Goal: Task Accomplishment & Management: Manage account settings

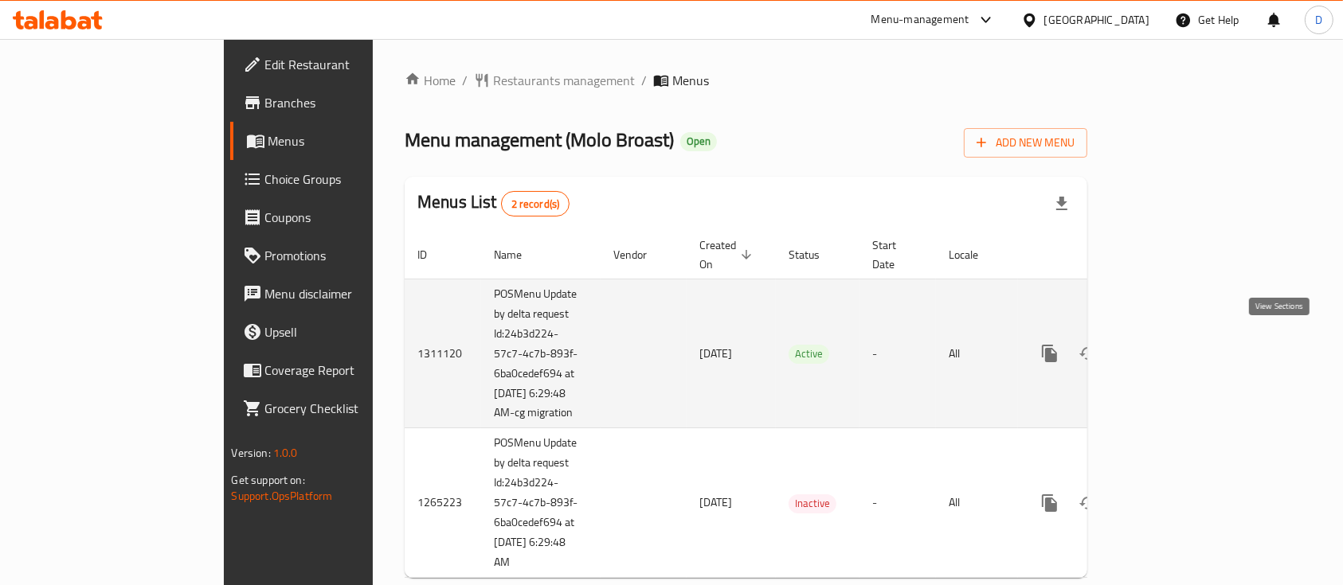
click at [1174, 348] on icon "enhanced table" at bounding box center [1164, 353] width 19 height 19
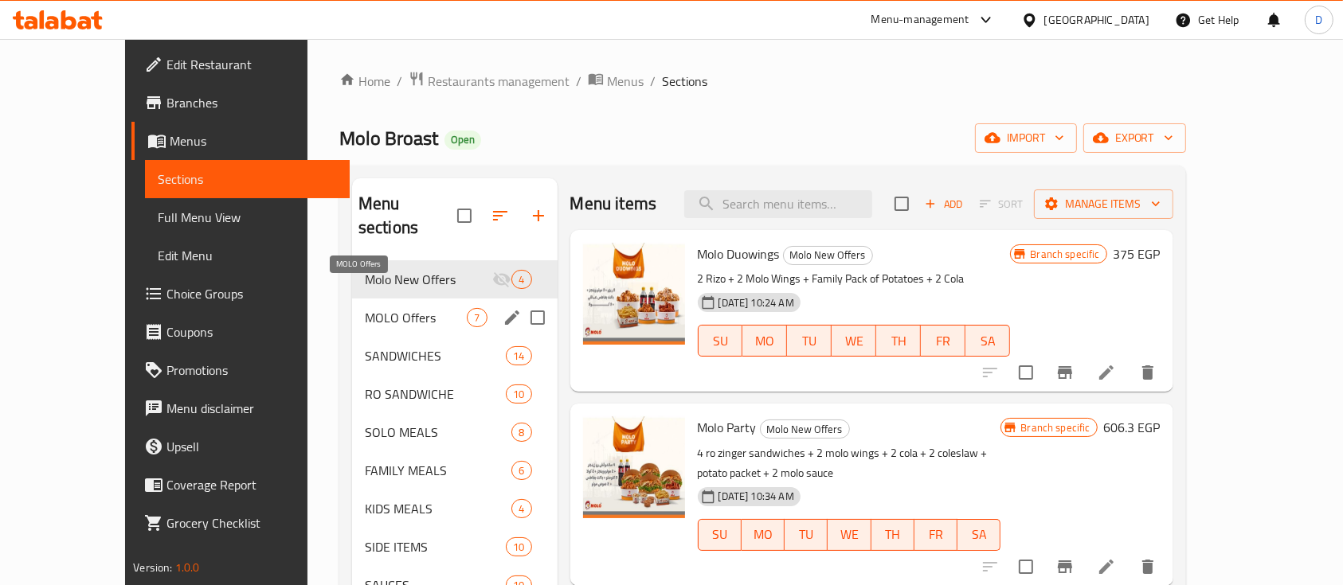
click at [365, 308] on span "MOLO Offers" at bounding box center [416, 317] width 103 height 19
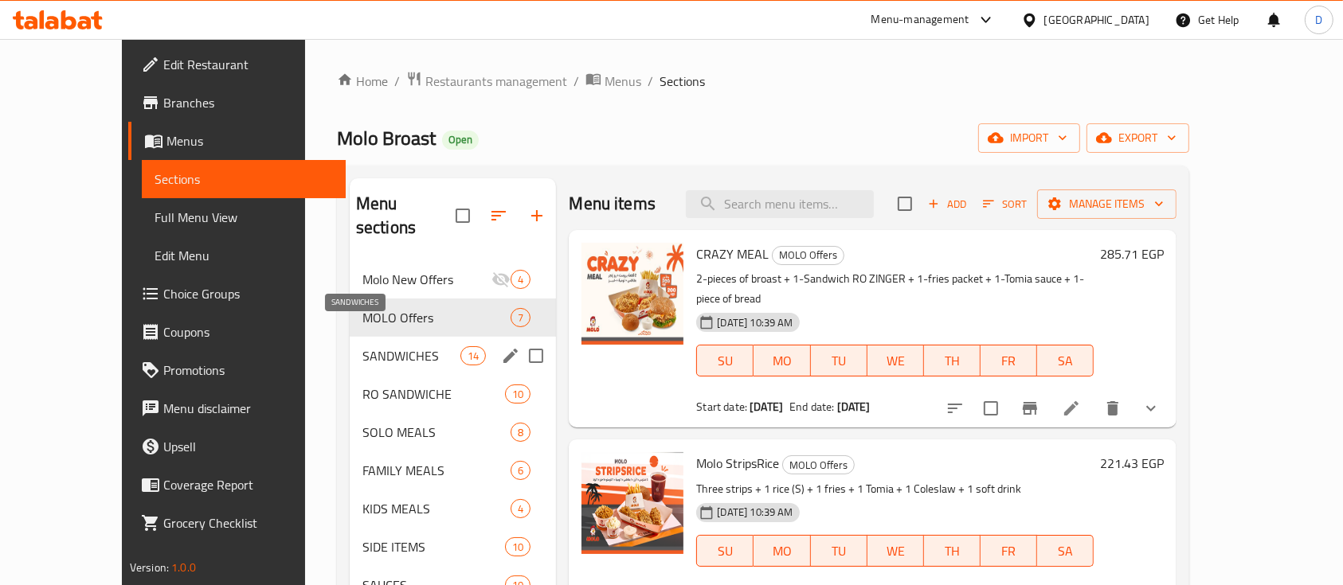
drag, startPoint x: 349, startPoint y: 335, endPoint x: 347, endPoint y: 349, distance: 13.6
click at [362, 346] on span "SANDWICHES" at bounding box center [411, 355] width 98 height 19
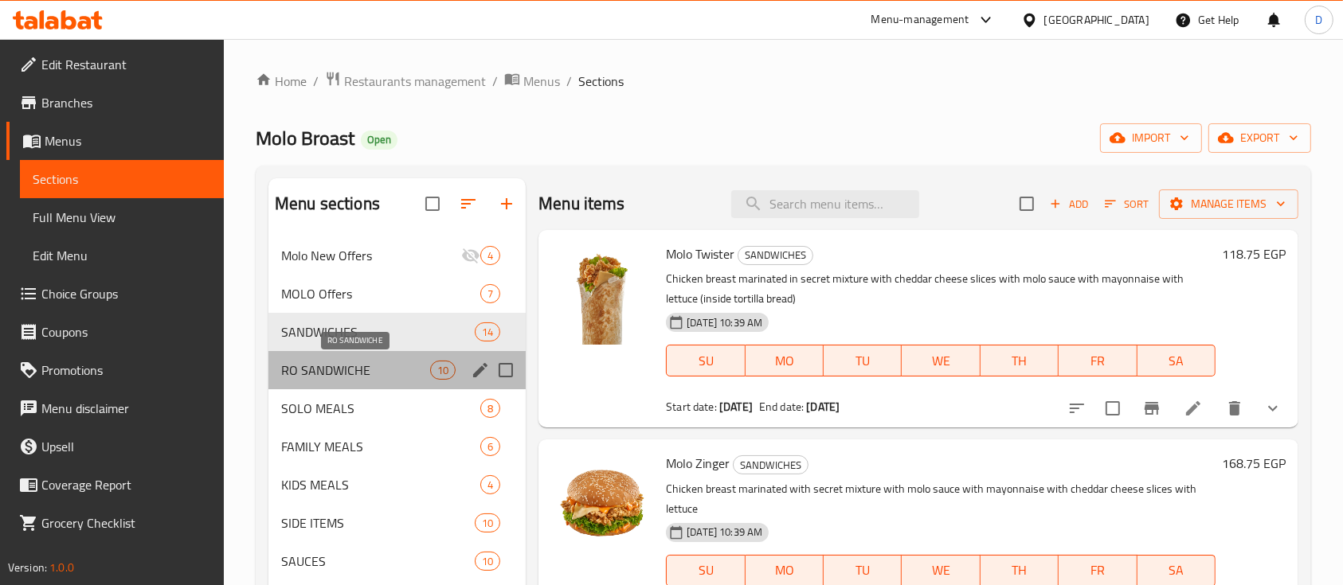
click at [344, 366] on span "RO SANDWICHE" at bounding box center [355, 370] width 149 height 19
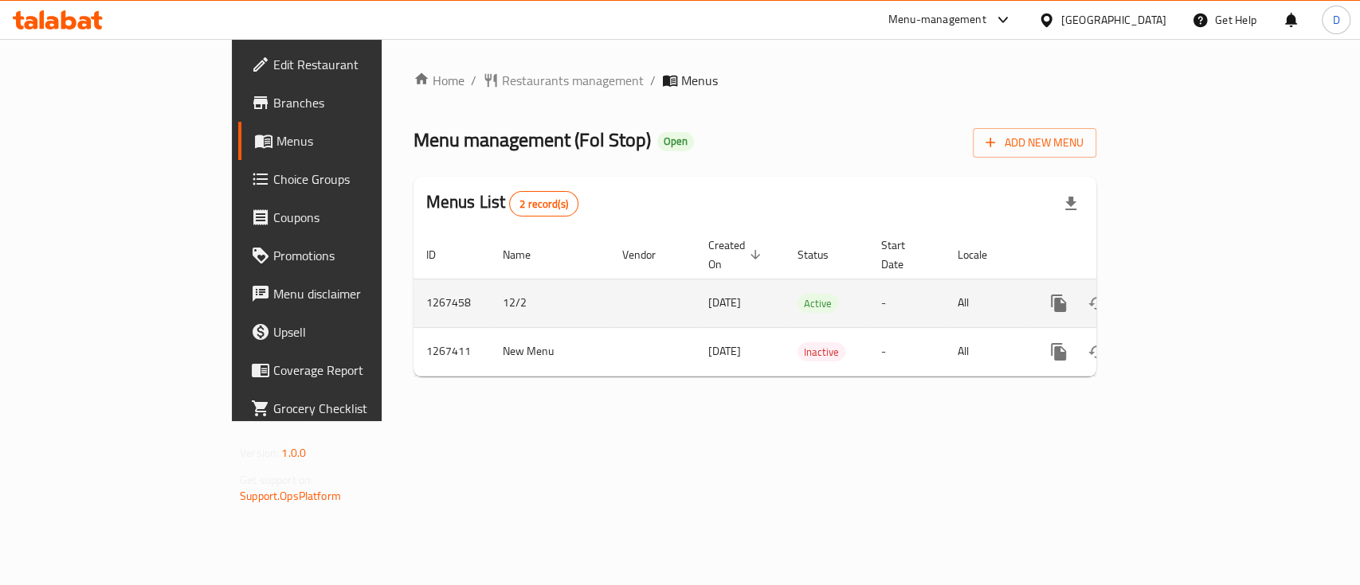
click at [1180, 296] on icon "enhanced table" at bounding box center [1173, 303] width 14 height 14
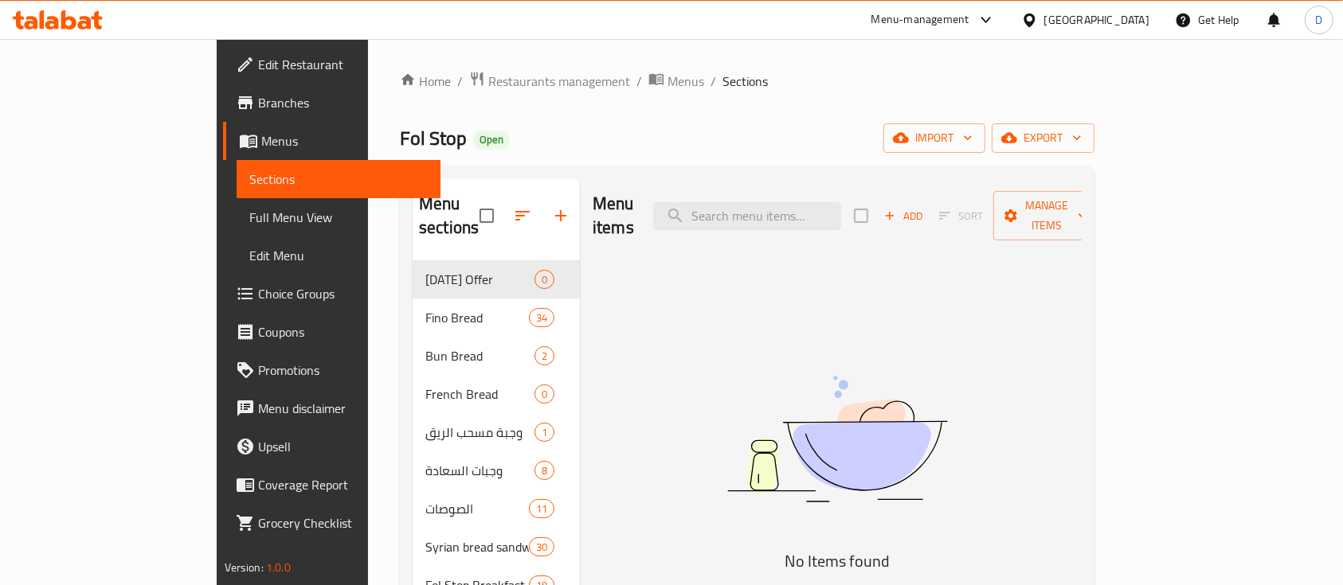
click at [78, 21] on icon at bounding box center [58, 19] width 90 height 19
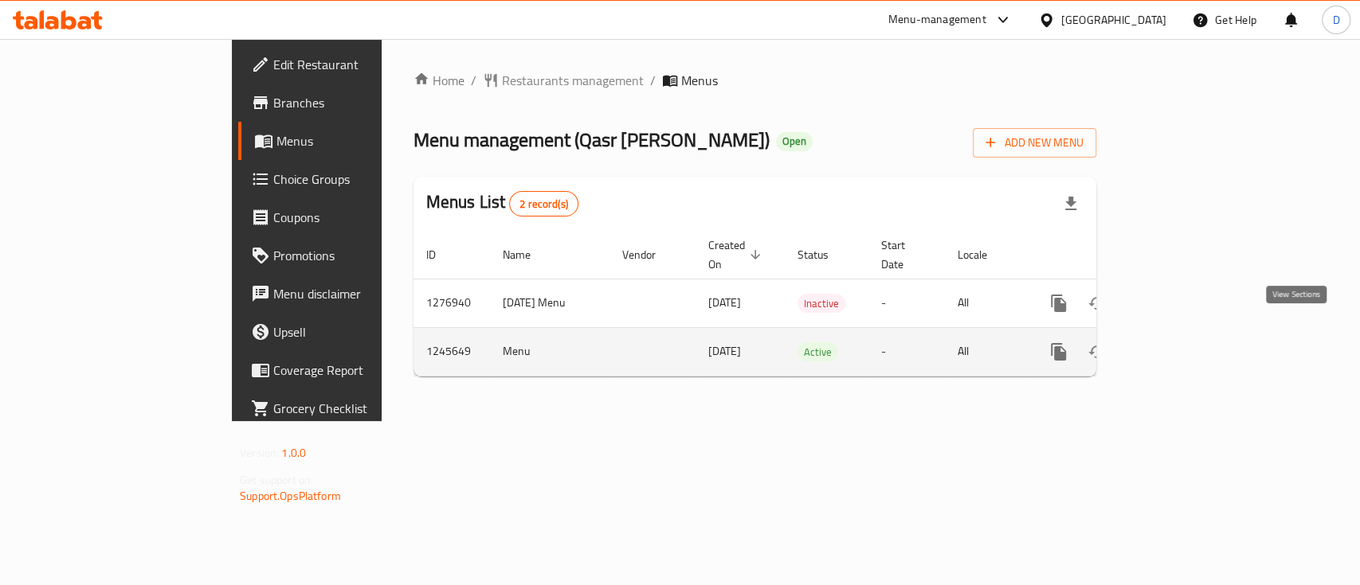
click at [1192, 344] on link "enhanced table" at bounding box center [1173, 352] width 38 height 38
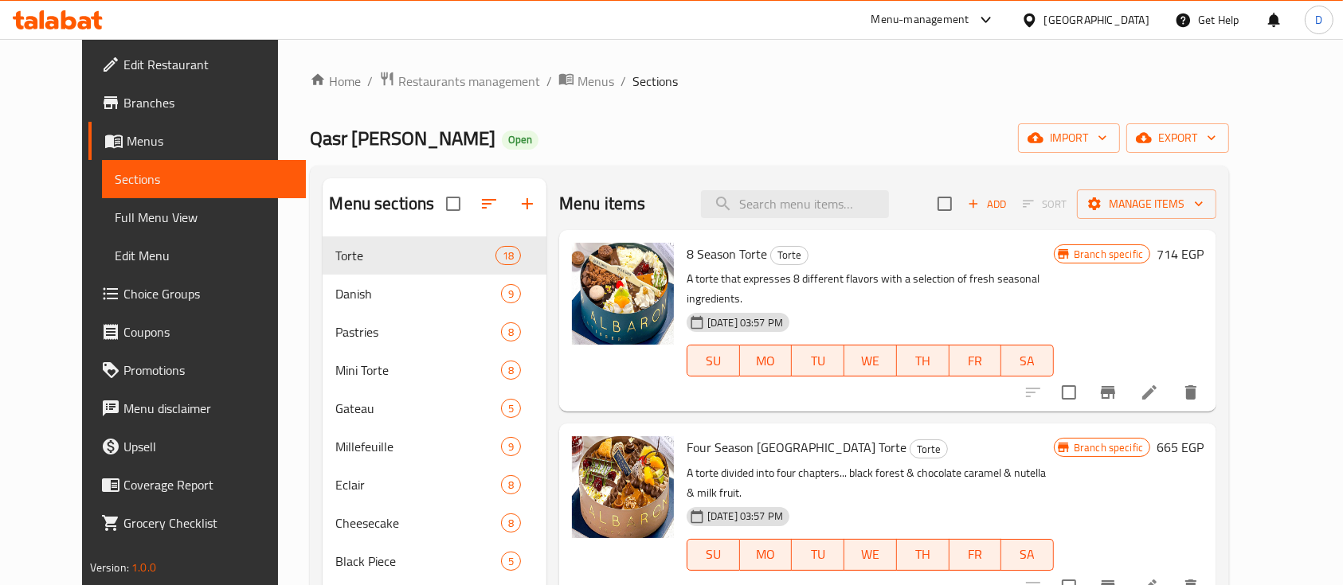
click at [32, 17] on icon at bounding box center [31, 23] width 14 height 14
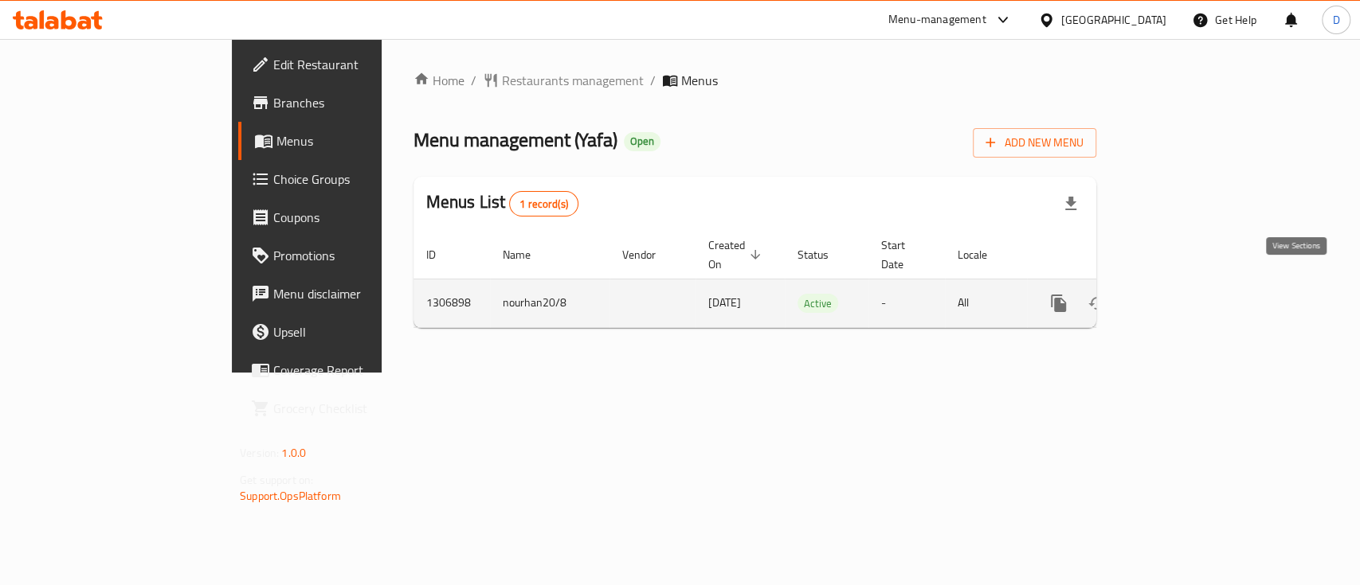
click at [1180, 296] on icon "enhanced table" at bounding box center [1173, 303] width 14 height 14
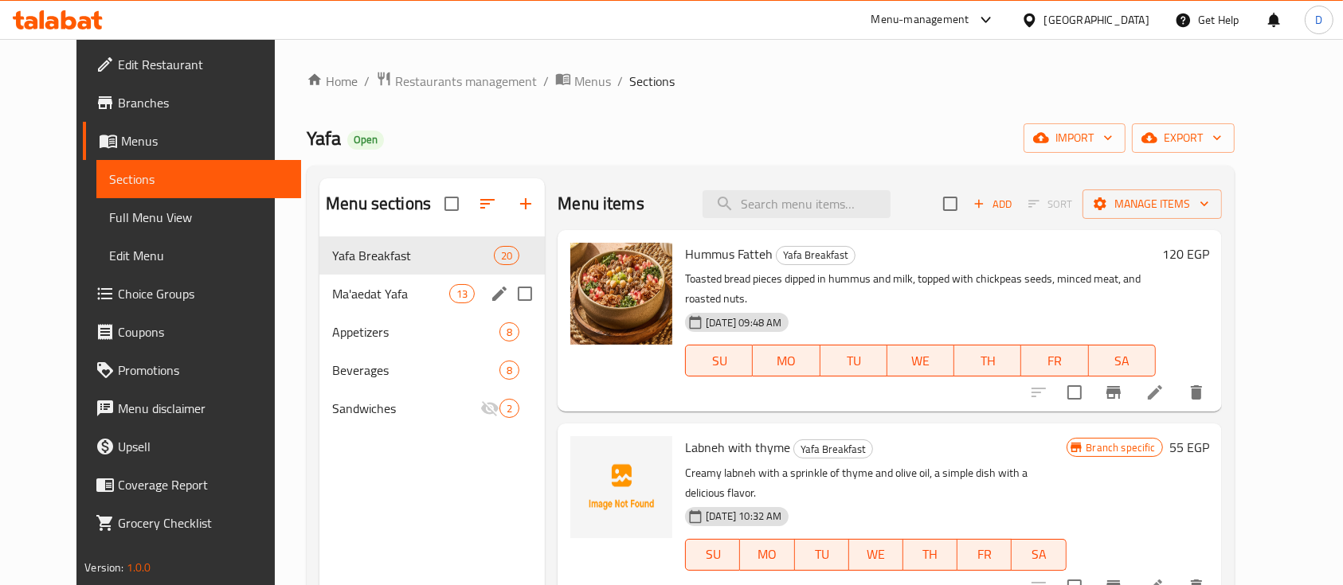
click at [368, 285] on span "Ma'aedat Yafa" at bounding box center [390, 293] width 117 height 19
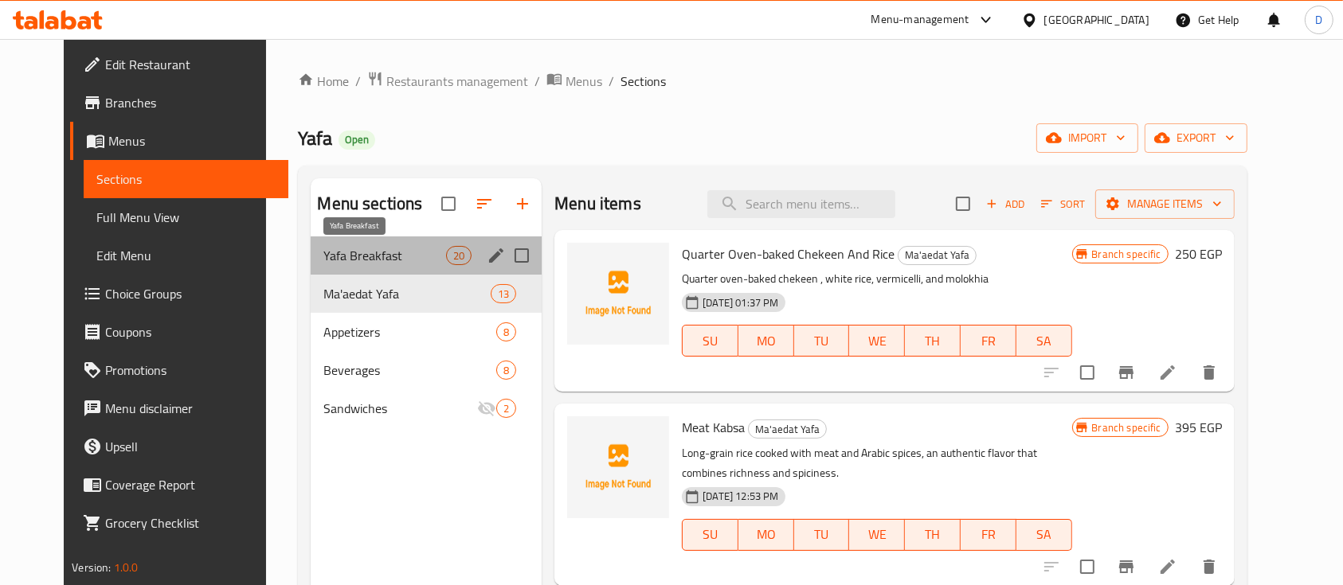
click at [350, 258] on span "Yafa Breakfast" at bounding box center [384, 255] width 123 height 19
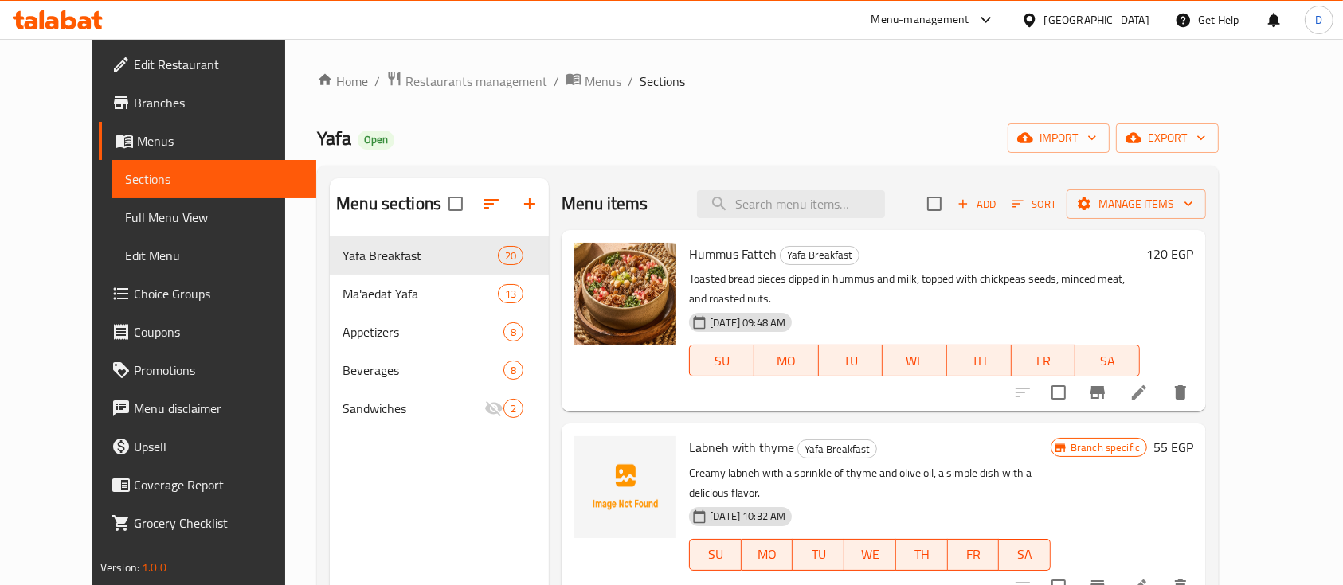
click at [729, 436] on span "Labneh with thyme" at bounding box center [741, 448] width 105 height 24
copy h6 "Labneh with thyme"
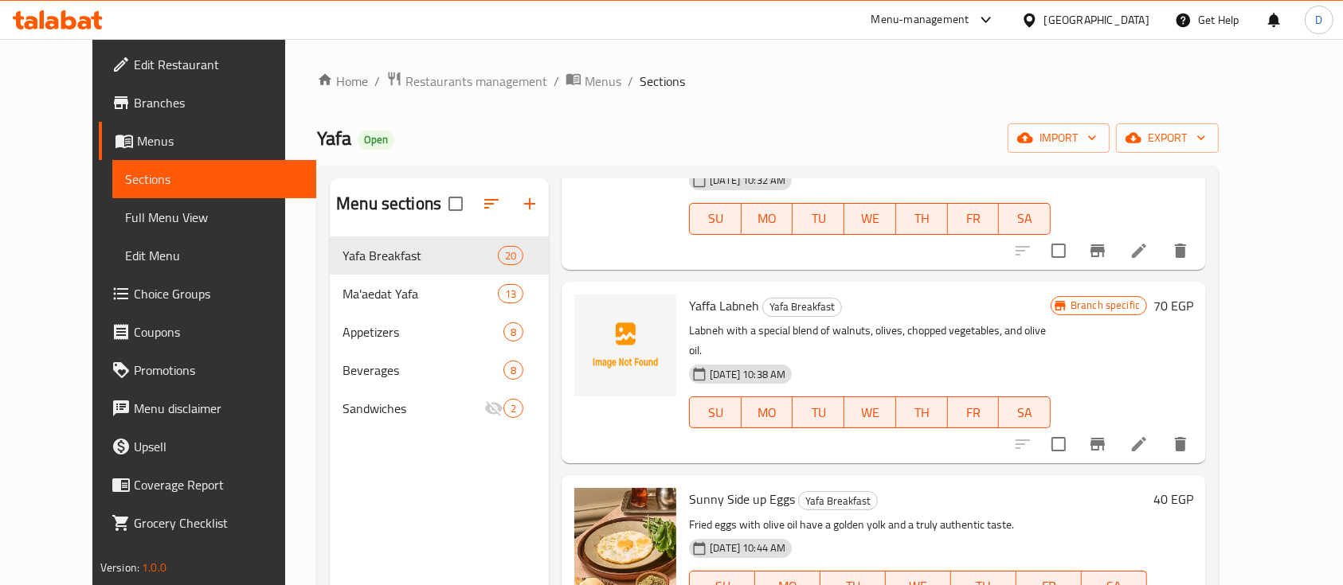
scroll to position [212, 0]
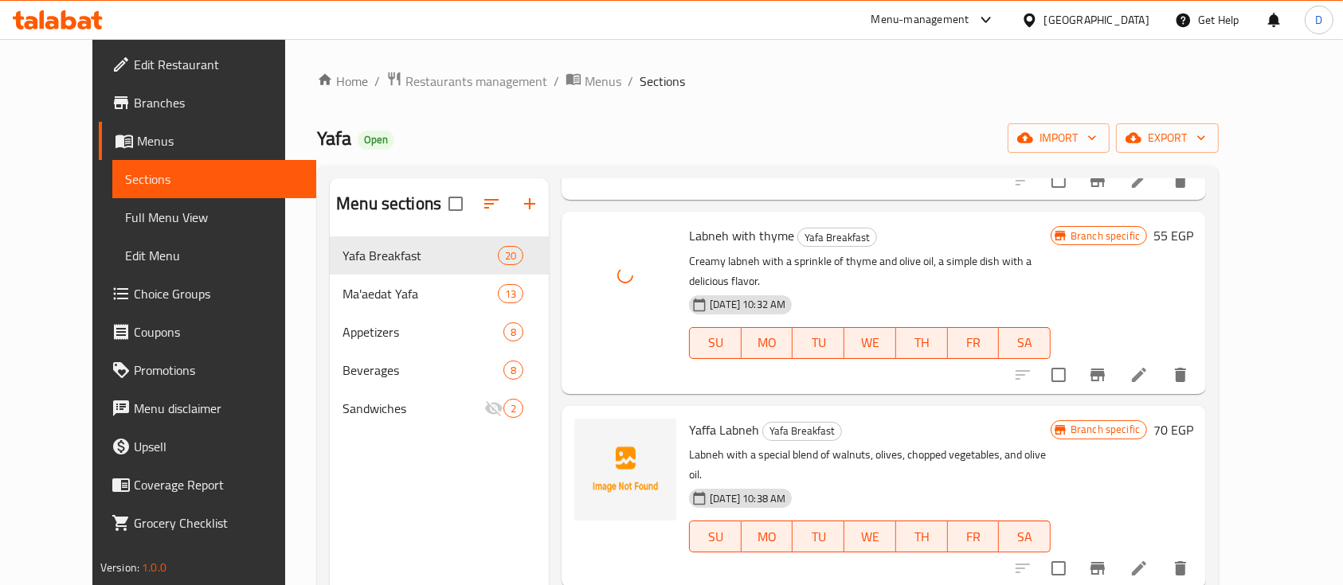
click at [704, 418] on span "Yaffa Labneh" at bounding box center [724, 430] width 70 height 24
copy h6 "Yaffa Labneh"
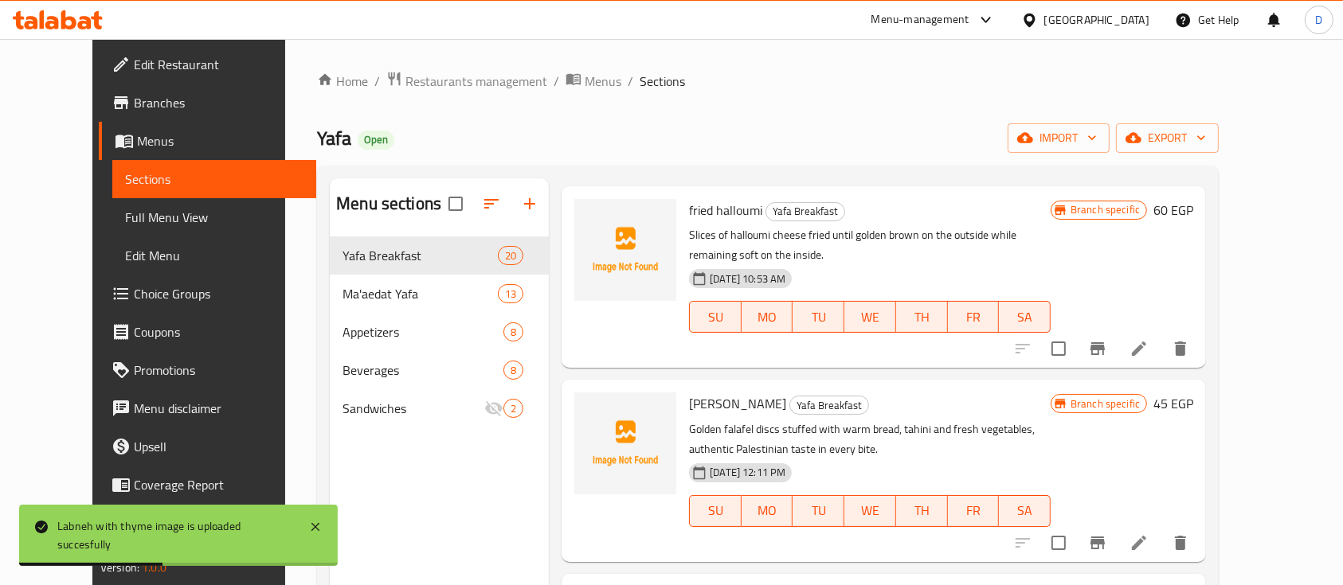
scroll to position [743, 0]
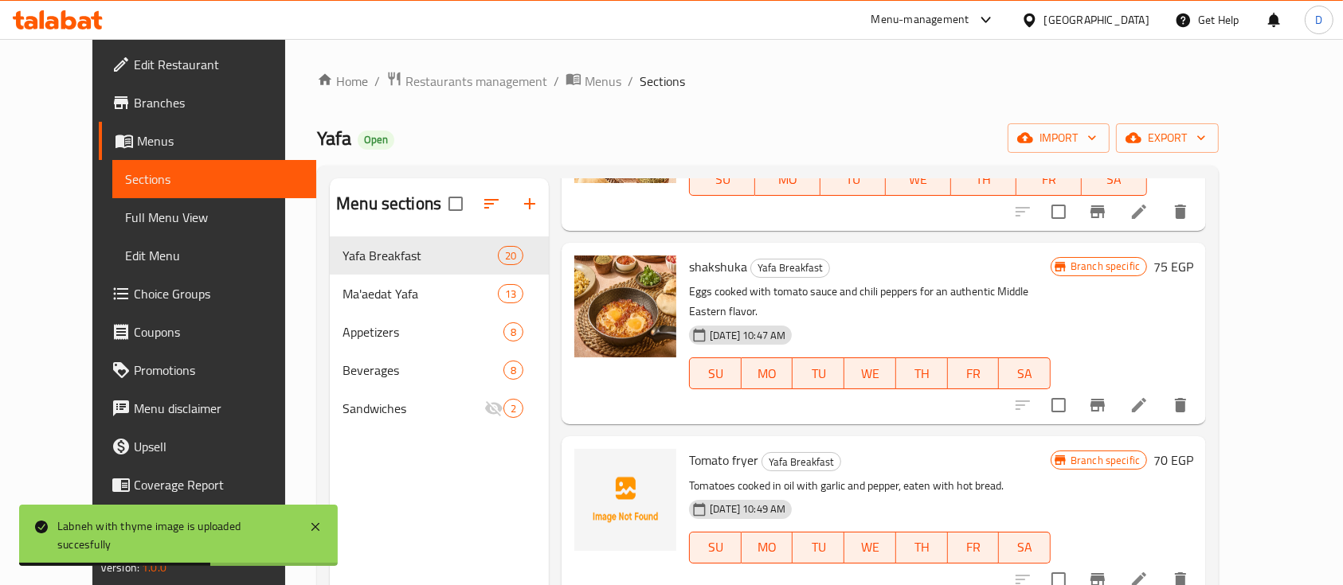
click at [707, 443] on div "Tomato fryer Yafa Breakfast Tomatoes cooked in oil with garlic and pepper, eate…" at bounding box center [870, 517] width 374 height 149
copy h6 "Tomato fryer"
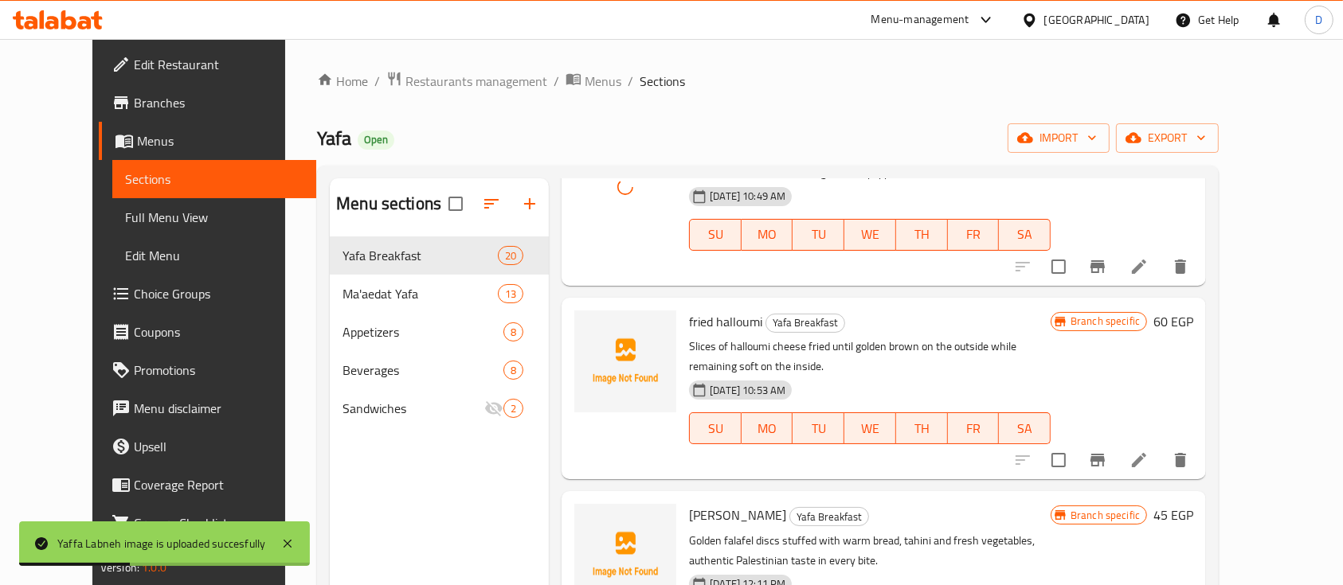
scroll to position [1062, 0]
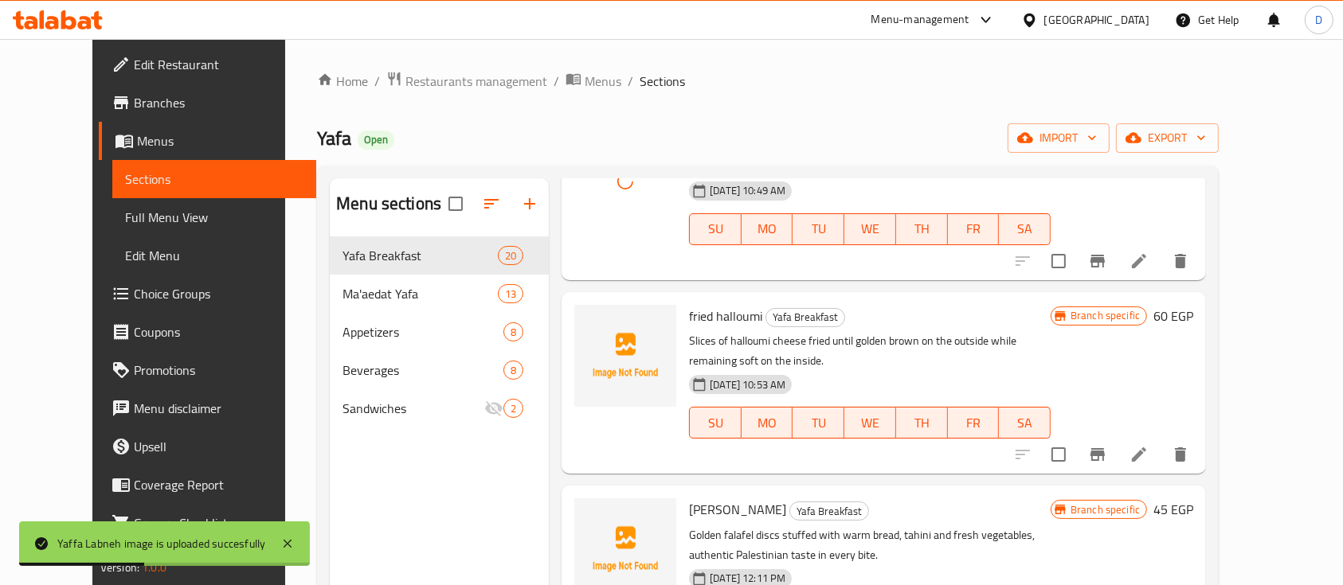
click at [708, 304] on span "fried halloumi" at bounding box center [725, 316] width 73 height 24
copy h6 "fried halloumi"
click at [697, 498] on span "Farsouha Falafel" at bounding box center [737, 510] width 97 height 24
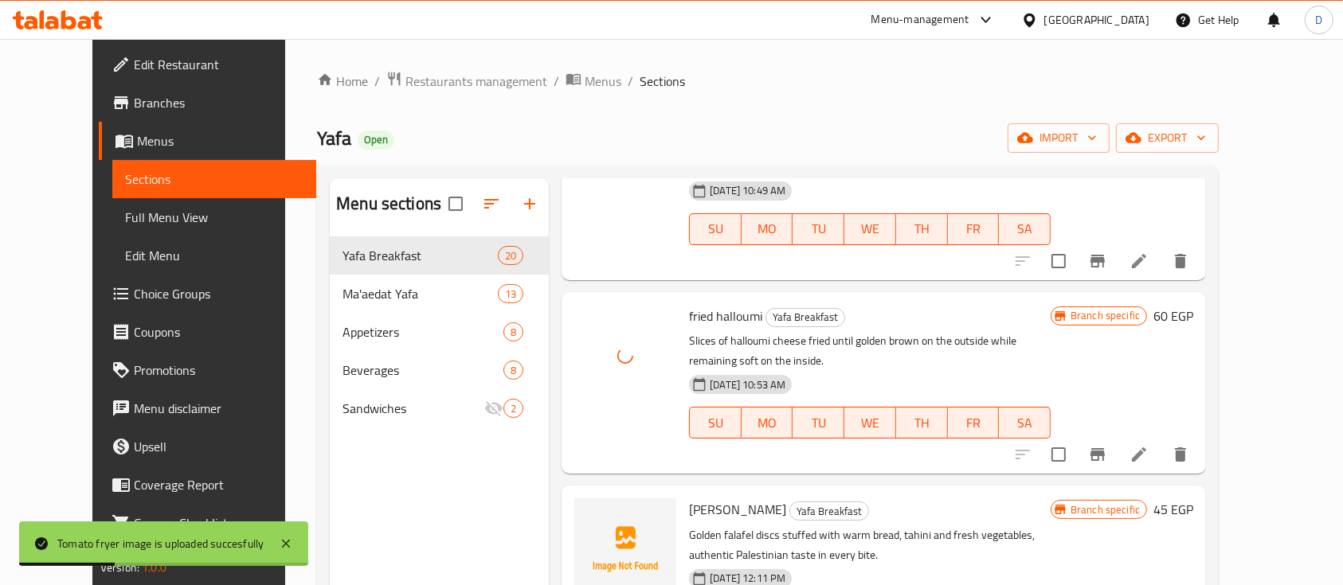
click at [697, 498] on span "Farsouha Falafel" at bounding box center [737, 510] width 97 height 24
copy h6 "Farsouha Falafel"
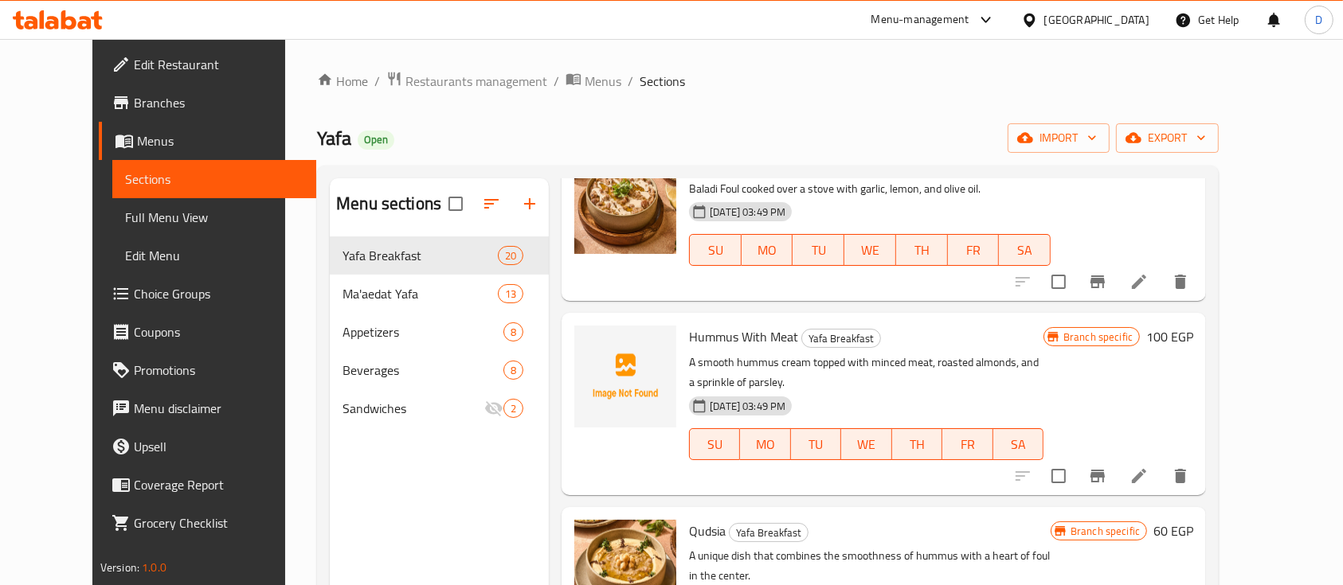
scroll to position [1805, 0]
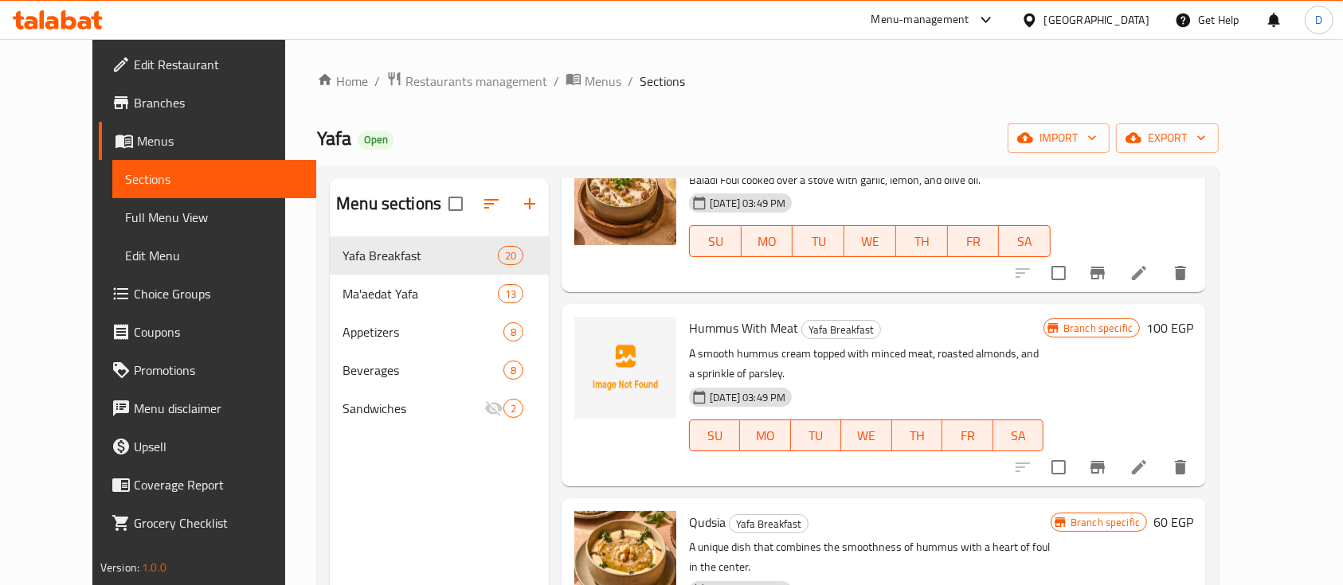
click at [710, 316] on span "Hummus With Meat" at bounding box center [743, 328] width 109 height 24
copy h6 "Hummus With Meat"
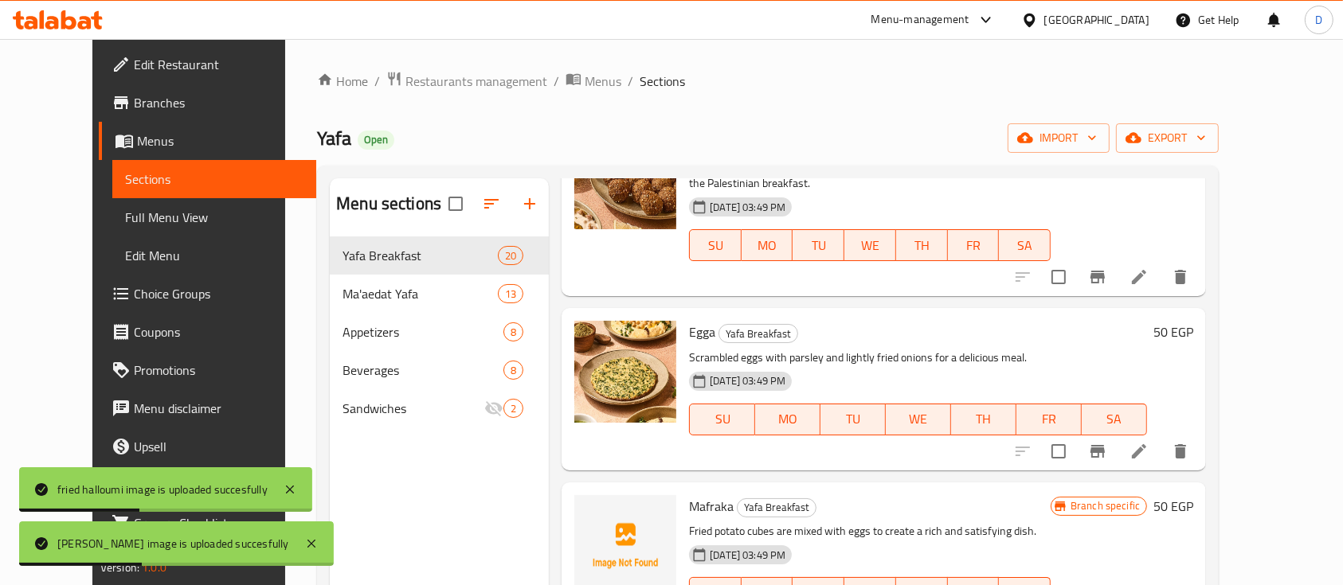
scroll to position [2655, 0]
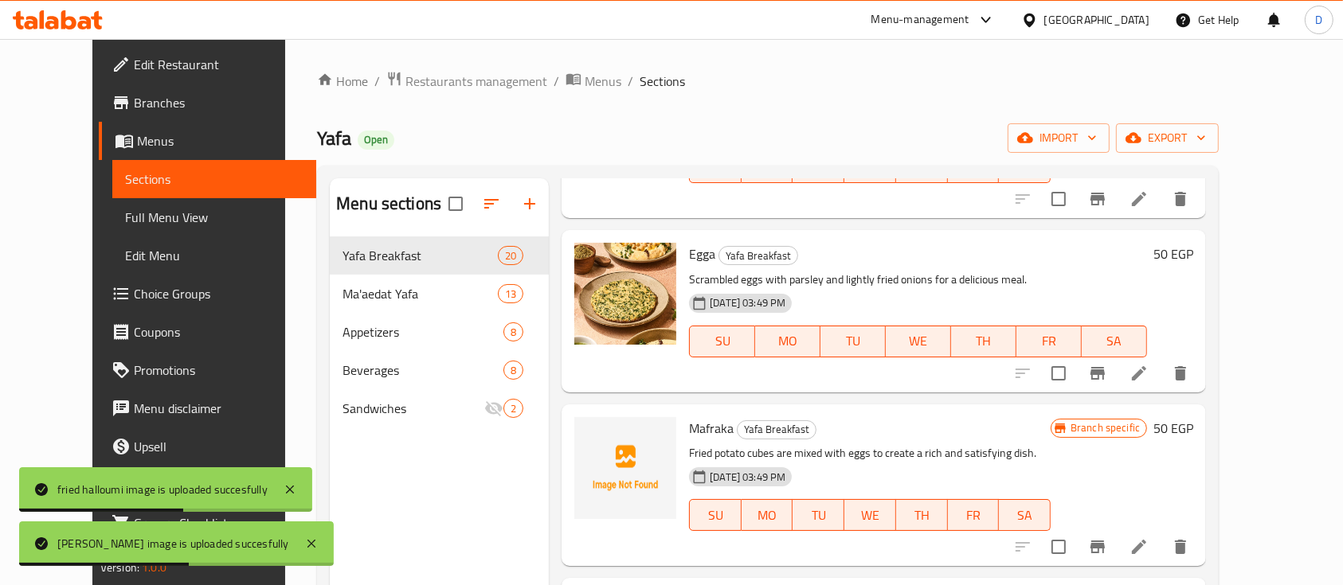
click at [699, 417] on span "Mafraka" at bounding box center [711, 429] width 45 height 24
click at [698, 417] on span "Mafraka" at bounding box center [711, 429] width 45 height 24
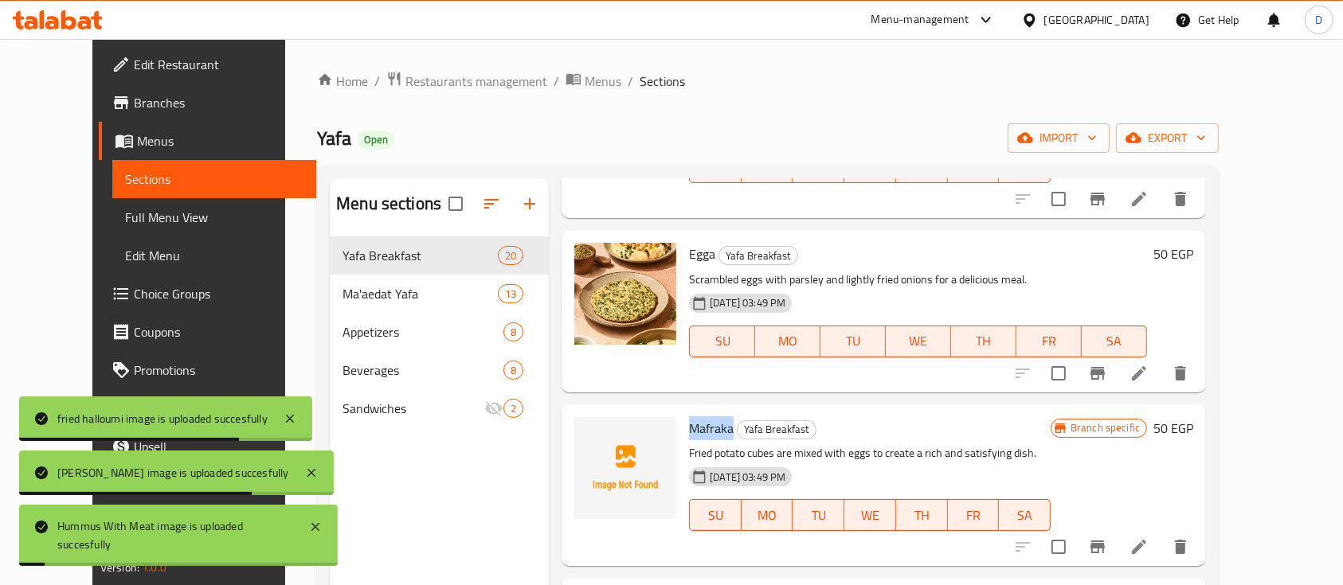
copy span "Mafraka"
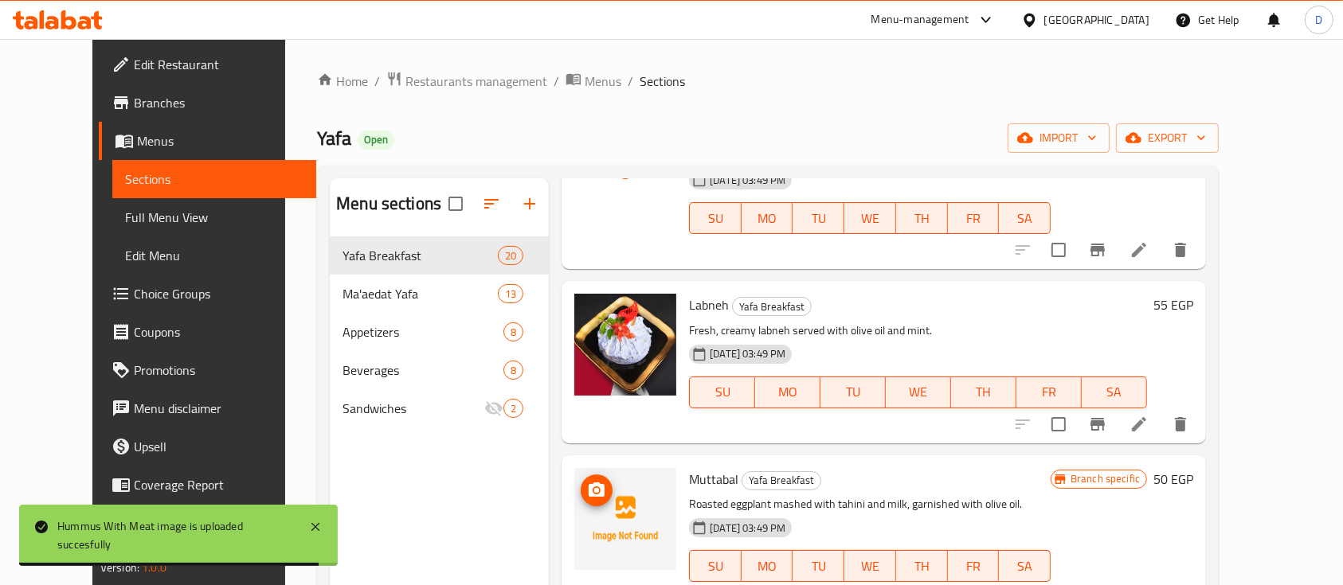
scroll to position [2973, 0]
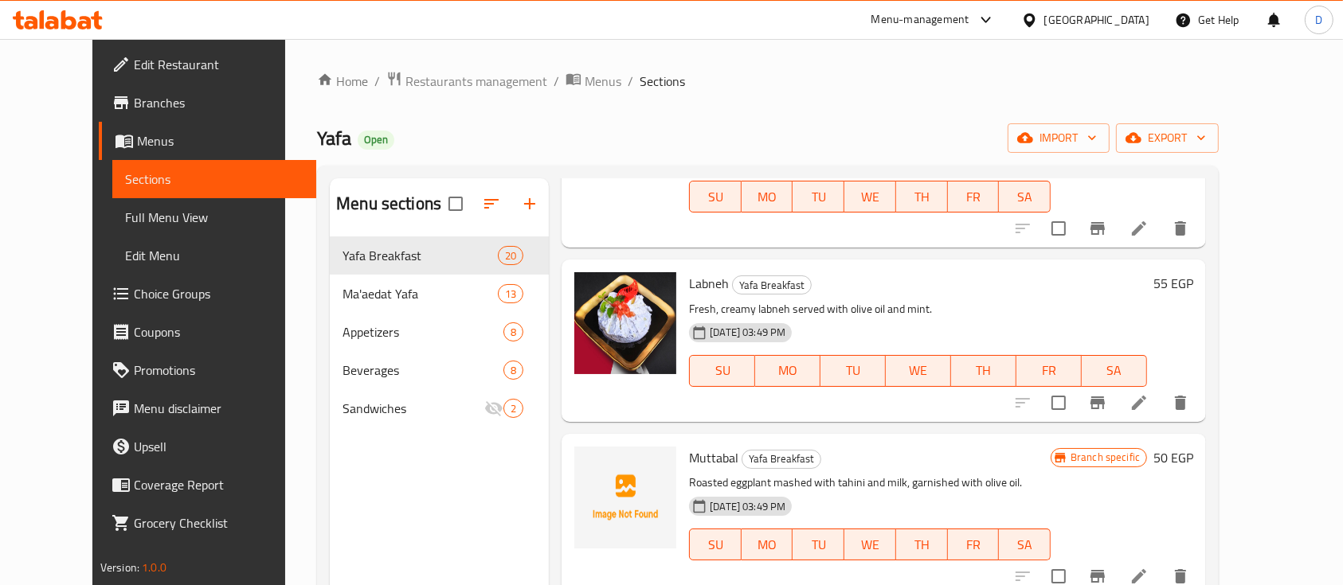
click at [693, 440] on div "Muttabal Yafa Breakfast Roasted eggplant mashed with tahini and milk, garnished…" at bounding box center [870, 514] width 374 height 149
copy h6 "Muttabal"
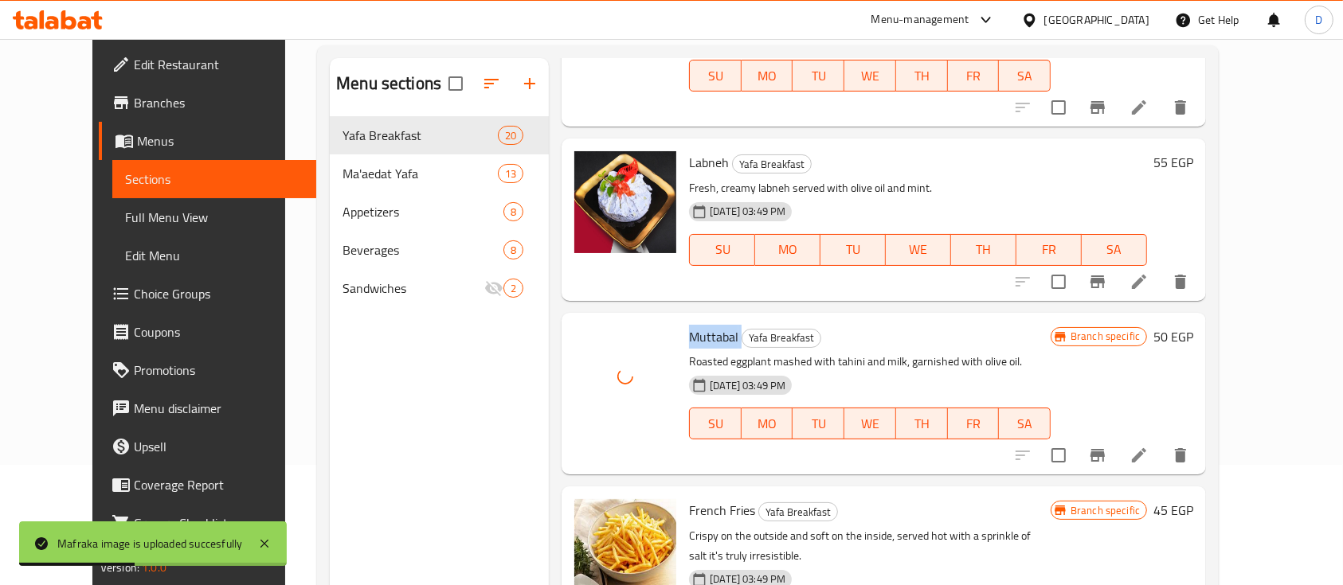
scroll to position [223, 0]
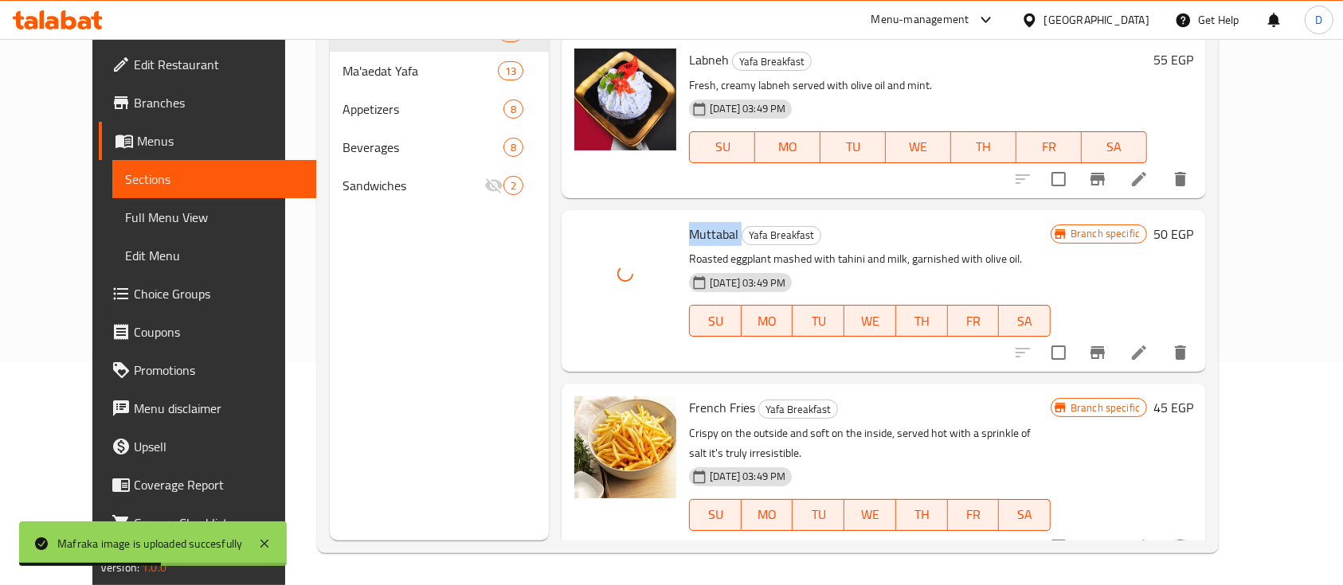
copy h6 "Oil and Zaatar"
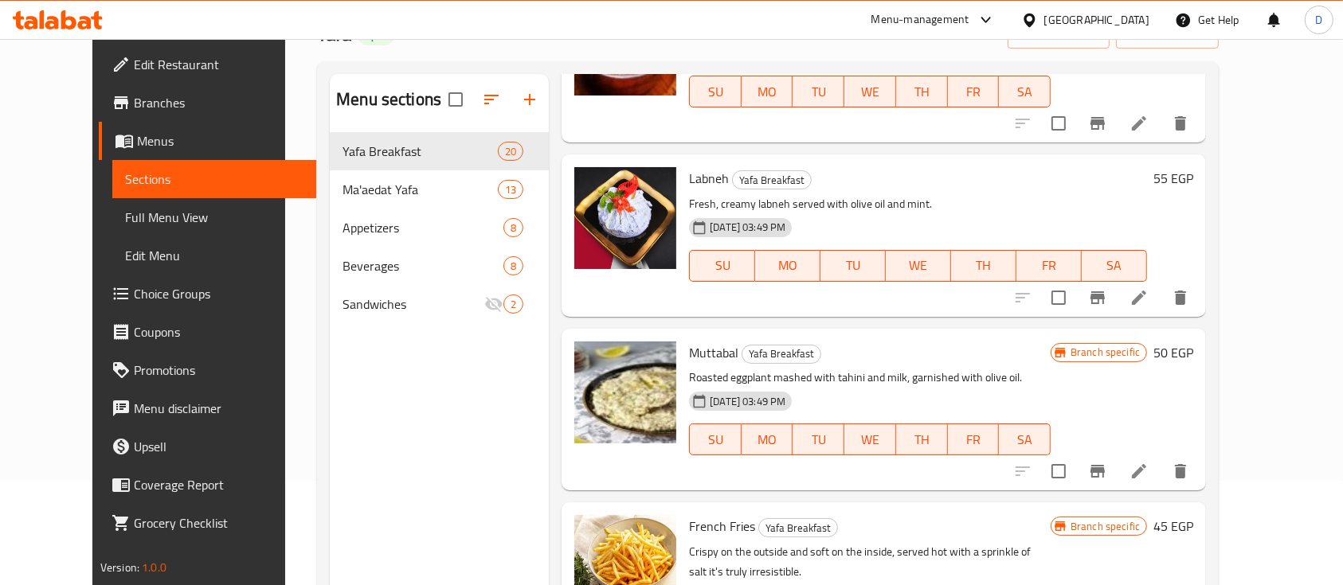
scroll to position [0, 0]
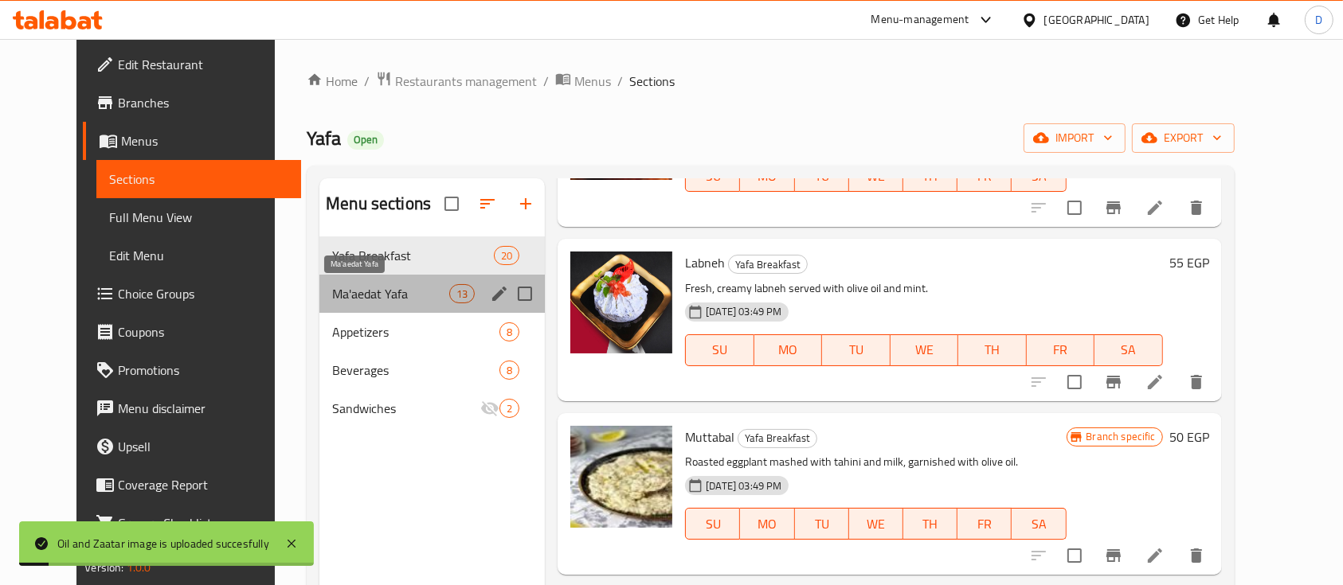
click at [332, 296] on span "Ma'aedat Yafa" at bounding box center [390, 293] width 117 height 19
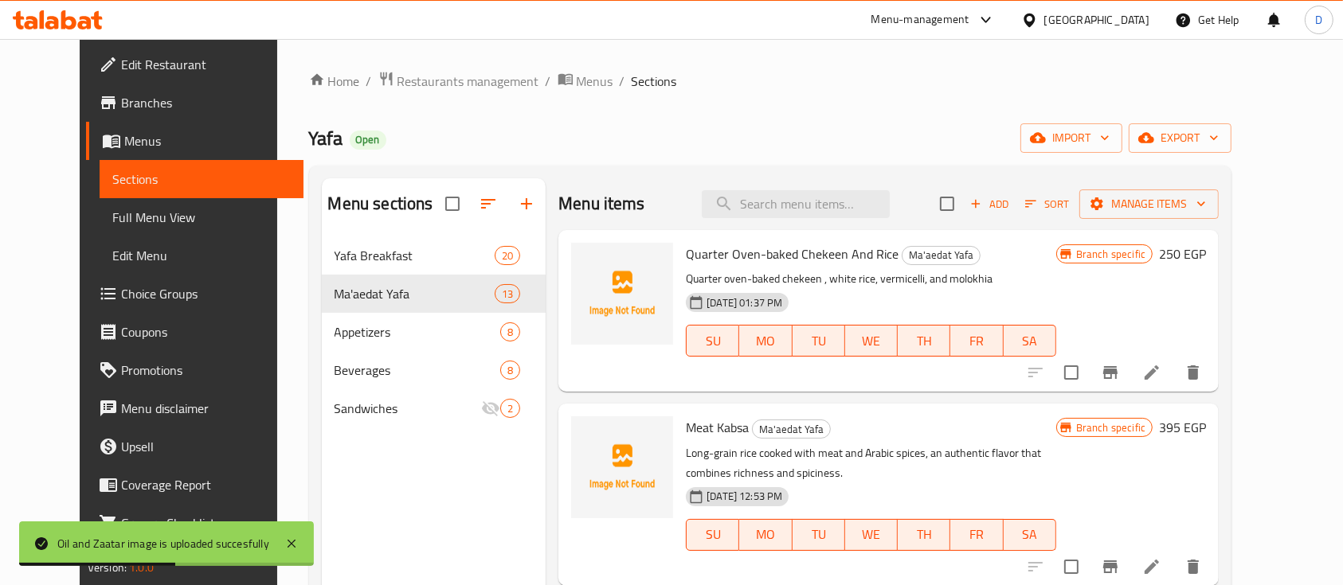
click at [736, 264] on span "Quarter Oven-baked Chekeen And Rice" at bounding box center [792, 254] width 213 height 24
copy h6 "Quarter Oven-baked Chekeen And Rice"
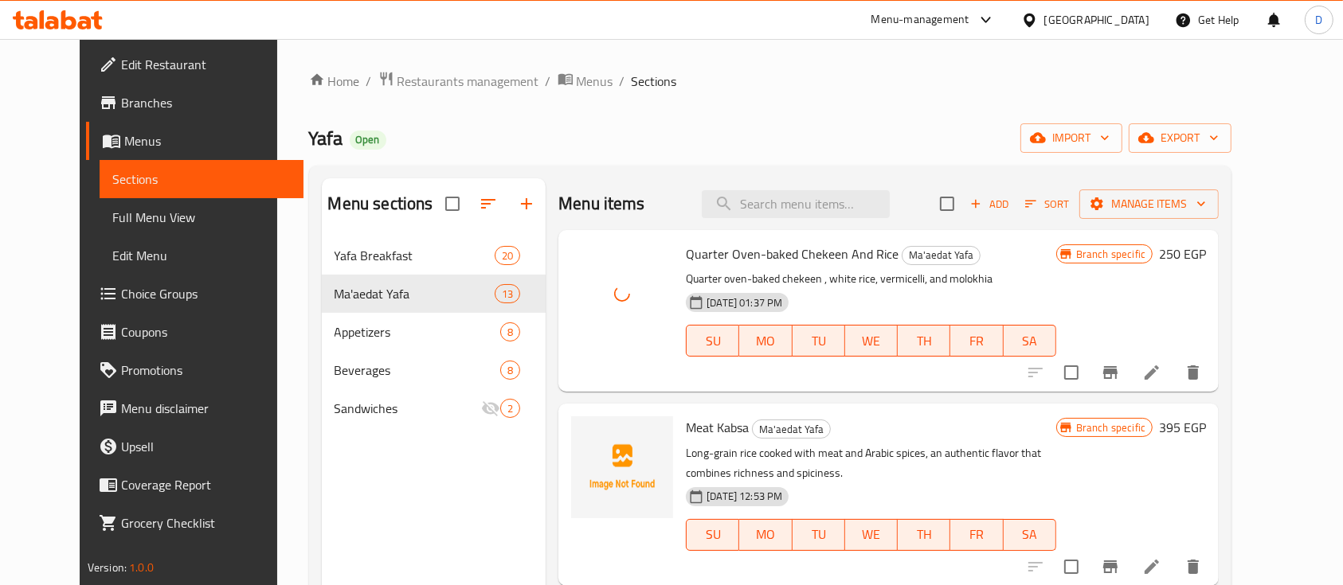
click at [703, 425] on span "Meat Kabsa" at bounding box center [717, 428] width 63 height 24
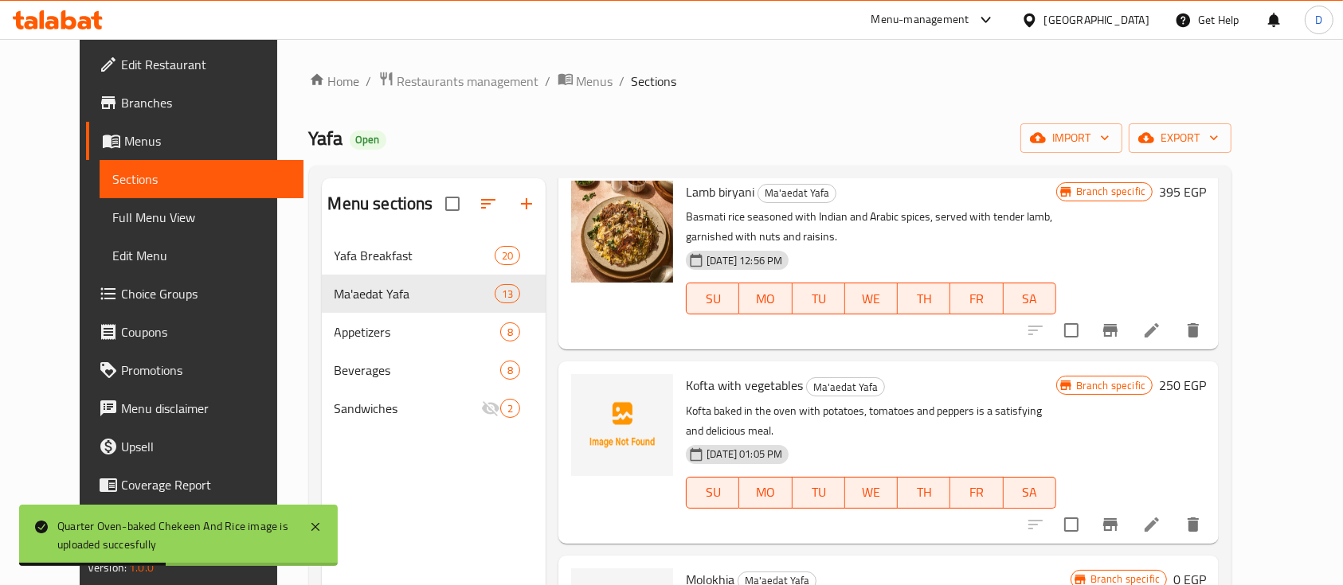
scroll to position [530, 0]
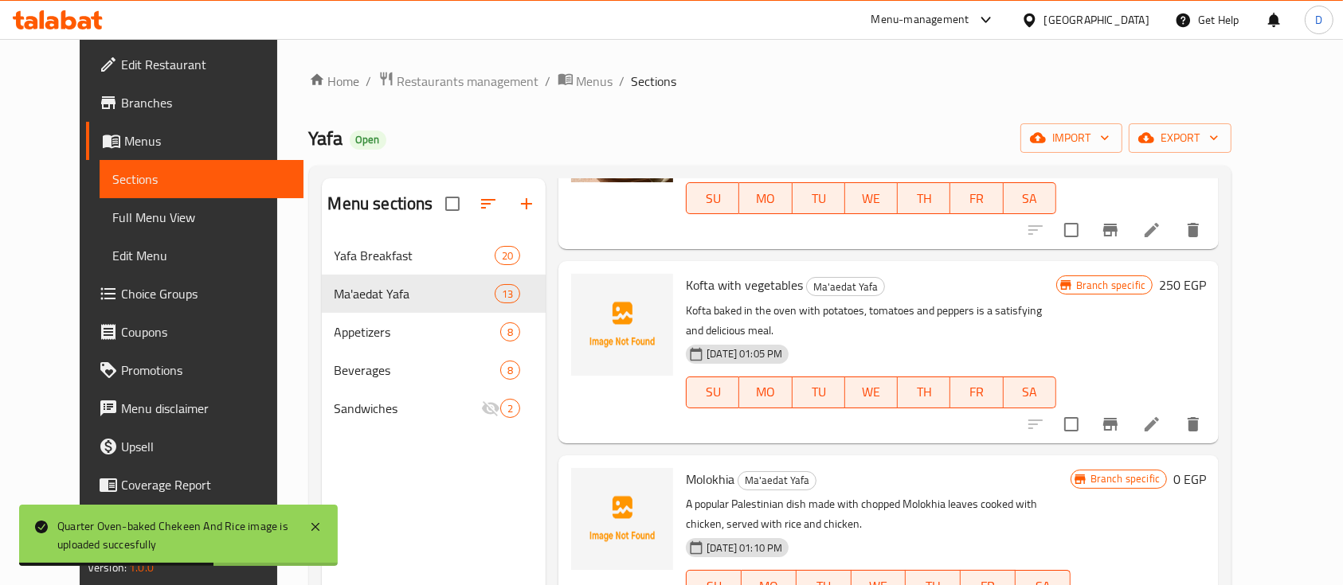
click at [742, 286] on span "Kofta with vegetables" at bounding box center [744, 285] width 117 height 24
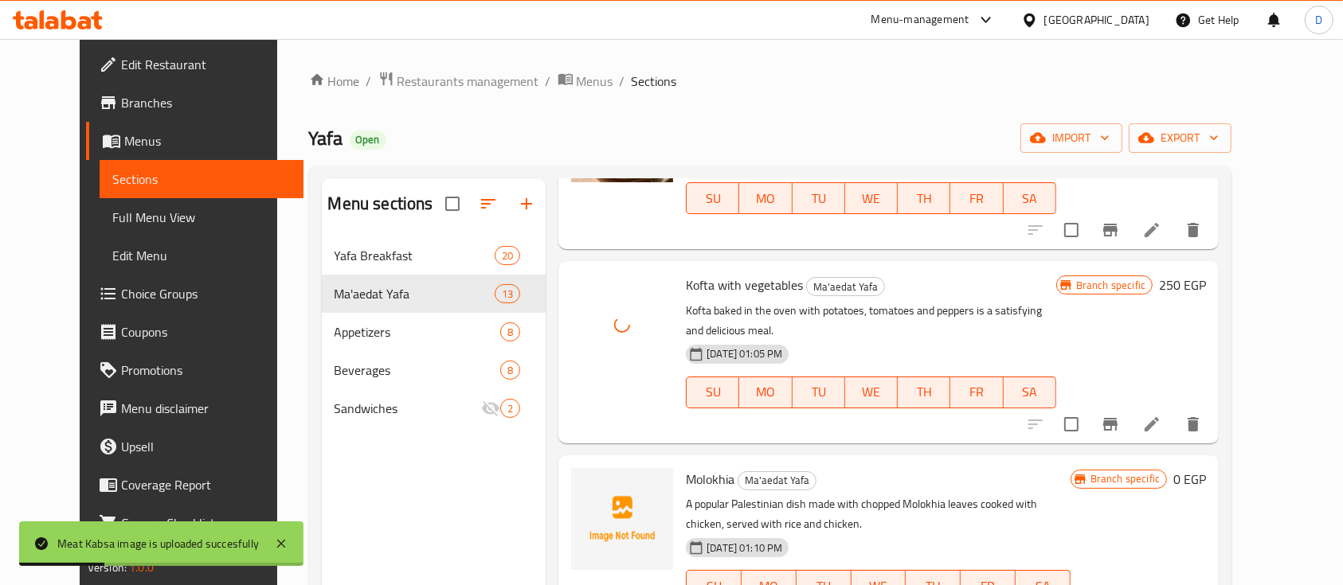
click at [686, 468] on span "Molokhia" at bounding box center [710, 480] width 49 height 24
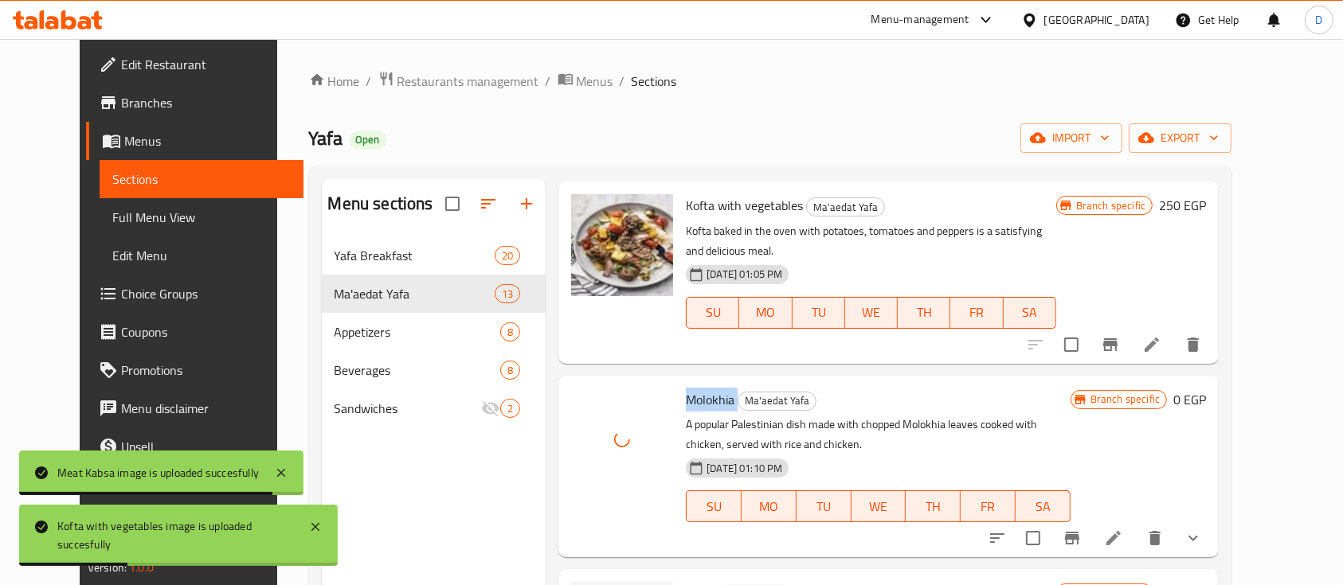
scroll to position [849, 0]
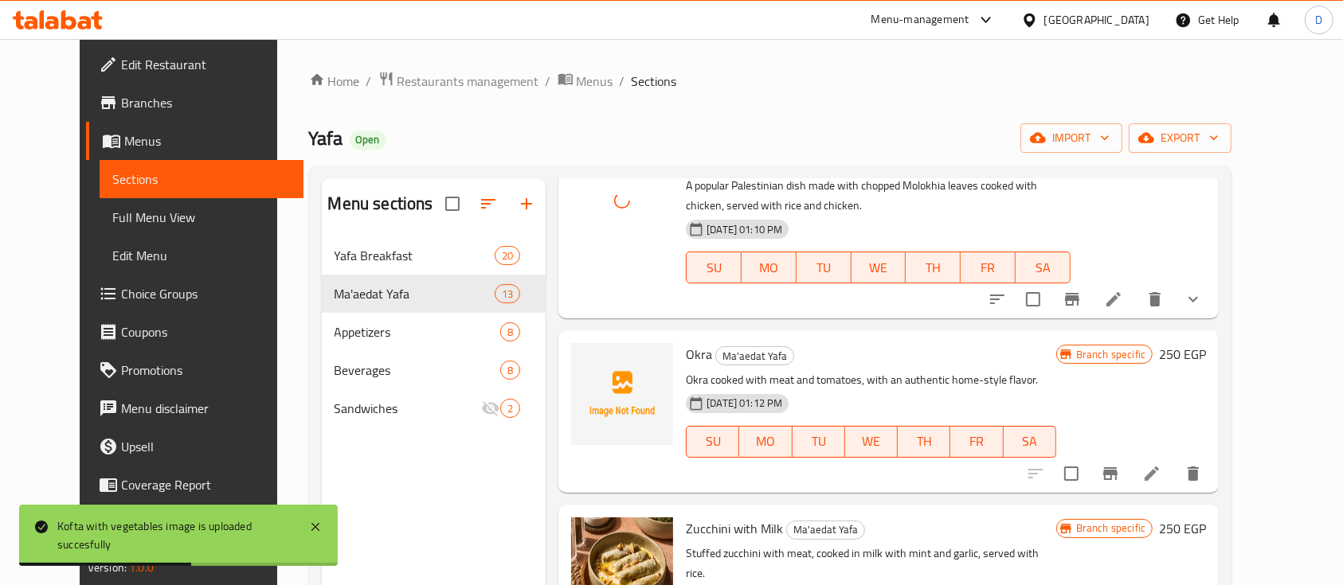
click at [686, 343] on span "Okra" at bounding box center [699, 355] width 26 height 24
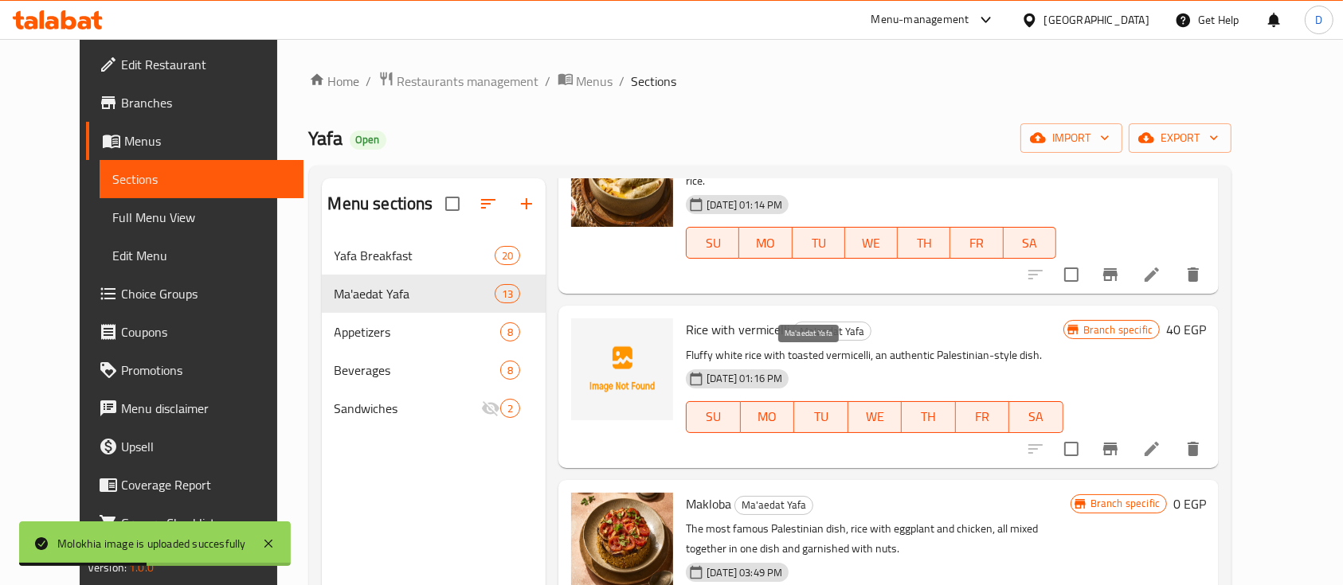
scroll to position [1274, 0]
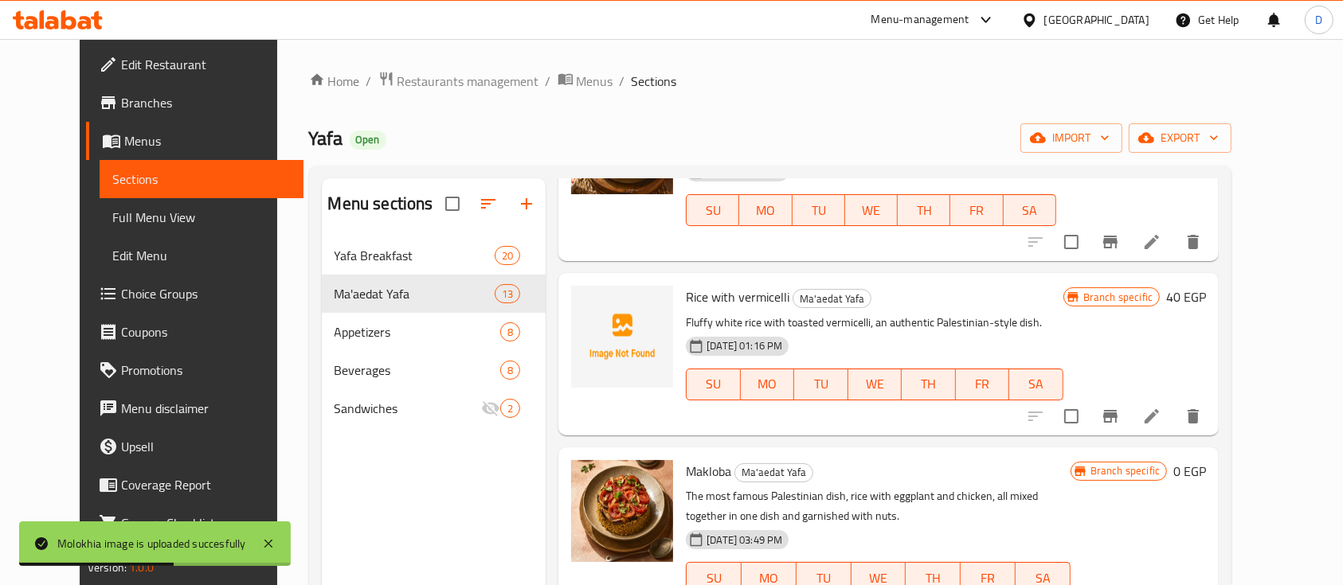
click at [690, 280] on div "Rice with vermicelli Ma'aedat Yafa Fluffy white rice with toasted vermicelli, a…" at bounding box center [874, 354] width 390 height 149
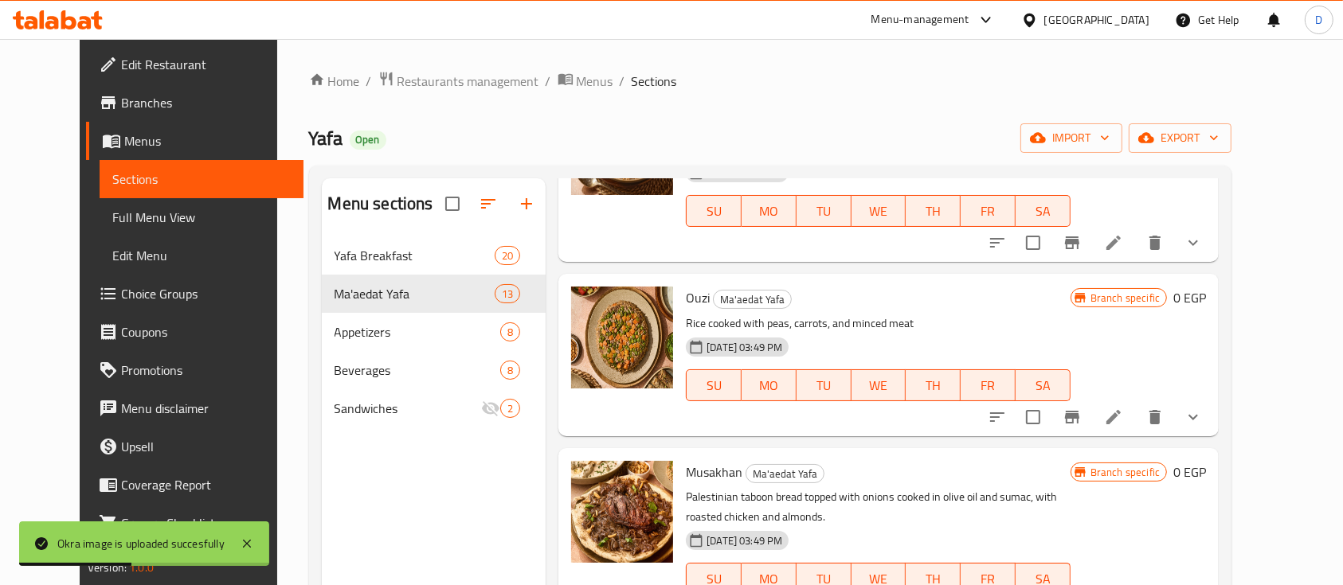
scroll to position [223, 0]
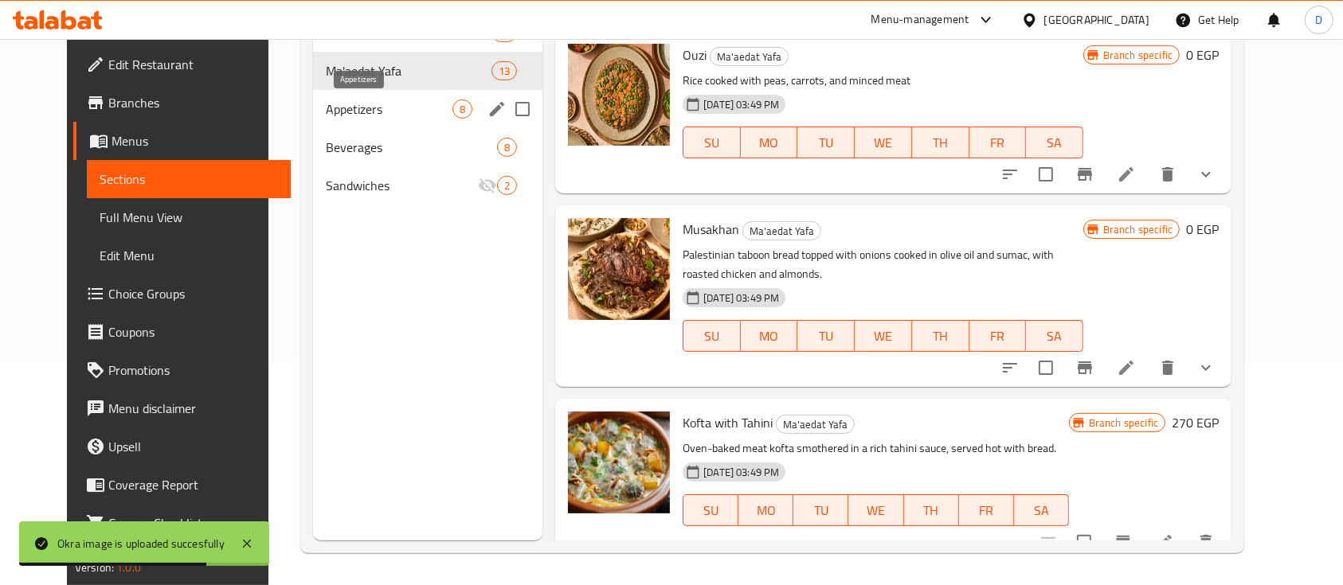
click at [366, 109] on span "Appetizers" at bounding box center [389, 109] width 127 height 19
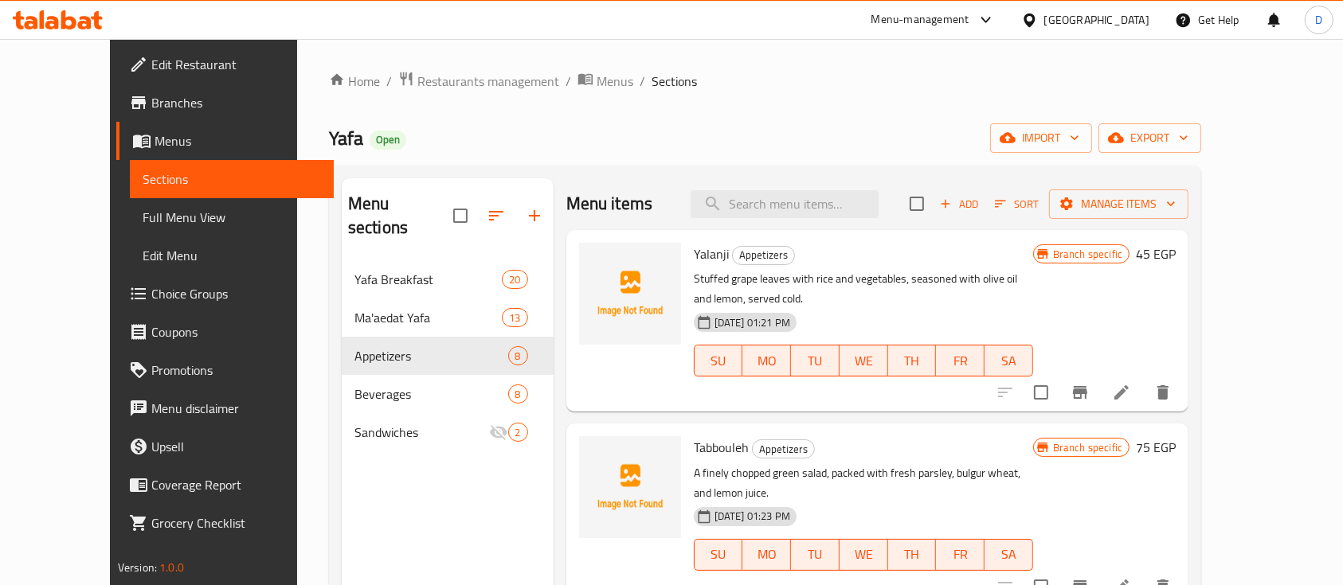
click at [687, 239] on div "Yalanji Appetizers Stuffed grape leaves with rice and vegetables, seasoned with…" at bounding box center [863, 321] width 352 height 169
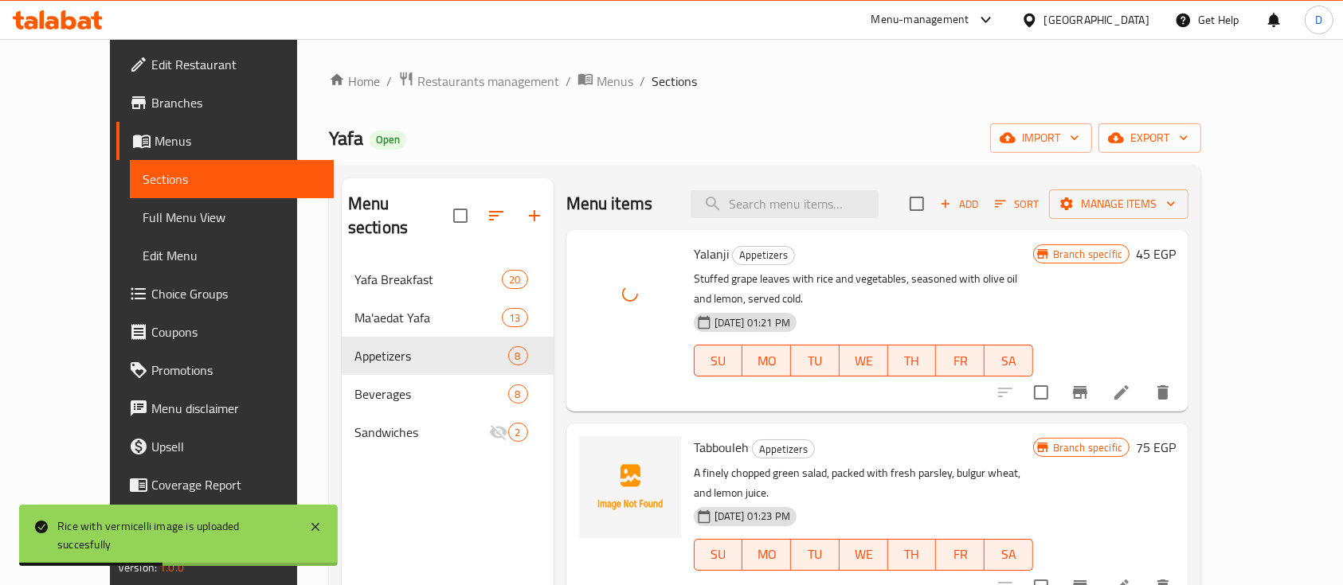
click at [717, 436] on span "Tabbouleh" at bounding box center [721, 448] width 55 height 24
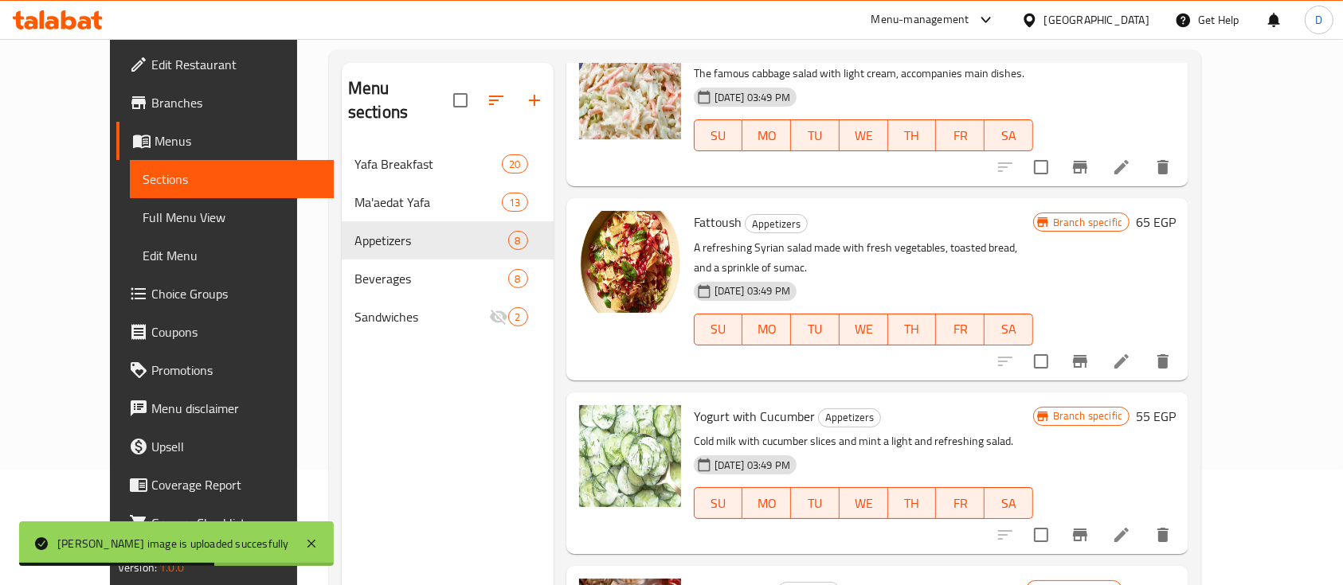
scroll to position [223, 0]
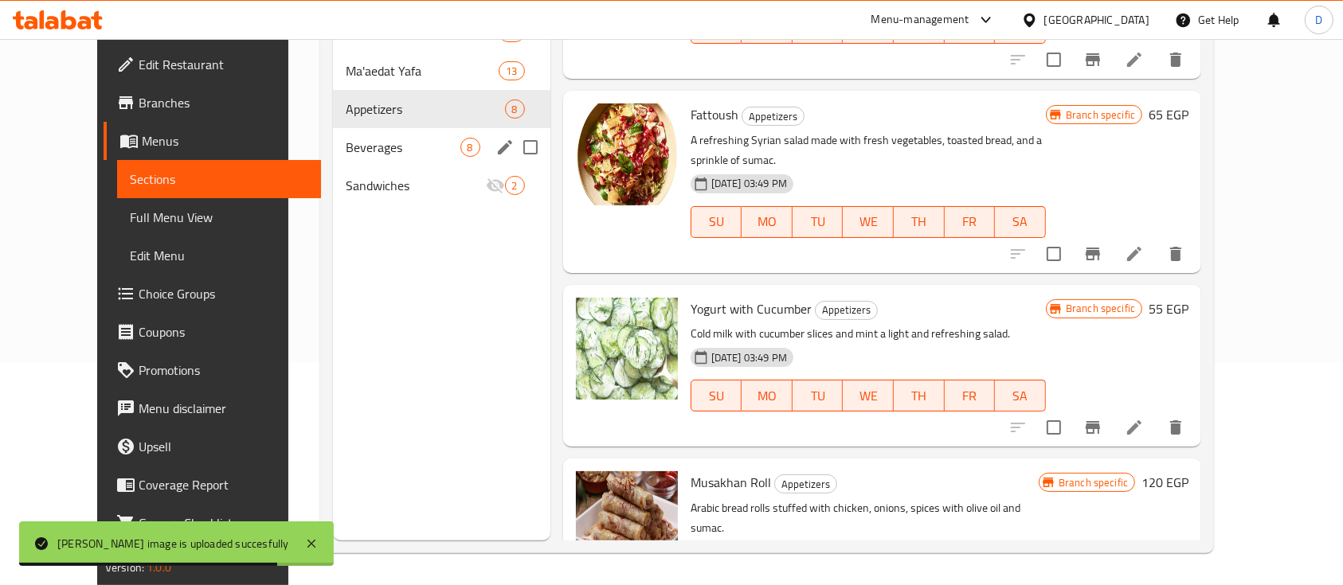
click at [368, 154] on span "Beverages" at bounding box center [403, 147] width 114 height 19
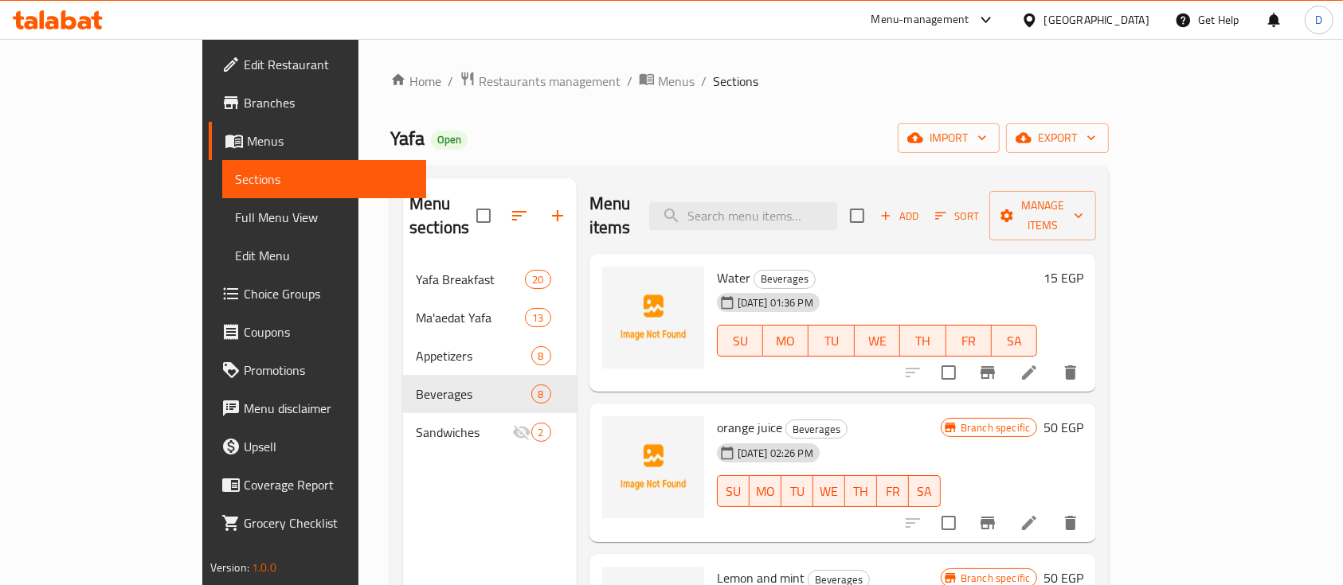
click at [717, 266] on span "Water" at bounding box center [733, 278] width 33 height 24
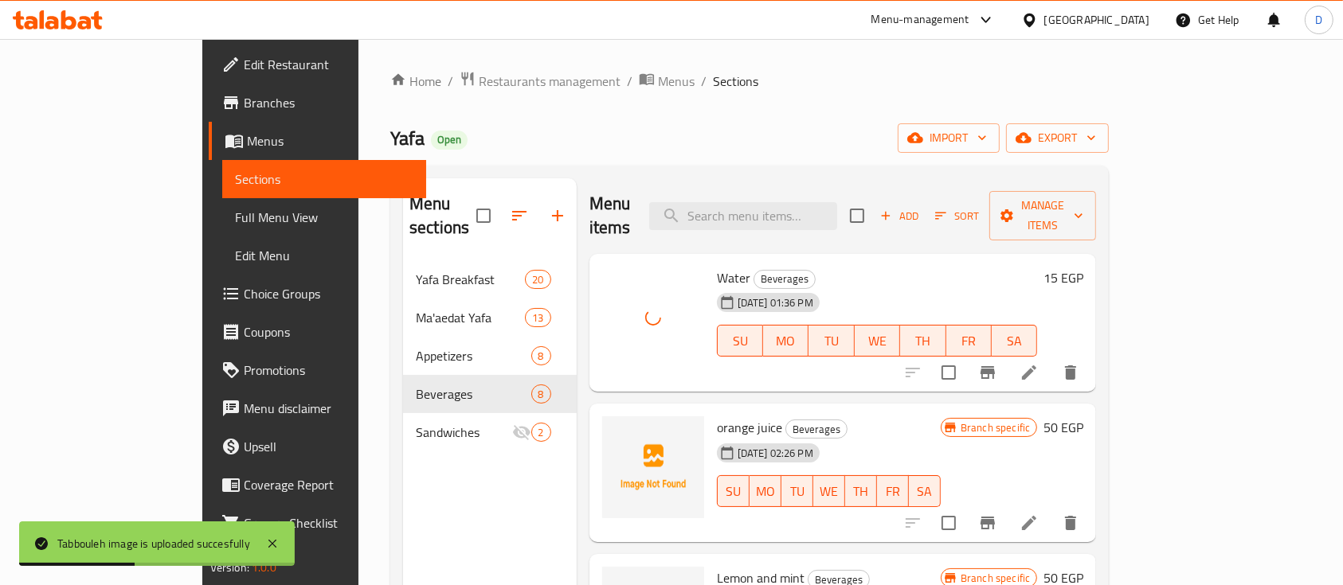
click at [711, 437] on div "24-09-2025 02:26 PM" at bounding box center [740, 453] width 59 height 32
click at [717, 416] on span "orange juice" at bounding box center [749, 428] width 65 height 24
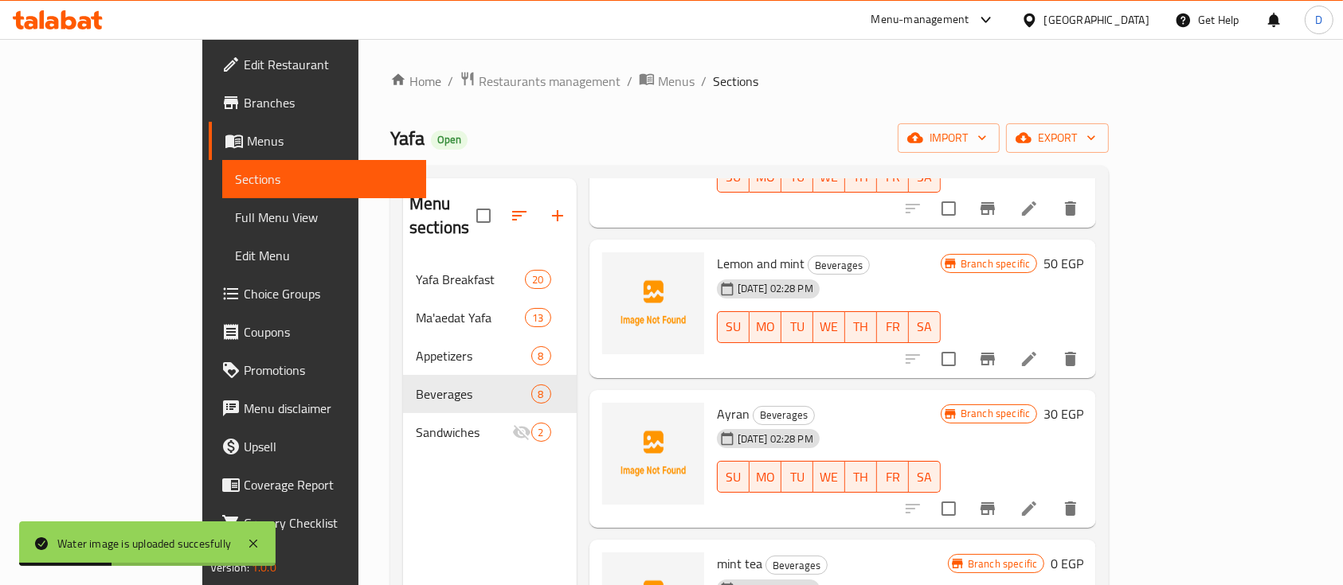
scroll to position [319, 0]
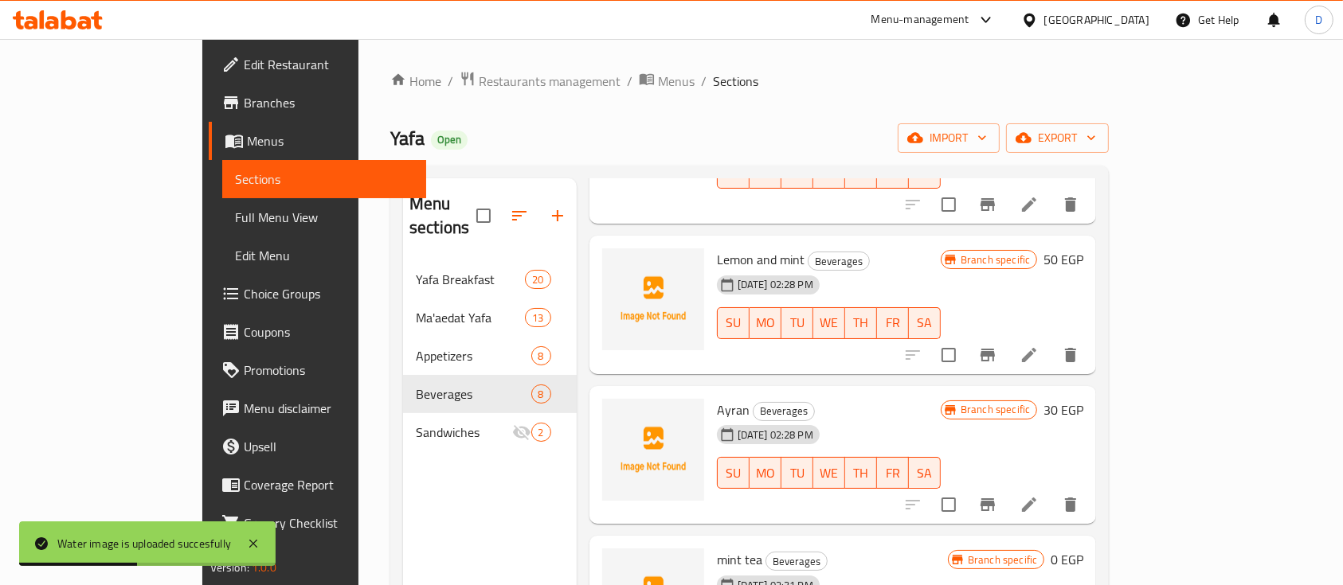
click at [717, 248] on span "Lemon and mint" at bounding box center [761, 260] width 88 height 24
click at [717, 398] on span "Ayran" at bounding box center [733, 410] width 33 height 24
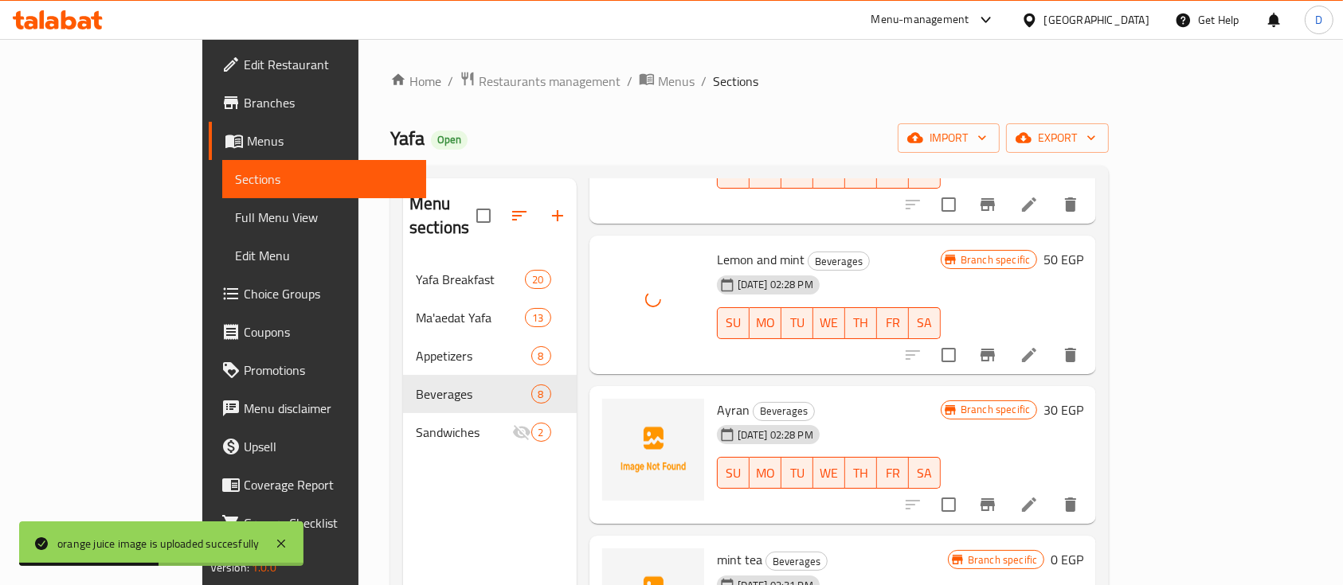
click at [717, 398] on span "Ayran" at bounding box center [733, 410] width 33 height 24
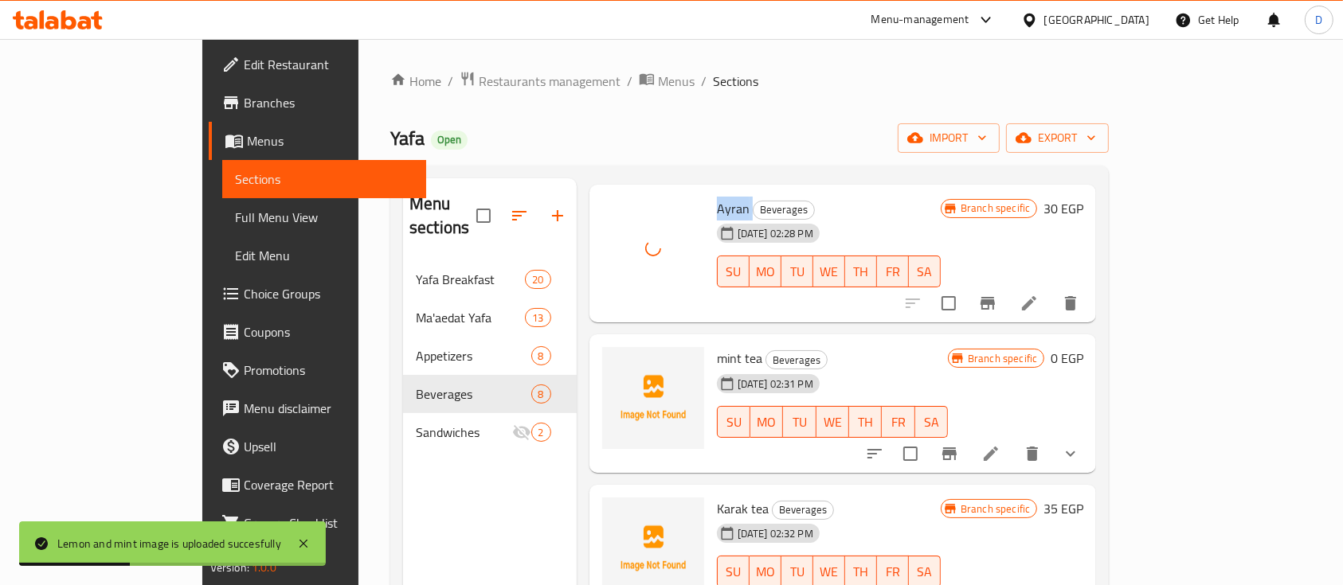
scroll to position [637, 0]
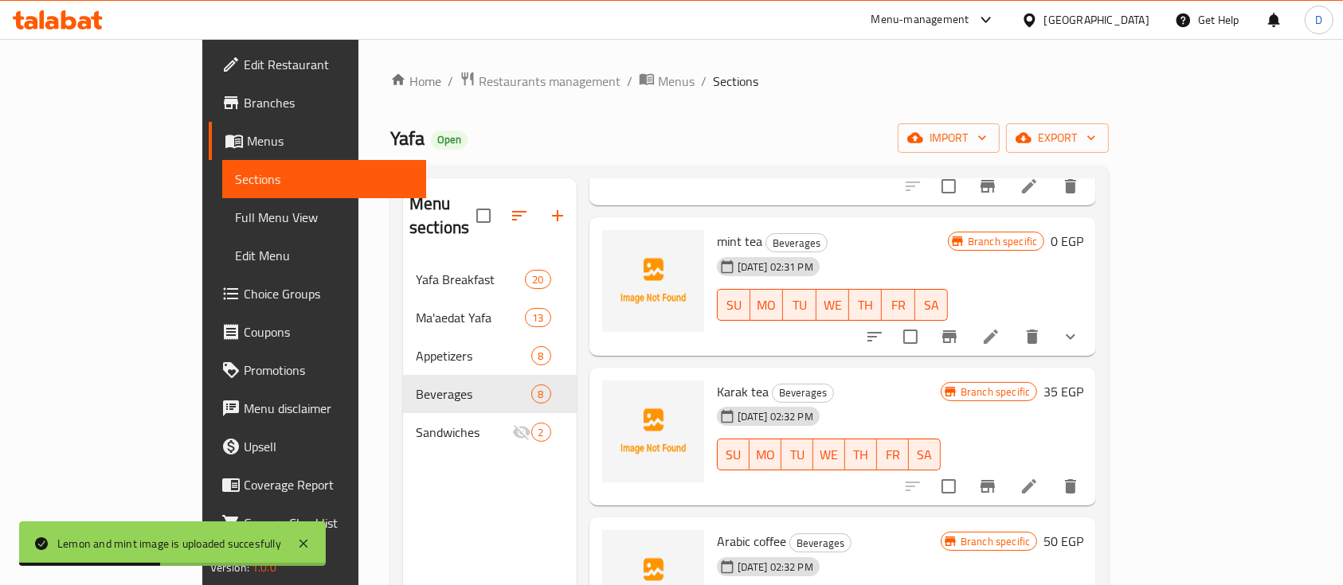
click at [717, 229] on span "mint tea" at bounding box center [739, 241] width 45 height 24
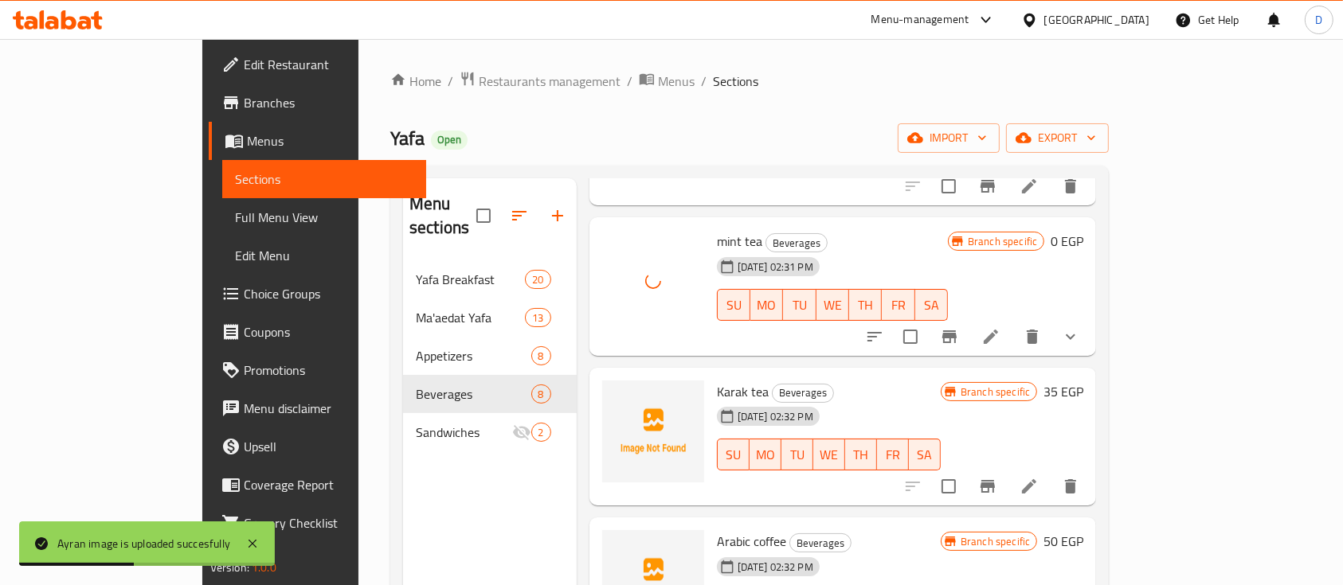
click at [717, 380] on span "Karak tea" at bounding box center [743, 392] width 52 height 24
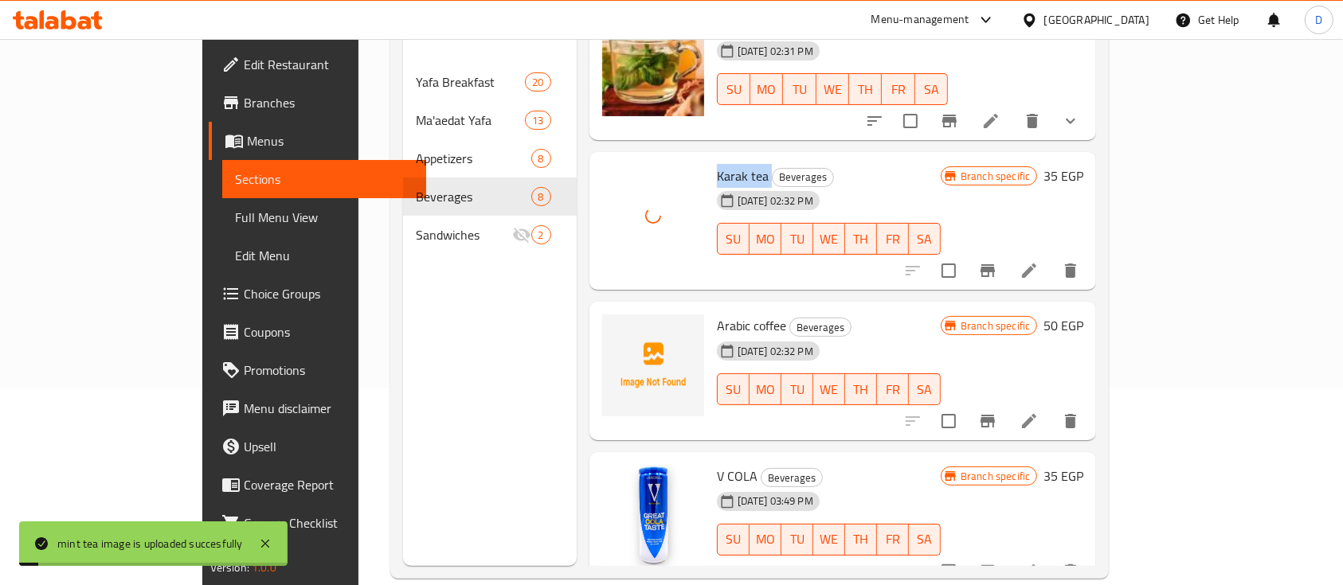
scroll to position [223, 0]
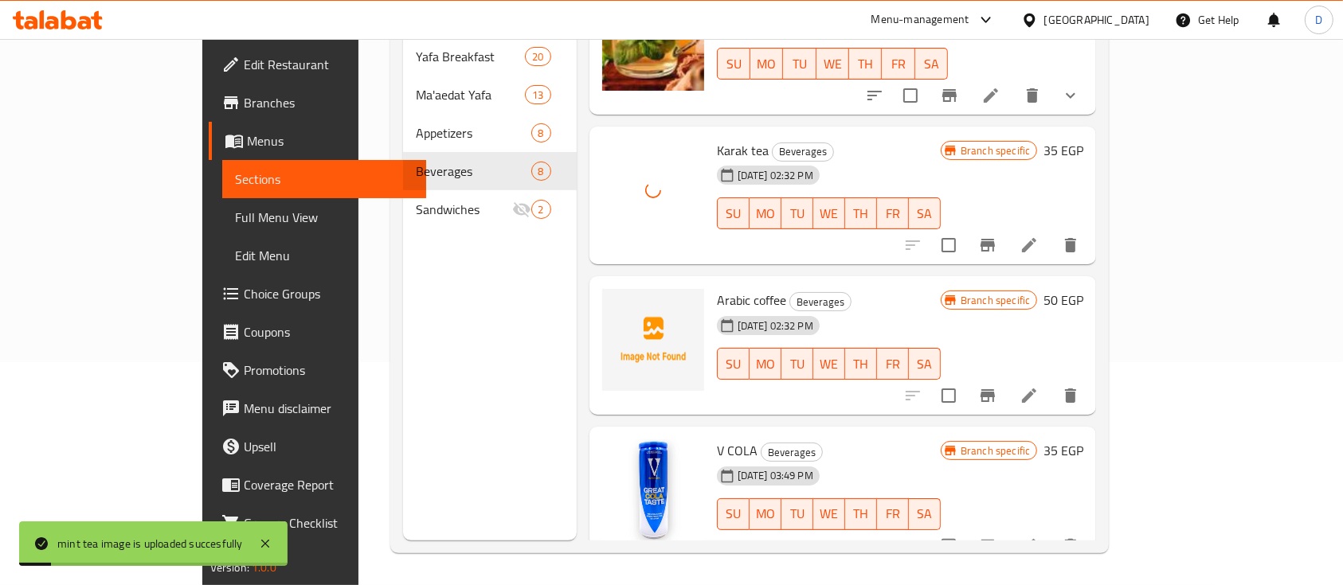
click at [717, 288] on span "Arabic coffee" at bounding box center [751, 300] width 69 height 24
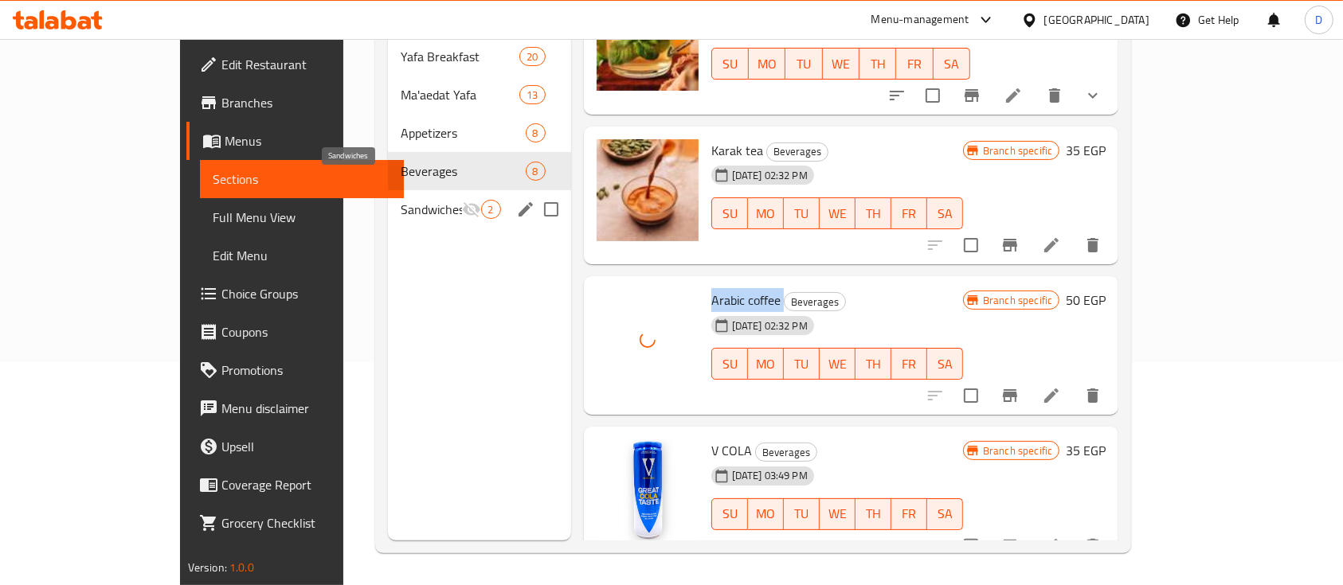
click at [401, 200] on span "Sandwiches" at bounding box center [431, 209] width 61 height 19
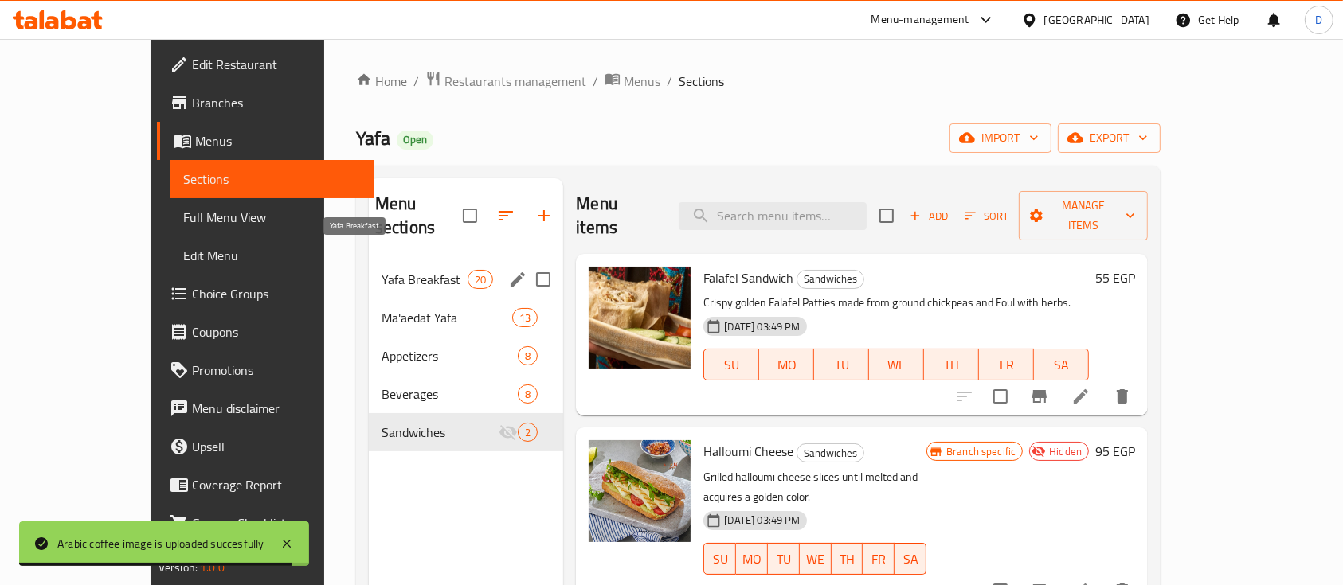
click at [382, 270] on span "Yafa Breakfast" at bounding box center [425, 279] width 86 height 19
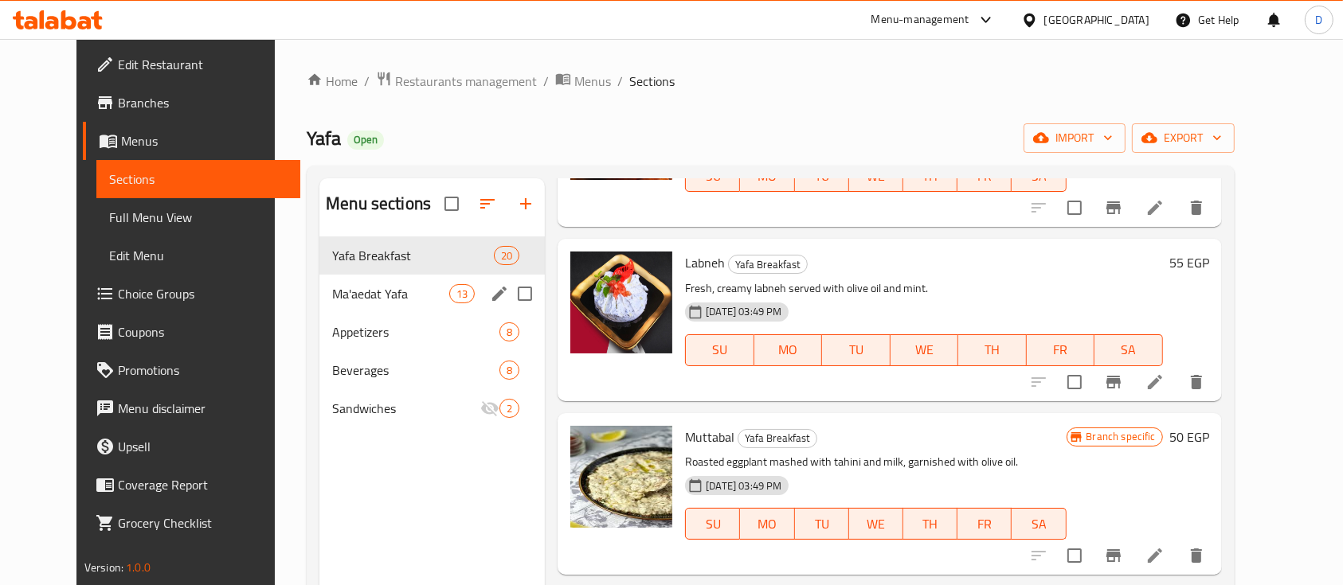
click at [335, 288] on span "Ma'aedat Yafa" at bounding box center [390, 293] width 117 height 19
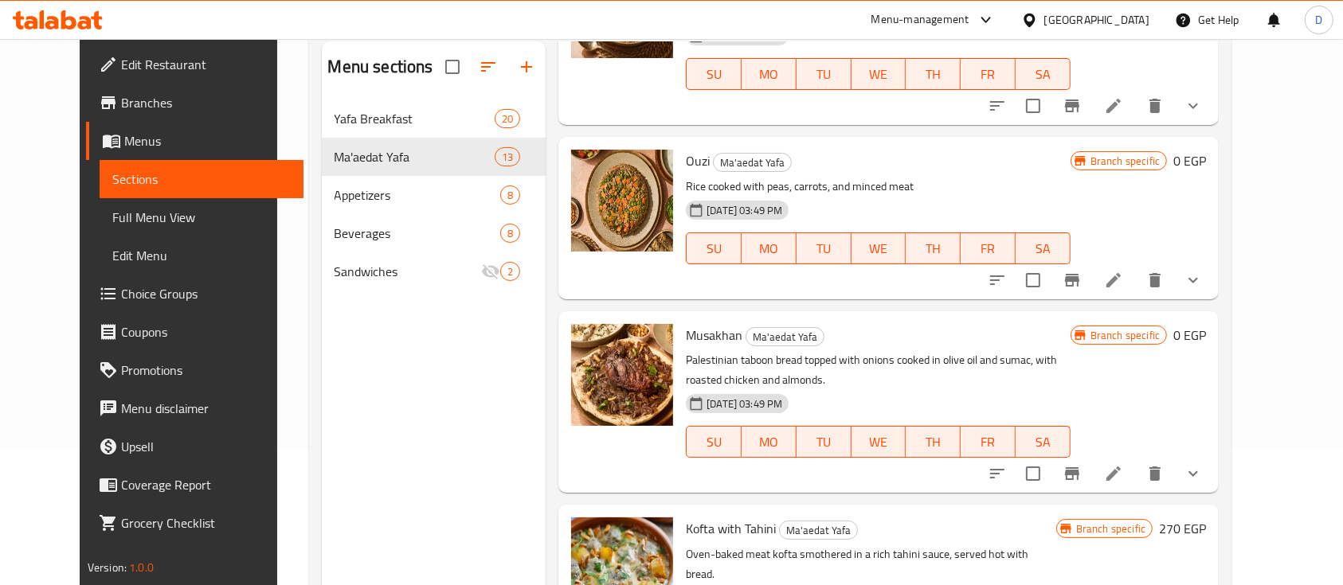
scroll to position [223, 0]
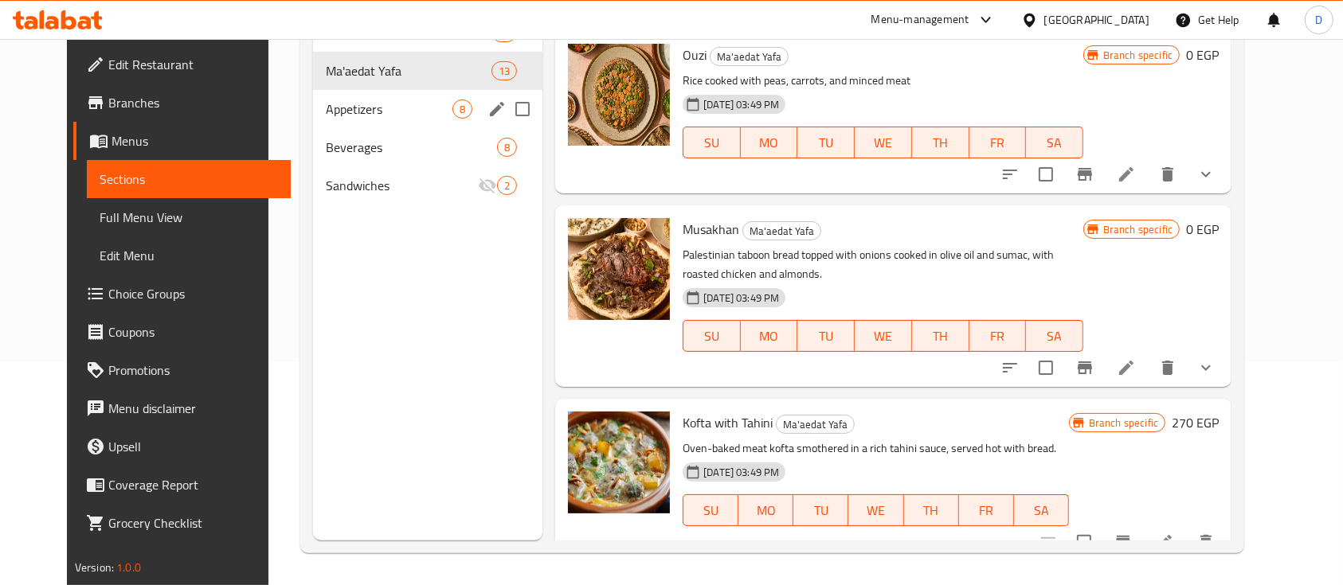
click at [378, 121] on div "Appetizers 8" at bounding box center [427, 109] width 229 height 38
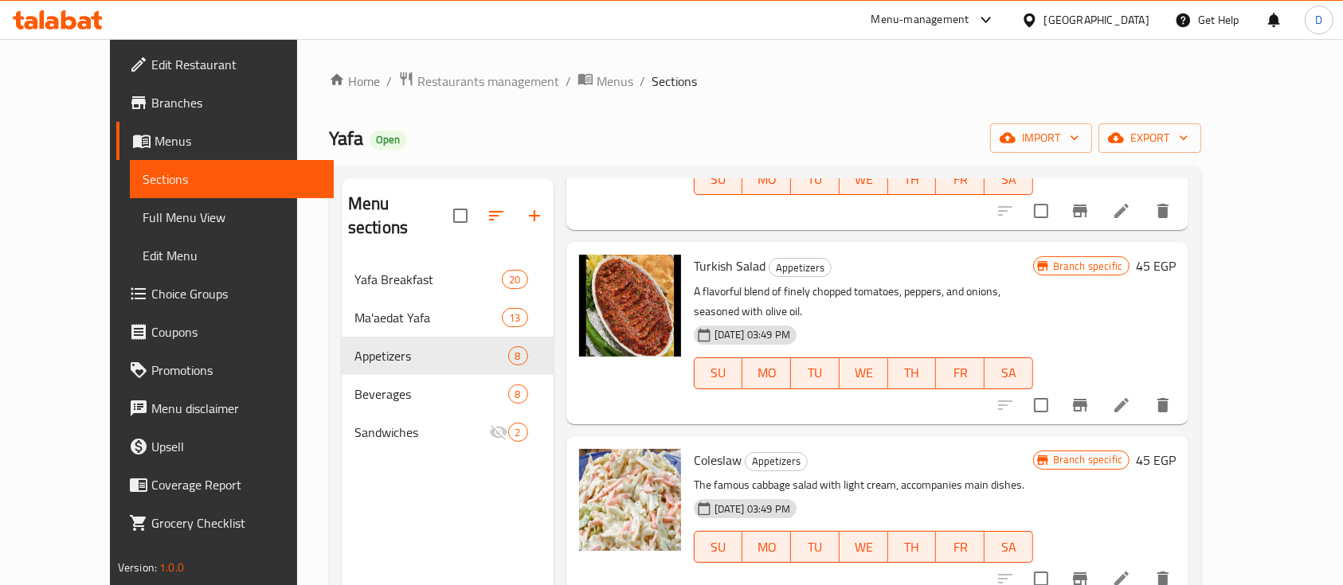
scroll to position [637, 0]
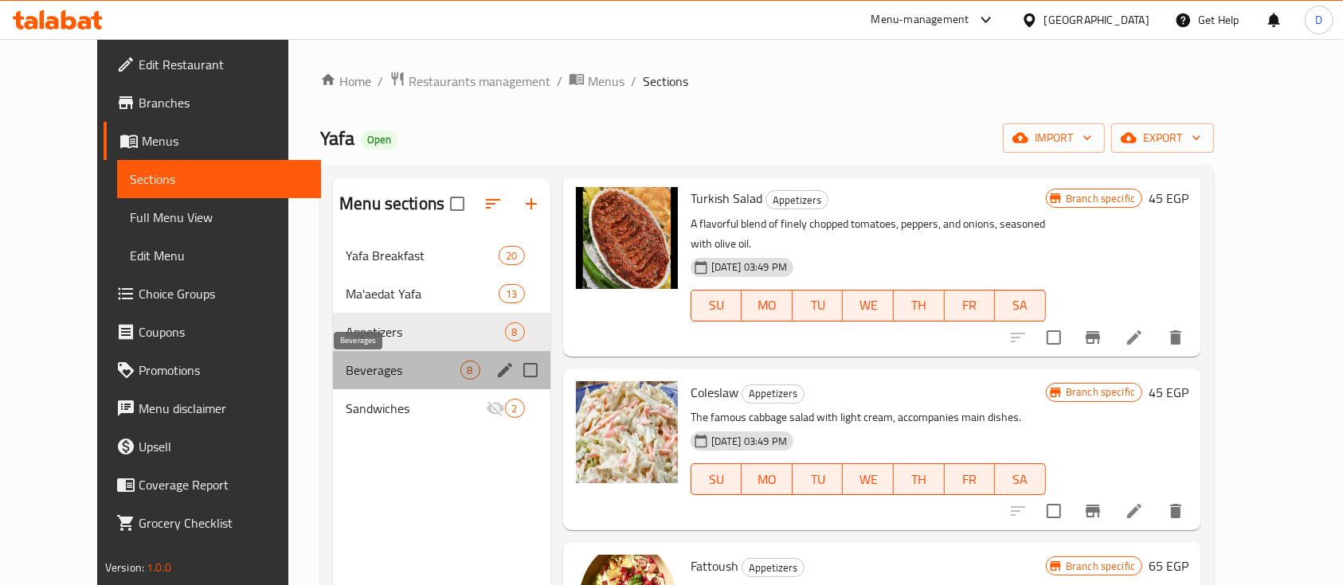
click at [371, 362] on span "Beverages" at bounding box center [403, 370] width 114 height 19
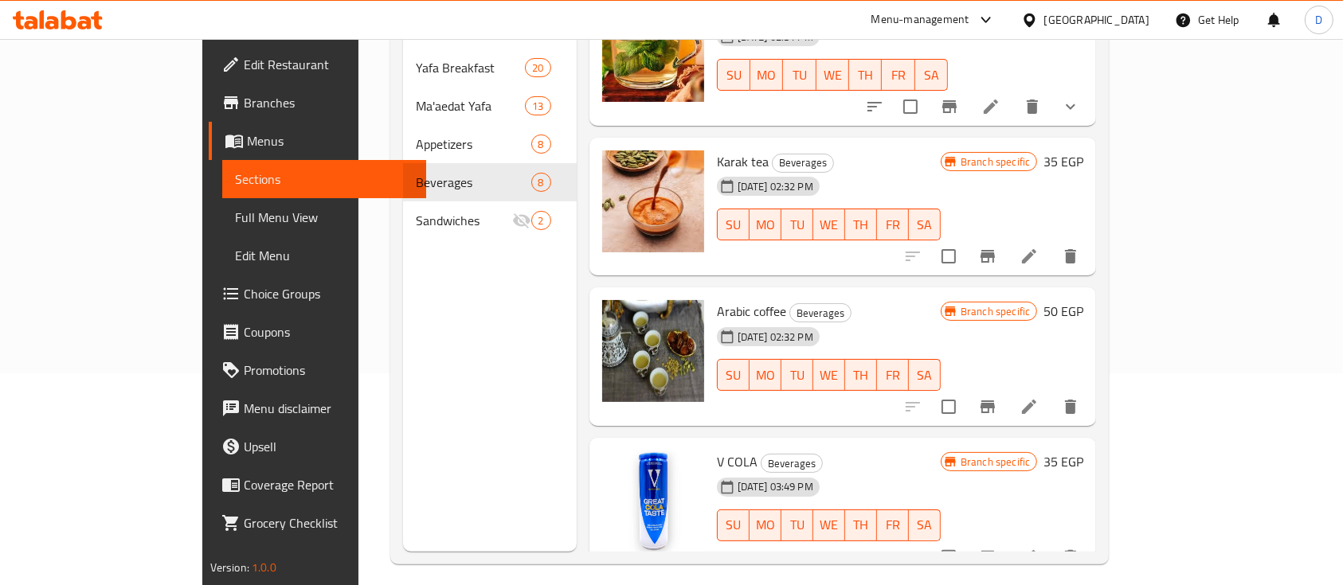
scroll to position [223, 0]
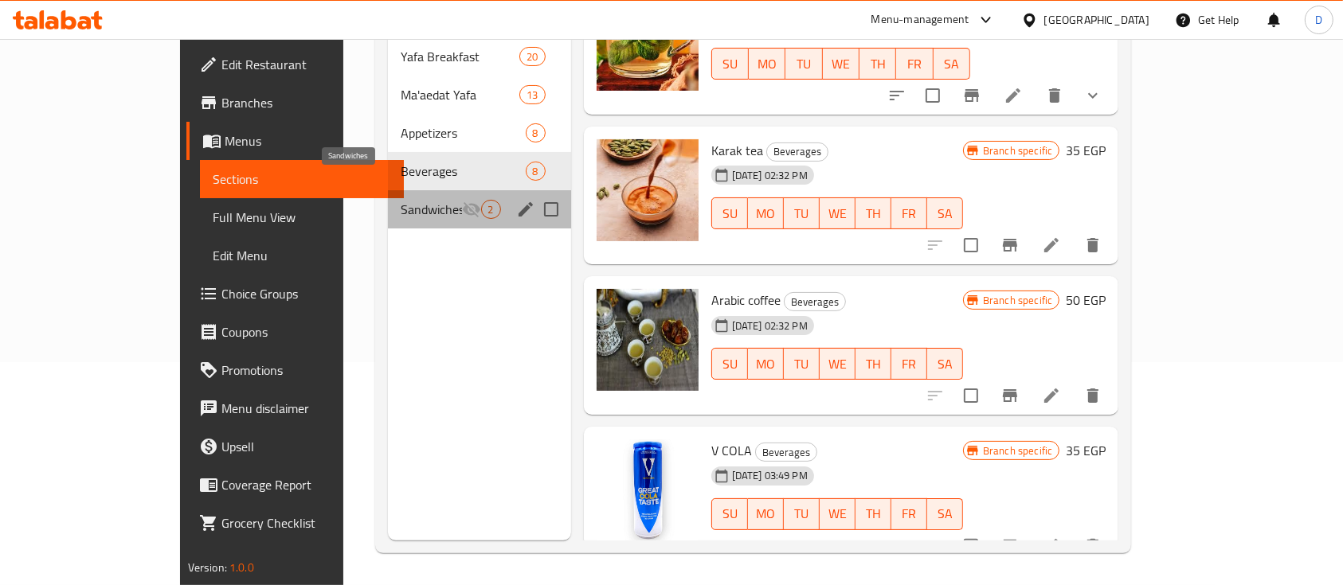
drag, startPoint x: 322, startPoint y: 182, endPoint x: 480, endPoint y: 190, distance: 158.8
click at [401, 200] on span "Sandwiches" at bounding box center [431, 209] width 61 height 19
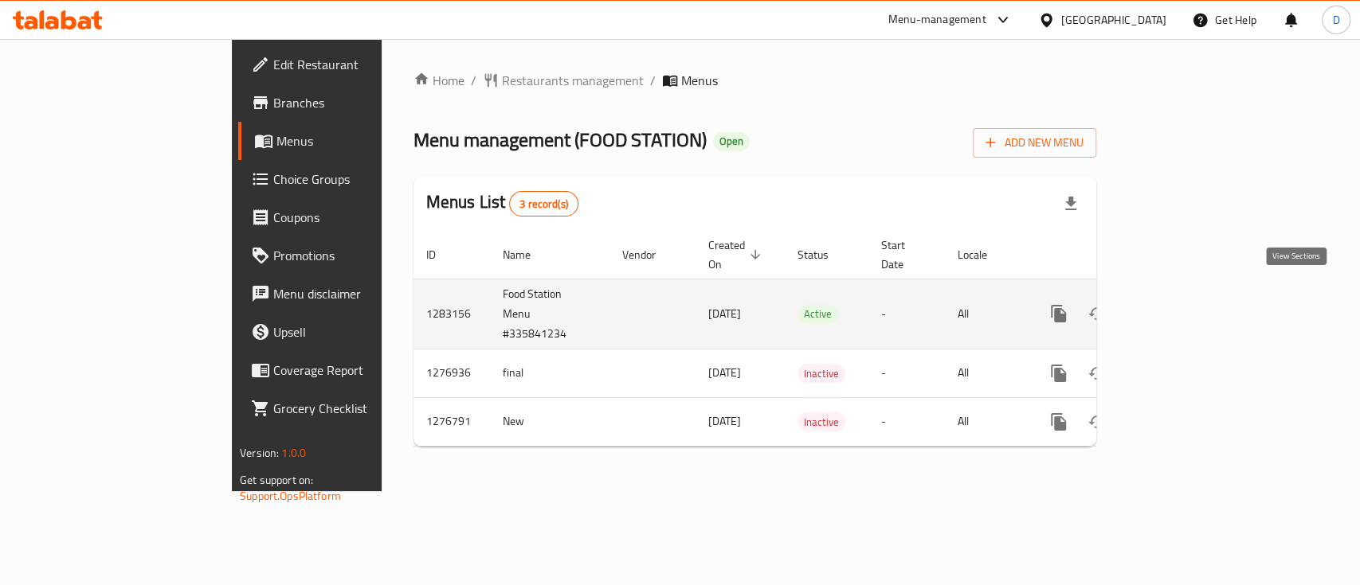
click at [1192, 298] on link "enhanced table" at bounding box center [1173, 314] width 38 height 38
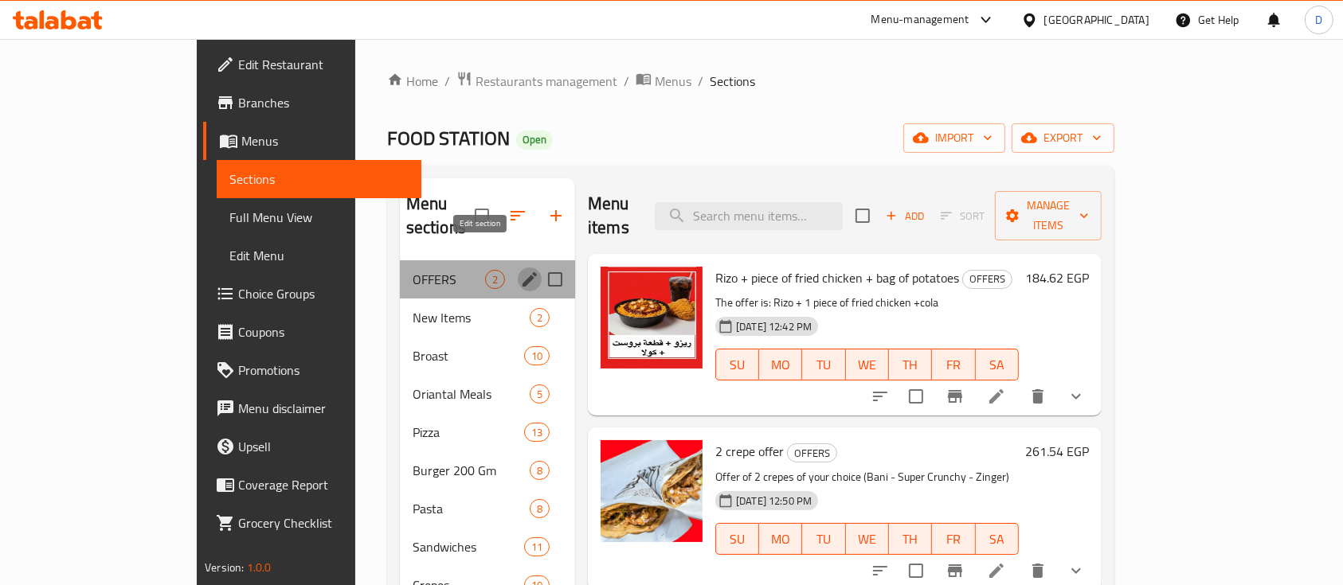
click at [523, 272] on icon "edit" at bounding box center [530, 279] width 14 height 14
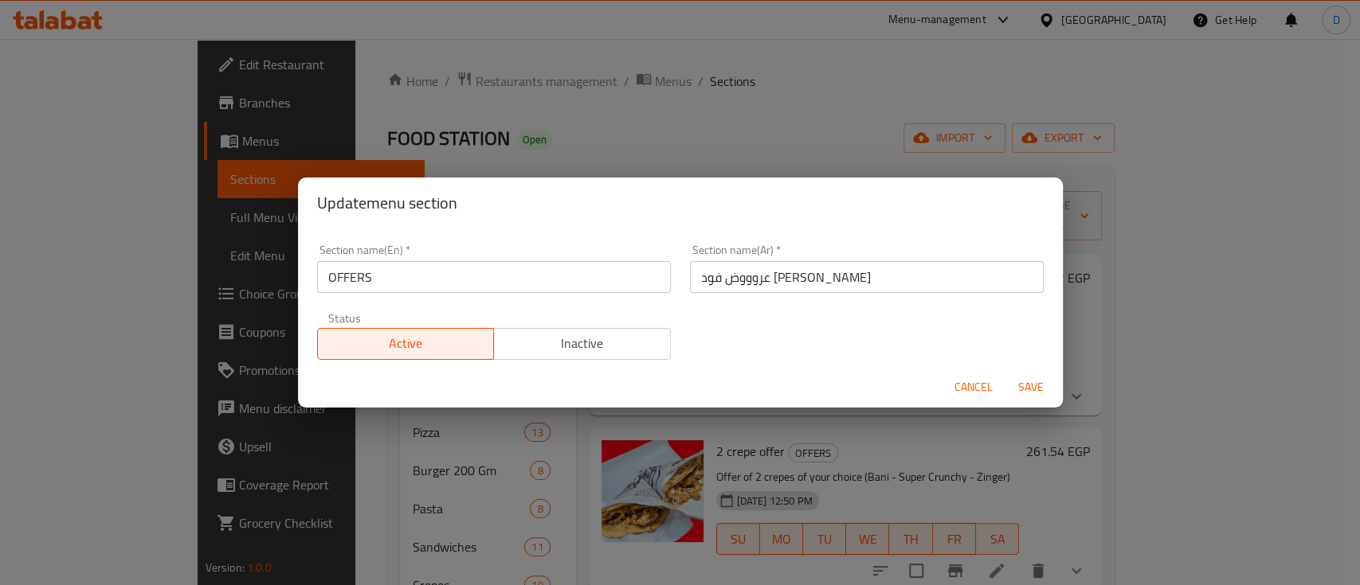
click at [480, 269] on input "OFFERS" at bounding box center [494, 277] width 354 height 32
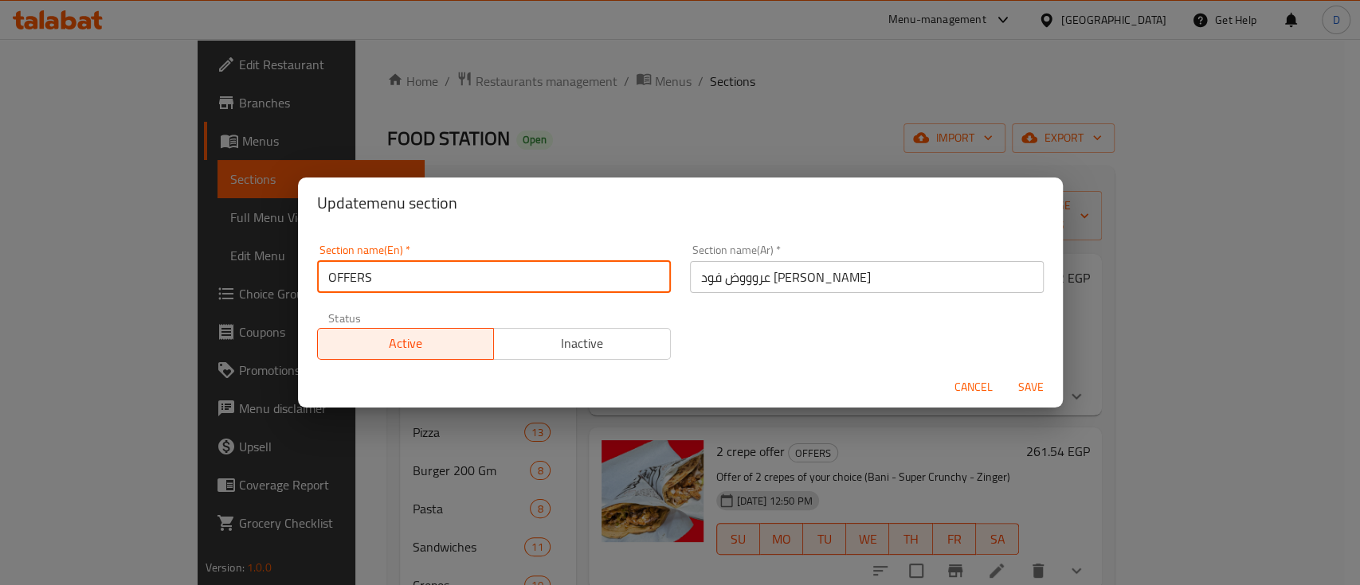
click at [480, 269] on input "OFFERS" at bounding box center [494, 277] width 354 height 32
type input "Offers"
click at [1005, 373] on button "Save" at bounding box center [1030, 387] width 51 height 29
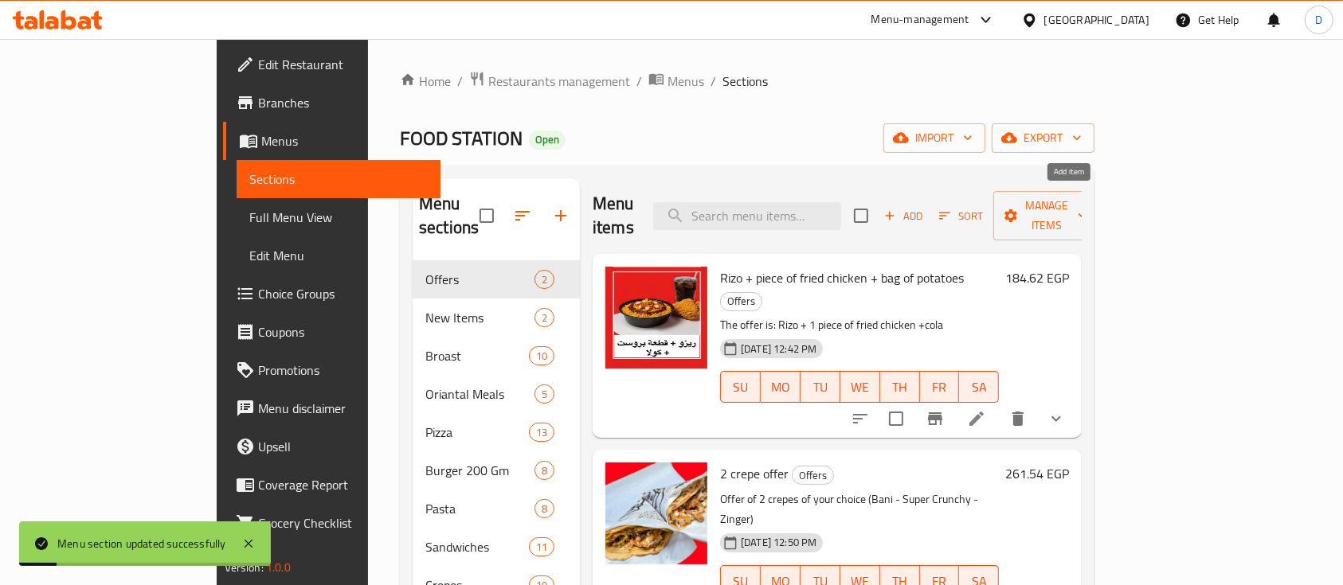
click at [925, 207] on span "Add" at bounding box center [903, 216] width 43 height 18
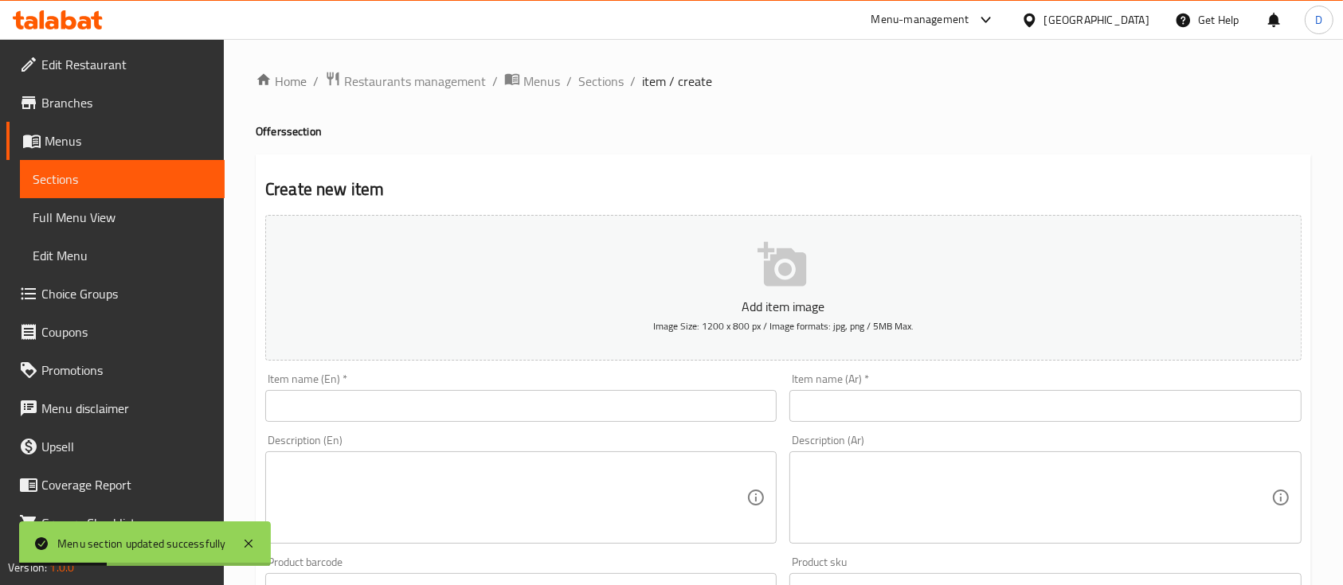
click at [911, 417] on input "text" at bounding box center [1044, 406] width 511 height 32
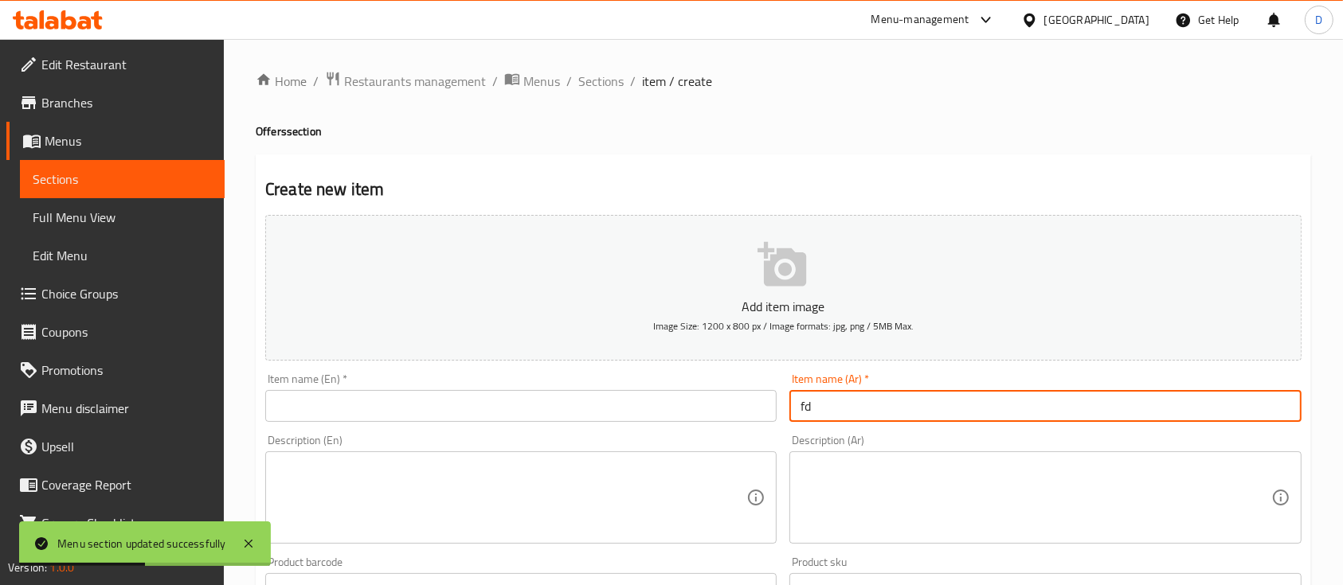
type input "f"
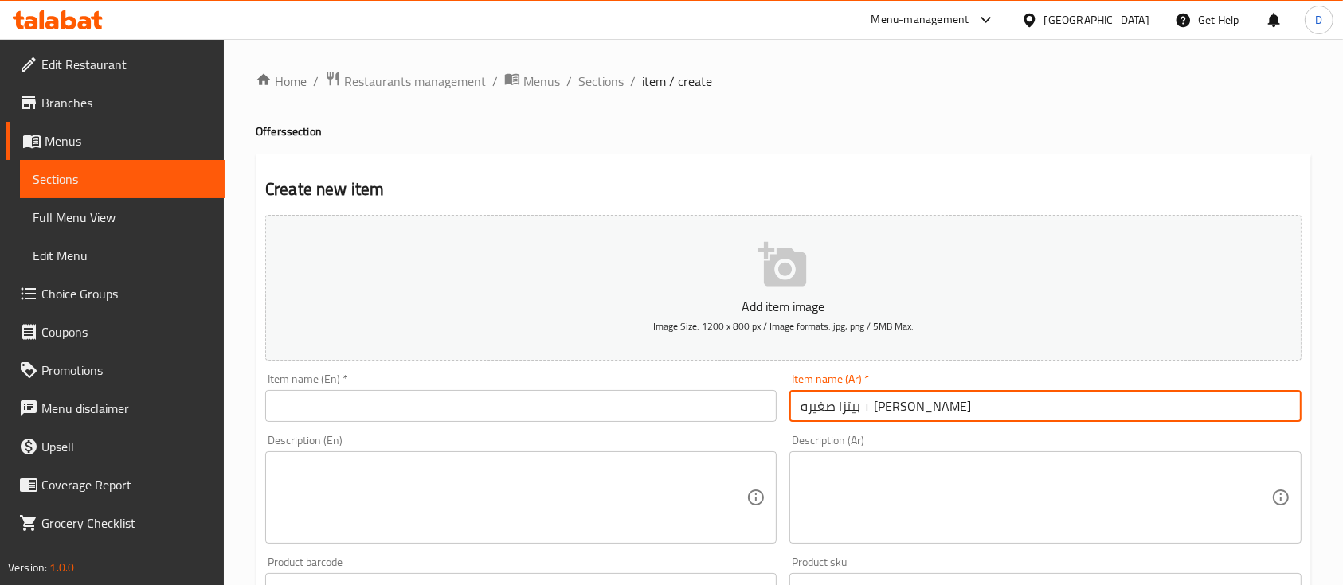
type input "بيتزا صغيره + [PERSON_NAME]"
click at [564, 403] on input "text" at bounding box center [520, 406] width 511 height 32
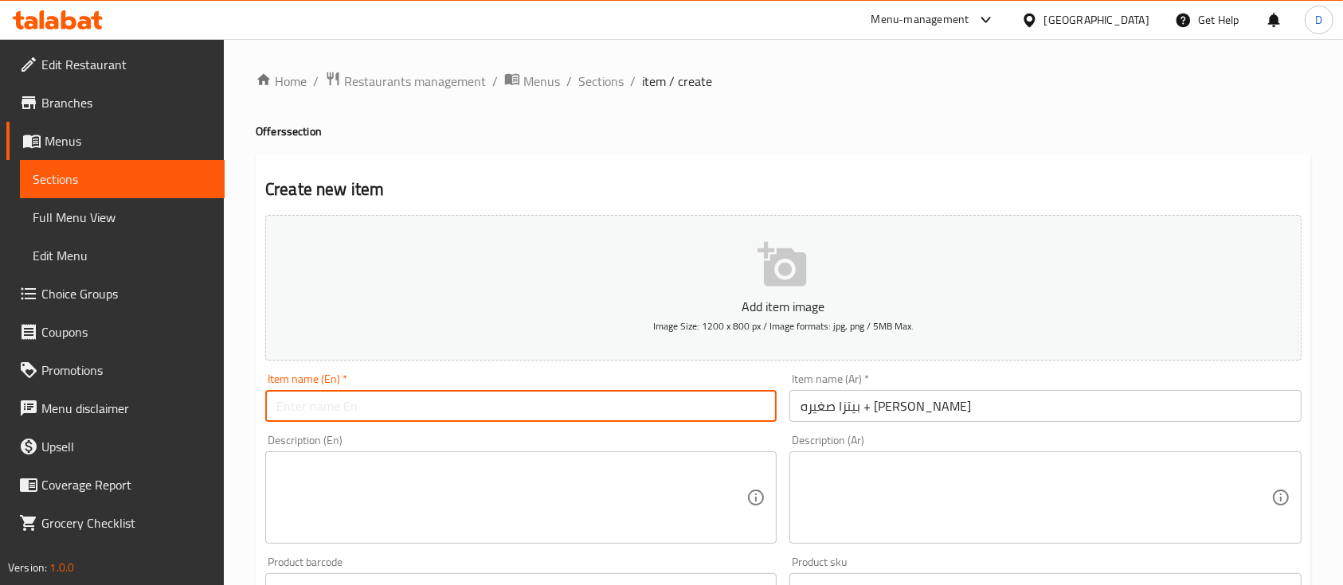
paste input "Small pizza + fries"
type input "Small pizza + fries"
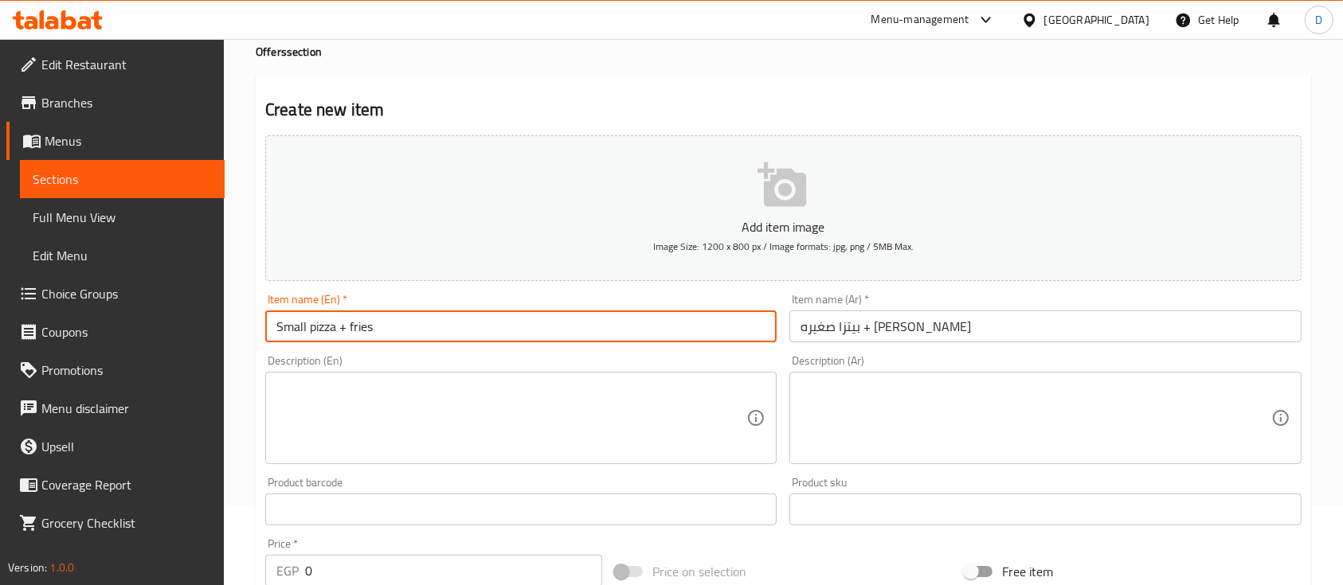
scroll to position [212, 0]
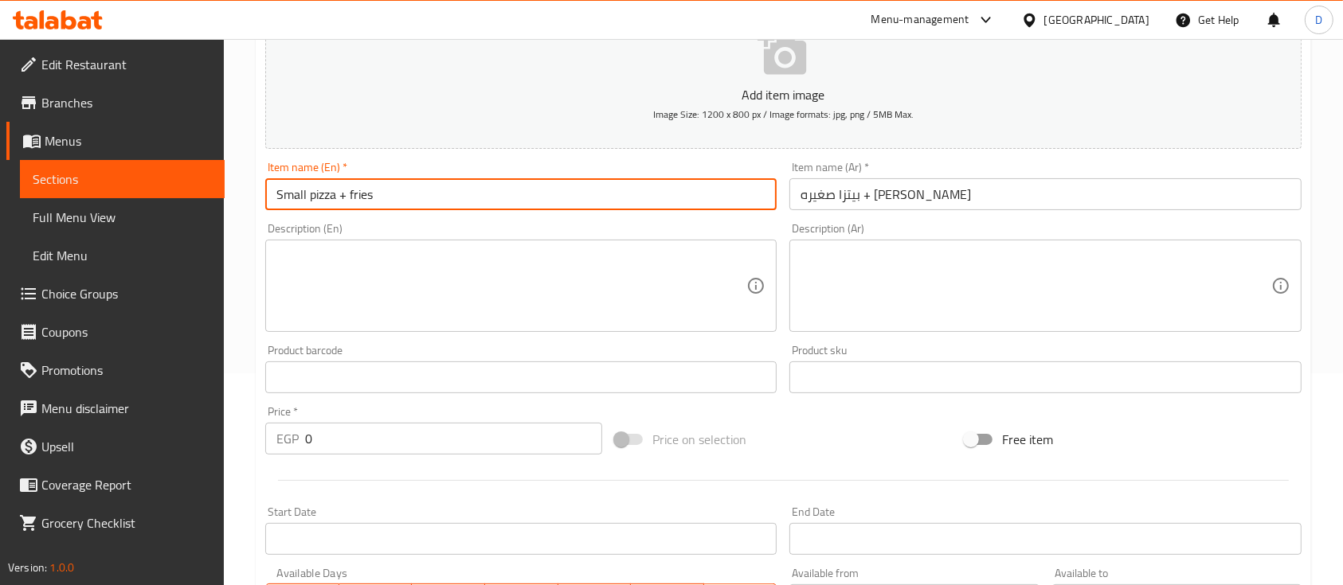
click at [424, 433] on input "0" at bounding box center [453, 439] width 297 height 32
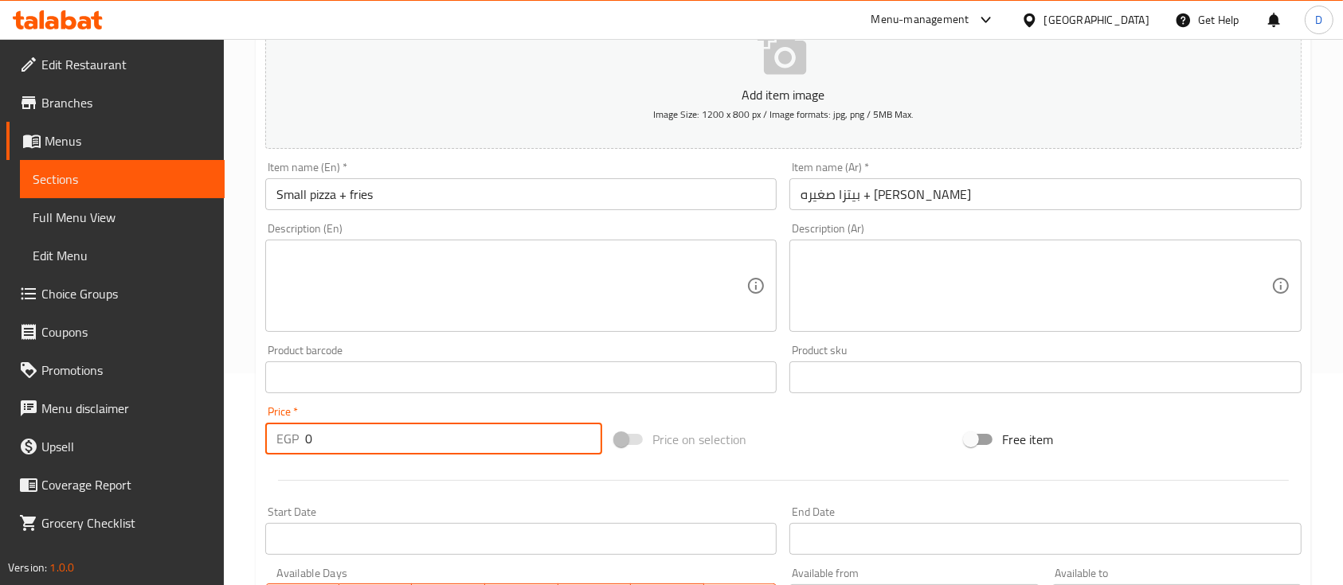
click at [422, 433] on input "0" at bounding box center [453, 439] width 297 height 32
click at [421, 433] on input "0" at bounding box center [453, 439] width 297 height 32
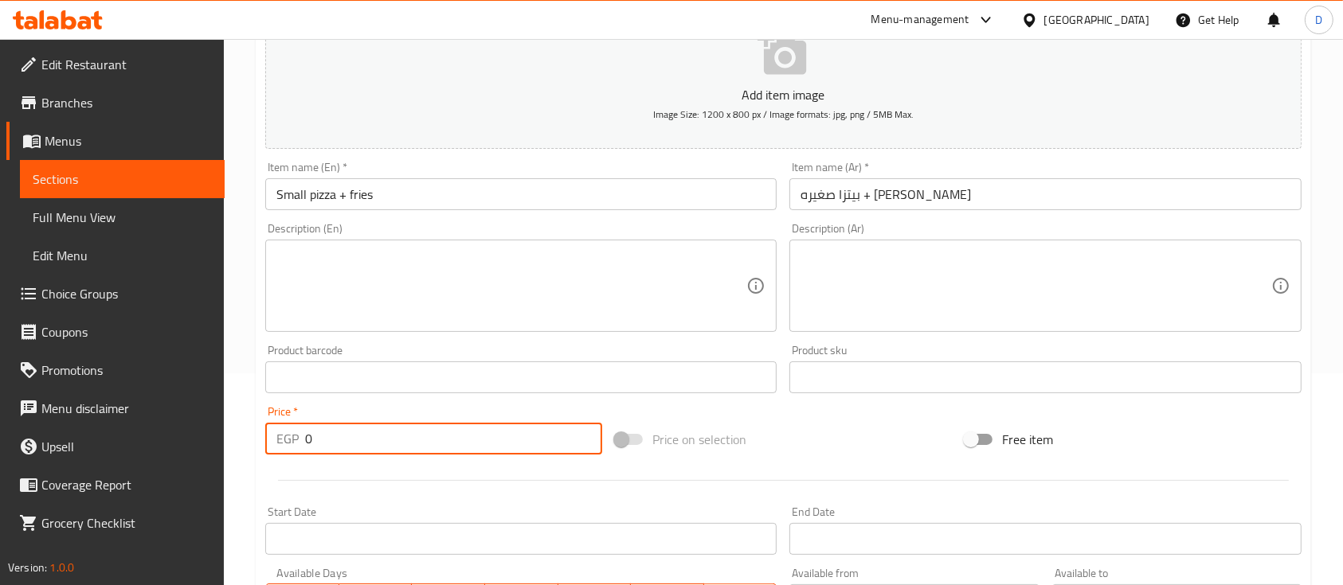
paste input "184.62"
type input "184.62"
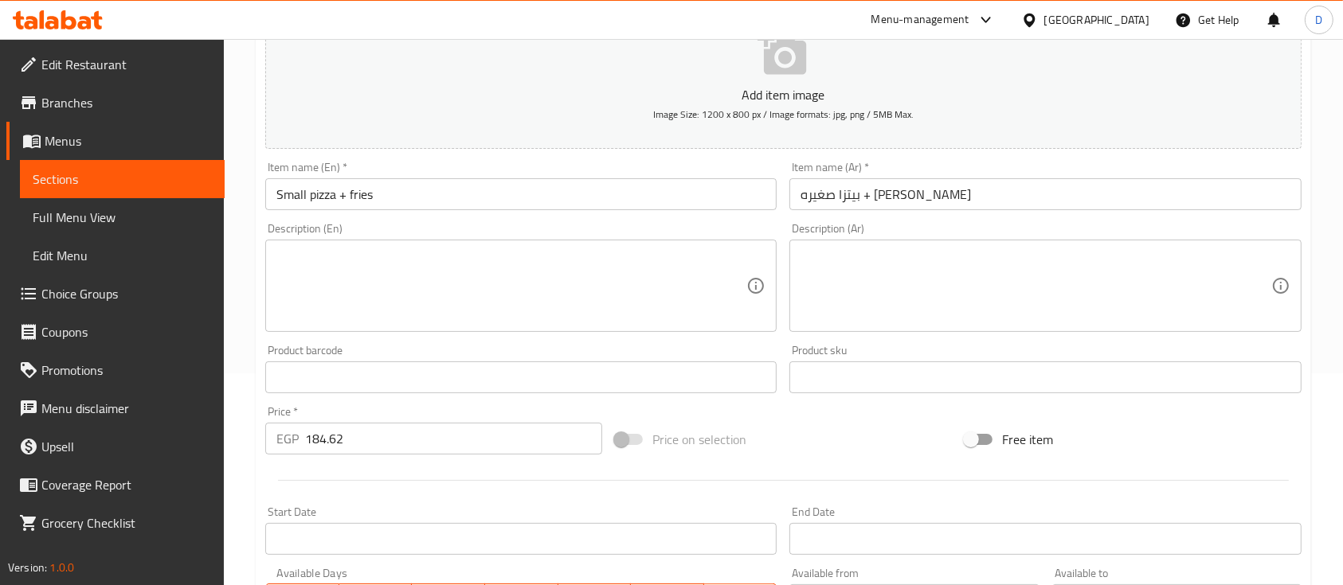
click at [423, 470] on div at bounding box center [783, 480] width 1049 height 39
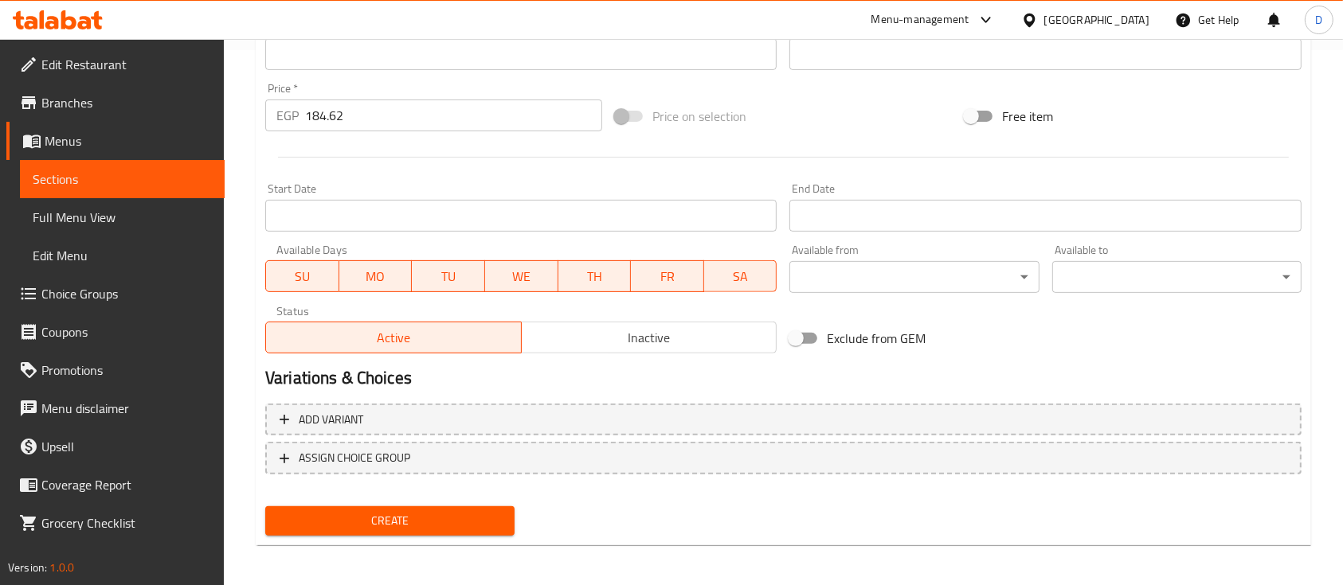
scroll to position [540, 0]
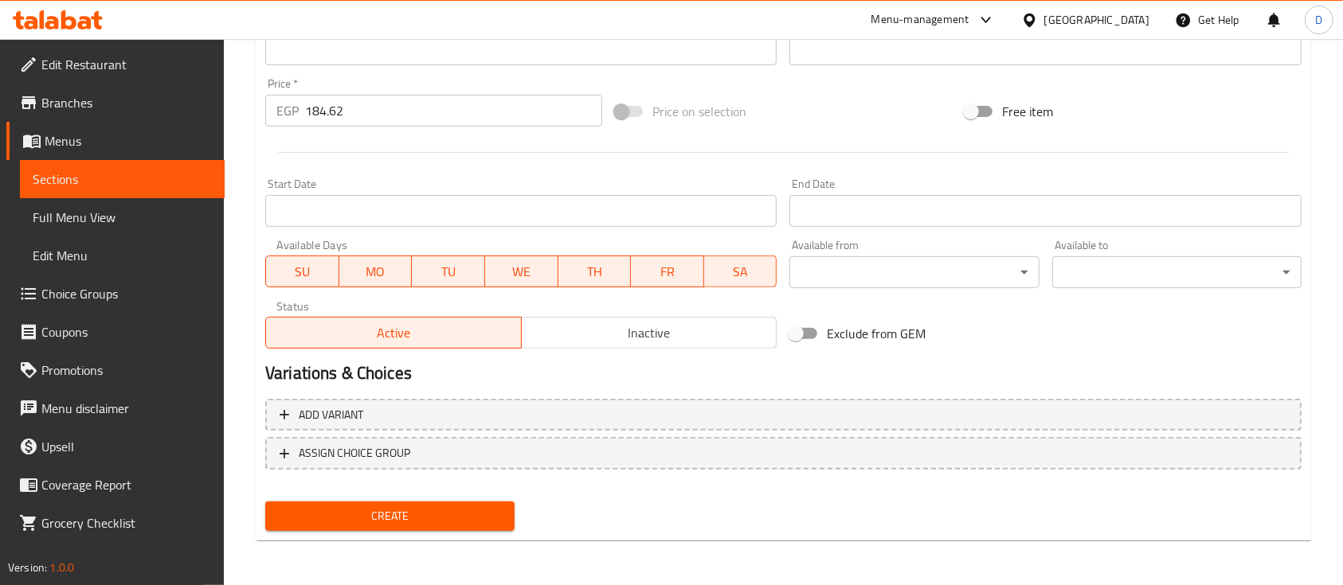
click at [402, 526] on span "Create" at bounding box center [390, 517] width 224 height 20
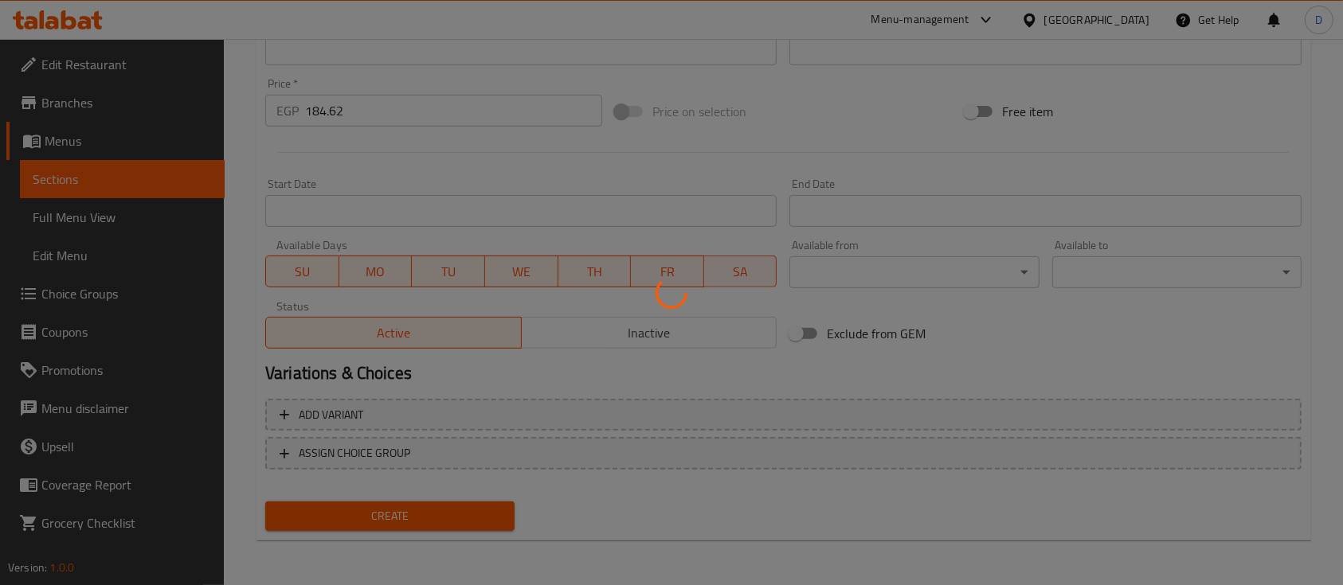
type input "0"
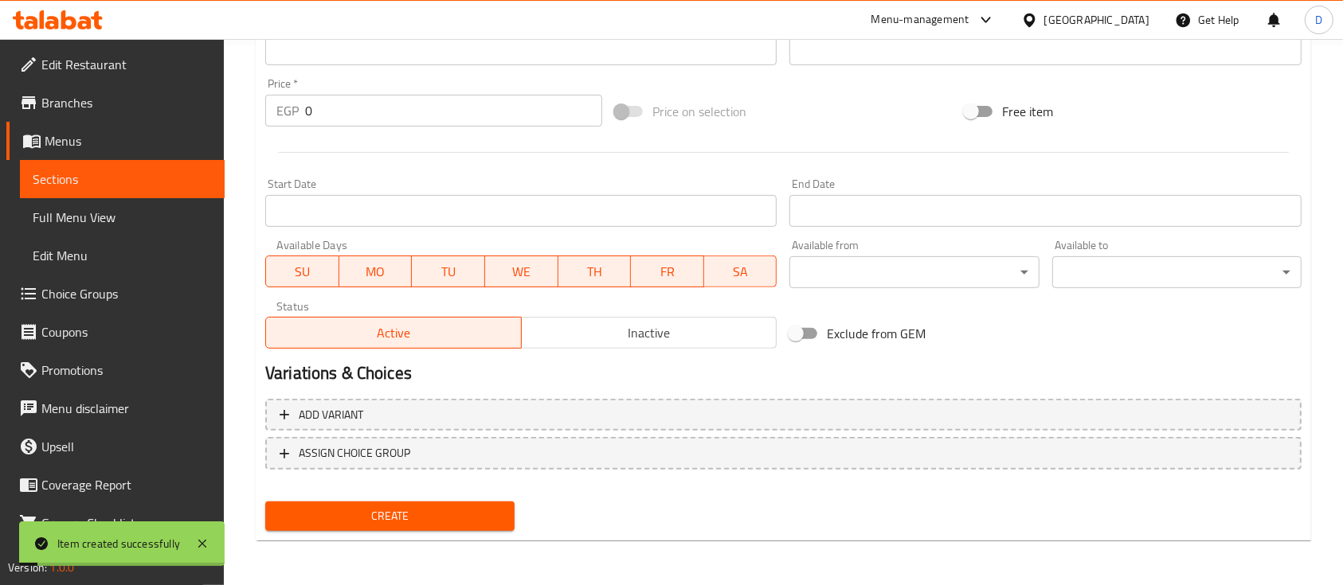
click at [71, 135] on span "Menus" at bounding box center [128, 140] width 167 height 19
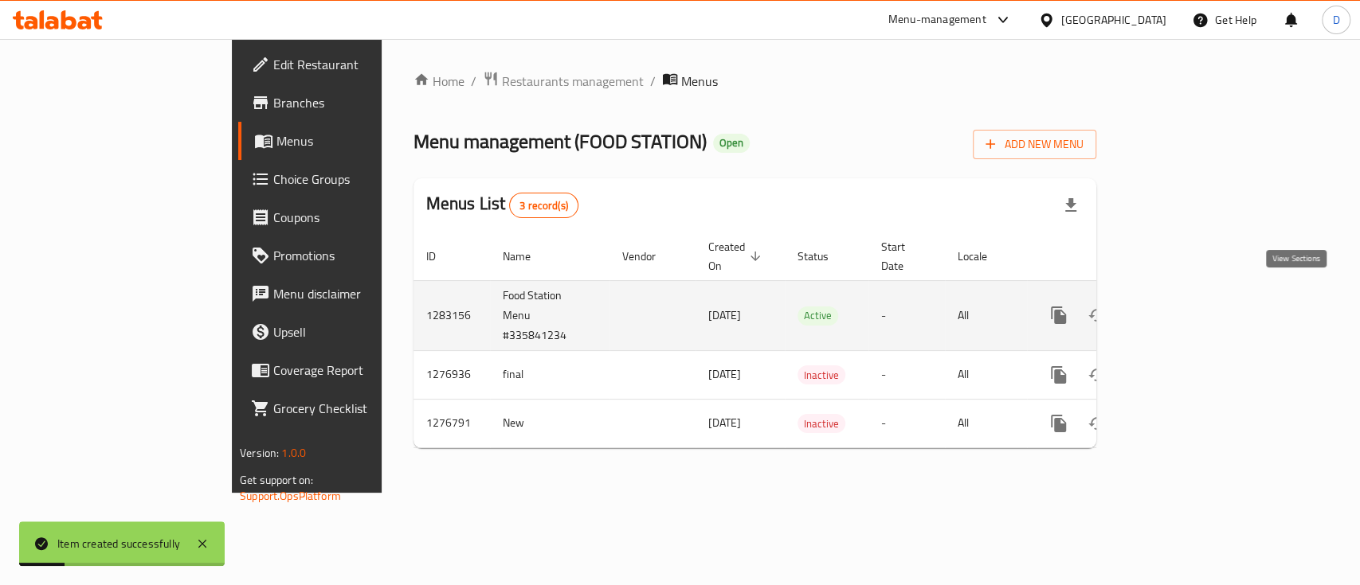
click at [1192, 296] on link "enhanced table" at bounding box center [1173, 315] width 38 height 38
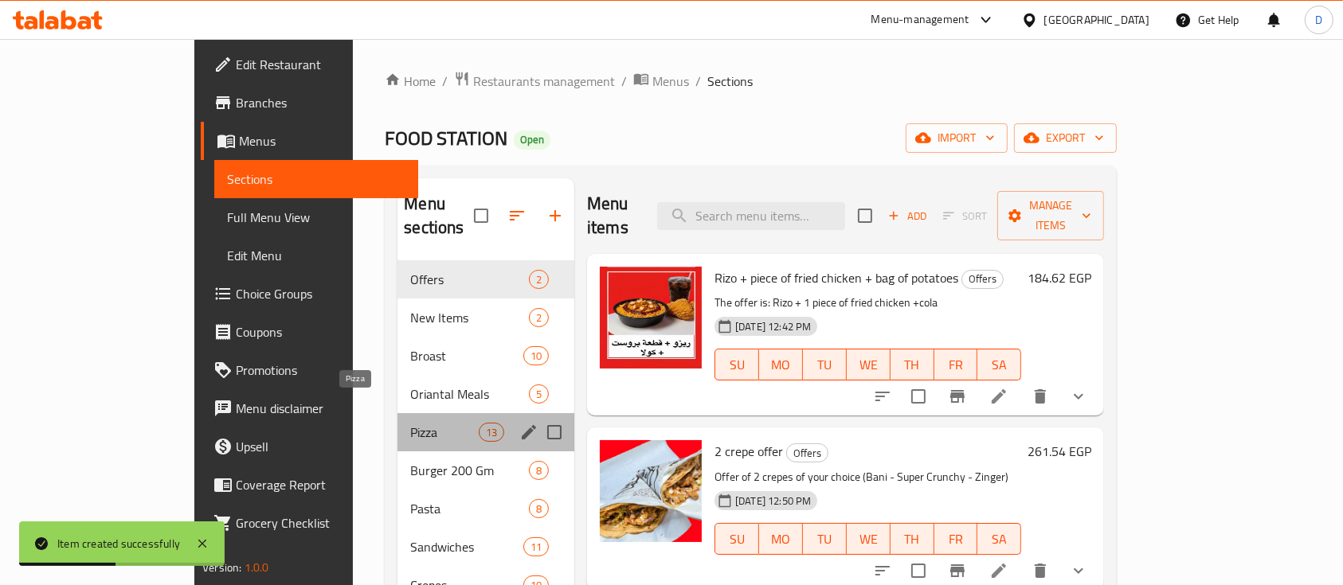
click at [410, 423] on span "Pizza" at bounding box center [444, 432] width 68 height 19
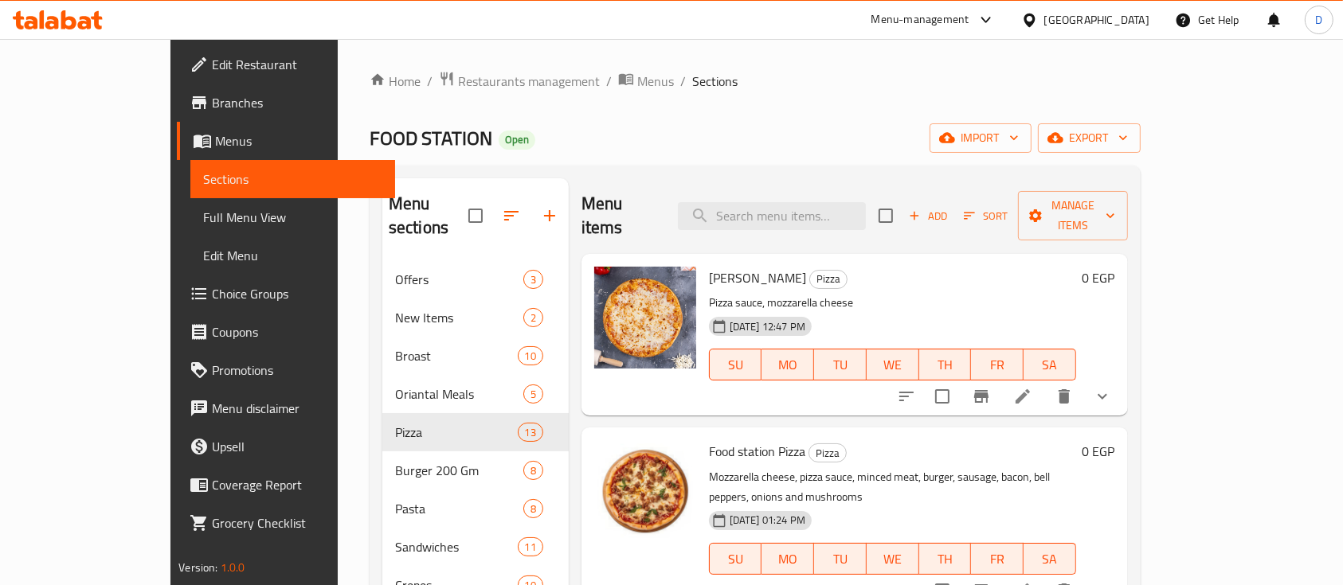
click at [709, 266] on span "[PERSON_NAME]" at bounding box center [757, 278] width 97 height 24
copy h6 "[PERSON_NAME]"
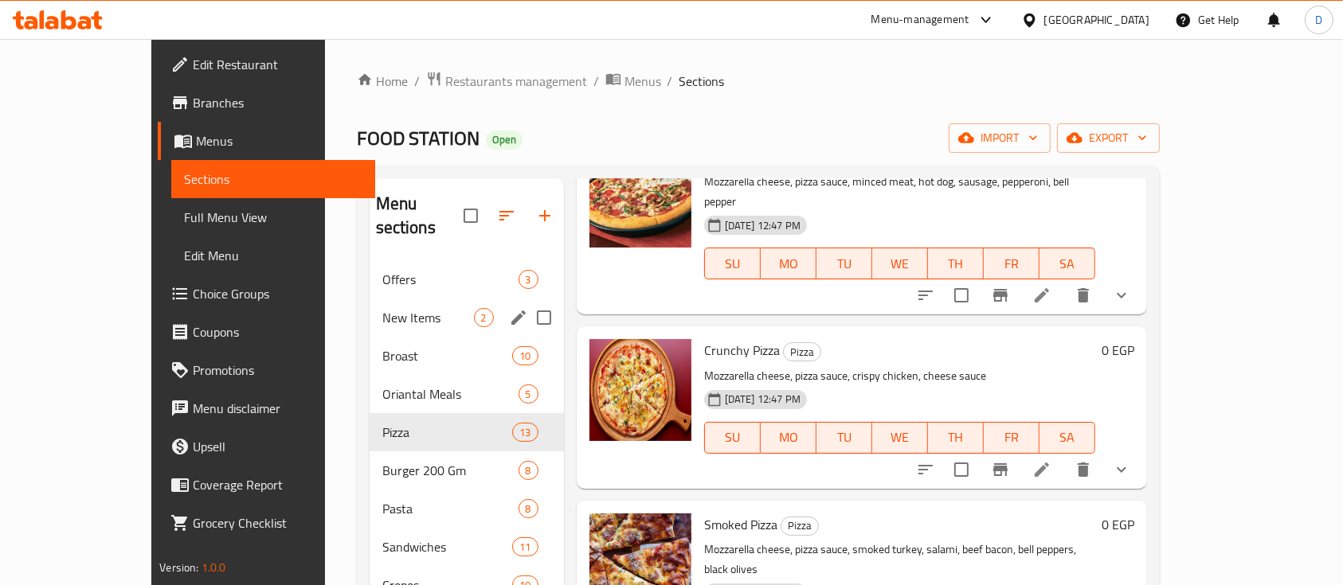
click at [370, 299] on div "New Items 2" at bounding box center [467, 318] width 194 height 38
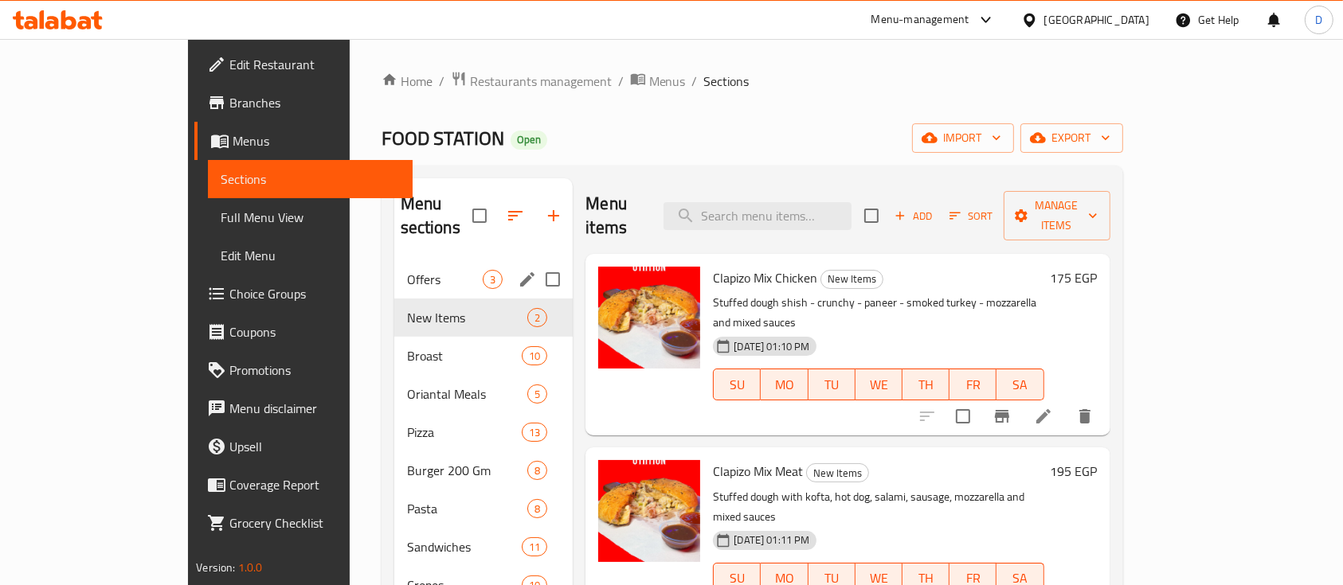
click at [407, 270] on span "Offers" at bounding box center [445, 279] width 76 height 19
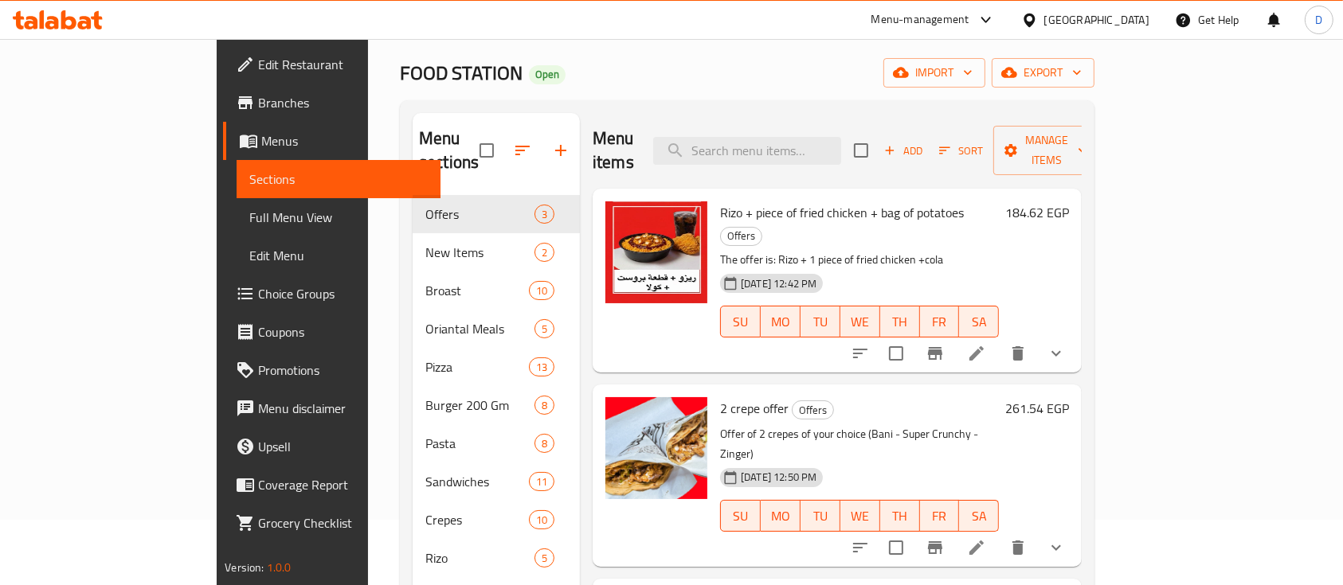
scroll to position [212, 0]
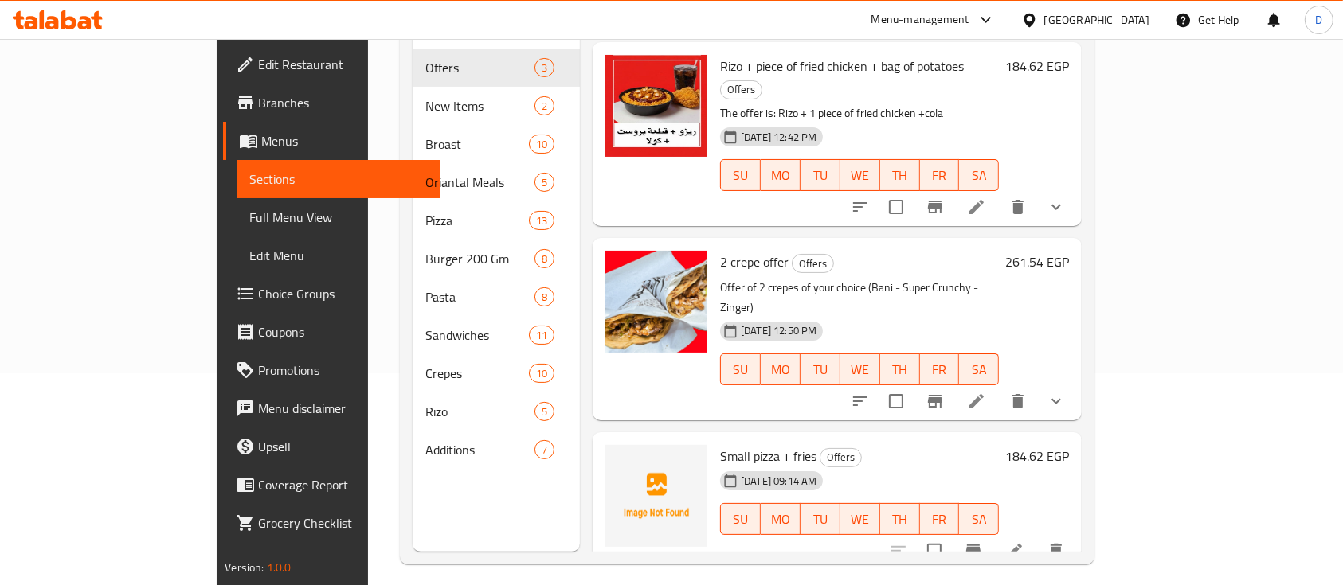
click at [1024, 542] on icon at bounding box center [1014, 551] width 19 height 19
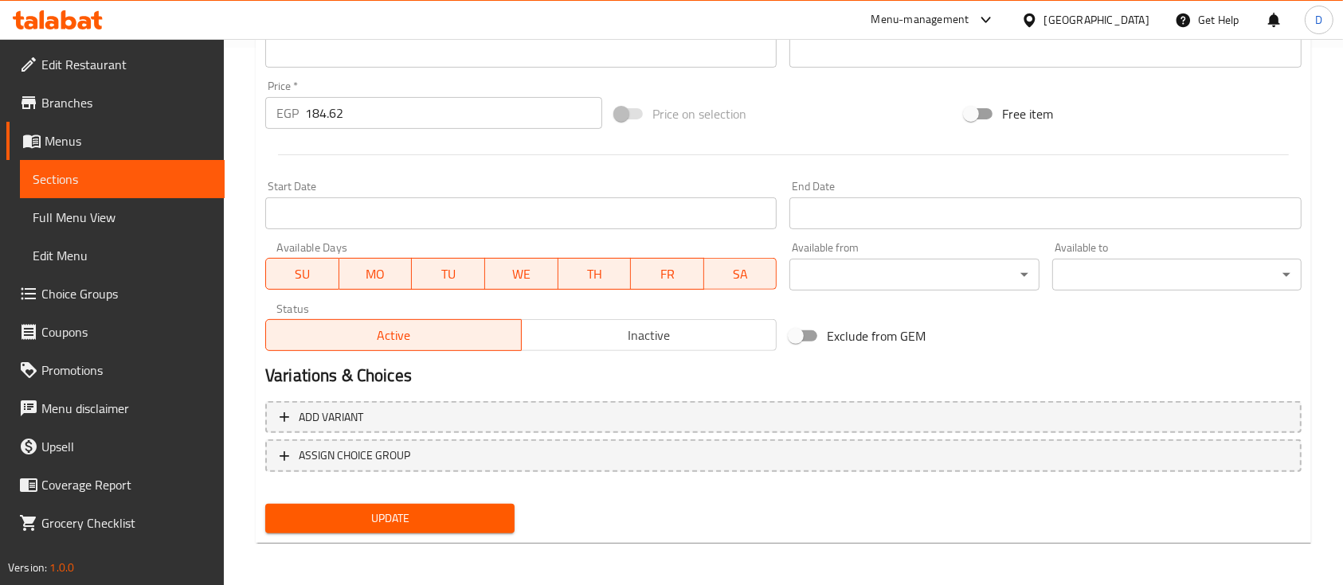
scroll to position [540, 0]
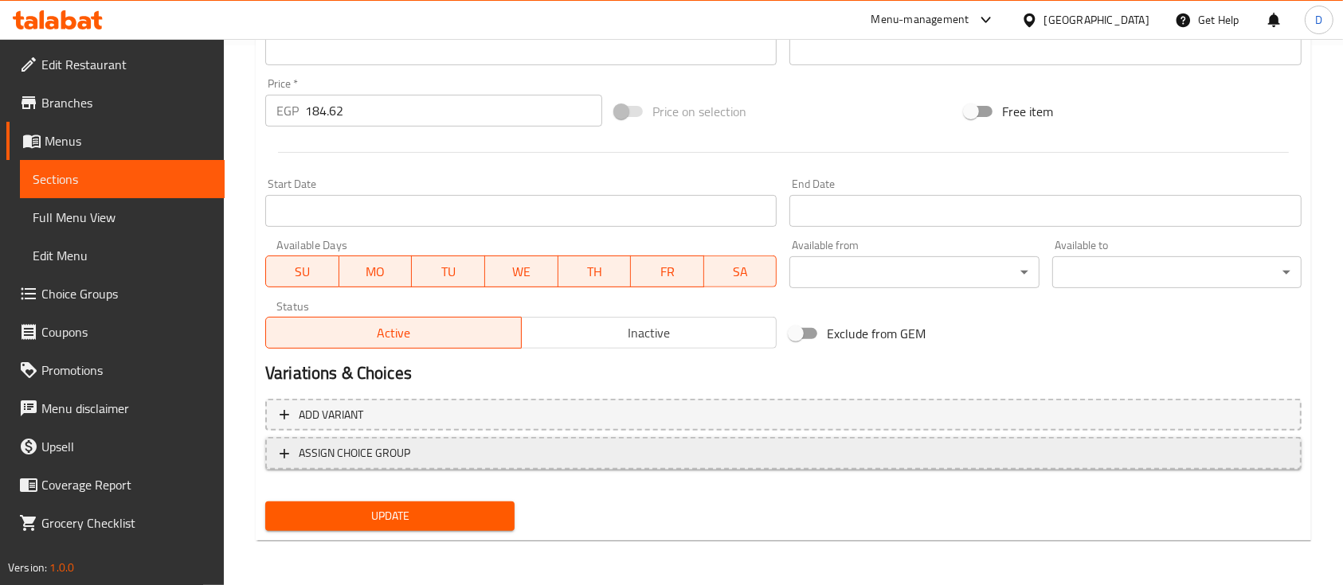
click at [329, 449] on span "ASSIGN CHOICE GROUP" at bounding box center [355, 454] width 112 height 20
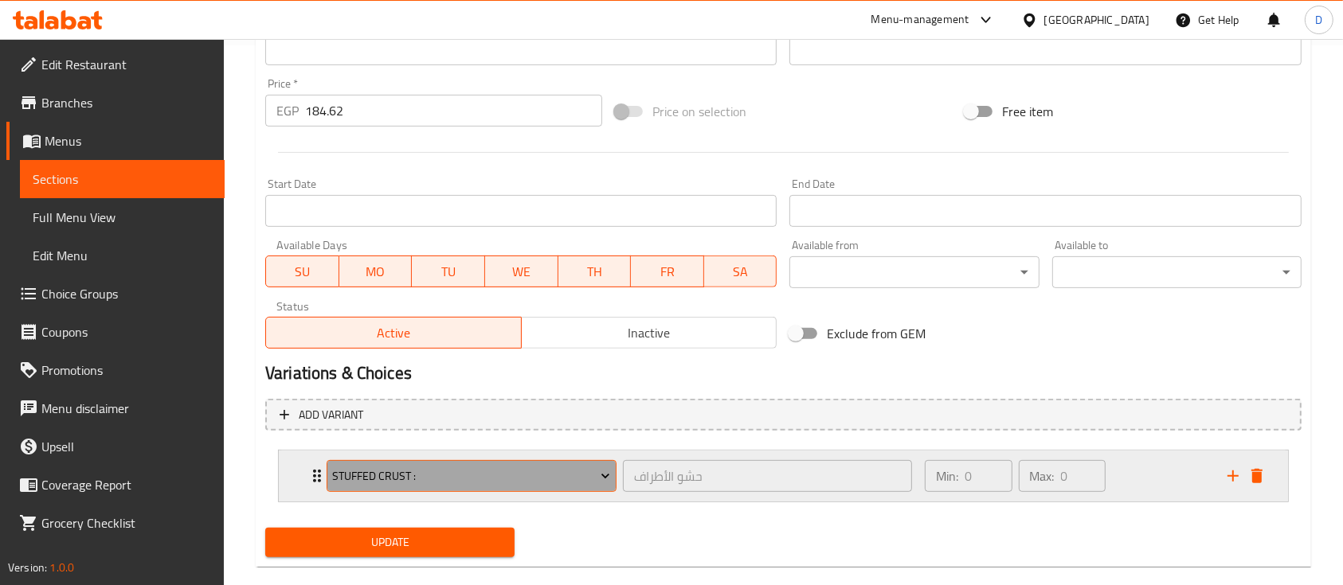
click at [378, 467] on span "Stuffed crust :" at bounding box center [471, 477] width 278 height 20
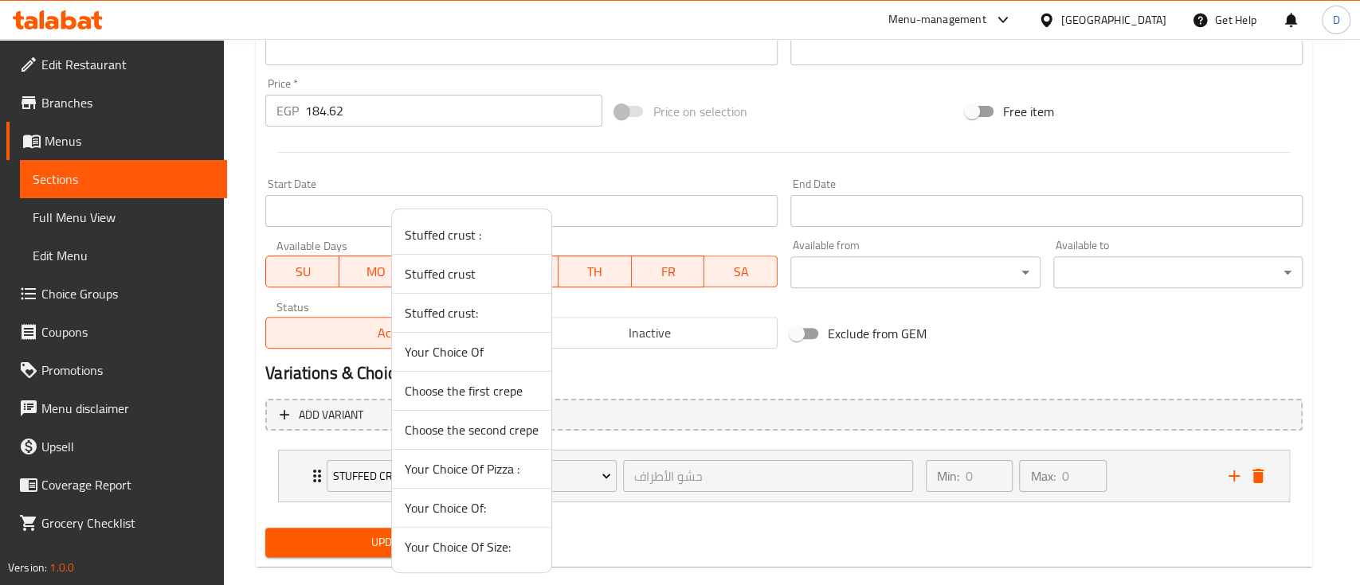
click at [461, 461] on span "Your Choice Of Pizza :" at bounding box center [472, 469] width 134 height 19
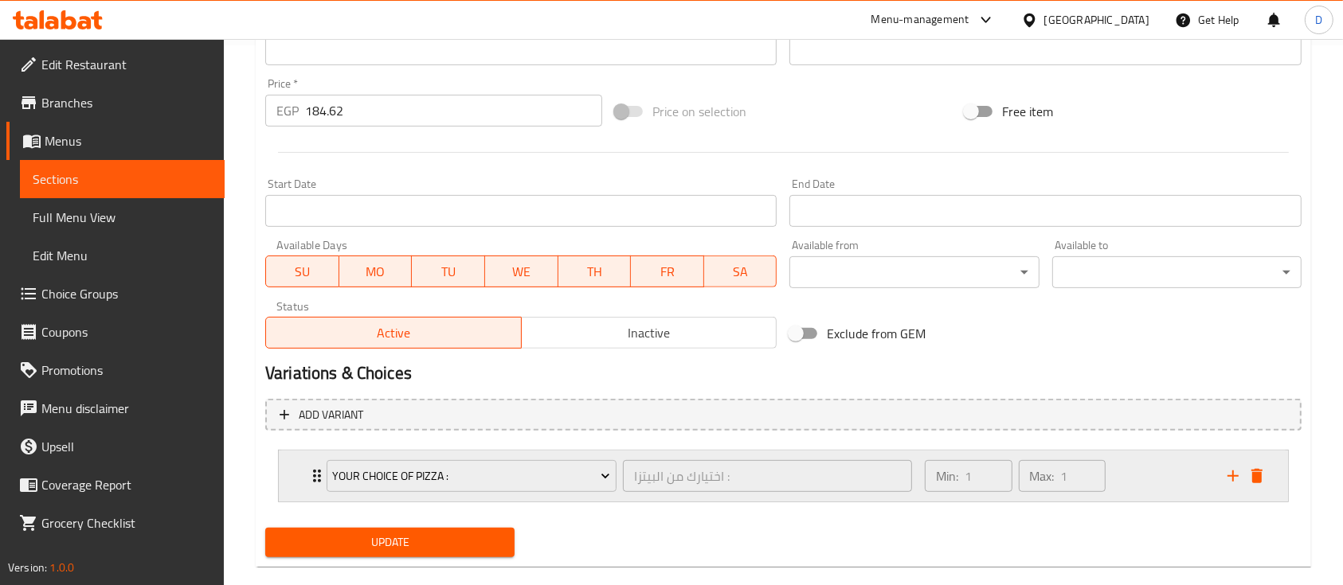
click at [1137, 464] on div "Min: 1 ​ Max: 1 ​" at bounding box center [1066, 476] width 303 height 51
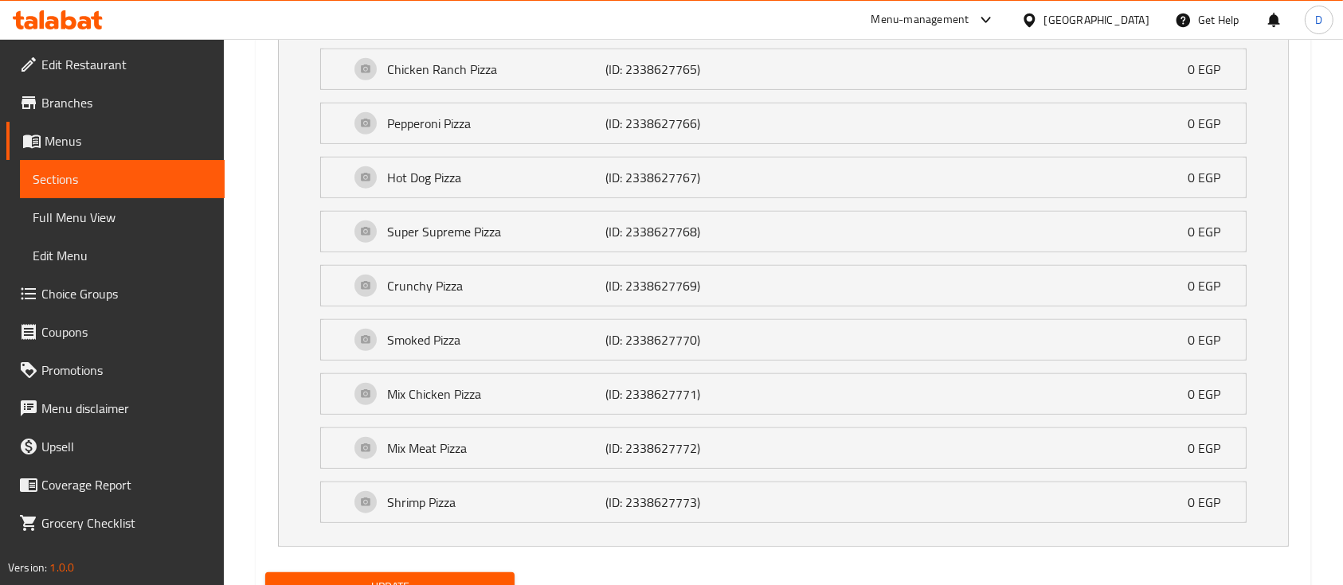
scroll to position [1283, 0]
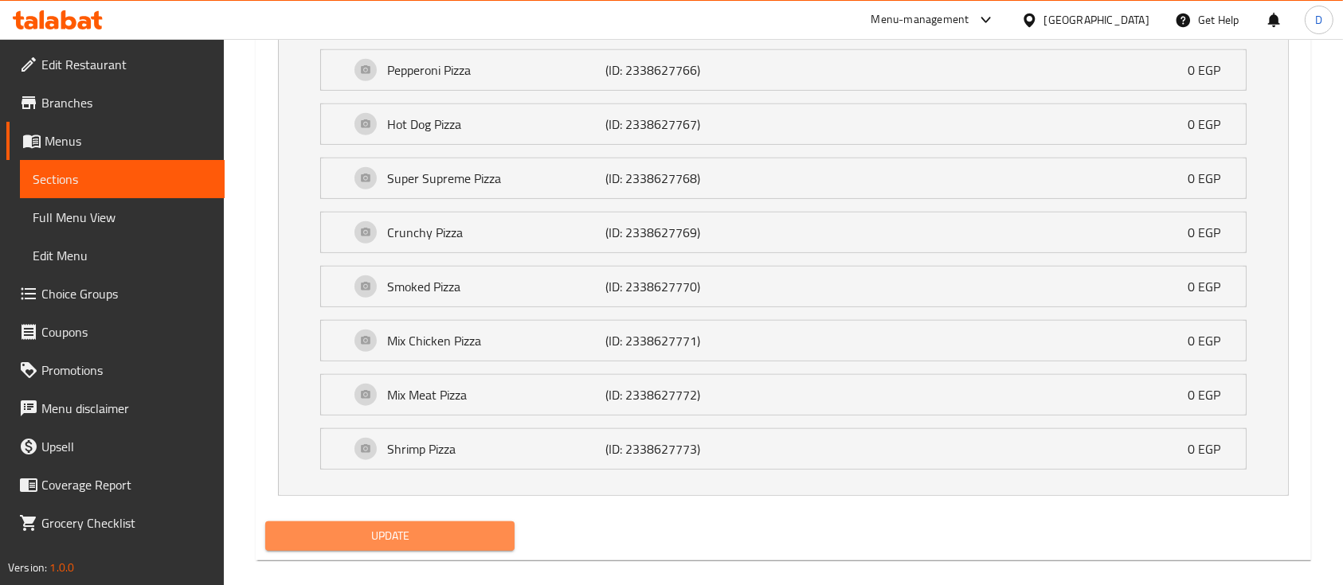
drag, startPoint x: 429, startPoint y: 529, endPoint x: 528, endPoint y: 441, distance: 132.6
click at [429, 528] on span "Update" at bounding box center [390, 537] width 224 height 20
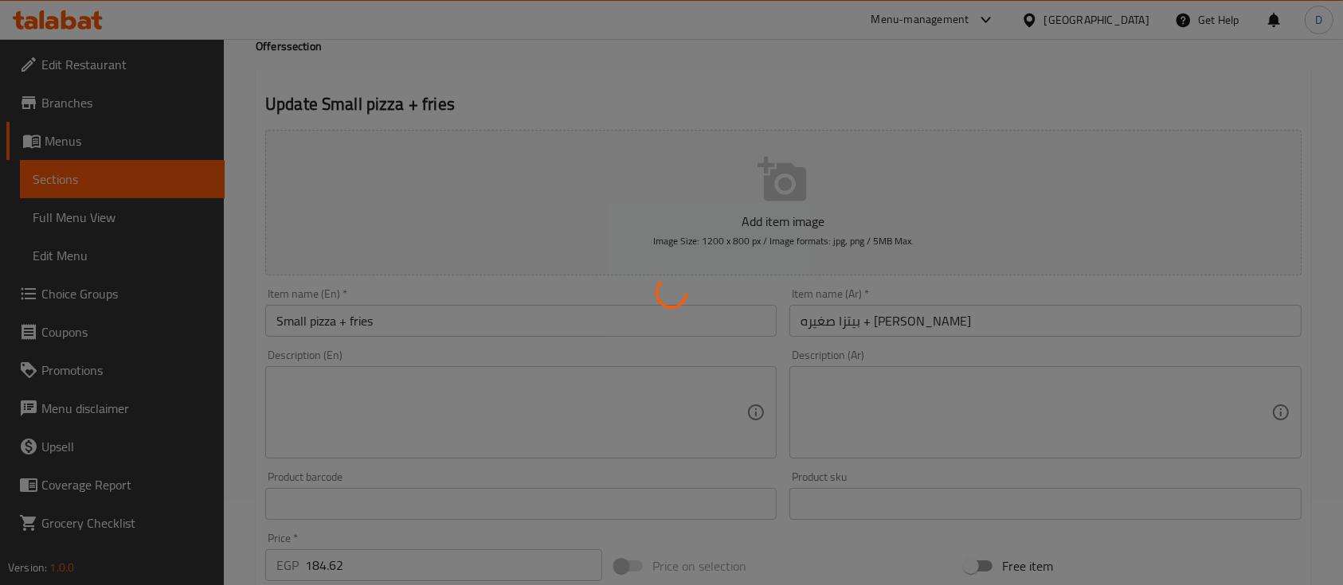
scroll to position [0, 0]
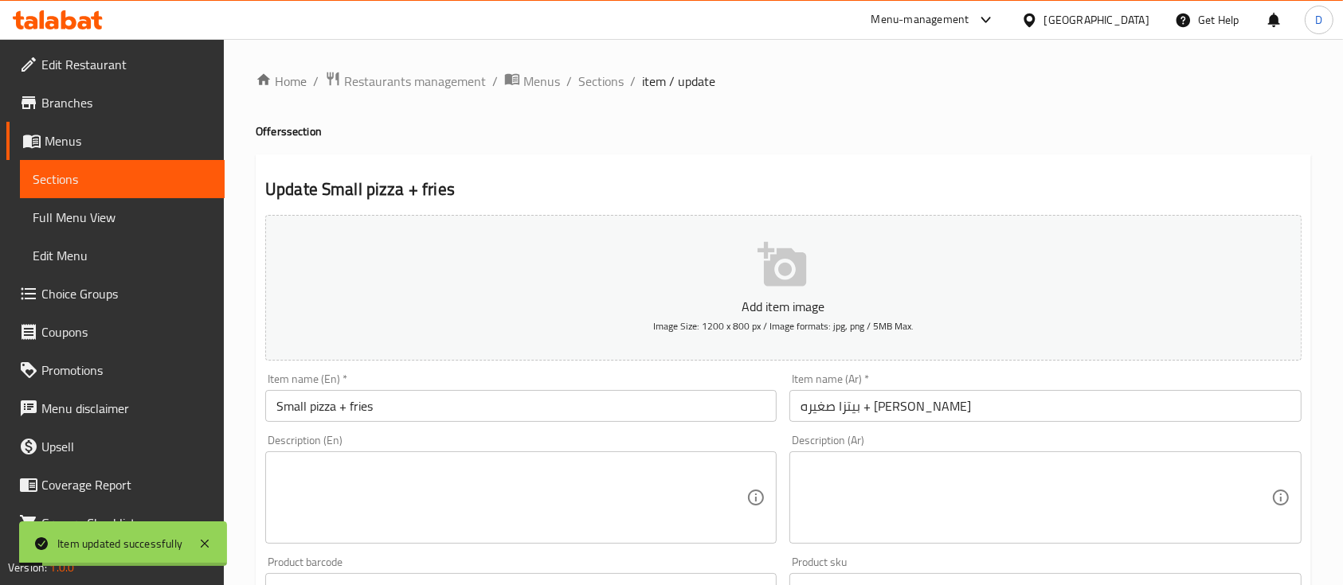
click at [72, 174] on span "Sections" at bounding box center [122, 179] width 179 height 19
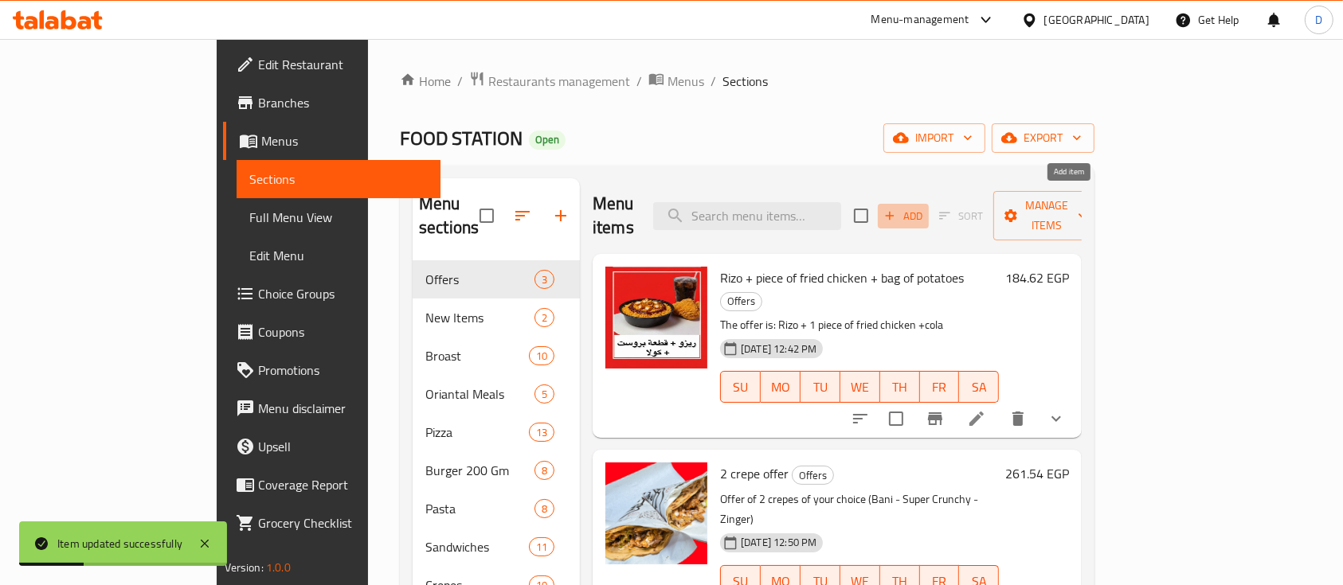
click at [925, 207] on span "Add" at bounding box center [903, 216] width 43 height 18
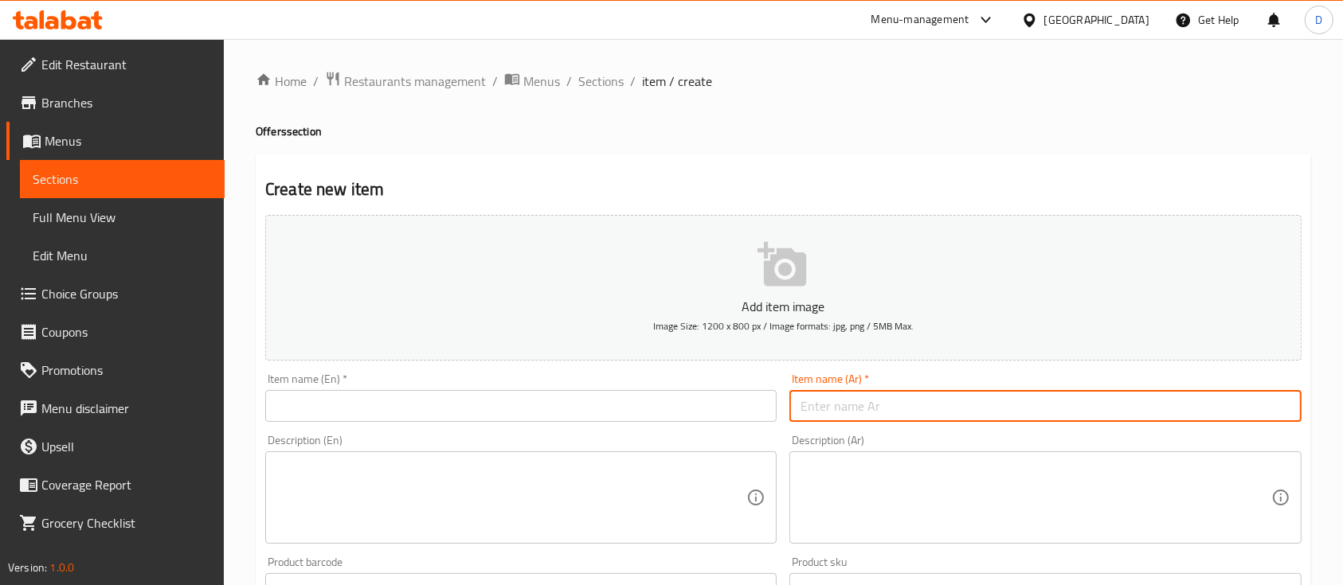
drag, startPoint x: 958, startPoint y: 400, endPoint x: 942, endPoint y: 392, distance: 18.5
click at [958, 400] on input "text" at bounding box center [1044, 406] width 511 height 32
type input ";"
type input "كريب دجاج من اختيارك + كولا"
click at [483, 415] on input "text" at bounding box center [520, 406] width 511 height 32
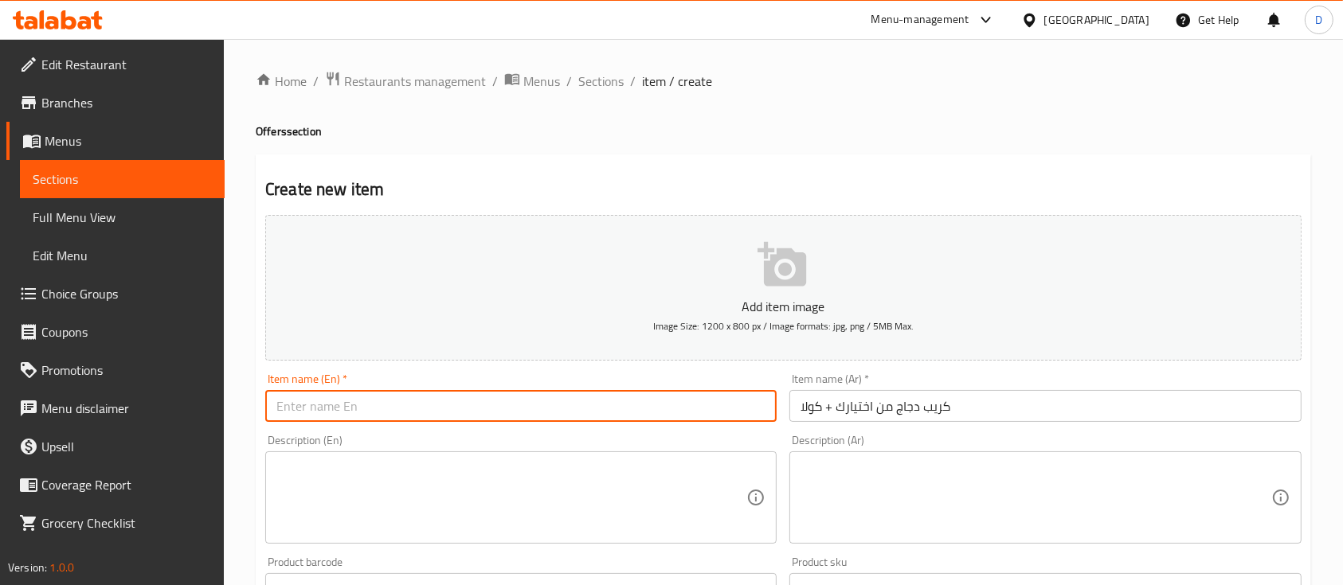
paste input "Chicken crepe of your choice + cola"
type input "Chicken crepe of your choice + cola"
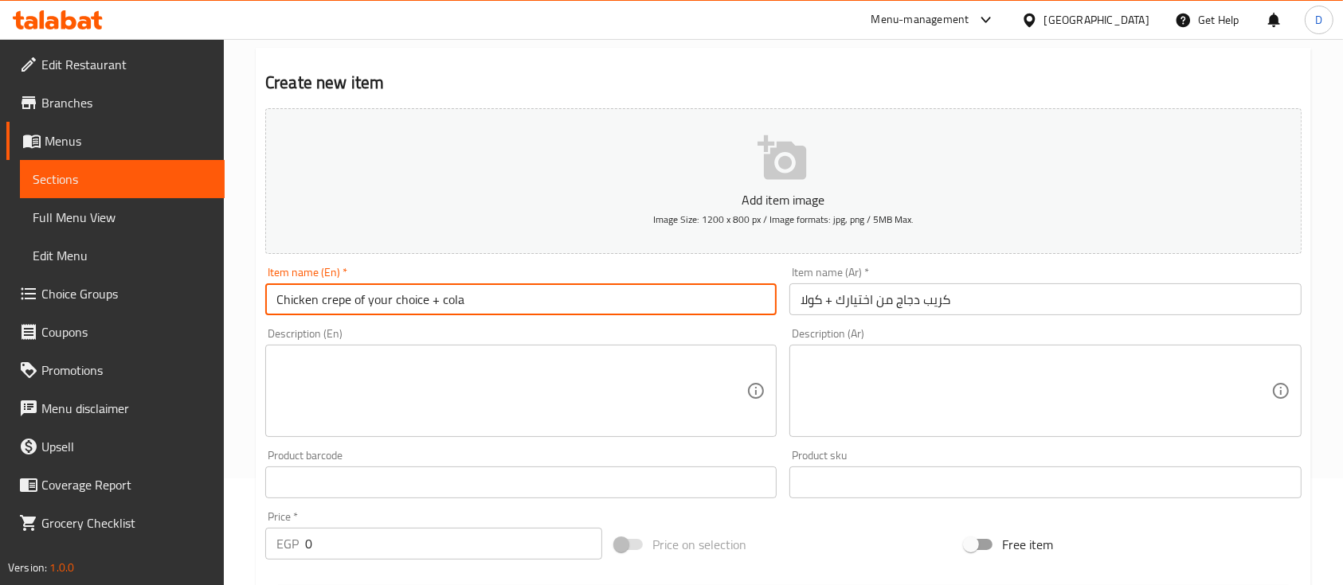
scroll to position [212, 0]
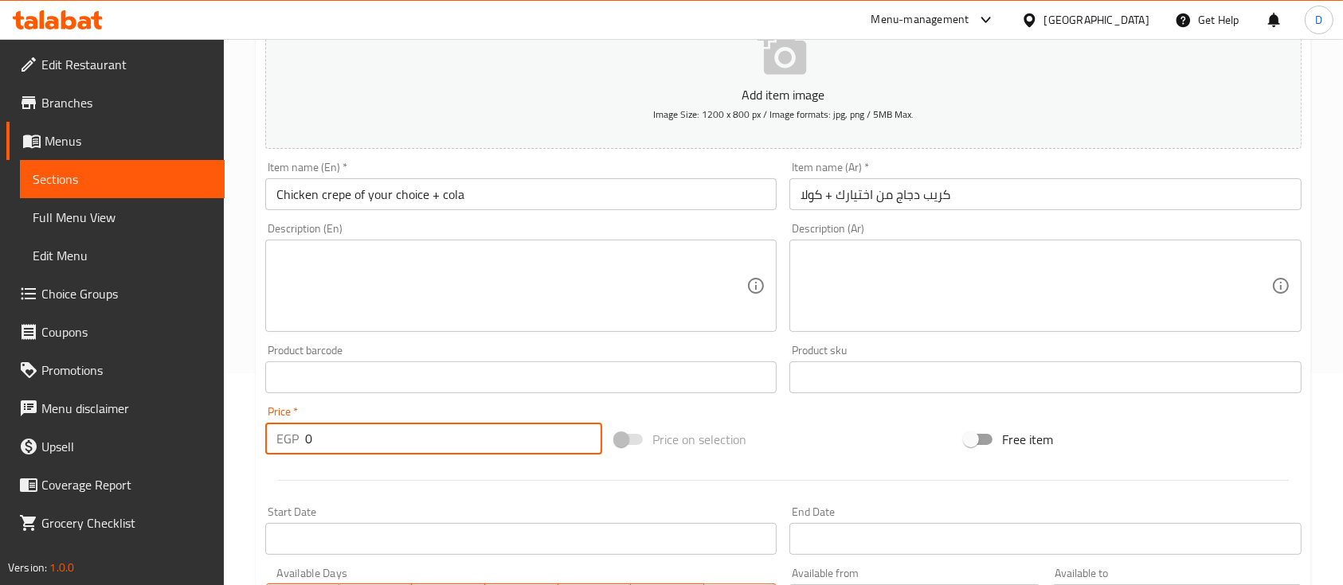
click at [436, 435] on input "0" at bounding box center [453, 439] width 297 height 32
paste input "184.62"
type input "184.62"
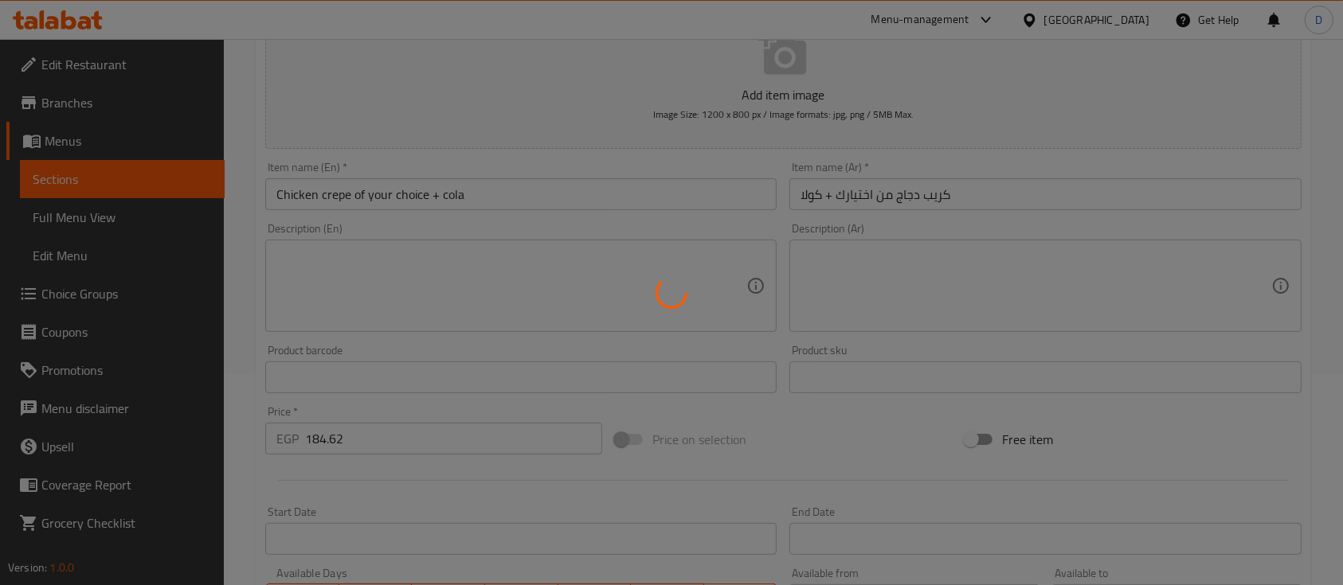
type input "0"
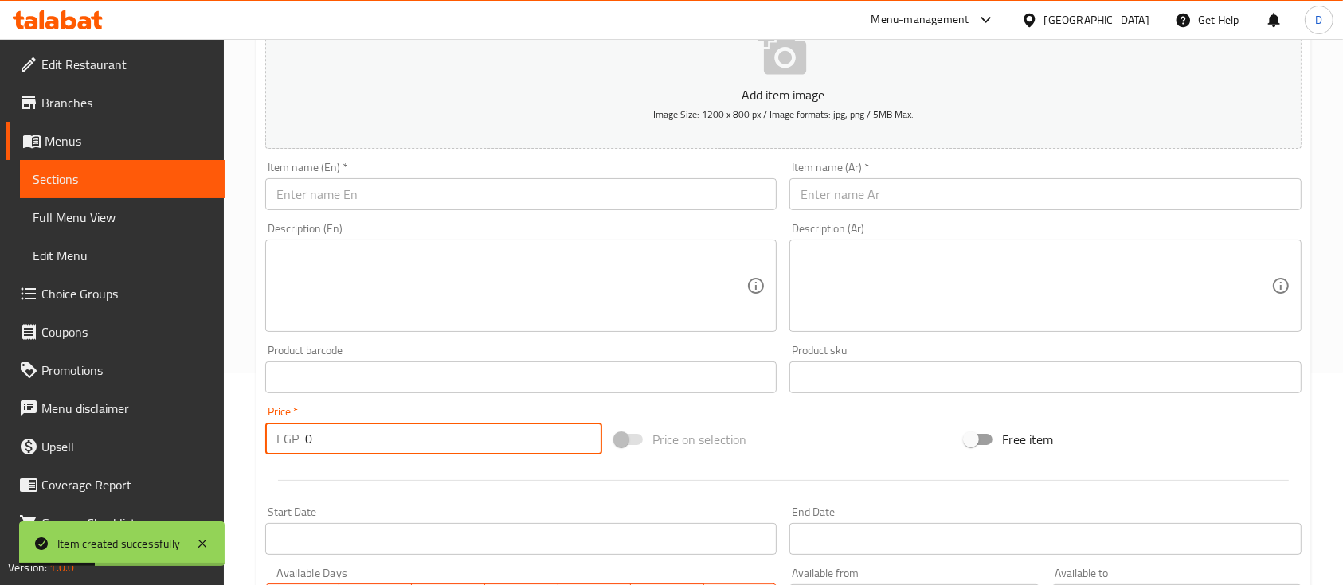
click at [127, 182] on span "Sections" at bounding box center [122, 179] width 179 height 19
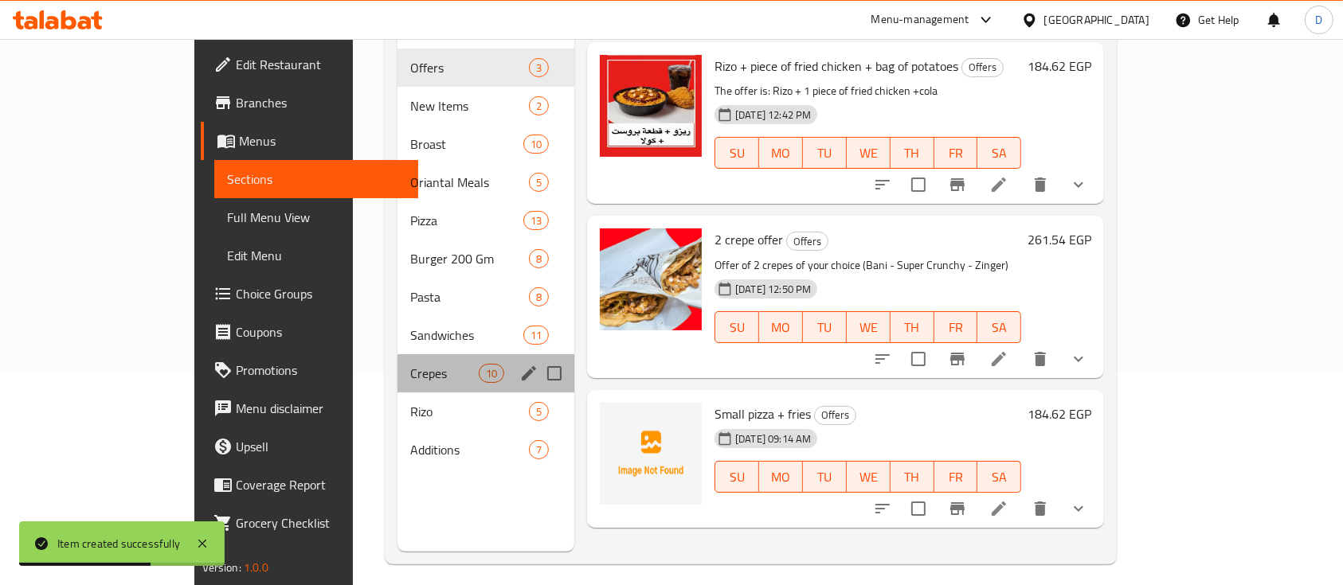
drag, startPoint x: 372, startPoint y: 336, endPoint x: 429, endPoint y: 299, distance: 67.8
click at [397, 354] on div "Crepes 10" at bounding box center [485, 373] width 177 height 38
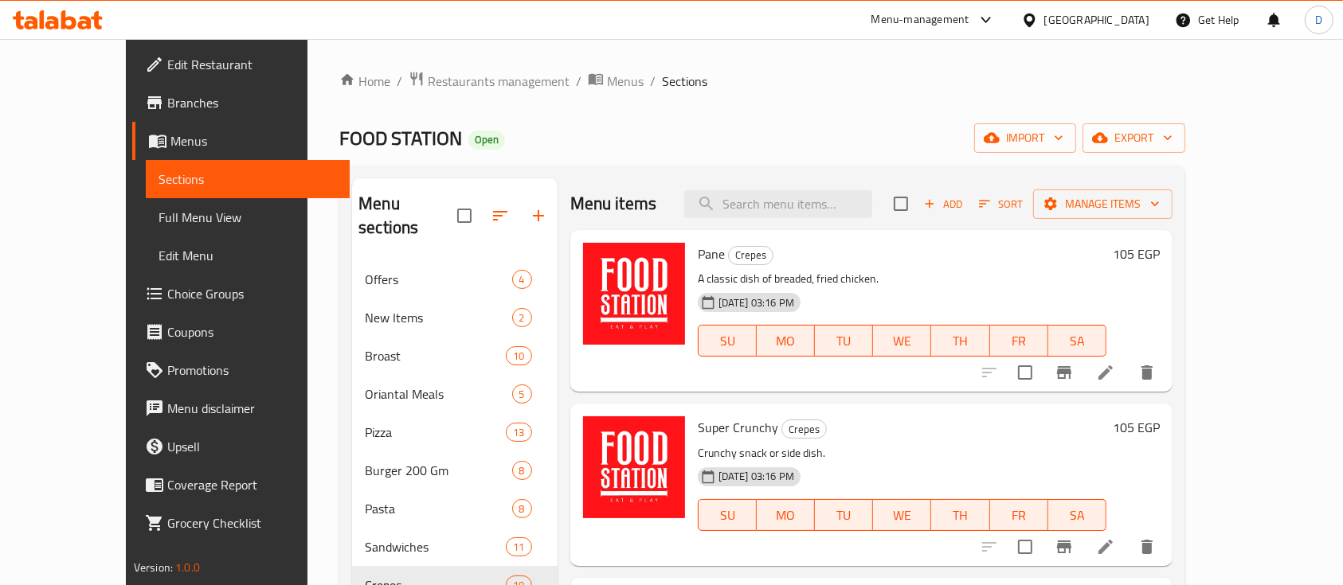
click at [698, 244] on span "Pane" at bounding box center [711, 254] width 27 height 24
copy h6 "Pane"
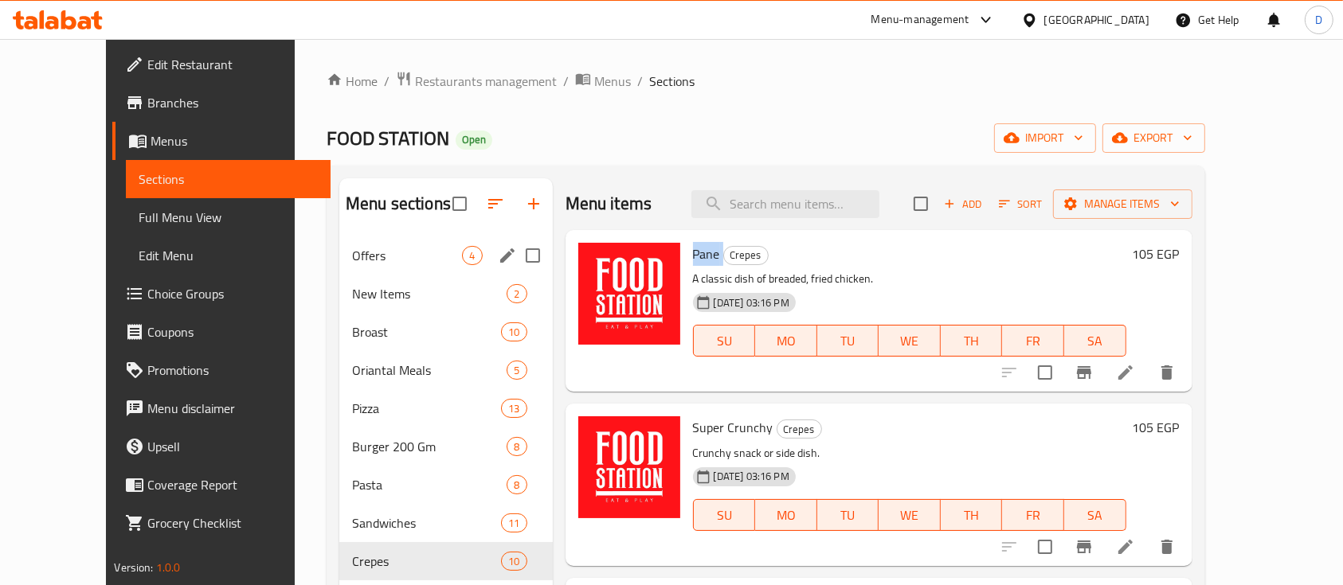
click at [408, 246] on span "Offers" at bounding box center [407, 255] width 111 height 19
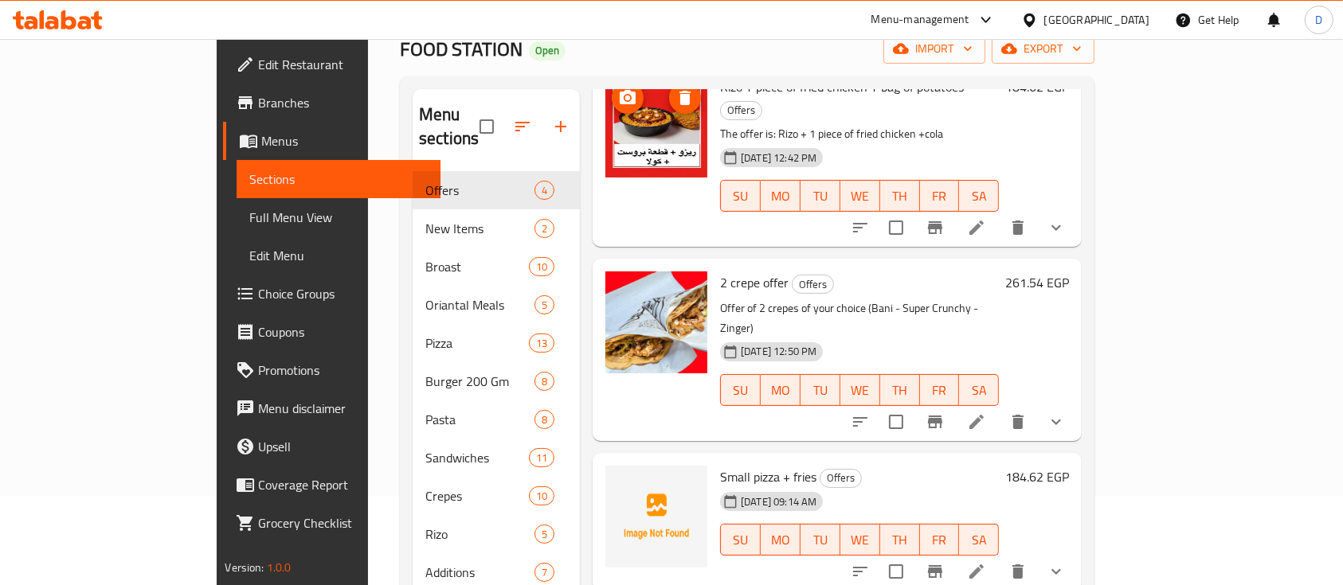
scroll to position [223, 0]
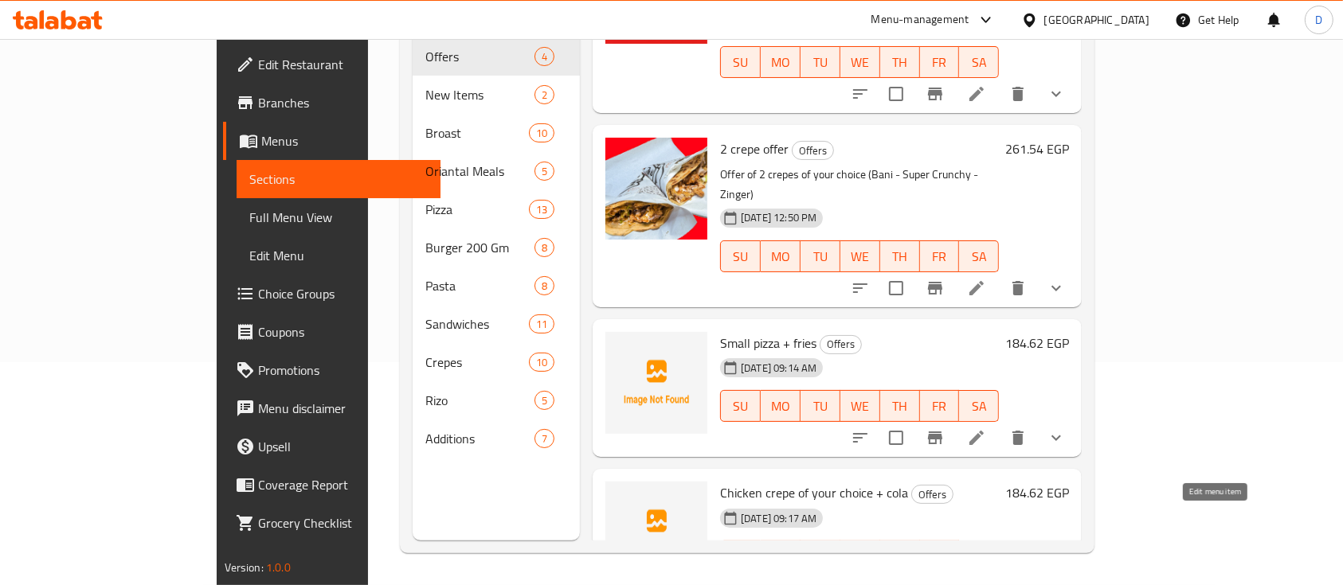
click at [1022, 581] on icon at bounding box center [1015, 588] width 14 height 14
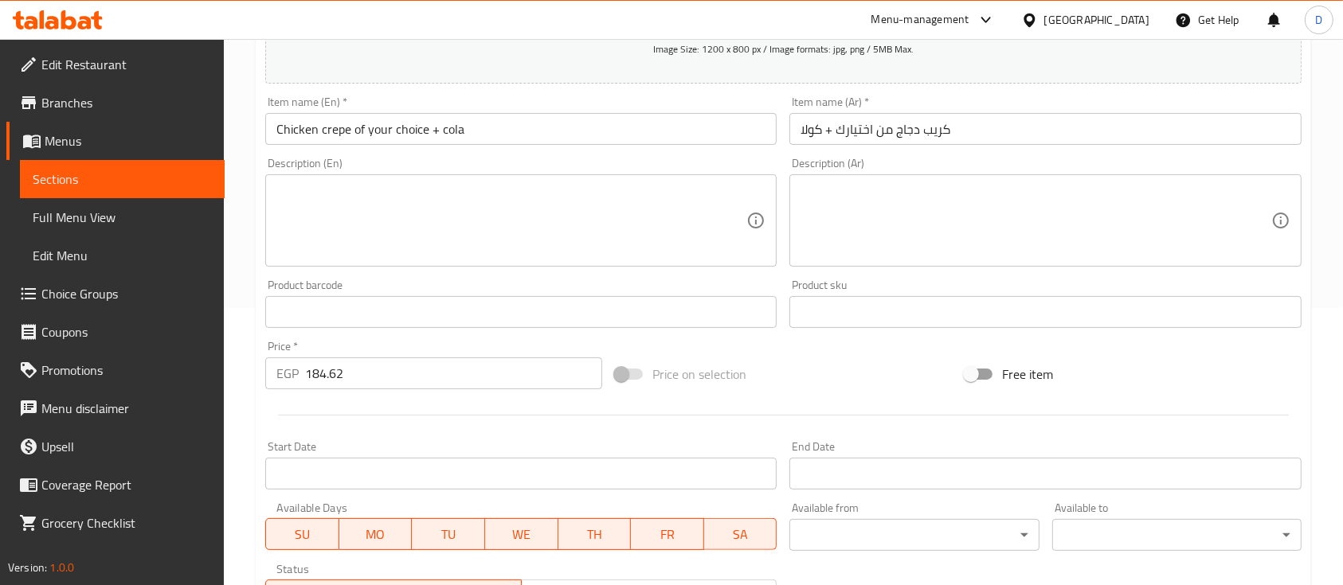
scroll to position [540, 0]
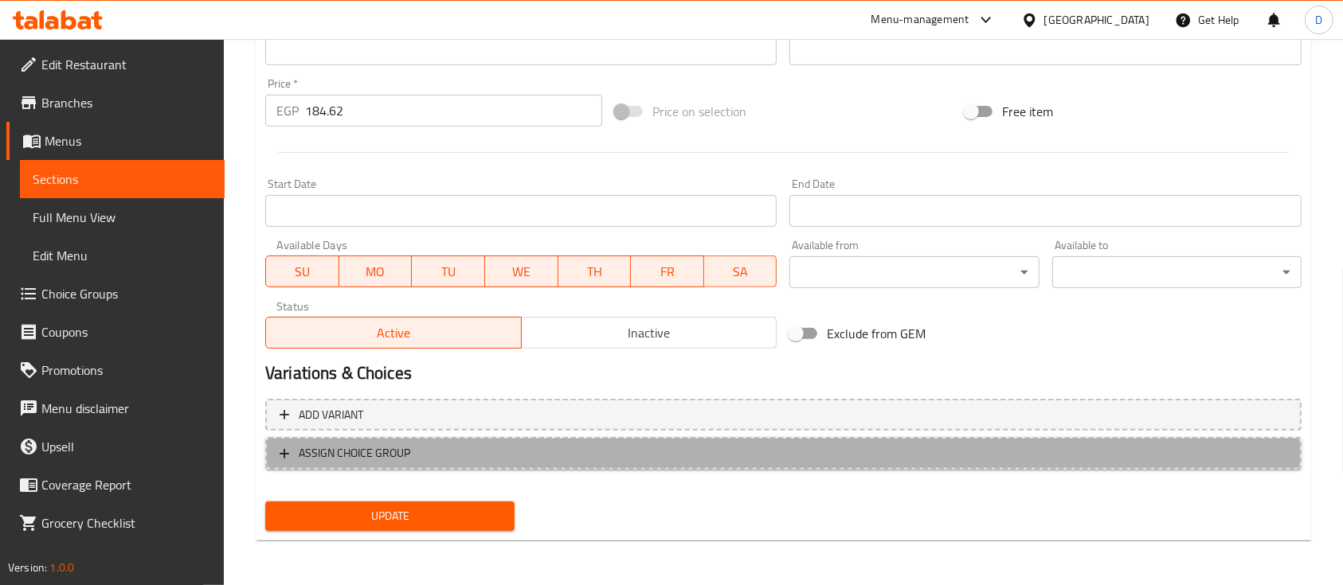
click at [402, 463] on span "ASSIGN CHOICE GROUP" at bounding box center [355, 454] width 112 height 20
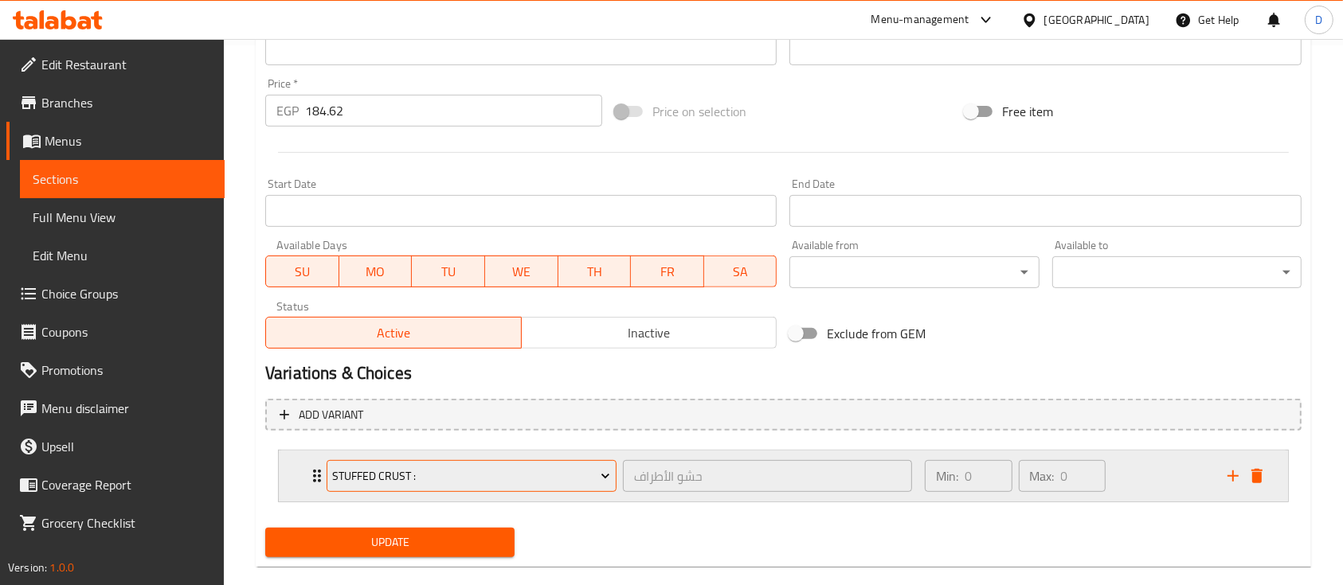
click at [400, 475] on span "Stuffed crust :" at bounding box center [471, 477] width 278 height 20
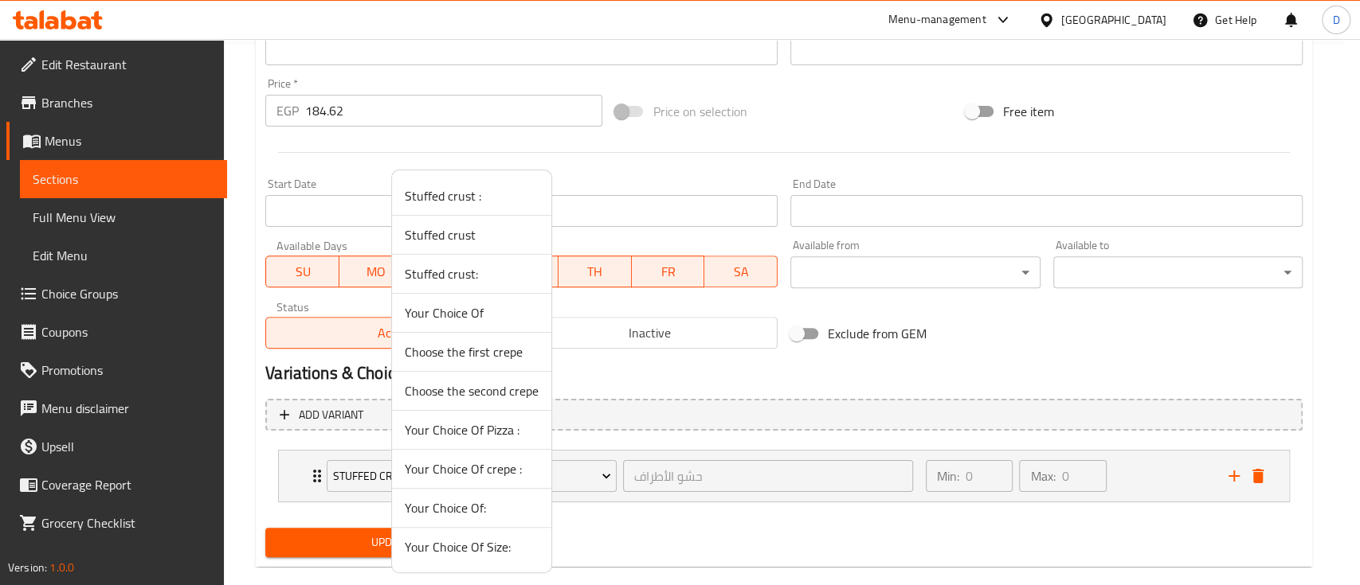
click at [499, 470] on span "Your Choice Of crepe :" at bounding box center [472, 469] width 134 height 19
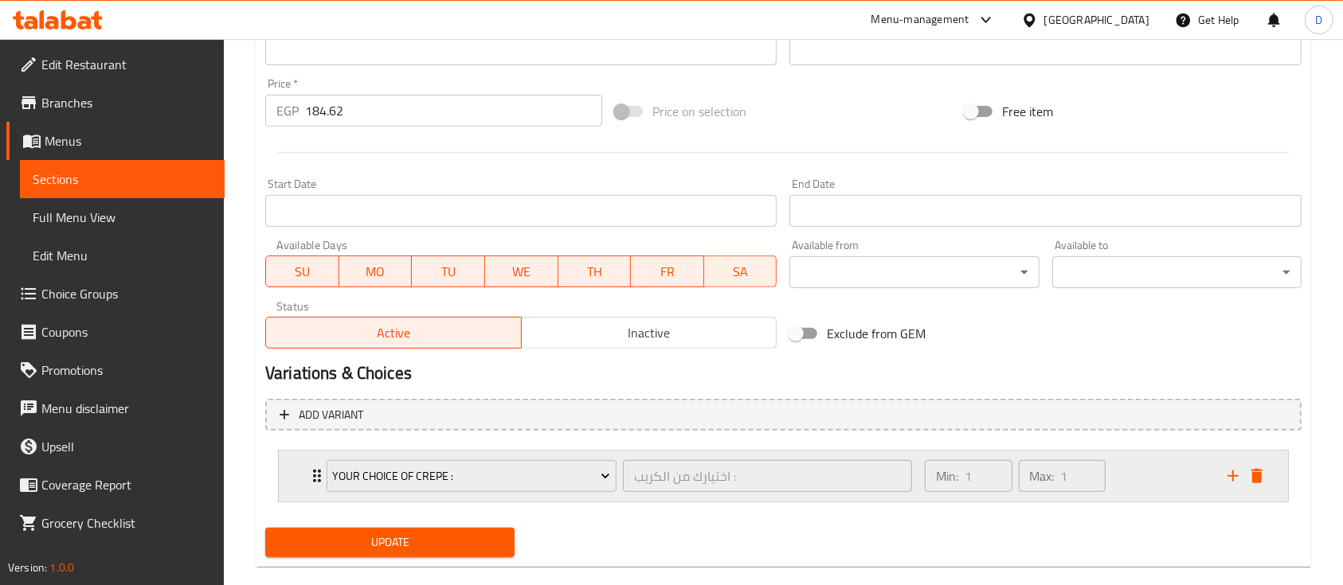
click at [1161, 476] on div "Min: 1 ​ Max: 1 ​" at bounding box center [1066, 476] width 303 height 51
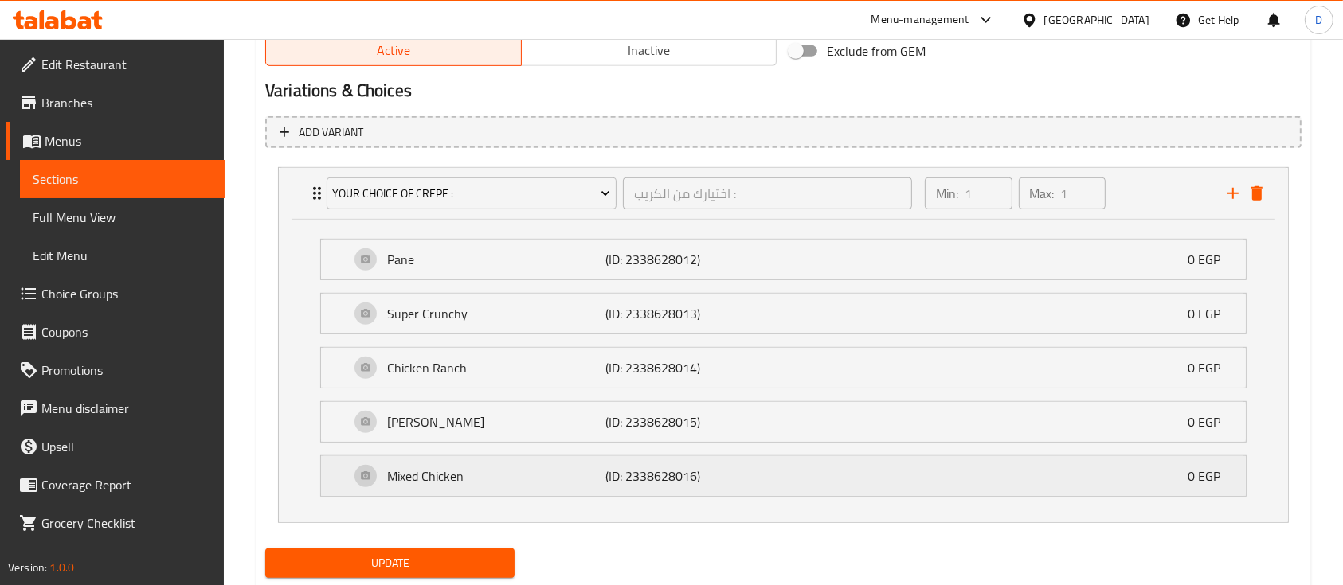
scroll to position [868, 0]
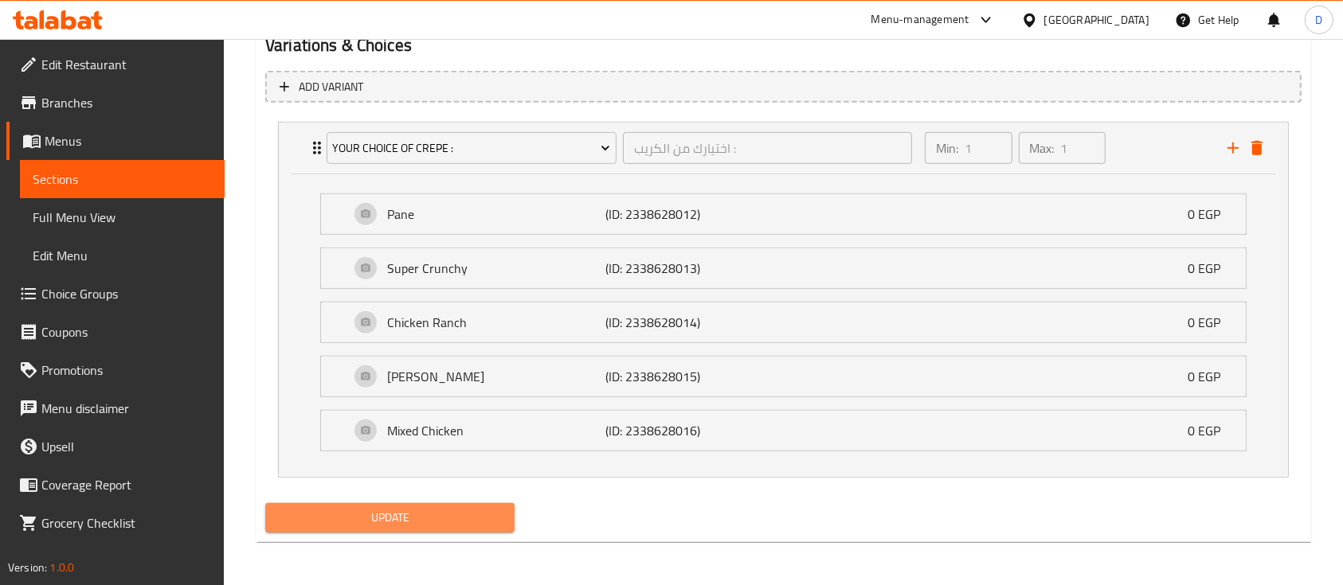
click at [443, 518] on span "Update" at bounding box center [390, 518] width 224 height 20
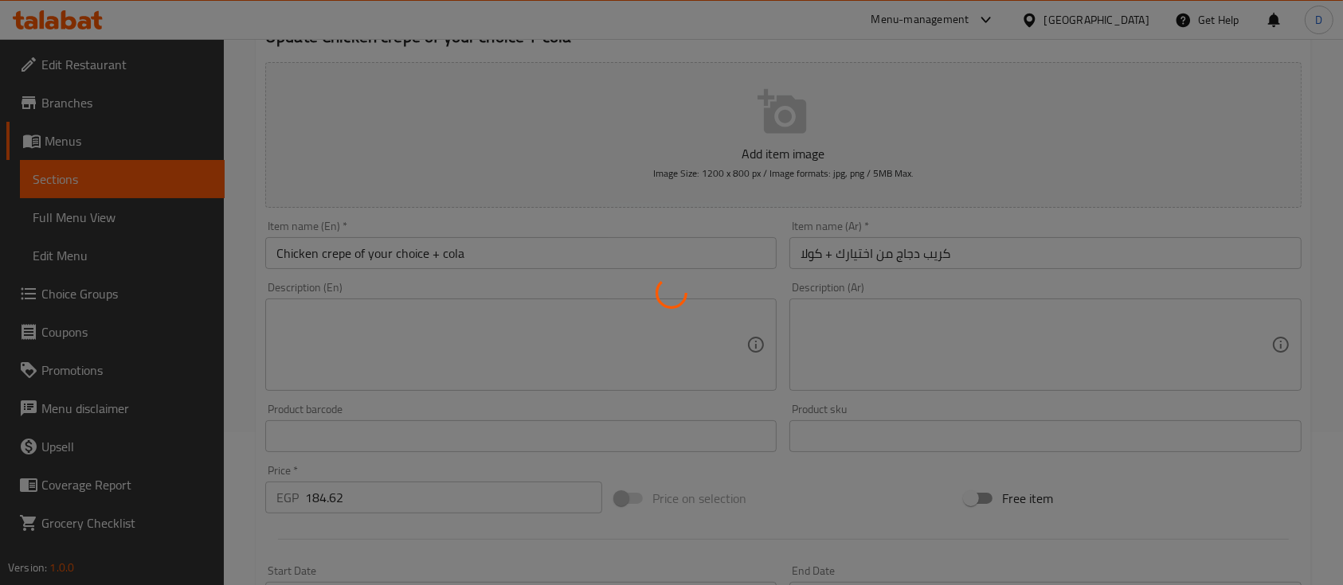
scroll to position [19, 0]
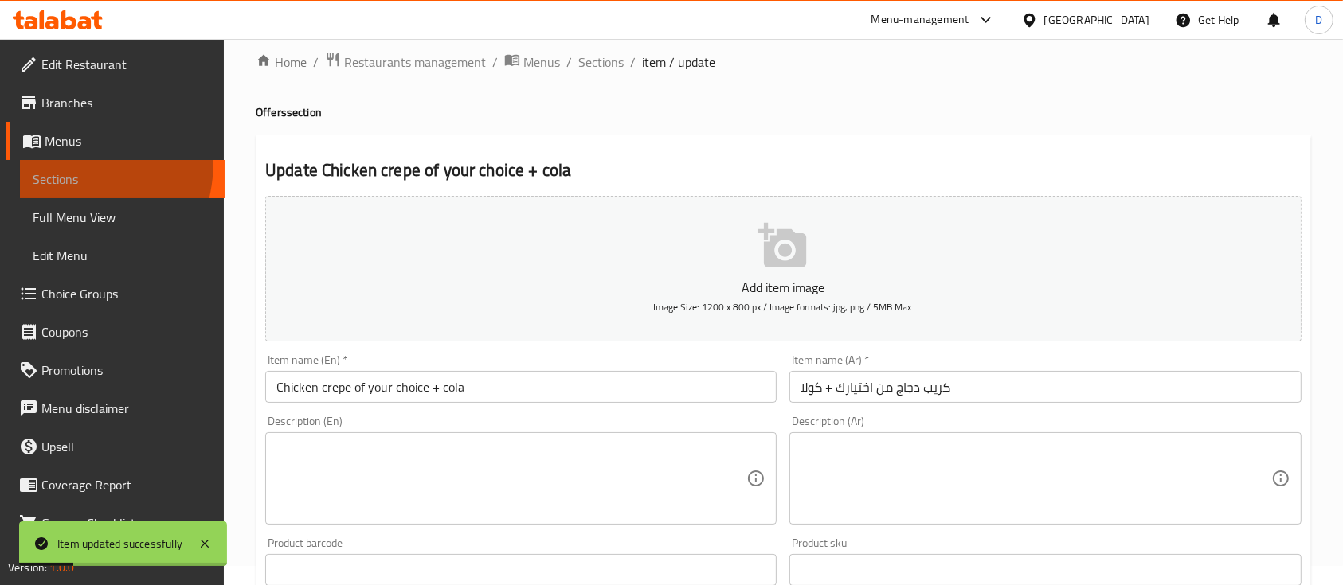
drag, startPoint x: 57, startPoint y: 162, endPoint x: 142, endPoint y: 115, distance: 96.6
click at [57, 162] on link "Sections" at bounding box center [122, 179] width 205 height 38
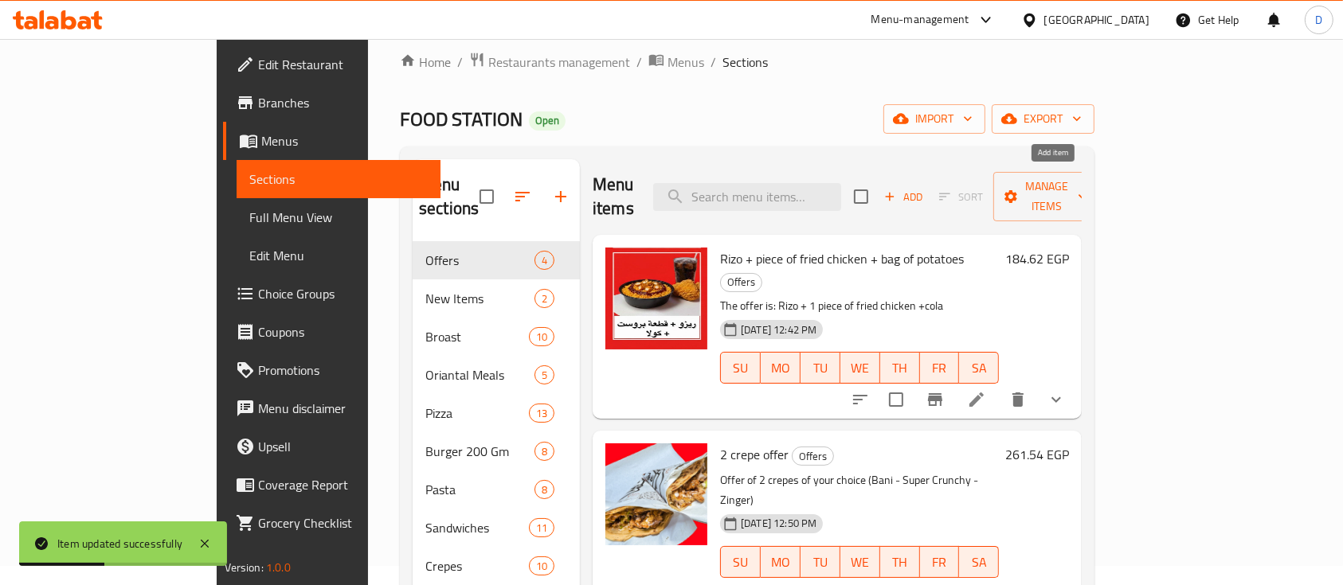
click at [925, 188] on span "Add" at bounding box center [903, 197] width 43 height 18
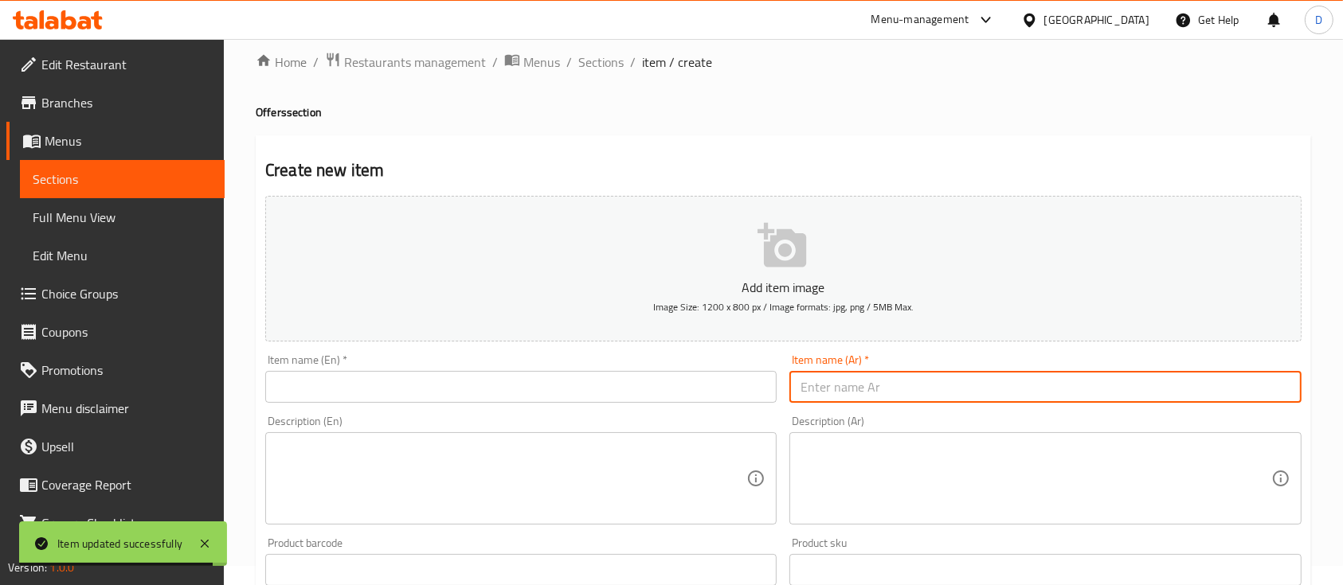
click at [1006, 388] on input "text" at bounding box center [1044, 387] width 511 height 32
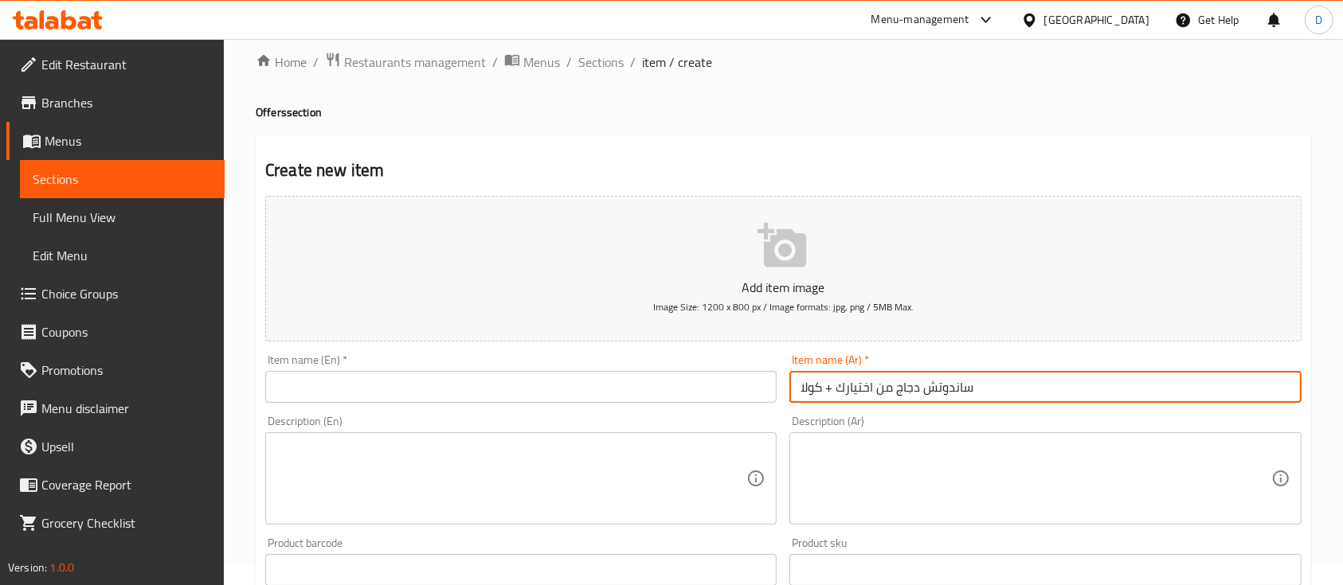
type input "ساندوتش دجاج من اختيارك + كولا"
click at [540, 382] on input "text" at bounding box center [520, 387] width 511 height 32
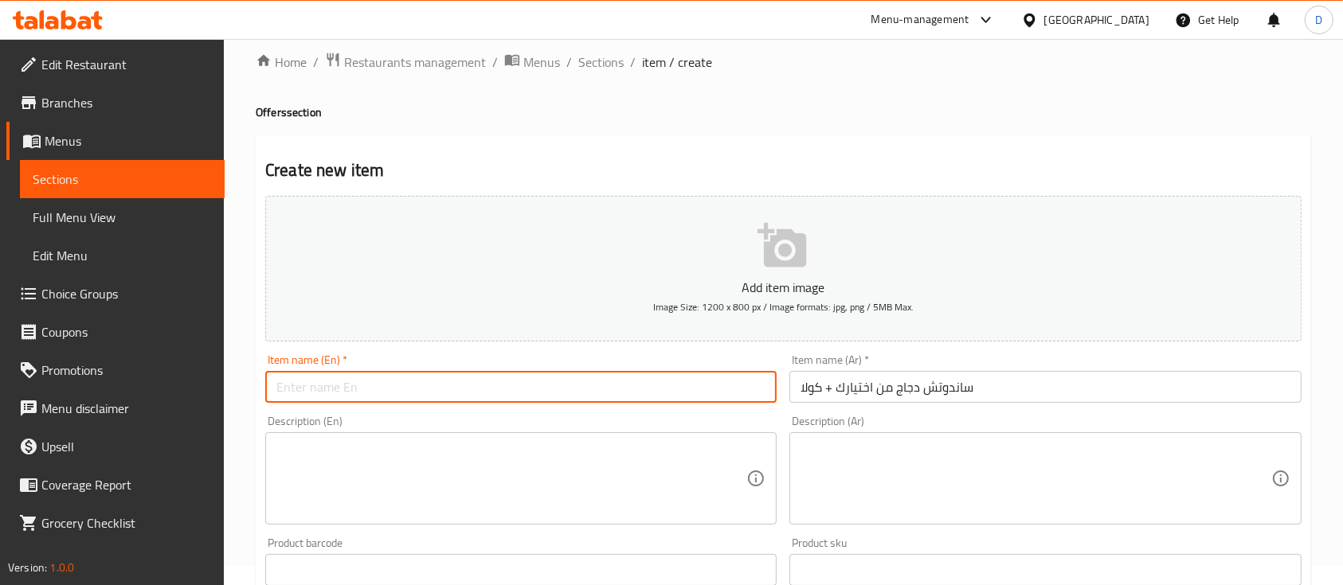
paste input "Chicken sandwich of your choice + cola"
type input "Chicken sandwich of your choice + cola"
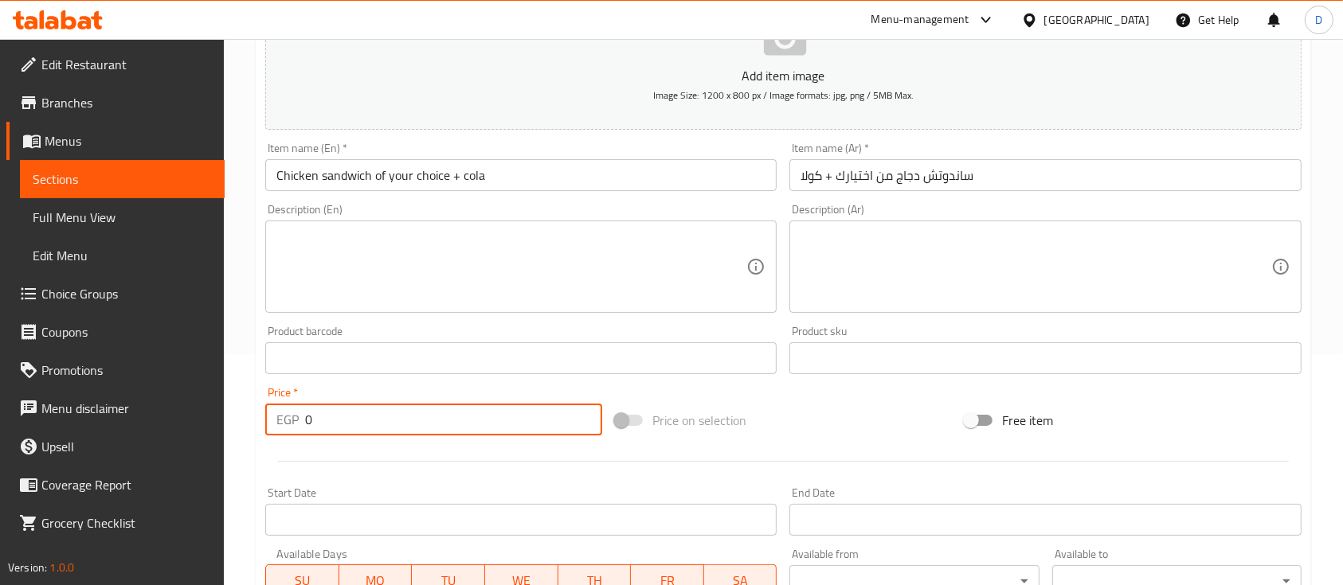
click at [512, 417] on input "0" at bounding box center [453, 420] width 297 height 32
paste input "184.62"
type input "184.62"
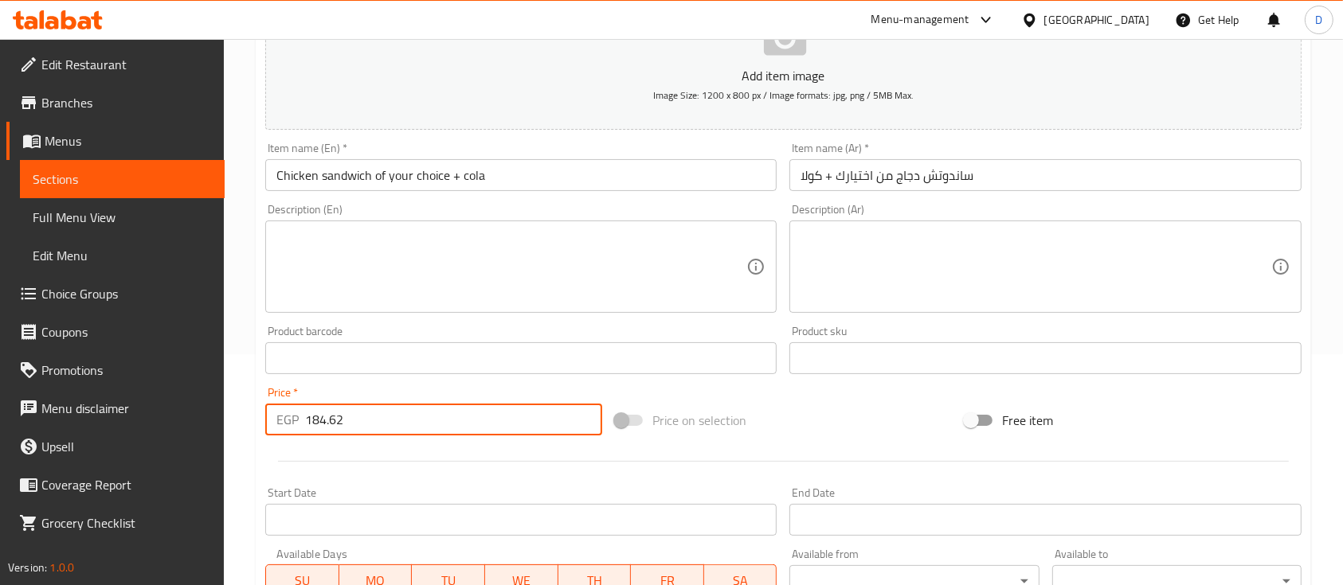
click at [495, 452] on div at bounding box center [783, 461] width 1049 height 39
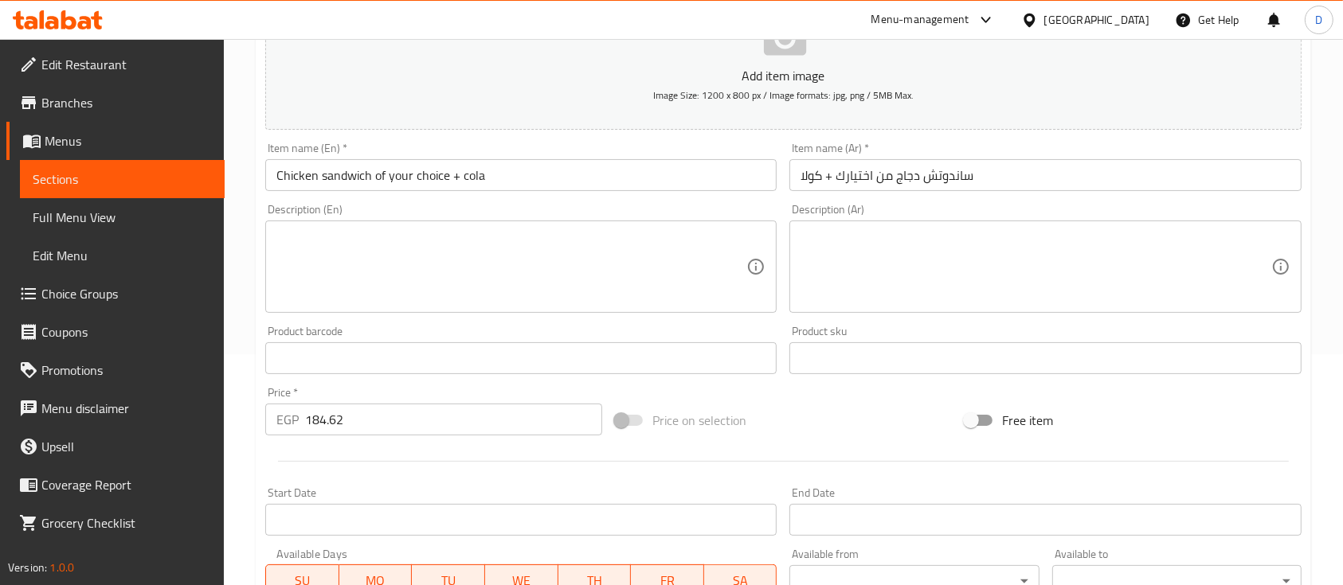
scroll to position [540, 0]
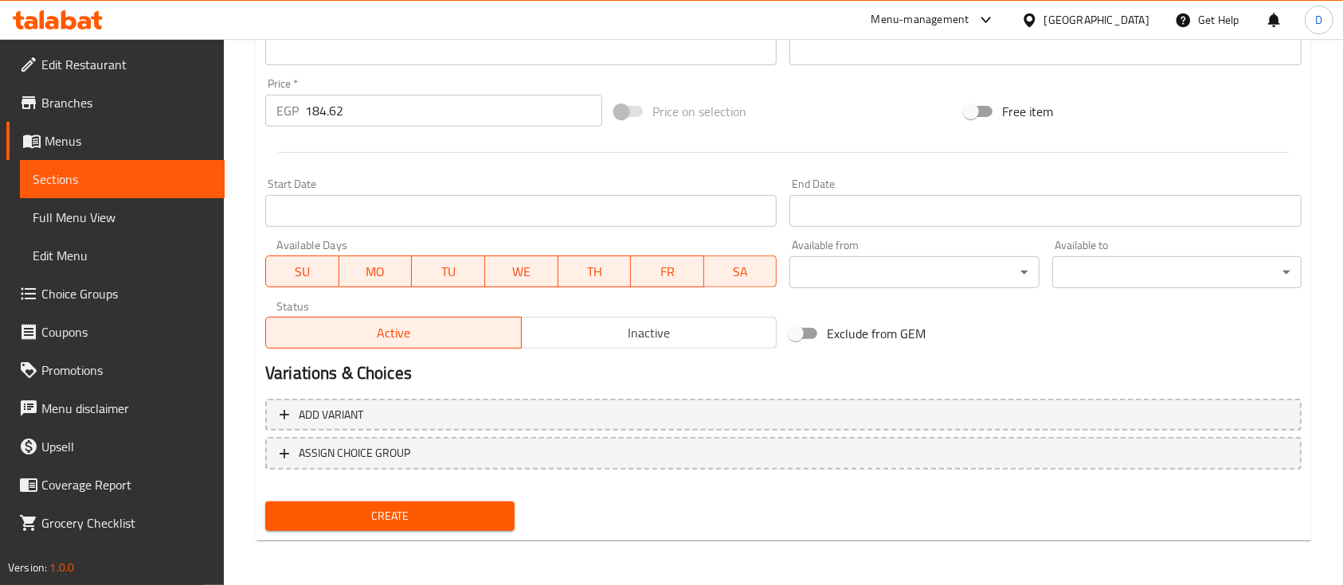
click at [452, 511] on span "Create" at bounding box center [390, 517] width 224 height 20
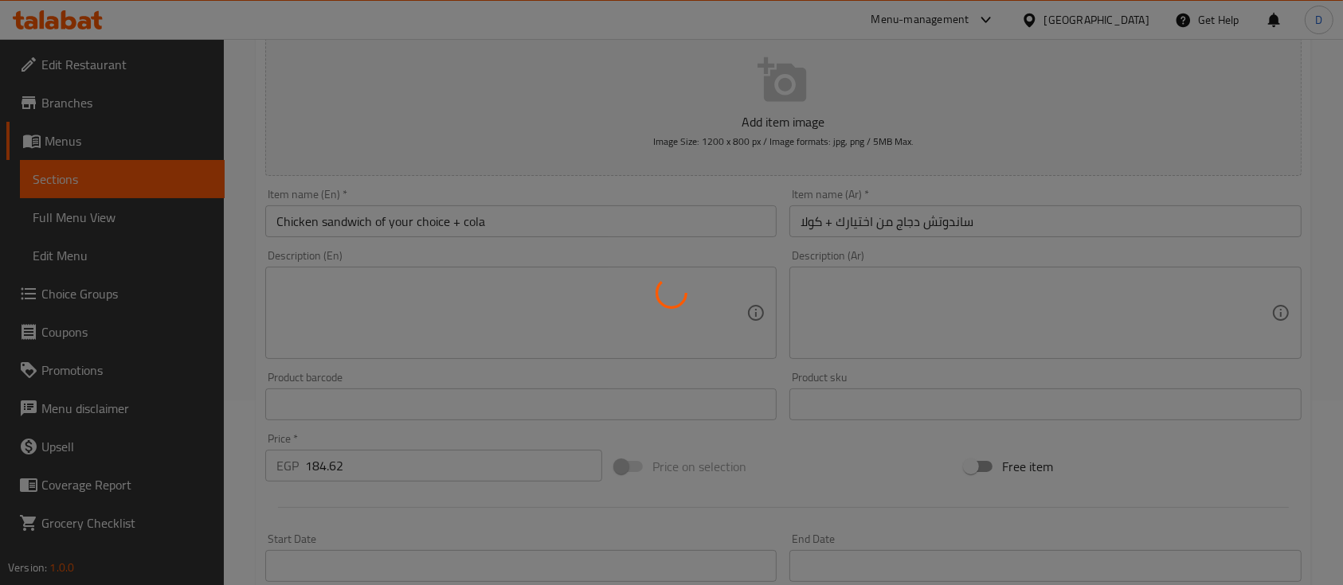
scroll to position [115, 0]
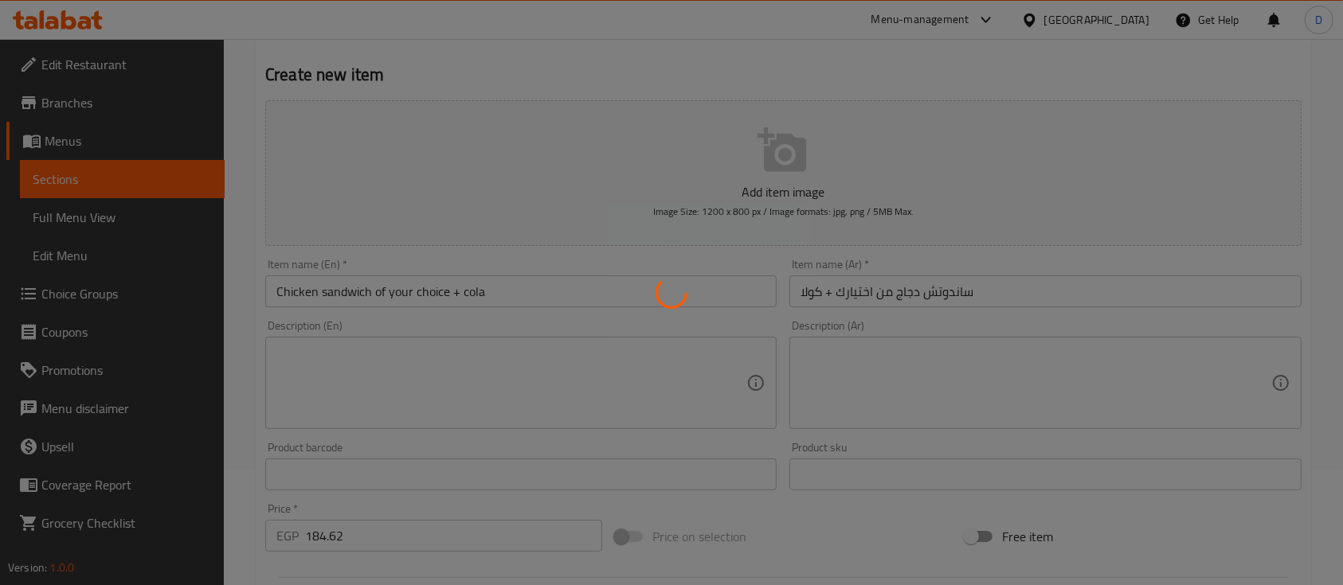
type input "0"
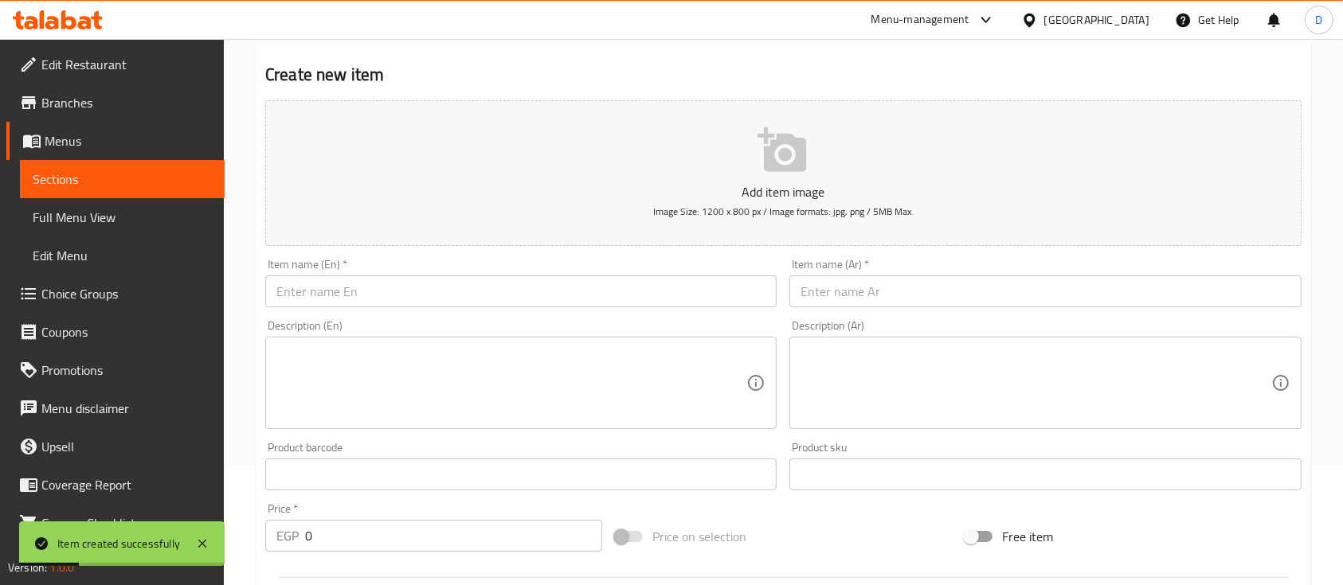
scroll to position [0, 0]
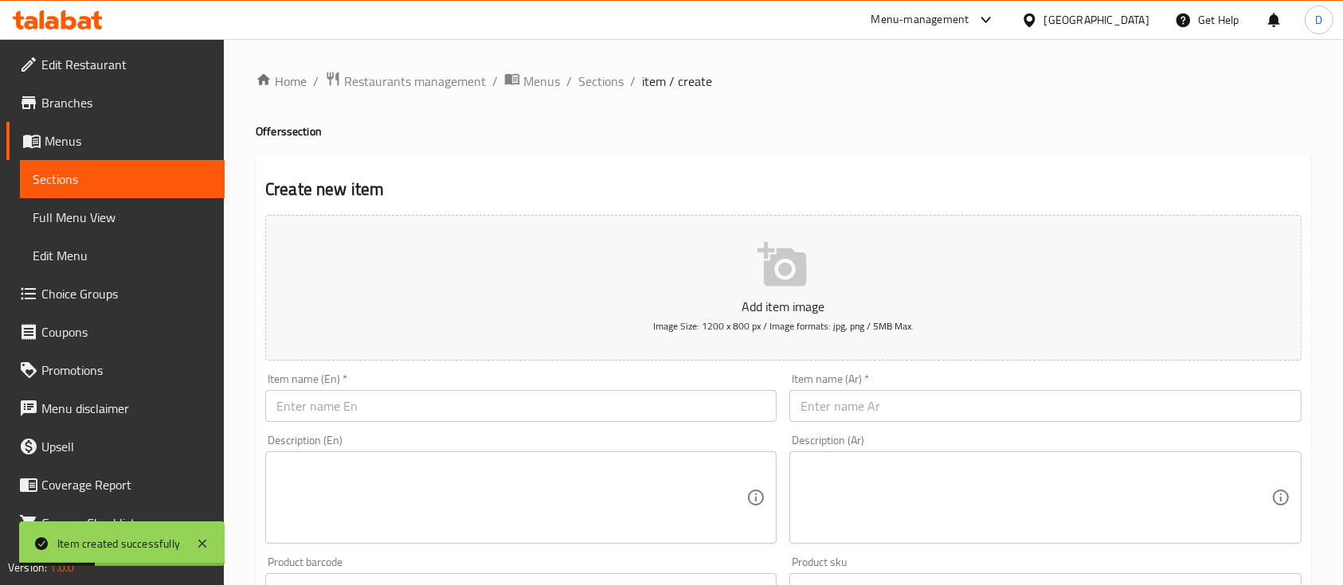
click at [69, 186] on span "Sections" at bounding box center [122, 179] width 179 height 19
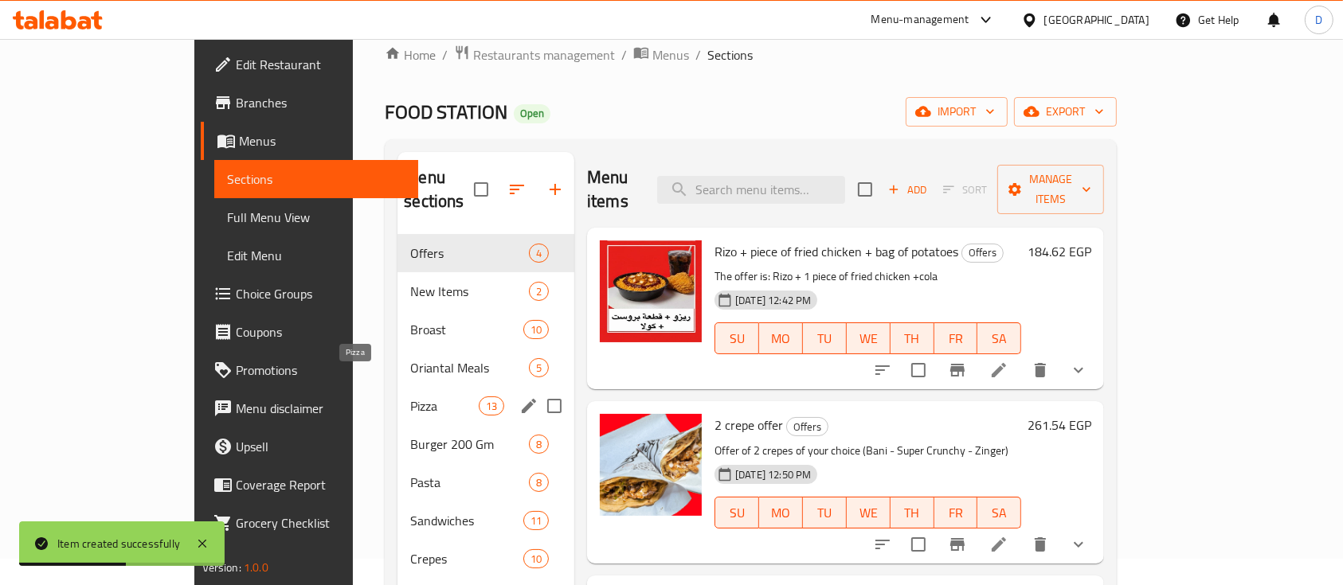
scroll to position [106, 0]
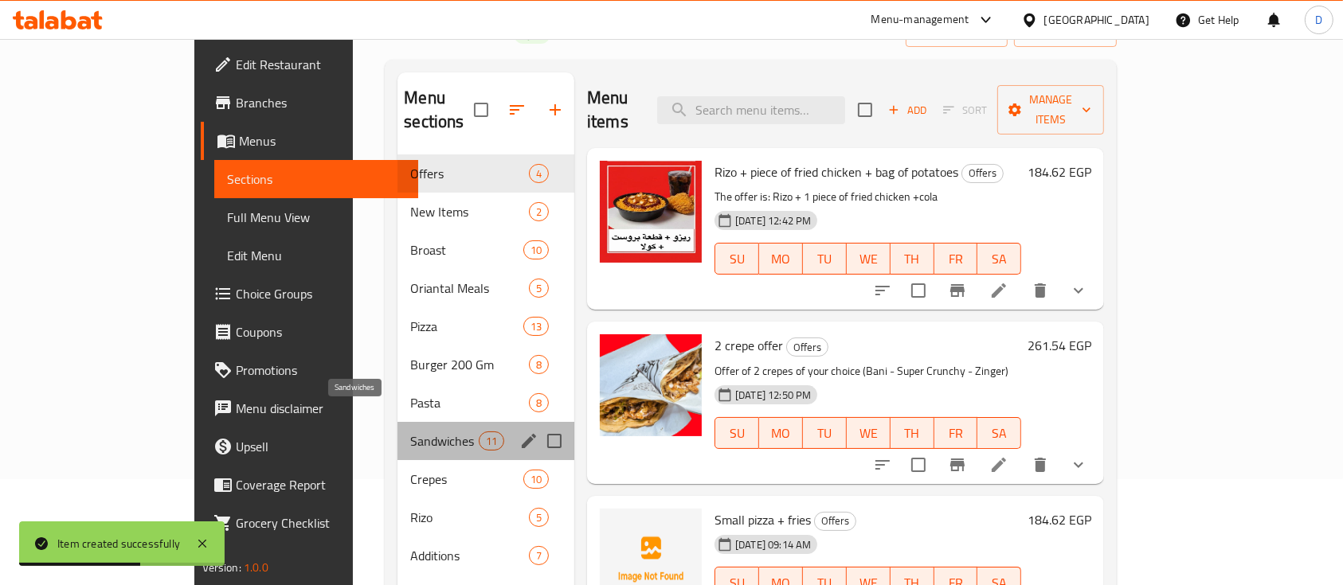
click at [410, 432] on span "Sandwiches" at bounding box center [444, 441] width 68 height 19
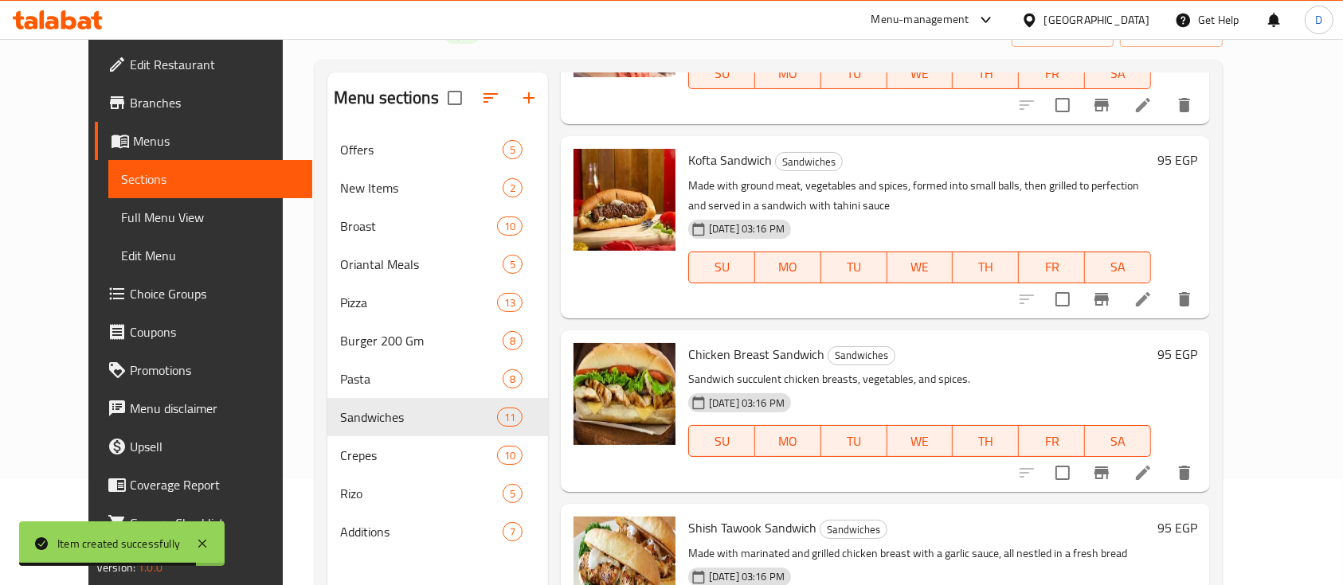
scroll to position [530, 0]
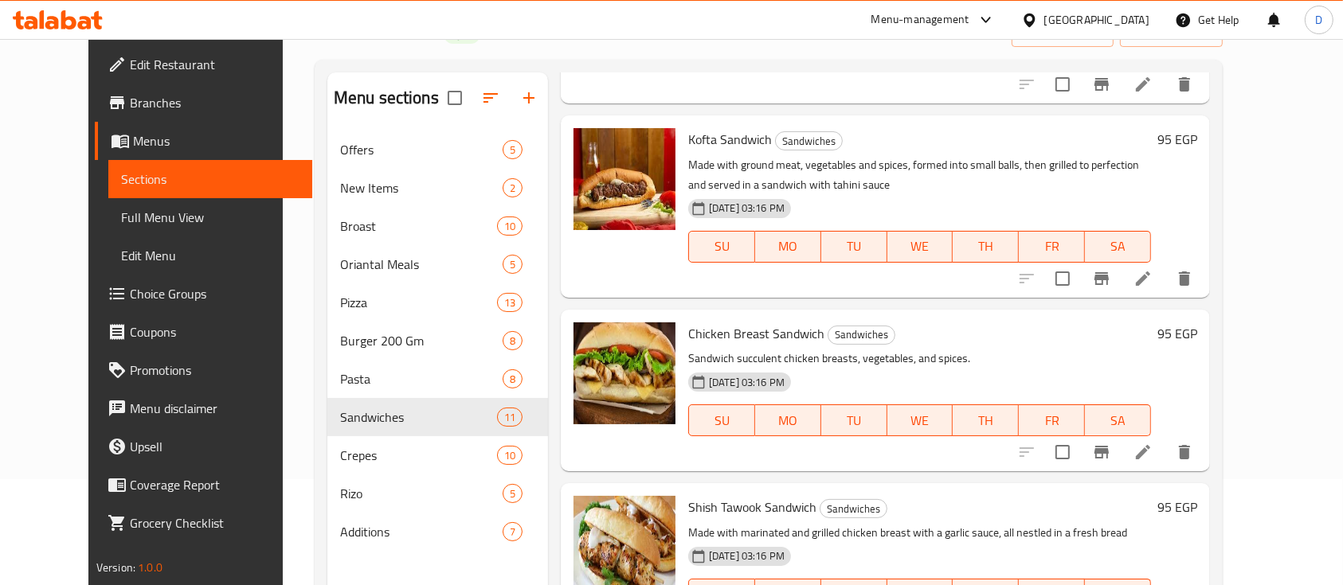
click at [728, 322] on span "Chicken Breast Sandwich" at bounding box center [756, 334] width 136 height 24
copy h6 "Chicken Breast Sandwich"
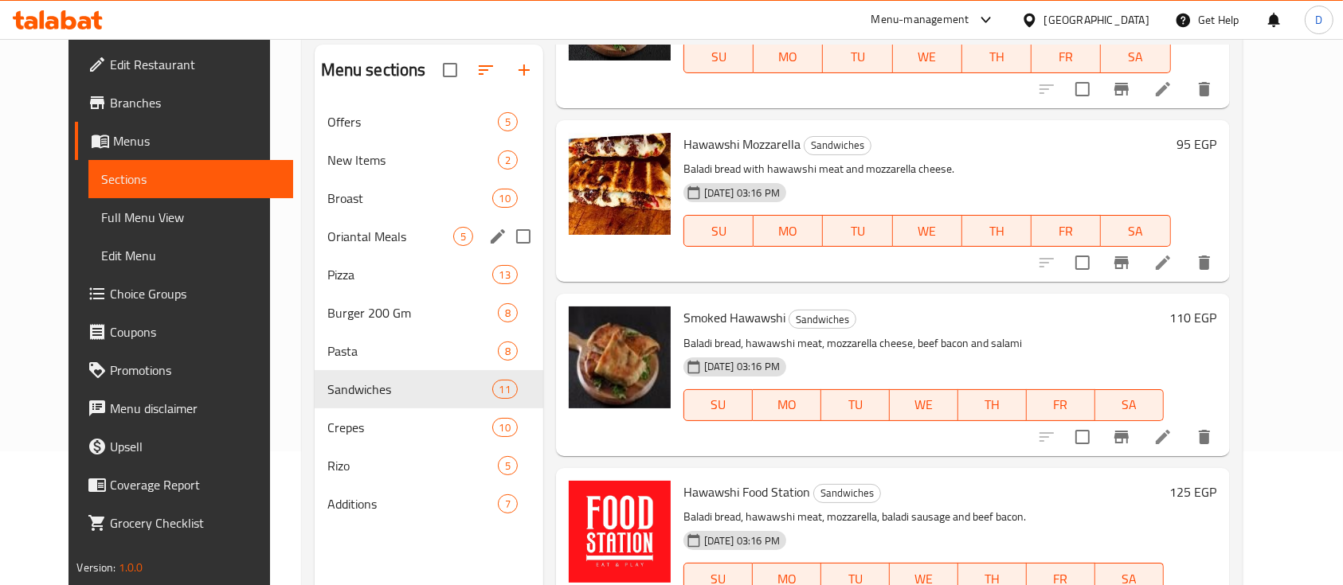
scroll to position [116, 0]
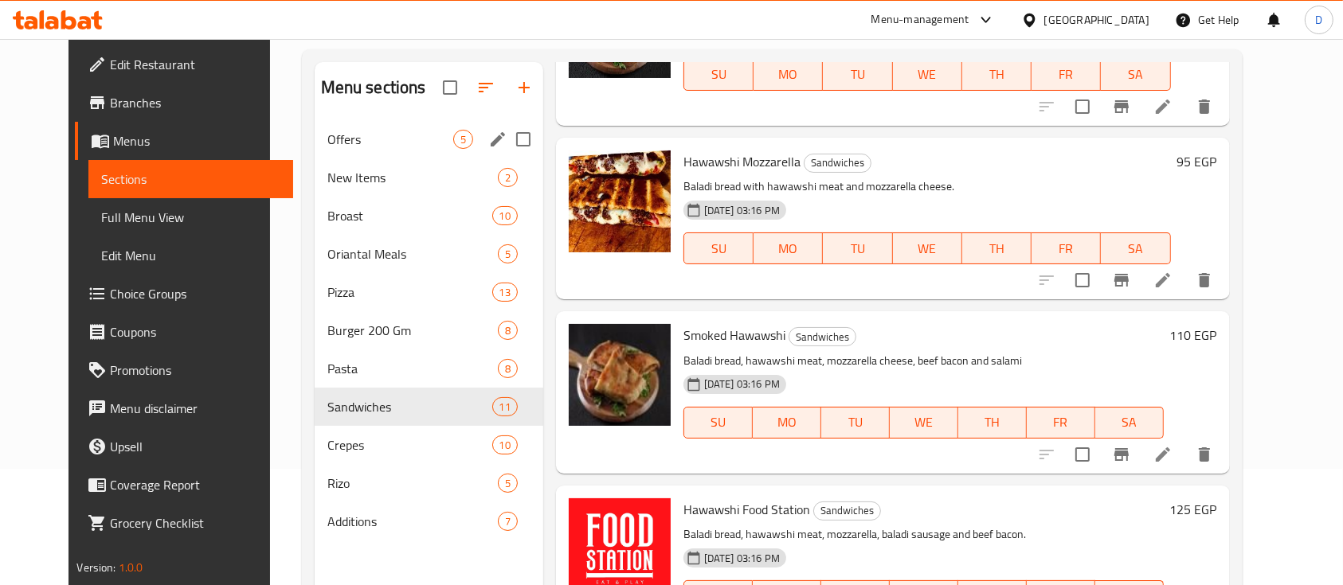
click at [353, 127] on div "Offers 5" at bounding box center [429, 139] width 229 height 38
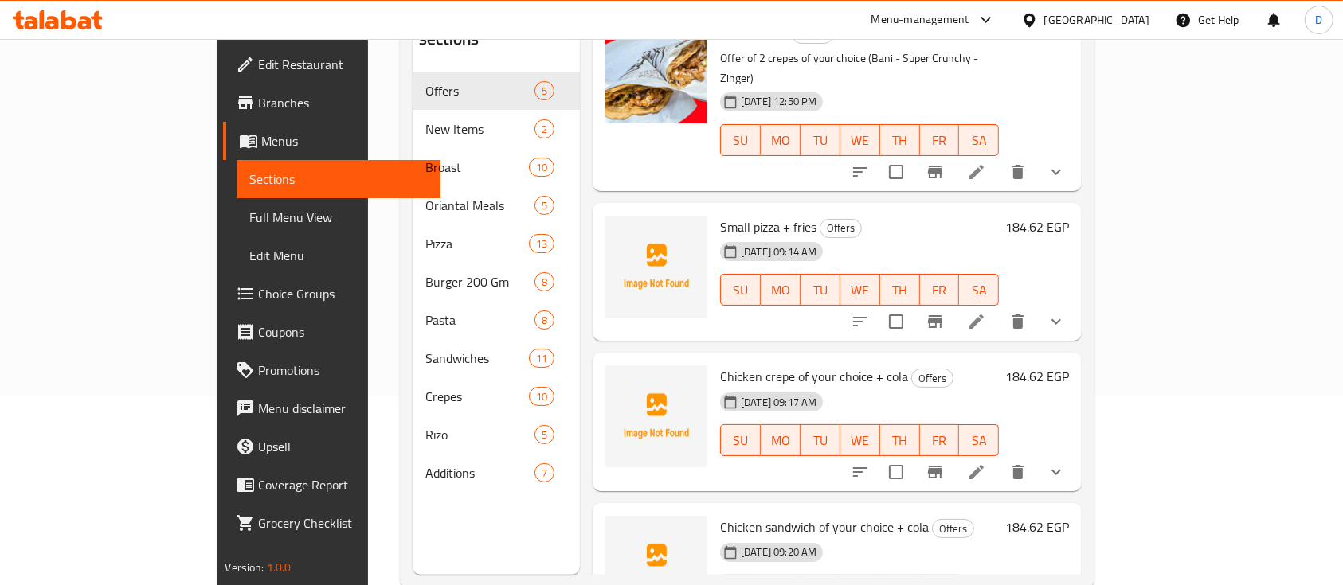
scroll to position [223, 0]
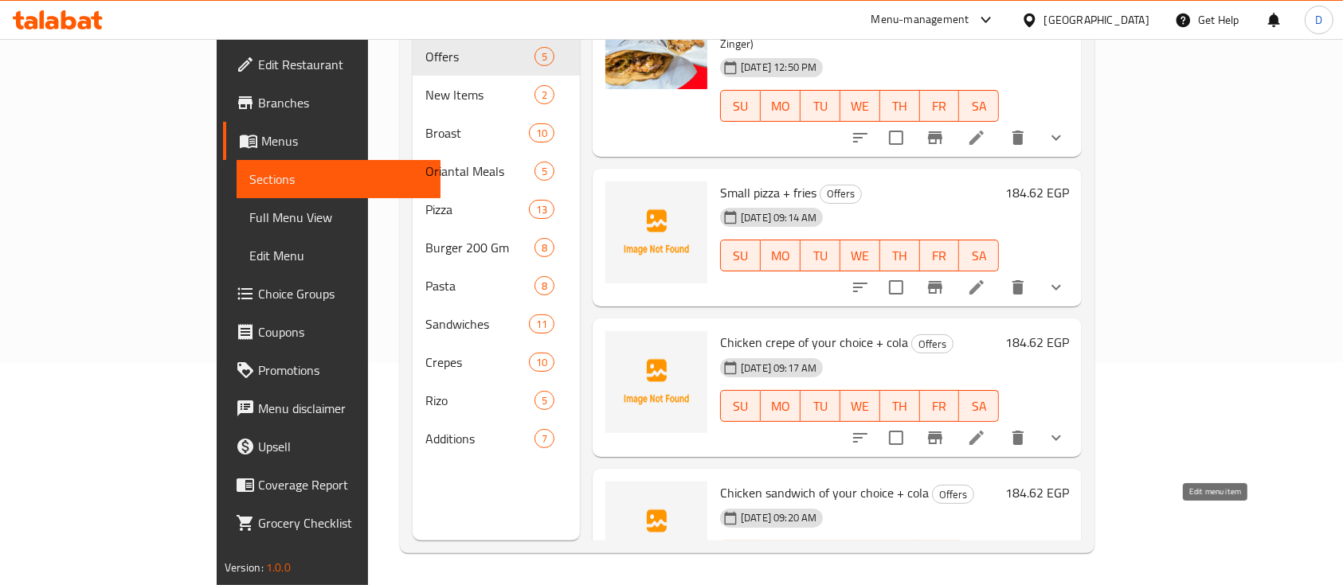
click at [1024, 579] on icon at bounding box center [1014, 588] width 19 height 19
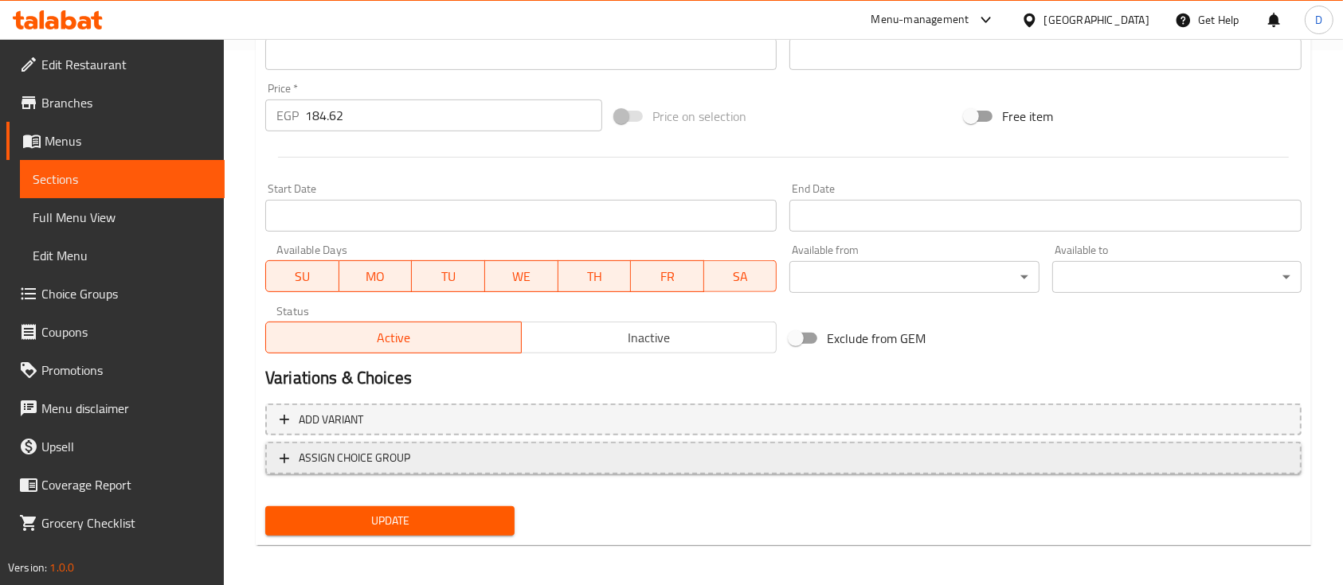
scroll to position [540, 0]
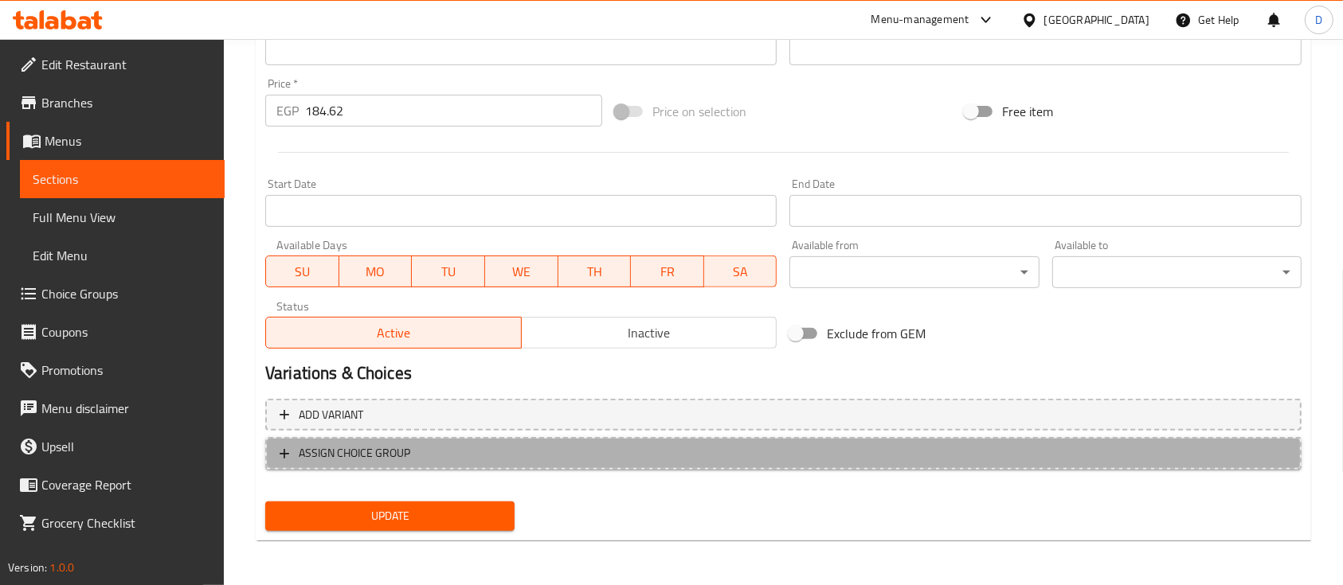
click at [699, 443] on button "ASSIGN CHOICE GROUP" at bounding box center [783, 453] width 1036 height 33
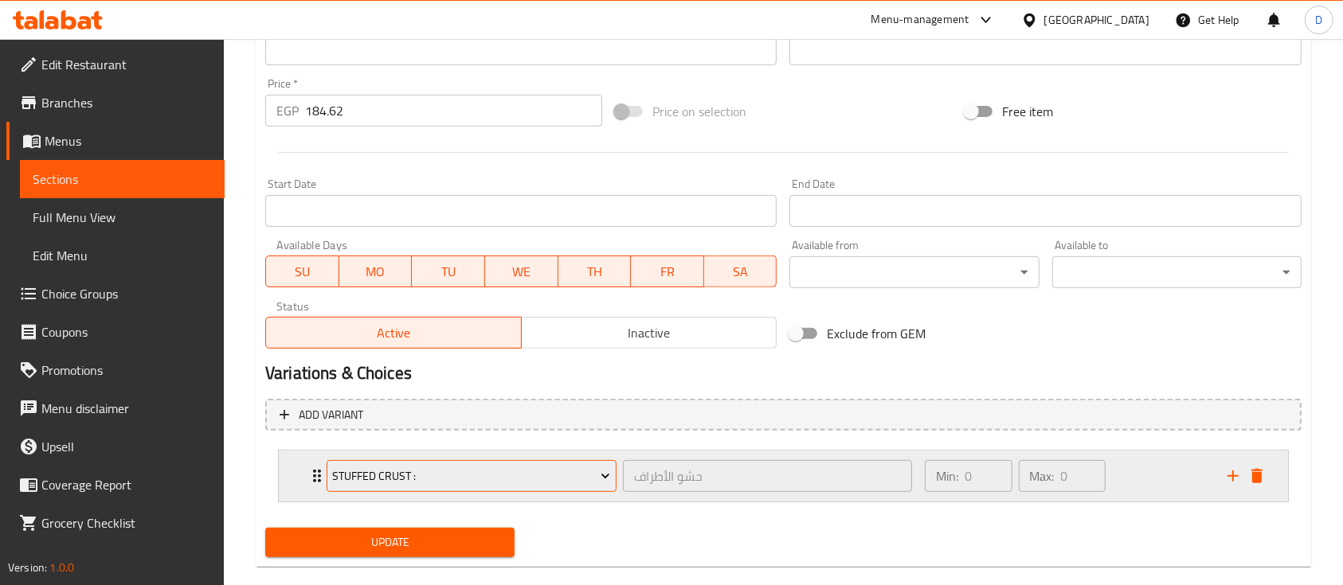
click at [441, 465] on button "Stuffed crust :" at bounding box center [472, 476] width 290 height 32
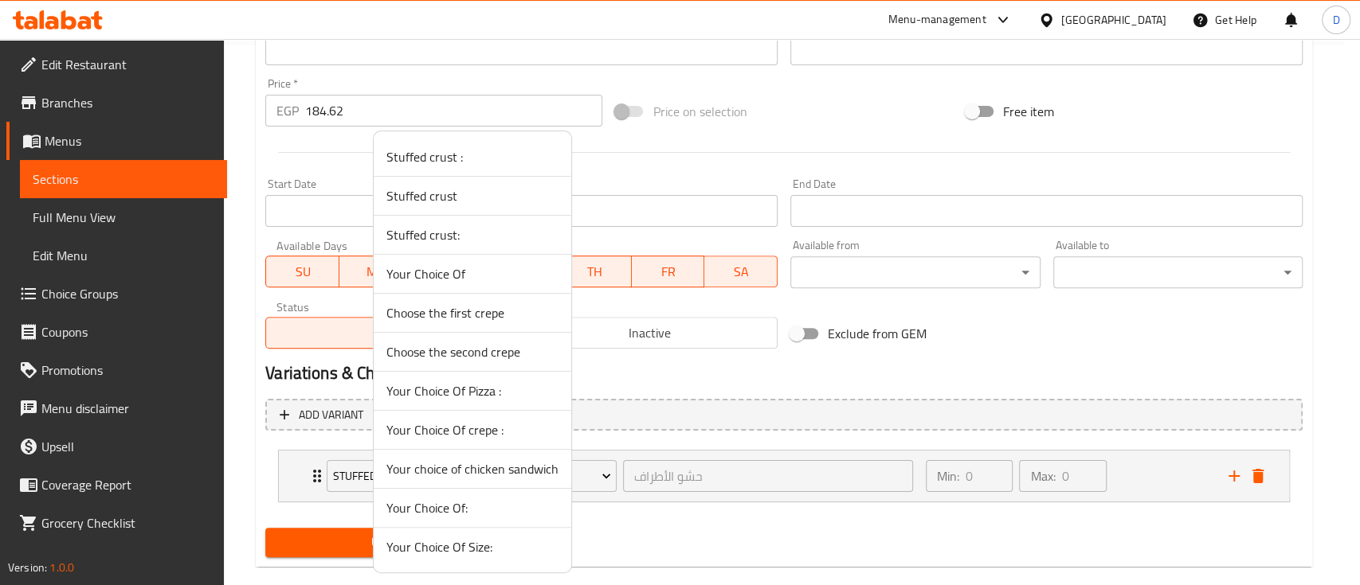
click at [499, 464] on span "Your choice of chicken sandwich" at bounding box center [472, 469] width 172 height 19
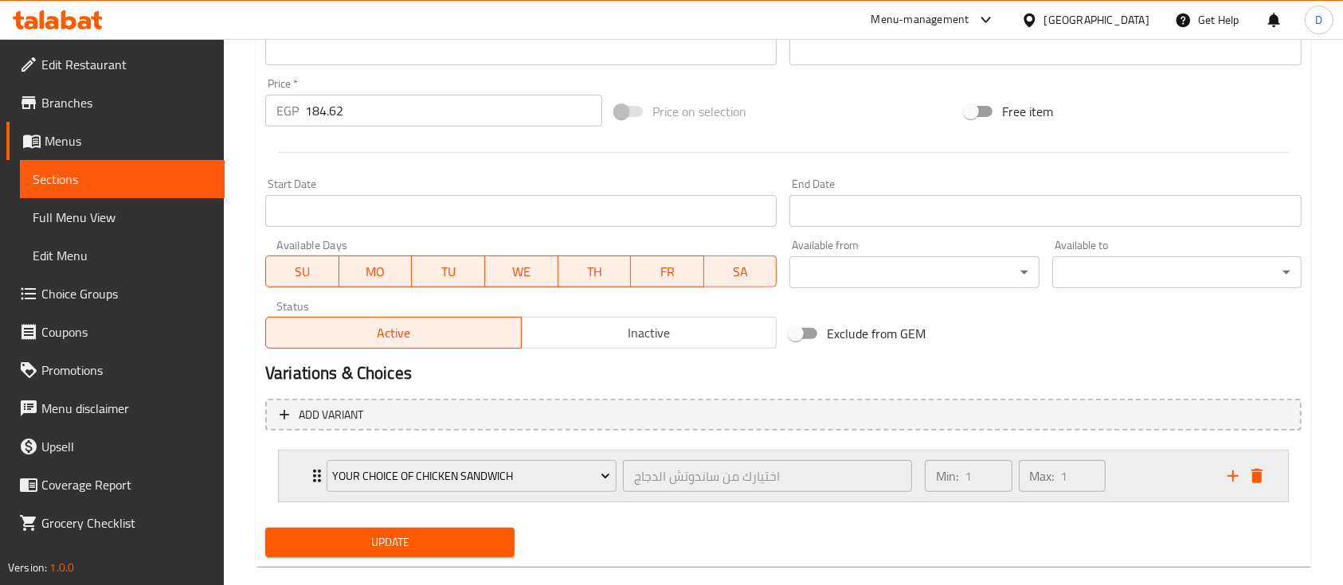
click at [1115, 460] on div "Min: 1 ​ Max: 1 ​" at bounding box center [1066, 476] width 303 height 51
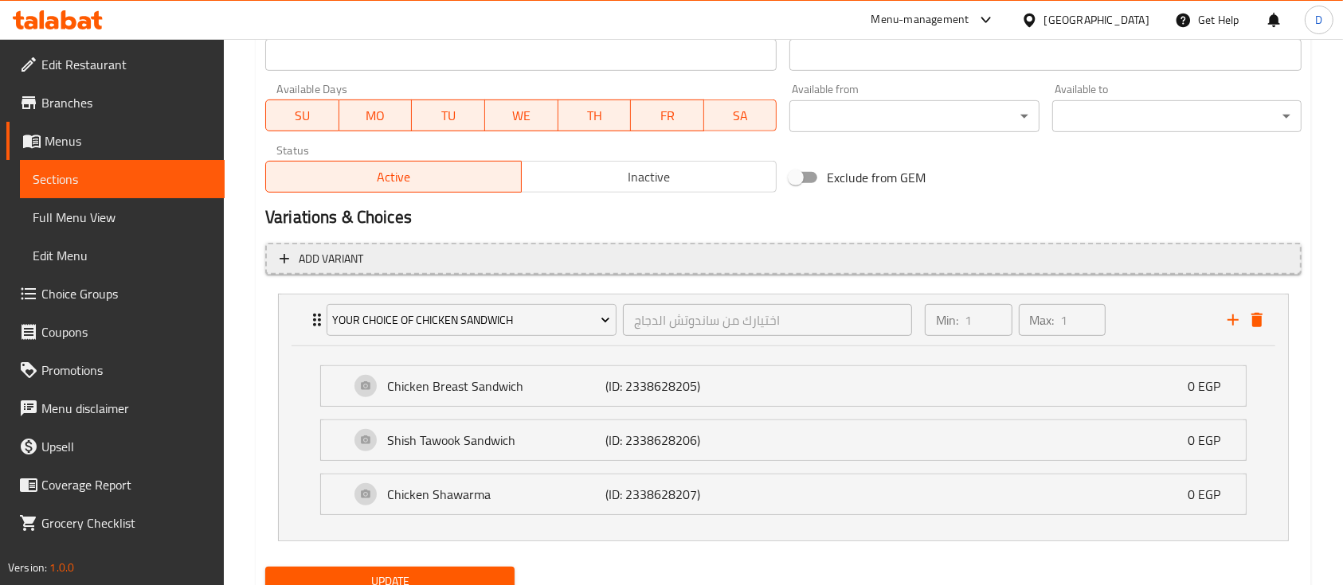
scroll to position [752, 0]
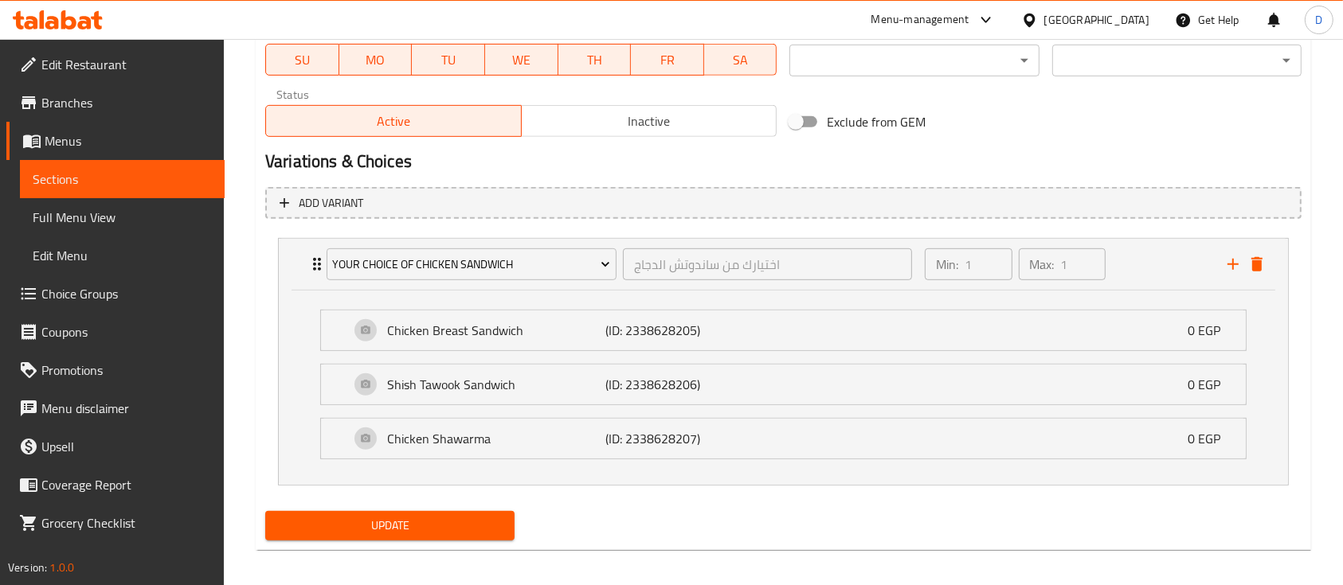
click at [452, 513] on button "Update" at bounding box center [389, 525] width 249 height 29
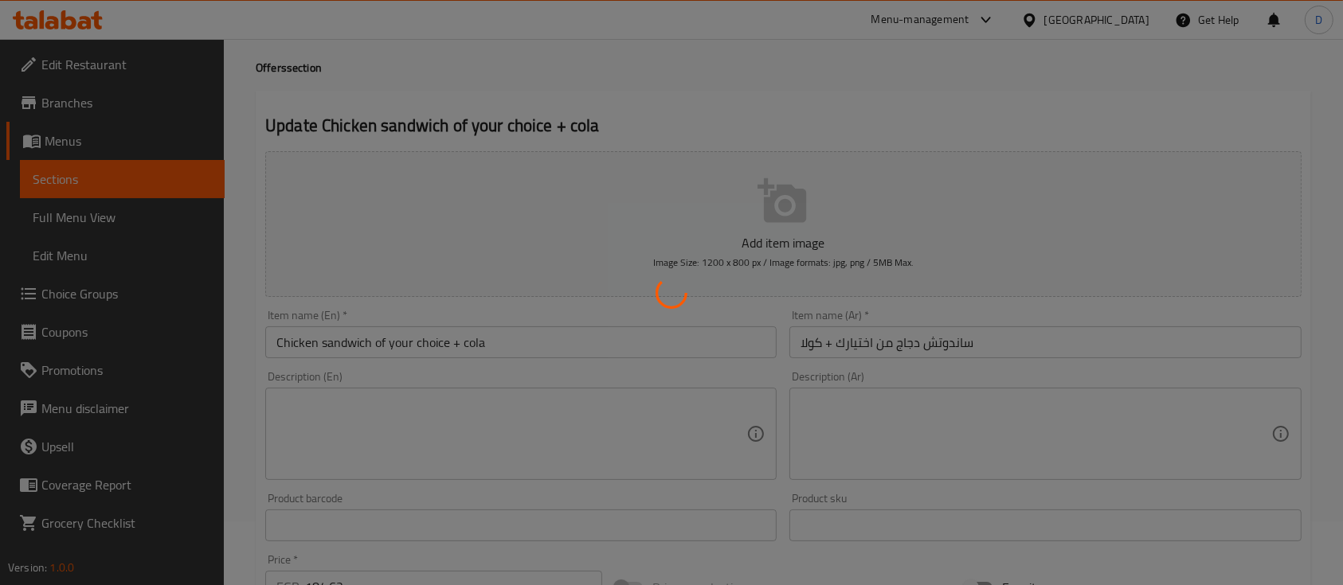
scroll to position [0, 0]
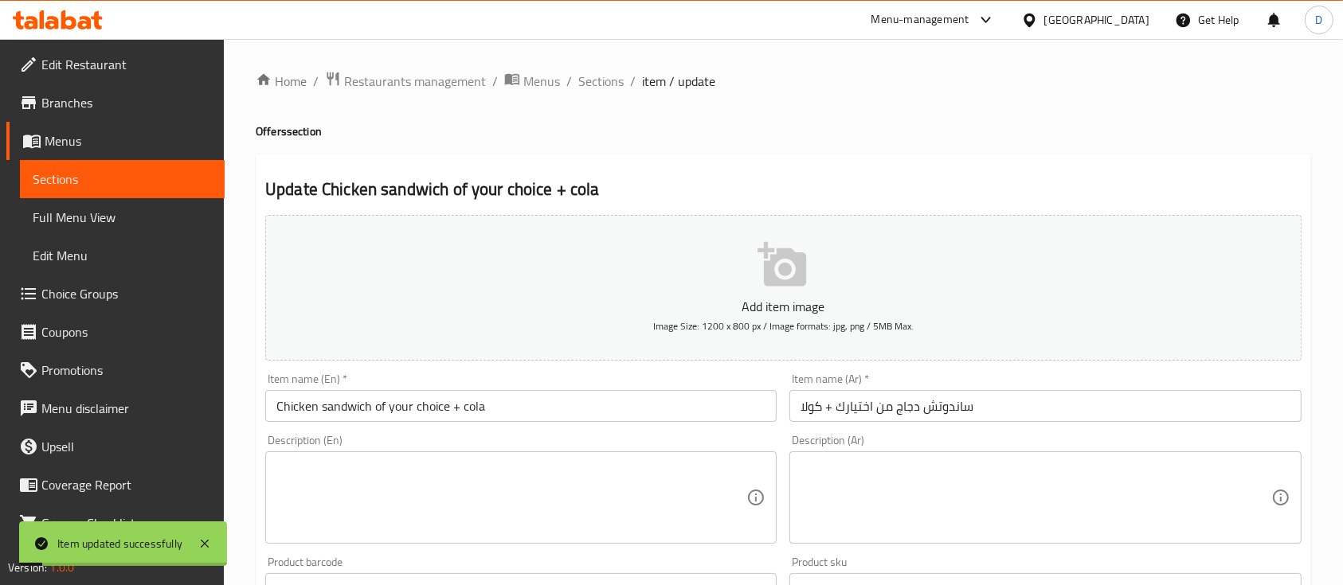
drag, startPoint x: 98, startPoint y: 173, endPoint x: 196, endPoint y: 127, distance: 108.0
click at [98, 173] on span "Sections" at bounding box center [122, 179] width 179 height 19
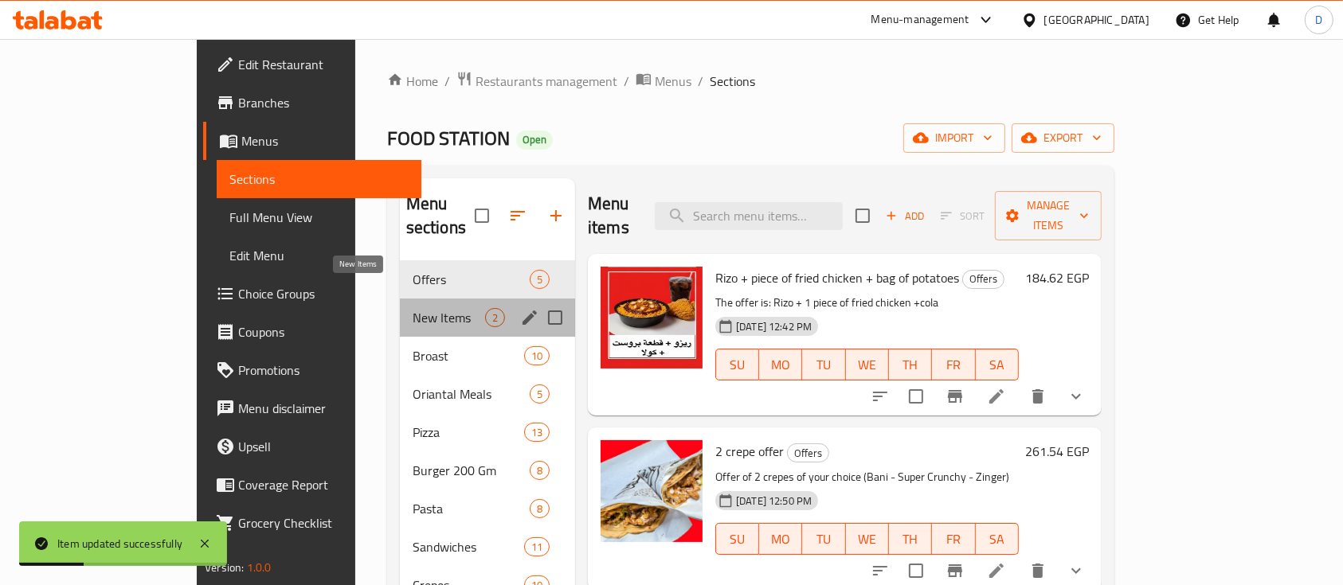
click at [413, 308] on span "New Items" at bounding box center [449, 317] width 72 height 19
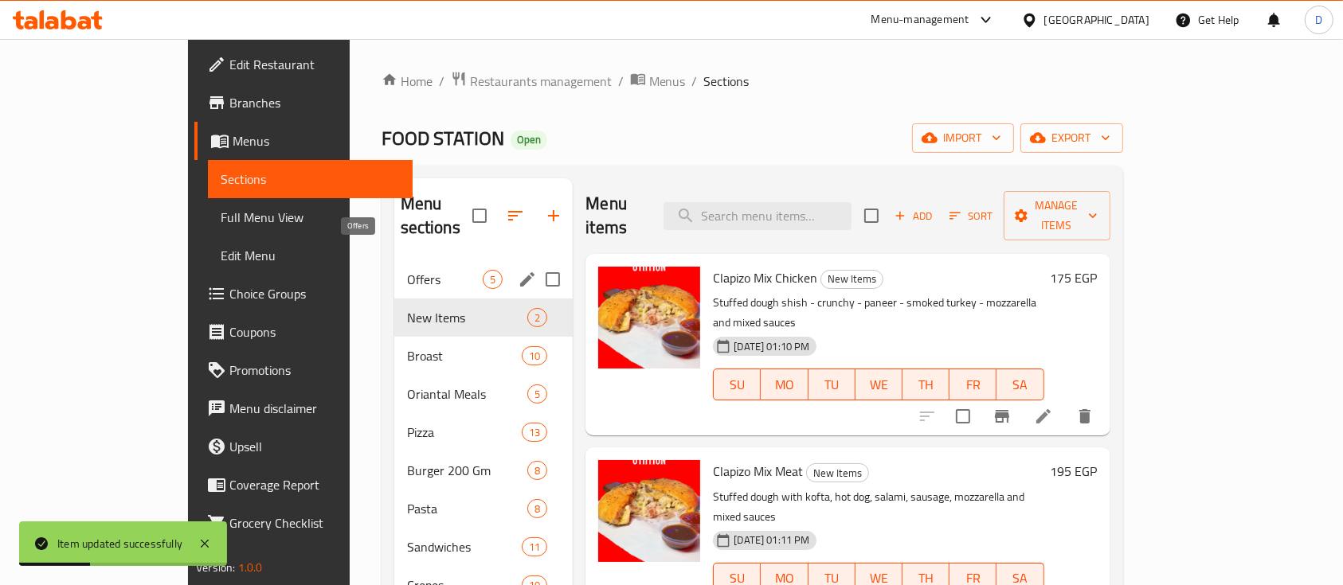
click at [407, 270] on span "Offers" at bounding box center [445, 279] width 76 height 19
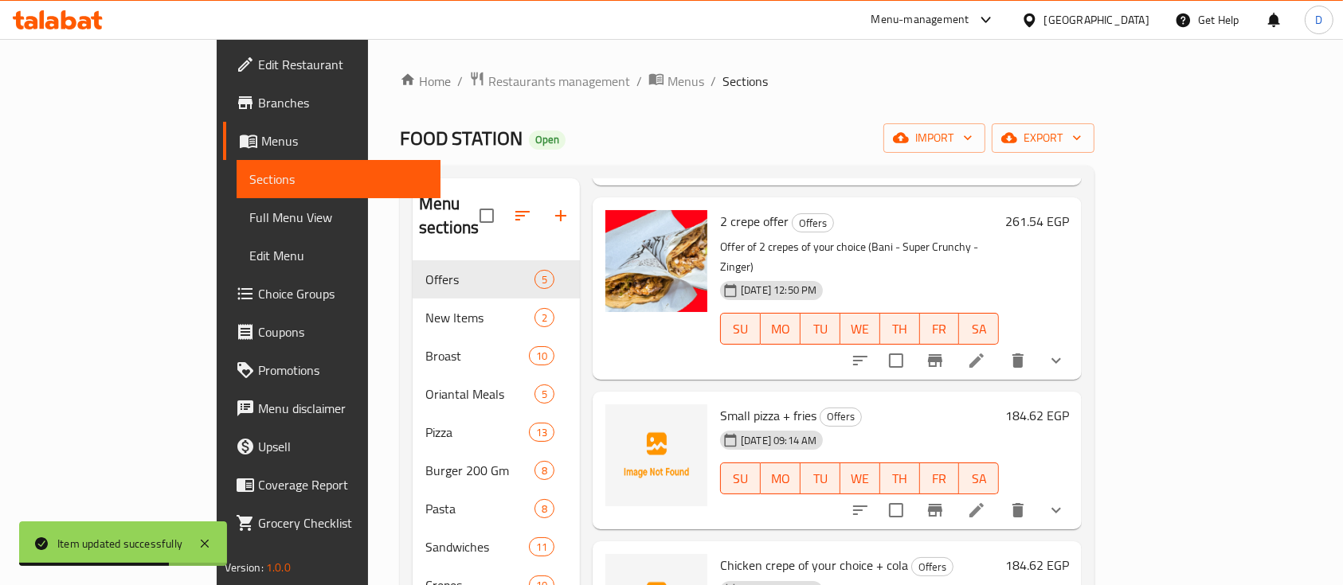
scroll to position [223, 0]
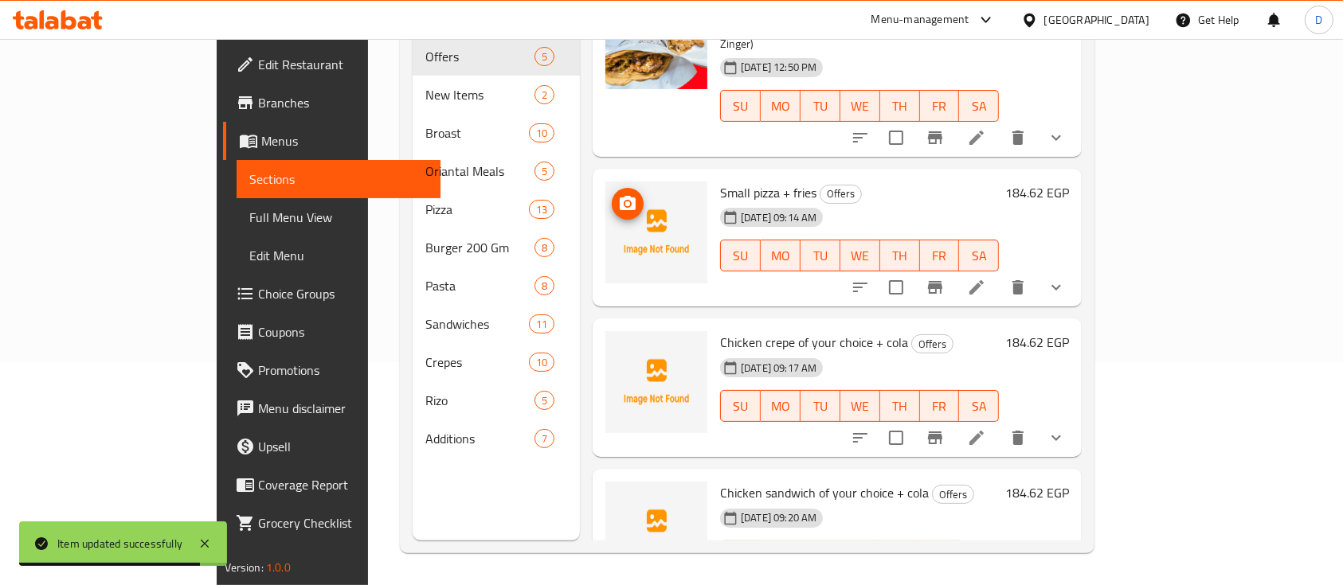
click at [605, 182] on img at bounding box center [656, 233] width 102 height 102
click at [618, 194] on icon "upload picture" at bounding box center [627, 203] width 19 height 19
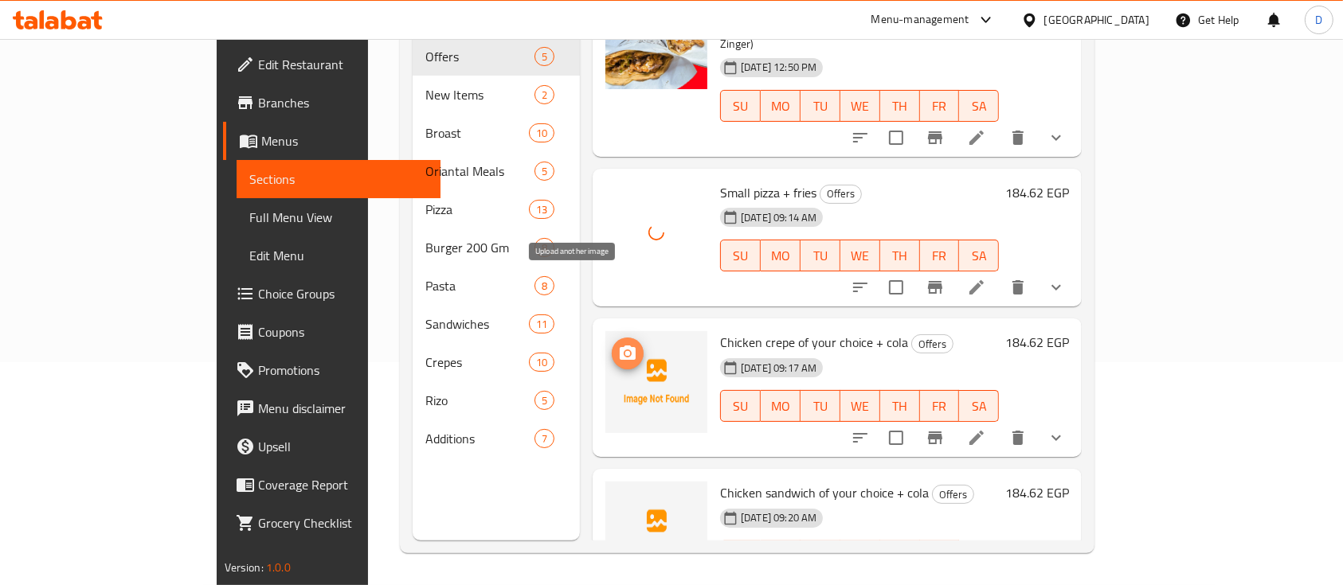
click at [620, 346] on icon "upload picture" at bounding box center [628, 353] width 16 height 14
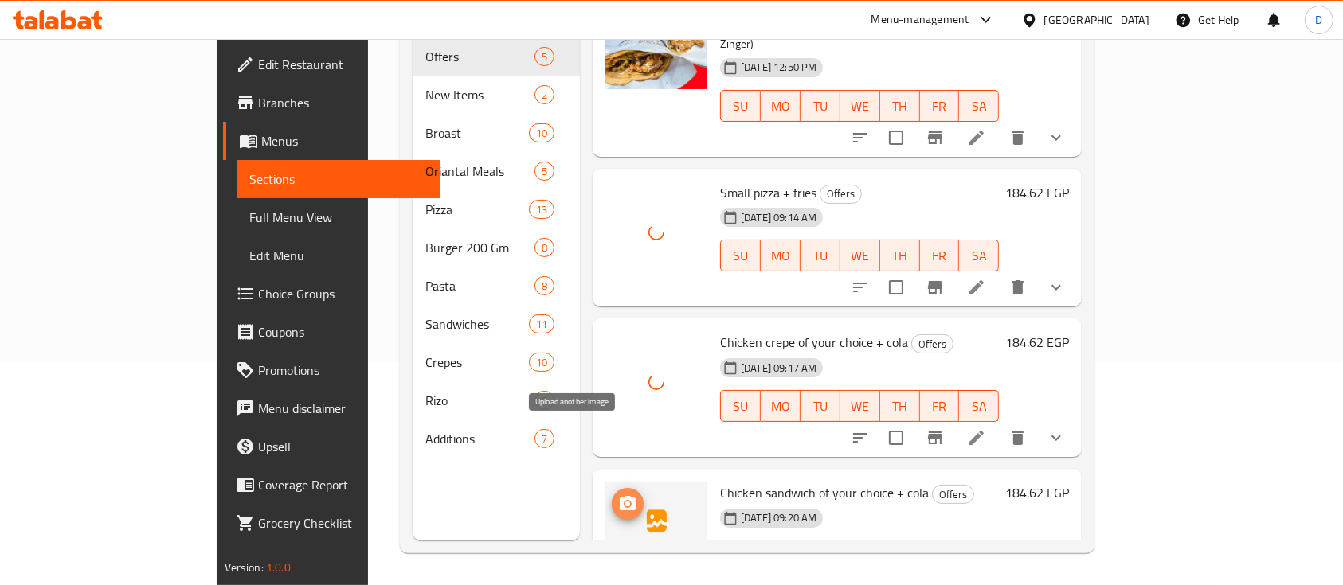
click at [618, 495] on icon "upload picture" at bounding box center [627, 504] width 19 height 19
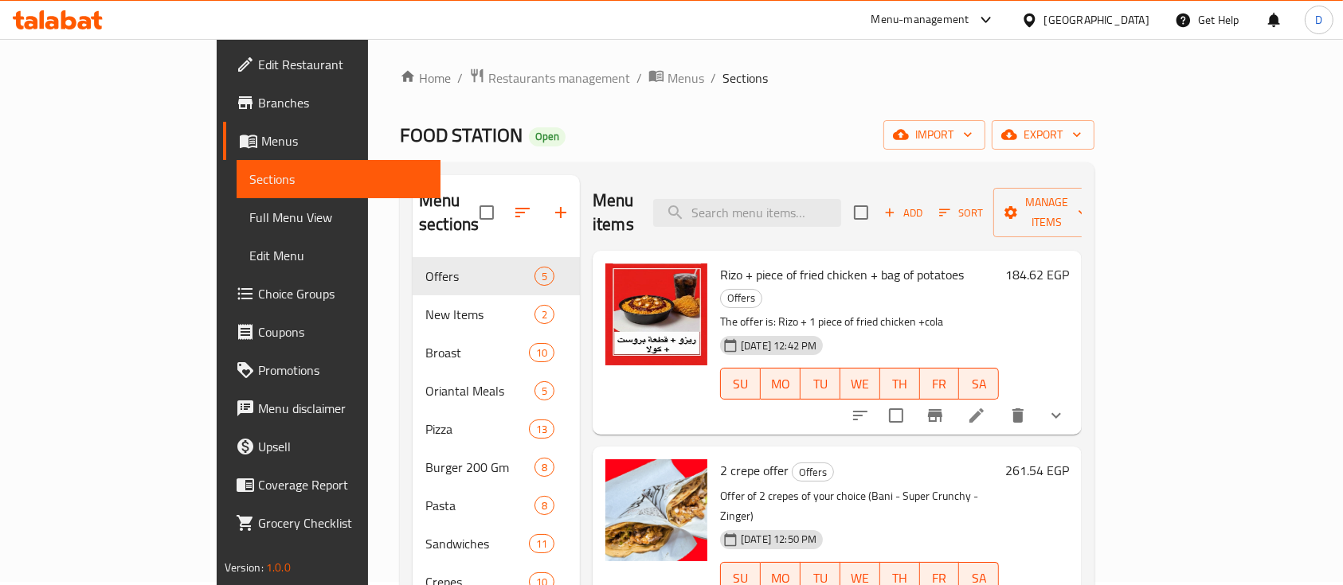
scroll to position [0, 0]
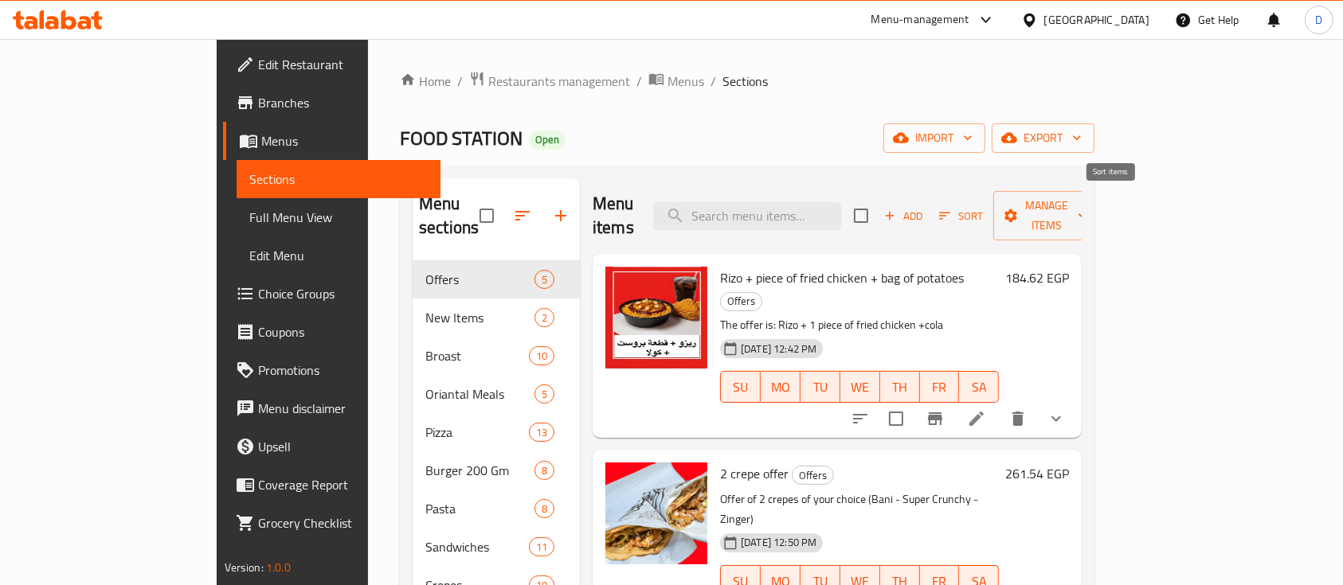
click at [987, 204] on button "Sort" at bounding box center [961, 216] width 52 height 25
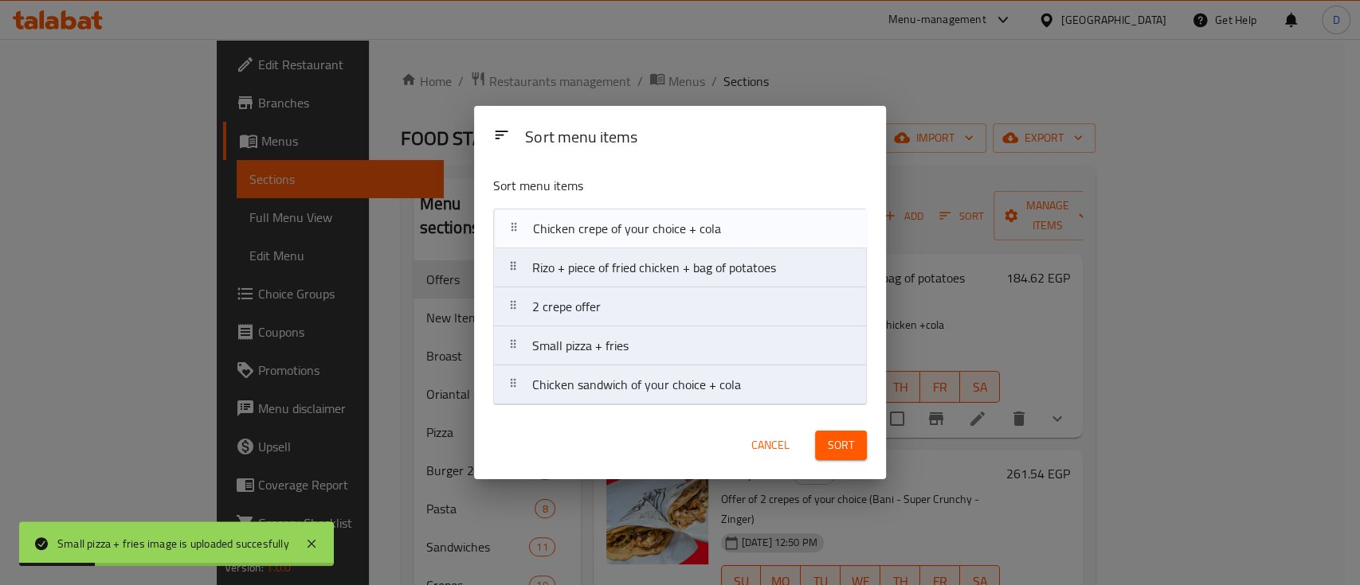
drag, startPoint x: 686, startPoint y: 356, endPoint x: 688, endPoint y: 233, distance: 123.5
click at [688, 233] on nav "Rizo + piece of fried chicken + bag of potatoes 2 crepe offer Small pizza + fri…" at bounding box center [680, 307] width 374 height 197
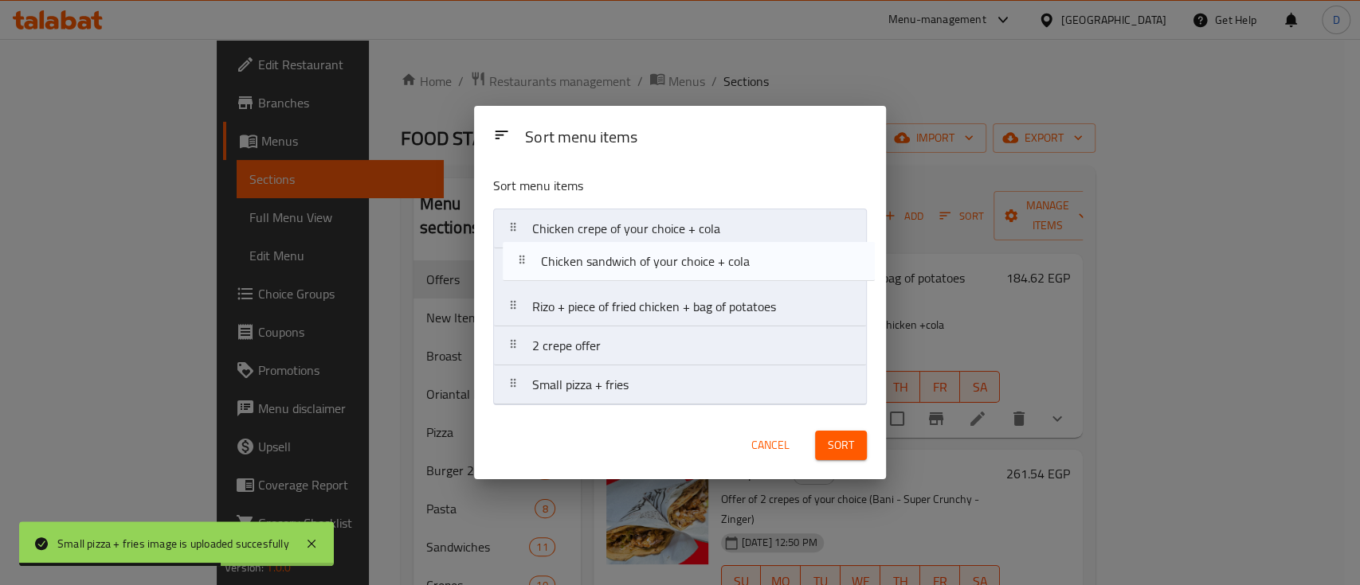
drag, startPoint x: 679, startPoint y: 392, endPoint x: 687, endPoint y: 264, distance: 127.7
click at [687, 264] on nav "Chicken crepe of your choice + cola Rizo + piece of fried chicken + bag of pota…" at bounding box center [680, 307] width 374 height 197
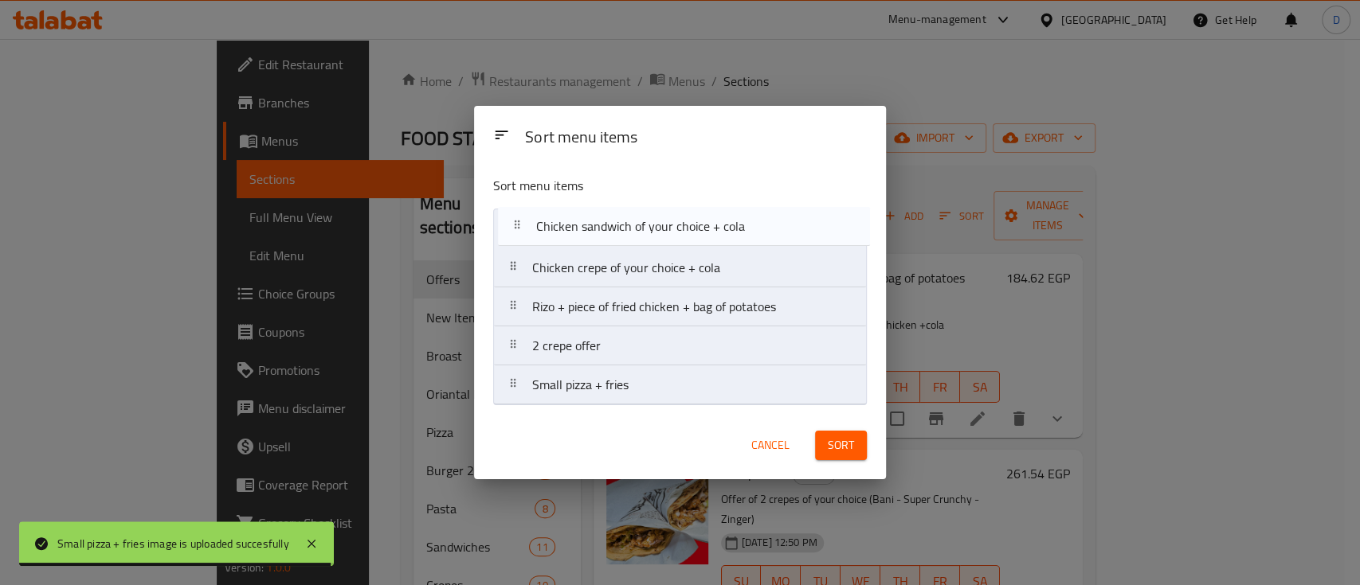
drag, startPoint x: 691, startPoint y: 276, endPoint x: 697, endPoint y: 228, distance: 48.1
click at [697, 228] on nav "Chicken crepe of your choice + cola Chicken sandwich of your choice + cola Rizo…" at bounding box center [680, 307] width 374 height 197
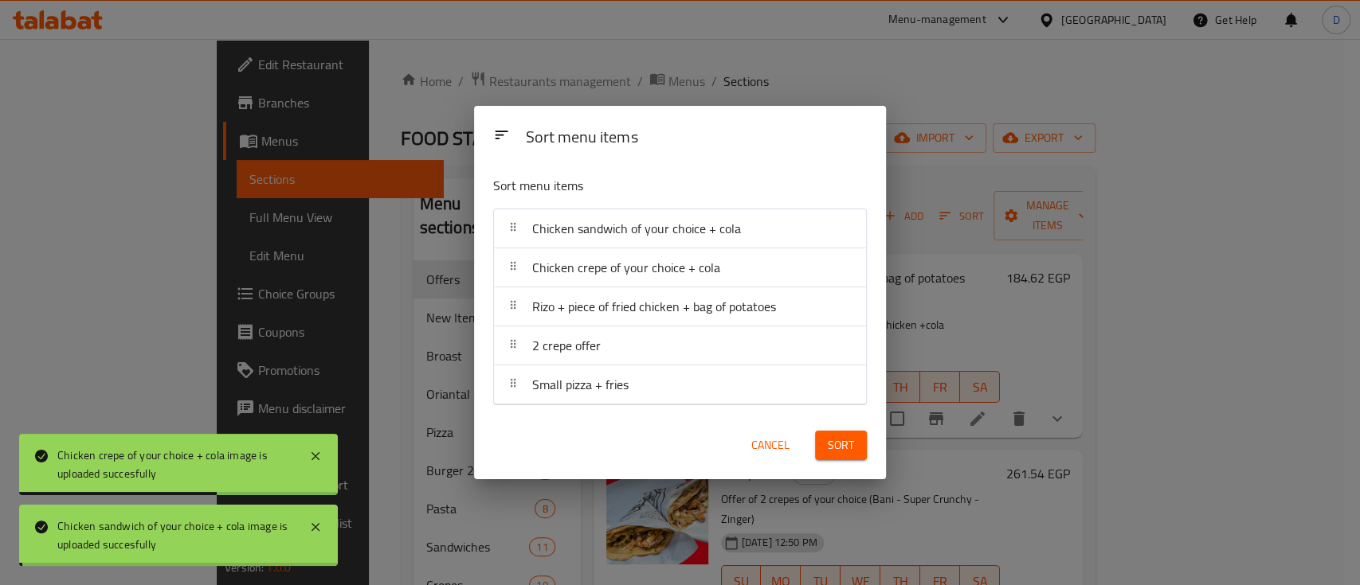
click at [832, 452] on span "Sort" at bounding box center [841, 446] width 26 height 20
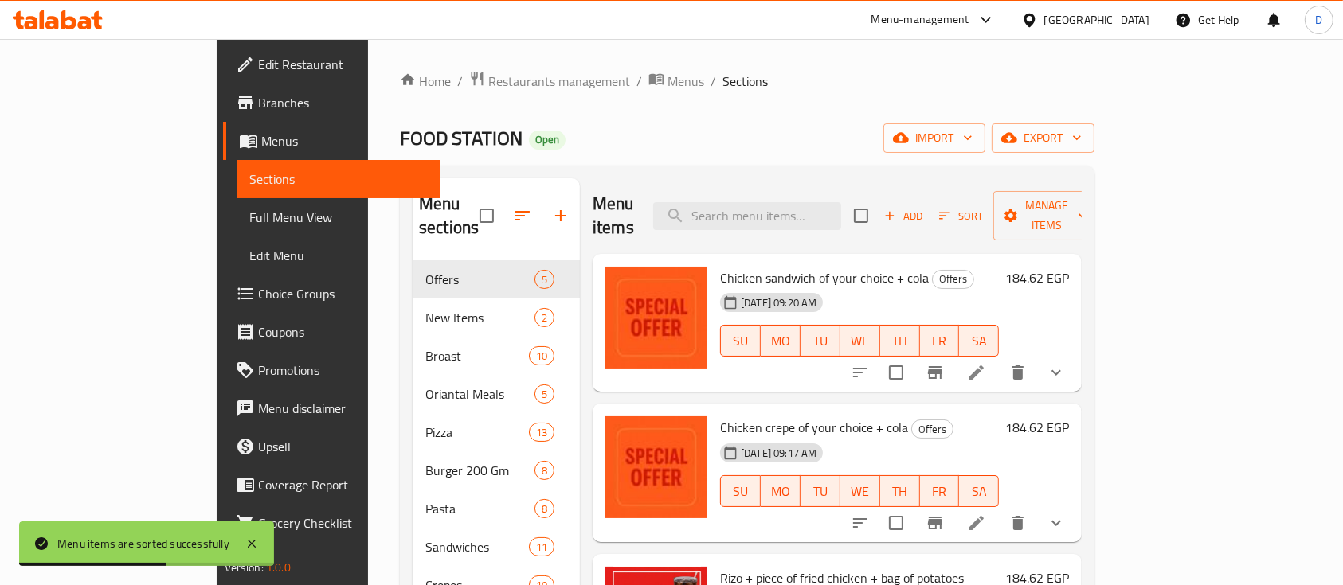
click at [258, 107] on span "Branches" at bounding box center [343, 102] width 170 height 19
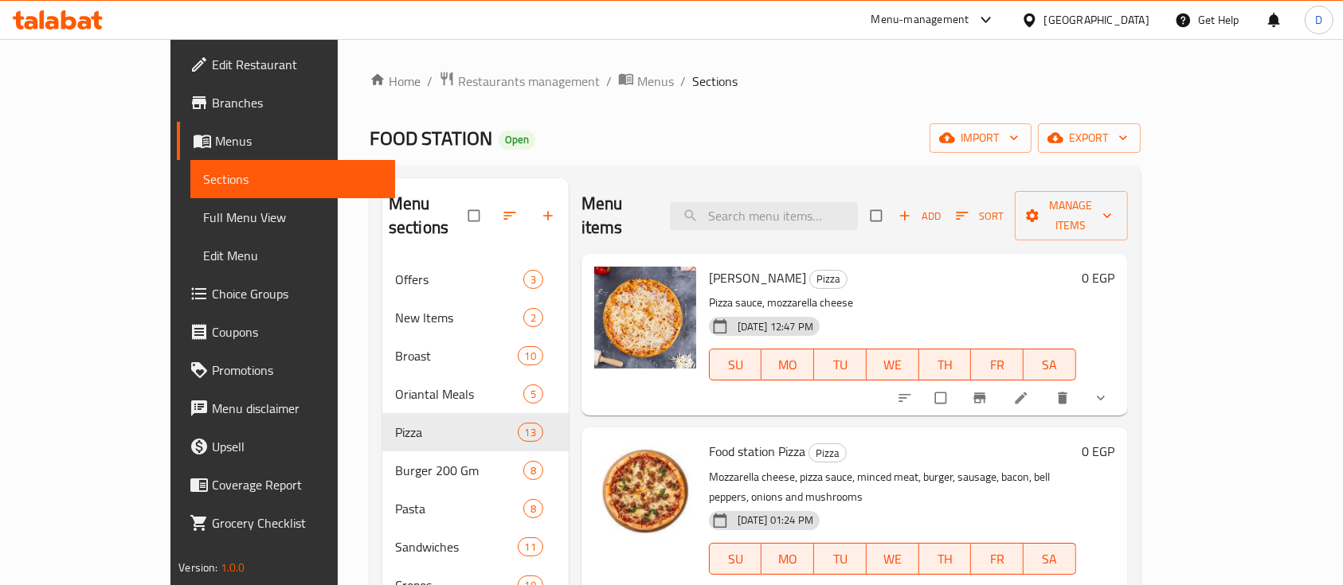
click at [212, 292] on span "Choice Groups" at bounding box center [297, 293] width 170 height 19
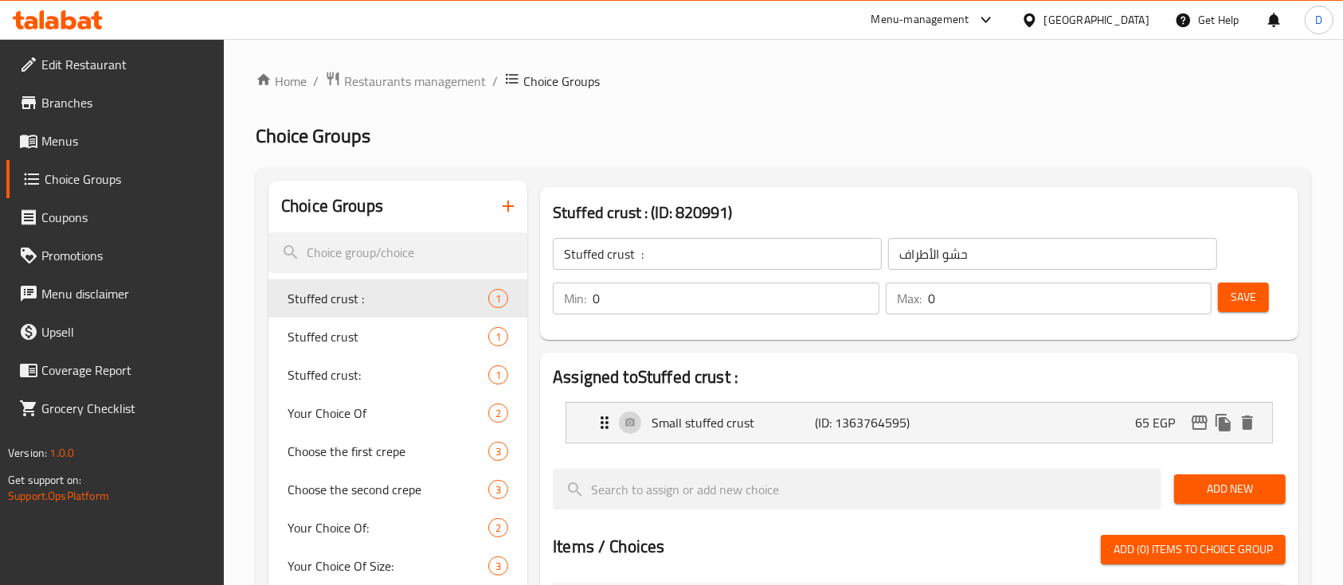
click at [509, 213] on icon "button" at bounding box center [508, 206] width 19 height 19
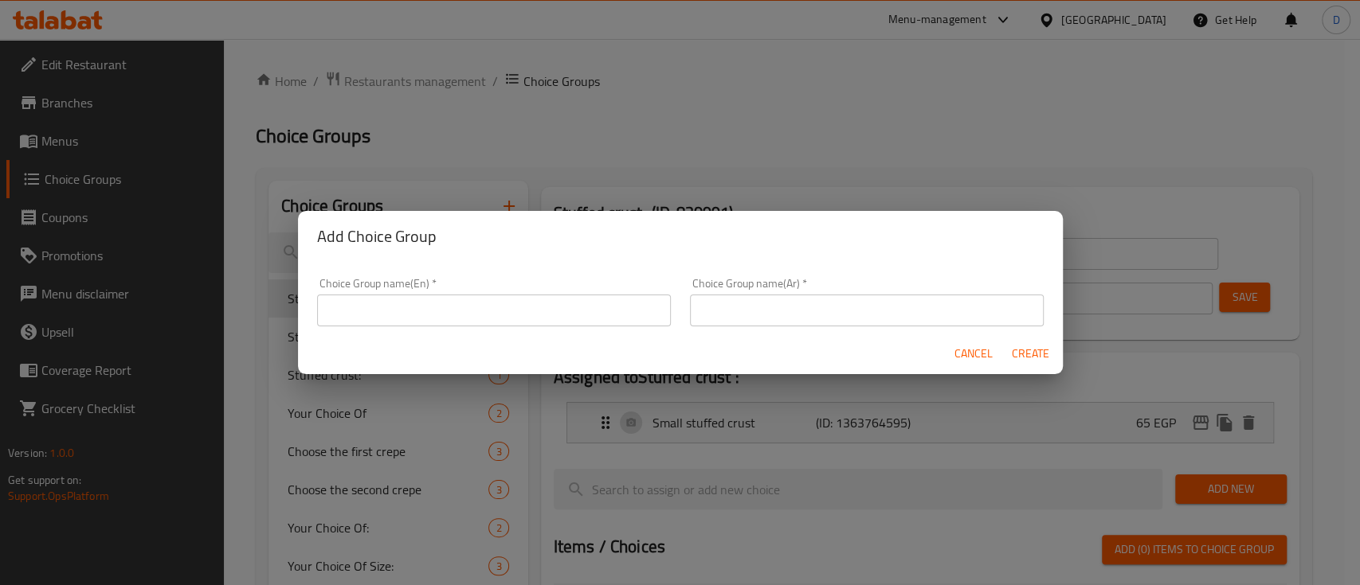
click at [499, 311] on input "text" at bounding box center [494, 311] width 354 height 32
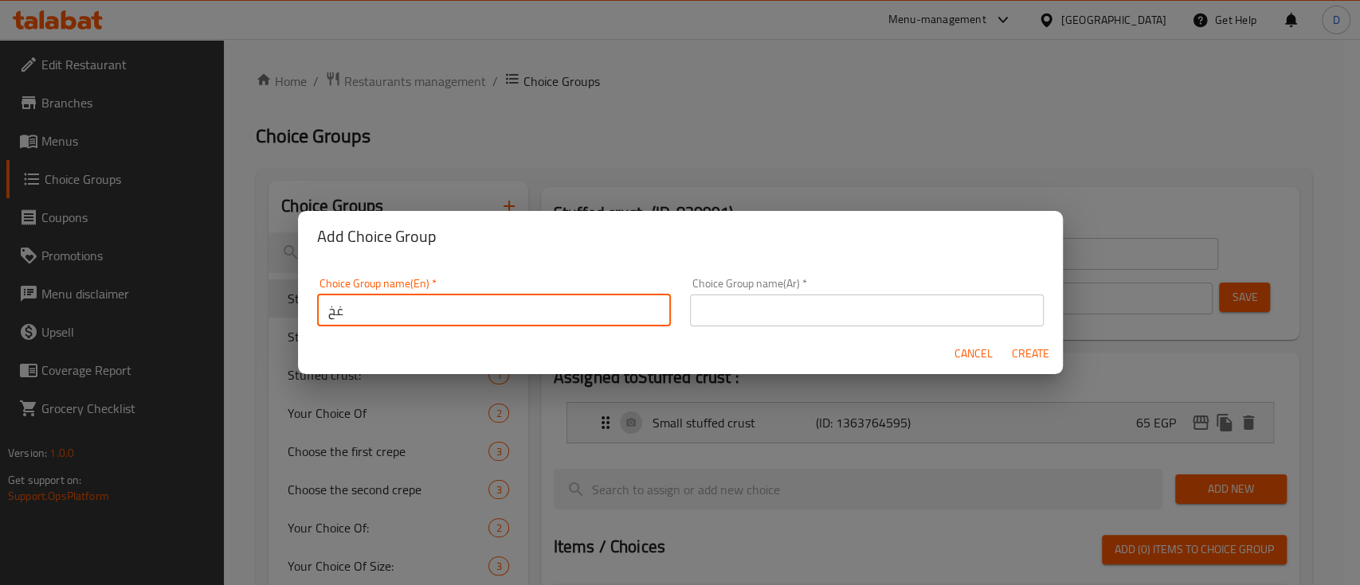
type input "غ"
click at [416, 309] on input "Your Choice Of Juice :" at bounding box center [494, 311] width 354 height 32
type input "Your Choice Of Pizza :"
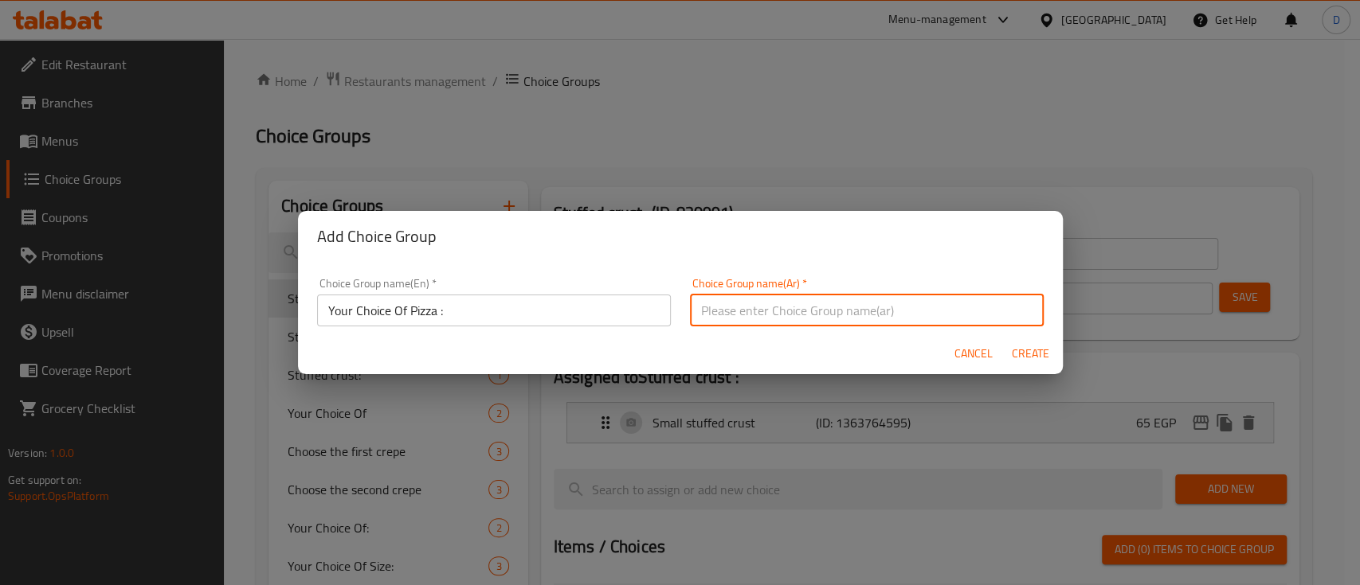
click at [851, 296] on input "text" at bounding box center [867, 311] width 354 height 32
type input "اختيارك من البيتزا :"
click at [1005, 339] on button "Create" at bounding box center [1030, 353] width 51 height 29
type input "Your Choice Of Pizza :"
type input "اختيارك من البيتزا :"
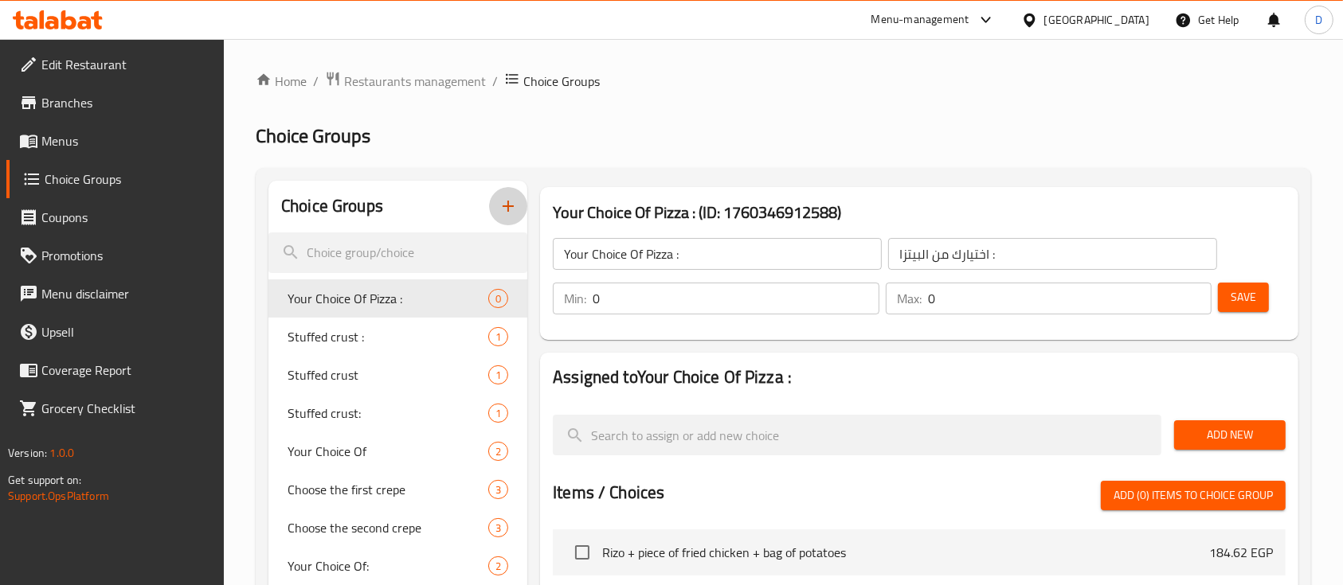
click at [656, 307] on input "0" at bounding box center [736, 299] width 287 height 32
click at [656, 309] on input "0" at bounding box center [736, 299] width 287 height 32
type input "1"
click at [1008, 297] on input "0" at bounding box center [1070, 299] width 284 height 32
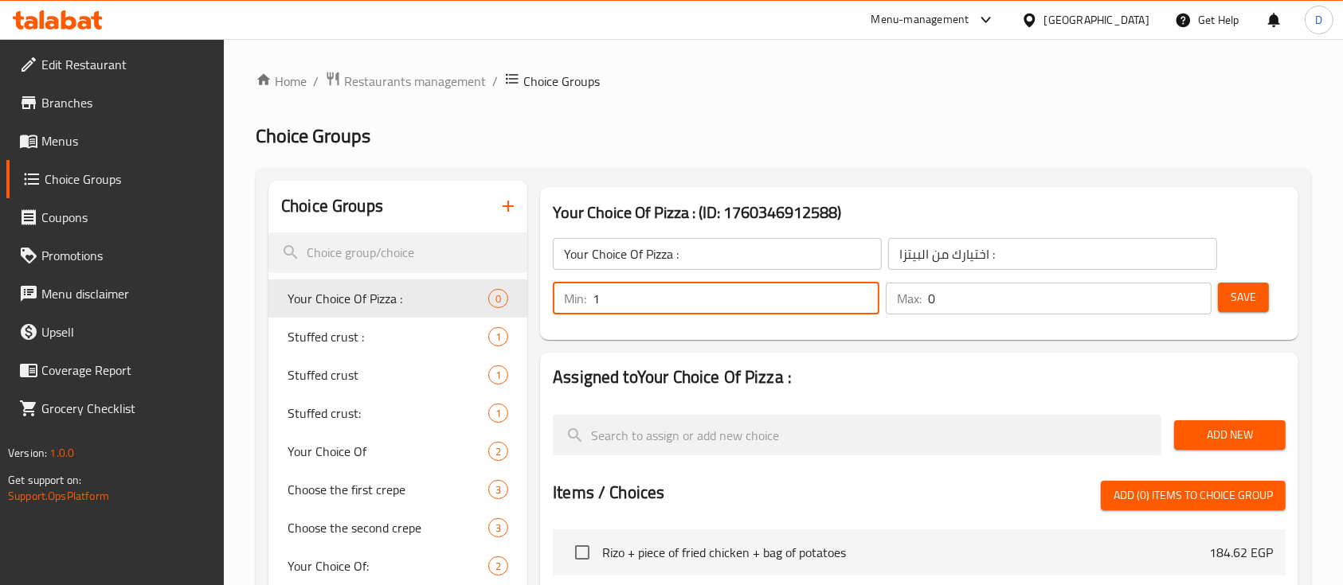
click at [1008, 297] on input "0" at bounding box center [1070, 299] width 284 height 32
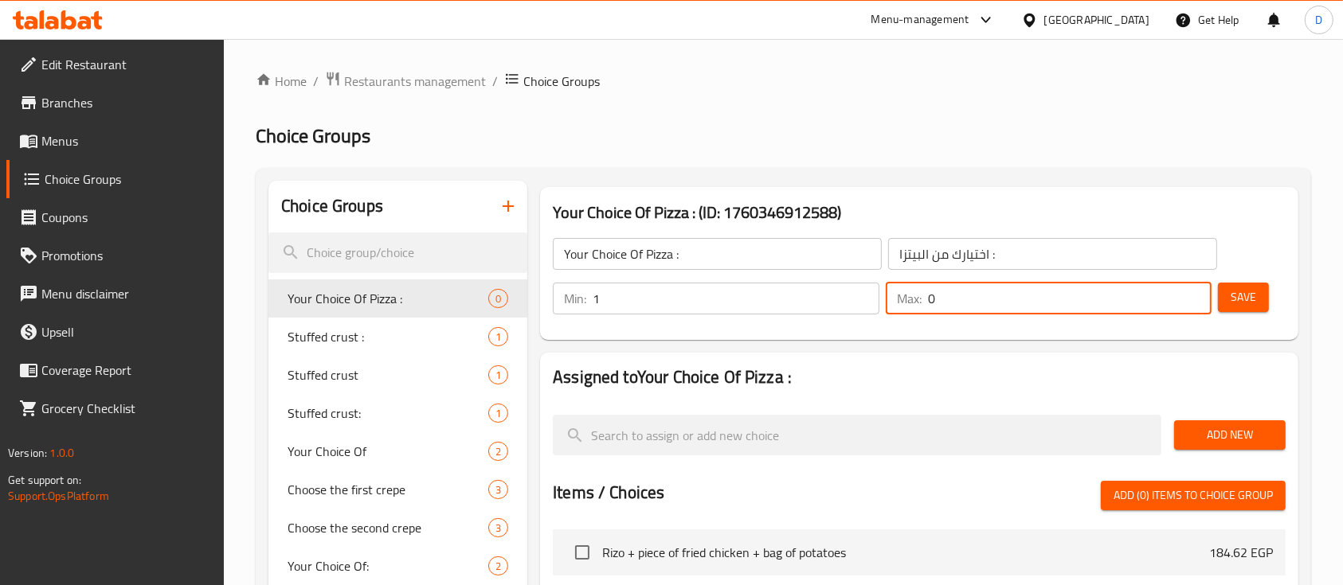
click at [1008, 297] on input "0" at bounding box center [1070, 299] width 284 height 32
type input "1"
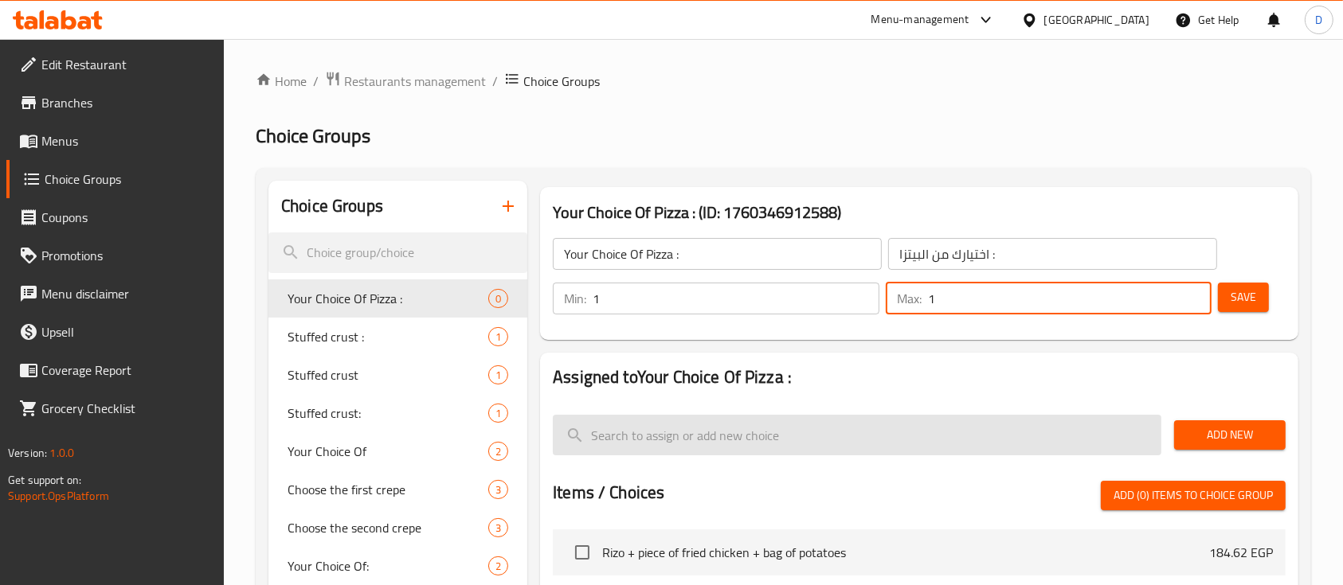
click at [680, 443] on input "search" at bounding box center [857, 435] width 609 height 41
paste input "Margherita Pizza"
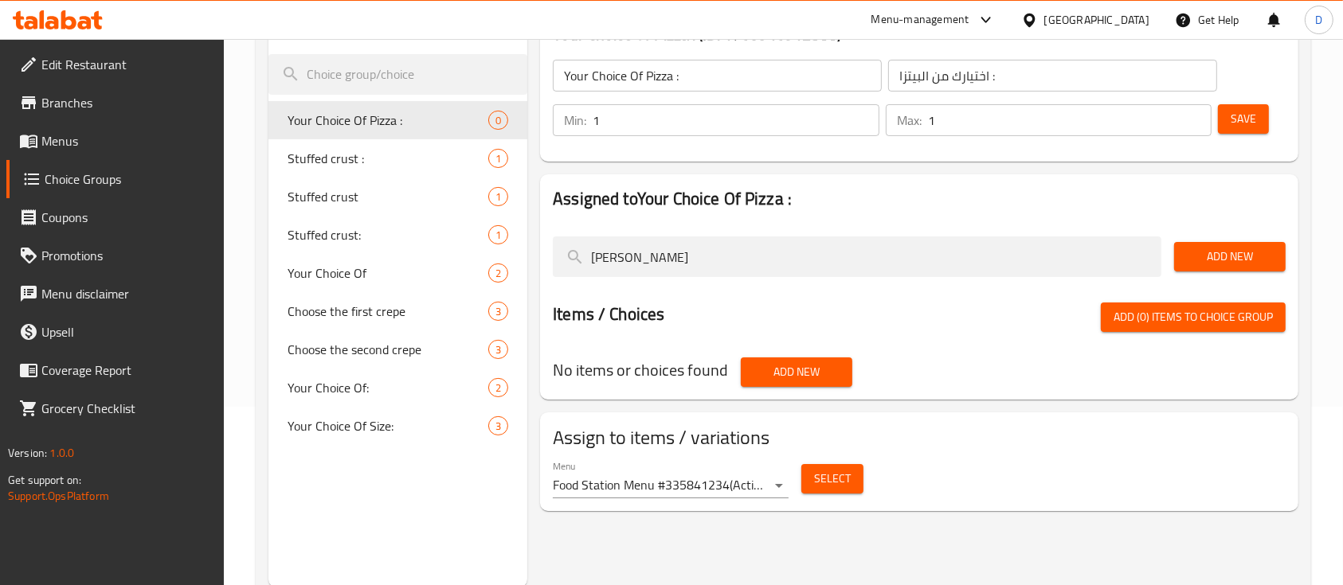
scroll to position [212, 0]
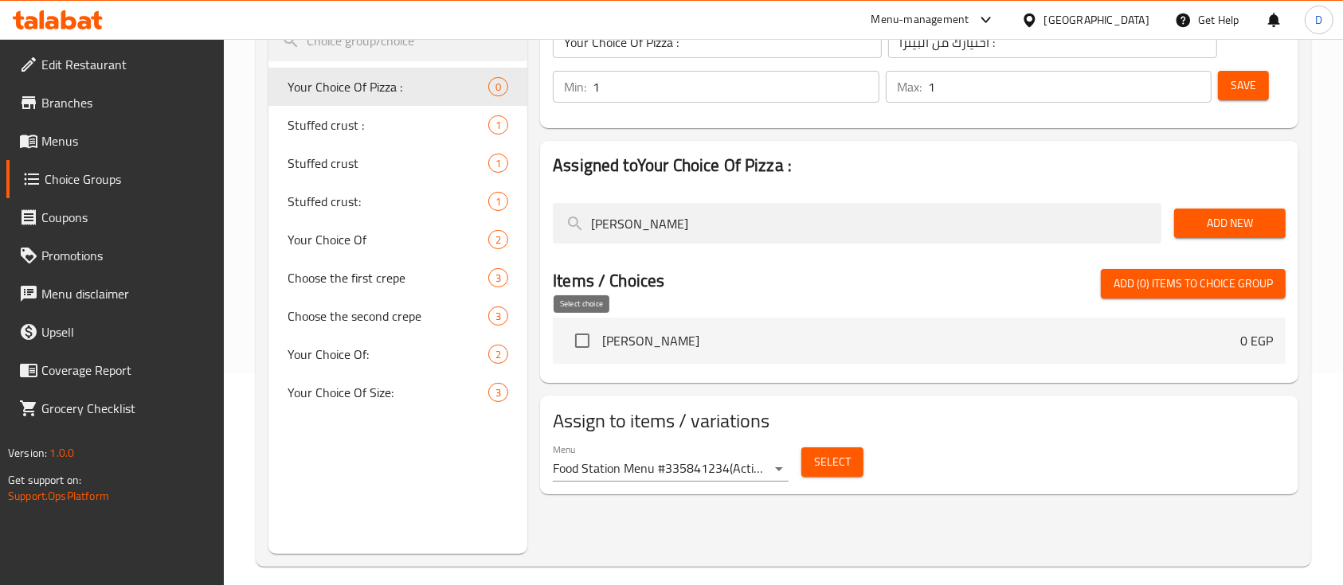
type input "Margherita Pizza"
click at [582, 345] on input "checkbox" at bounding box center [582, 340] width 33 height 33
checkbox input "true"
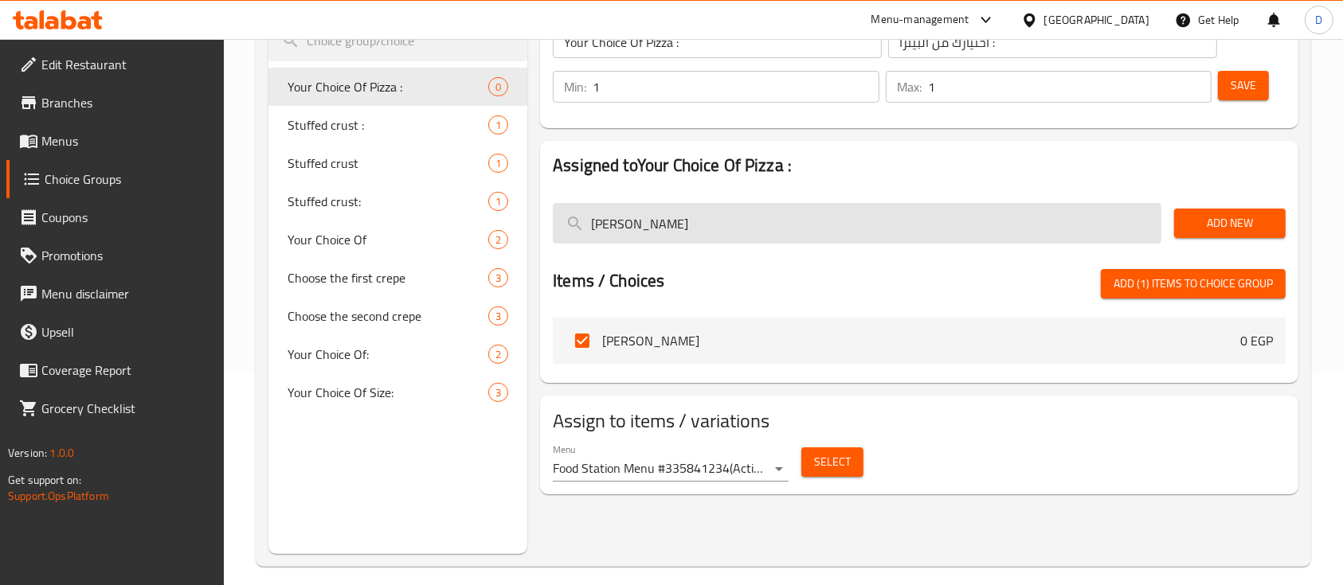
click at [747, 217] on input "Margherita Pizza" at bounding box center [857, 223] width 609 height 41
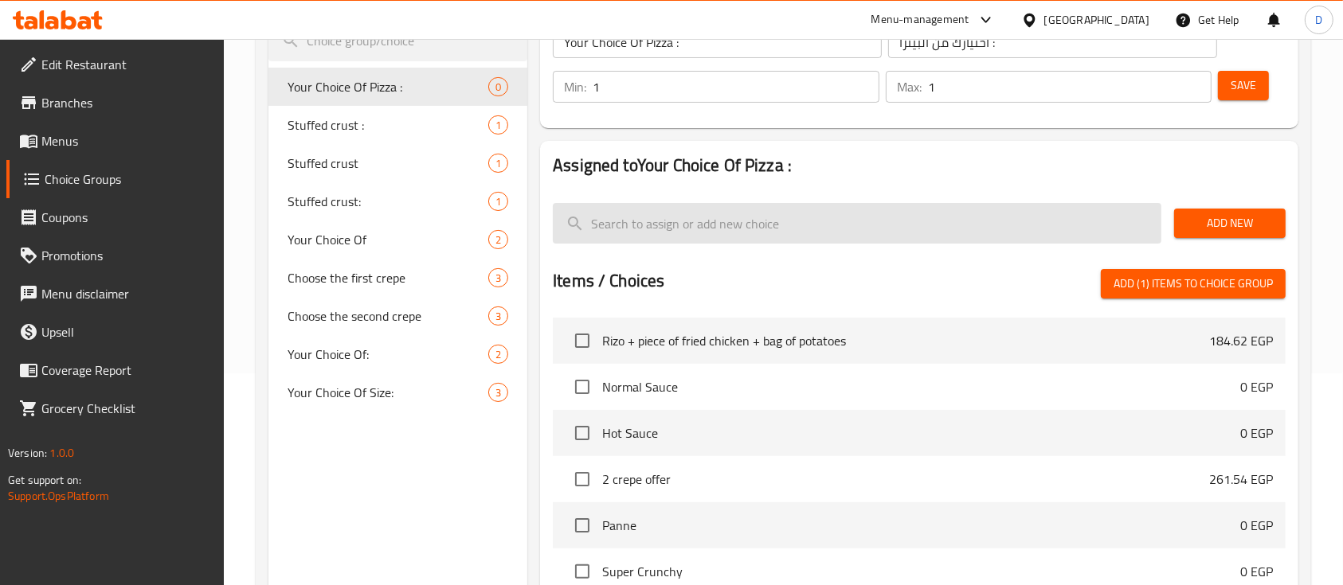
click at [761, 220] on input "search" at bounding box center [857, 223] width 609 height 41
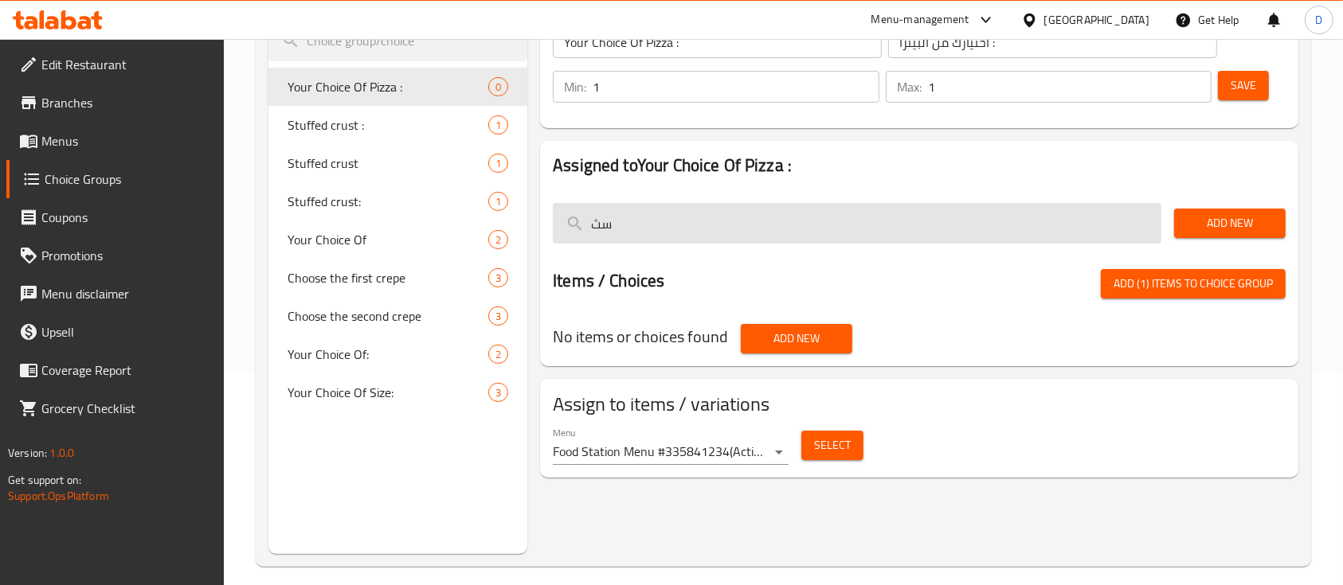
type input "س"
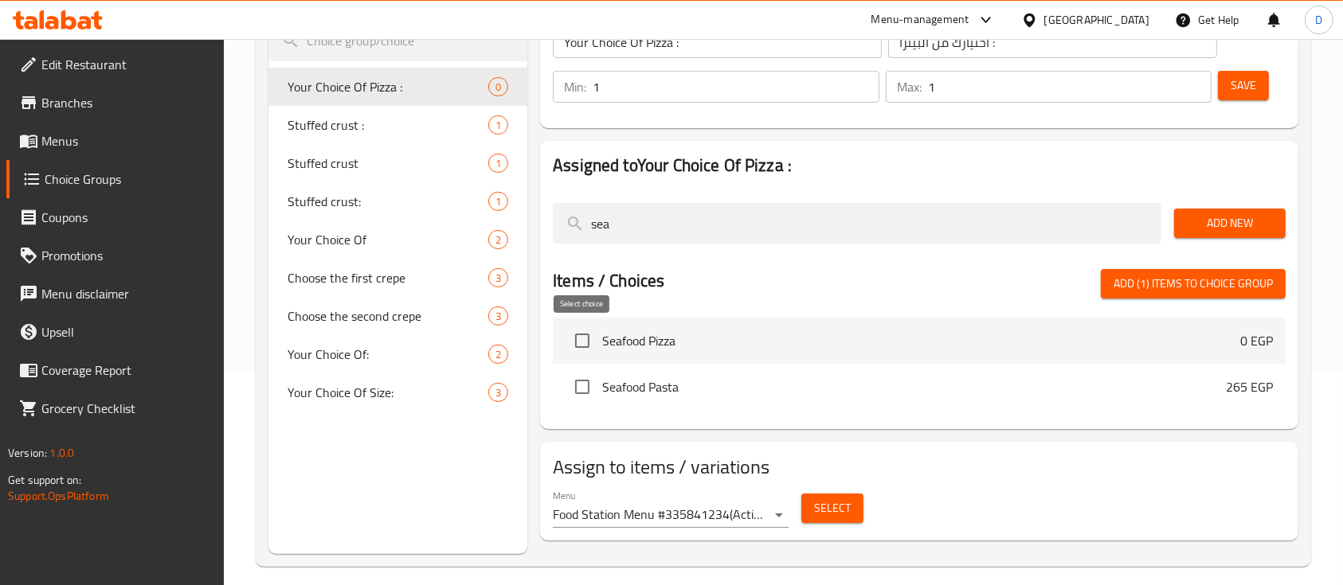
type input "sea"
click at [592, 344] on input "checkbox" at bounding box center [582, 340] width 33 height 33
checkbox input "true"
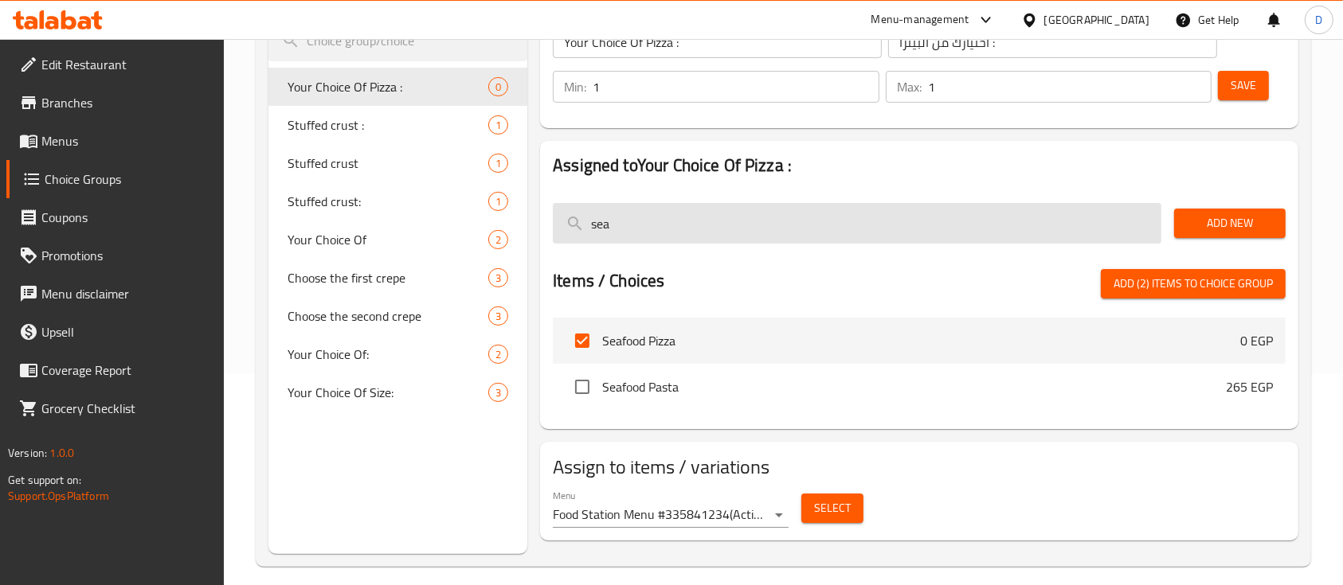
click at [669, 229] on input "sea" at bounding box center [857, 223] width 609 height 41
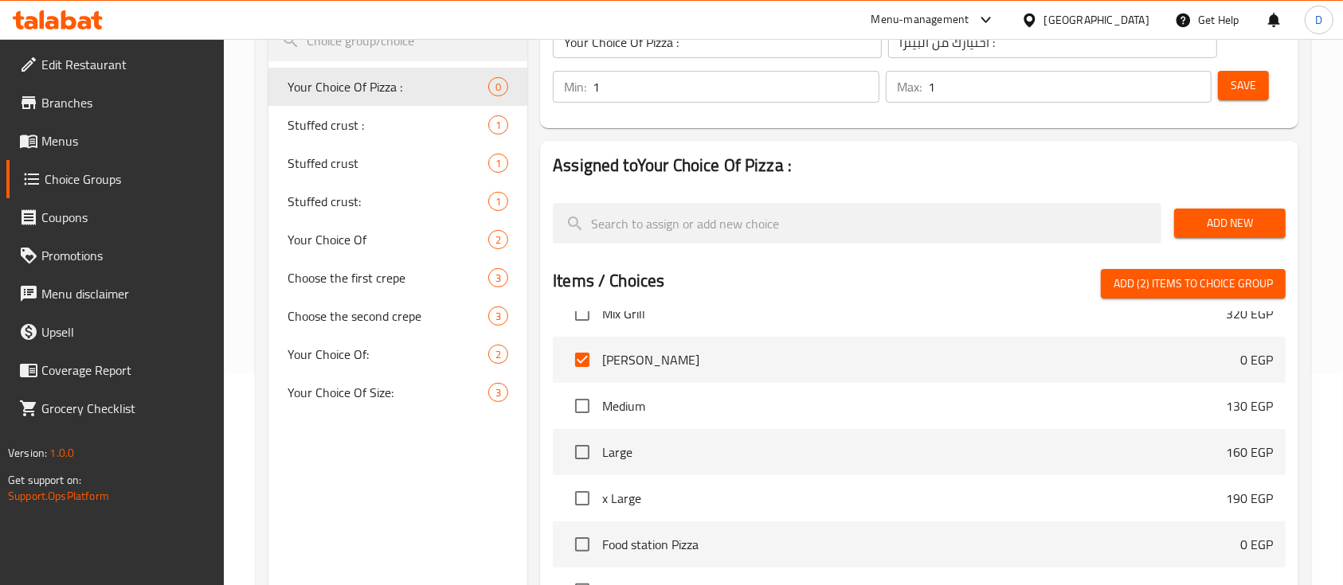
scroll to position [1380, 0]
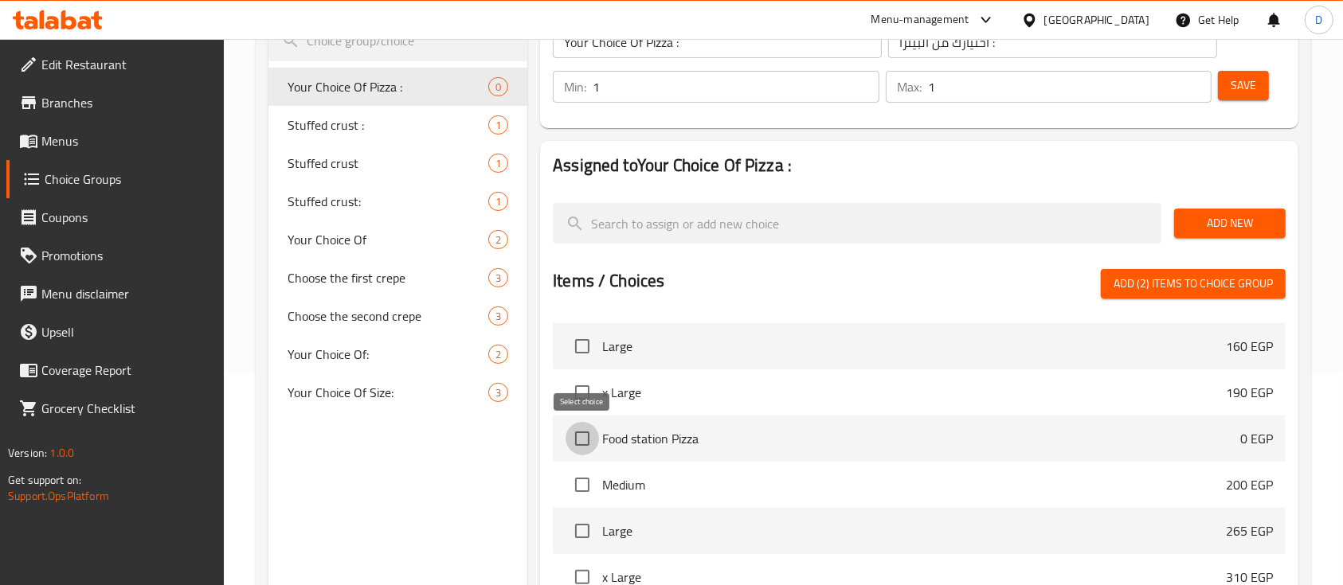
click at [583, 445] on input "checkbox" at bounding box center [582, 438] width 33 height 33
checkbox input "true"
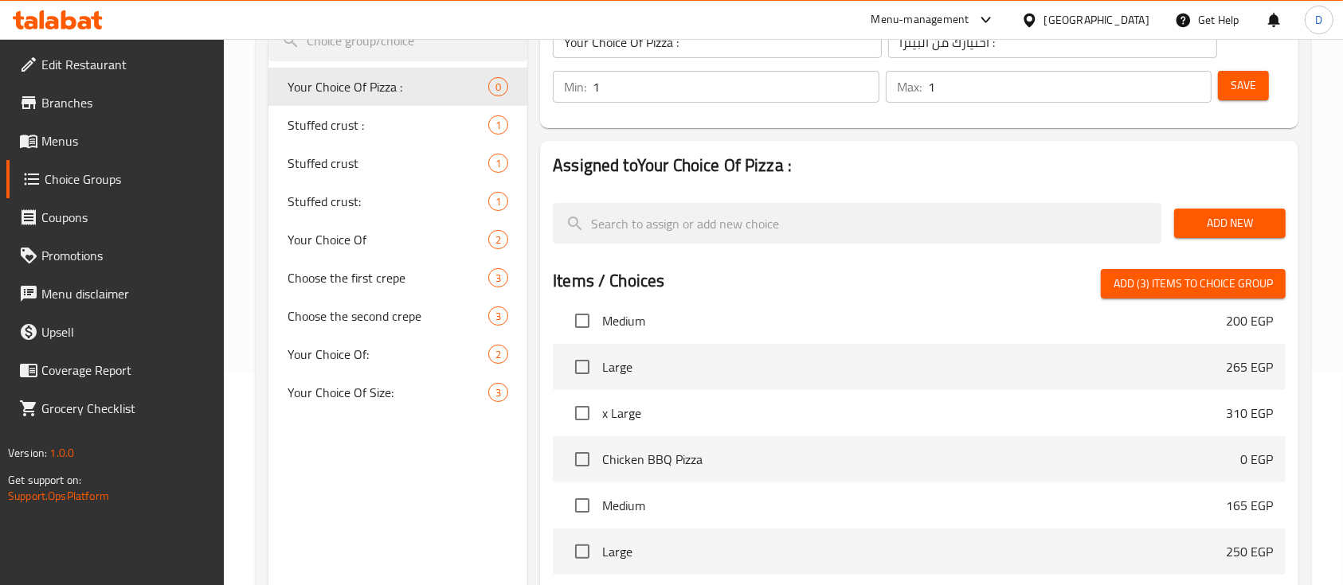
scroll to position [1593, 0]
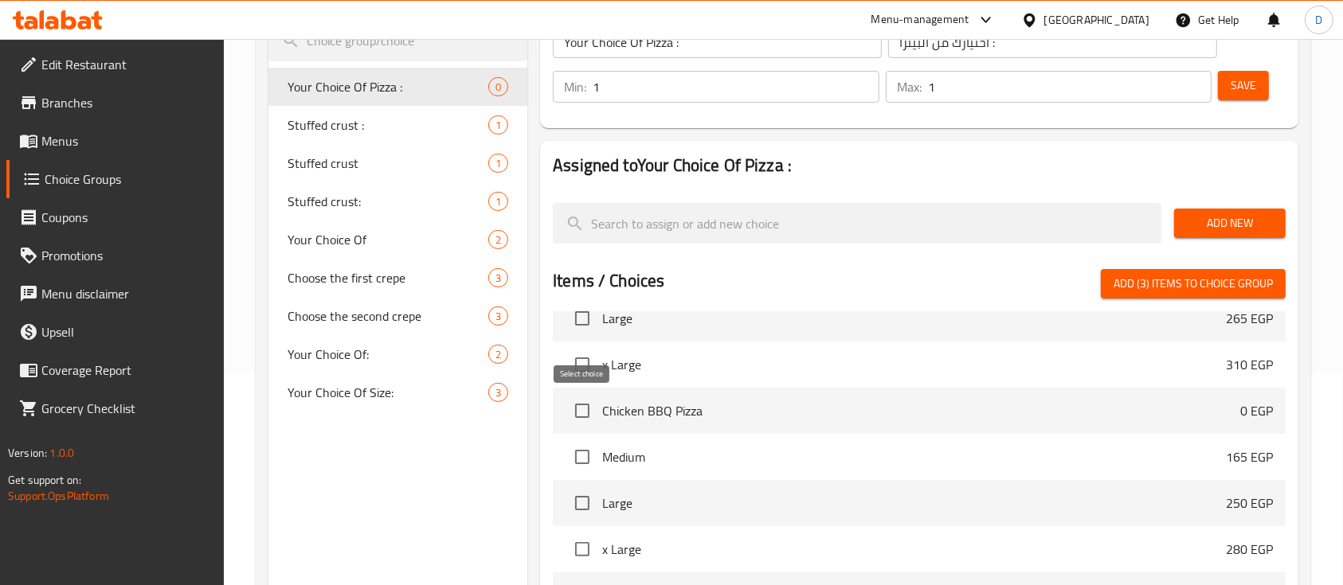
click at [584, 410] on input "checkbox" at bounding box center [582, 410] width 33 height 33
checkbox input "true"
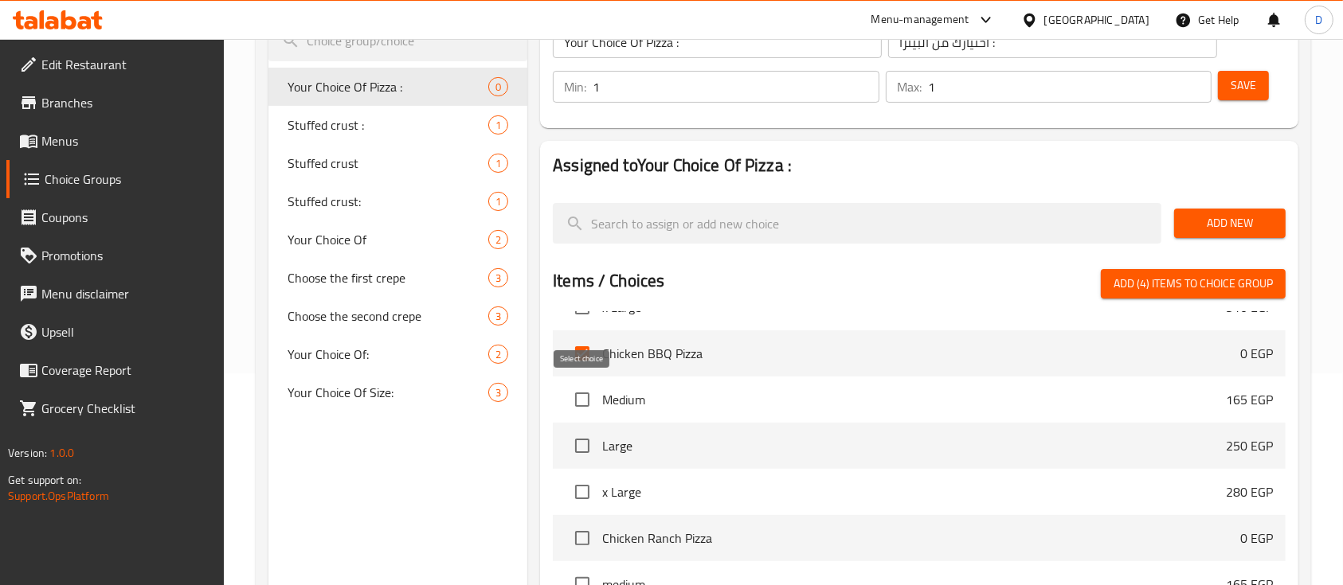
scroll to position [1699, 0]
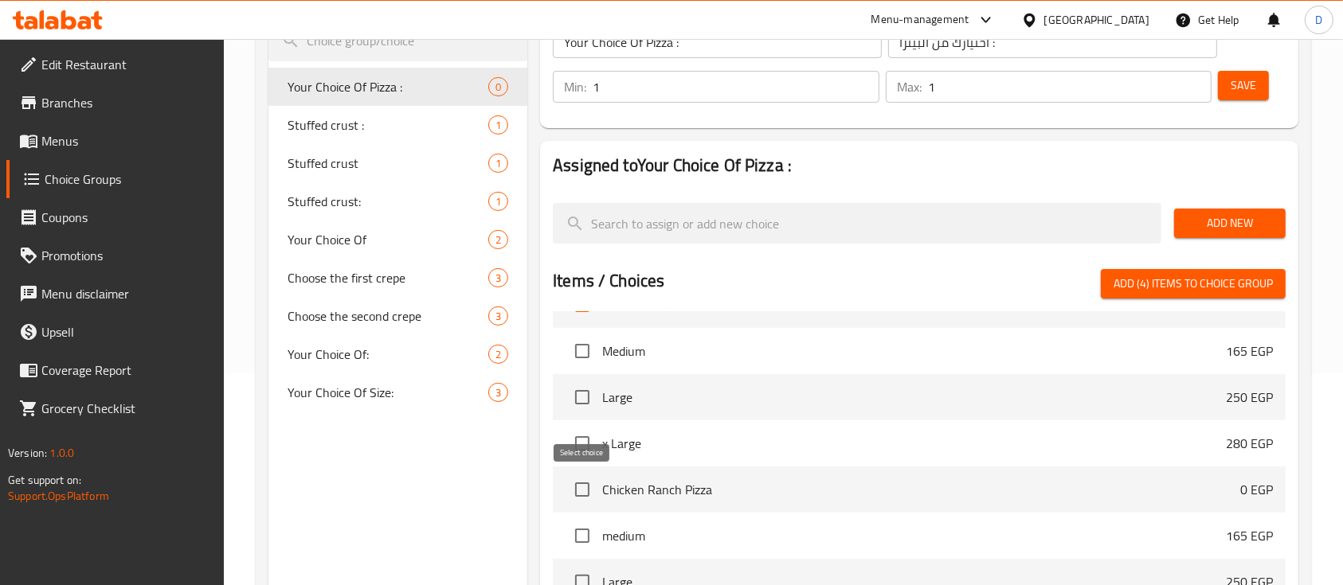
click at [580, 491] on input "checkbox" at bounding box center [582, 489] width 33 height 33
checkbox input "true"
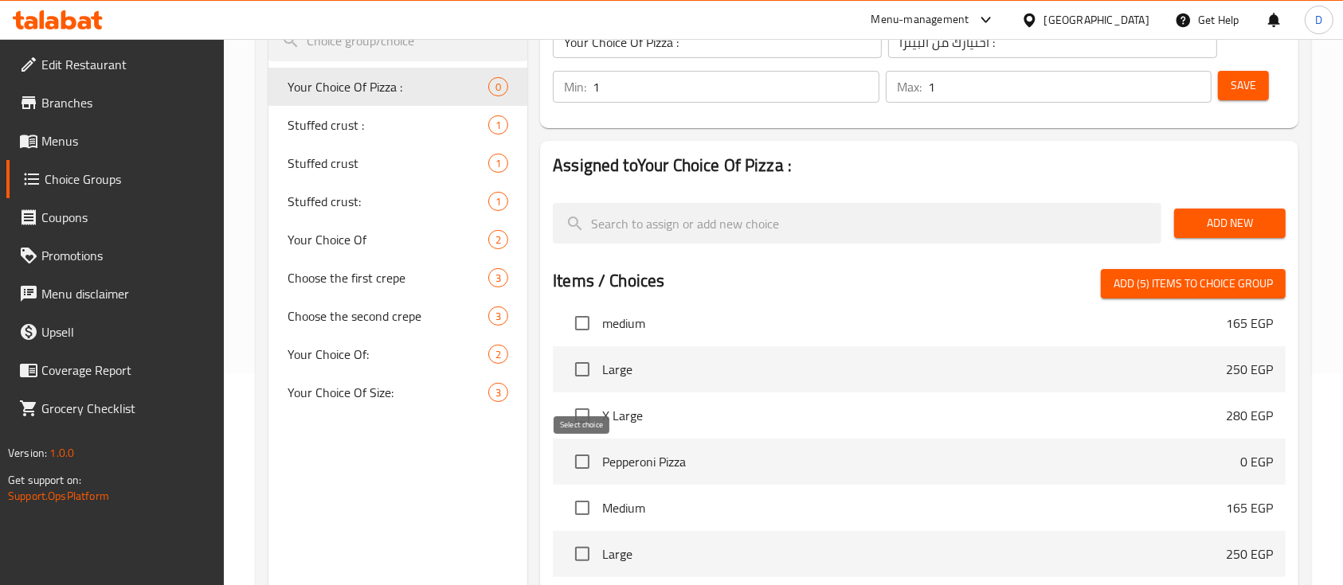
click at [581, 456] on input "checkbox" at bounding box center [582, 461] width 33 height 33
checkbox input "true"
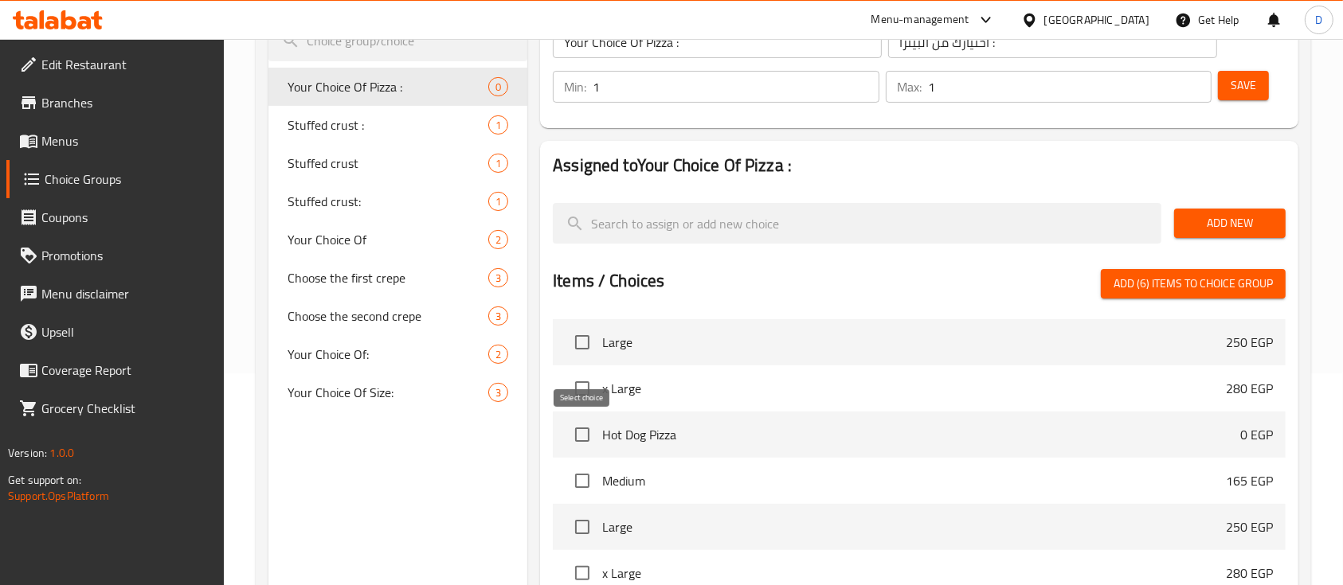
click at [586, 443] on input "checkbox" at bounding box center [582, 434] width 33 height 33
checkbox input "true"
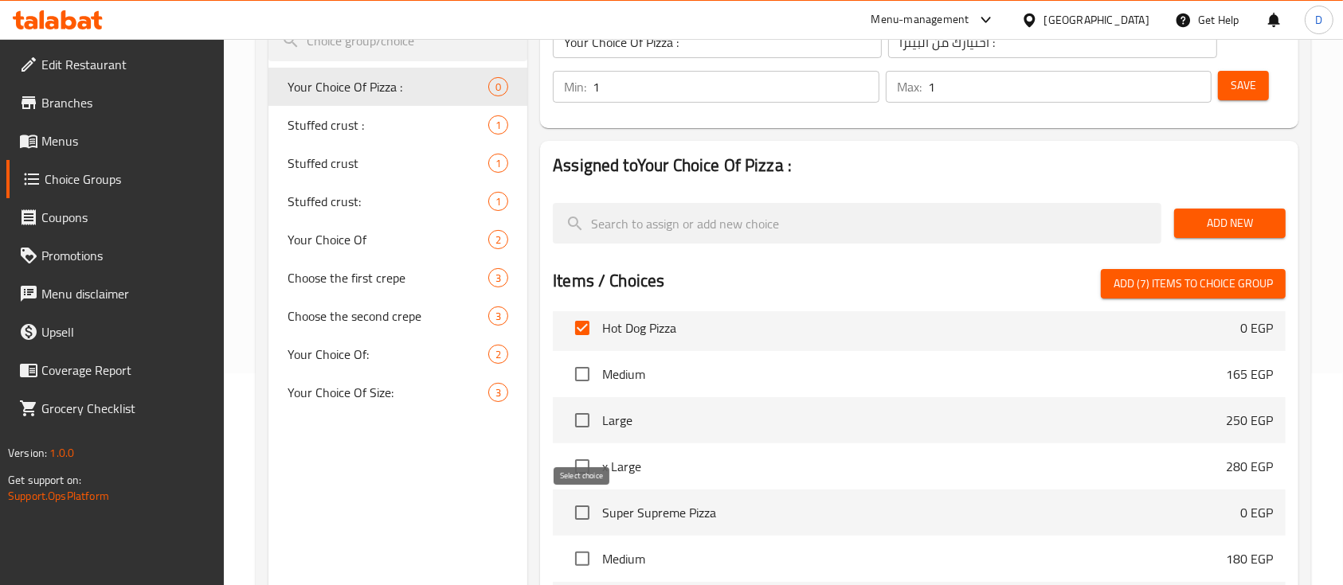
click at [585, 512] on input "checkbox" at bounding box center [582, 512] width 33 height 33
checkbox input "true"
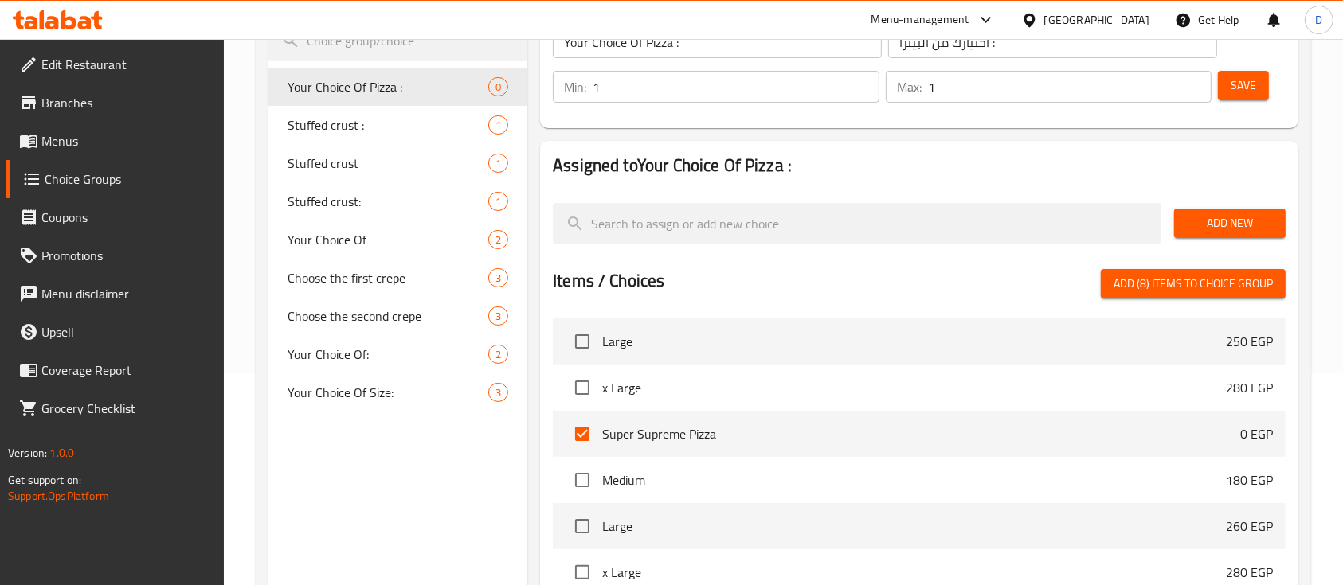
scroll to position [2442, 0]
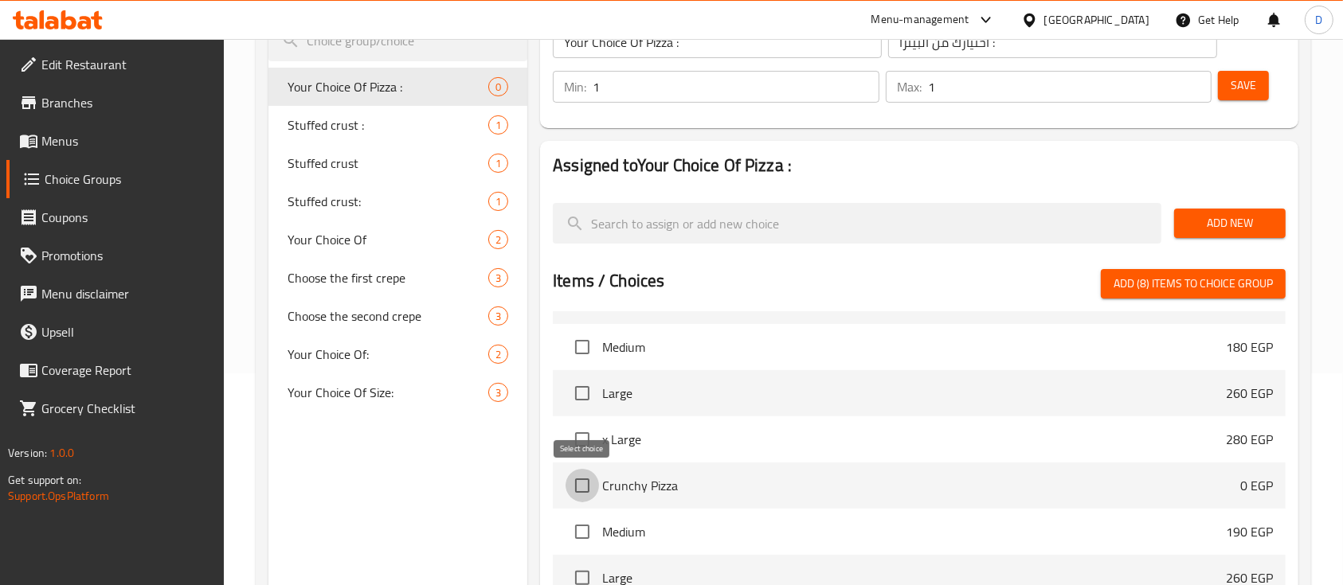
click at [577, 494] on input "checkbox" at bounding box center [582, 485] width 33 height 33
checkbox input "true"
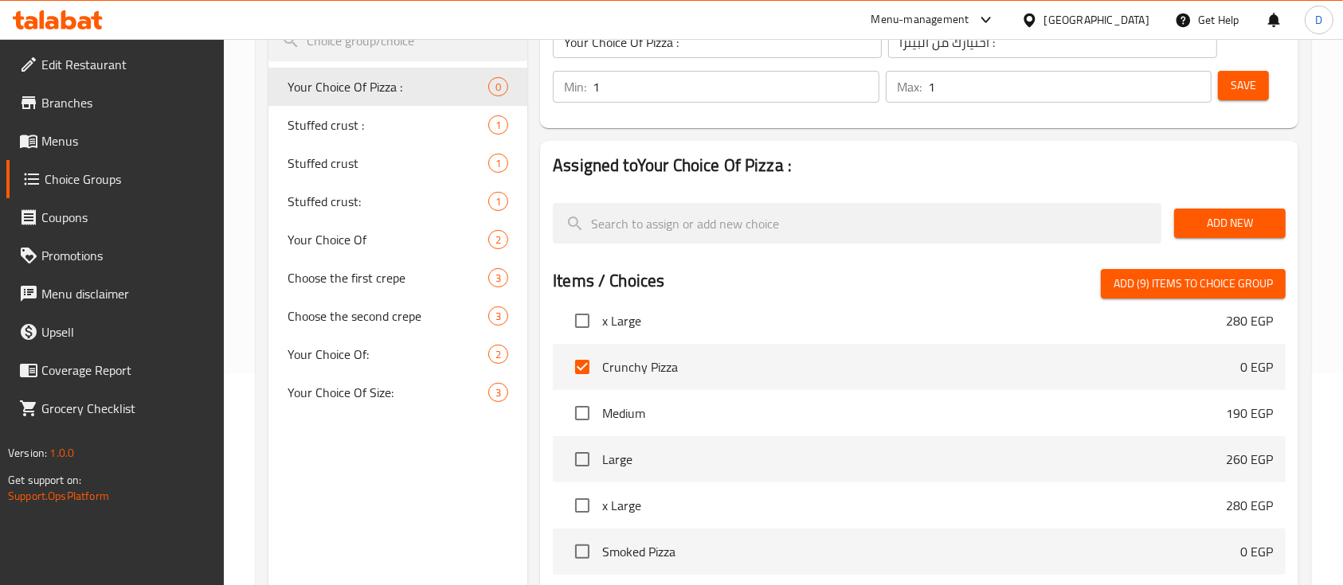
scroll to position [2655, 0]
click at [583, 462] on input "checkbox" at bounding box center [582, 457] width 33 height 33
checkbox input "true"
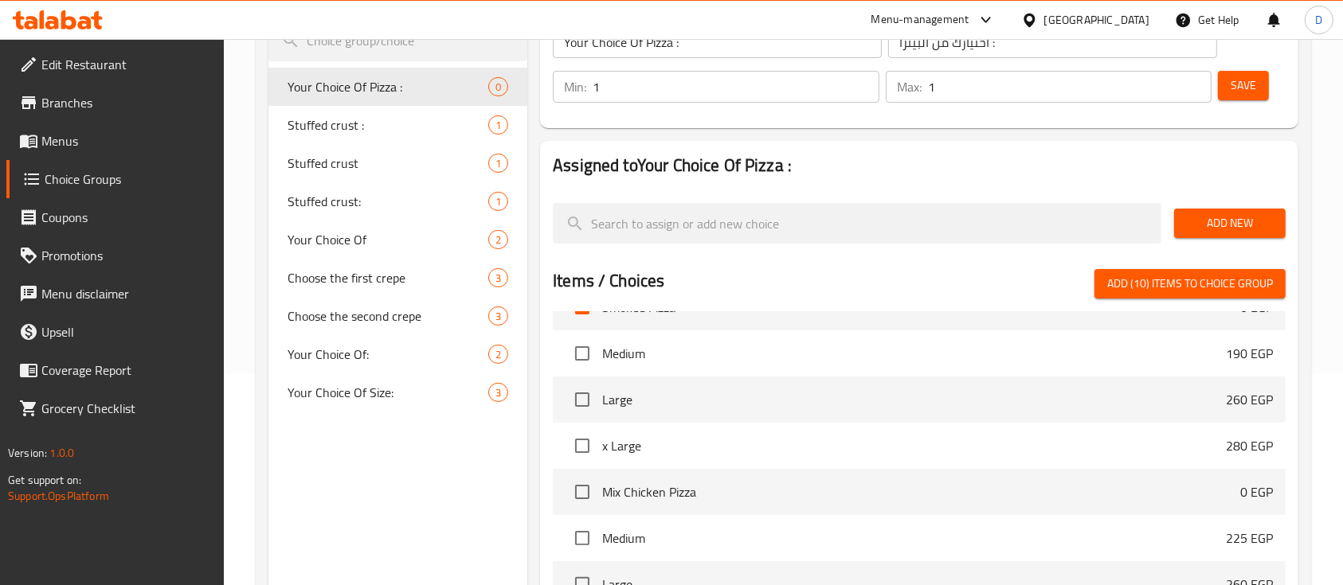
scroll to position [2868, 0]
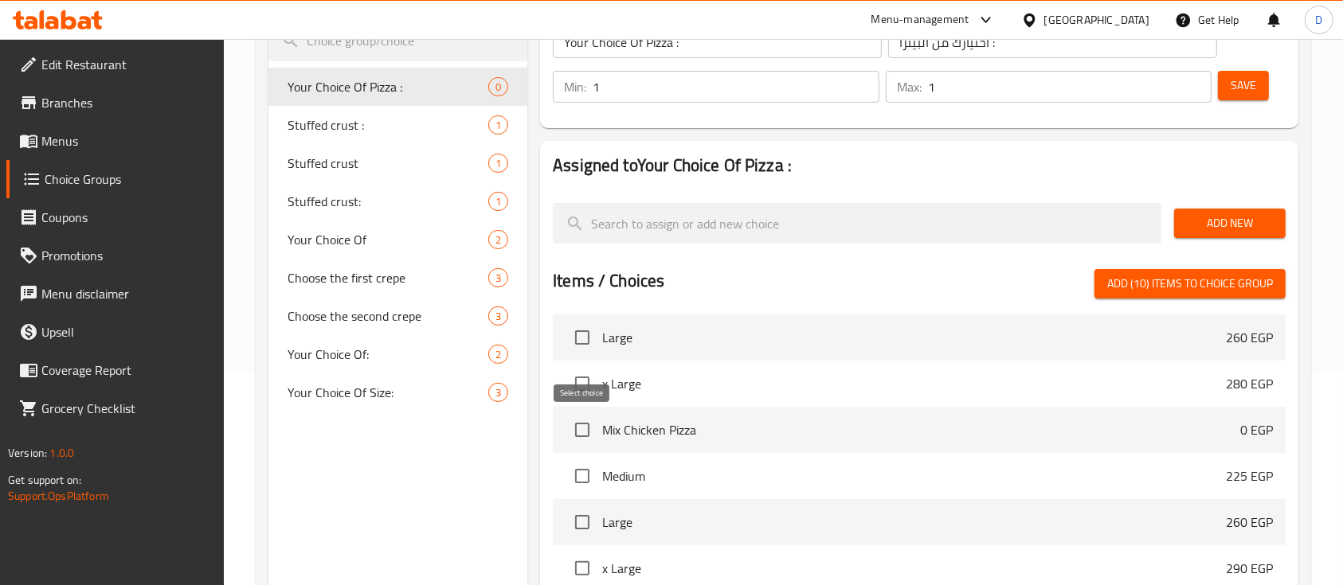
click at [584, 434] on input "checkbox" at bounding box center [582, 429] width 33 height 33
checkbox input "true"
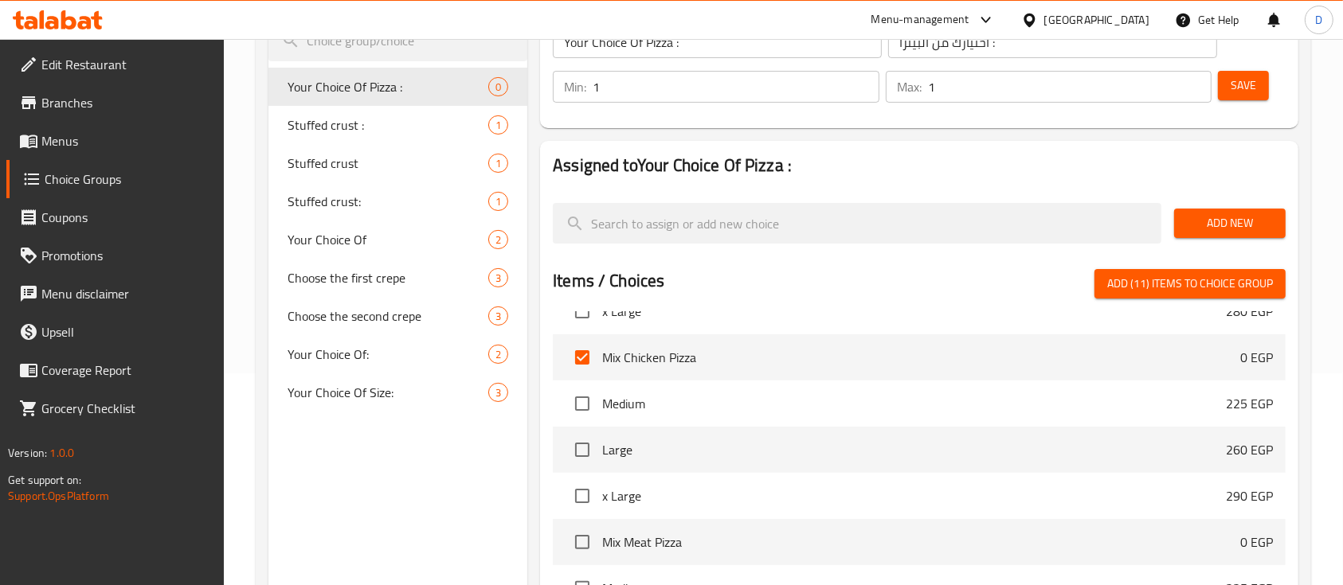
scroll to position [2973, 0]
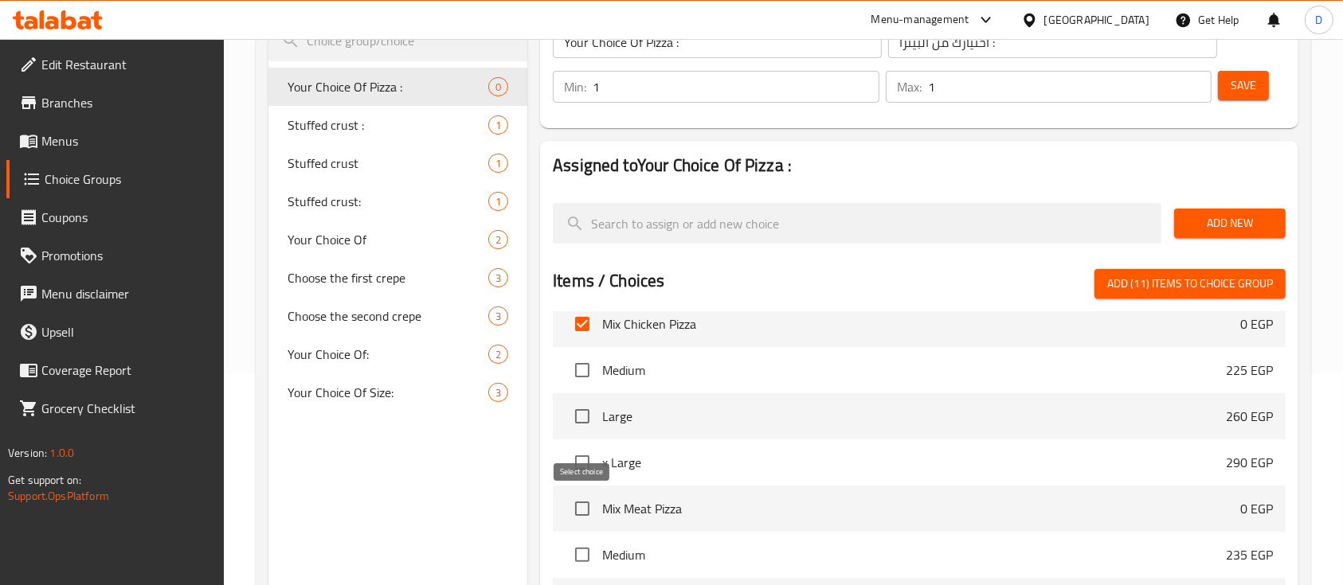
click at [589, 511] on input "checkbox" at bounding box center [582, 508] width 33 height 33
checkbox input "true"
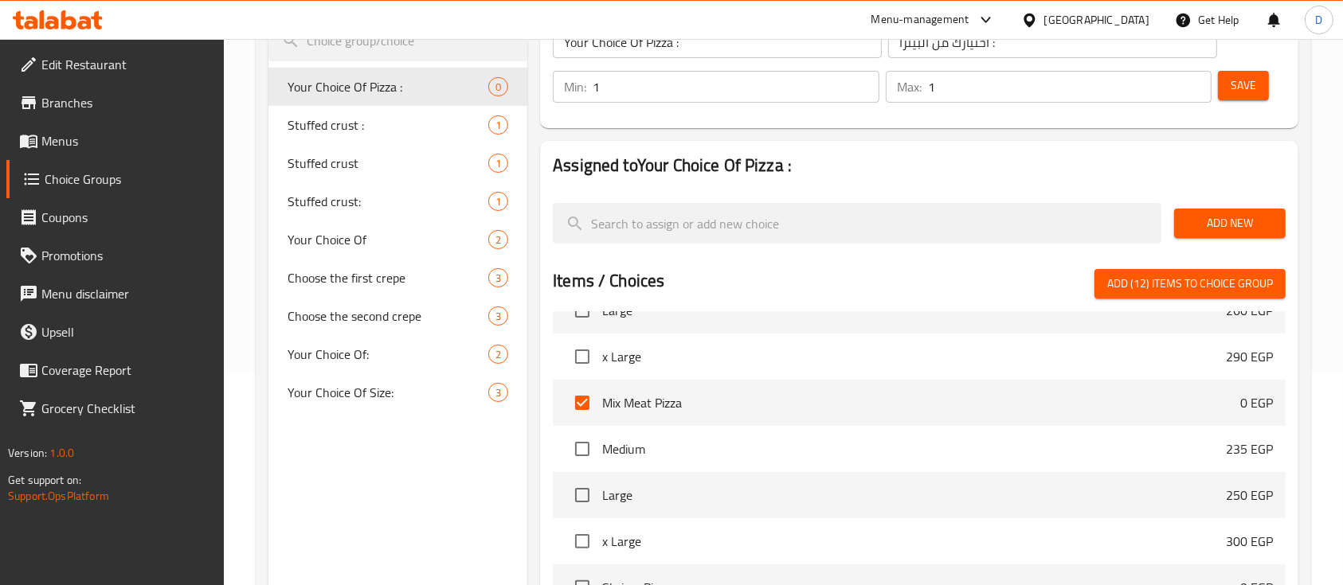
scroll to position [3186, 0]
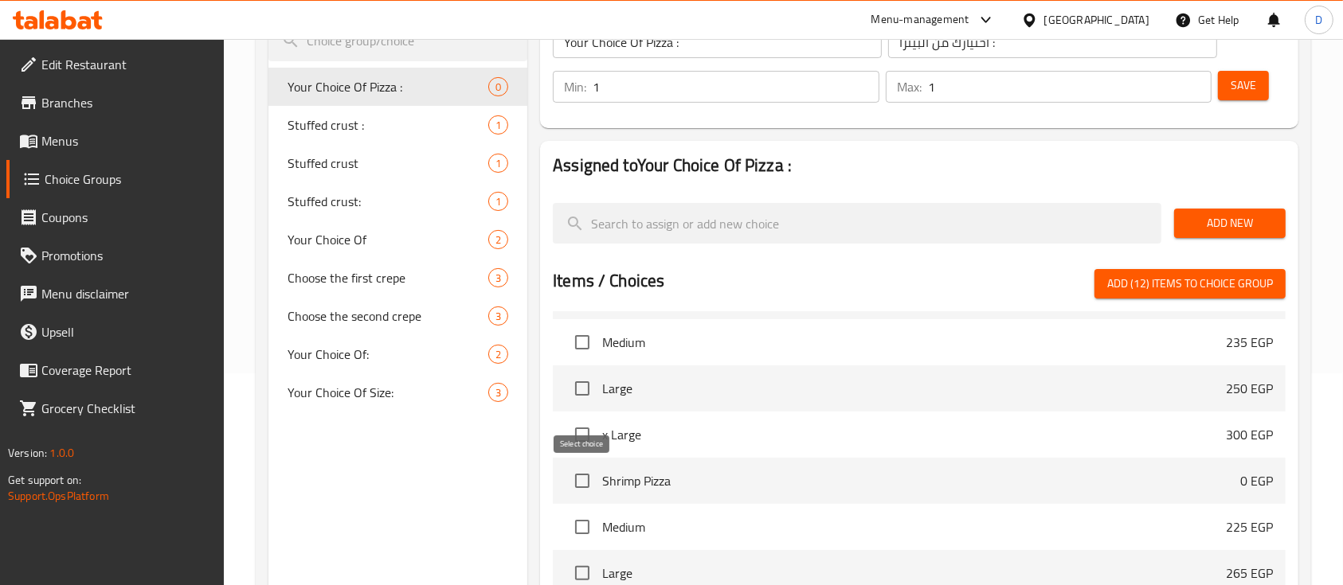
click at [587, 481] on input "checkbox" at bounding box center [582, 480] width 33 height 33
checkbox input "true"
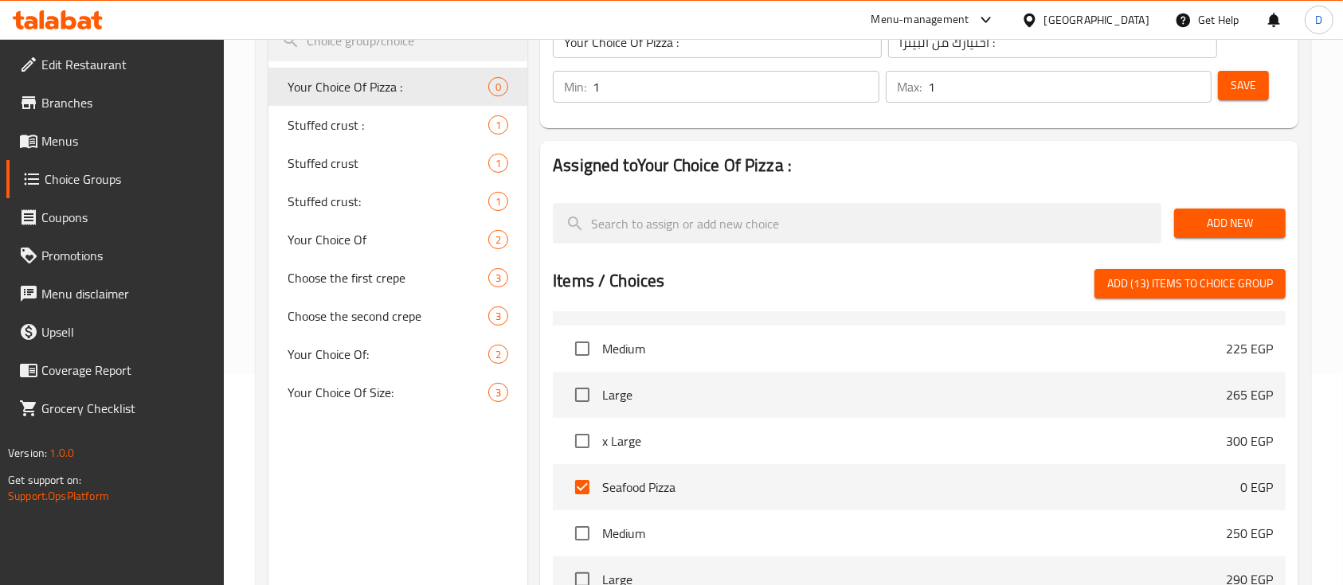
scroll to position [3398, 0]
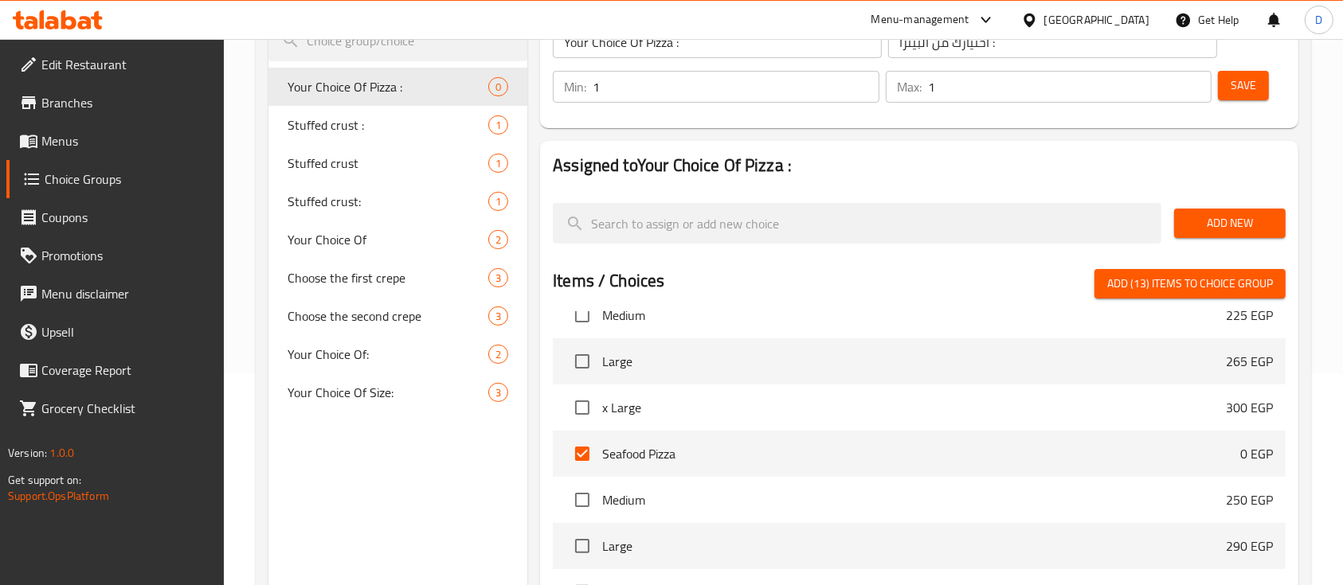
click at [1155, 284] on span "Add (13) items to choice group" at bounding box center [1190, 284] width 166 height 20
checkbox input "false"
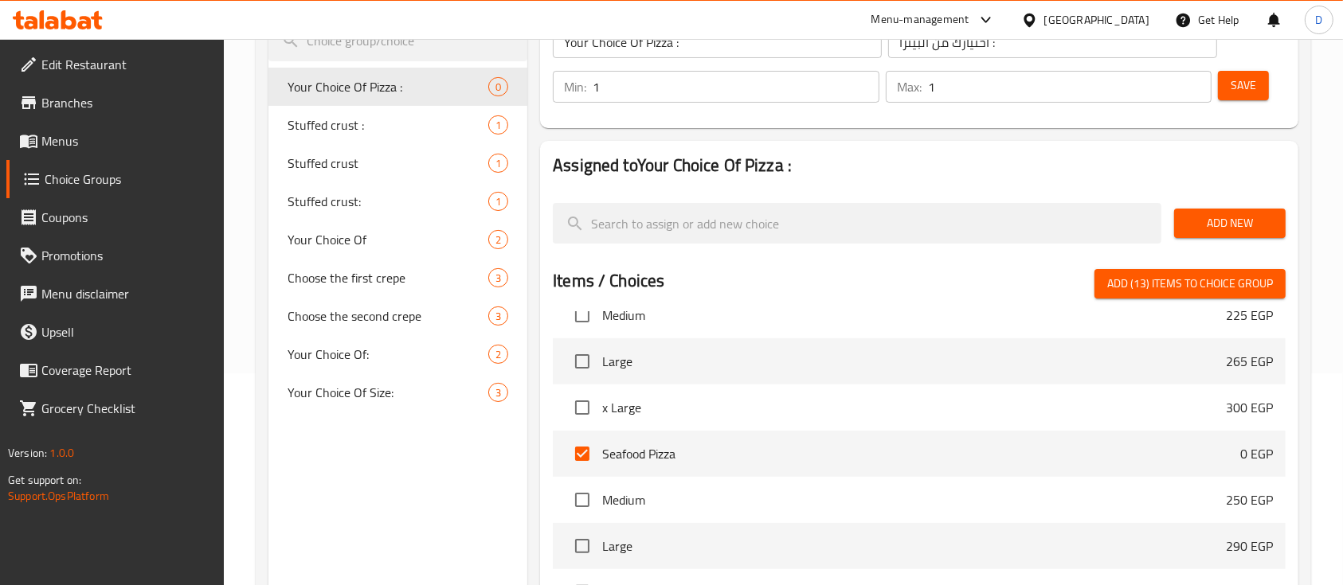
checkbox input "false"
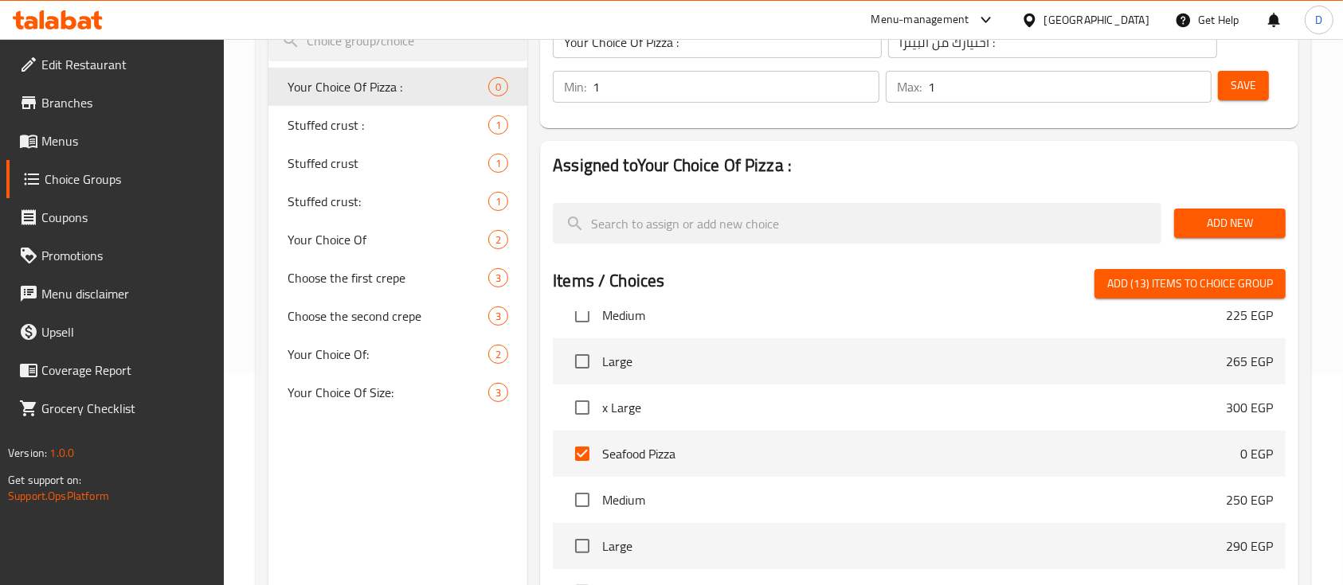
checkbox input "false"
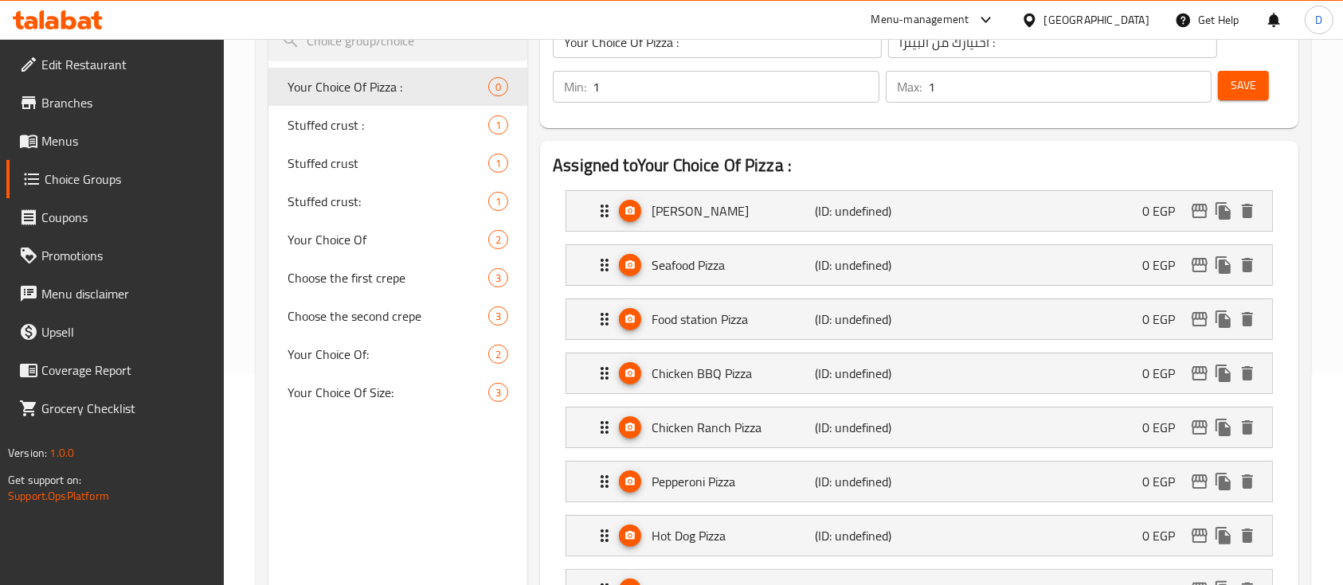
click at [1234, 84] on span "Save" at bounding box center [1243, 86] width 25 height 20
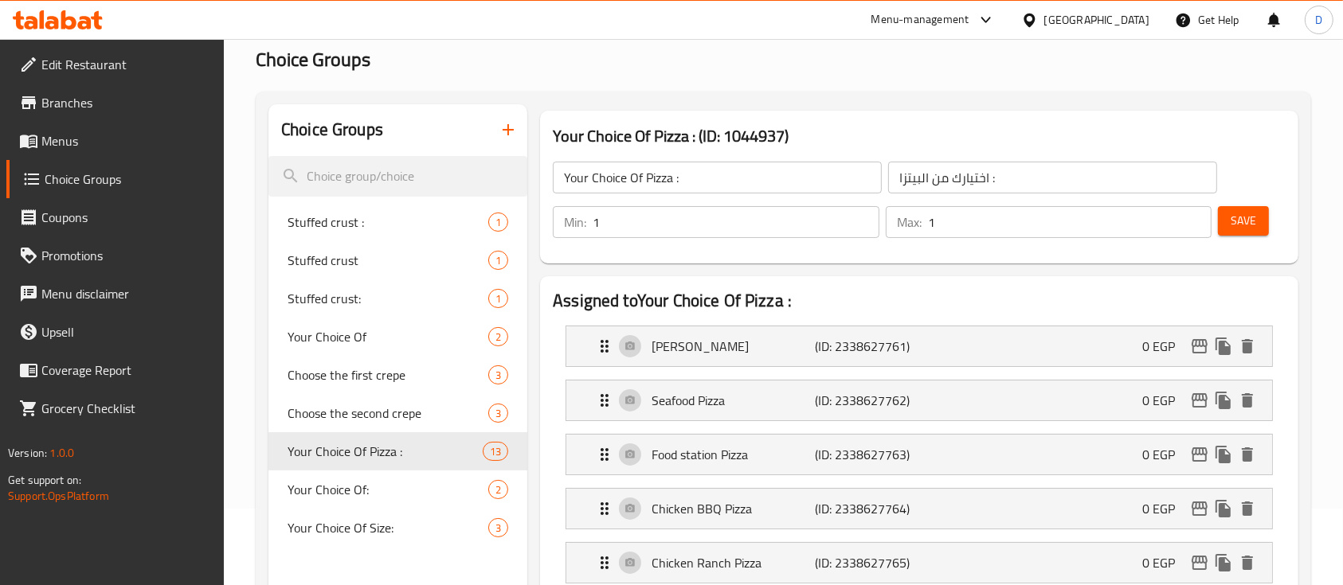
scroll to position [0, 0]
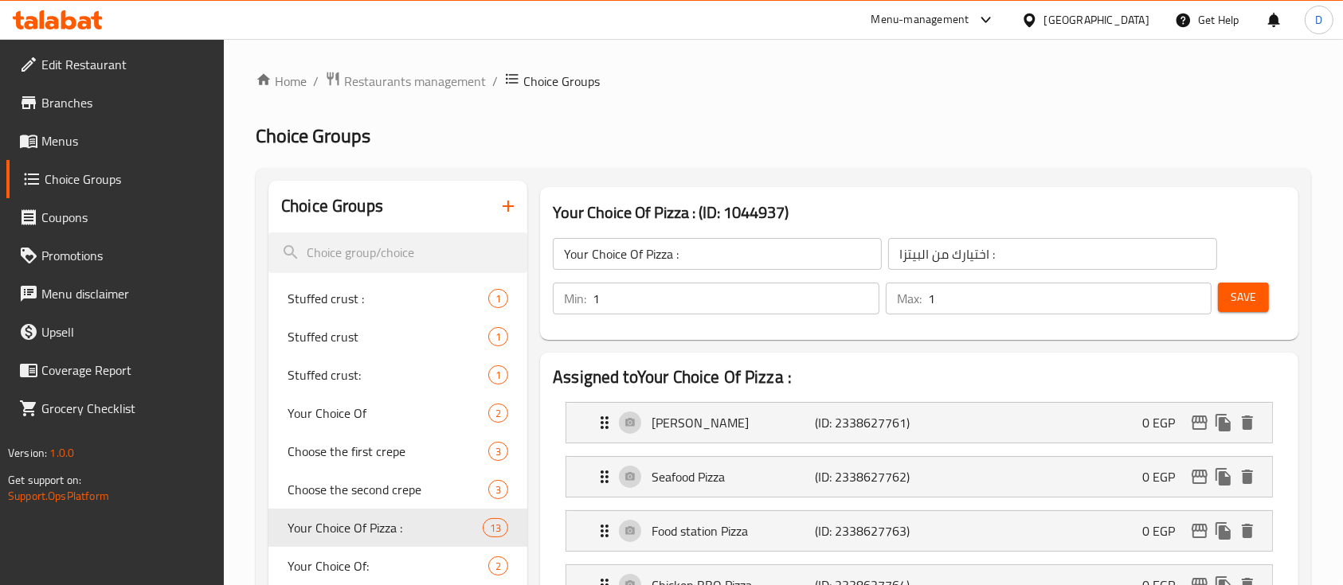
click at [502, 212] on icon "button" at bounding box center [508, 206] width 19 height 19
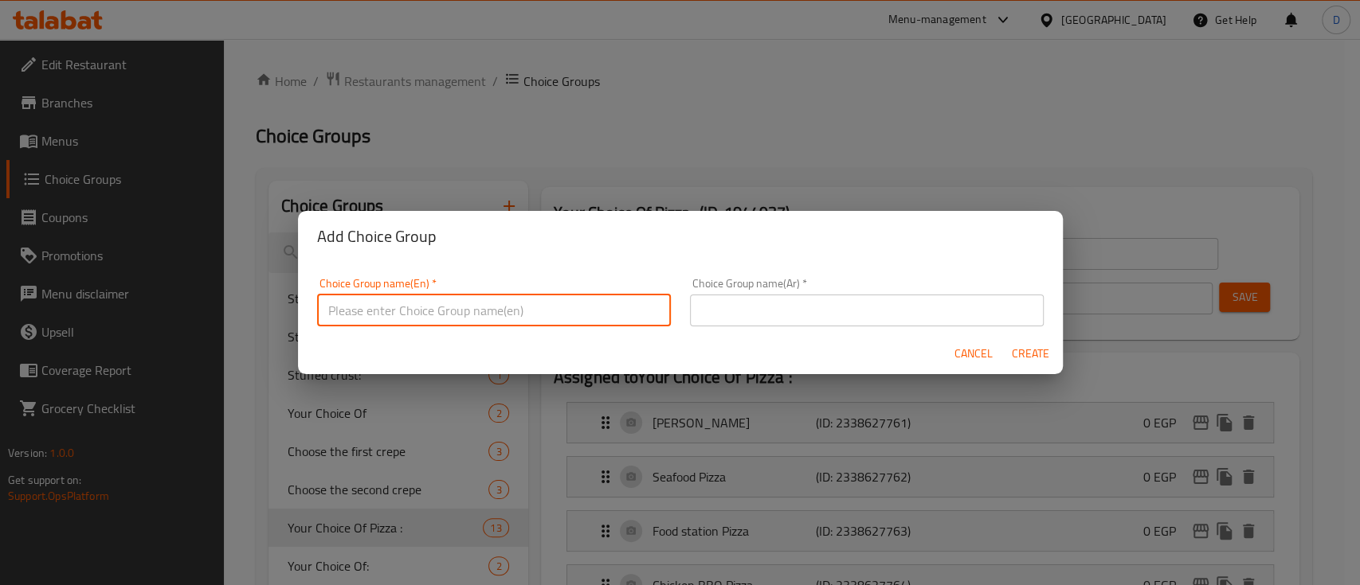
click at [512, 305] on input "text" at bounding box center [494, 311] width 354 height 32
type input "غ"
click at [423, 310] on input "Your Choice Of Juice :" at bounding box center [494, 311] width 354 height 32
type input "Your Choice Of crepe :"
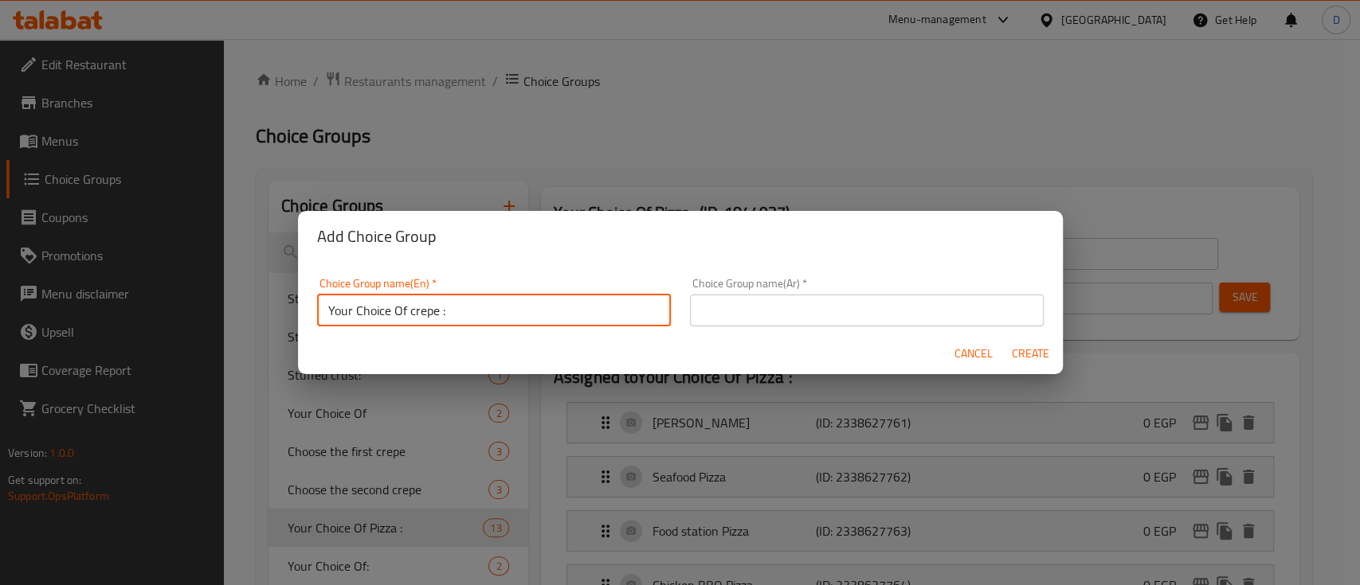
click at [758, 296] on input "text" at bounding box center [867, 311] width 354 height 32
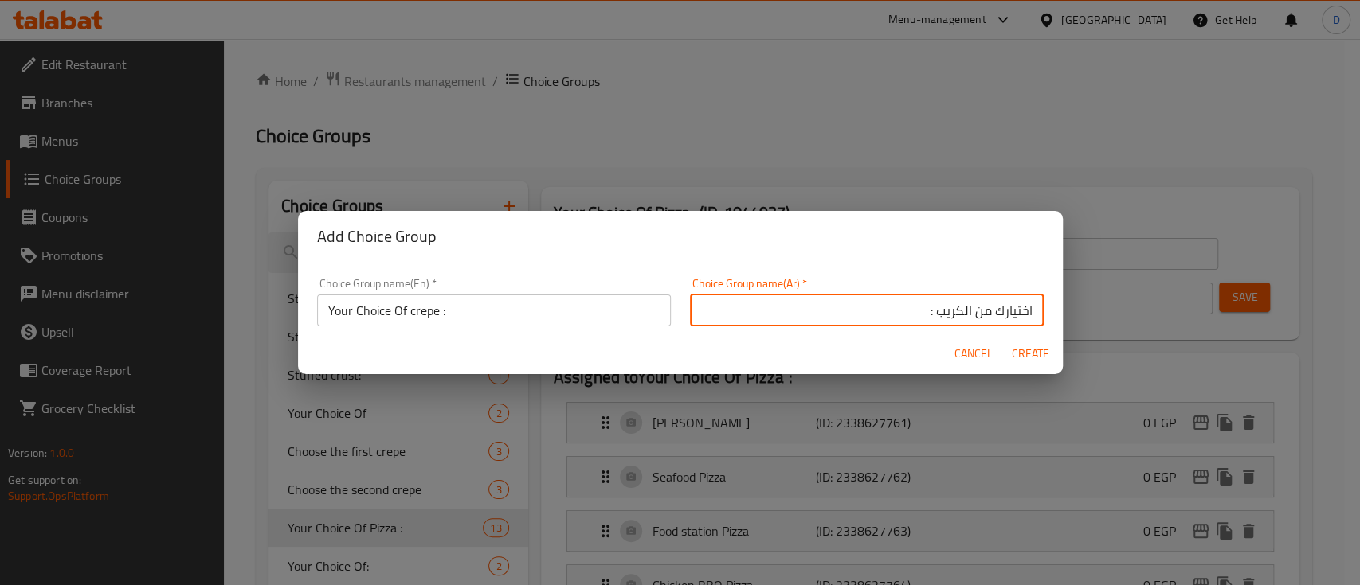
type input "اختيارك من الكريب :"
click at [1026, 354] on span "Create" at bounding box center [1031, 354] width 38 height 20
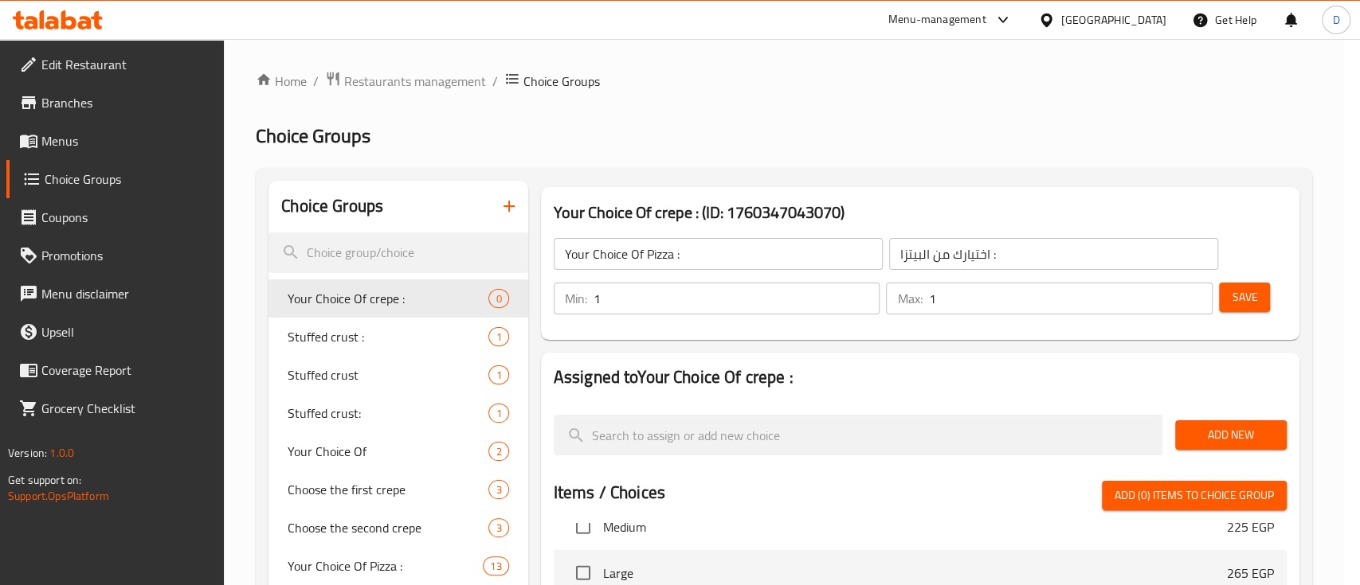
type input "Your Choice Of crepe :"
type input "اختيارك من الكريب :"
type input "0"
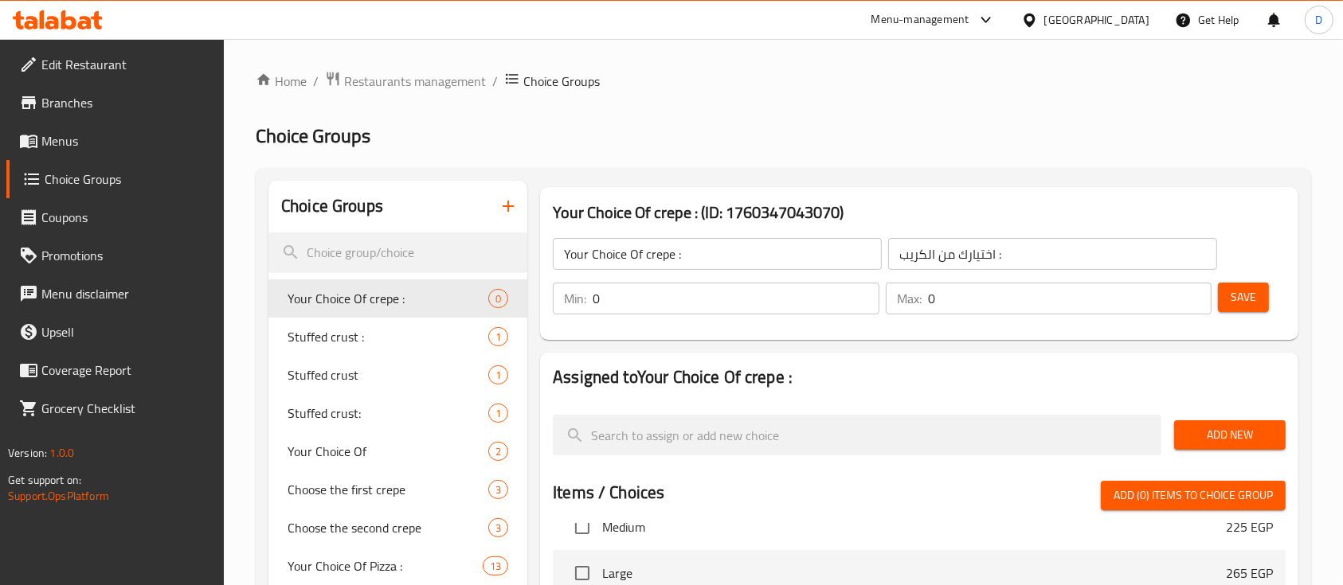
click at [730, 296] on input "0" at bounding box center [736, 299] width 287 height 32
type input "1"
click at [985, 303] on input "0" at bounding box center [1070, 299] width 284 height 32
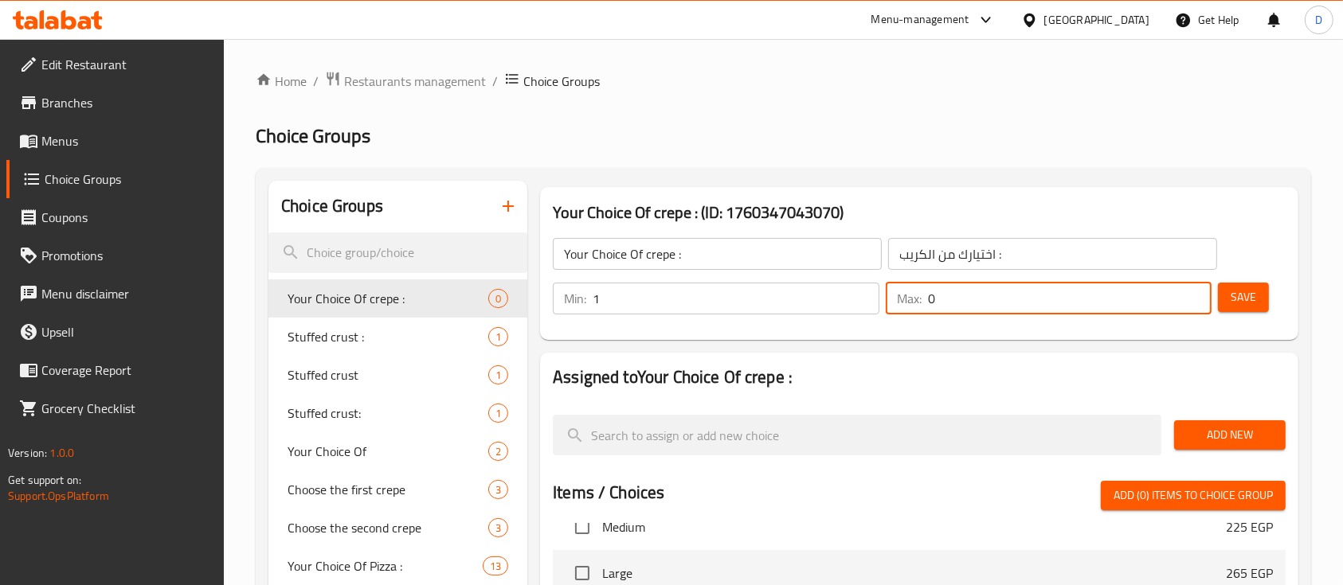
click at [985, 303] on input "0" at bounding box center [1070, 299] width 284 height 32
type input "1"
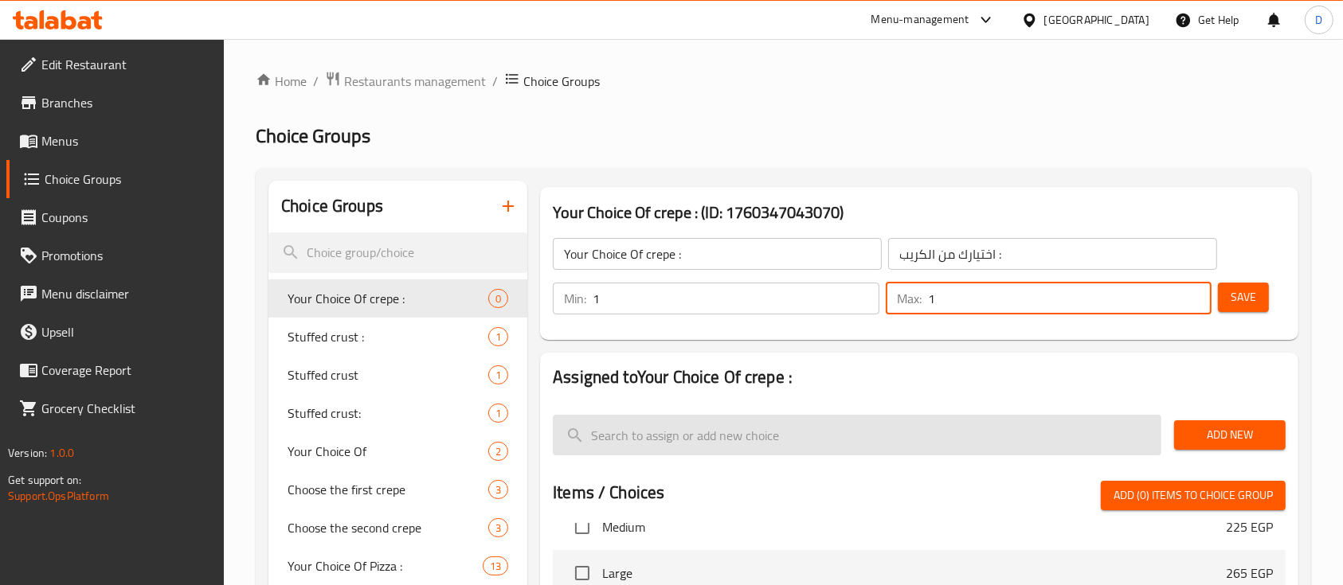
click at [658, 452] on input "search" at bounding box center [857, 435] width 609 height 41
paste input "Pane"
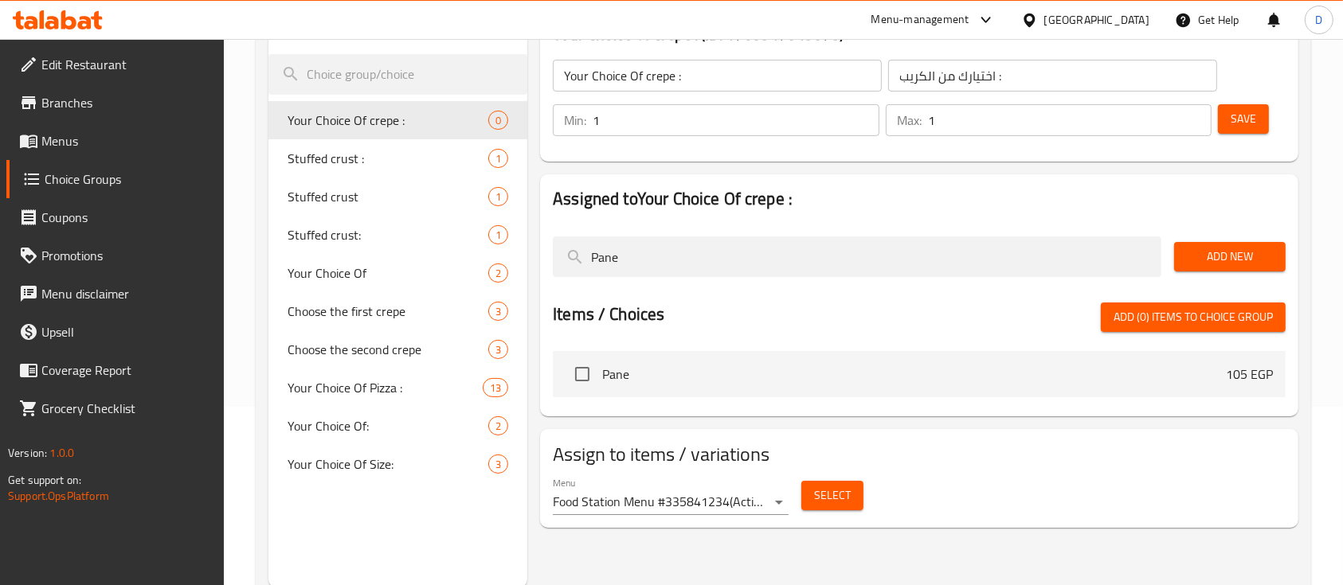
scroll to position [212, 0]
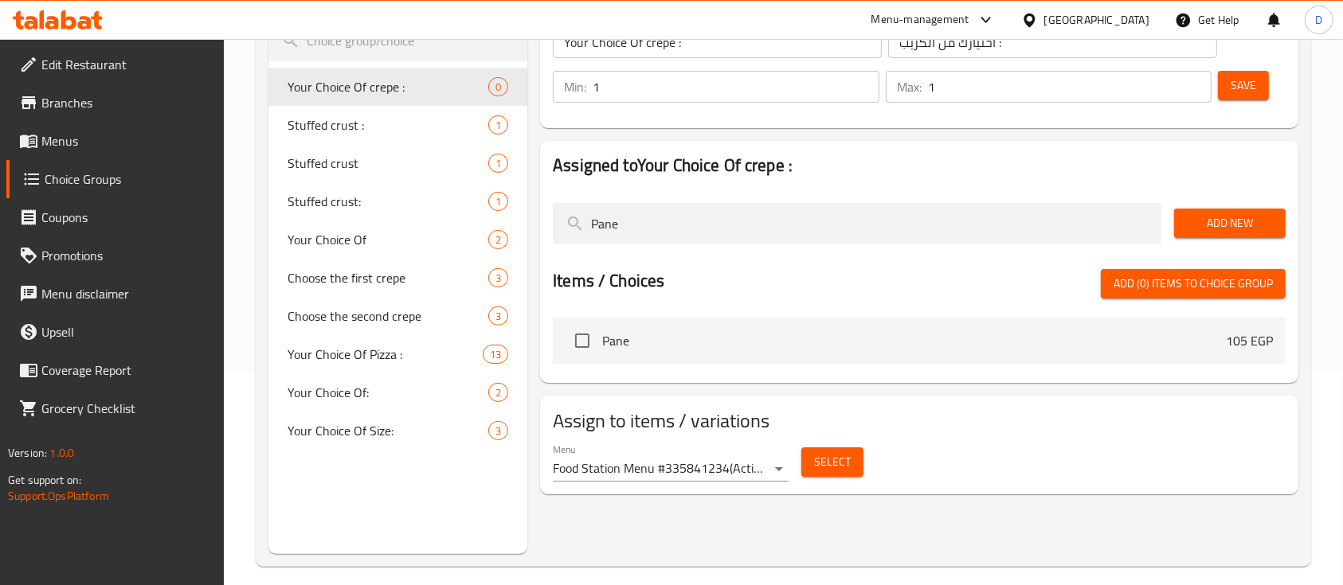
type input "Pane"
click at [589, 346] on input "checkbox" at bounding box center [582, 340] width 33 height 33
checkbox input "true"
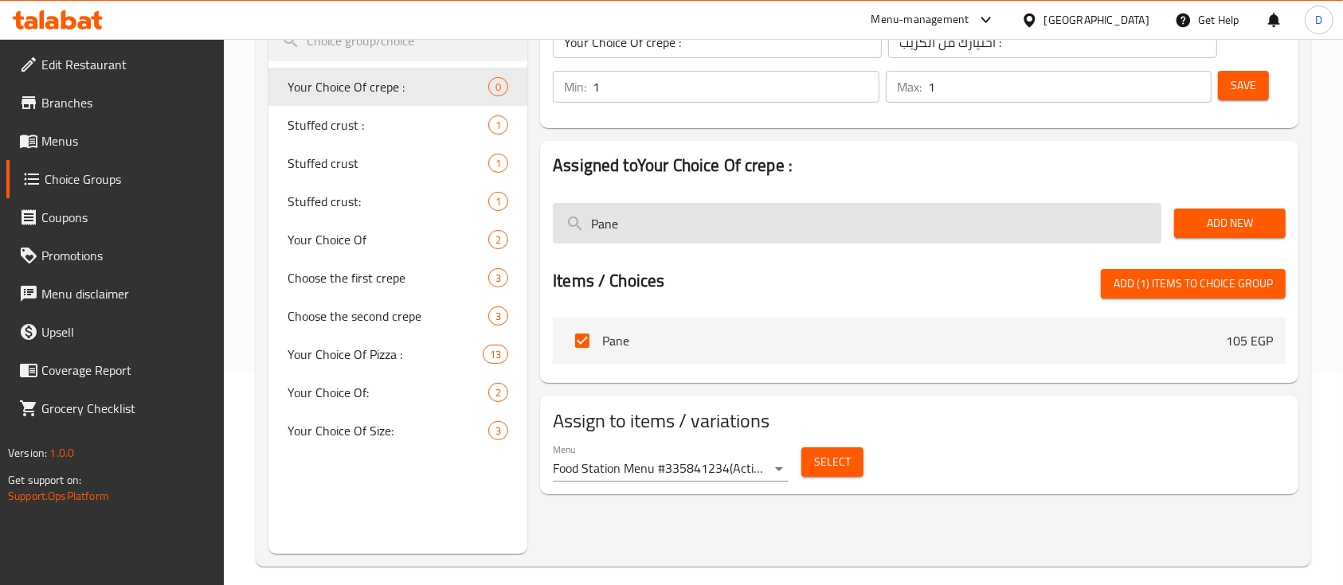
click at [684, 206] on input "Pane" at bounding box center [857, 223] width 609 height 41
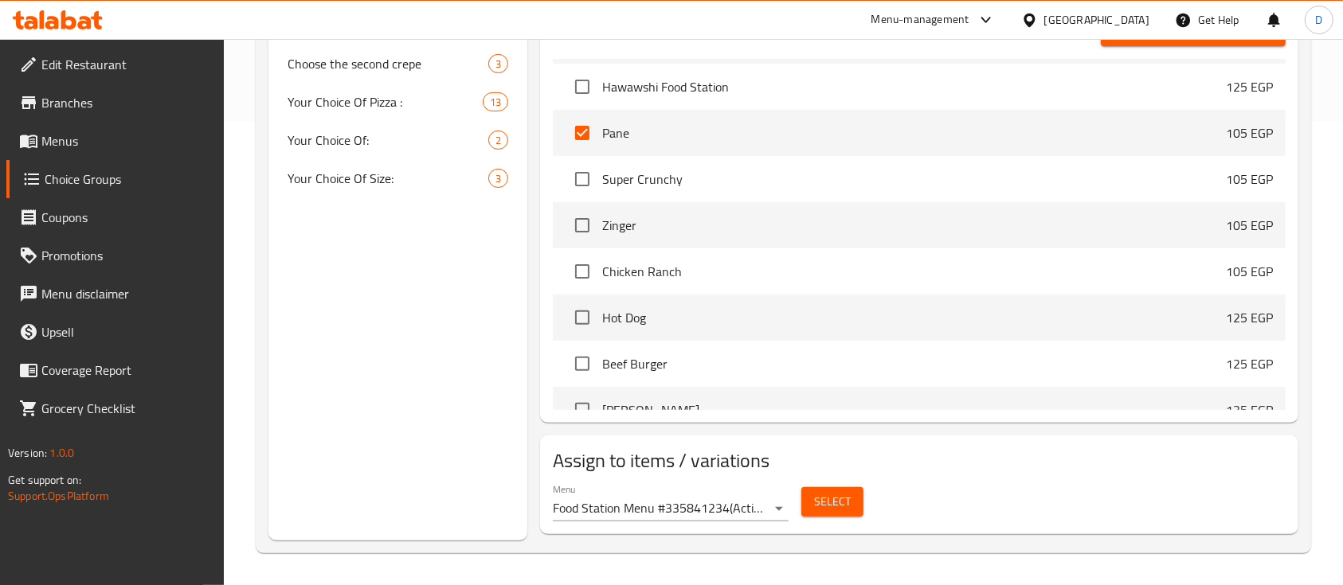
scroll to position [5098, 0]
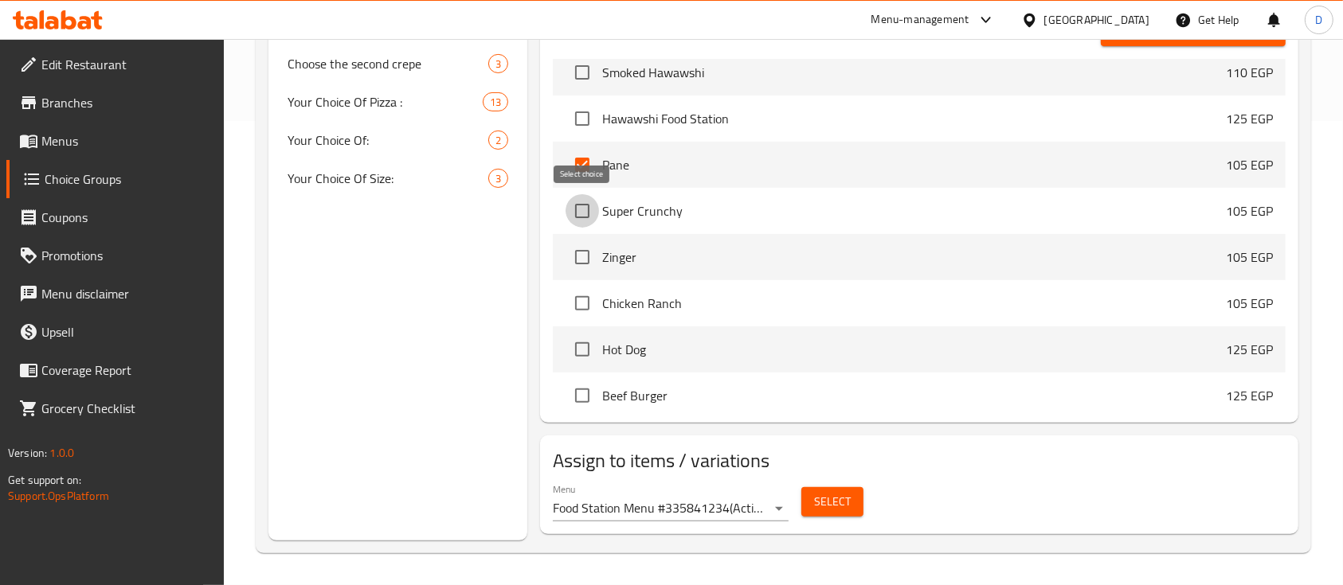
click at [577, 207] on input "checkbox" at bounding box center [582, 210] width 33 height 33
checkbox input "true"
click at [575, 278] on li "Zinger 105 EGP" at bounding box center [919, 257] width 733 height 46
click at [581, 310] on input "checkbox" at bounding box center [582, 303] width 33 height 33
checkbox input "true"
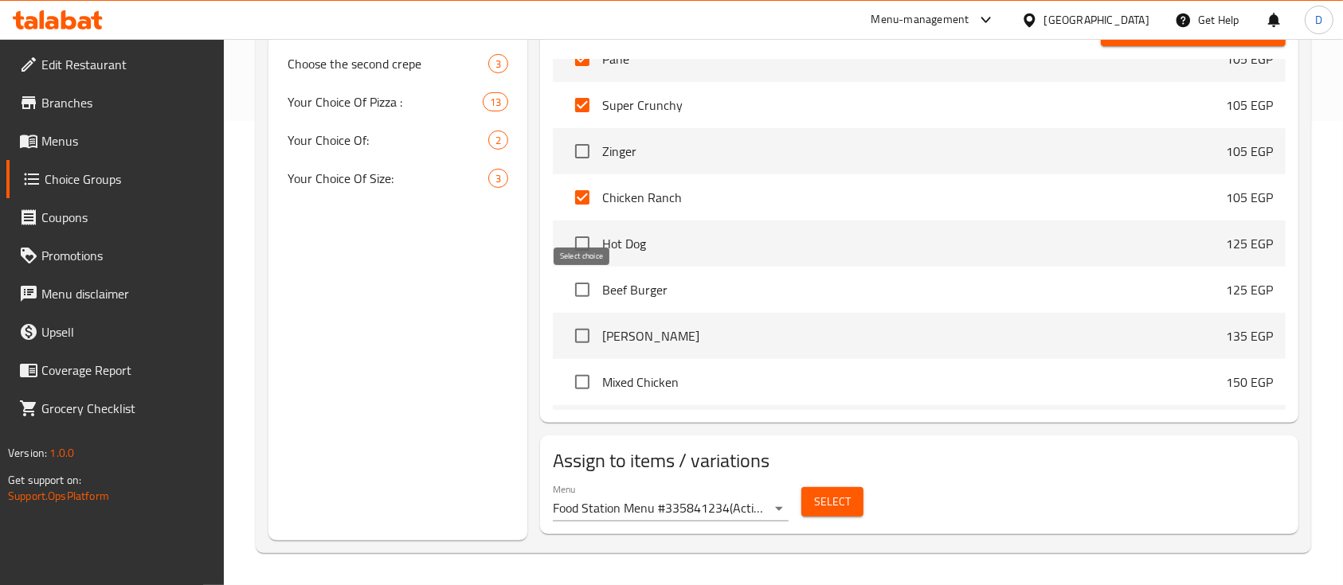
scroll to position [5310, 0]
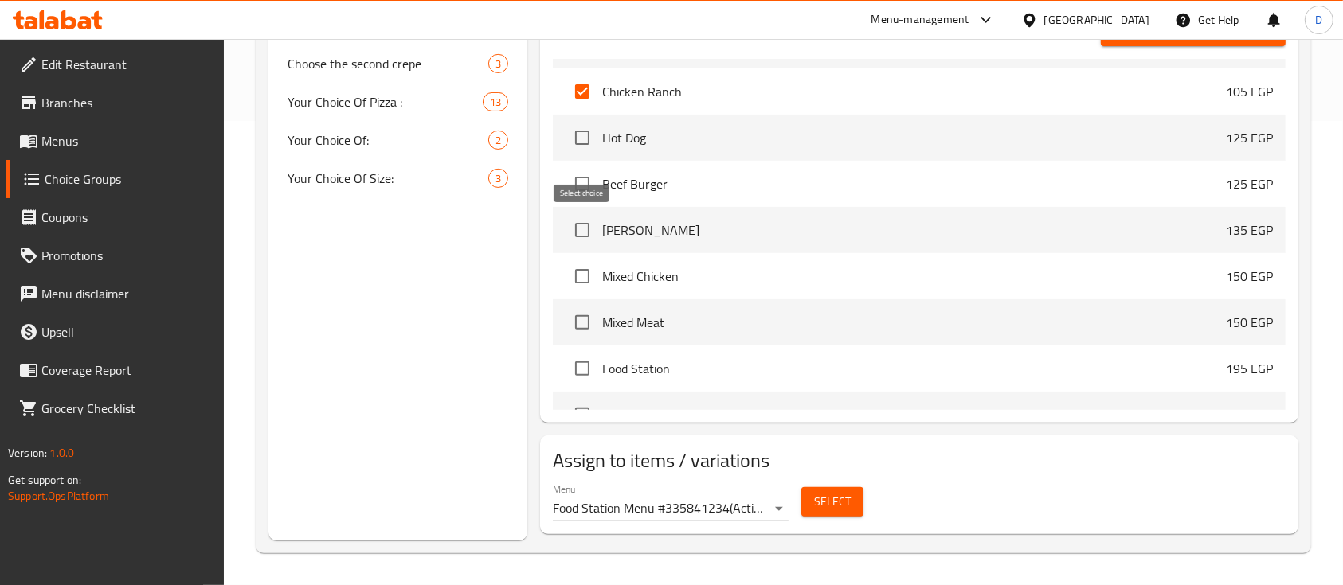
click at [585, 226] on input "checkbox" at bounding box center [582, 229] width 33 height 33
checkbox input "true"
click at [581, 269] on input "checkbox" at bounding box center [582, 276] width 33 height 33
checkbox input "true"
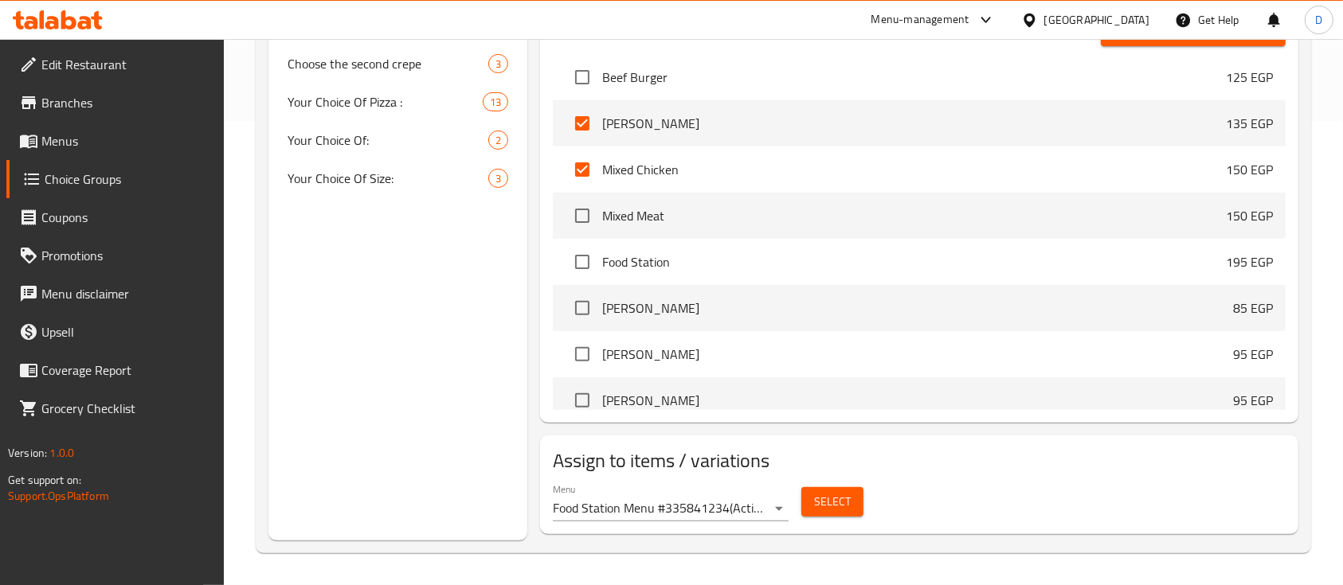
scroll to position [39, 0]
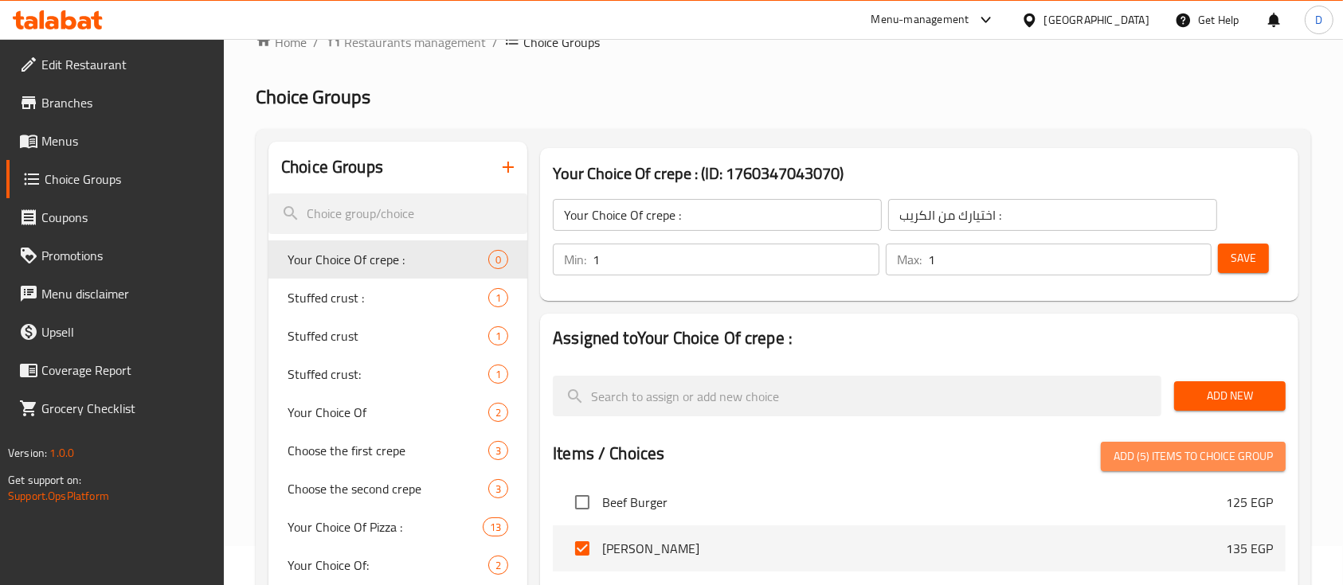
click at [1169, 456] on span "Add (5) items to choice group" at bounding box center [1193, 457] width 159 height 20
checkbox input "false"
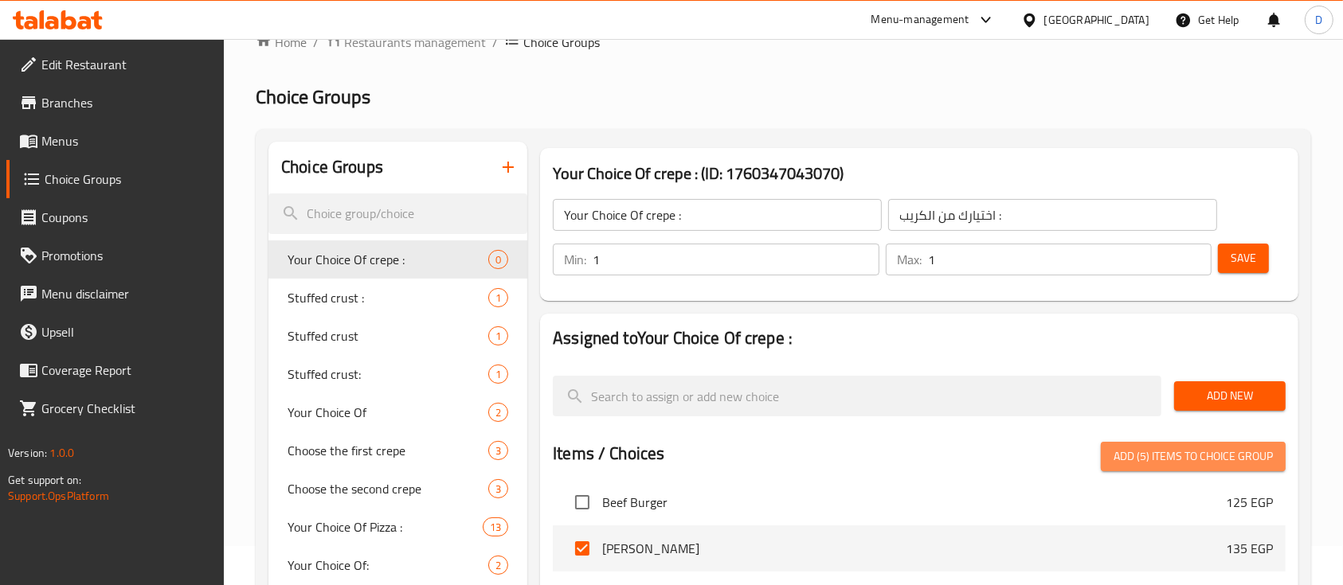
checkbox input "false"
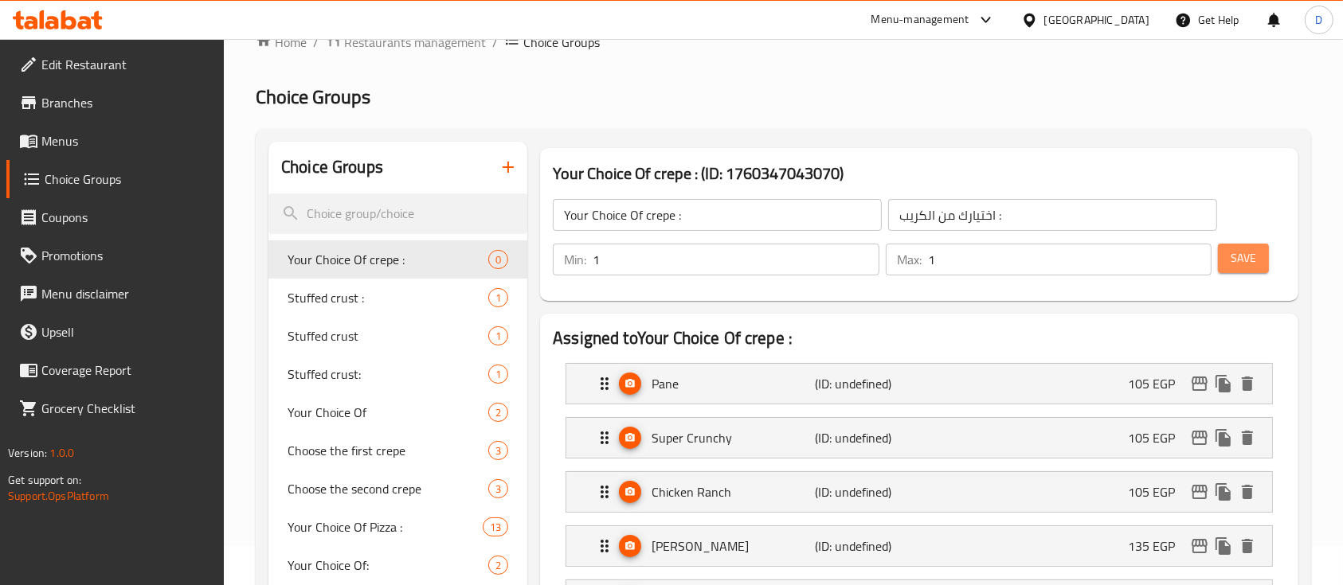
click at [1234, 258] on span "Save" at bounding box center [1243, 259] width 25 height 20
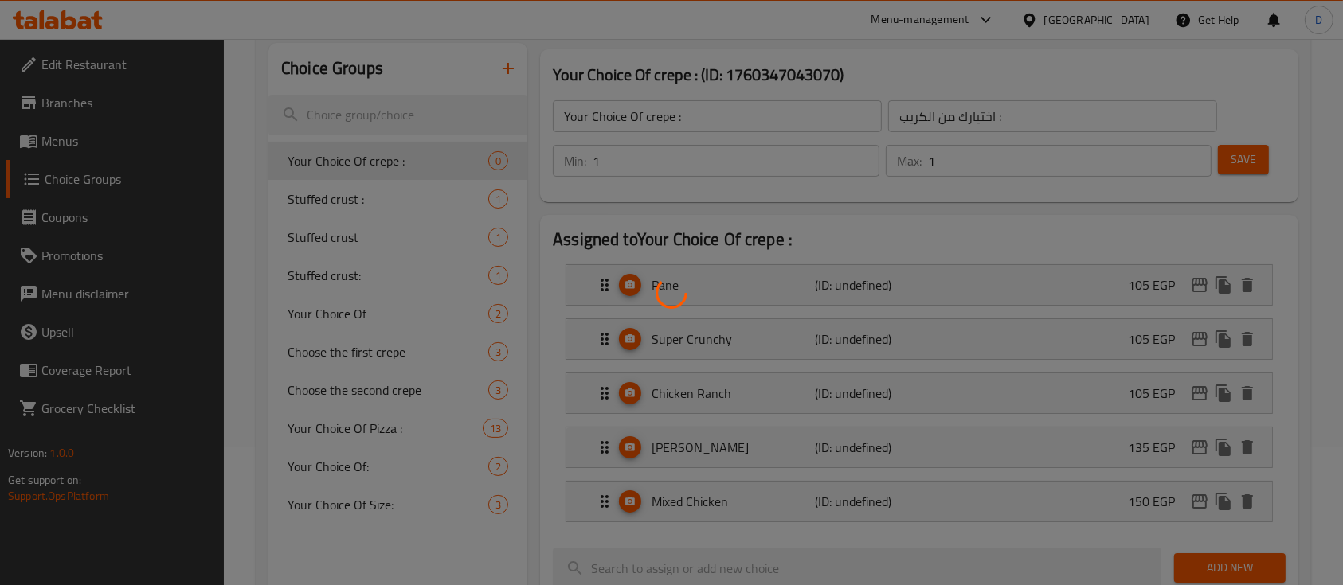
scroll to position [252, 0]
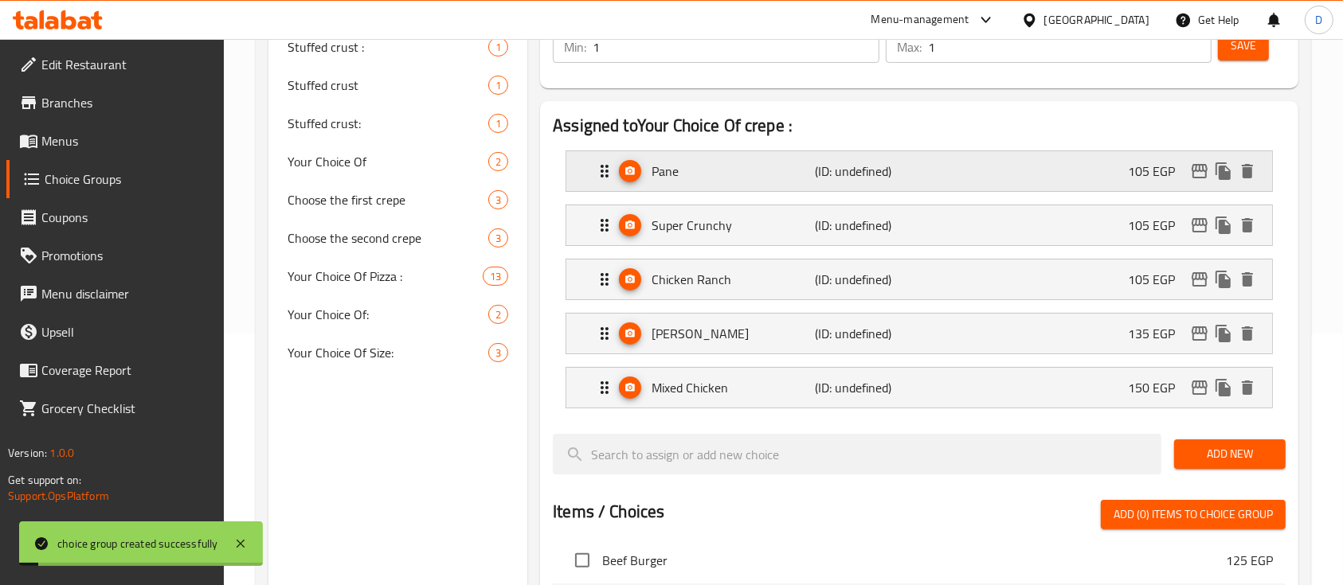
click at [1122, 156] on div "Pane (ID: undefined) 105 EGP" at bounding box center [924, 171] width 658 height 40
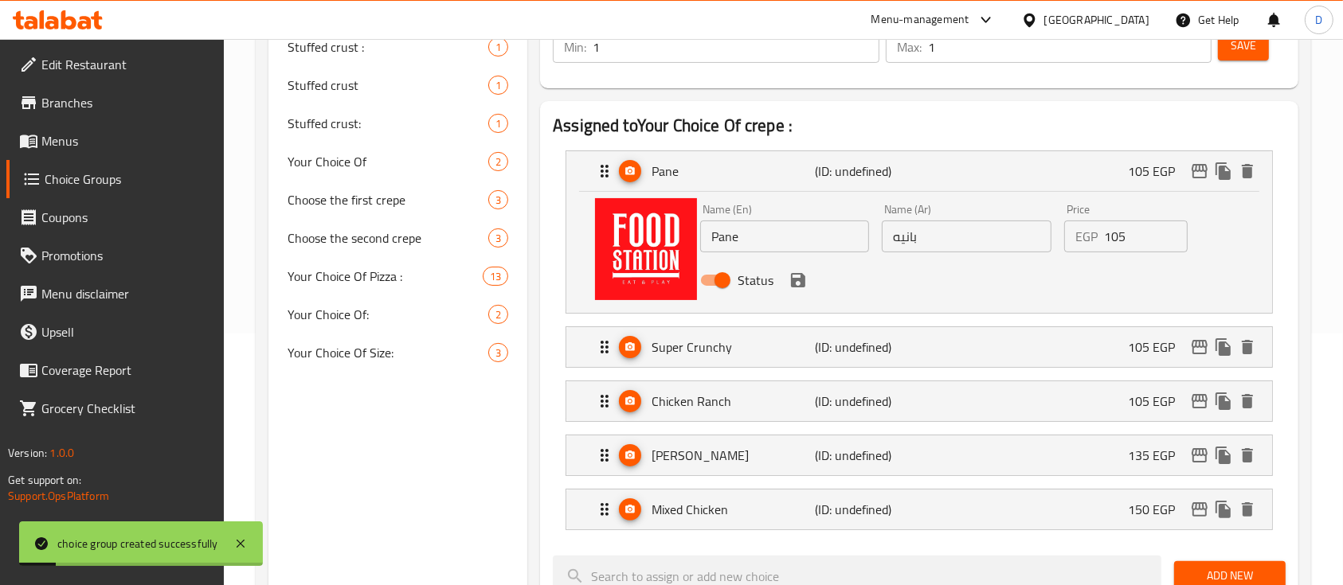
click at [1135, 241] on input "105" at bounding box center [1146, 237] width 84 height 32
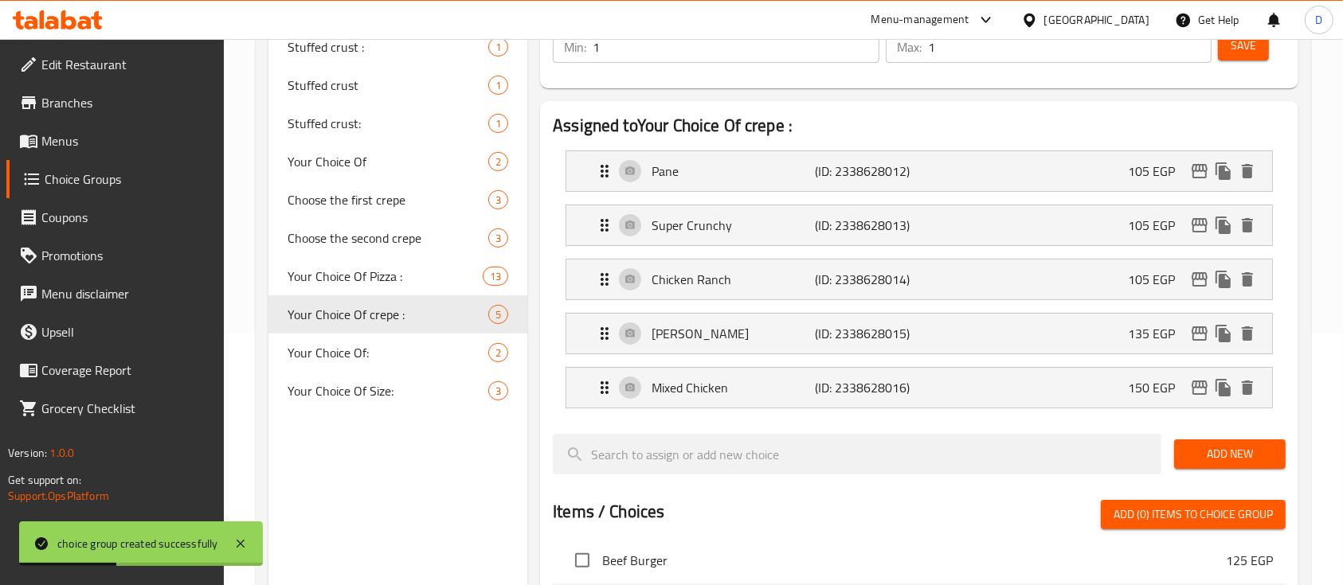
drag, startPoint x: 1125, startPoint y: 166, endPoint x: 1092, endPoint y: 193, distance: 41.9
click at [1126, 166] on div "Pane (ID: 2338628012) 105 EGP" at bounding box center [924, 171] width 658 height 40
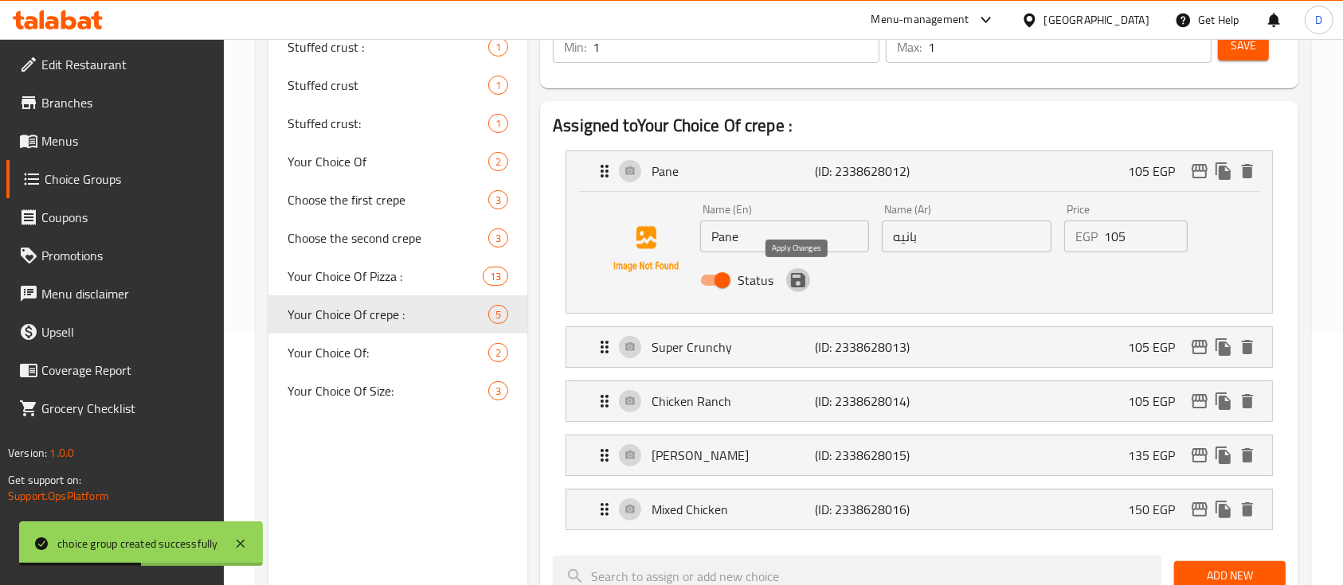
click at [801, 282] on icon "save" at bounding box center [798, 280] width 14 height 14
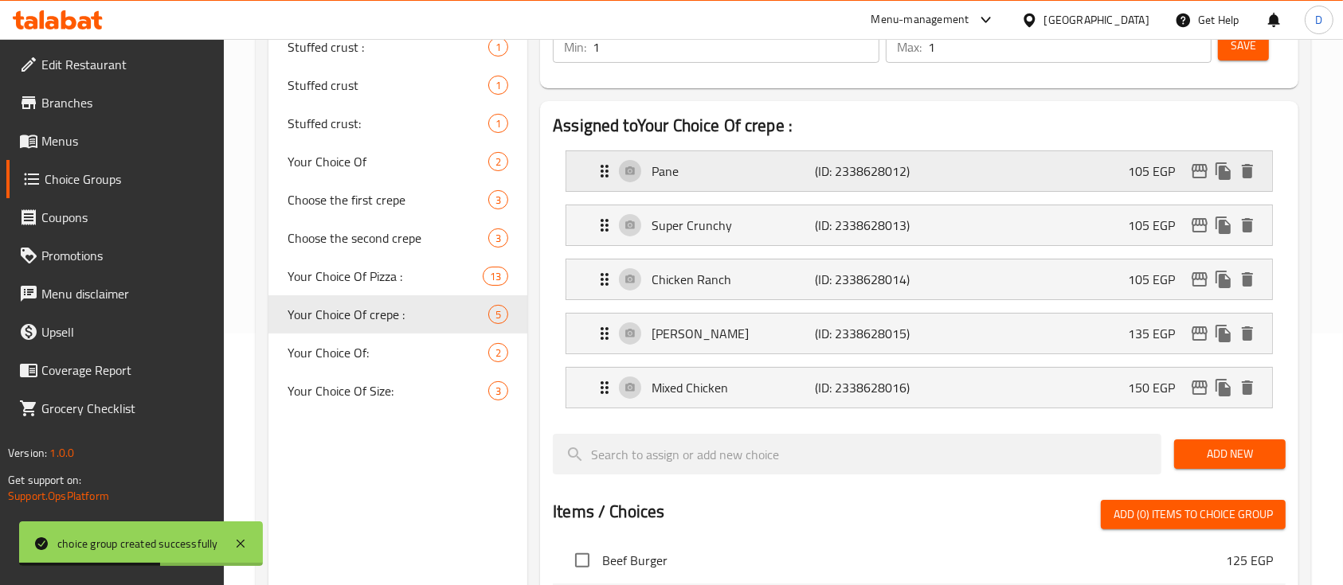
click at [867, 167] on p "(ID: 2338628012)" at bounding box center [869, 171] width 109 height 19
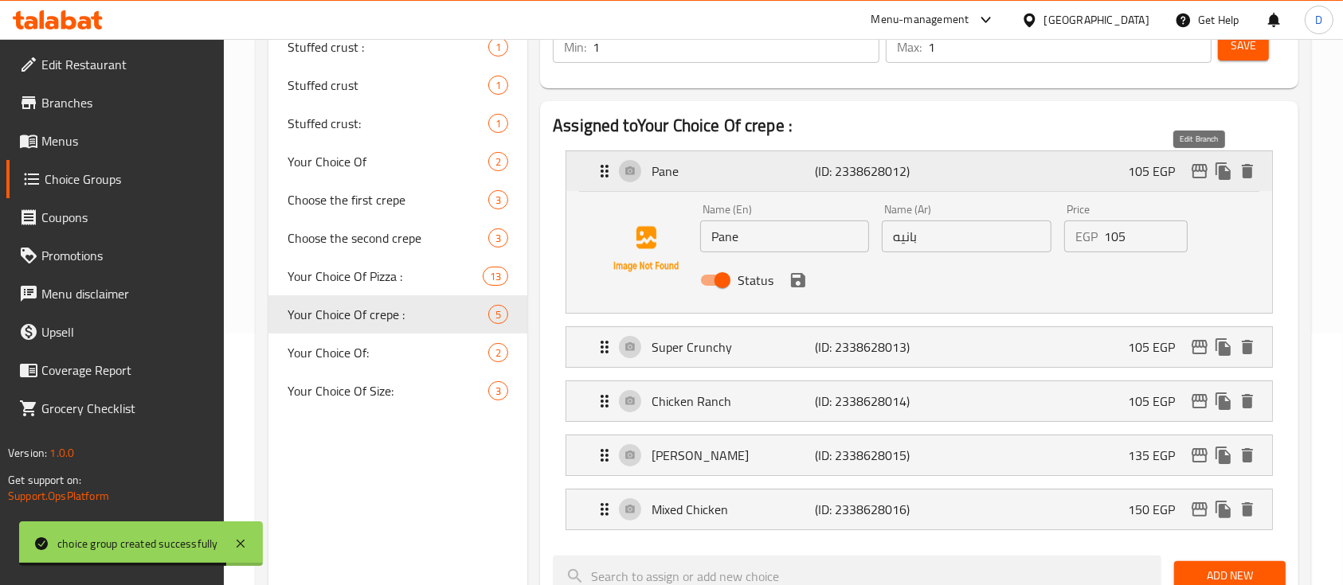
click at [1197, 166] on icon "edit" at bounding box center [1200, 171] width 16 height 14
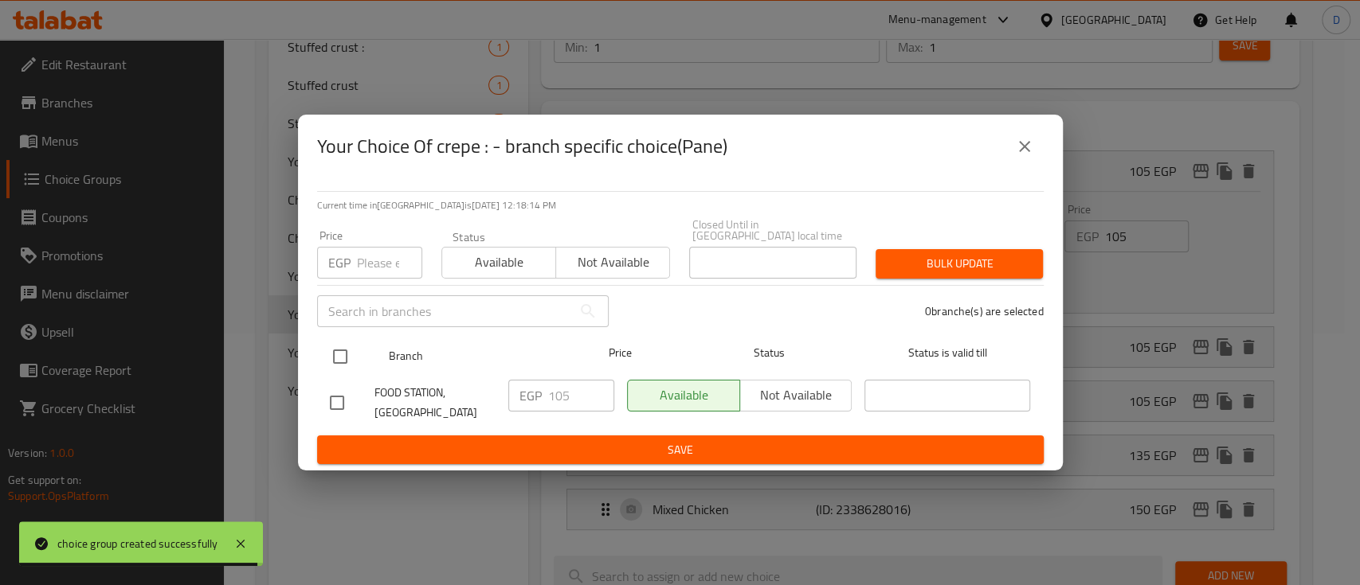
click at [329, 348] on input "checkbox" at bounding box center [339, 356] width 33 height 33
checkbox input "true"
click at [329, 348] on input "checkbox" at bounding box center [339, 356] width 33 height 33
checkbox input "false"
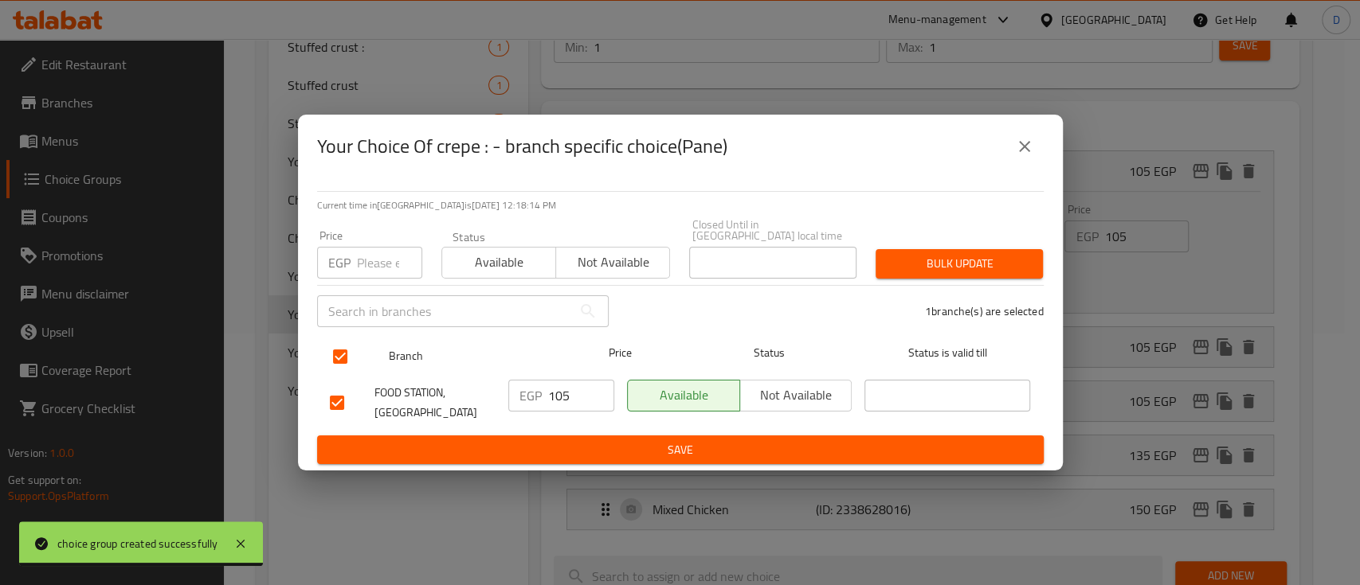
checkbox input "false"
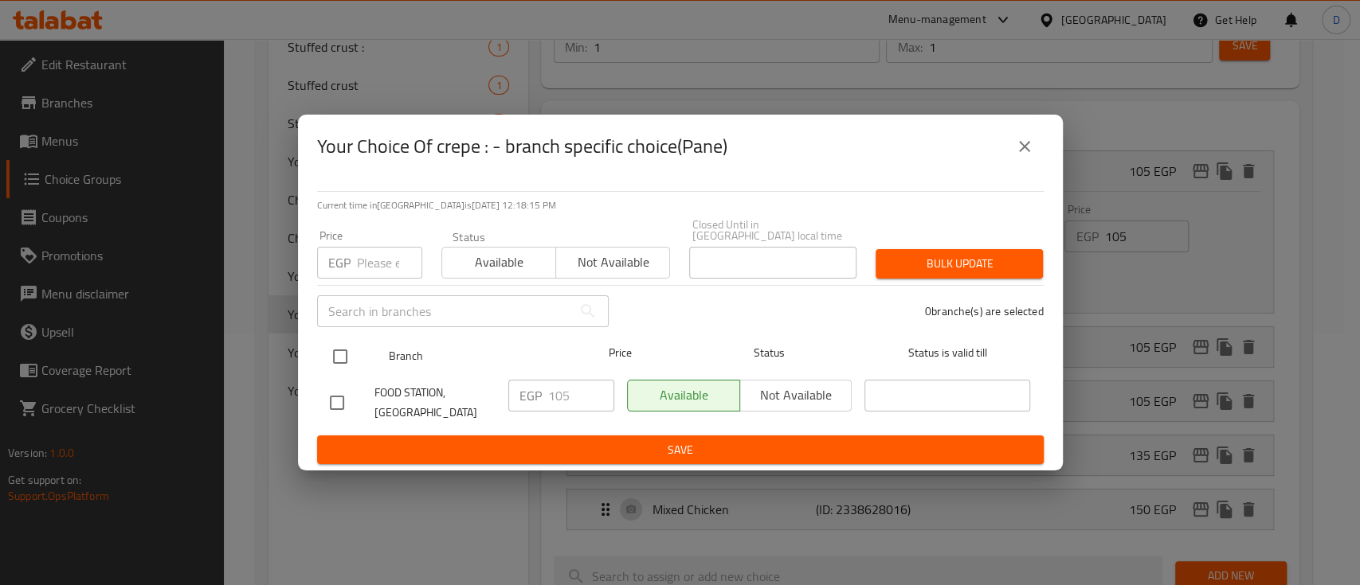
click at [335, 350] on input "checkbox" at bounding box center [339, 356] width 33 height 33
checkbox input "true"
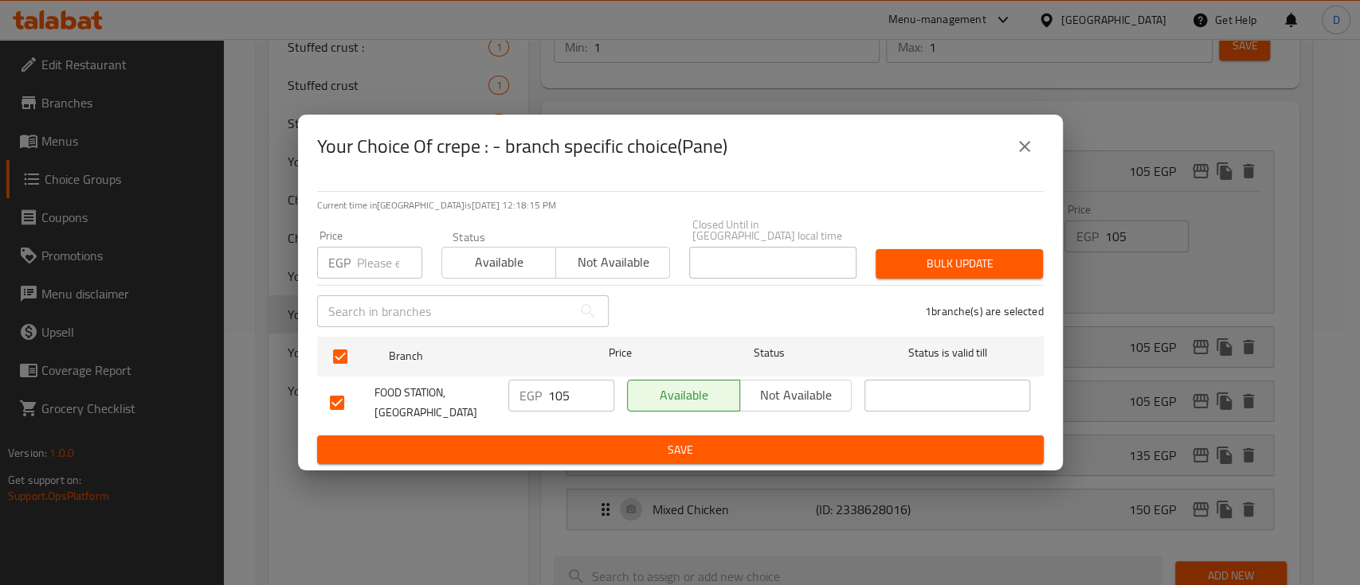
click at [544, 386] on div "EGP 105 ​" at bounding box center [561, 396] width 106 height 32
drag, startPoint x: 547, startPoint y: 386, endPoint x: 557, endPoint y: 384, distance: 9.7
click at [548, 384] on div "EGP 105 ​" at bounding box center [561, 396] width 106 height 32
click at [558, 384] on input "105" at bounding box center [581, 396] width 66 height 32
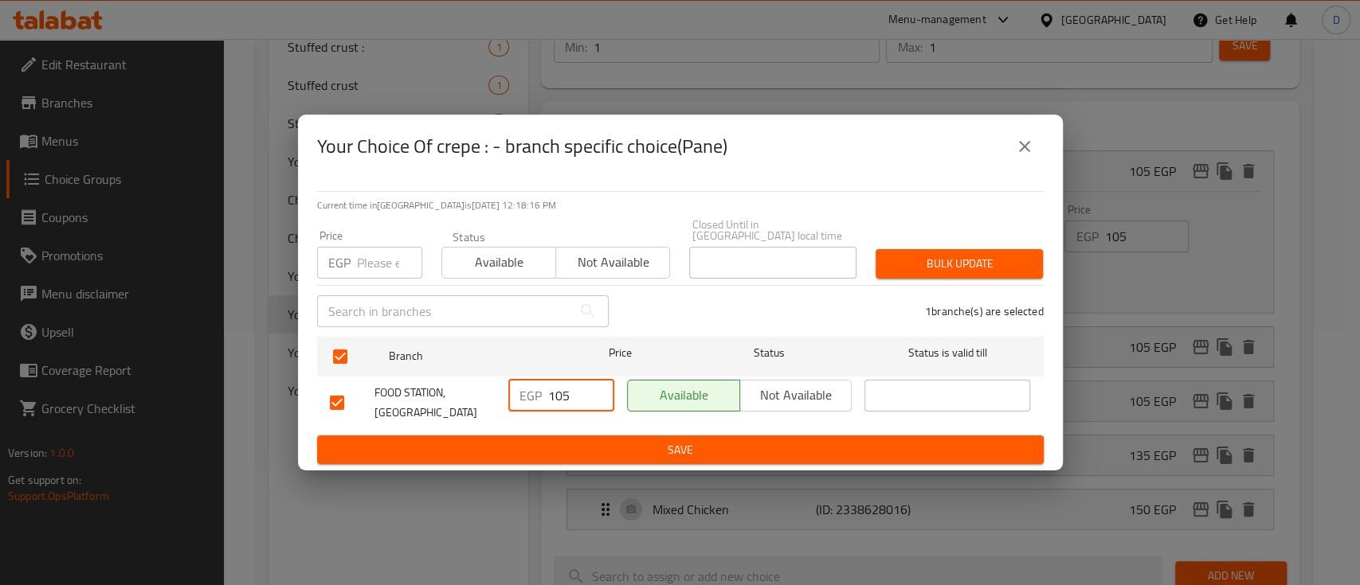
click at [558, 384] on input "105" at bounding box center [581, 396] width 66 height 32
type input "0"
click at [650, 440] on span "Save" at bounding box center [680, 450] width 701 height 20
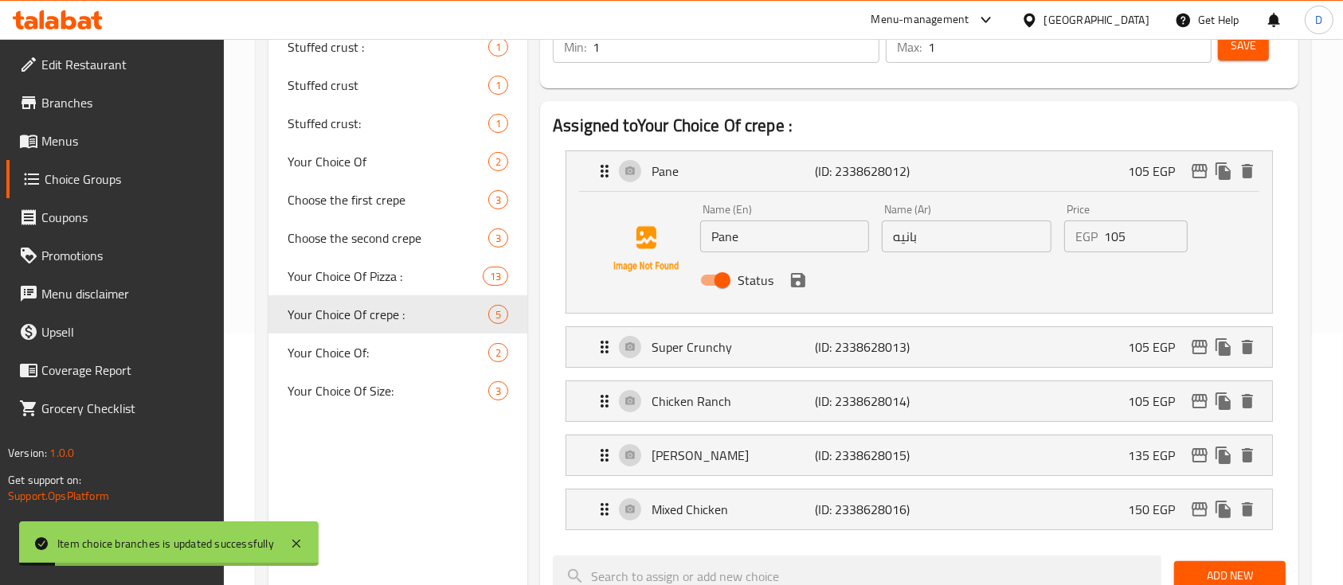
click at [1123, 233] on input "105" at bounding box center [1146, 237] width 84 height 32
click at [803, 282] on icon "save" at bounding box center [798, 280] width 14 height 14
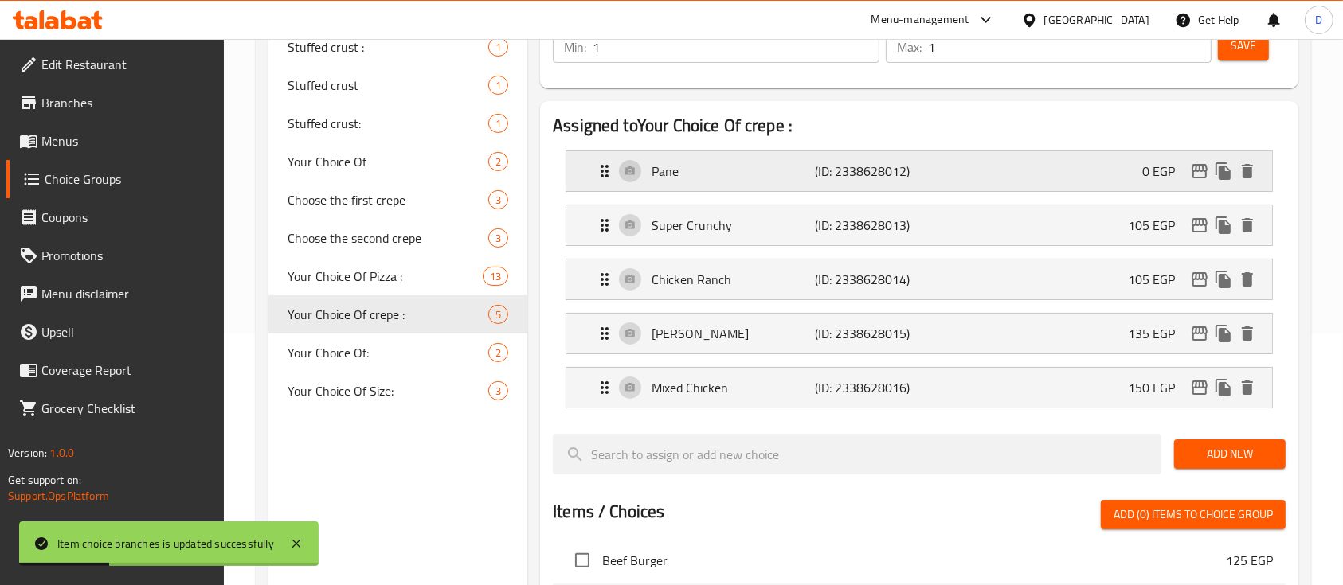
type input "0"
click at [1198, 220] on icon "edit" at bounding box center [1199, 225] width 19 height 19
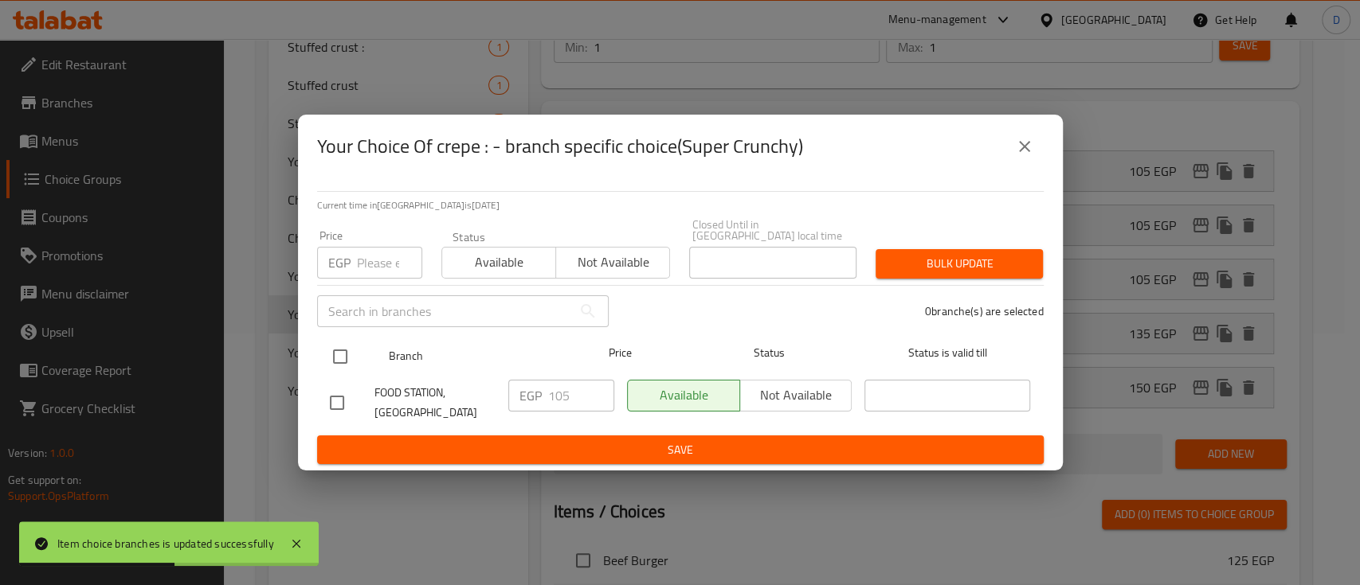
click at [350, 348] on input "checkbox" at bounding box center [339, 356] width 33 height 33
checkbox input "true"
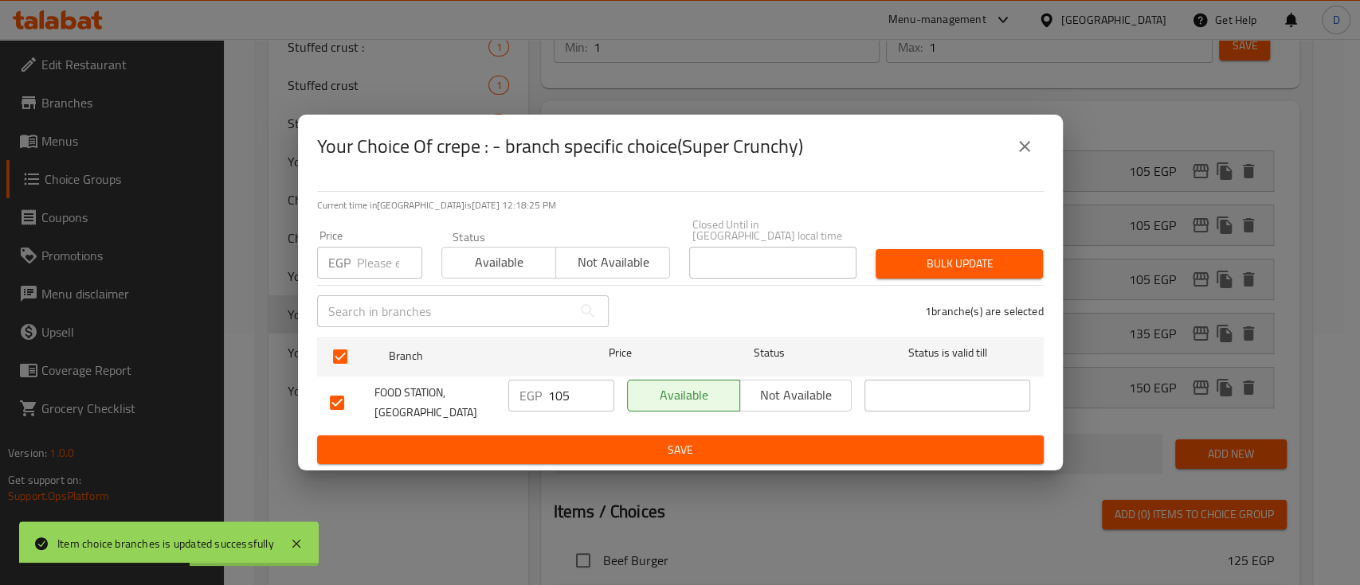
click at [572, 388] on input "105" at bounding box center [581, 396] width 66 height 32
type input "0"
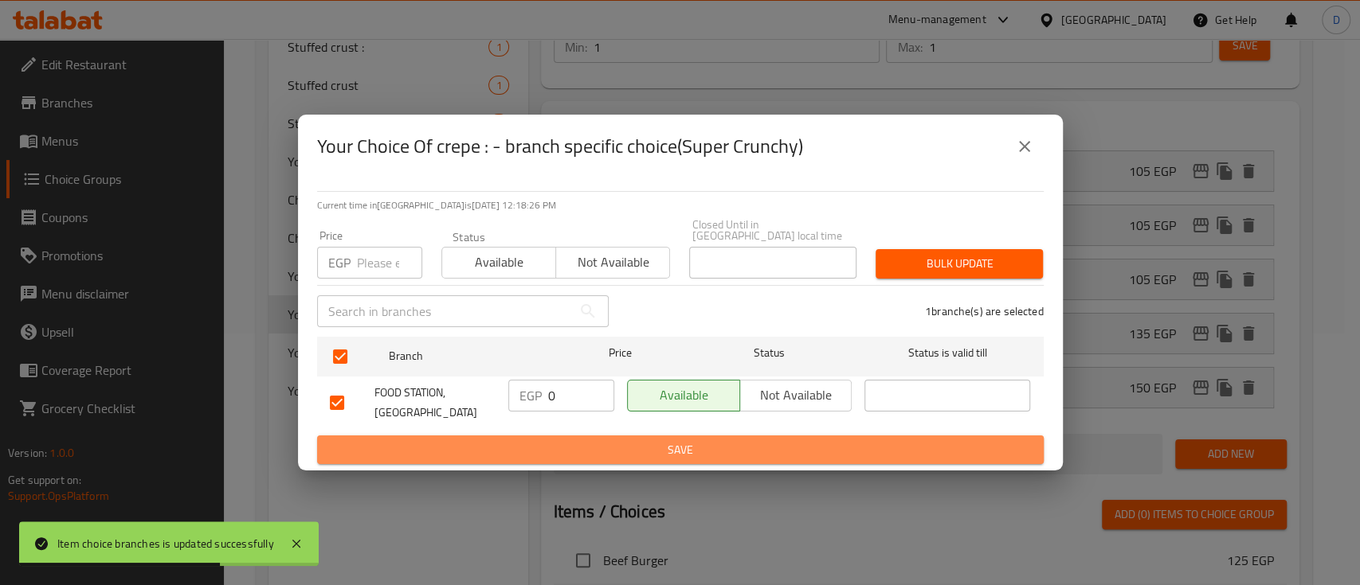
click at [577, 440] on span "Save" at bounding box center [680, 450] width 701 height 20
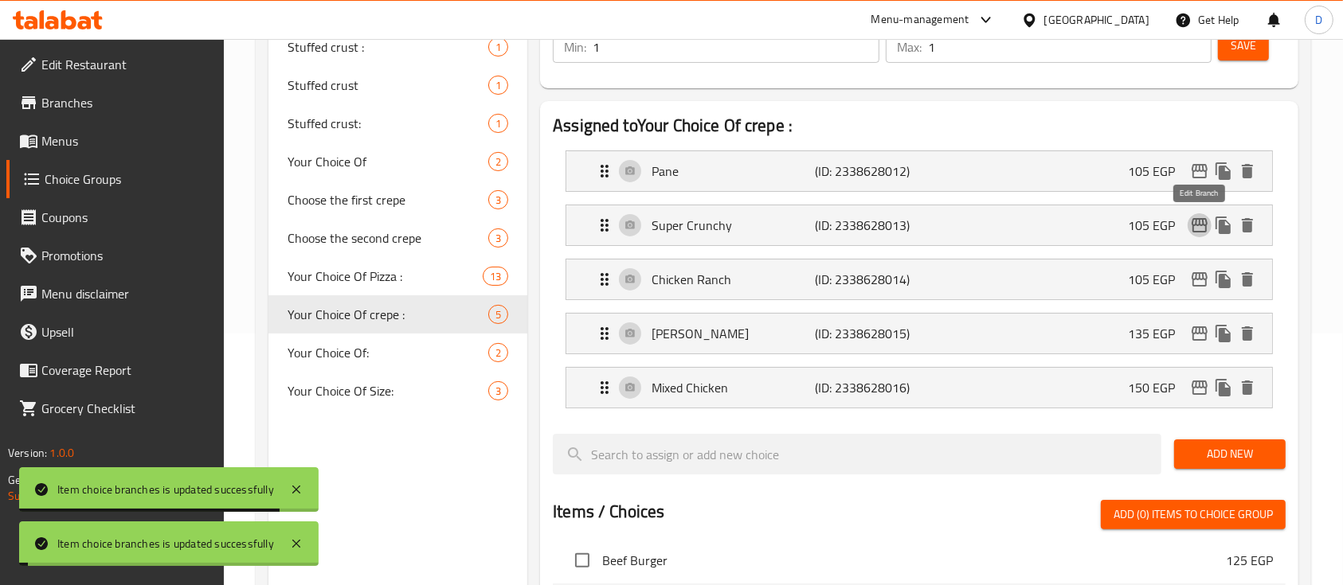
click at [1204, 221] on icon "edit" at bounding box center [1200, 225] width 16 height 14
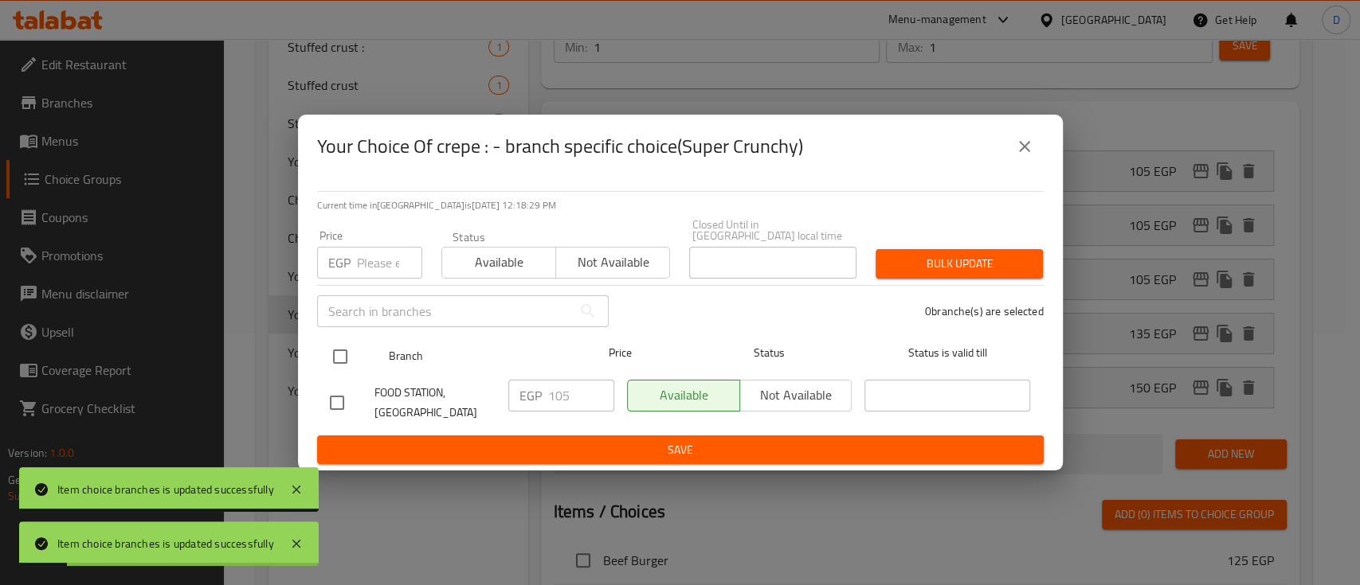
click at [341, 359] on input "checkbox" at bounding box center [339, 356] width 33 height 33
checkbox input "true"
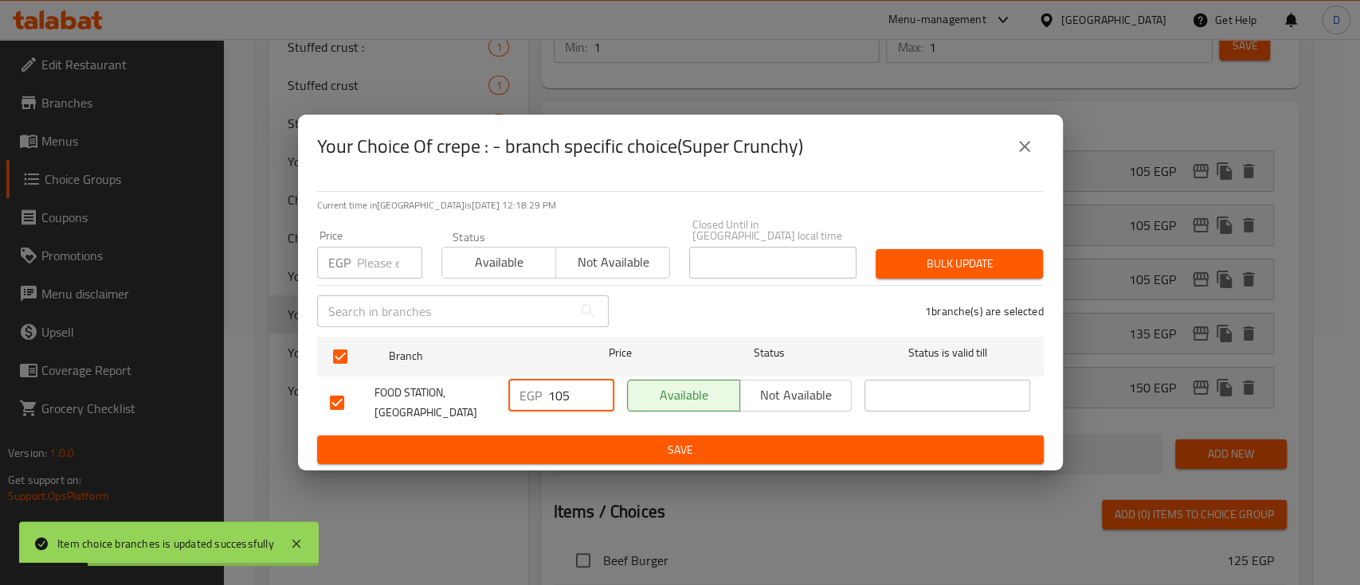
click at [553, 386] on input "105" at bounding box center [581, 396] width 66 height 32
type input "0"
click at [560, 447] on span "Save" at bounding box center [680, 450] width 701 height 20
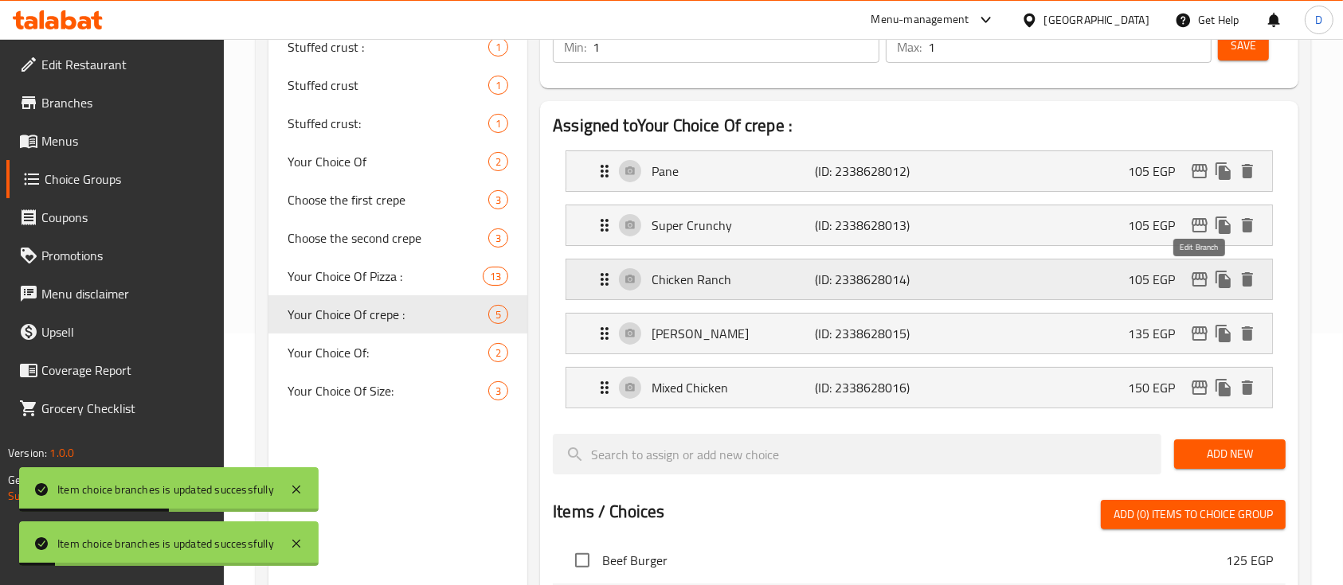
click at [1200, 280] on icon "edit" at bounding box center [1199, 279] width 19 height 19
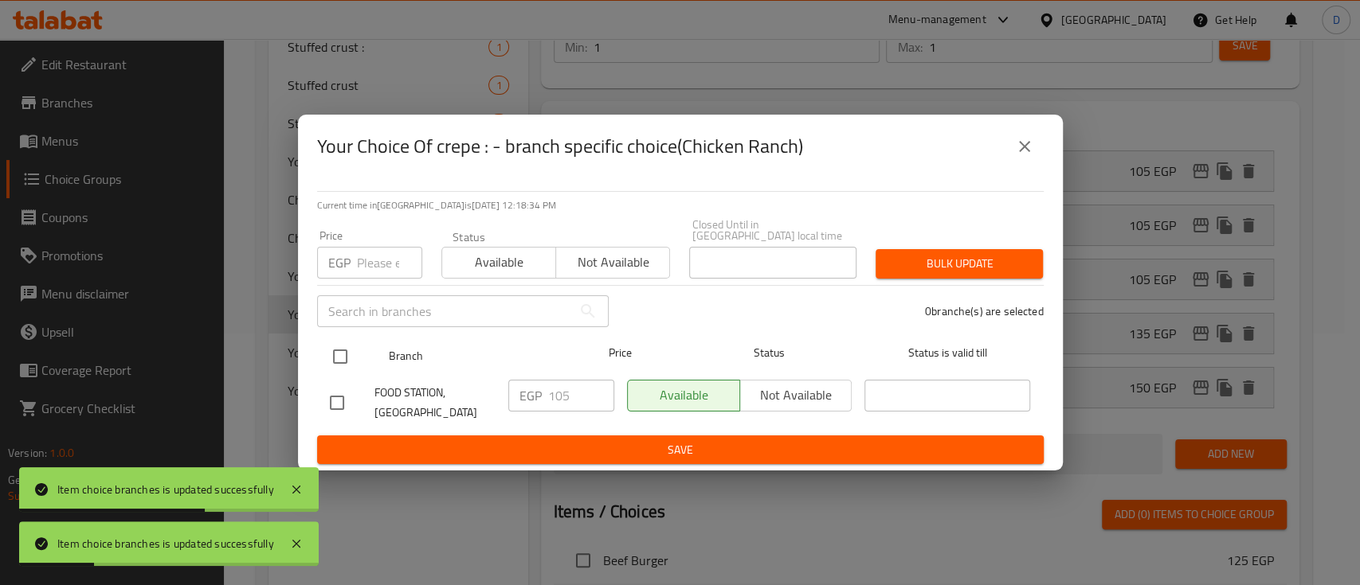
click at [327, 347] on input "checkbox" at bounding box center [339, 356] width 33 height 33
checkbox input "true"
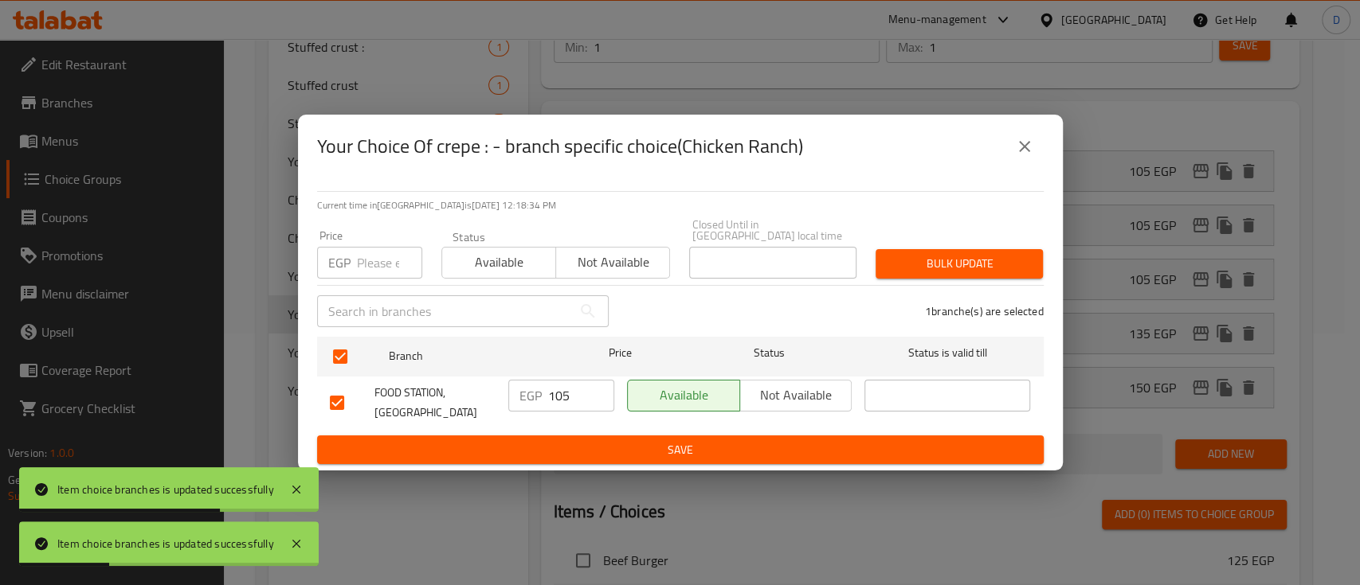
click at [562, 393] on input "105" at bounding box center [581, 396] width 66 height 32
click at [562, 392] on input "105" at bounding box center [581, 396] width 66 height 32
type input "0"
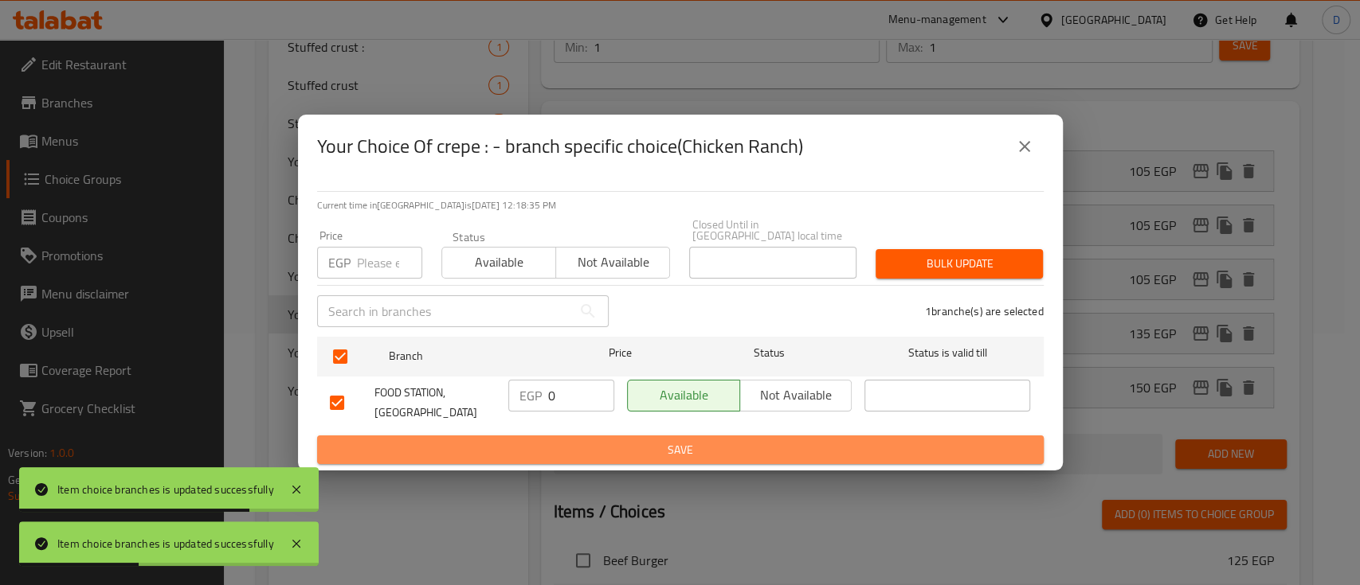
click at [543, 440] on span "Save" at bounding box center [680, 450] width 701 height 20
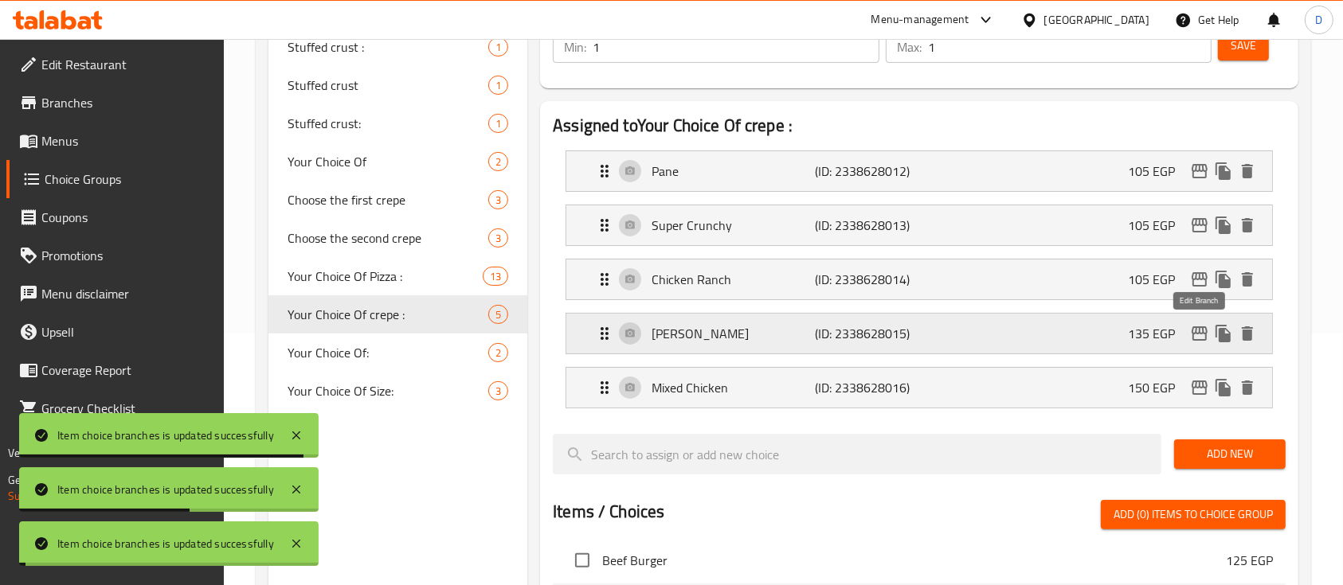
click at [1201, 338] on icon "edit" at bounding box center [1199, 333] width 19 height 19
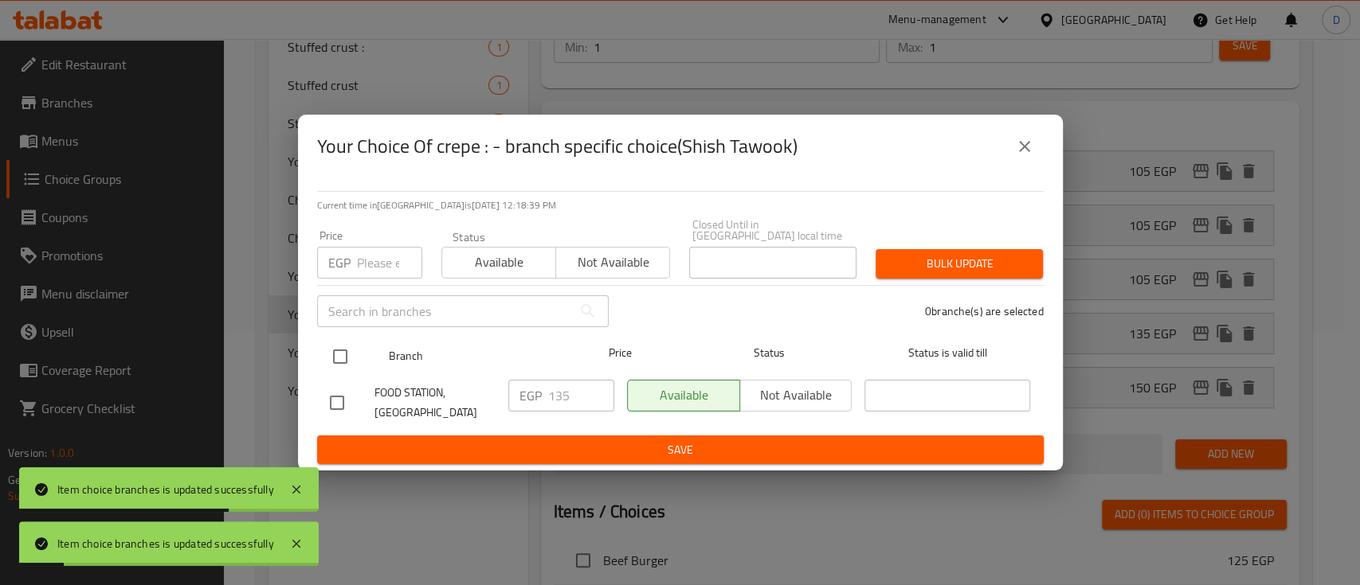
click at [344, 351] on input "checkbox" at bounding box center [339, 356] width 33 height 33
checkbox input "true"
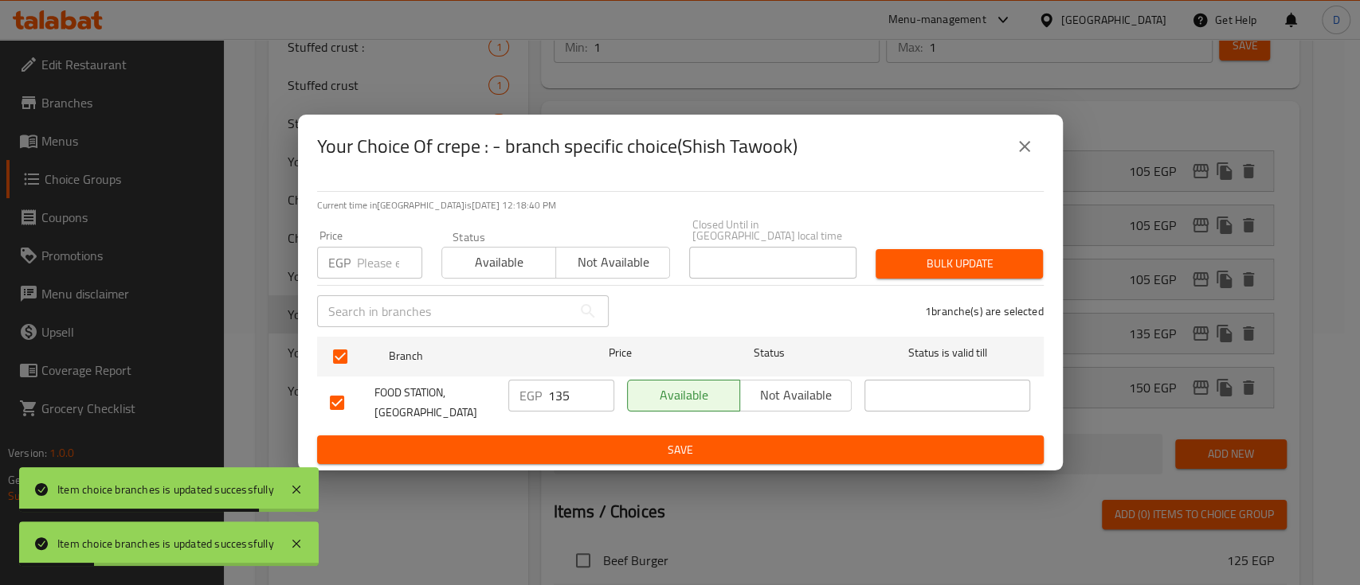
click at [554, 395] on input "135" at bounding box center [581, 396] width 66 height 32
type input "0"
click at [554, 440] on span "Save" at bounding box center [680, 450] width 701 height 20
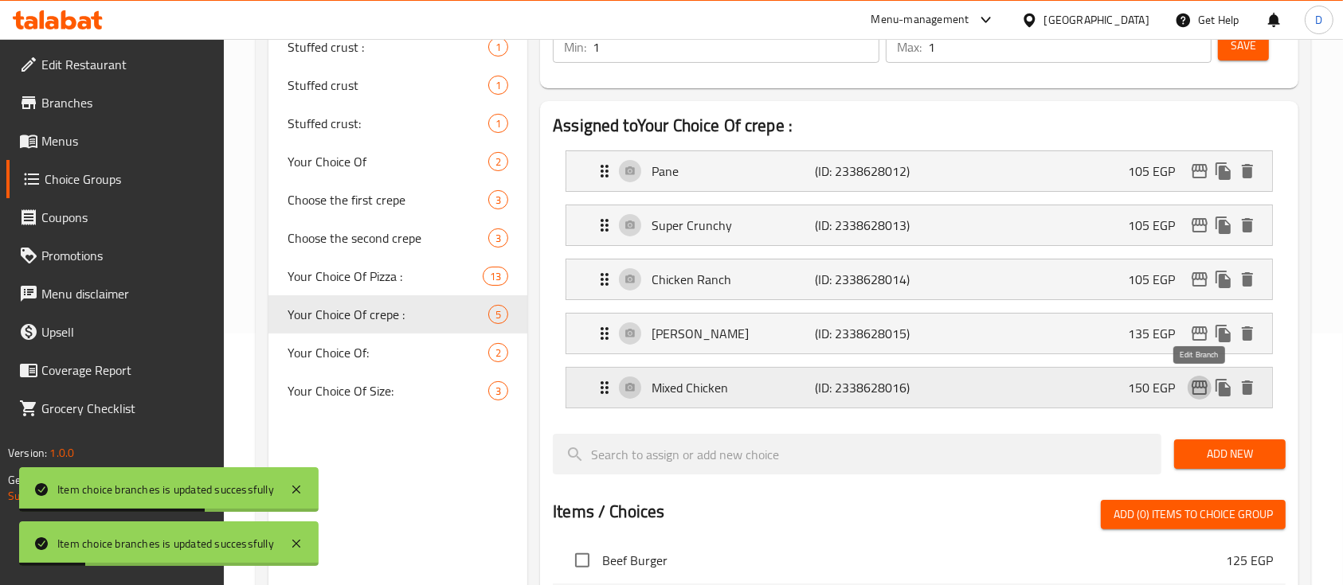
click at [1202, 381] on icon "edit" at bounding box center [1200, 388] width 16 height 14
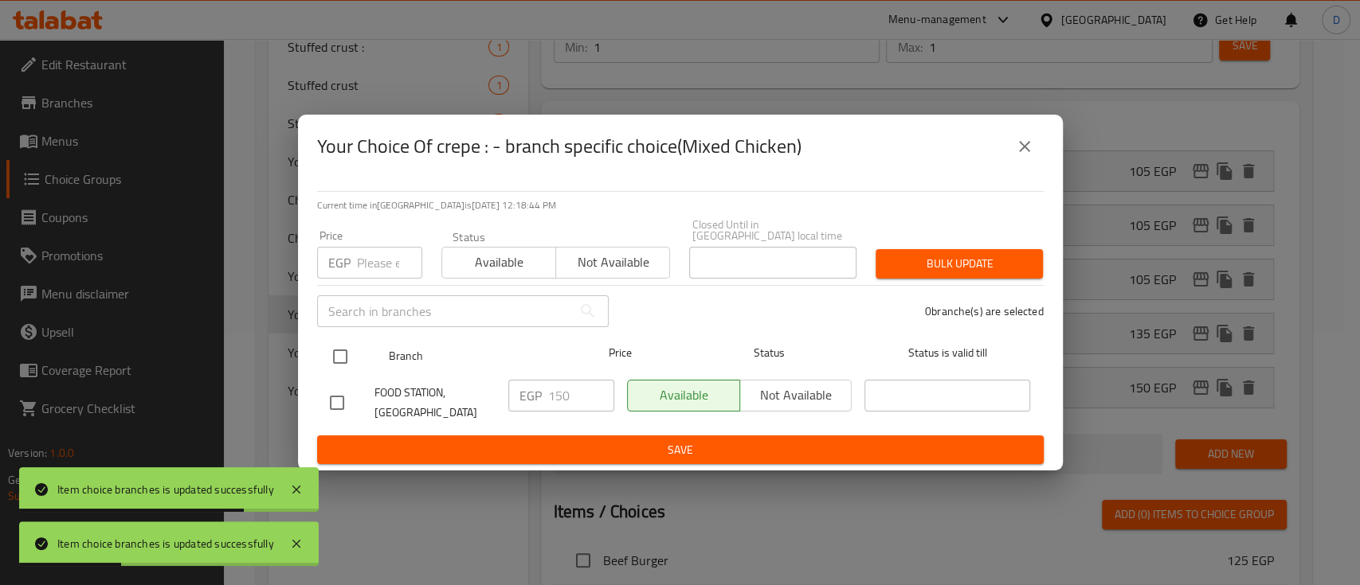
click at [341, 354] on input "checkbox" at bounding box center [339, 356] width 33 height 33
checkbox input "true"
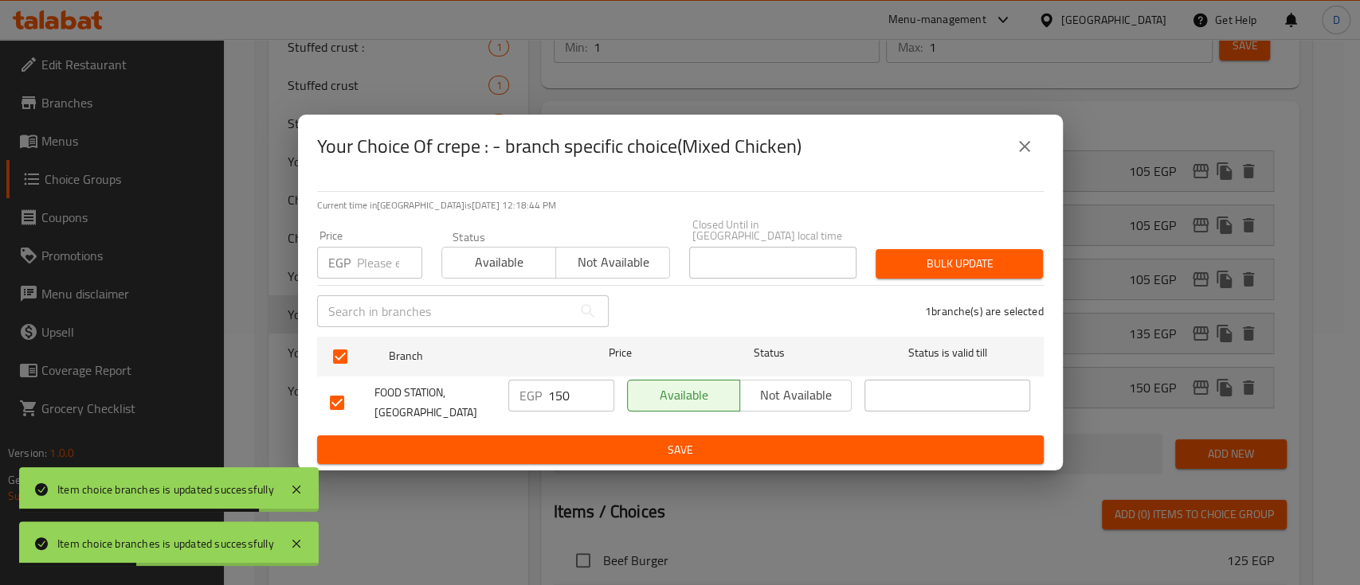
click at [562, 392] on input "150" at bounding box center [581, 396] width 66 height 32
type input "0"
click at [554, 440] on span "Save" at bounding box center [680, 450] width 701 height 20
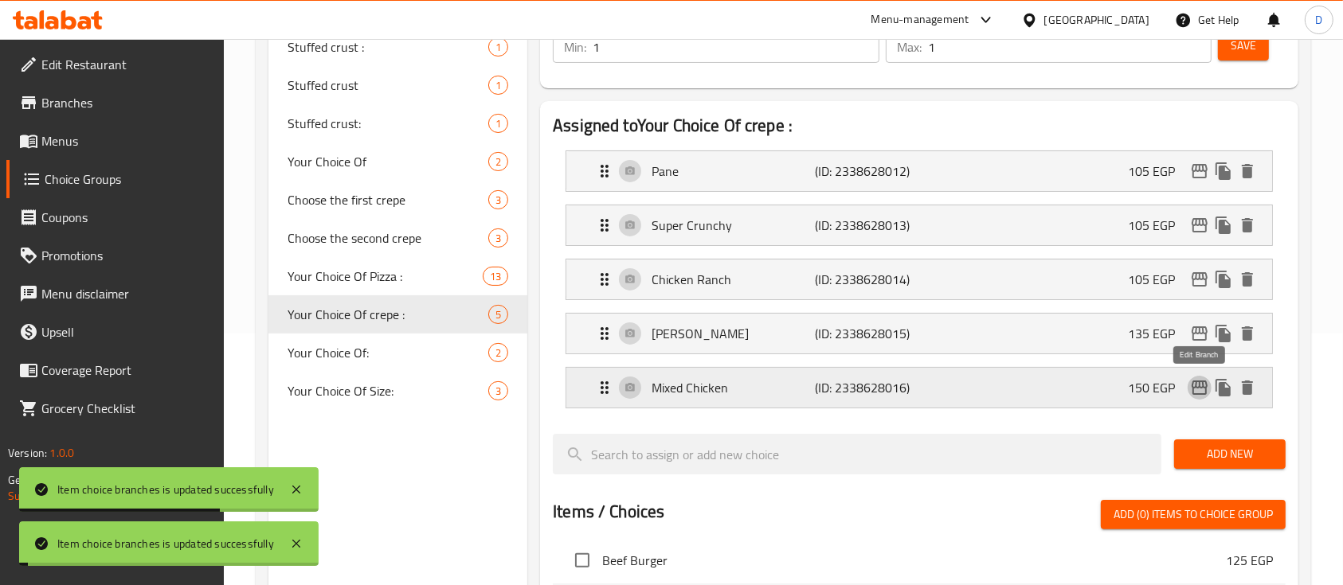
click at [1204, 386] on icon "edit" at bounding box center [1200, 388] width 16 height 14
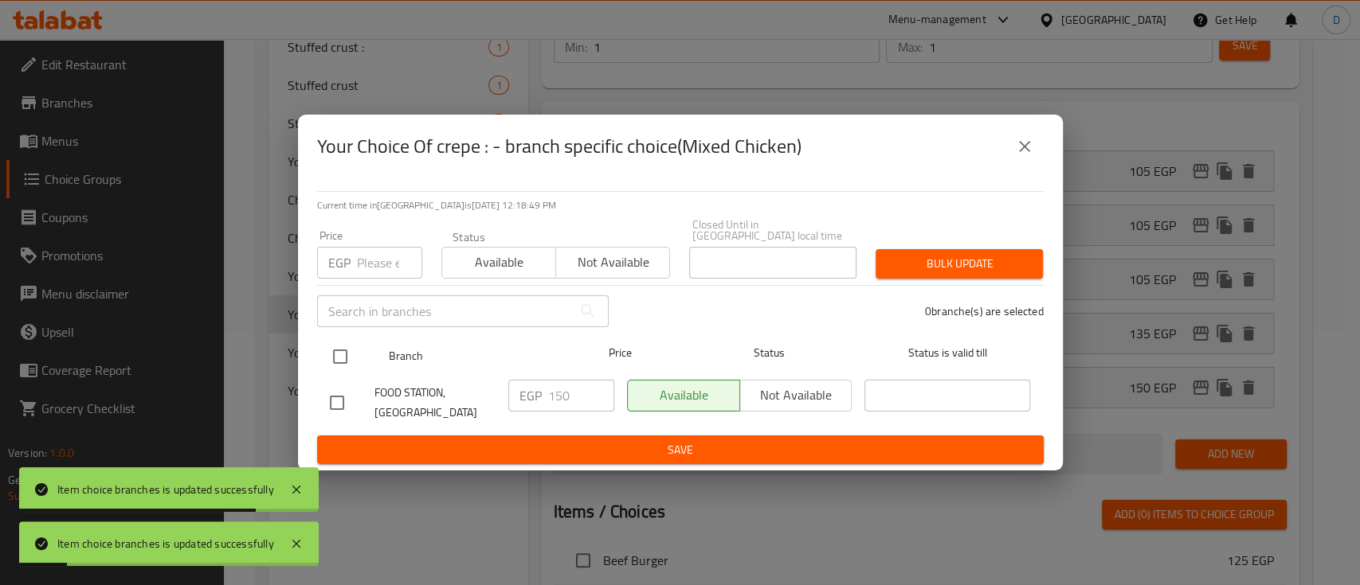
click at [327, 343] on input "checkbox" at bounding box center [339, 356] width 33 height 33
checkbox input "true"
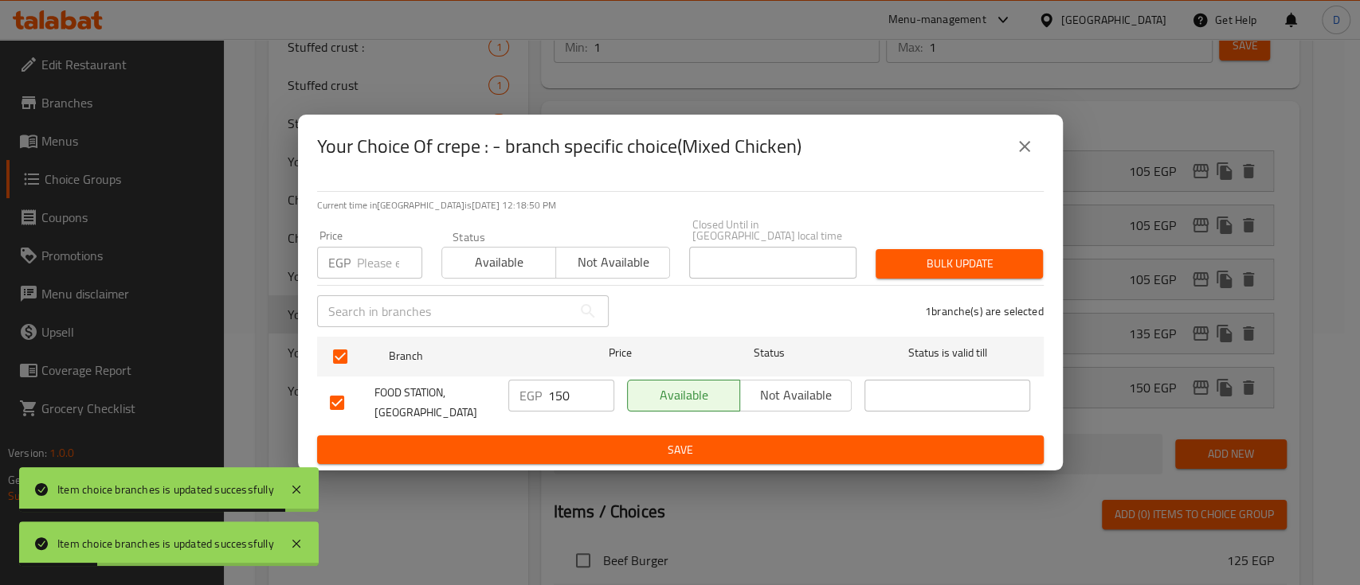
click at [563, 393] on input "150" at bounding box center [581, 396] width 66 height 32
type input "0"
click at [571, 452] on span "Save" at bounding box center [680, 450] width 701 height 20
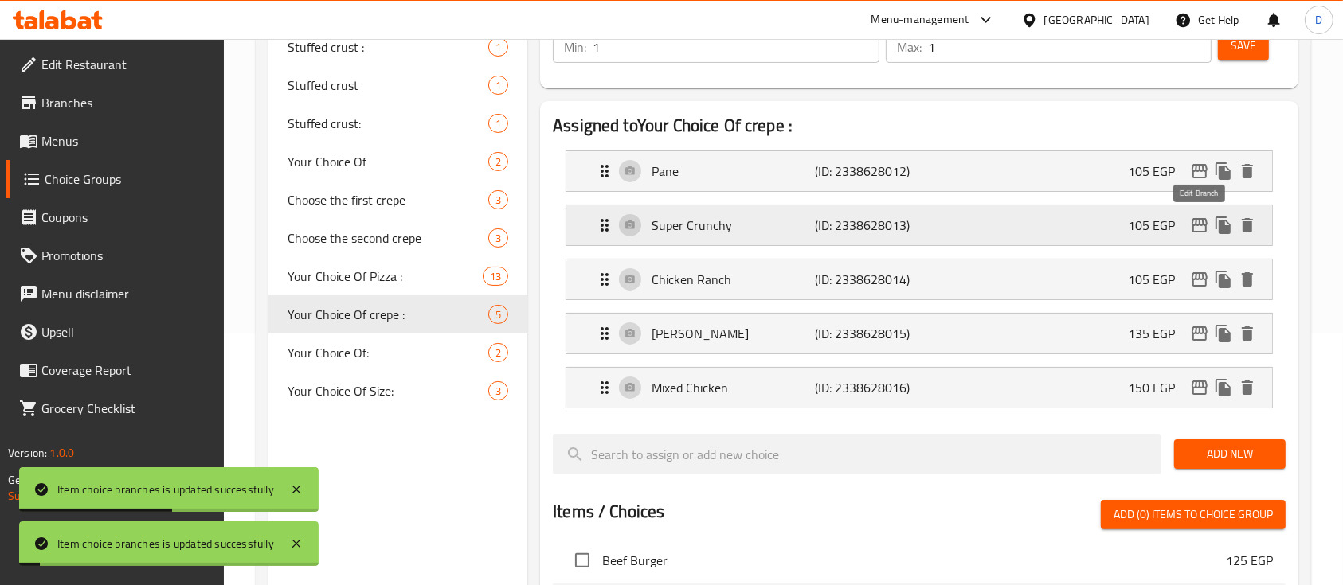
click at [1200, 221] on icon "edit" at bounding box center [1199, 225] width 19 height 19
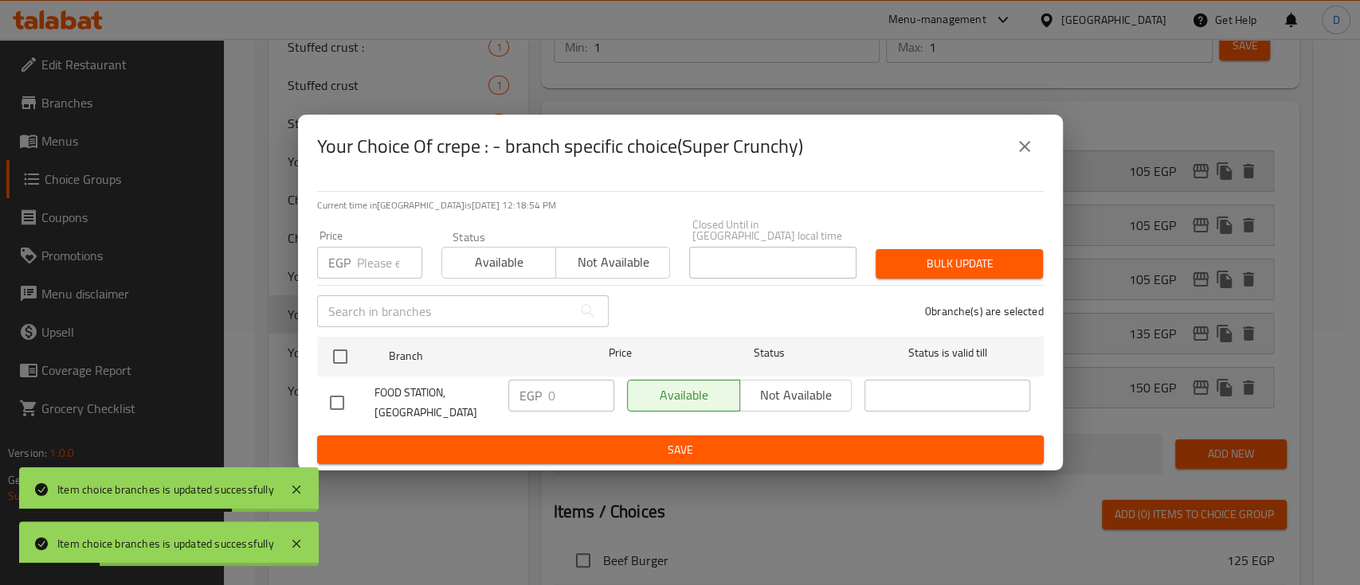
click at [1024, 151] on icon "close" at bounding box center [1024, 146] width 11 height 11
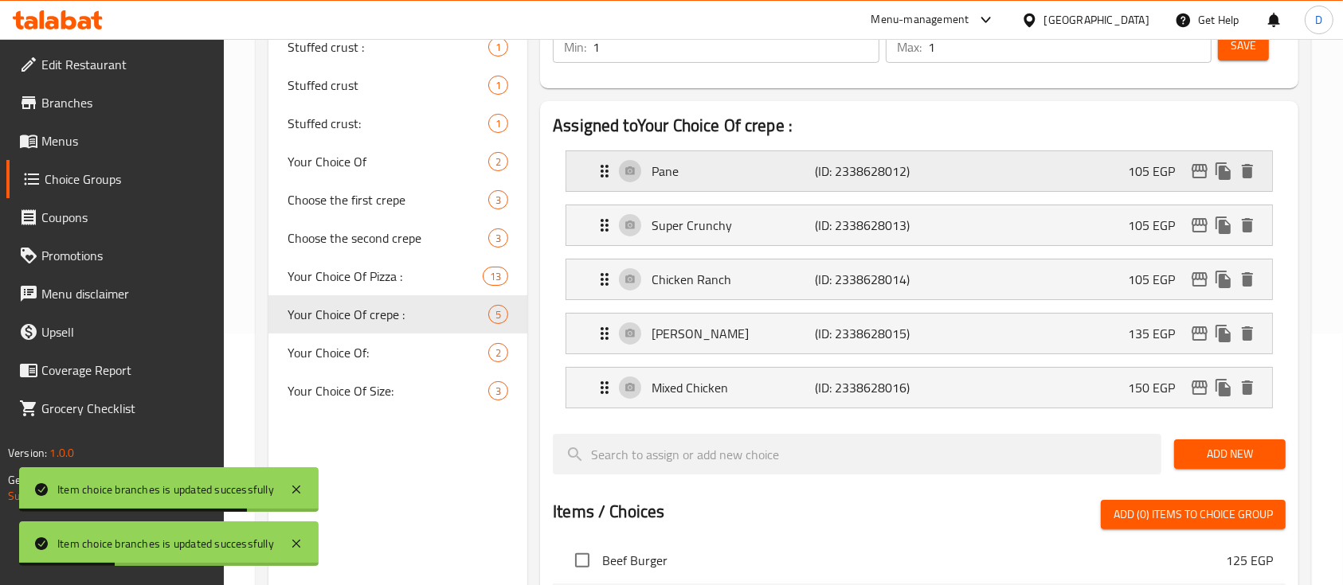
drag, startPoint x: 1117, startPoint y: 162, endPoint x: 1122, endPoint y: 170, distance: 10.4
click at [1118, 162] on div "Pane (ID: 2338628012) 105 EGP" at bounding box center [924, 171] width 658 height 40
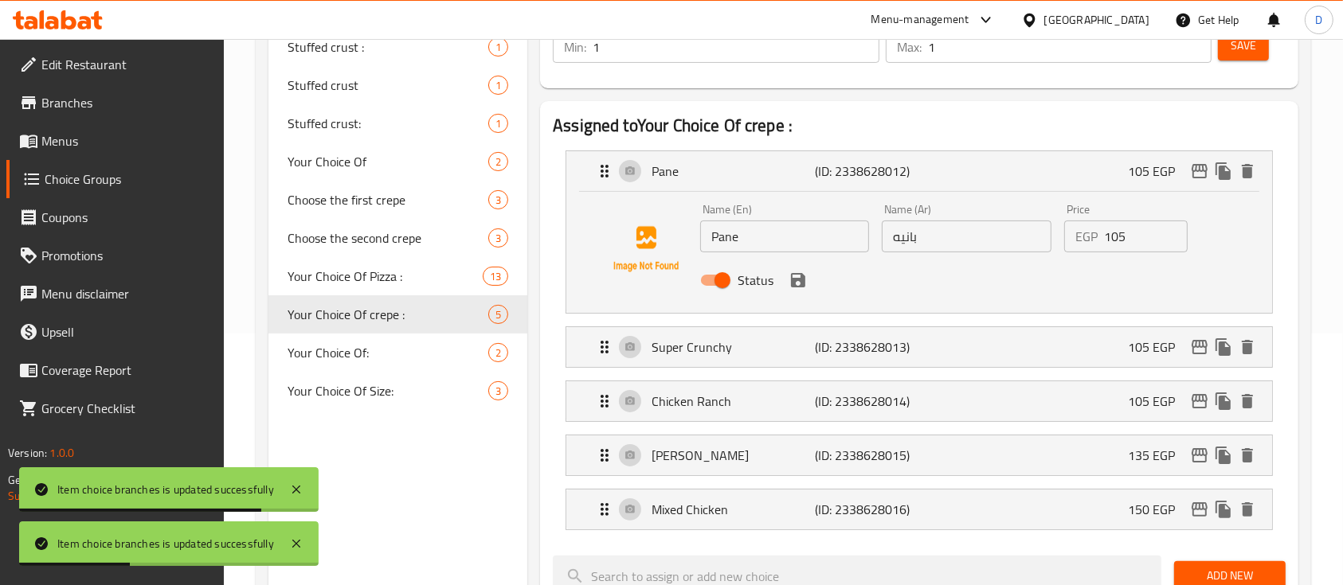
click at [1128, 259] on div "Status" at bounding box center [967, 280] width 546 height 43
click at [1130, 245] on input "105" at bounding box center [1146, 237] width 84 height 32
click at [1130, 244] on input "105" at bounding box center [1146, 237] width 84 height 32
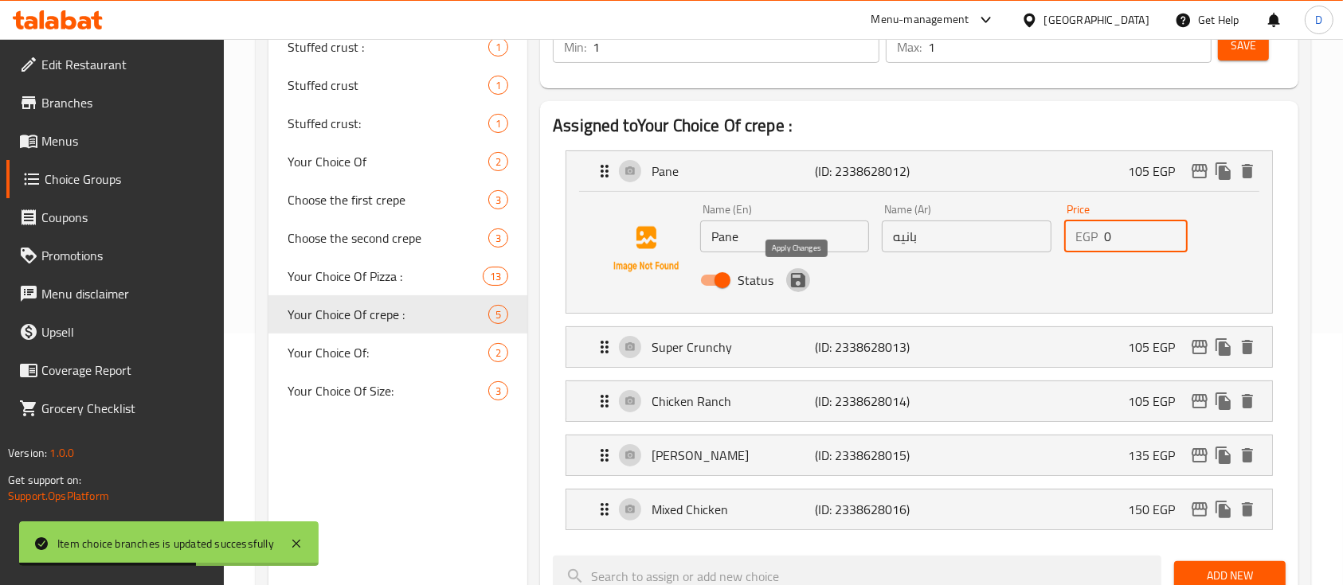
click at [794, 280] on icon "save" at bounding box center [798, 280] width 14 height 14
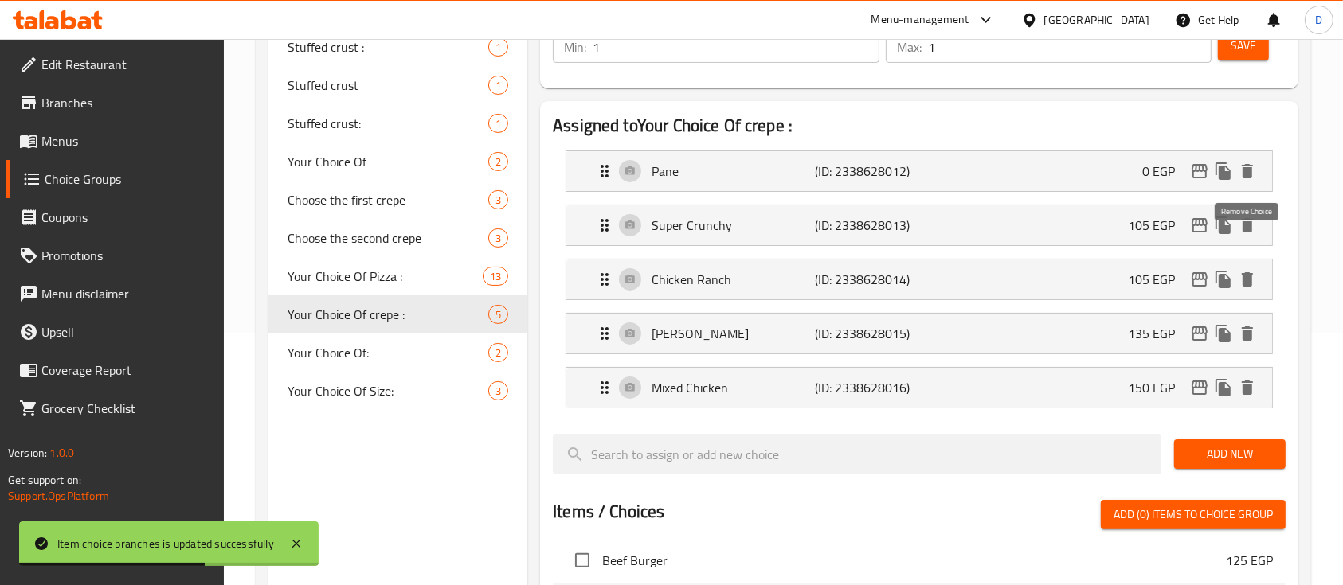
type input "0"
click at [1157, 220] on p "105 EGP" at bounding box center [1158, 225] width 60 height 19
click at [1153, 227] on p "105 EGP" at bounding box center [1158, 225] width 60 height 19
click at [1110, 225] on div "Super Crunchy (ID: 2338628013) 105 EGP" at bounding box center [924, 226] width 658 height 40
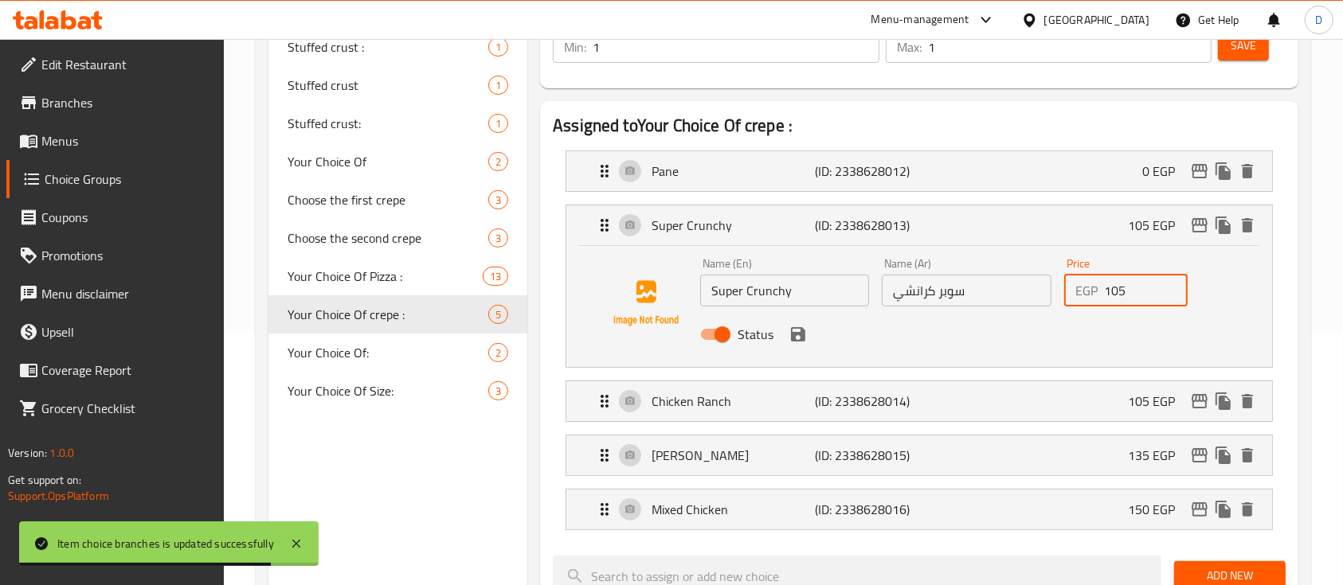
click at [1128, 288] on input "105" at bounding box center [1146, 291] width 84 height 32
click at [1126, 288] on input "105" at bounding box center [1146, 291] width 84 height 32
click at [800, 327] on icon "save" at bounding box center [798, 334] width 14 height 14
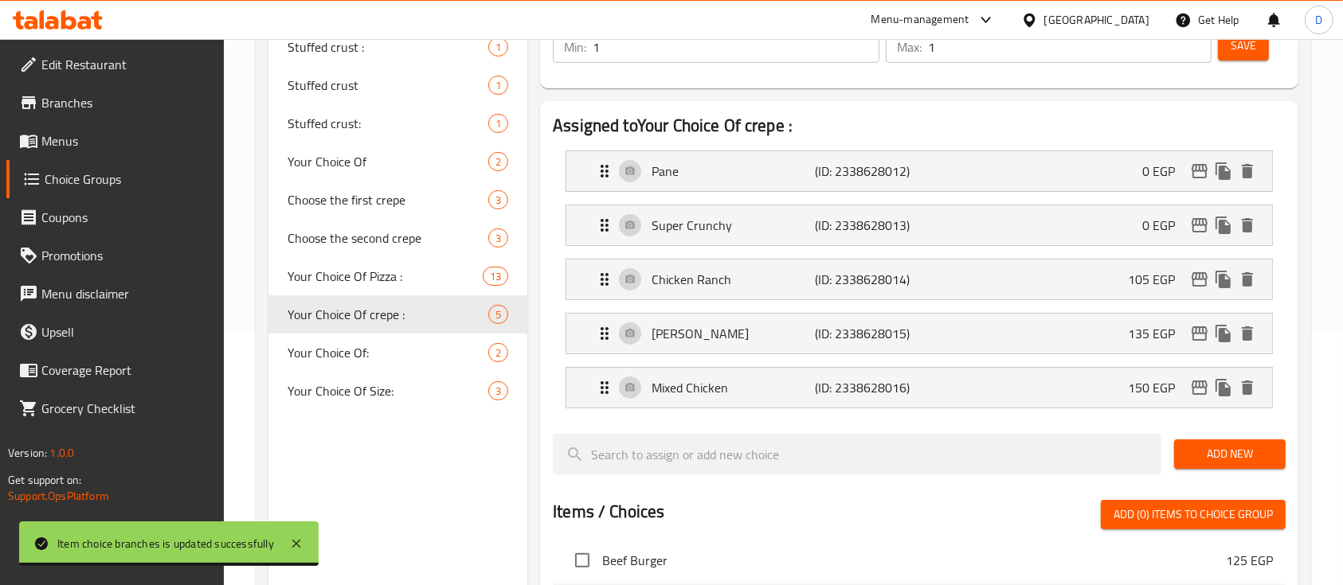
type input "0"
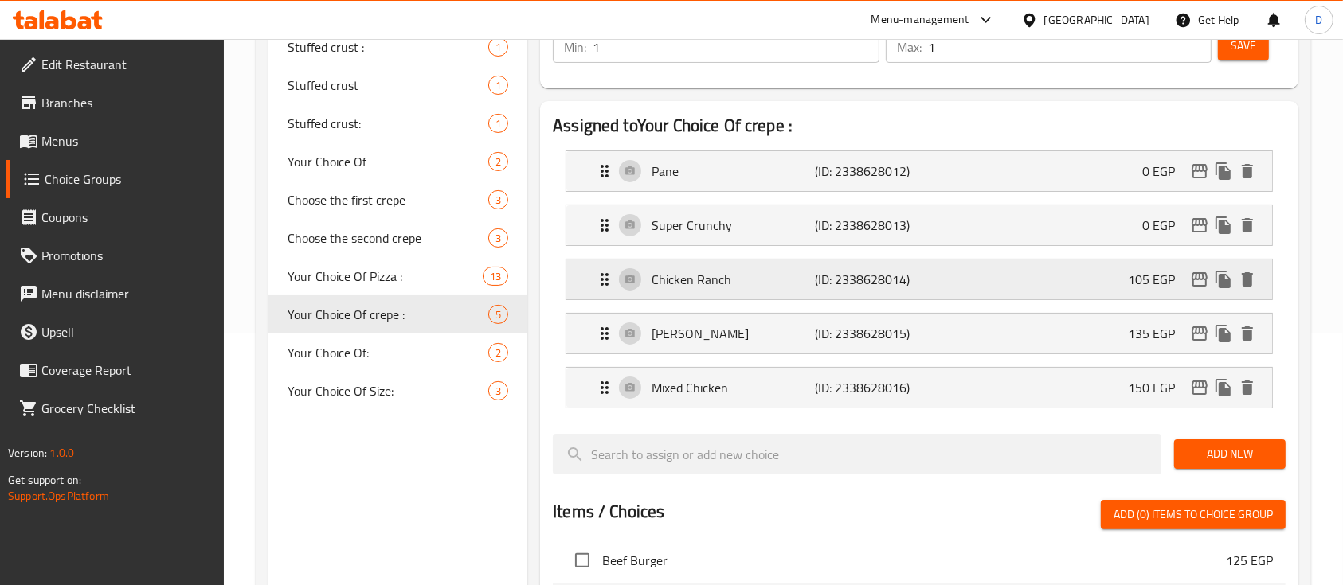
click at [1147, 270] on p "105 EGP" at bounding box center [1158, 279] width 60 height 19
click at [1096, 277] on div "Chicken Ranch (ID: 2338628014) 105 EGP" at bounding box center [924, 280] width 658 height 40
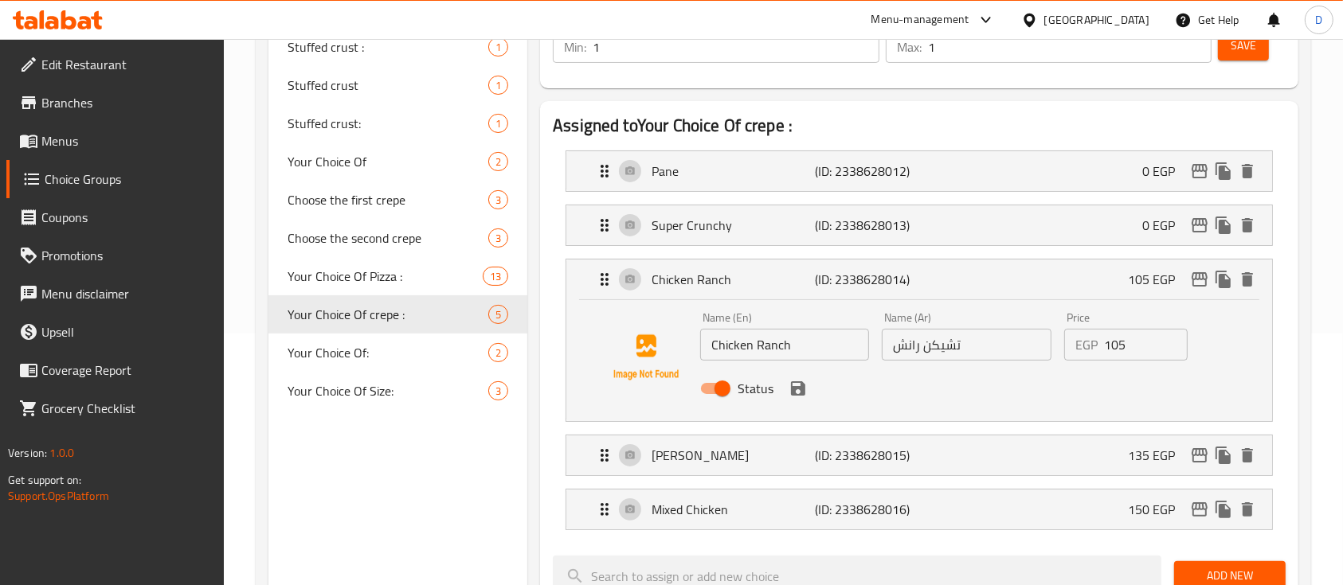
click at [1130, 353] on input "105" at bounding box center [1146, 345] width 84 height 32
click at [1130, 352] on input "105" at bounding box center [1146, 345] width 84 height 32
click at [1130, 350] on input "105" at bounding box center [1146, 345] width 84 height 32
click at [1129, 344] on input "10500" at bounding box center [1146, 345] width 84 height 32
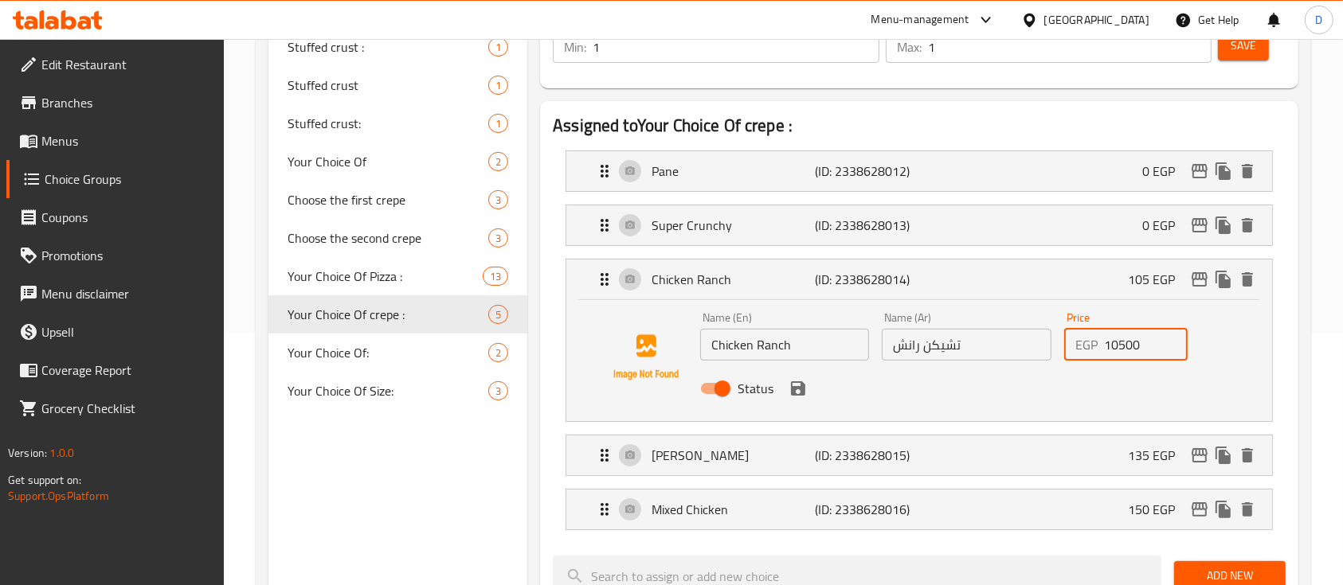
click at [1129, 344] on input "10500" at bounding box center [1146, 345] width 84 height 32
click at [797, 379] on icon "save" at bounding box center [798, 388] width 19 height 19
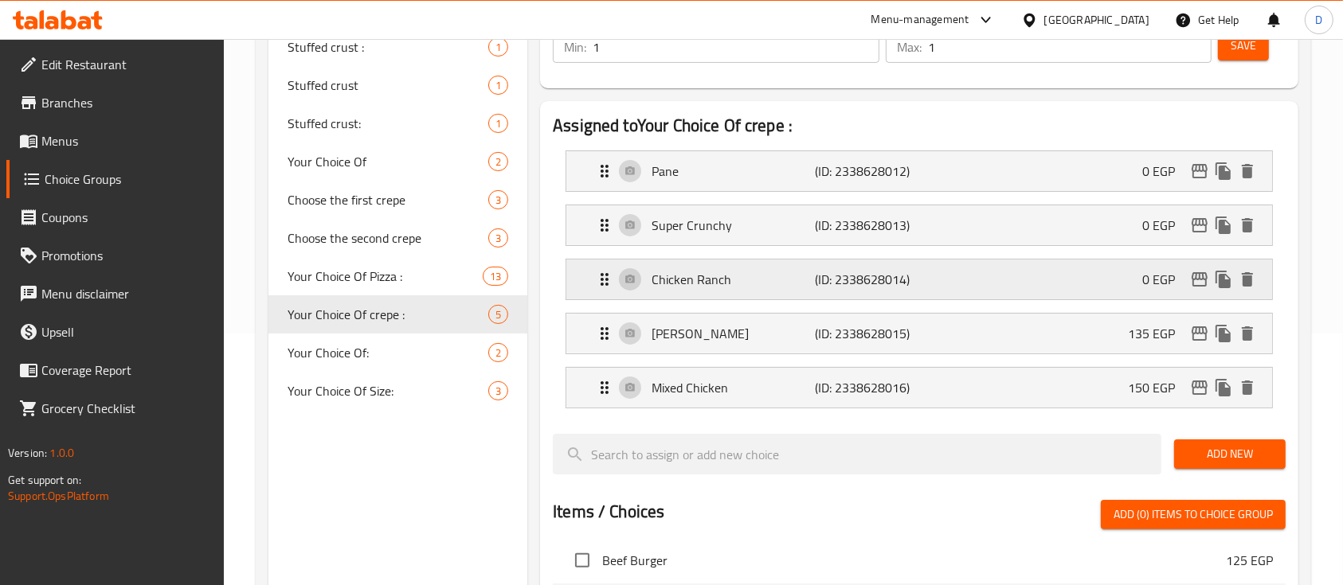
type input "0"
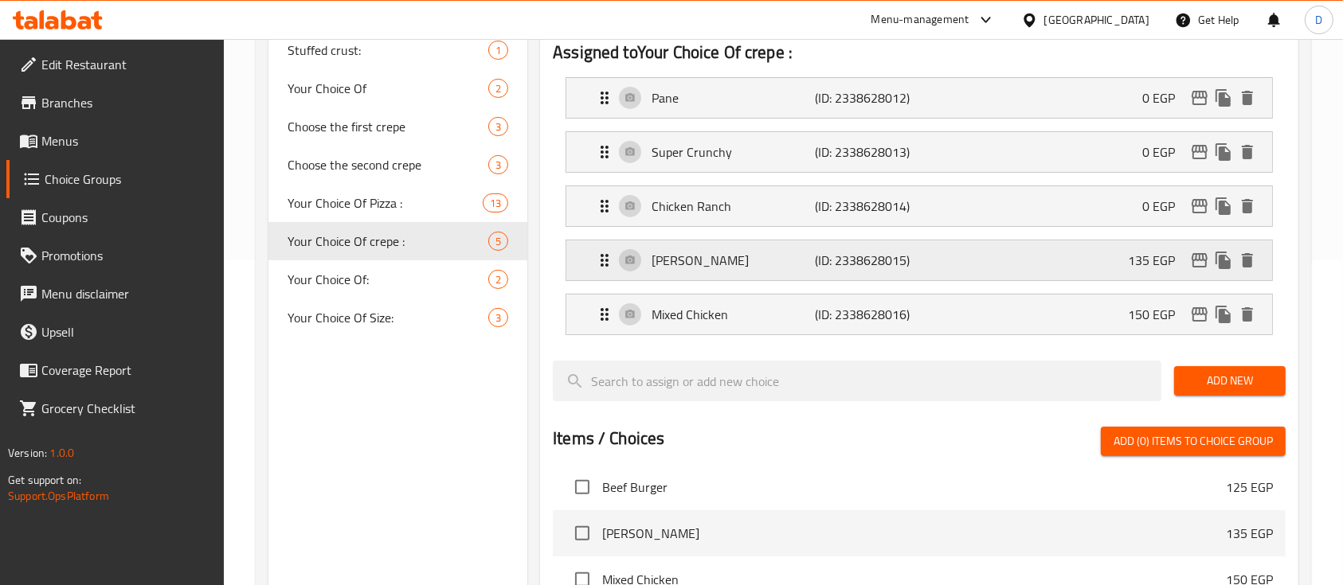
scroll to position [358, 0]
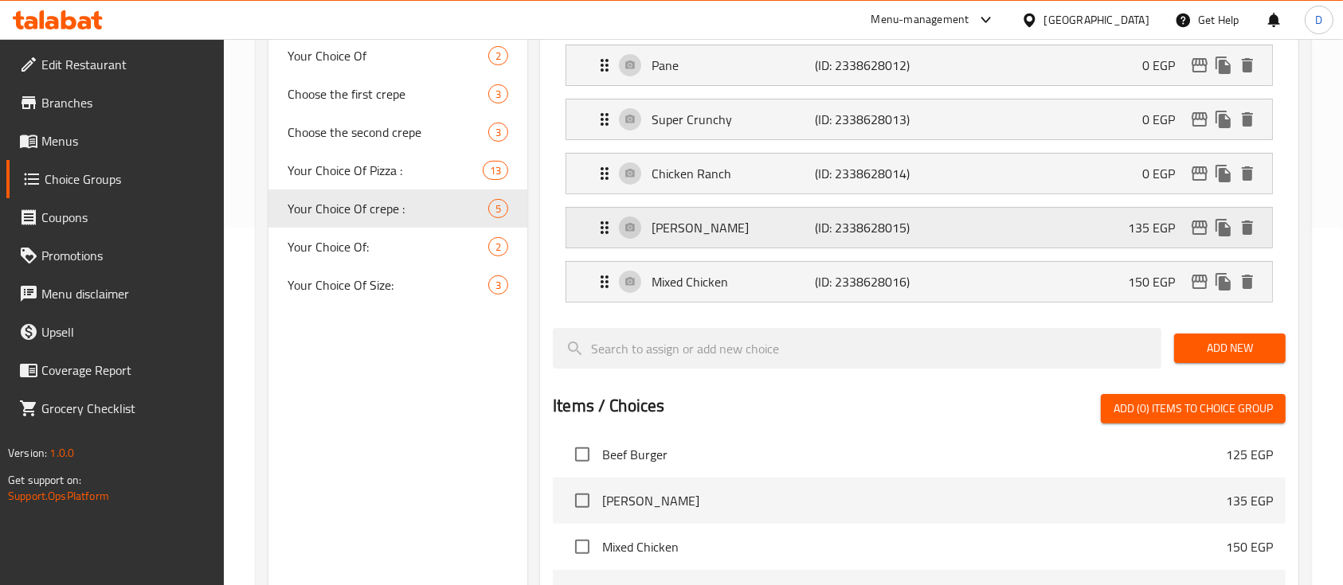
click at [1138, 233] on p "135 EGP" at bounding box center [1158, 227] width 60 height 19
click at [1134, 218] on p "135 EGP" at bounding box center [1158, 227] width 60 height 19
click at [1131, 239] on div "Shish Tawook (ID: 2338628015) 135 EGP" at bounding box center [924, 228] width 658 height 40
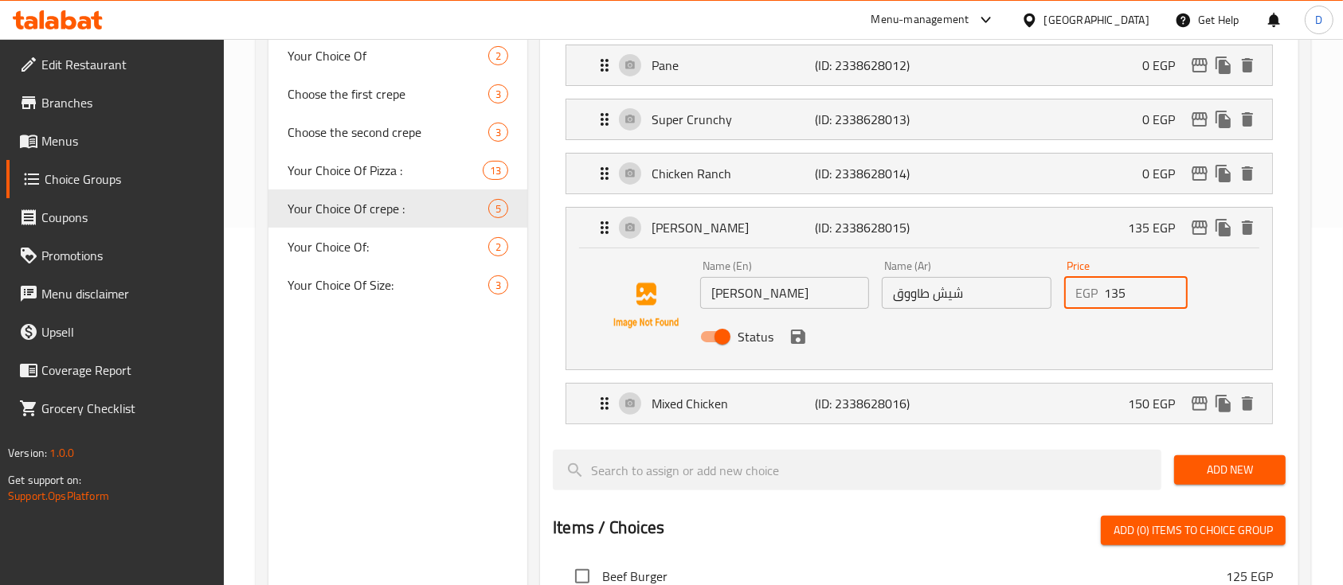
drag, startPoint x: 1132, startPoint y: 294, endPoint x: 1000, endPoint y: 323, distance: 135.5
click at [1046, 296] on div "Name (En) Shish Tawook Name (En) Name (Ar) شيش طاووق Name (Ar) Price EGP 135 Pr…" at bounding box center [967, 306] width 546 height 104
click at [800, 335] on icon "save" at bounding box center [798, 337] width 14 height 14
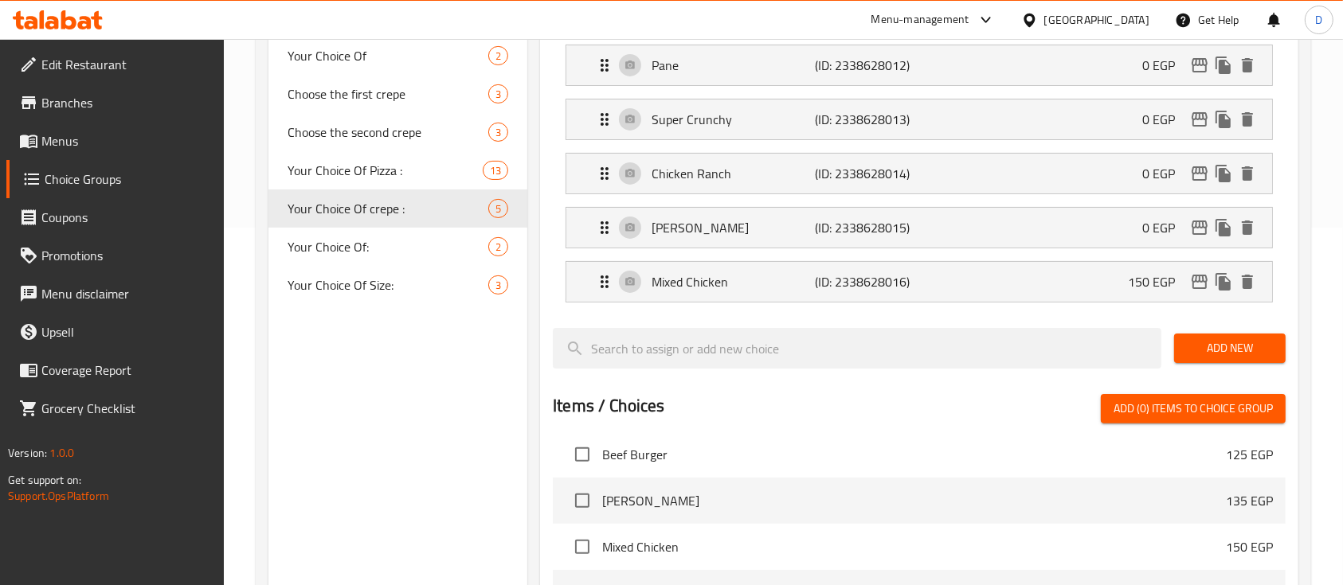
type input "0"
click at [1176, 277] on p "150 EGP" at bounding box center [1158, 281] width 60 height 19
click at [1122, 284] on div "Mixed Chicken (ID: 2338628016) 150 EGP" at bounding box center [924, 282] width 658 height 40
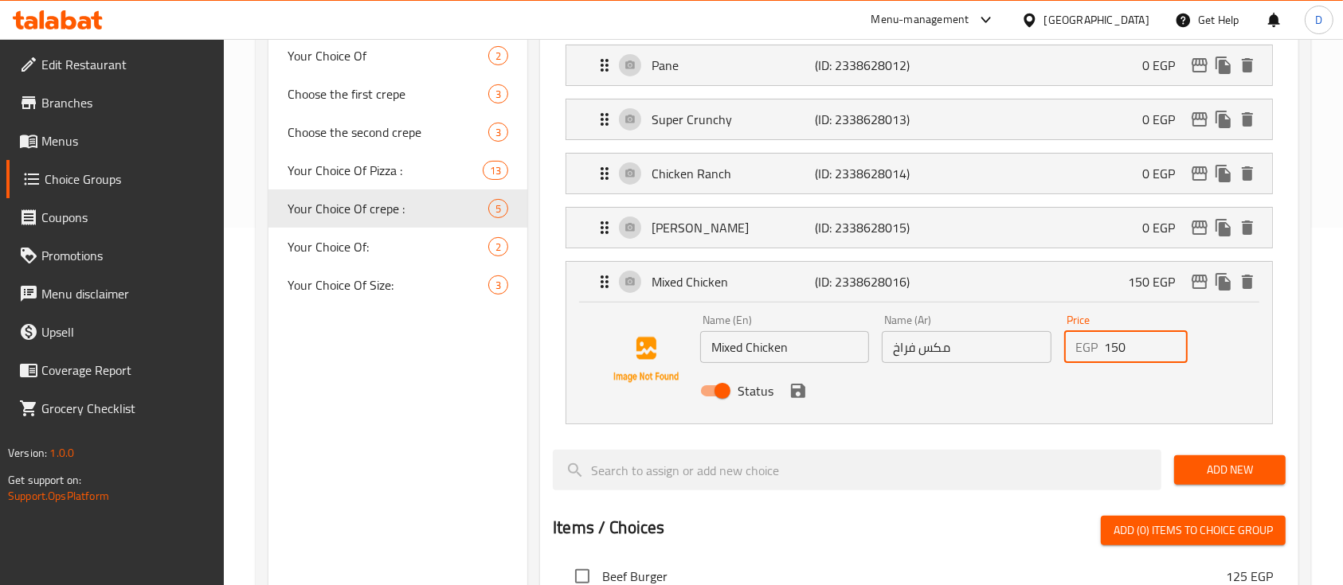
drag, startPoint x: 1134, startPoint y: 346, endPoint x: 966, endPoint y: 362, distance: 168.8
click at [968, 363] on div "Name (En) Mixed Chicken Name (En) Name (Ar) مكس فراخ Name (Ar) Price EGP 150 Pr…" at bounding box center [967, 360] width 546 height 104
click at [792, 394] on icon "save" at bounding box center [798, 391] width 14 height 14
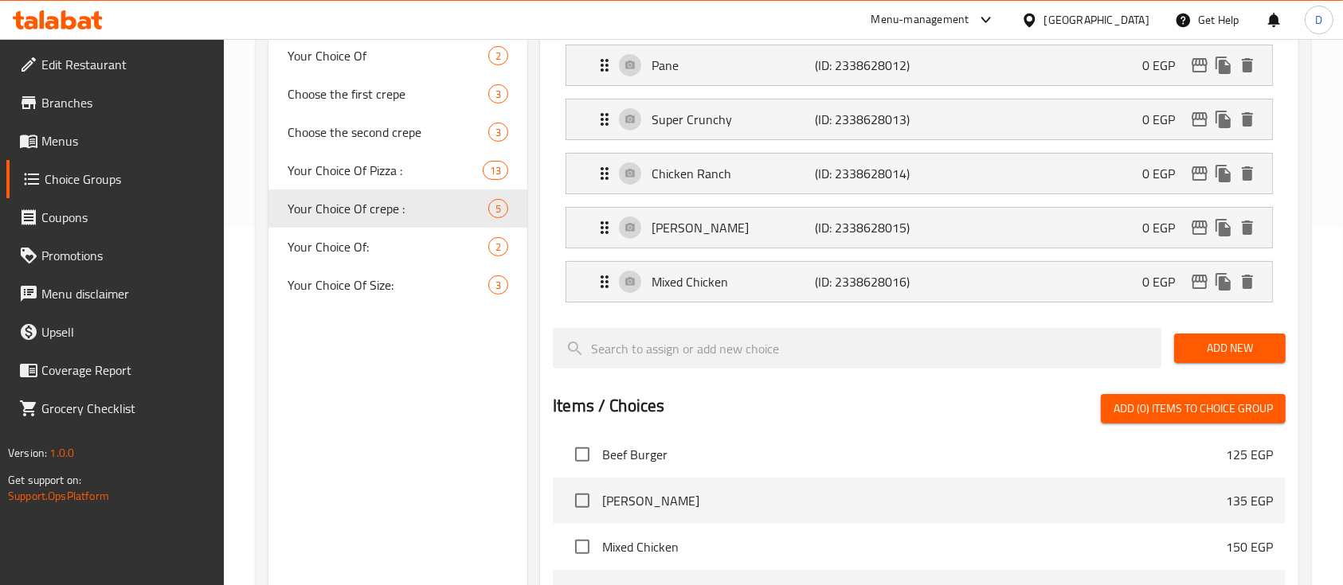
type input "0"
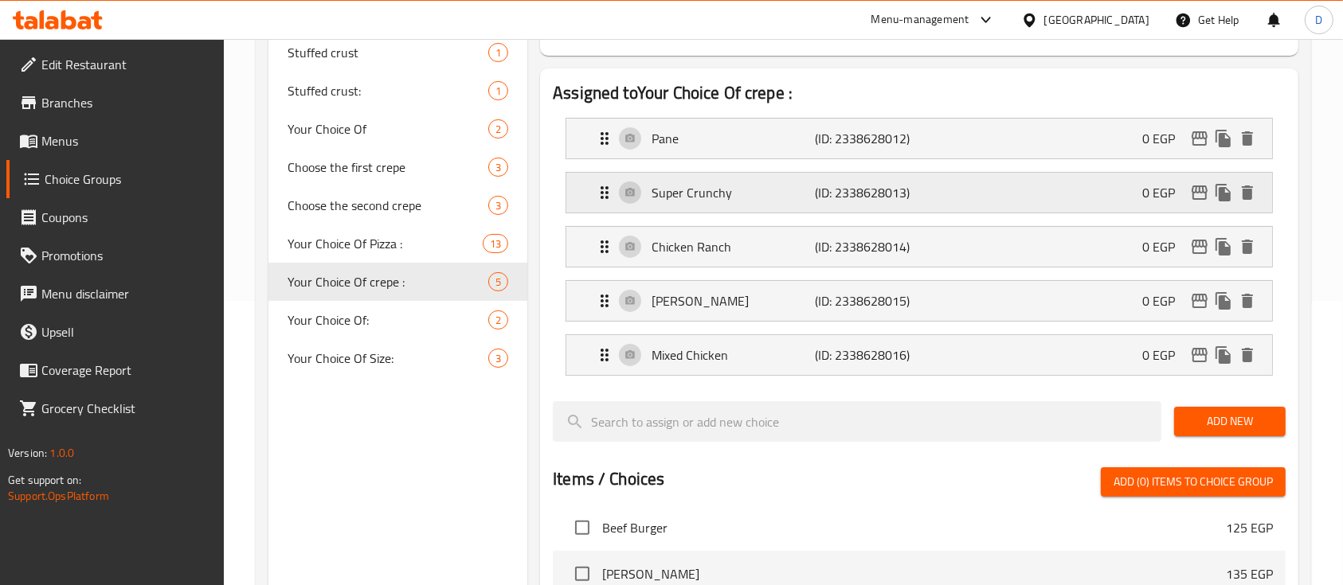
scroll to position [252, 0]
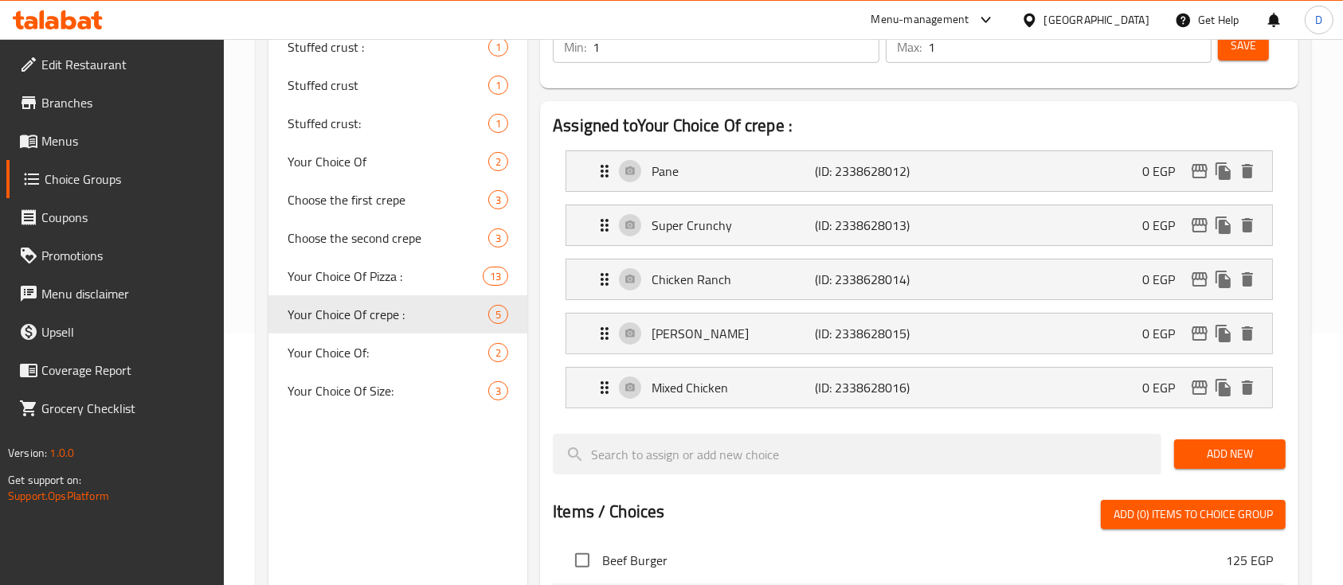
click at [1241, 48] on span "Save" at bounding box center [1243, 46] width 25 height 20
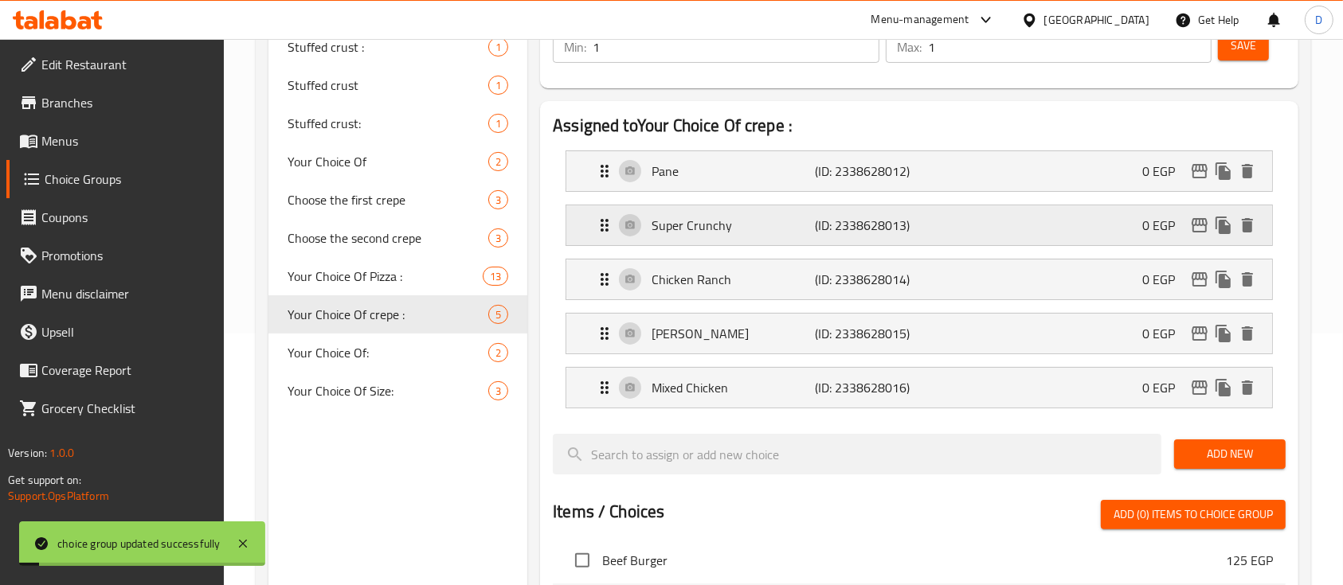
click at [954, 229] on div "Super Crunchy (ID: 2338628013) 0 EGP" at bounding box center [924, 226] width 658 height 40
click at [1193, 221] on icon "edit" at bounding box center [1199, 225] width 19 height 19
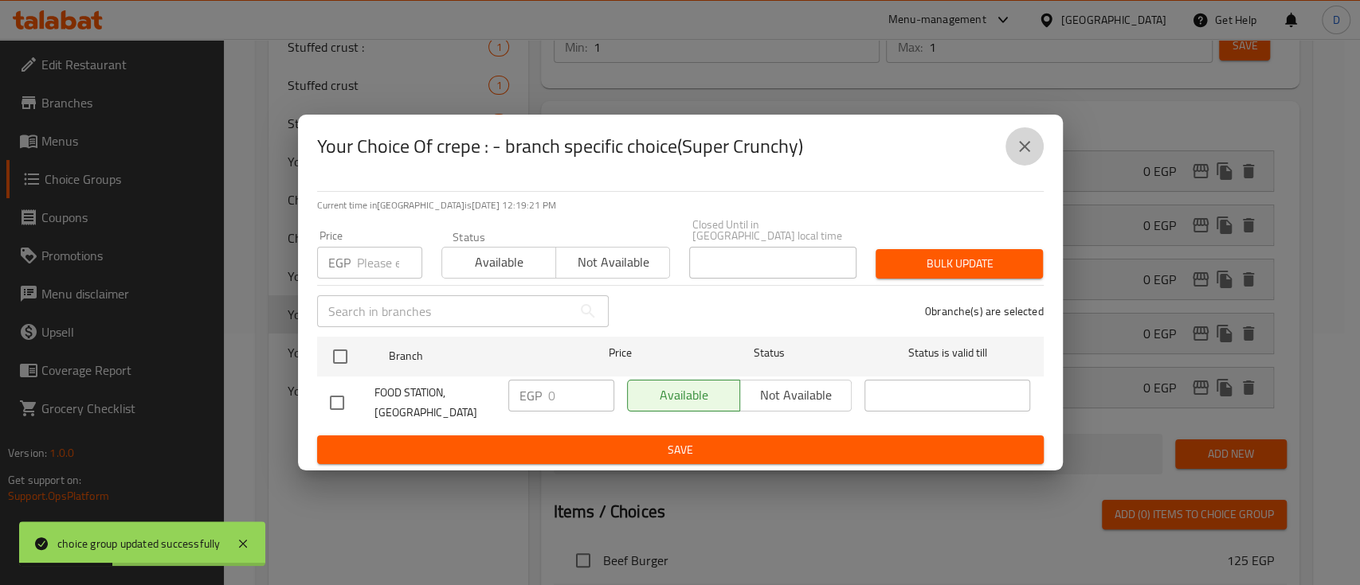
click at [1016, 156] on icon "close" at bounding box center [1024, 146] width 19 height 19
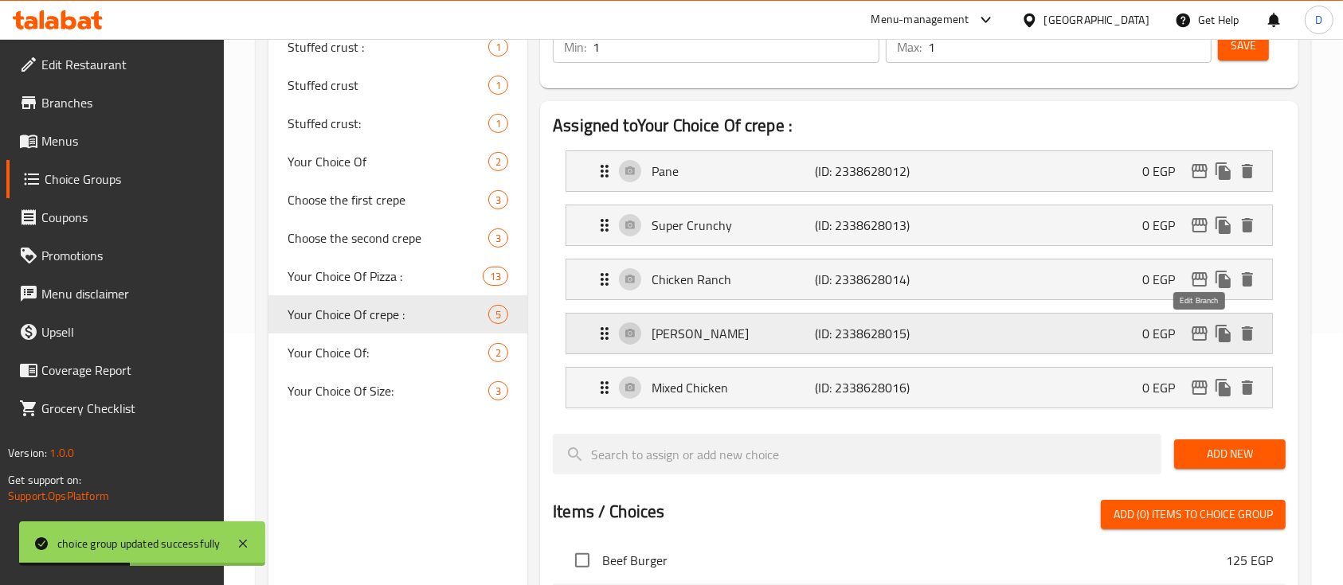
click at [1196, 328] on icon "edit" at bounding box center [1200, 334] width 16 height 14
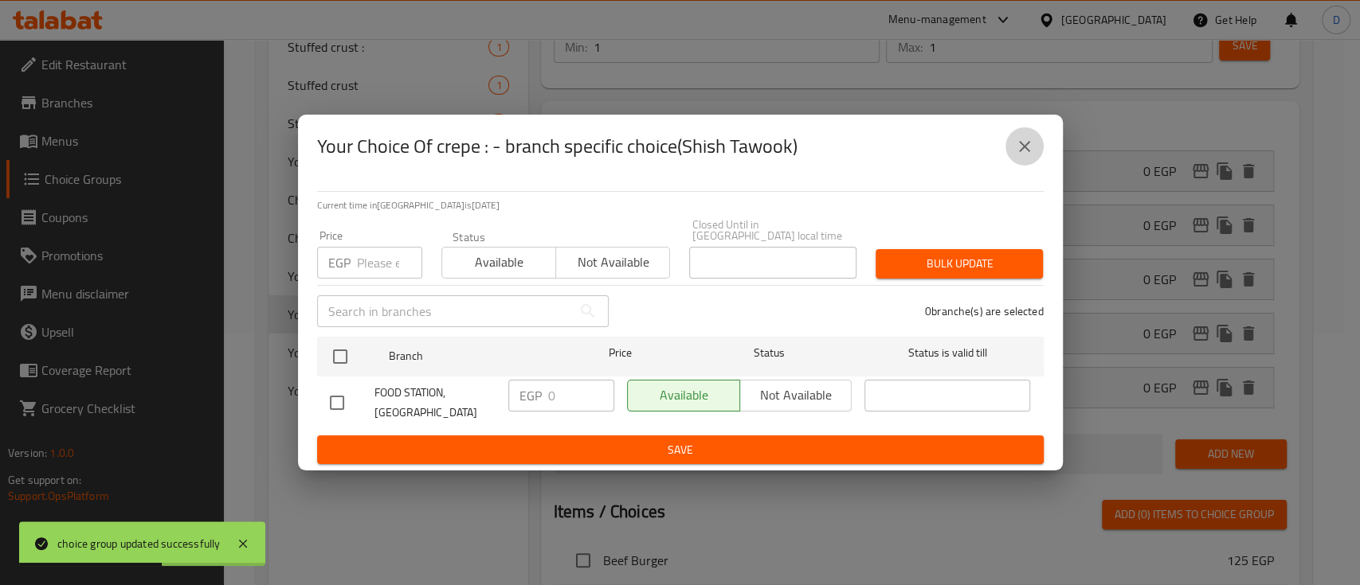
click at [1027, 145] on icon "close" at bounding box center [1024, 146] width 19 height 19
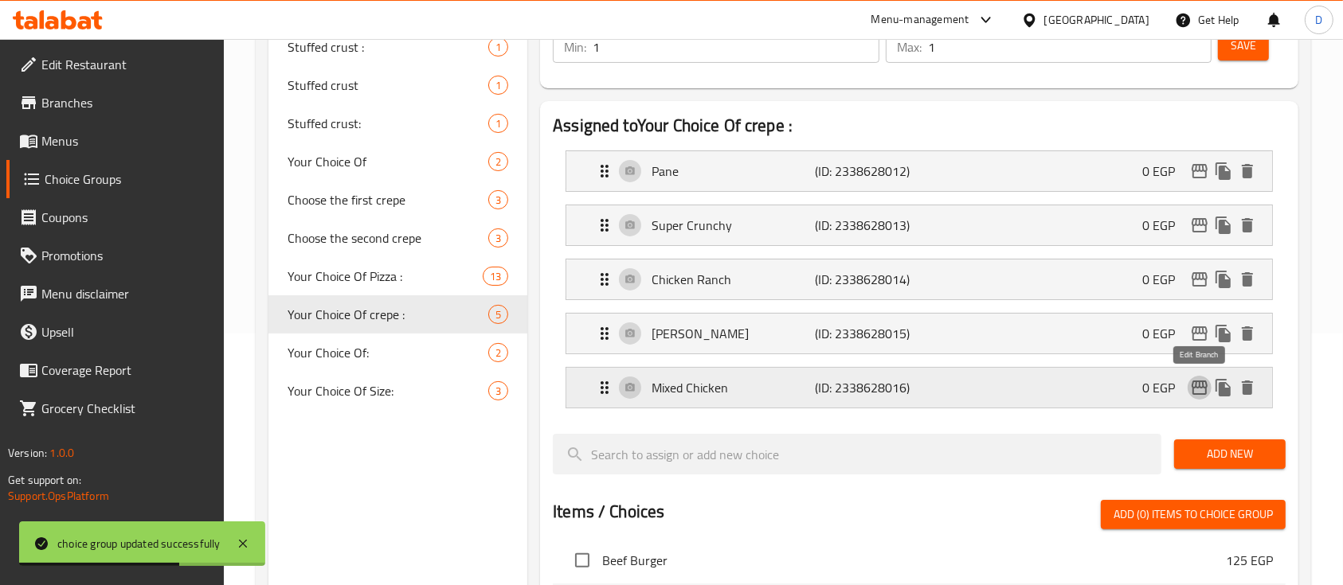
click at [1208, 394] on icon "edit" at bounding box center [1199, 387] width 19 height 19
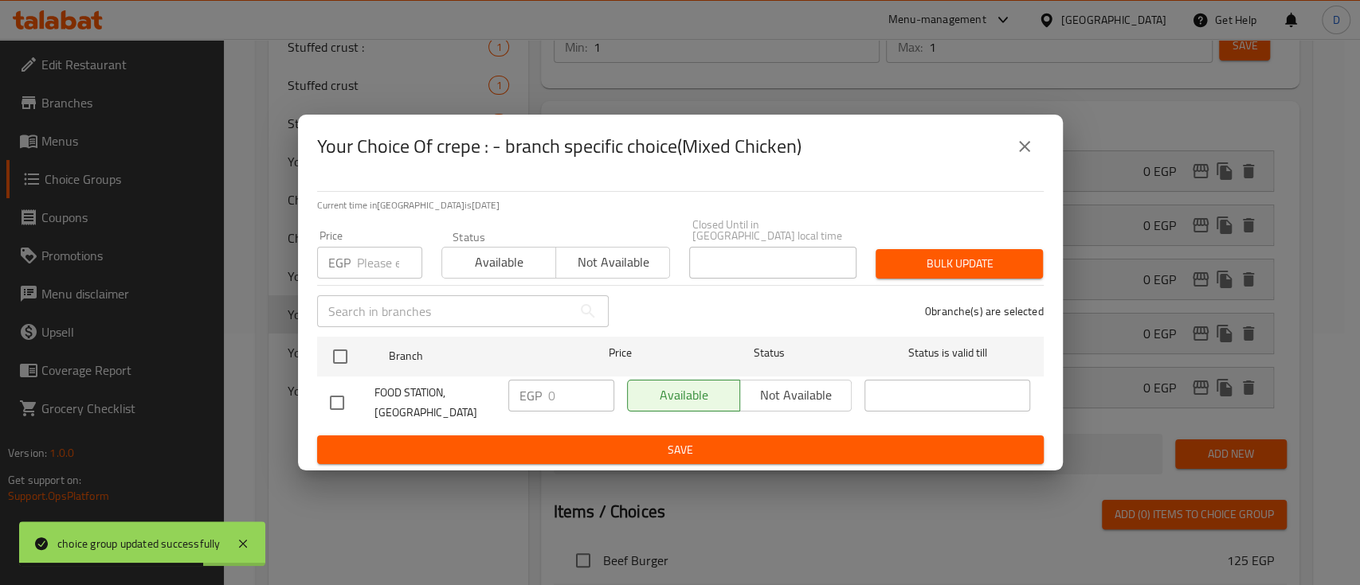
click at [1023, 152] on icon "close" at bounding box center [1024, 146] width 11 height 11
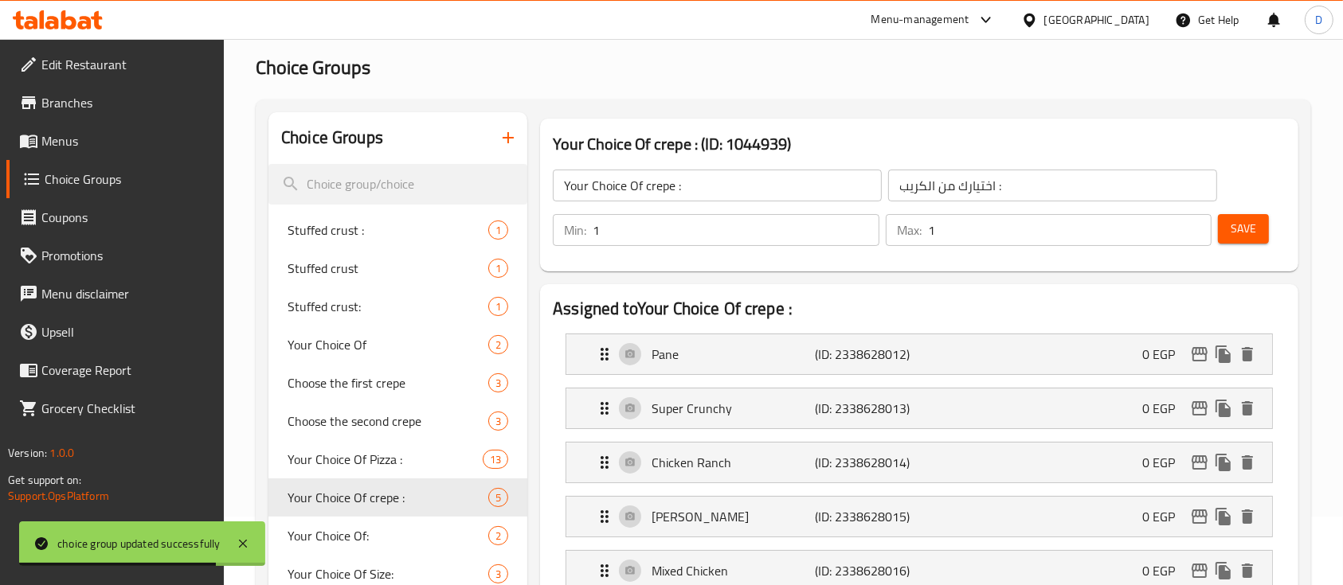
scroll to position [39, 0]
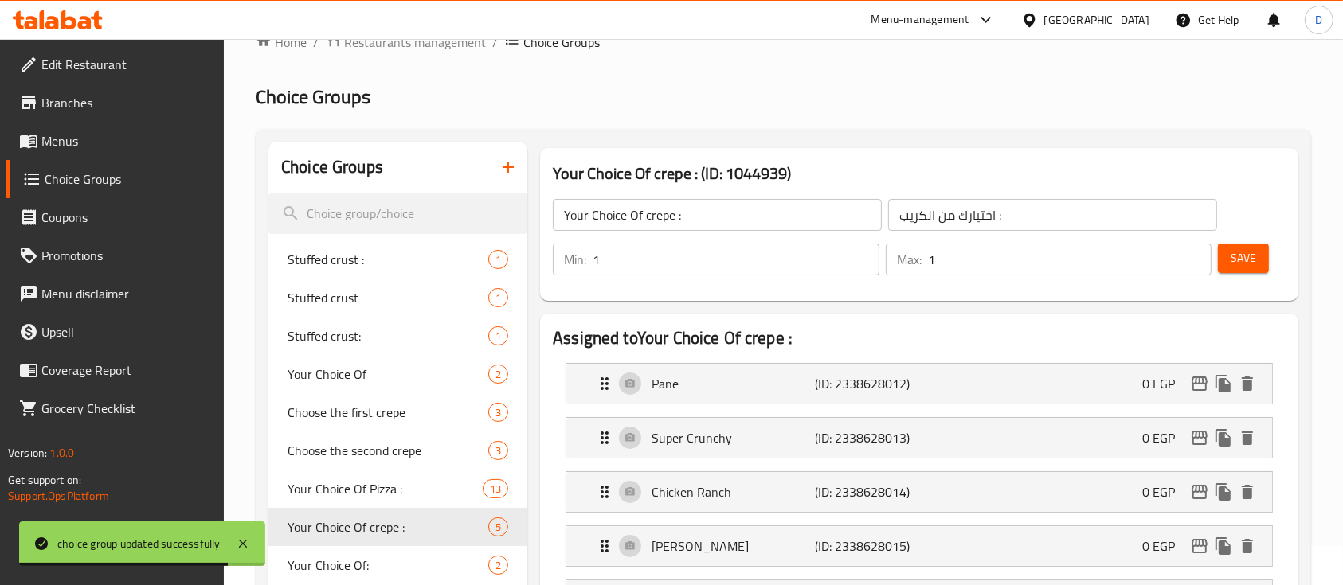
click at [1239, 259] on span "Save" at bounding box center [1243, 259] width 25 height 20
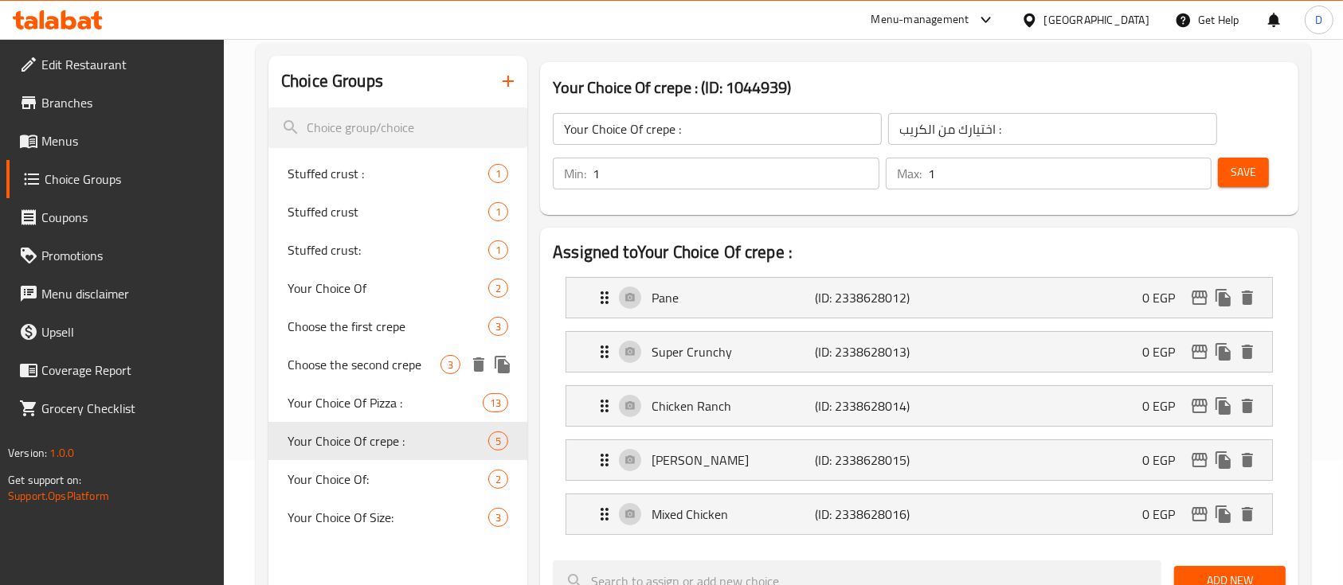
scroll to position [0, 0]
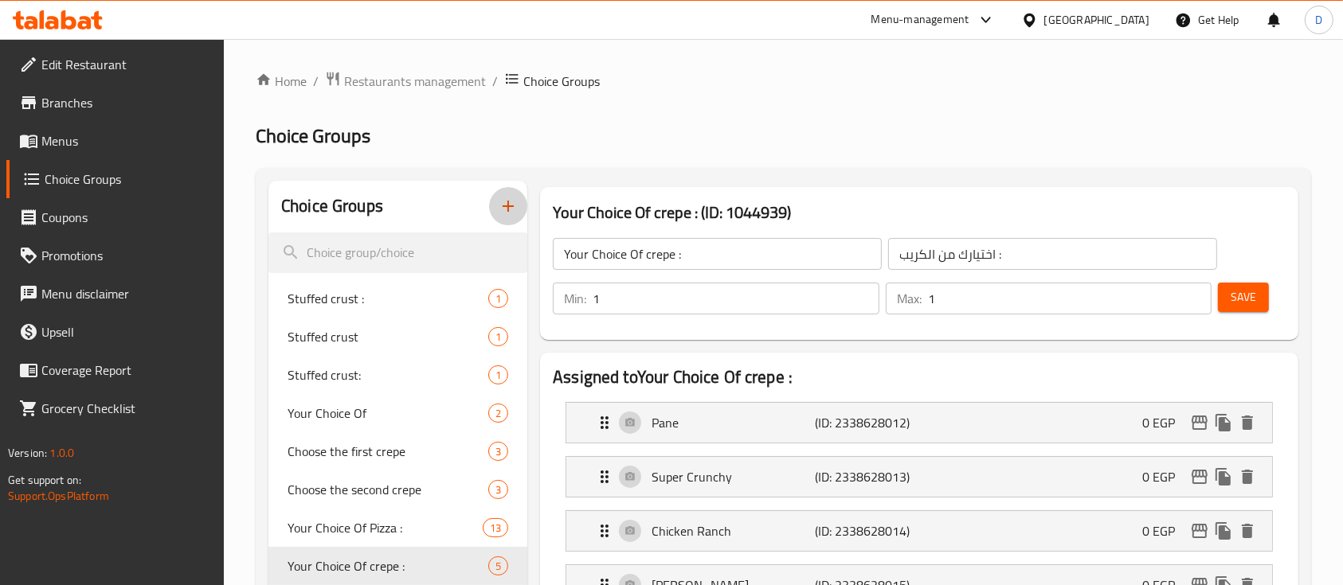
click at [500, 201] on icon "button" at bounding box center [508, 206] width 19 height 19
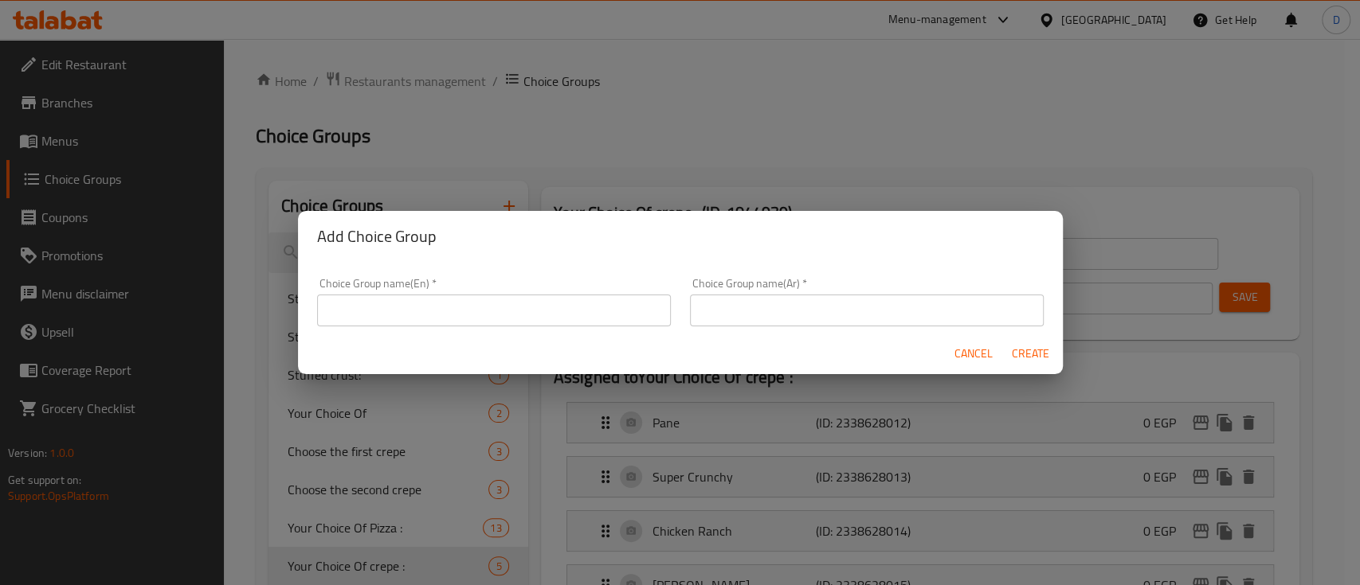
click at [510, 306] on input "text" at bounding box center [494, 311] width 354 height 32
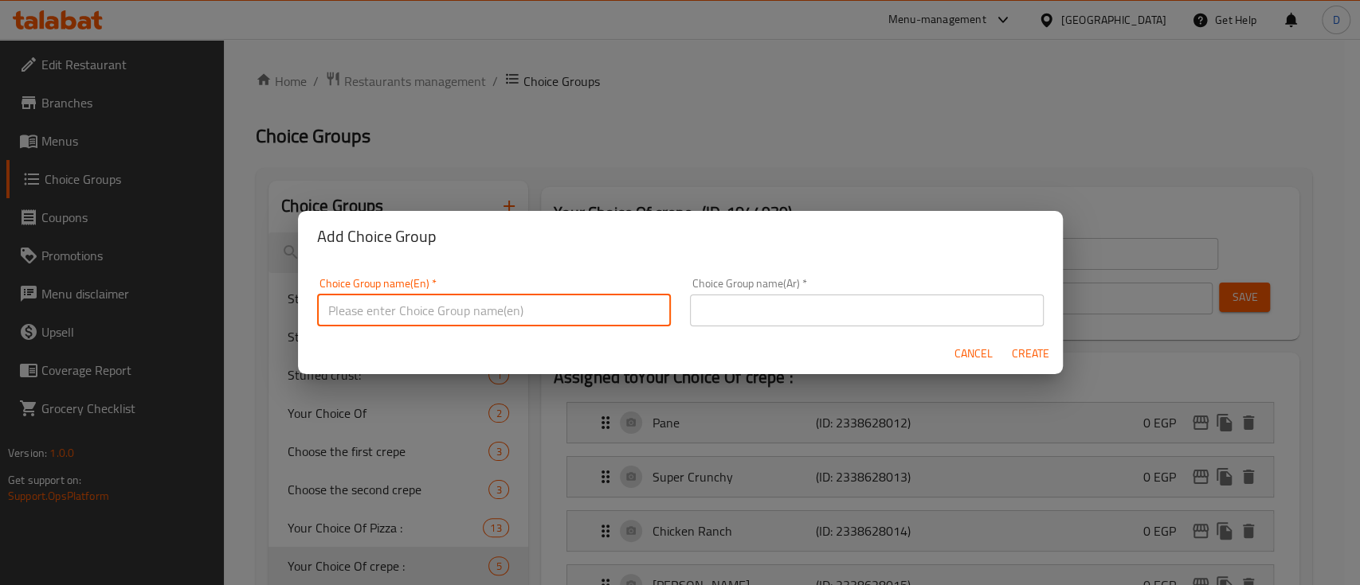
click at [733, 303] on input "text" at bounding box center [867, 311] width 354 height 32
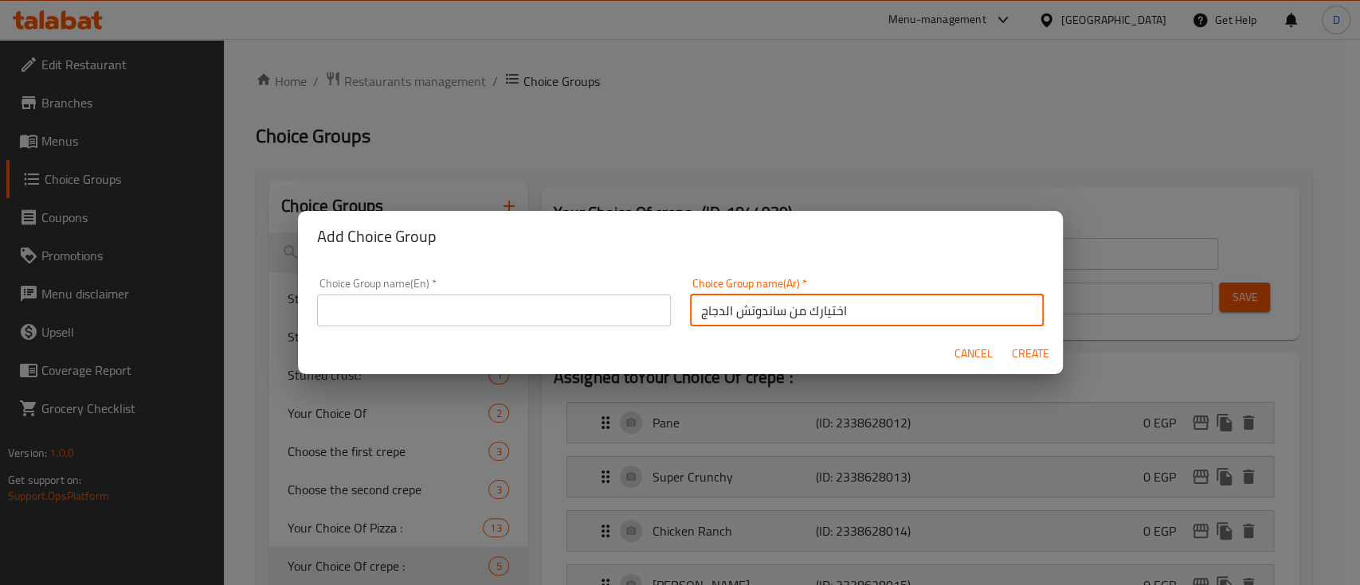
type input "اختيارك من ساندوتش الدجاج"
click at [534, 314] on input "text" at bounding box center [494, 311] width 354 height 32
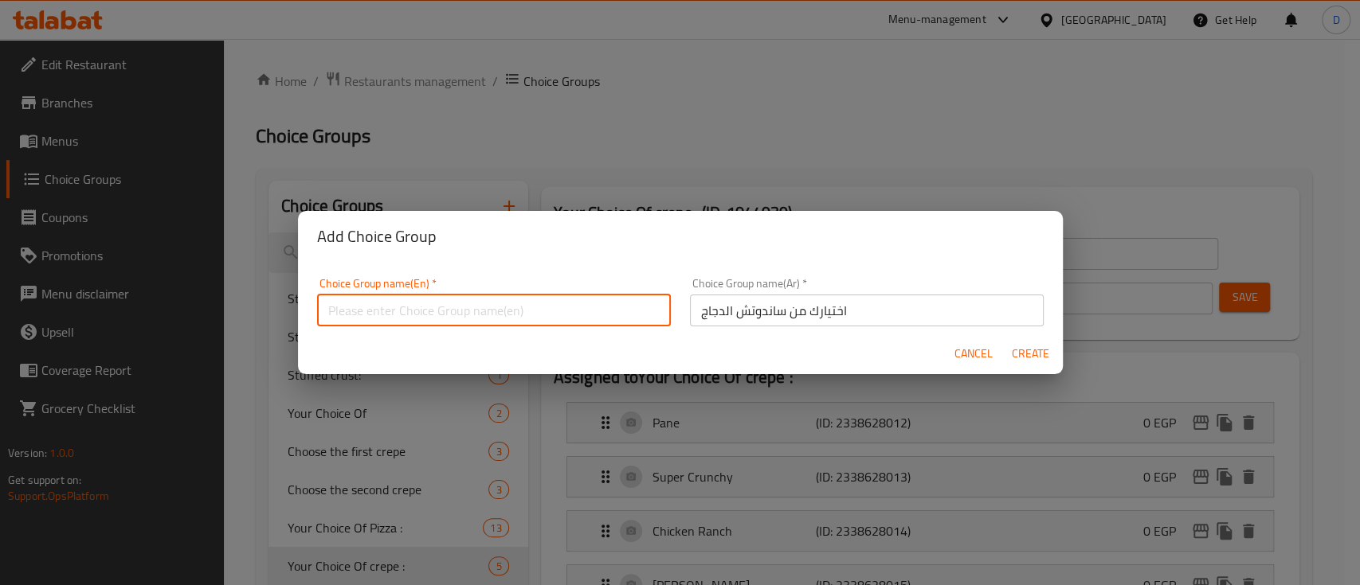
paste input "Your choice of chicken sandwich"
type input "Your choice of chicken sandwich"
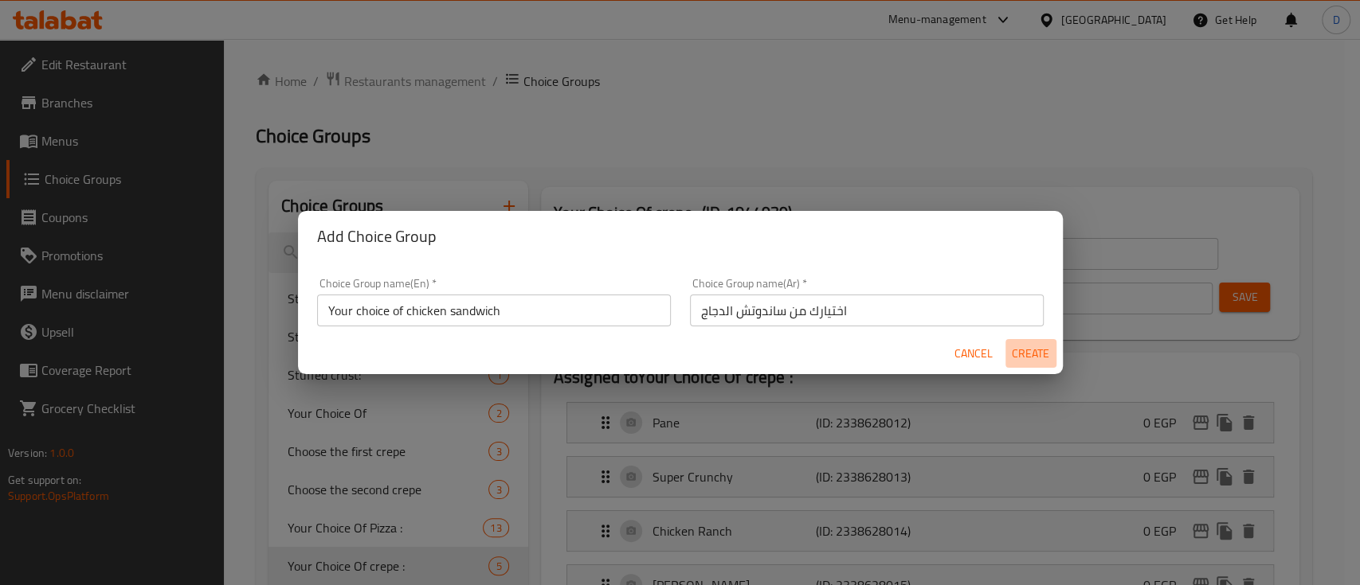
click at [1027, 347] on span "Create" at bounding box center [1031, 354] width 38 height 20
type input "Your choice of chicken sandwich"
type input "اختيارك من ساندوتش الدجاج"
type input "0"
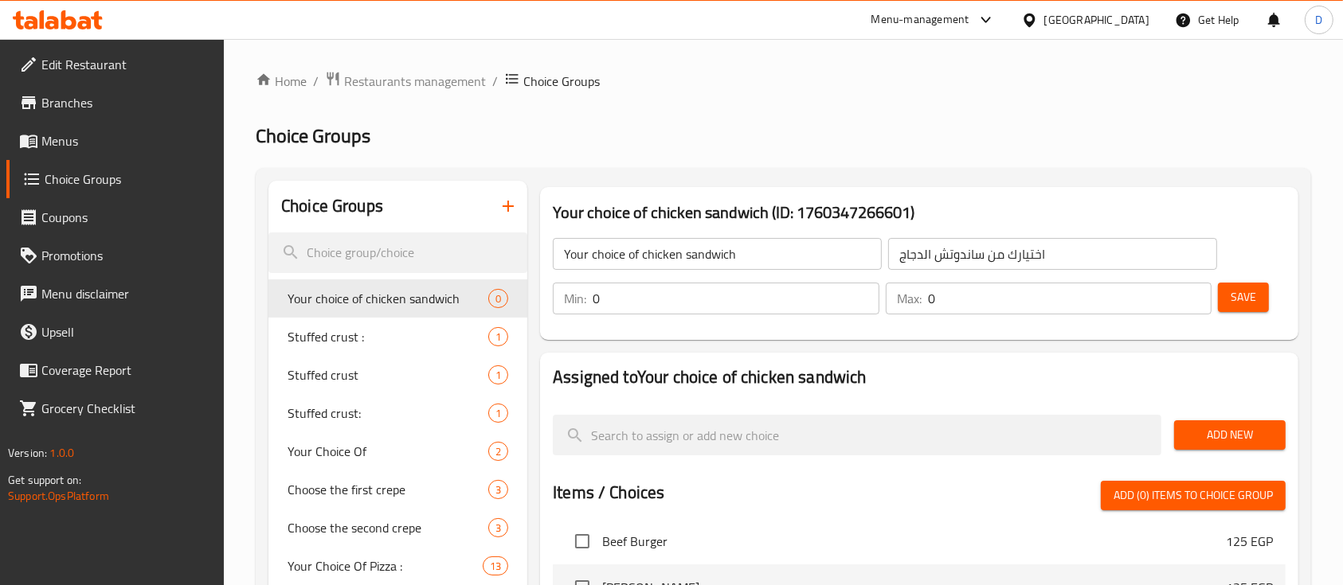
click at [761, 290] on input "0" at bounding box center [736, 299] width 287 height 32
type input "1"
click at [1026, 297] on input "0" at bounding box center [1070, 299] width 284 height 32
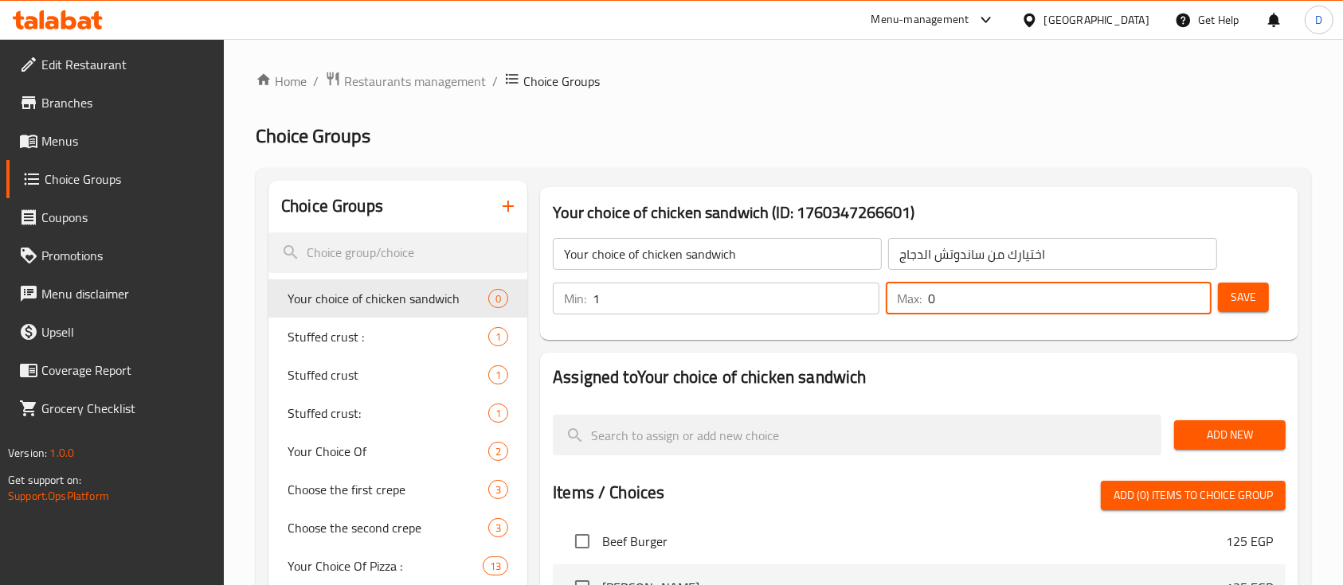
click at [1026, 297] on input "0" at bounding box center [1070, 299] width 284 height 32
type input "1"
click at [1223, 437] on span "Add New" at bounding box center [1230, 435] width 86 height 20
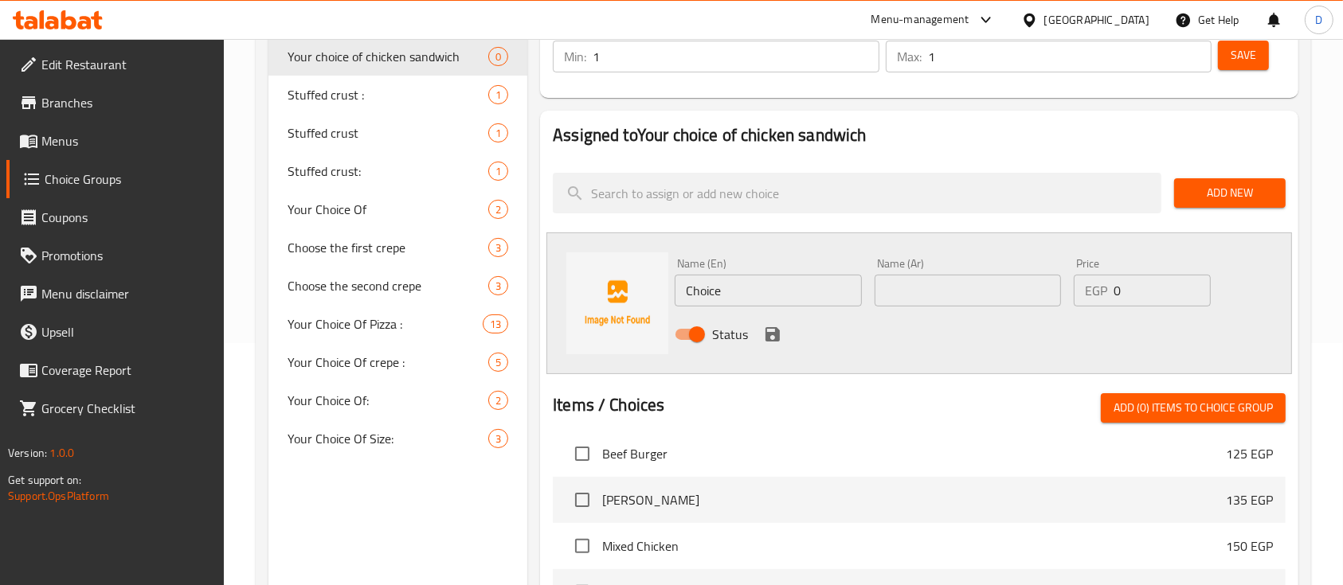
scroll to position [212, 0]
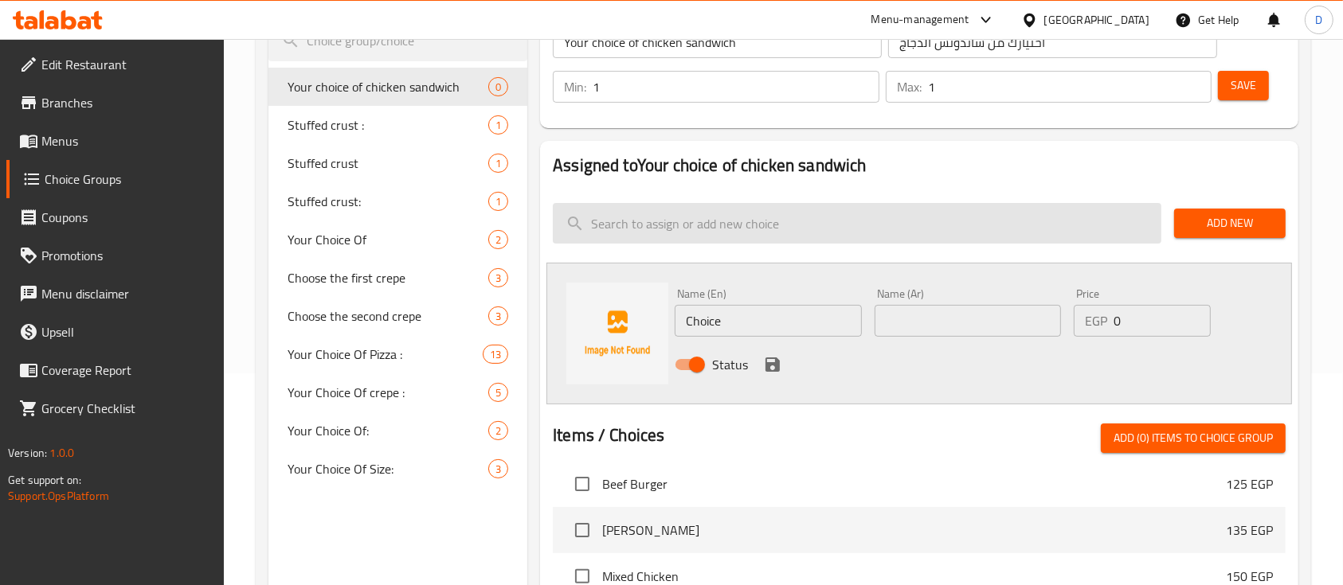
click at [702, 217] on input "search" at bounding box center [857, 223] width 609 height 41
paste input "Chicken Breast Sandwich"
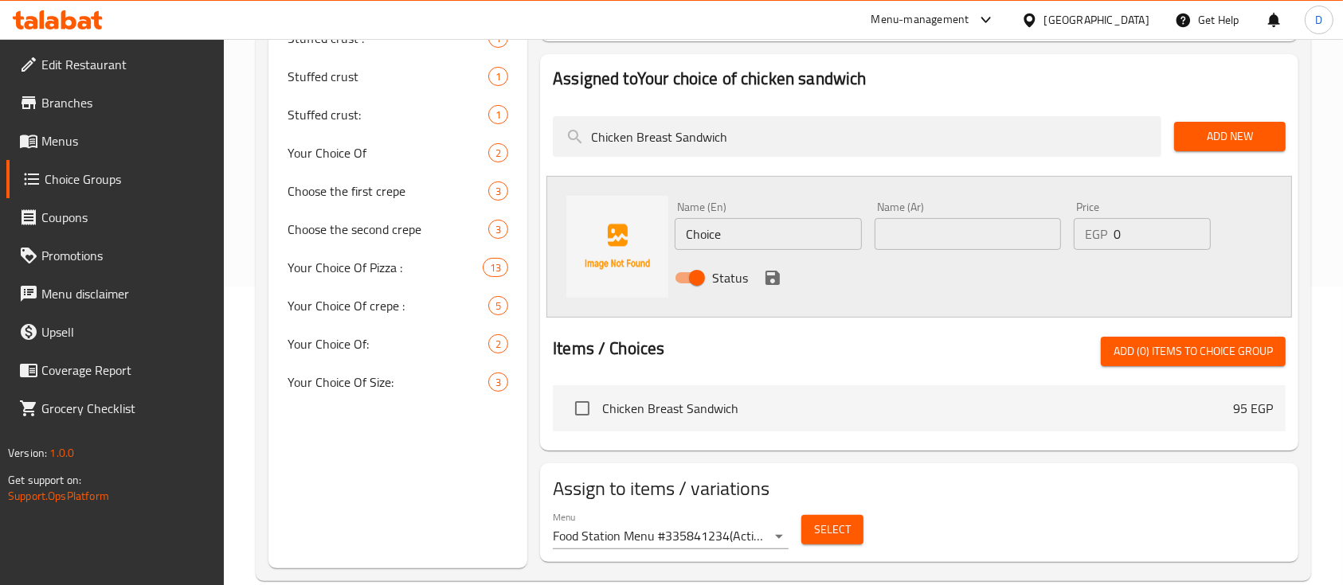
scroll to position [319, 0]
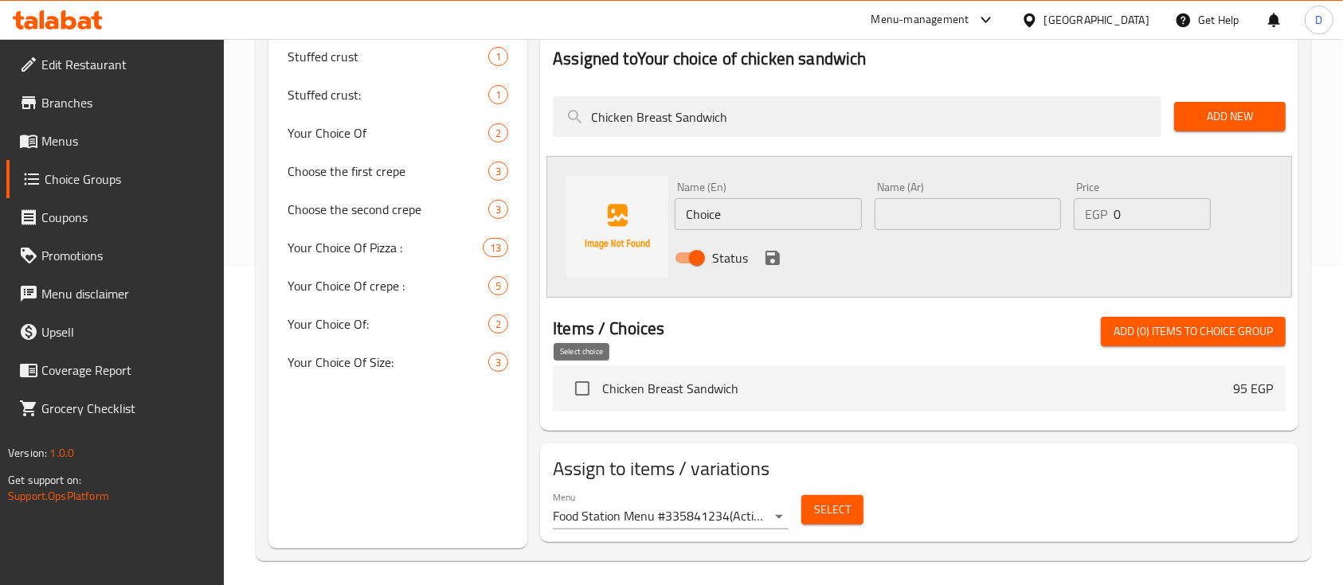
type input "Chicken Breast Sandwich"
click at [570, 391] on input "checkbox" at bounding box center [582, 388] width 33 height 33
checkbox input "true"
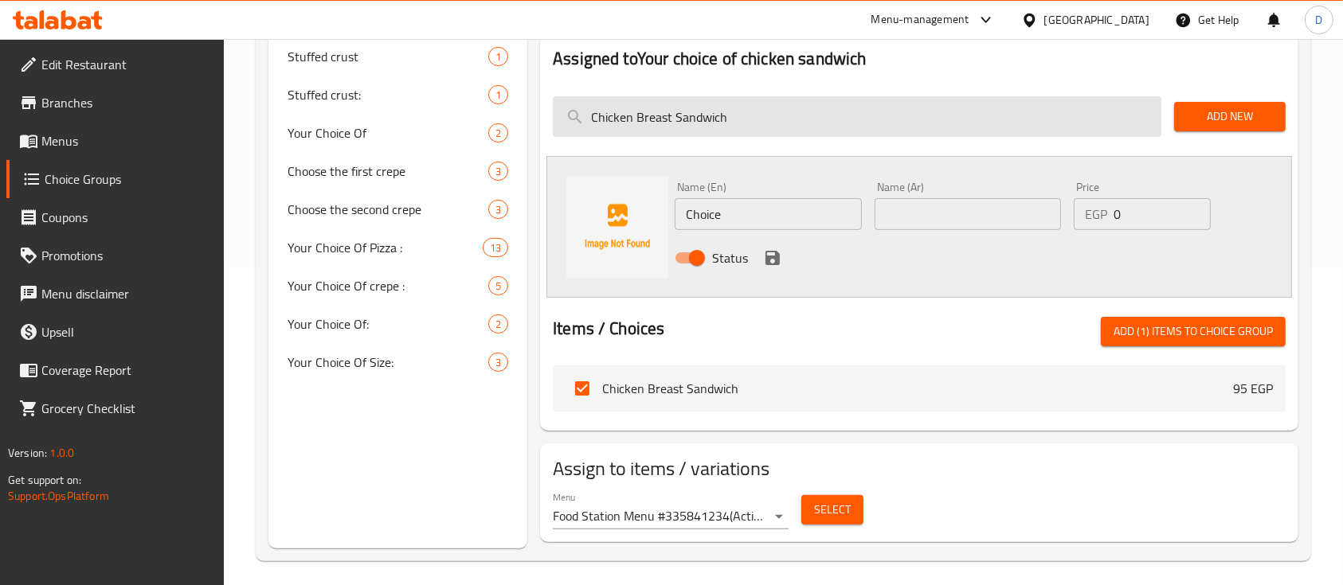
click at [1014, 129] on input "Chicken Breast Sandwich" at bounding box center [857, 116] width 609 height 41
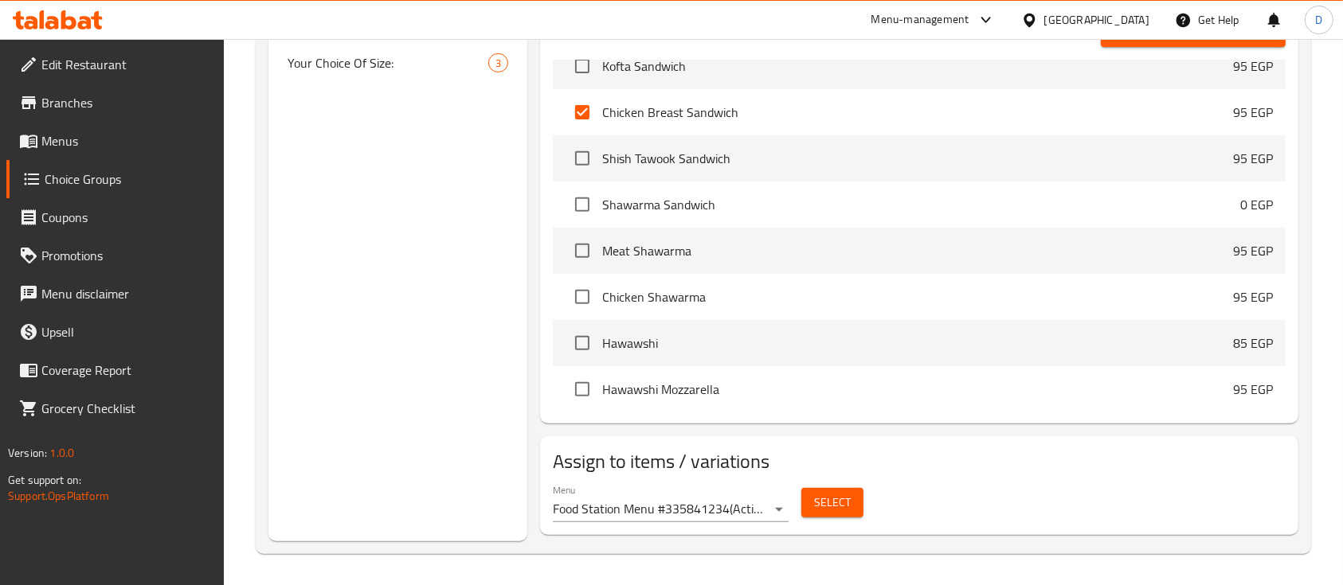
scroll to position [4567, 0]
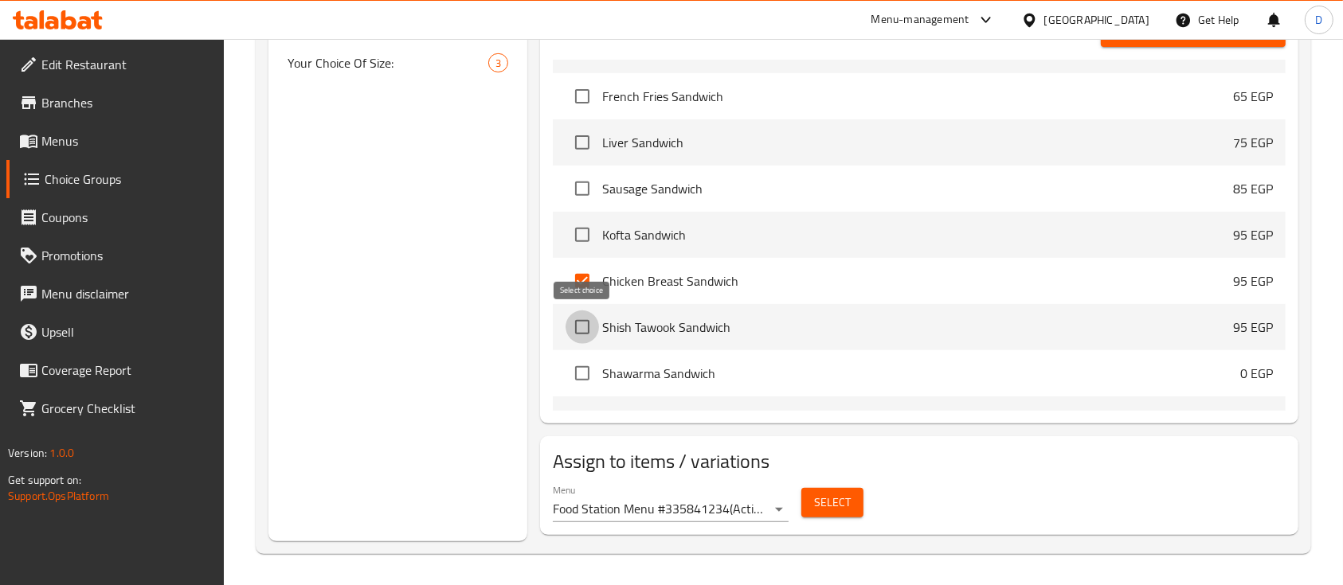
click at [575, 331] on input "checkbox" at bounding box center [582, 327] width 33 height 33
checkbox input "true"
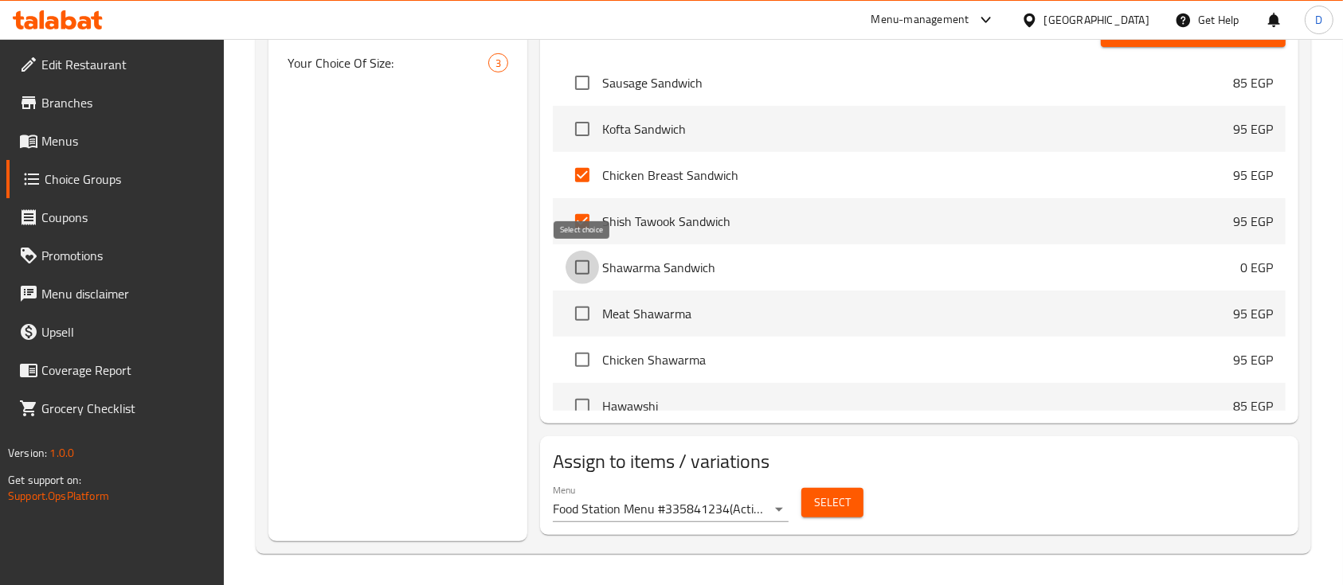
click at [586, 261] on input "checkbox" at bounding box center [582, 267] width 33 height 33
checkbox input "true"
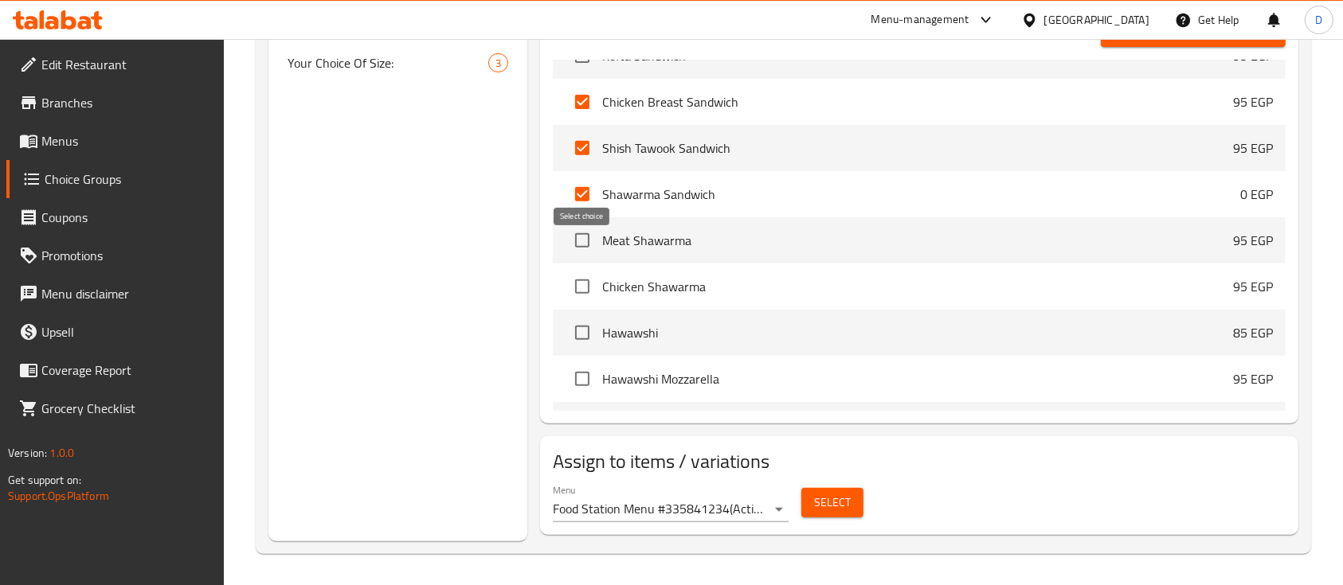
scroll to position [4779, 0]
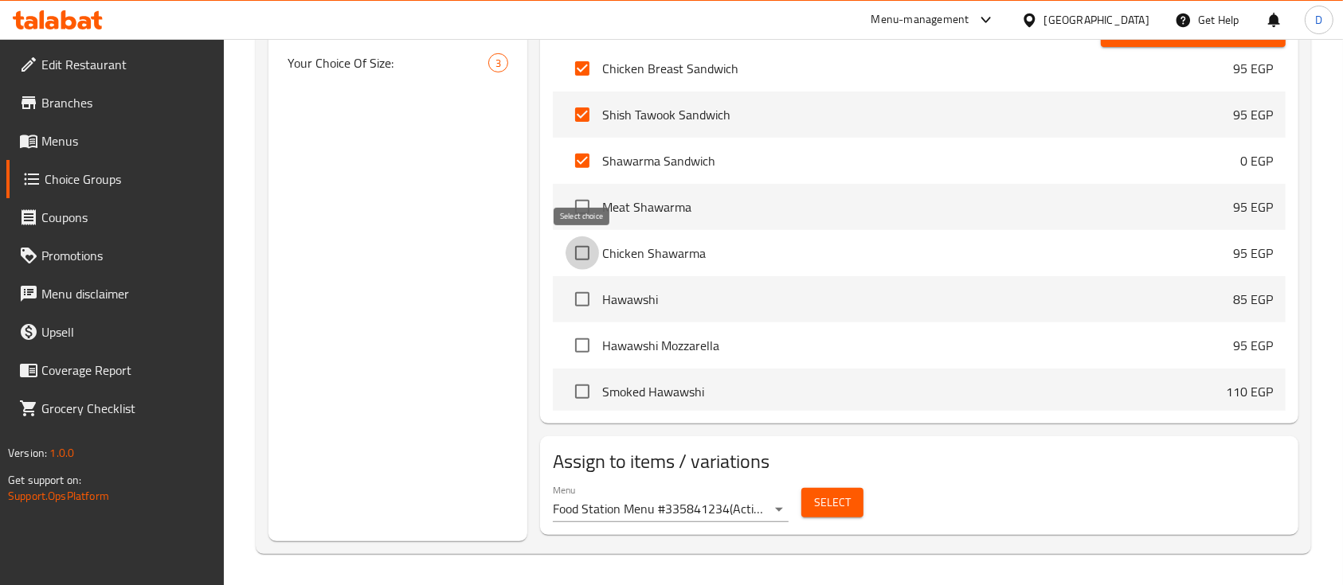
click at [586, 253] on input "checkbox" at bounding box center [582, 253] width 33 height 33
checkbox input "true"
click at [576, 150] on input "checkbox" at bounding box center [582, 160] width 33 height 33
checkbox input "false"
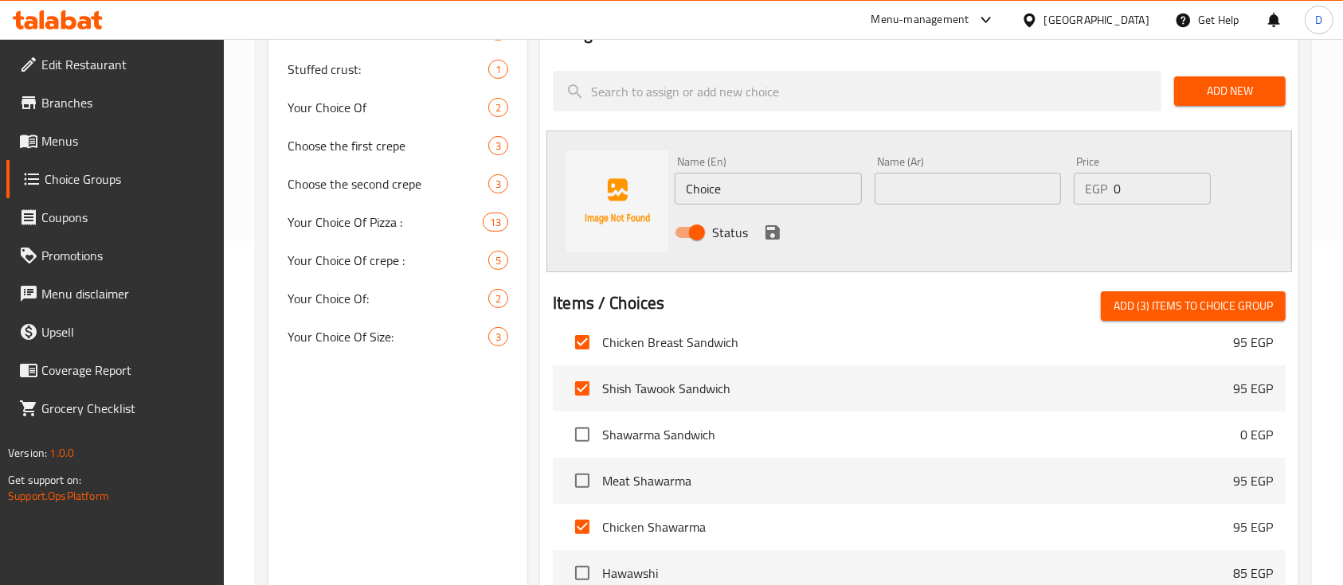
scroll to position [194, 0]
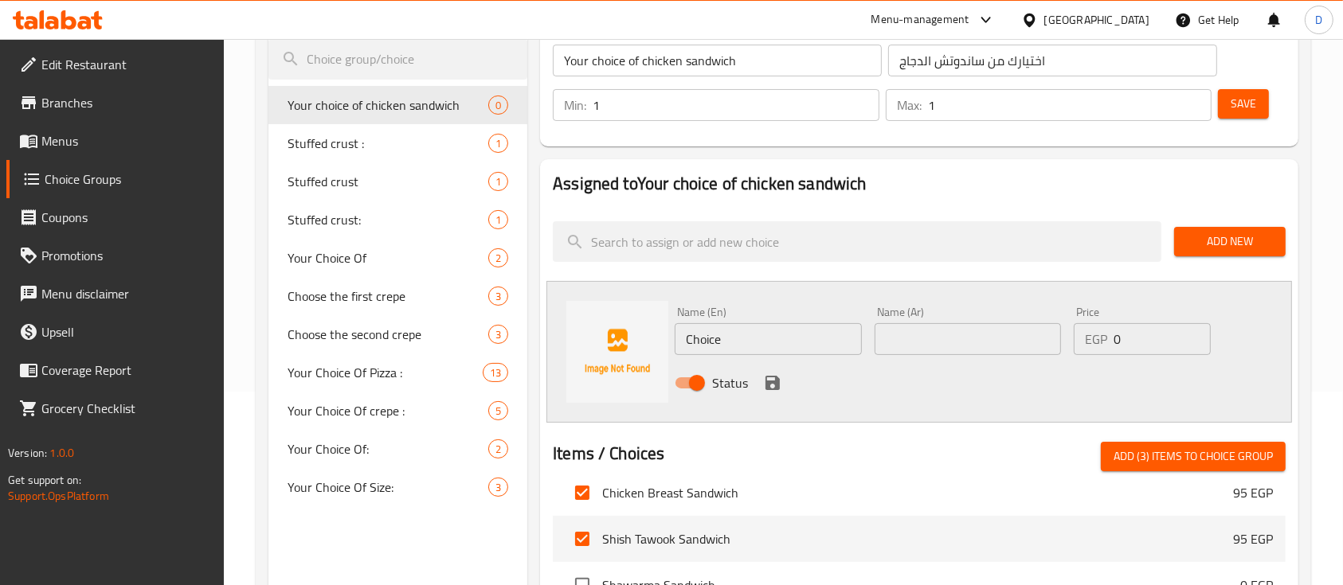
click at [1176, 461] on span "Add (3) items to choice group" at bounding box center [1193, 457] width 159 height 20
checkbox input "false"
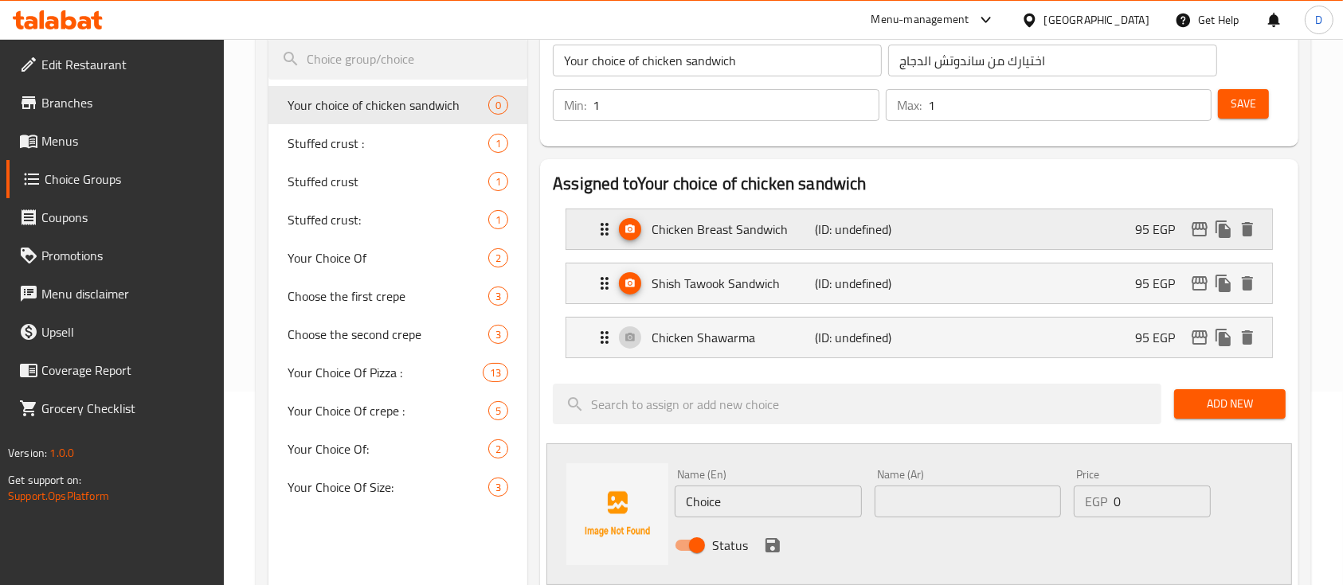
click at [1141, 225] on p "95 EGP" at bounding box center [1161, 229] width 53 height 19
click at [1095, 233] on div "Chicken Breast Sandwich (ID: undefined) 95 EGP" at bounding box center [924, 229] width 658 height 40
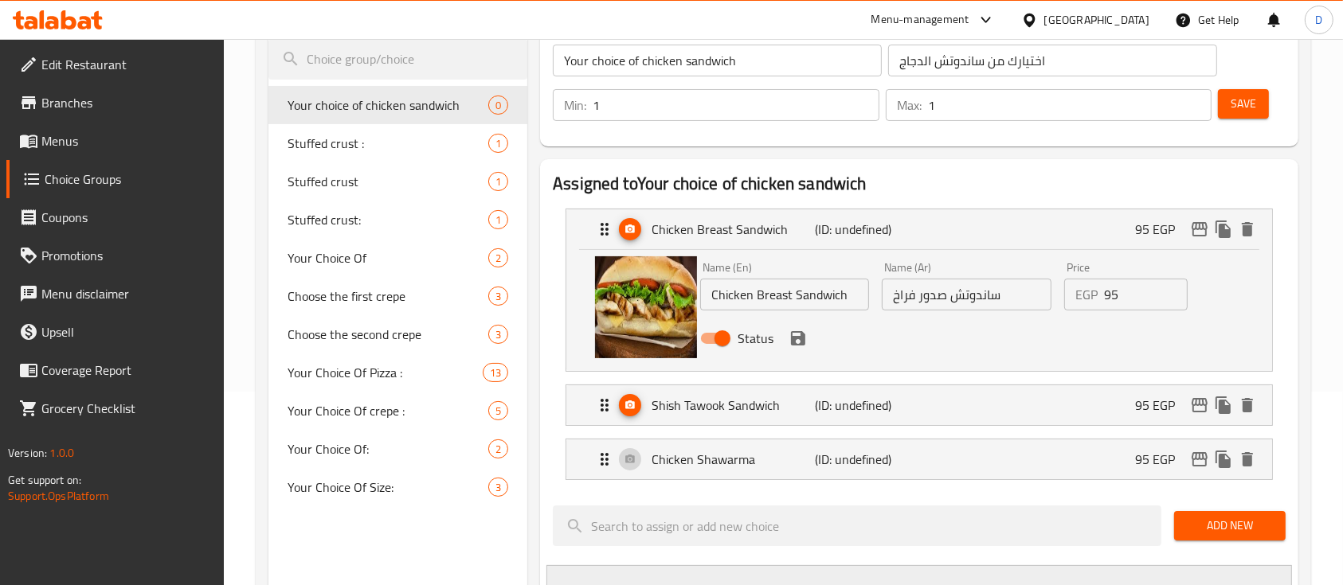
click at [1124, 297] on input "95" at bounding box center [1146, 295] width 84 height 32
drag, startPoint x: 1124, startPoint y: 297, endPoint x: 1114, endPoint y: 306, distance: 13.0
click at [1122, 297] on input "95" at bounding box center [1146, 295] width 84 height 32
click at [793, 336] on icon "save" at bounding box center [798, 338] width 14 height 14
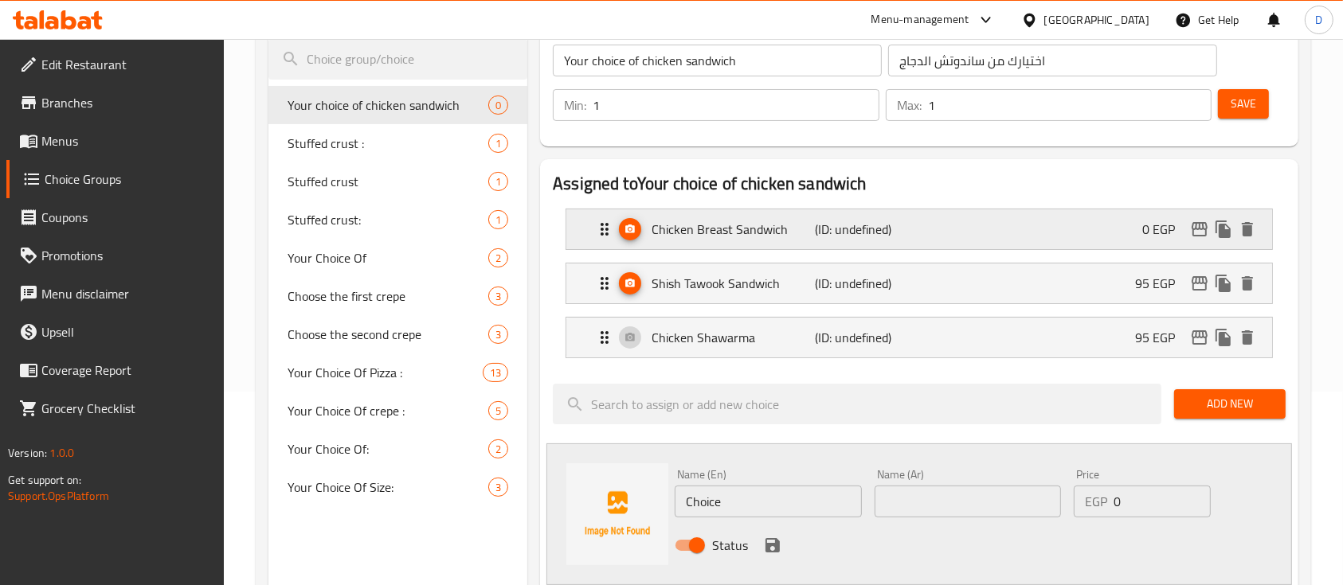
type input "0"
click at [1153, 282] on p "95 EGP" at bounding box center [1161, 283] width 53 height 19
click at [1161, 284] on p "95 EGP" at bounding box center [1161, 283] width 53 height 19
click at [1058, 292] on div "Shish Tawook Sandwich (ID: undefined) 95 EGP" at bounding box center [924, 284] width 658 height 40
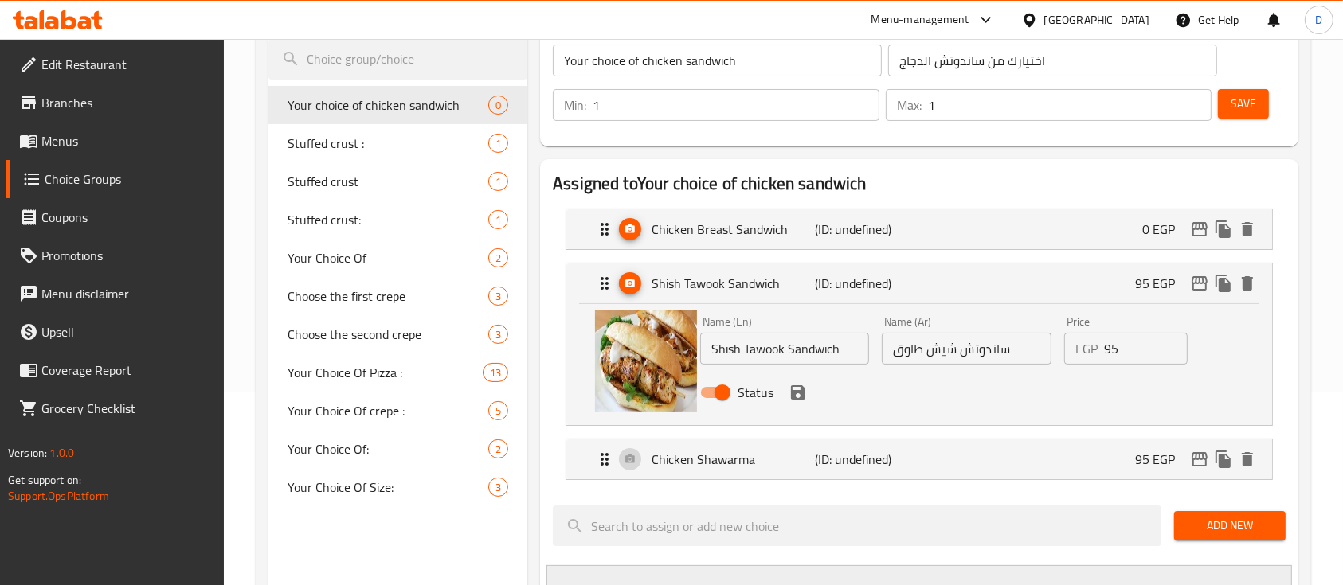
click at [1111, 348] on input "95" at bounding box center [1146, 349] width 84 height 32
click at [1198, 281] on icon "edit" at bounding box center [1199, 283] width 19 height 19
type input "0"
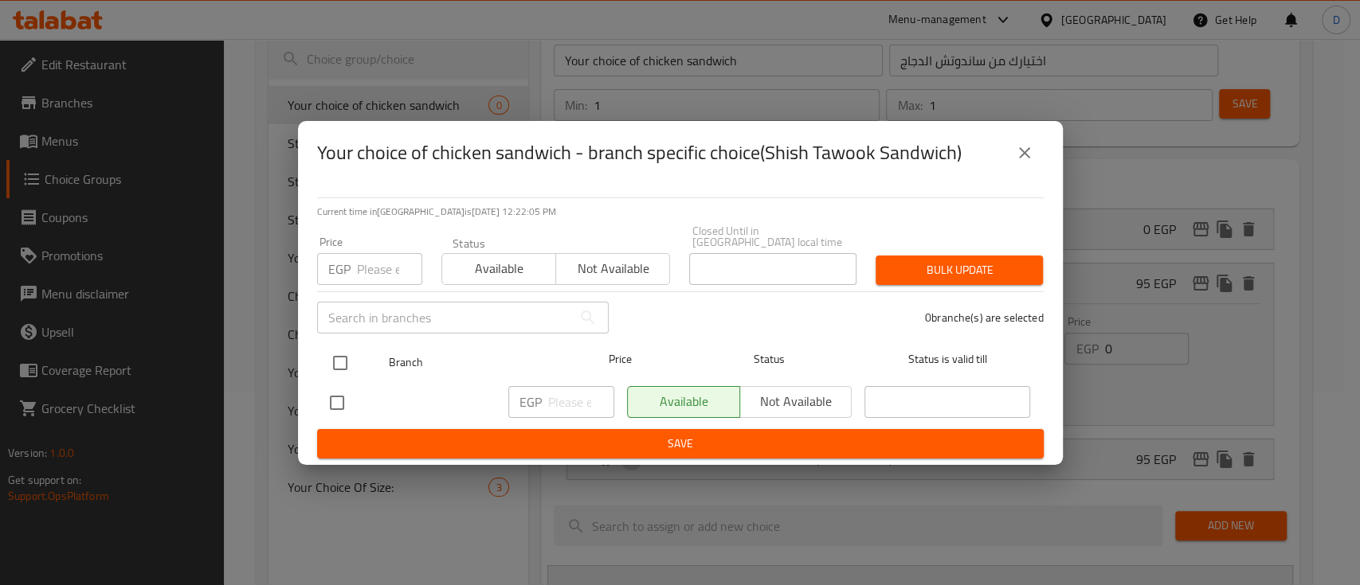
click at [331, 351] on input "checkbox" at bounding box center [339, 362] width 33 height 33
checkbox input "true"
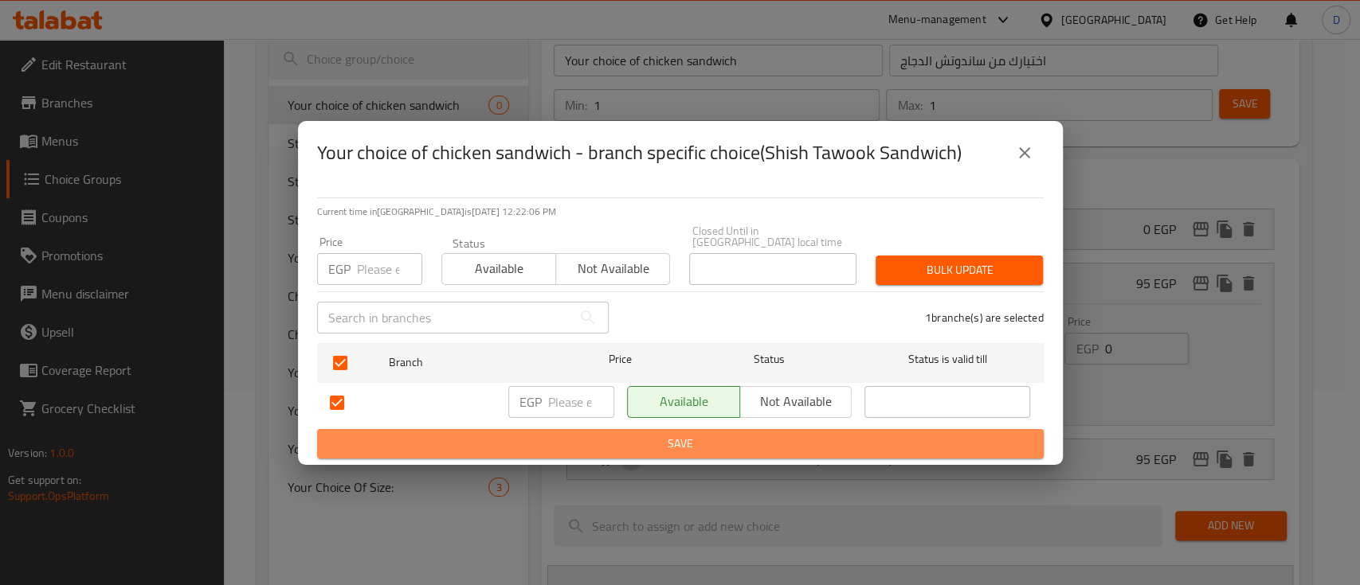
click at [589, 437] on span "Save" at bounding box center [680, 444] width 701 height 20
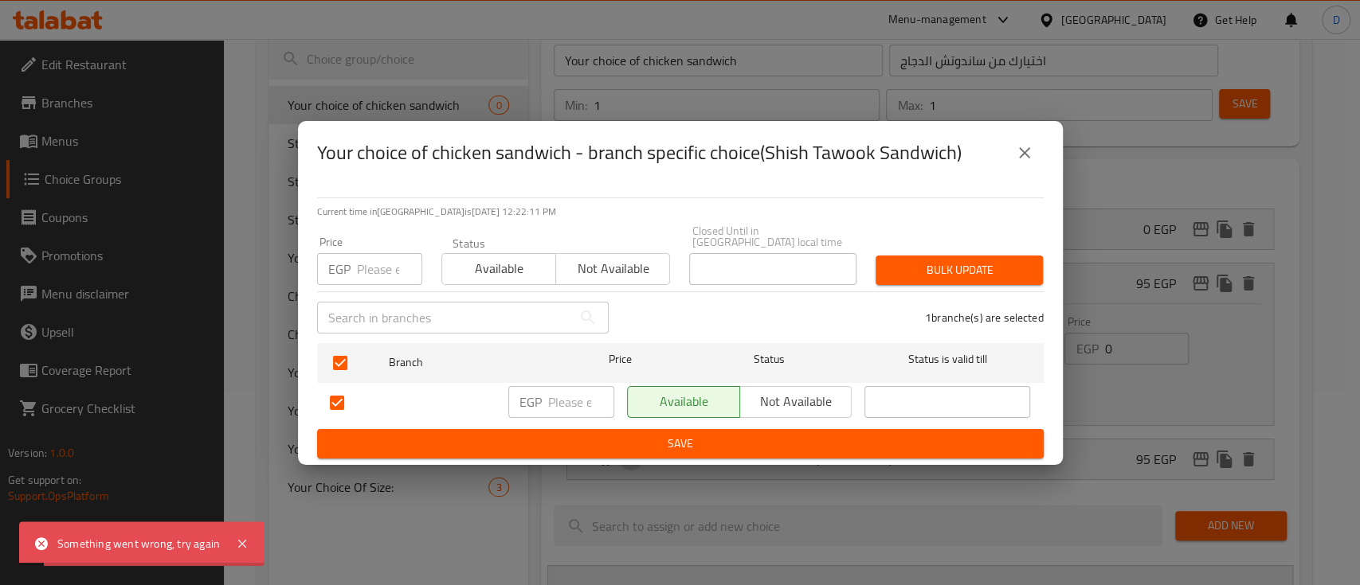
drag, startPoint x: 1021, startPoint y: 161, endPoint x: 999, endPoint y: 203, distance: 47.7
click at [1021, 159] on icon "close" at bounding box center [1024, 152] width 11 height 11
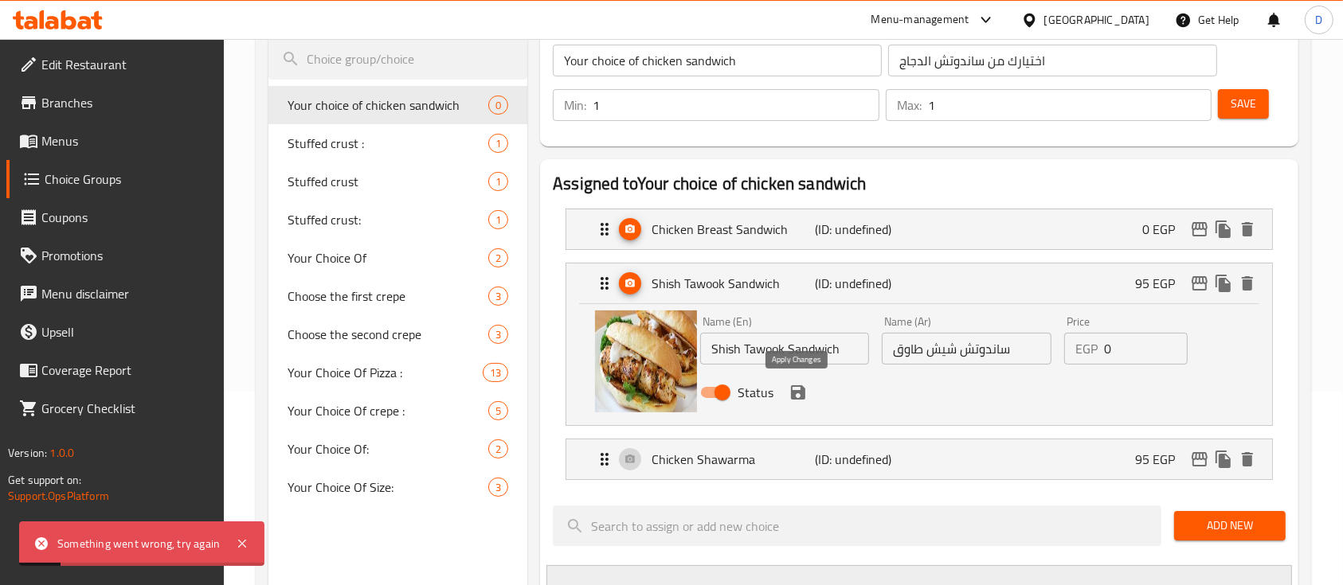
click at [796, 388] on icon "save" at bounding box center [798, 392] width 19 height 19
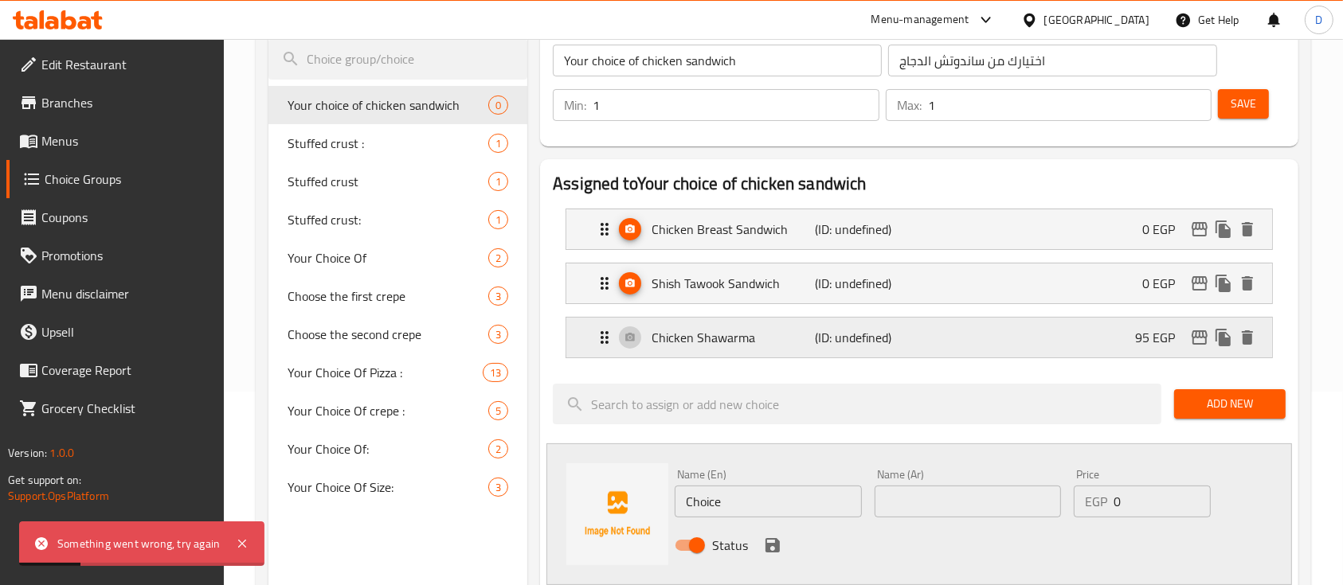
click at [1129, 334] on div "Chicken Shawarma (ID: undefined) 95 EGP" at bounding box center [924, 338] width 658 height 40
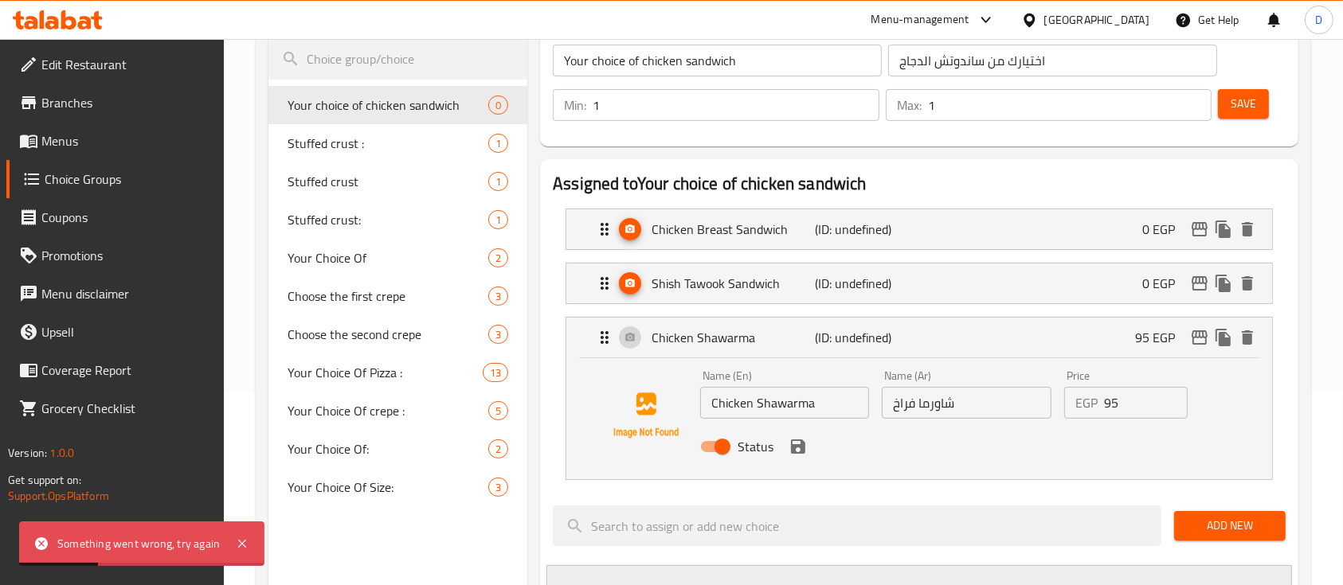
click at [1134, 399] on input "95" at bounding box center [1146, 403] width 84 height 32
click at [1133, 399] on input "95" at bounding box center [1146, 403] width 84 height 32
click at [797, 445] on icon "save" at bounding box center [798, 446] width 19 height 19
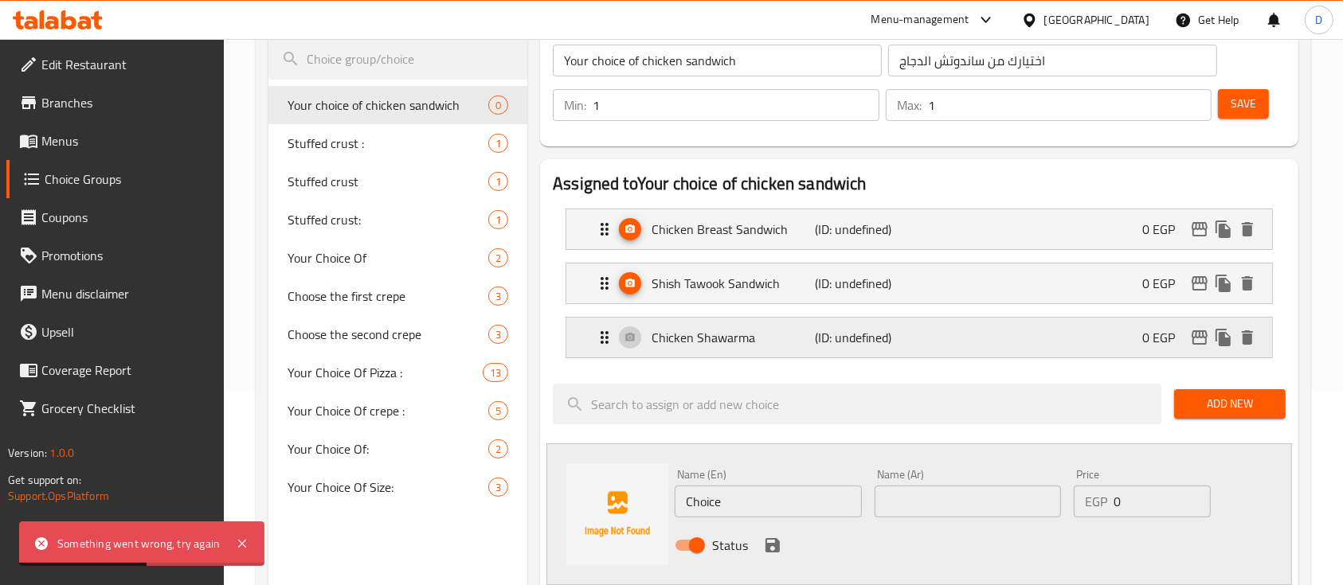
type input "0"
click at [1200, 339] on icon "edit" at bounding box center [1199, 337] width 19 height 19
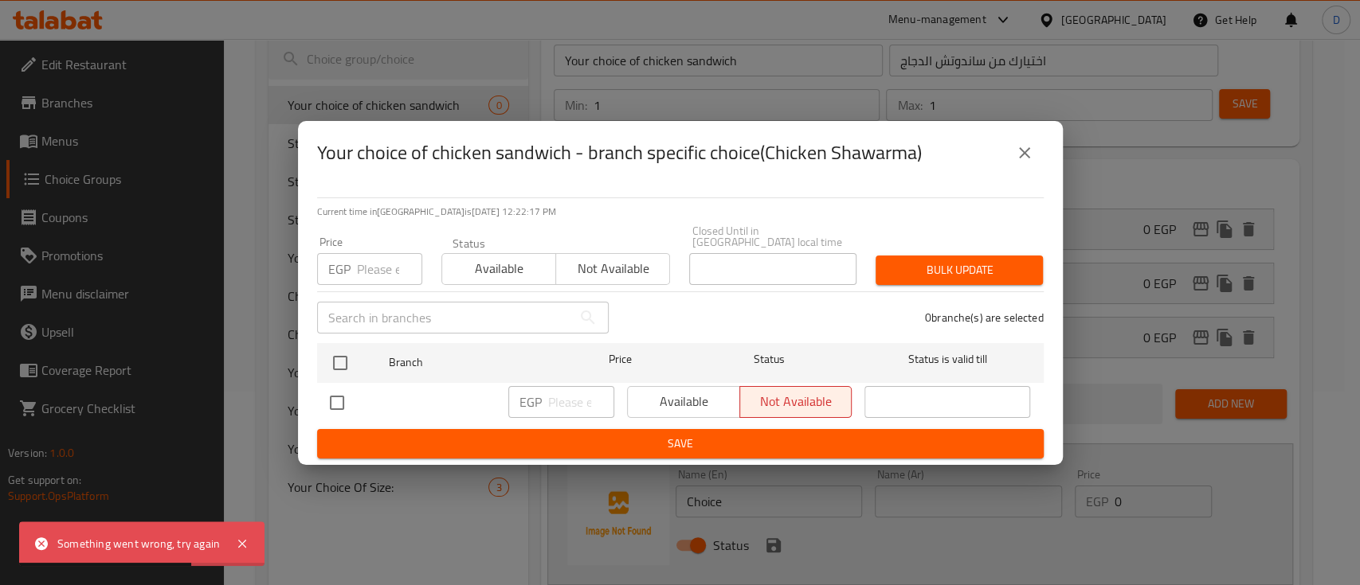
click at [1026, 156] on icon "close" at bounding box center [1024, 152] width 11 height 11
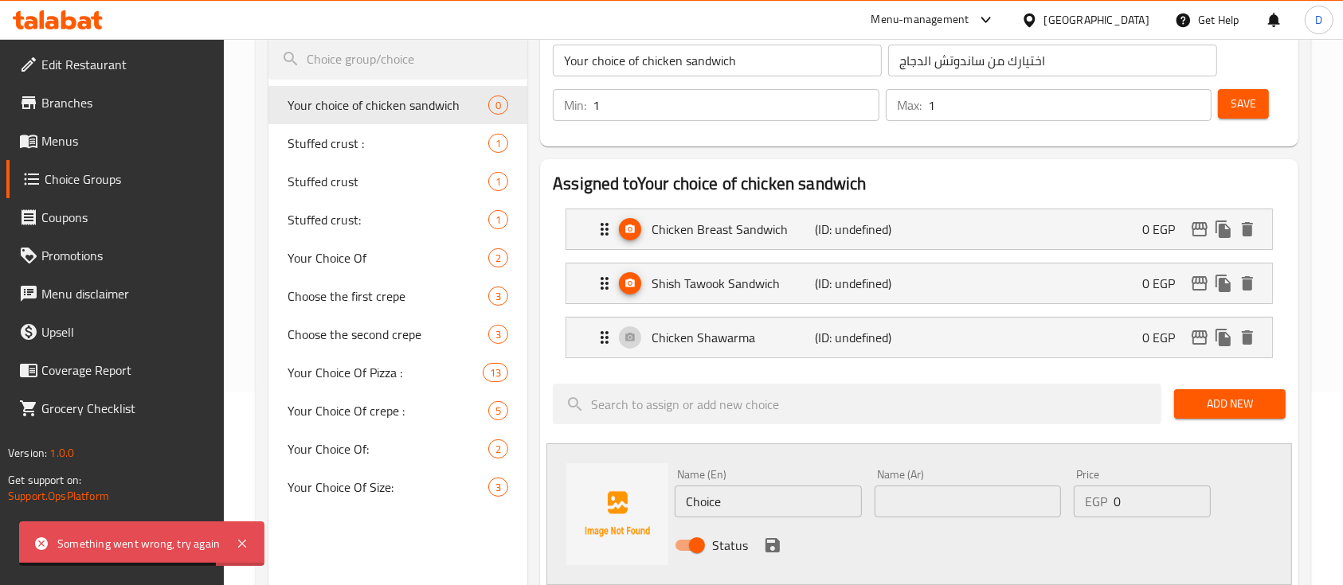
drag, startPoint x: 1244, startPoint y: 104, endPoint x: 1237, endPoint y: 115, distance: 12.6
click at [1244, 103] on span "Save" at bounding box center [1243, 104] width 25 height 20
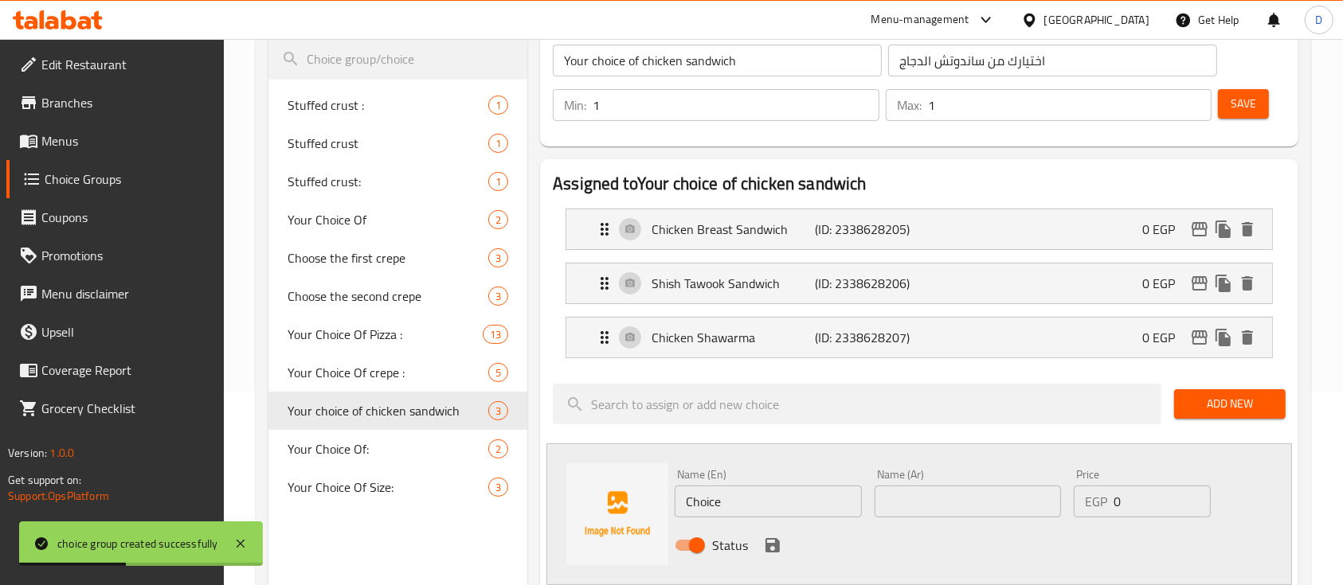
scroll to position [88, 0]
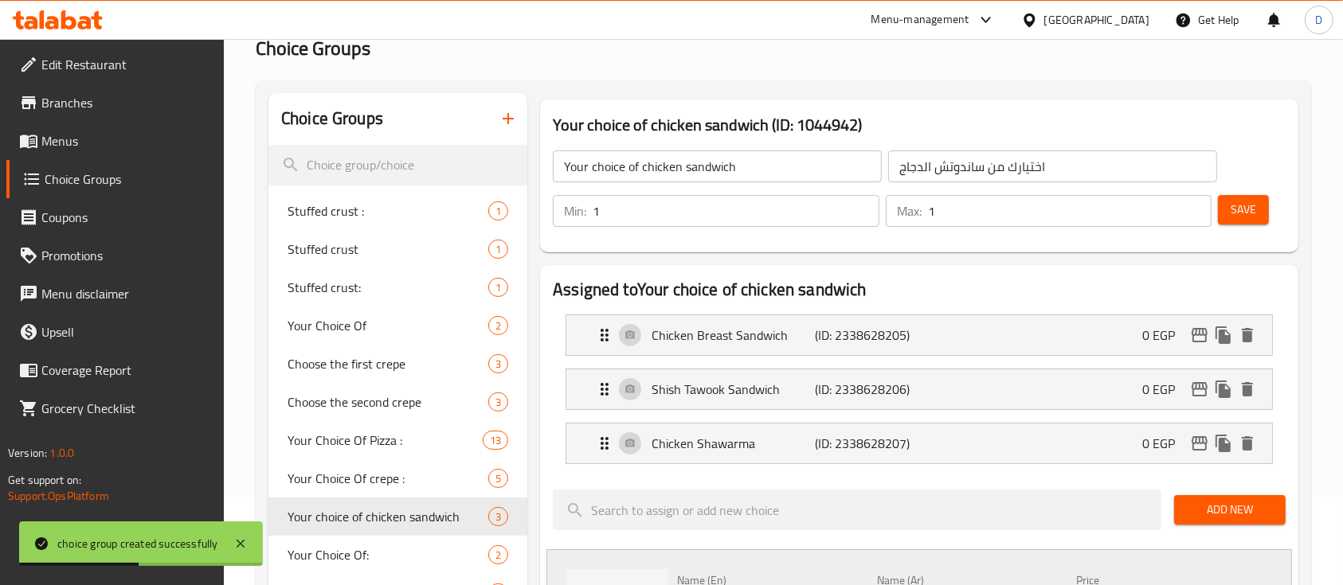
click at [1236, 210] on span "Save" at bounding box center [1243, 210] width 25 height 20
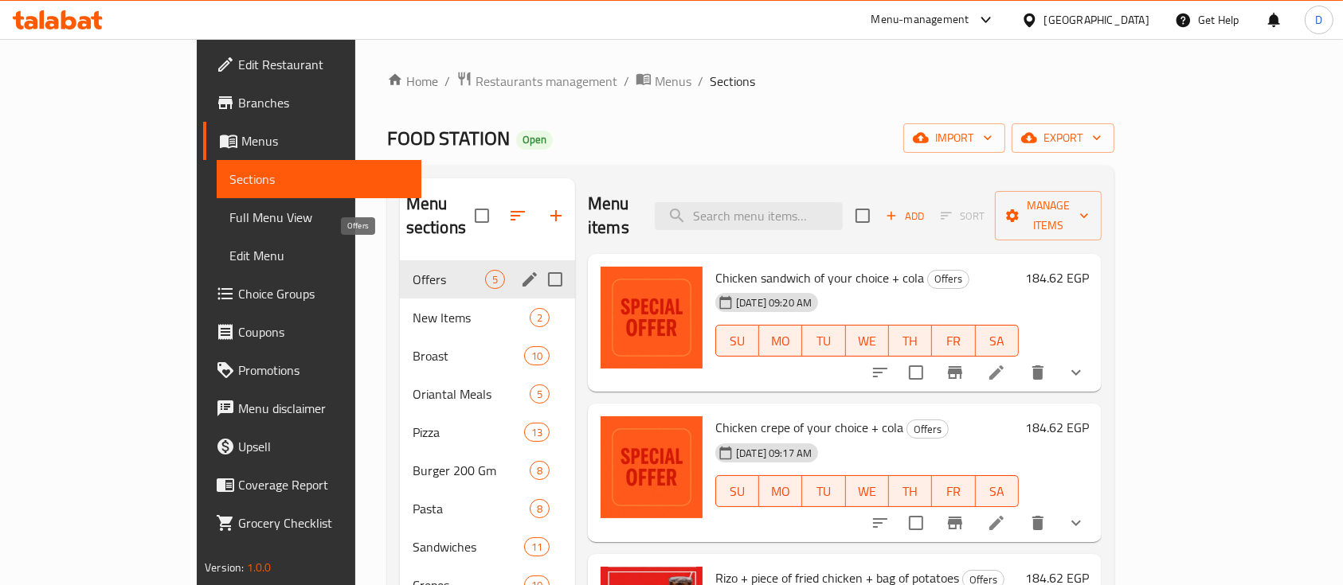
click at [413, 270] on span "Offers" at bounding box center [449, 279] width 72 height 19
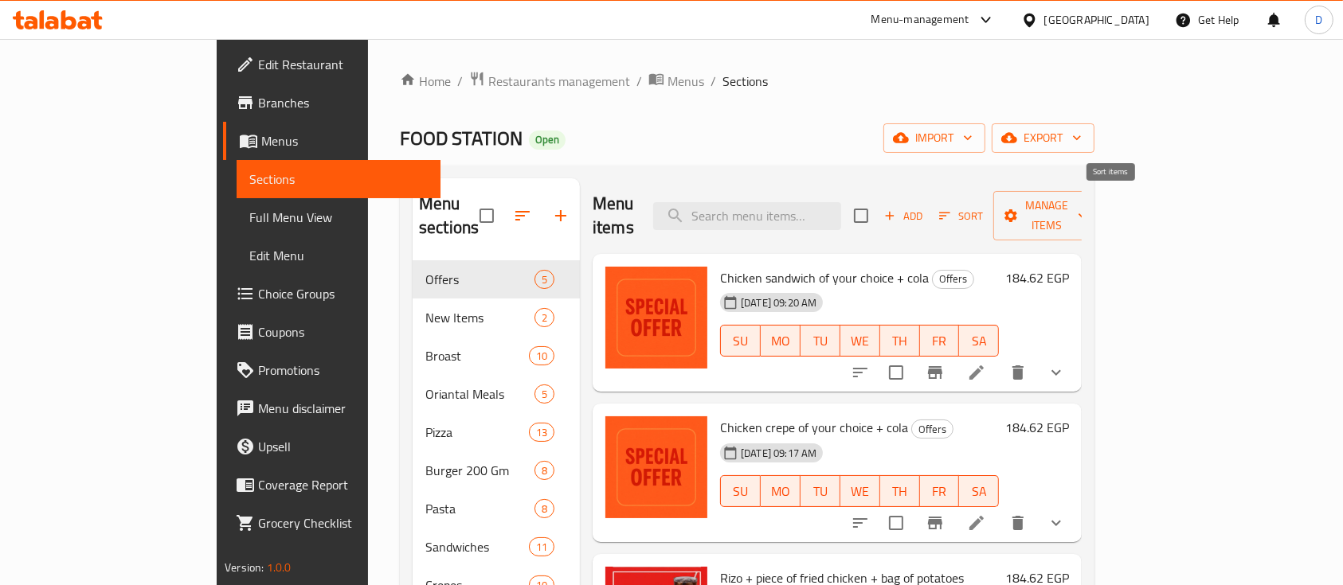
click at [983, 209] on span "Sort" at bounding box center [961, 216] width 44 height 18
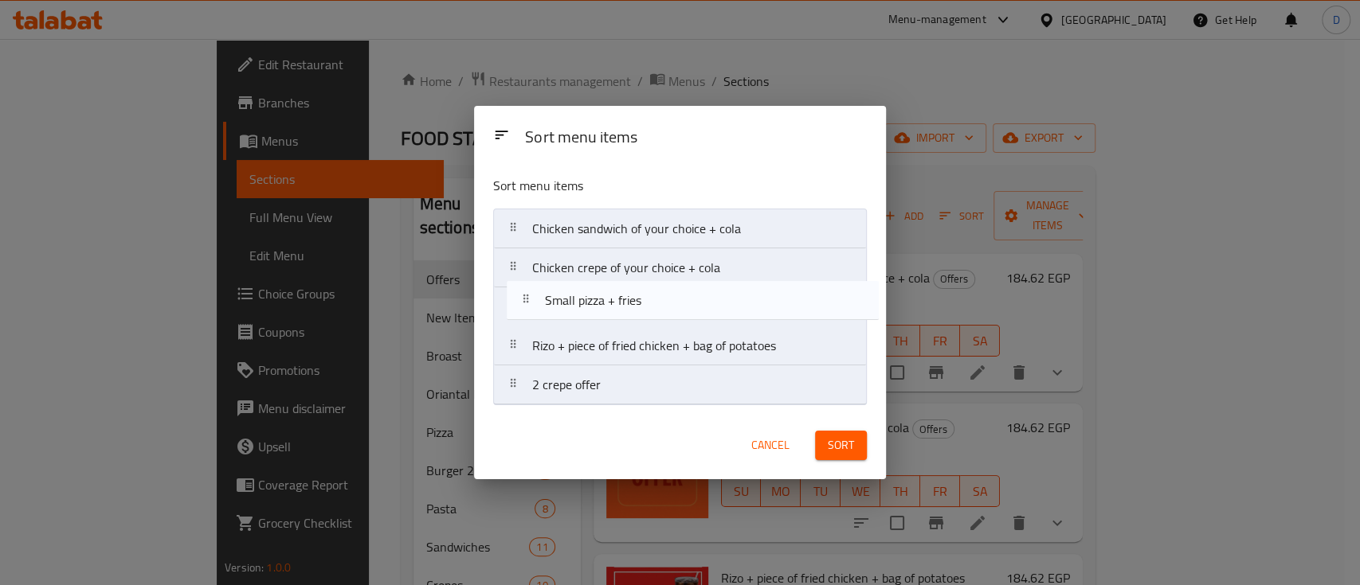
drag, startPoint x: 716, startPoint y: 397, endPoint x: 734, endPoint y: 304, distance: 94.8
click at [734, 304] on nav "Chicken sandwich of your choice + cola Chicken crepe of your choice + cola [PER…" at bounding box center [680, 307] width 374 height 197
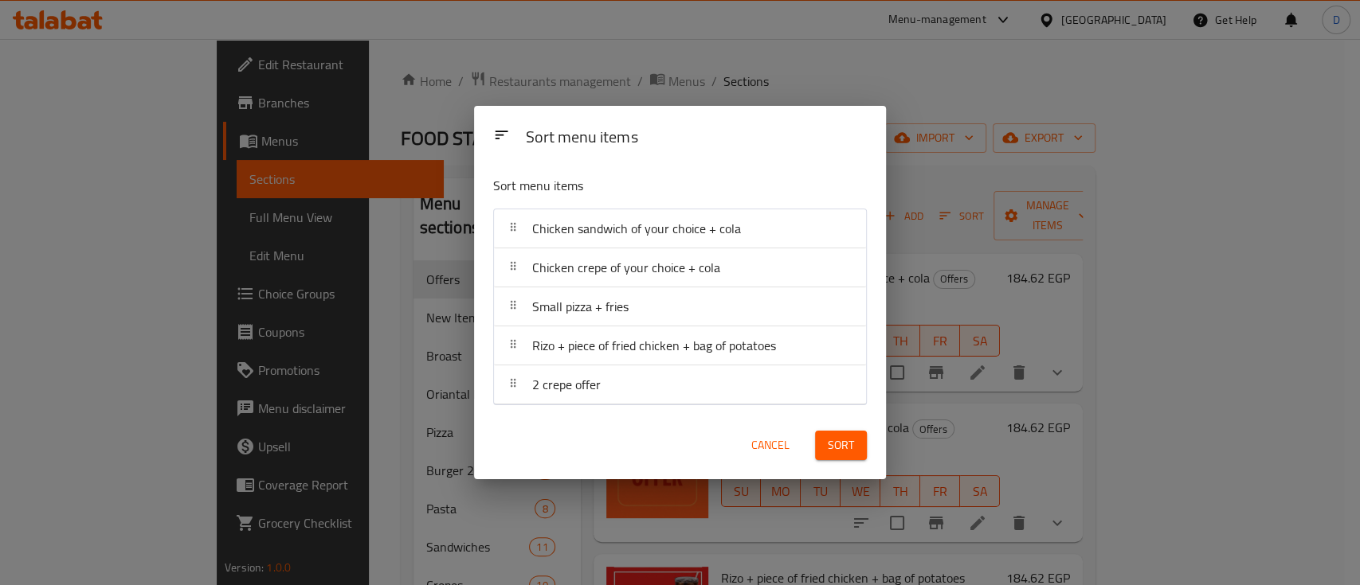
click at [837, 442] on span "Sort" at bounding box center [841, 446] width 26 height 20
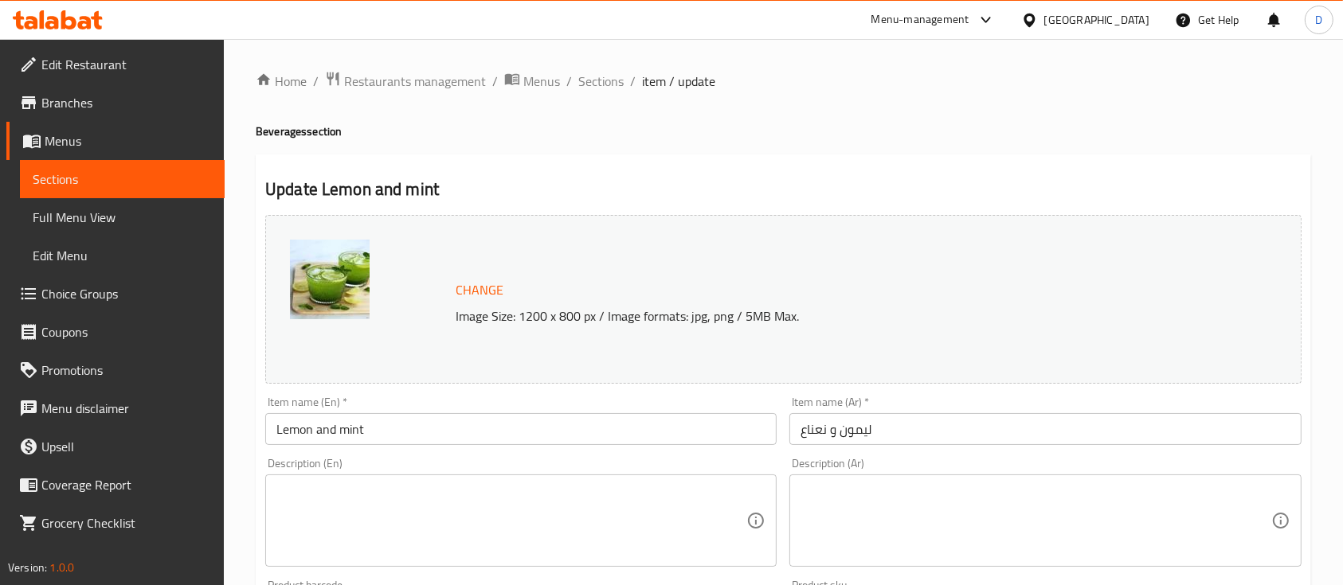
click at [881, 429] on input "ليمون و نعناع" at bounding box center [1044, 429] width 511 height 32
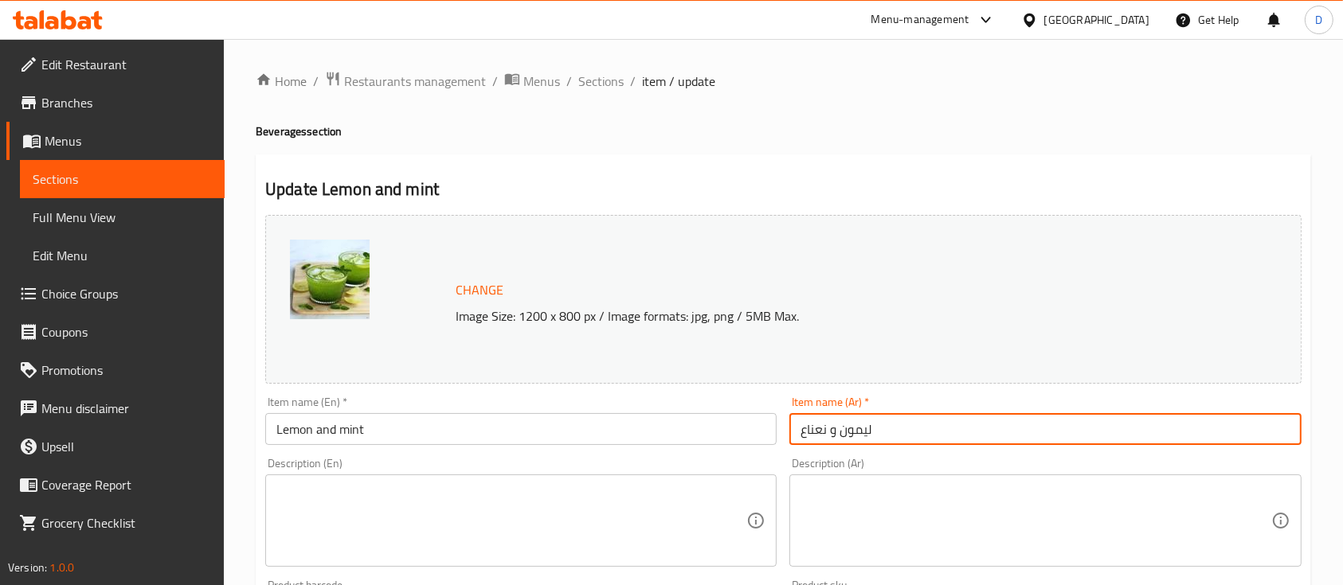
click at [881, 429] on input "ليمون و نعناع" at bounding box center [1044, 429] width 511 height 32
click at [869, 514] on textarea at bounding box center [1036, 521] width 470 height 76
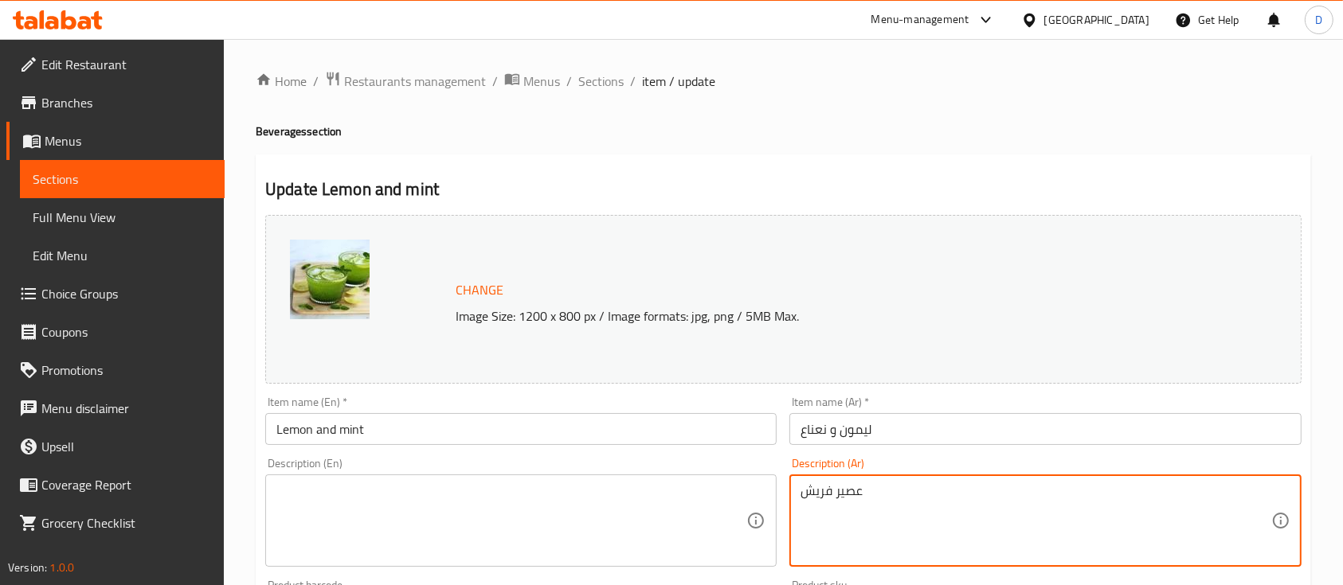
type textarea "عصير فريش"
click at [464, 526] on textarea at bounding box center [511, 521] width 470 height 76
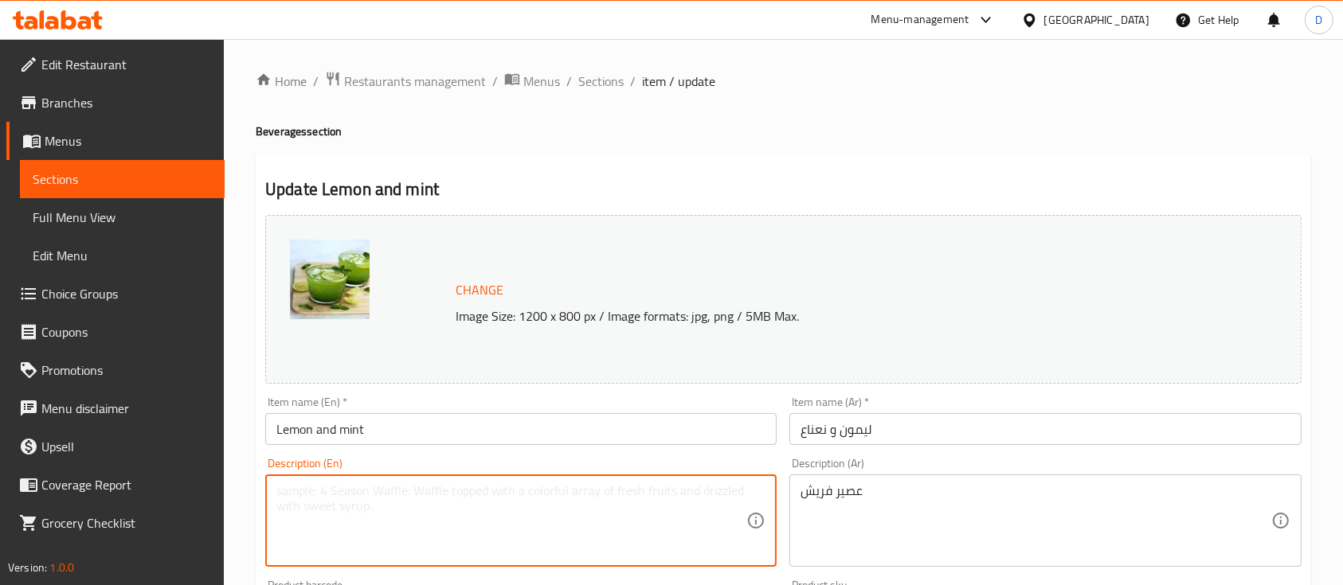
paste textarea "Fresh juice"
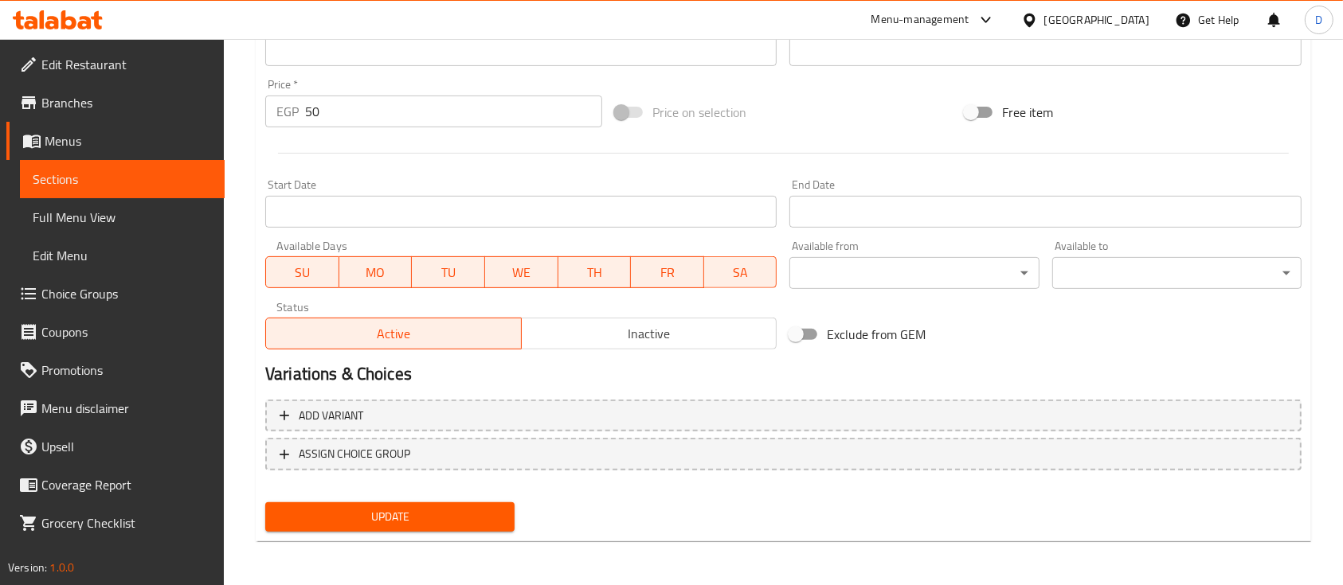
type textarea "Fresh juice"
click at [444, 519] on span "Update" at bounding box center [390, 517] width 224 height 20
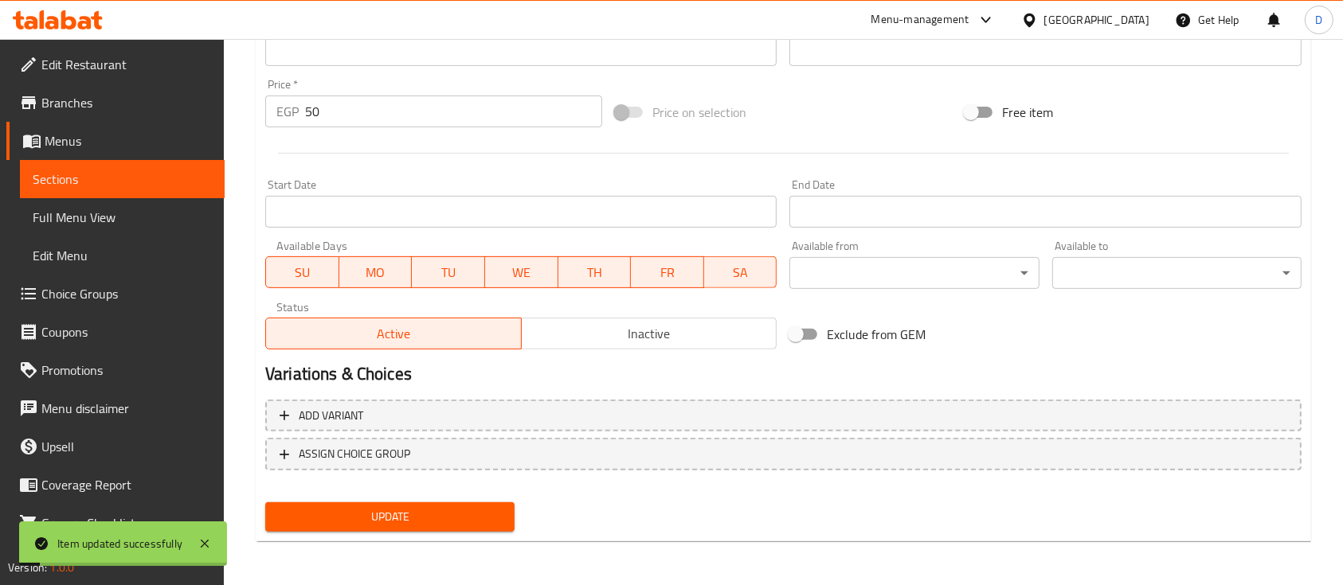
scroll to position [244, 0]
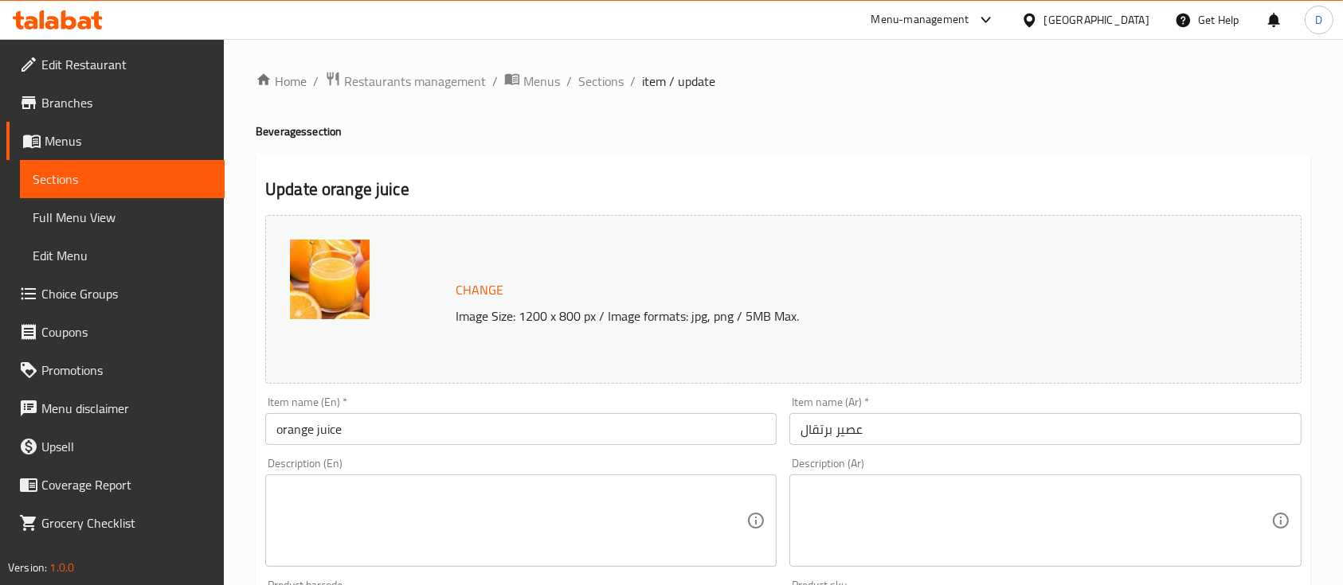
click at [352, 516] on textarea at bounding box center [511, 521] width 470 height 76
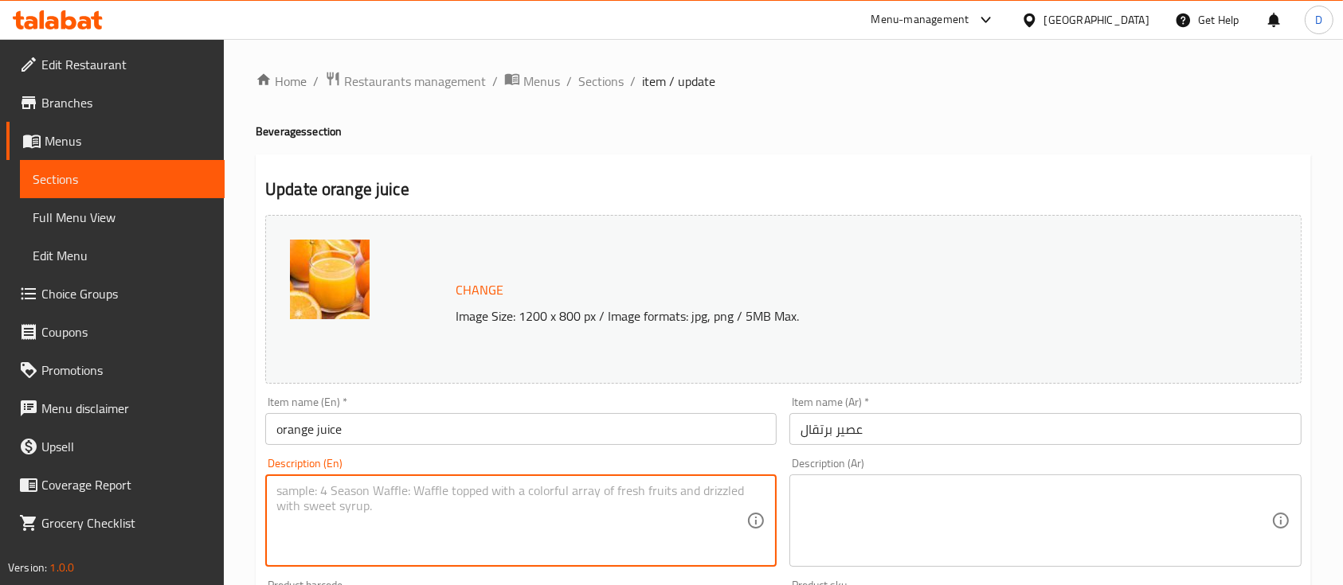
paste textarea "Fresh juice"
type textarea "Fresh juice"
click at [846, 491] on textarea at bounding box center [1036, 521] width 470 height 76
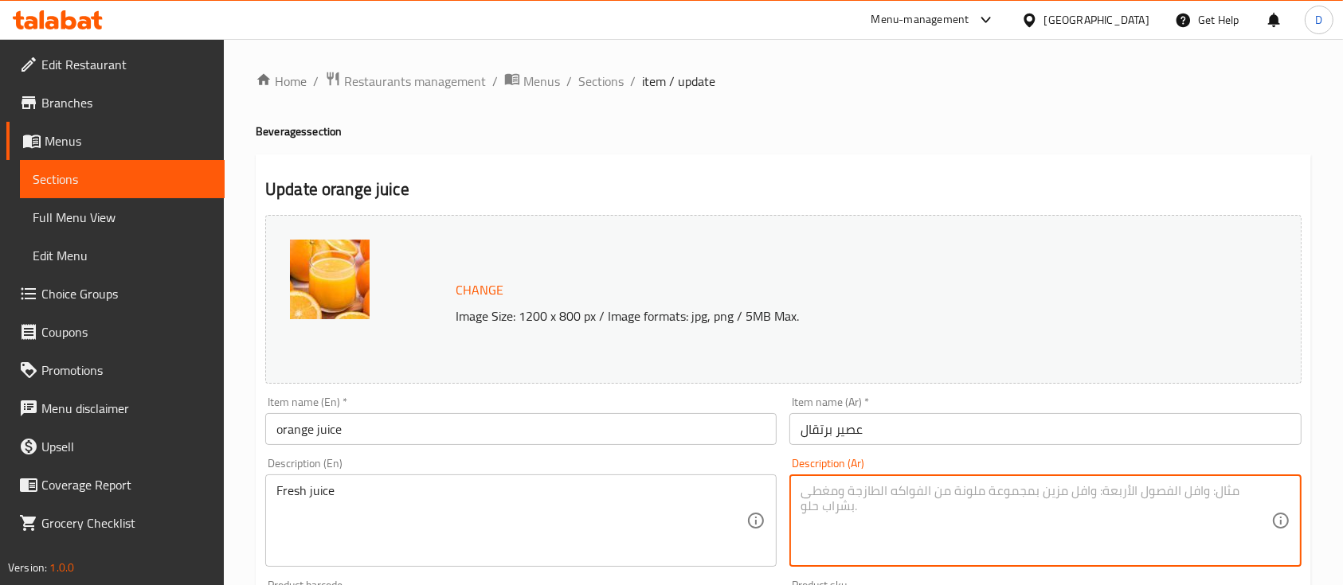
paste textarea "عصير فريش"
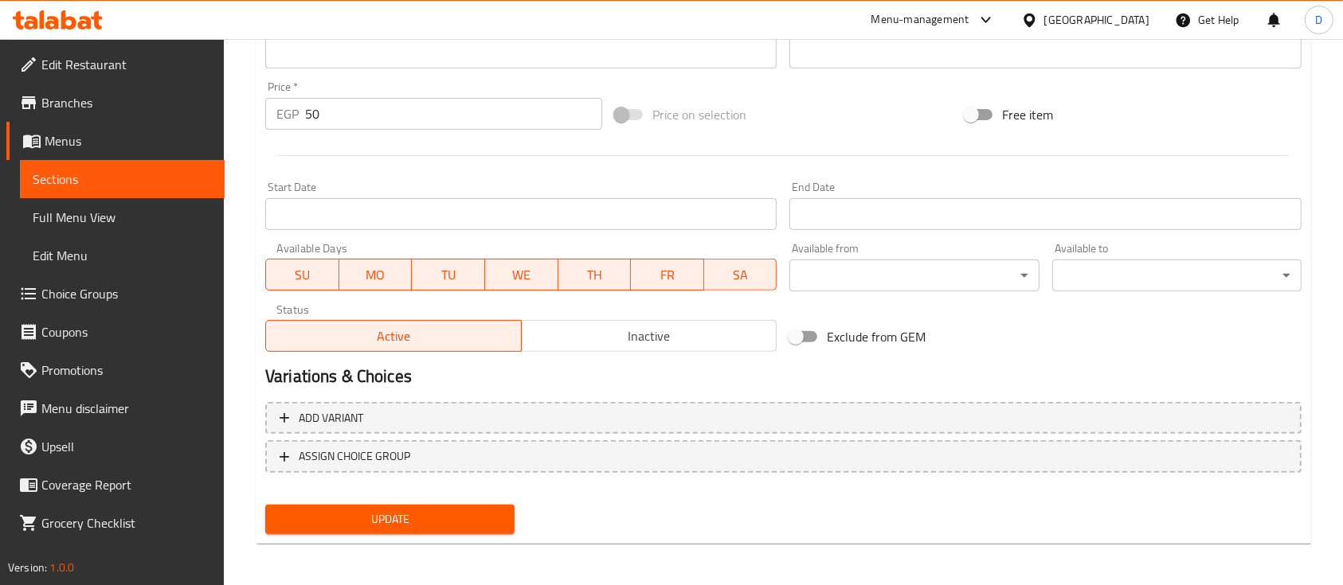
scroll to position [562, 0]
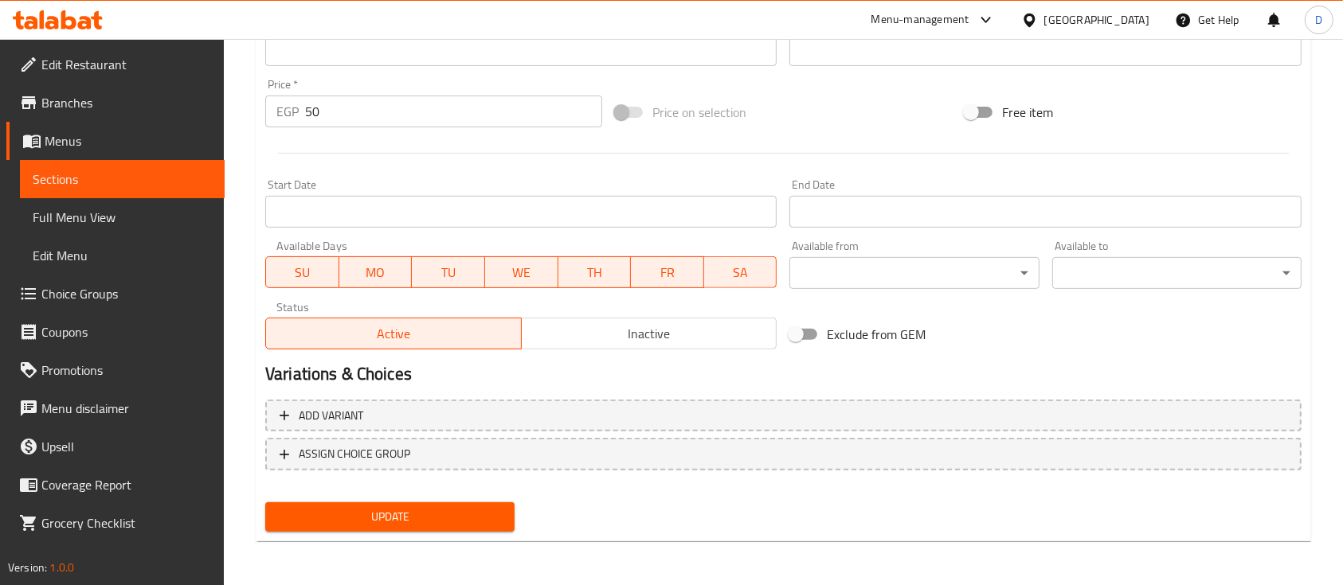
type textarea "عصير فريش"
drag, startPoint x: 487, startPoint y: 517, endPoint x: 605, endPoint y: 364, distance: 193.6
click at [486, 517] on span "Update" at bounding box center [390, 517] width 224 height 20
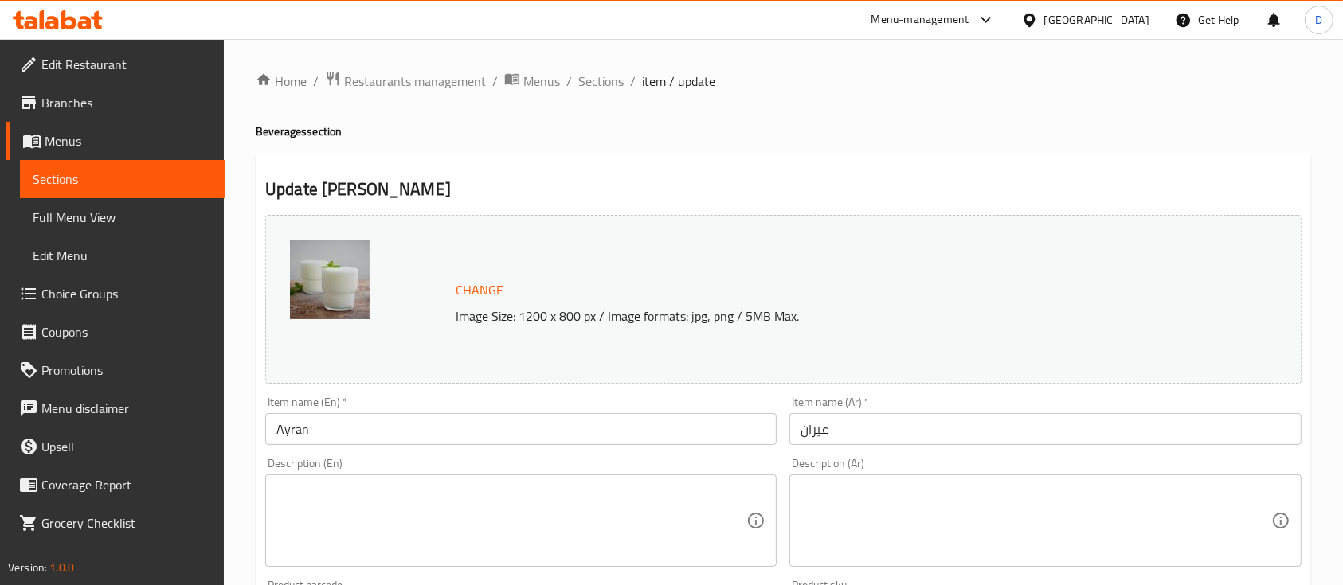
click at [489, 412] on div "Item name (En)   * [PERSON_NAME] name (En) *" at bounding box center [520, 421] width 511 height 49
click at [489, 431] on input "Ayran" at bounding box center [520, 429] width 511 height 32
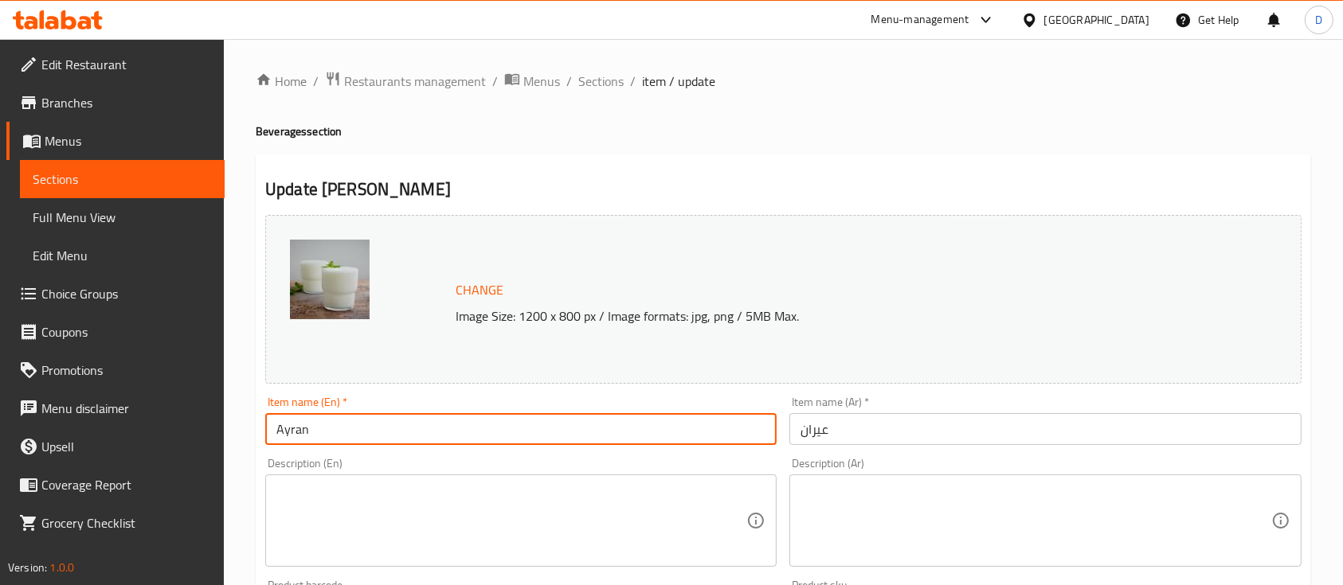
click at [489, 431] on input "Ayran" at bounding box center [520, 429] width 511 height 32
click at [490, 431] on input "Ayran" at bounding box center [520, 429] width 511 height 32
click at [859, 415] on input "عيران" at bounding box center [1044, 429] width 511 height 32
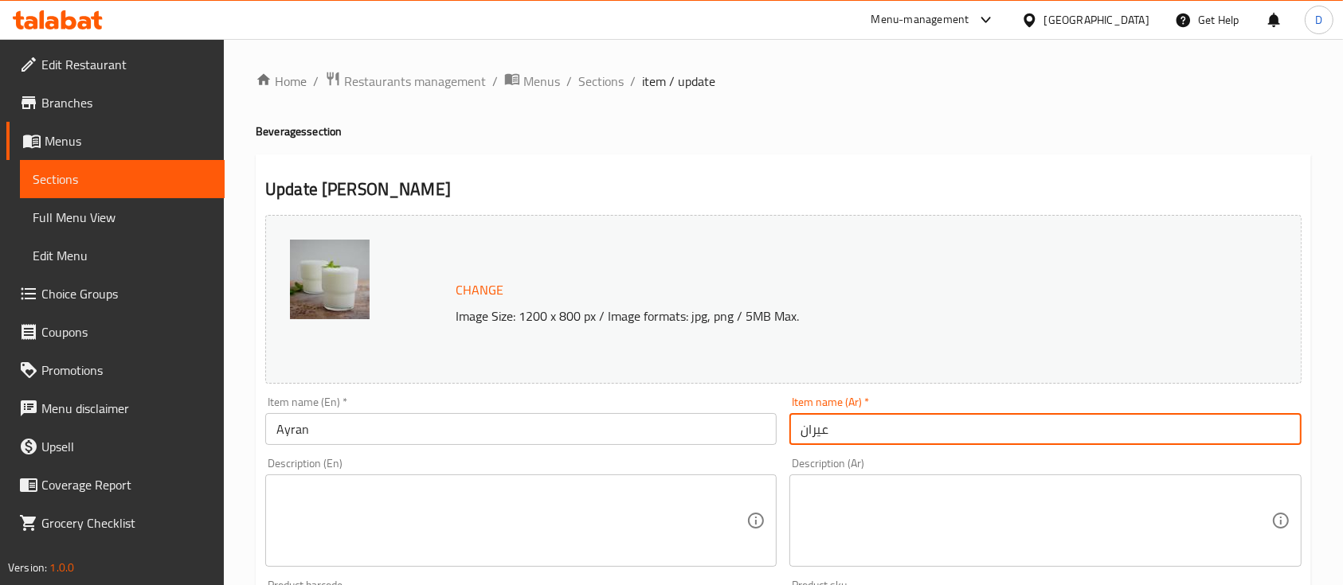
click at [859, 415] on input "عيران" at bounding box center [1044, 429] width 511 height 32
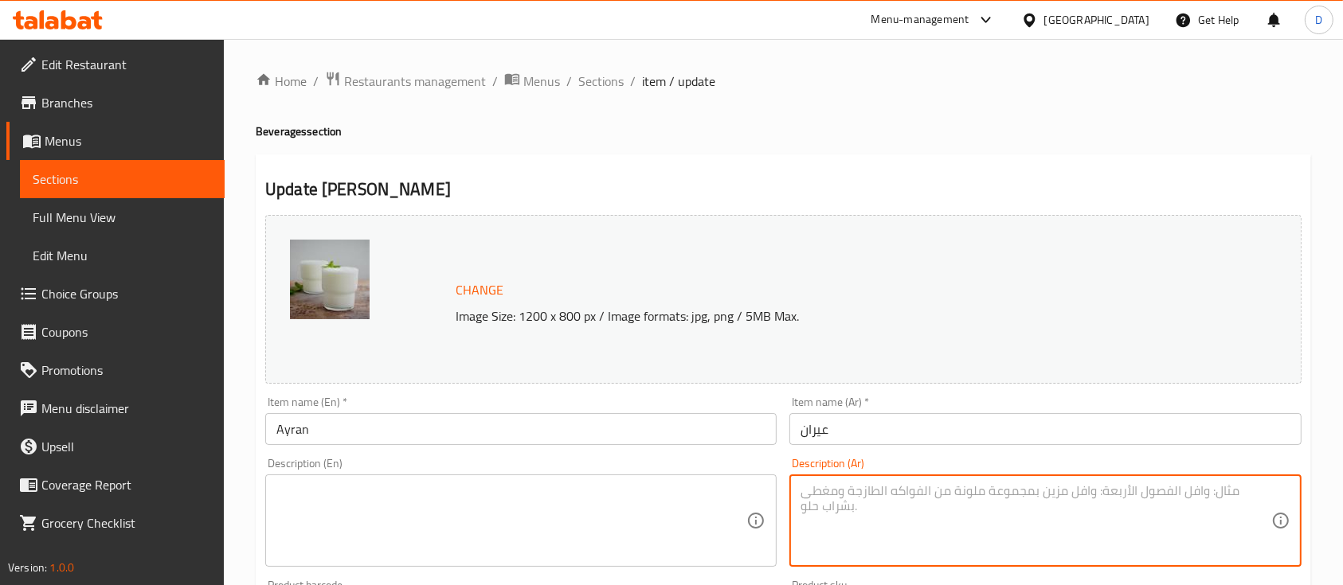
click at [938, 497] on textarea at bounding box center [1036, 521] width 470 height 76
paste textarea "هو مشروب ل[PERSON_NAME] ومنعش"
drag, startPoint x: 966, startPoint y: 497, endPoint x: 989, endPoint y: 499, distance: 23.2
click at [989, 499] on textarea "هو مشروب ل[PERSON_NAME] ومنعش" at bounding box center [1036, 521] width 470 height 76
type textarea "مشروب ل[PERSON_NAME] بارد ومنعش"
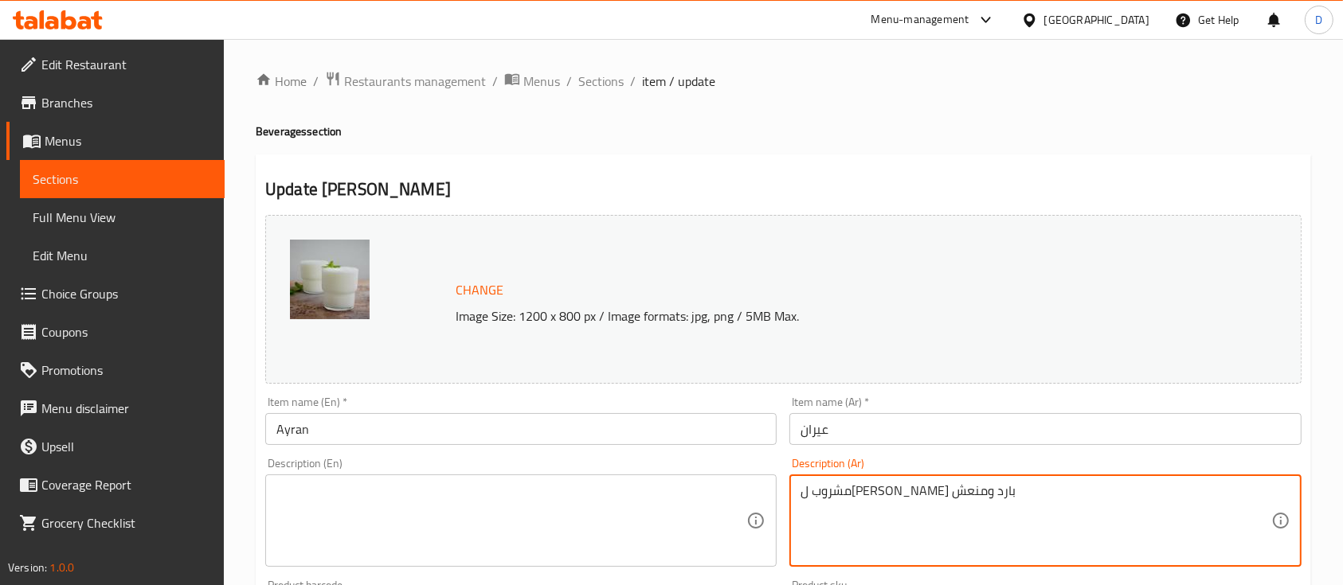
click at [358, 508] on textarea at bounding box center [511, 521] width 470 height 76
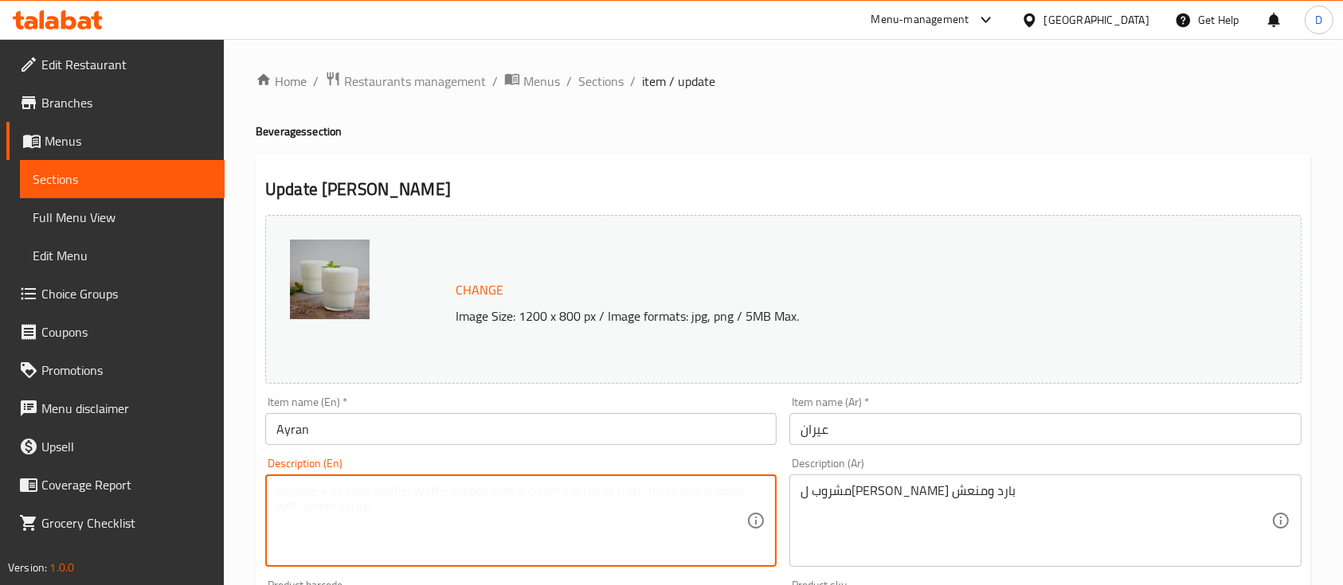
paste textarea "Cold and refreshing yogurt drink"
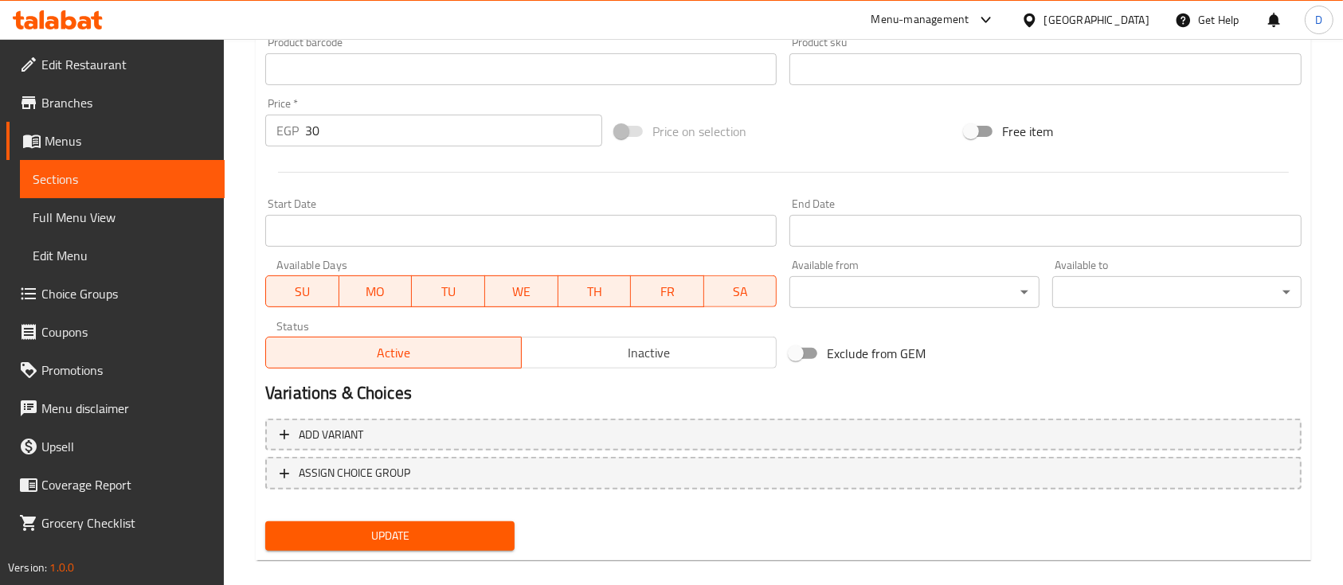
scroll to position [562, 0]
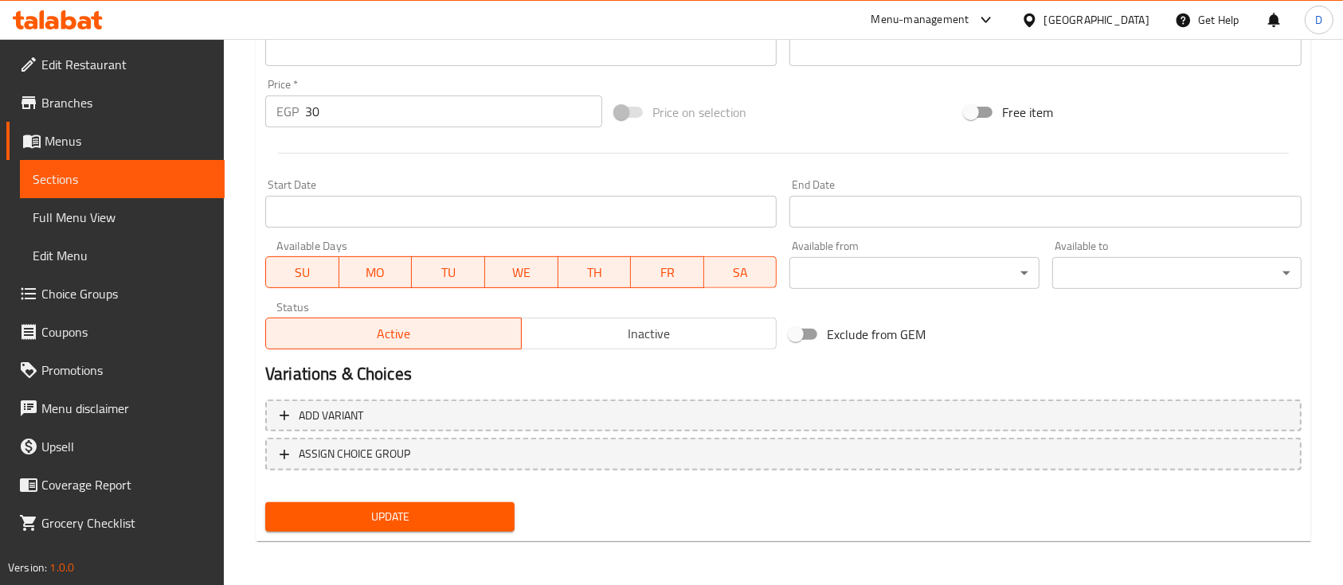
type textarea "Cold and refreshing yogurt drink"
click at [363, 507] on span "Update" at bounding box center [390, 517] width 224 height 20
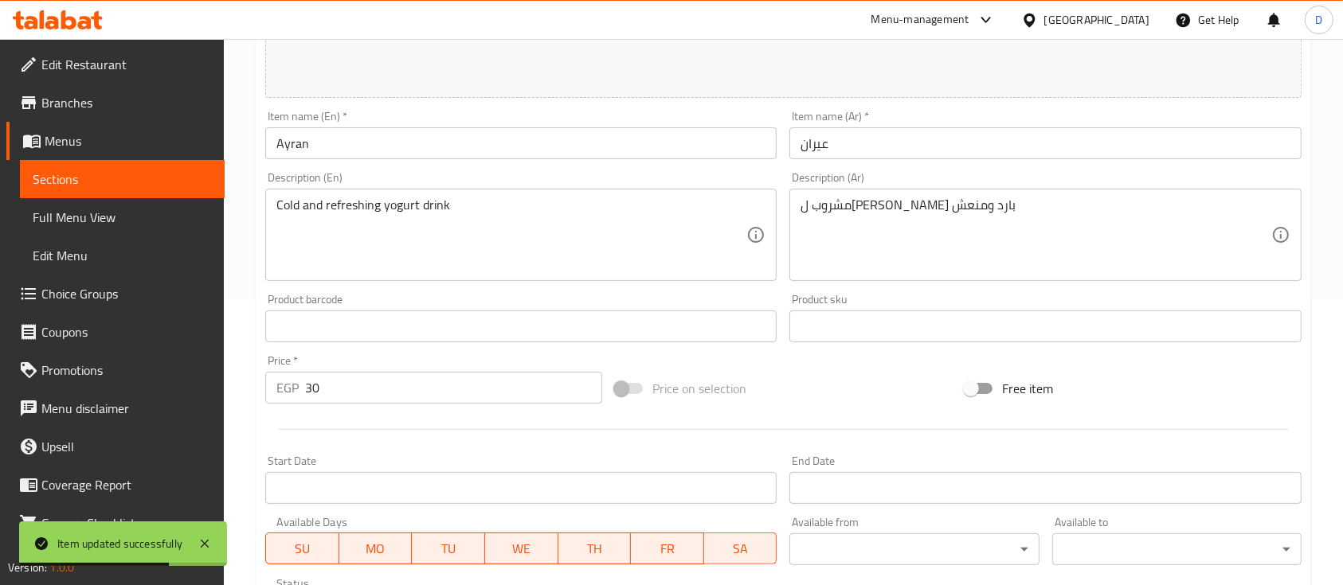
scroll to position [138, 0]
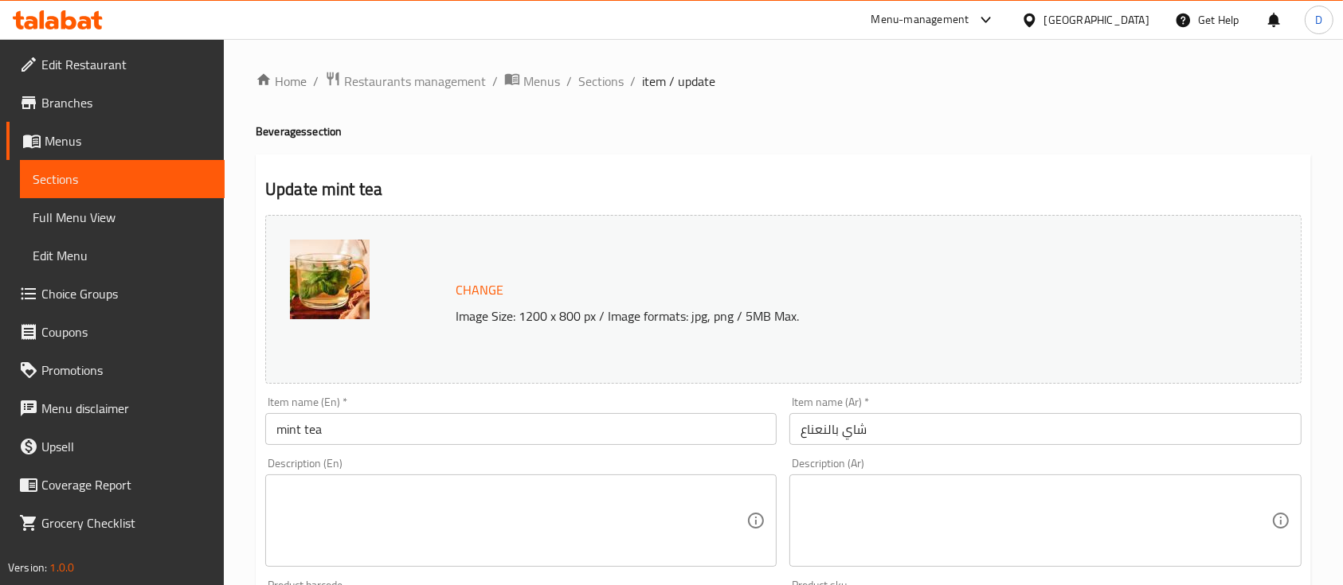
click at [838, 427] on input "شاي بالنعناع" at bounding box center [1044, 429] width 511 height 32
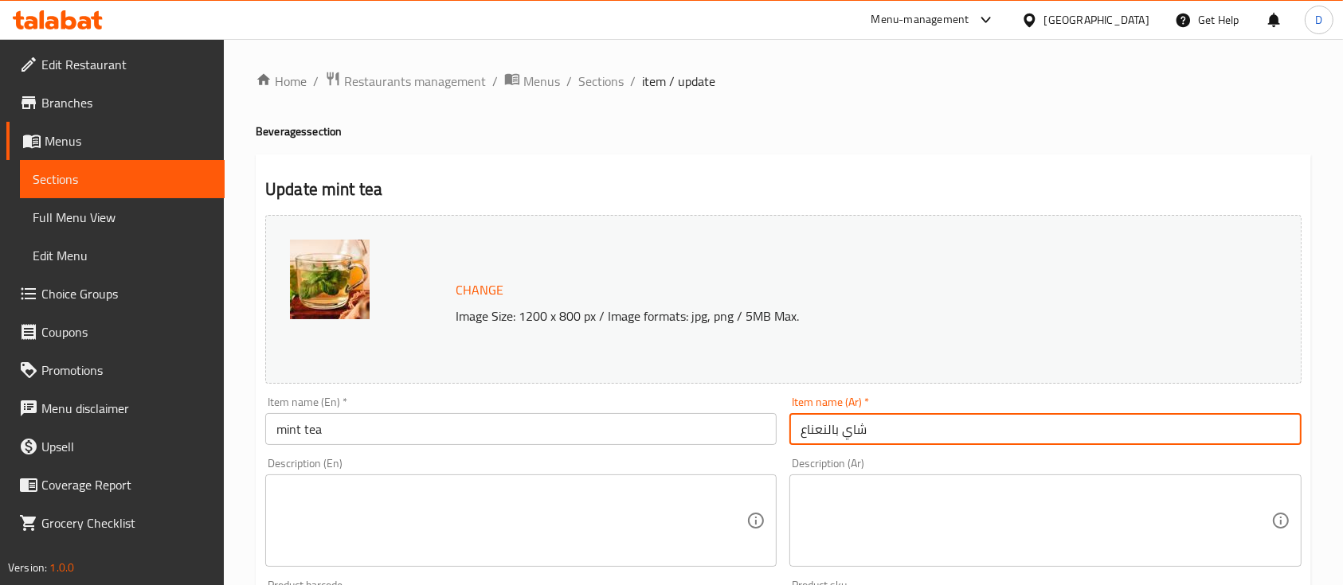
click at [838, 426] on input "شاي بالنعناع" at bounding box center [1044, 429] width 511 height 32
click at [879, 512] on textarea at bounding box center [1036, 521] width 470 height 76
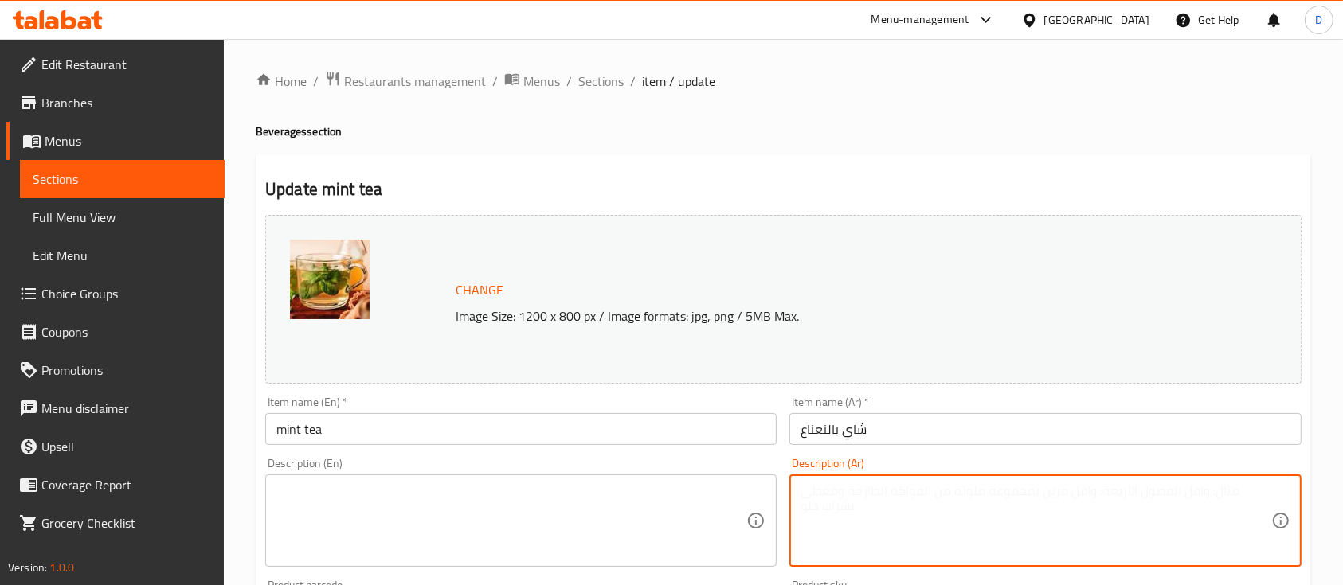
paste textarea "يُحضَّر من أوراق النعناع الطازجة مع الشاي الأسود"
type textarea "يُحضَّر من أوراق النعناع الطازجة مع الشاي الأسود"
click at [460, 498] on textarea at bounding box center [511, 521] width 470 height 76
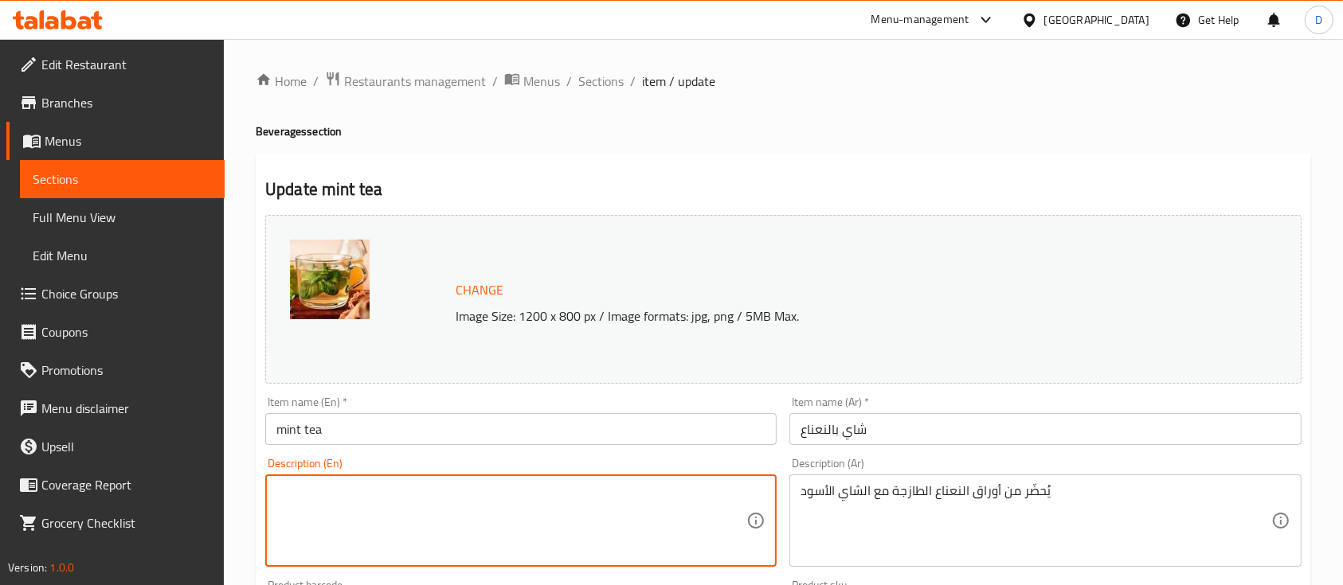
paste textarea "made with fresh mint leaves and black tea"
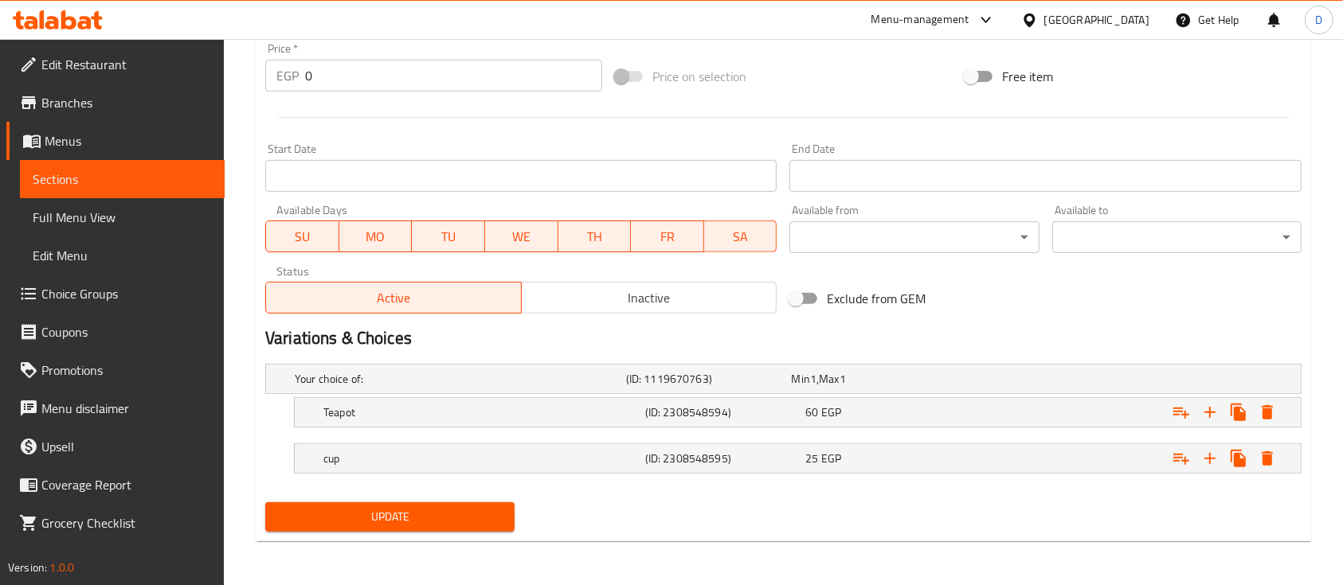
type textarea "made with fresh mint leaves and black tea"
click at [415, 511] on span "Update" at bounding box center [390, 517] width 224 height 20
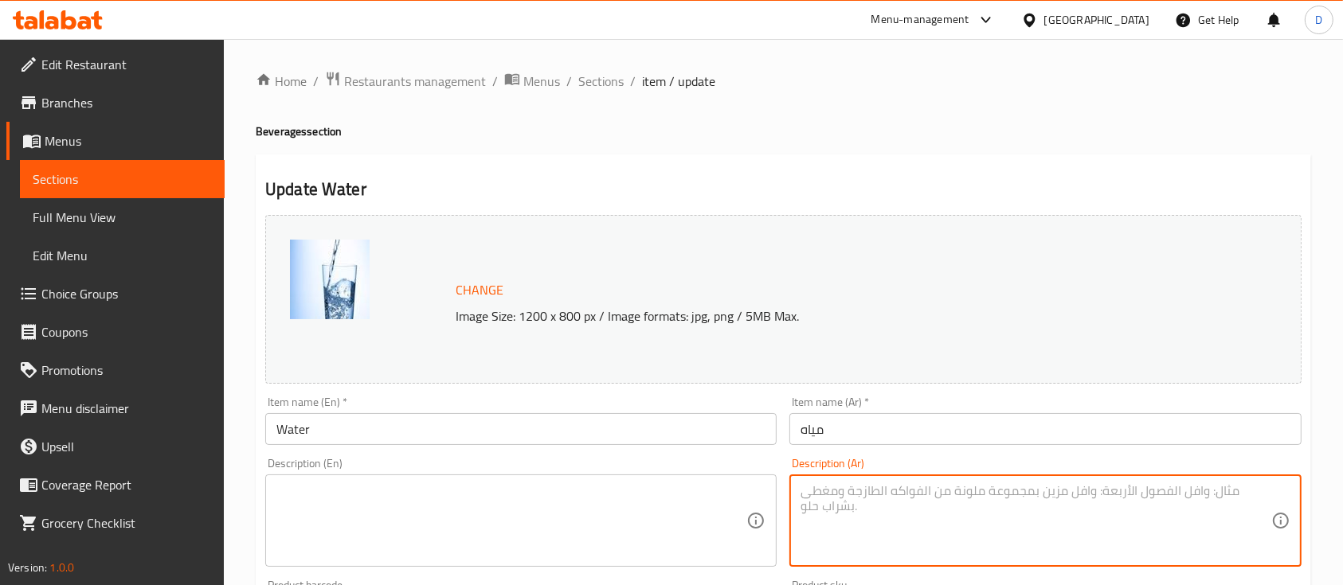
click at [871, 500] on textarea at bounding box center [1036, 521] width 470 height 76
type textarea "م"
type textarea "مياه معدنيه"
click at [450, 502] on textarea at bounding box center [511, 521] width 470 height 76
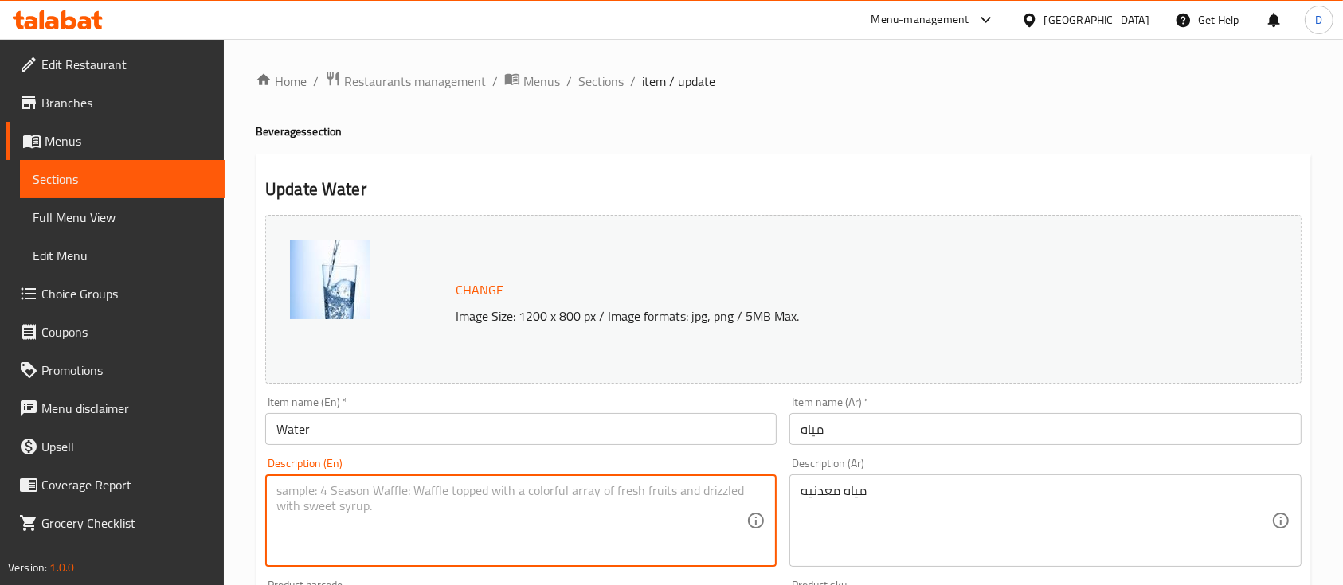
paste textarea "mineral water"
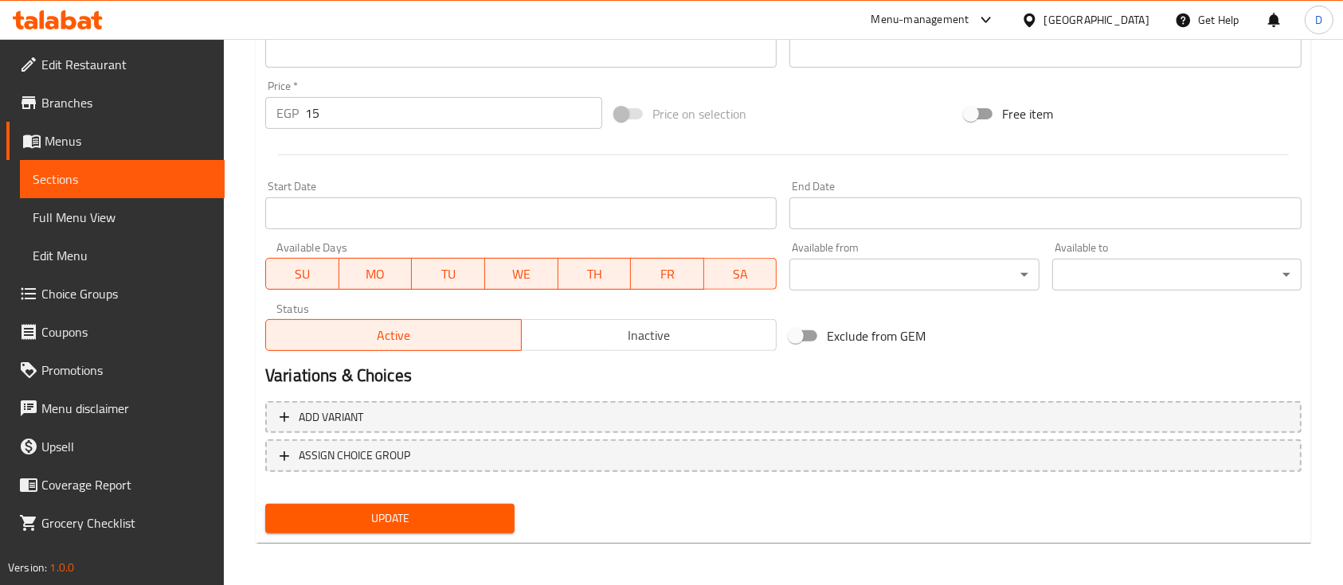
scroll to position [562, 0]
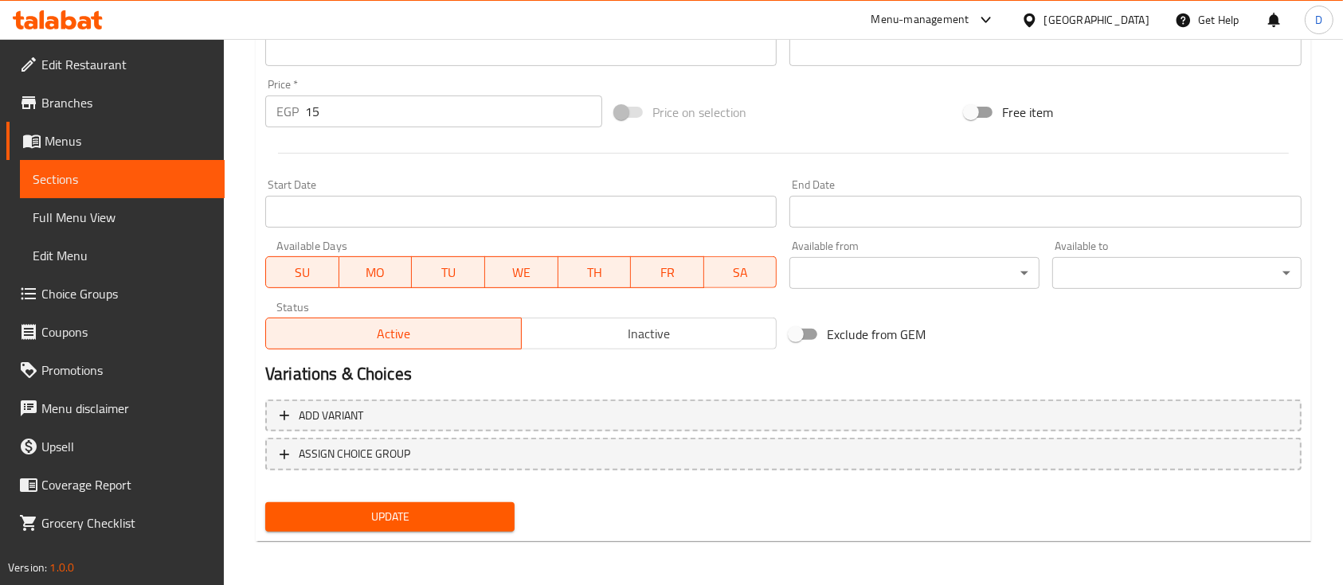
type textarea "mineral water"
click at [440, 508] on span "Update" at bounding box center [390, 517] width 224 height 20
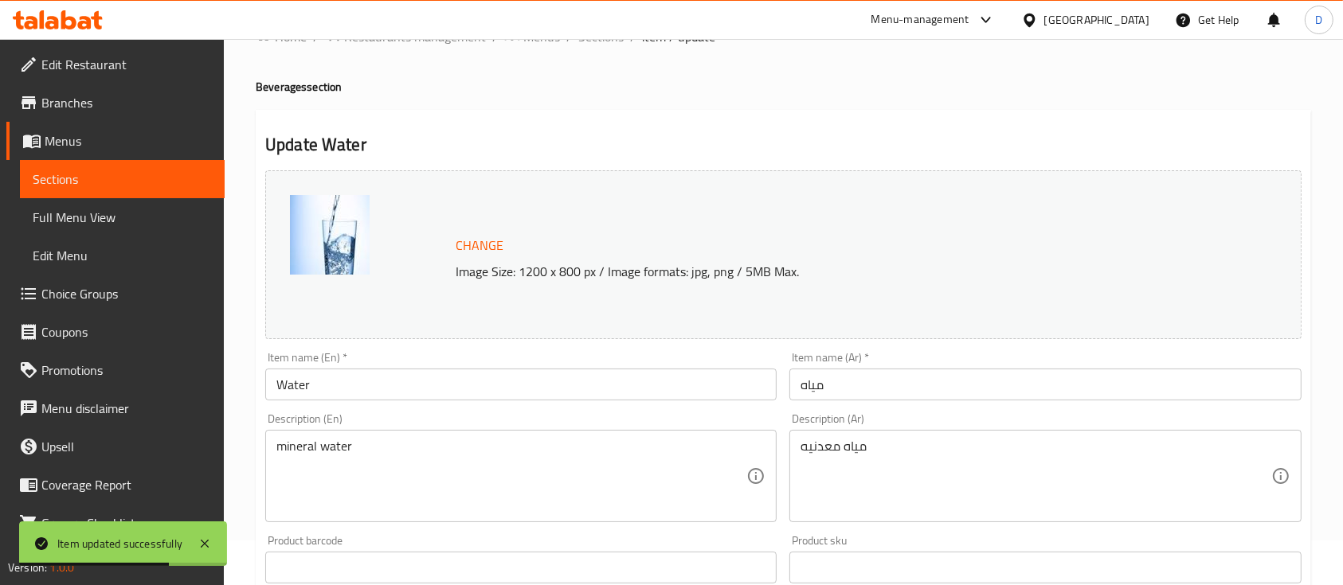
scroll to position [0, 0]
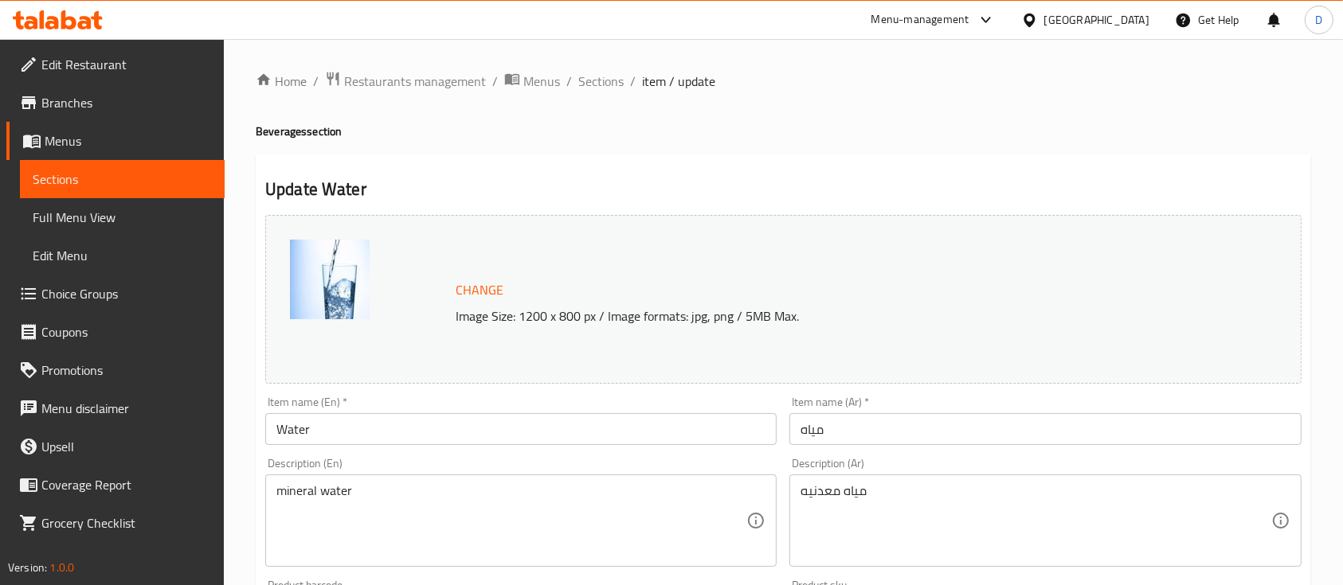
click at [85, 25] on icon at bounding box center [58, 19] width 90 height 19
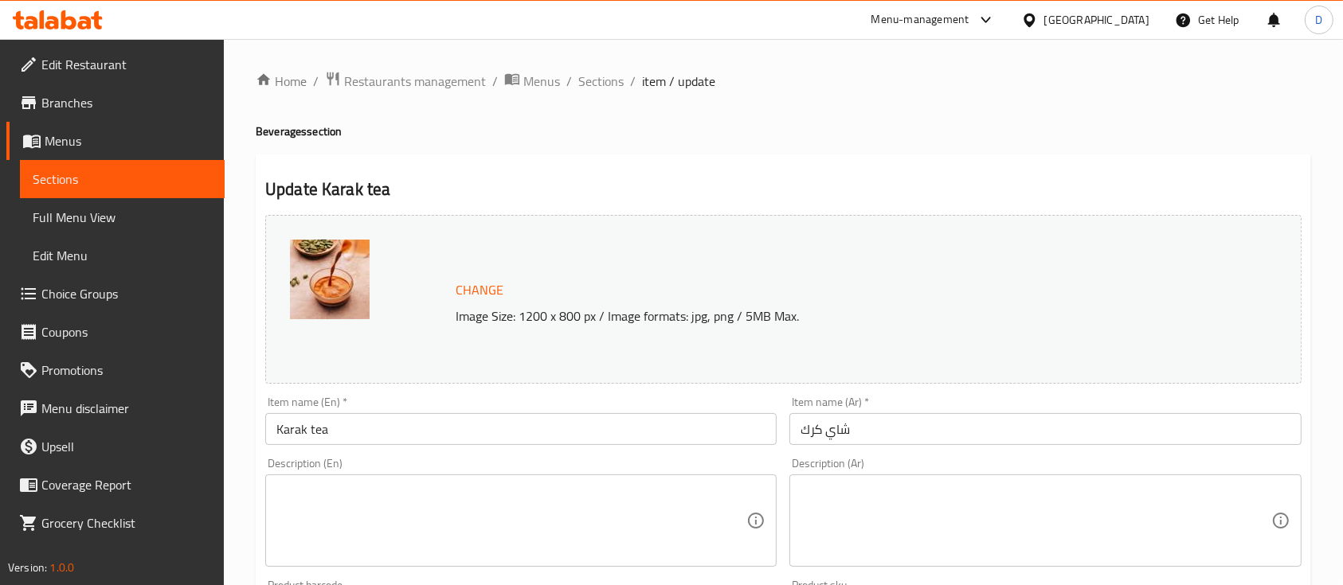
click at [611, 429] on input "Karak tea" at bounding box center [520, 429] width 511 height 32
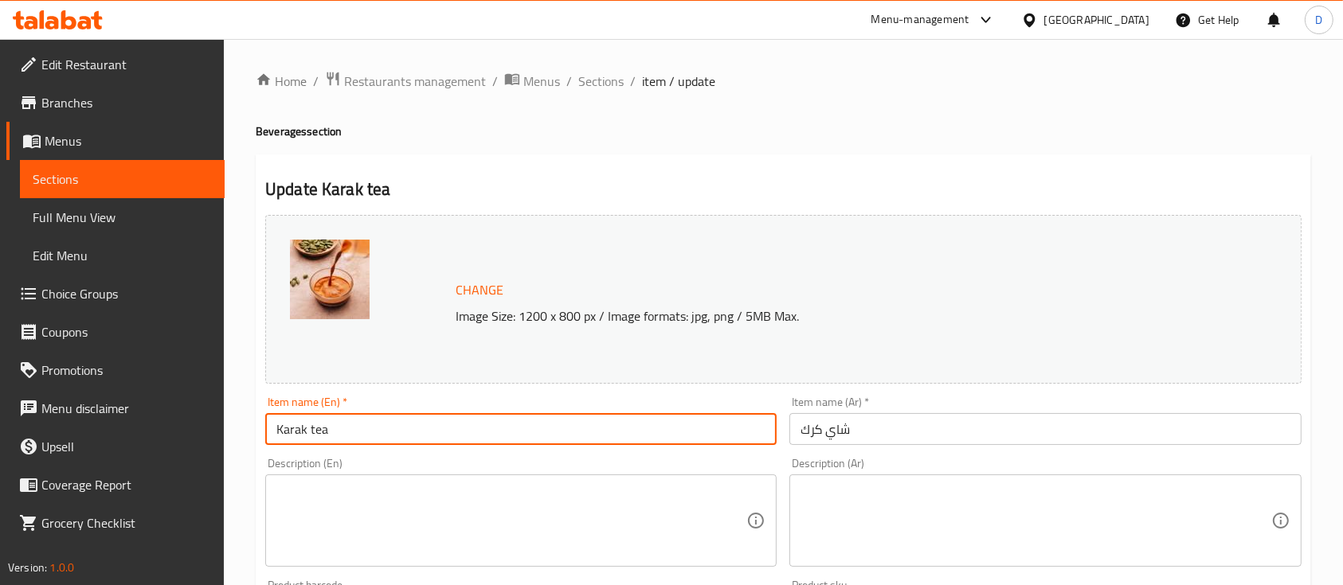
click at [611, 429] on input "Karak tea" at bounding box center [520, 429] width 511 height 32
click at [914, 425] on input "شاي كرك" at bounding box center [1044, 429] width 511 height 32
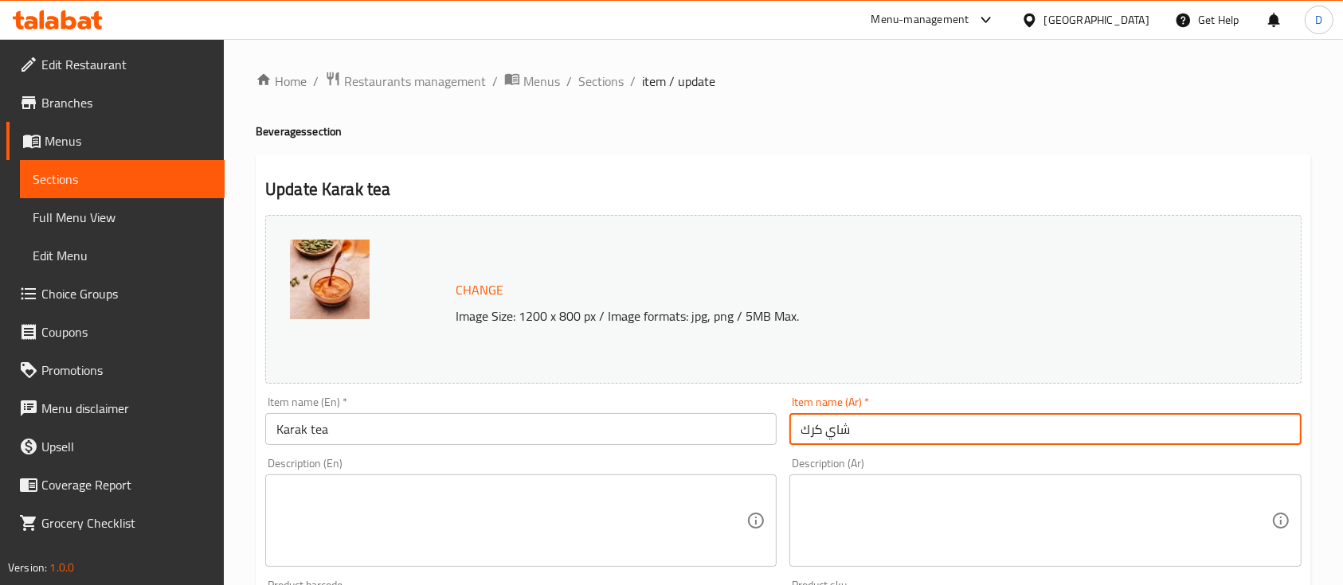
click at [914, 425] on input "شاي كرك" at bounding box center [1044, 429] width 511 height 32
click at [873, 493] on textarea at bounding box center [1036, 521] width 470 height 76
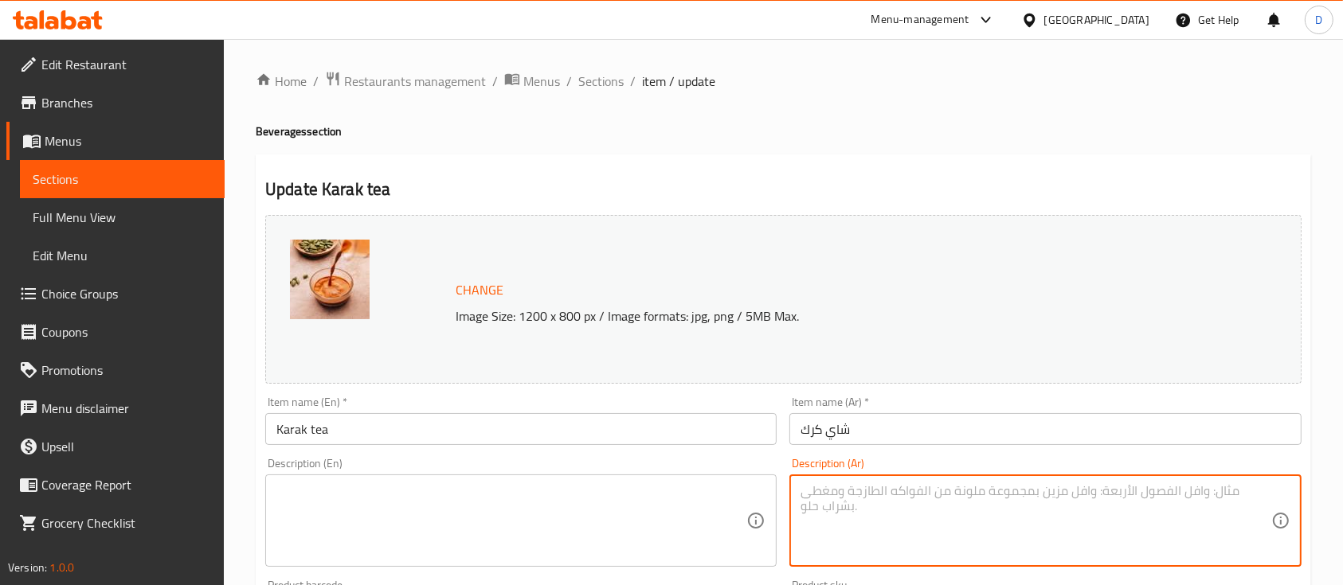
paste textarea "شاي قوي ممزوج بالحليب والتوابل مثل الهيل"
type textarea "شاي قوي ممزوج بالحليب والتوابل مثل الهيل"
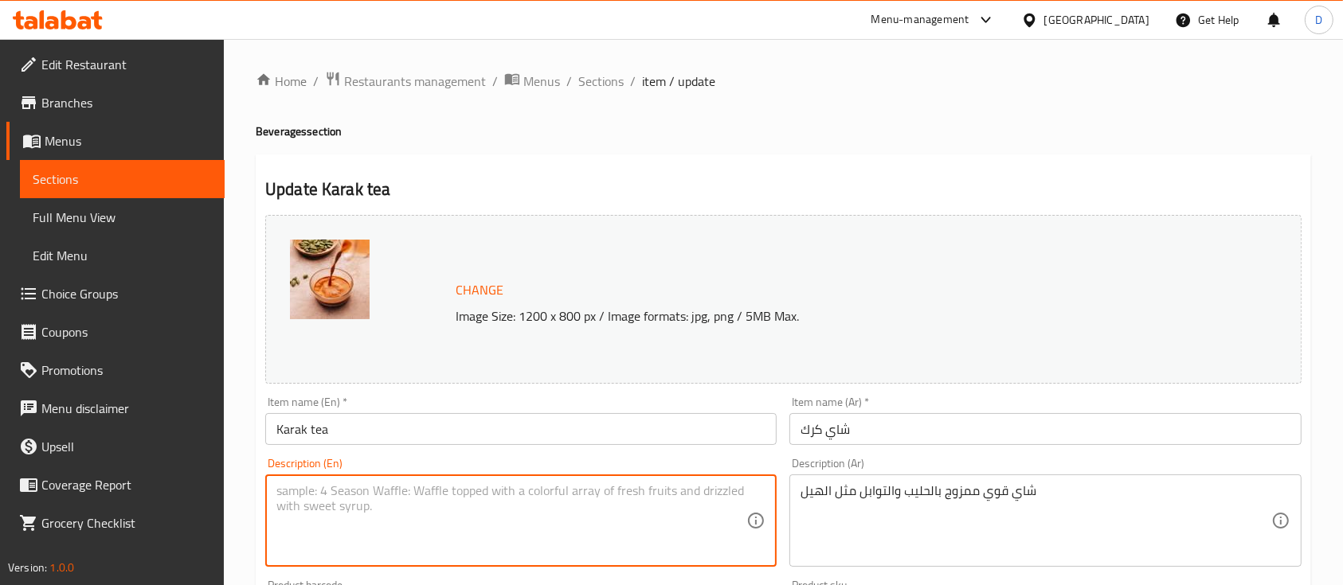
click at [395, 532] on textarea at bounding box center [511, 521] width 470 height 76
paste textarea "strong, spiced tea blended with milk and cardamom"
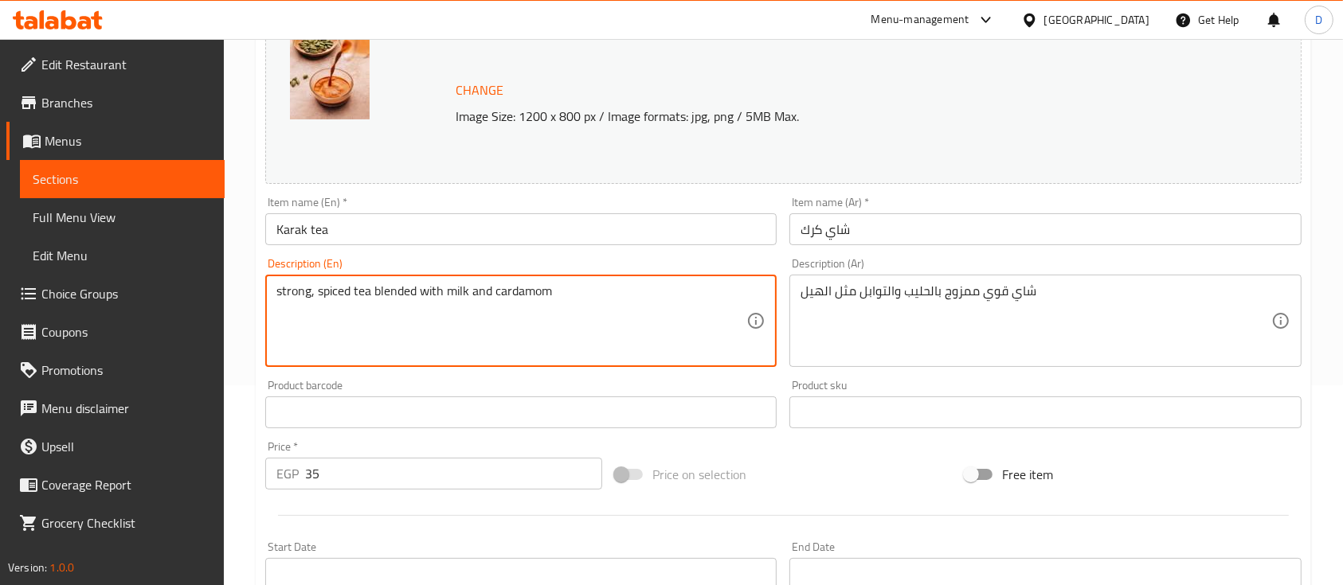
scroll to position [562, 0]
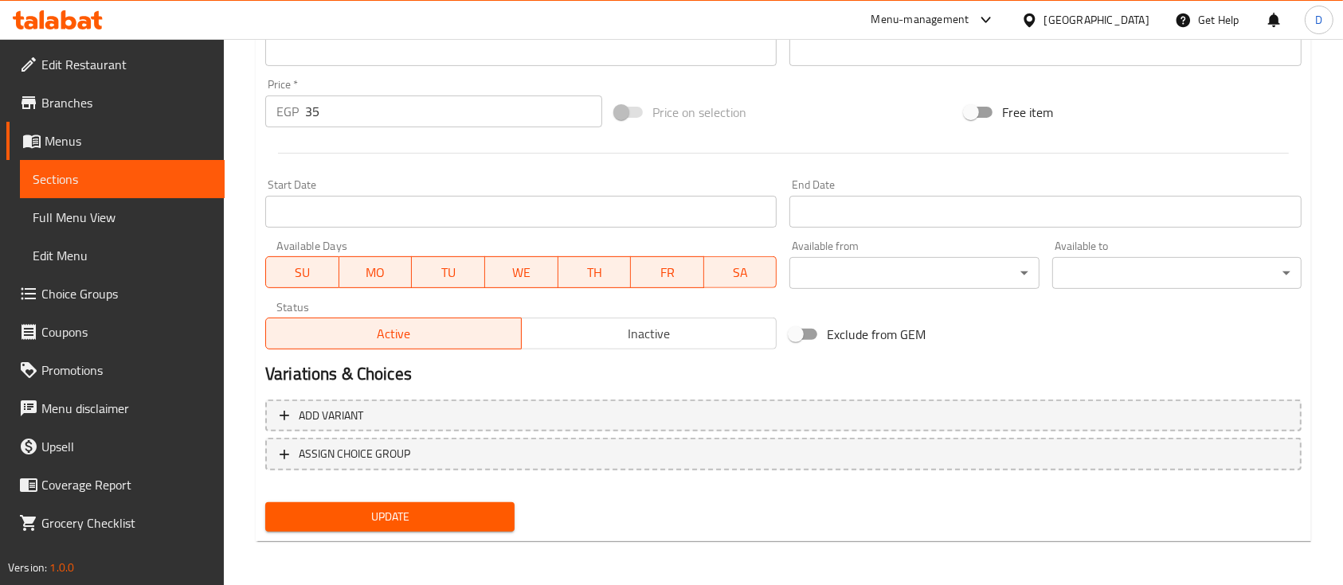
type textarea "strong, spiced tea blended with milk and cardamom"
click at [392, 524] on span "Update" at bounding box center [390, 517] width 224 height 20
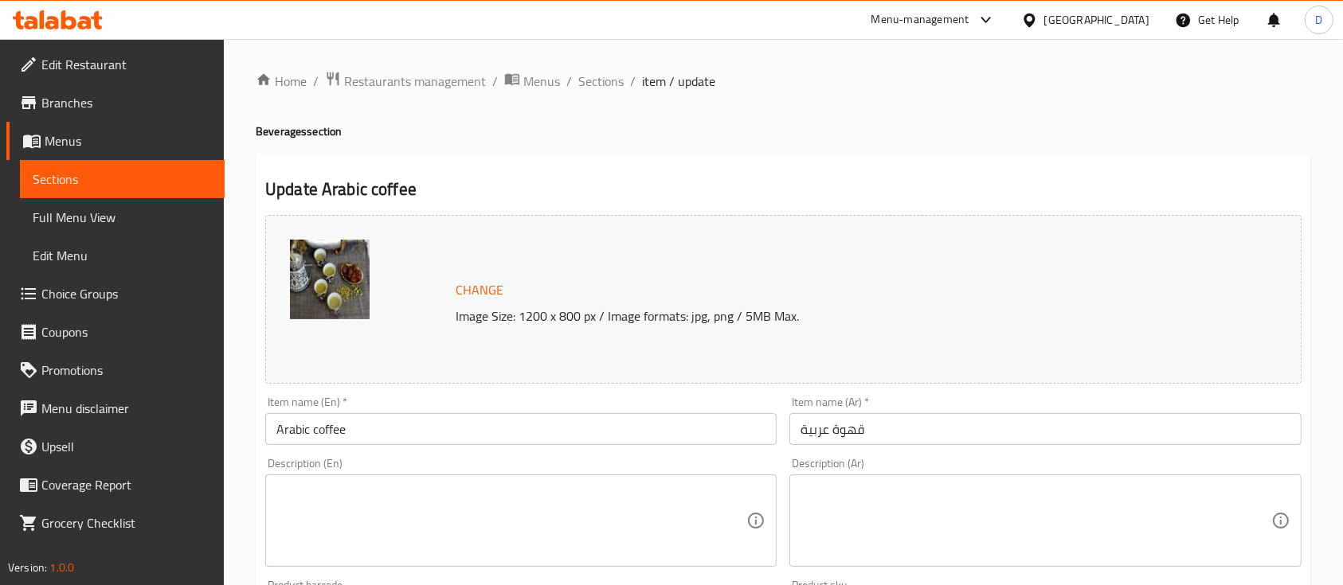
click at [956, 422] on input "قهوة عربية" at bounding box center [1044, 429] width 511 height 32
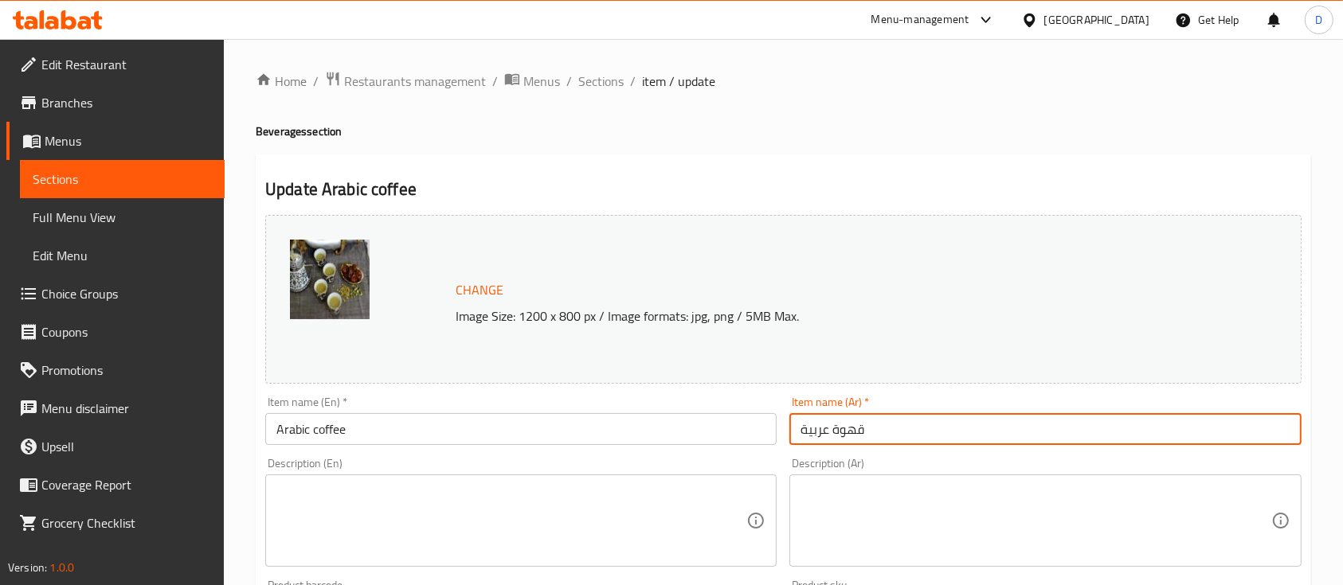
click at [956, 422] on input "قهوة عربية" at bounding box center [1044, 429] width 511 height 32
click at [853, 517] on textarea at bounding box center [1036, 521] width 470 height 76
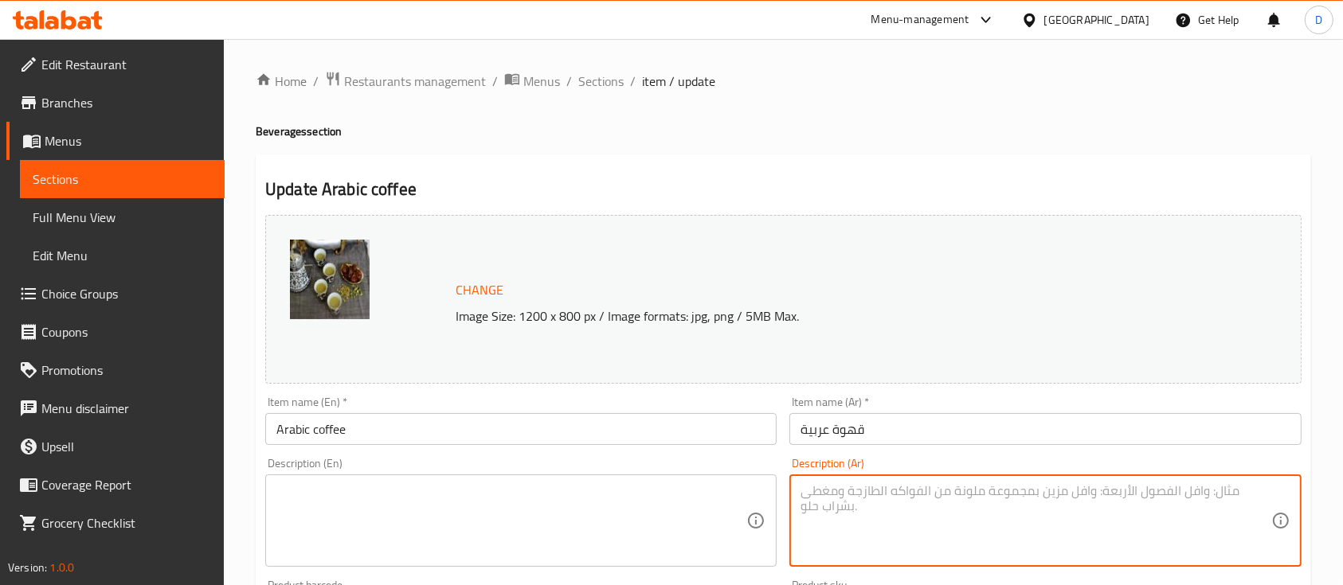
paste textarea "قهوة عربية تقليدية محضّرة من حبوب البن العربي مع الهيل"
type textarea "قهوة عربية تقليدية محضّرة من حبوب البن العربي مع الهيل"
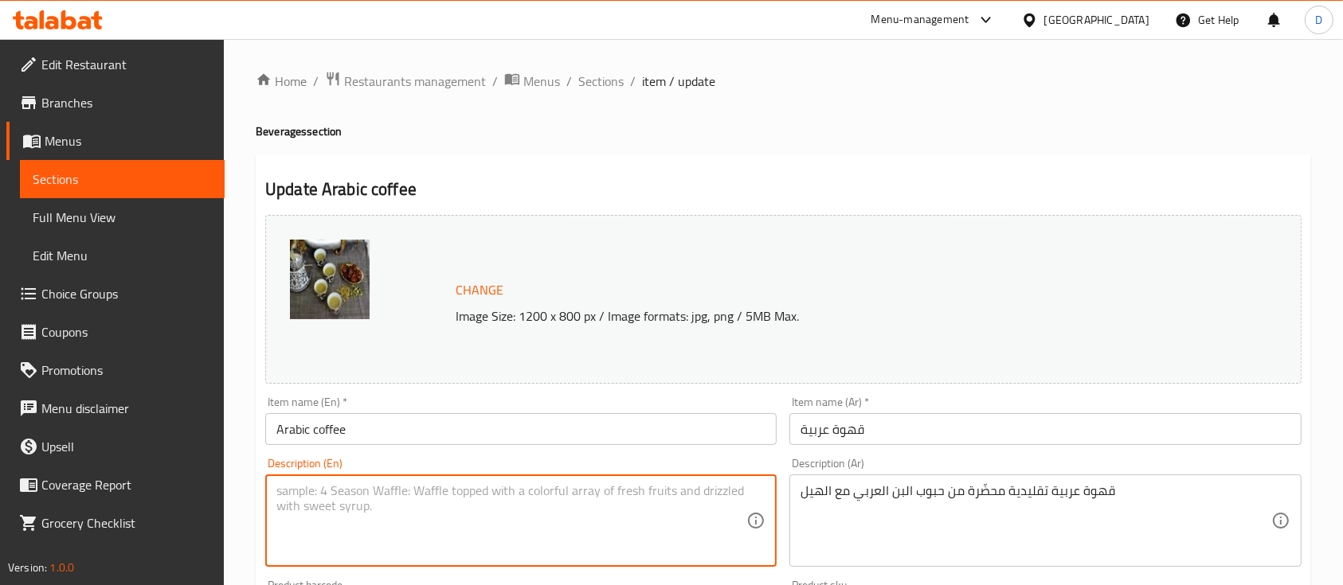
click at [401, 508] on textarea at bounding box center [511, 521] width 470 height 76
paste textarea "Traditional Arabic coffee made from Arabica beans and cardamom"
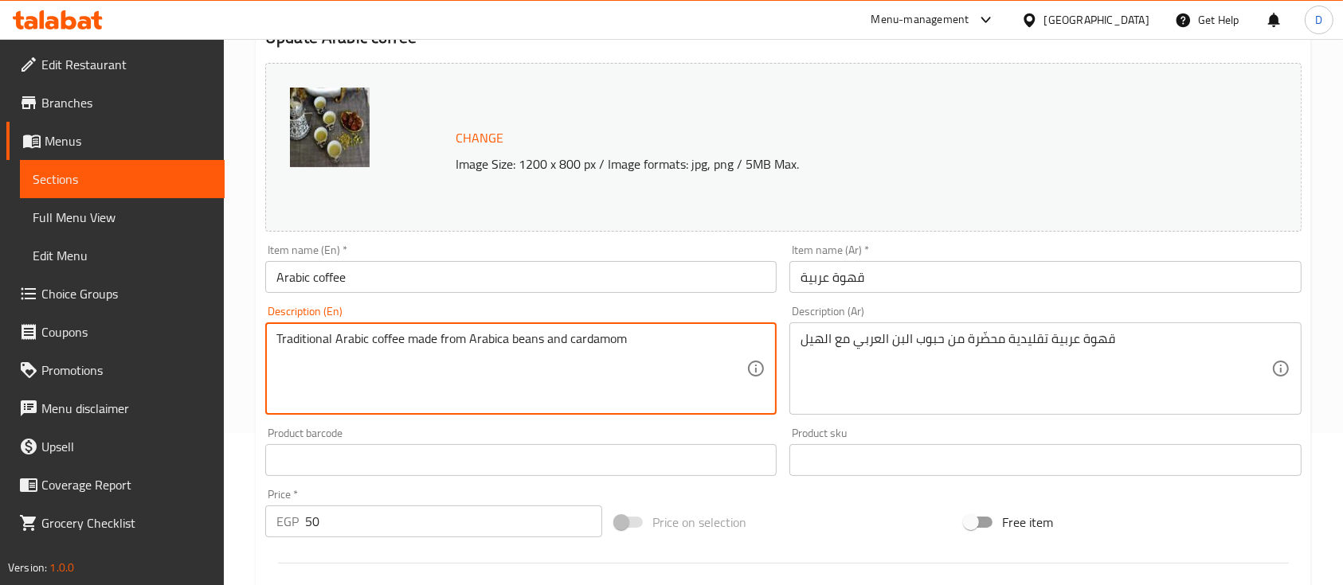
scroll to position [562, 0]
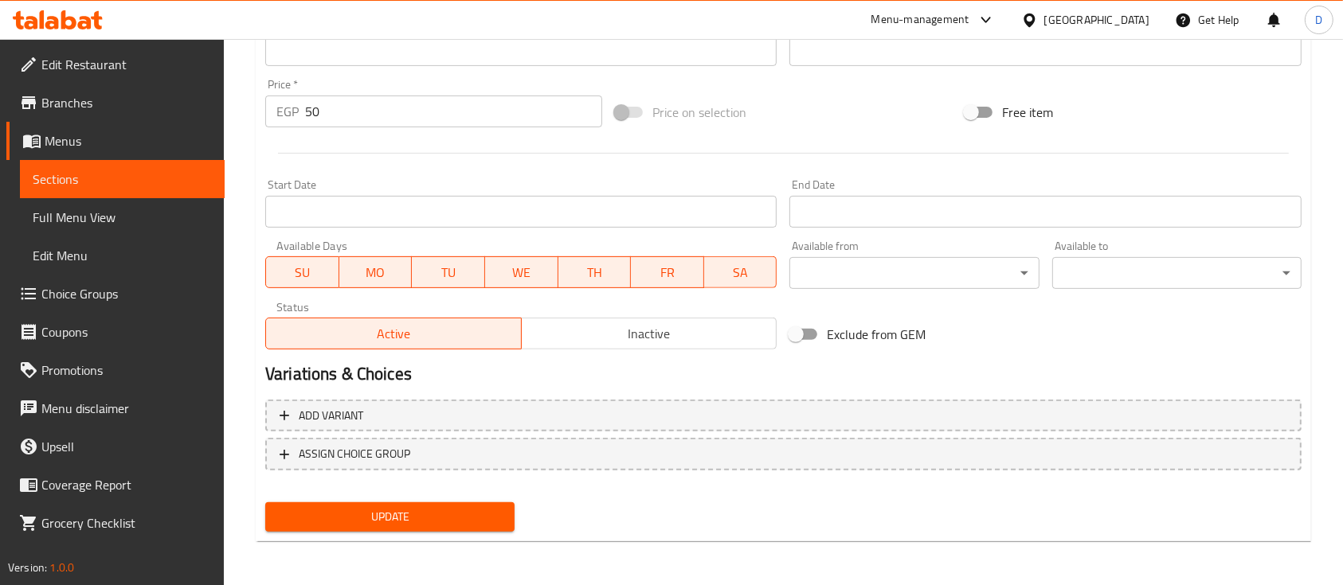
type textarea "Traditional Arabic coffee made from Arabica beans and cardamom"
click at [401, 523] on span "Update" at bounding box center [390, 517] width 224 height 20
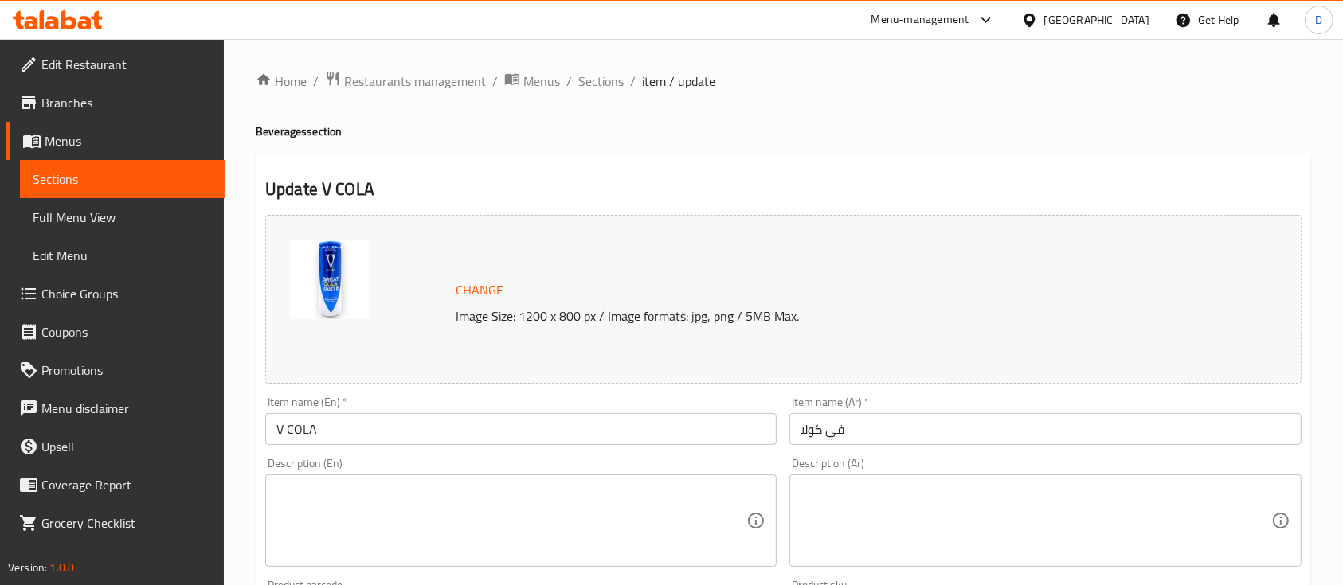
click at [892, 532] on textarea at bounding box center [1036, 521] width 470 height 76
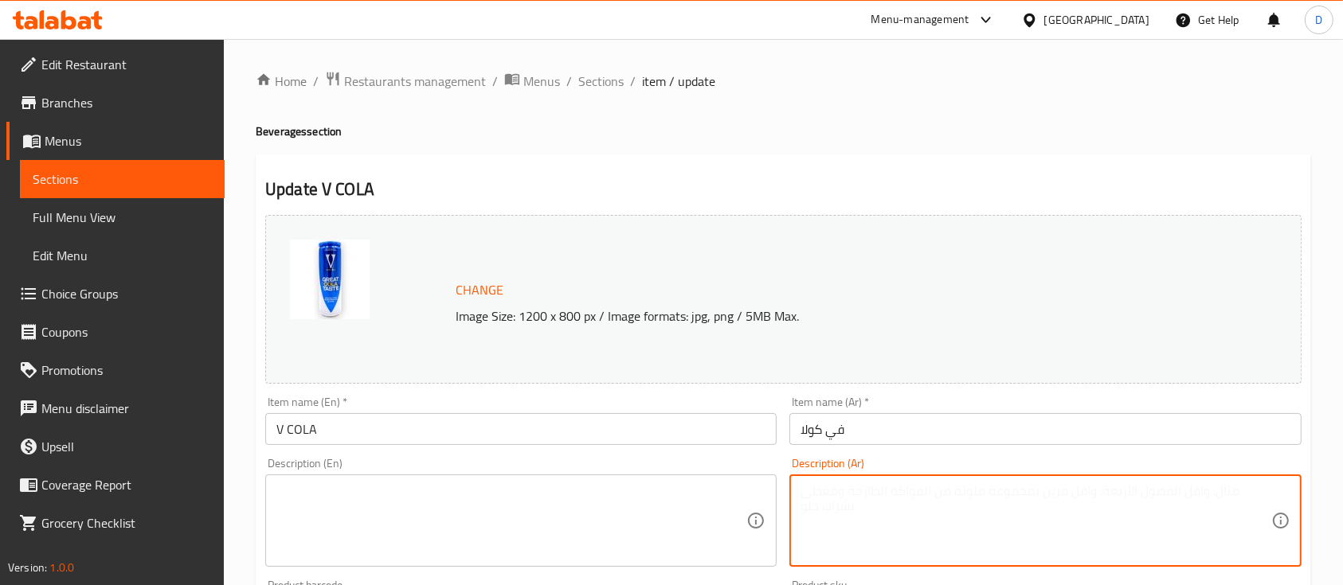
paste textarea "هو مشروب ل[PERSON_NAME] ومنعش"
click at [1102, 506] on textarea "هو مشروب ل[PERSON_NAME] ومنعش" at bounding box center [1036, 521] width 470 height 76
click at [1102, 505] on textarea "هو مشروب ل[PERSON_NAME] ومنعش" at bounding box center [1036, 521] width 470 height 76
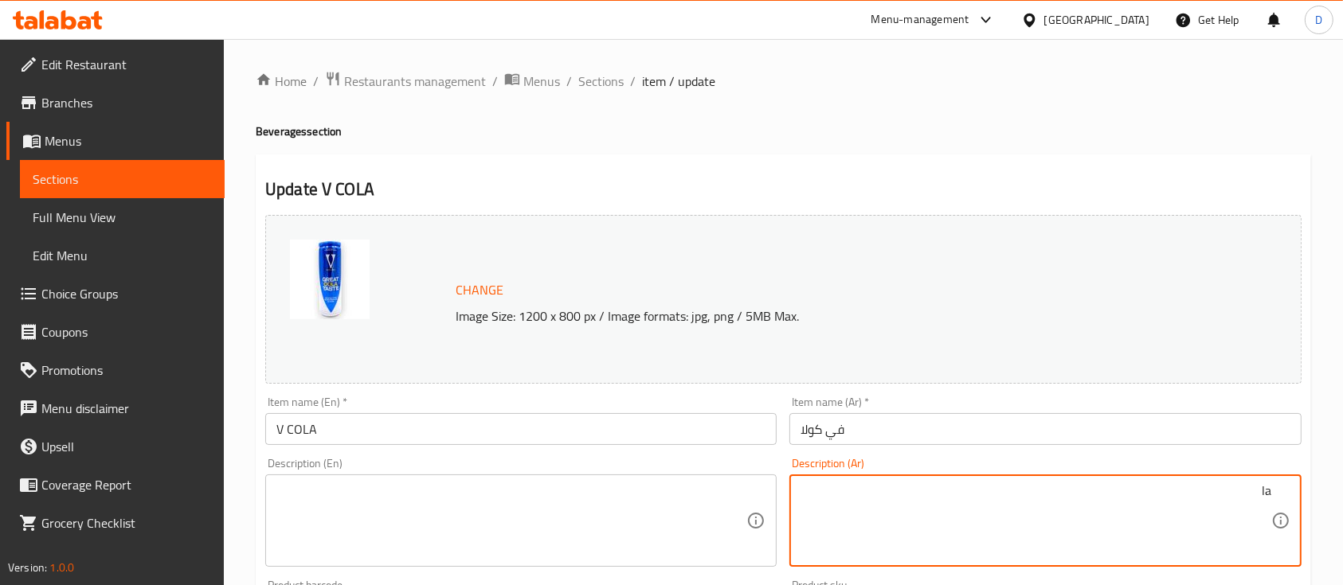
type textarea "l"
type textarea "مشروب غازي"
click at [403, 505] on textarea at bounding box center [511, 521] width 470 height 76
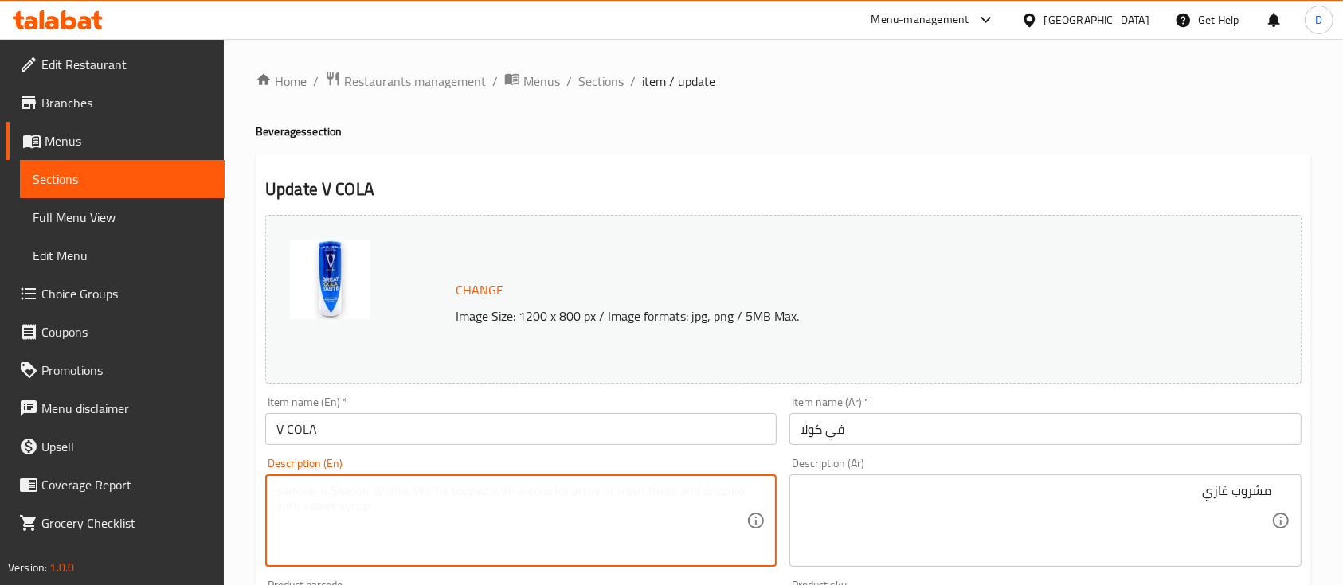
paste textarea "soft drink"
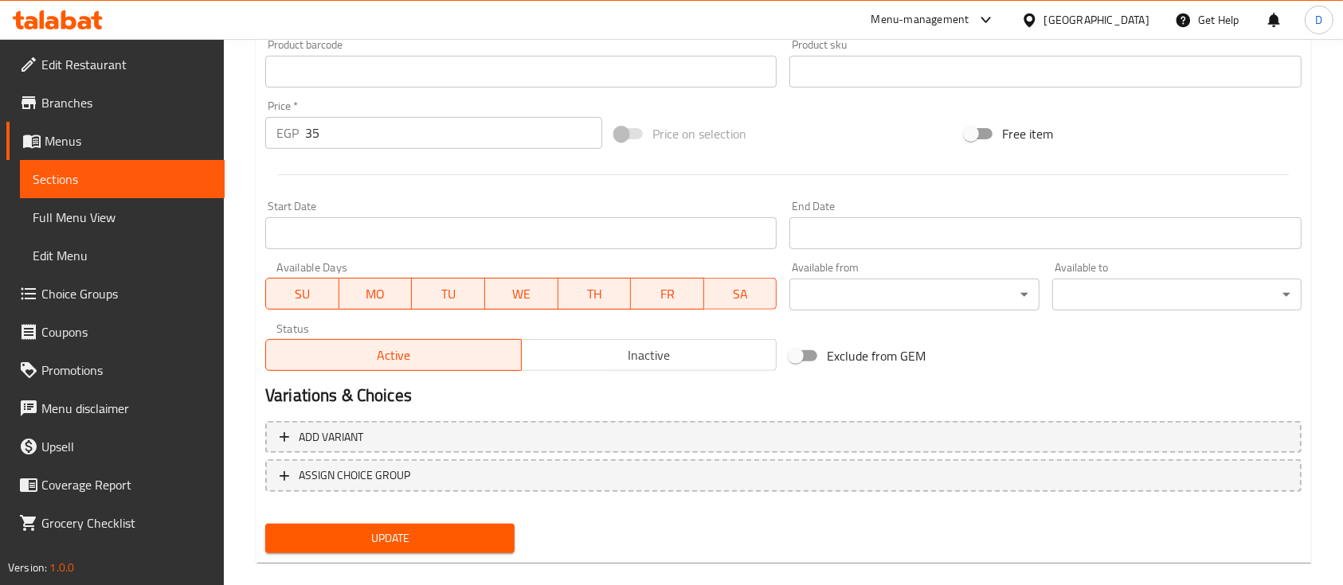
scroll to position [562, 0]
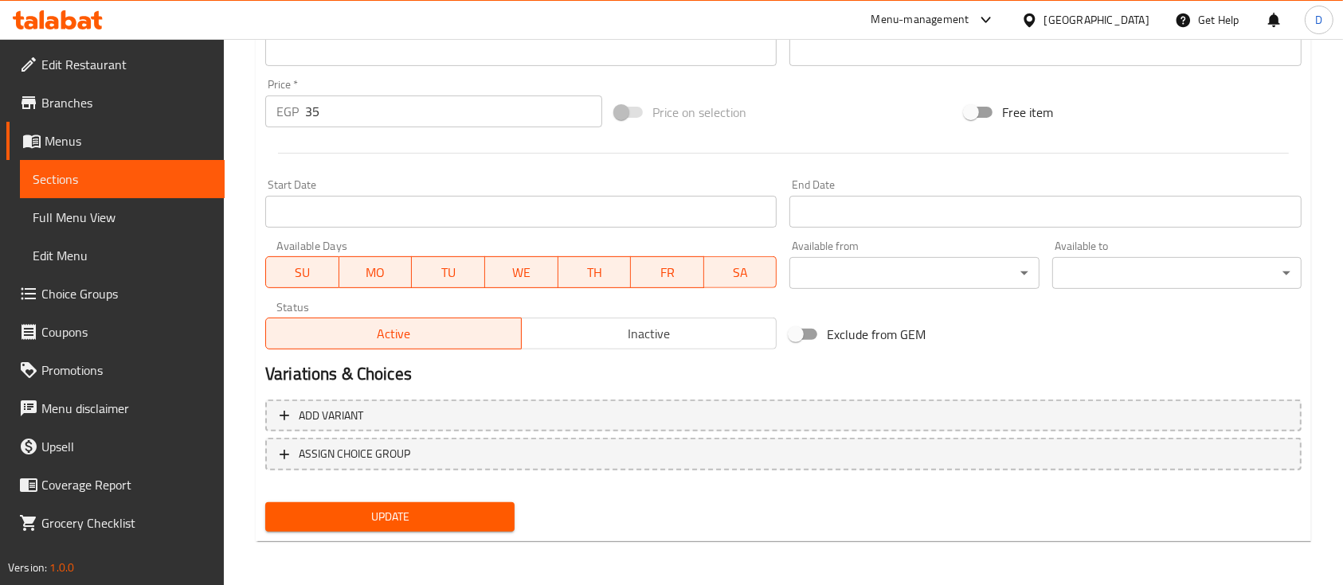
type textarea "soft drink"
click at [408, 507] on span "Update" at bounding box center [390, 517] width 224 height 20
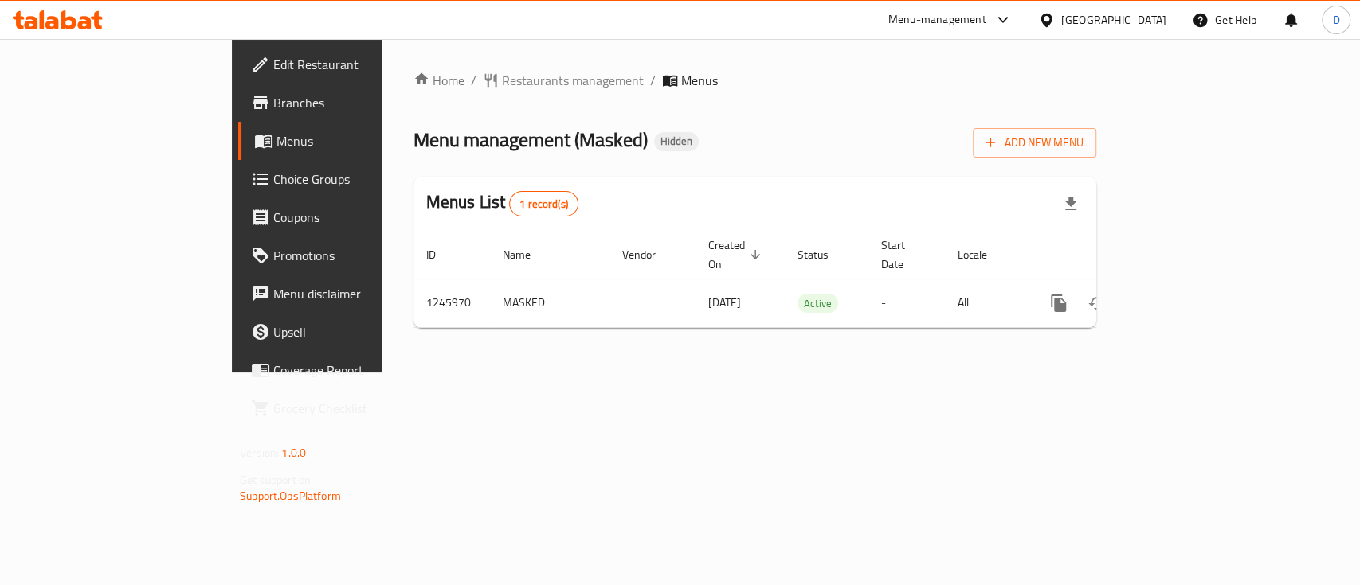
click at [1180, 296] on icon "enhanced table" at bounding box center [1173, 303] width 14 height 14
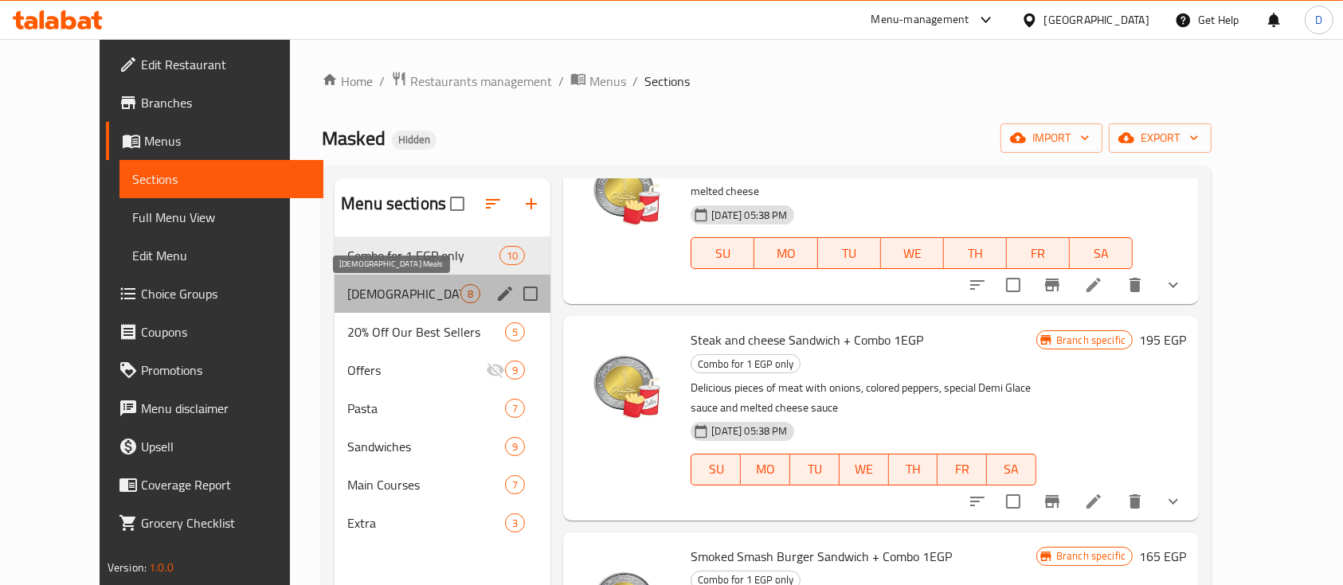
click at [377, 296] on span "Iftar Meals" at bounding box center [403, 293] width 113 height 19
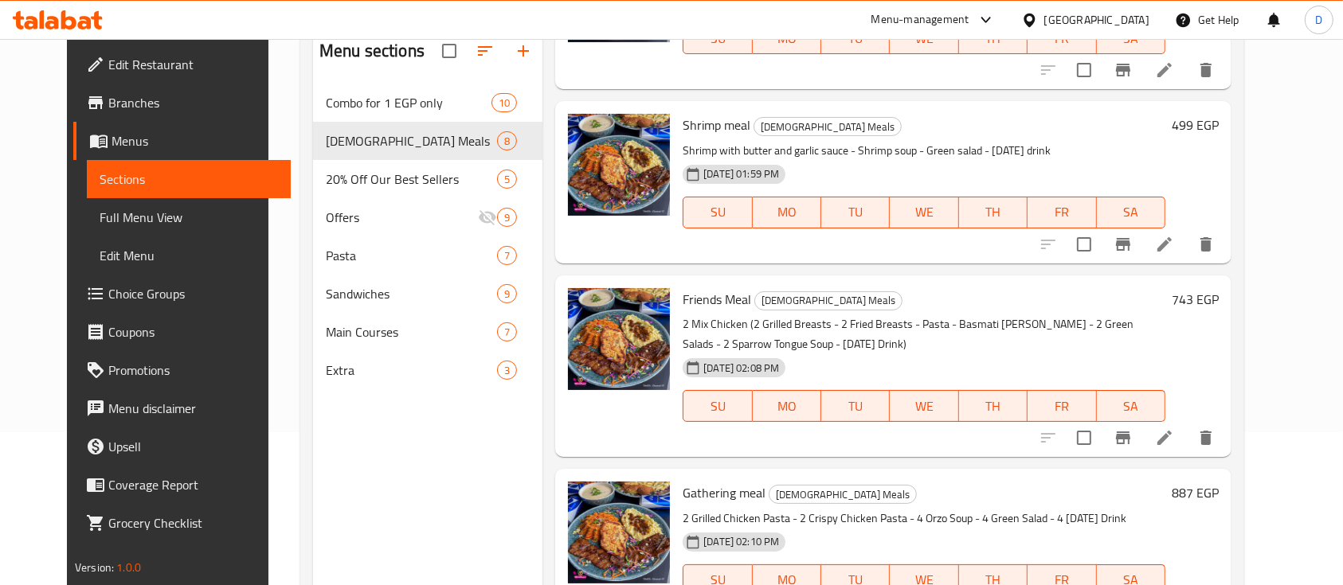
scroll to position [223, 0]
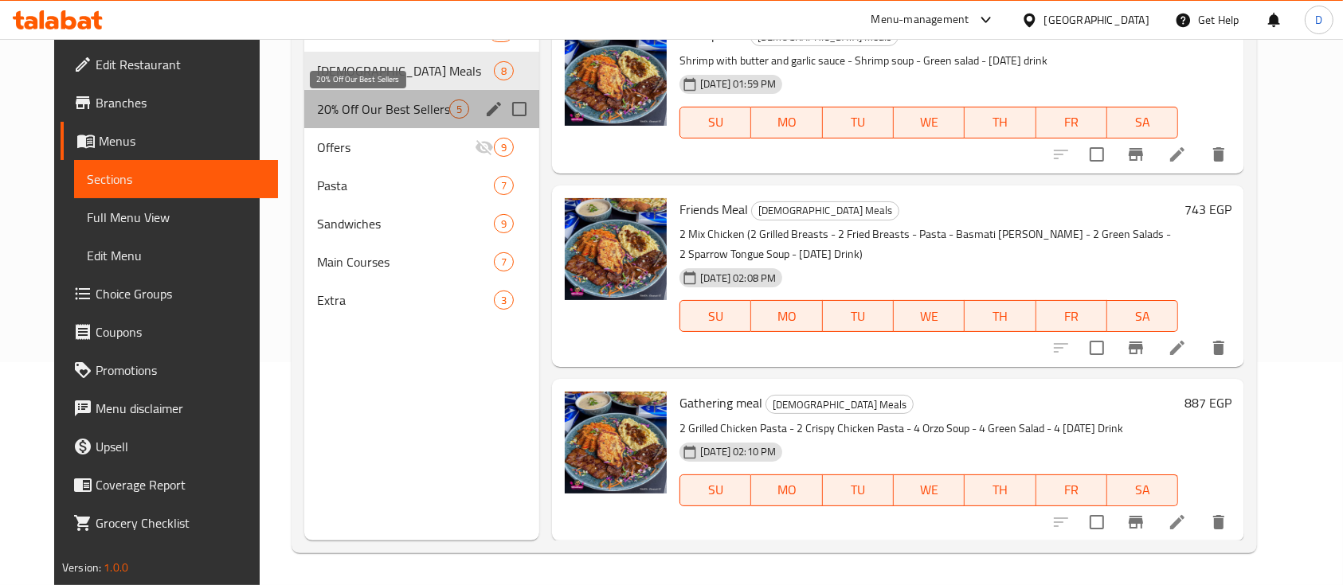
click at [363, 111] on span "20% Off Our Best Sellers" at bounding box center [383, 109] width 132 height 19
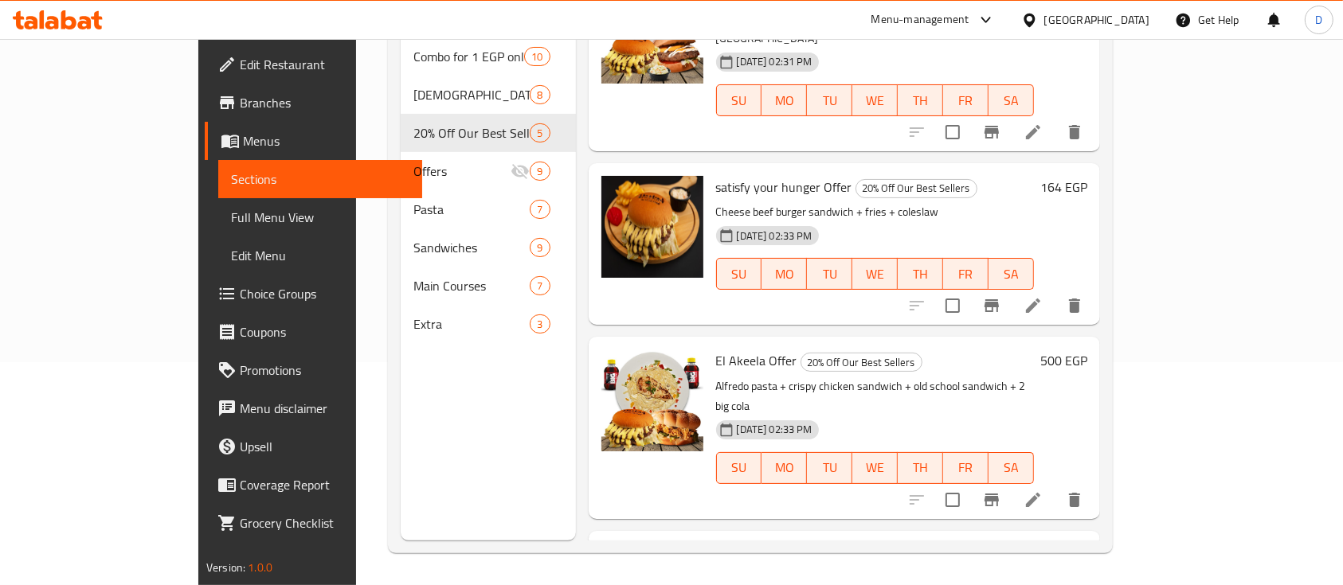
scroll to position [324, 0]
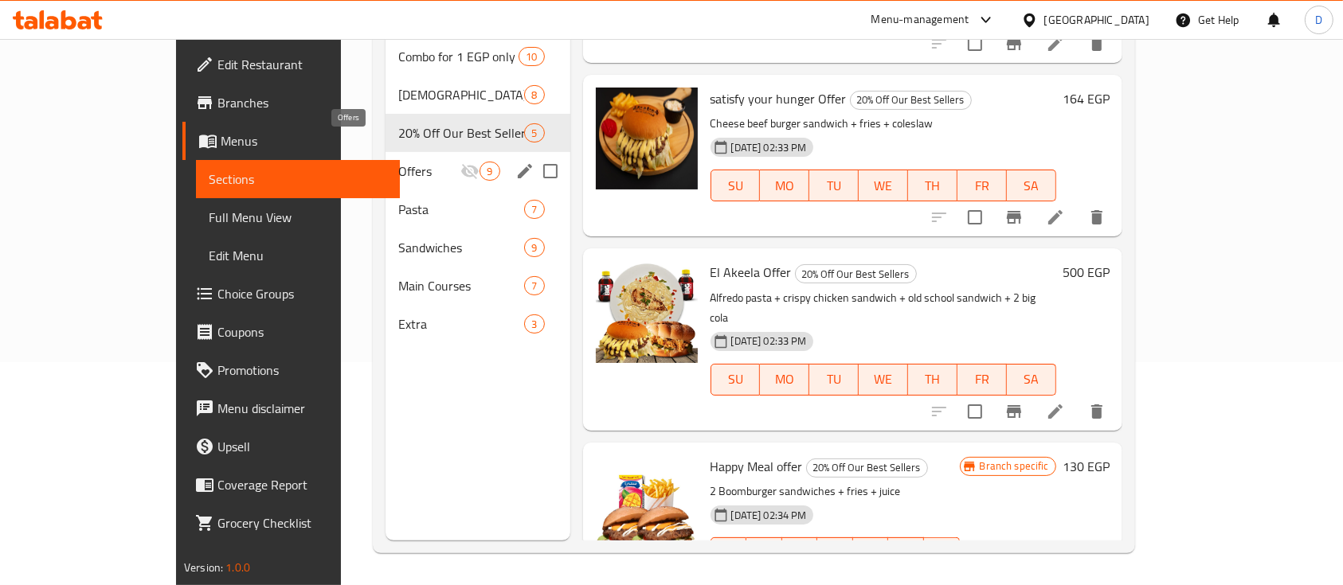
click at [398, 162] on span "Offers" at bounding box center [429, 171] width 62 height 19
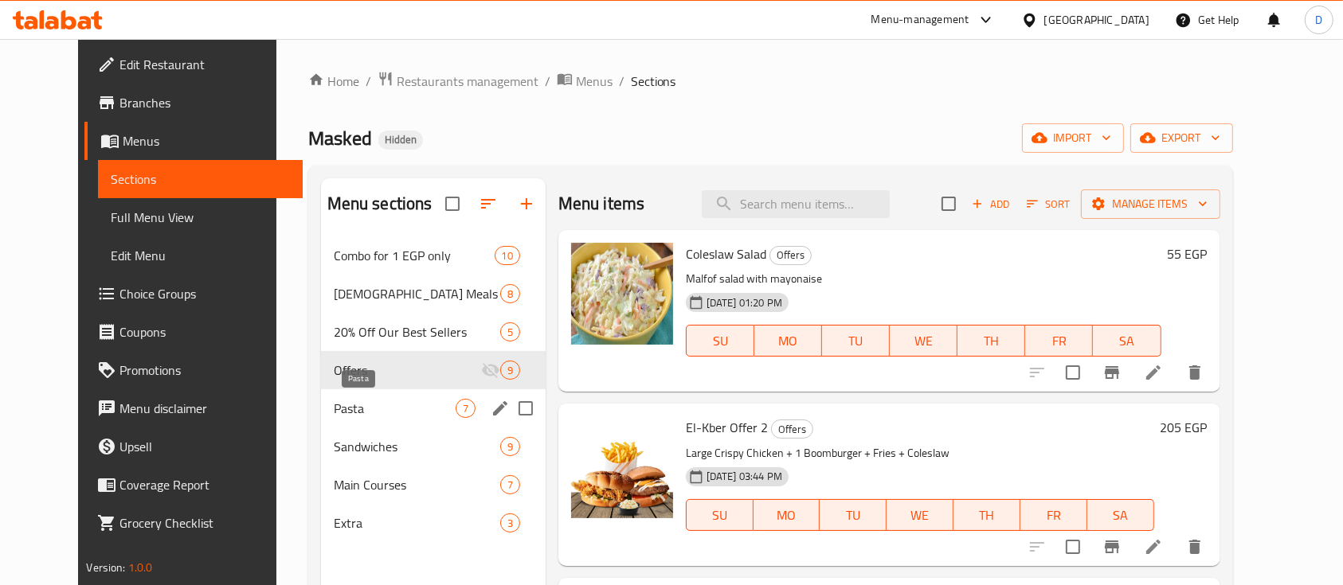
click at [350, 402] on span "Pasta" at bounding box center [395, 408] width 122 height 19
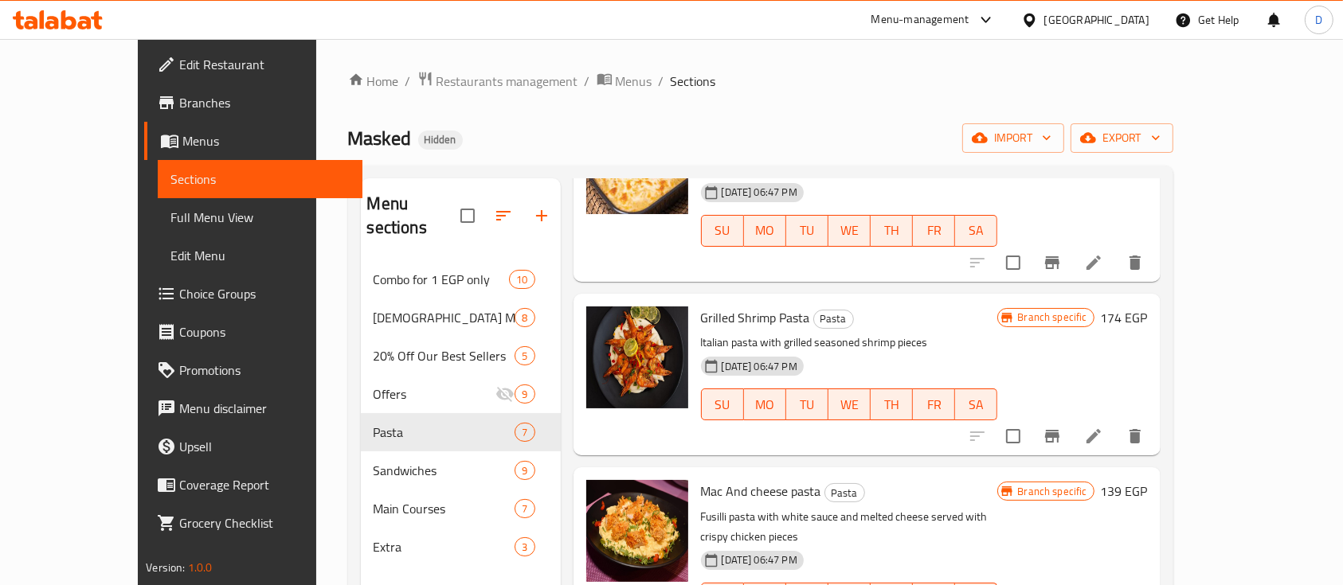
scroll to position [223, 0]
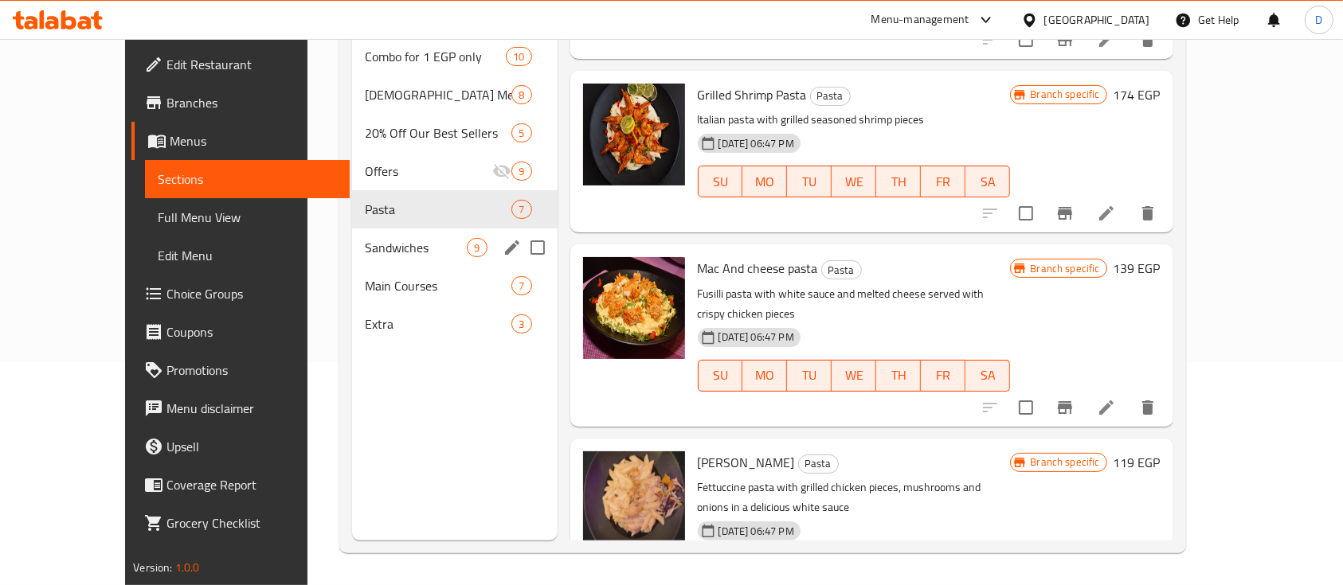
click at [352, 234] on div "Sandwiches 9" at bounding box center [455, 248] width 206 height 38
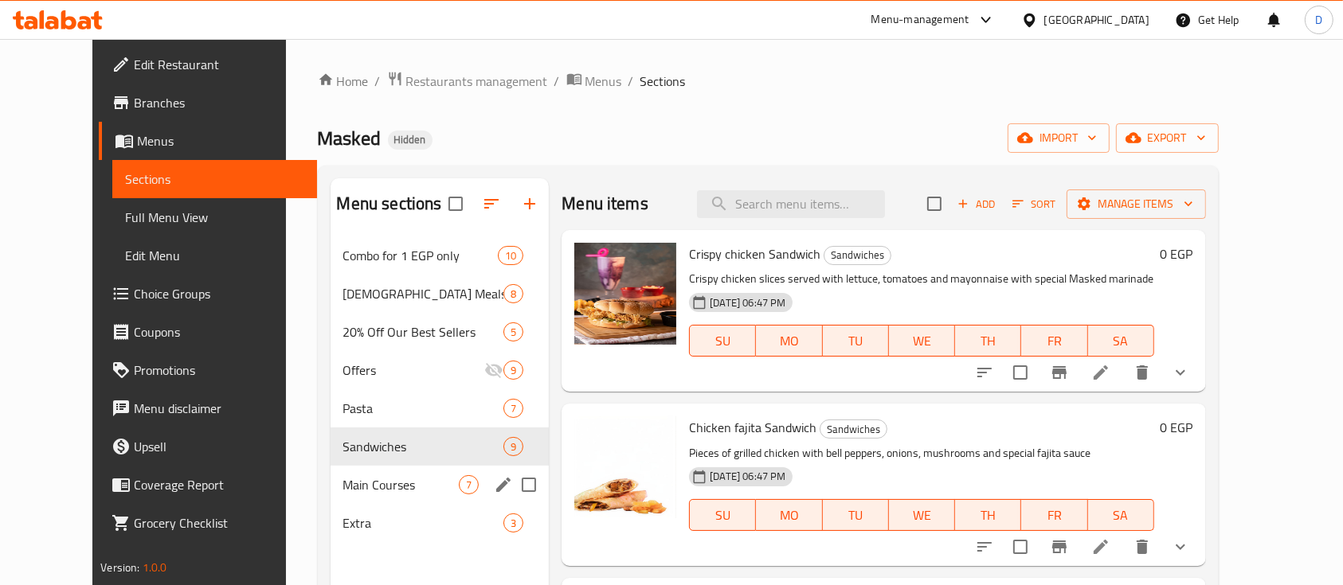
drag, startPoint x: 319, startPoint y: 474, endPoint x: 328, endPoint y: 463, distance: 14.7
click at [331, 472] on div "Main Courses 7" at bounding box center [440, 485] width 219 height 38
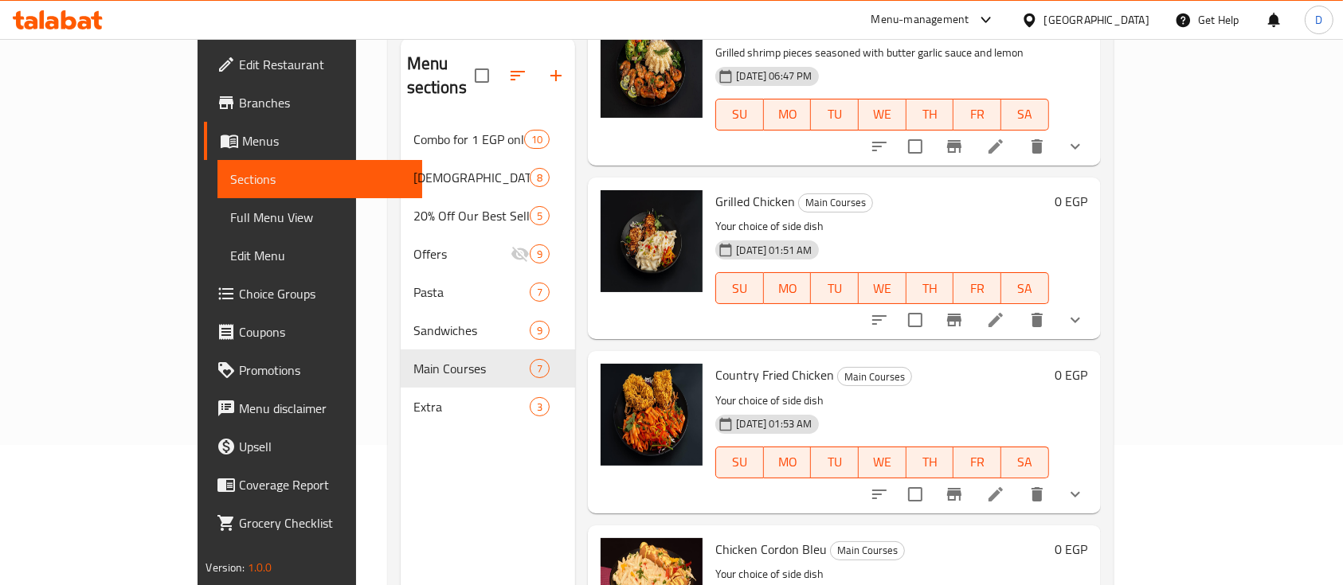
scroll to position [223, 0]
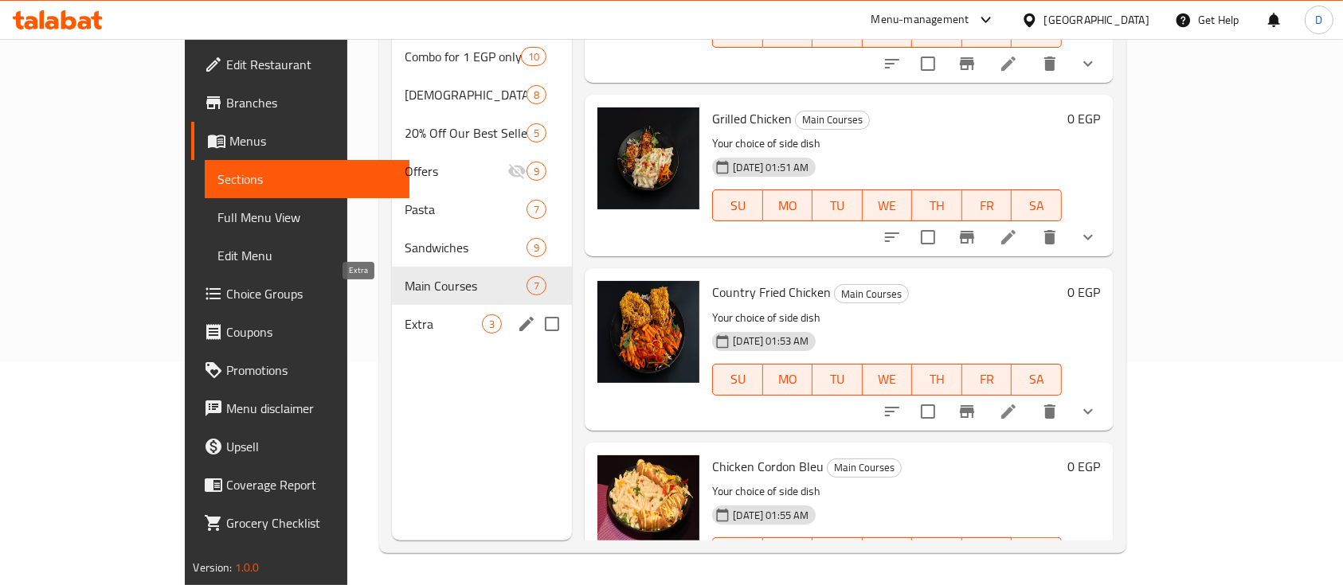
click at [405, 315] on span "Extra" at bounding box center [443, 324] width 77 height 19
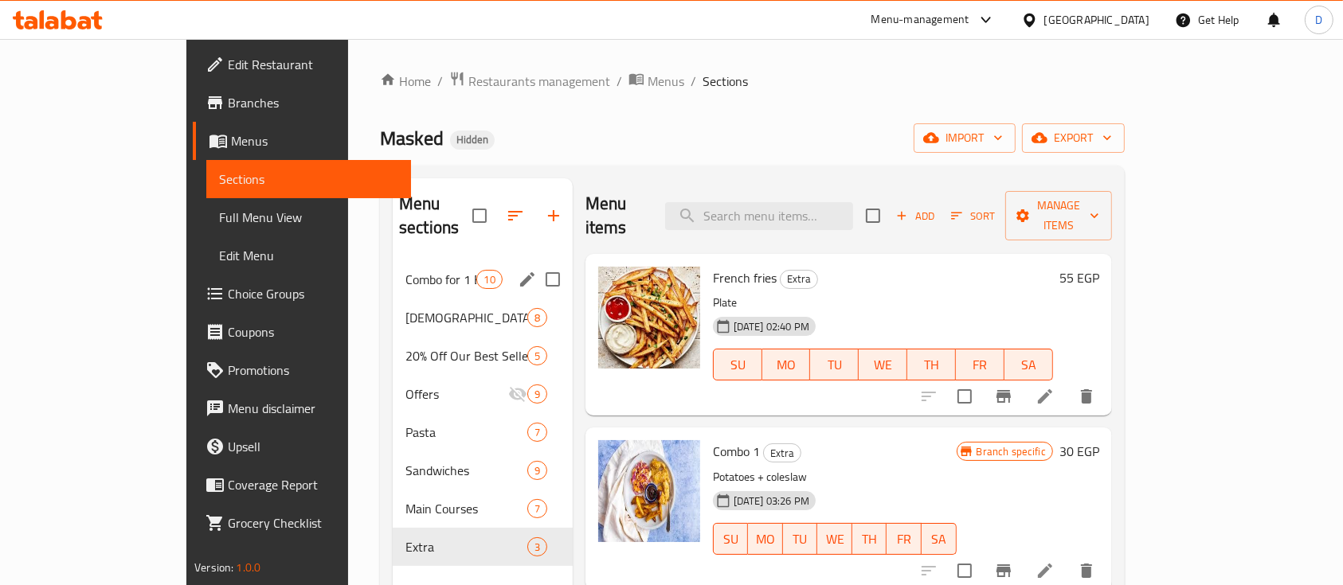
click at [393, 271] on div "Combo for 1 EGP only 10" at bounding box center [483, 279] width 180 height 38
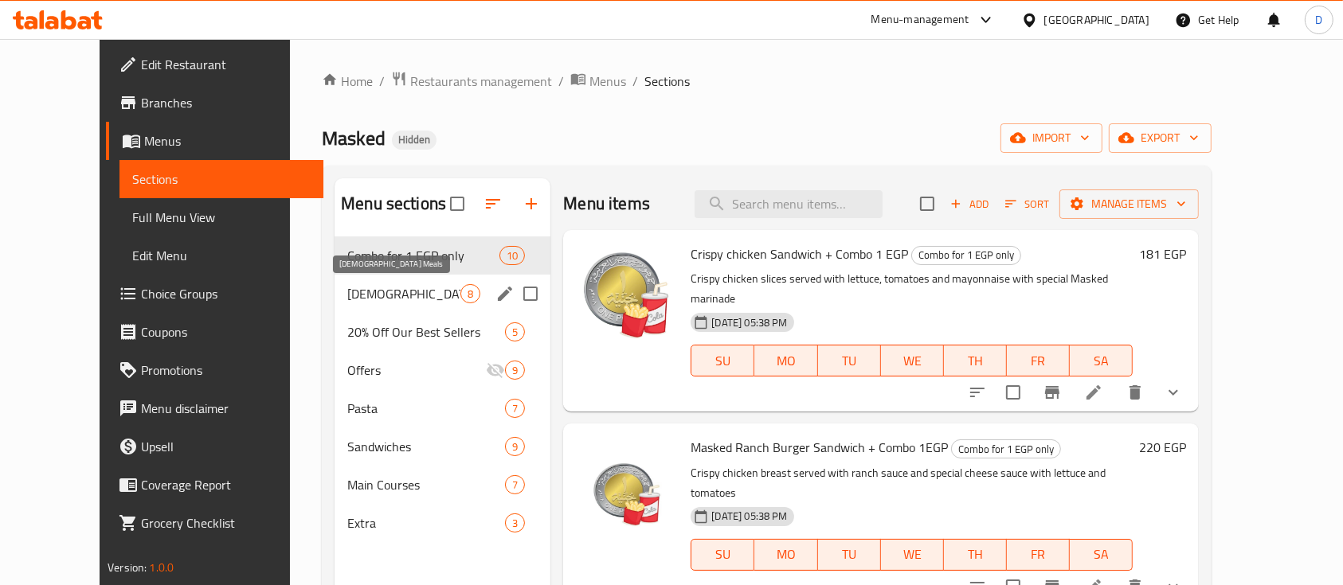
click at [362, 290] on span "Iftar Meals" at bounding box center [403, 293] width 113 height 19
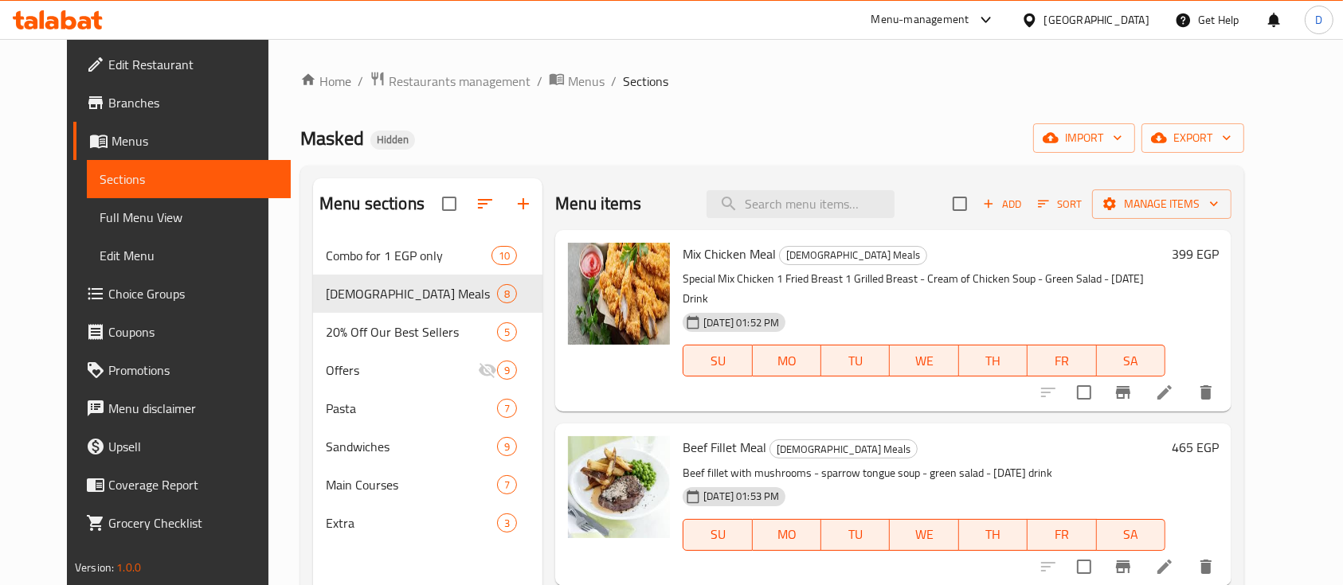
click at [88, 18] on icon at bounding box center [85, 23] width 14 height 14
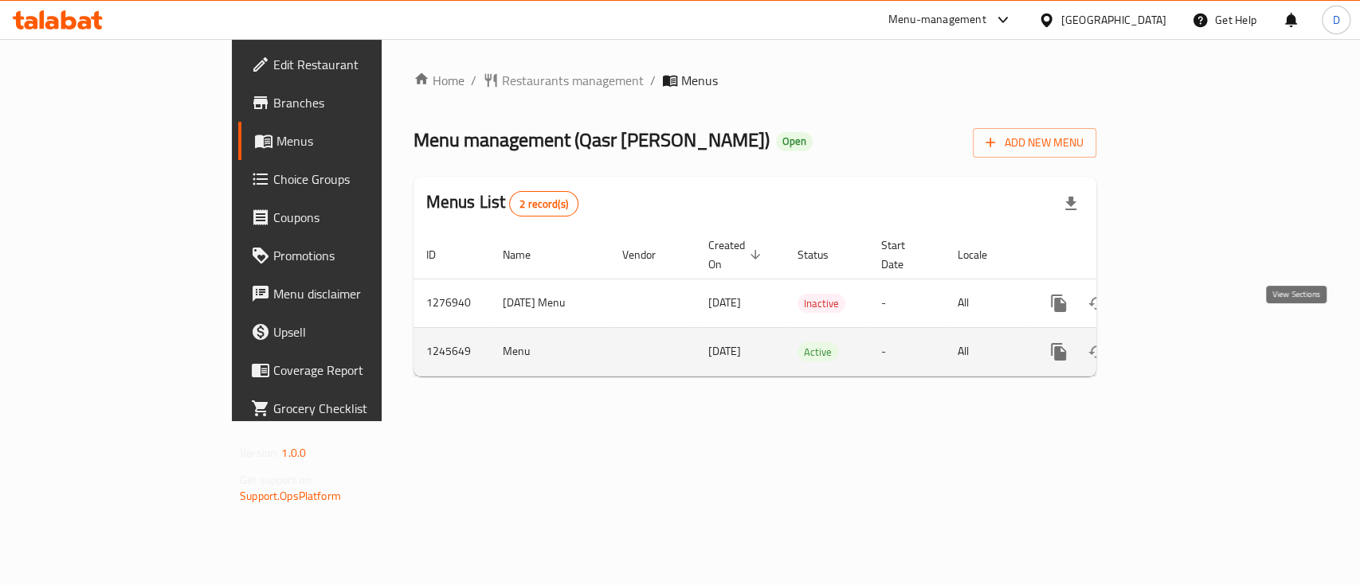
click at [1192, 333] on link "enhanced table" at bounding box center [1173, 352] width 38 height 38
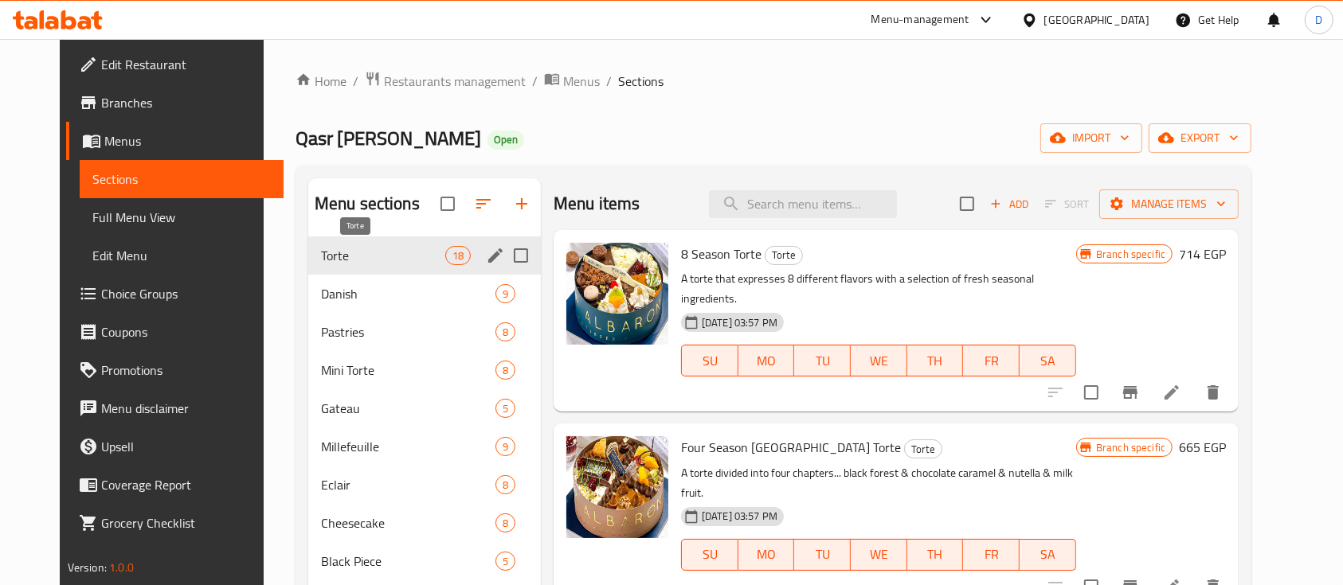
click at [405, 252] on span "Torte" at bounding box center [383, 255] width 124 height 19
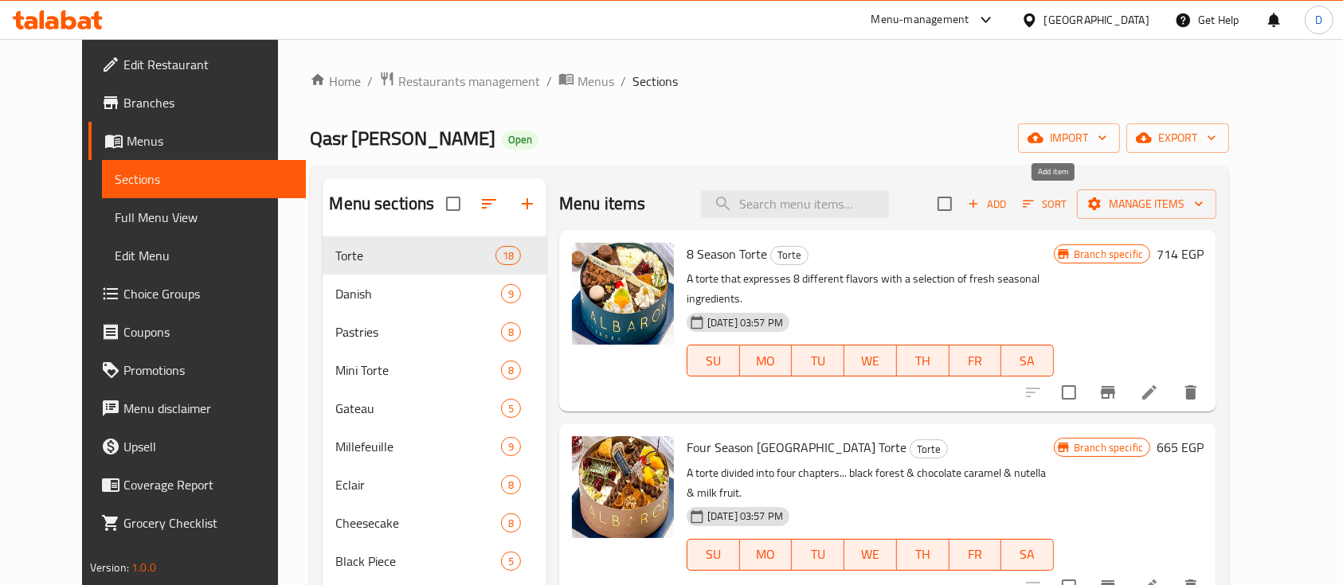
click at [1008, 205] on span "Add" at bounding box center [986, 204] width 43 height 18
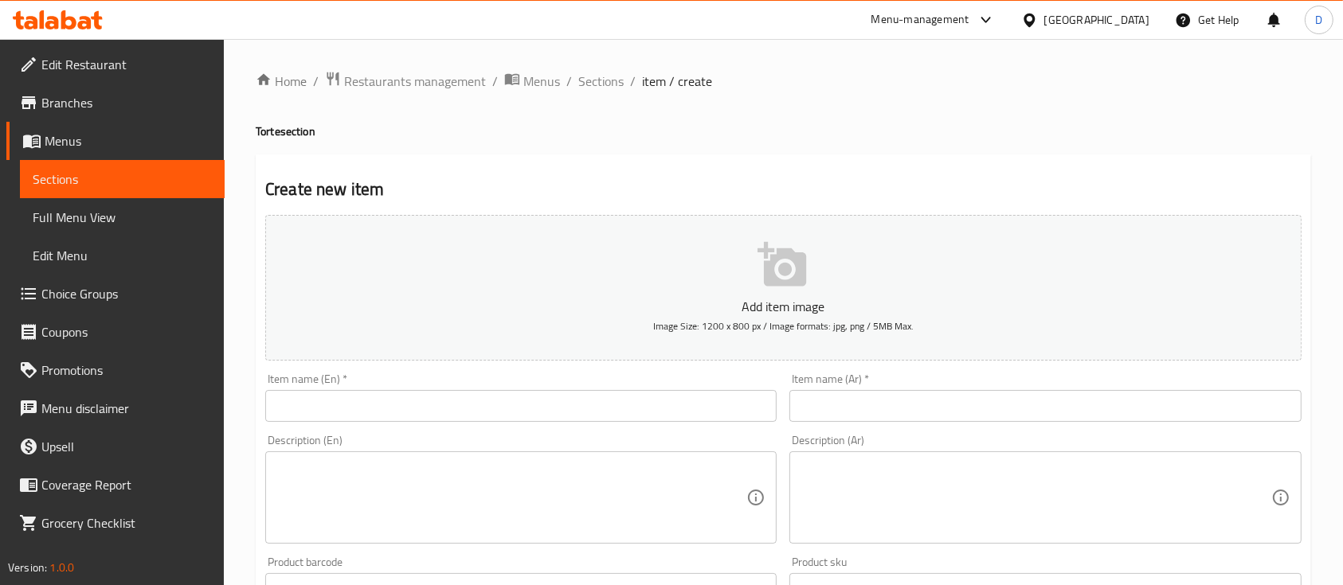
click at [898, 405] on input "text" at bounding box center [1044, 406] width 511 height 32
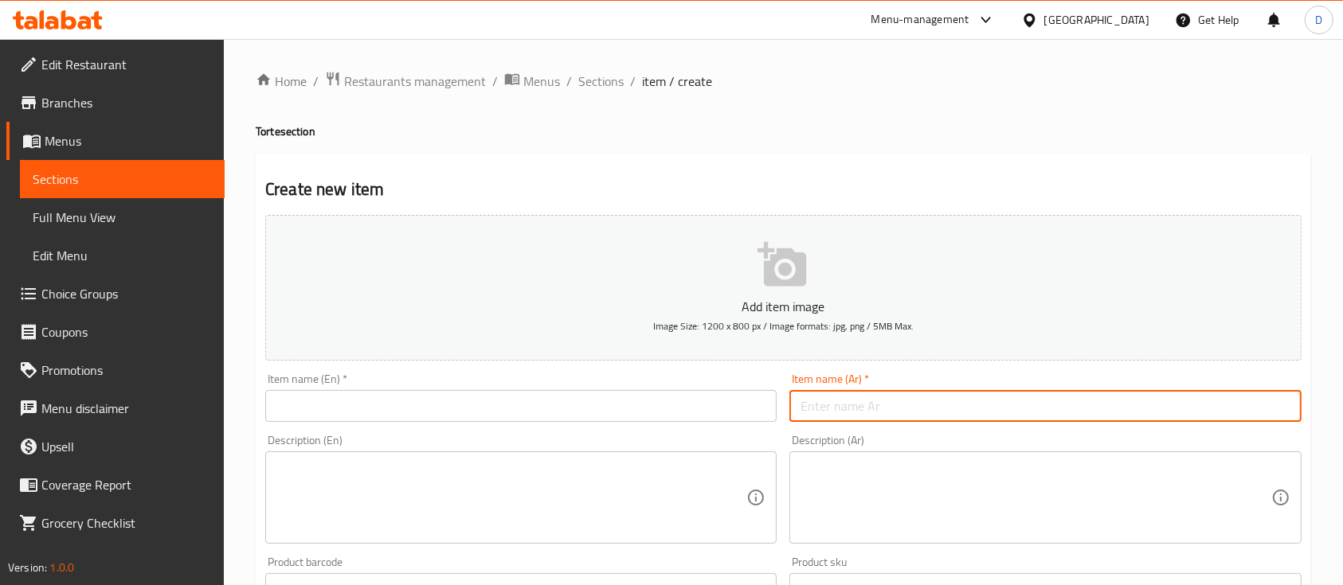
paste input "تورتة ريشيليو"
type input "تورتة ريشيليو"
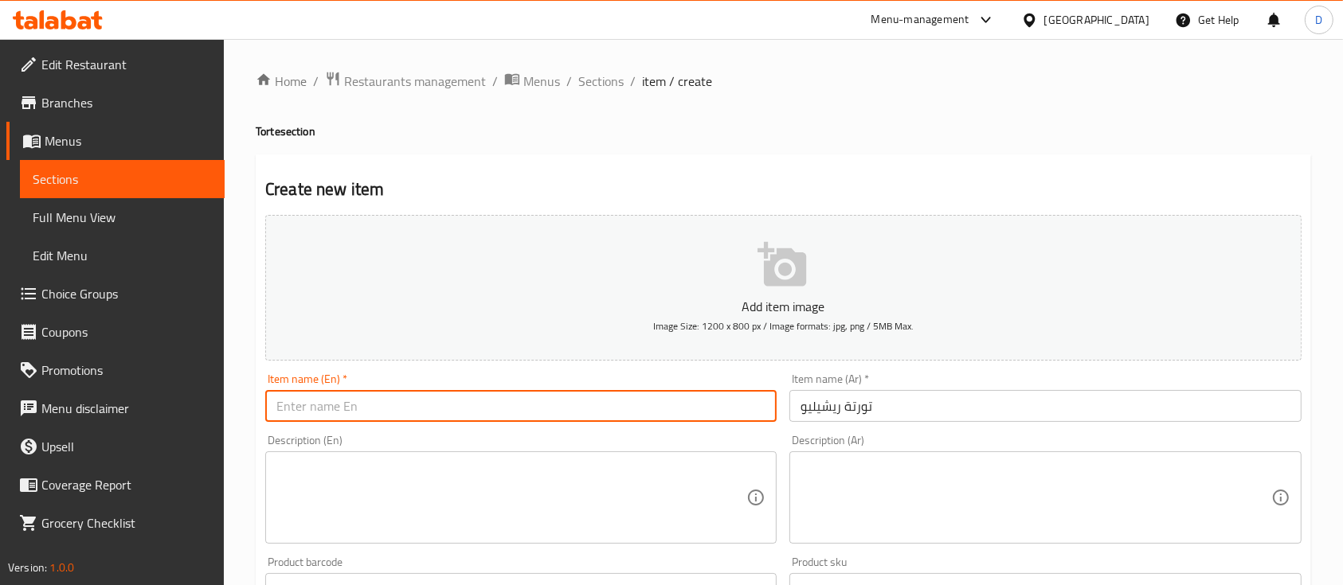
click at [573, 409] on input "text" at bounding box center [520, 406] width 511 height 32
paste input "Richelieu cake"
type input "Richelieu cake"
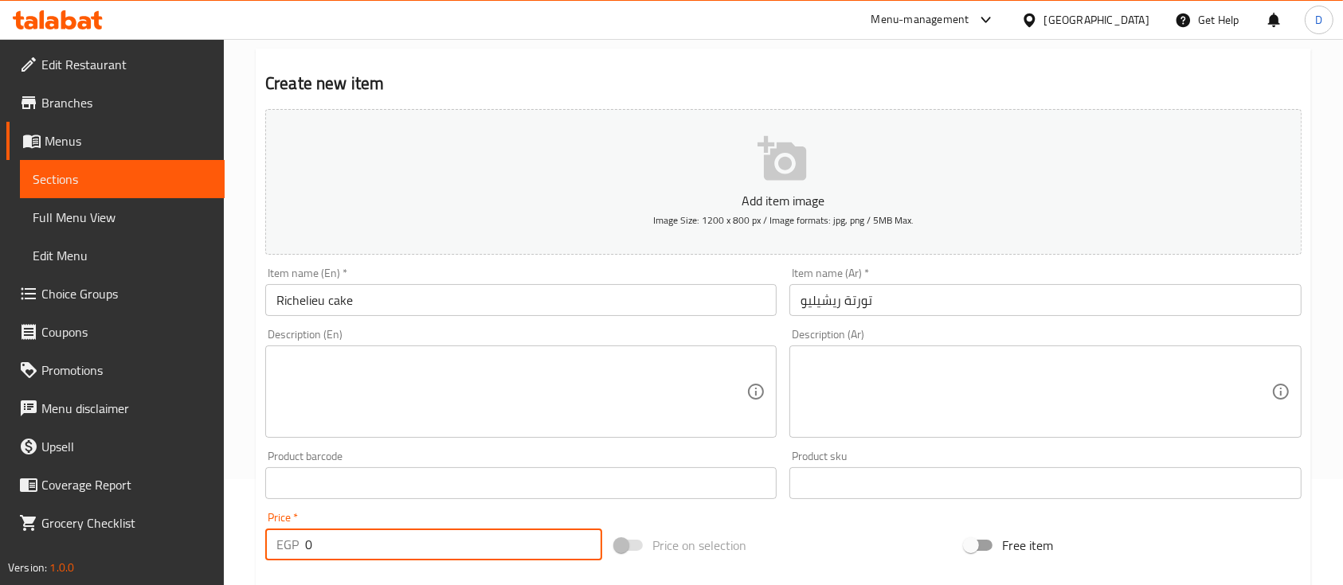
click at [459, 545] on input "0" at bounding box center [453, 545] width 297 height 32
type input "824"
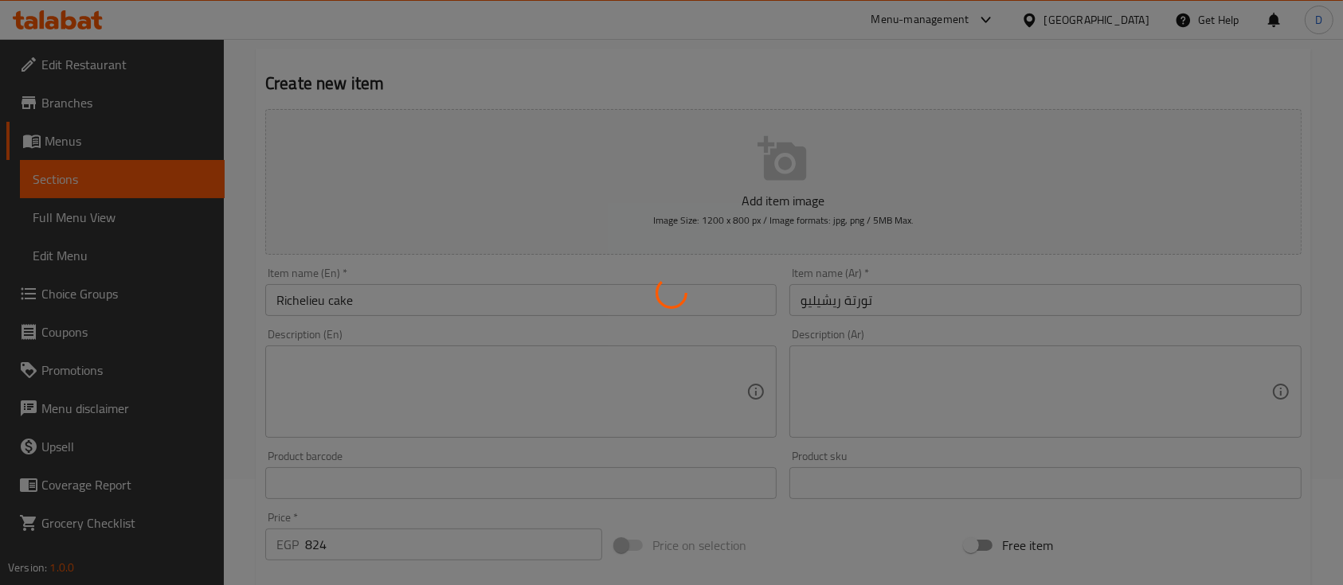
type input "0"
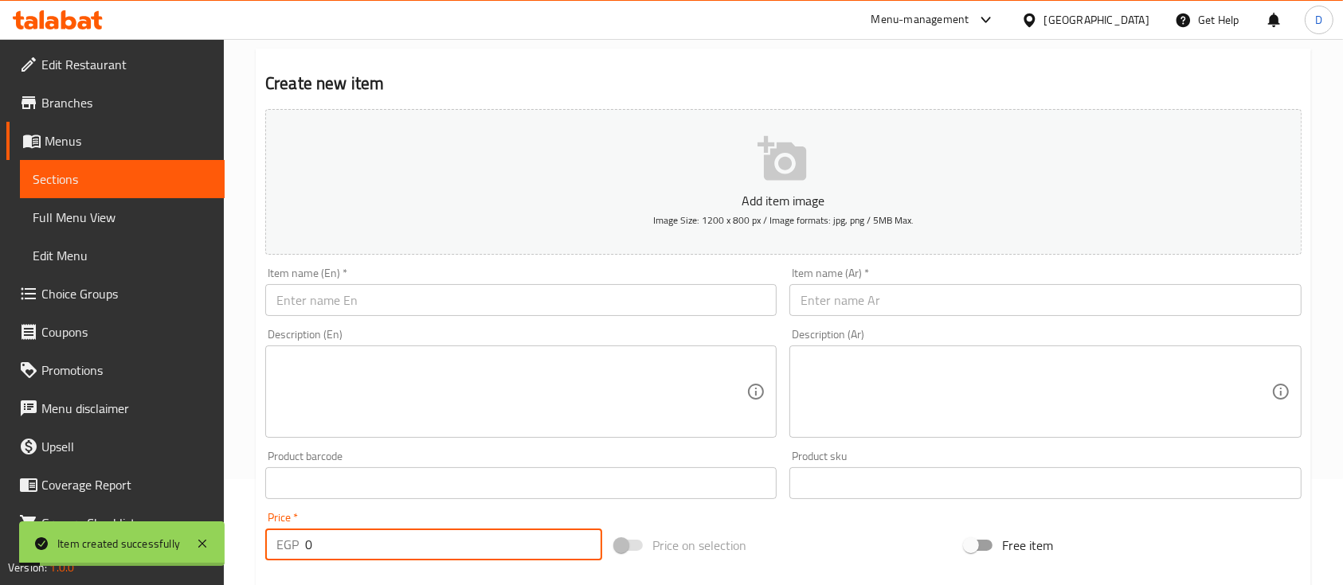
click at [117, 169] on link "Sections" at bounding box center [122, 179] width 205 height 38
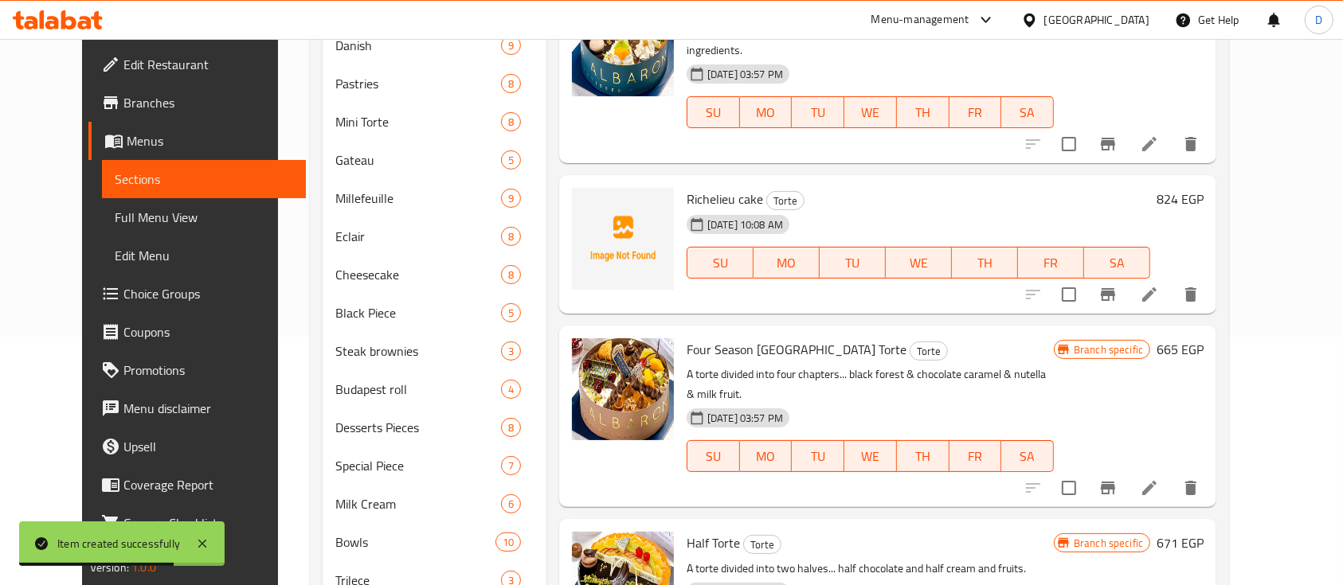
scroll to position [114, 0]
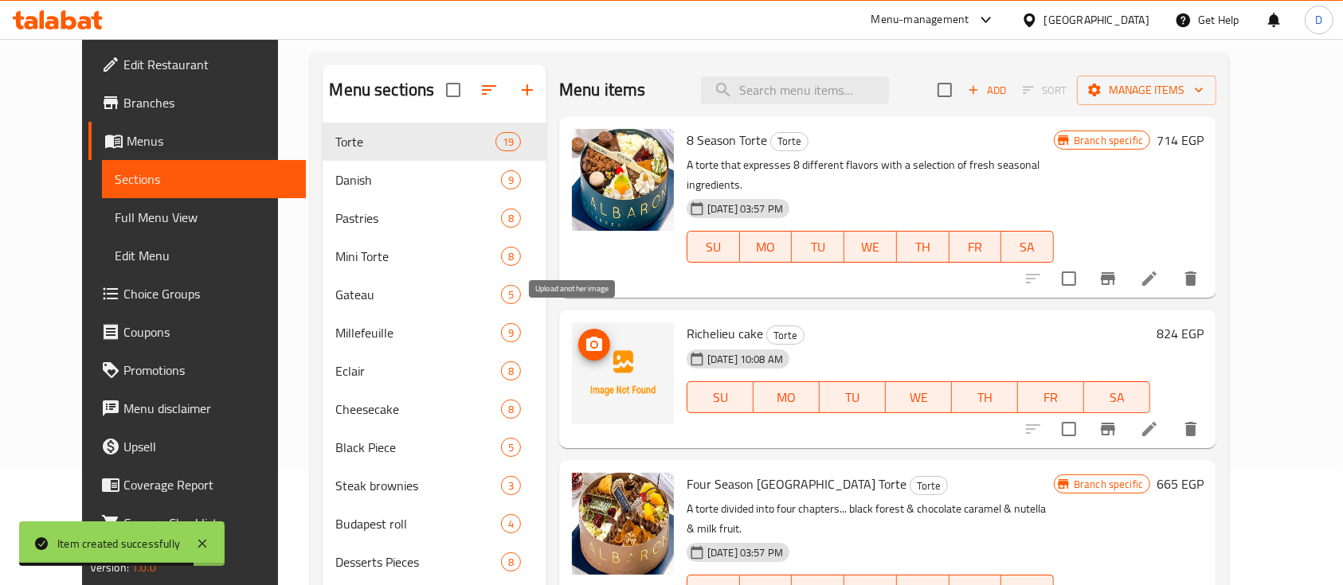
click at [586, 337] on icon "upload picture" at bounding box center [594, 344] width 16 height 14
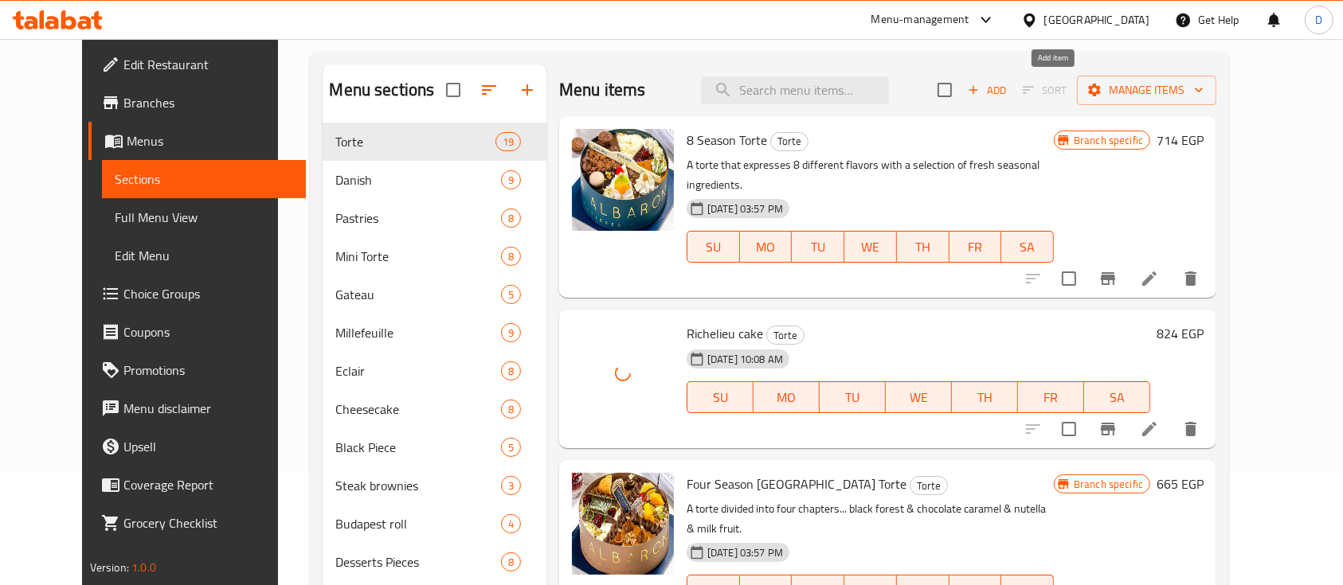
click at [1008, 89] on span "Add" at bounding box center [986, 90] width 43 height 18
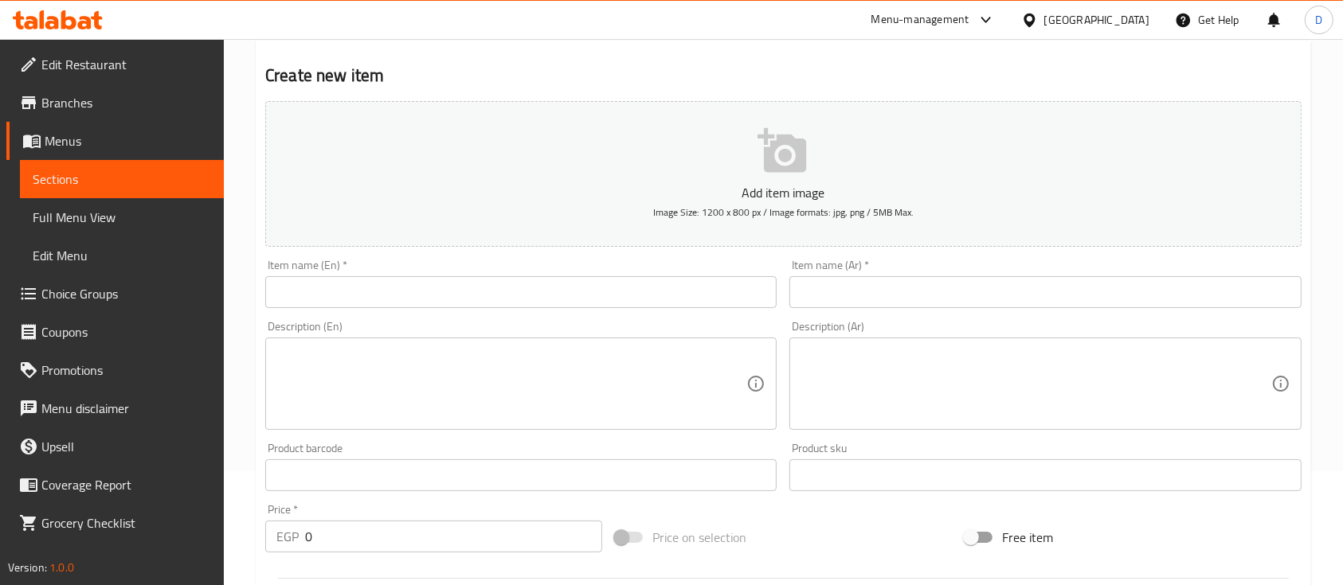
click at [923, 286] on input "text" at bounding box center [1044, 292] width 511 height 32
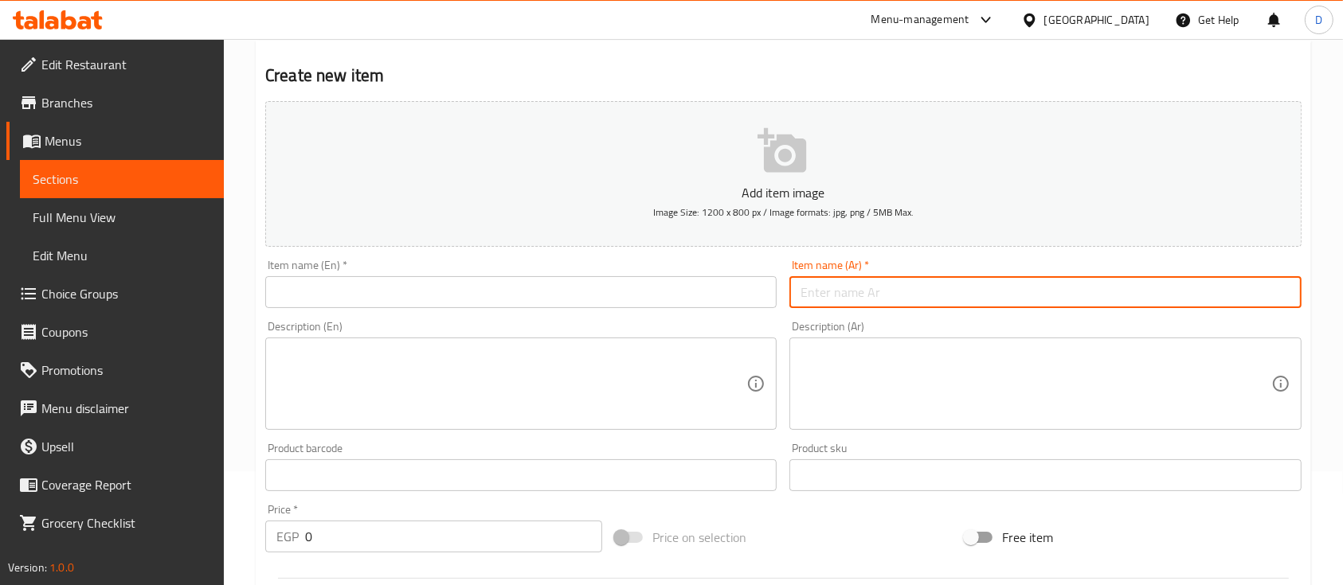
paste input "تورتة ملفاي"
type input "تورتة ملفاي"
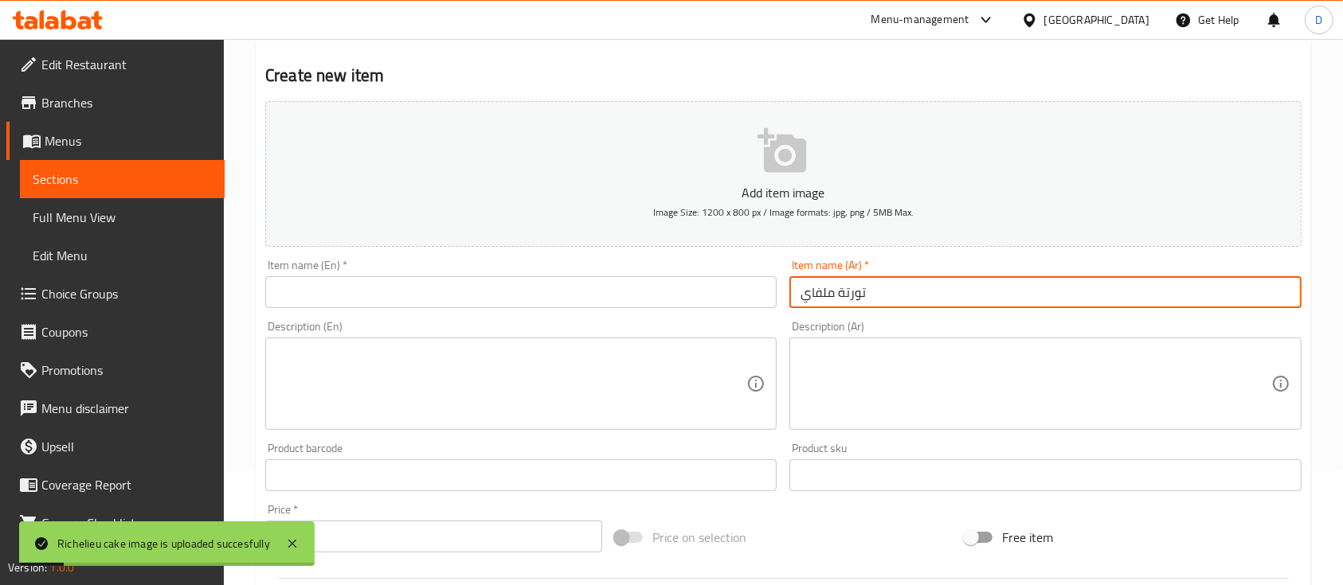
click at [672, 296] on input "text" at bounding box center [520, 292] width 511 height 32
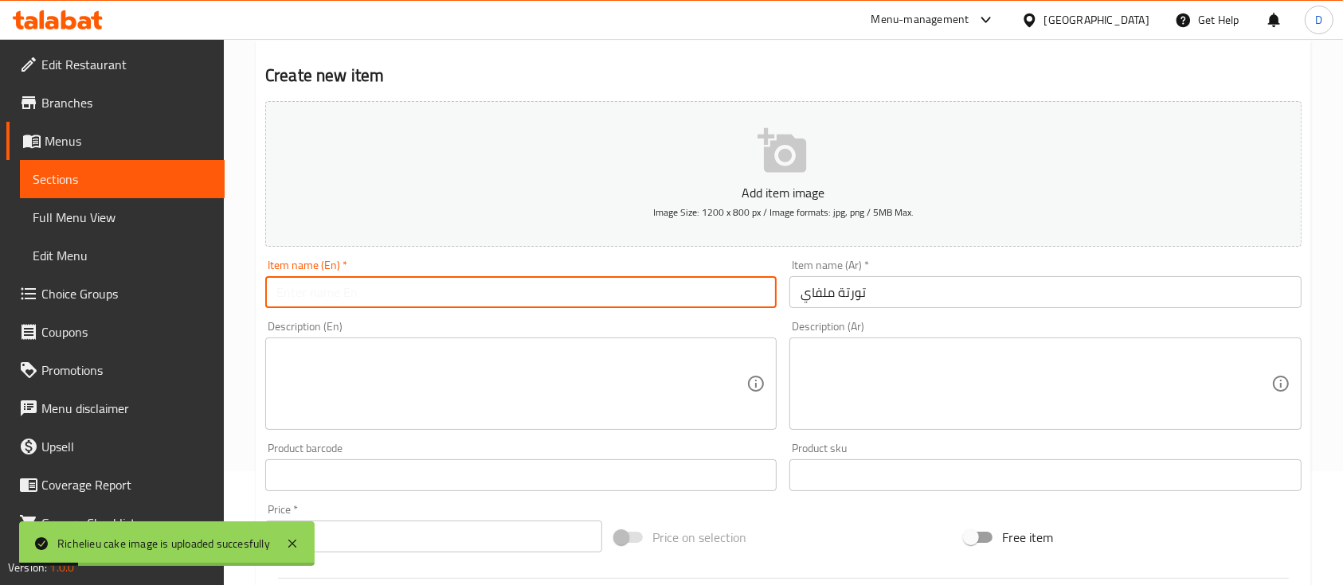
paste input "Mille-feuille cake"
type input "Mille-feuille cake"
click at [414, 528] on input "0" at bounding box center [453, 537] width 297 height 32
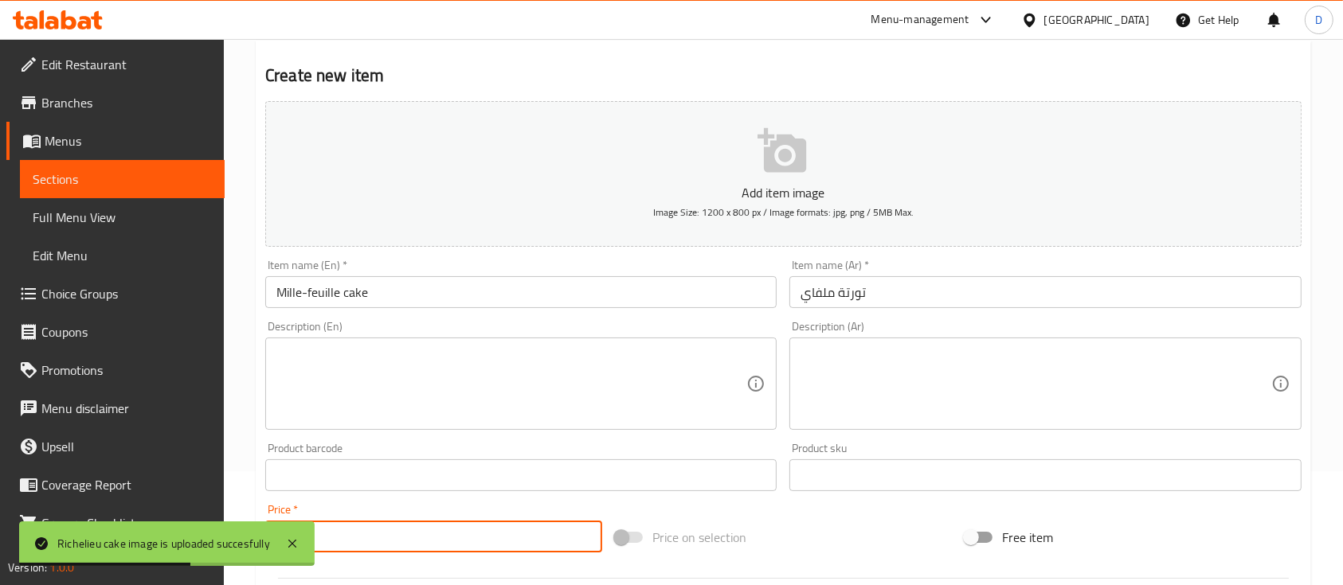
click at [414, 528] on input "0" at bounding box center [453, 537] width 297 height 32
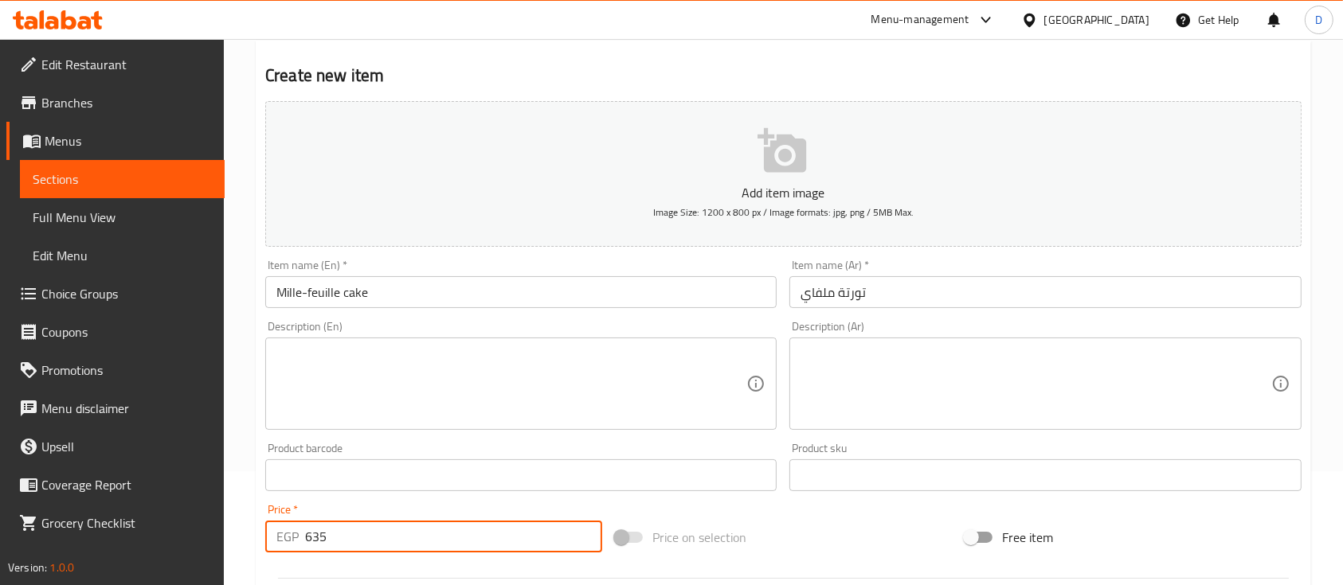
scroll to position [220, 0]
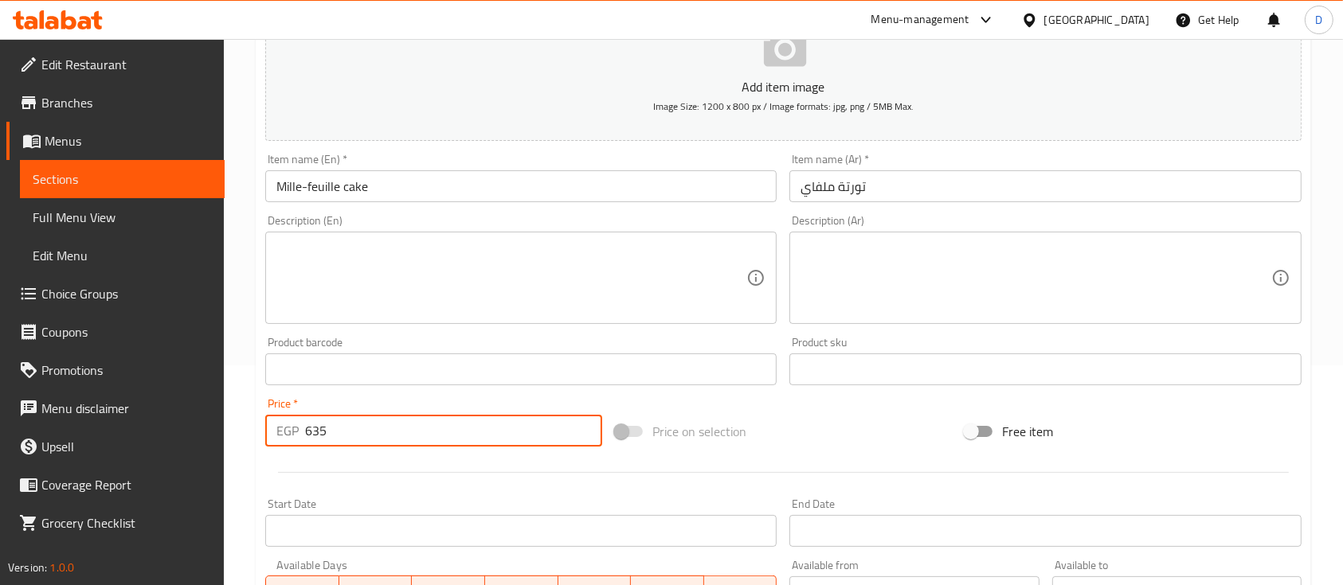
type input "635"
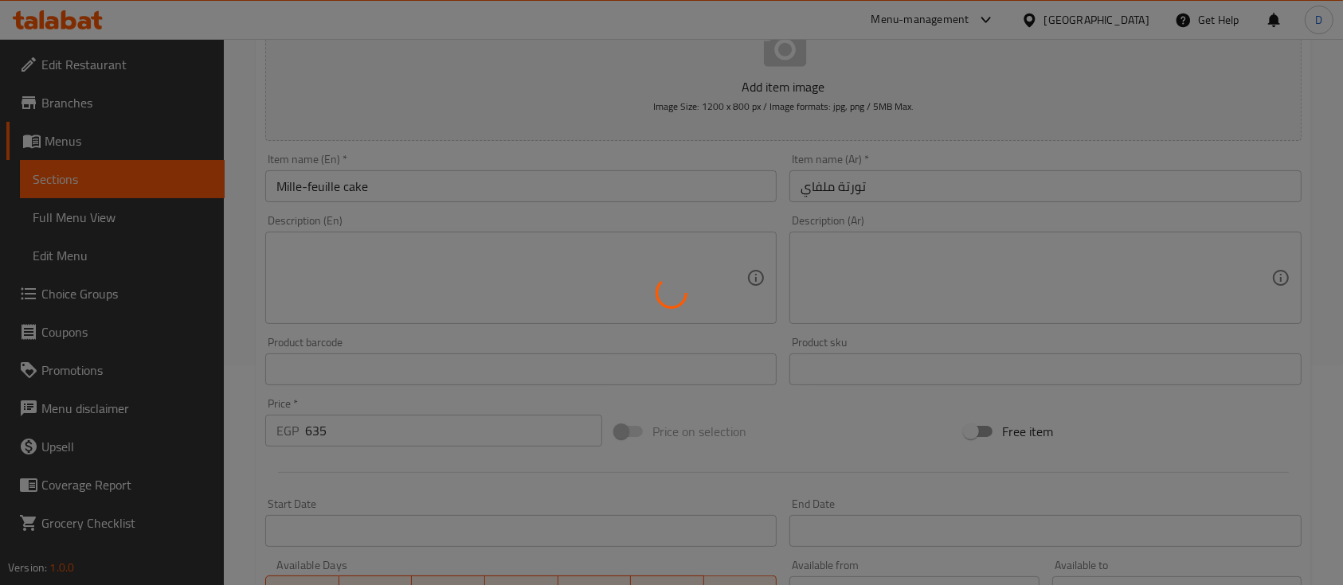
type input "0"
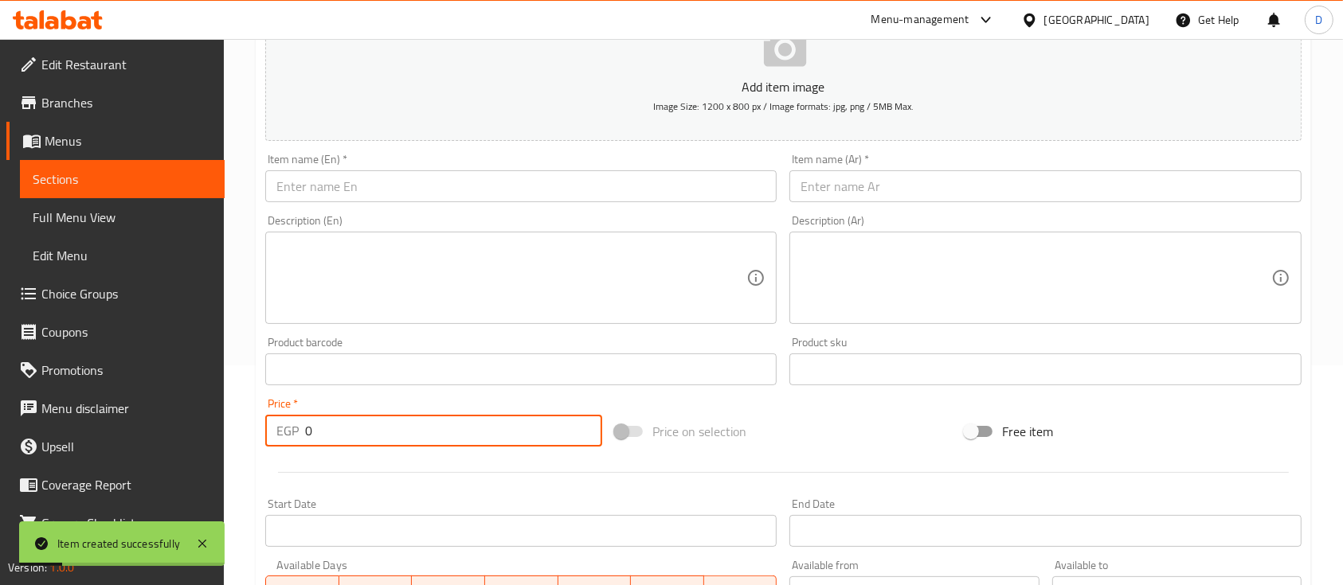
click at [140, 174] on span "Sections" at bounding box center [122, 179] width 179 height 19
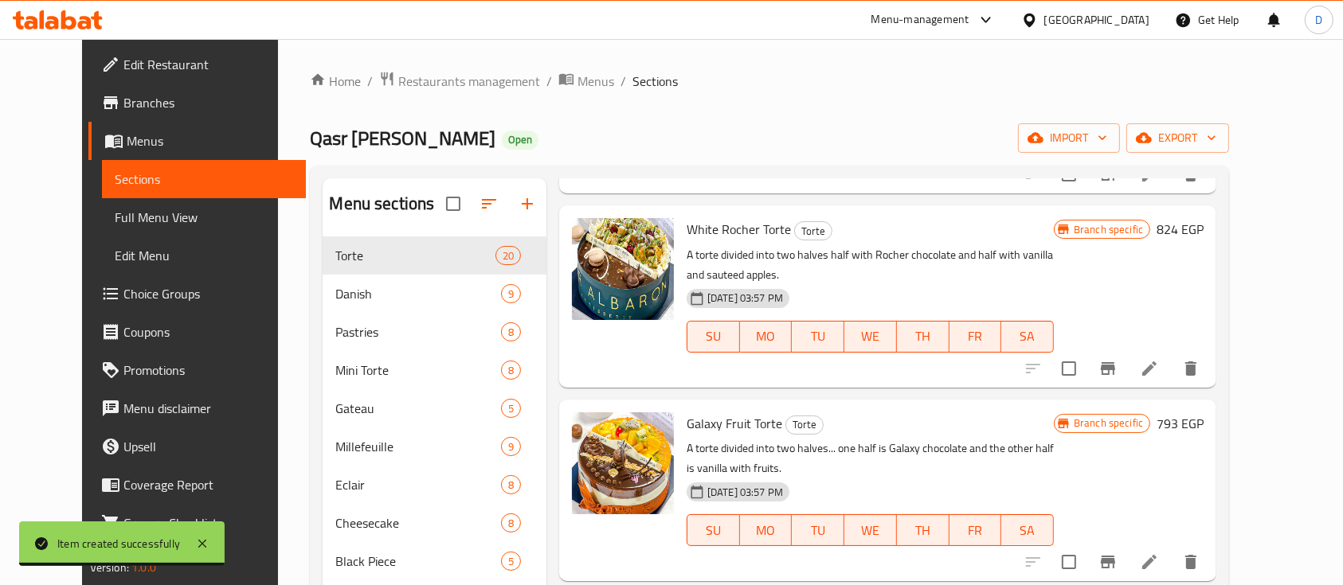
scroll to position [1699, 0]
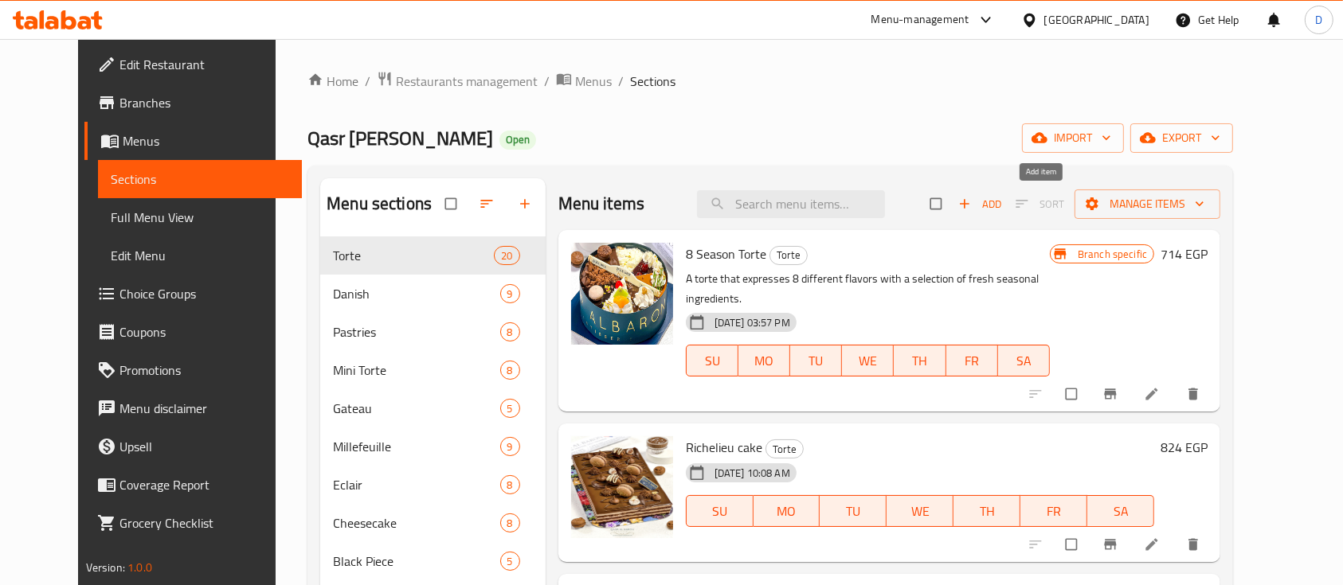
click at [1001, 203] on span "Add" at bounding box center [979, 204] width 43 height 18
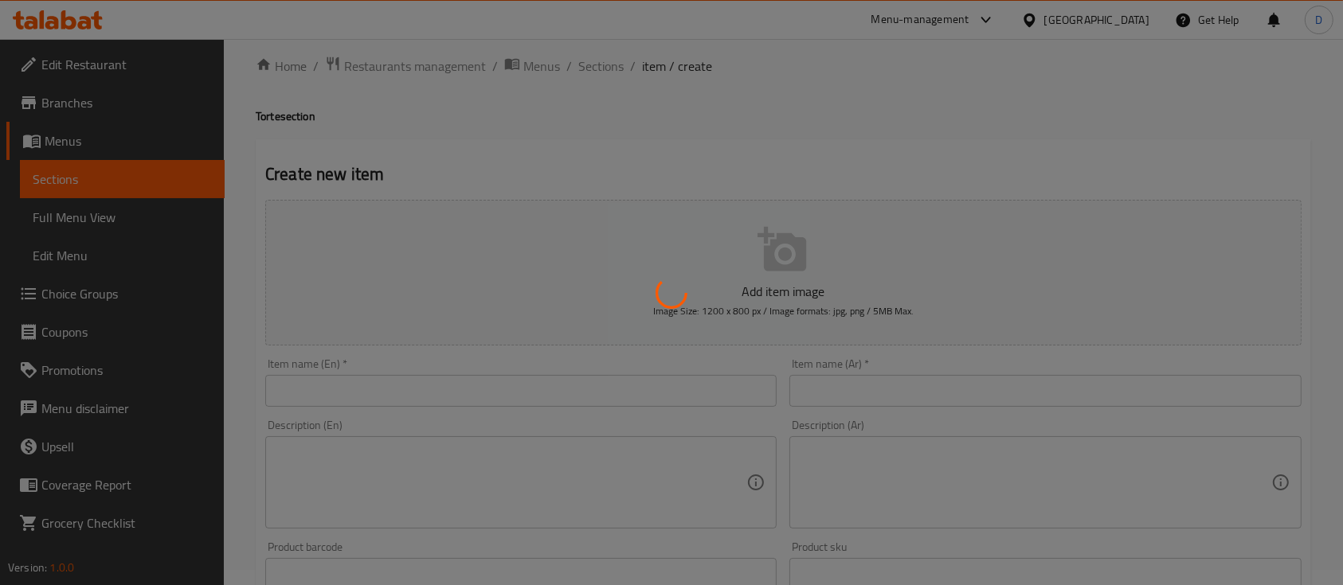
scroll to position [212, 0]
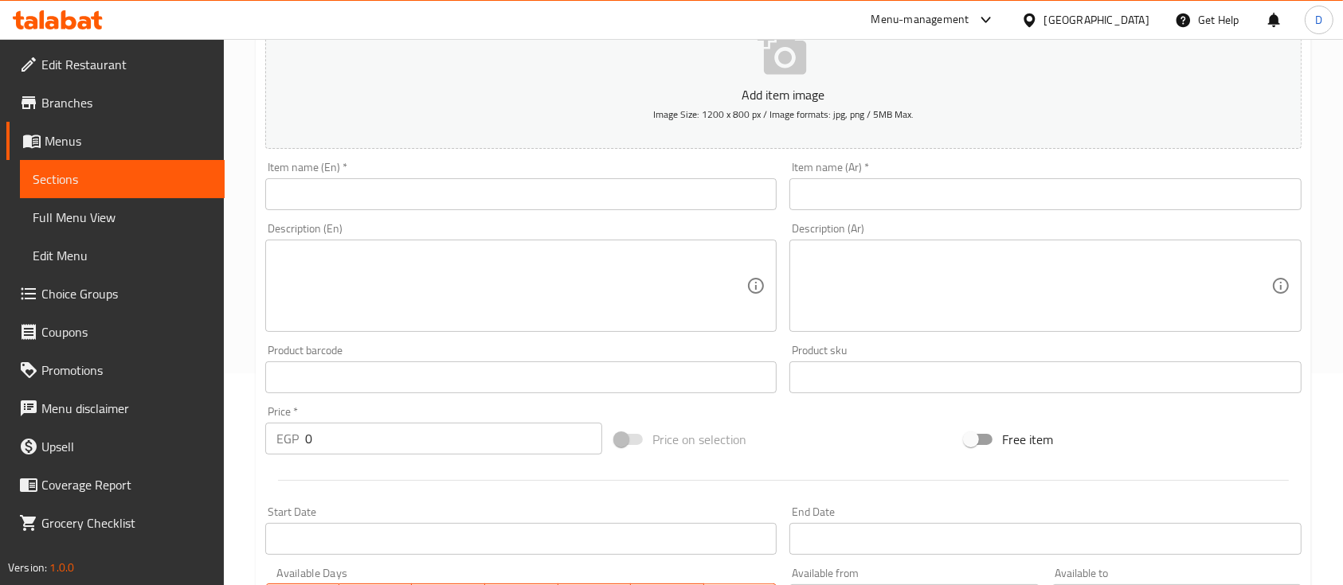
click at [872, 199] on input "text" at bounding box center [1044, 194] width 511 height 32
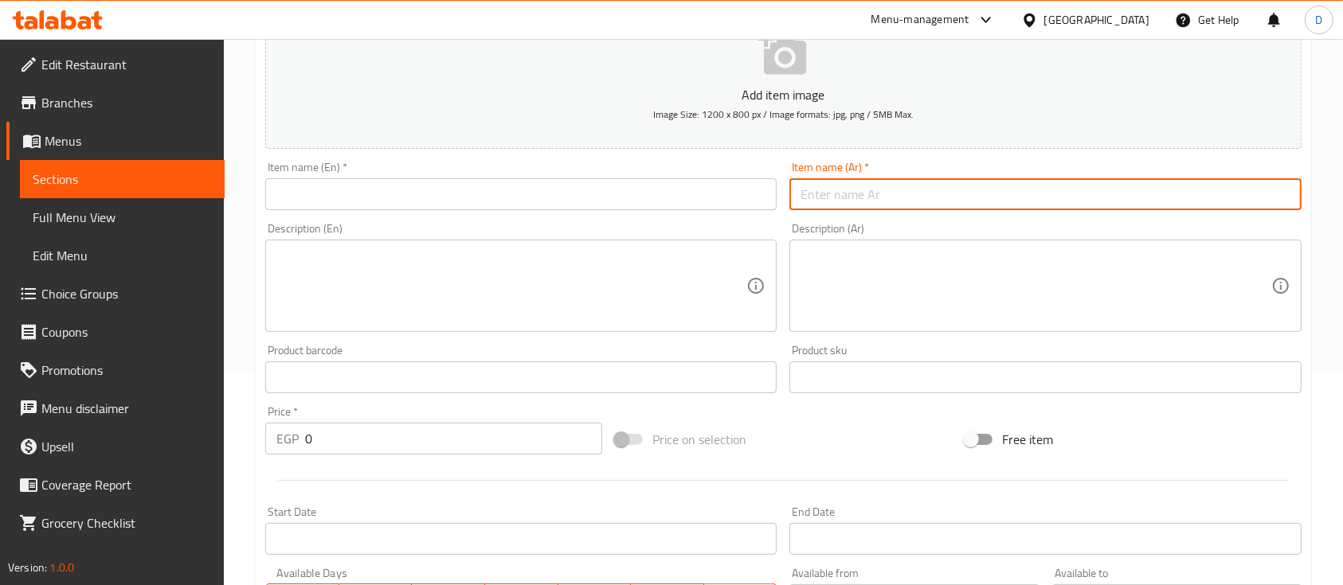
paste input "تورتة مون بلان"
type input "تورتة مون بلان"
click at [503, 439] on input "0" at bounding box center [453, 439] width 297 height 32
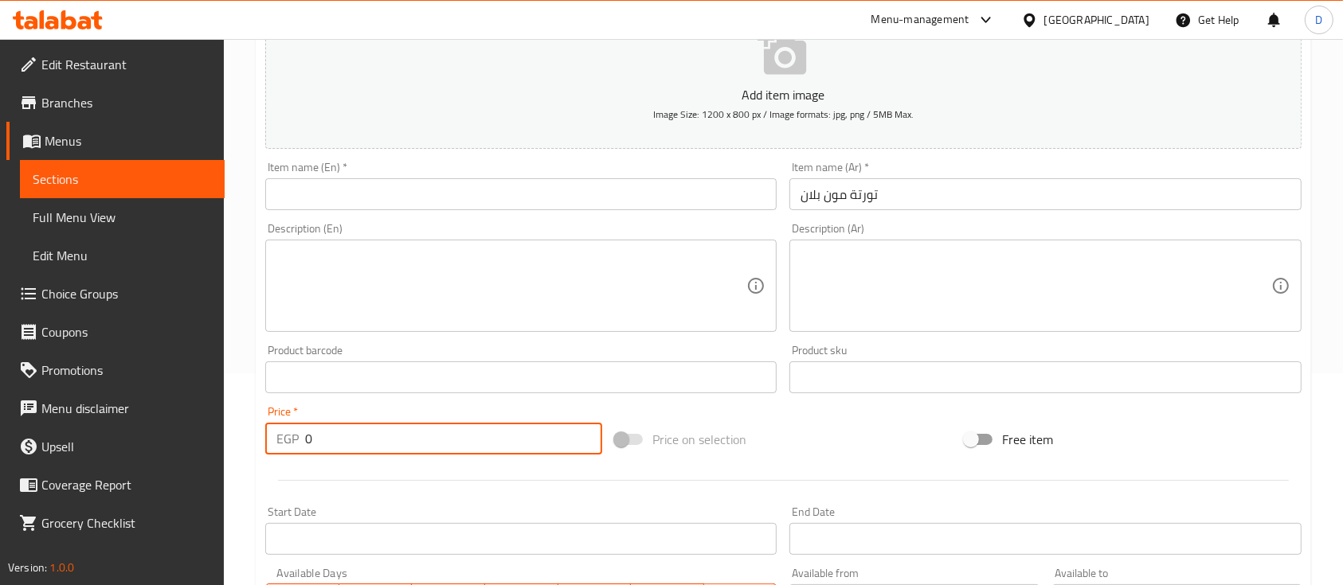
click at [503, 439] on input "0" at bounding box center [453, 439] width 297 height 32
type input "824"
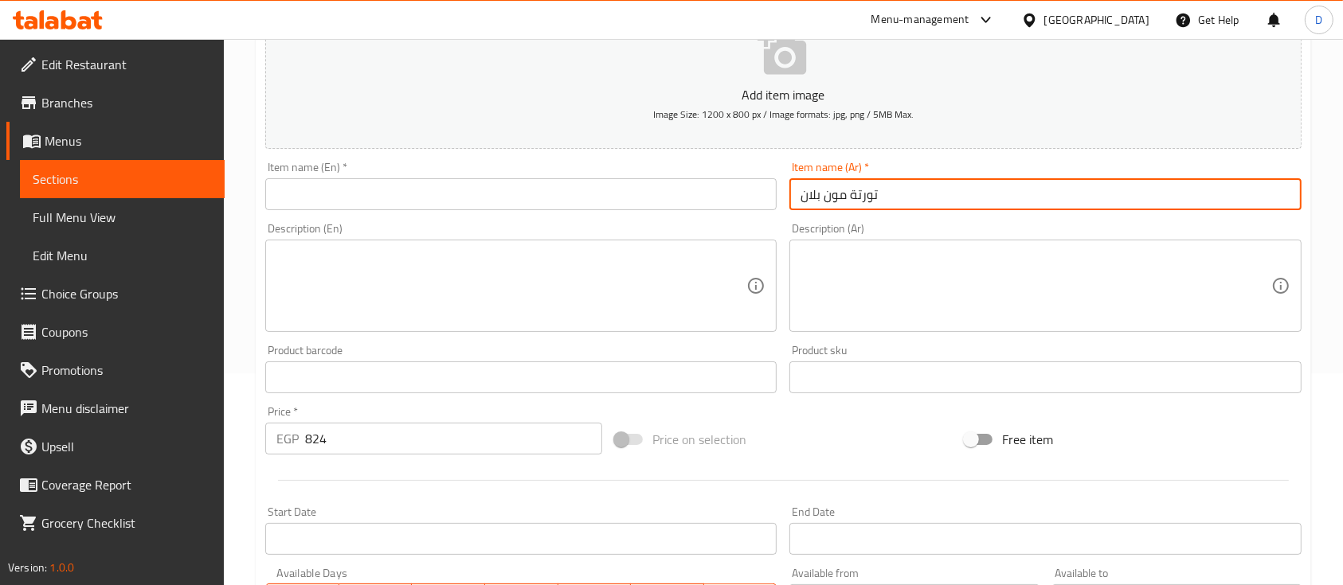
click at [867, 195] on input "تورتة مون بلان" at bounding box center [1044, 194] width 511 height 32
click at [362, 204] on input "text" at bounding box center [520, 194] width 511 height 32
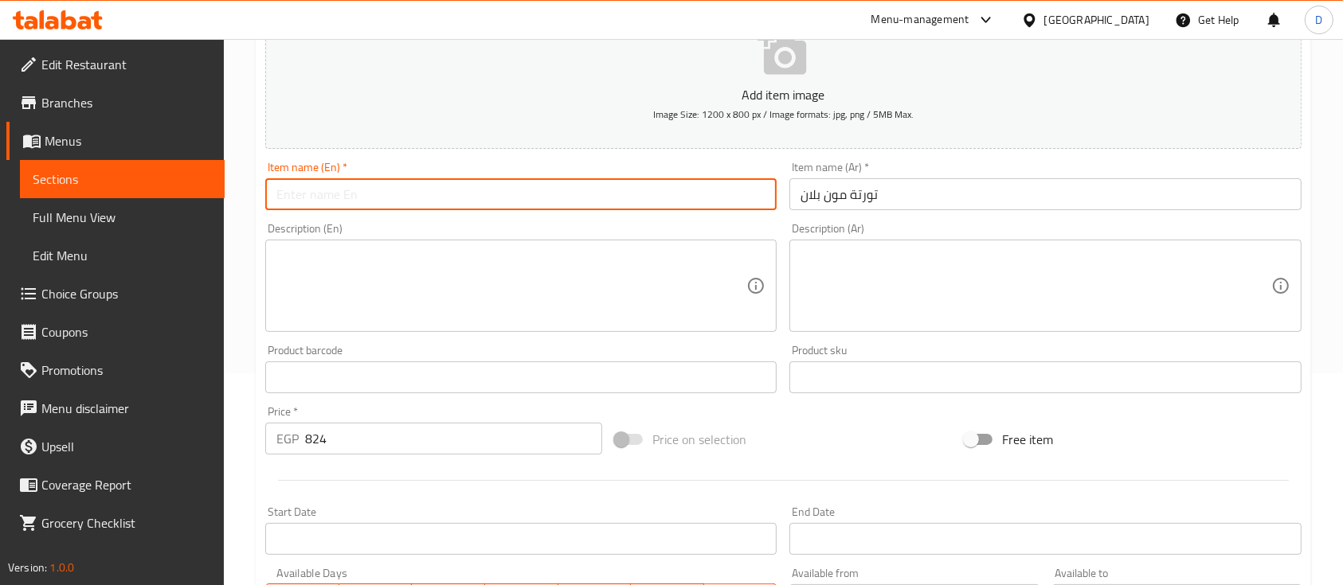
paste input "Mont Blanc cake"
click at [305, 197] on input "Mont Blanc cake" at bounding box center [520, 194] width 511 height 32
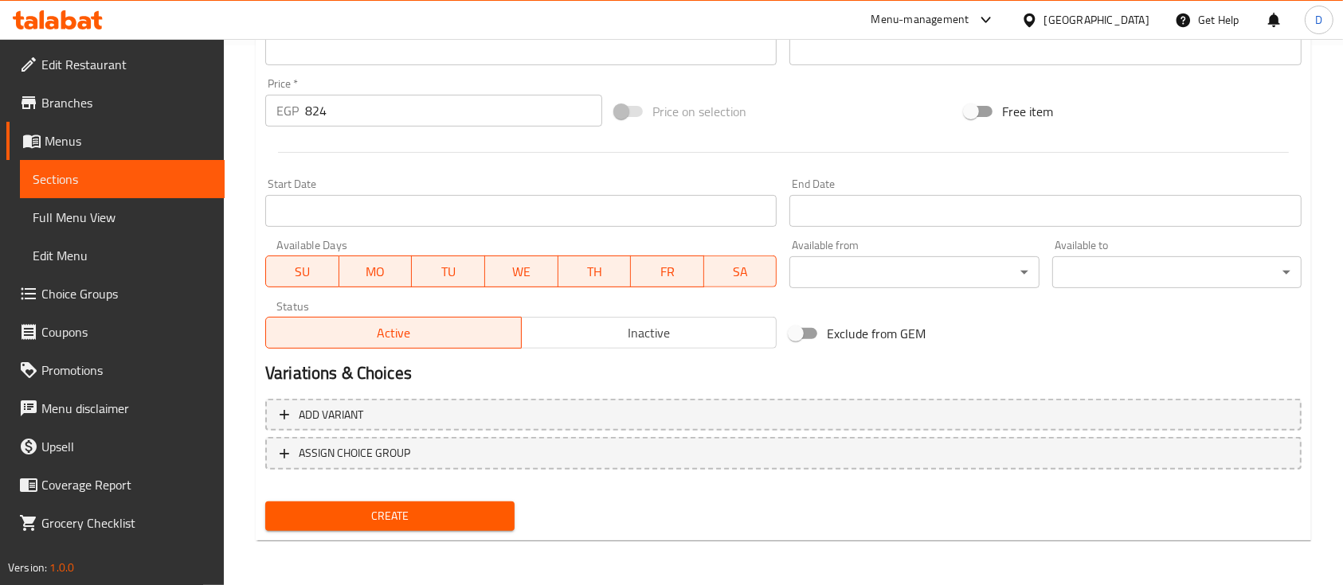
type input "Moon Blan cake"
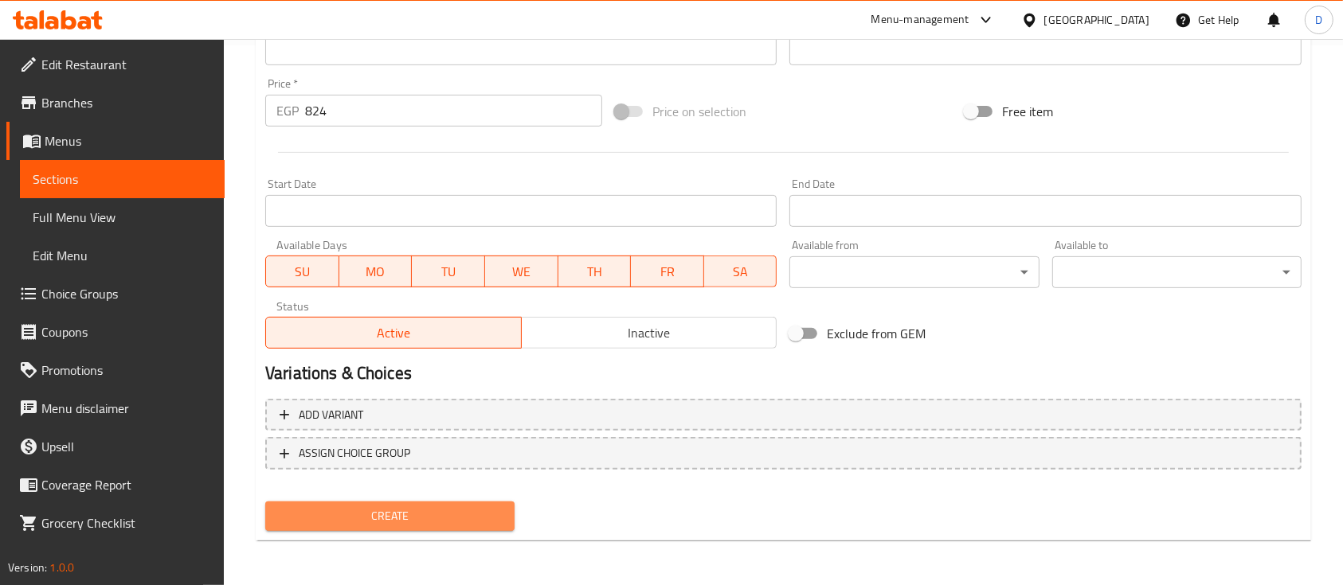
click at [429, 510] on span "Create" at bounding box center [390, 517] width 224 height 20
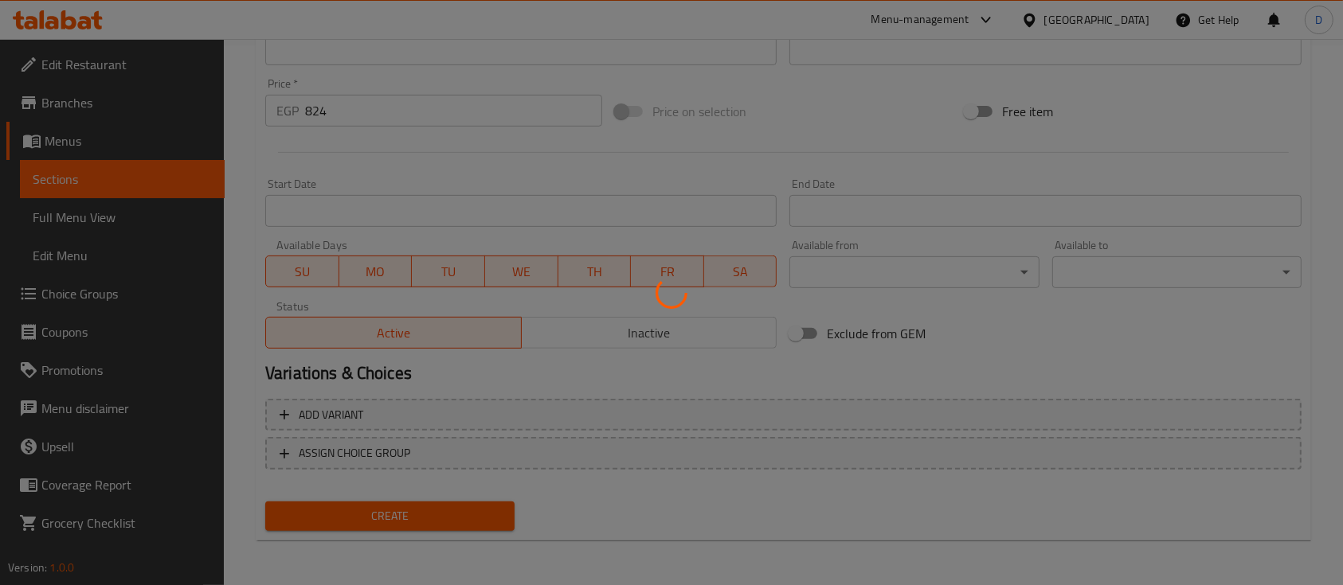
scroll to position [221, 0]
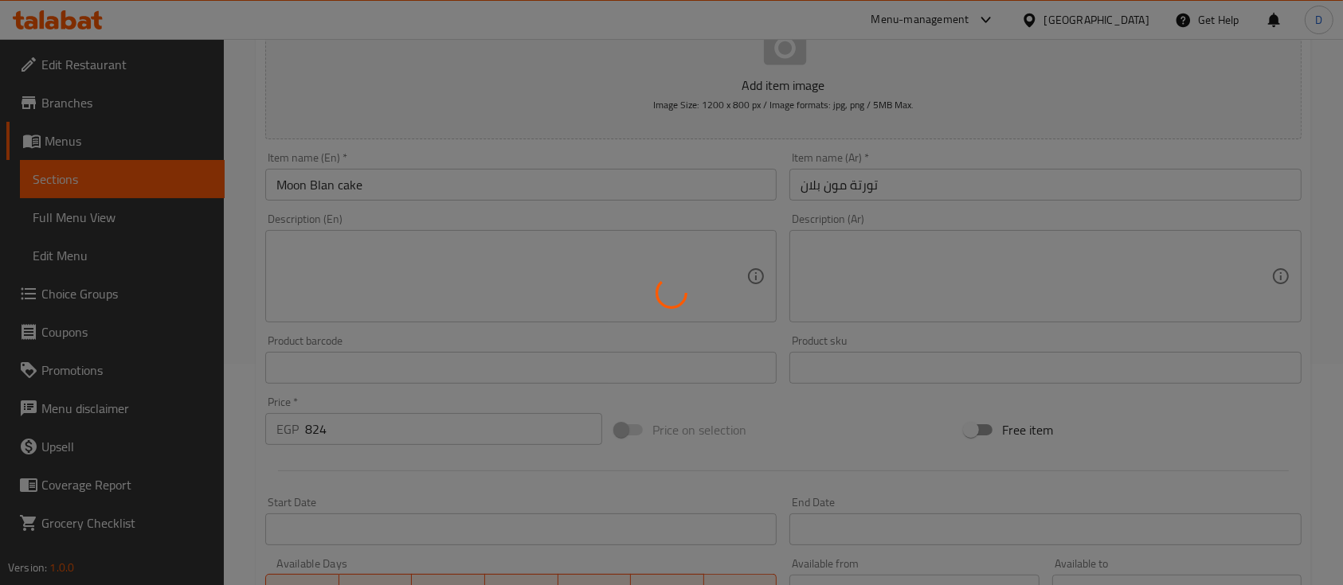
type input "0"
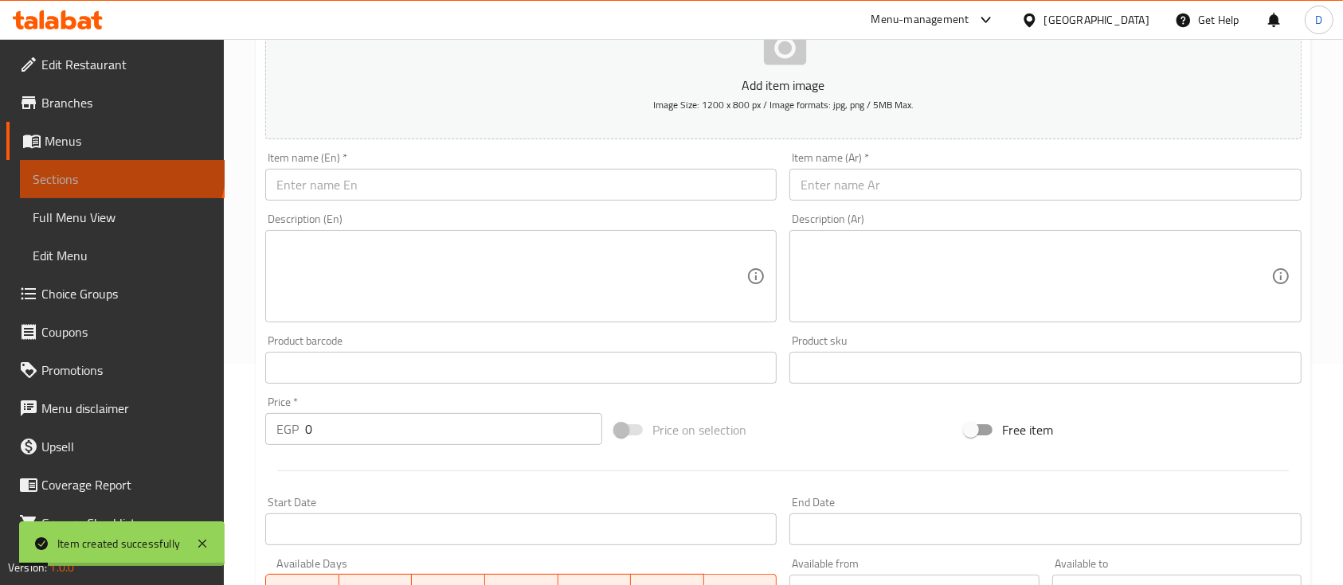
drag, startPoint x: 120, startPoint y: 166, endPoint x: 25, endPoint y: 404, distance: 255.6
click at [120, 167] on link "Sections" at bounding box center [122, 179] width 205 height 38
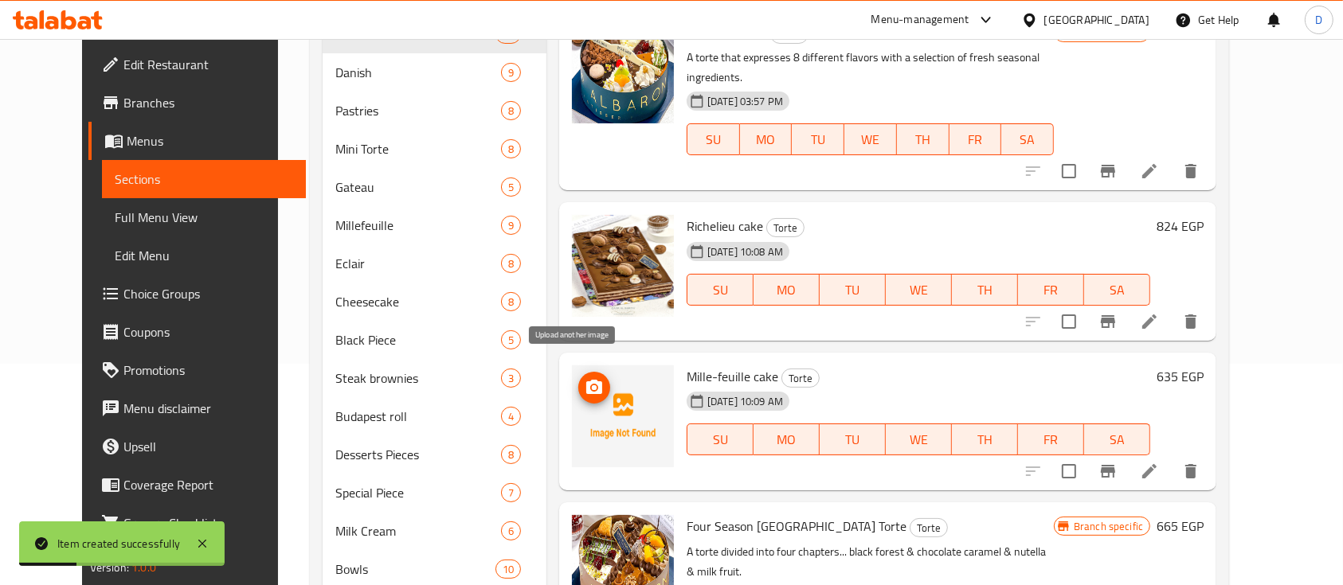
click at [592, 386] on circle "upload picture" at bounding box center [594, 388] width 5 height 5
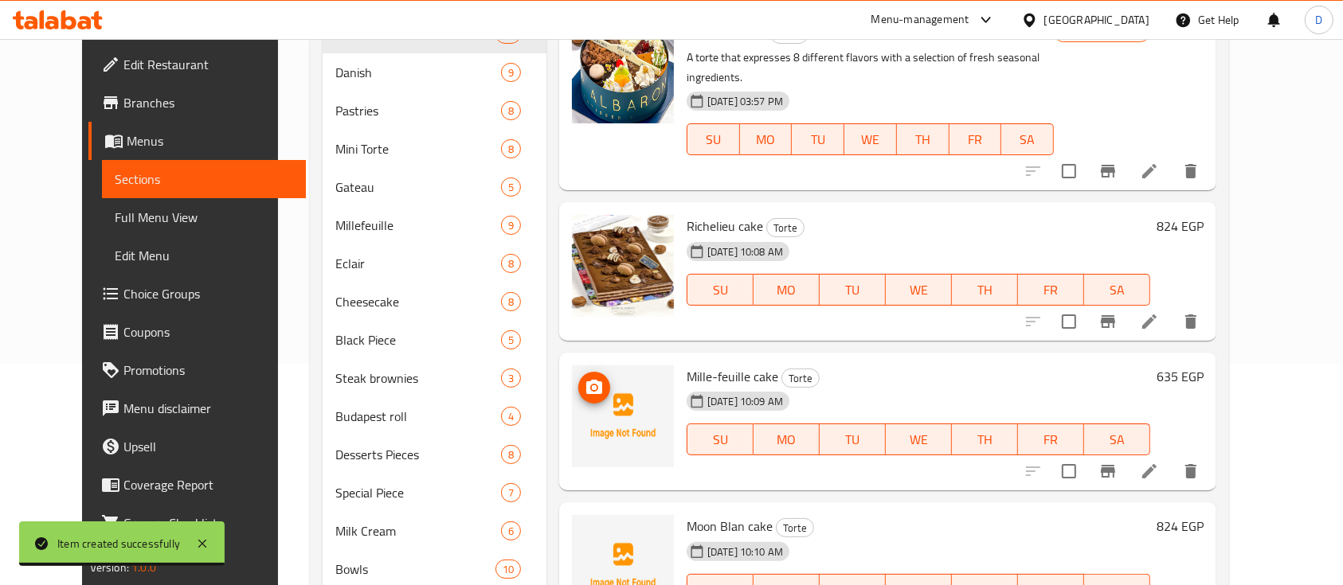
click at [585, 378] on icon "upload picture" at bounding box center [594, 387] width 19 height 19
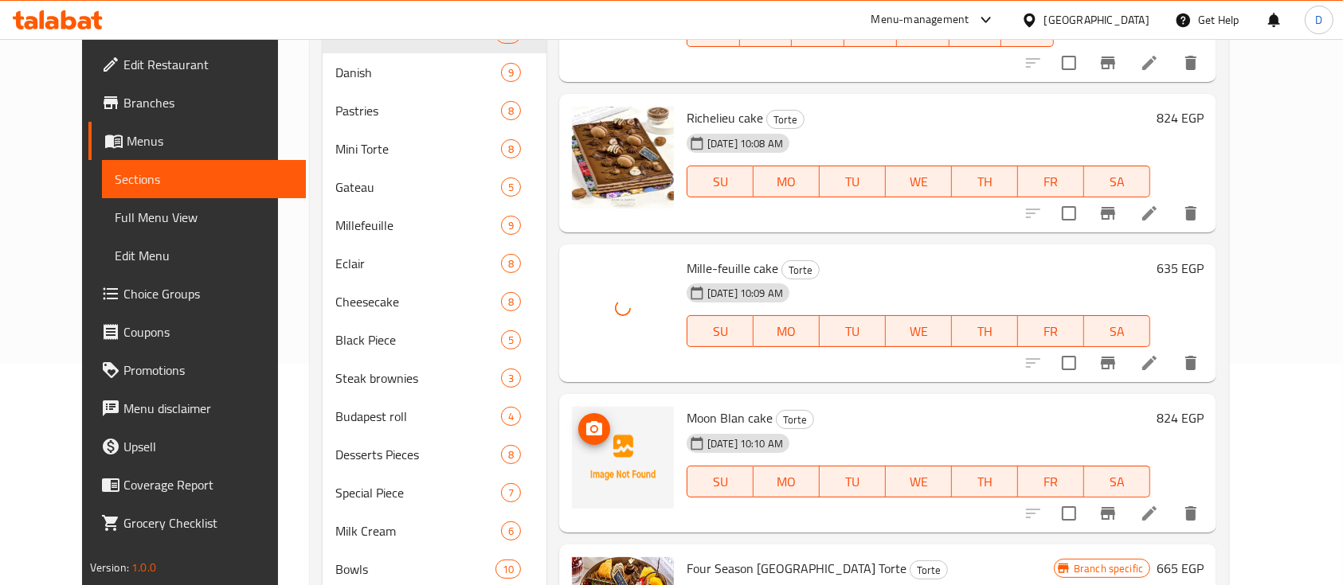
scroll to position [212, 0]
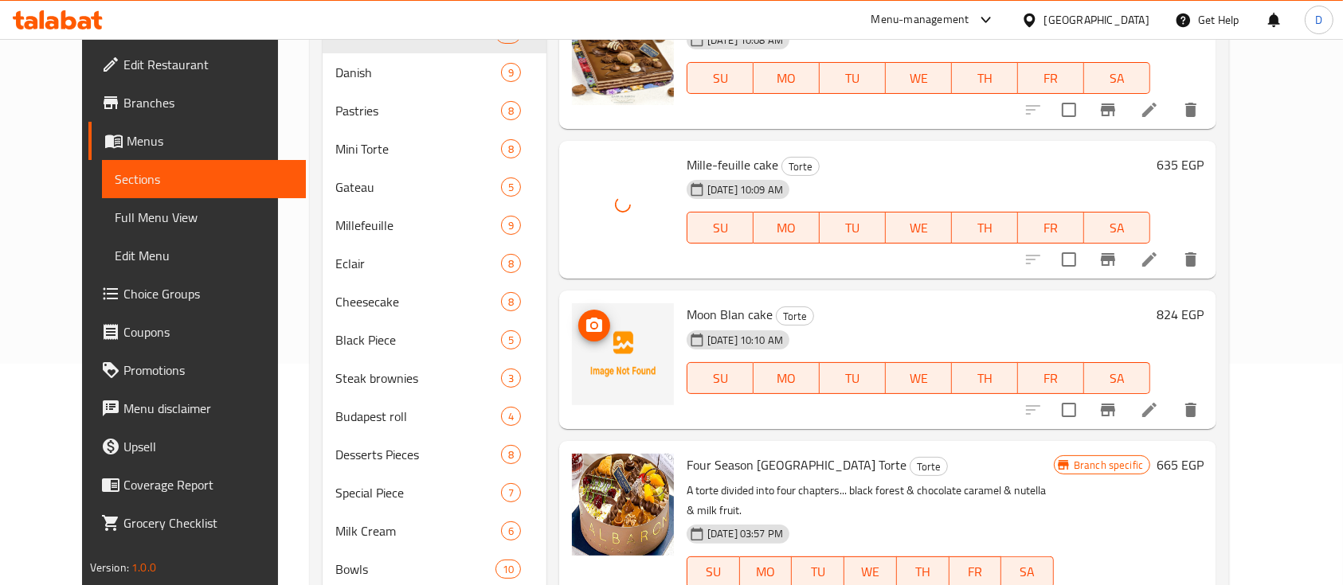
click at [585, 316] on icon "upload picture" at bounding box center [594, 325] width 19 height 19
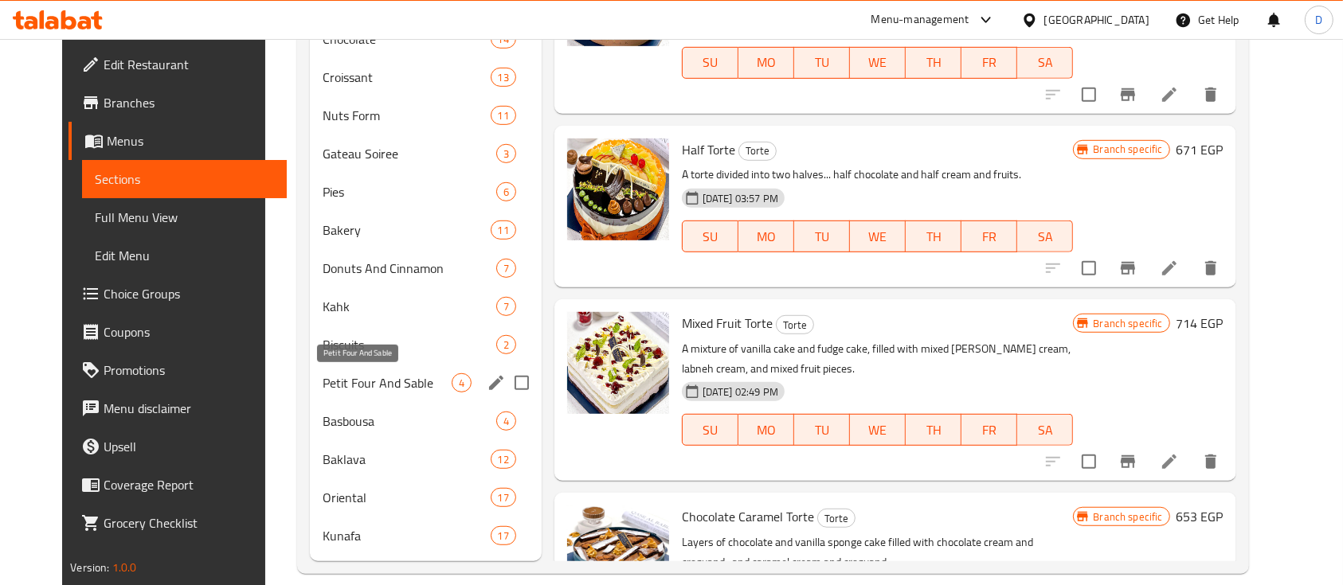
scroll to position [963, 0]
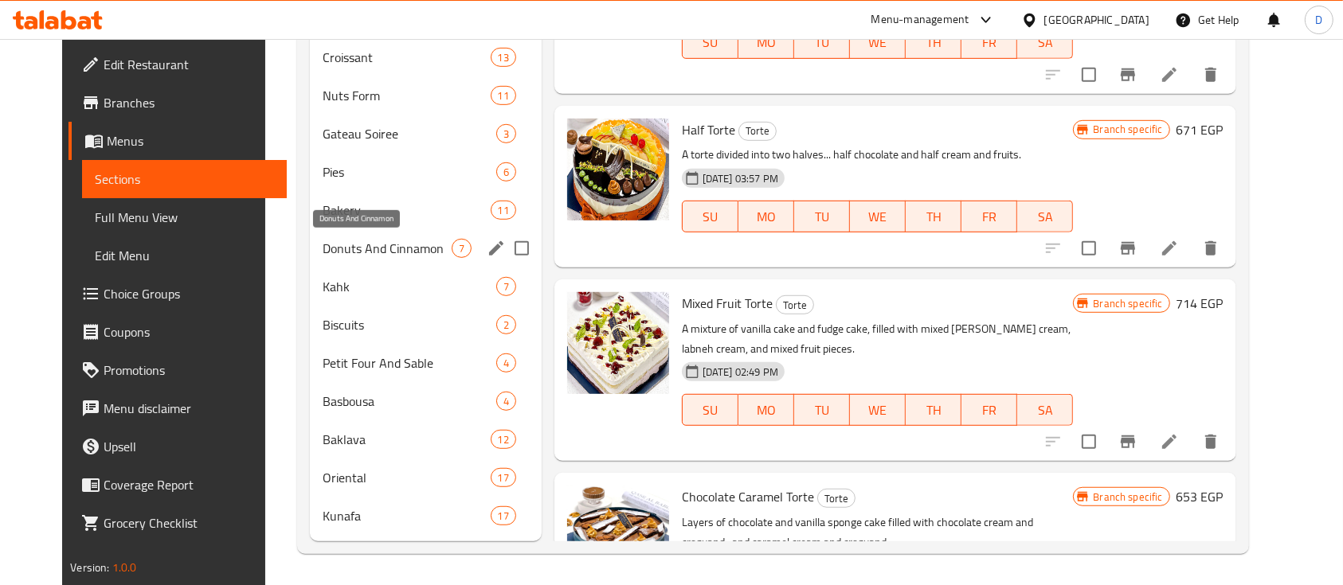
click at [376, 245] on span "Donuts And Cinnamon" at bounding box center [387, 248] width 128 height 19
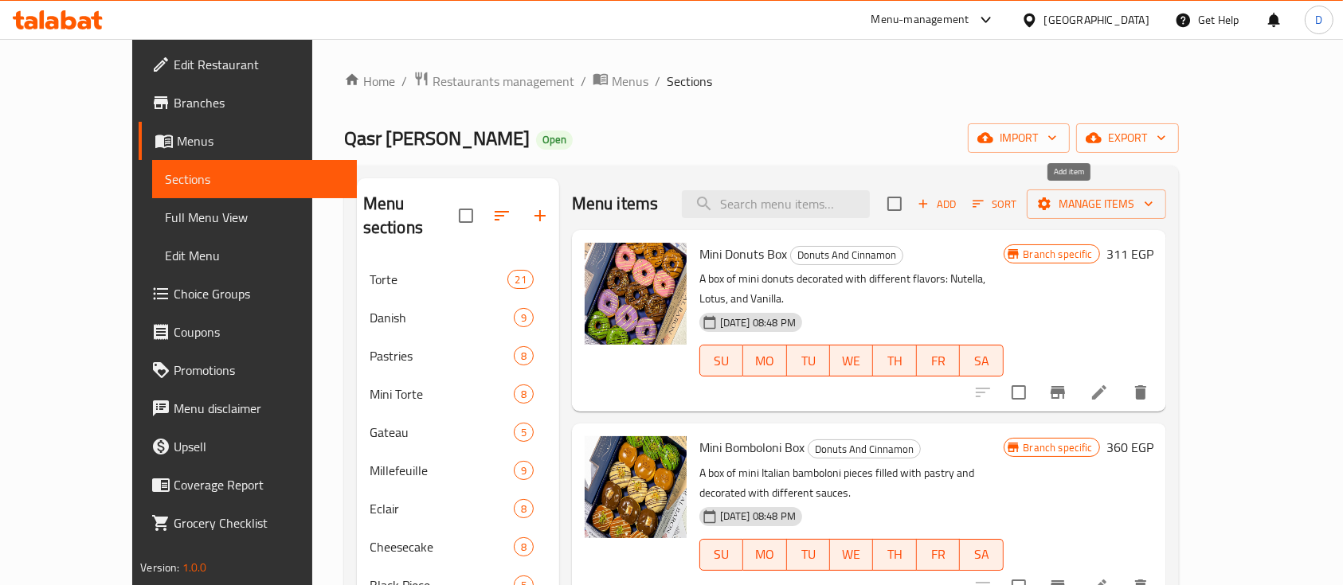
click at [958, 200] on span "Add" at bounding box center [936, 204] width 43 height 18
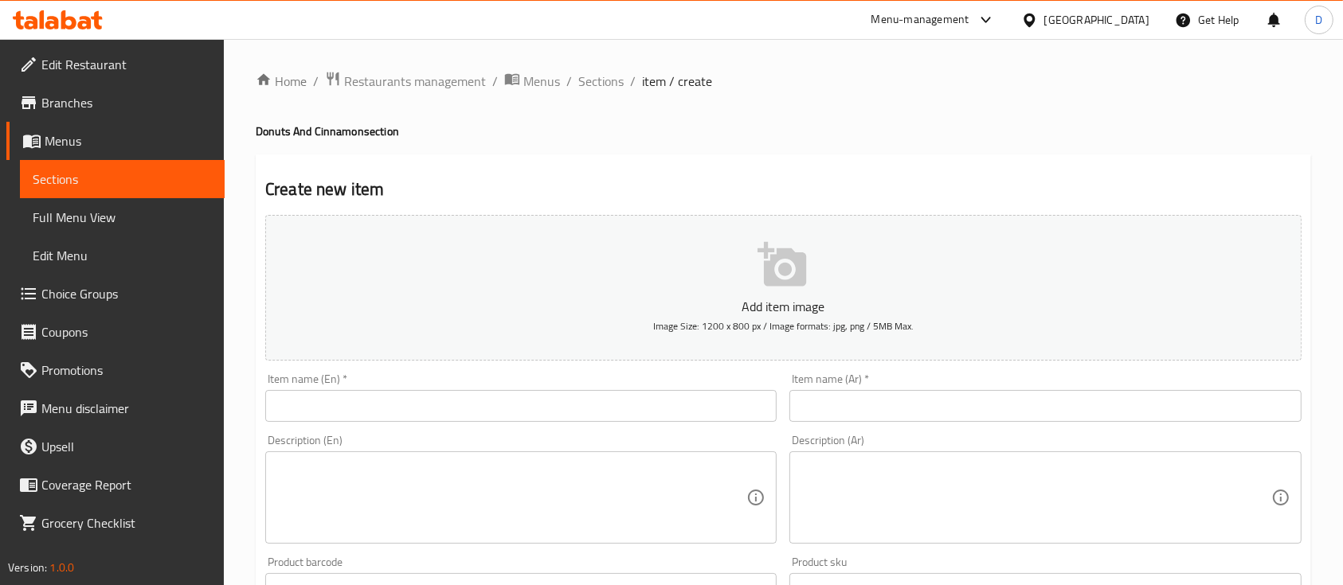
click at [895, 395] on input "text" at bounding box center [1044, 406] width 511 height 32
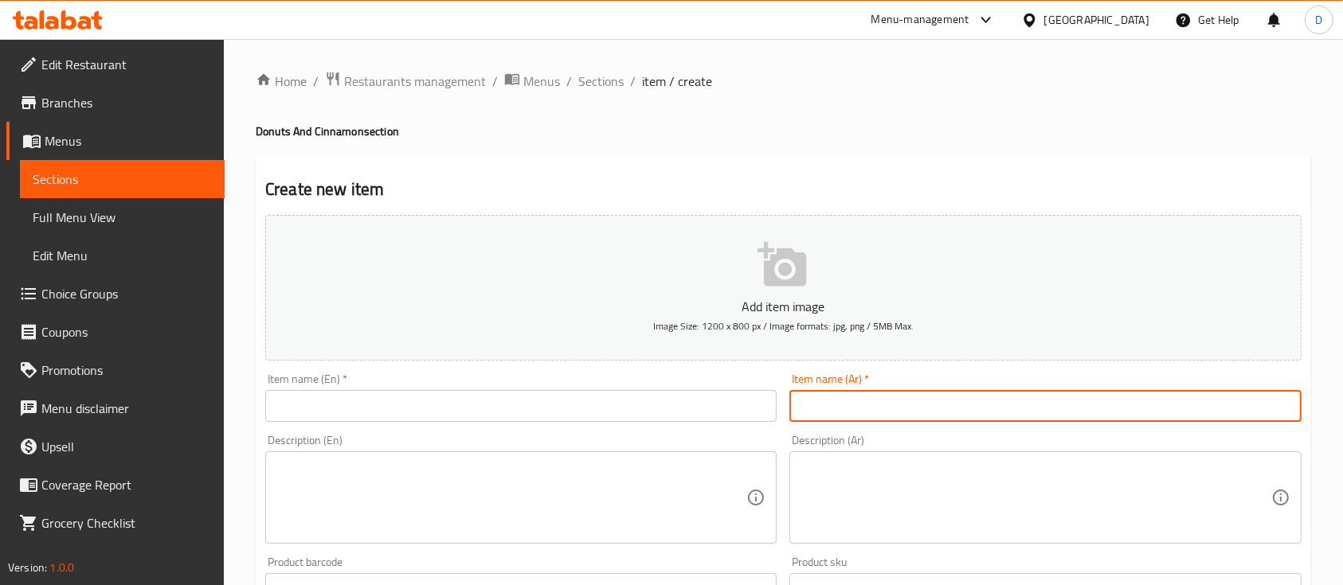
paste input "[PERSON_NAME]"
type input "[PERSON_NAME]"
click at [500, 411] on input "text" at bounding box center [520, 406] width 511 height 32
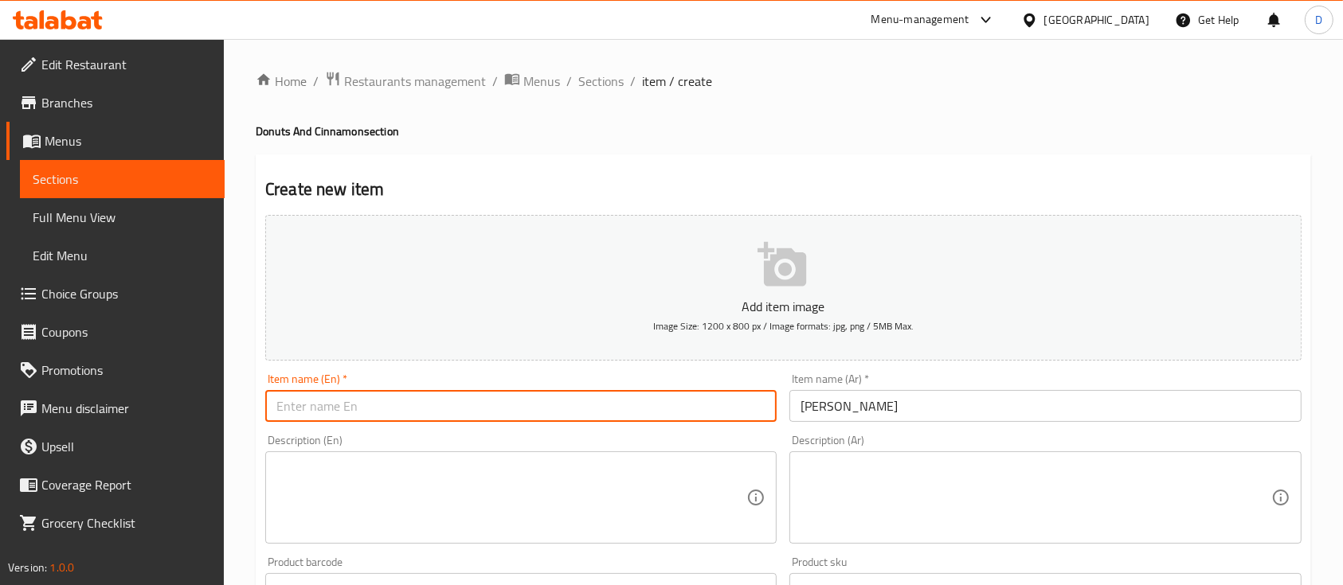
paste input "Bombolone Raspberry"
type input "Bombolone Raspberry"
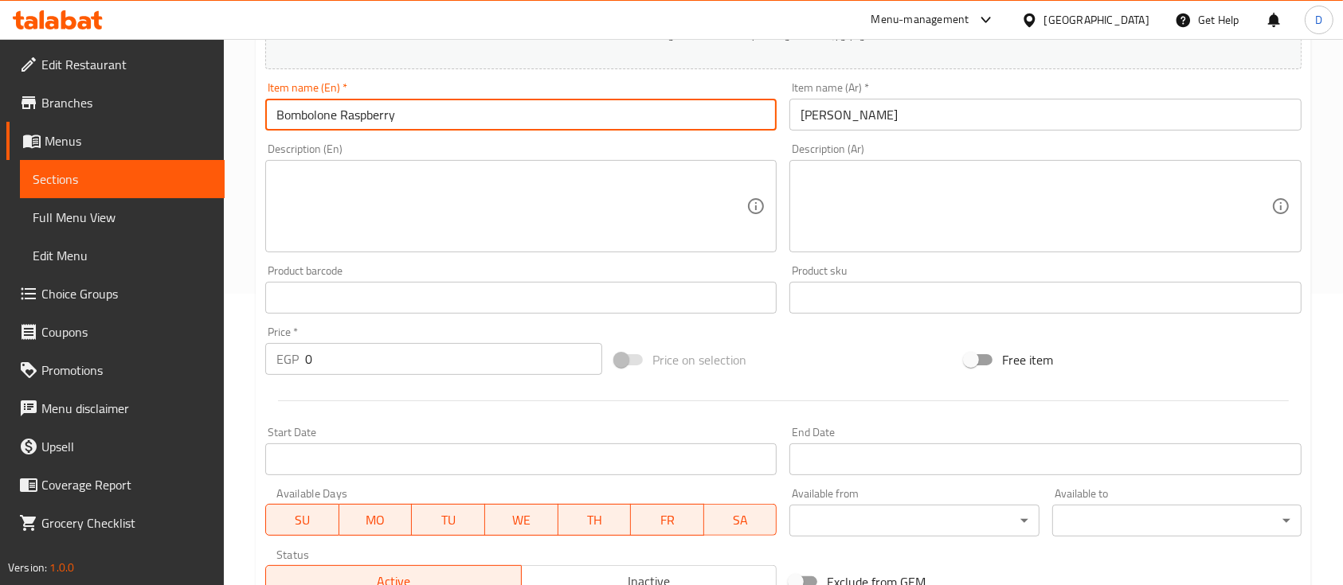
scroll to position [319, 0]
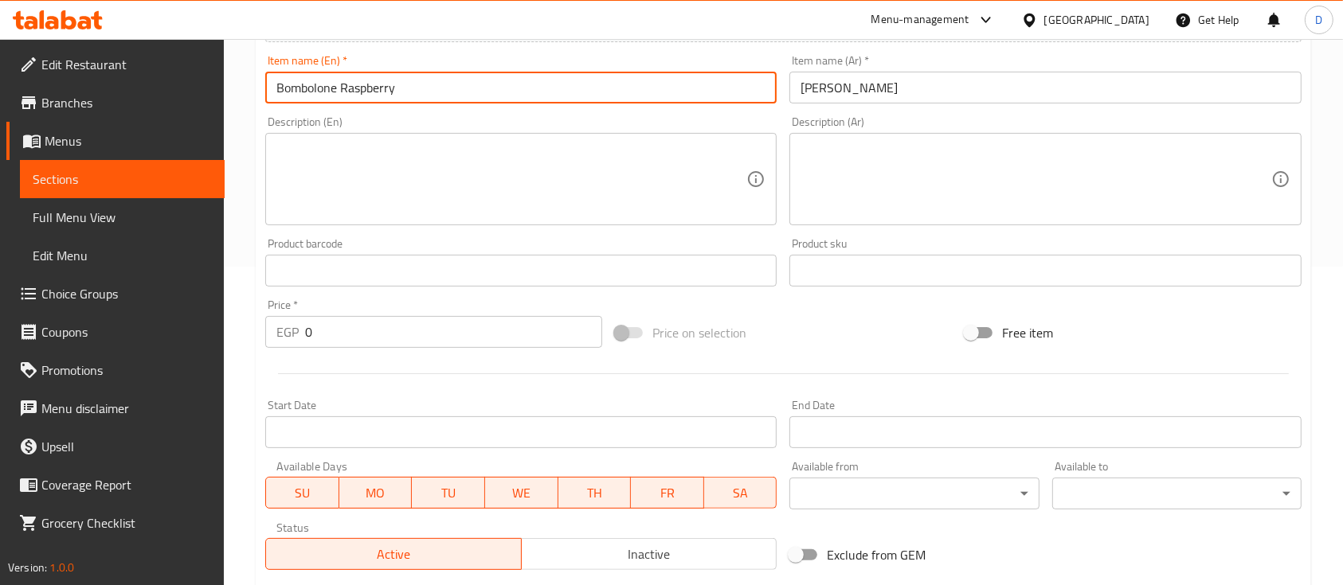
click at [494, 346] on input "0" at bounding box center [453, 332] width 297 height 32
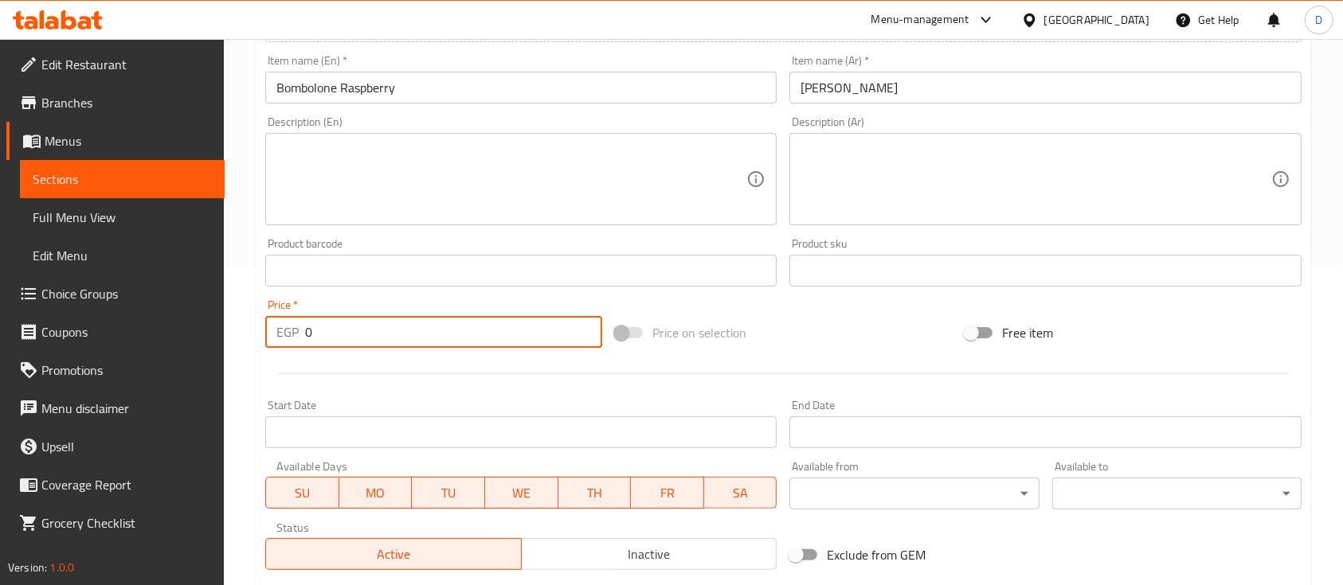
click at [494, 346] on input "0" at bounding box center [453, 332] width 297 height 32
type input "92"
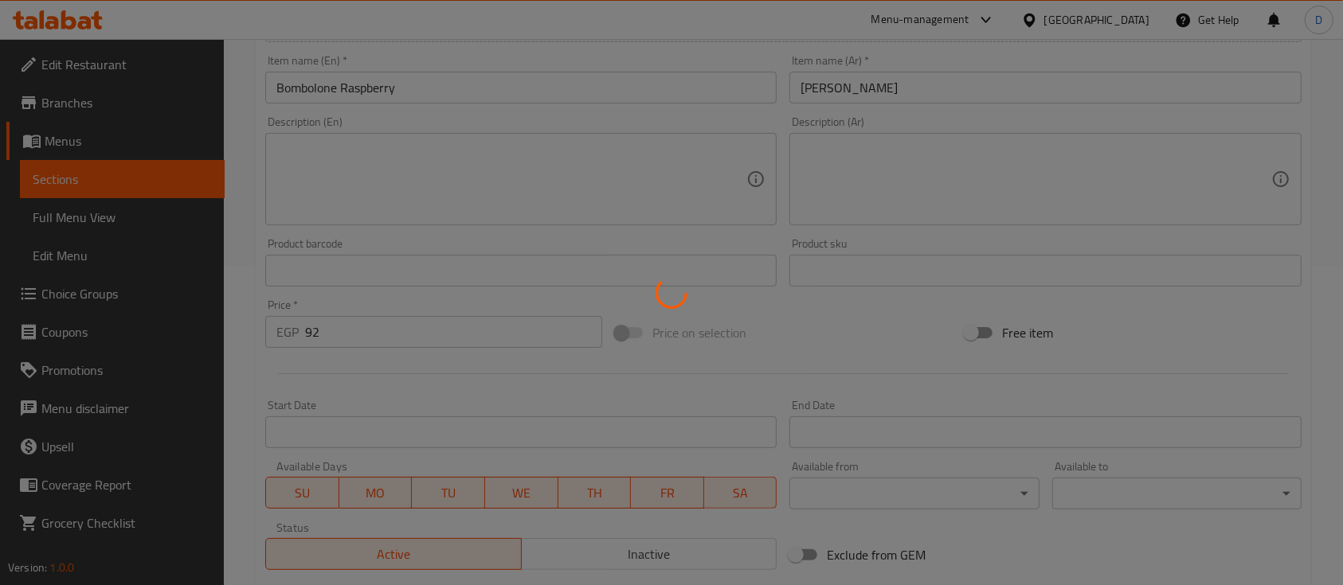
type input "0"
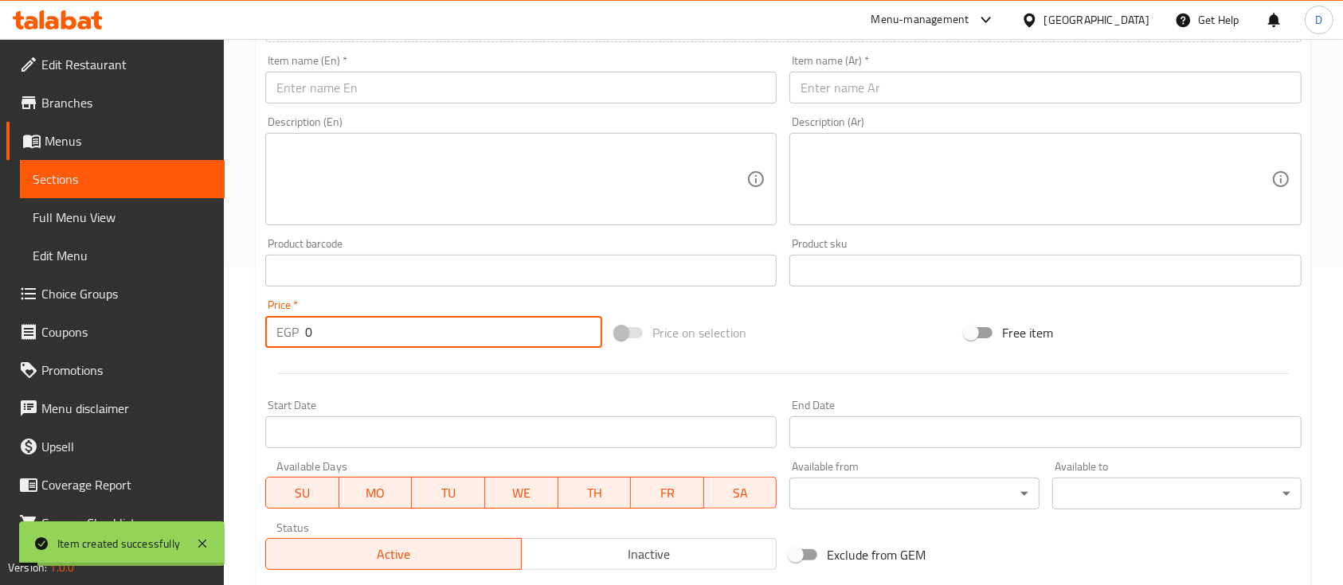
click at [143, 180] on span "Sections" at bounding box center [122, 179] width 179 height 19
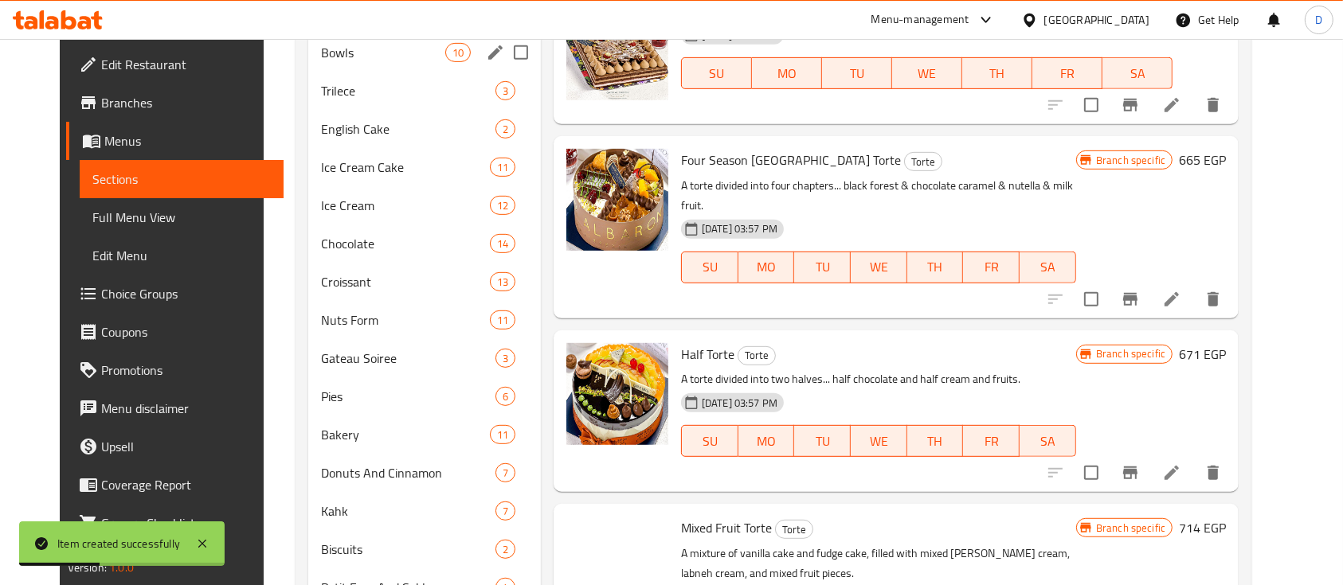
scroll to position [743, 0]
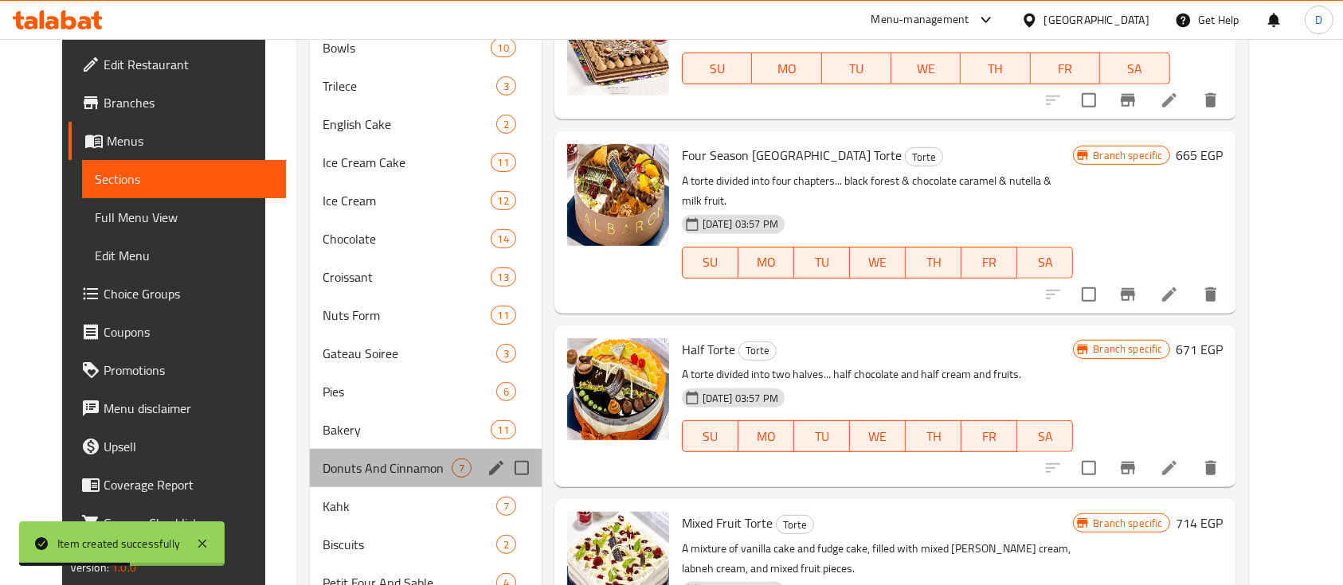
drag, startPoint x: 370, startPoint y: 456, endPoint x: 467, endPoint y: 362, distance: 134.6
click at [370, 456] on div "Donuts And Cinnamon 7" at bounding box center [426, 468] width 232 height 38
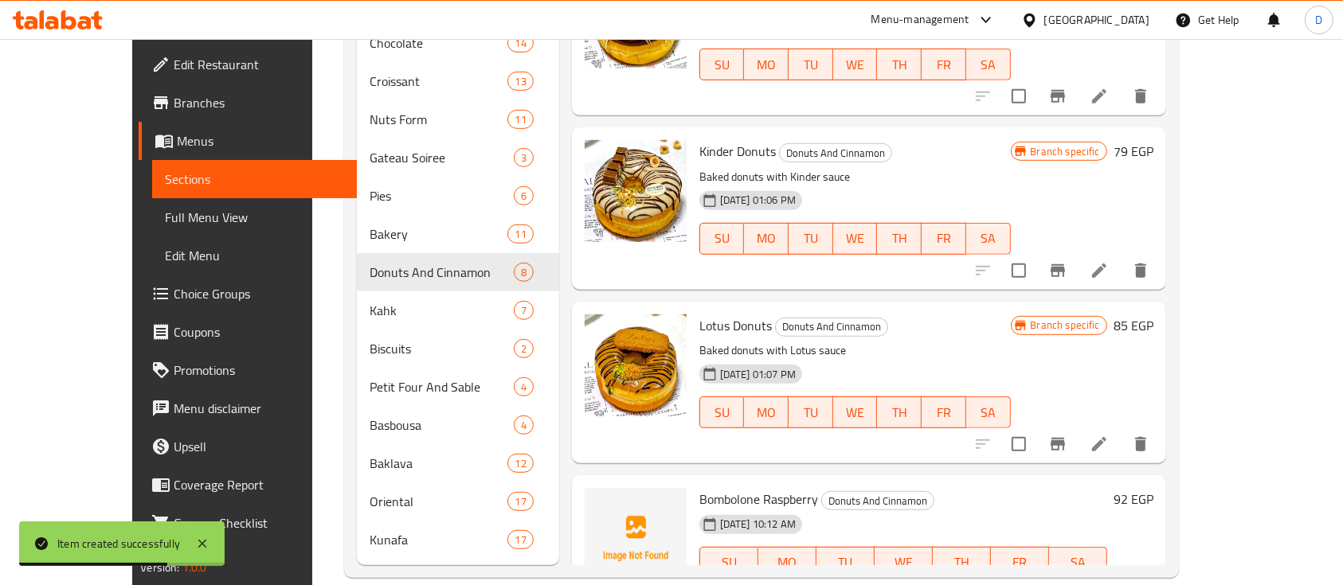
scroll to position [102, 0]
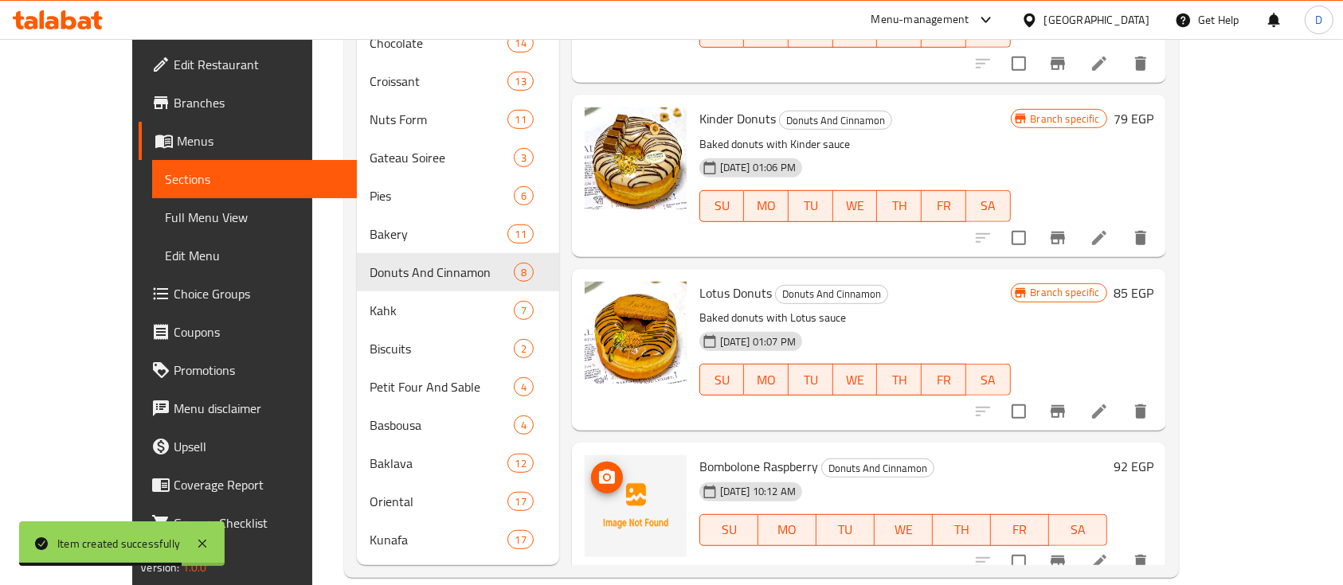
click at [597, 468] on icon "upload picture" at bounding box center [606, 477] width 19 height 19
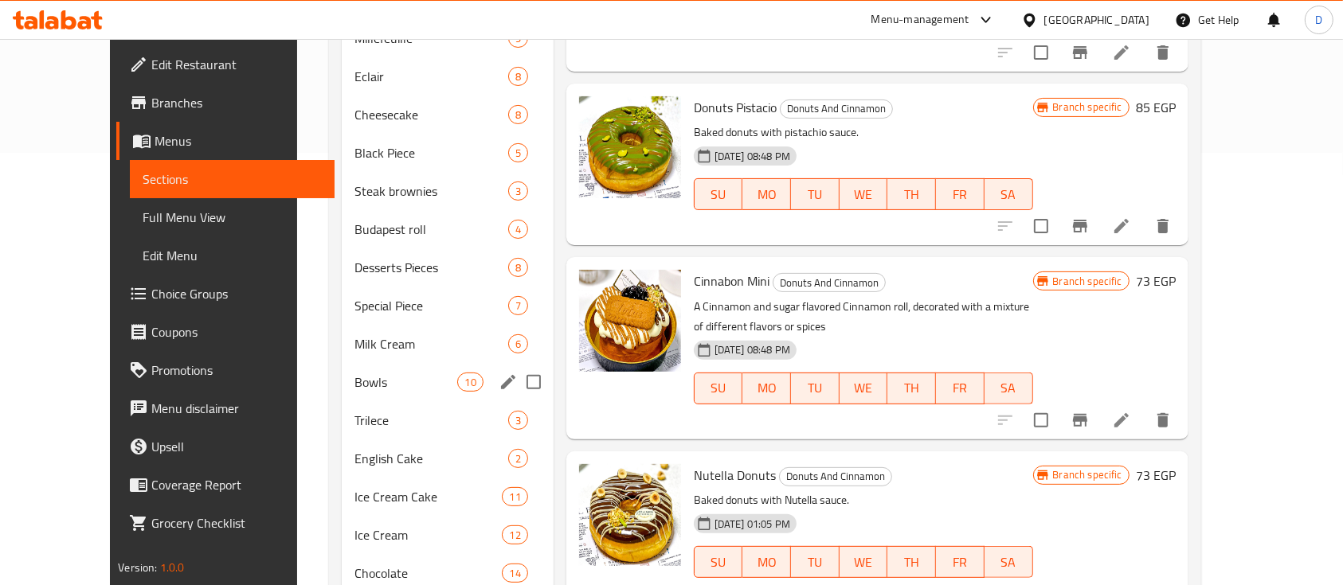
scroll to position [7, 0]
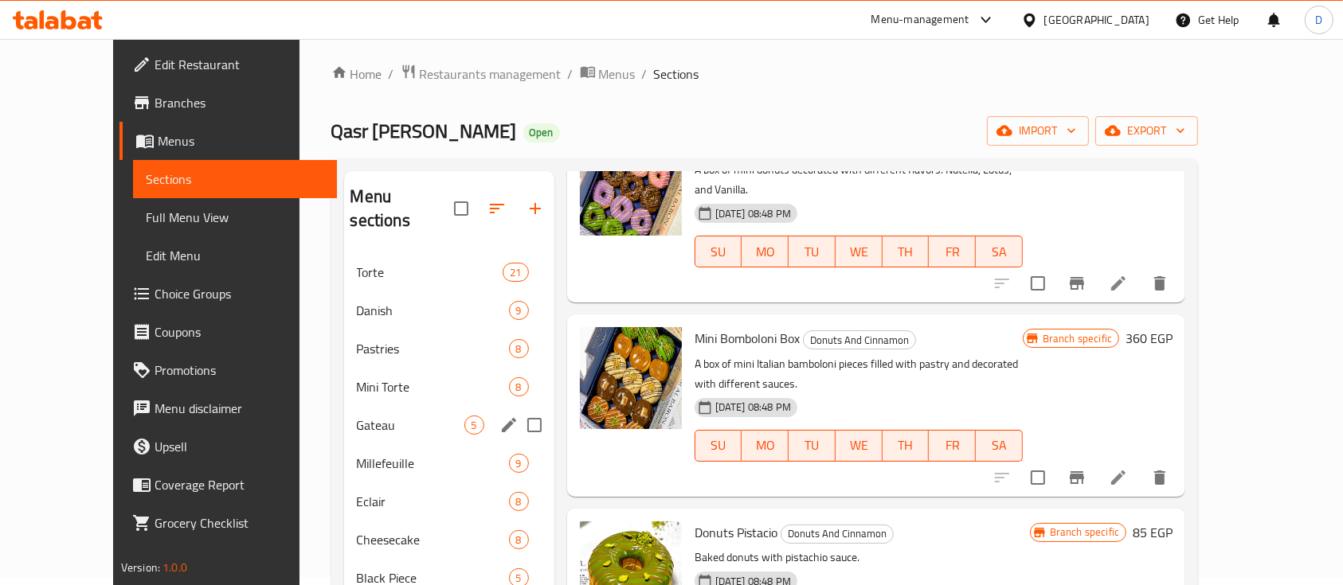
click at [344, 406] on div "Gateau 5" at bounding box center [449, 425] width 210 height 38
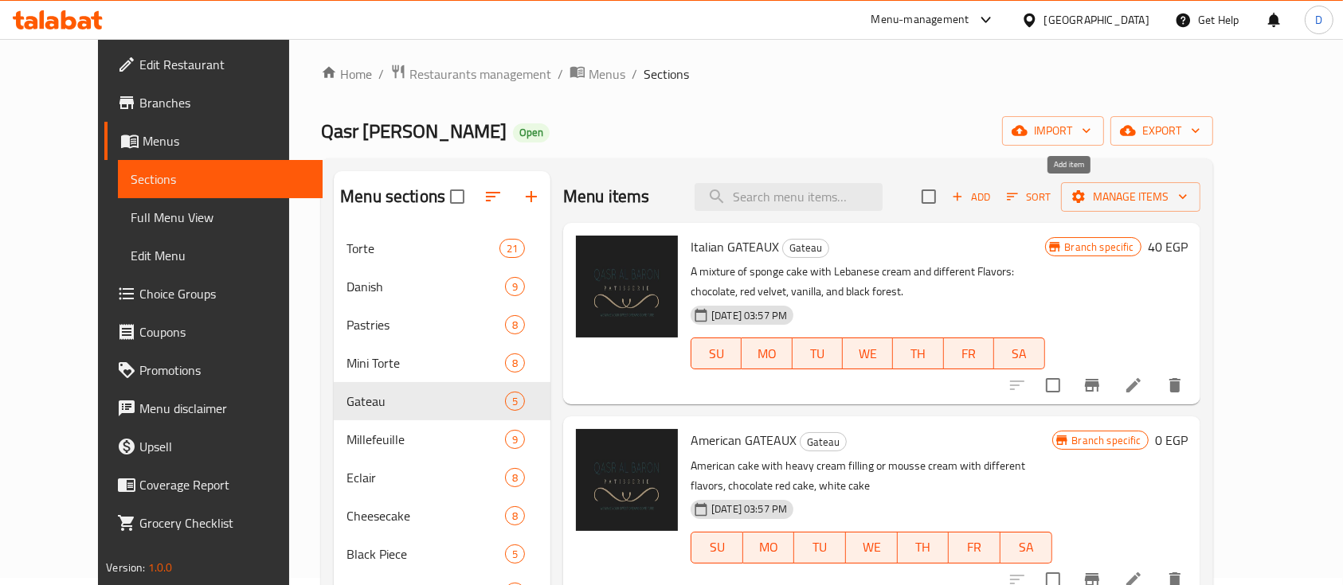
click at [965, 200] on icon "button" at bounding box center [957, 197] width 14 height 14
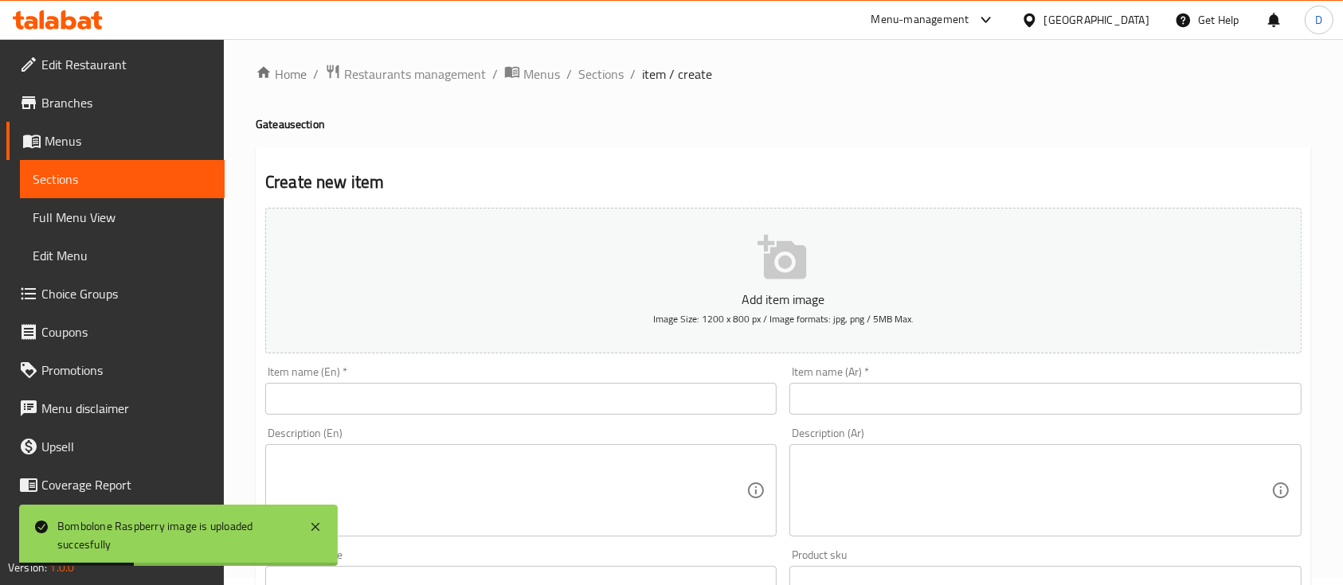
click at [859, 392] on input "text" at bounding box center [1044, 399] width 511 height 32
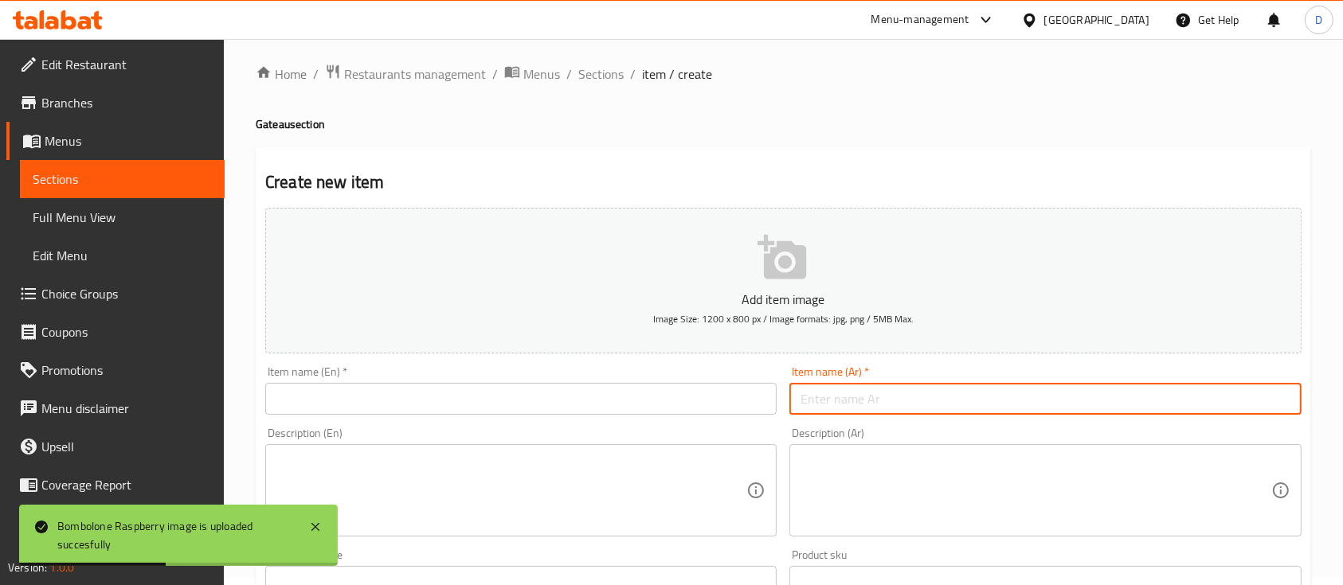
paste input "قطعة تارت تاتان"
type input "قطعة تارت تاتان"
click at [547, 388] on input "text" at bounding box center [520, 399] width 511 height 32
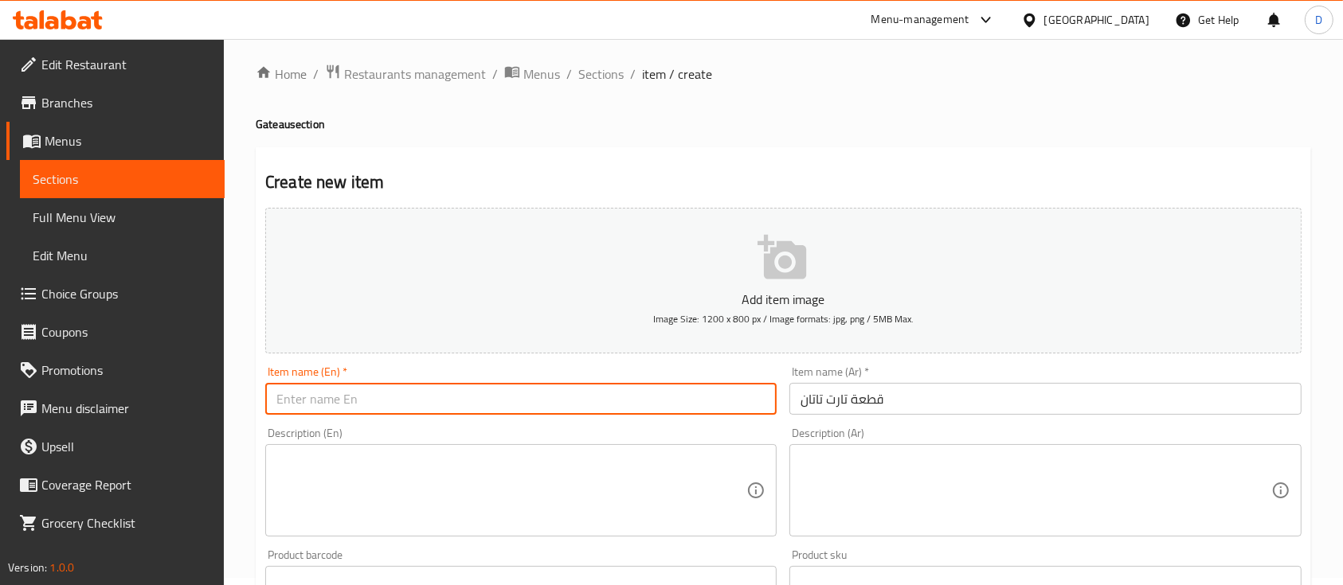
paste input "A piece of tarte tatin"
click at [298, 405] on input "A piece of tarte tatin" at bounding box center [520, 399] width 511 height 32
drag, startPoint x: 319, startPoint y: 399, endPoint x: 268, endPoint y: 398, distance: 51.8
click at [268, 401] on input "A piece of tarte tatin" at bounding box center [520, 399] width 511 height 32
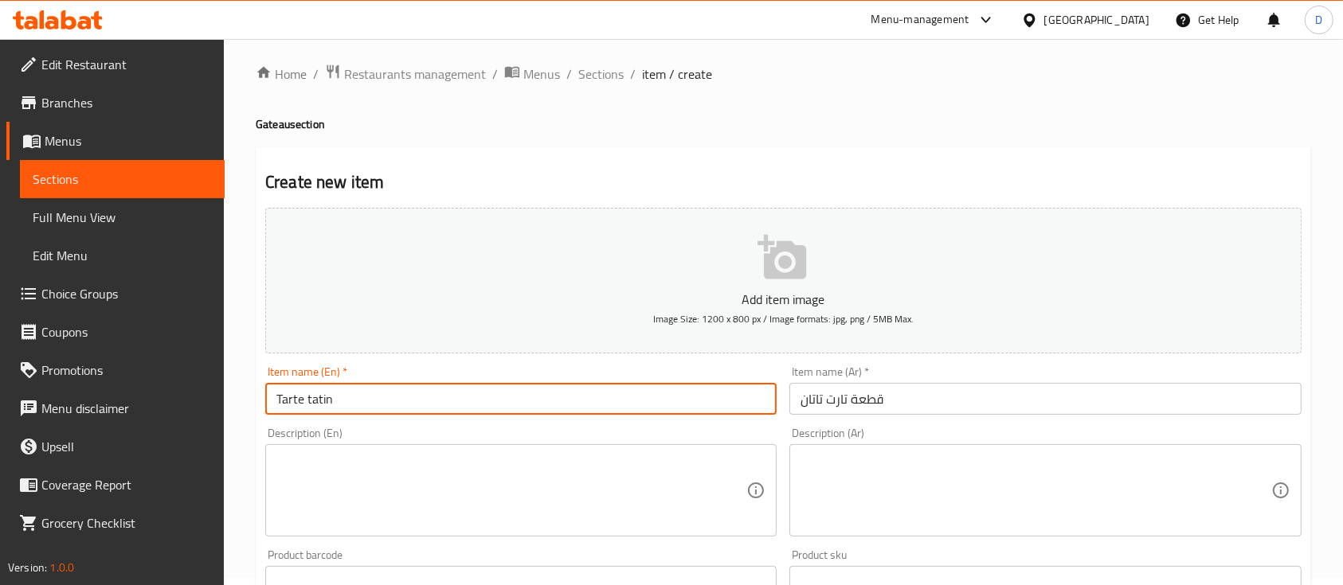
click at [343, 398] on input "Tarte tatin" at bounding box center [520, 399] width 511 height 32
paste input "piece"
type input "Tarte tatin piece"
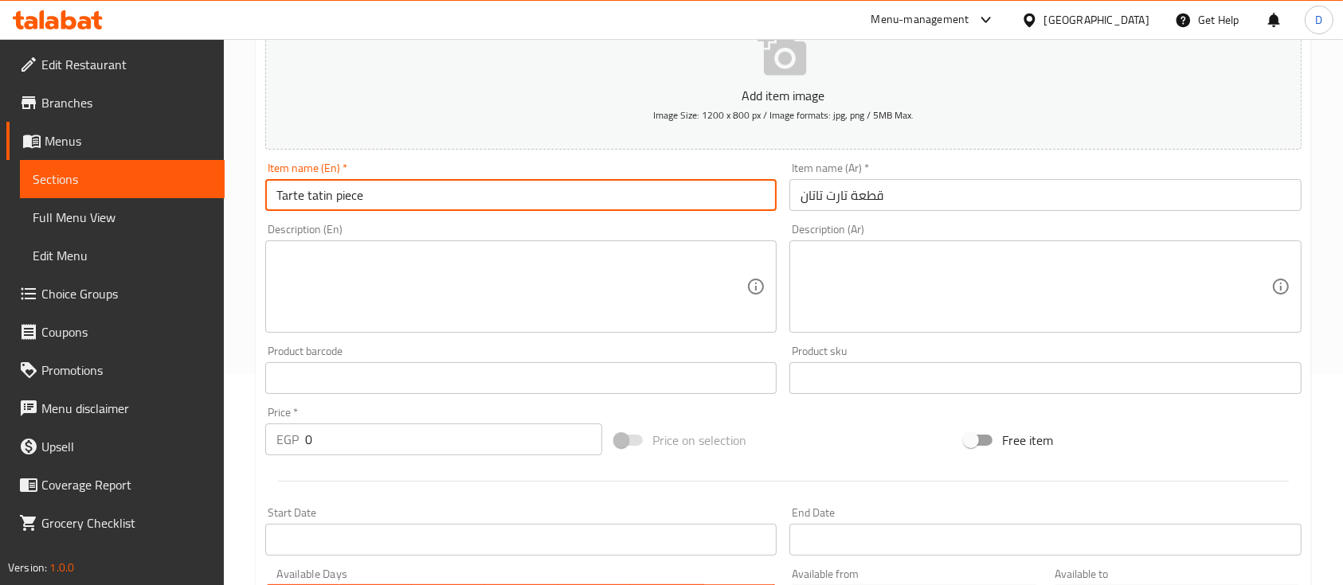
scroll to position [220, 0]
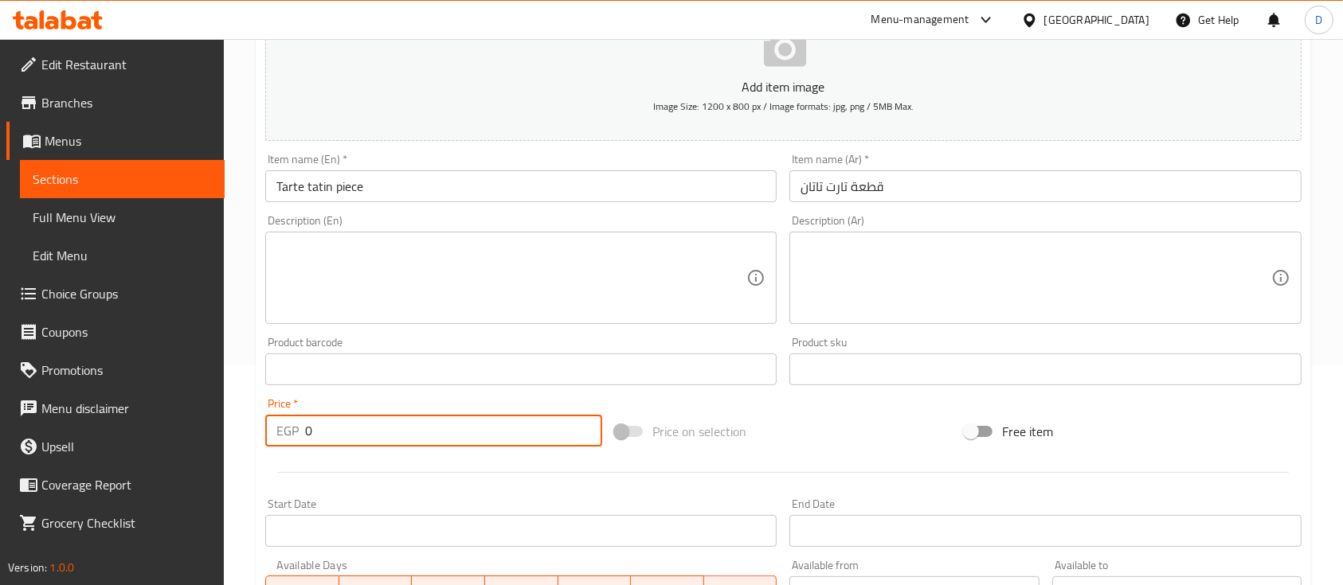
click at [484, 428] on input "0" at bounding box center [453, 431] width 297 height 32
type input "68"
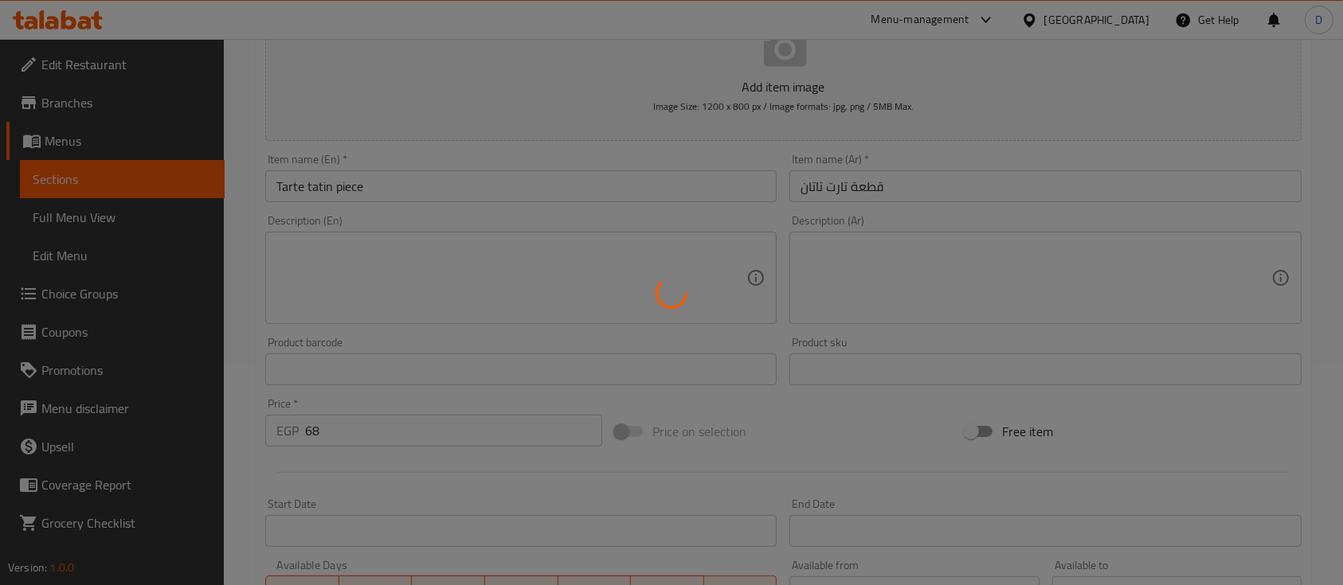
type input "0"
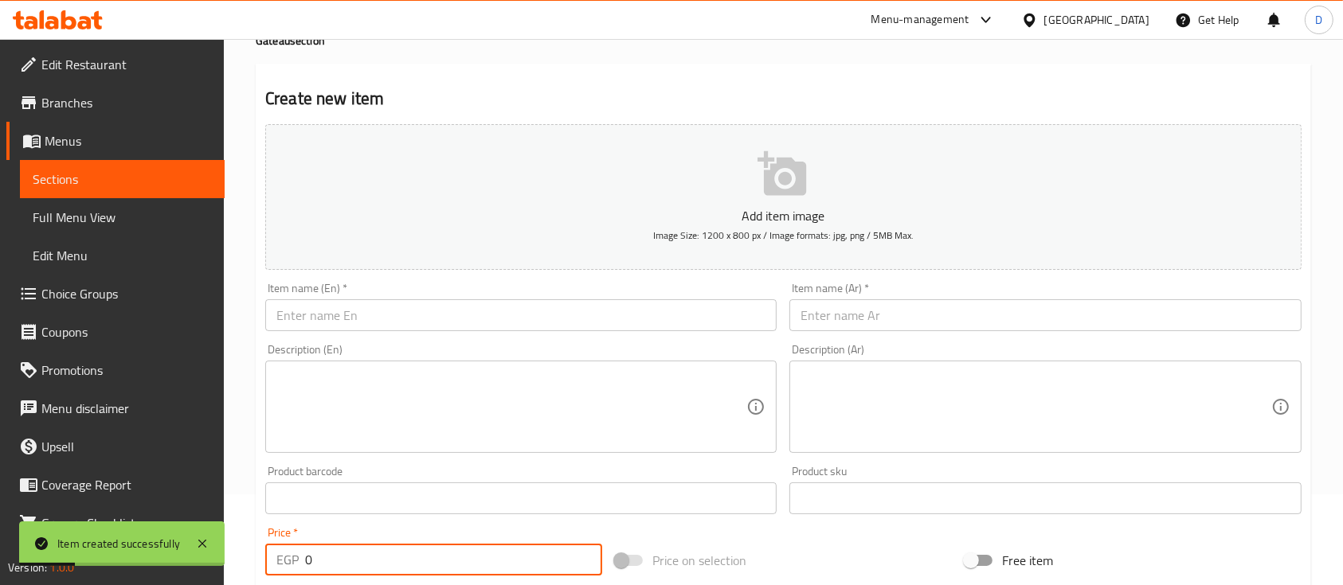
scroll to position [0, 0]
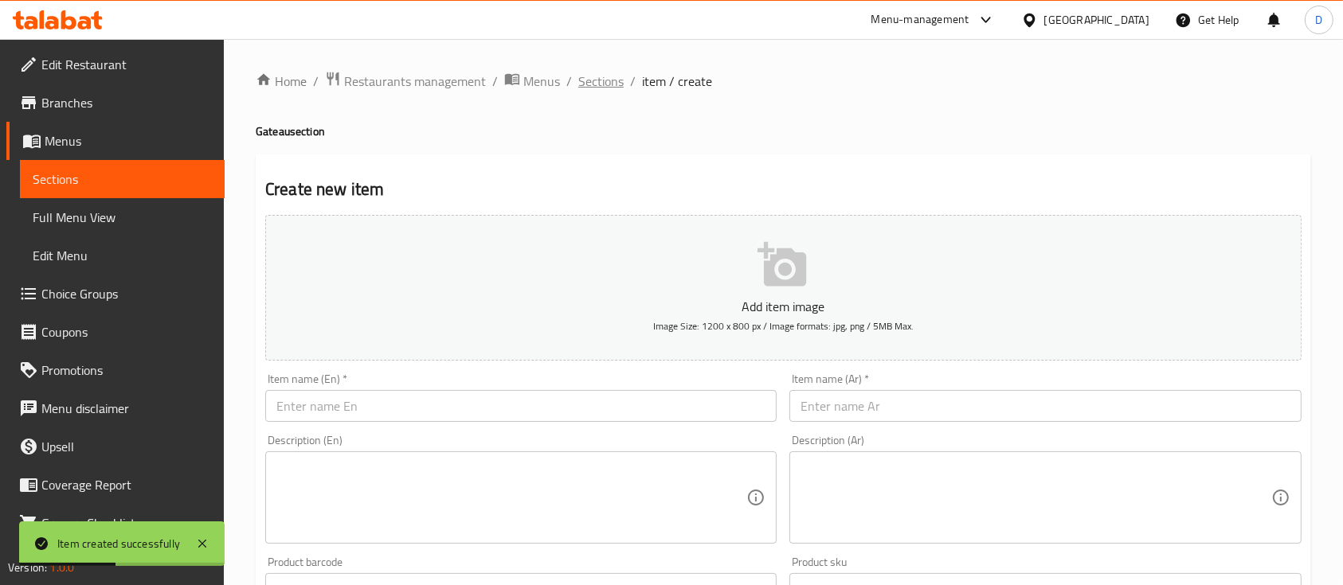
click at [597, 76] on span "Sections" at bounding box center [600, 81] width 45 height 19
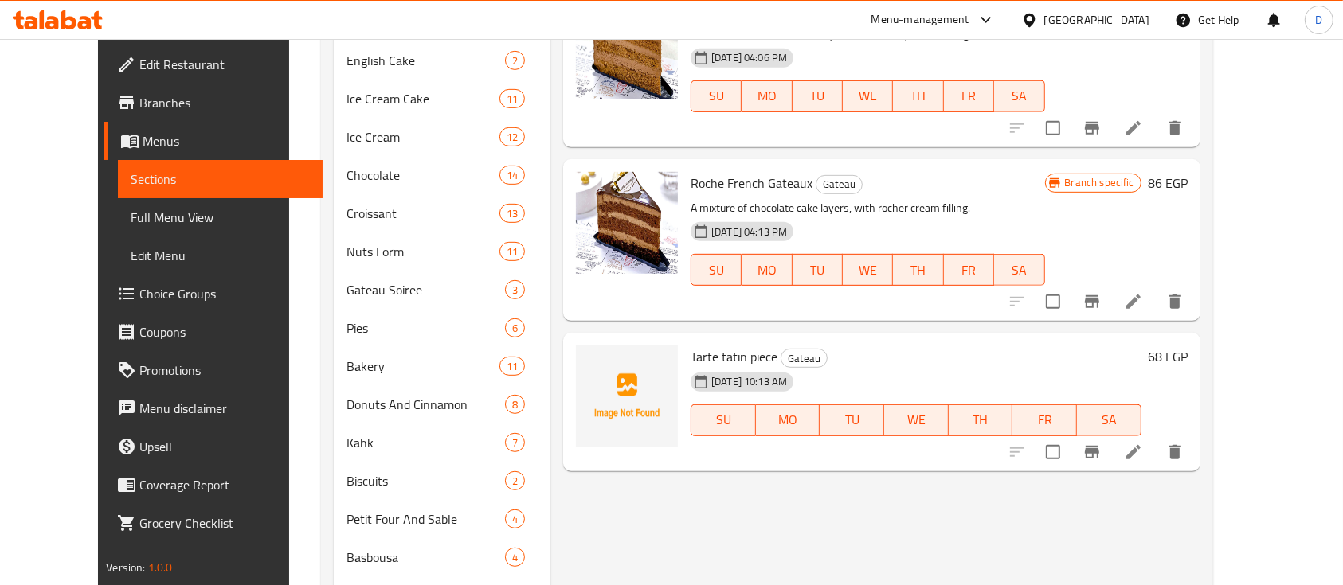
scroll to position [963, 0]
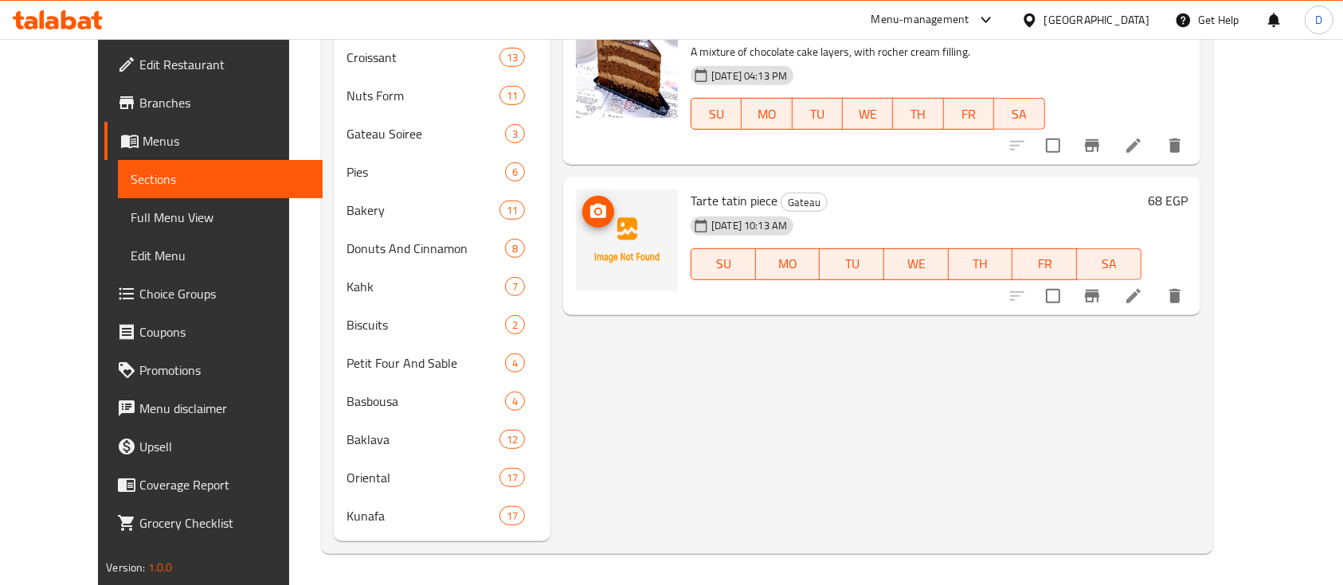
click at [590, 215] on icon "upload picture" at bounding box center [598, 211] width 16 height 14
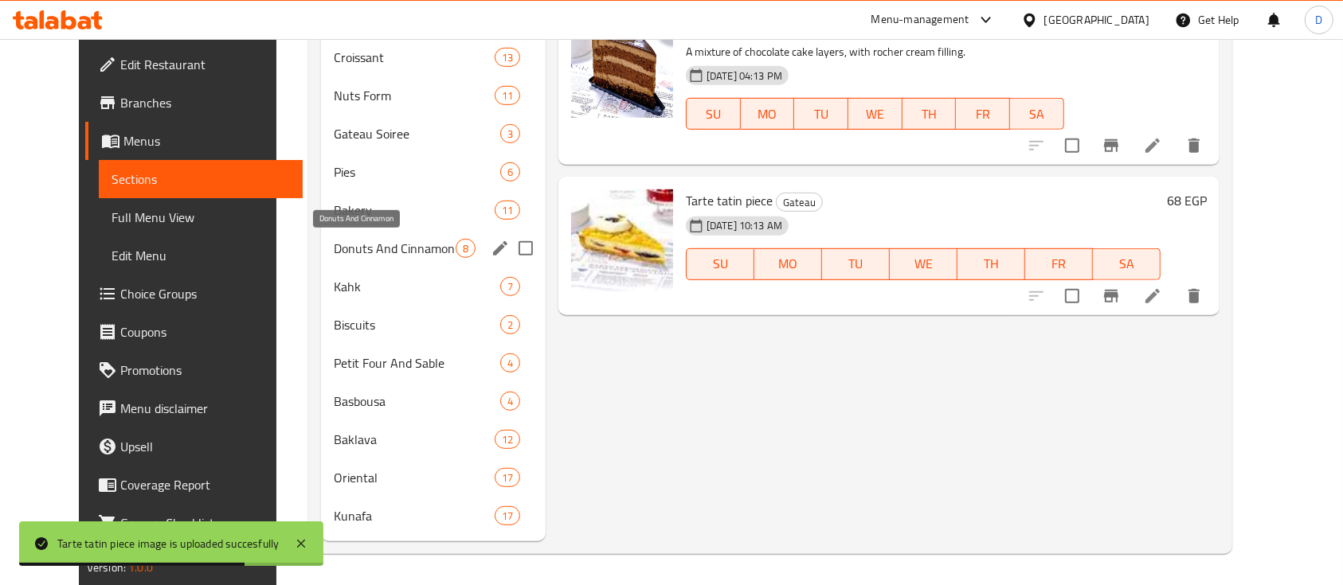
click at [329, 235] on div "Donuts And Cinnamon 8" at bounding box center [433, 248] width 225 height 38
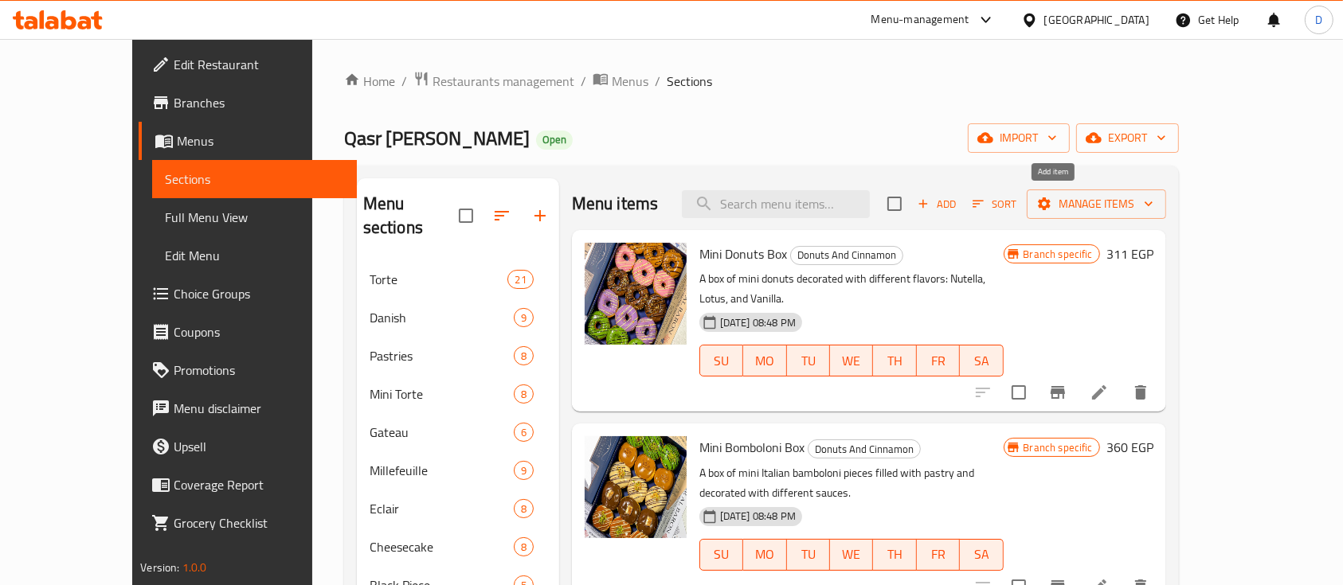
click at [958, 204] on span "Add" at bounding box center [936, 204] width 43 height 18
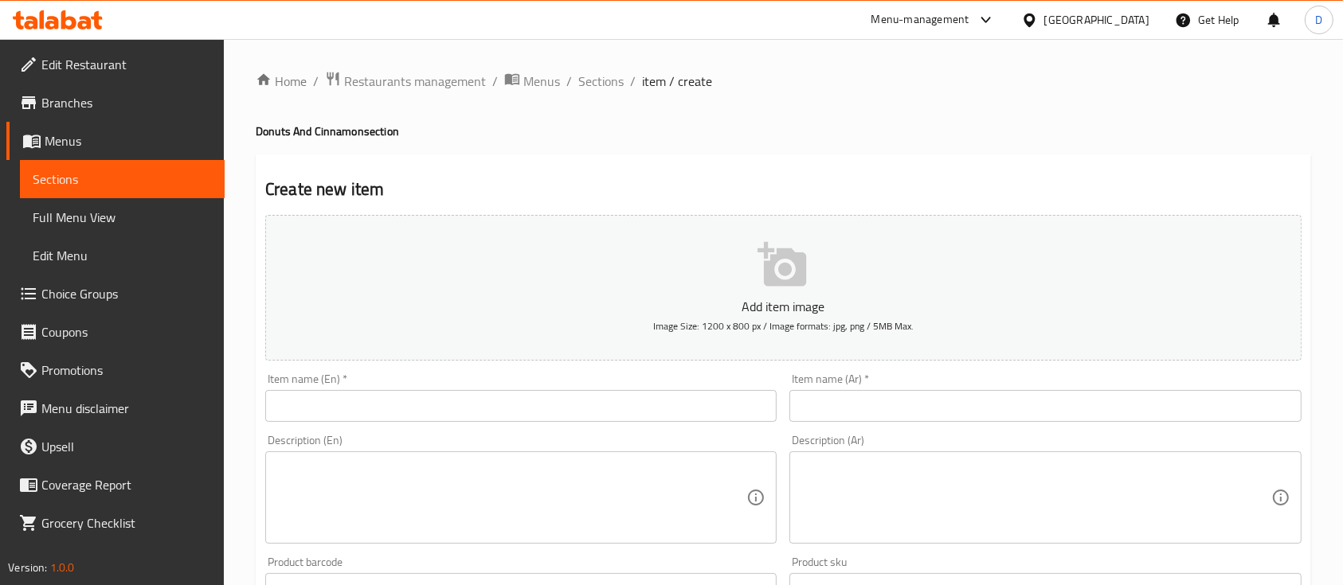
click at [844, 401] on input "text" at bounding box center [1044, 406] width 511 height 32
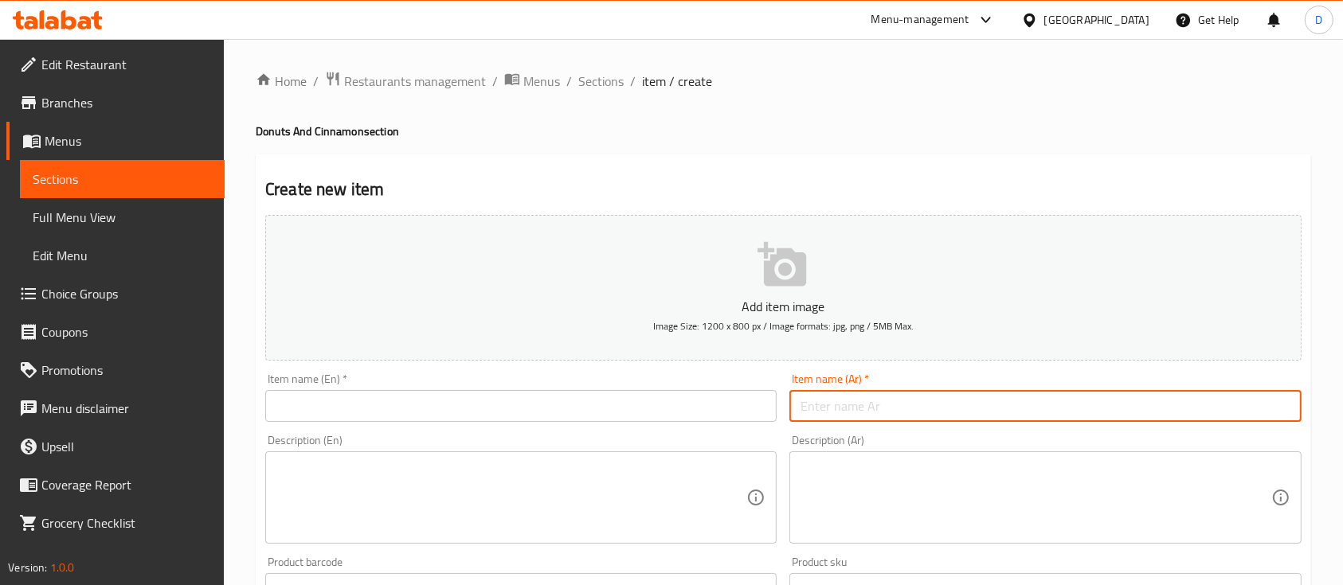
paste input "بومبولوني نوتيلا"
type input "بومبولوني نوتيلا"
drag, startPoint x: 583, startPoint y: 408, endPoint x: 628, endPoint y: 347, distance: 75.2
click at [583, 408] on input "text" at bounding box center [520, 406] width 511 height 32
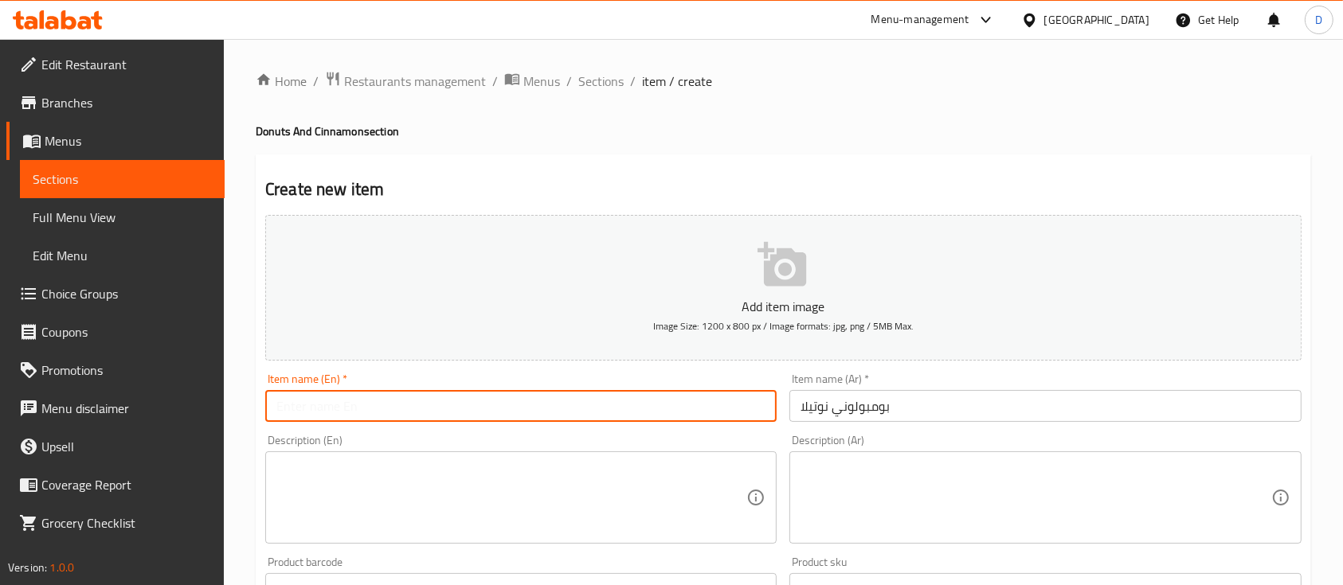
paste input "Nutella bomboloni"
type input "Nutella bomboloni"
click at [745, 277] on button "Add item image Image Size: 1200 x 800 px / Image formats: jpg, png / 5MB Max." at bounding box center [783, 288] width 1036 height 146
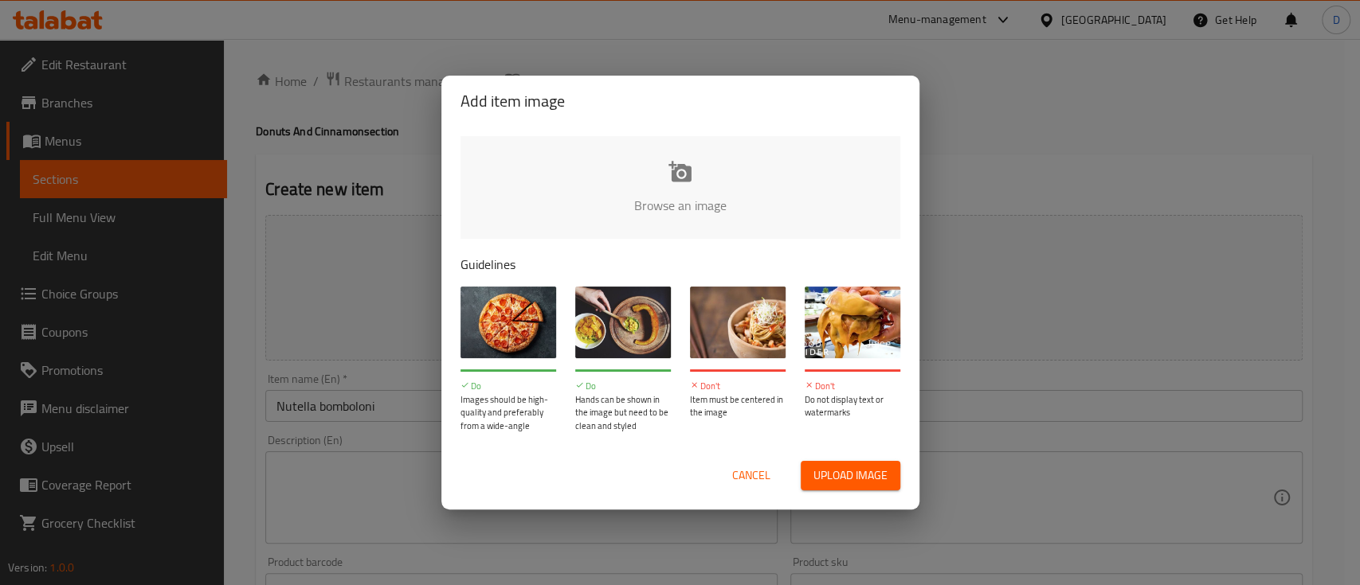
click at [609, 194] on input "file" at bounding box center [1218, 210] width 1517 height 149
type input "C:\fakepath\WhatsApp Image 2025-10-12 at 4.29.07 PM.jpeg"
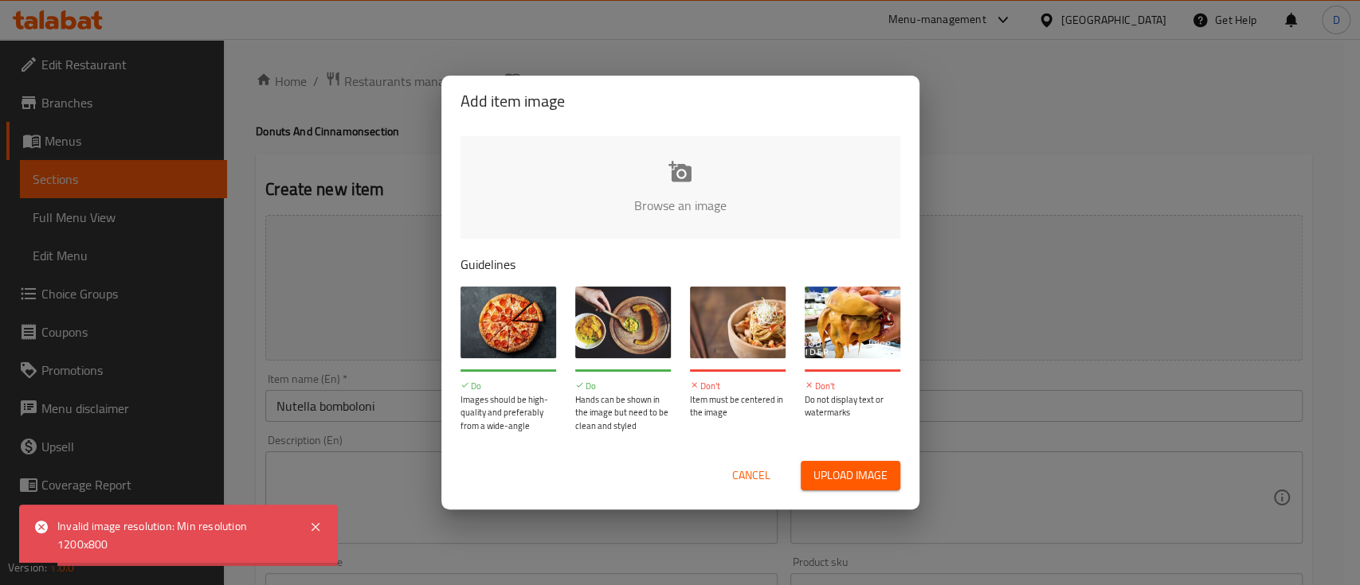
click at [739, 480] on span "Cancel" at bounding box center [751, 476] width 38 height 20
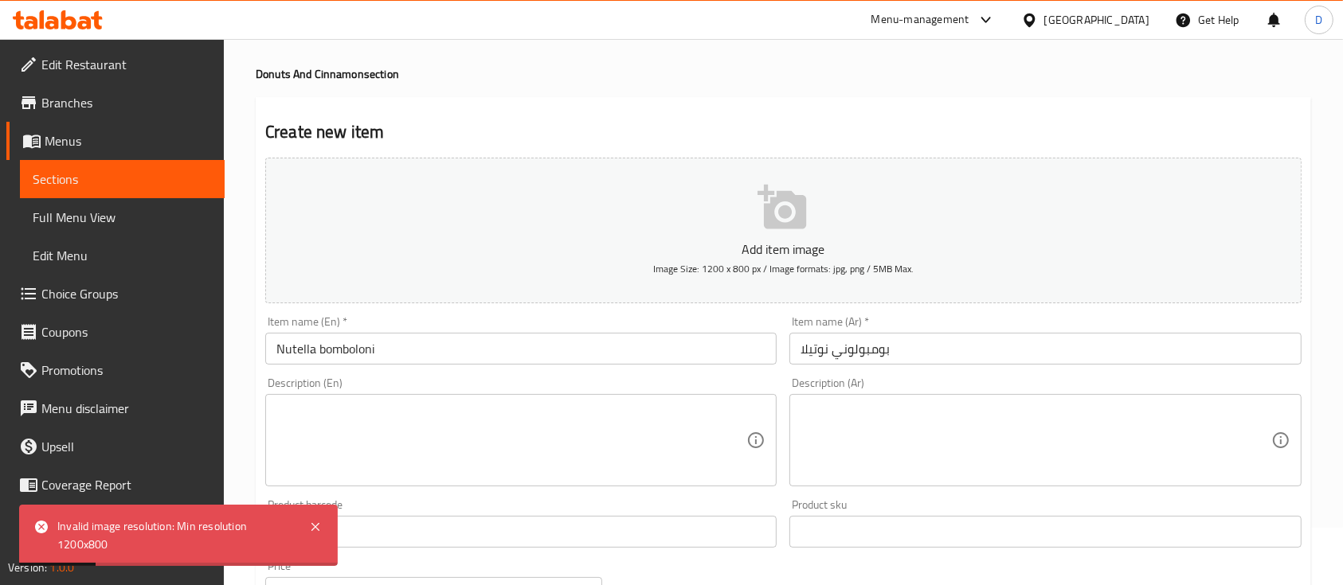
scroll to position [106, 0]
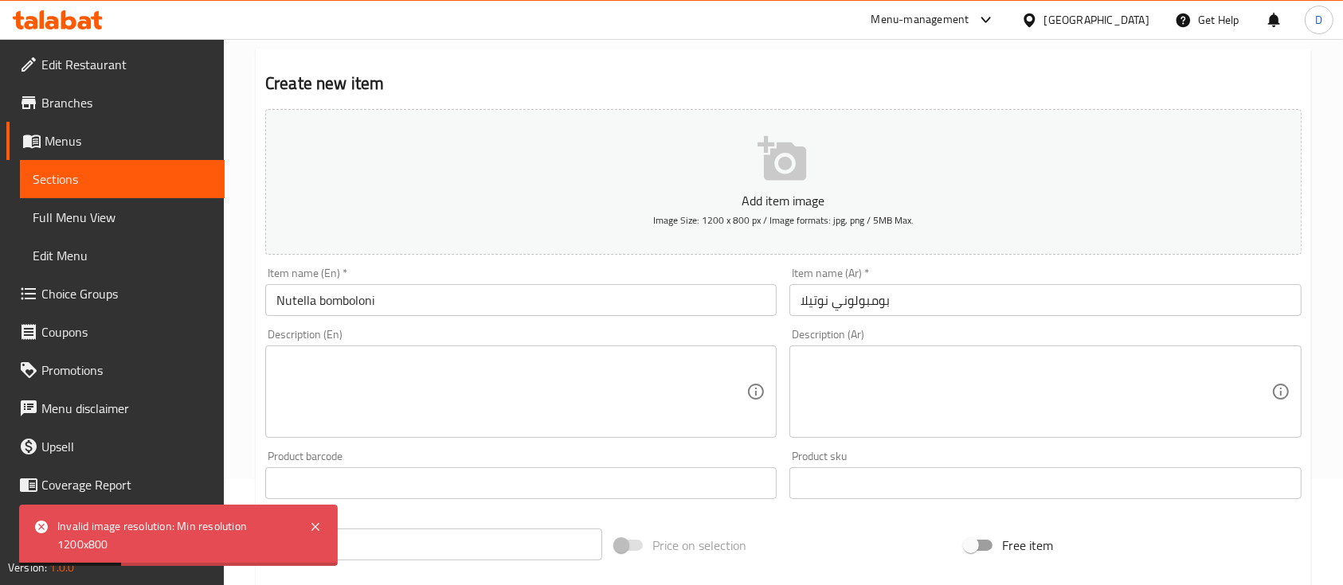
click at [407, 533] on input "0" at bounding box center [453, 545] width 297 height 32
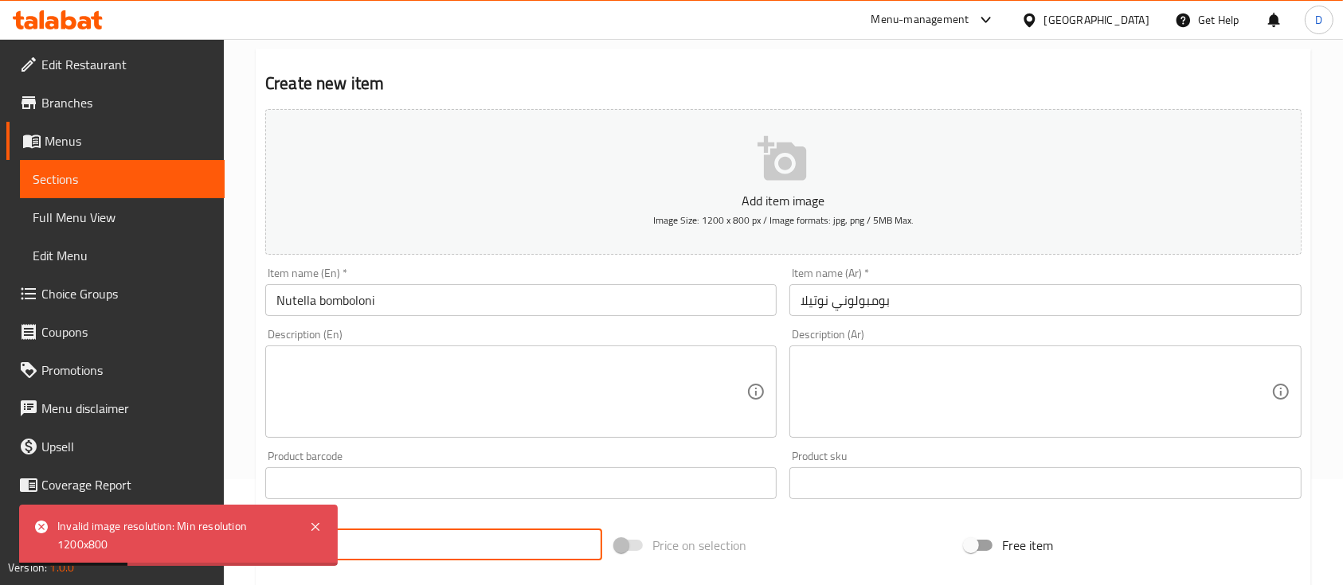
click at [407, 533] on input "0" at bounding box center [453, 545] width 297 height 32
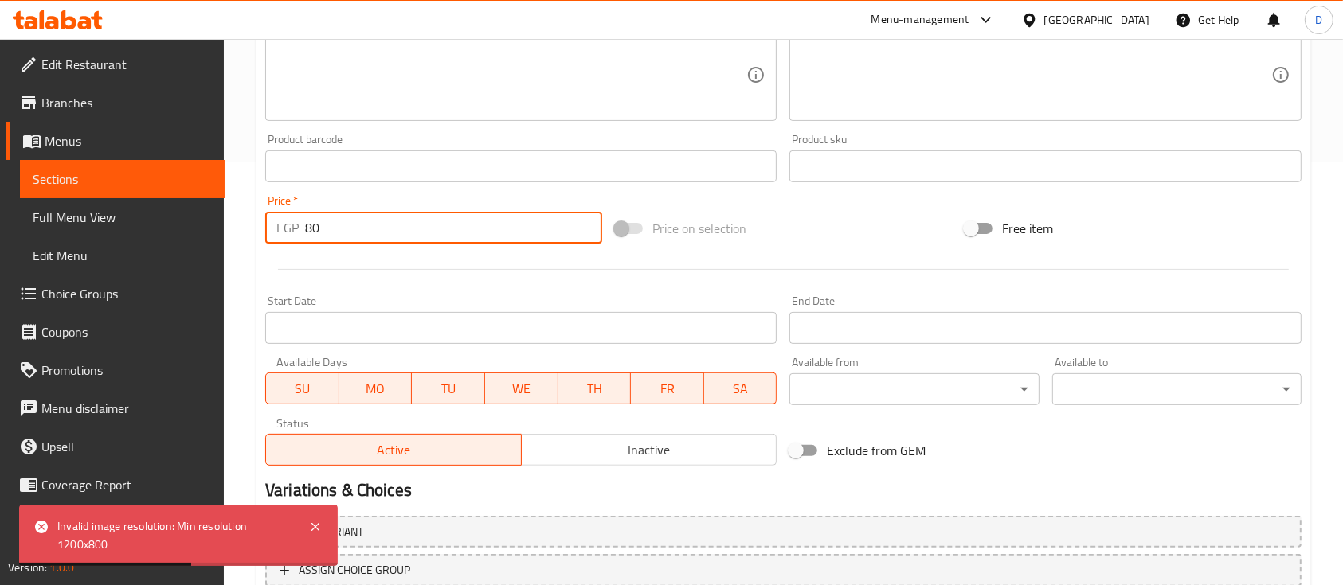
scroll to position [540, 0]
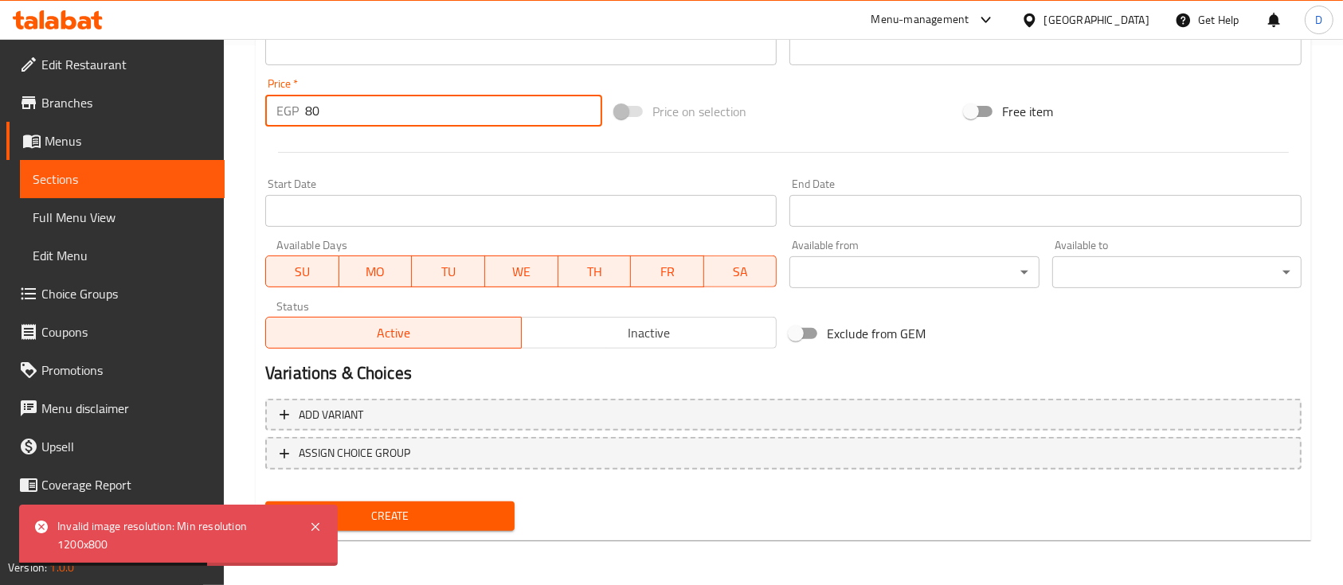
type input "80"
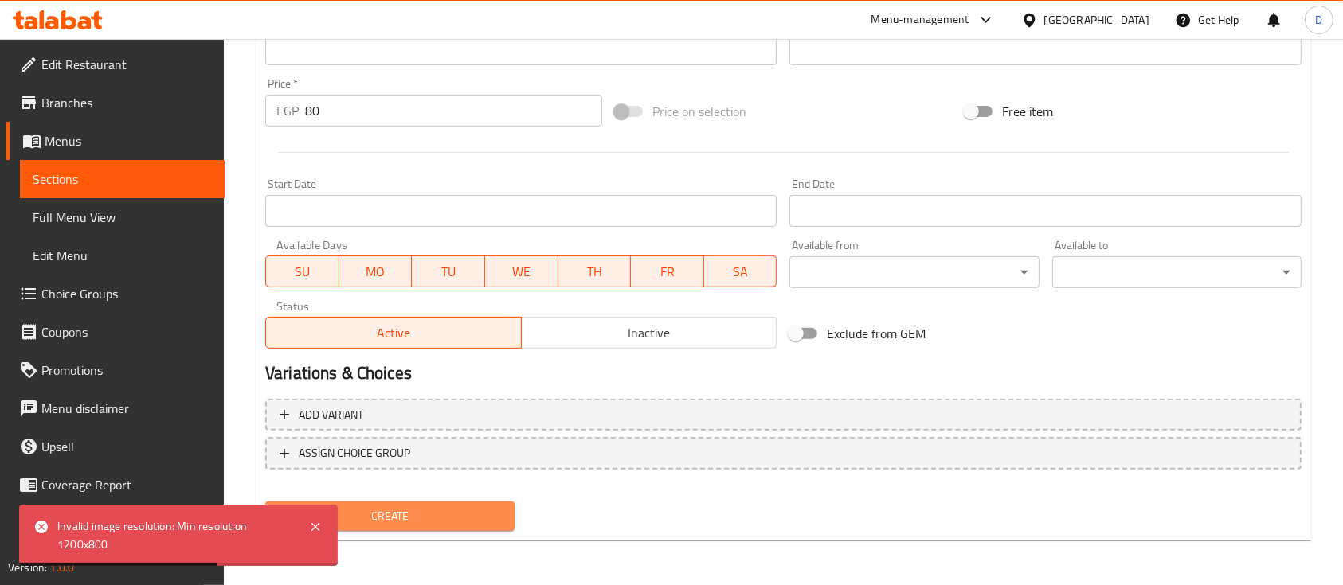
click at [431, 521] on span "Create" at bounding box center [390, 517] width 224 height 20
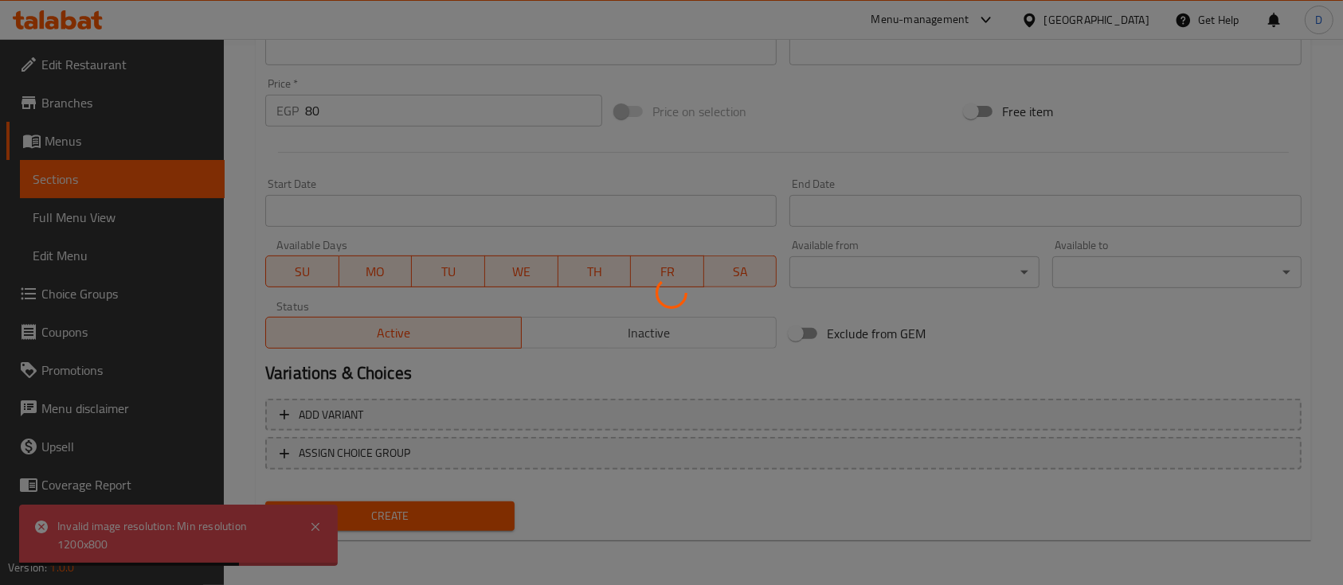
type input "0"
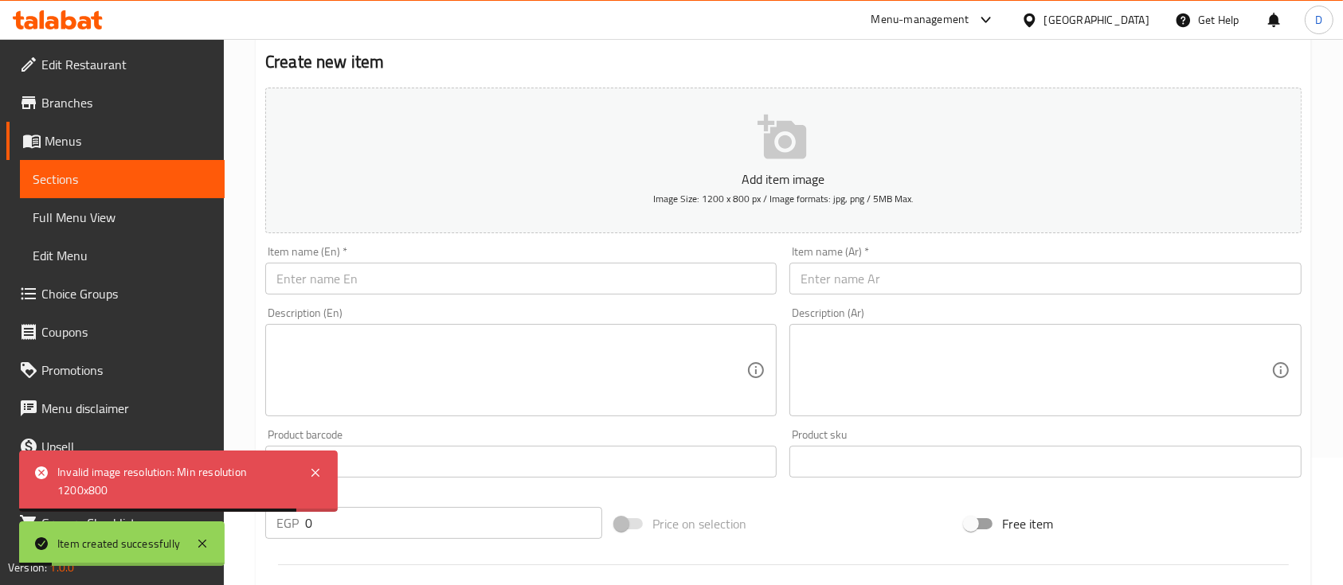
scroll to position [0, 0]
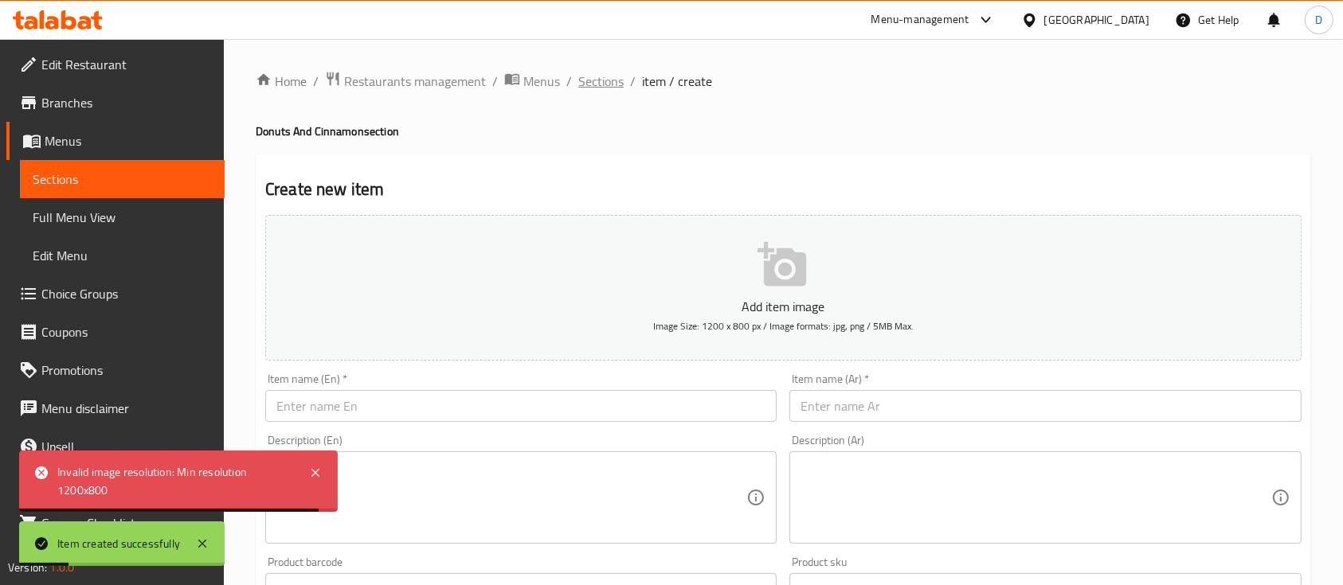
click at [589, 72] on span "Sections" at bounding box center [600, 81] width 45 height 19
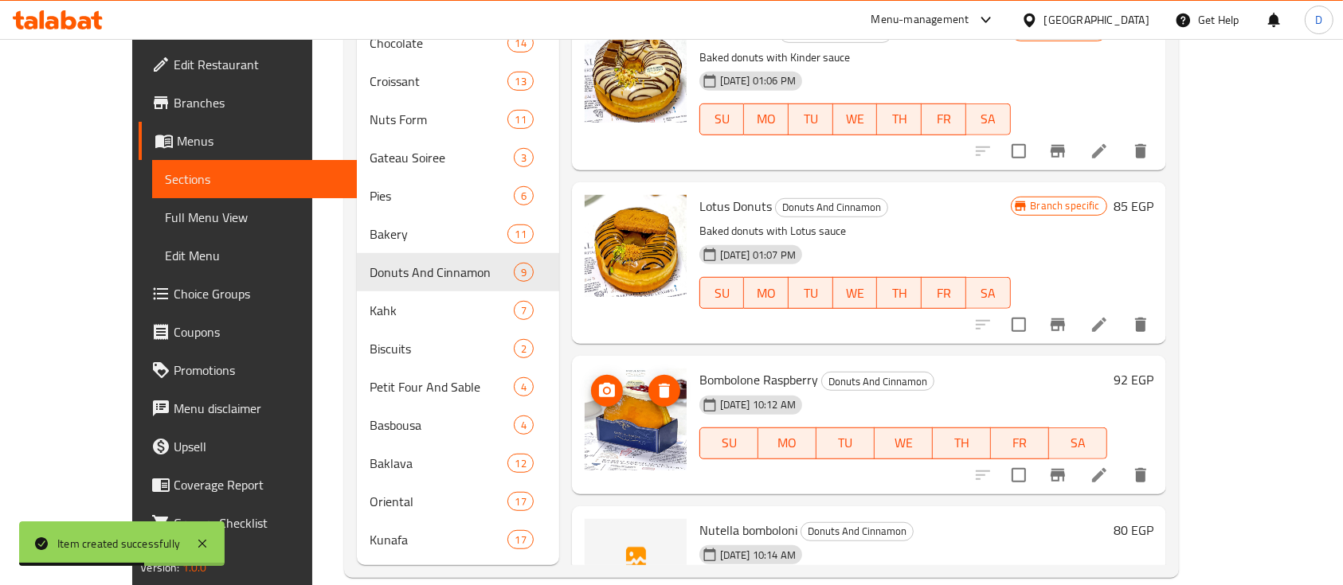
scroll to position [252, 0]
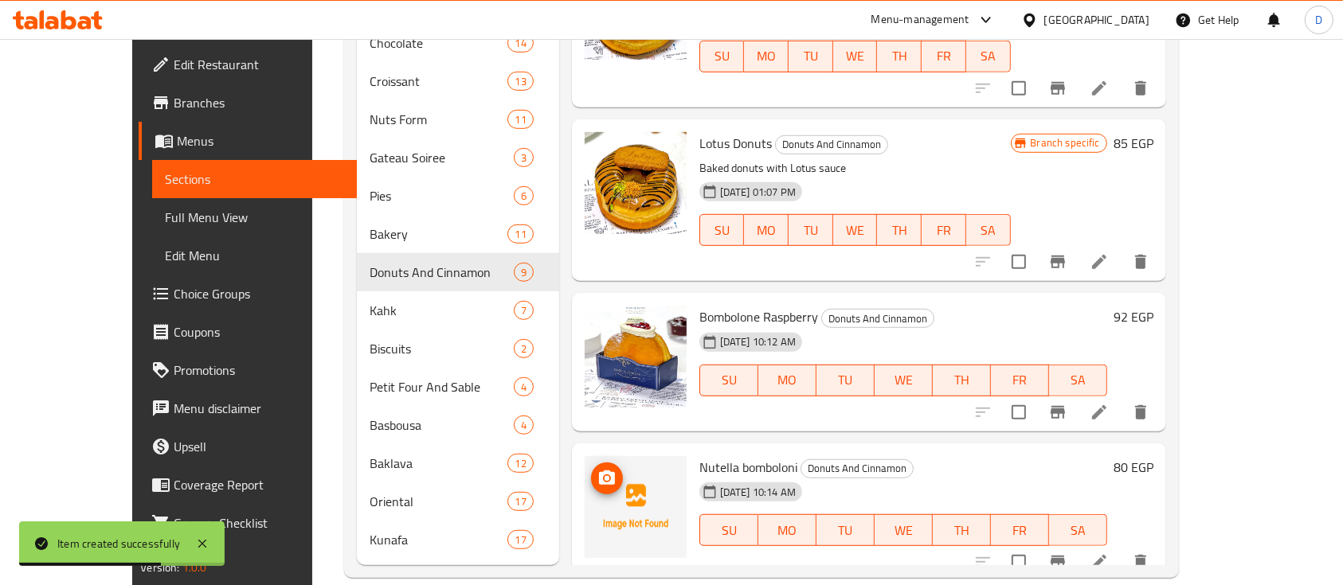
click at [591, 463] on button "upload picture" at bounding box center [607, 479] width 32 height 32
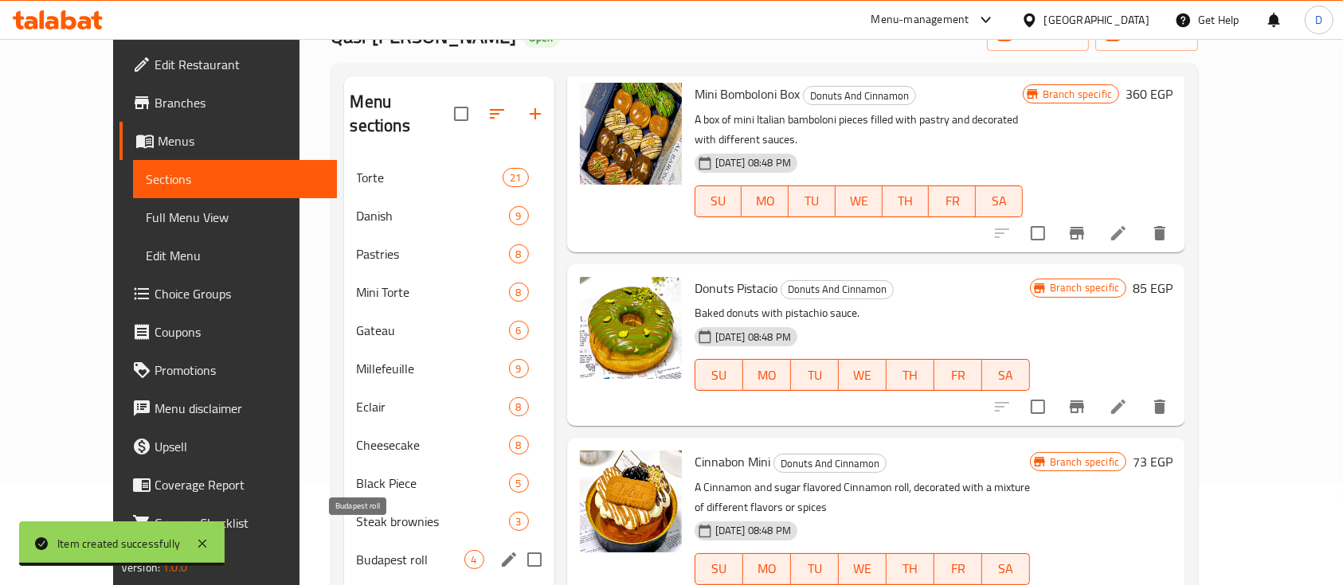
scroll to position [0, 0]
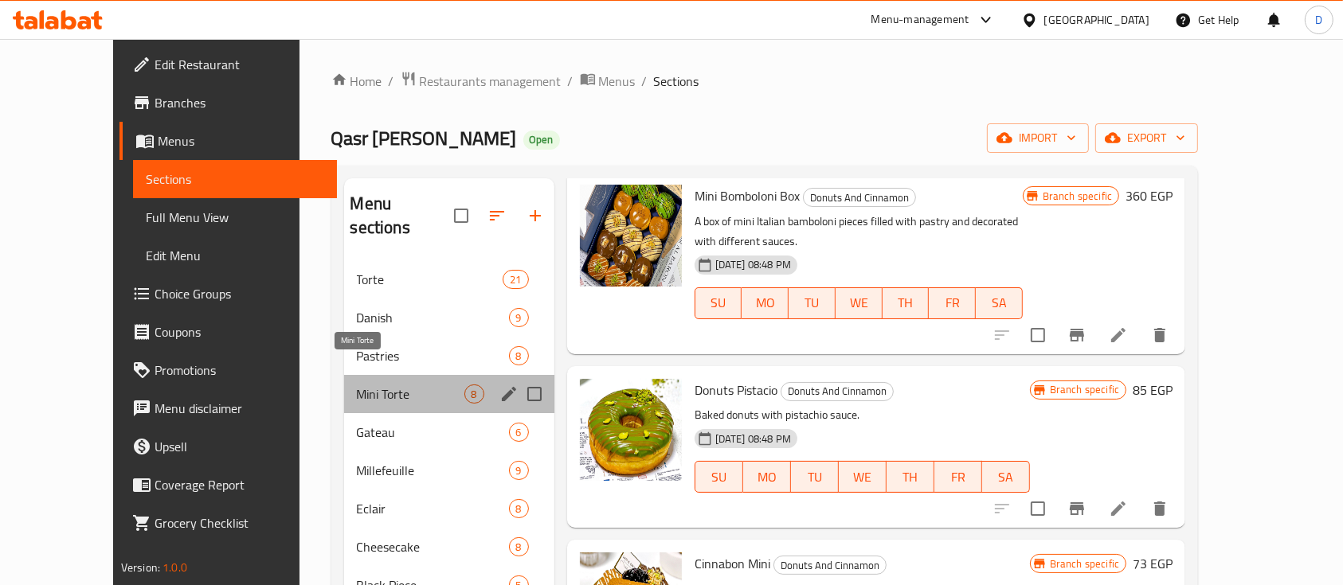
click at [357, 385] on span "Mini Torte" at bounding box center [411, 394] width 108 height 19
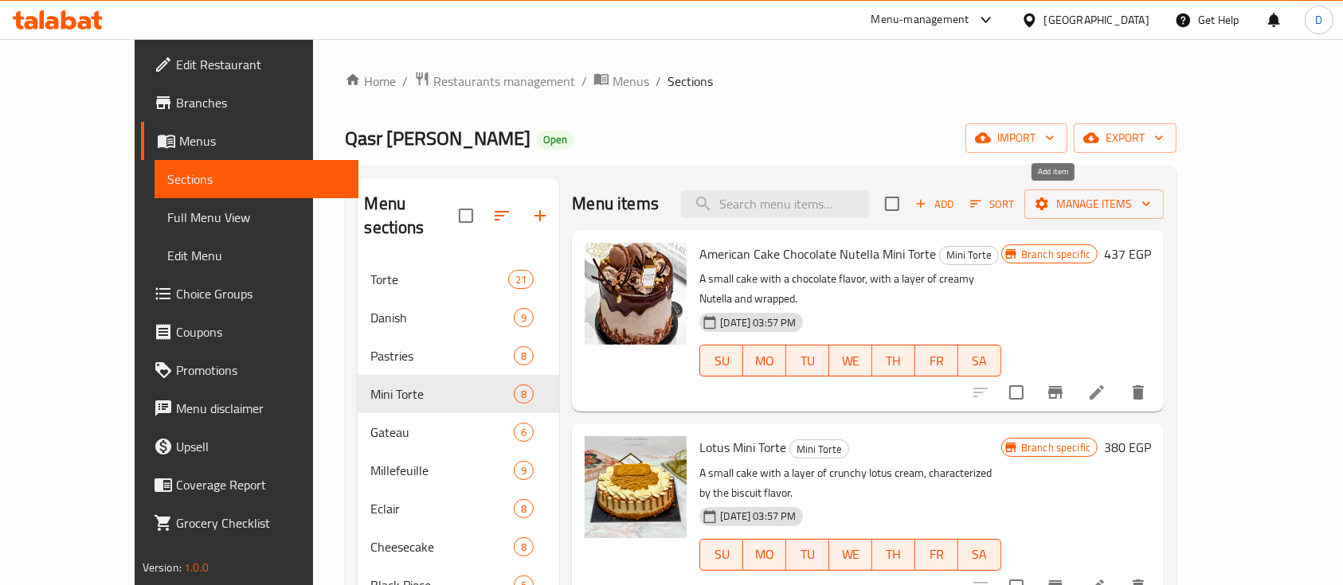
click at [956, 201] on span "Add" at bounding box center [934, 204] width 43 height 18
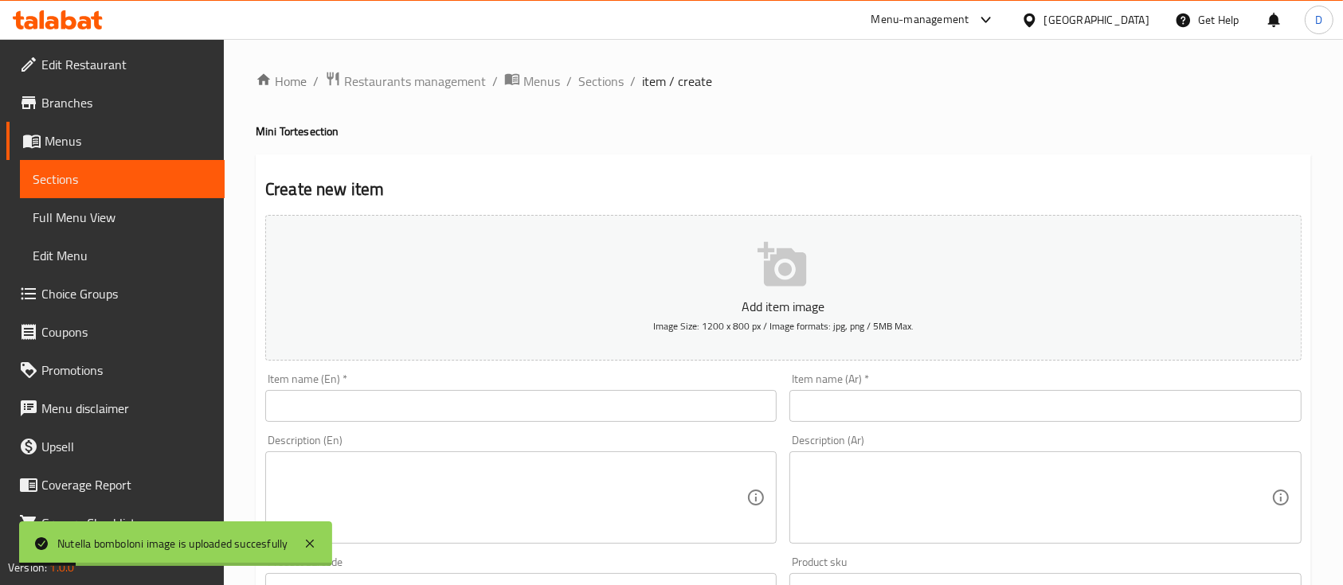
click at [855, 400] on input "text" at bounding box center [1044, 406] width 511 height 32
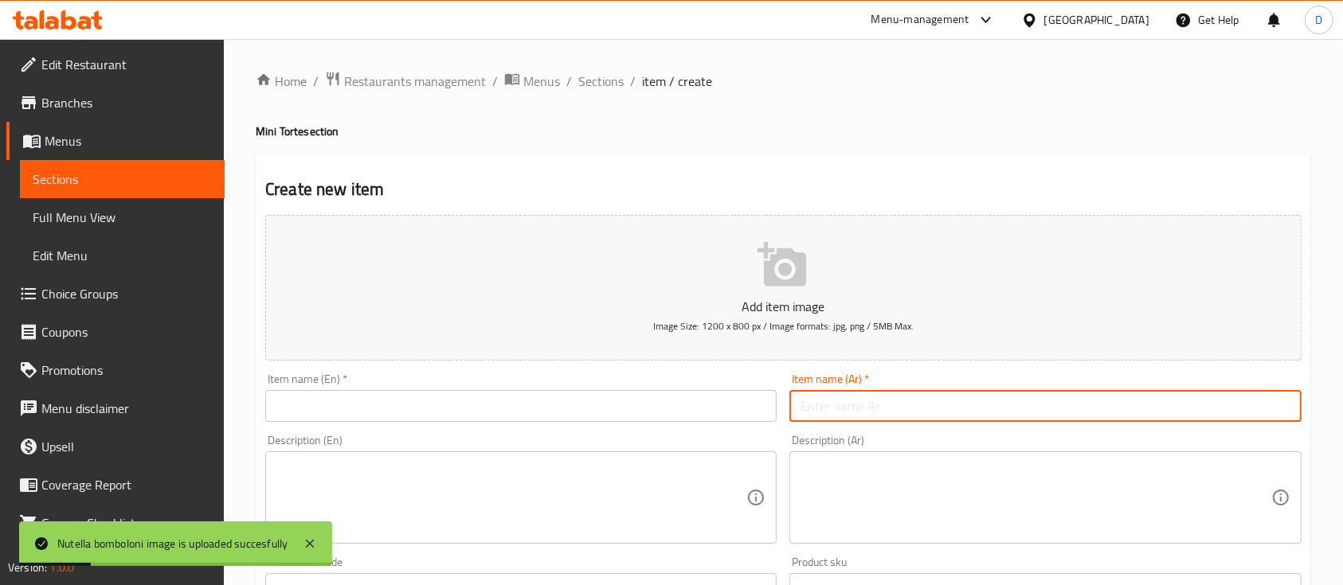
paste input "ميني تورتة تشيز كراميل"
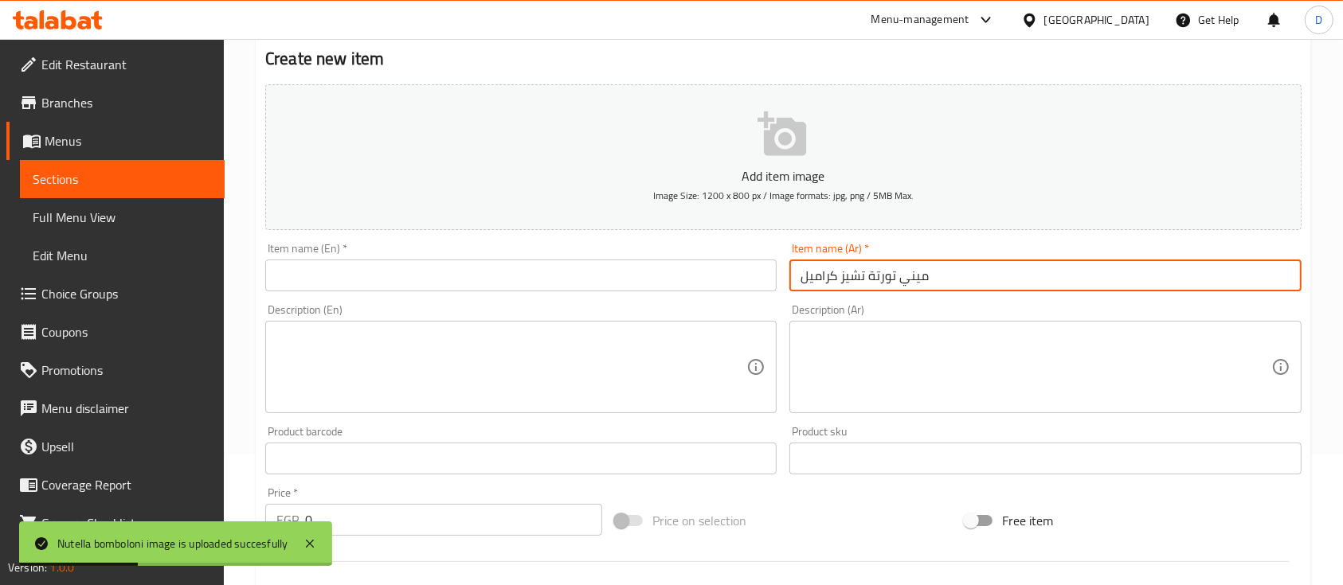
scroll to position [212, 0]
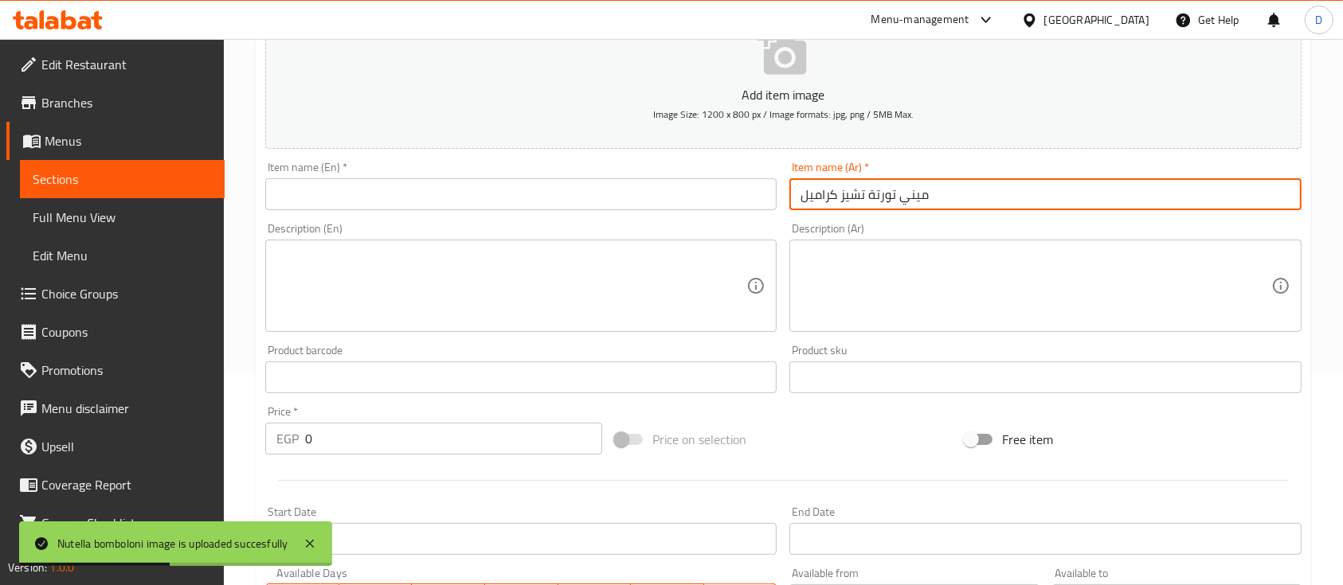
type input "ميني تورتة تشيز كراميل"
click at [472, 441] on input "0" at bounding box center [453, 439] width 297 height 32
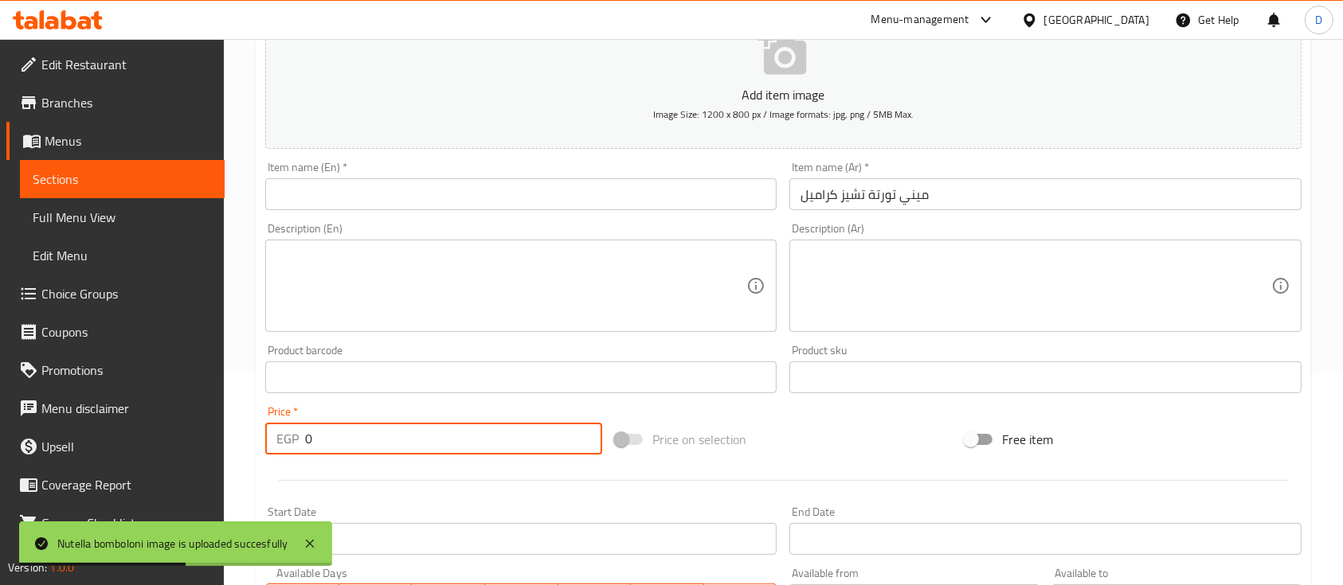
click at [472, 440] on input "0" at bounding box center [453, 439] width 297 height 32
type input "391"
click at [1038, 192] on input "ميني تورتة تشيز كراميل" at bounding box center [1044, 194] width 511 height 32
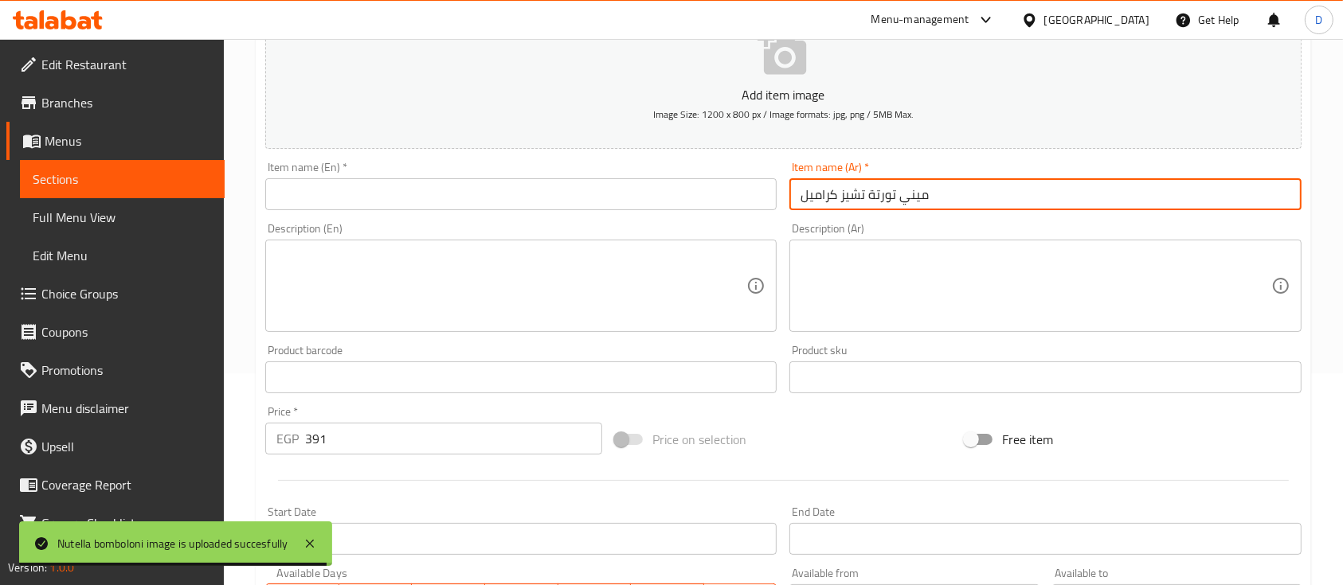
click at [1038, 192] on input "ميني تورتة تشيز كراميل" at bounding box center [1044, 194] width 511 height 32
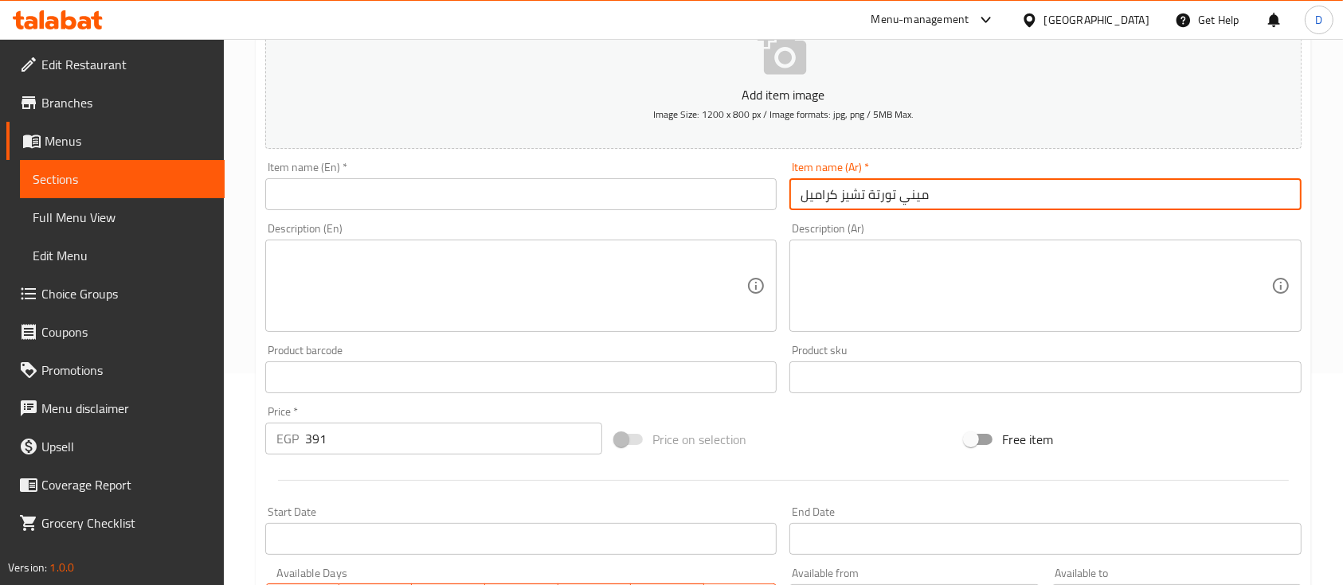
click at [541, 198] on input "text" at bounding box center [520, 194] width 511 height 32
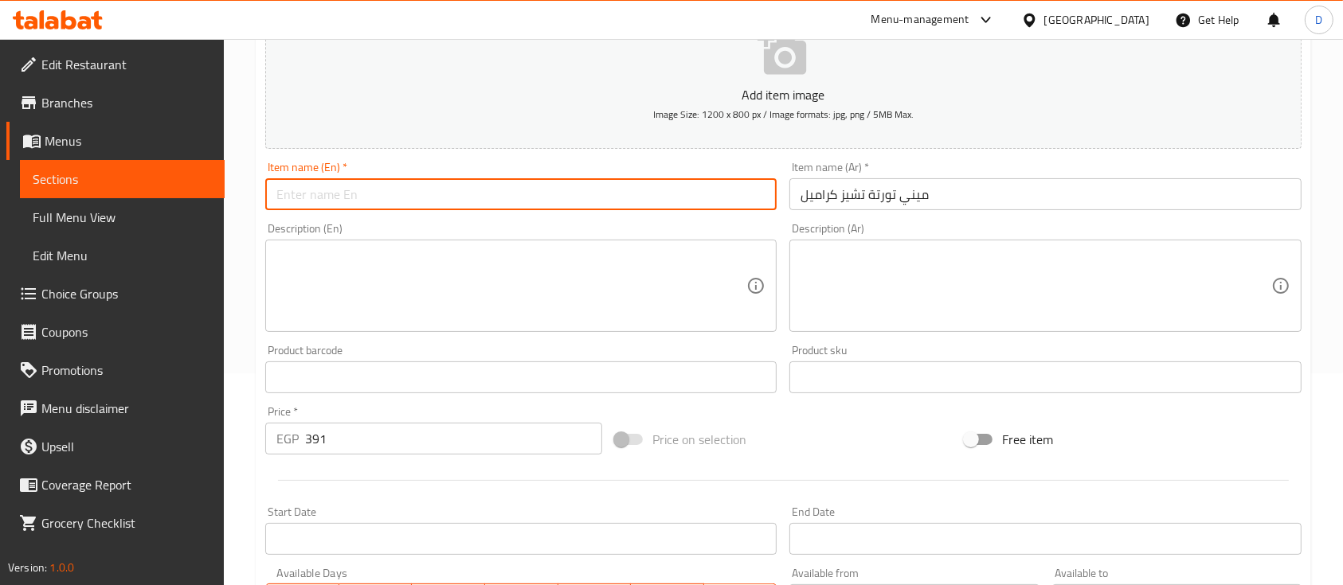
paste input "Mini Caramel Cheesecake"
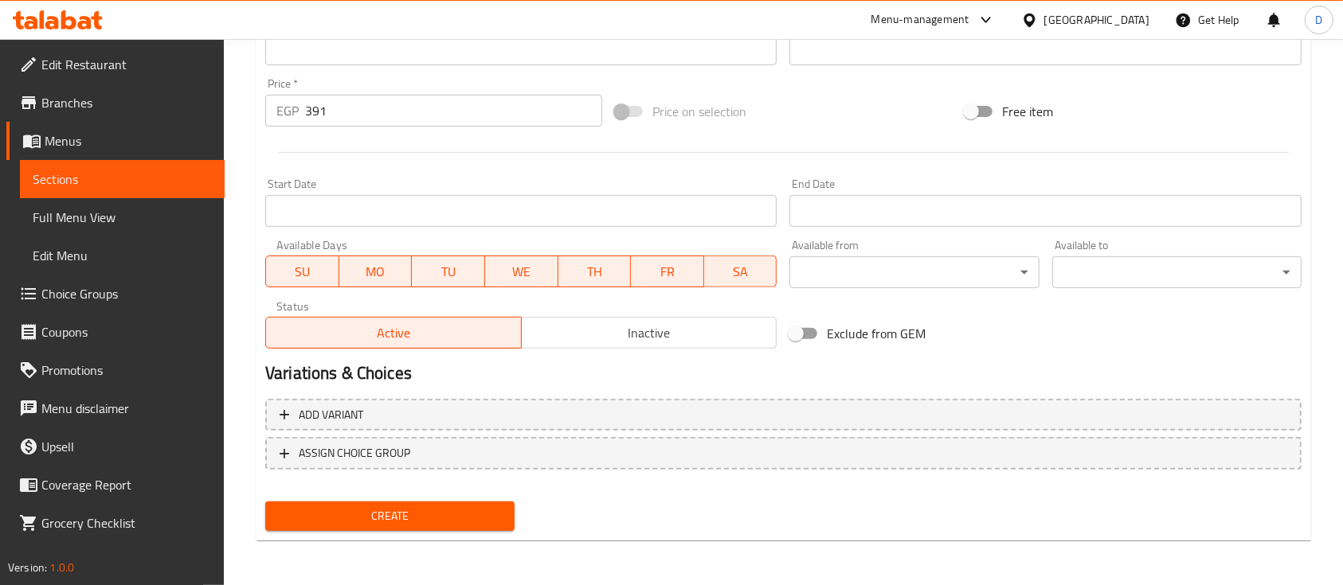
type input "Mini Caramel Cheesecake"
click at [443, 518] on span "Create" at bounding box center [390, 517] width 224 height 20
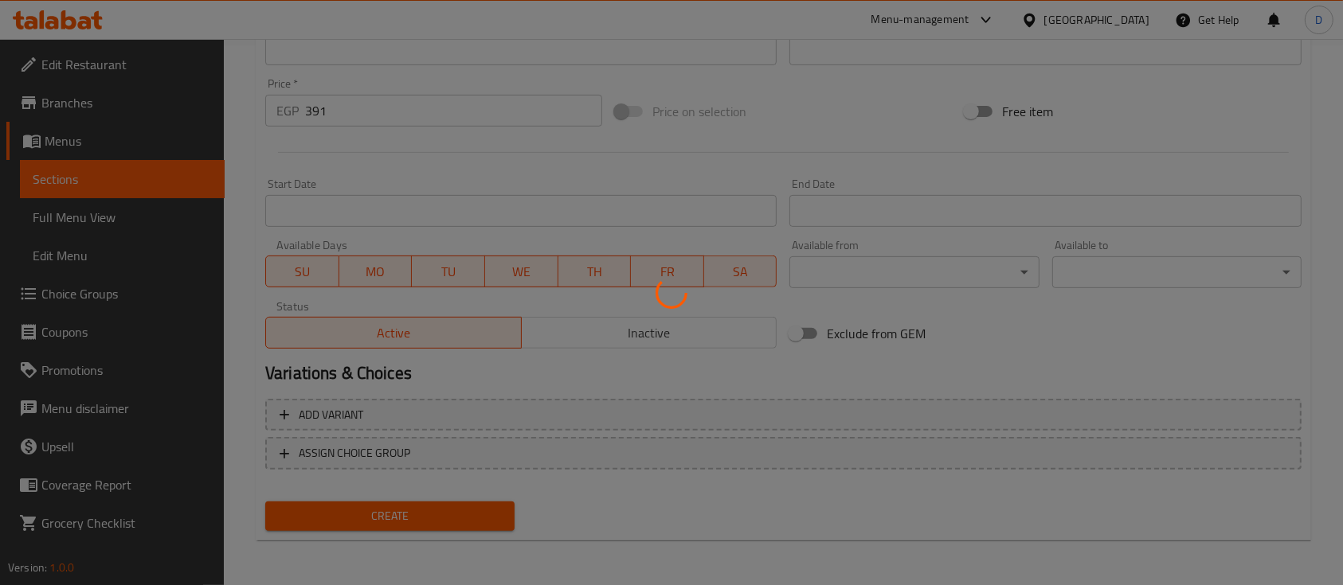
scroll to position [9, 0]
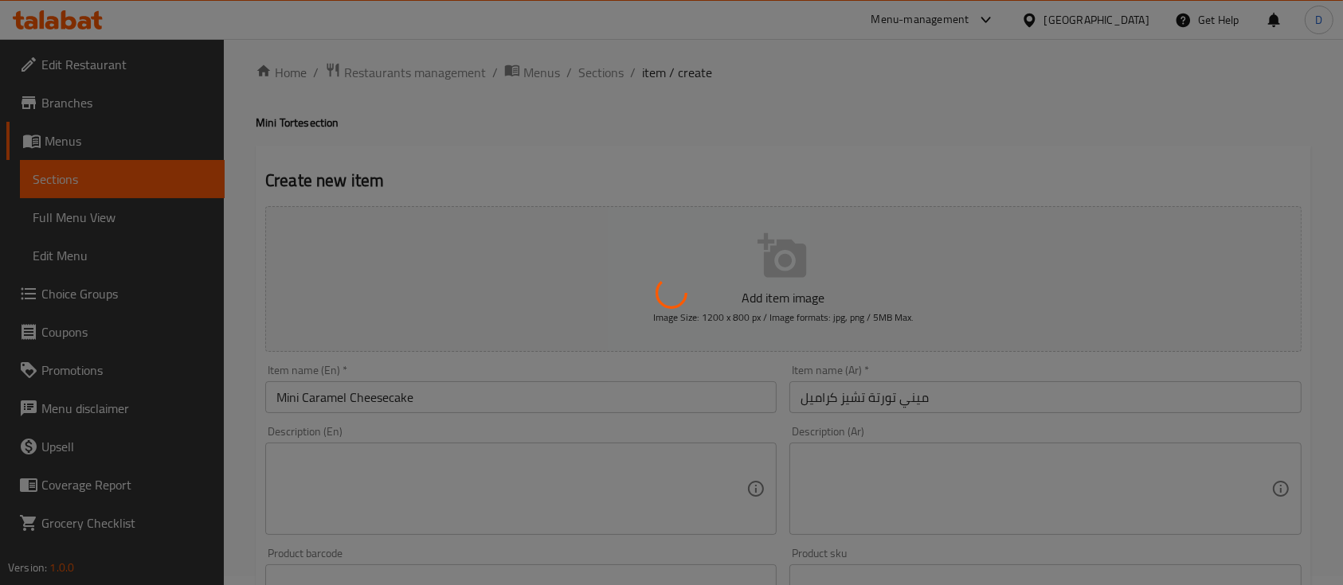
type input "0"
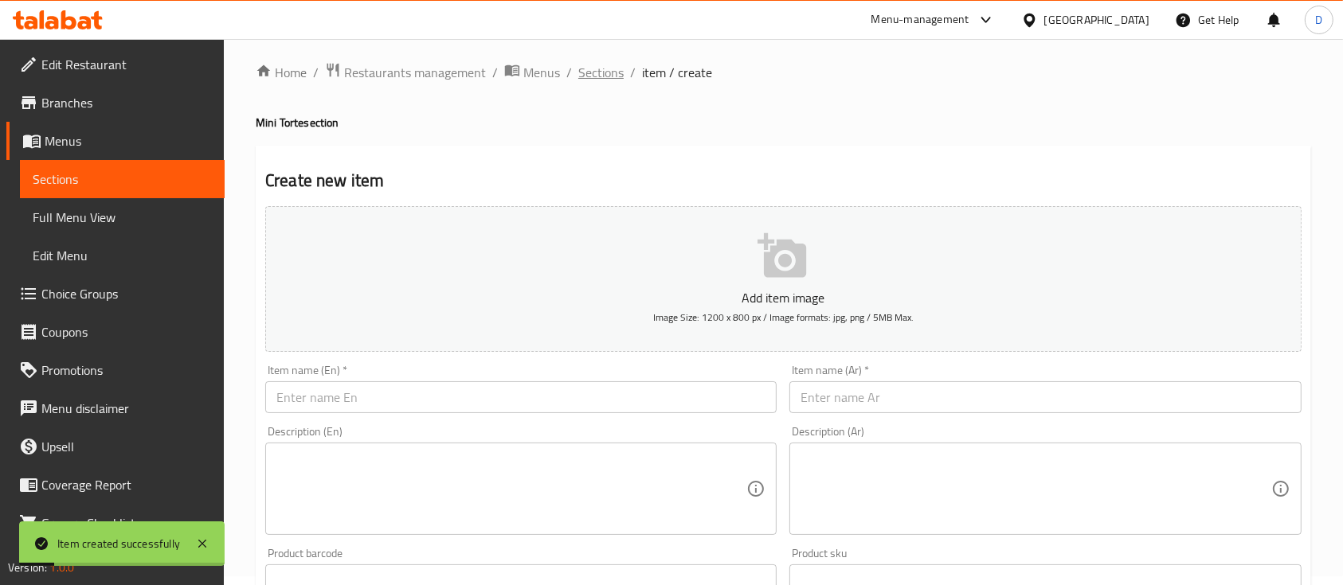
click at [595, 73] on span "Sections" at bounding box center [600, 72] width 45 height 19
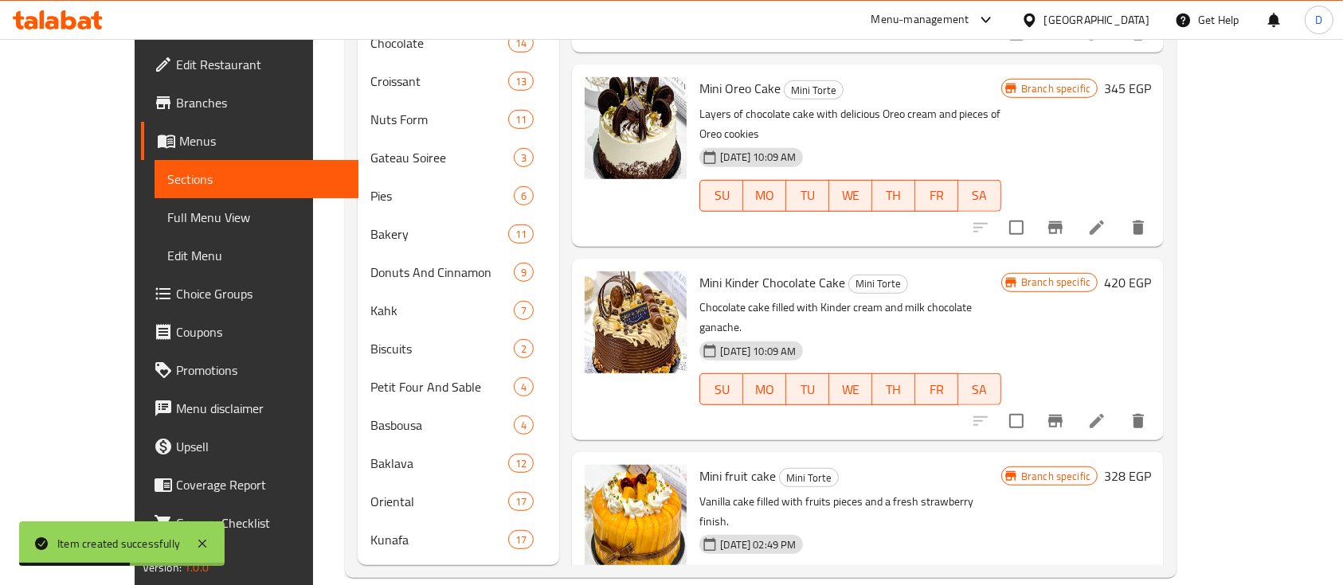
scroll to position [276, 0]
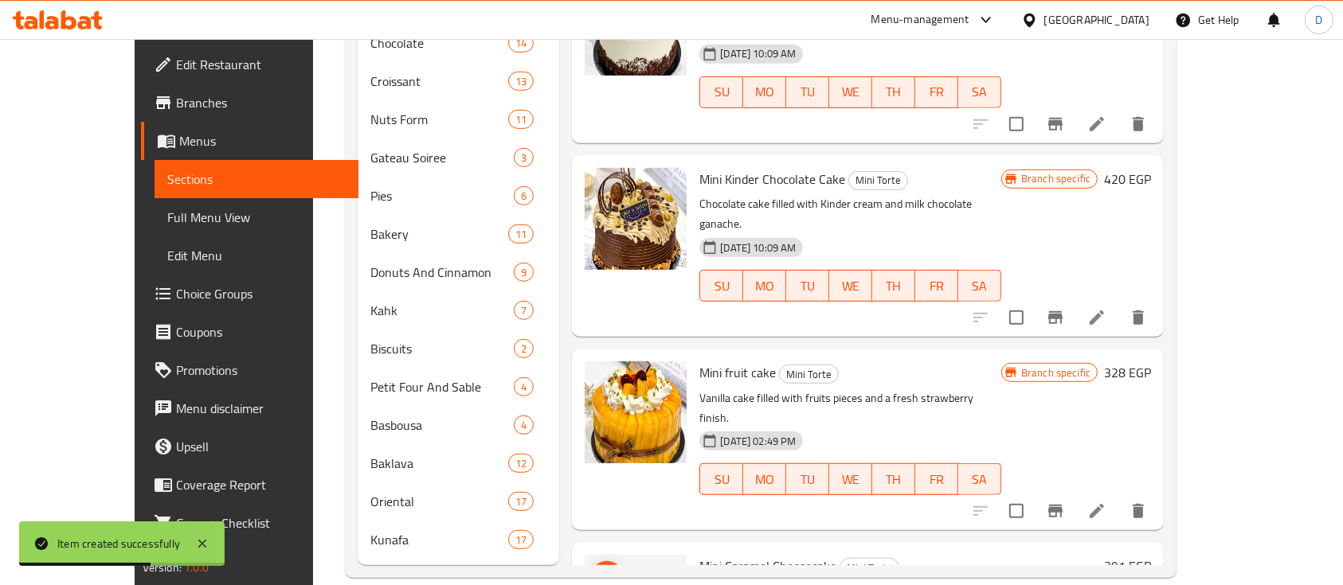
click at [605, 575] on circle "upload picture" at bounding box center [607, 577] width 5 height 5
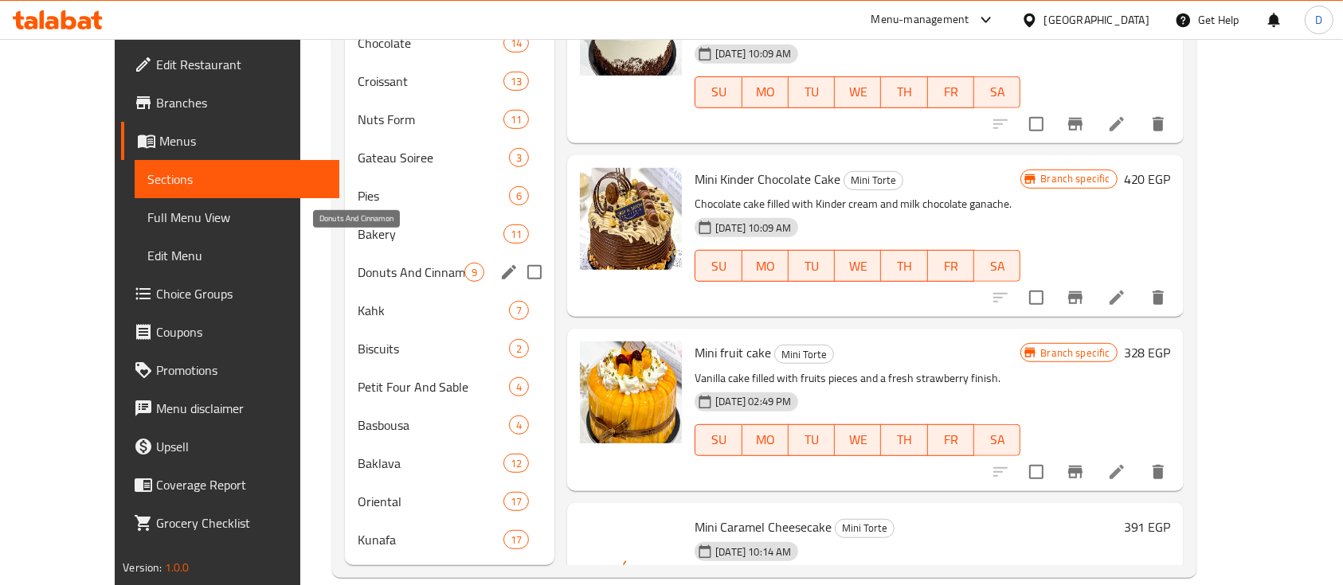
click at [373, 263] on span "Donuts And Cinnamon" at bounding box center [411, 272] width 107 height 19
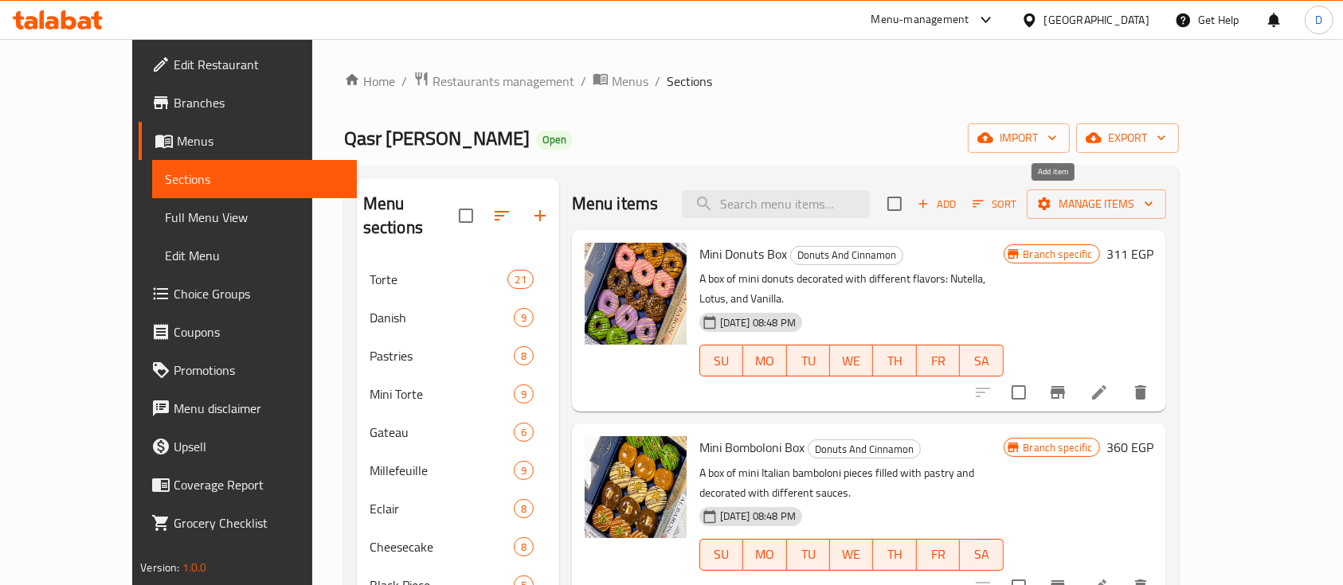
click at [958, 198] on span "Add" at bounding box center [936, 204] width 43 height 18
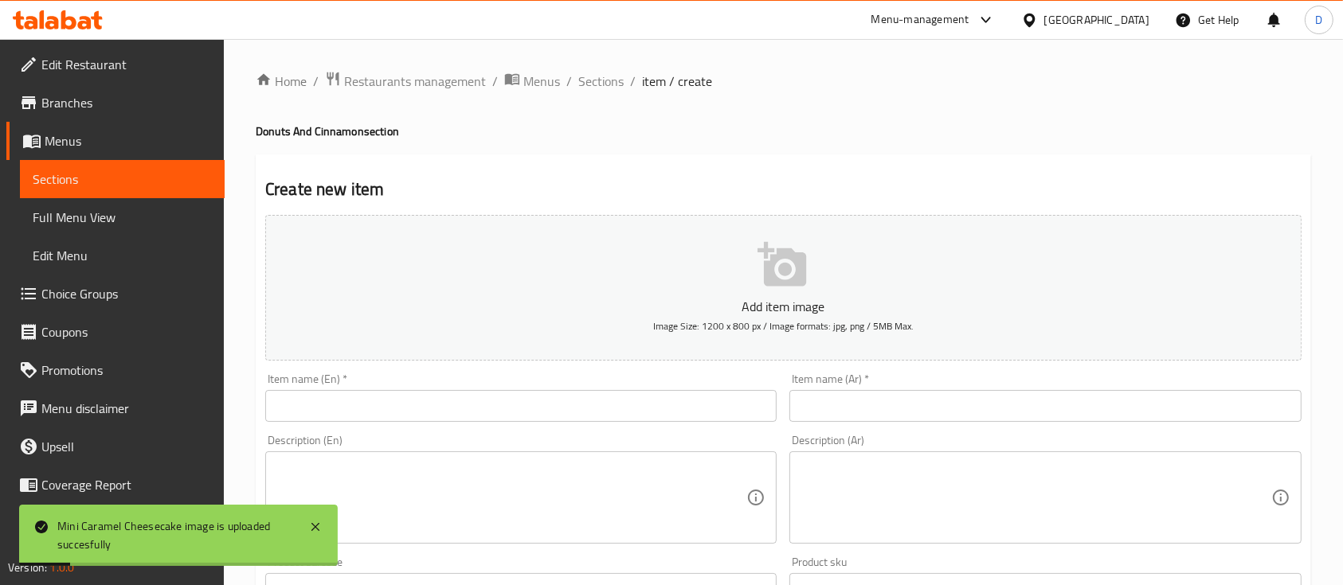
click at [844, 424] on div "Item name (Ar)   * Item name (Ar) *" at bounding box center [1045, 397] width 524 height 61
click at [849, 405] on input "text" at bounding box center [1044, 406] width 511 height 32
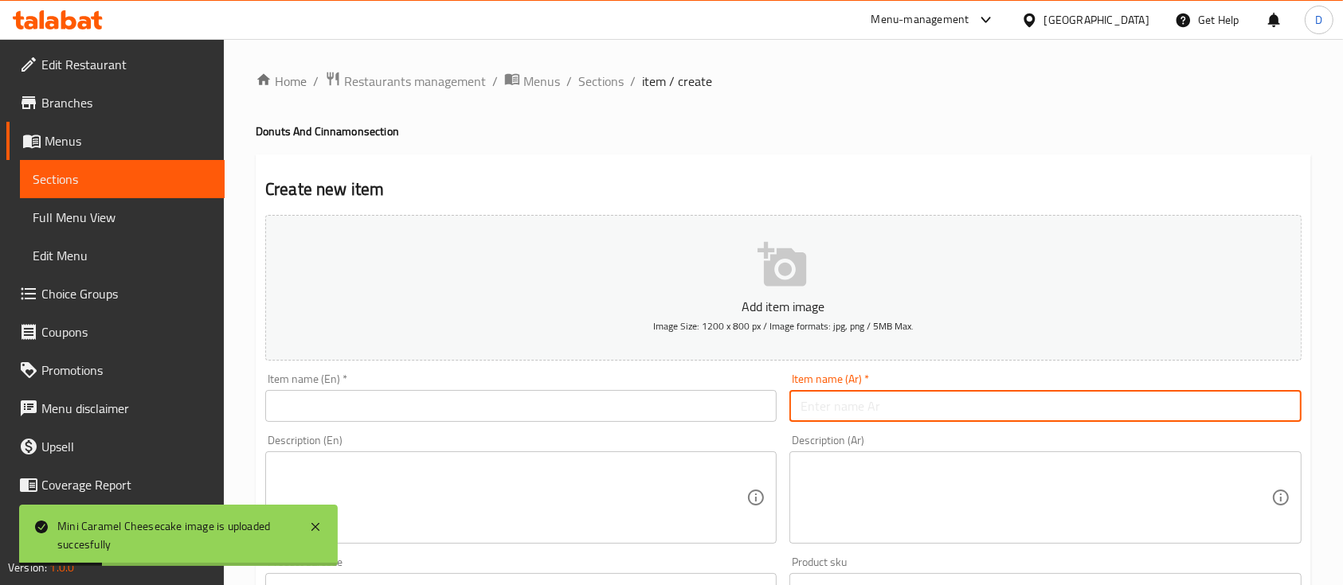
paste input "بومبولوني فستق"
type input "بومبولوني فستق"
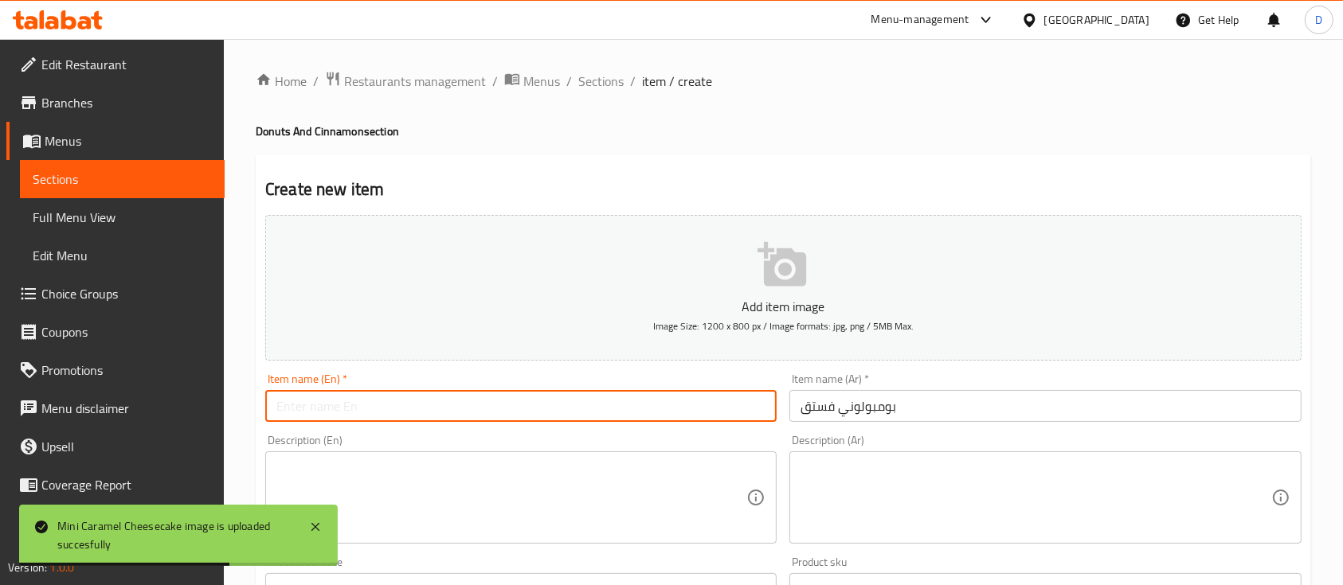
click at [552, 416] on input "text" at bounding box center [520, 406] width 511 height 32
paste input "Pistachio bomboloni"
type input "Pistachio bomboloni"
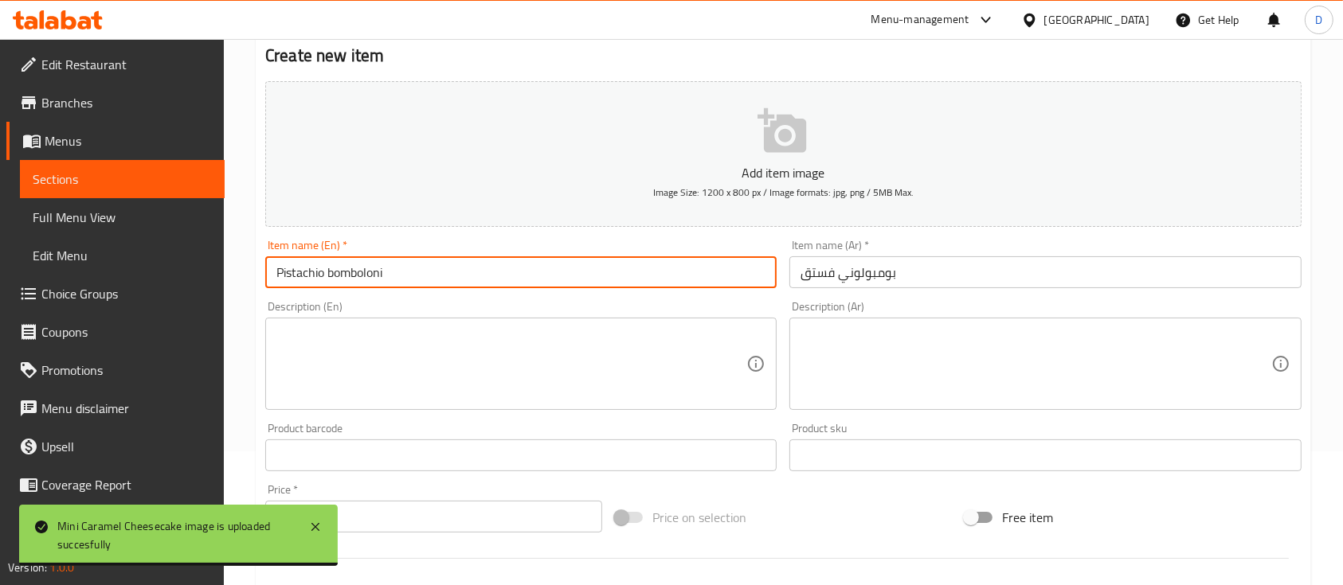
scroll to position [212, 0]
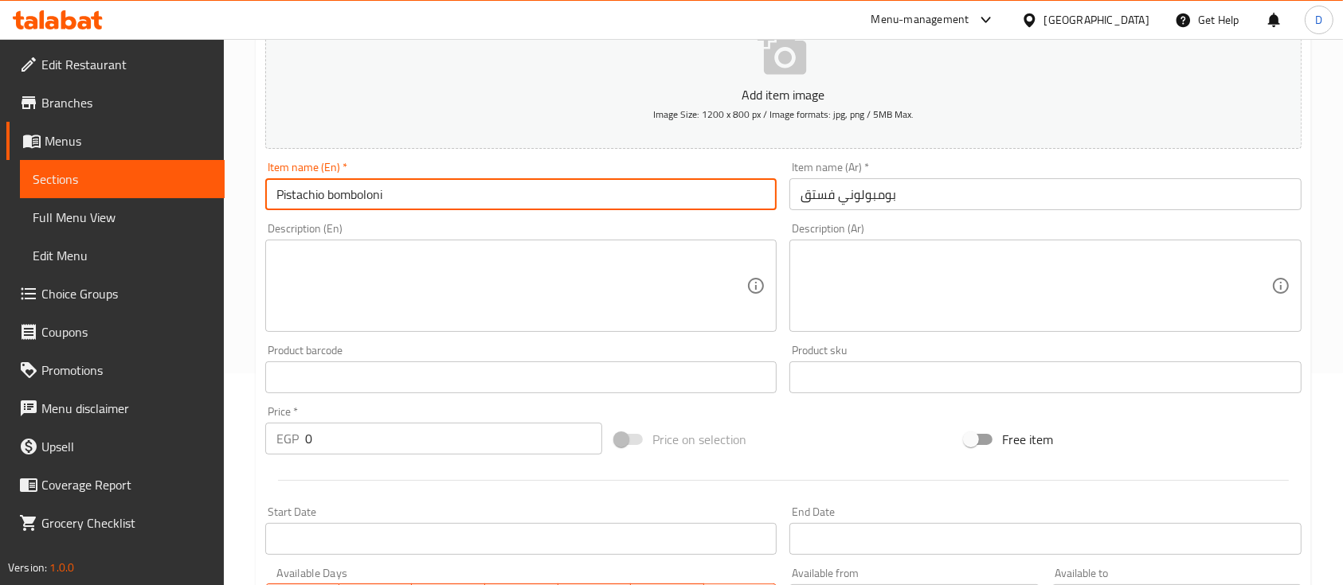
click at [435, 433] on input "0" at bounding box center [453, 439] width 297 height 32
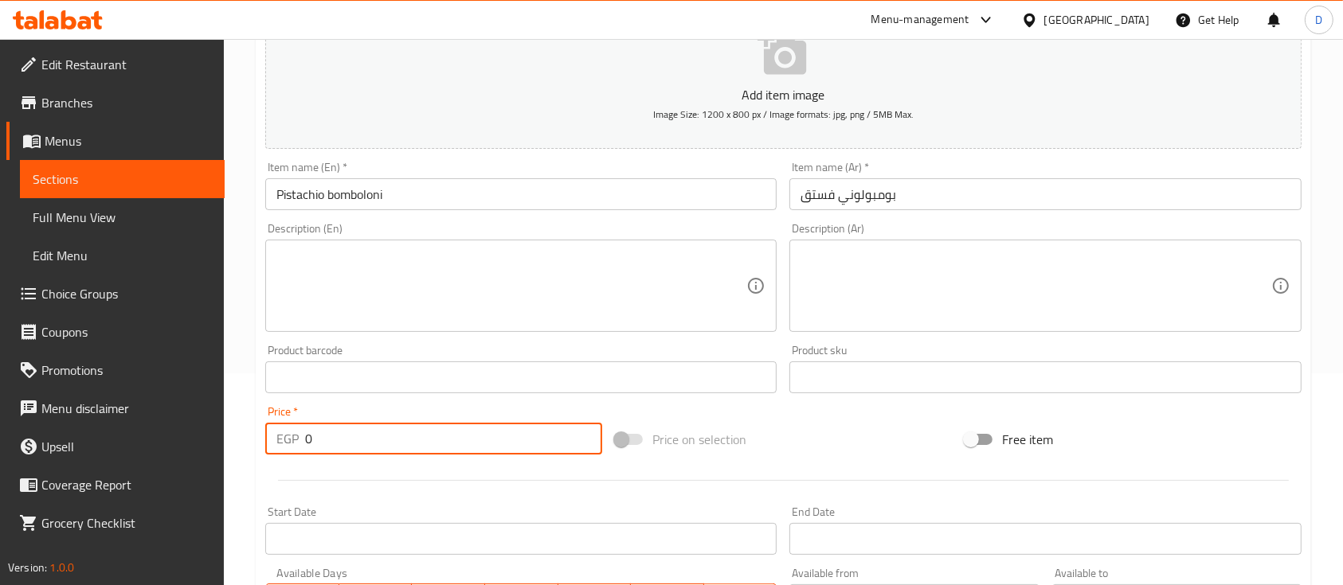
click at [435, 433] on input "0" at bounding box center [453, 439] width 297 height 32
type input "80"
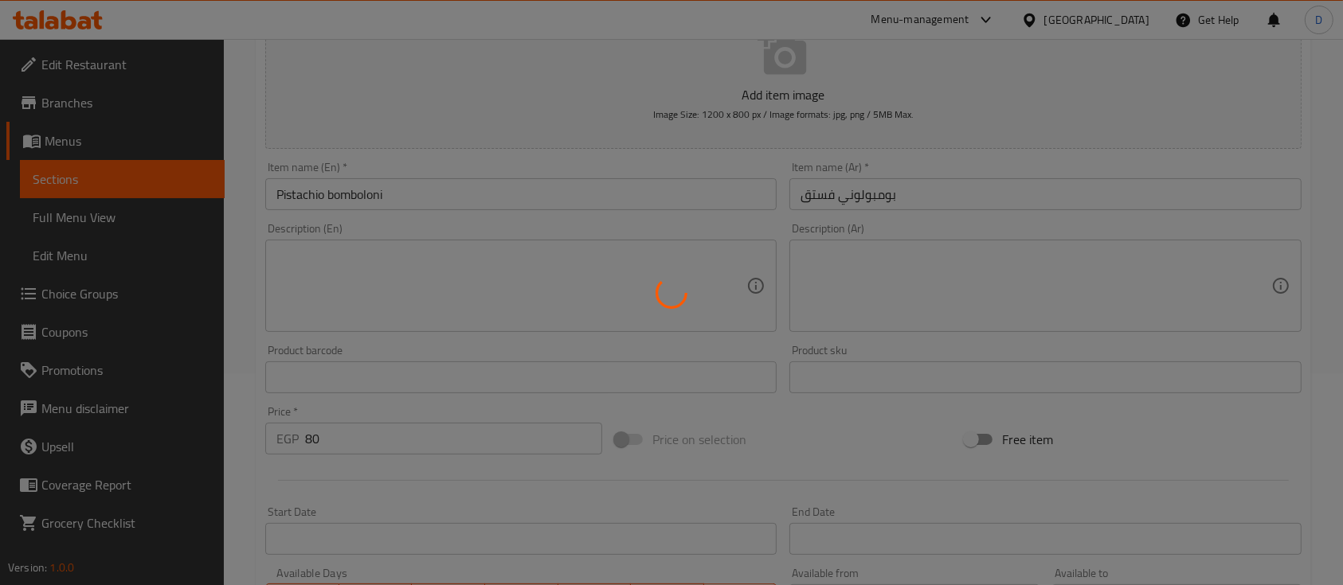
type input "0"
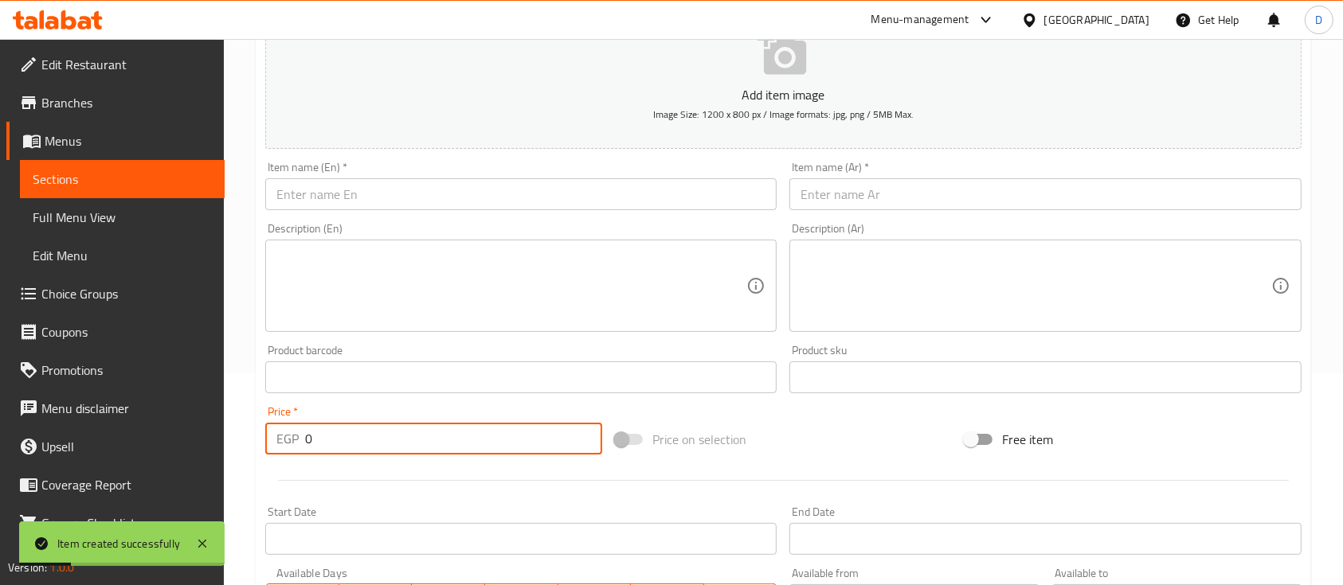
scroll to position [0, 0]
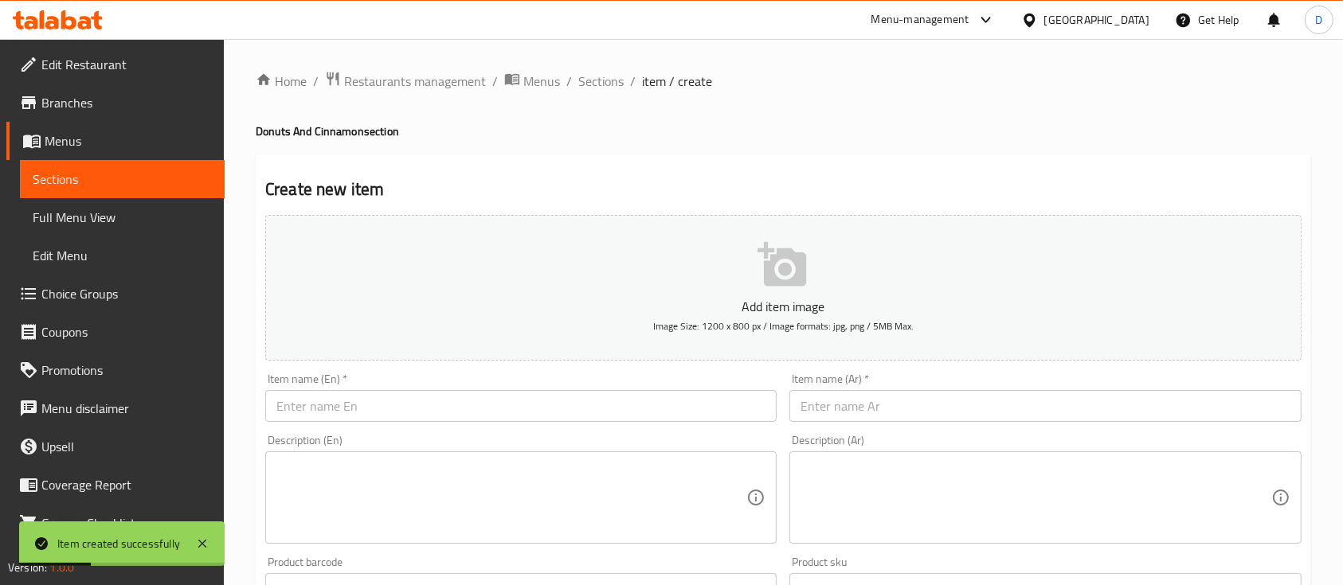
drag, startPoint x: 608, startPoint y: 86, endPoint x: 635, endPoint y: 100, distance: 30.3
click at [608, 85] on span "Sections" at bounding box center [600, 81] width 45 height 19
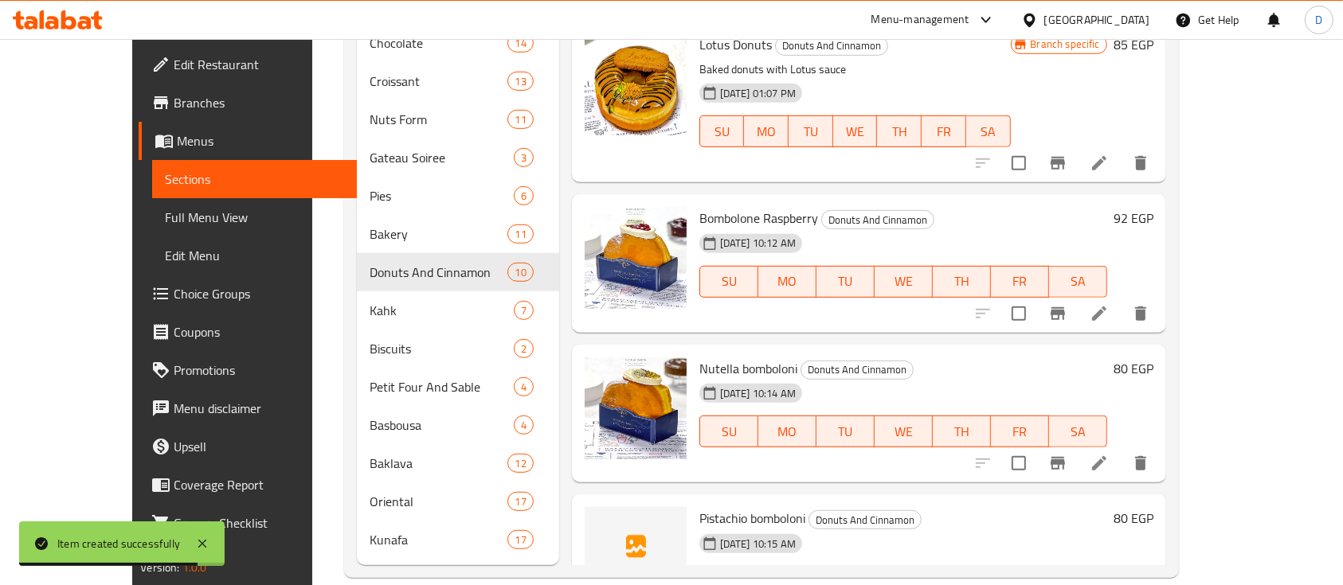
scroll to position [401, 0]
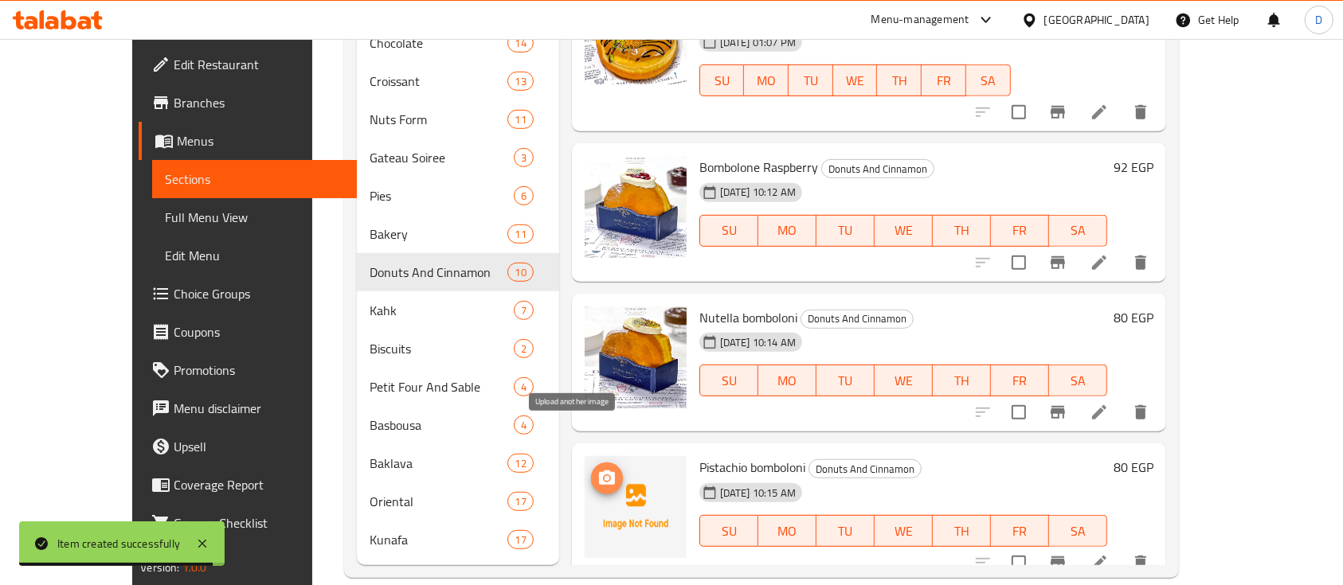
click at [591, 469] on span "upload picture" at bounding box center [607, 478] width 32 height 19
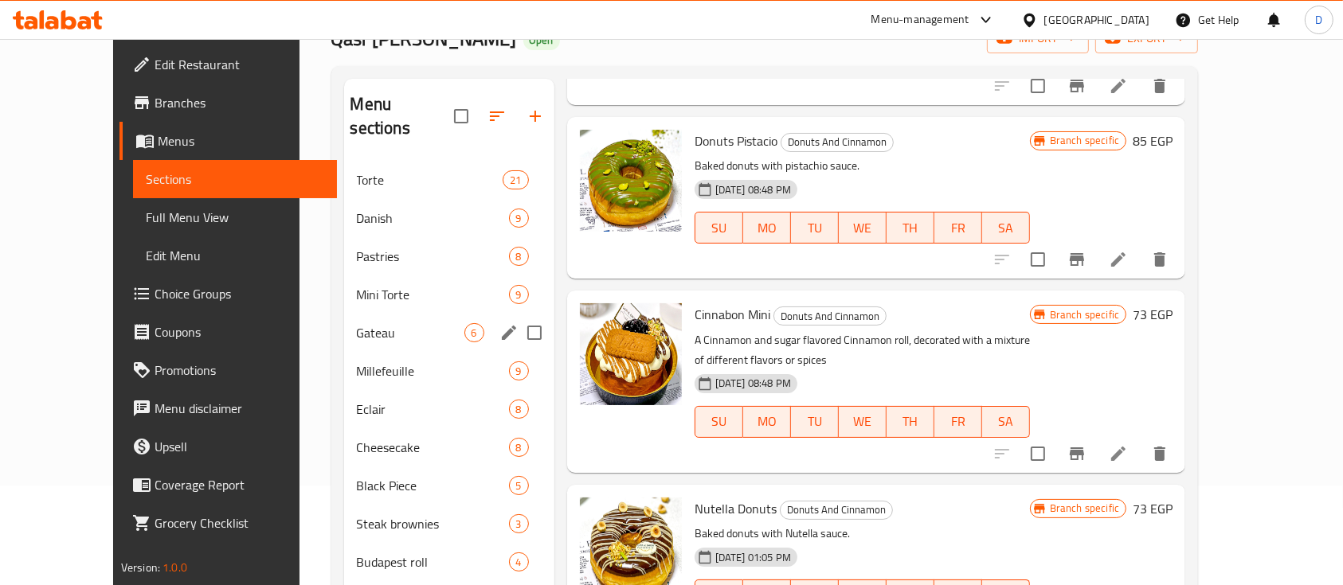
scroll to position [0, 0]
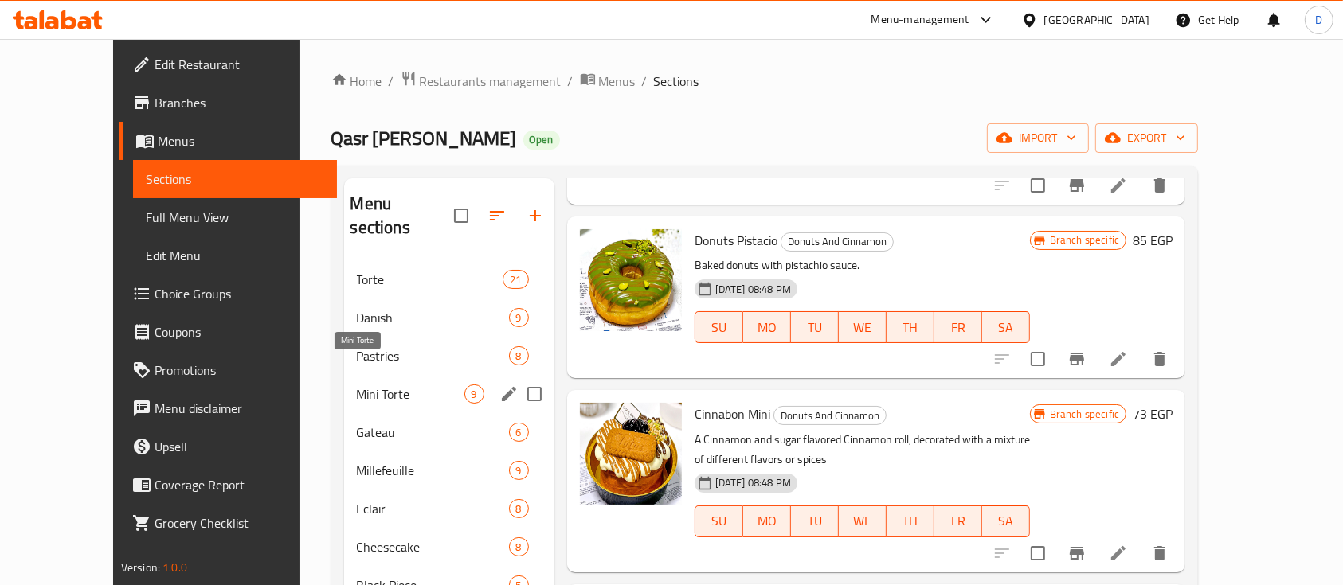
click at [357, 385] on span "Mini Torte" at bounding box center [411, 394] width 108 height 19
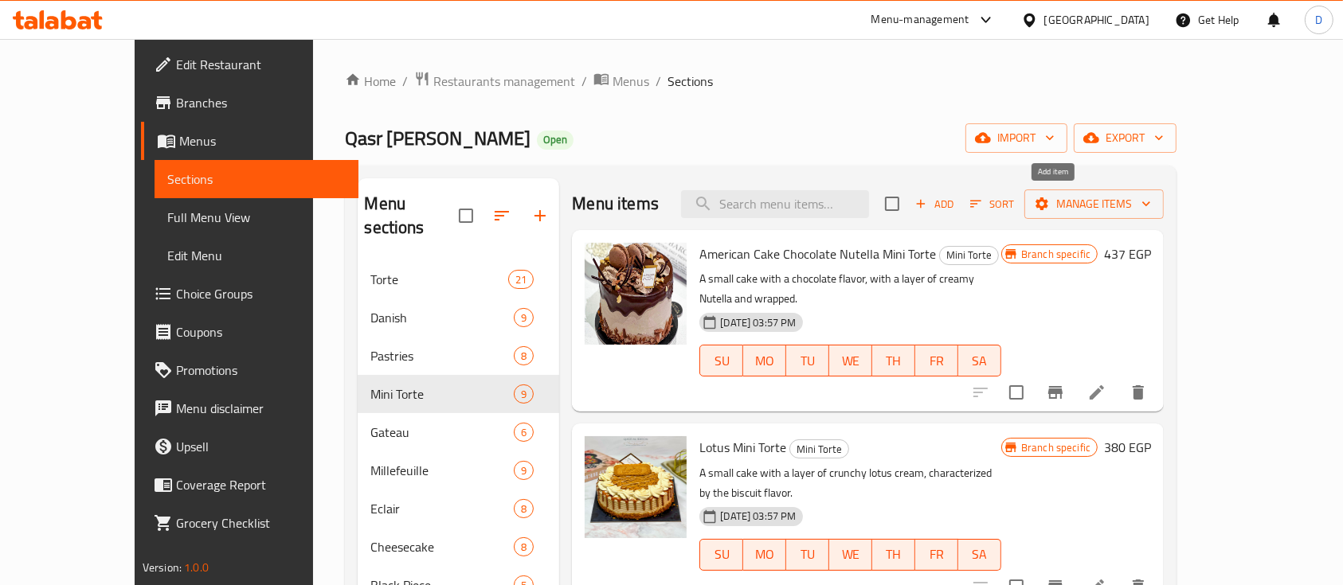
click at [956, 207] on span "Add" at bounding box center [934, 204] width 43 height 18
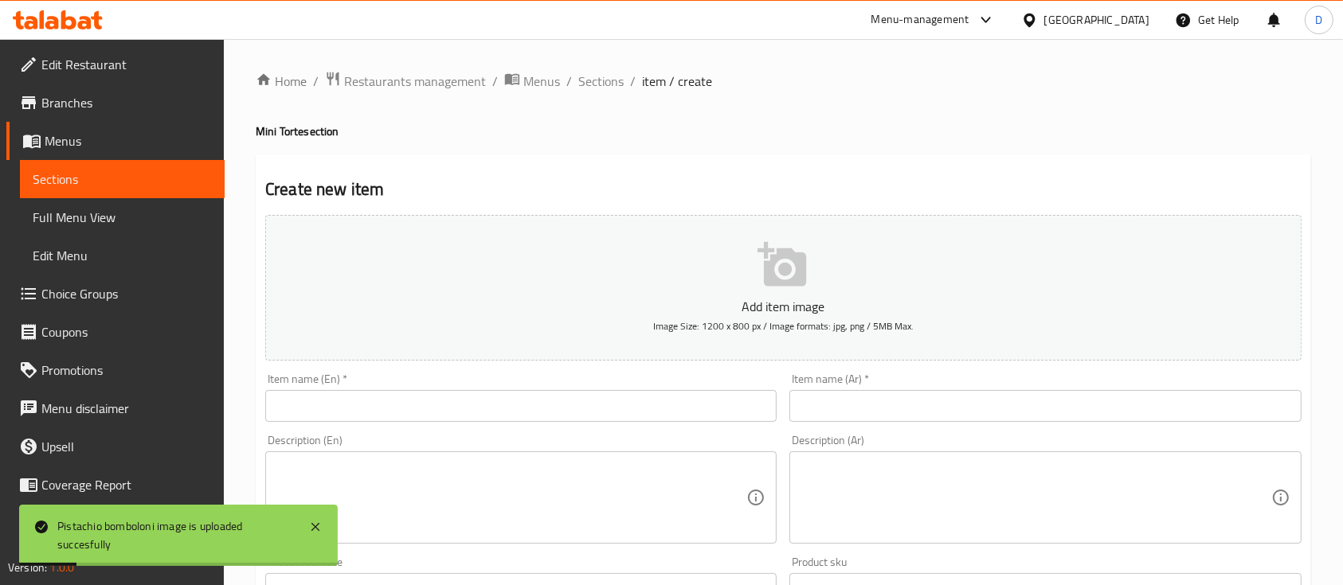
click at [875, 410] on input "text" at bounding box center [1044, 406] width 511 height 32
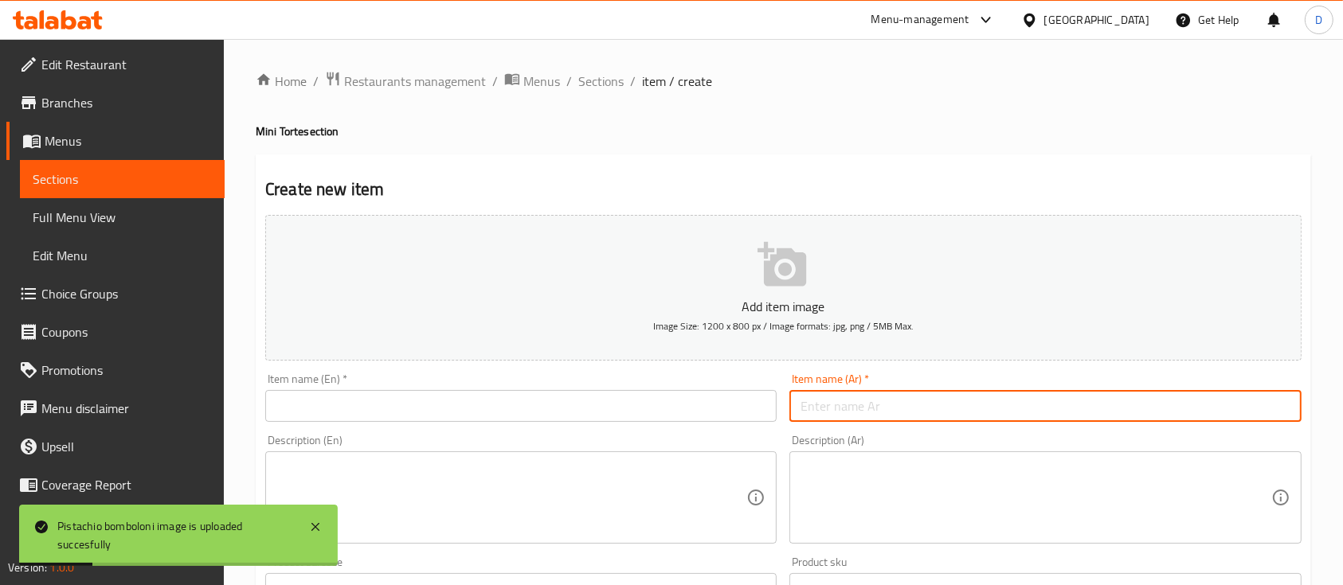
paste input "ميني تورتة تشيز تراميسو"
type input "ميني تورتة تشيز تراميسو"
click at [589, 401] on input "text" at bounding box center [520, 406] width 511 height 32
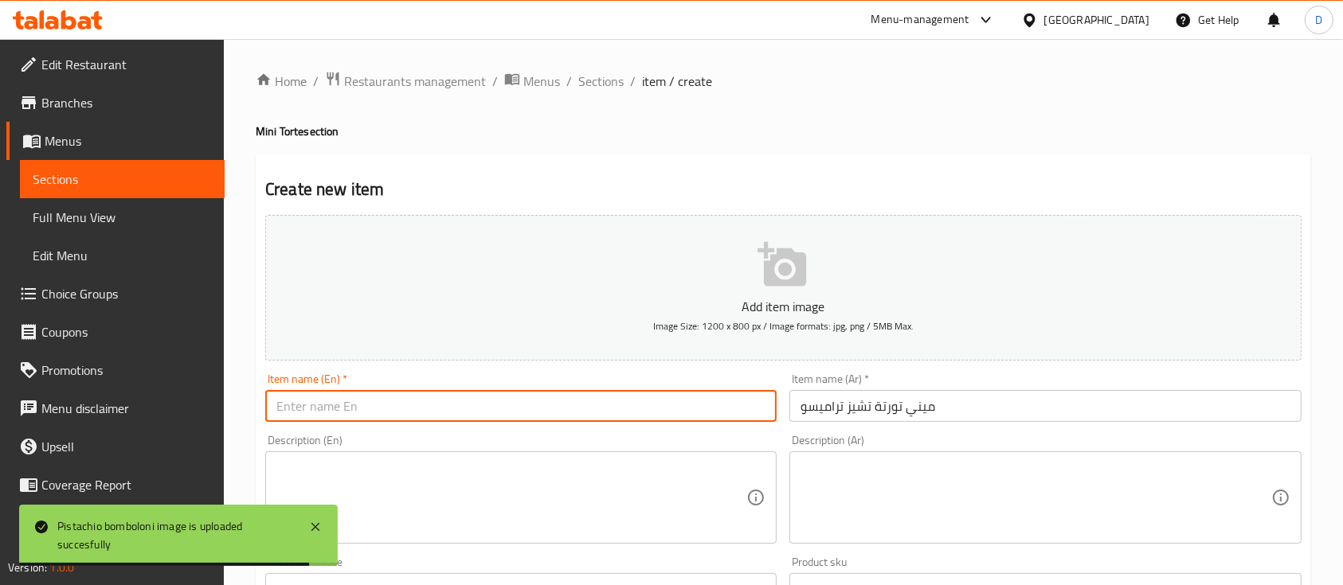
paste input "Mini Tiramisu Cheesecake"
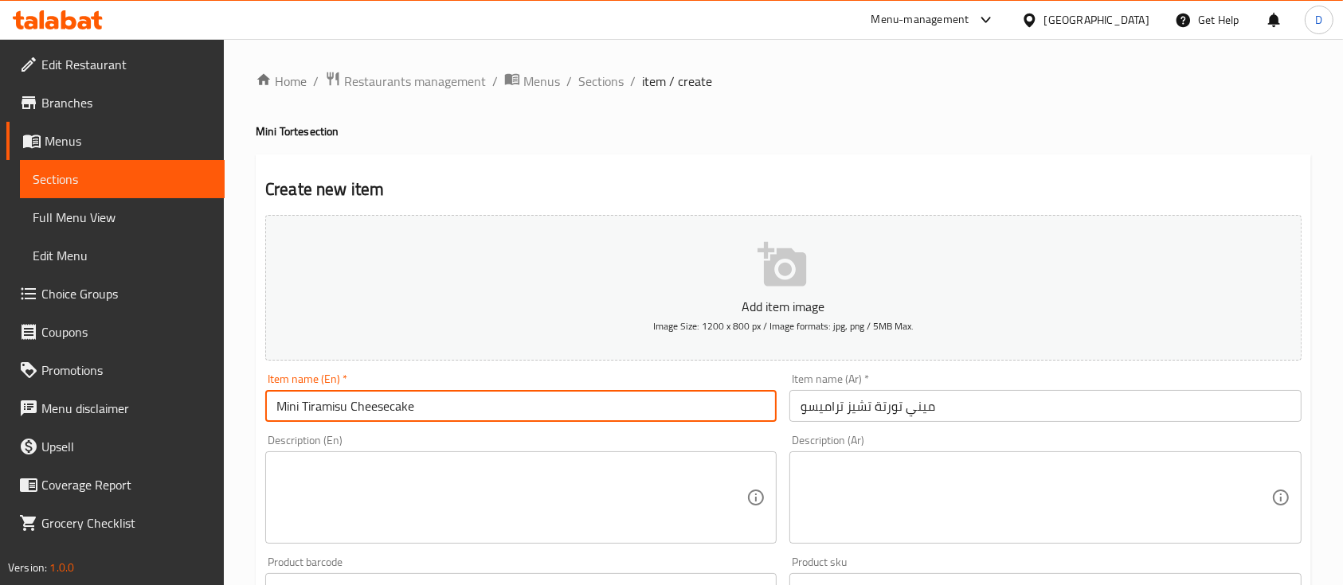
type input "Mini Tiramisu Cheesecake"
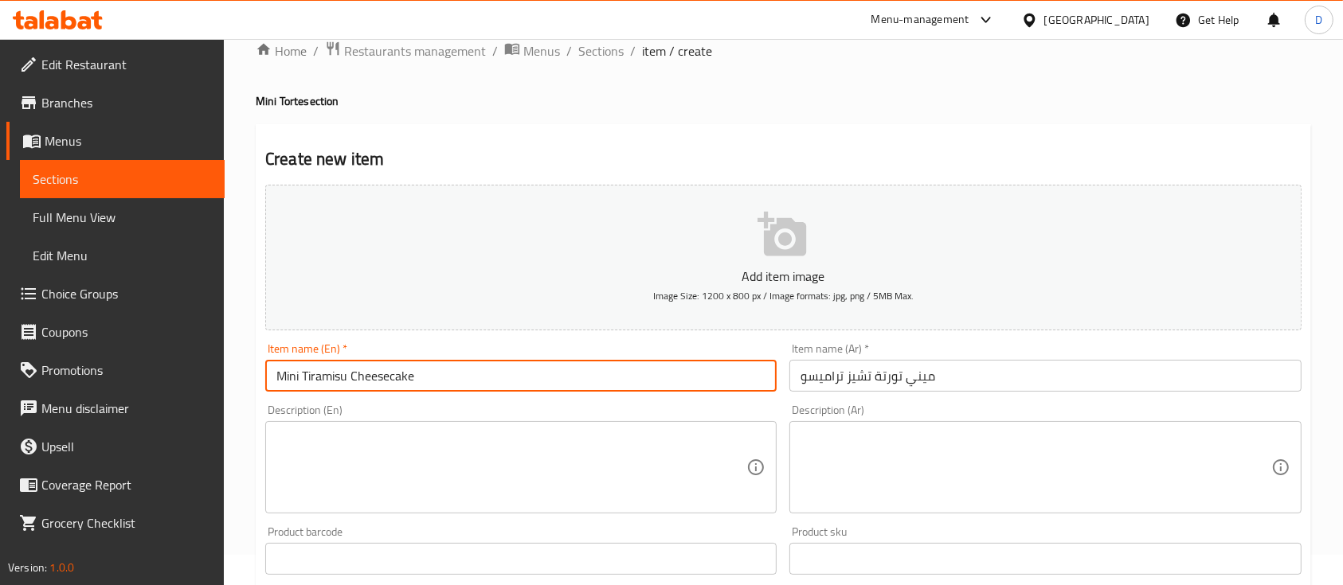
scroll to position [106, 0]
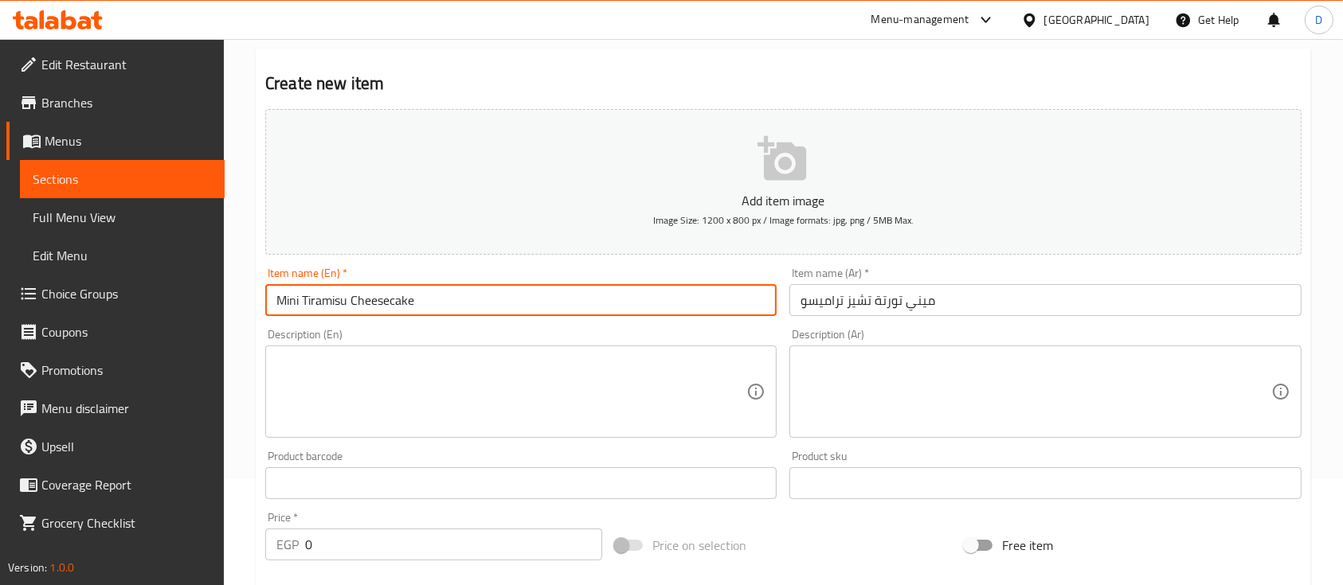
click at [413, 546] on input "0" at bounding box center [453, 545] width 297 height 32
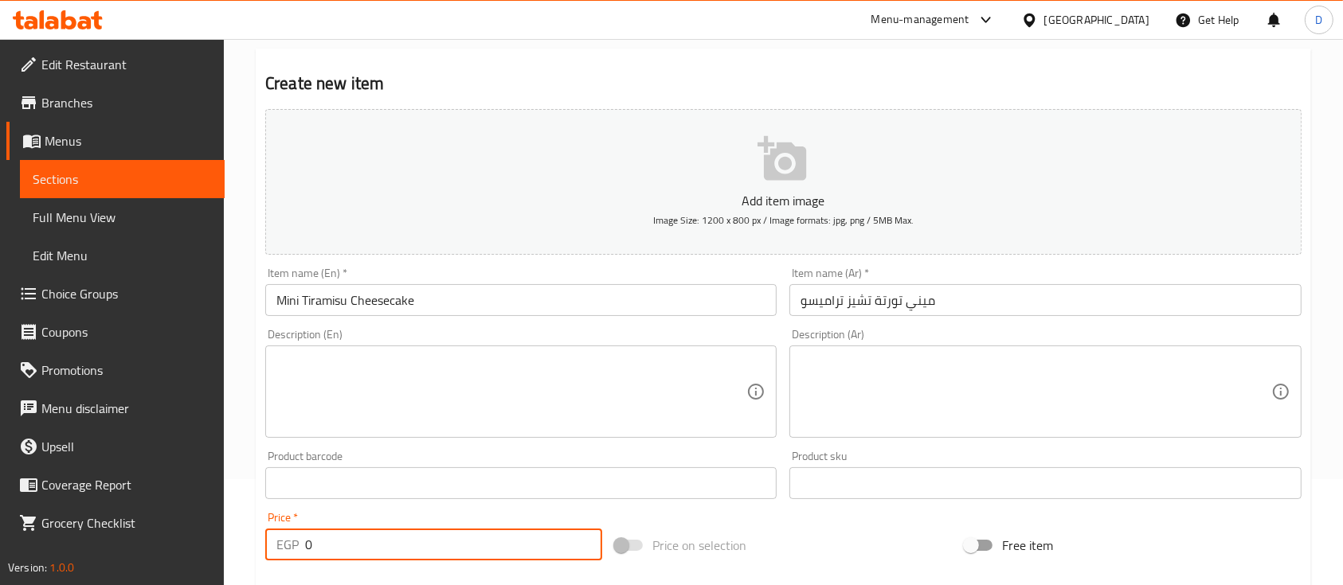
click at [413, 546] on input "0" at bounding box center [453, 545] width 297 height 32
type input "415"
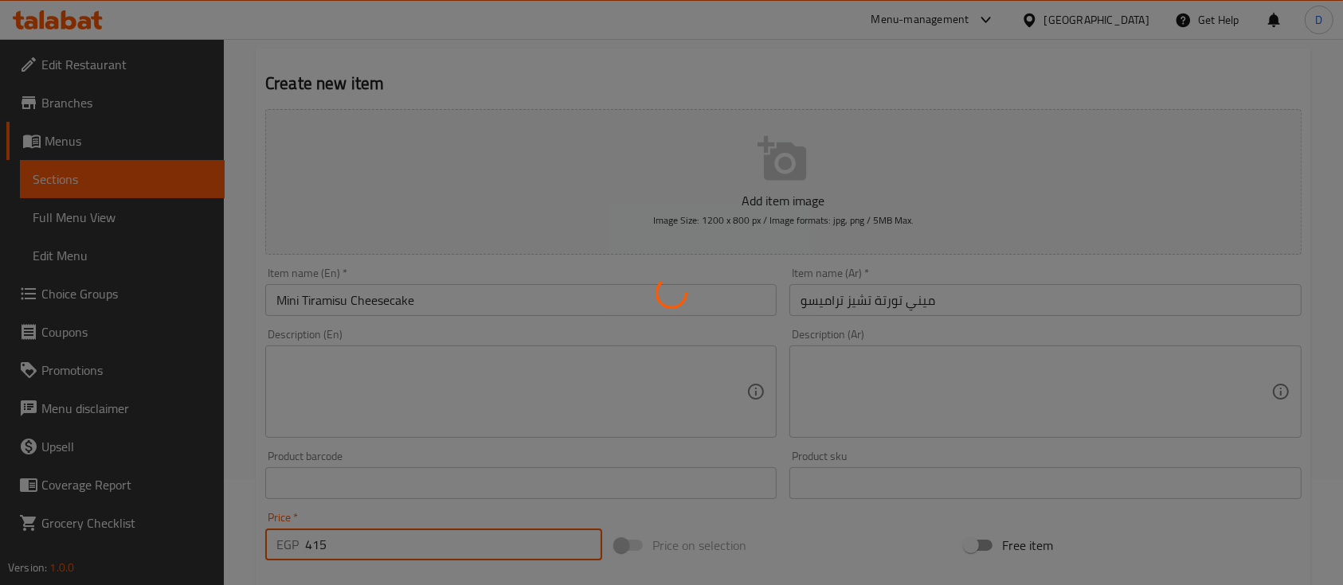
type input "0"
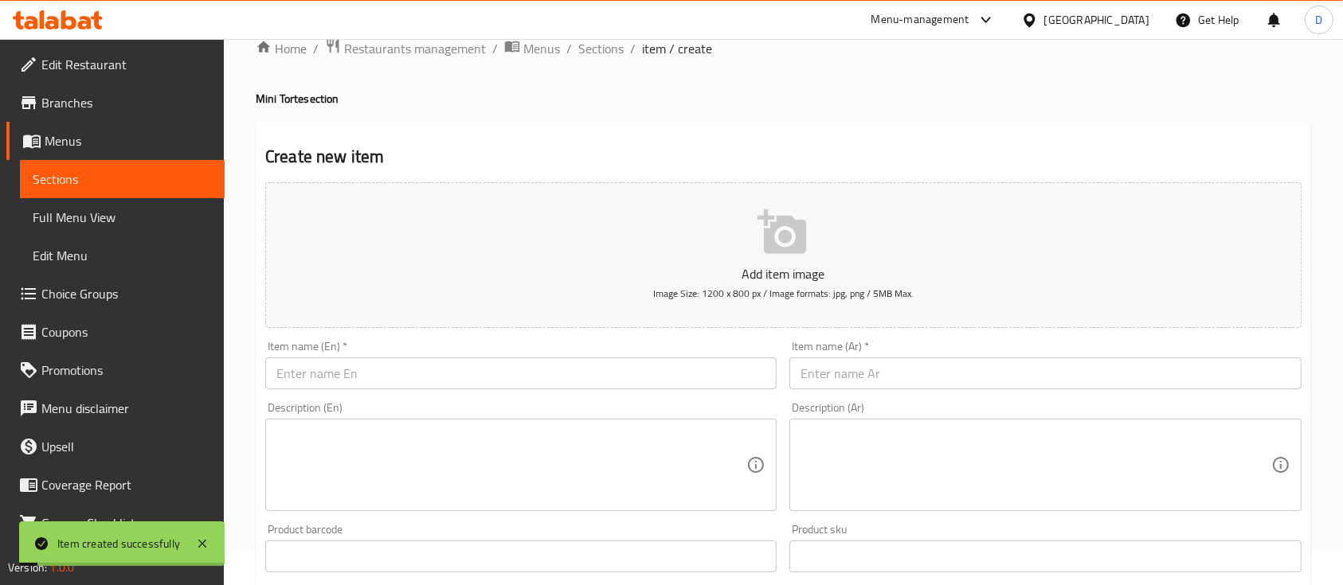
scroll to position [0, 0]
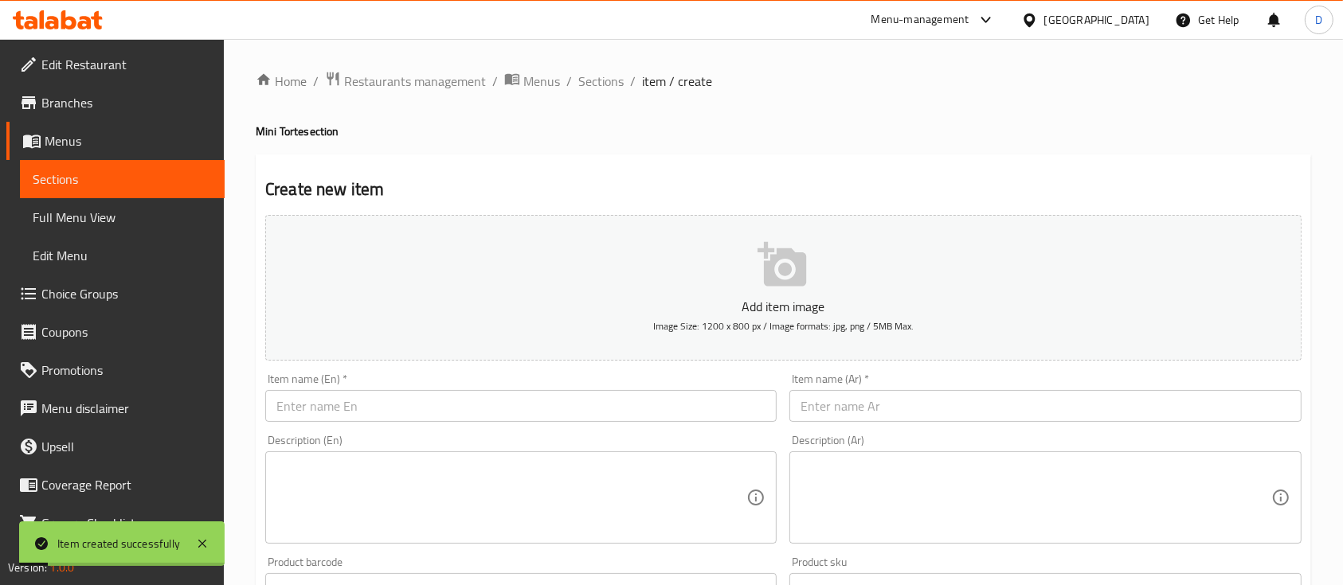
click at [594, 81] on span "Sections" at bounding box center [600, 81] width 45 height 19
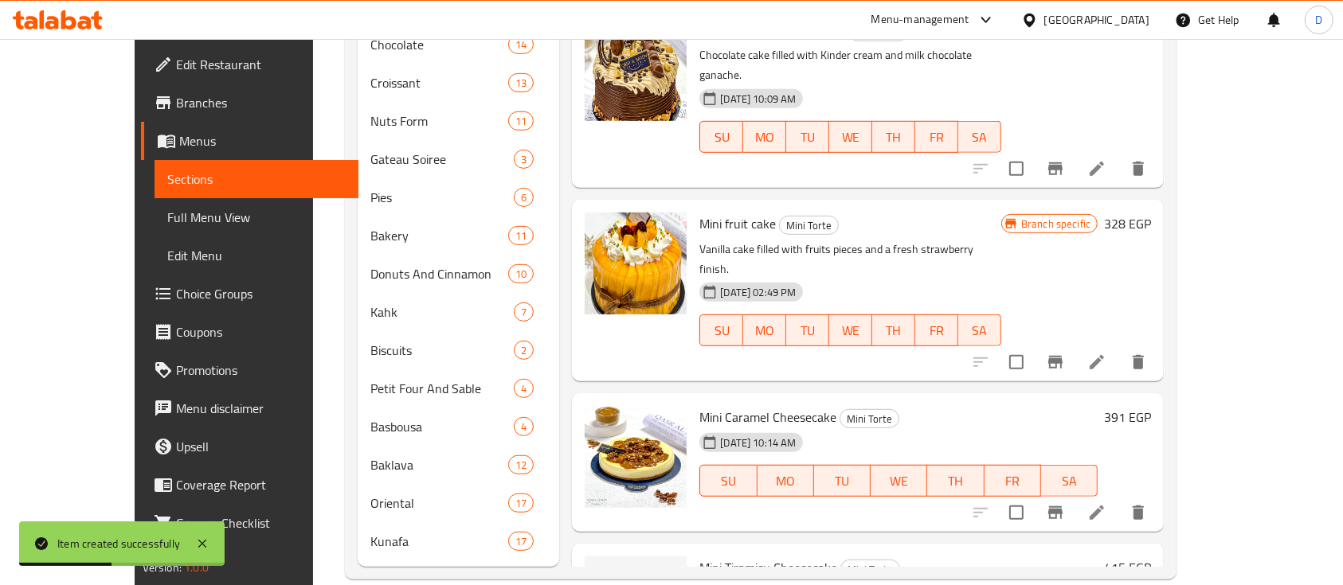
scroll to position [963, 0]
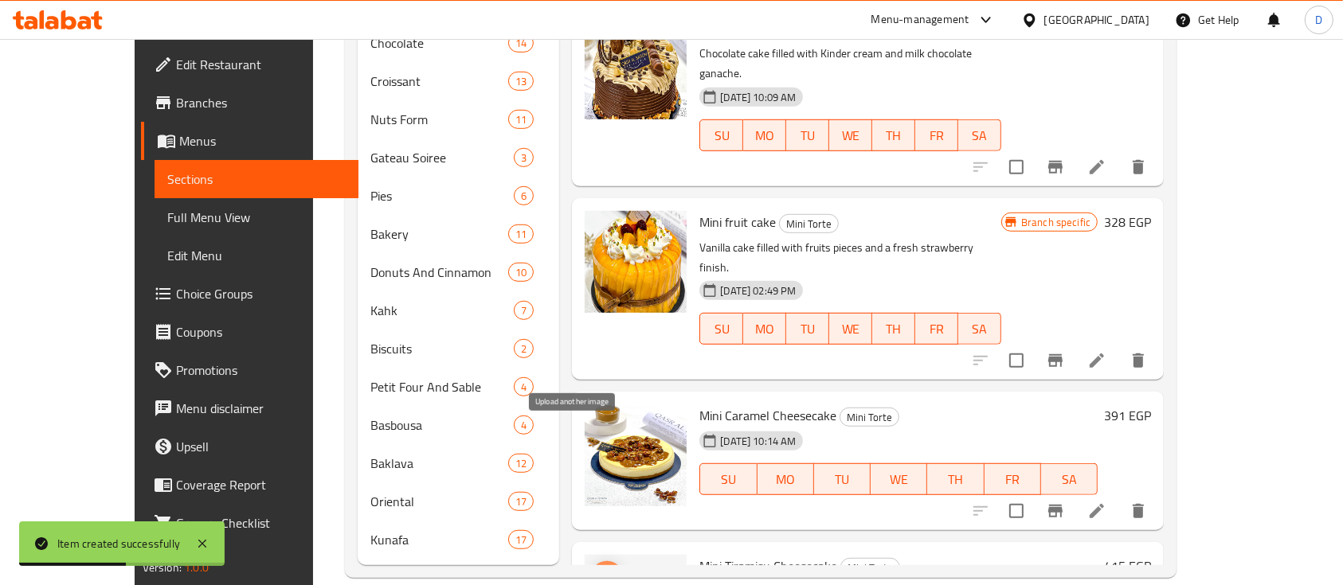
click at [597, 568] on icon "upload picture" at bounding box center [606, 577] width 19 height 19
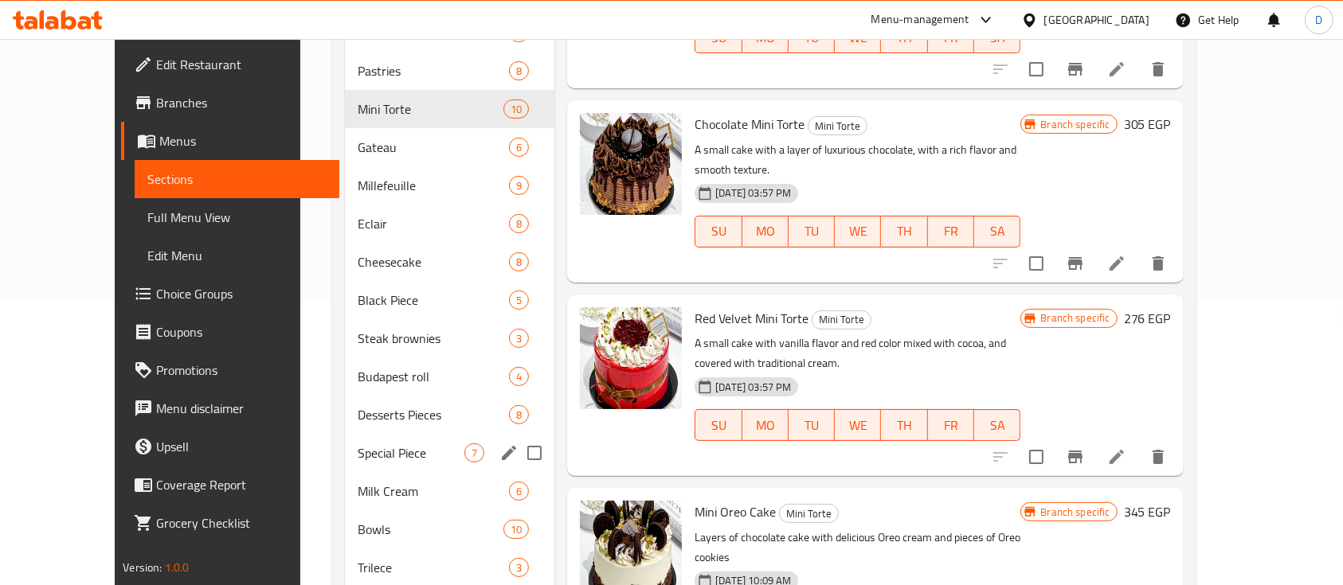
scroll to position [319, 0]
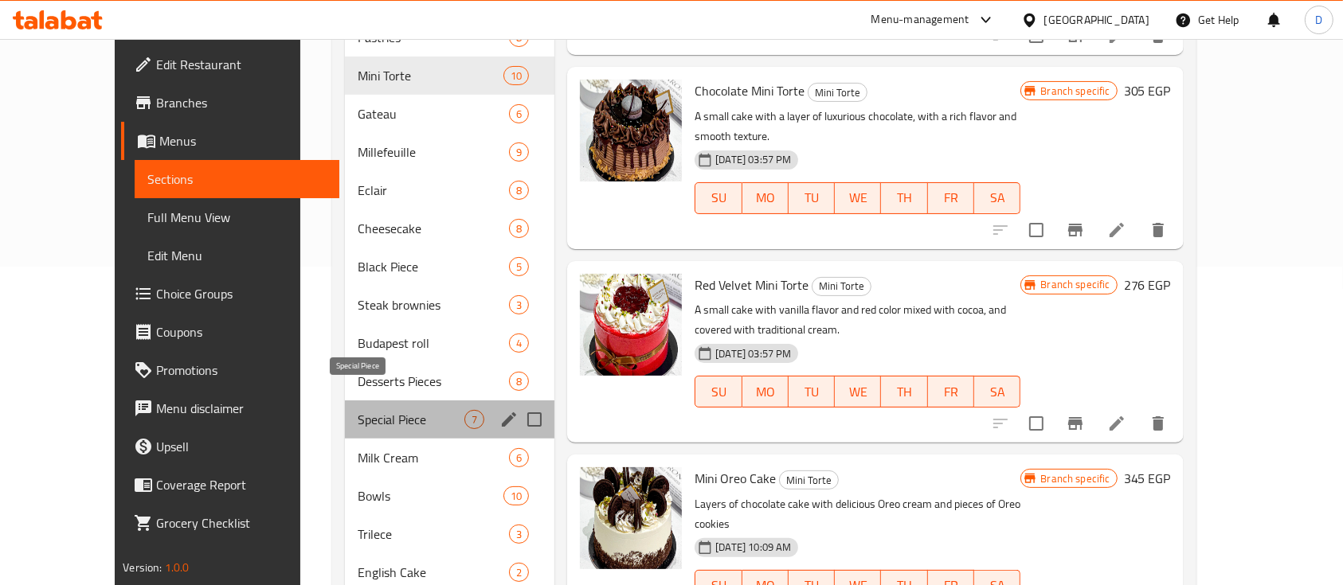
click at [386, 410] on span "Special Piece" at bounding box center [411, 419] width 107 height 19
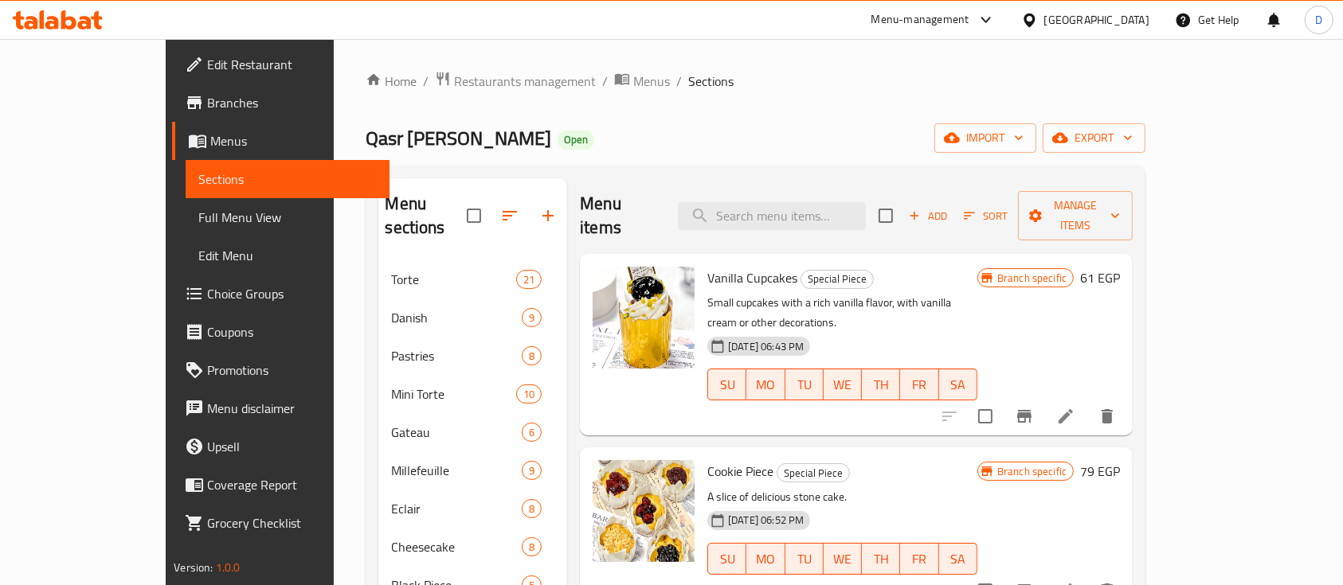
click at [949, 207] on span "Add" at bounding box center [927, 216] width 43 height 18
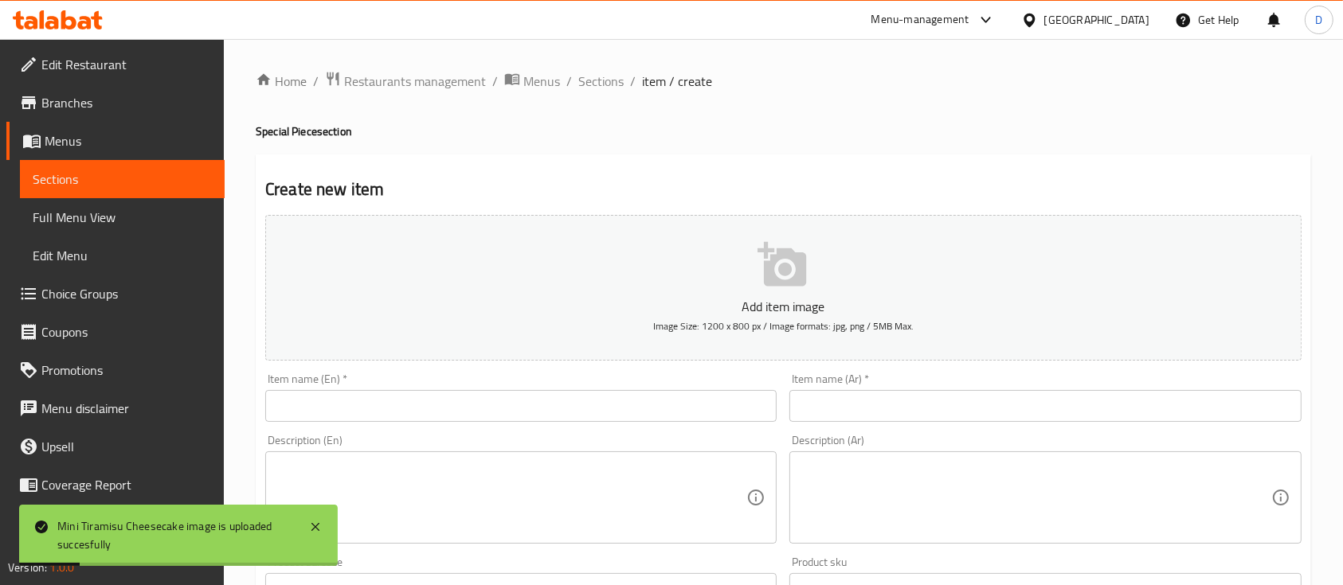
click at [917, 417] on input "text" at bounding box center [1044, 406] width 511 height 32
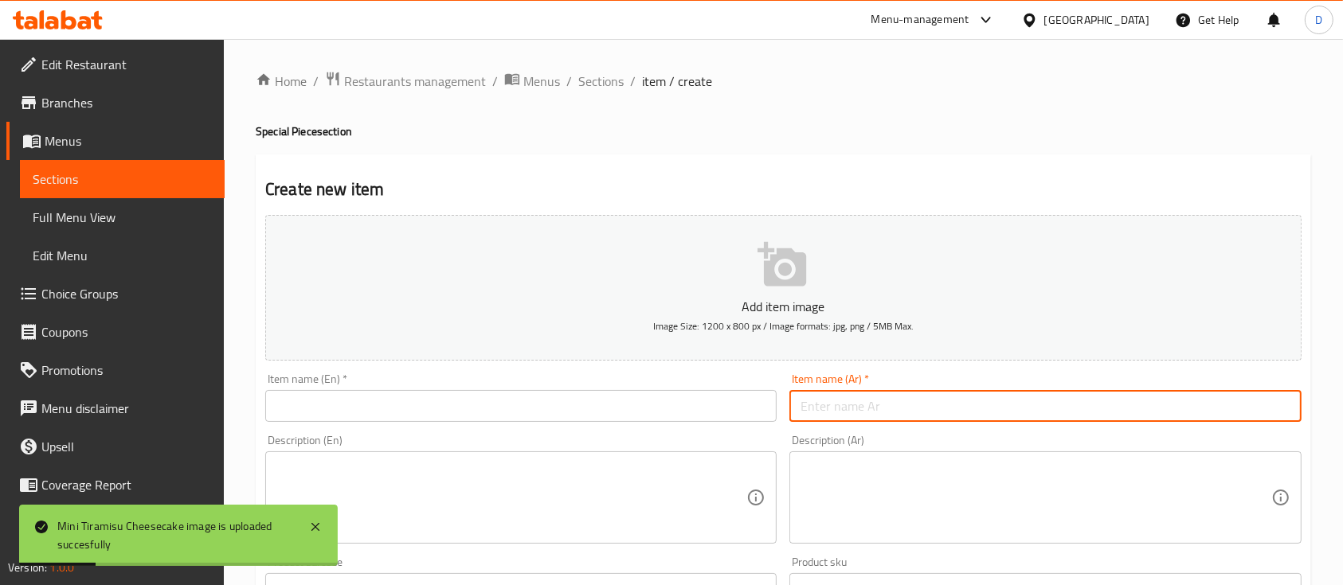
paste input "قطعة مافن كيك"
type input "قطعة مافن كيك"
click at [540, 410] on input "text" at bounding box center [520, 406] width 511 height 32
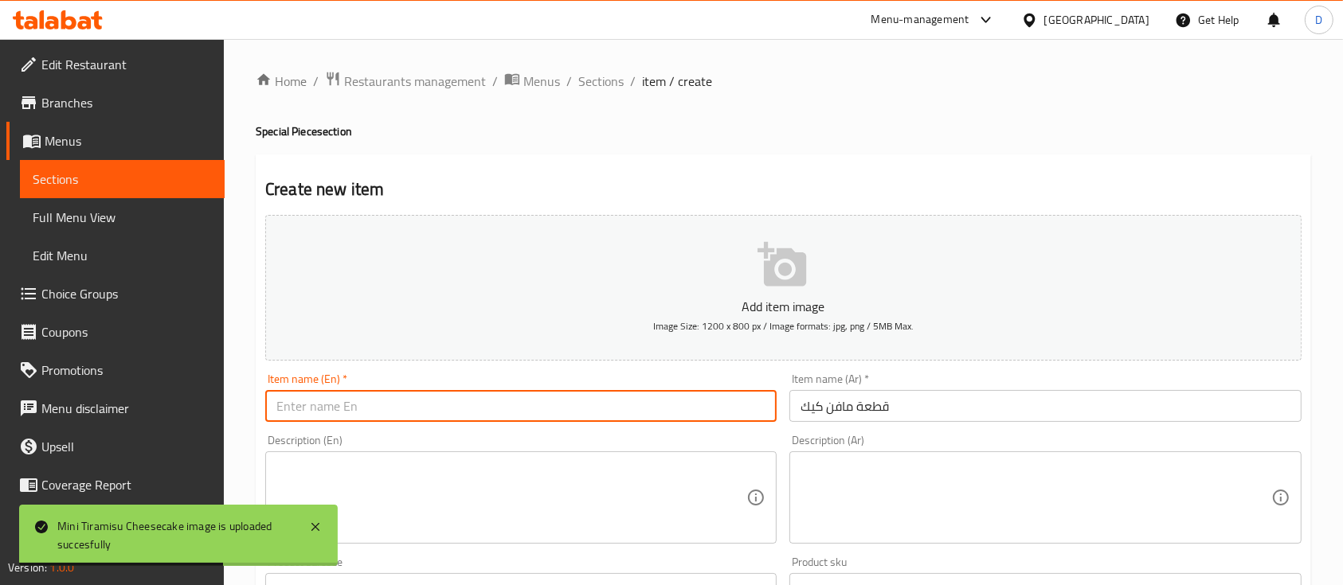
paste input "muffin slice"
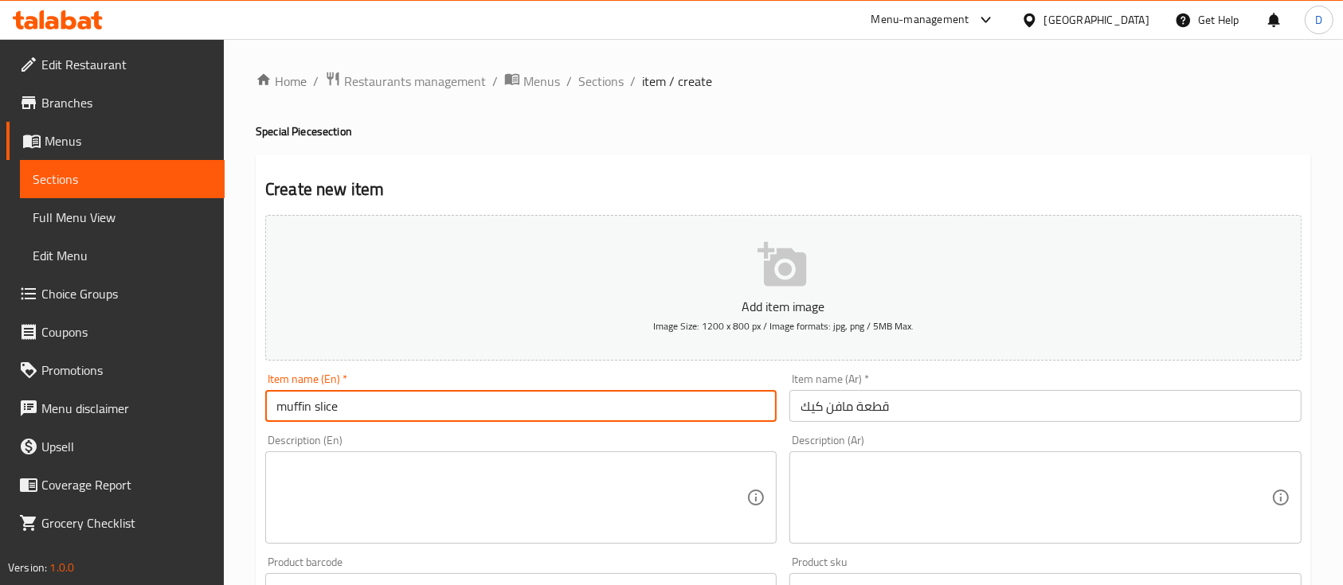
click at [315, 410] on input "muffin slice" at bounding box center [520, 406] width 511 height 32
type input "muffin cake slice"
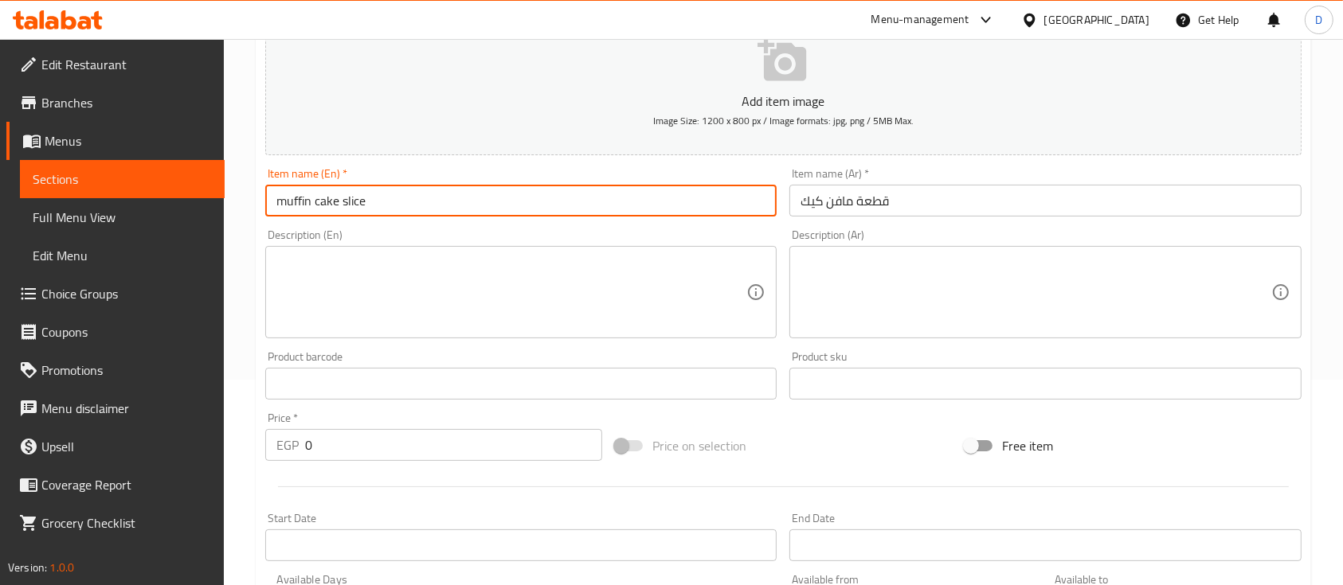
scroll to position [212, 0]
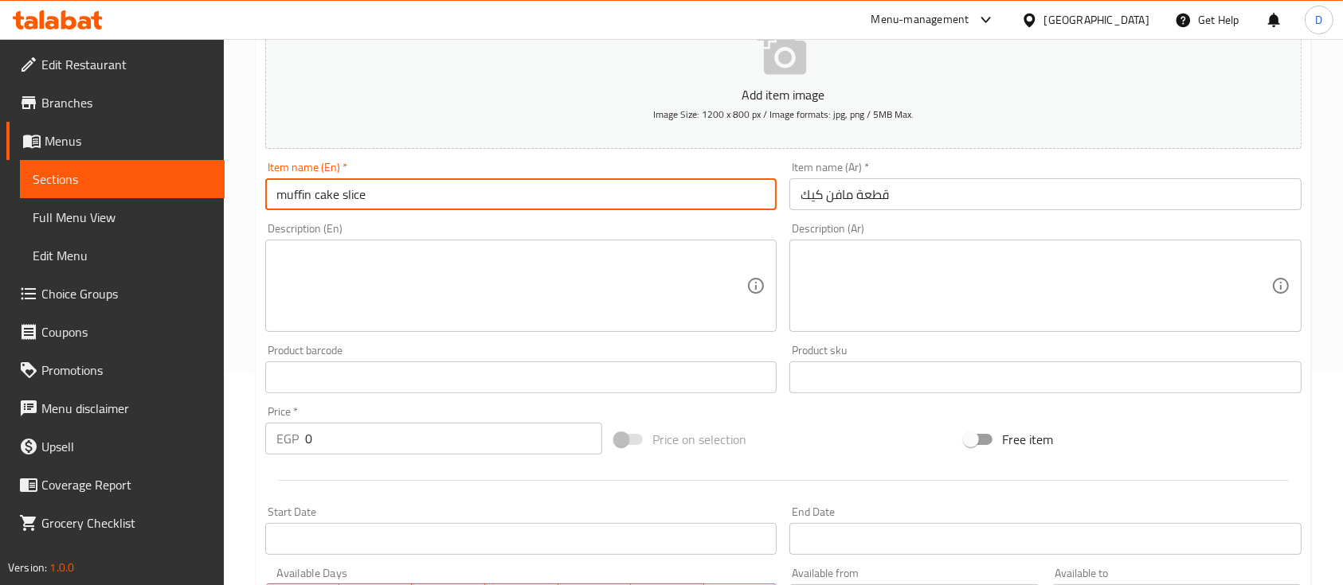
click at [463, 439] on input "0" at bounding box center [453, 439] width 297 height 32
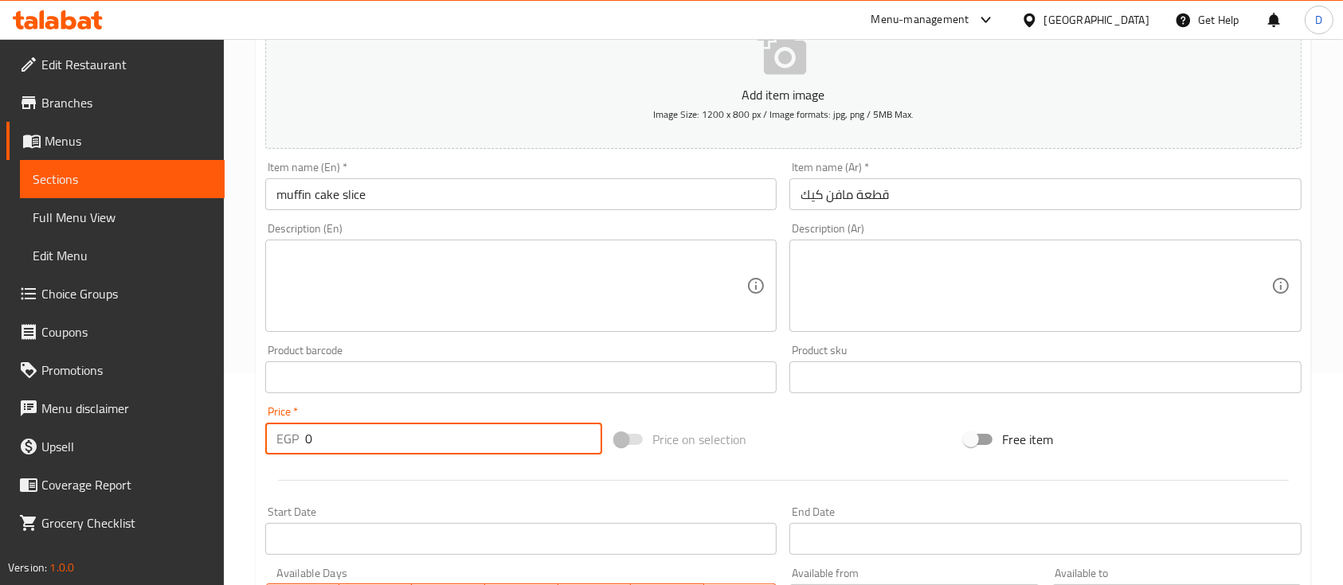
click at [463, 439] on input "0" at bounding box center [453, 439] width 297 height 32
type input "55"
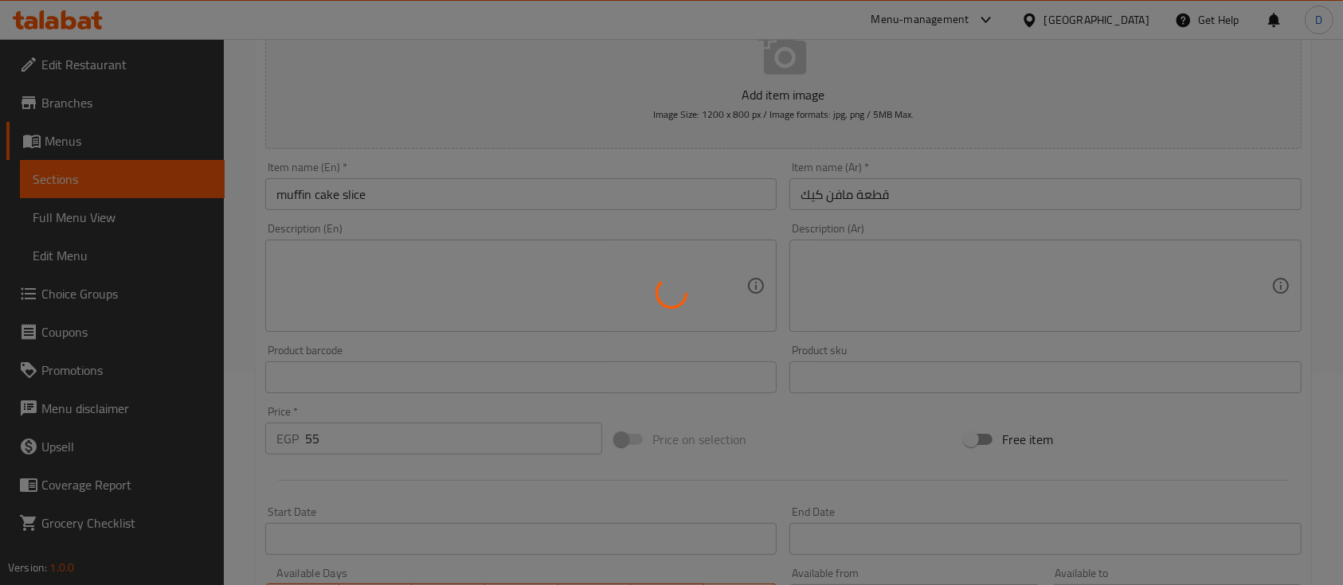
type input "0"
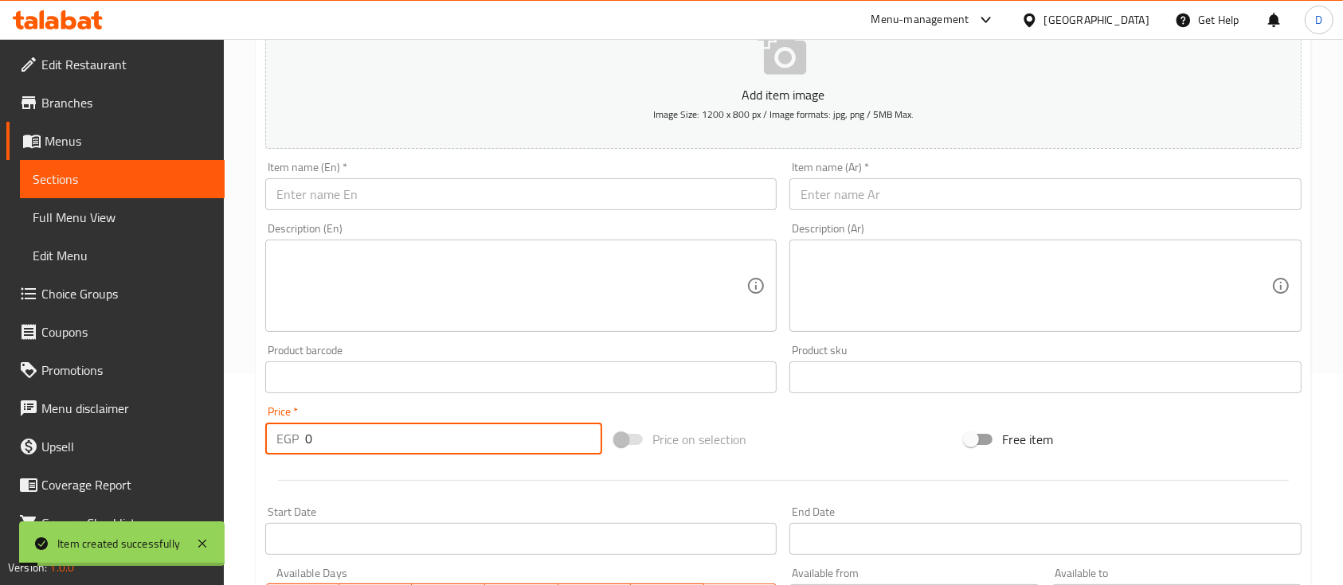
scroll to position [0, 0]
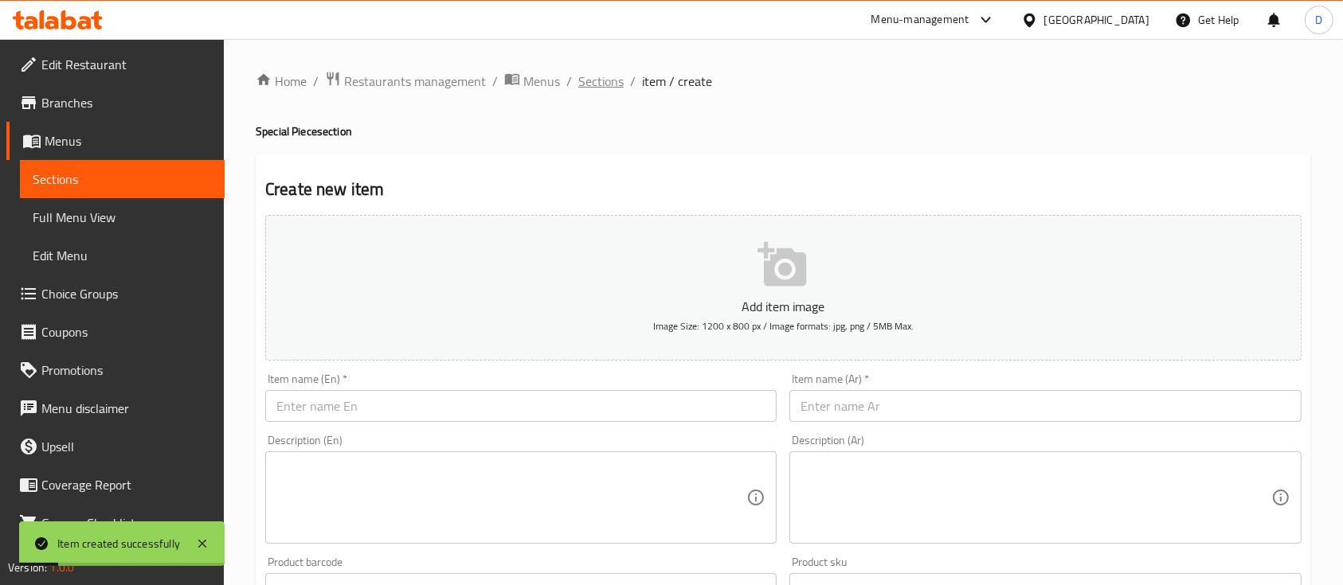
click at [604, 76] on span "Sections" at bounding box center [600, 81] width 45 height 19
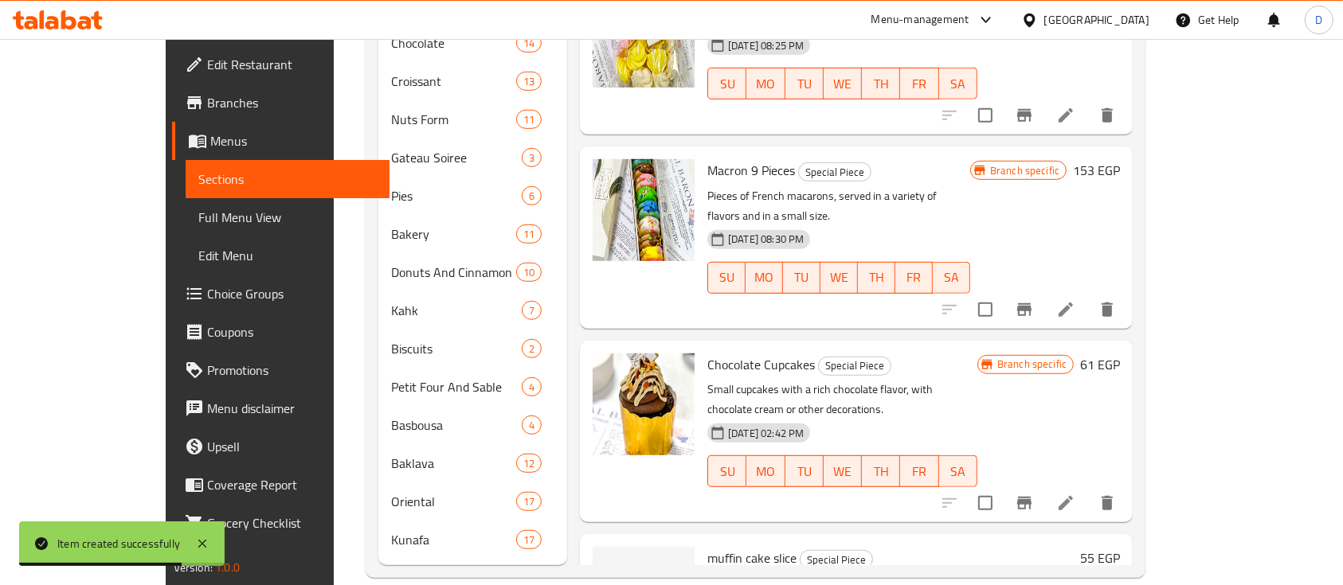
scroll to position [82, 0]
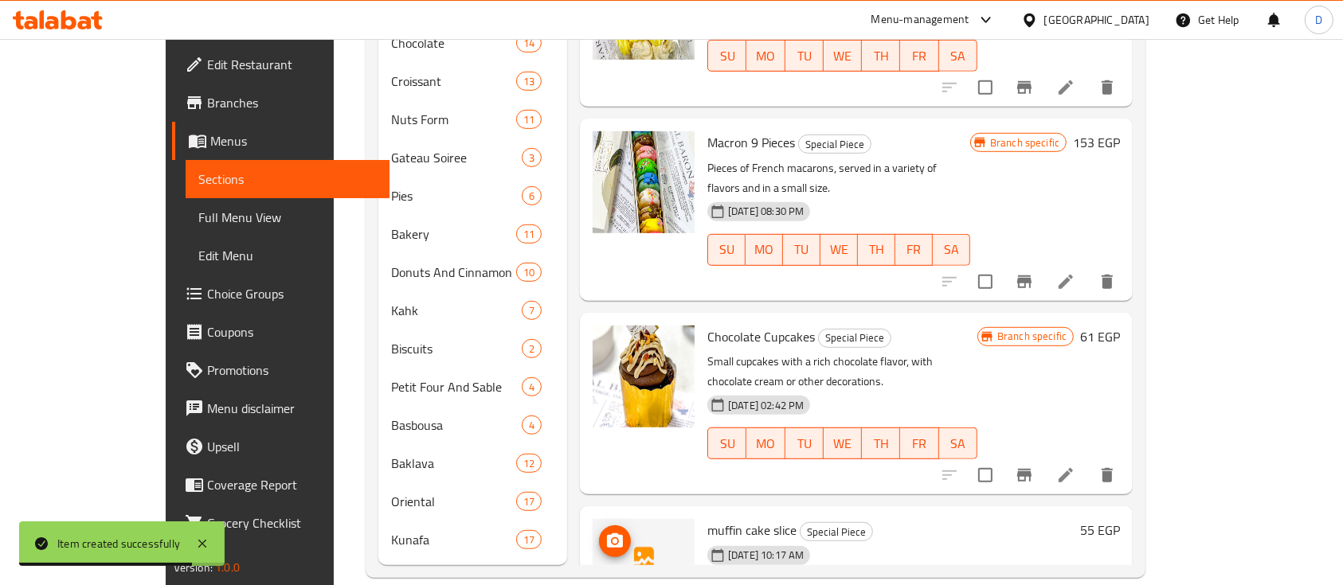
click at [599, 526] on button "upload picture" at bounding box center [615, 542] width 32 height 32
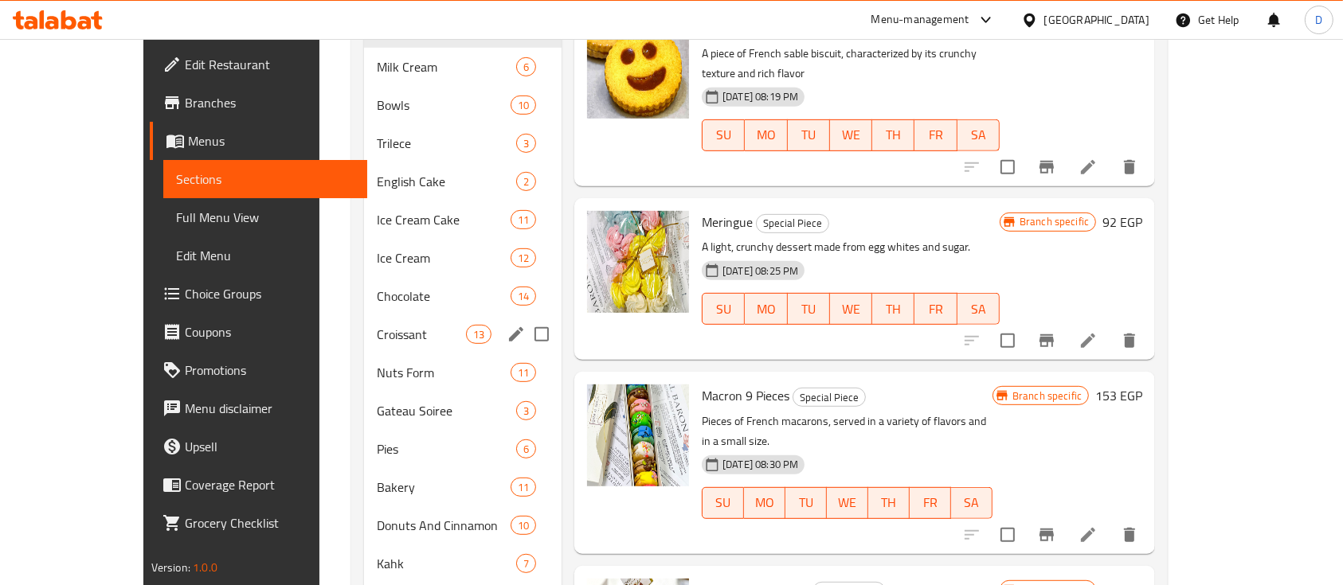
scroll to position [743, 0]
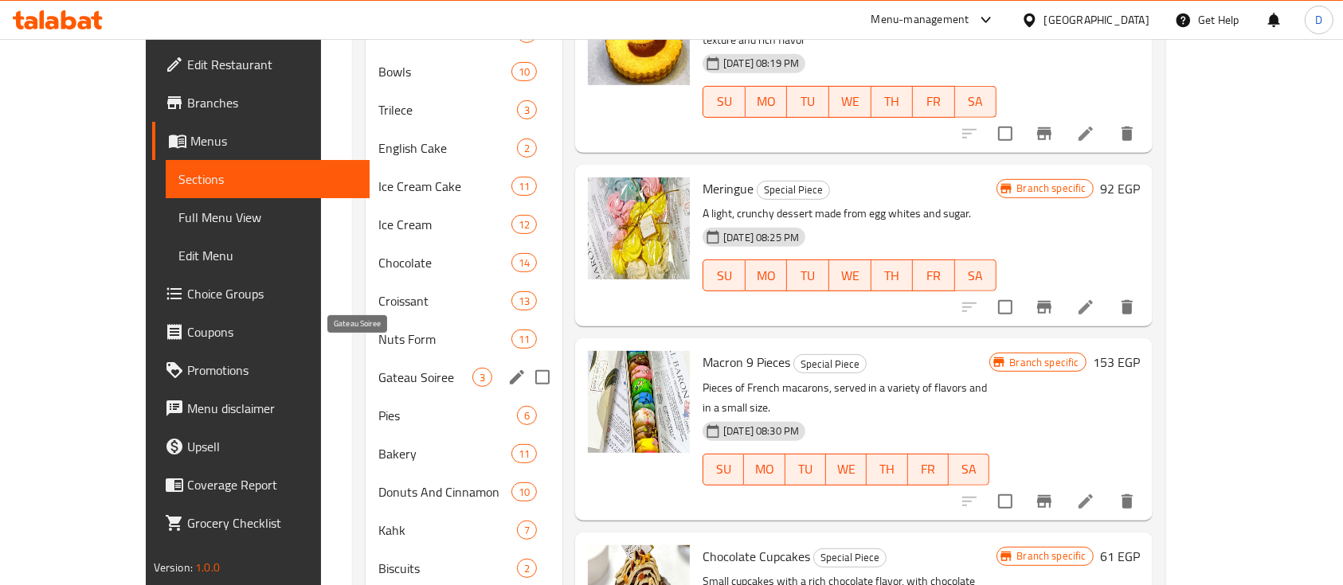
click at [378, 368] on span "Gateau Soiree" at bounding box center [425, 377] width 94 height 19
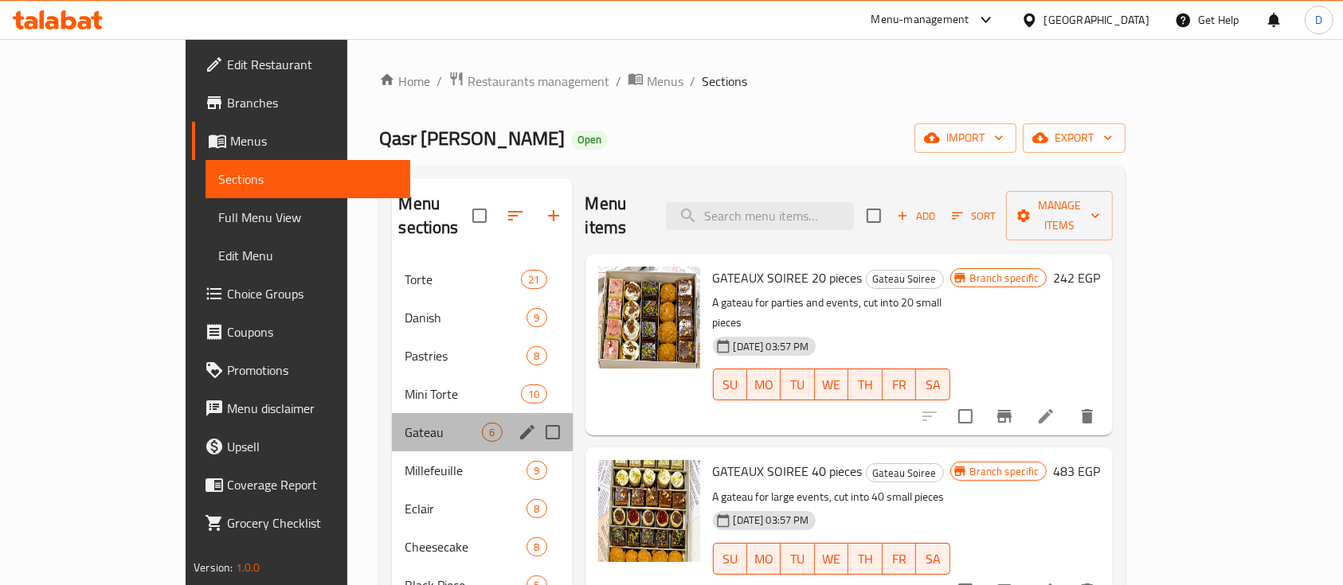
click at [392, 413] on div "Gateau 6" at bounding box center [482, 432] width 180 height 38
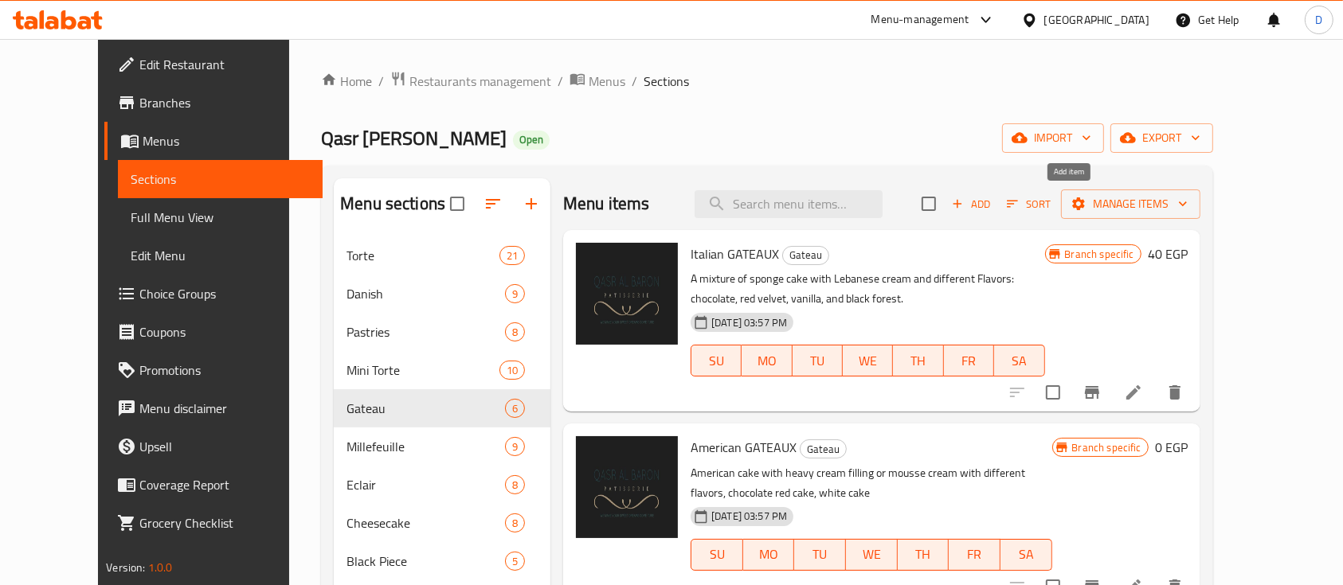
click at [996, 194] on button "Add" at bounding box center [970, 204] width 51 height 25
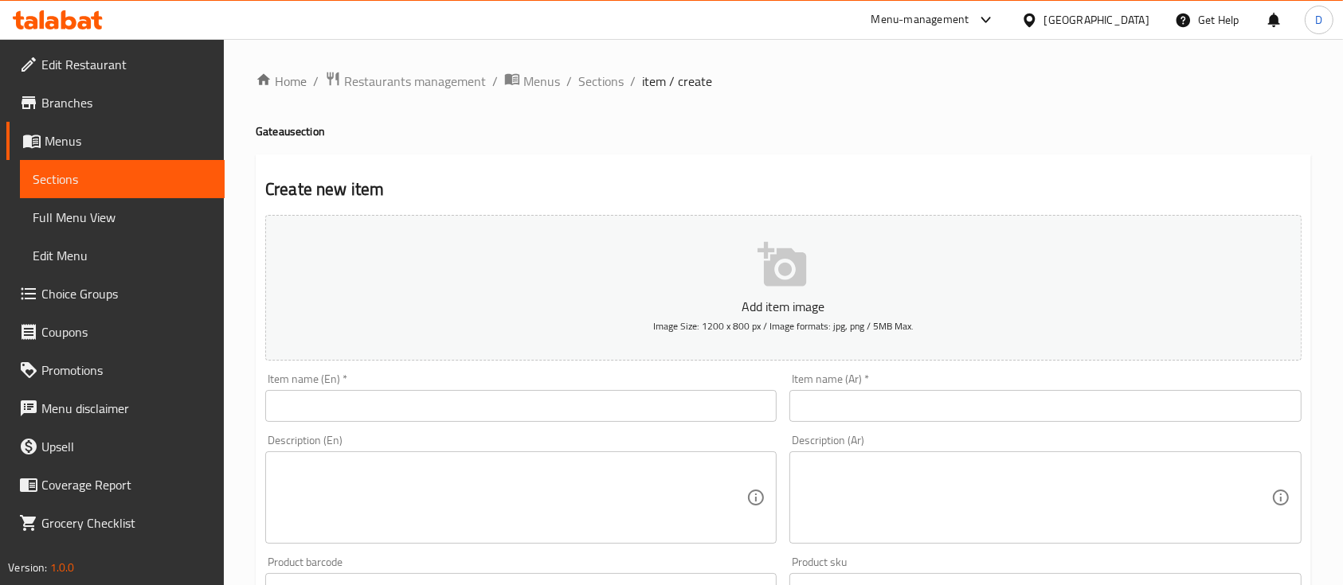
click at [874, 397] on input "text" at bounding box center [1044, 406] width 511 height 32
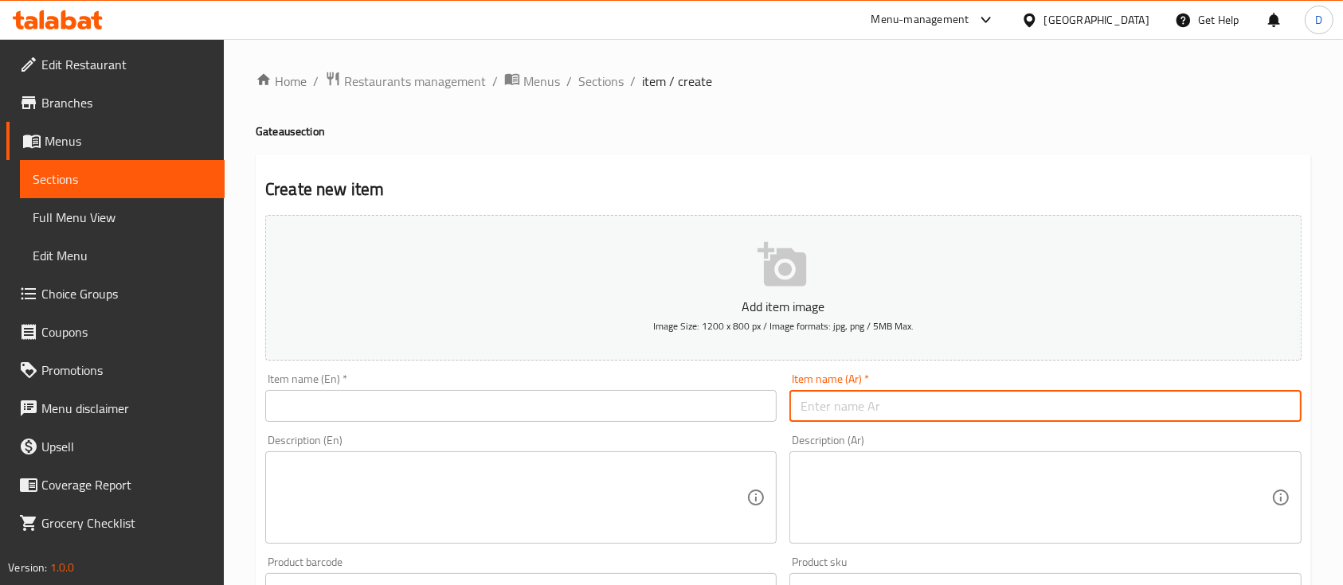
paste input "قطعة تارت شوكلت"
type input "قطعة تارت شوكلت"
click at [543, 402] on input "text" at bounding box center [520, 406] width 511 height 32
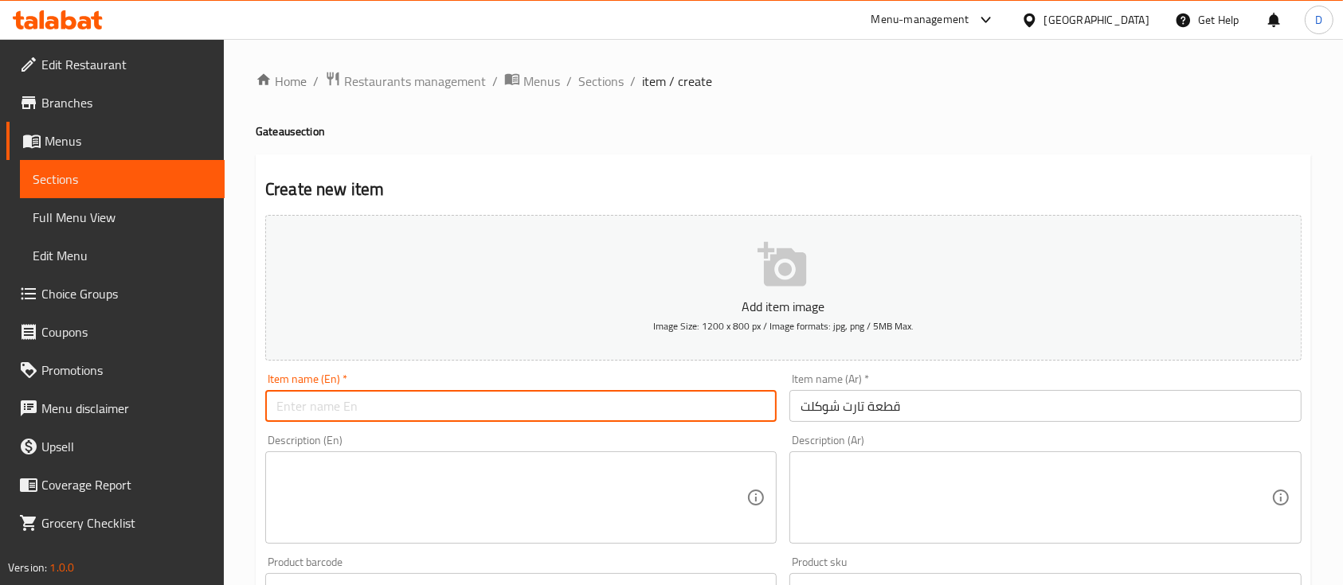
paste input "chocolate tart slice"
type input "chocolate tart slice"
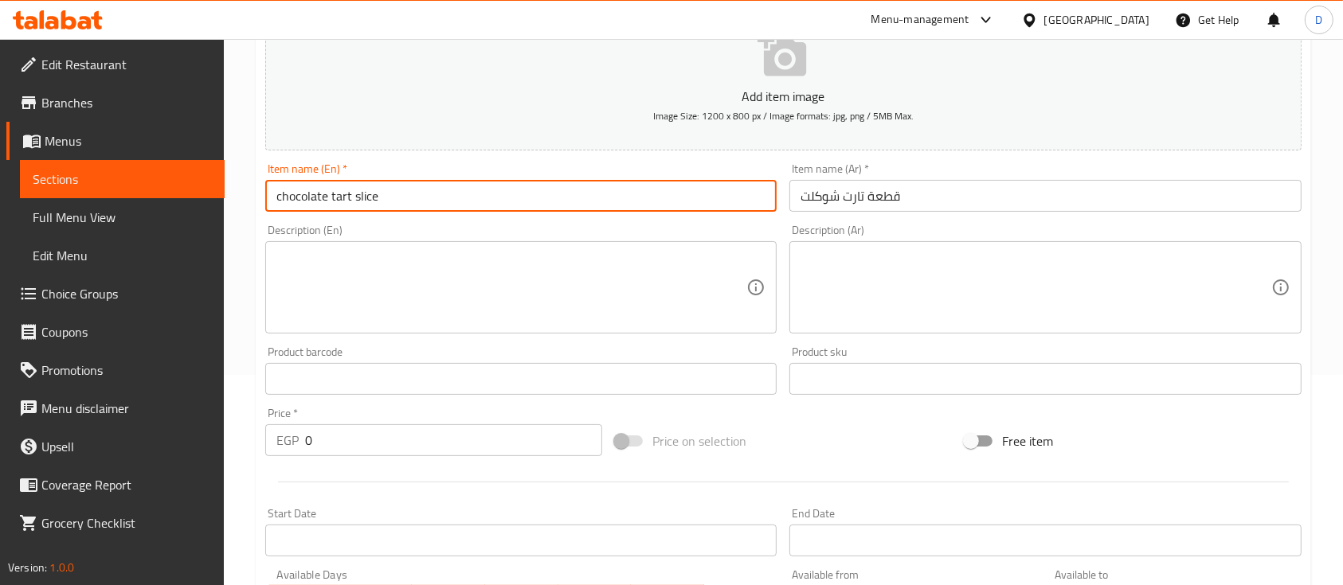
scroll to position [212, 0]
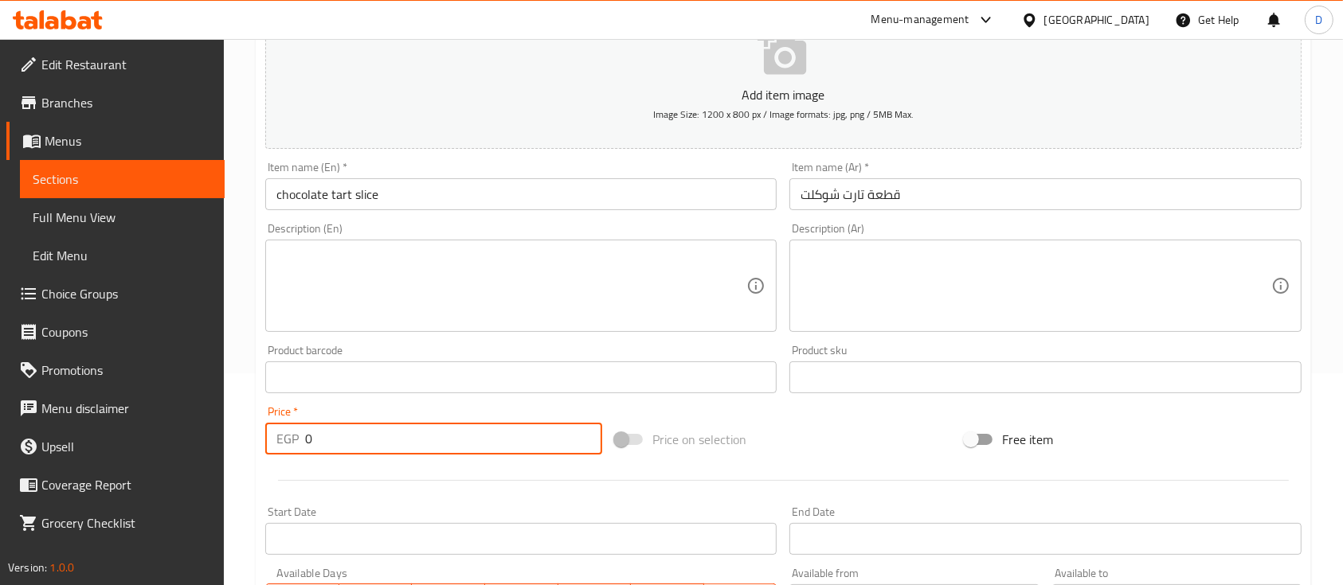
click at [464, 441] on input "0" at bounding box center [453, 439] width 297 height 32
type input "68"
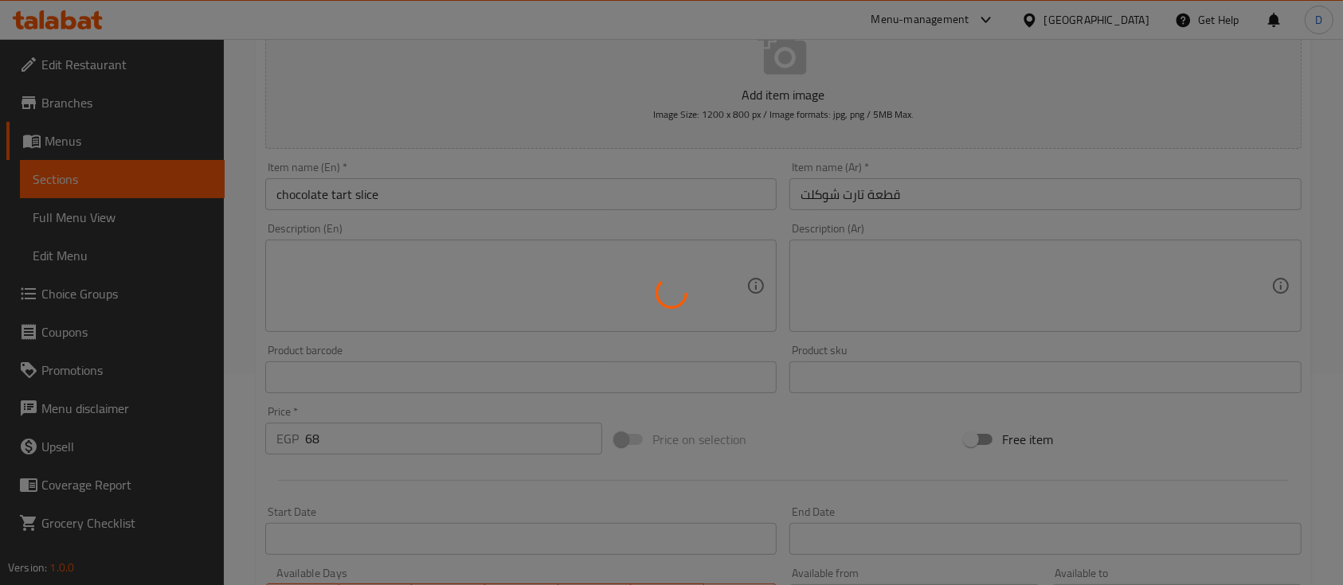
type input "0"
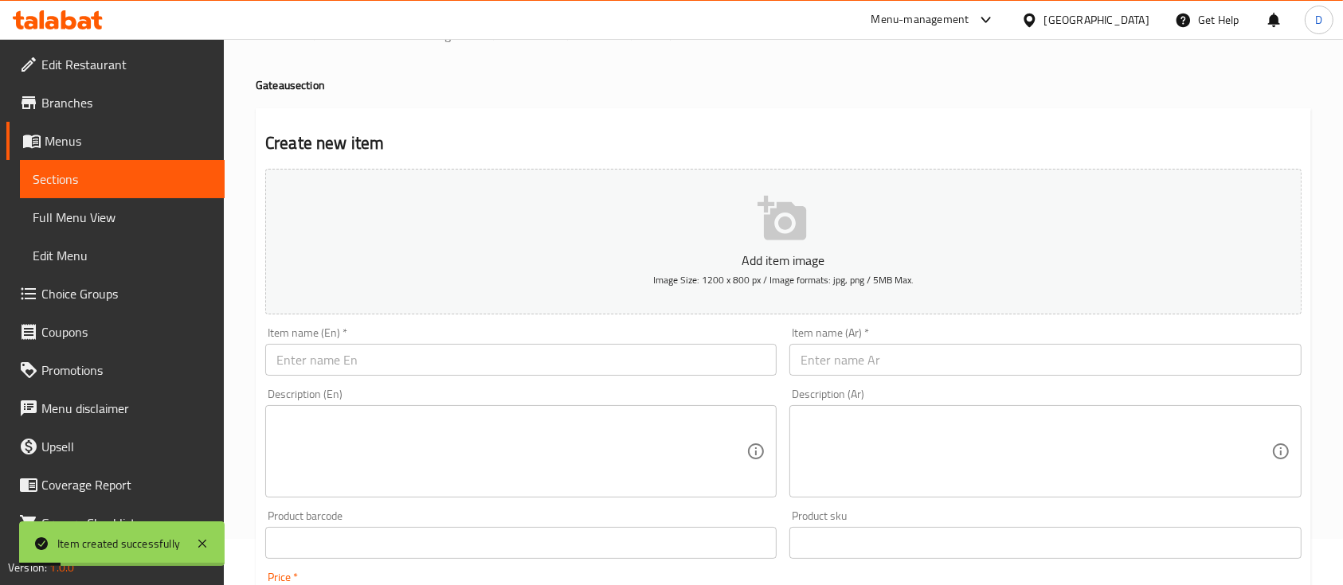
scroll to position [0, 0]
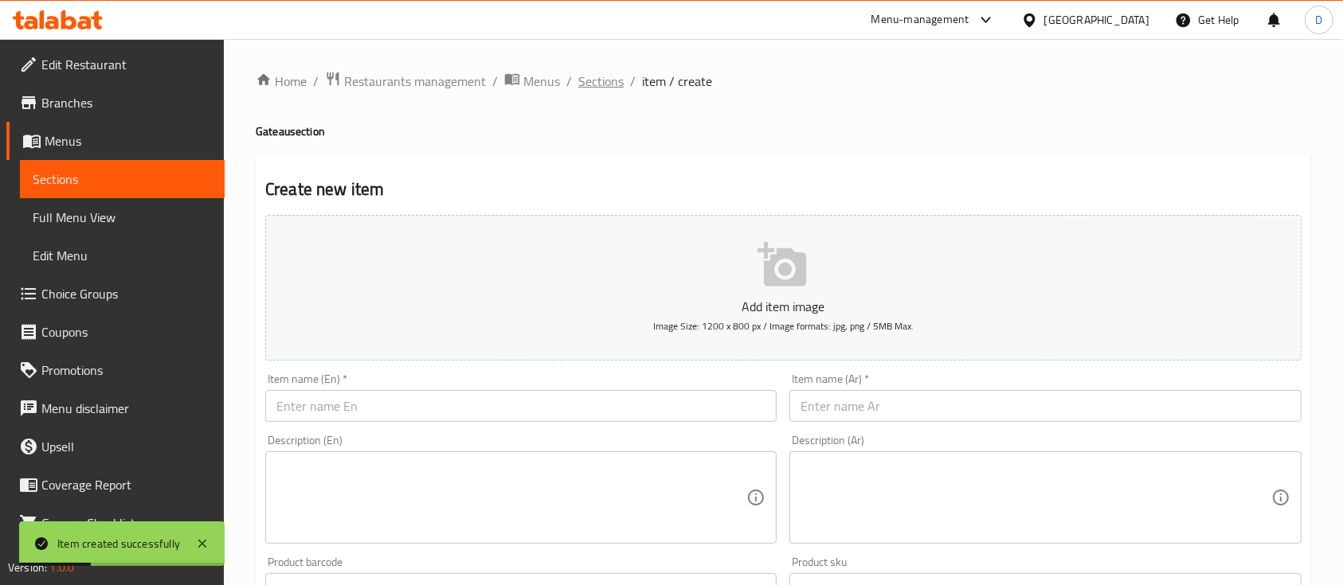
click at [586, 73] on span "Sections" at bounding box center [600, 81] width 45 height 19
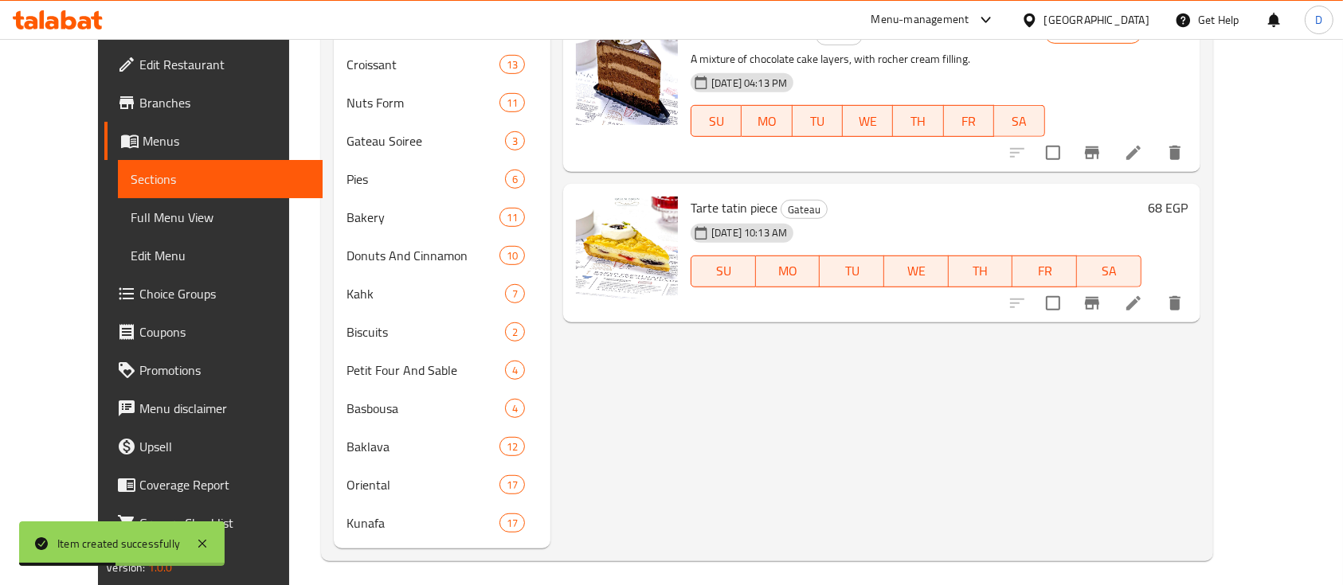
scroll to position [963, 0]
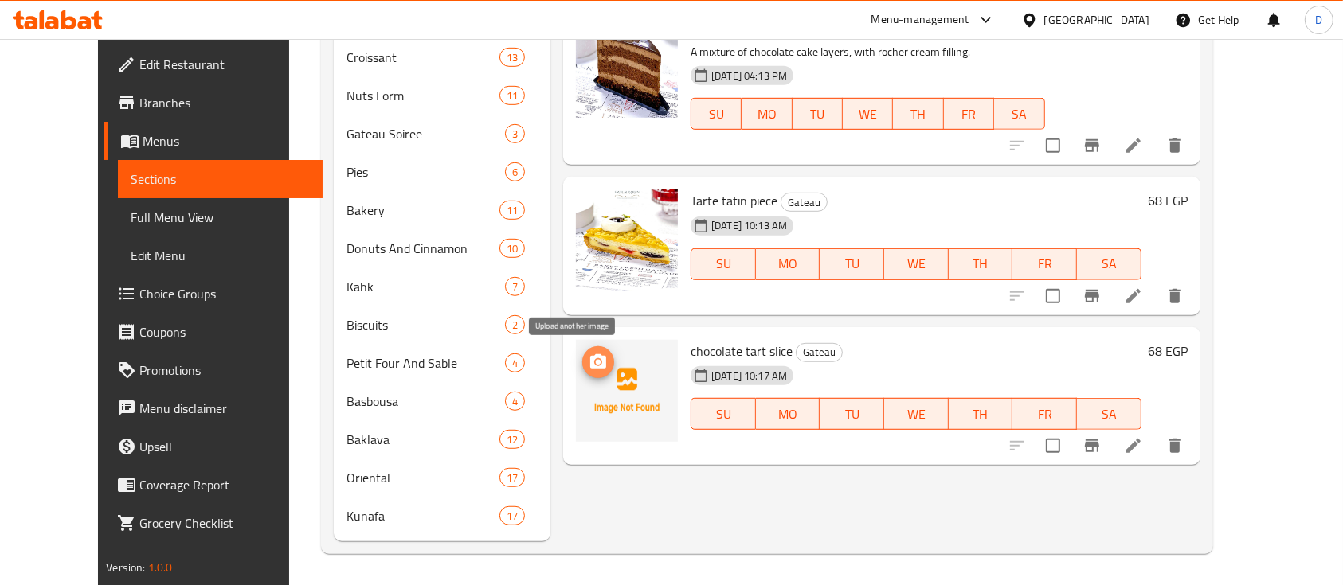
click at [583, 354] on span "upload picture" at bounding box center [598, 362] width 32 height 19
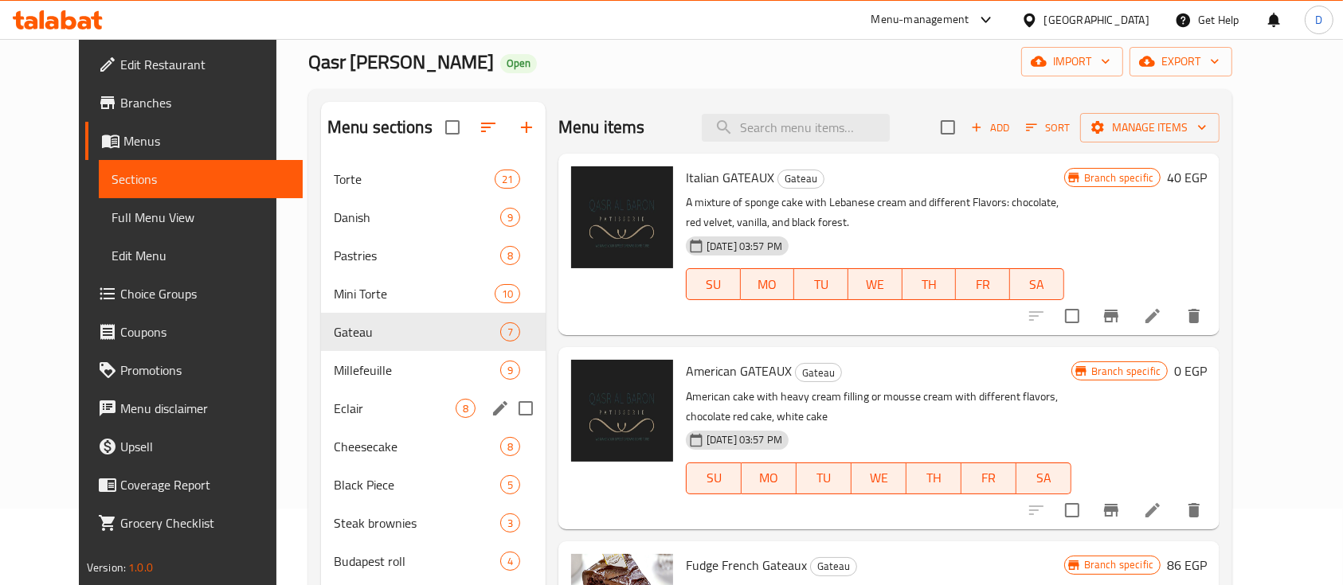
scroll to position [0, 0]
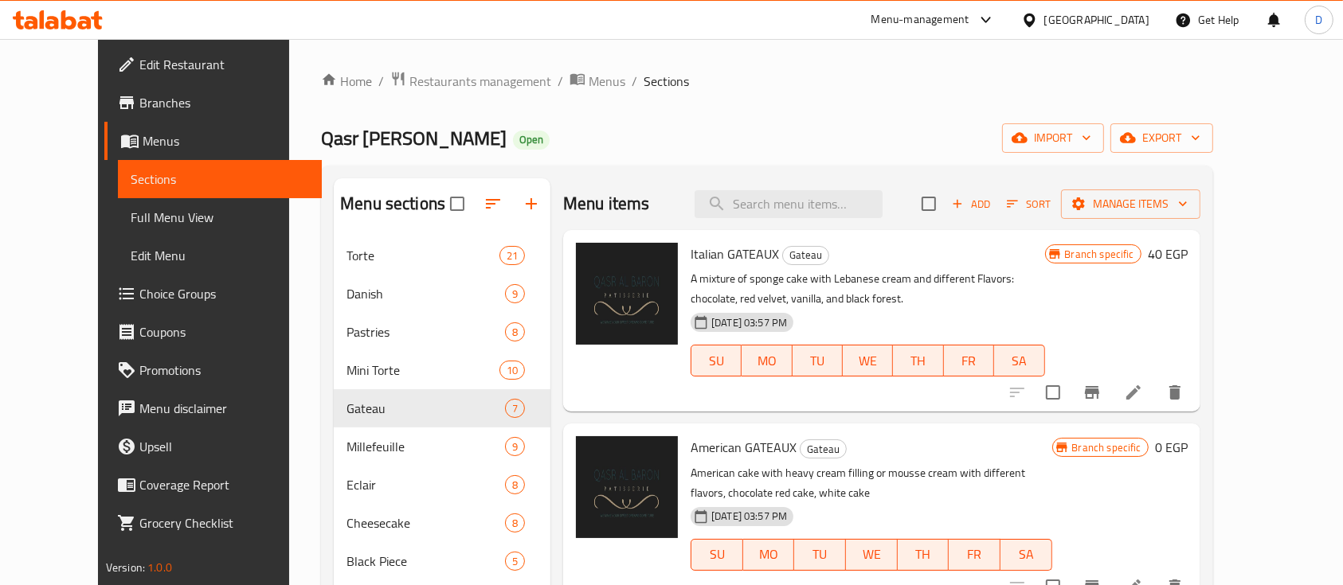
click at [70, 22] on icon at bounding box center [58, 19] width 90 height 19
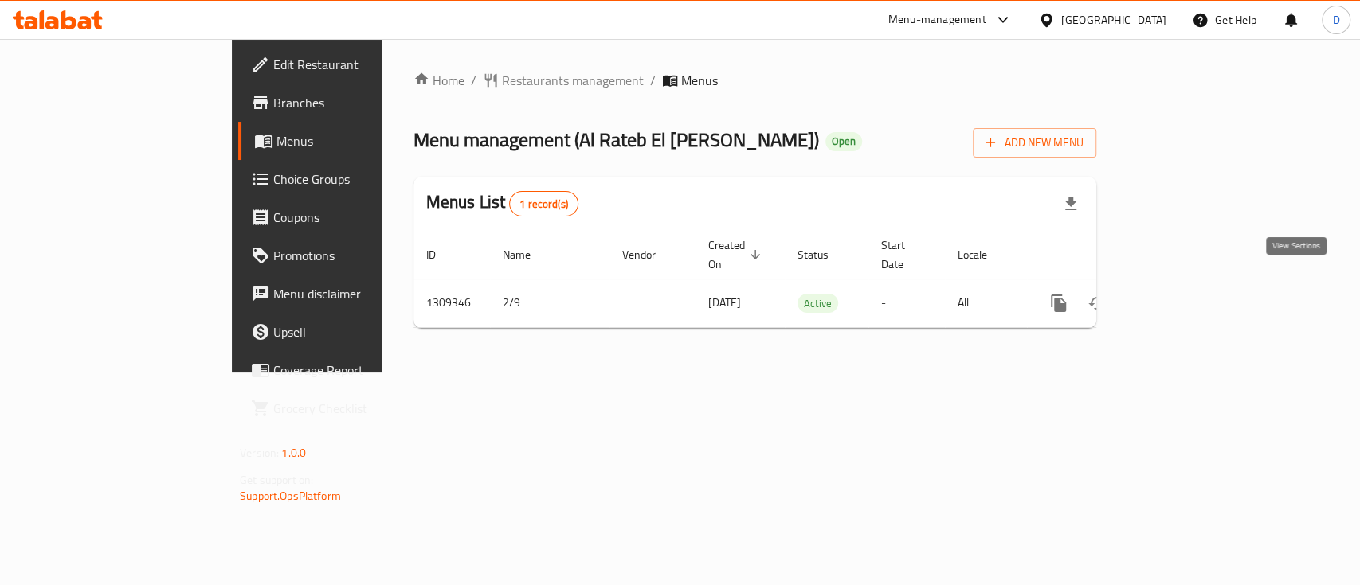
click at [1183, 294] on icon "enhanced table" at bounding box center [1173, 303] width 19 height 19
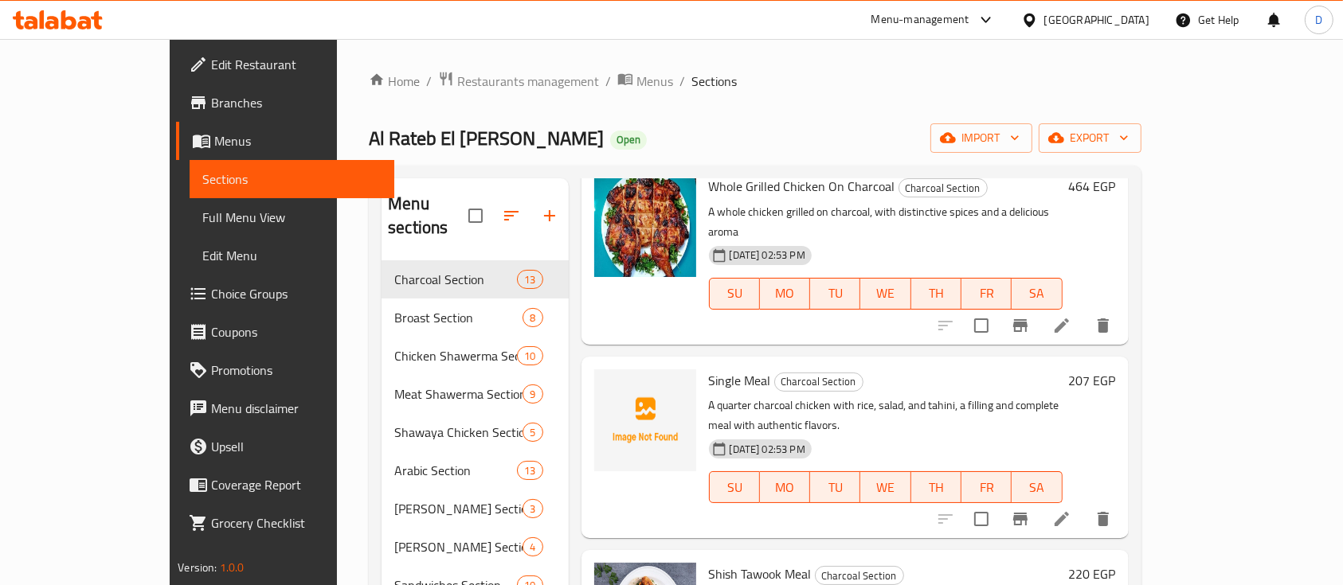
scroll to position [530, 0]
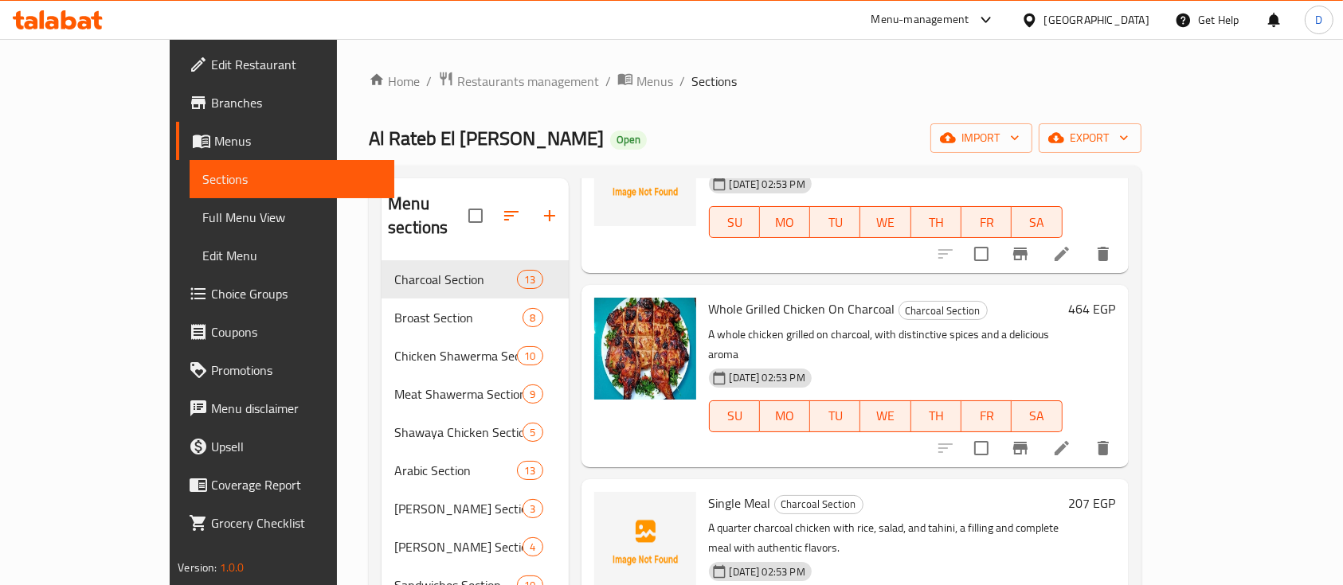
click at [719, 491] on span "Single Meal" at bounding box center [740, 503] width 62 height 24
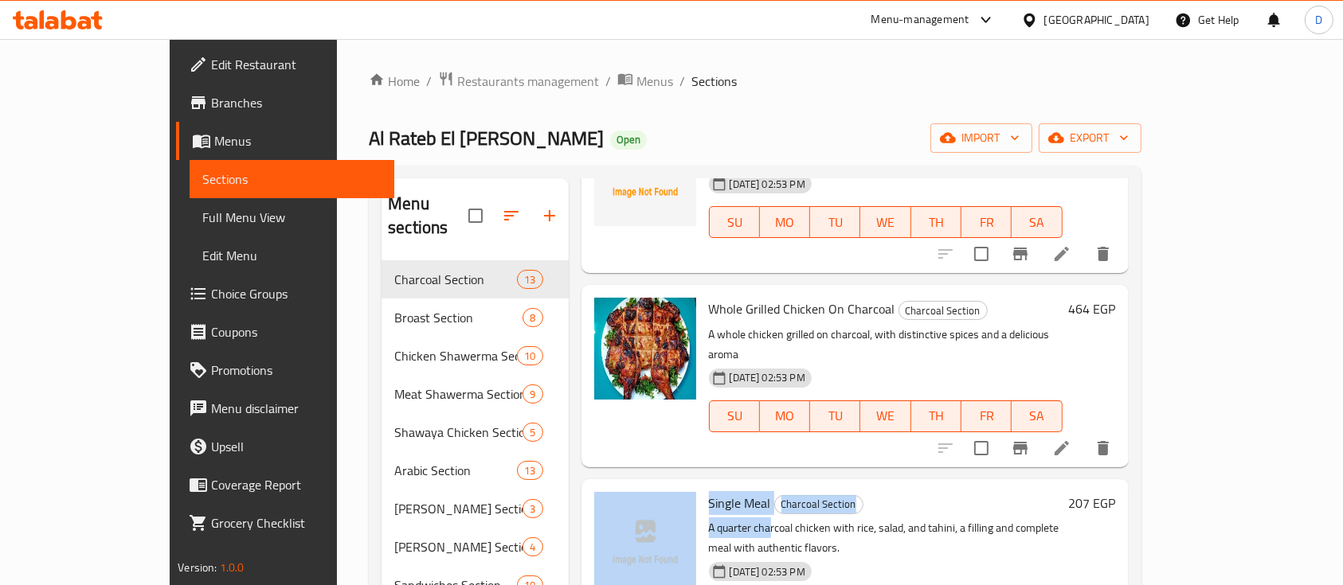
drag, startPoint x: 658, startPoint y: 446, endPoint x: 732, endPoint y: 447, distance: 74.1
click at [727, 486] on div "Single Meal Charcoal Section A quarter charcoal chicken with rice, salad, and t…" at bounding box center [855, 570] width 534 height 169
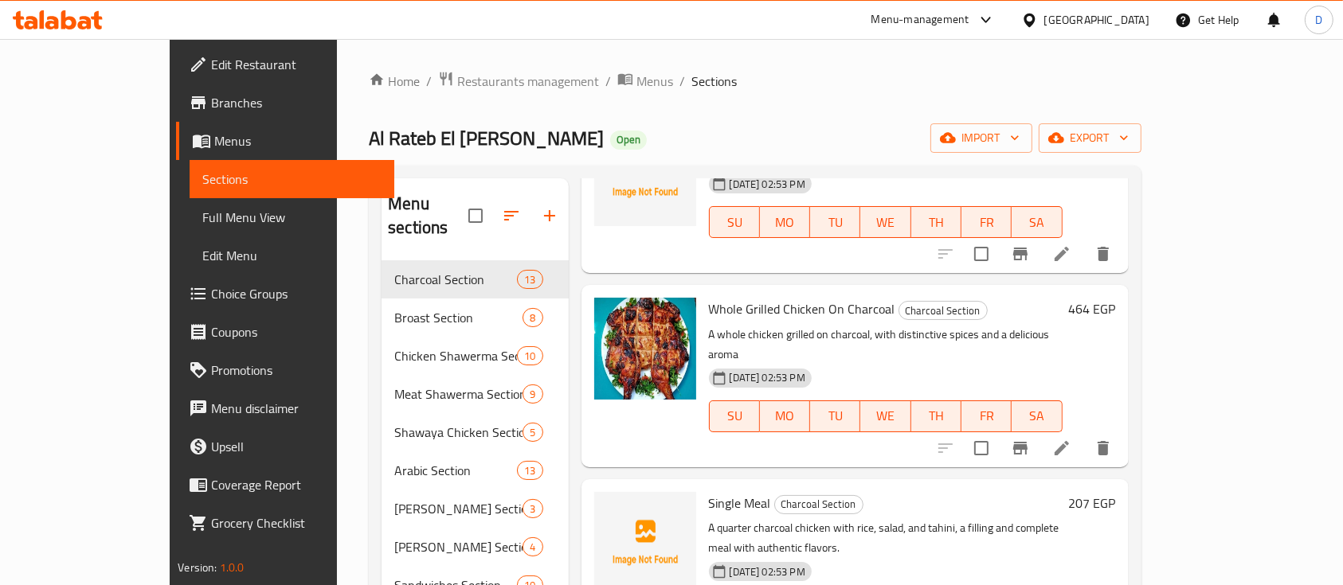
click at [732, 519] on p "A quarter charcoal chicken with rice, salad, and tahini, a filling and complete…" at bounding box center [886, 539] width 354 height 40
drag, startPoint x: 668, startPoint y: 442, endPoint x: 833, endPoint y: 440, distance: 164.9
click at [833, 519] on p "A quarter charcoal chicken with rice, salad, and tahini, a filling and complete…" at bounding box center [886, 539] width 354 height 40
copy p "A quarter charcoal chicken with rice,"
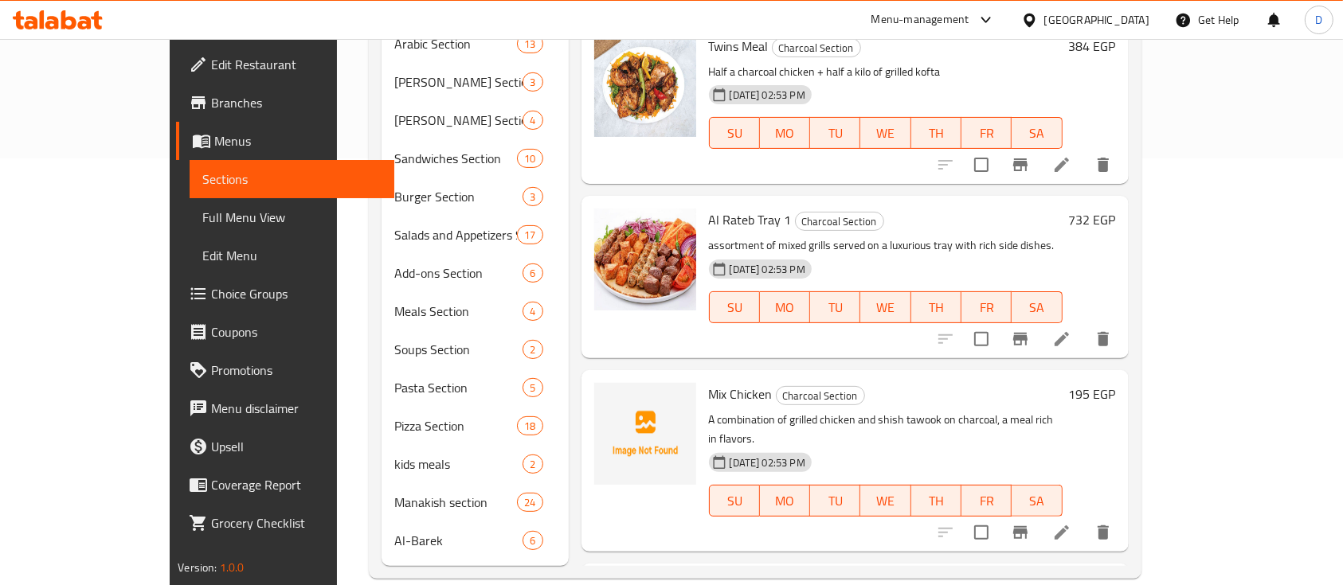
scroll to position [428, 0]
click at [683, 204] on div "Menu items Add Sort Manage items Quarter Charcoal Chicken Thigh Charcoal Sectio…" at bounding box center [849, 158] width 560 height 815
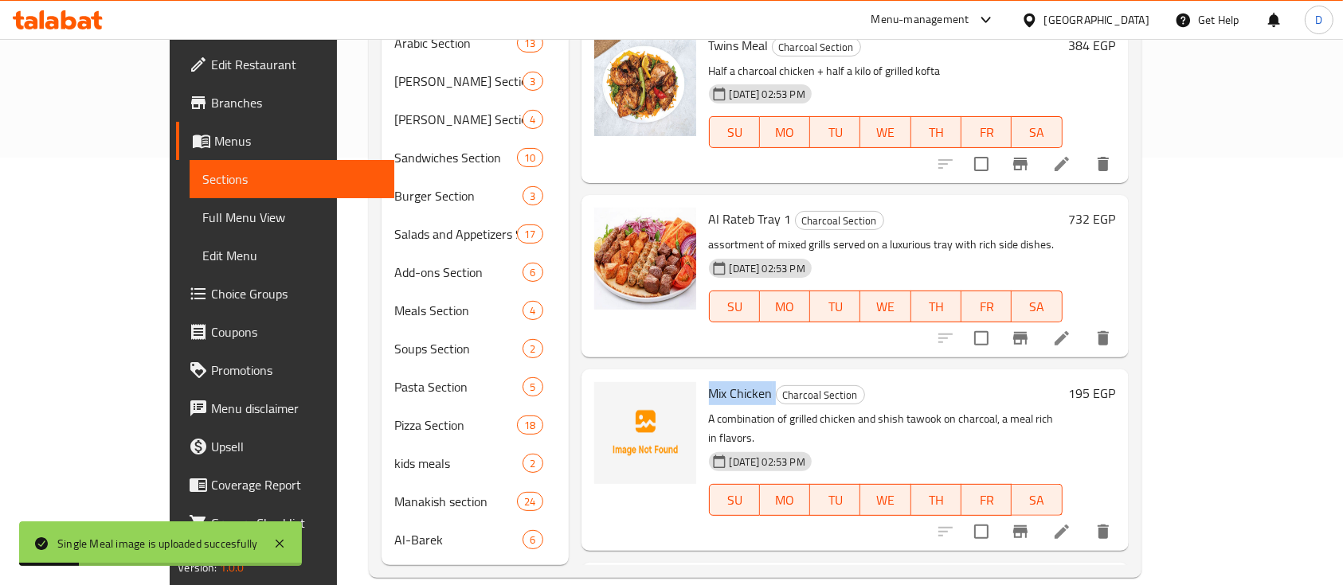
copy h6 "Mix Chicken"
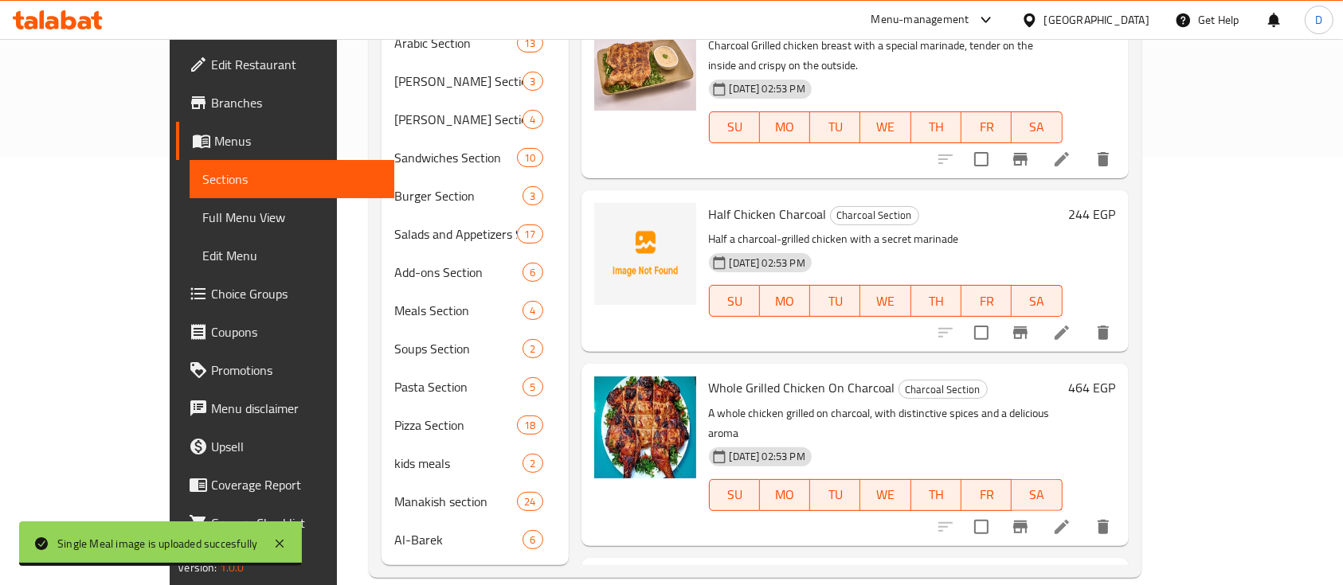
scroll to position [0, 0]
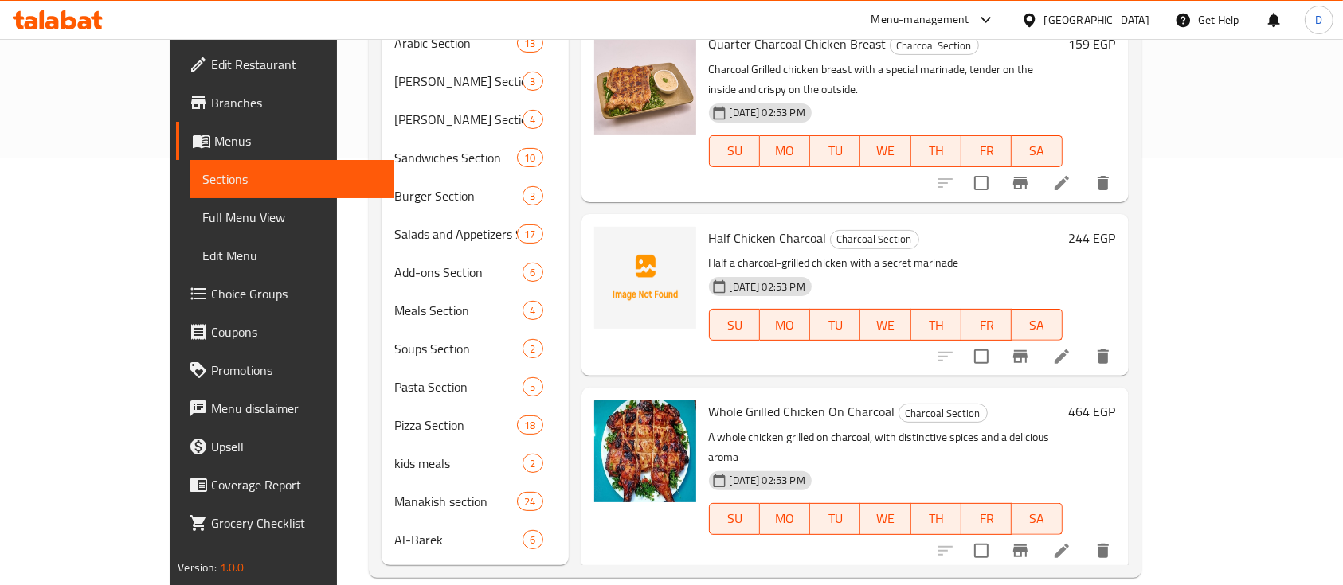
click at [726, 226] on span "Half Chicken Charcoal" at bounding box center [768, 238] width 118 height 24
copy h6 "Half Chicken Charcoal"
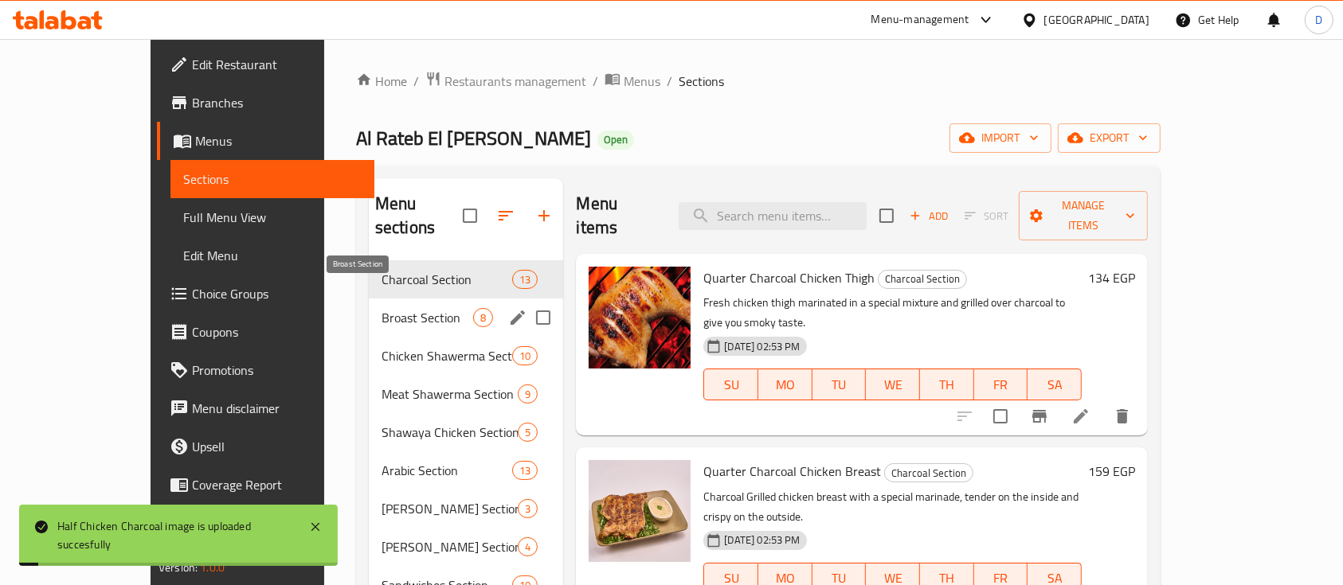
click at [382, 308] on span "Broast Section" at bounding box center [428, 317] width 92 height 19
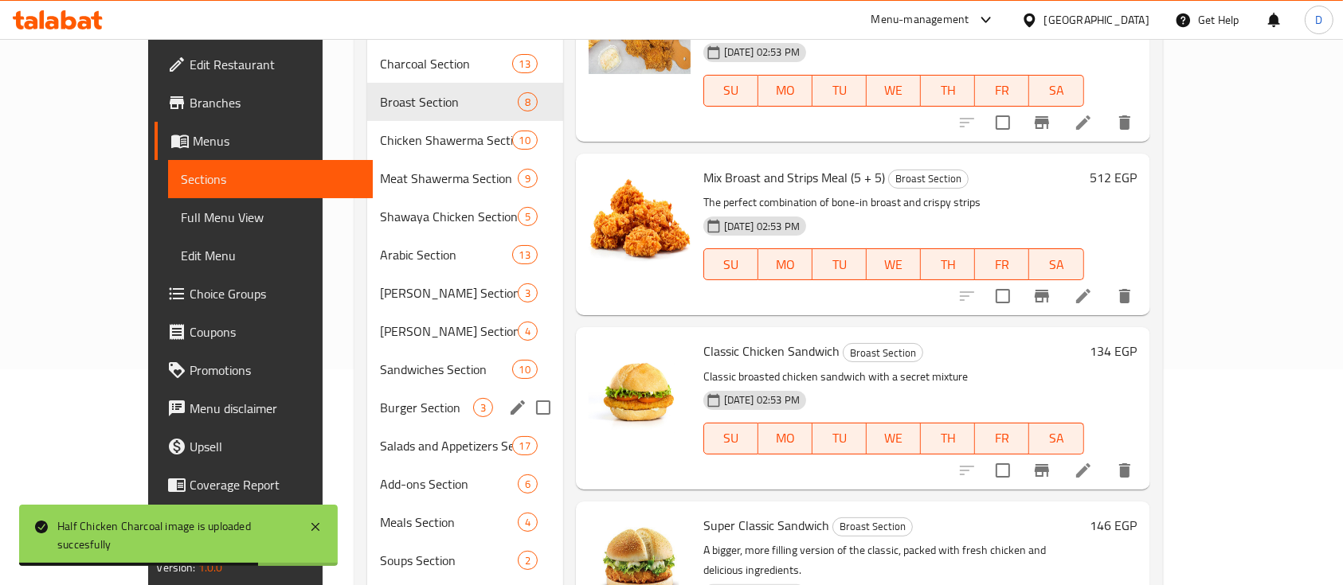
scroll to position [3, 0]
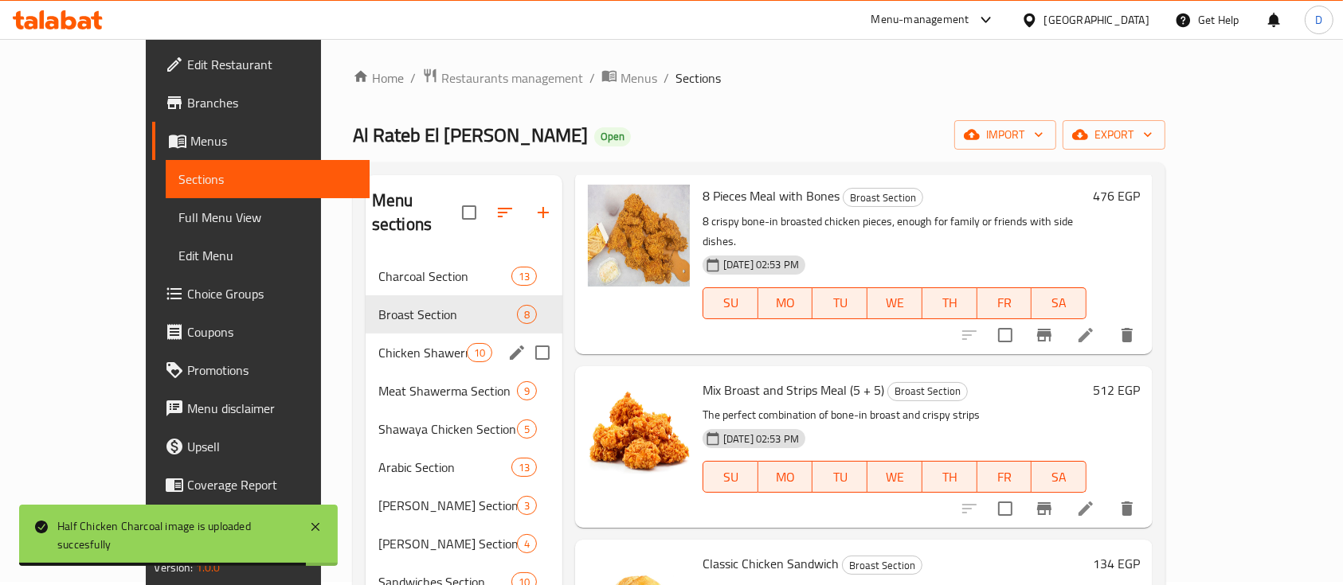
click at [378, 343] on span "Chicken Shawerma Section" at bounding box center [422, 352] width 88 height 19
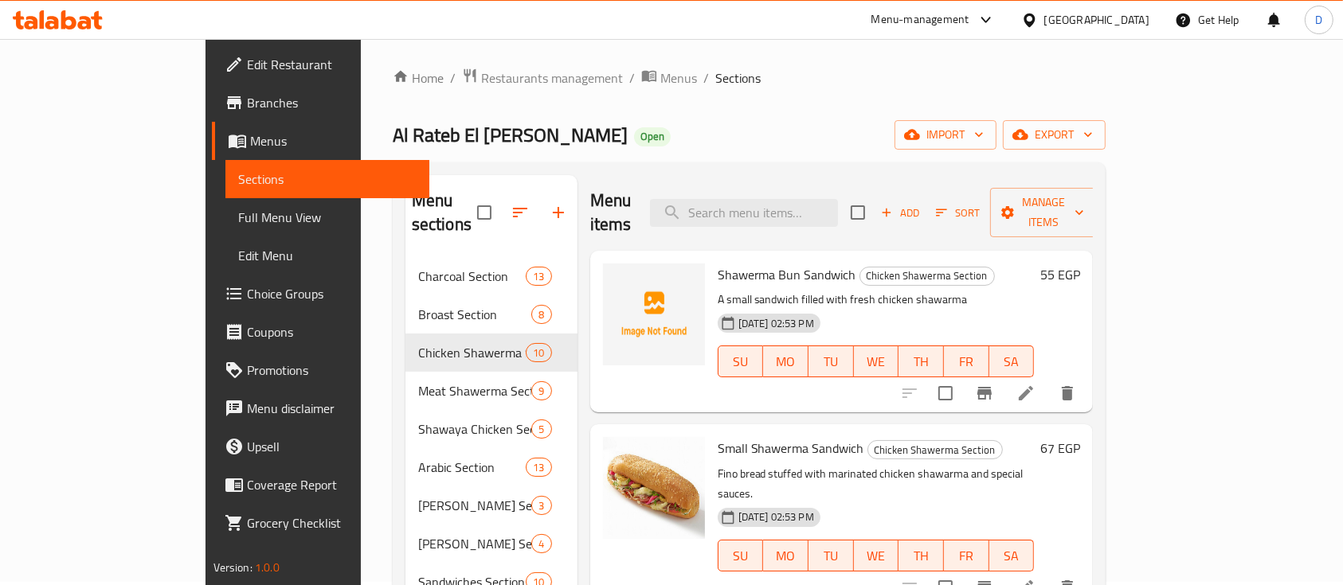
click at [718, 263] on span "Shawerma Bun Sandwich" at bounding box center [787, 275] width 139 height 24
copy h6 "Shawerma Bun Sandwich"
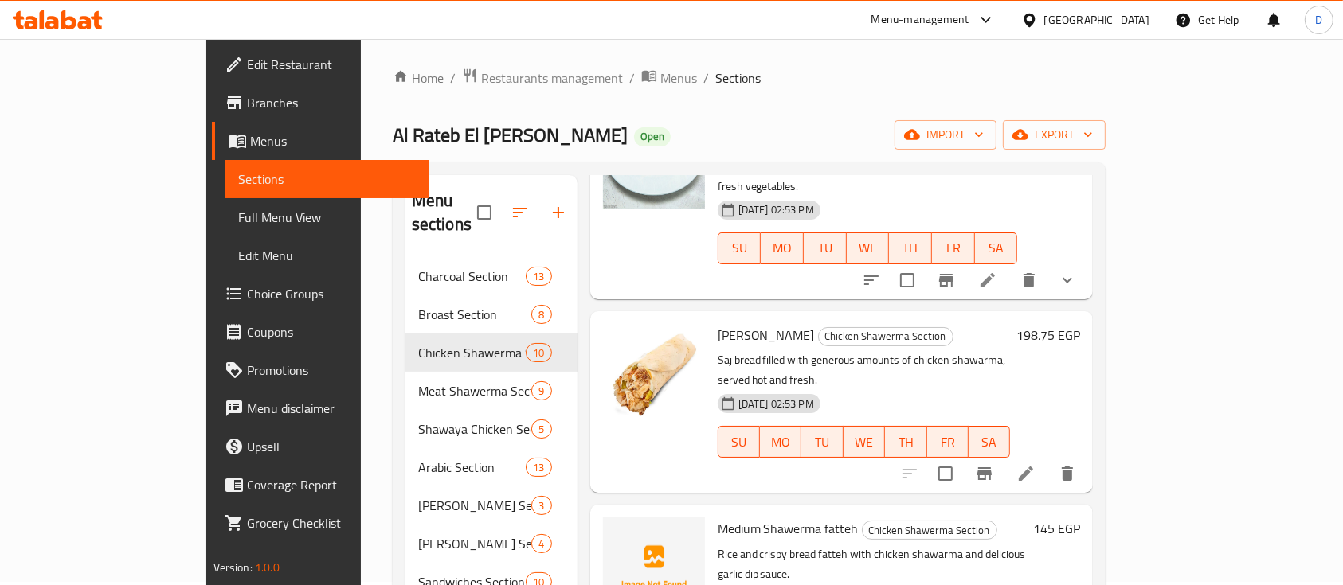
scroll to position [743, 0]
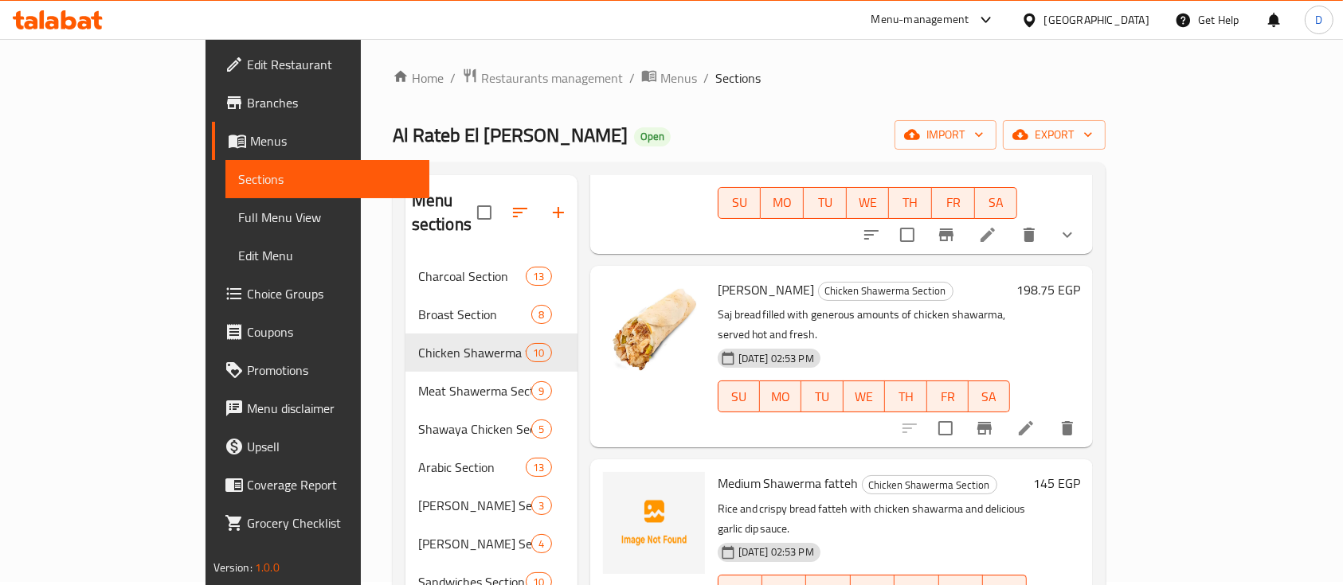
click at [718, 472] on span "Medium Shawerma fatteh" at bounding box center [788, 484] width 141 height 24
copy h6 "Medium Shawerma fatteh"
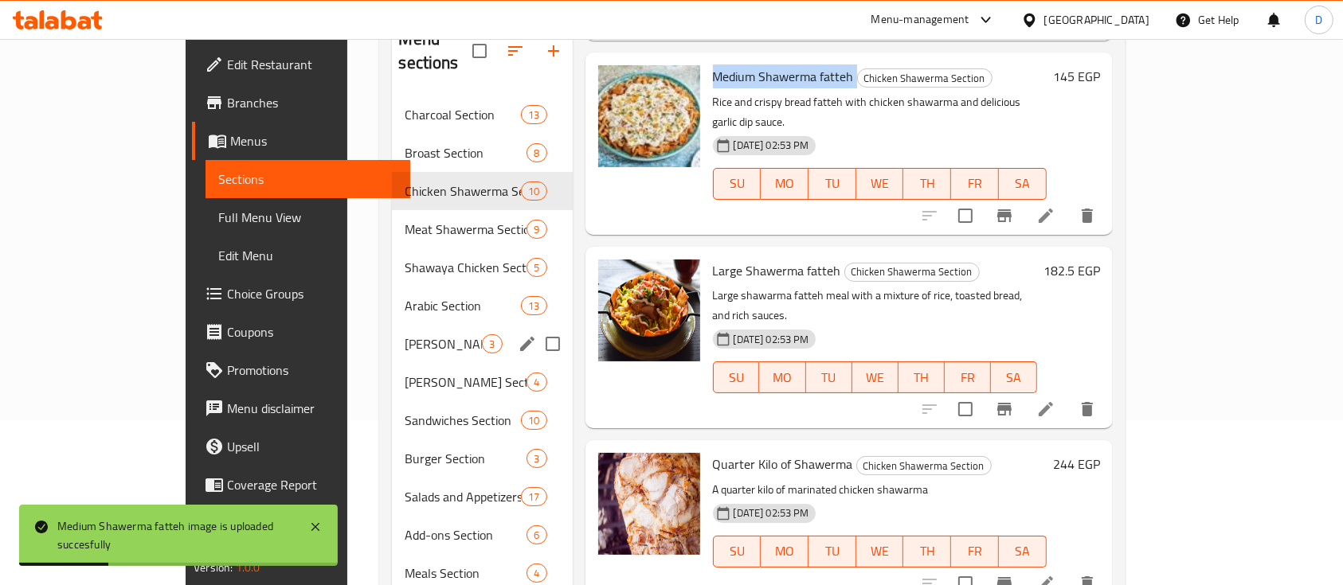
scroll to position [0, 0]
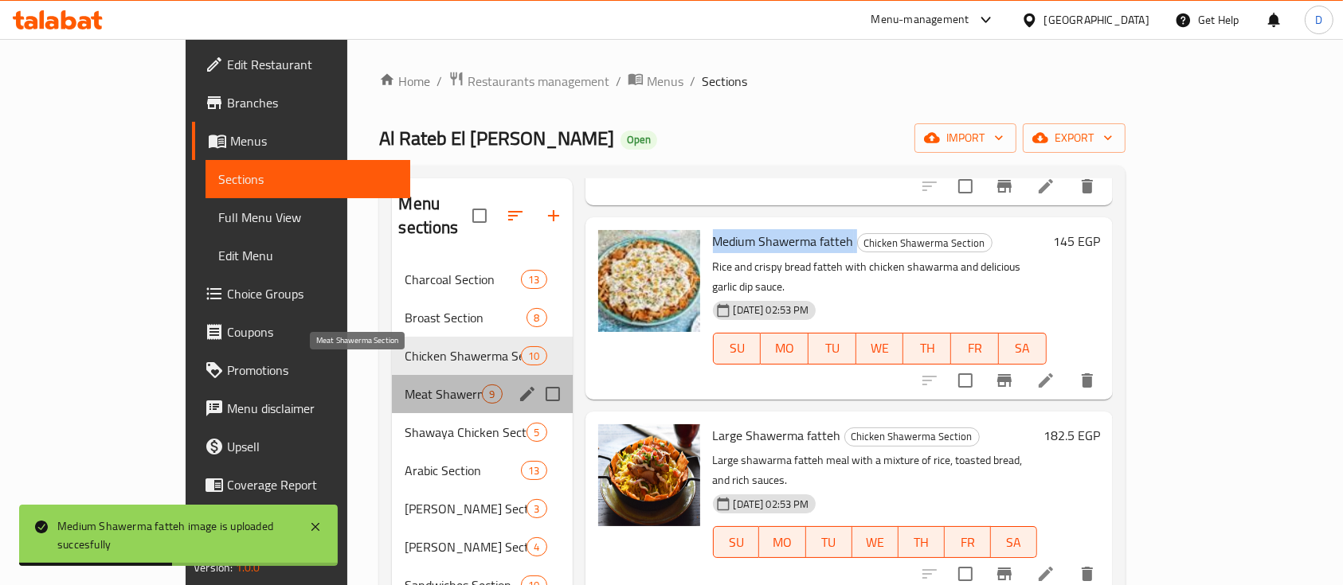
click at [405, 385] on span "Meat Shawerma Section" at bounding box center [443, 394] width 77 height 19
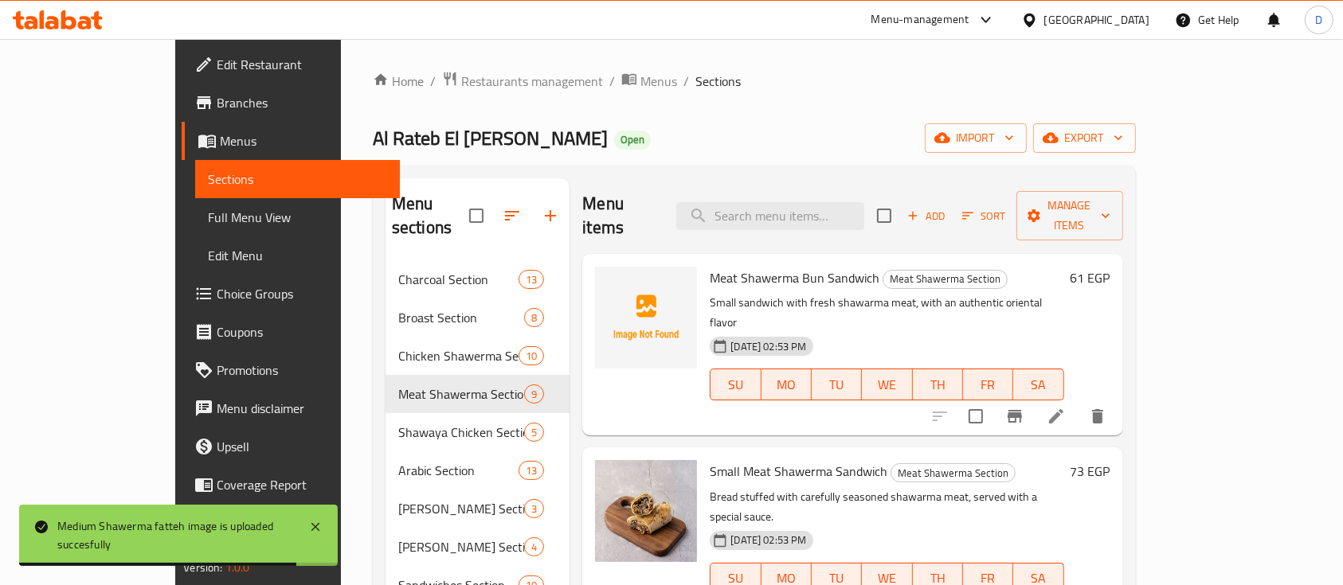
click at [722, 254] on div "Meat Shawerma Bun Sandwich Meat Shawerma Section Small sandwich with fresh shaw…" at bounding box center [852, 345] width 540 height 182
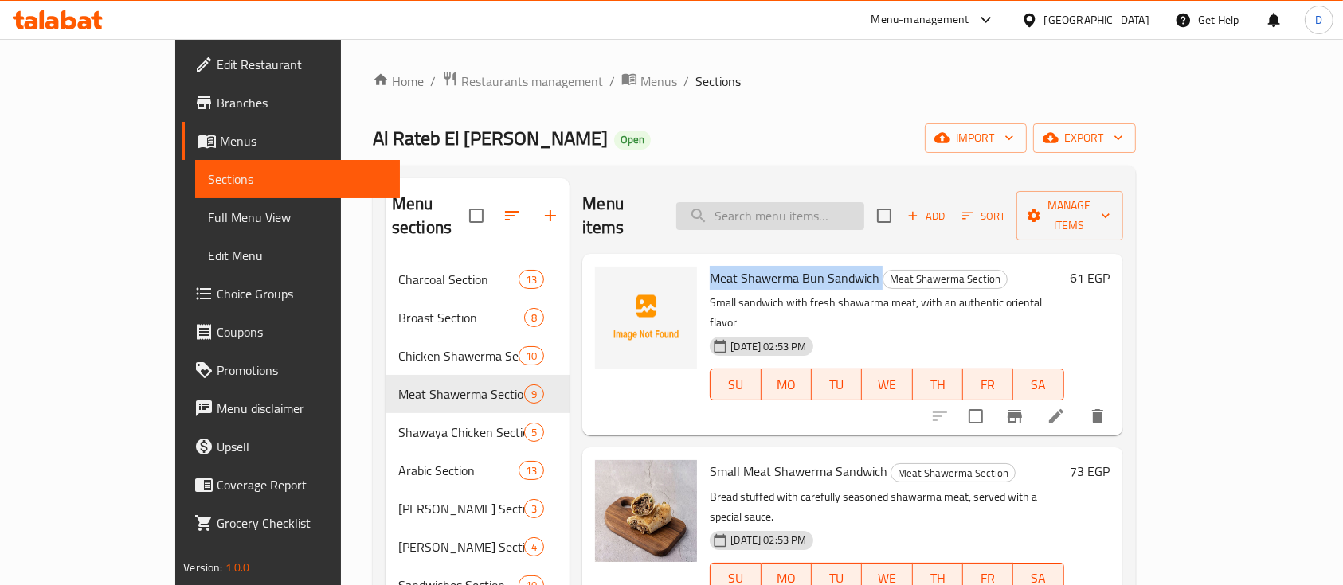
copy h6 "Meat Shawerma Bun Sandwich"
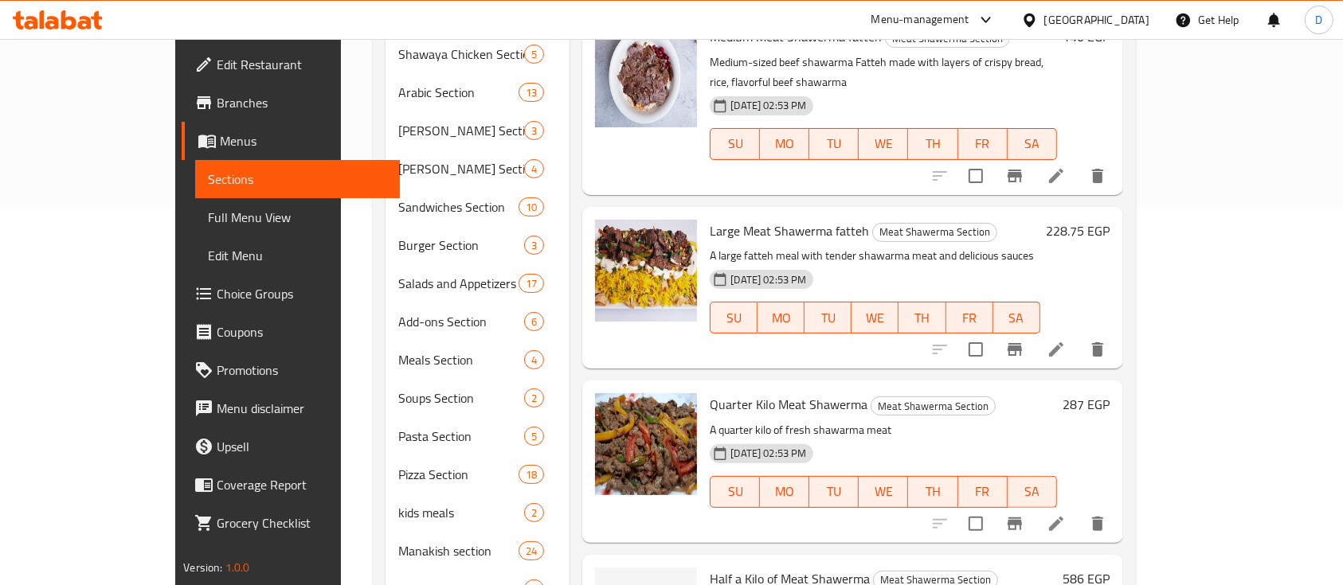
scroll to position [428, 0]
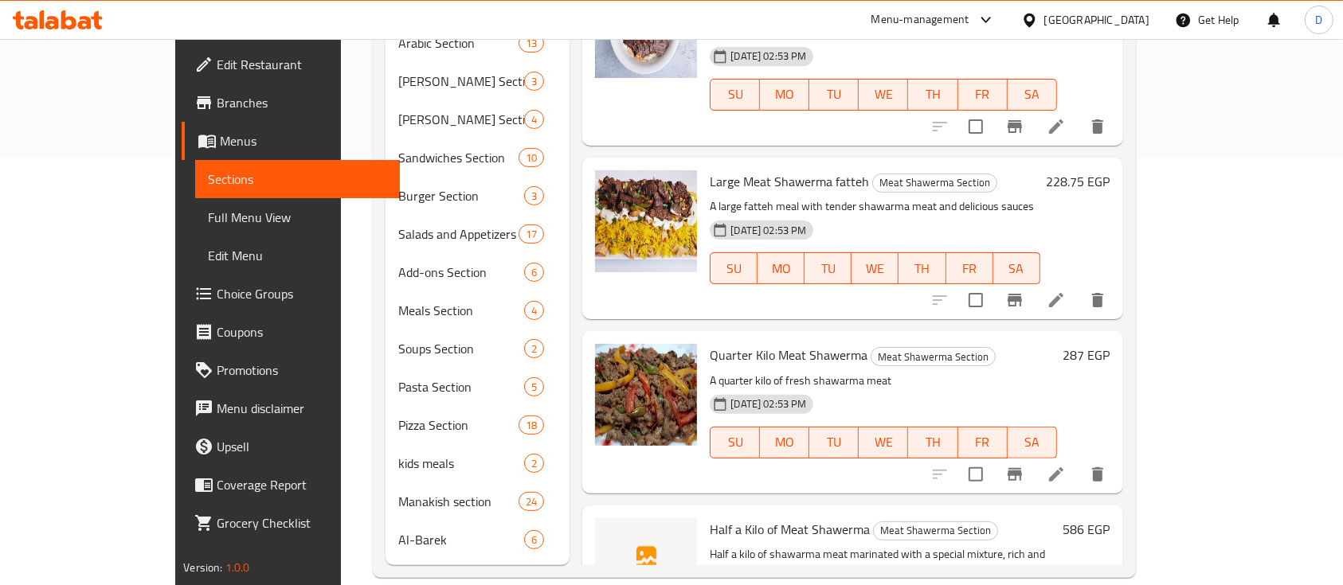
click at [732, 518] on span "Half a Kilo of Meat Shawerma" at bounding box center [790, 530] width 160 height 24
copy h6 "Half a Kilo of Meat Shawerma"
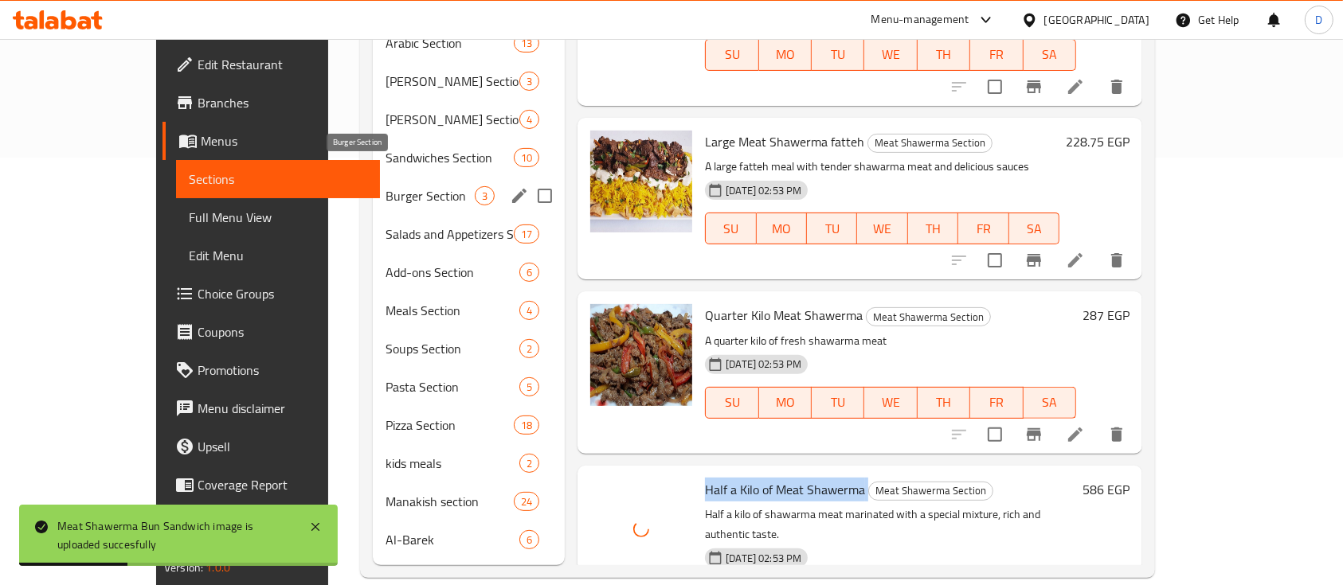
scroll to position [0, 0]
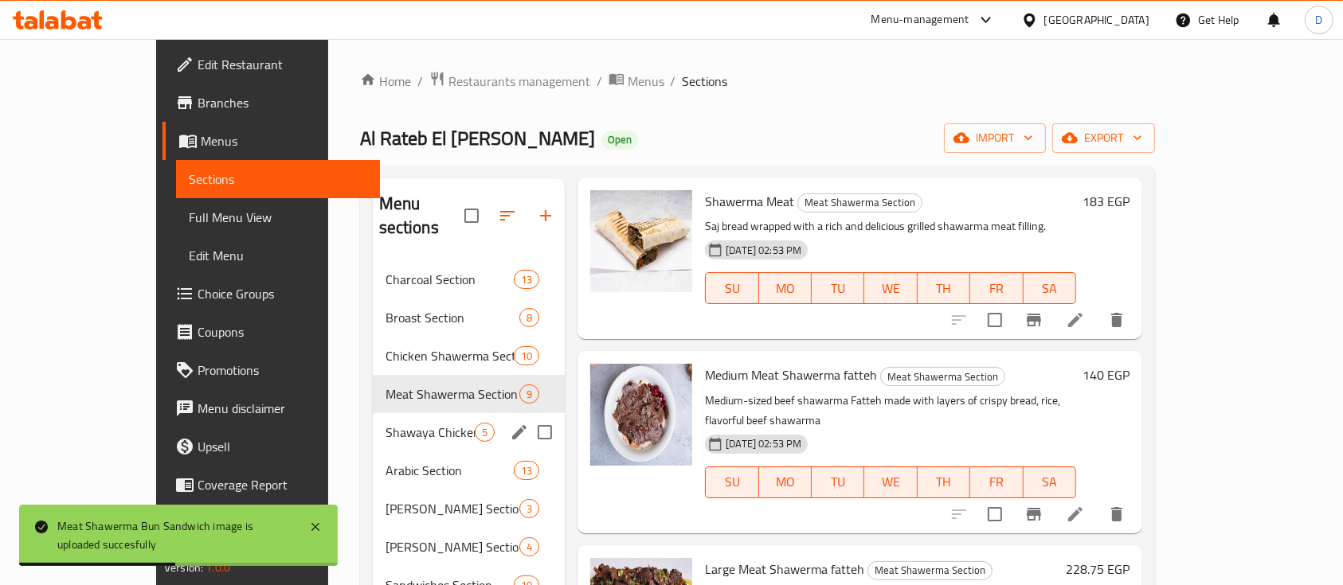
click at [386, 423] on span "Shawaya Chicken Section" at bounding box center [430, 432] width 89 height 19
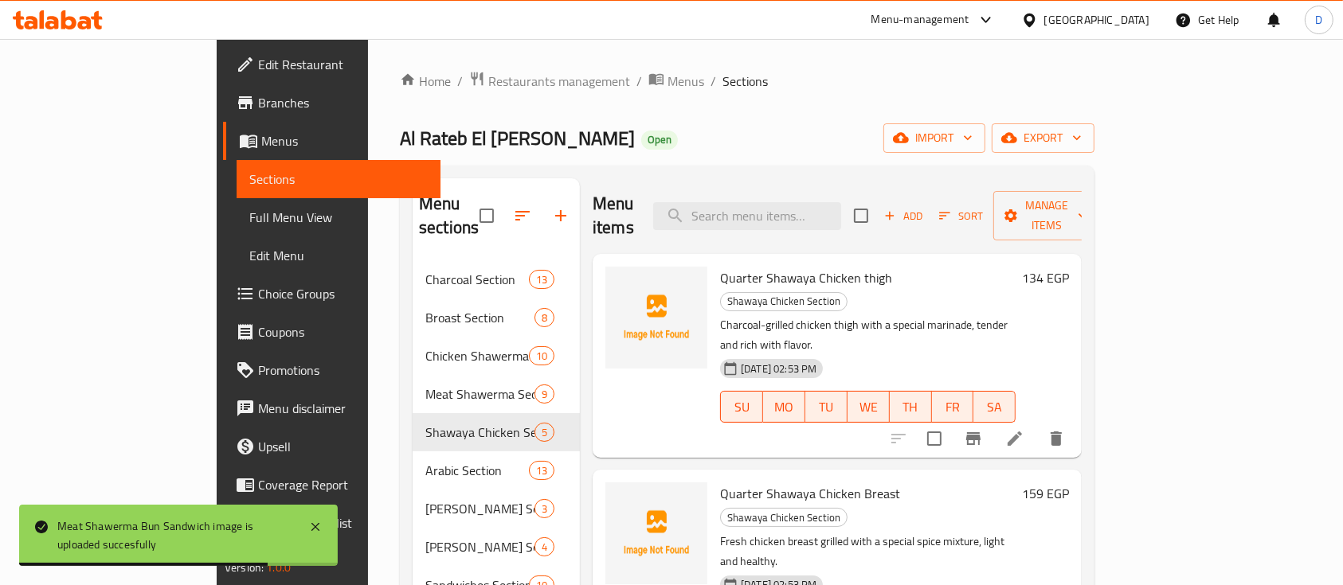
click at [742, 266] on span "Quarter Shawaya Chicken thigh" at bounding box center [806, 278] width 172 height 24
copy h6 "Quarter Shawaya Chicken thigh"
click at [720, 482] on span "Quarter Shawaya Chicken Breast" at bounding box center [810, 494] width 180 height 24
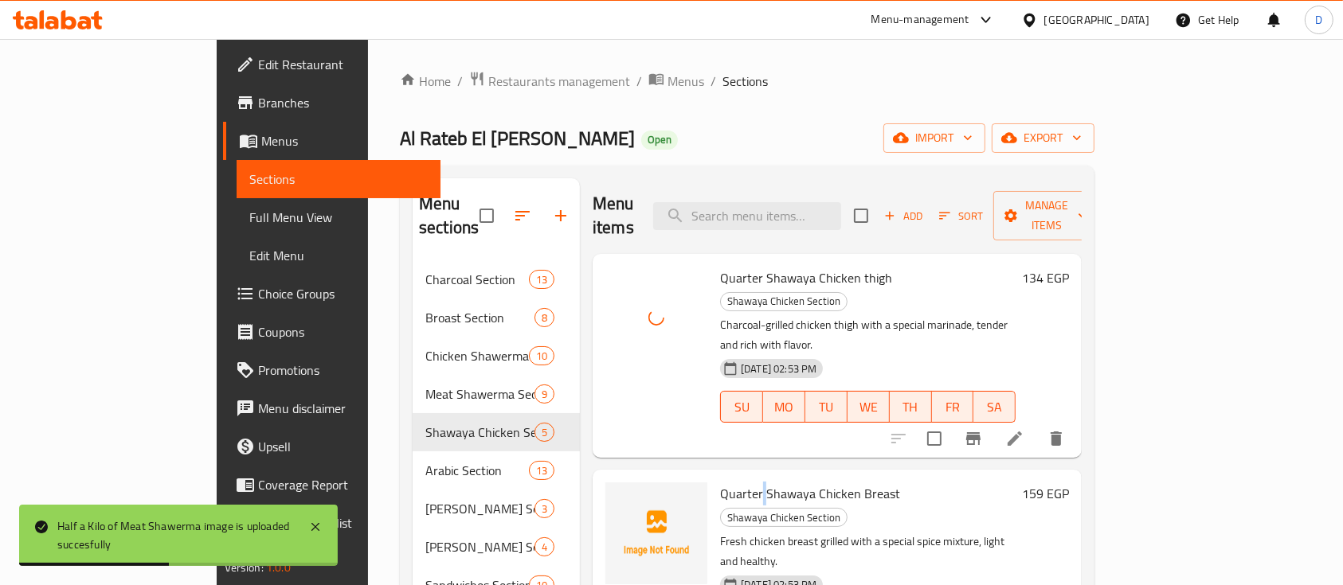
click at [720, 482] on span "Quarter Shawaya Chicken Breast" at bounding box center [810, 494] width 180 height 24
copy h6 "Quarter Shawaya Chicken Breast"
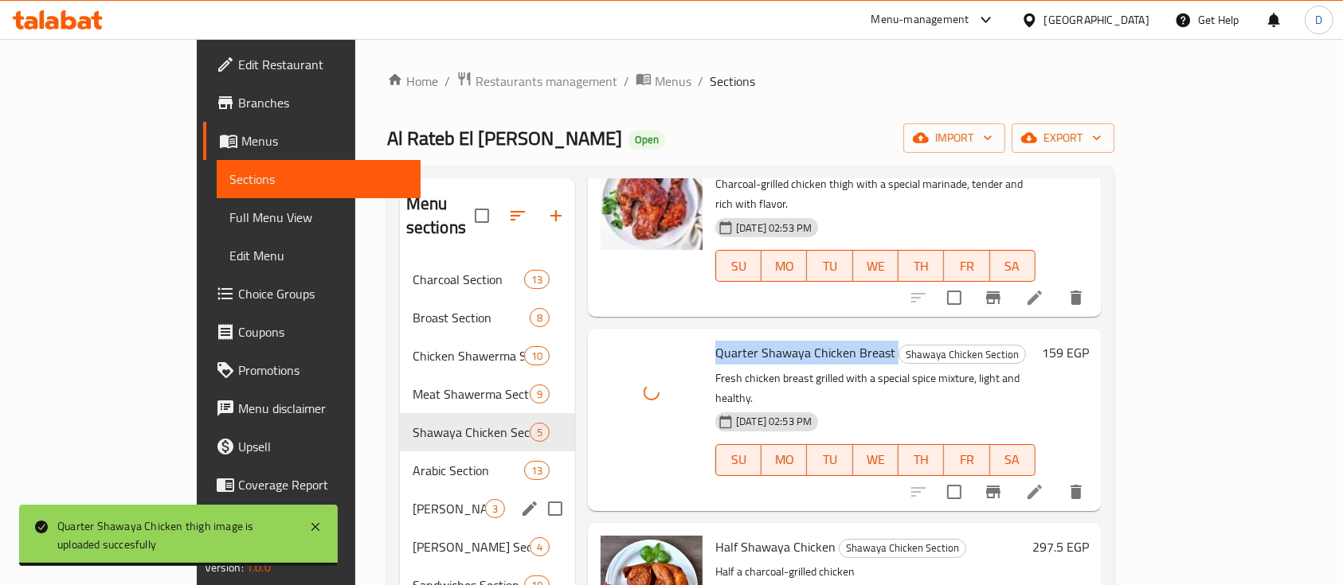
click at [400, 490] on div "Maria Section 3" at bounding box center [487, 509] width 175 height 38
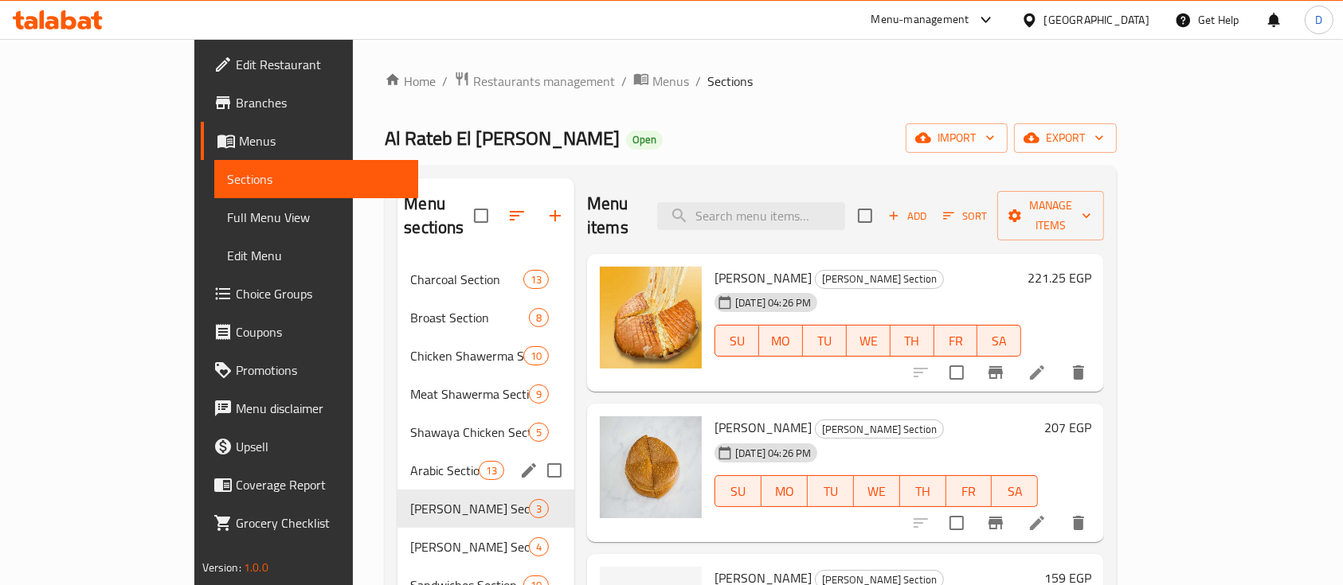
click at [410, 461] on span "Arabic Section" at bounding box center [444, 470] width 68 height 19
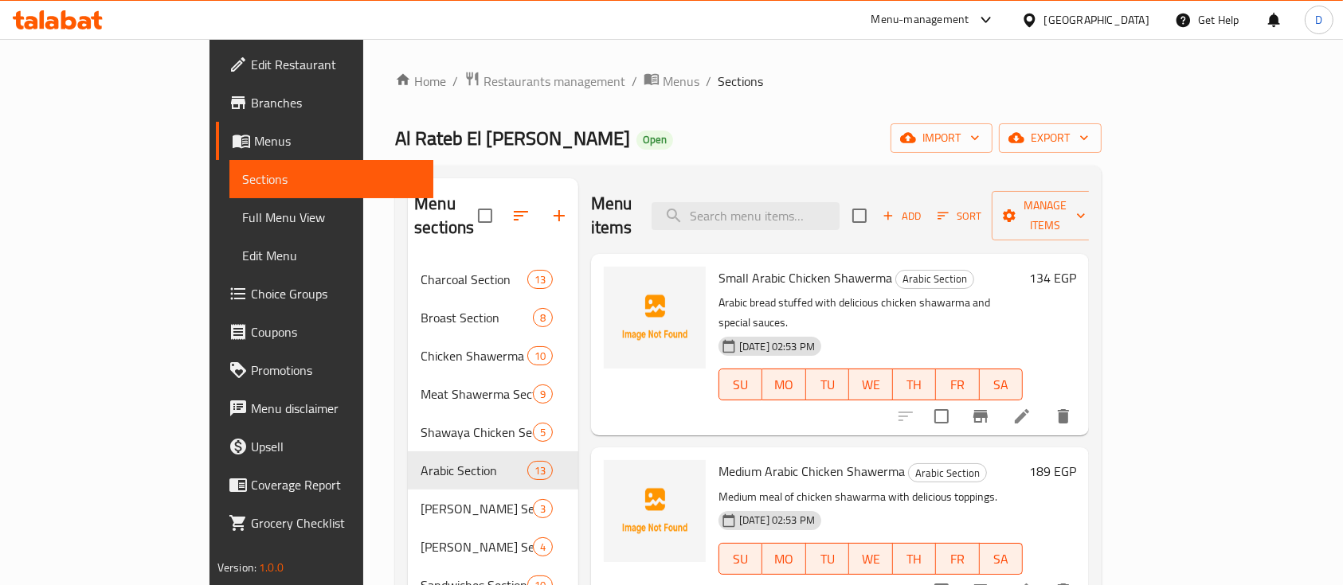
click at [718, 266] on span "Small Arabic Chicken Shawerma" at bounding box center [805, 278] width 174 height 24
copy h6 "Small Arabic Chicken Shawerma"
click at [758, 460] on span "Medium Arabic Chicken Shawerma" at bounding box center [811, 472] width 186 height 24
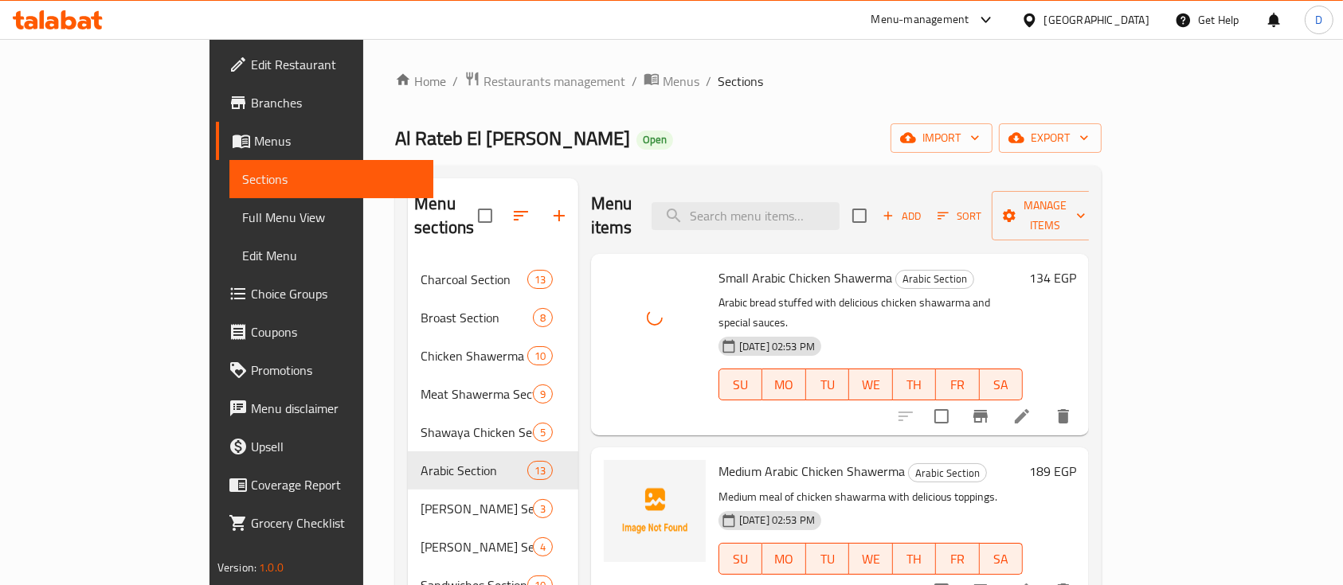
click at [758, 460] on span "Medium Arabic Chicken Shawerma" at bounding box center [811, 472] width 186 height 24
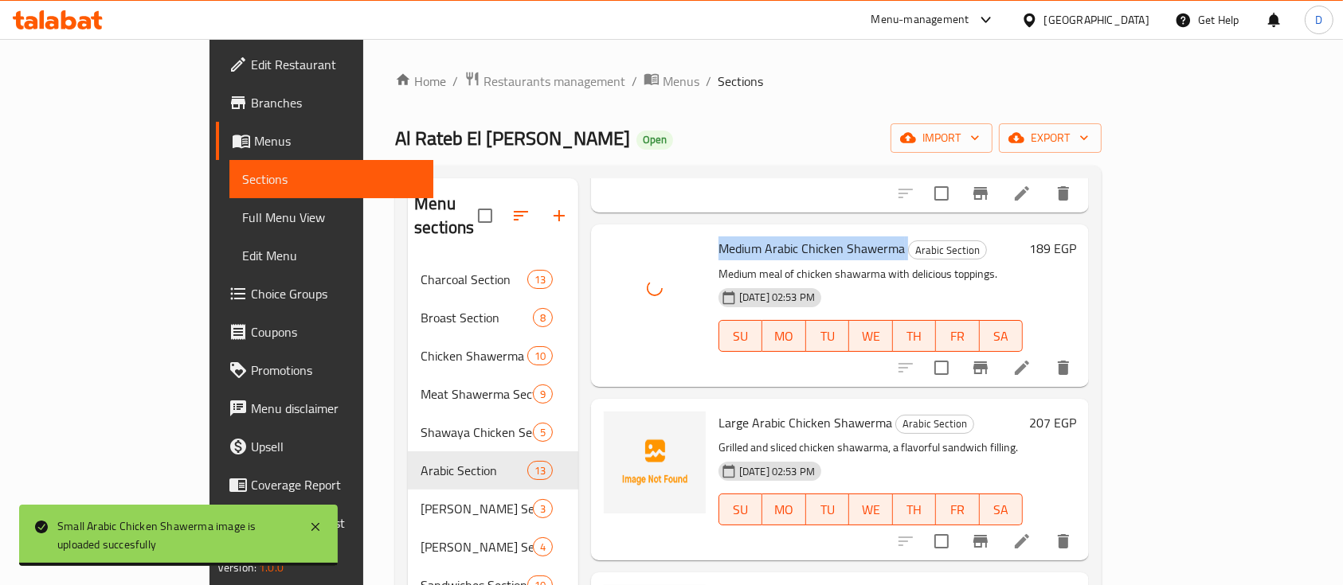
scroll to position [319, 0]
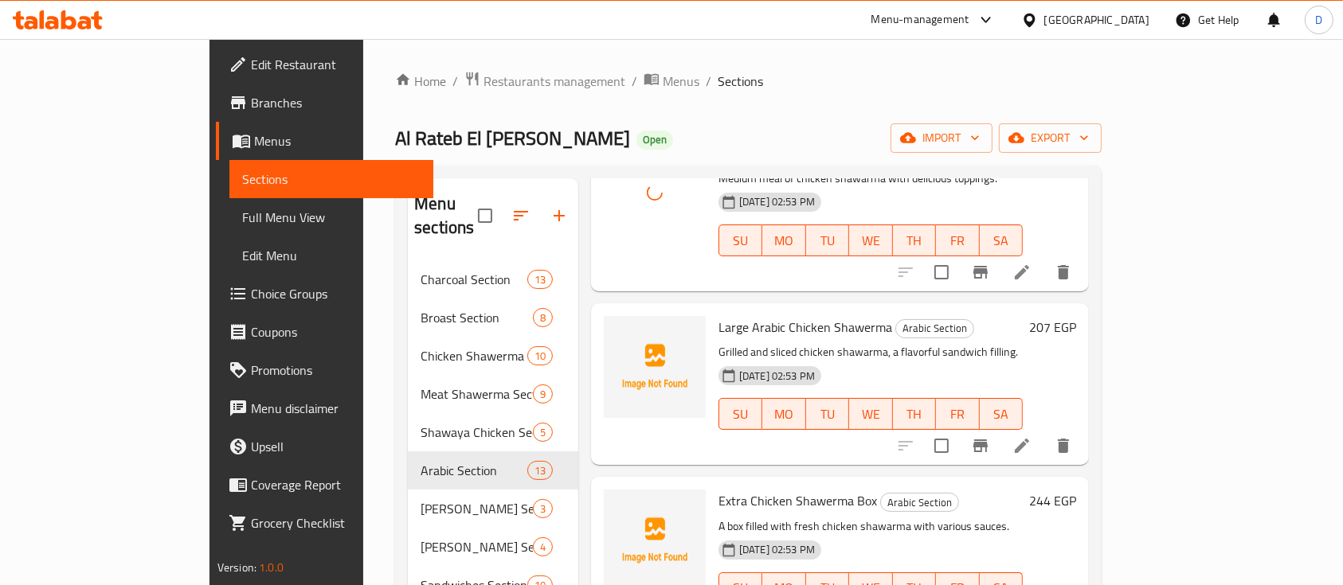
click at [718, 315] on span "Large Arabic Chicken Shawerma" at bounding box center [805, 327] width 174 height 24
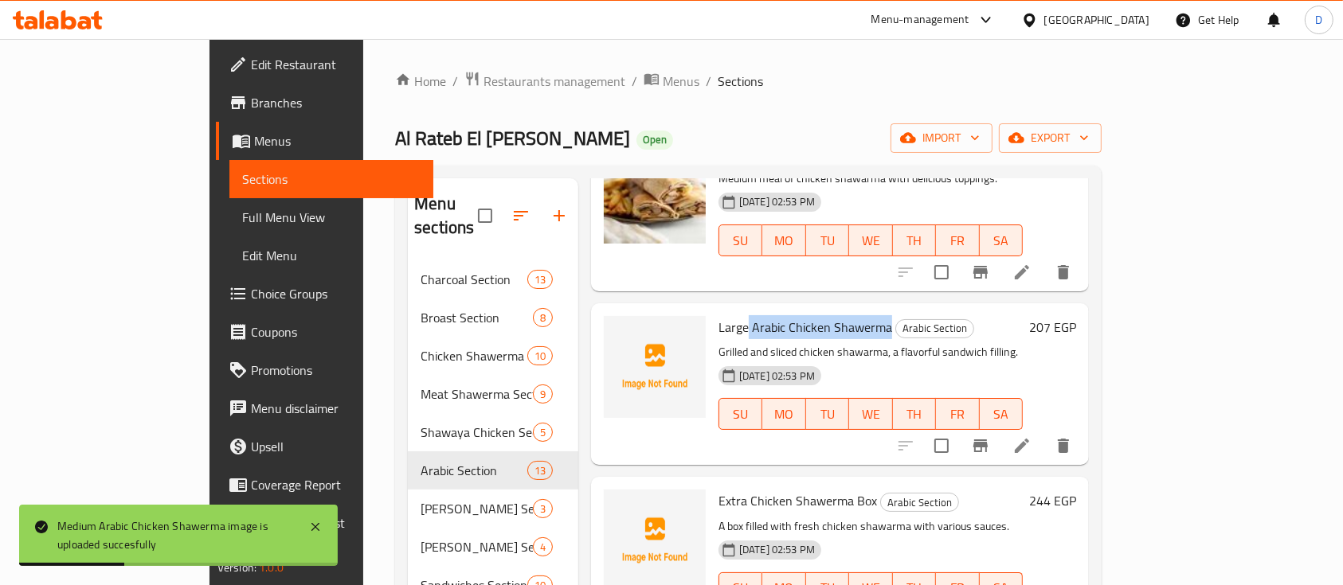
drag, startPoint x: 695, startPoint y: 284, endPoint x: 826, endPoint y: 291, distance: 130.8
click at [826, 315] on span "Large Arabic Chicken Shawerma" at bounding box center [805, 327] width 174 height 24
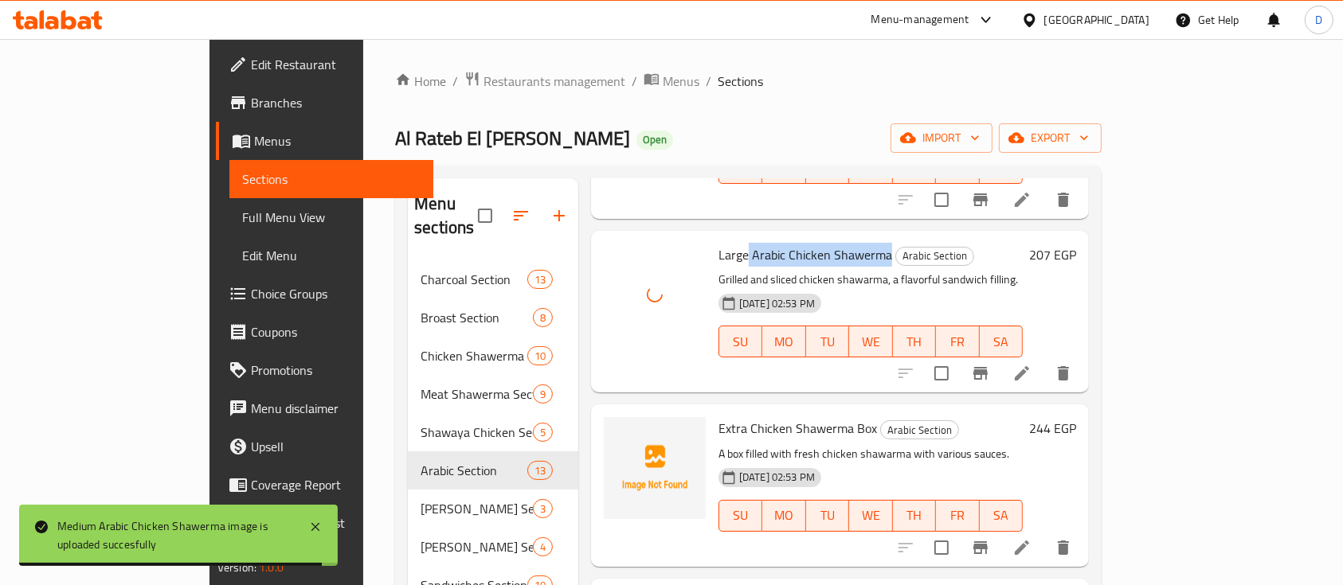
scroll to position [425, 0]
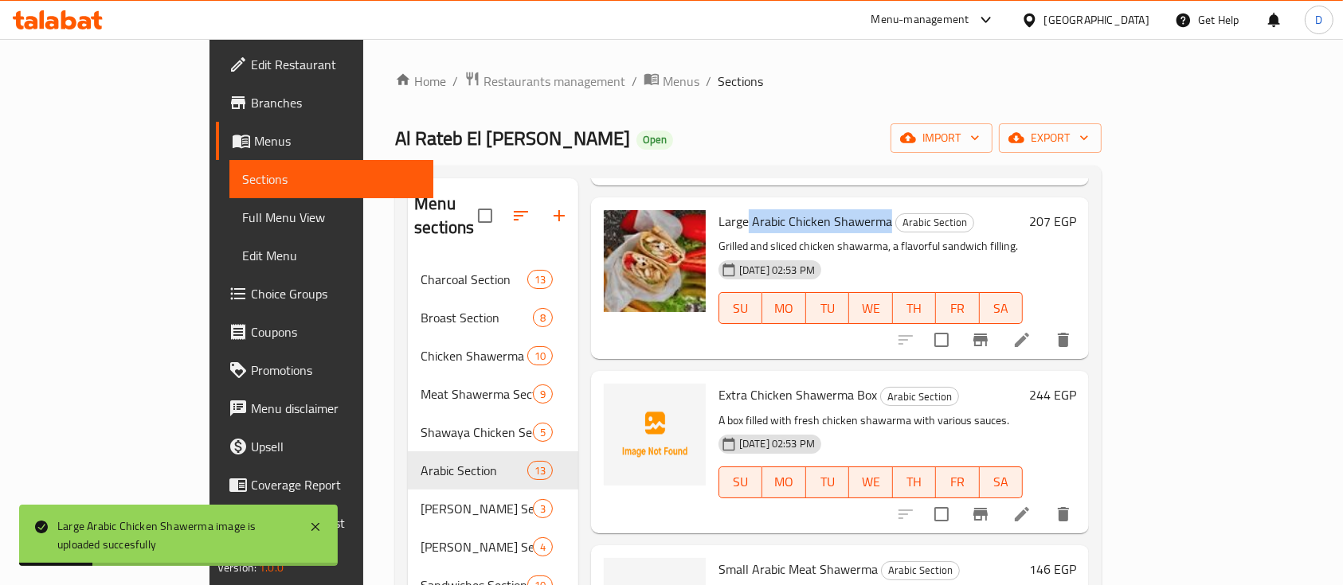
click at [718, 383] on span "Extra Chicken Shawerma Box" at bounding box center [797, 395] width 159 height 24
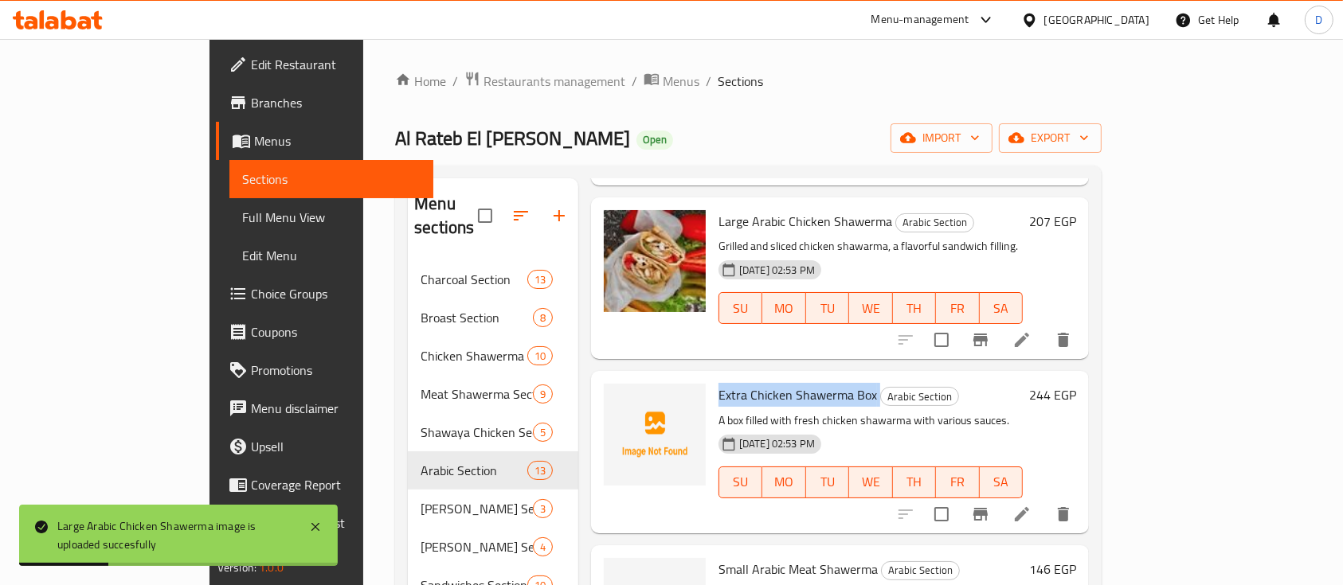
click at [718, 383] on span "Extra Chicken Shawerma Box" at bounding box center [797, 395] width 159 height 24
drag, startPoint x: 699, startPoint y: 354, endPoint x: 829, endPoint y: 348, distance: 130.0
click at [829, 384] on h6 "Extra Chicken Shawerma Box Arabic Section" at bounding box center [870, 395] width 304 height 22
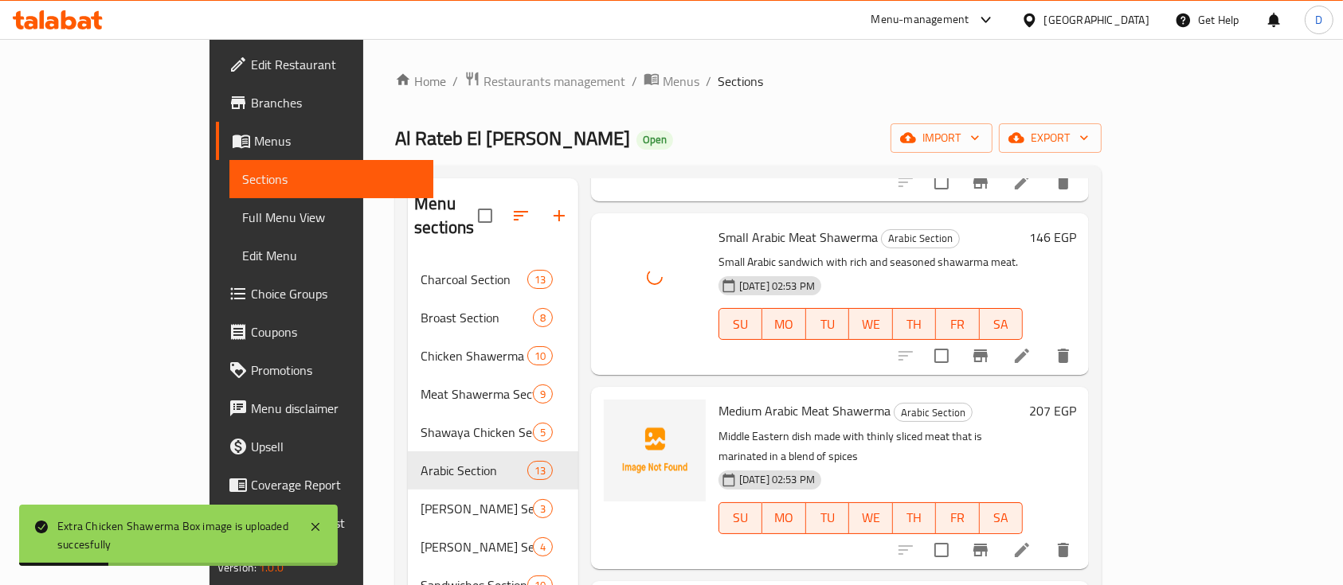
scroll to position [849, 0]
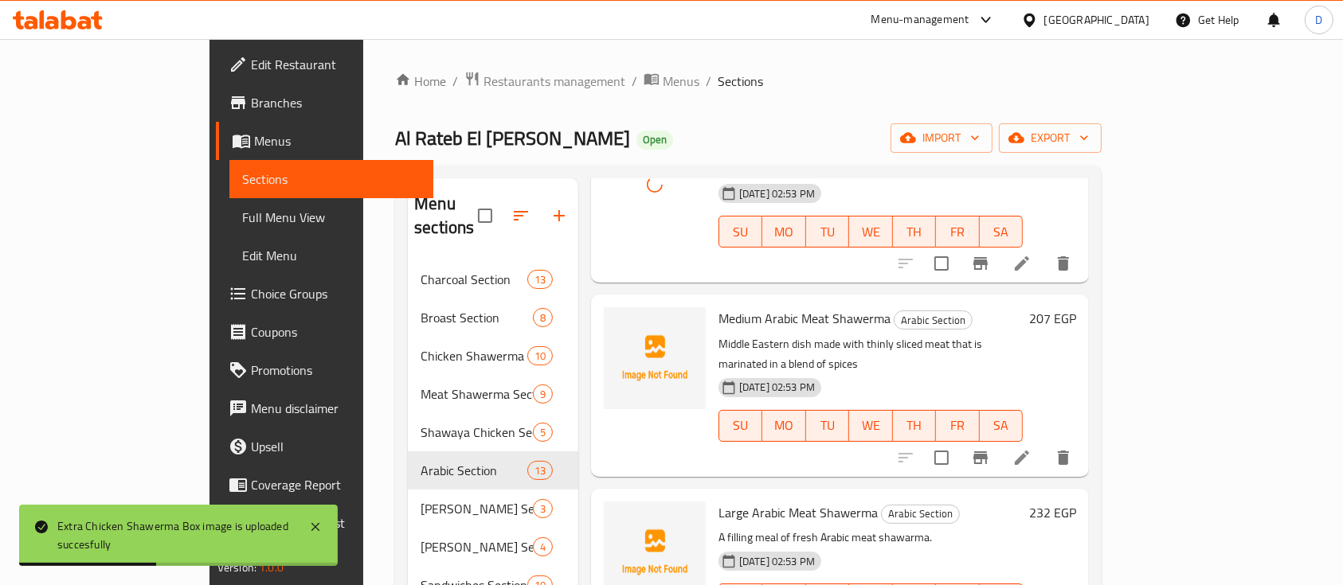
click at [733, 307] on span "Medium Arabic Meat Shawerma" at bounding box center [804, 319] width 172 height 24
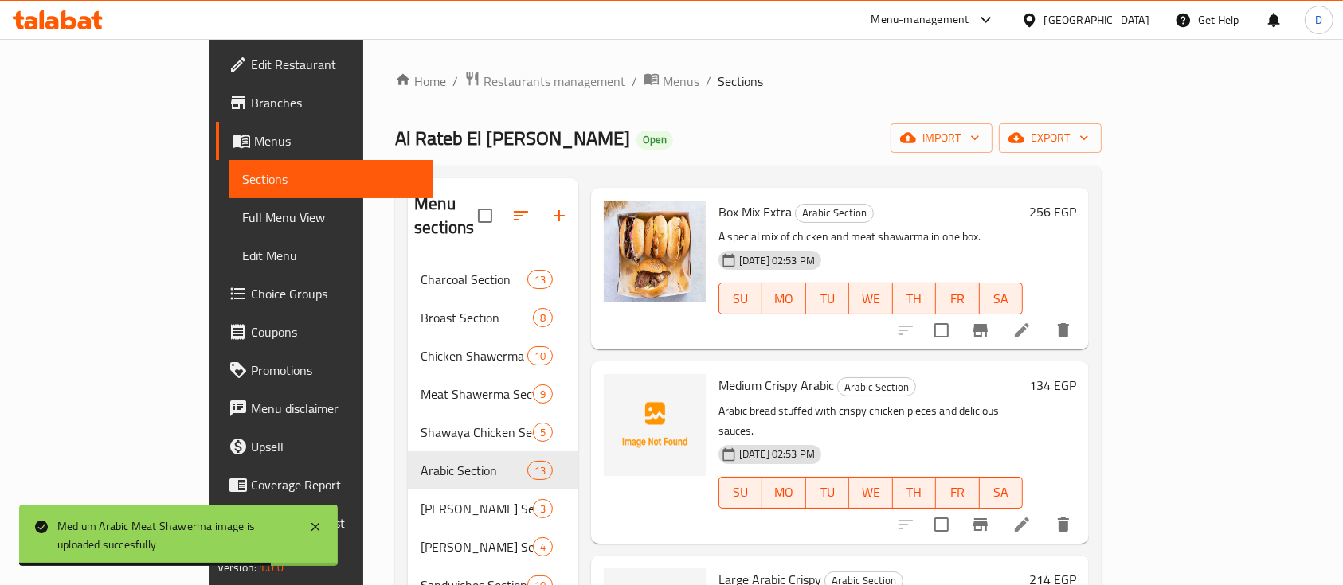
scroll to position [1510, 0]
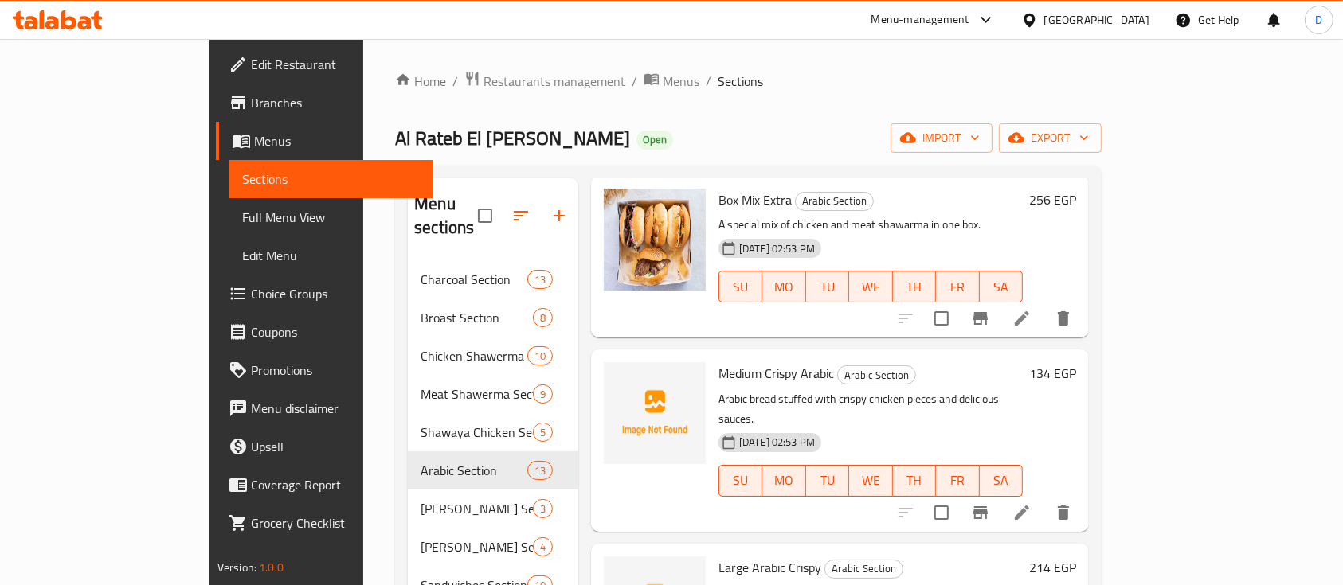
click at [718, 362] on span "Medium Crispy Arabic" at bounding box center [775, 374] width 115 height 24
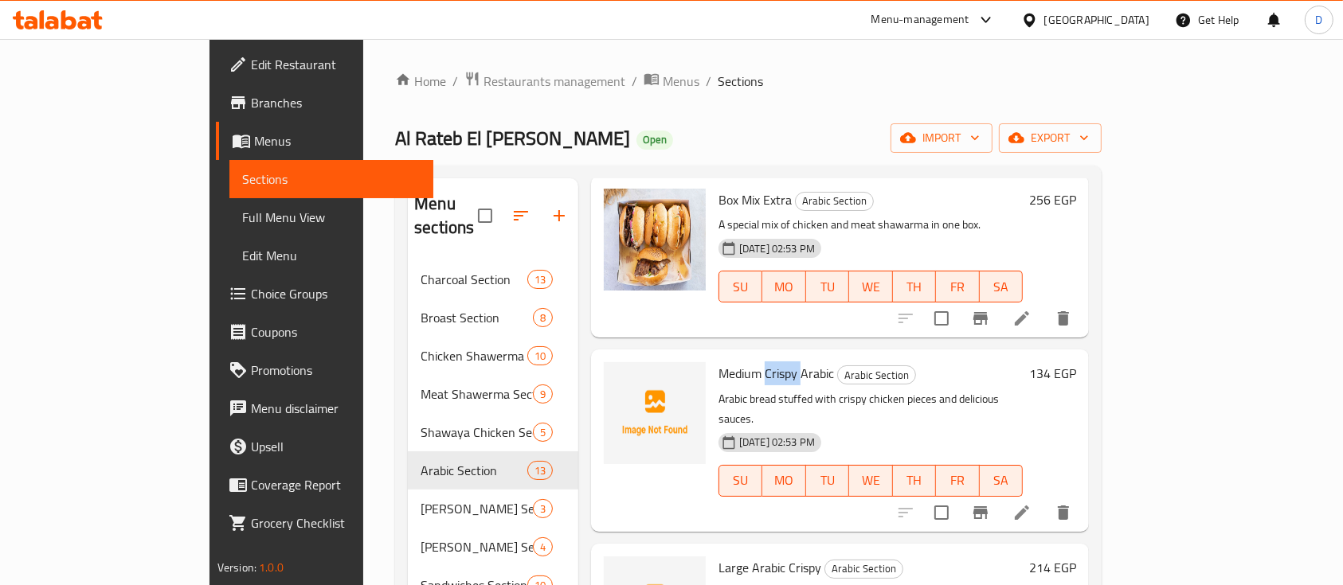
click at [718, 362] on span "Medium Crispy Arabic" at bounding box center [775, 374] width 115 height 24
click at [720, 362] on span "Medium Crispy Arabic" at bounding box center [775, 374] width 115 height 24
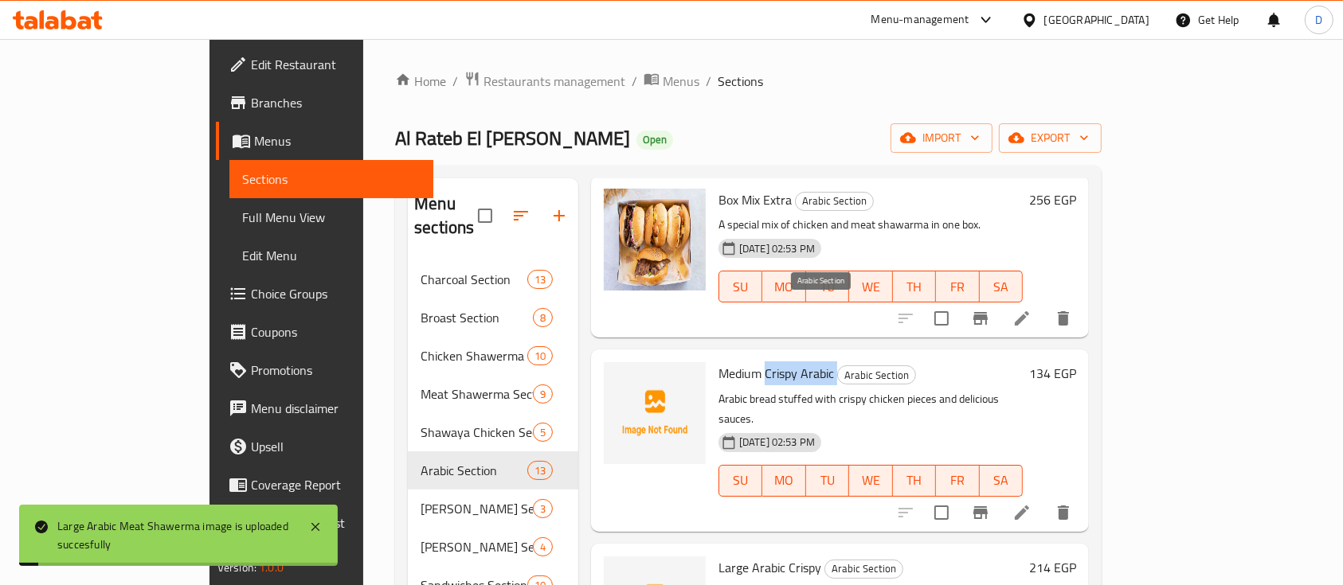
drag, startPoint x: 712, startPoint y: 309, endPoint x: 790, endPoint y: 307, distance: 78.1
click at [790, 362] on h6 "Medium Crispy Arabic Arabic Section" at bounding box center [870, 373] width 304 height 22
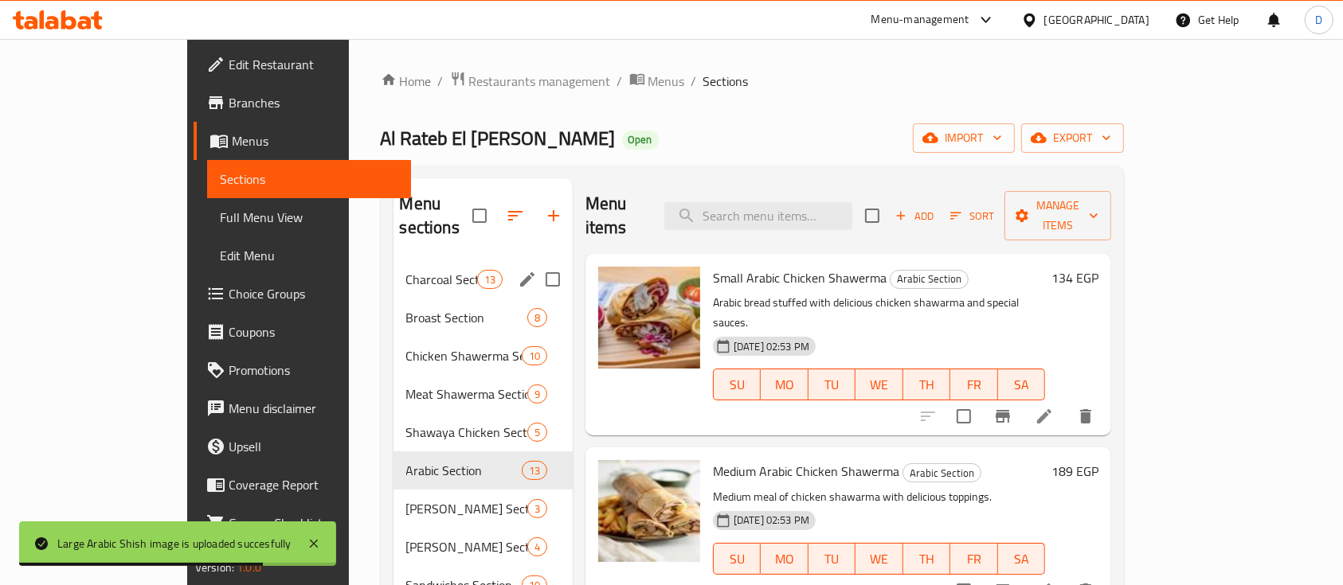
scroll to position [0, 0]
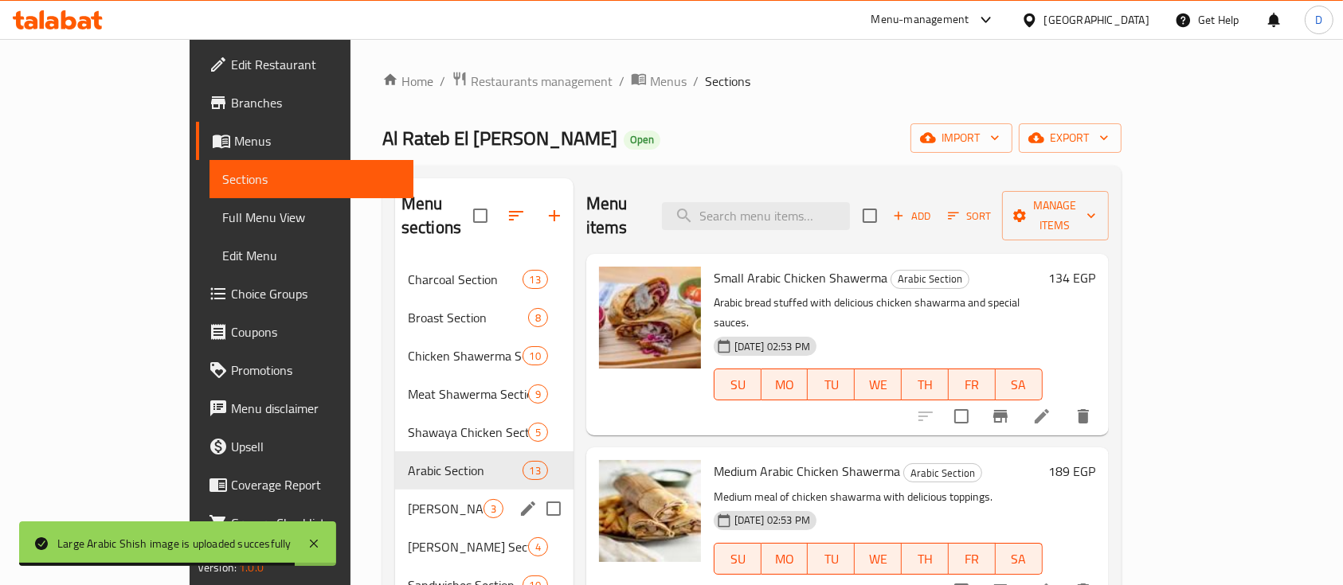
drag, startPoint x: 341, startPoint y: 480, endPoint x: 366, endPoint y: 464, distance: 29.4
click at [408, 499] on span "Maria Section" at bounding box center [446, 508] width 76 height 19
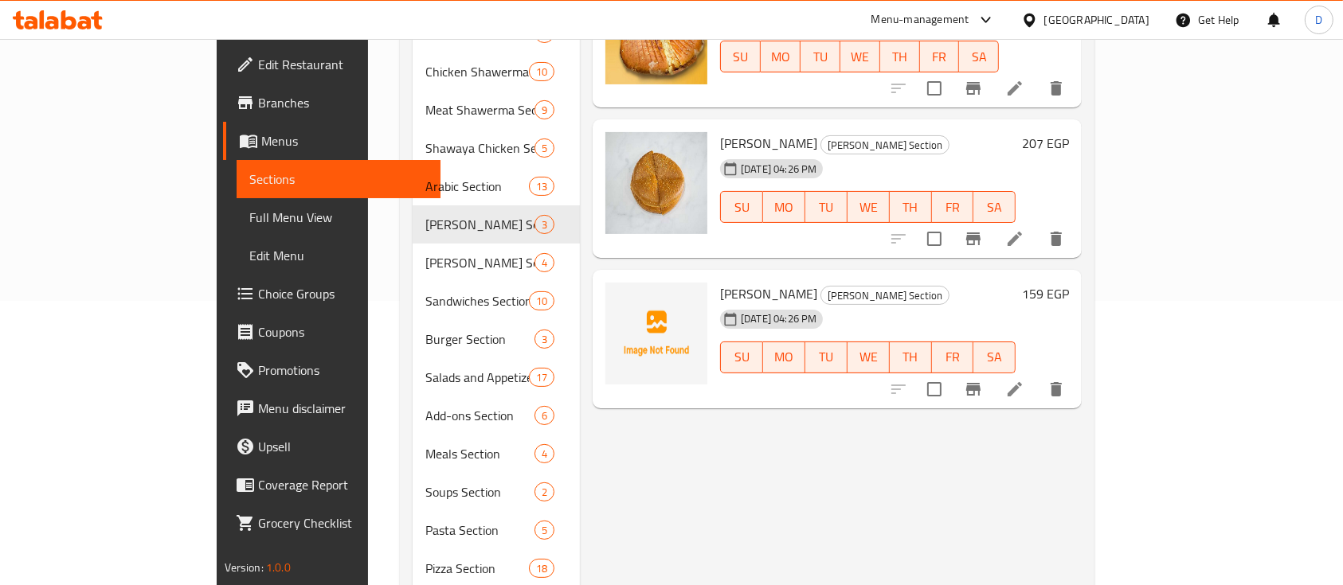
scroll to position [319, 0]
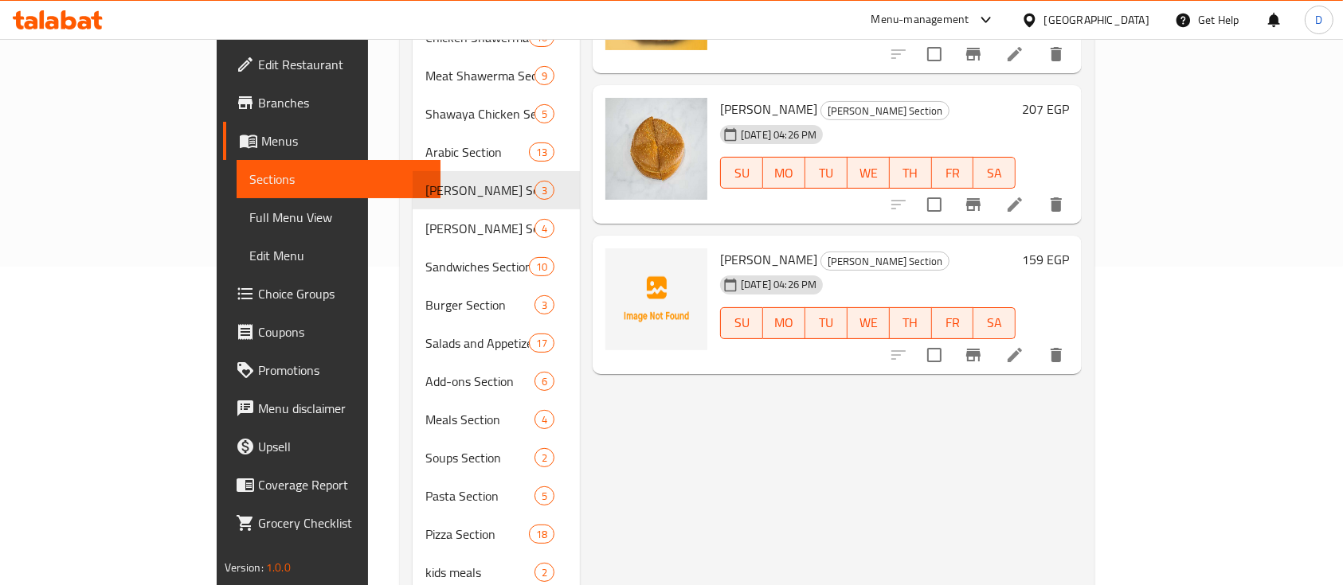
click at [720, 248] on span "Maria Crispy" at bounding box center [768, 260] width 97 height 24
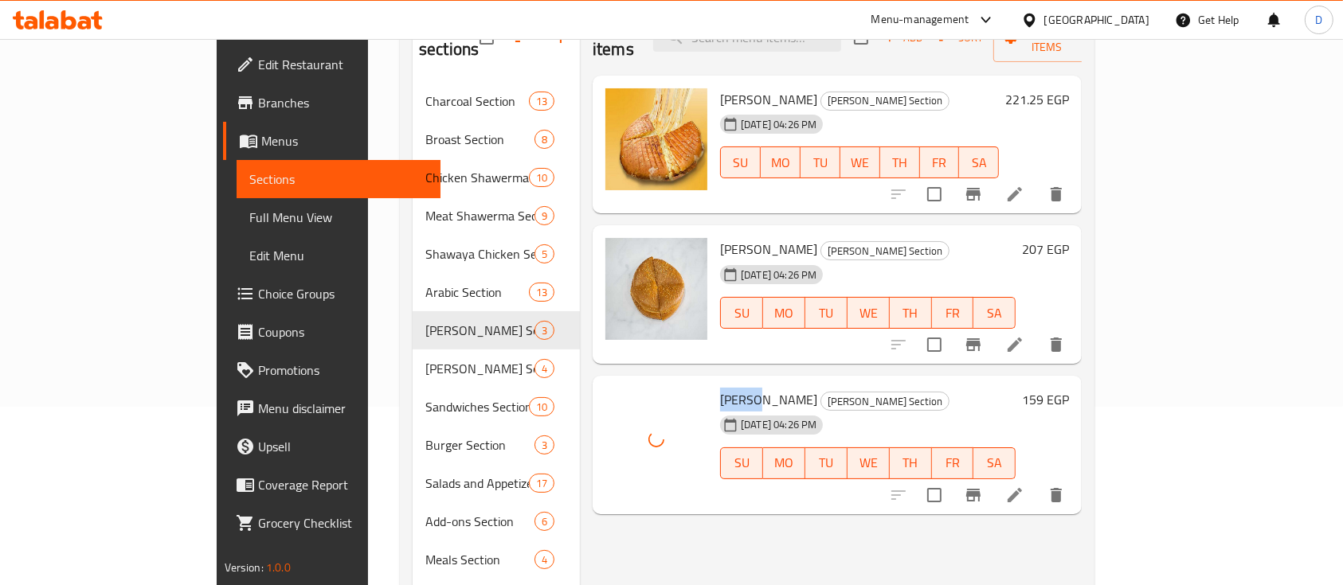
scroll to position [212, 0]
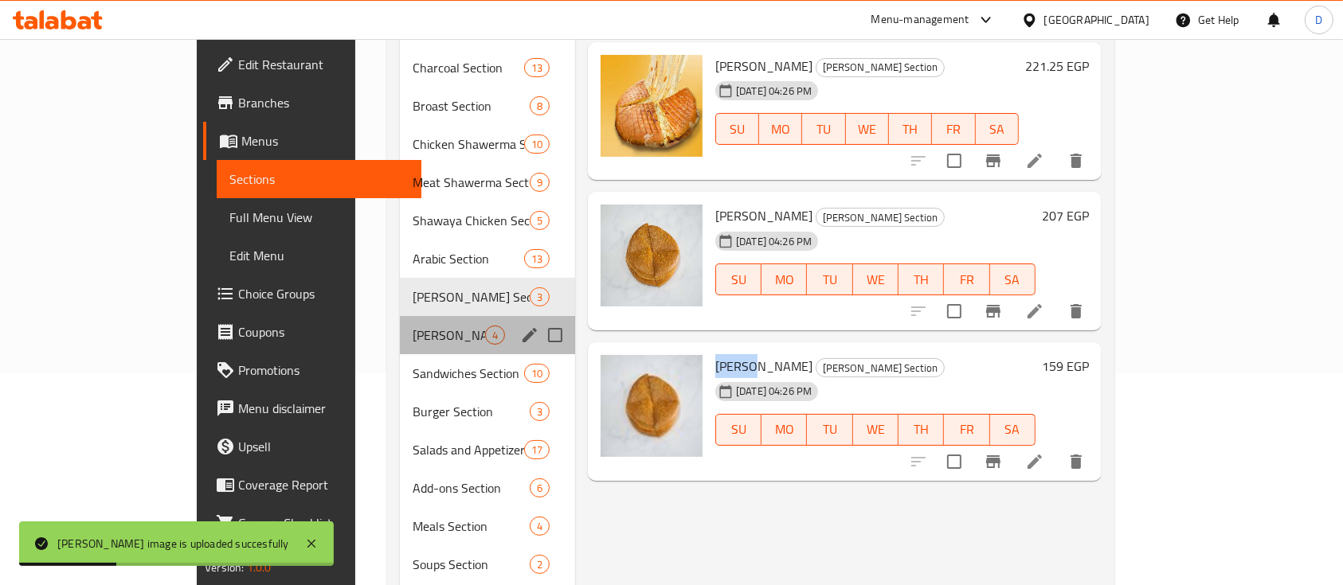
click at [400, 327] on div "Rizo Section 4" at bounding box center [487, 335] width 175 height 38
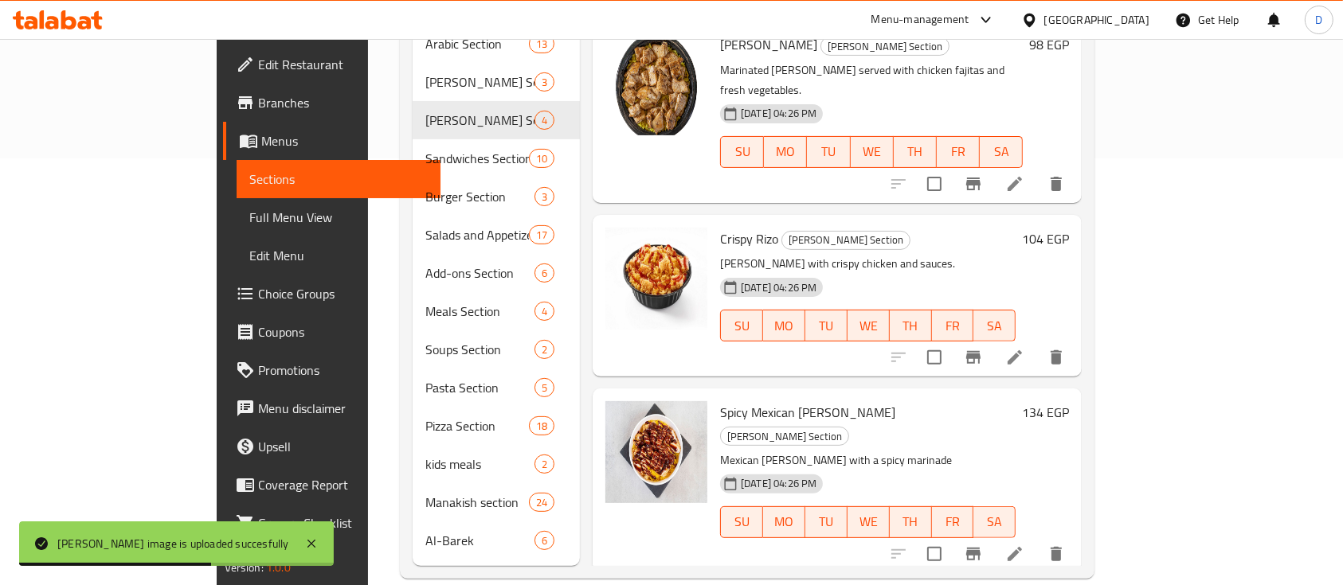
scroll to position [428, 0]
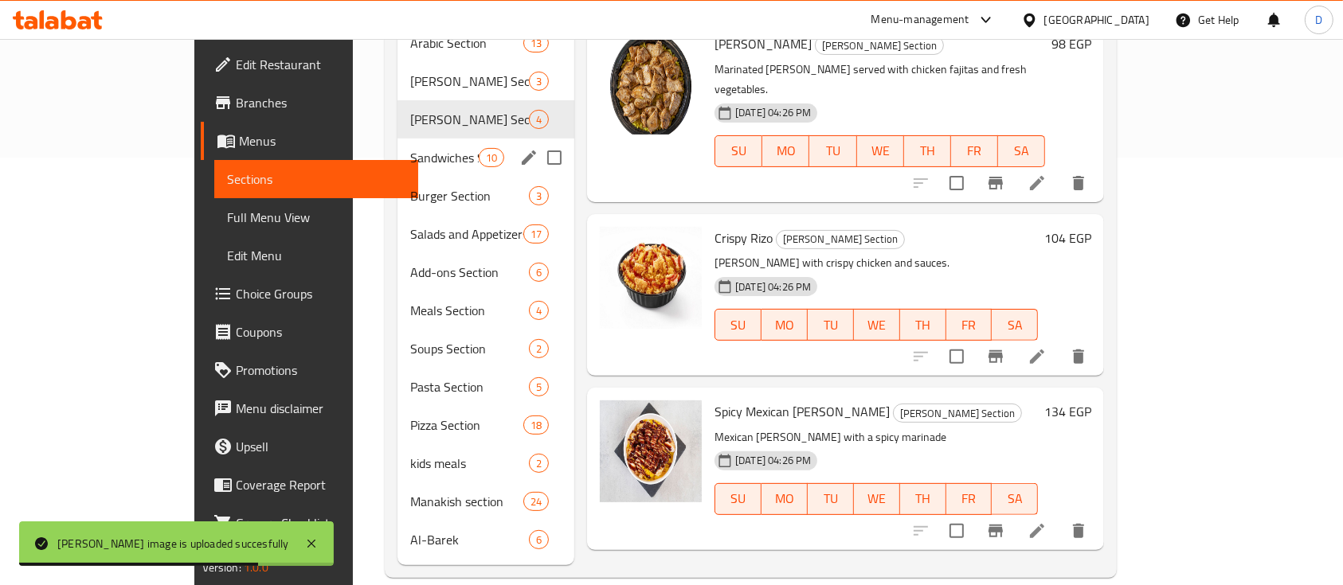
click at [410, 148] on span "Sandwiches Section" at bounding box center [444, 157] width 68 height 19
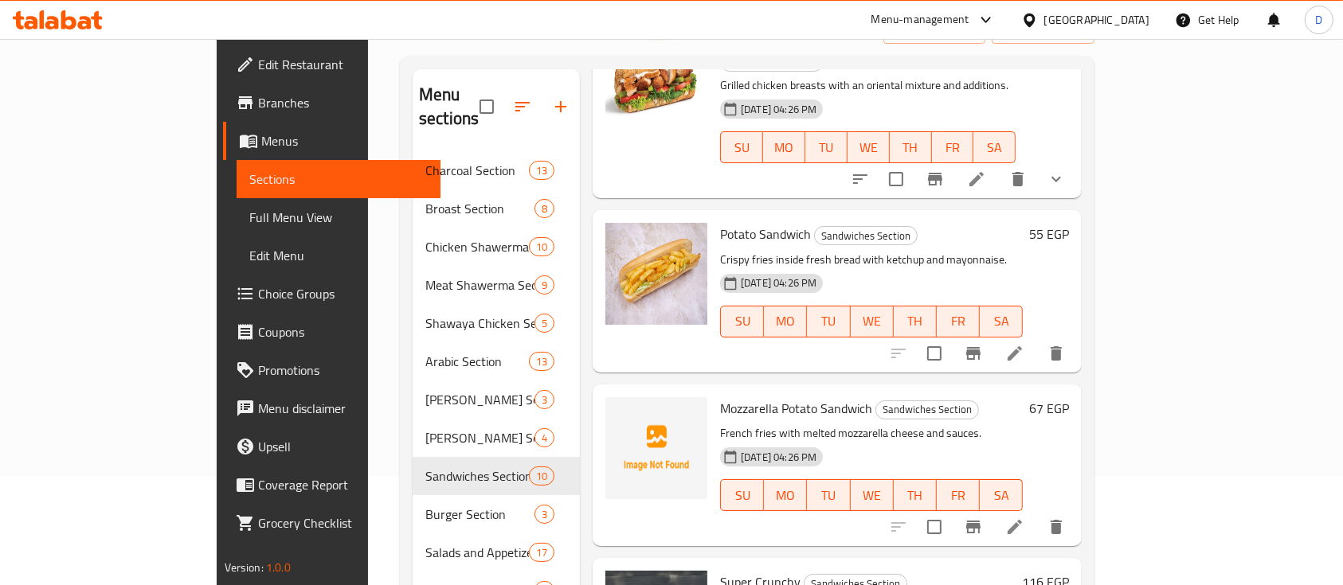
scroll to position [989, 0]
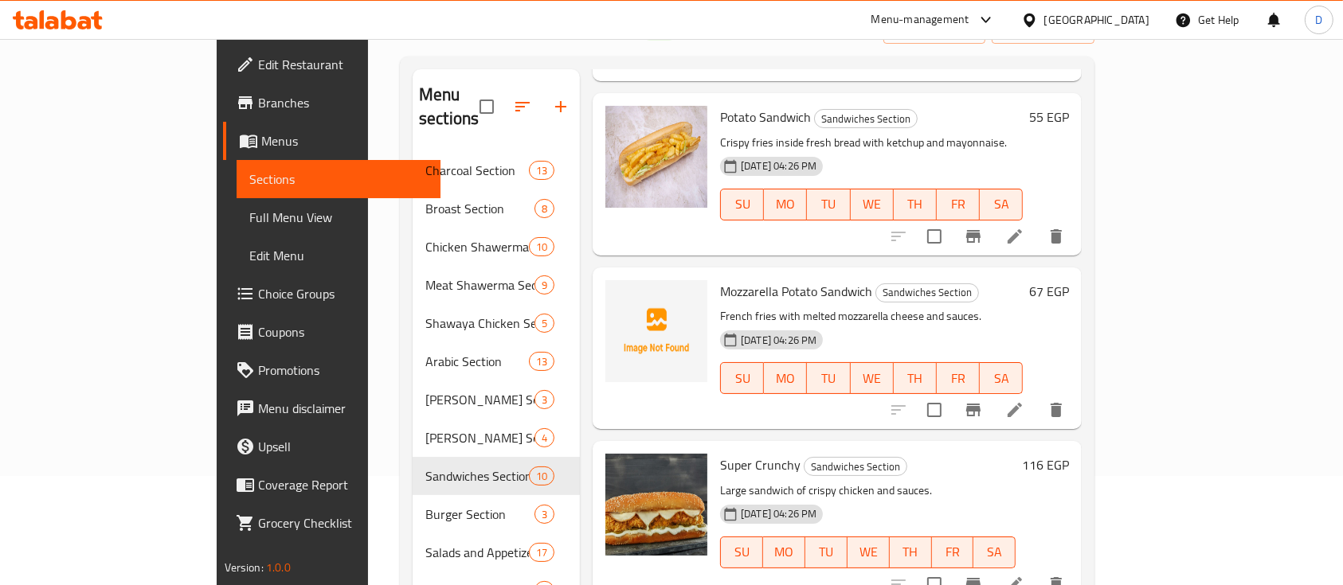
click at [756, 280] on span "Mozzarella Potato Sandwich" at bounding box center [796, 292] width 152 height 24
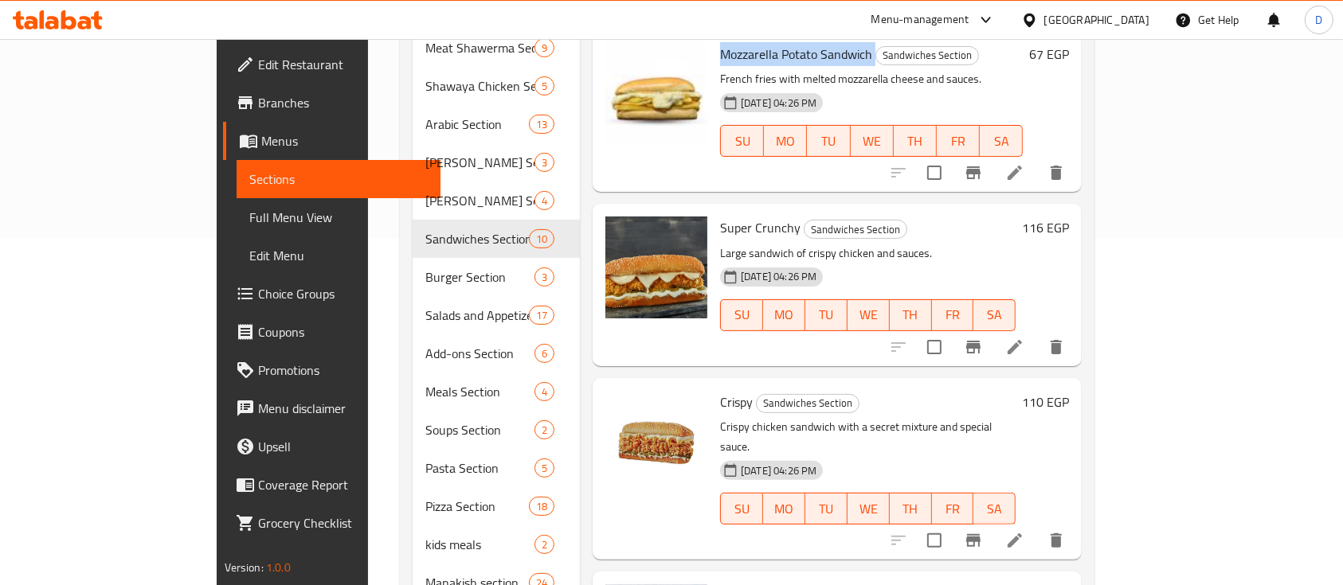
scroll to position [428, 0]
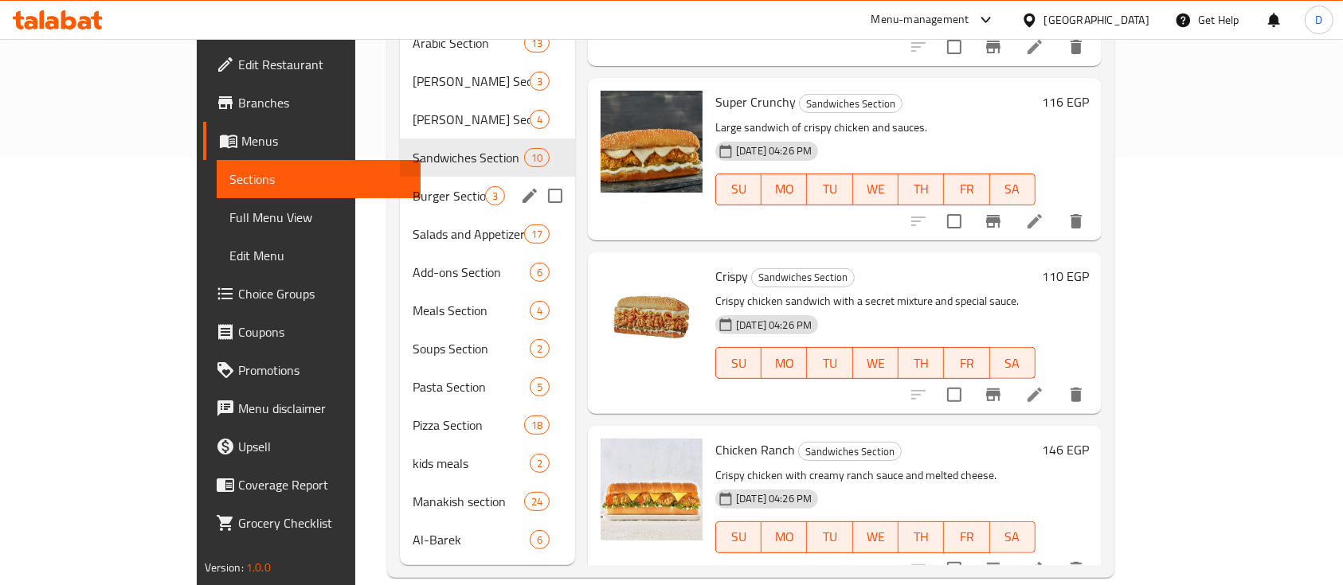
click at [413, 186] on span "Burger Section" at bounding box center [449, 195] width 72 height 19
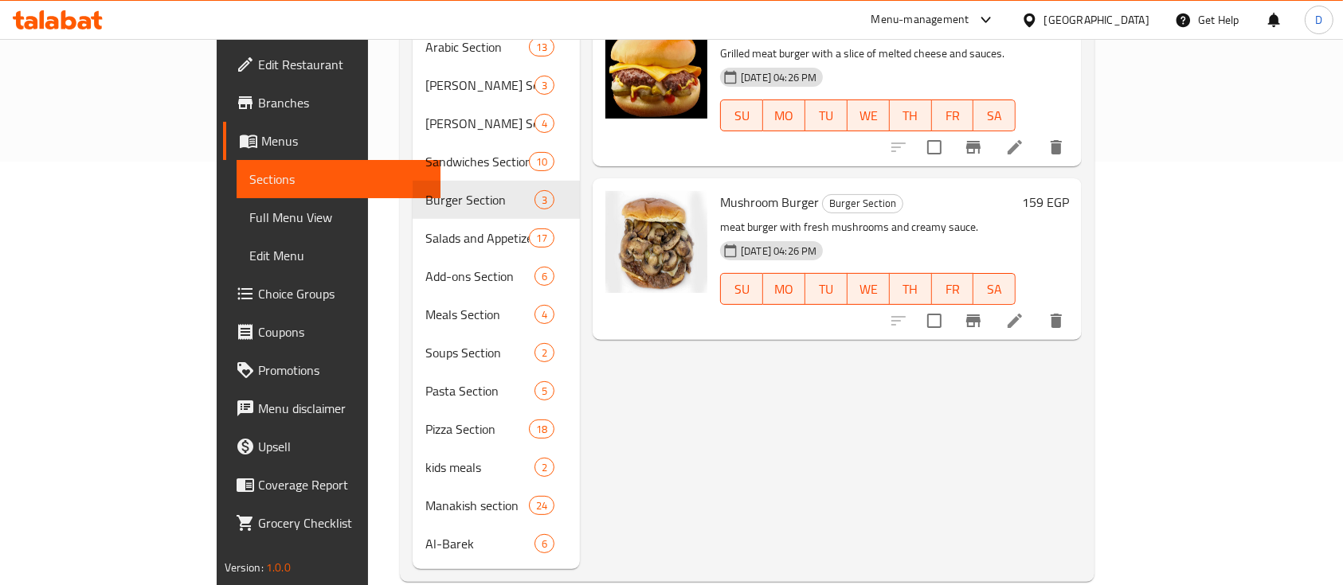
scroll to position [428, 0]
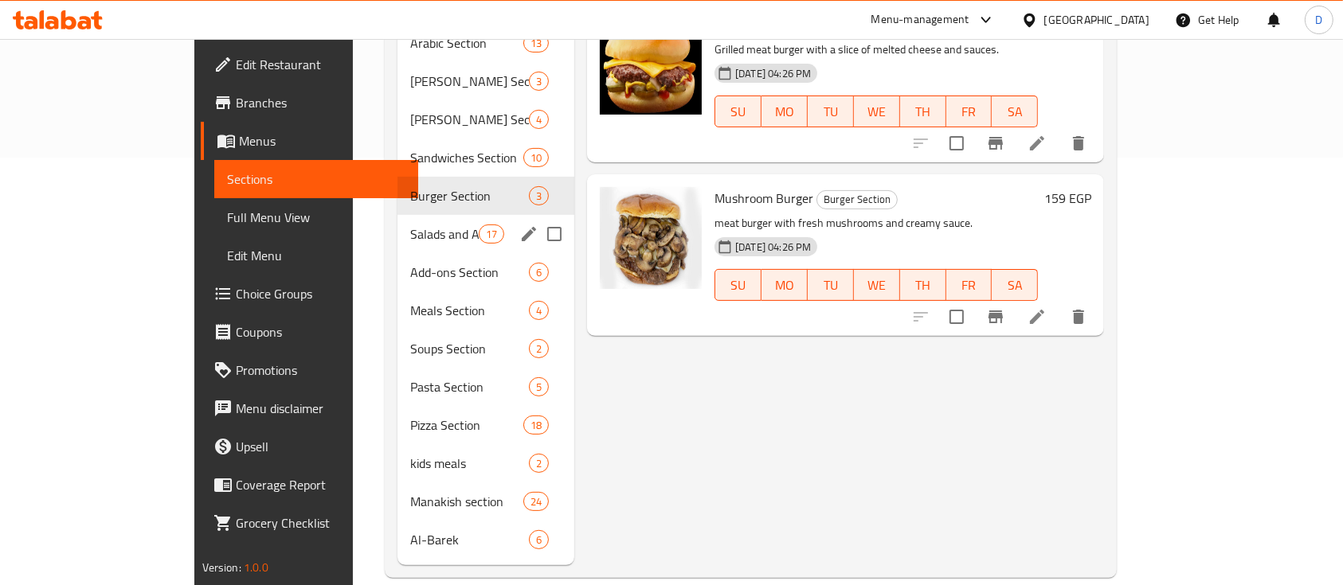
click at [397, 219] on div "Salads and Appetizers Section 17" at bounding box center [485, 234] width 177 height 38
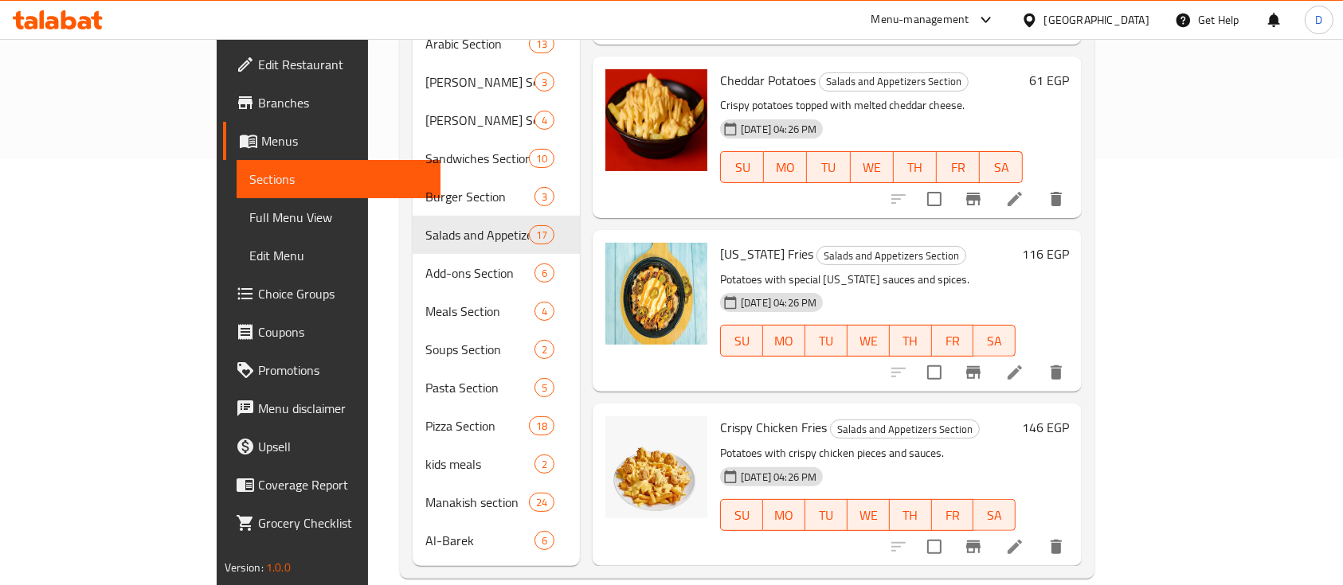
scroll to position [428, 0]
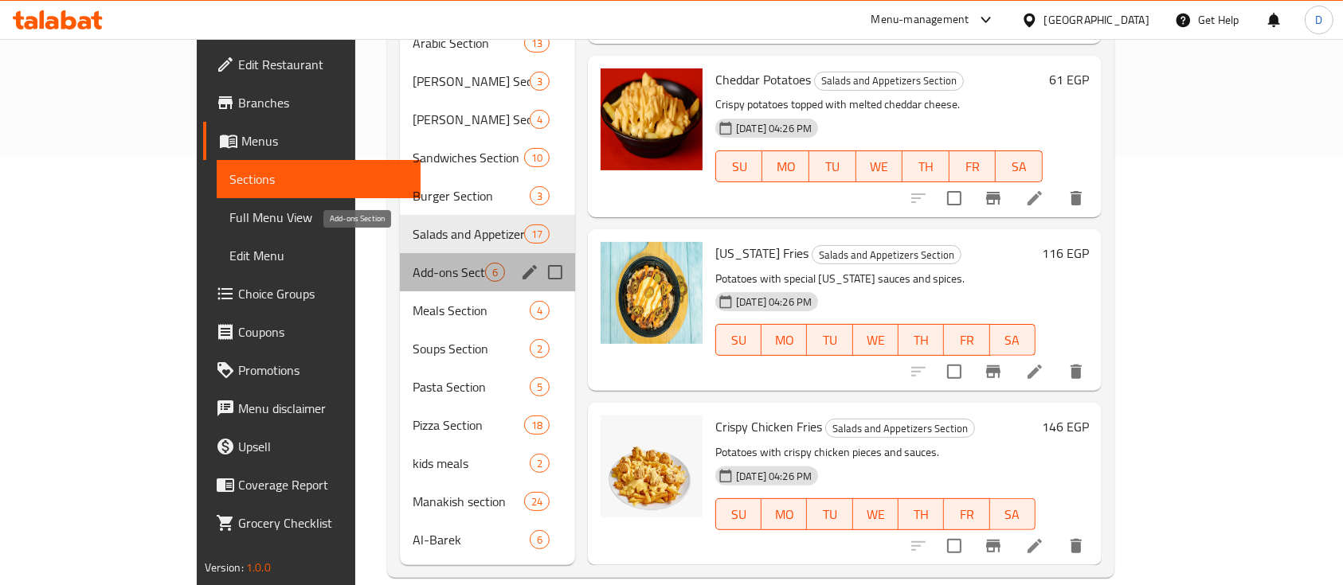
click at [413, 263] on span "Add-ons Section" at bounding box center [449, 272] width 72 height 19
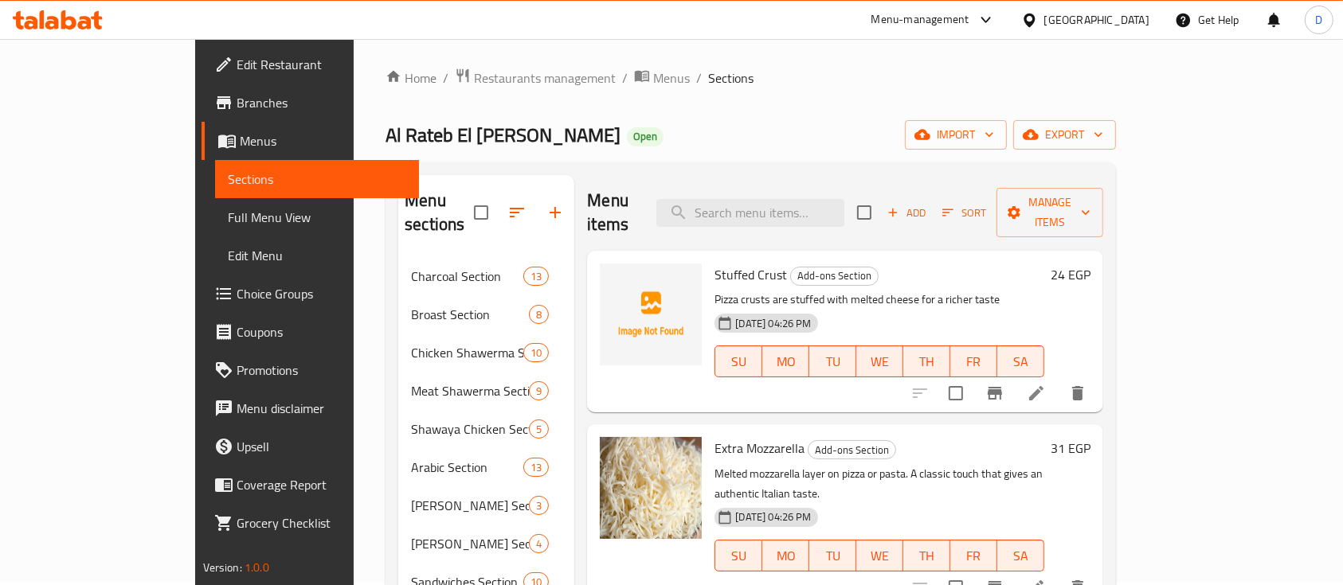
click at [714, 263] on span "Stuffed Crust" at bounding box center [750, 275] width 72 height 24
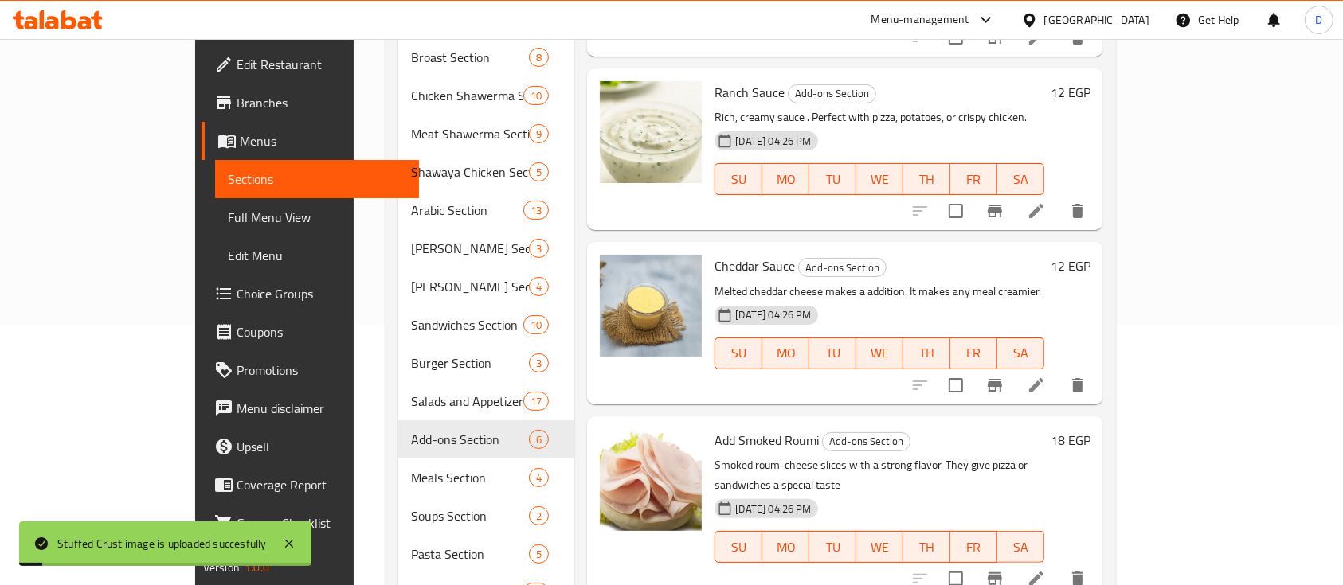
scroll to position [428, 0]
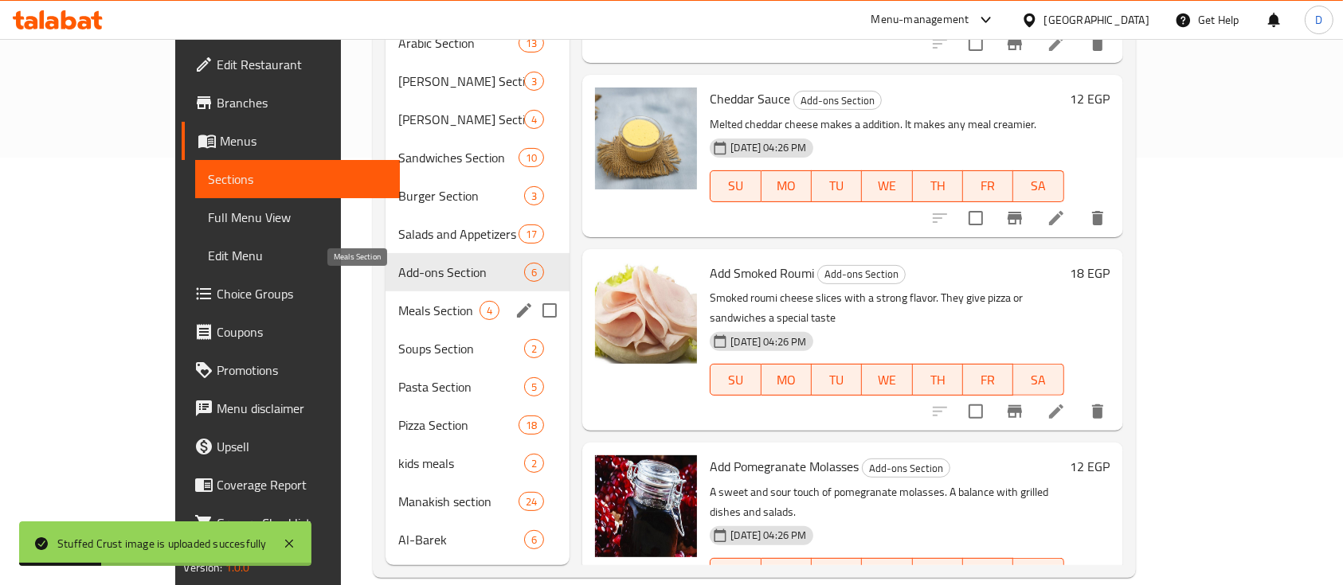
click at [398, 301] on span "Meals Section" at bounding box center [438, 310] width 81 height 19
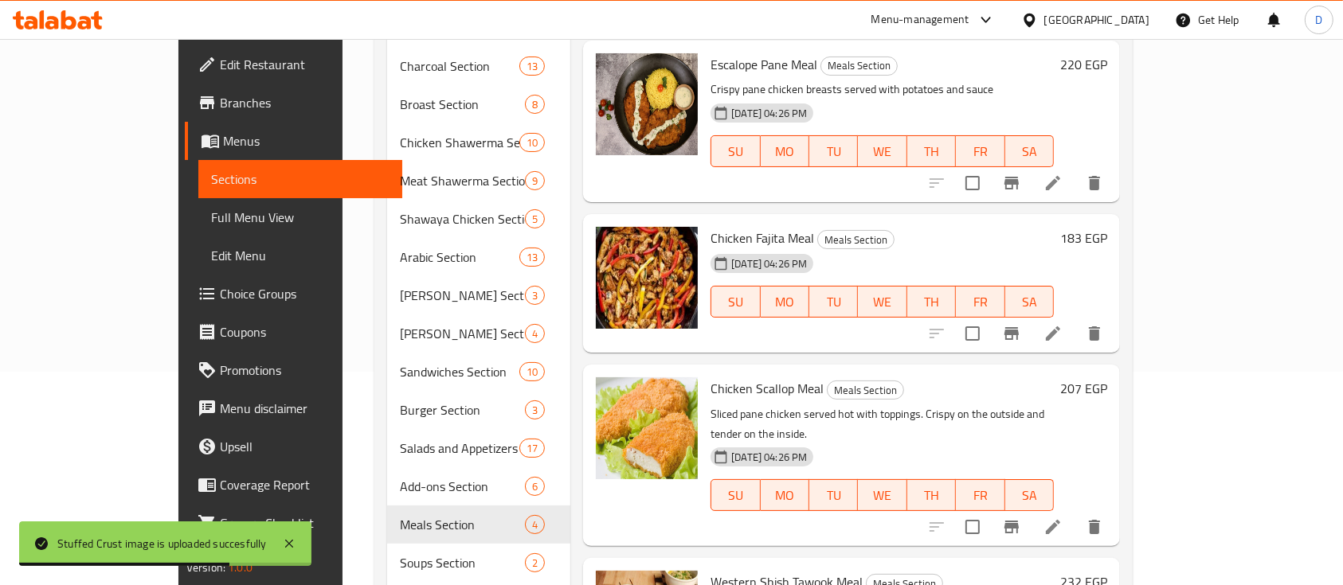
scroll to position [428, 0]
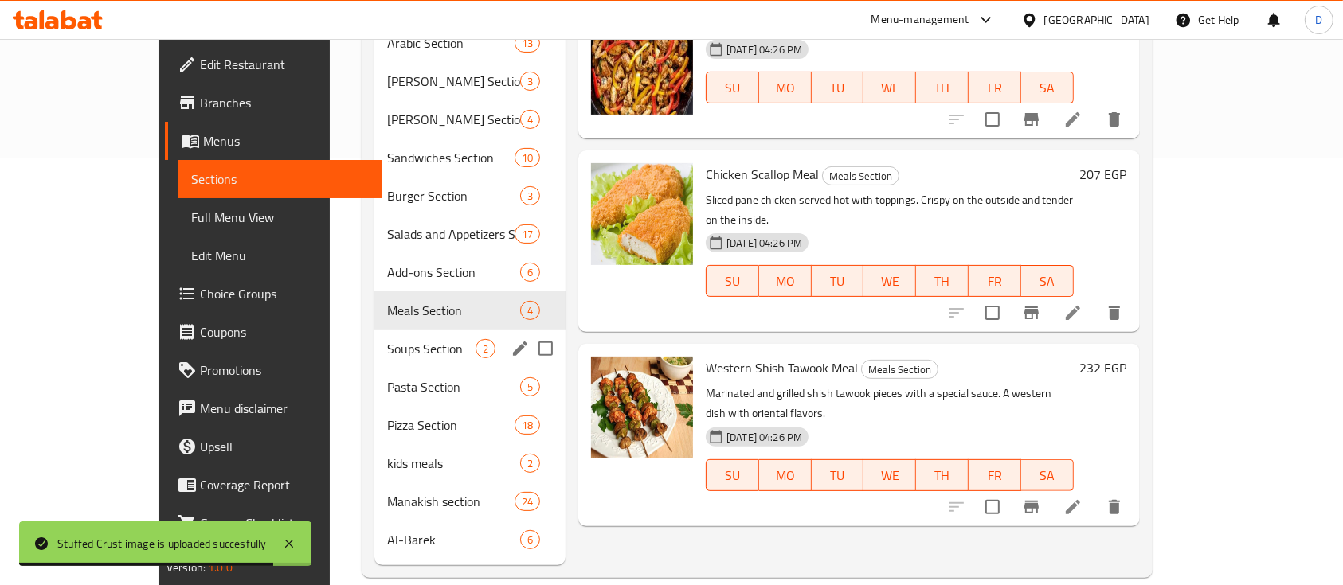
click at [409, 339] on span "Soups Section" at bounding box center [431, 348] width 88 height 19
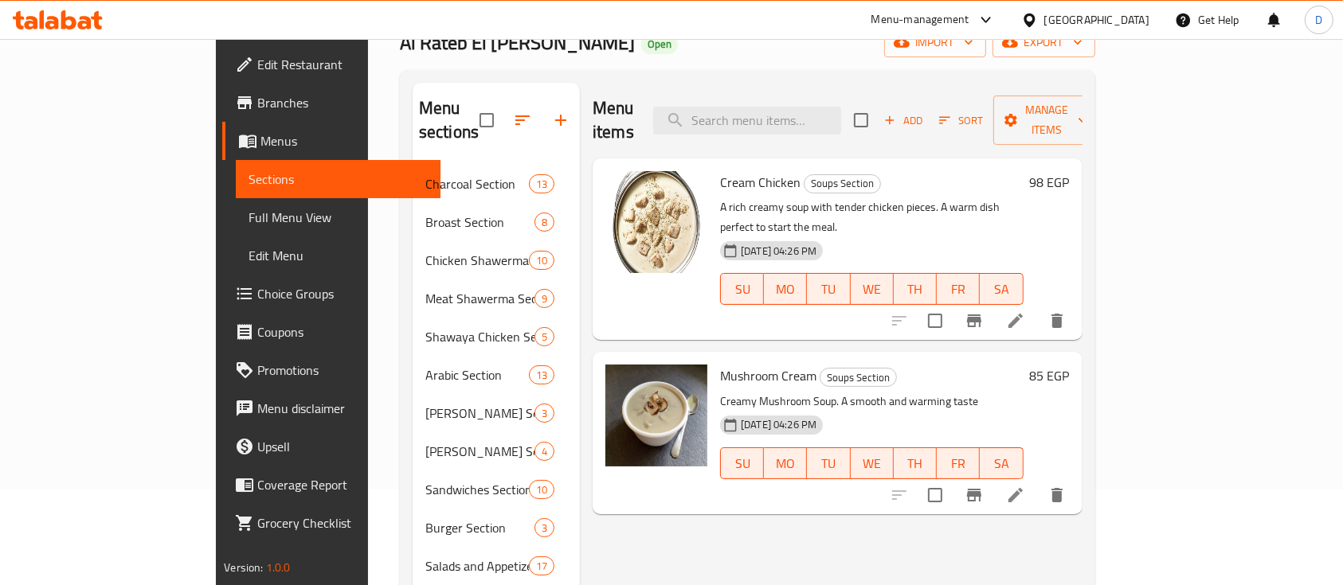
scroll to position [425, 0]
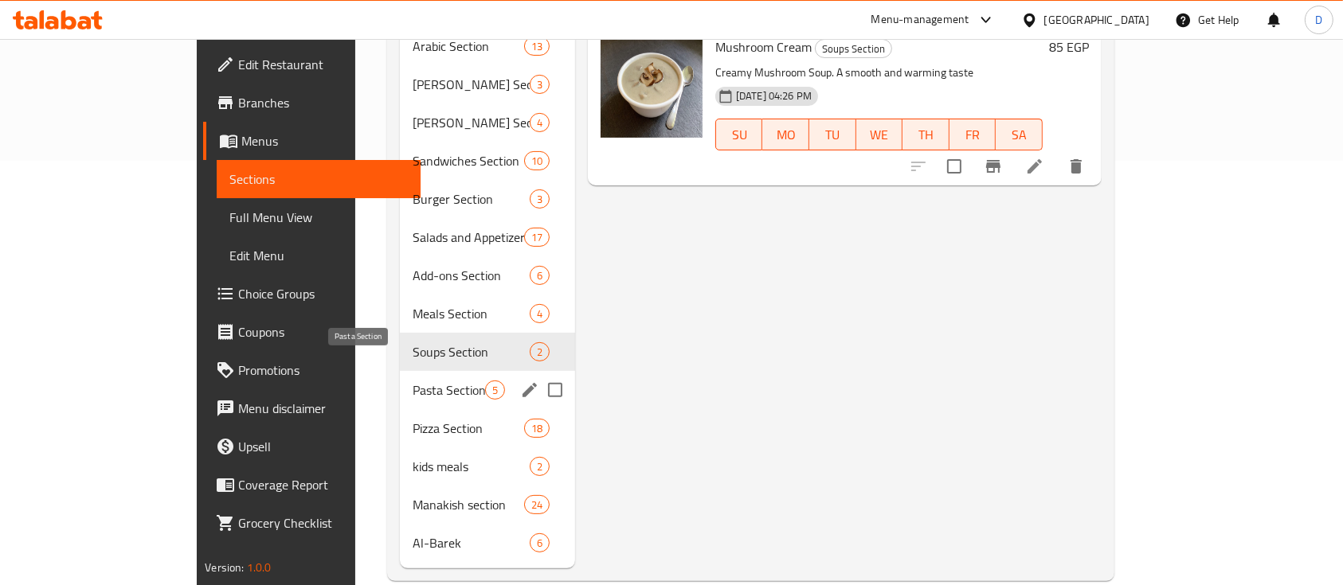
click at [400, 375] on div "Pasta Section 5" at bounding box center [487, 390] width 175 height 38
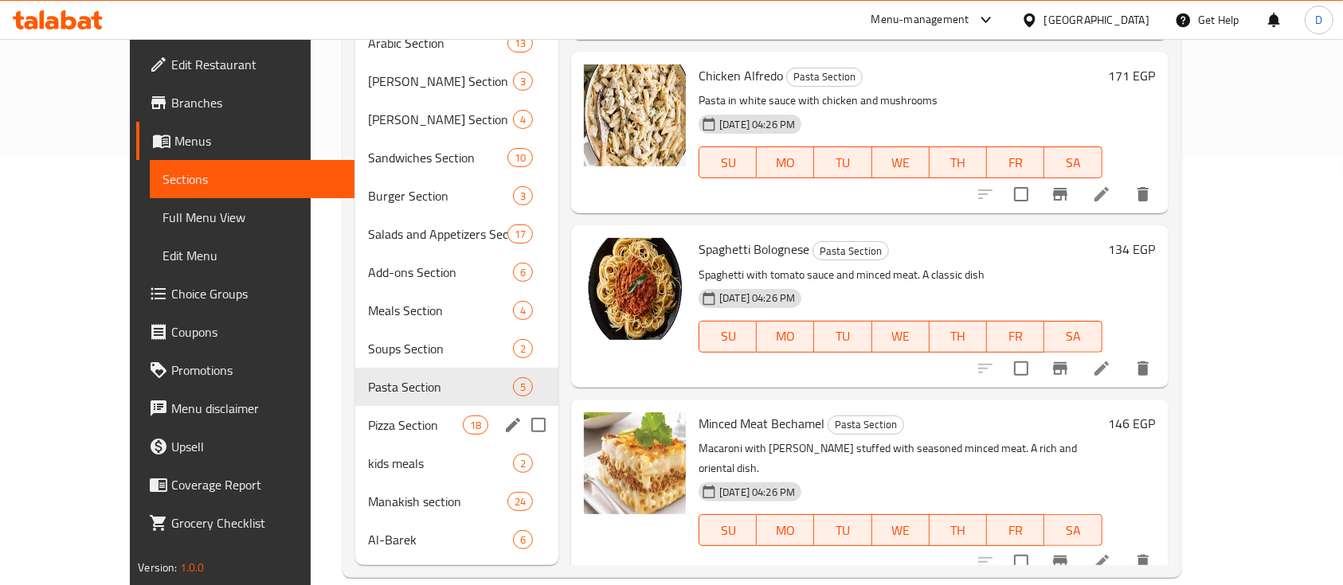
click at [355, 414] on div "Pizza Section 18" at bounding box center [456, 425] width 203 height 38
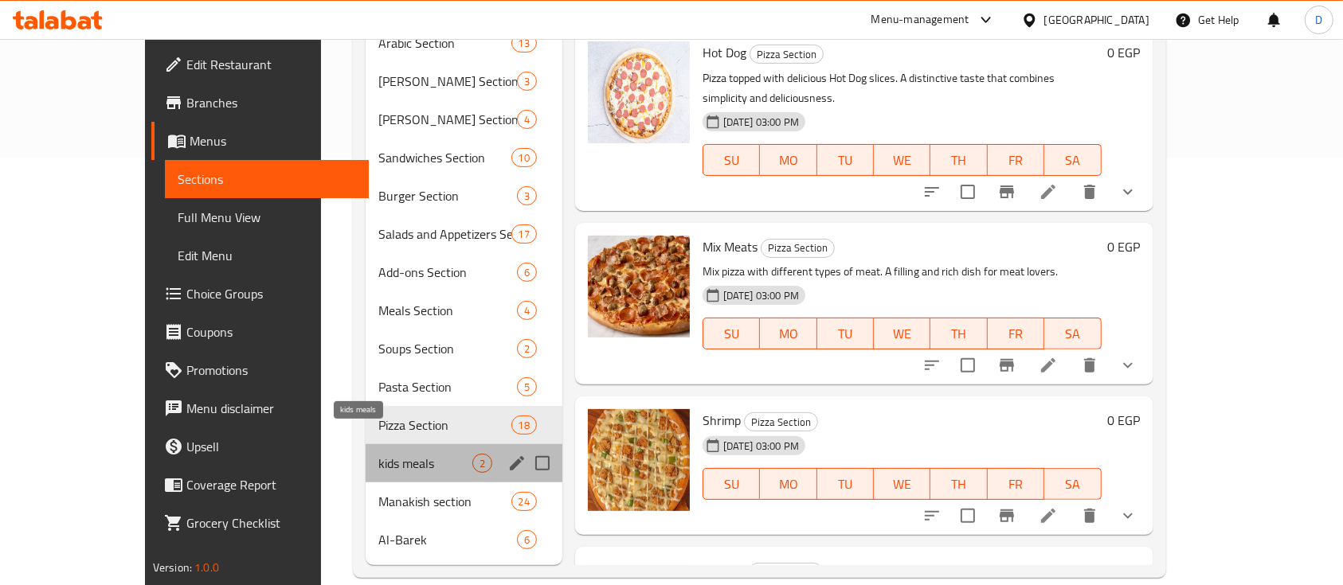
click at [378, 454] on span "kids meals" at bounding box center [425, 463] width 94 height 19
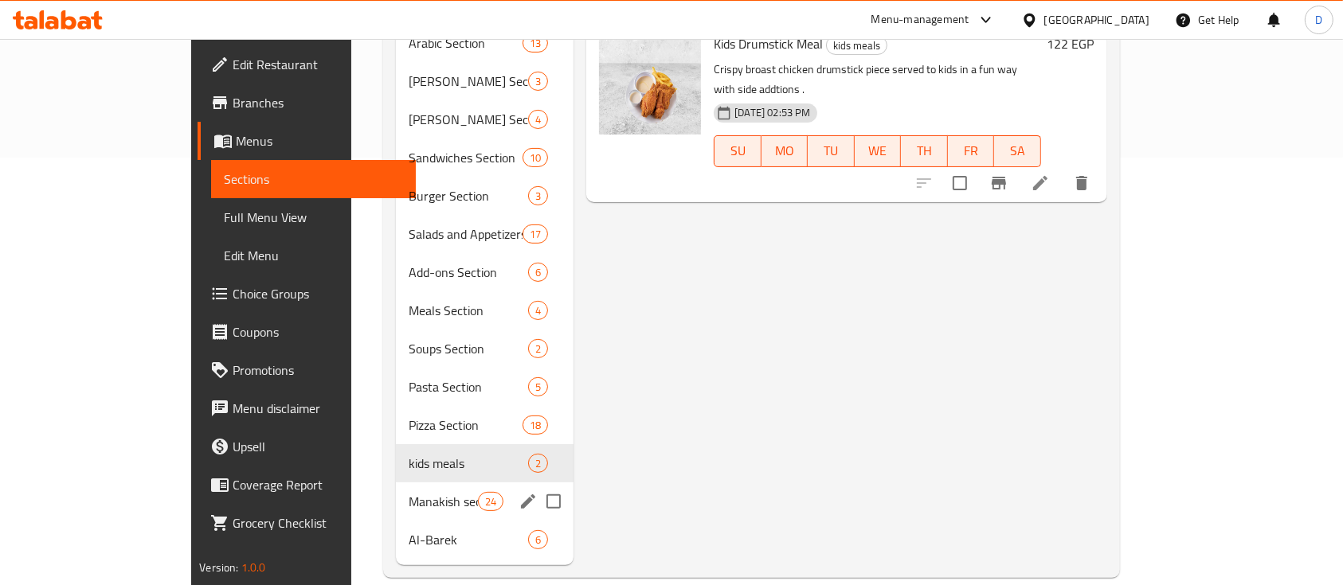
click at [396, 483] on div "Manakish section 24" at bounding box center [485, 502] width 178 height 38
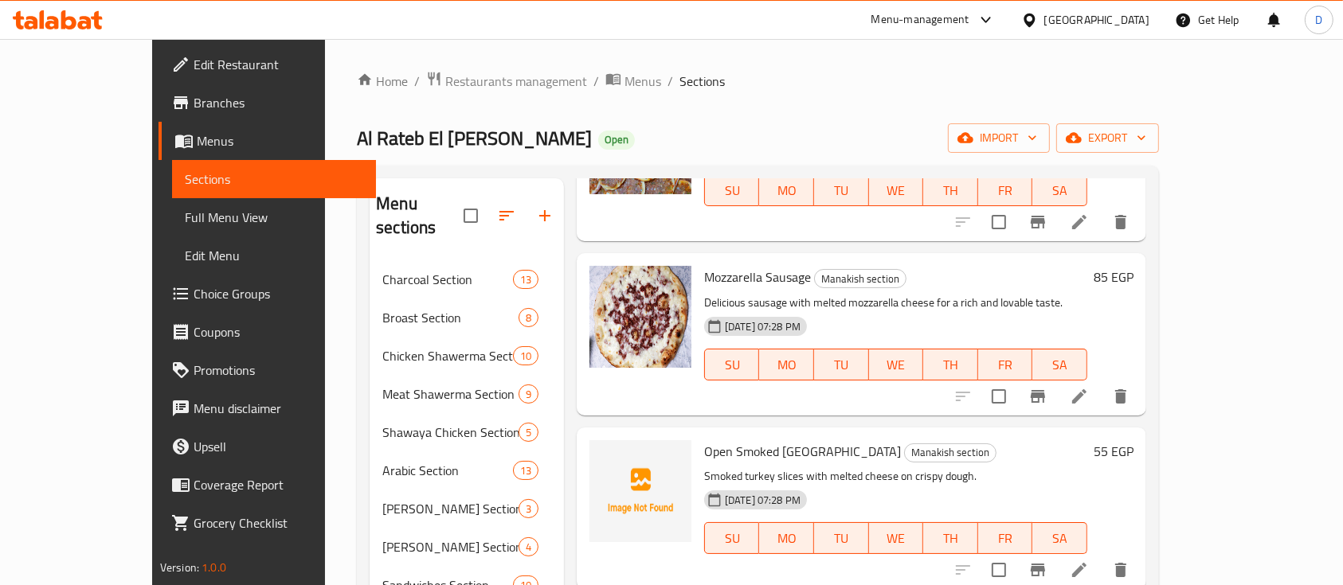
click at [706, 440] on span "Open Smoked Turkey" at bounding box center [802, 452] width 197 height 24
click at [714, 440] on span "Open Smoked Turkey" at bounding box center [802, 452] width 197 height 24
drag, startPoint x: 700, startPoint y: 350, endPoint x: 831, endPoint y: 353, distance: 130.7
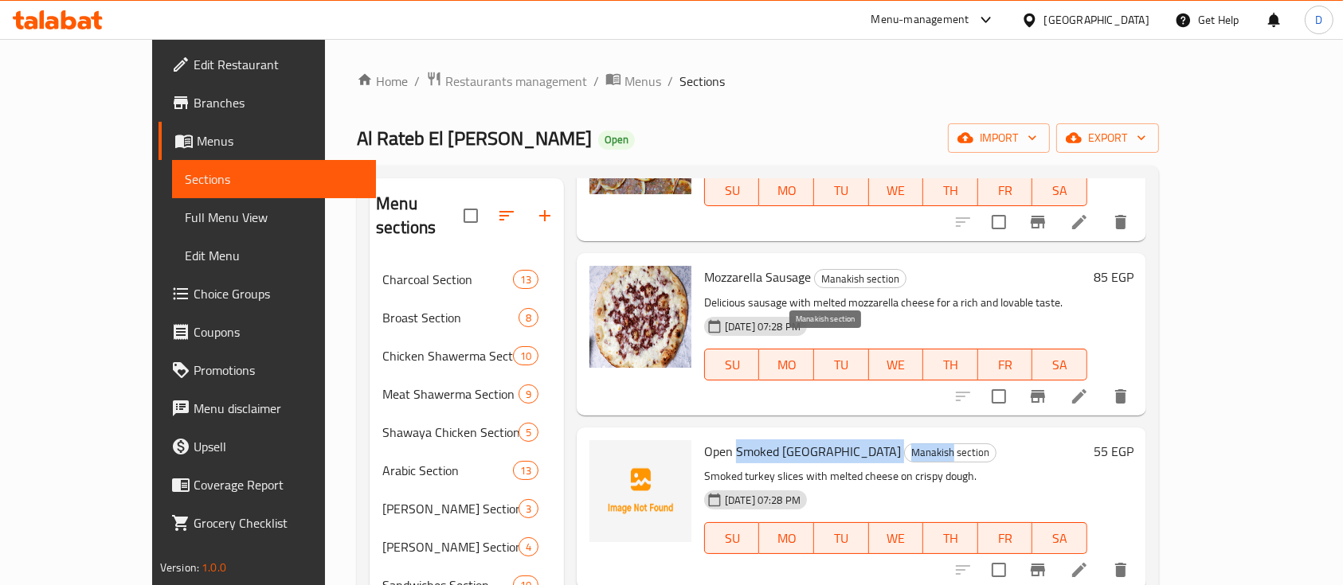
click at [831, 440] on h6 "Open Smoked Turkey Manakish section" at bounding box center [895, 451] width 383 height 22
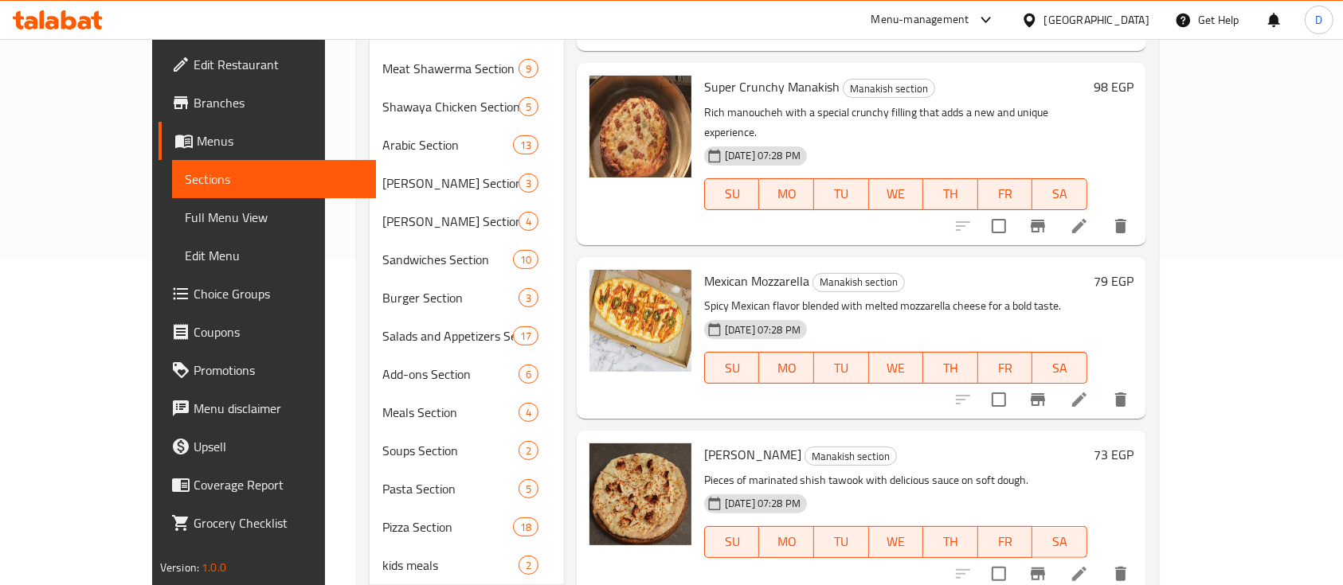
scroll to position [428, 0]
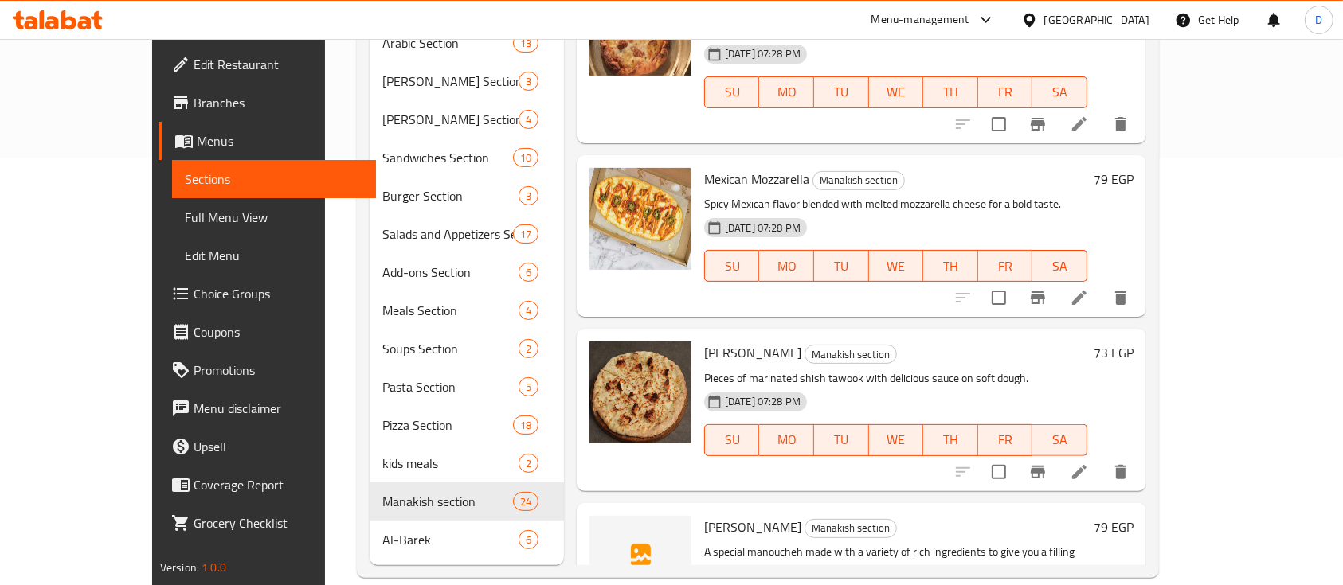
click at [745, 515] on span "Al Rateb Manoucheh" at bounding box center [752, 527] width 97 height 24
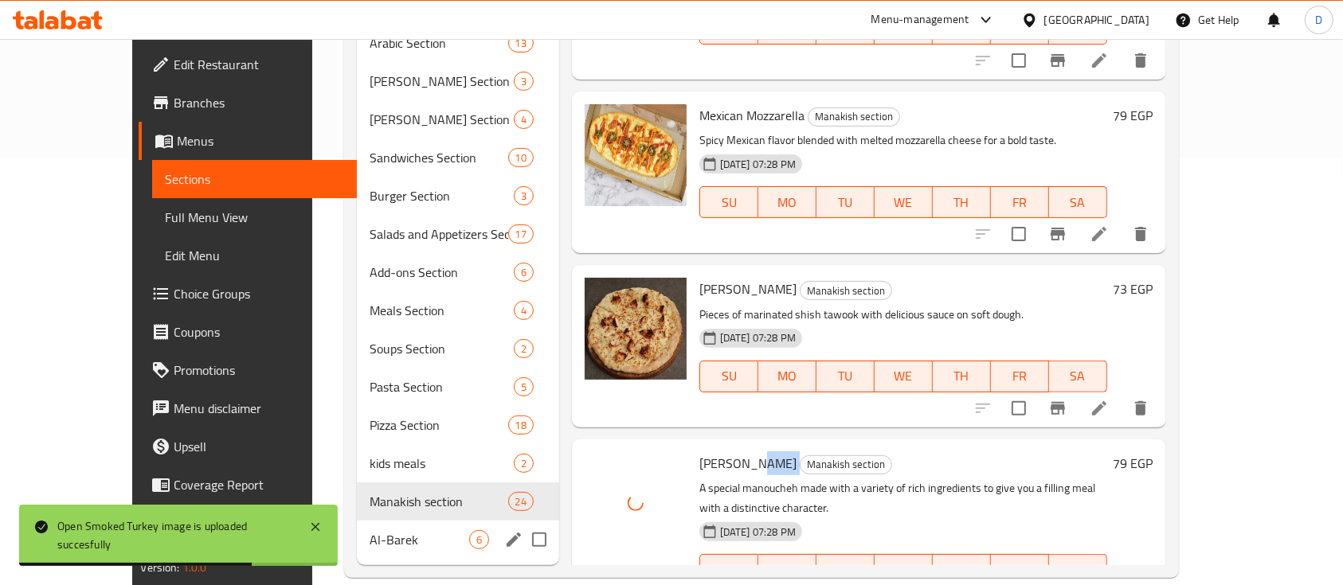
click at [357, 521] on div "Al-Barek 6" at bounding box center [458, 540] width 202 height 38
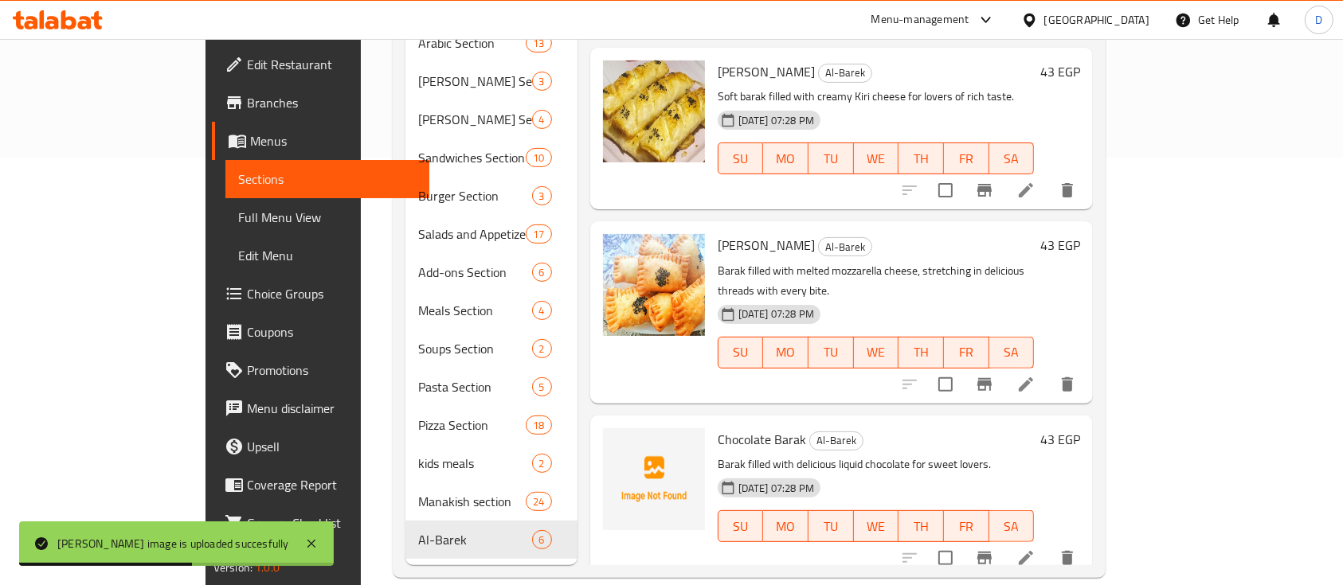
scroll to position [293, 0]
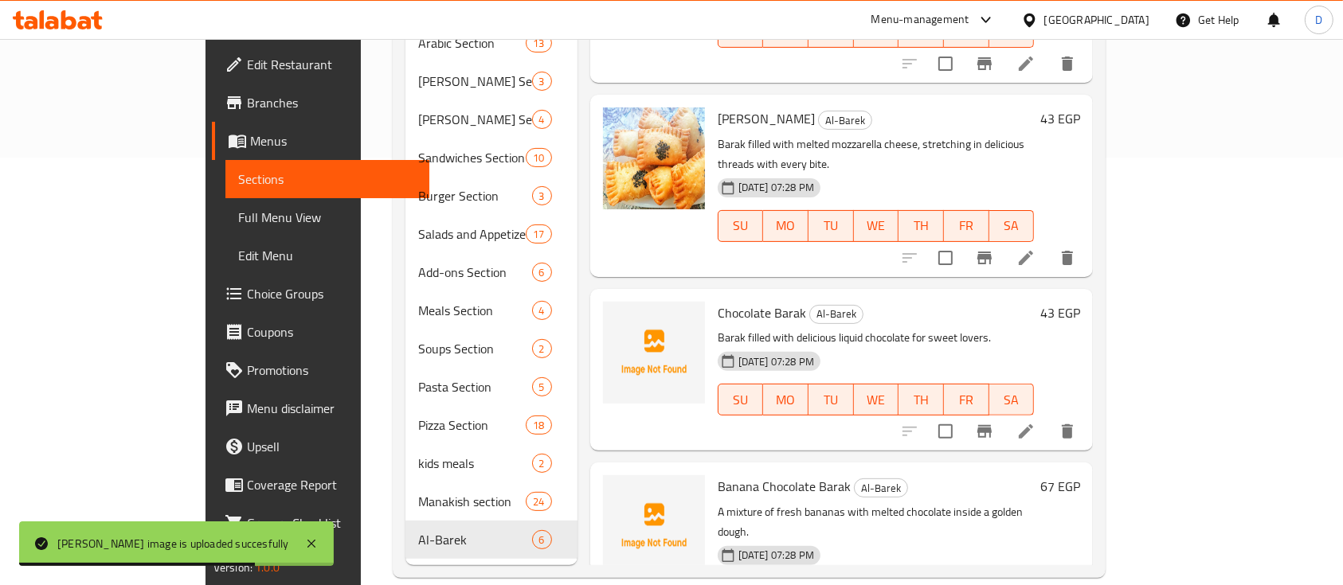
click at [718, 301] on span "Chocolate Barak" at bounding box center [762, 313] width 88 height 24
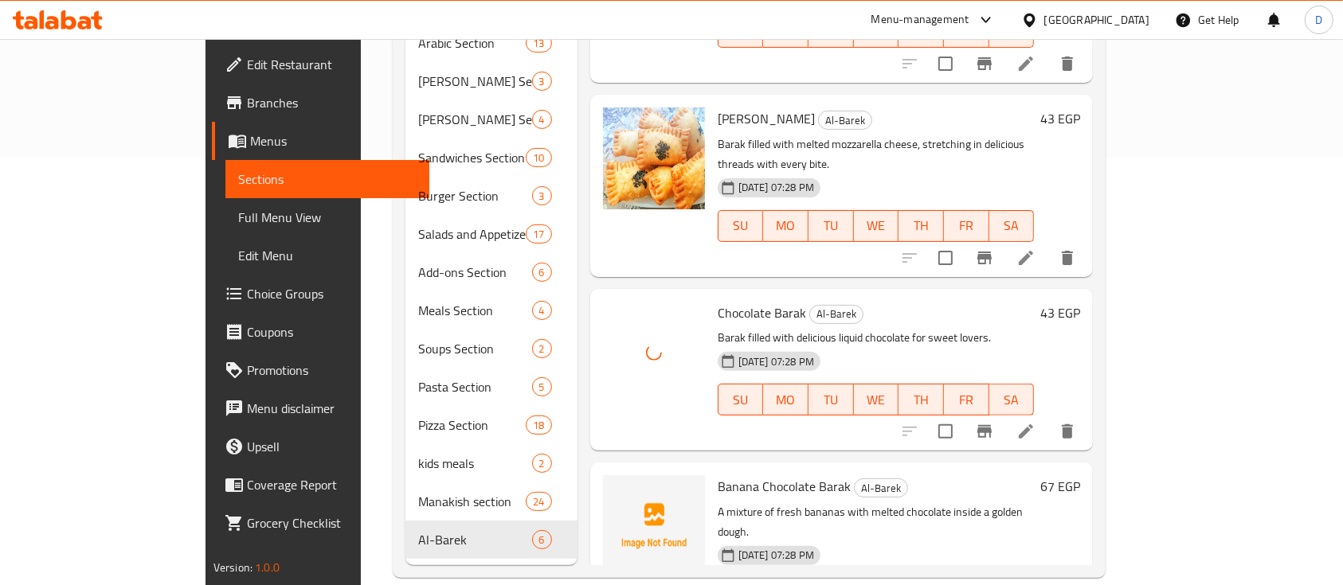
click at [730, 475] on span "Banana Chocolate Barak" at bounding box center [784, 487] width 133 height 24
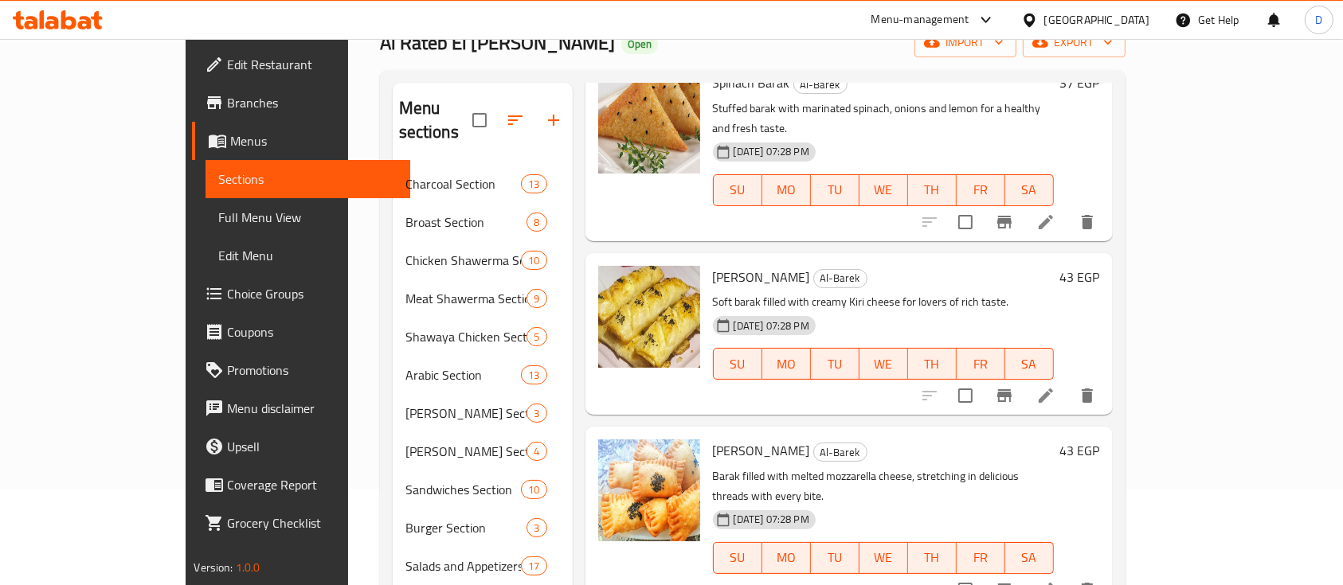
scroll to position [0, 0]
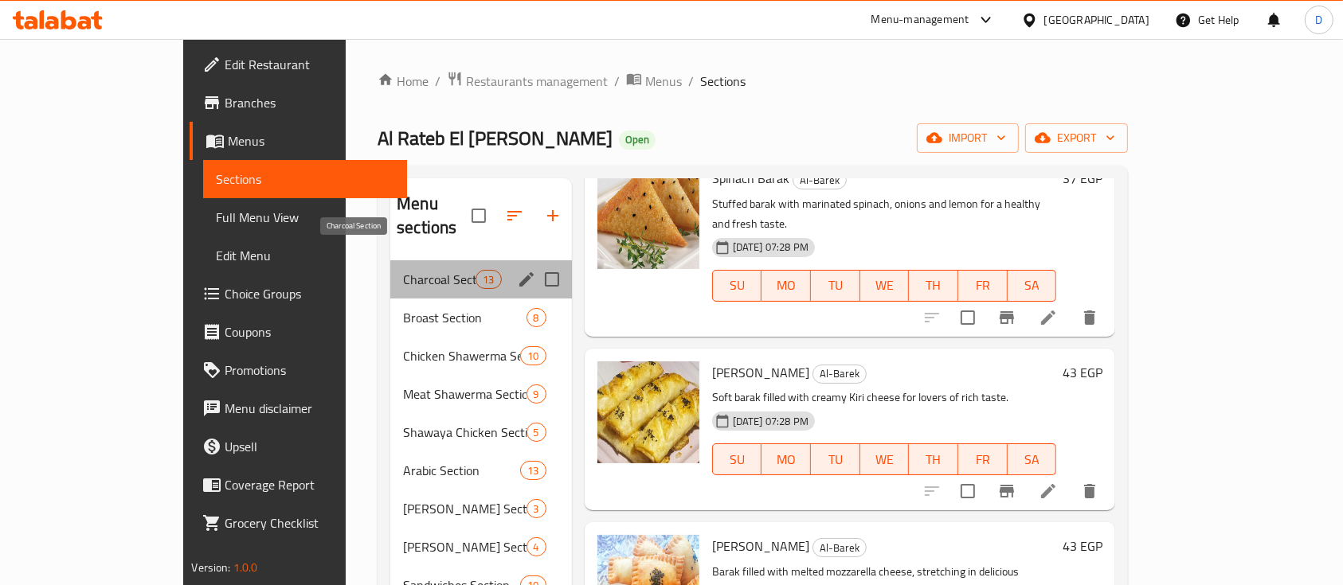
click at [403, 270] on span "Charcoal Section" at bounding box center [439, 279] width 72 height 19
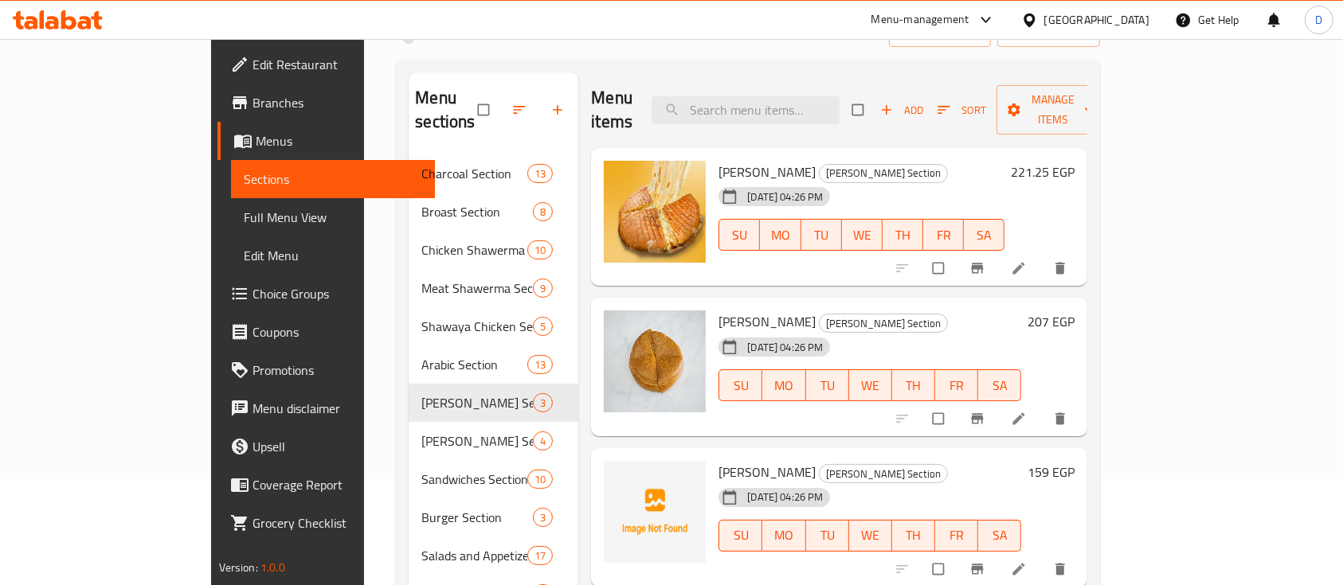
scroll to position [212, 0]
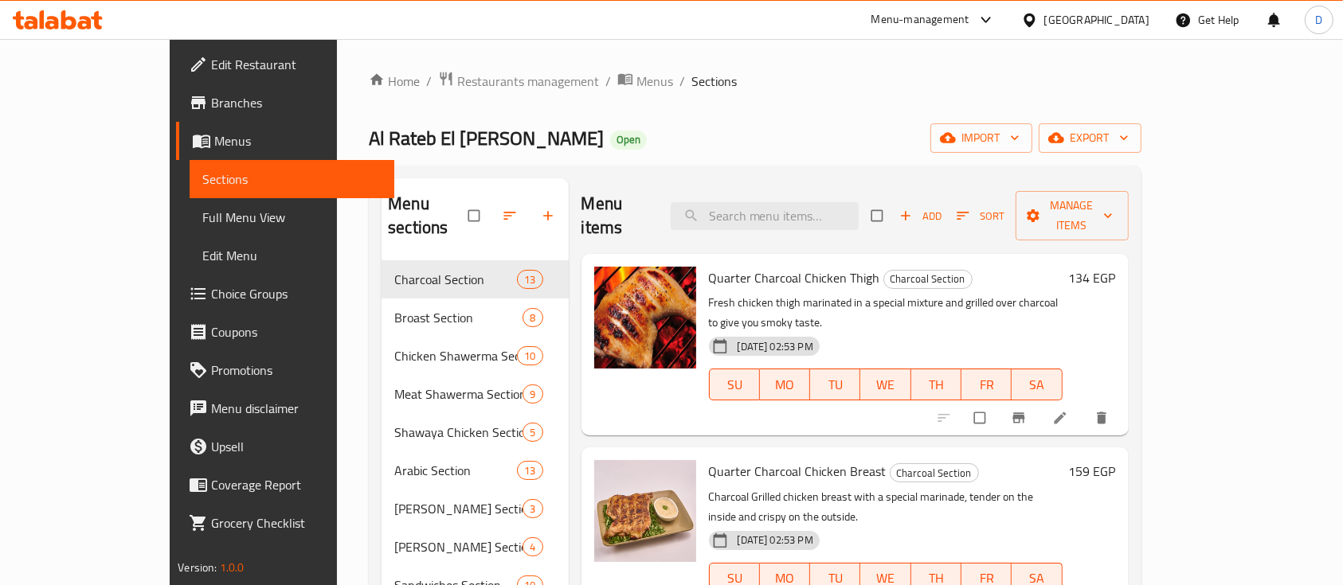
click at [624, 373] on div at bounding box center [645, 344] width 115 height 169
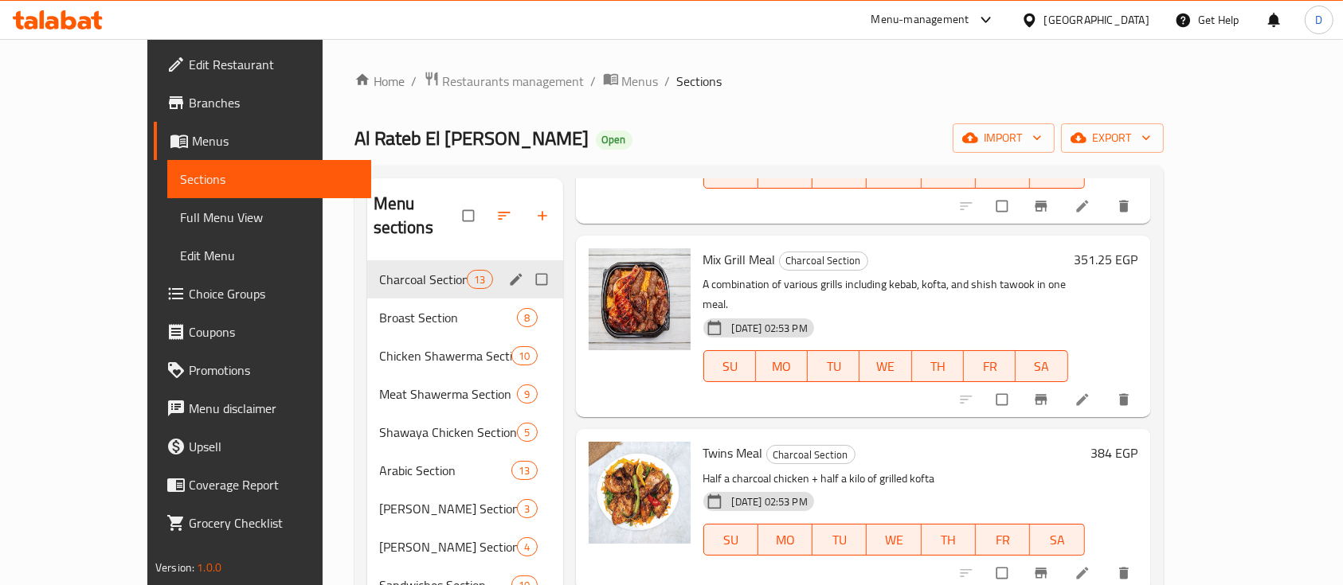
click at [367, 299] on div "Broast Section 8" at bounding box center [465, 318] width 196 height 38
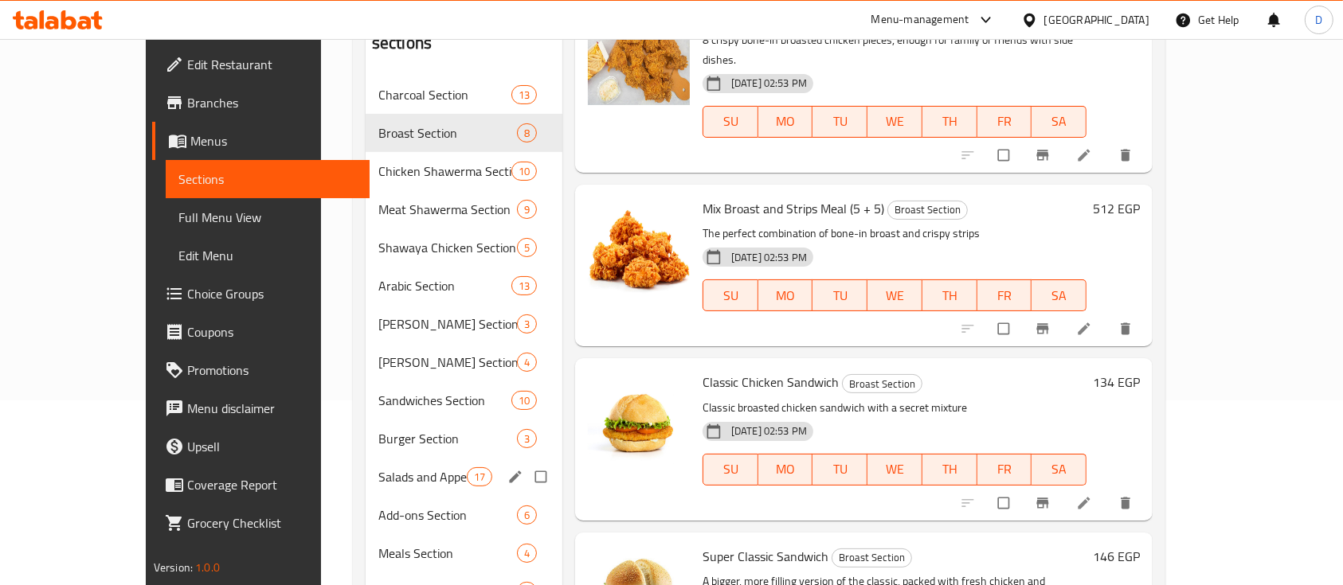
scroll to position [3, 0]
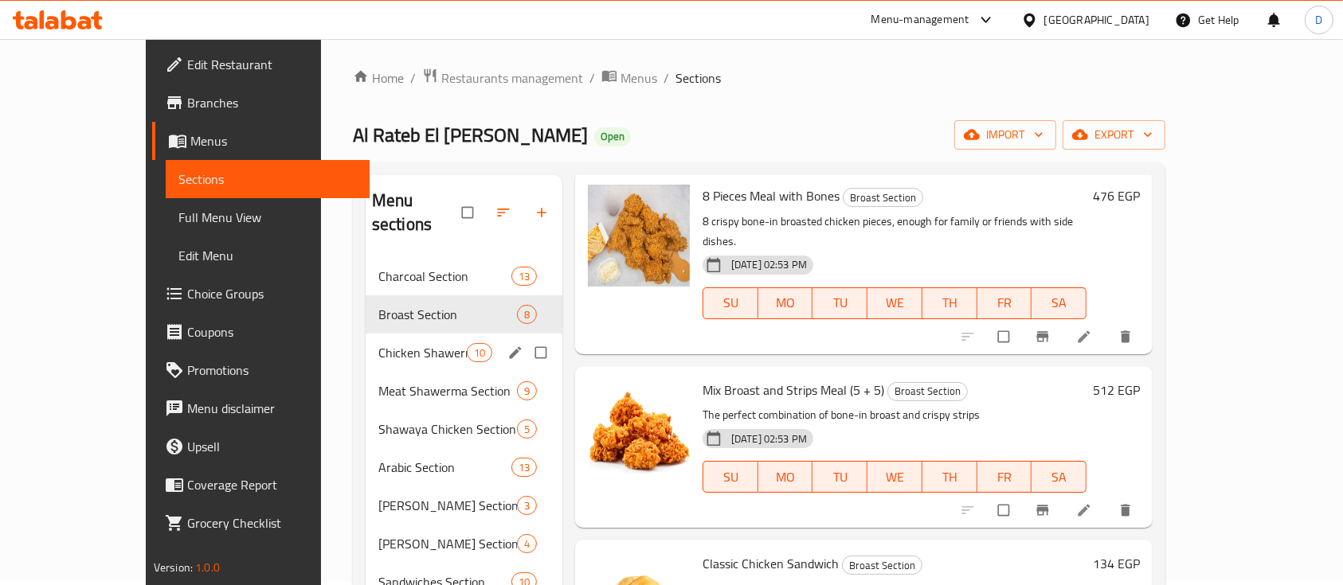
click at [378, 343] on span "Chicken Shawerma Section" at bounding box center [422, 352] width 88 height 19
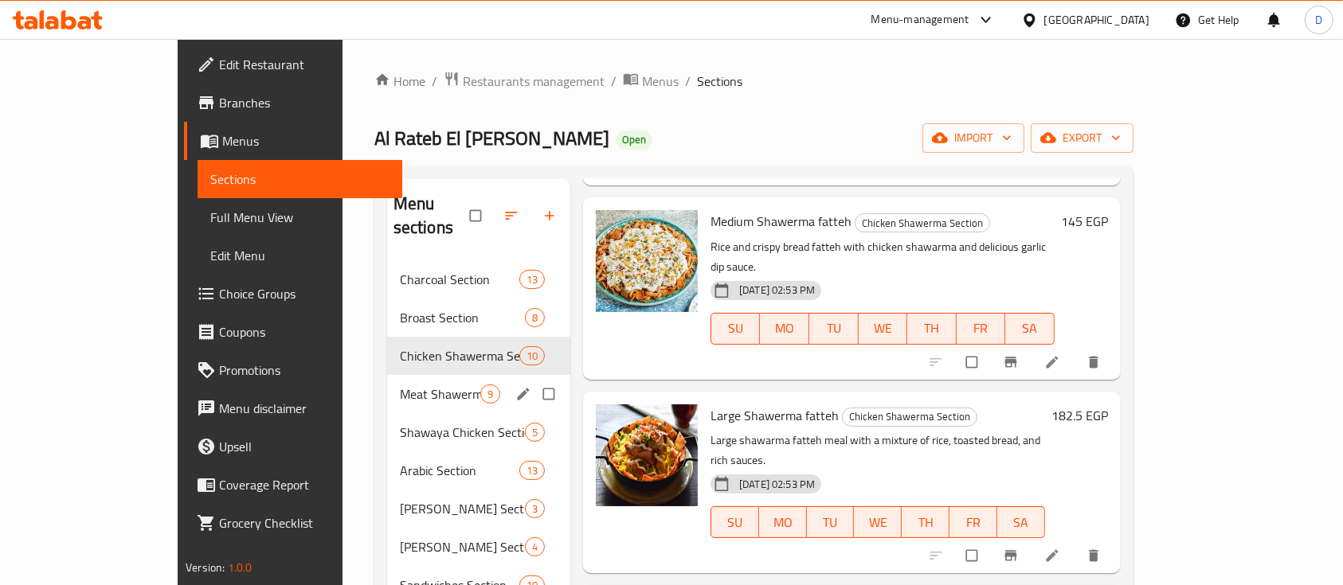
click at [400, 385] on span "Meat Shawerma Section" at bounding box center [440, 394] width 80 height 19
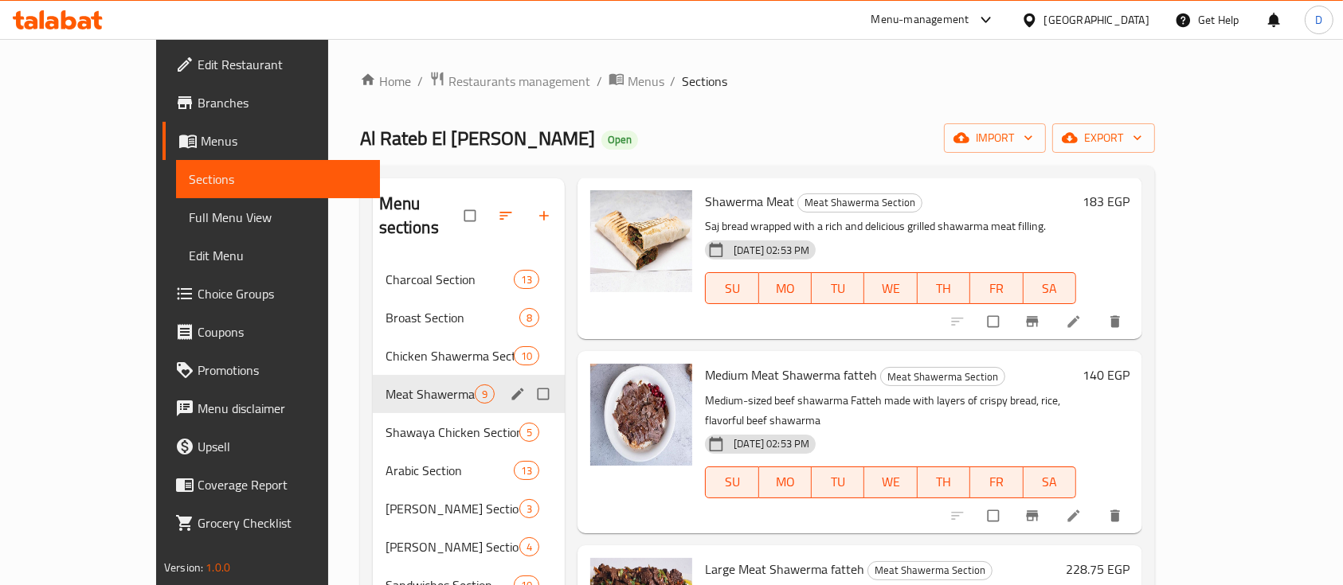
click at [386, 423] on span "Shawaya Chicken Section" at bounding box center [453, 432] width 134 height 19
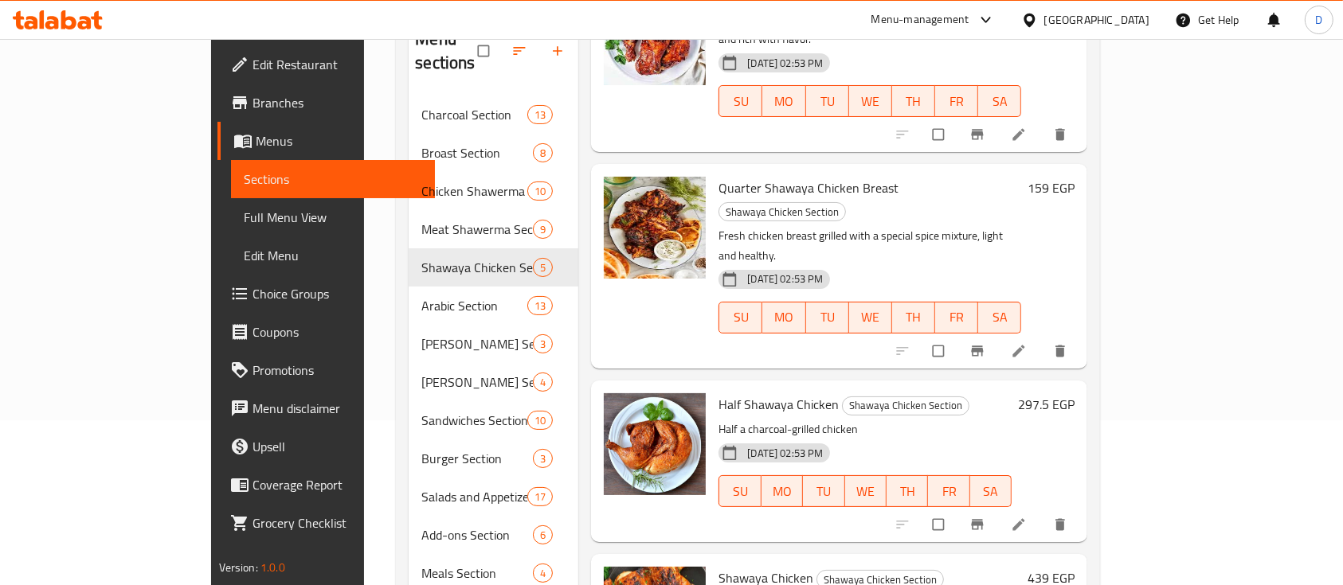
scroll to position [3, 0]
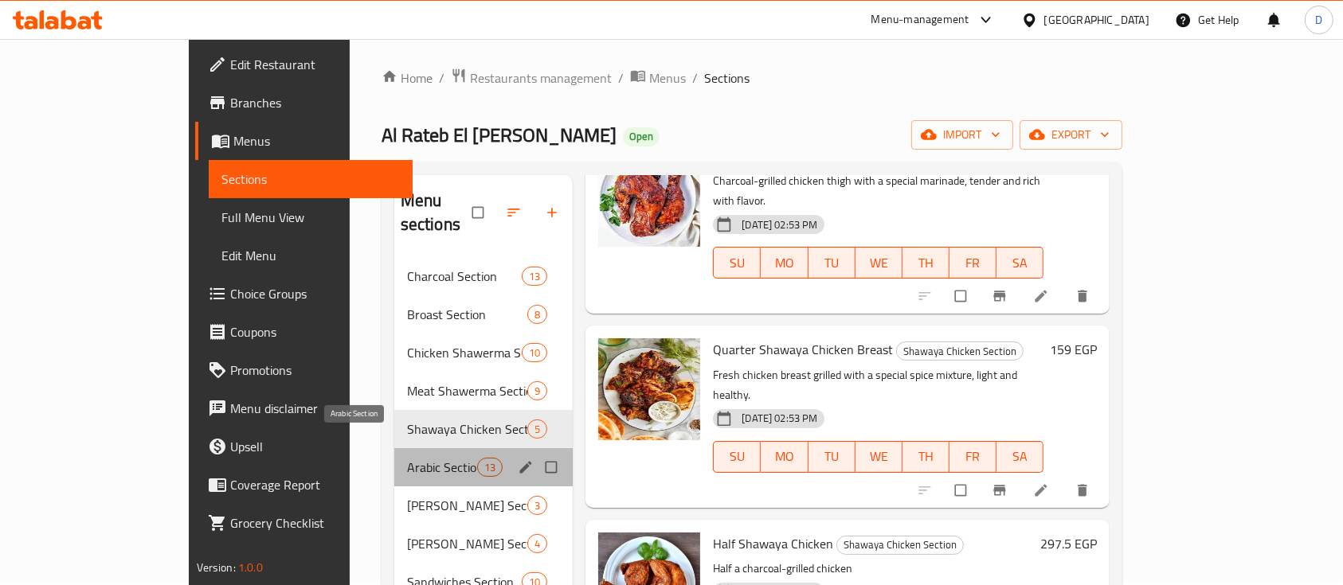
click at [407, 458] on span "Arabic Section" at bounding box center [442, 467] width 70 height 19
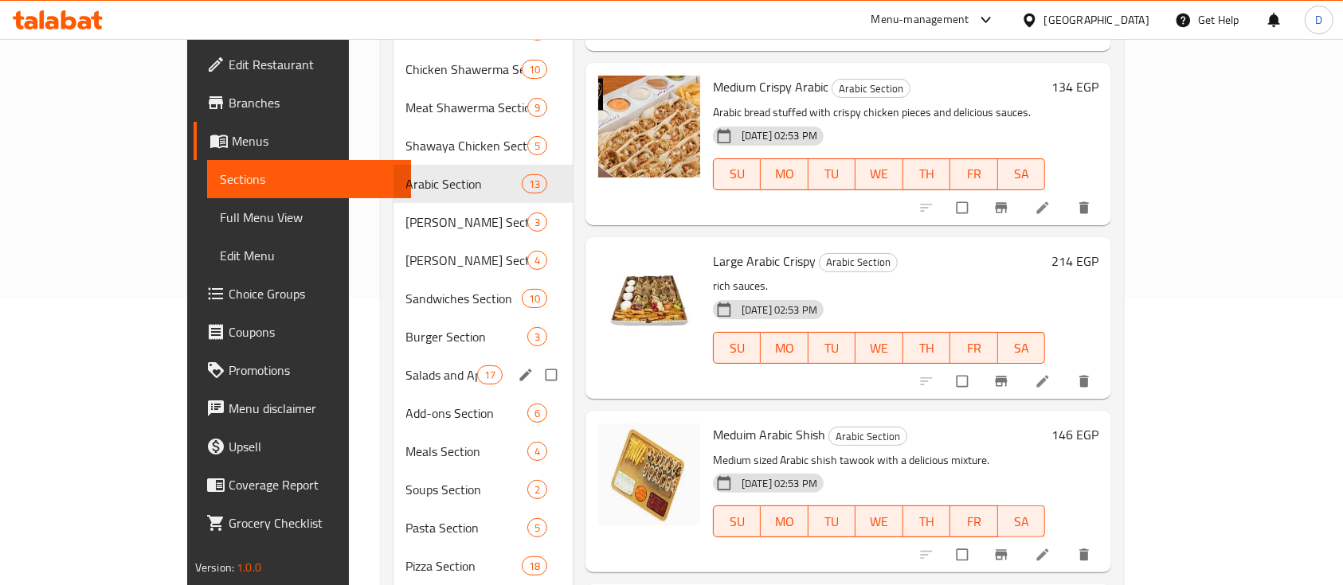
scroll to position [109, 0]
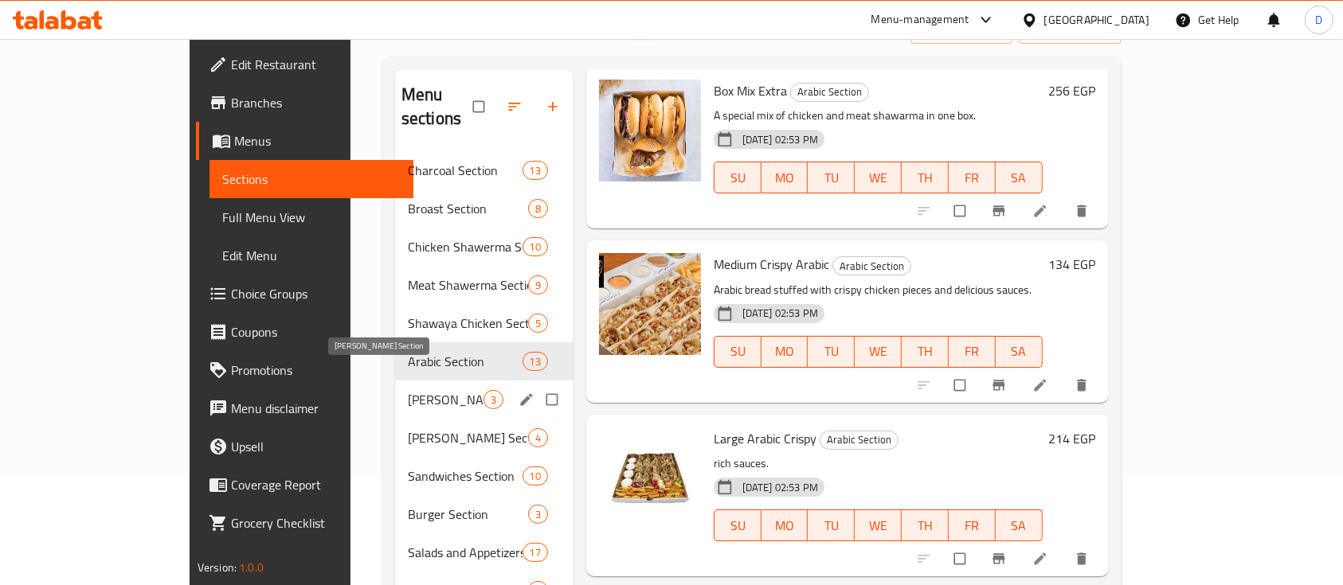
click at [408, 390] on span "Maria Section" at bounding box center [446, 399] width 76 height 19
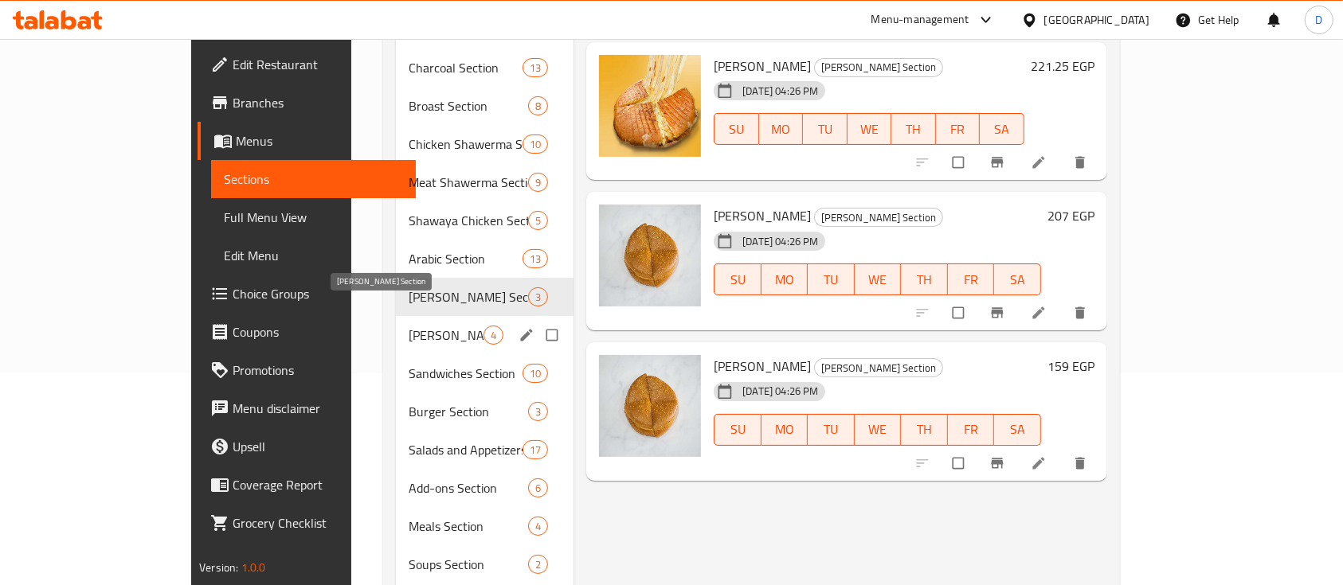
click at [409, 326] on span "Rizo Section" at bounding box center [446, 335] width 75 height 19
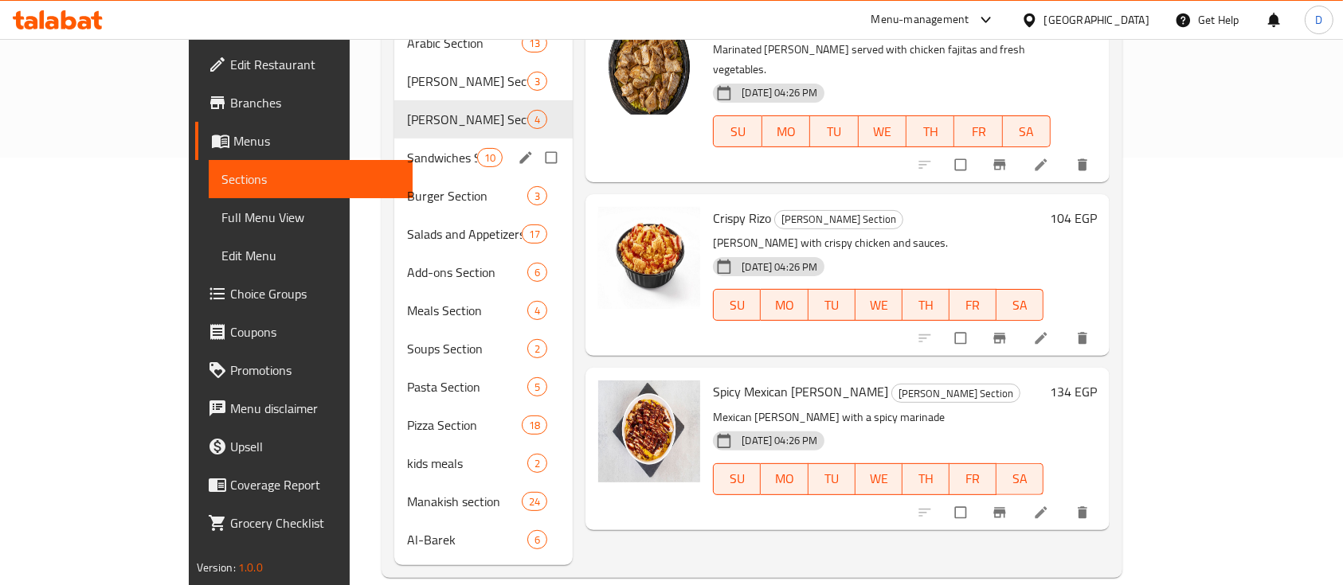
click at [394, 139] on div "Sandwiches Section 10" at bounding box center [483, 158] width 179 height 38
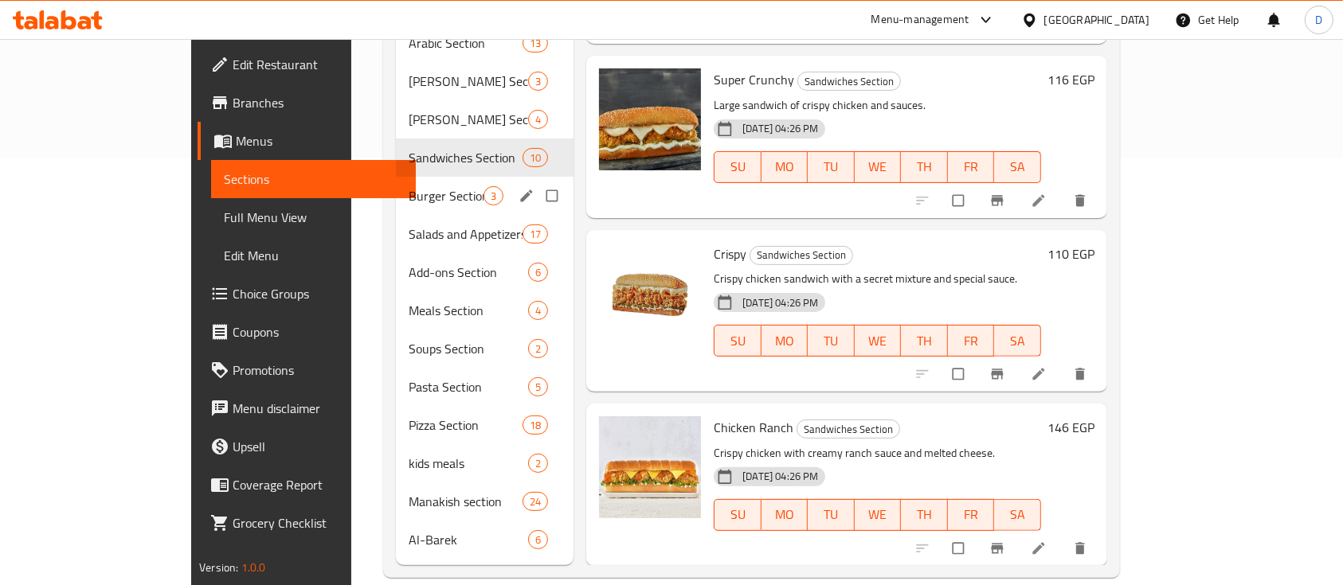
click at [409, 186] on span "Burger Section" at bounding box center [446, 195] width 75 height 19
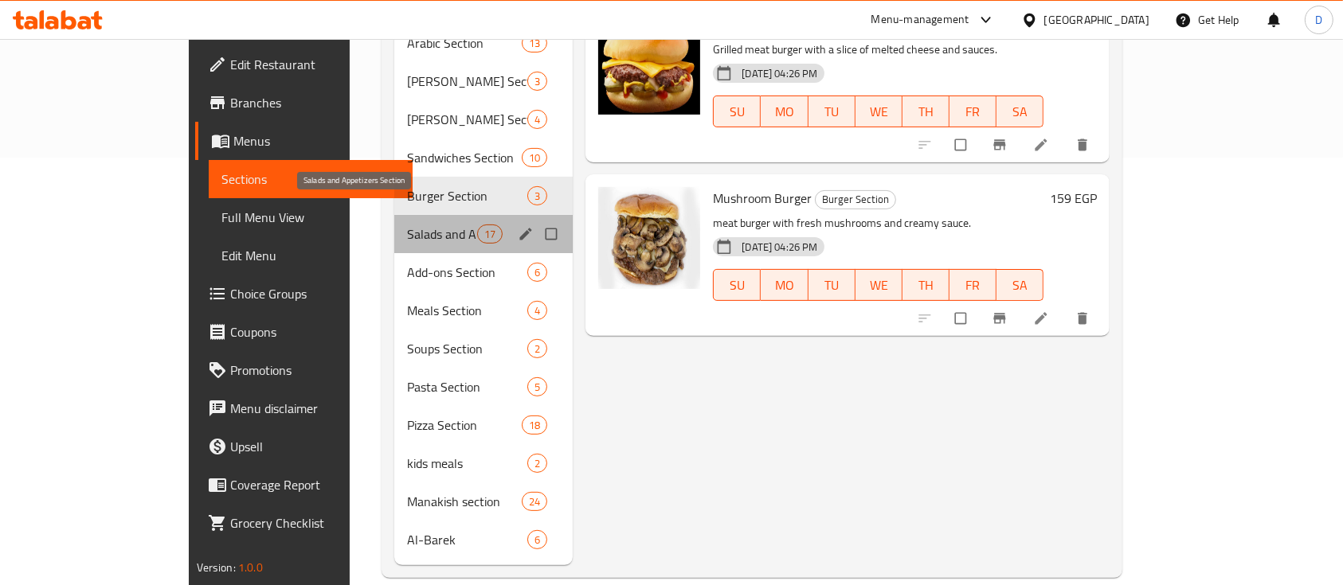
drag, startPoint x: 370, startPoint y: 200, endPoint x: 445, endPoint y: 213, distance: 76.0
click at [407, 225] on span "Salads and Appetizers Section" at bounding box center [442, 234] width 70 height 19
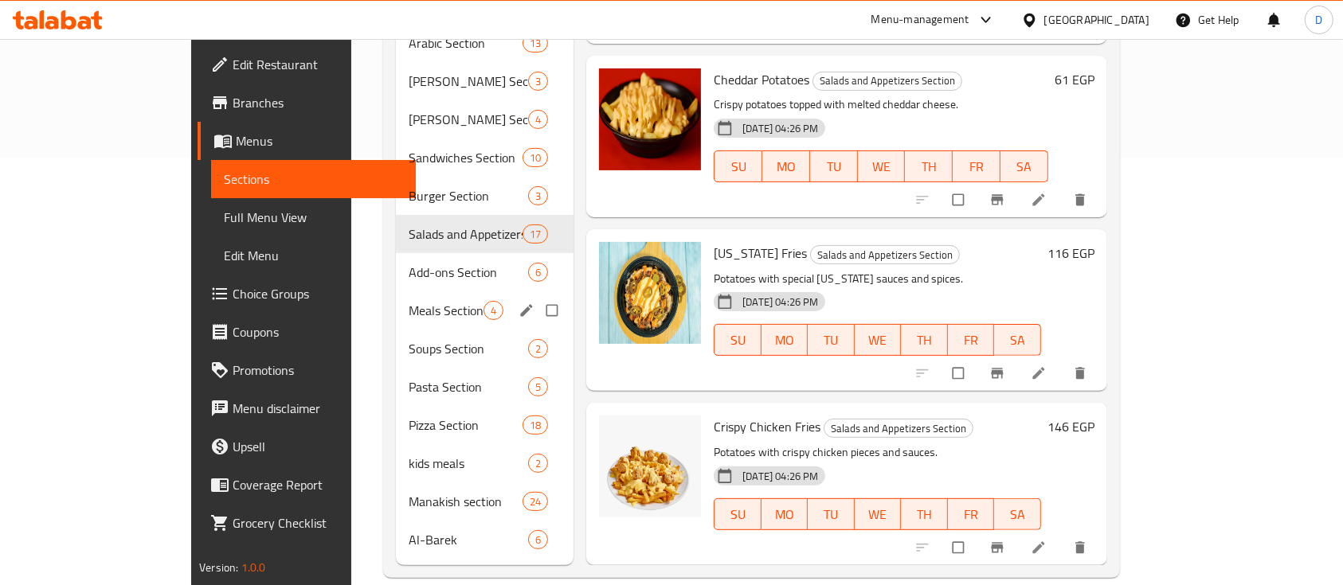
click at [396, 263] on div "Add-ons Section 6" at bounding box center [485, 272] width 178 height 38
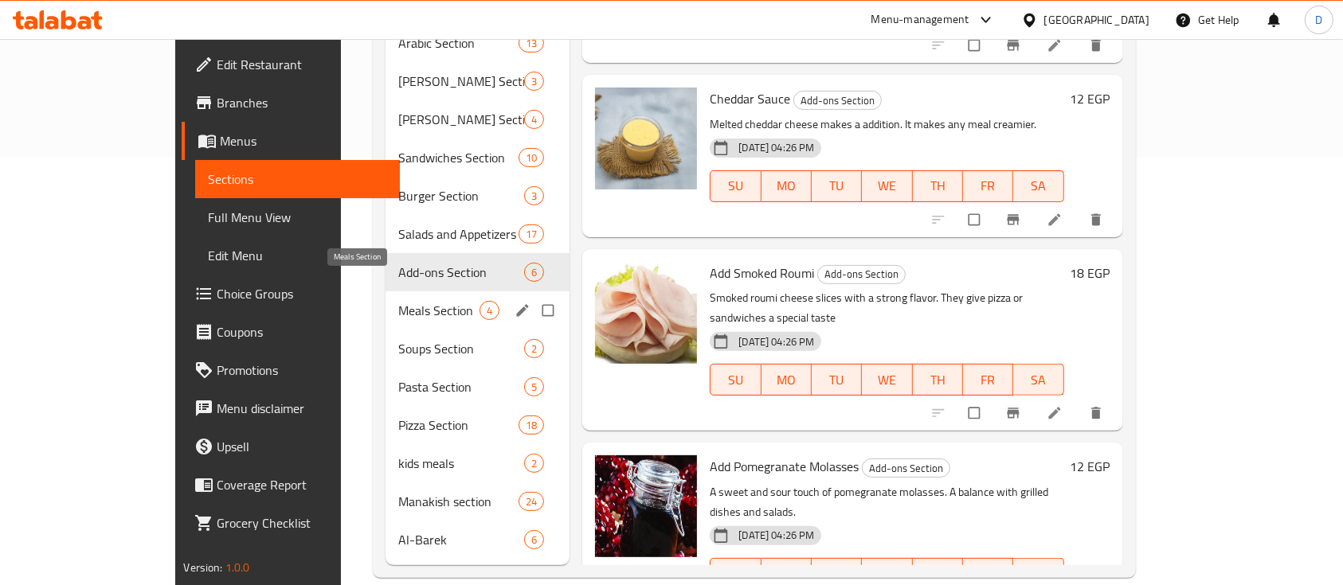
click at [398, 301] on span "Meals Section" at bounding box center [438, 310] width 81 height 19
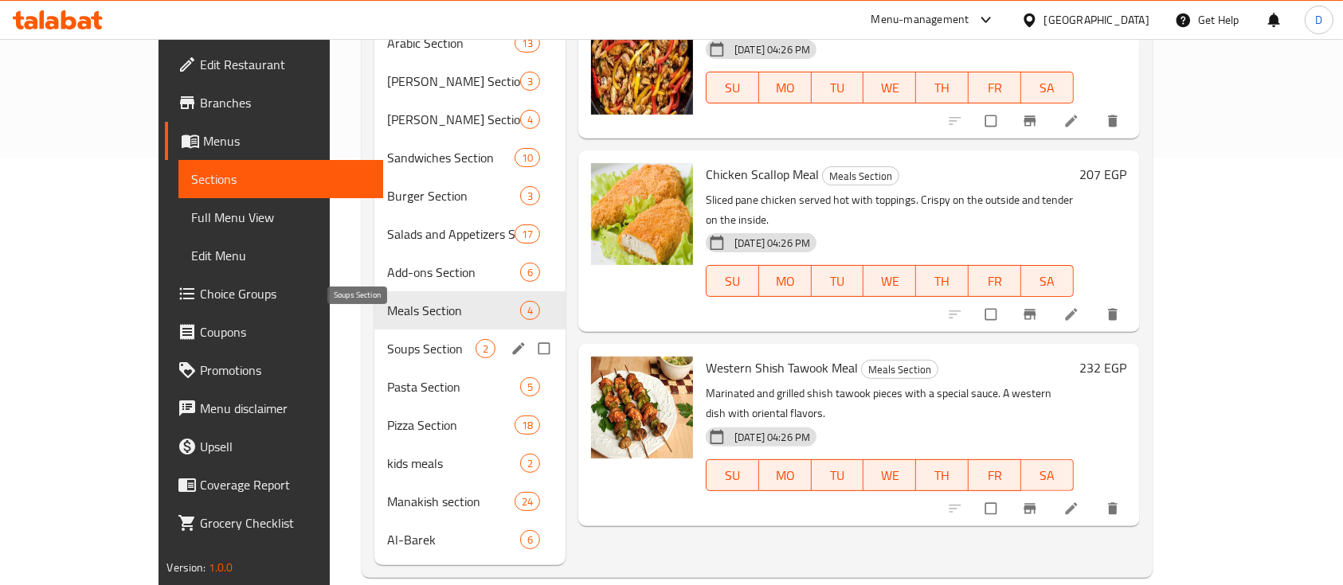
click at [387, 339] on span "Soups Section" at bounding box center [431, 348] width 88 height 19
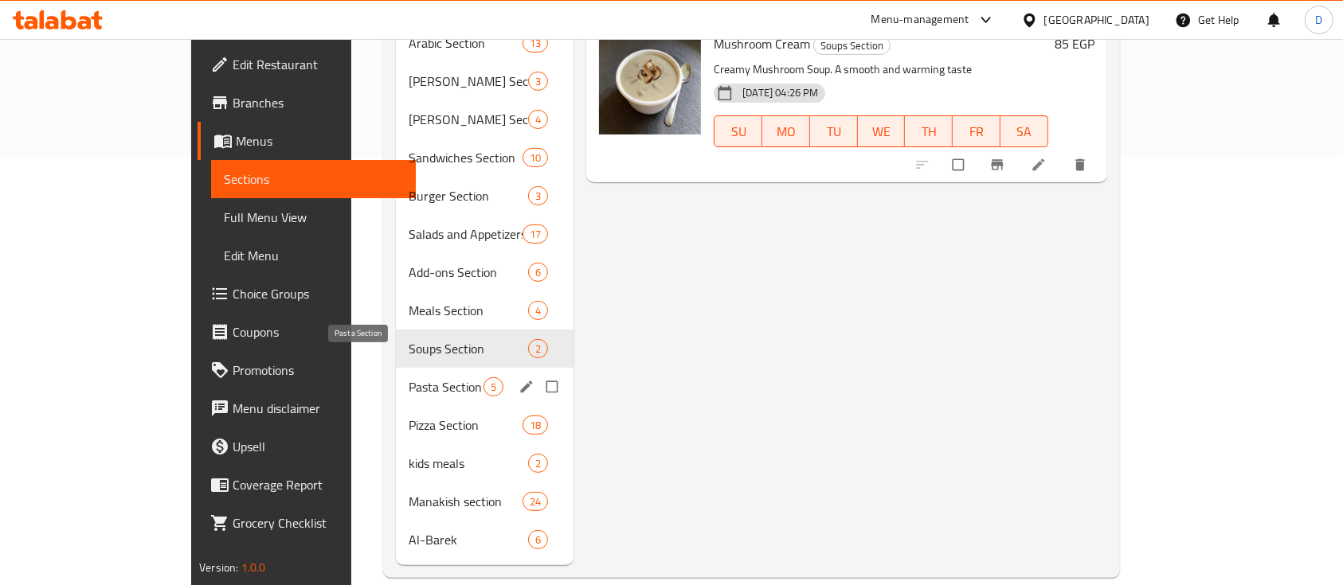
click at [409, 378] on span "Pasta Section" at bounding box center [446, 387] width 75 height 19
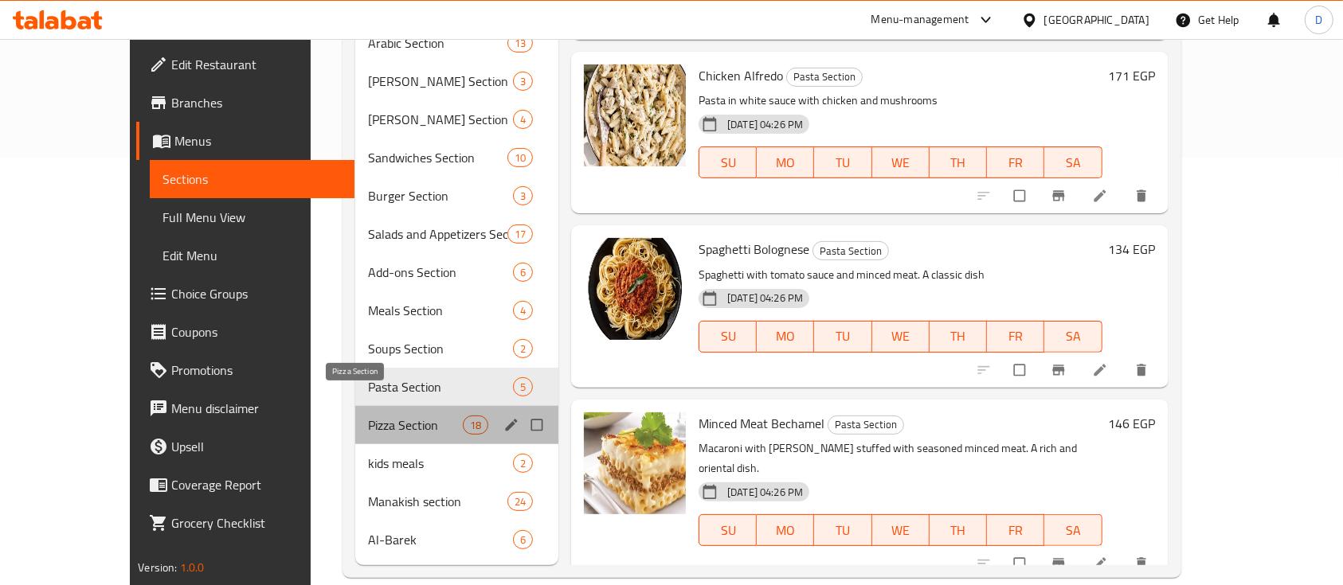
click at [409, 416] on span "Pizza Section" at bounding box center [415, 425] width 95 height 19
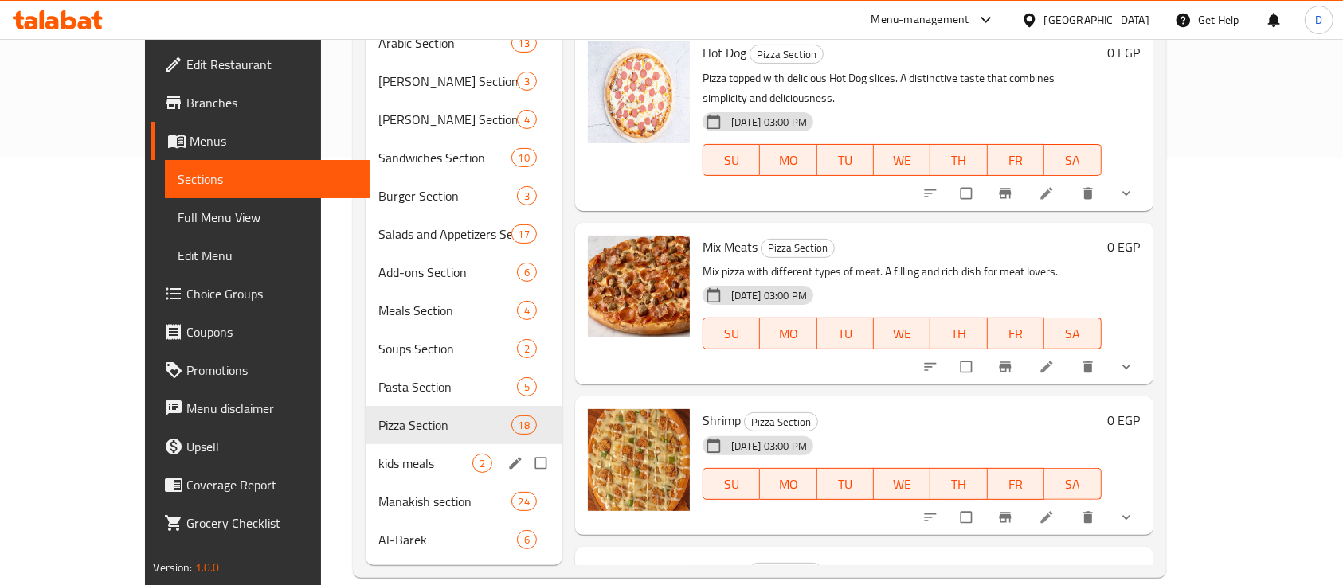
click at [378, 454] on span "kids meals" at bounding box center [425, 463] width 94 height 19
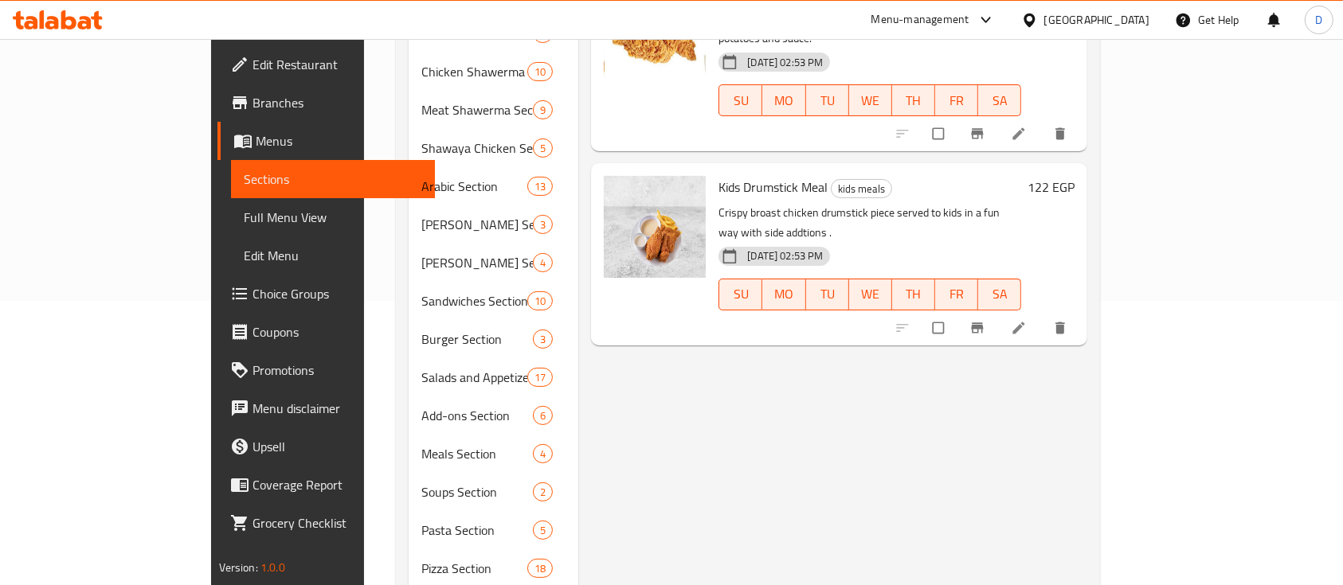
scroll to position [428, 0]
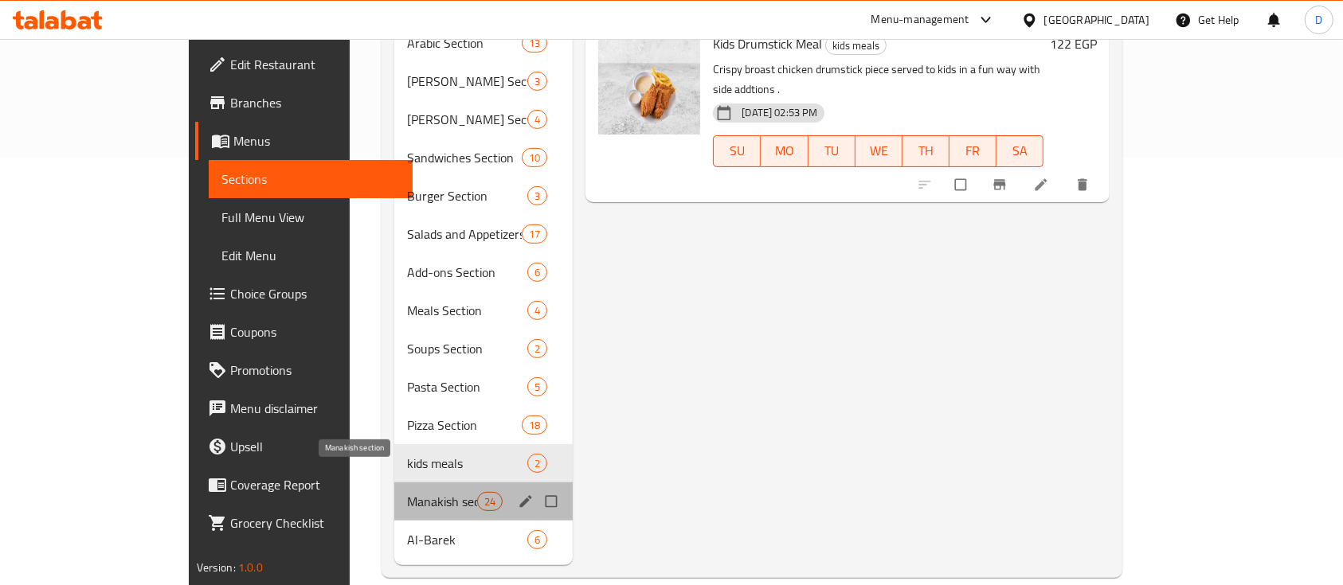
click at [407, 492] on span "Manakish section" at bounding box center [442, 501] width 70 height 19
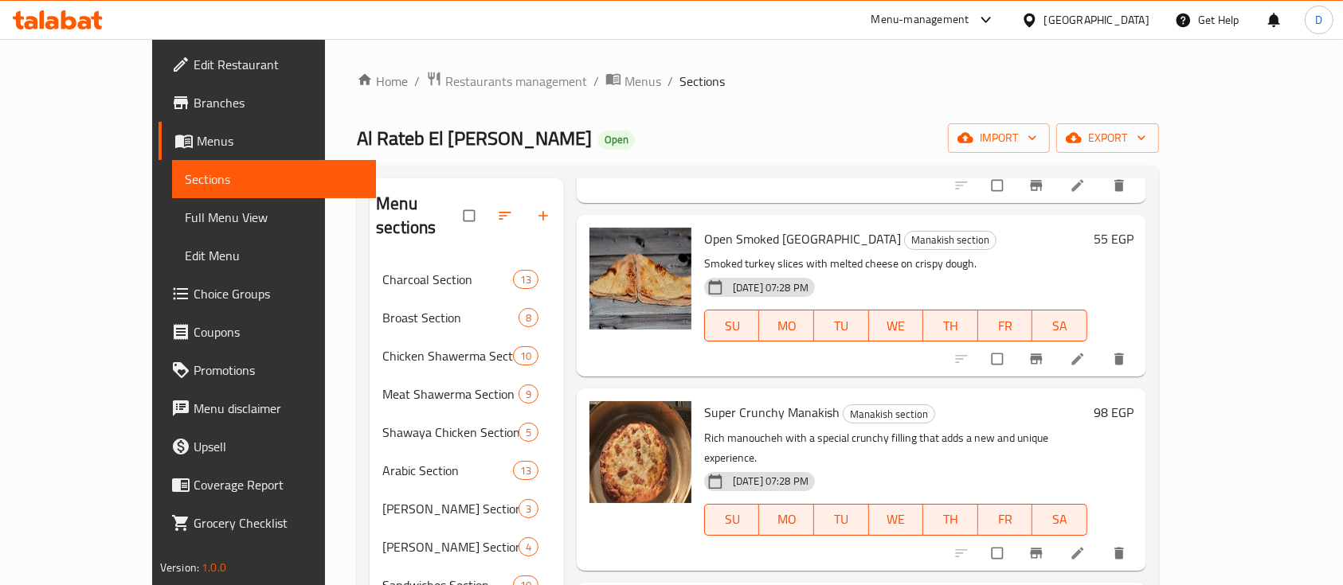
scroll to position [428, 0]
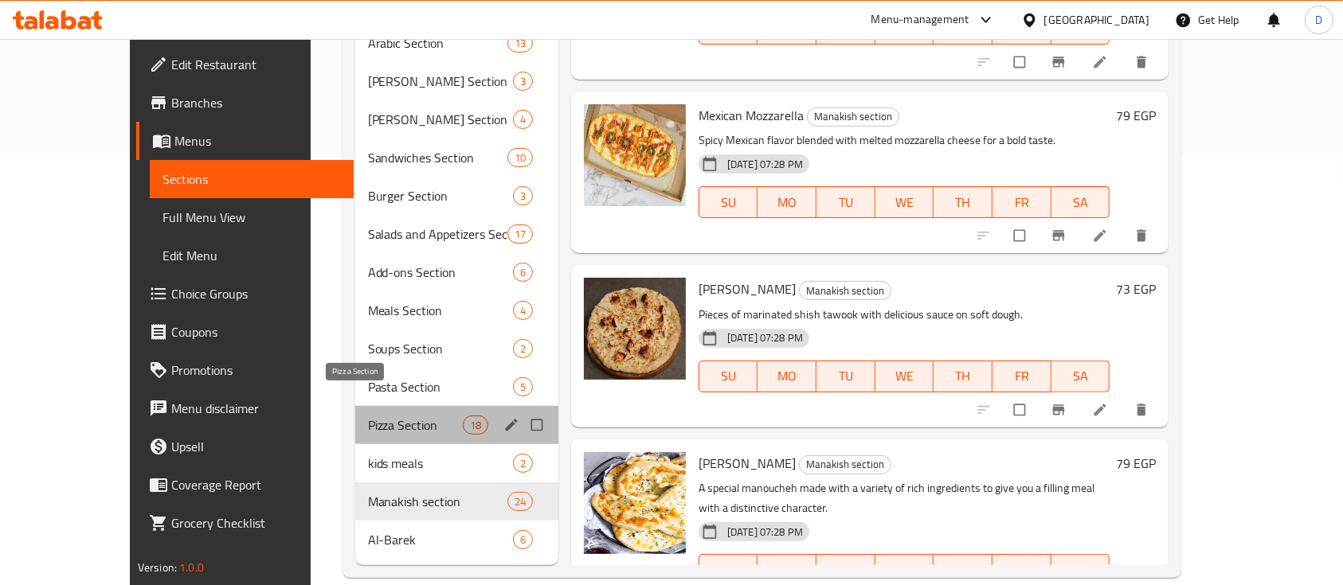
click at [381, 416] on span "Pizza Section" at bounding box center [415, 425] width 95 height 19
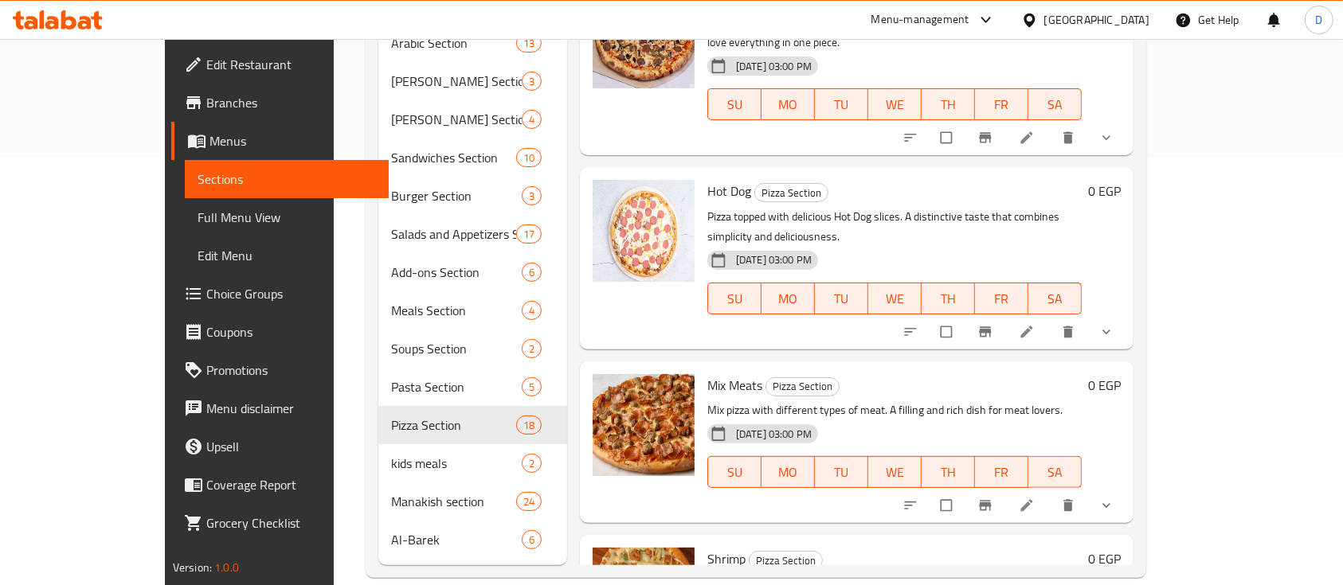
scroll to position [2333, 0]
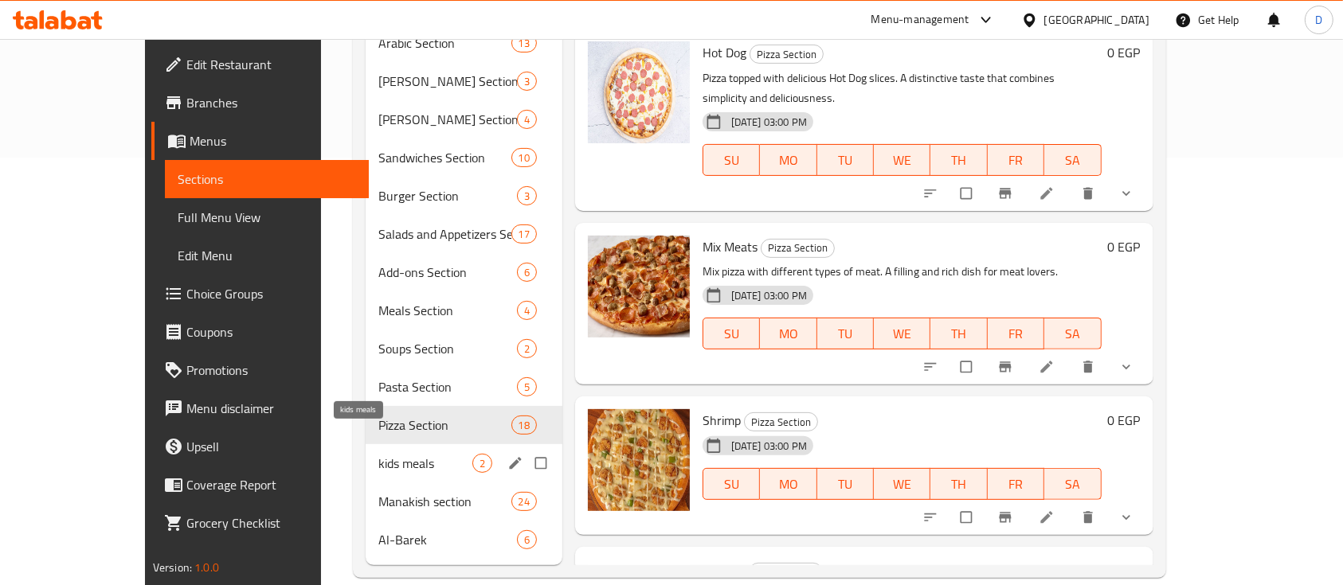
click at [378, 454] on span "kids meals" at bounding box center [425, 463] width 94 height 19
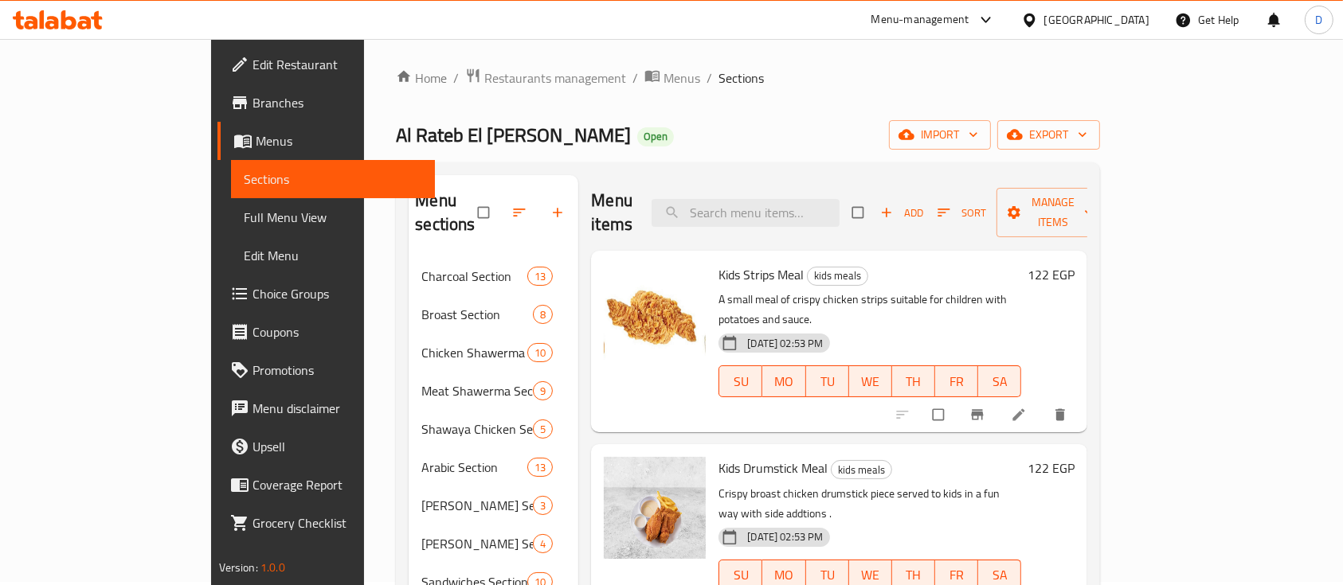
scroll to position [428, 0]
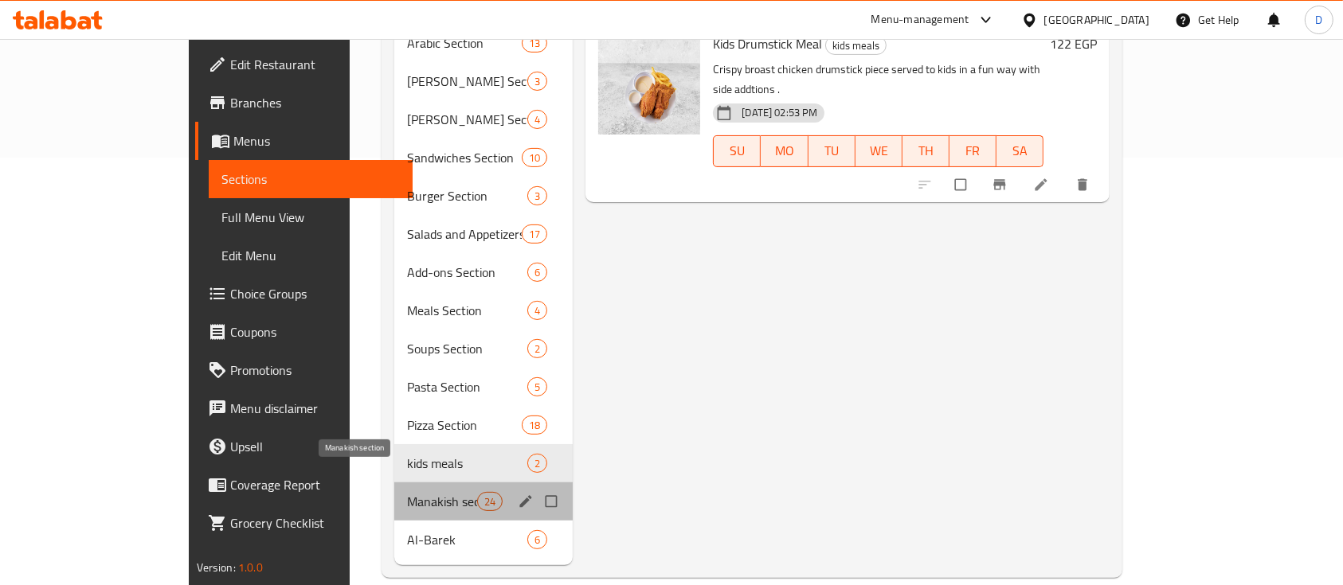
click at [407, 492] on span "Manakish section" at bounding box center [442, 501] width 70 height 19
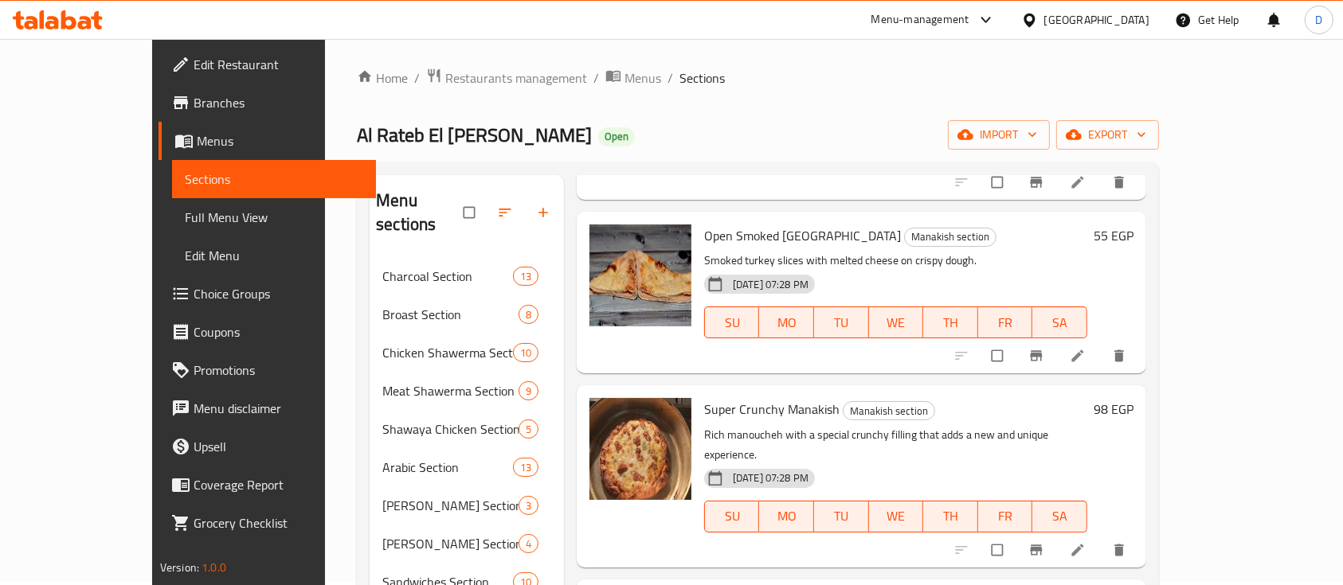
scroll to position [428, 0]
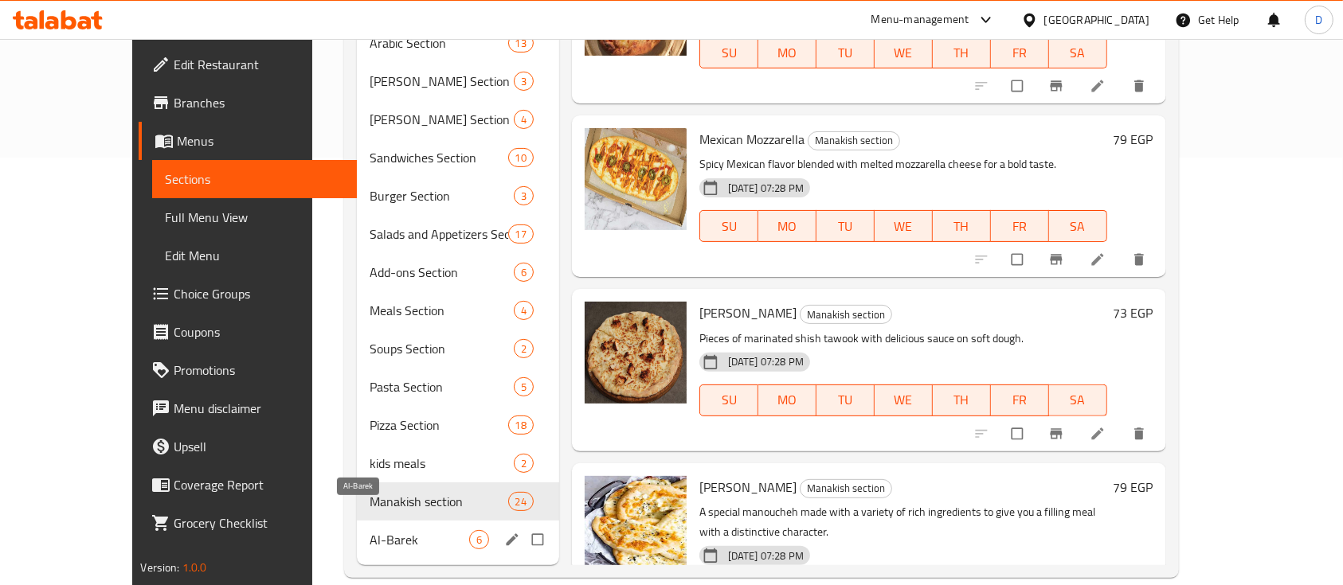
click at [370, 530] on span "Al-Barek" at bounding box center [420, 539] width 100 height 19
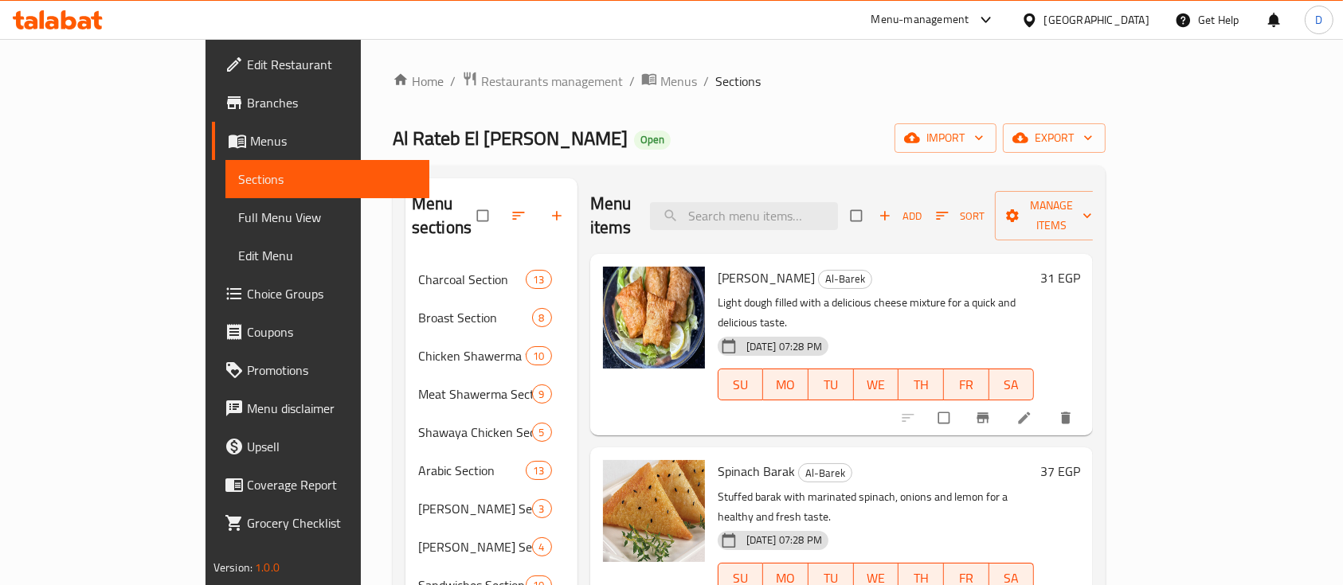
click at [73, 14] on icon at bounding box center [58, 19] width 90 height 19
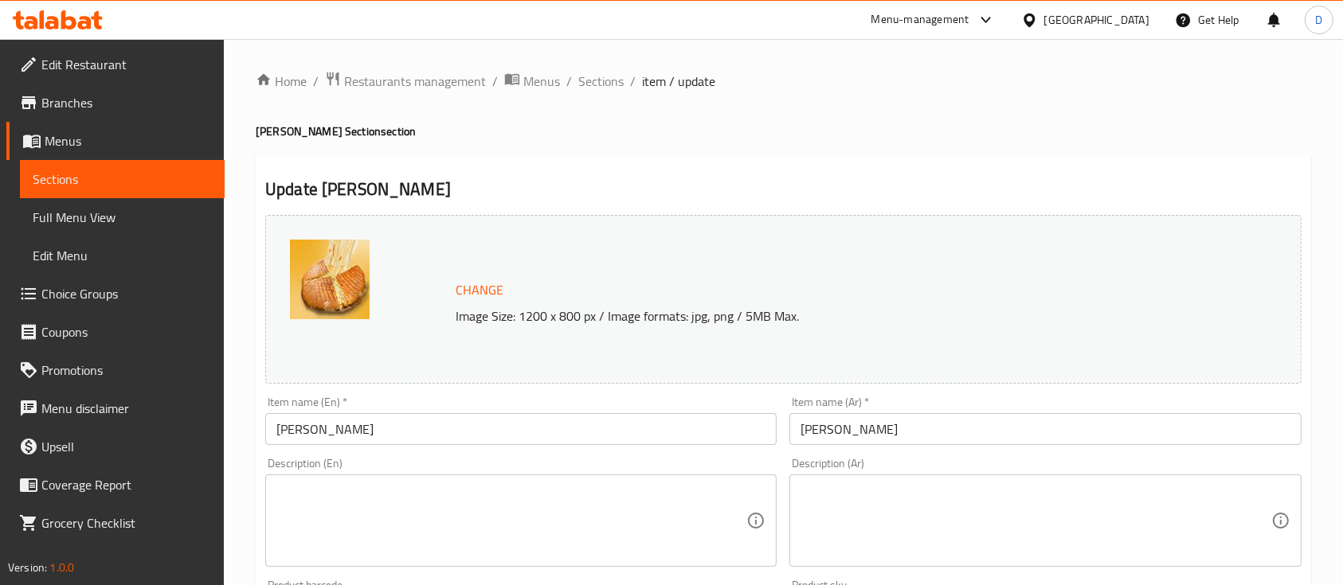
click at [965, 499] on textarea at bounding box center [1036, 521] width 470 height 76
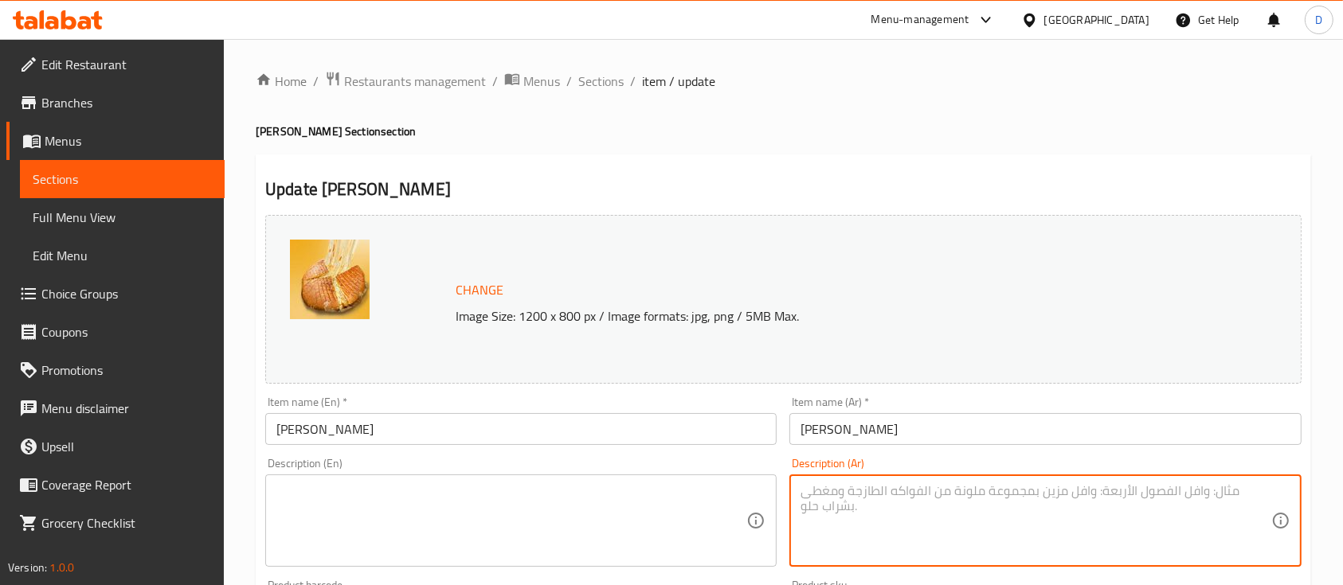
click at [941, 541] on textarea at bounding box center [1036, 521] width 470 height 76
paste textarea "عجينه محشوه بالشاورما"
type textarea "عجينه محشوه بالشاورما"
click at [334, 511] on textarea at bounding box center [511, 521] width 470 height 76
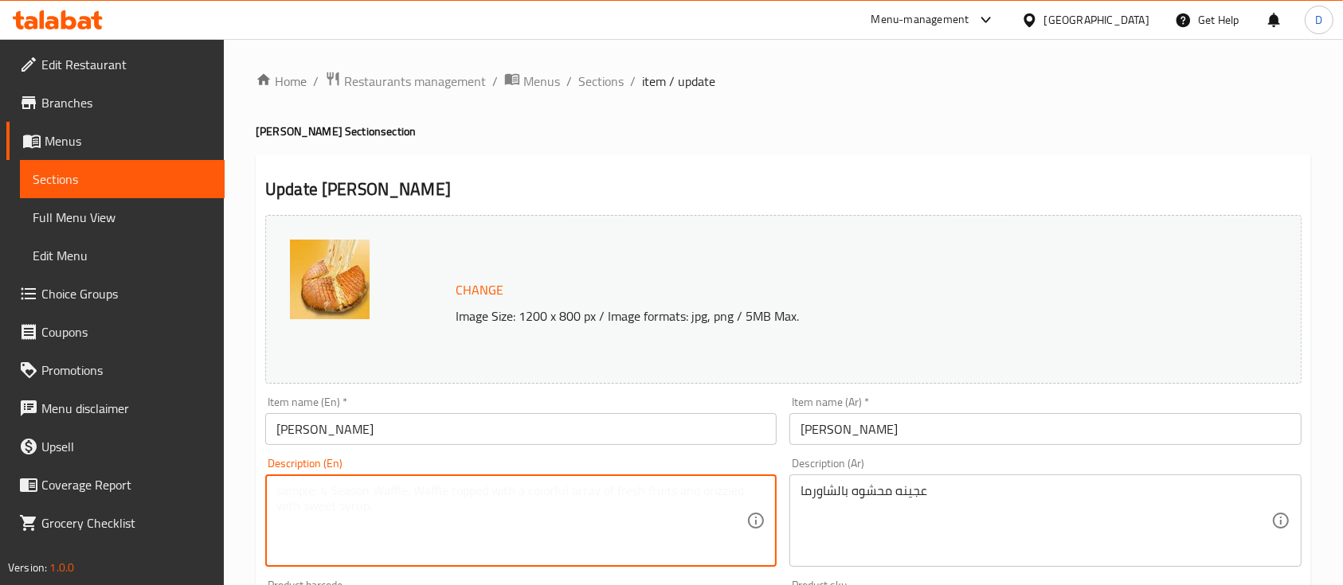
paste textarea "Dough stuffed with shawarma"
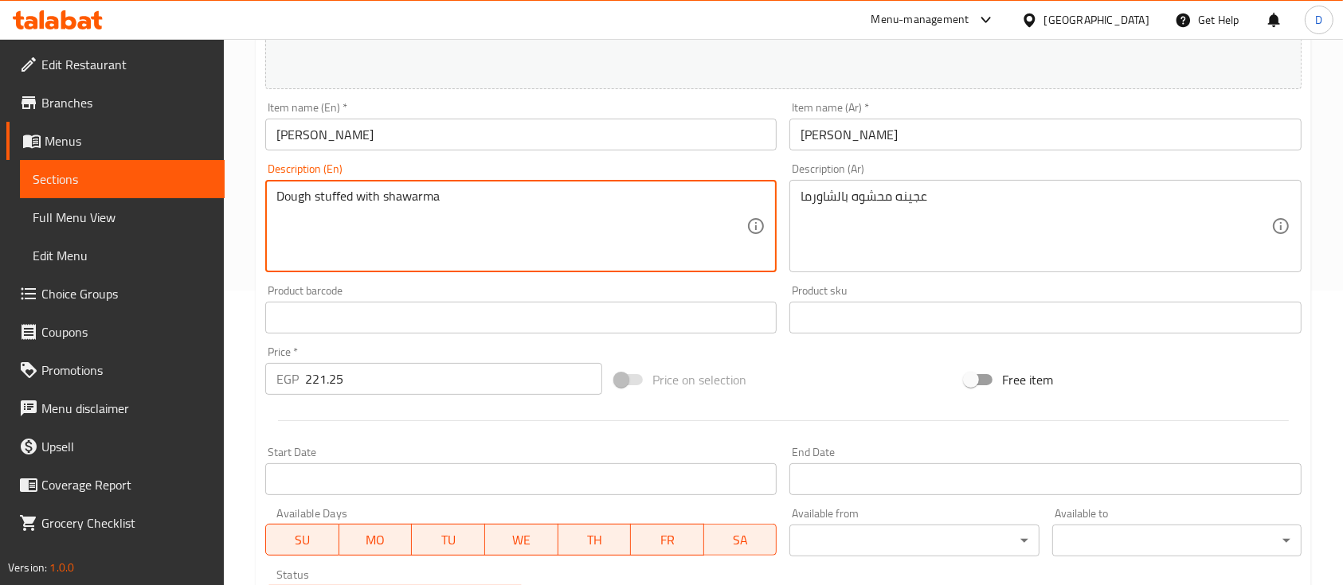
scroll to position [562, 0]
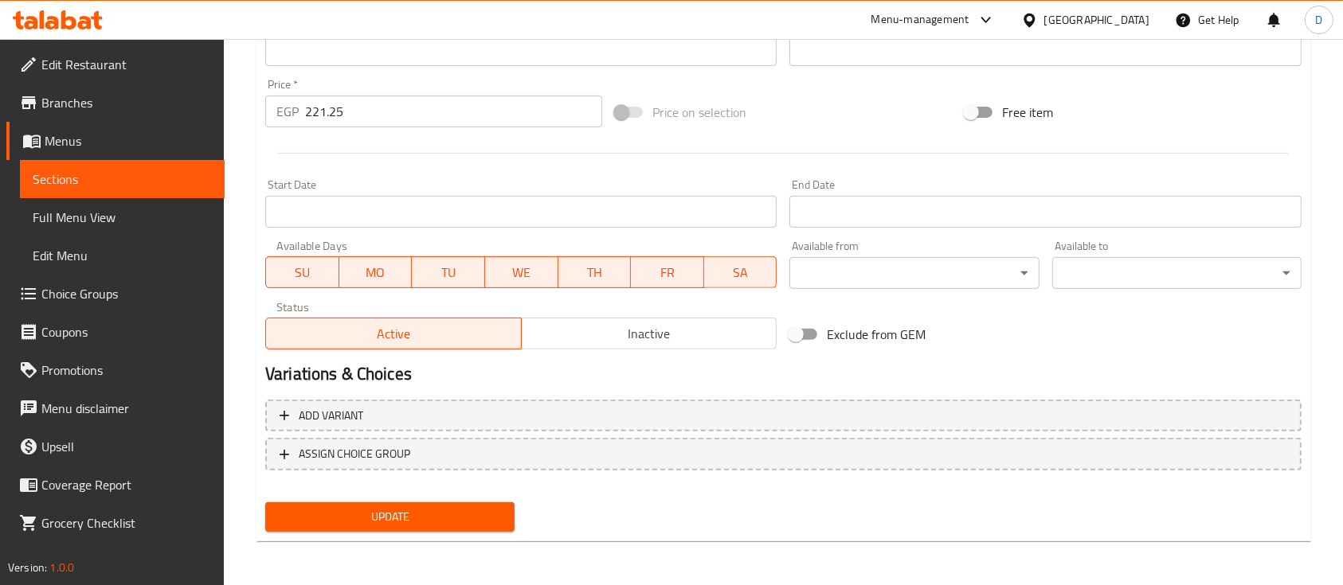
type textarea "Dough stuffed with shawarma"
click at [335, 517] on span "Update" at bounding box center [390, 517] width 224 height 20
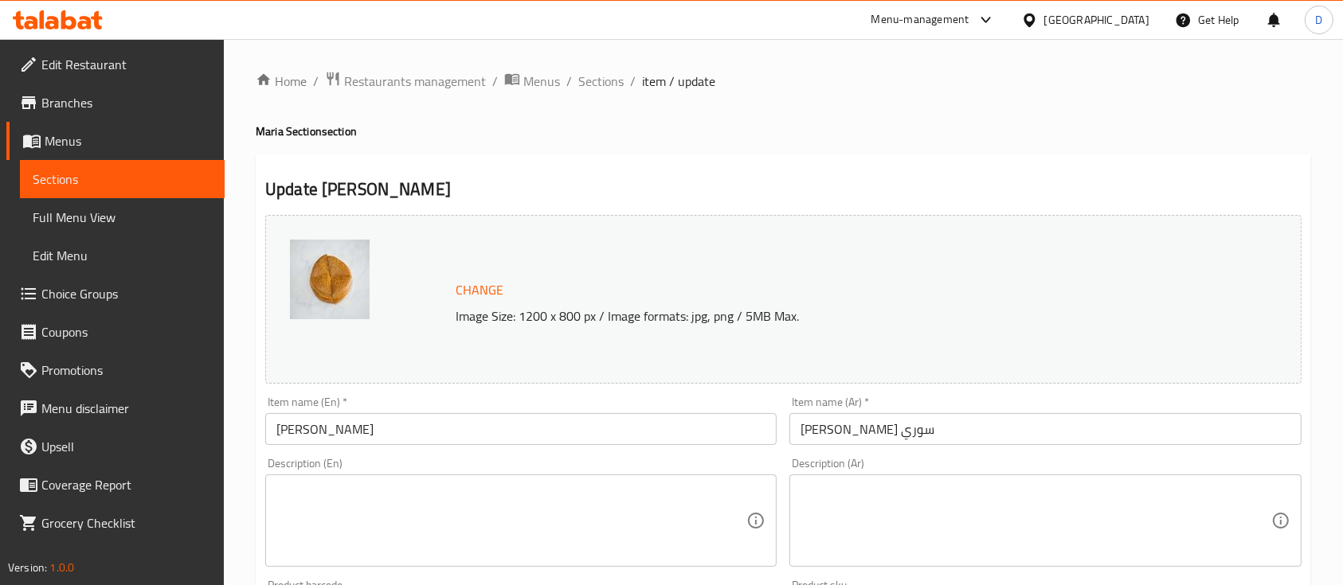
click at [1073, 549] on textarea at bounding box center [1036, 521] width 470 height 76
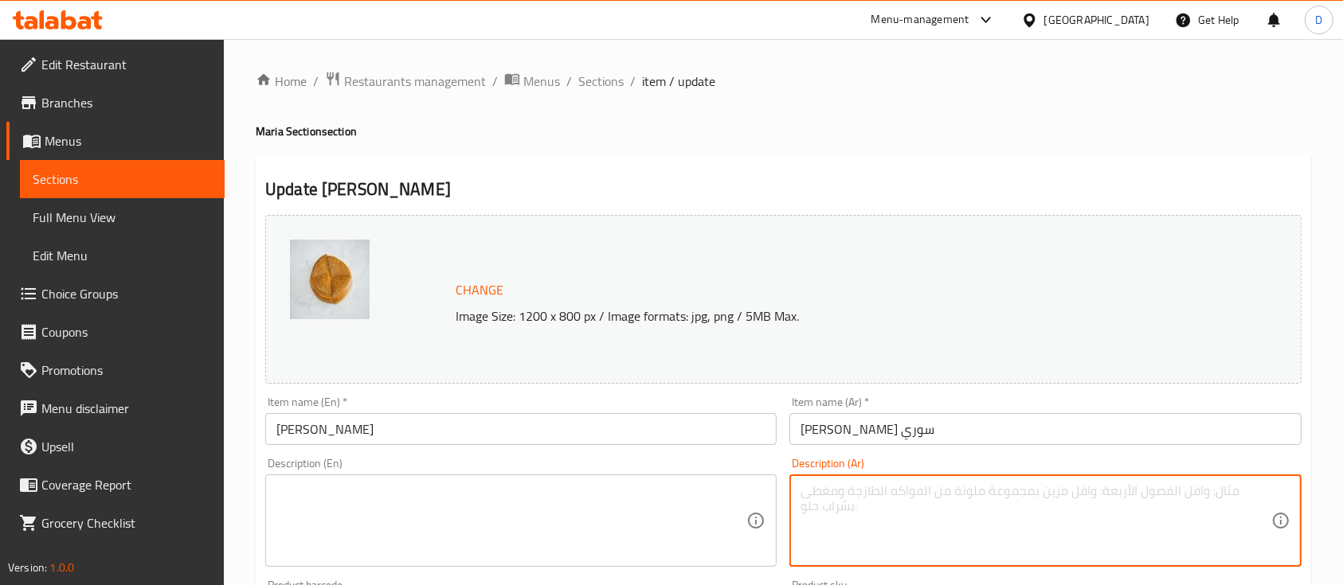
paste textarea "عجينه محشوه بالدجاج الكرسبي"
type textarea "عجينه محشوه بالشاورما"
click at [411, 503] on textarea at bounding box center [511, 521] width 470 height 76
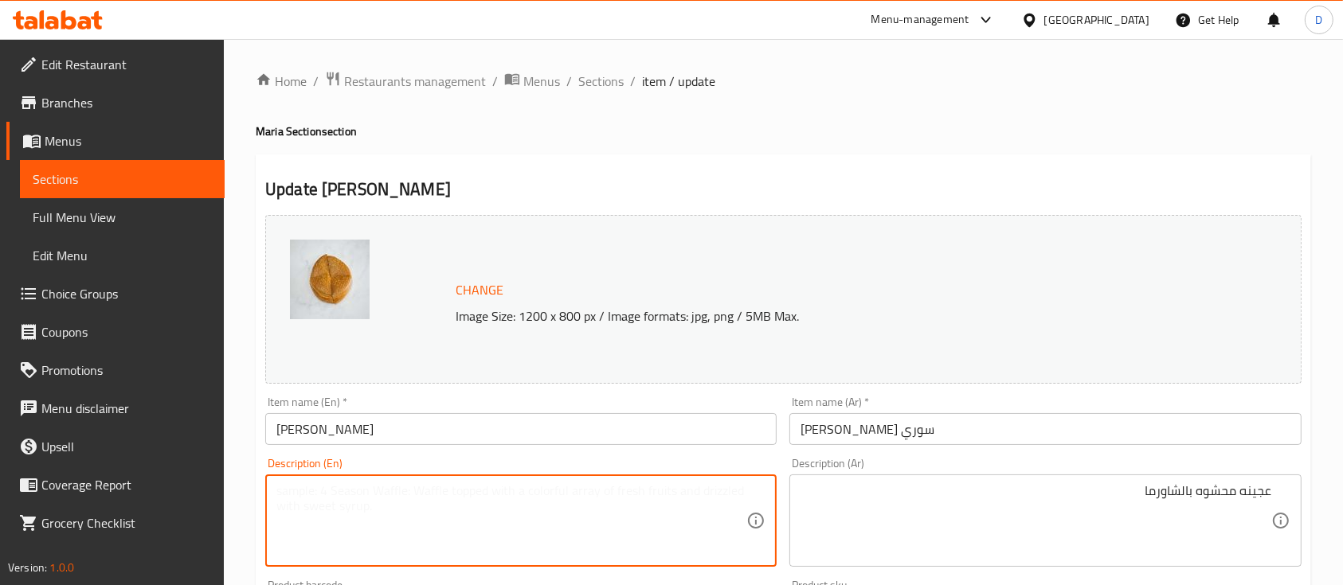
paste textarea "Dough stuffed with shawarma"
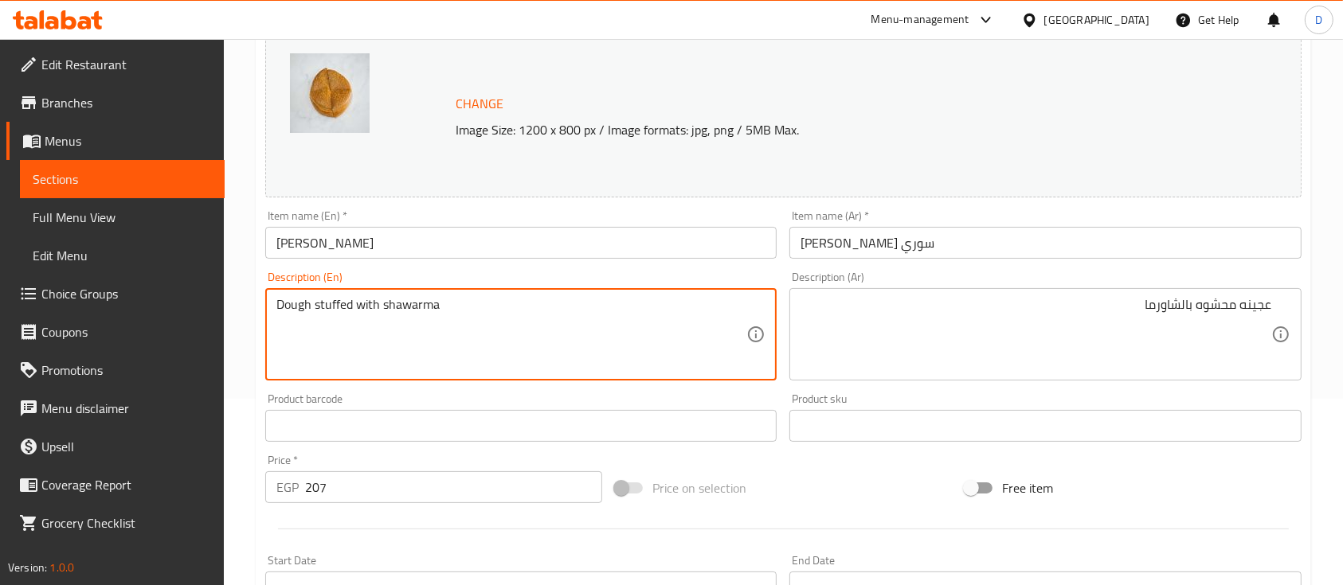
scroll to position [530, 0]
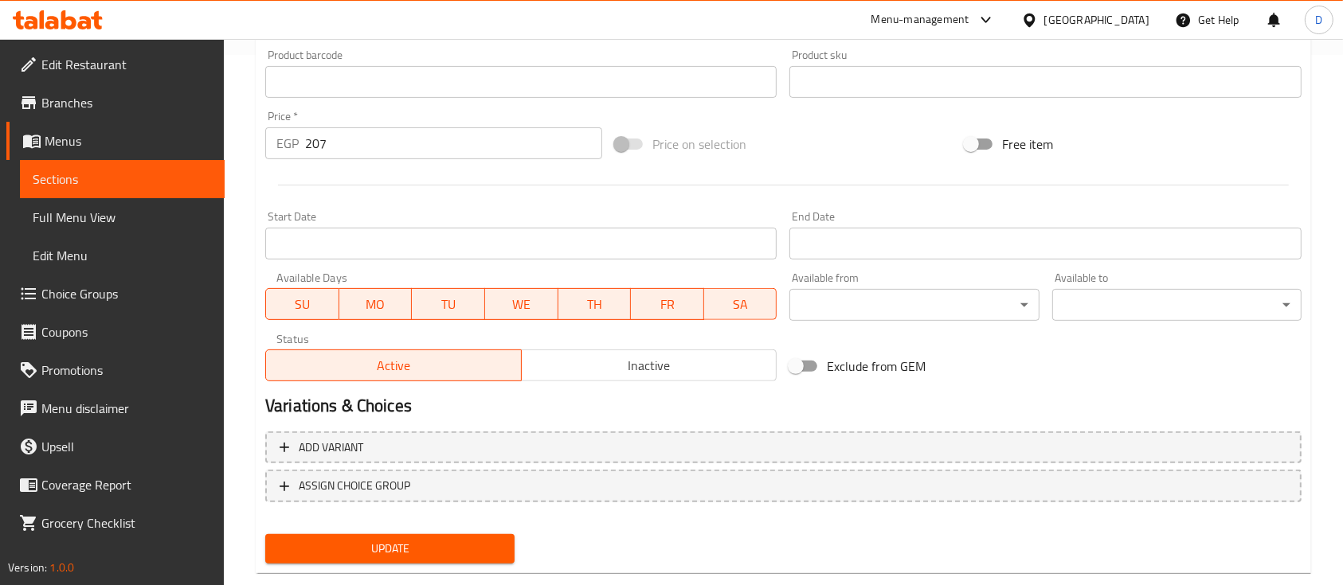
type textarea "Dough stuffed with shawarma"
click at [410, 541] on span "Update" at bounding box center [390, 549] width 224 height 20
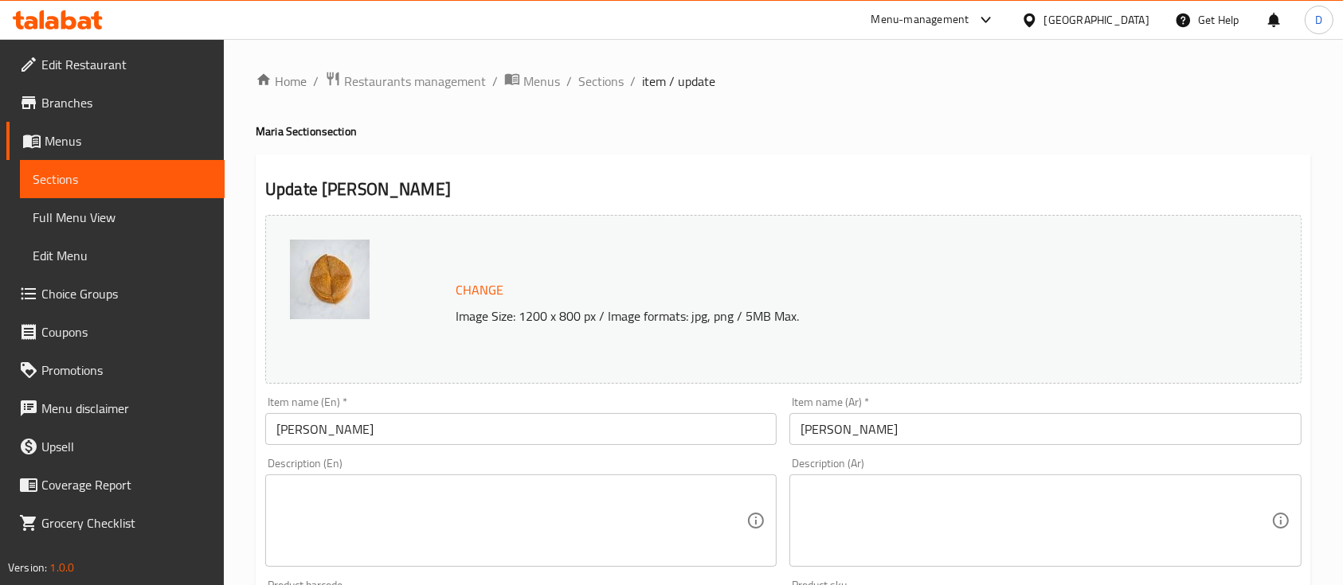
click at [990, 491] on textarea at bounding box center [1036, 521] width 470 height 76
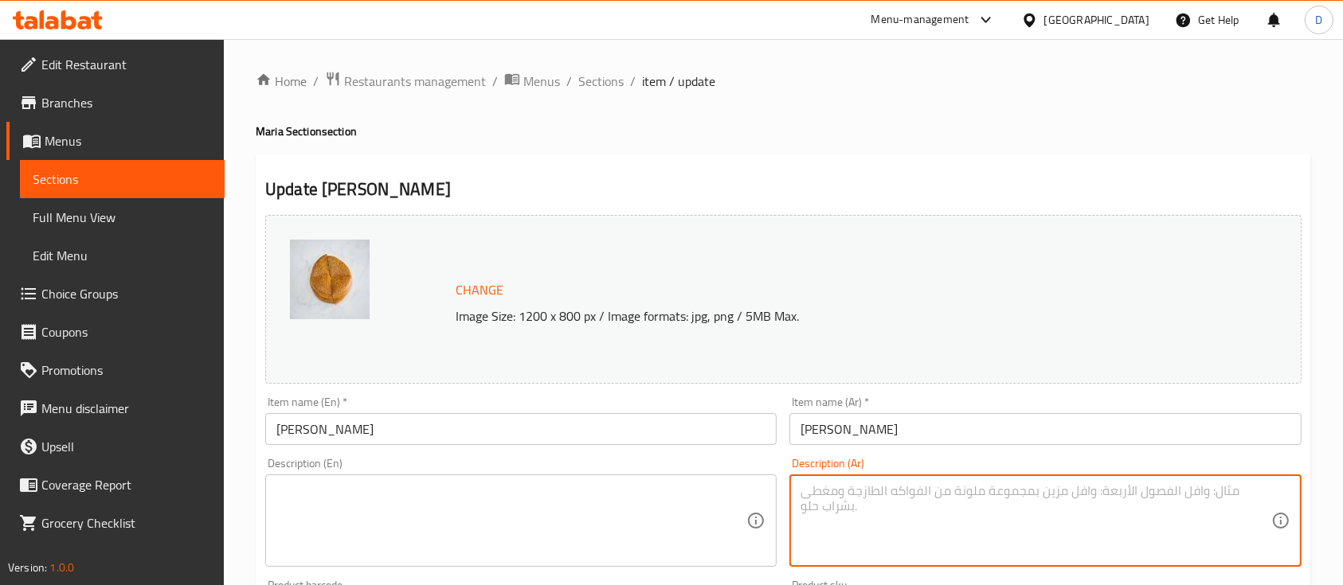
type textarea "u"
type textarea "عجينه محشوه بالدجاج الكرسبي"
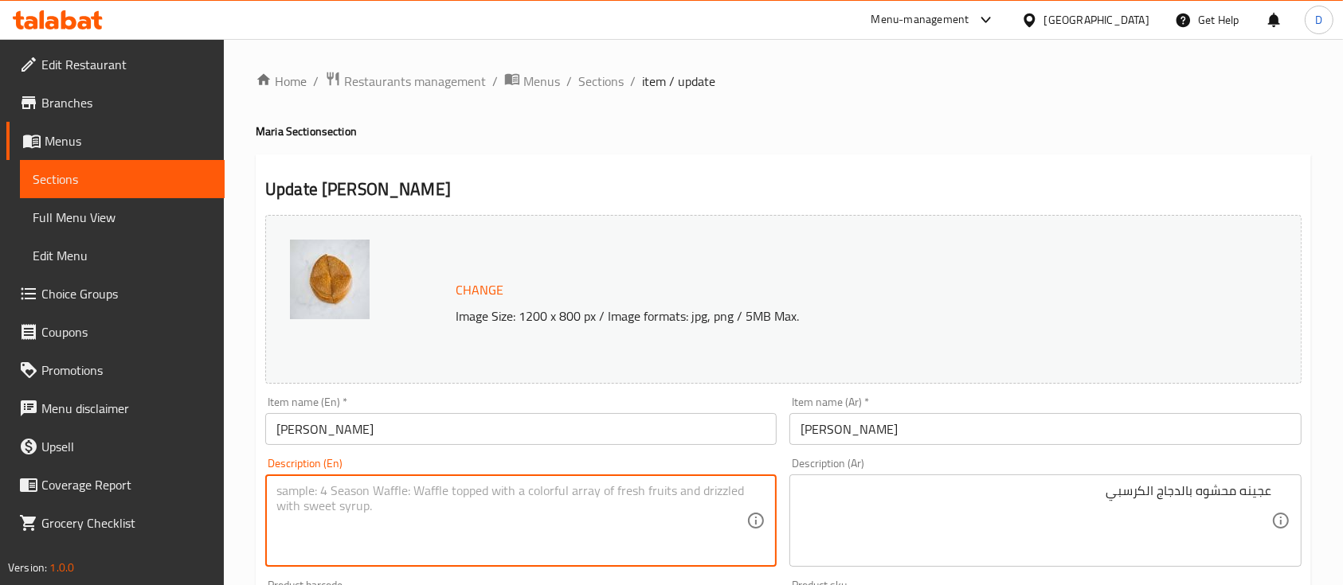
click at [523, 521] on textarea at bounding box center [511, 521] width 470 height 76
paste textarea "Crispy chicken stuffed dough"
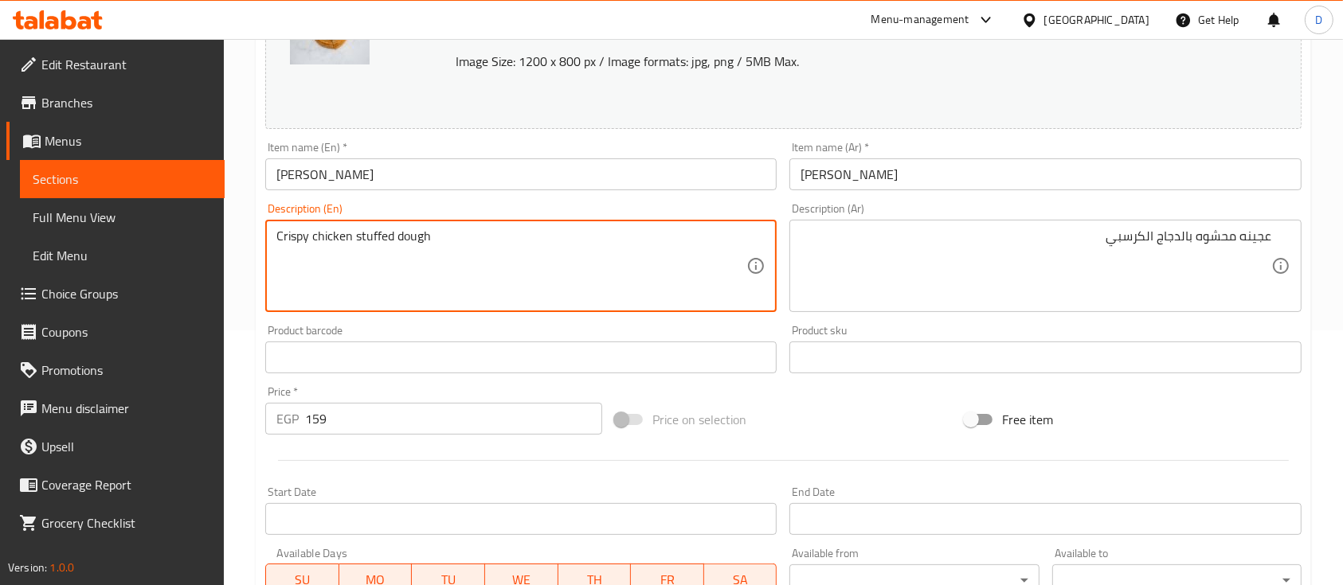
scroll to position [562, 0]
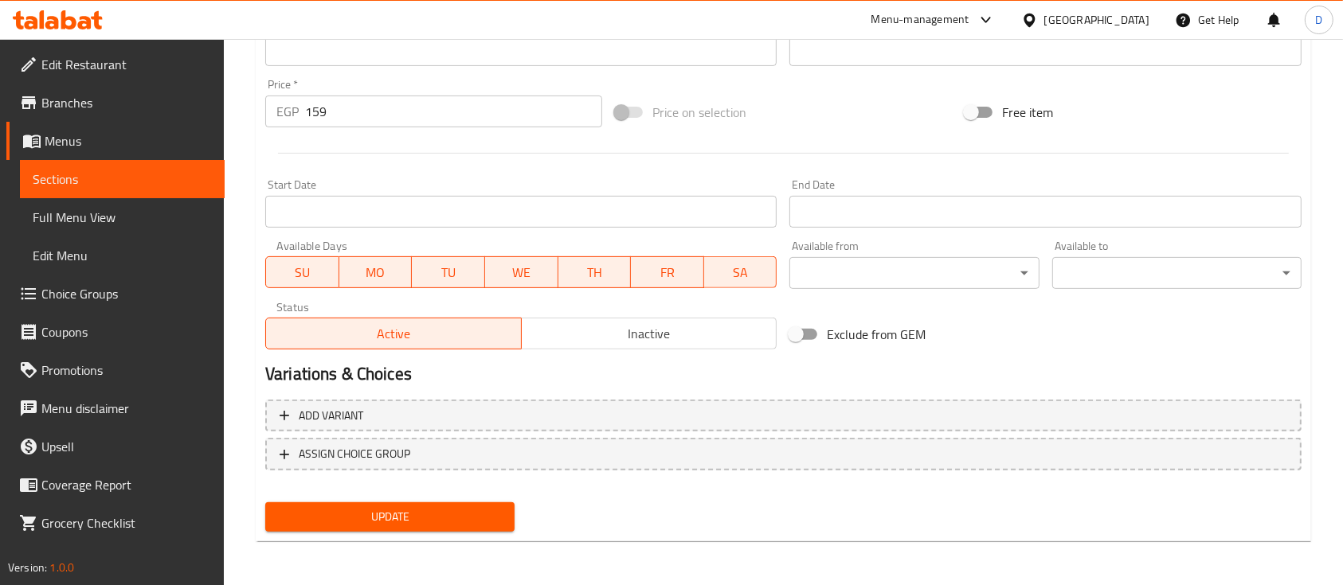
type textarea "Crispy chicken stuffed dough"
click at [476, 519] on span "Update" at bounding box center [390, 517] width 224 height 20
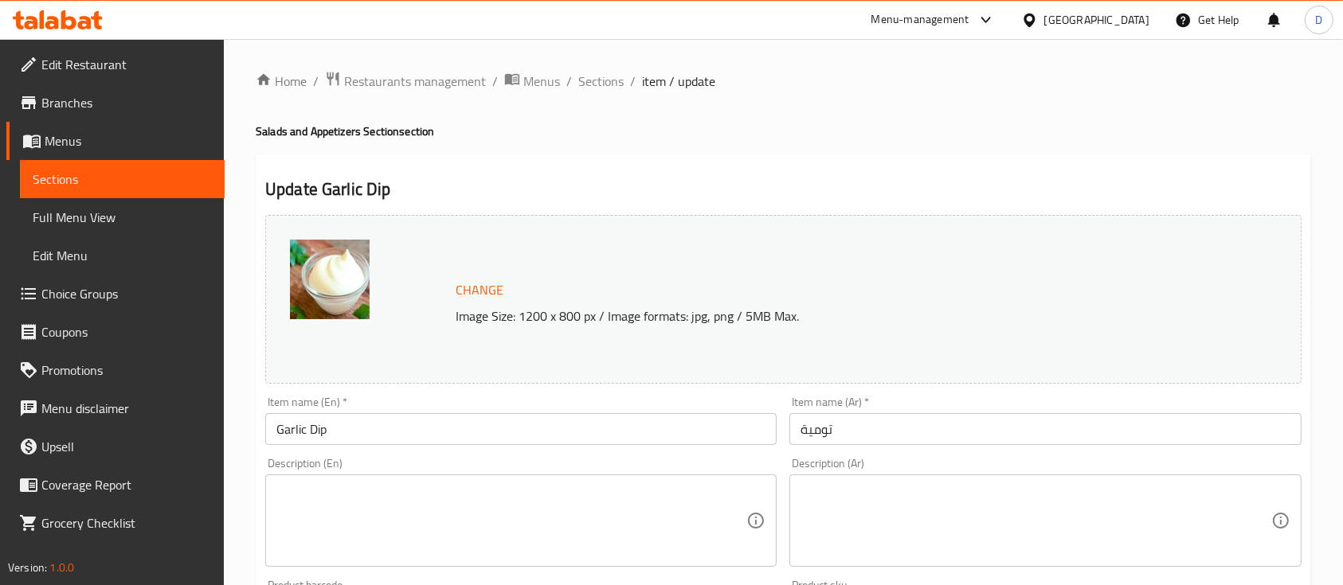
click at [876, 499] on textarea at bounding box center [1036, 521] width 470 height 76
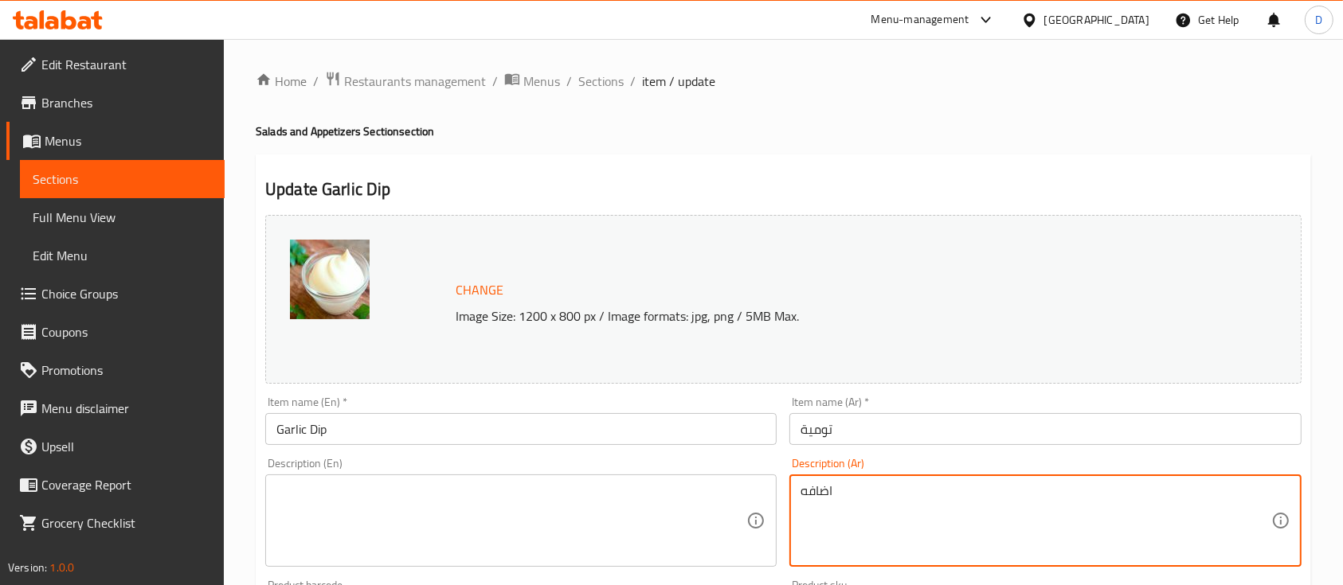
type textarea "اضافه"
click at [697, 509] on textarea at bounding box center [511, 521] width 470 height 76
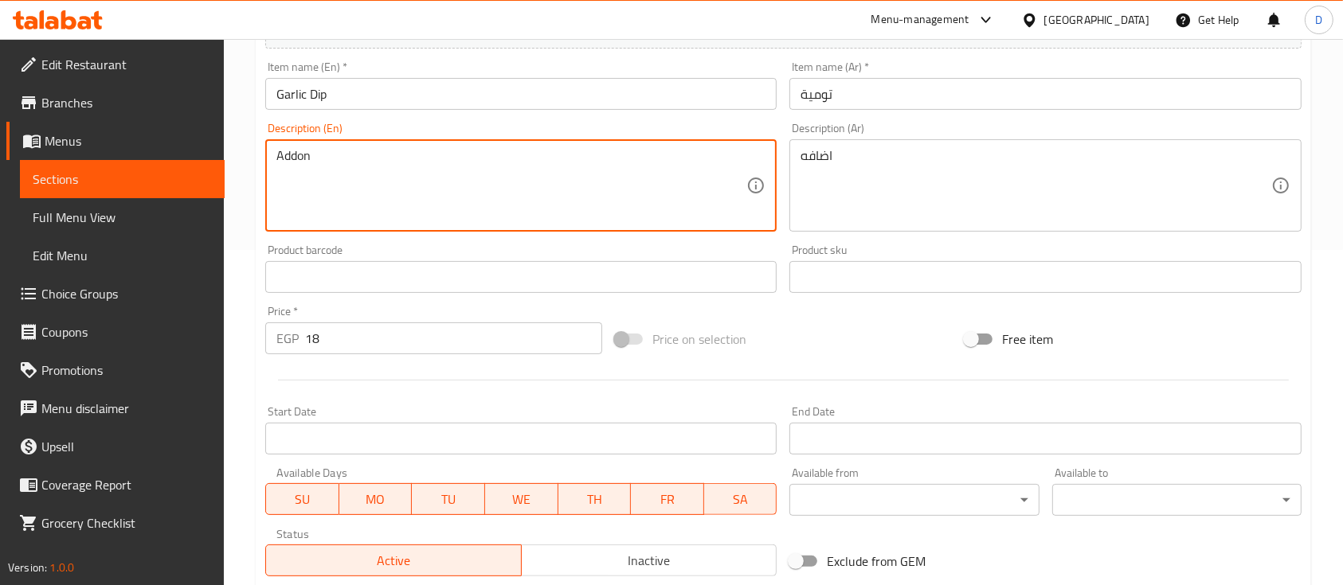
scroll to position [562, 0]
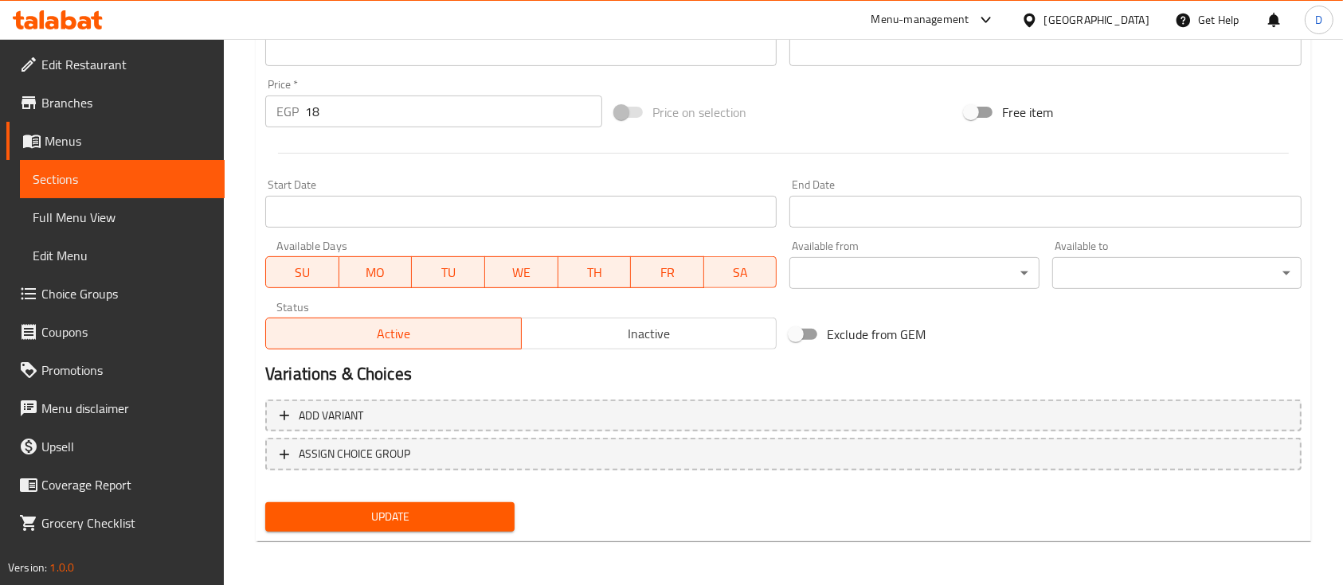
type textarea "Addon"
click at [487, 507] on span "Update" at bounding box center [390, 517] width 224 height 20
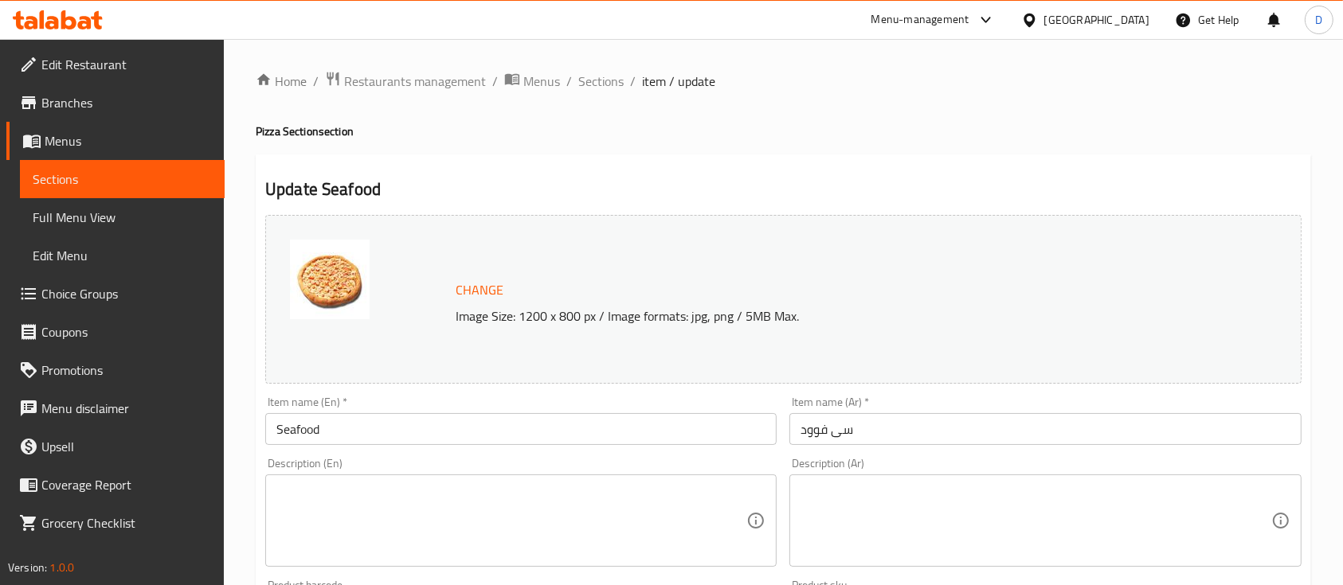
click at [854, 494] on textarea at bounding box center [1036, 521] width 470 height 76
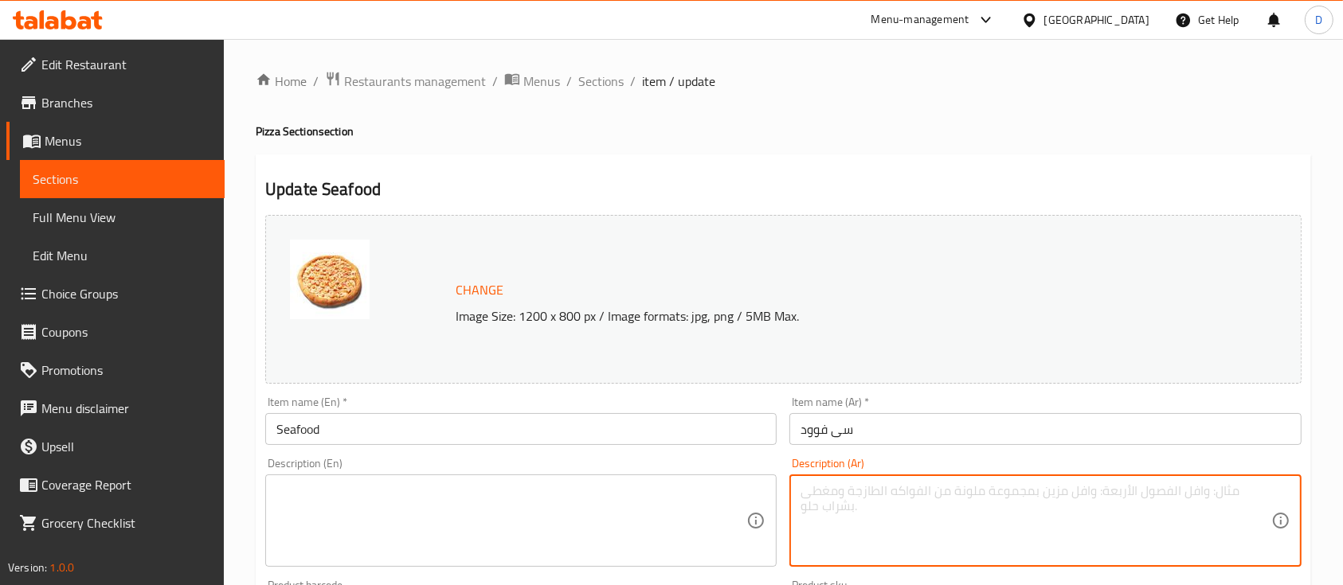
paste textarea "اختيارك من الحجم"
type textarea "اختيارك من الحجم"
click at [455, 502] on textarea at bounding box center [511, 521] width 470 height 76
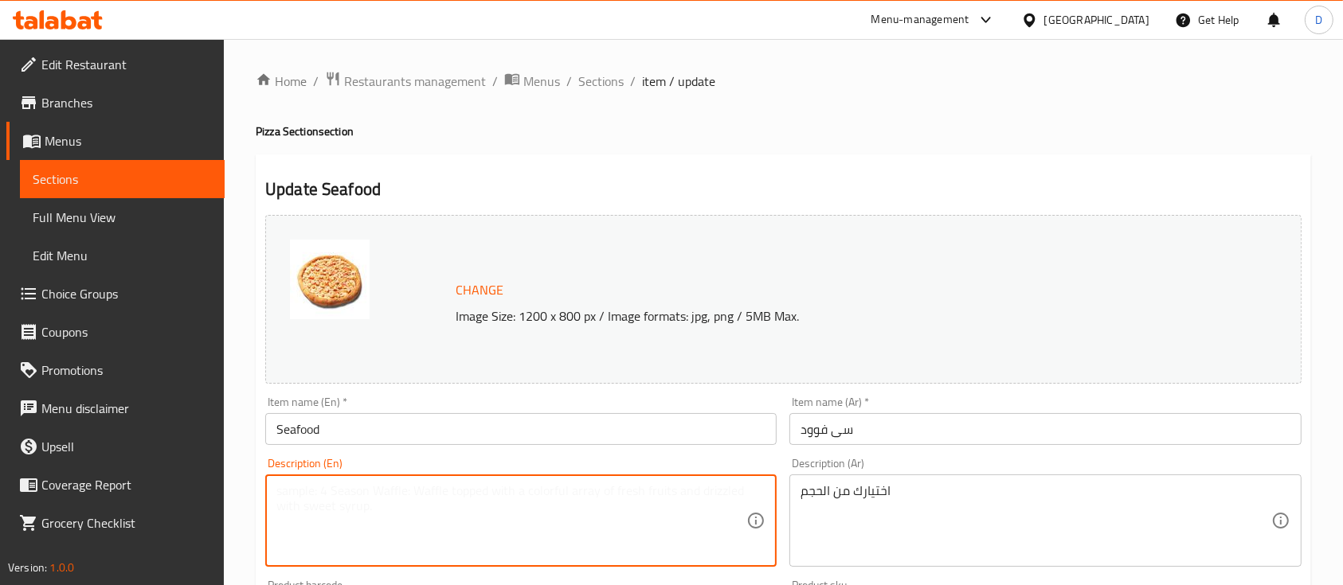
paste textarea "Your choice of size"
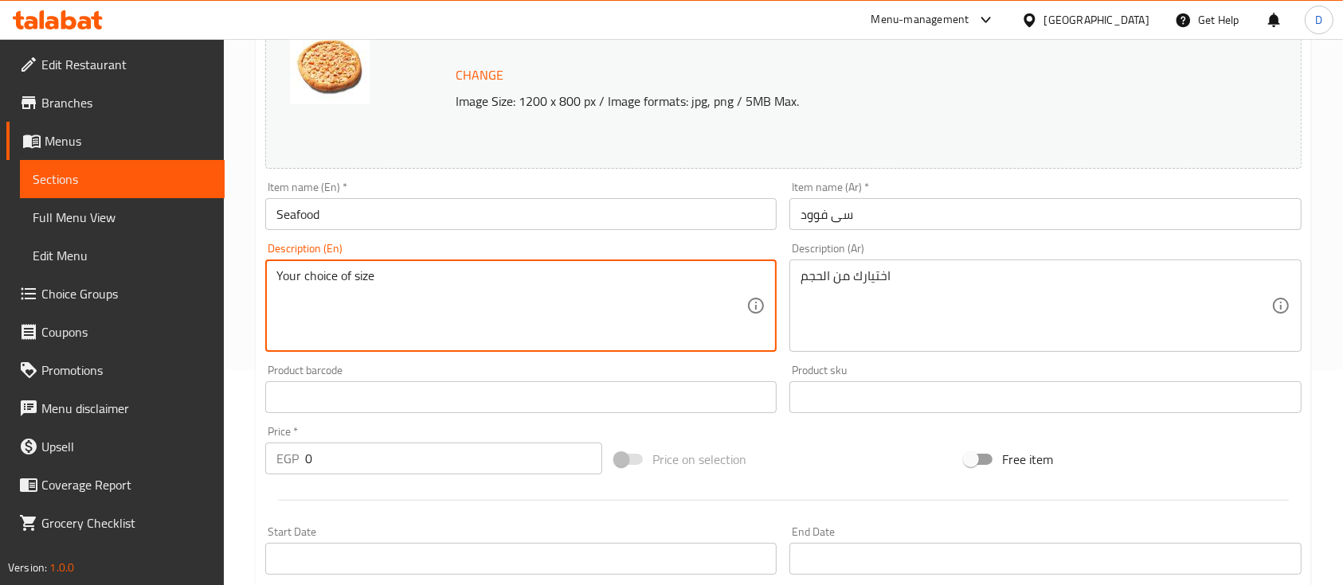
scroll to position [598, 0]
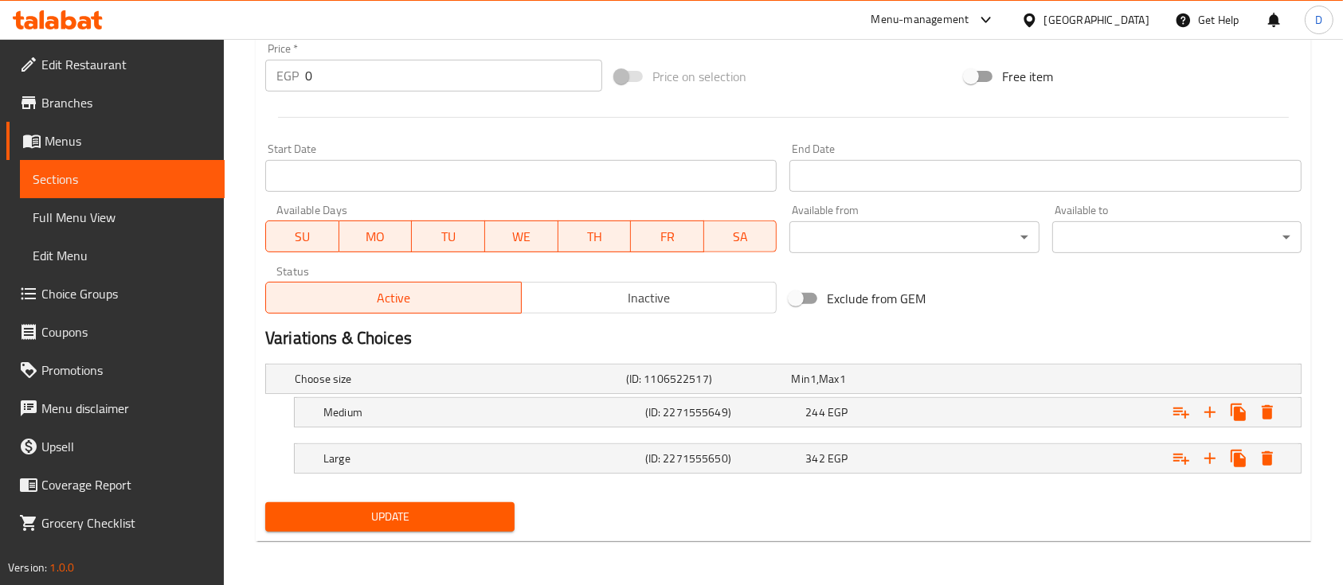
type textarea "Your choice of size"
click at [442, 519] on span "Update" at bounding box center [390, 517] width 224 height 20
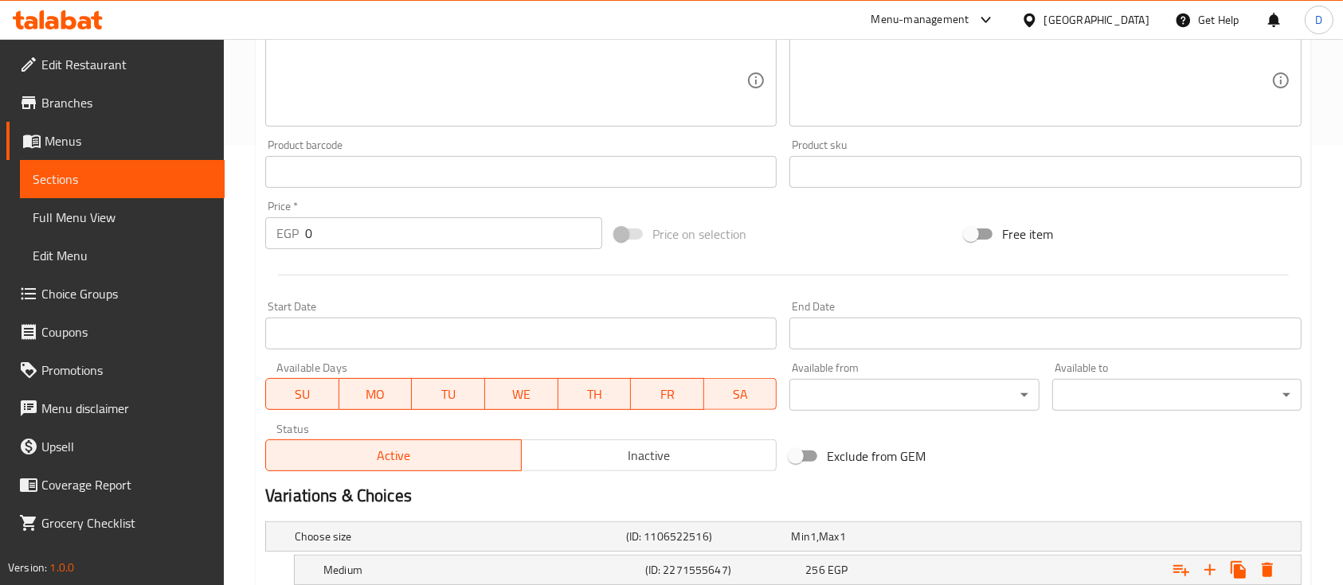
scroll to position [173, 0]
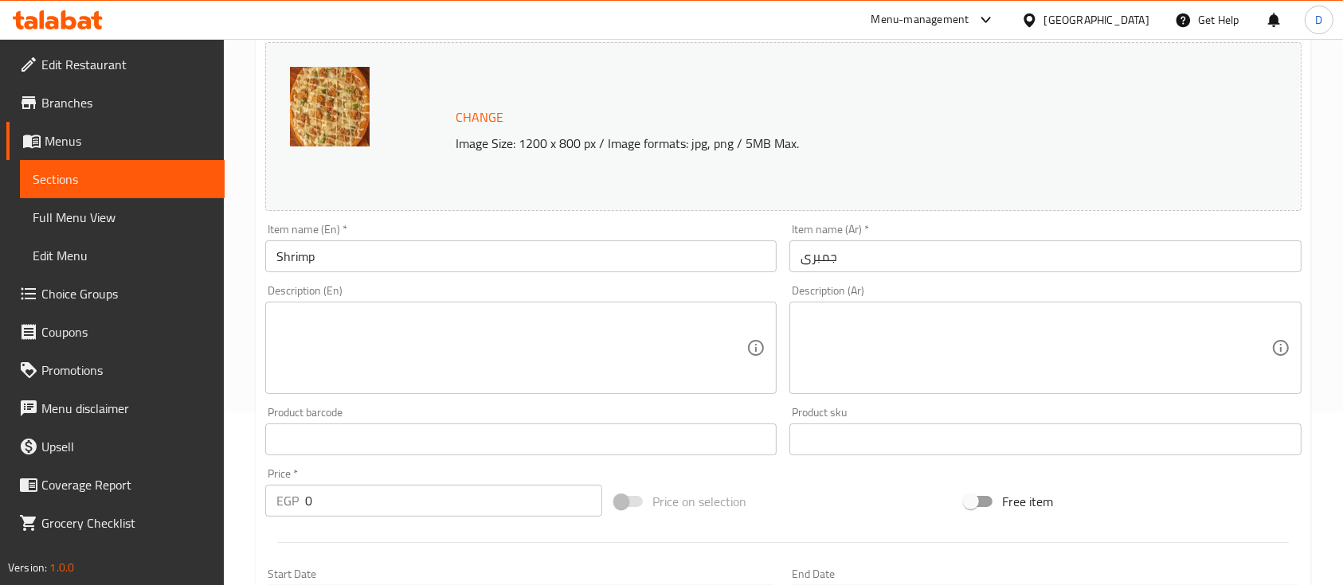
click at [1016, 358] on textarea at bounding box center [1036, 349] width 470 height 76
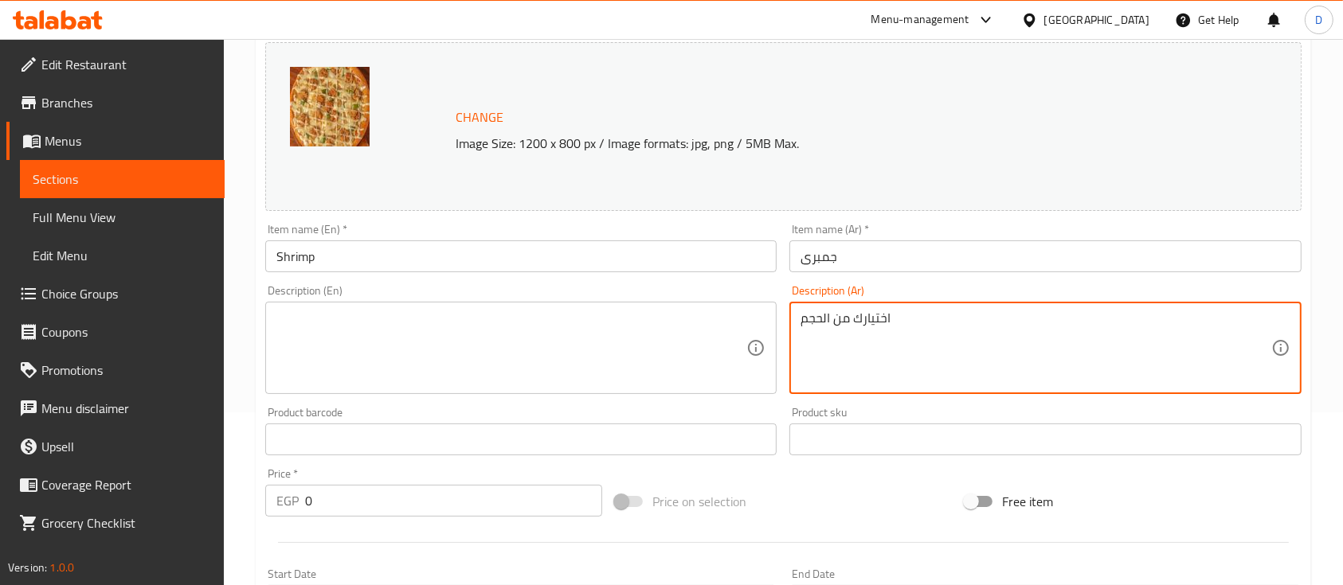
type textarea "اختيارك من الحجم"
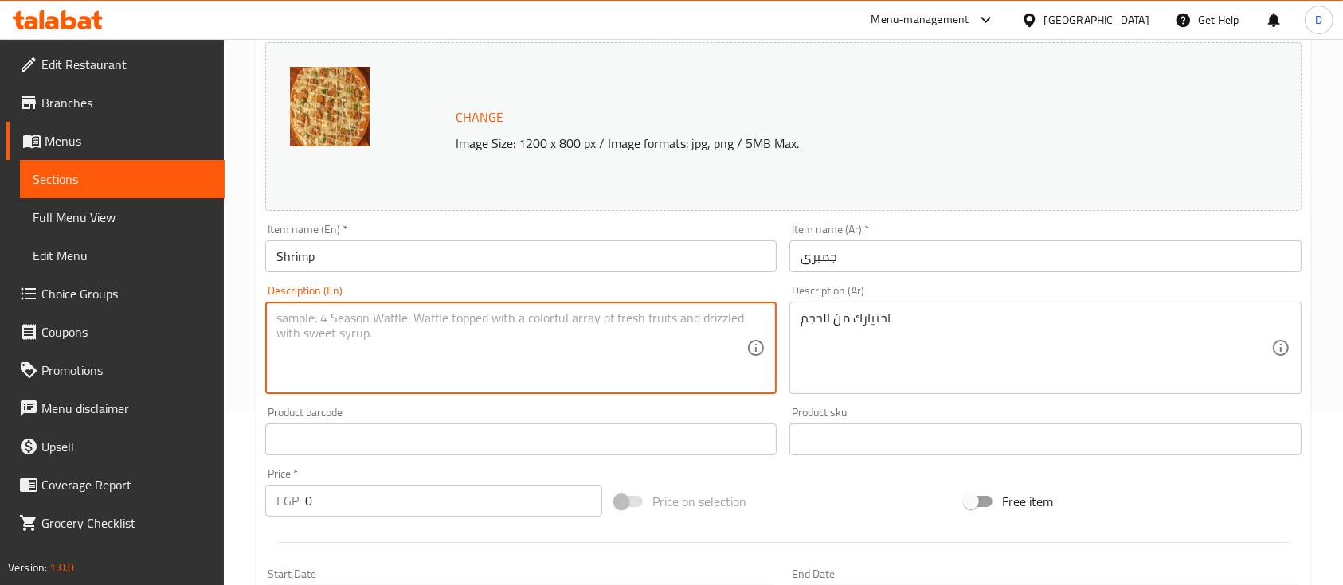
click at [433, 386] on textarea at bounding box center [511, 349] width 470 height 76
paste textarea "Your choice of size"
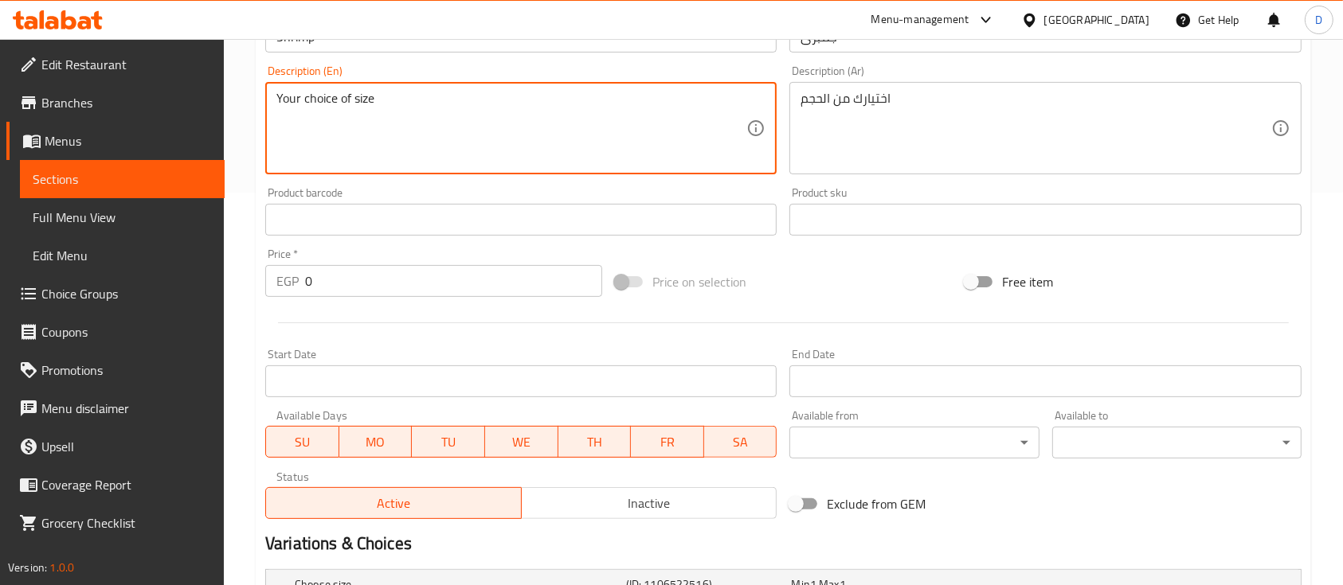
scroll to position [598, 0]
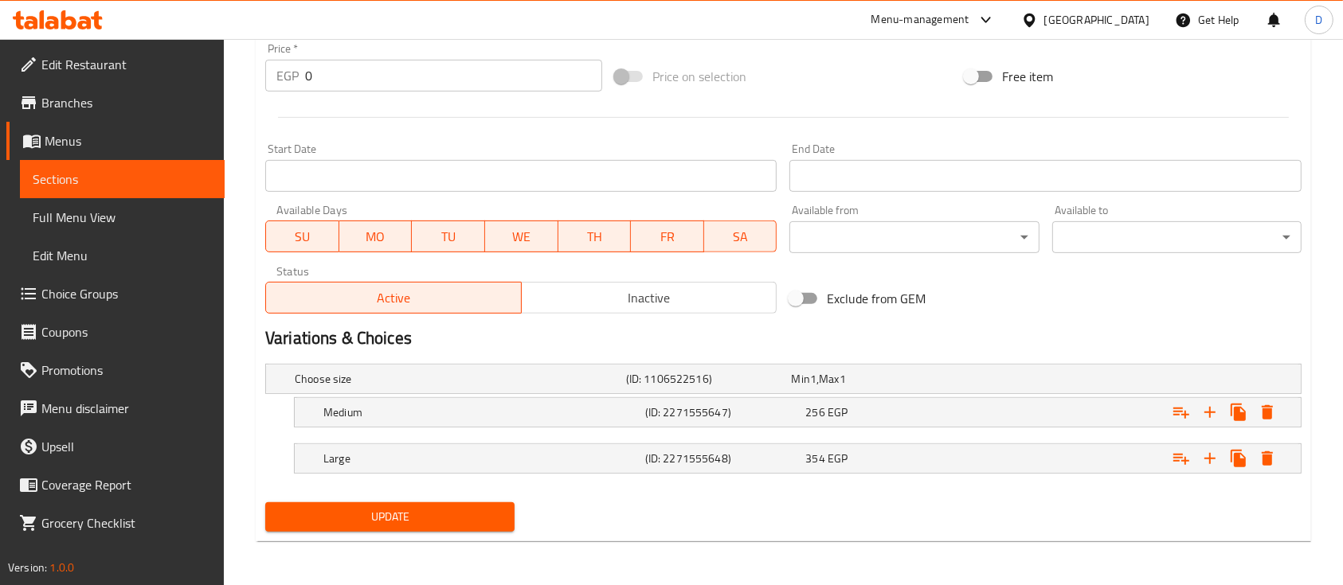
type textarea "Your choice of size"
click at [396, 521] on span "Update" at bounding box center [390, 517] width 224 height 20
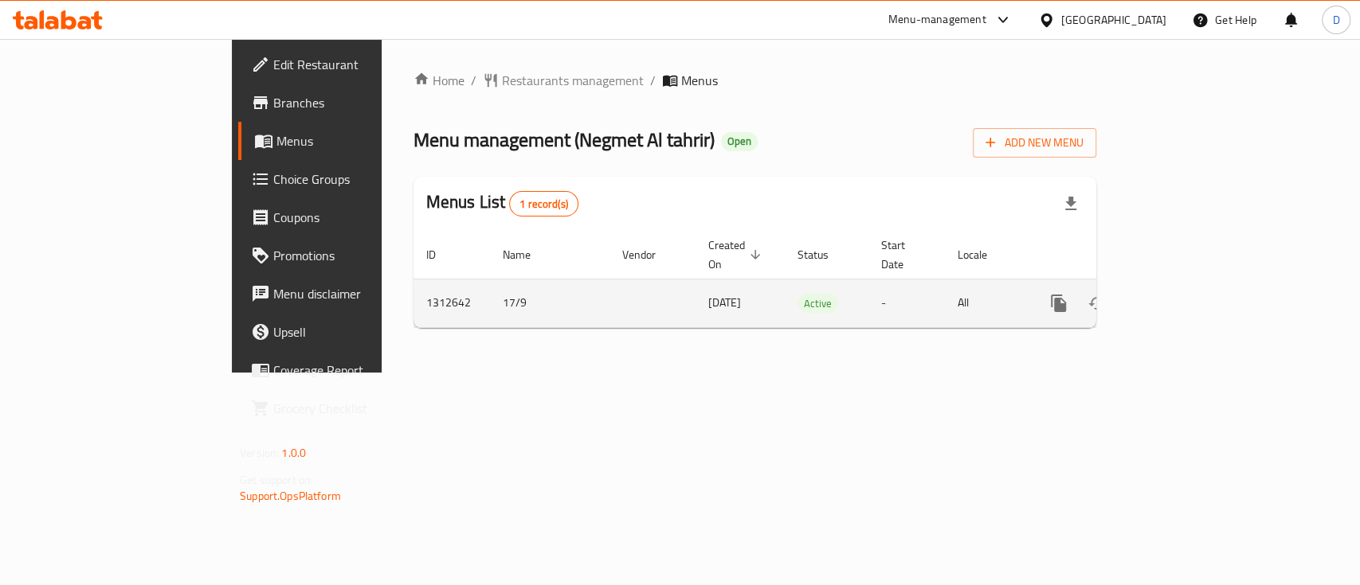
click at [1183, 294] on icon "enhanced table" at bounding box center [1173, 303] width 19 height 19
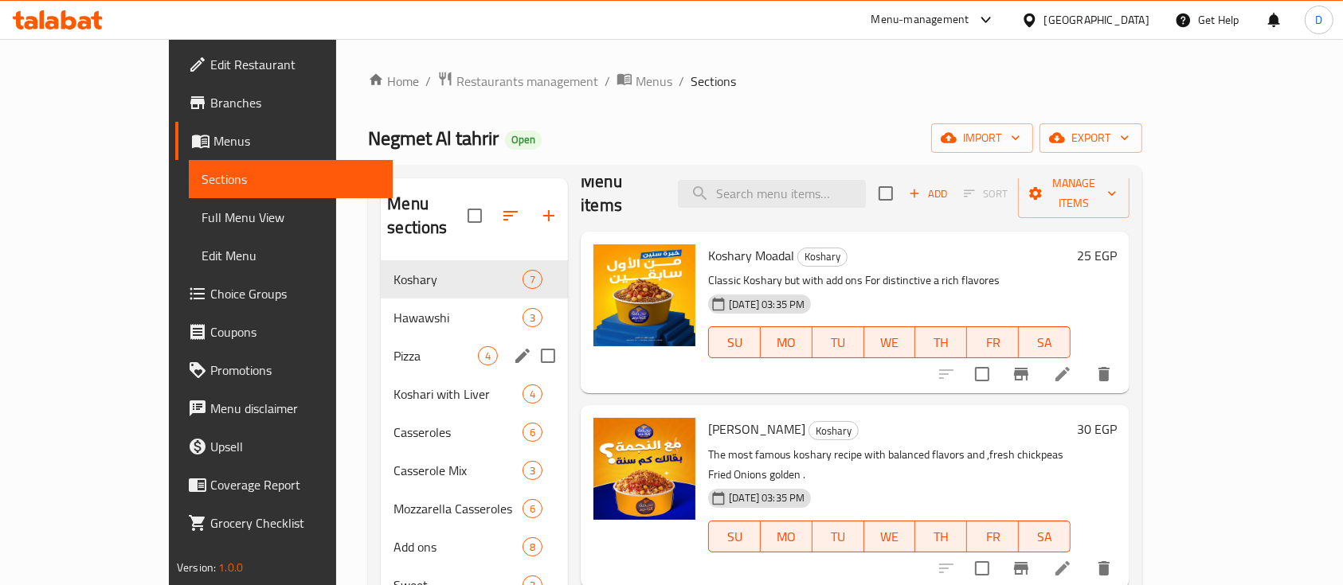
click at [381, 337] on div "Pizza 4" at bounding box center [474, 356] width 187 height 38
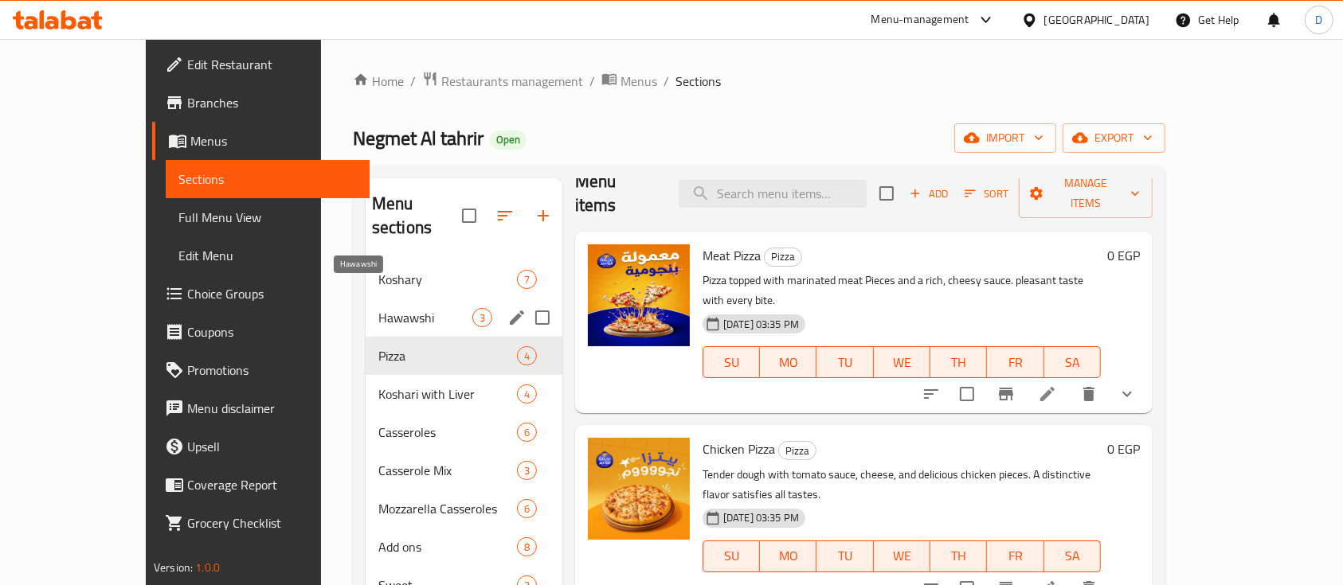
click at [378, 308] on span "Hawawshi" at bounding box center [425, 317] width 94 height 19
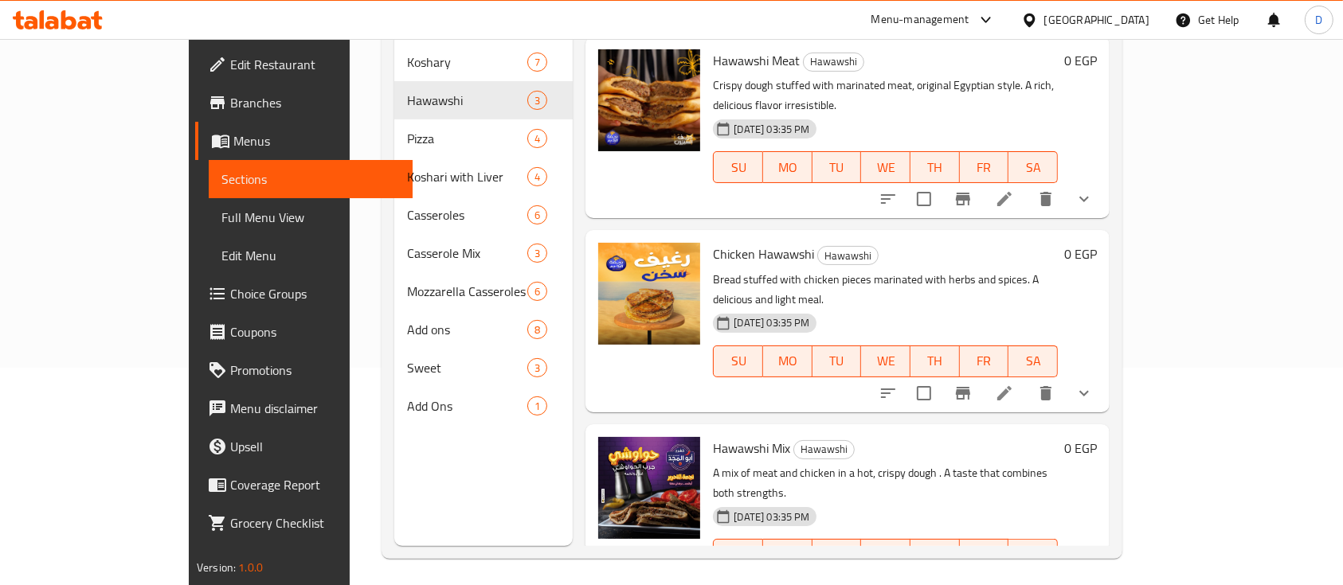
scroll to position [223, 0]
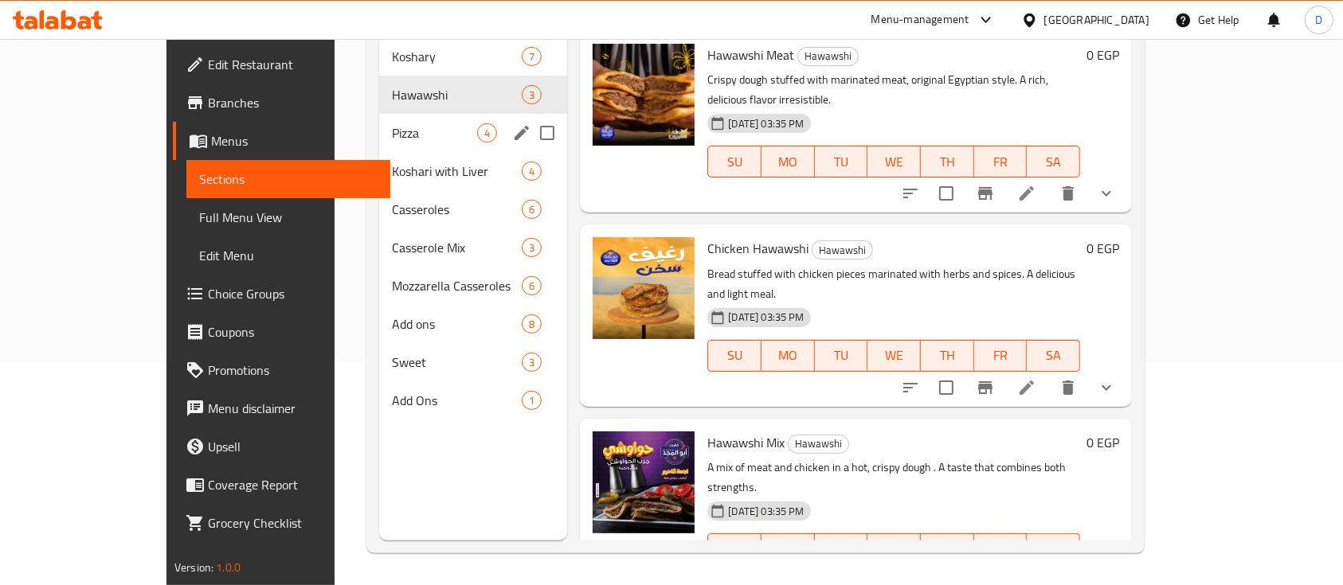
click at [392, 123] on span "Pizza" at bounding box center [434, 132] width 85 height 19
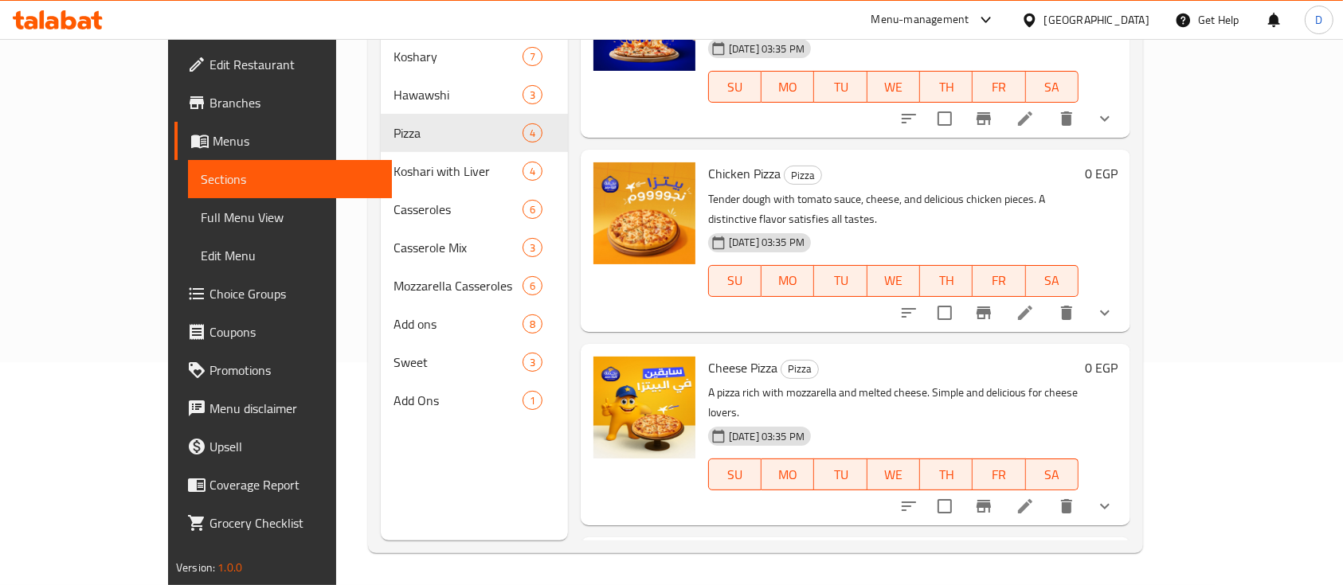
scroll to position [150, 0]
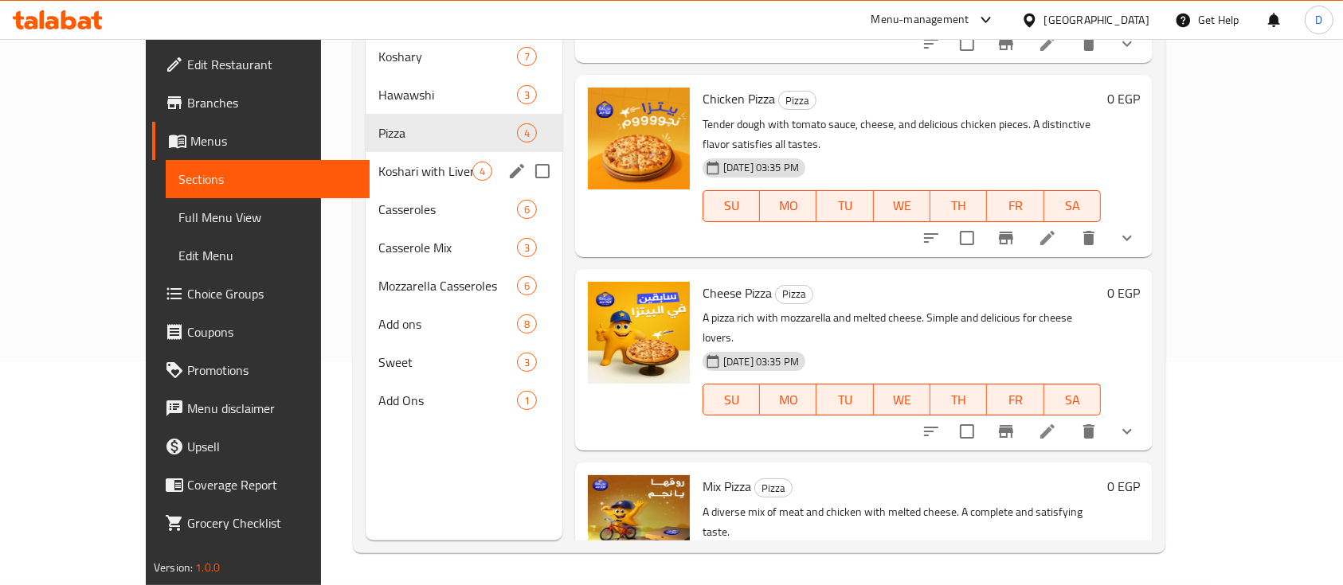
click at [378, 162] on span "Koshari with Liver" at bounding box center [425, 171] width 94 height 19
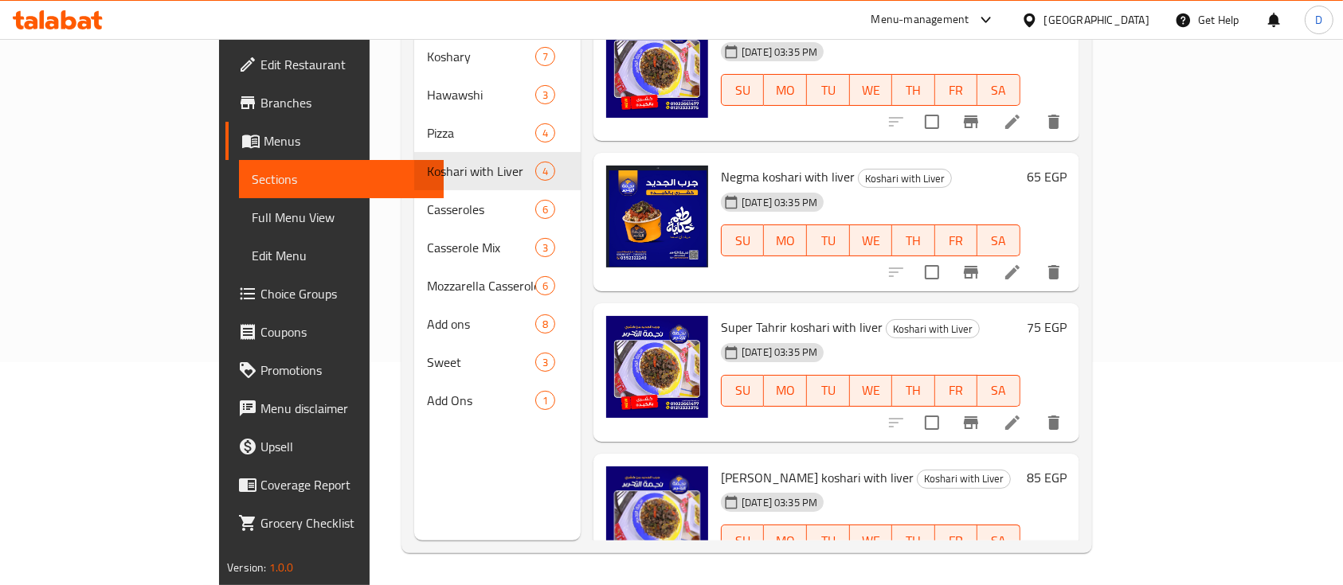
scroll to position [55, 0]
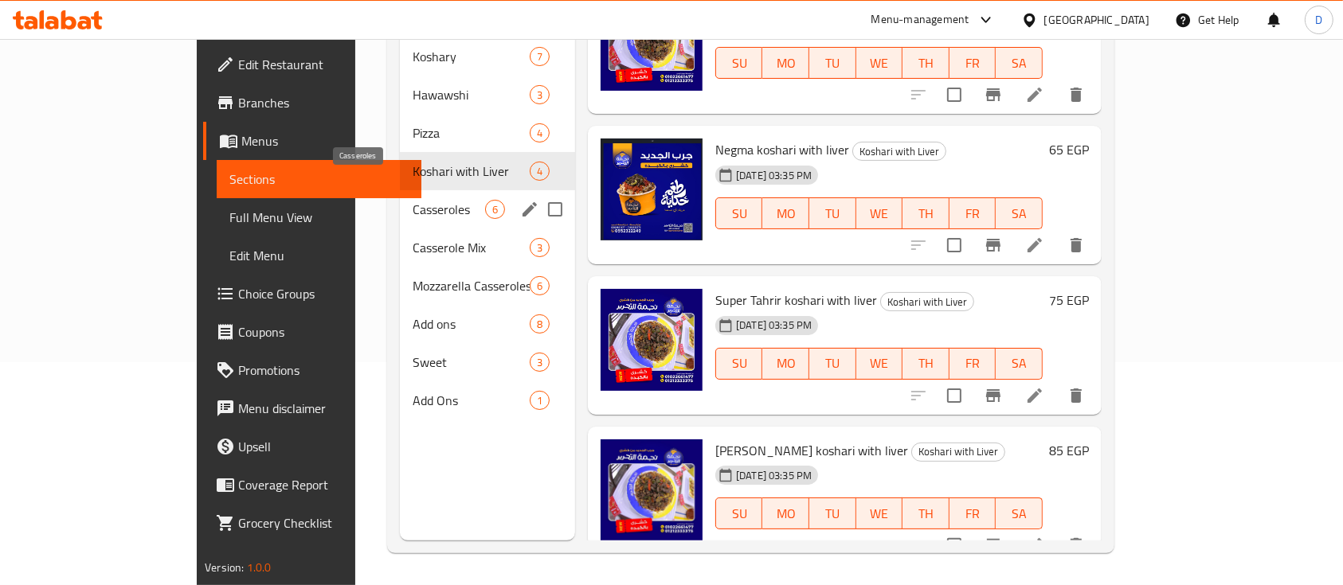
click at [413, 200] on span "Casseroles" at bounding box center [449, 209] width 72 height 19
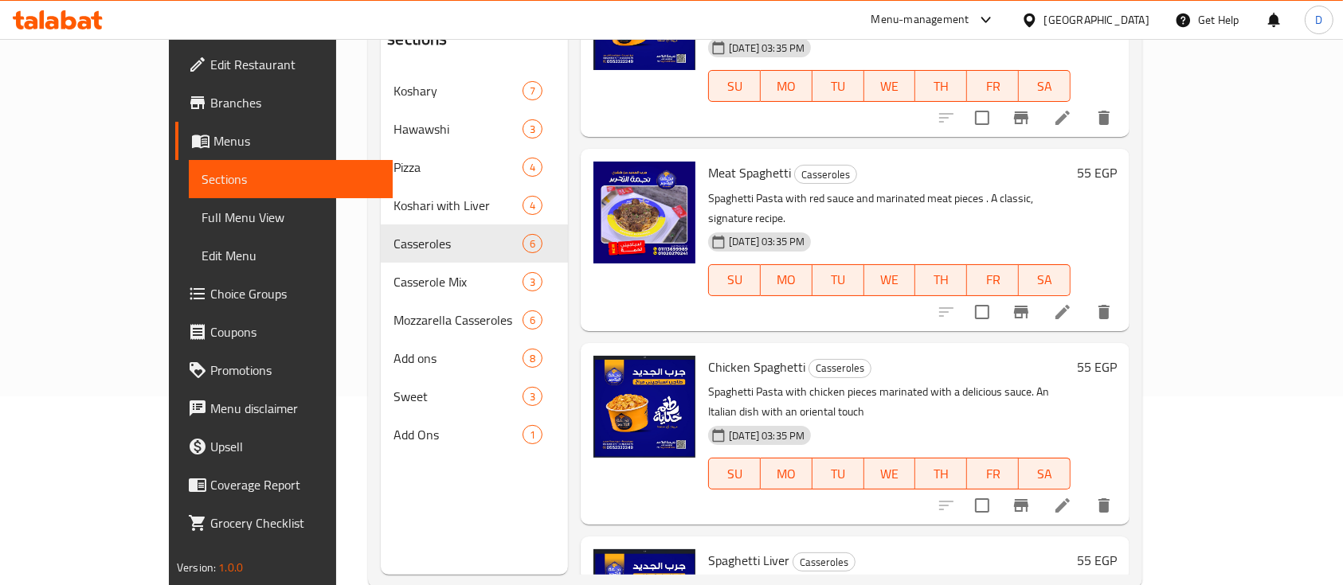
scroll to position [223, 0]
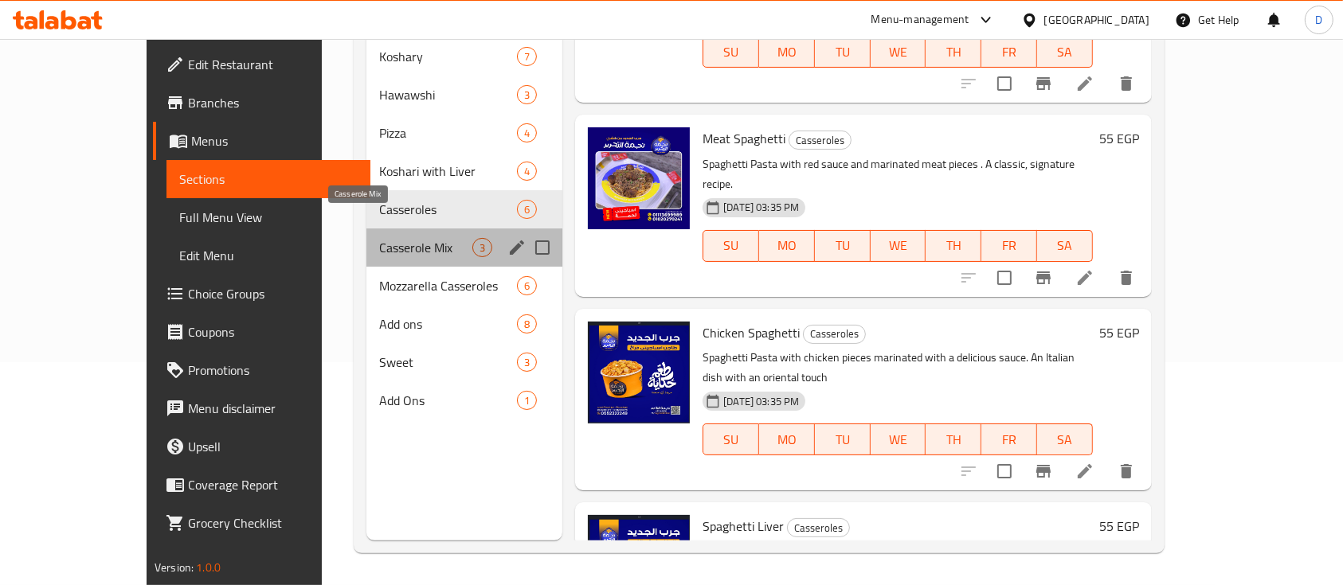
click at [379, 238] on span "Casserole Mix" at bounding box center [425, 247] width 93 height 19
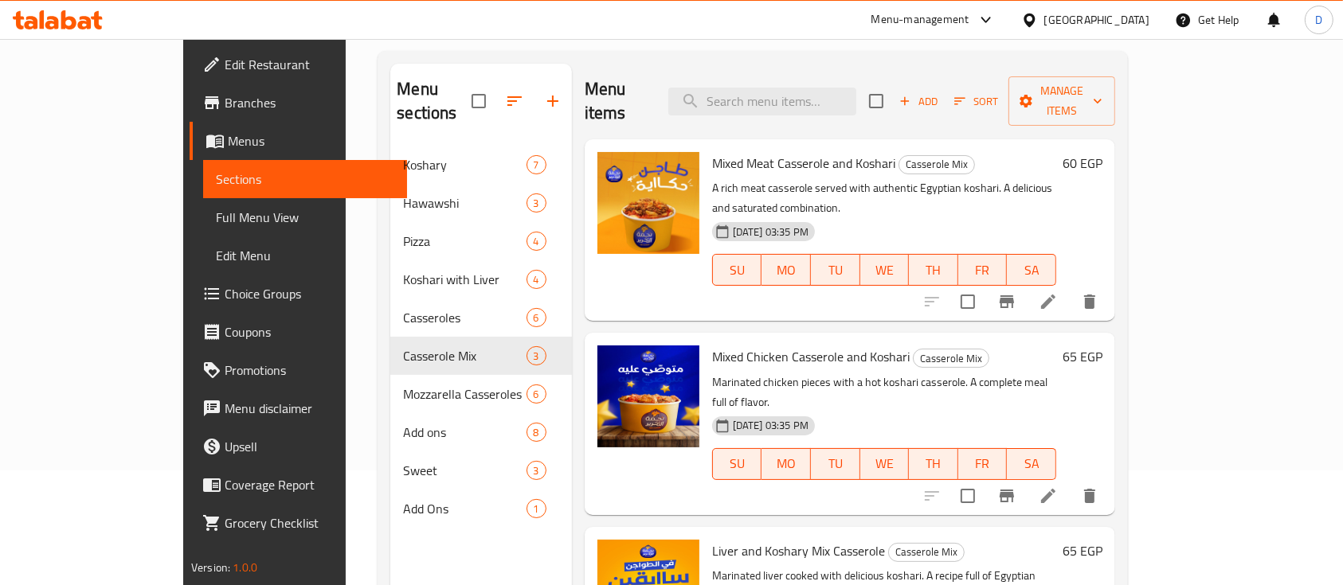
scroll to position [223, 0]
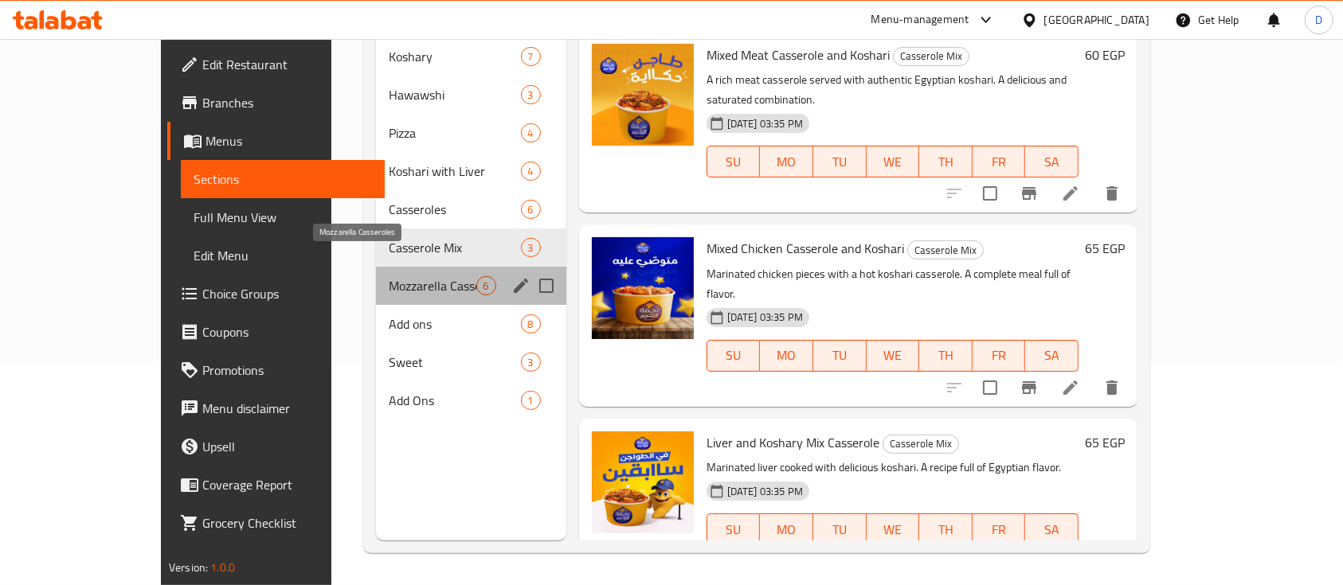
click at [389, 276] on span "Mozzarella Casseroles" at bounding box center [433, 285] width 88 height 19
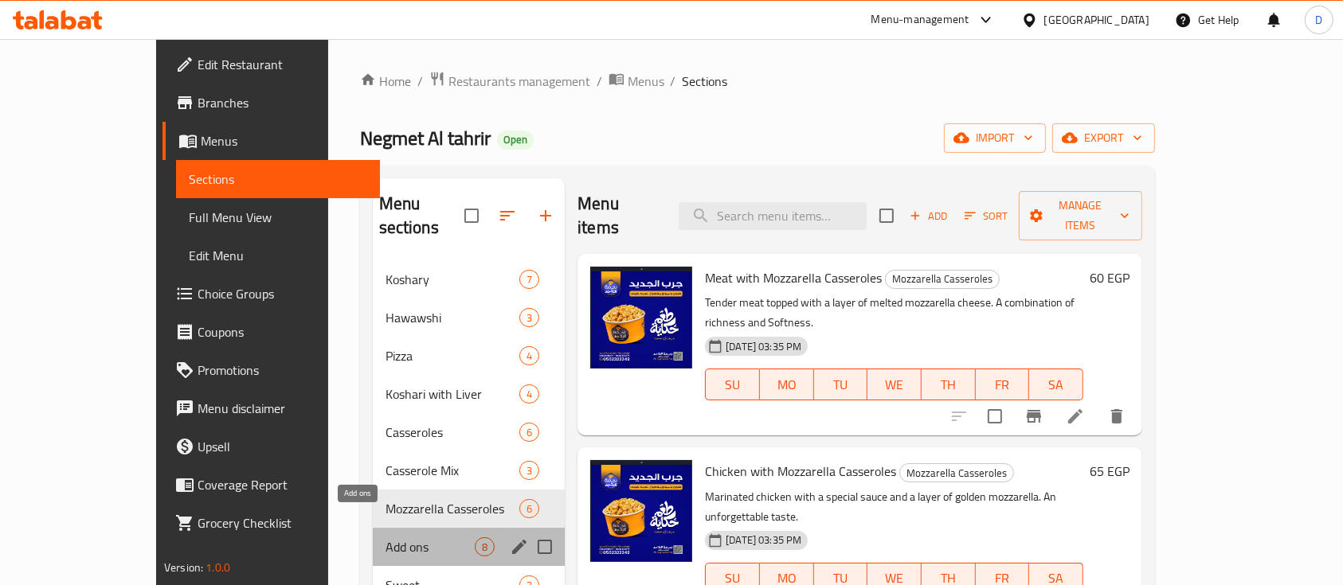
click at [386, 538] on span "Add ons" at bounding box center [430, 547] width 89 height 19
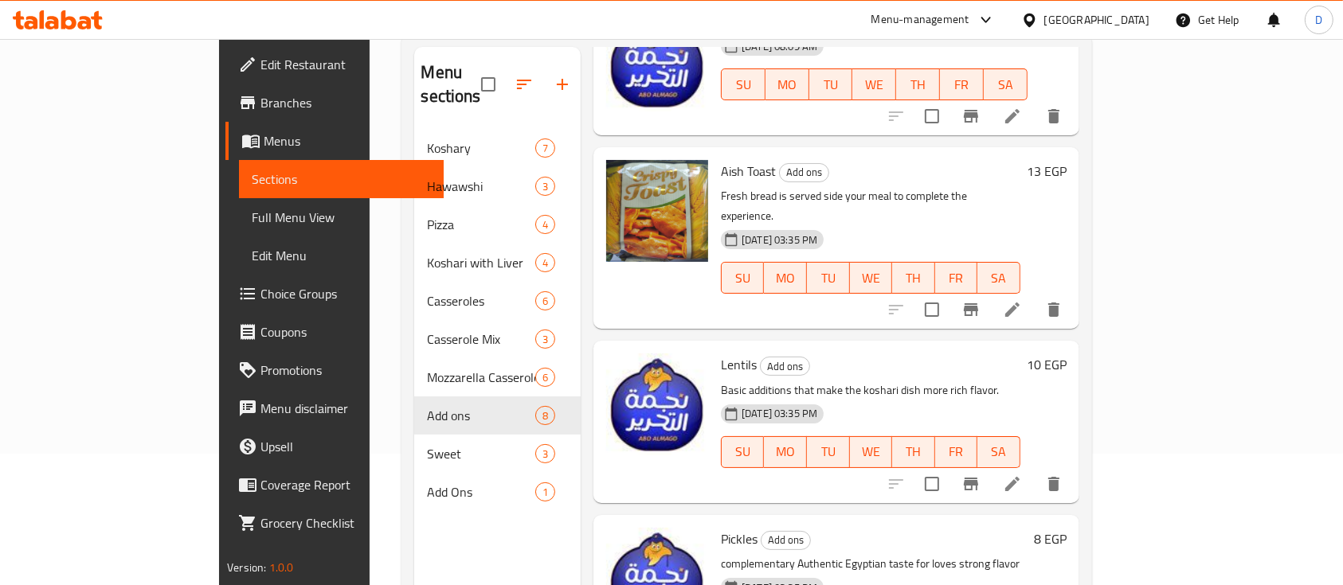
scroll to position [223, 0]
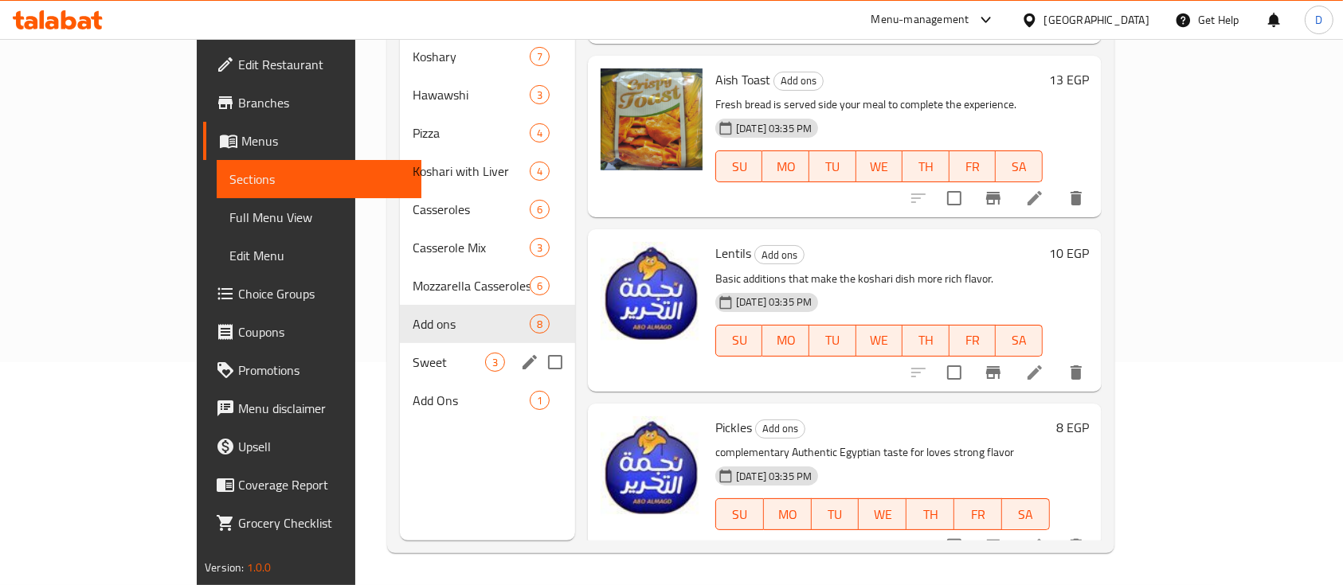
click at [400, 343] on div "Sweet 3" at bounding box center [487, 362] width 175 height 38
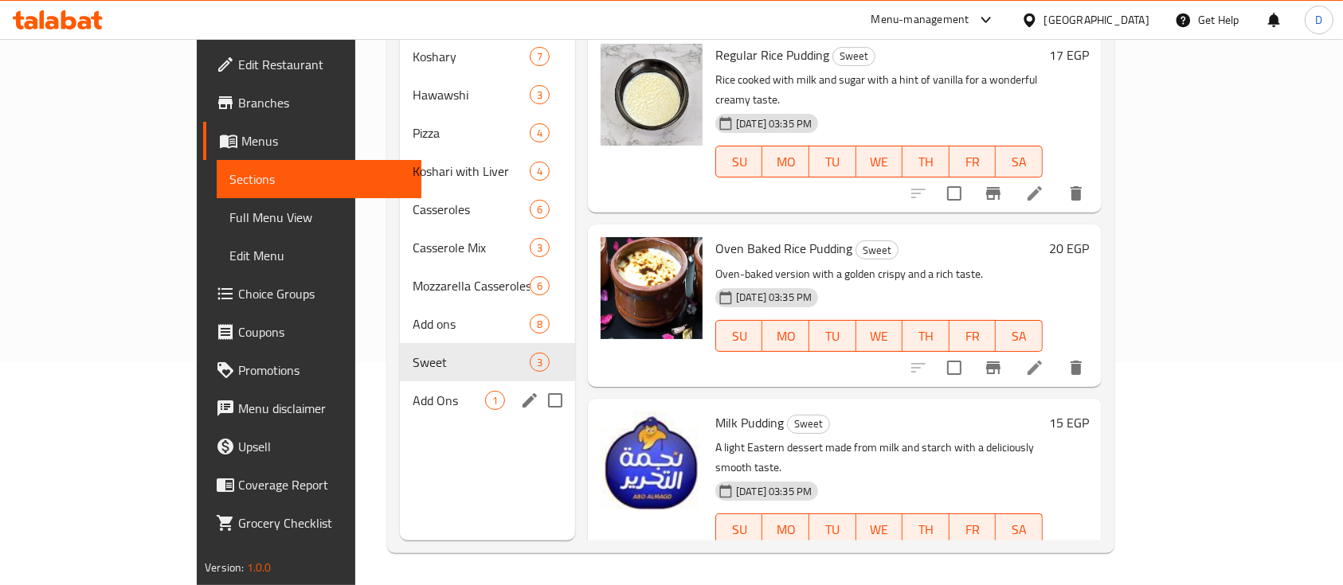
click at [400, 382] on div "Add Ons 1" at bounding box center [487, 401] width 175 height 38
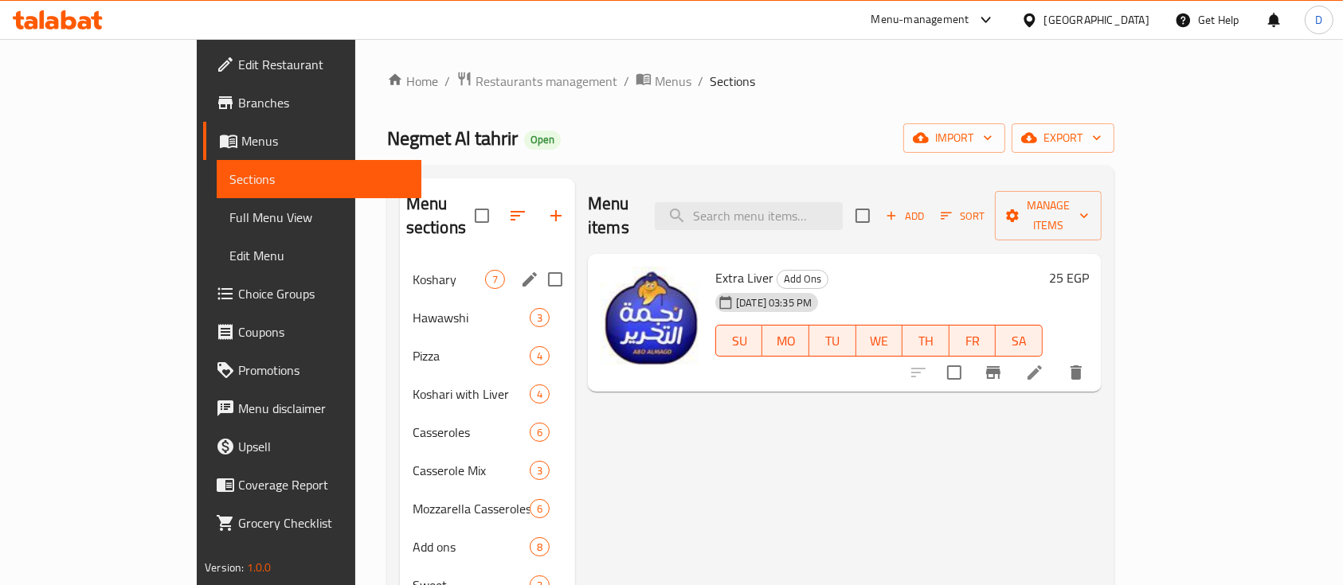
click at [400, 265] on div "Koshary 7" at bounding box center [487, 279] width 175 height 38
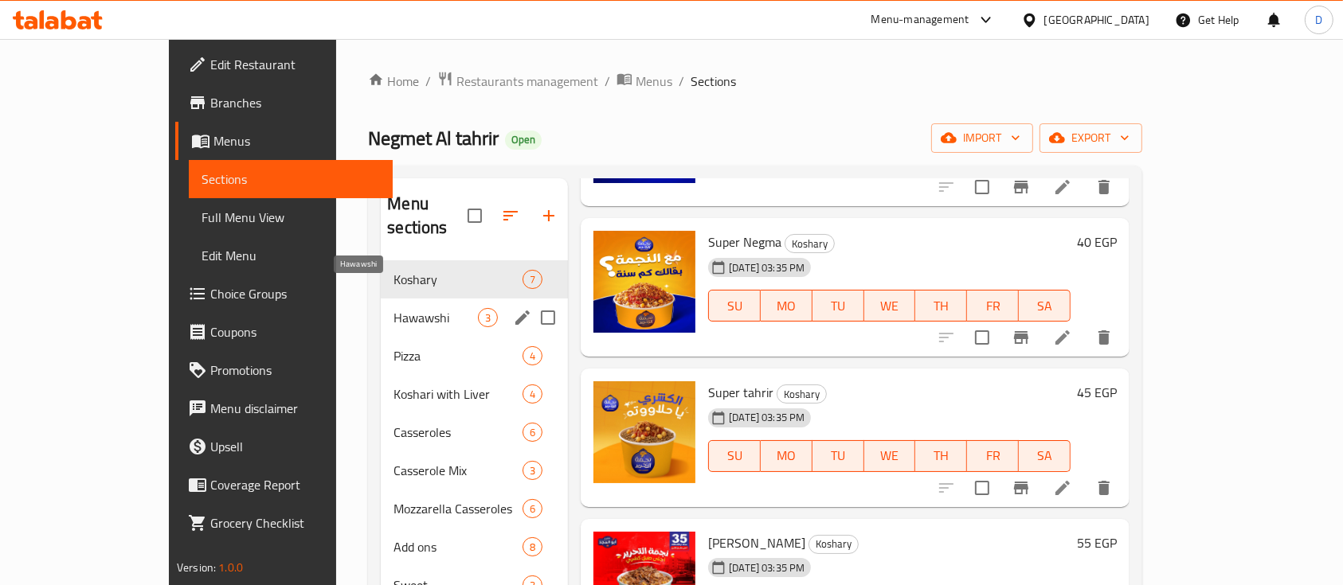
click at [393, 308] on span "Hawawshi" at bounding box center [435, 317] width 84 height 19
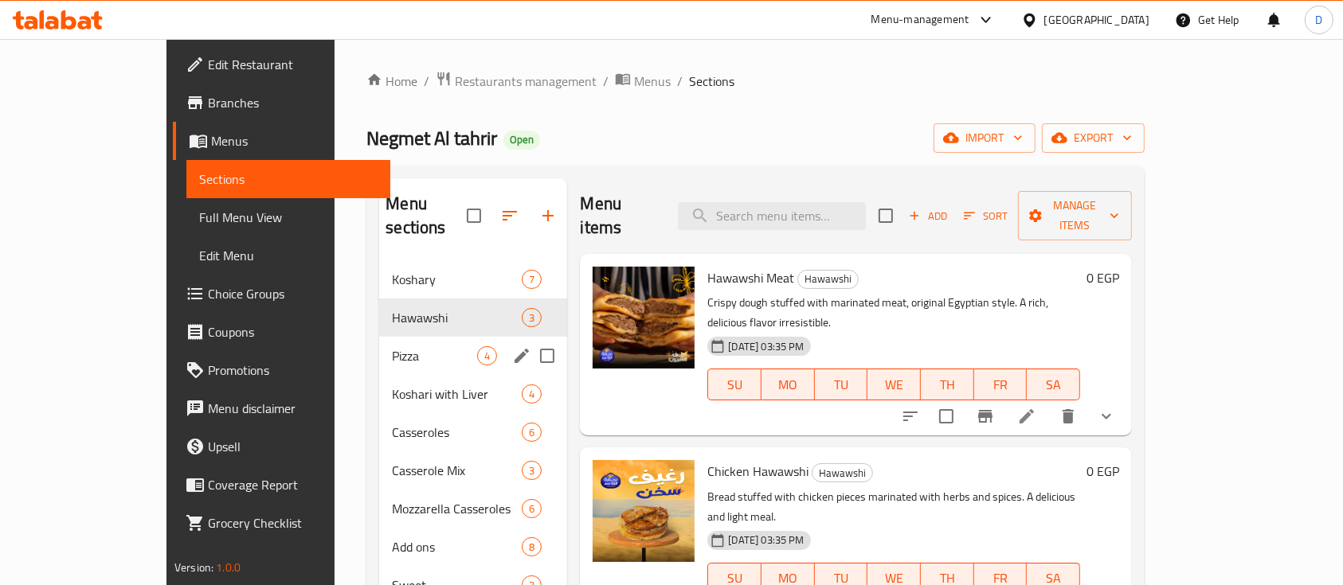
click at [392, 346] on span "Pizza" at bounding box center [434, 355] width 85 height 19
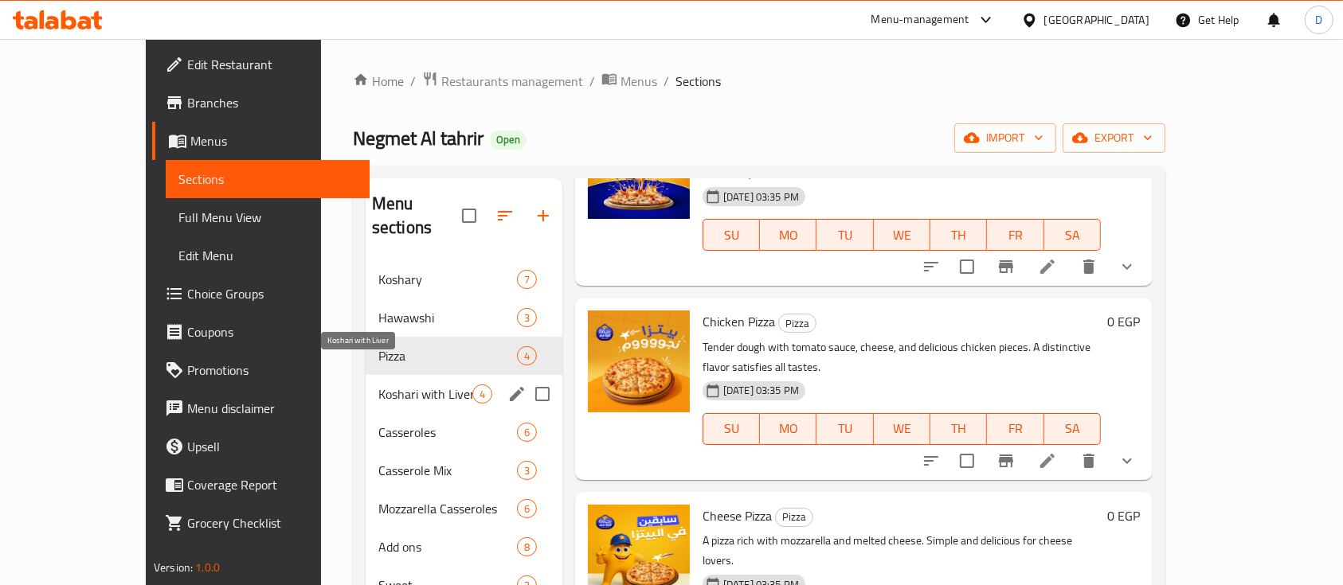
click at [378, 385] on span "Koshari with Liver" at bounding box center [425, 394] width 94 height 19
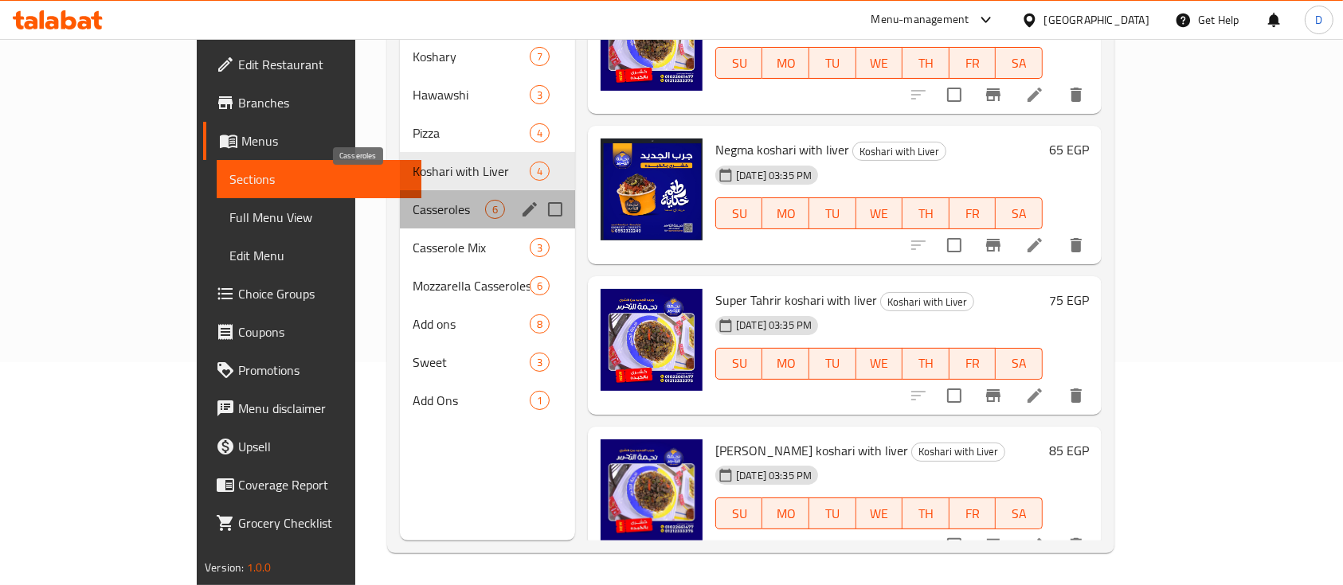
click at [413, 200] on span "Casseroles" at bounding box center [449, 209] width 72 height 19
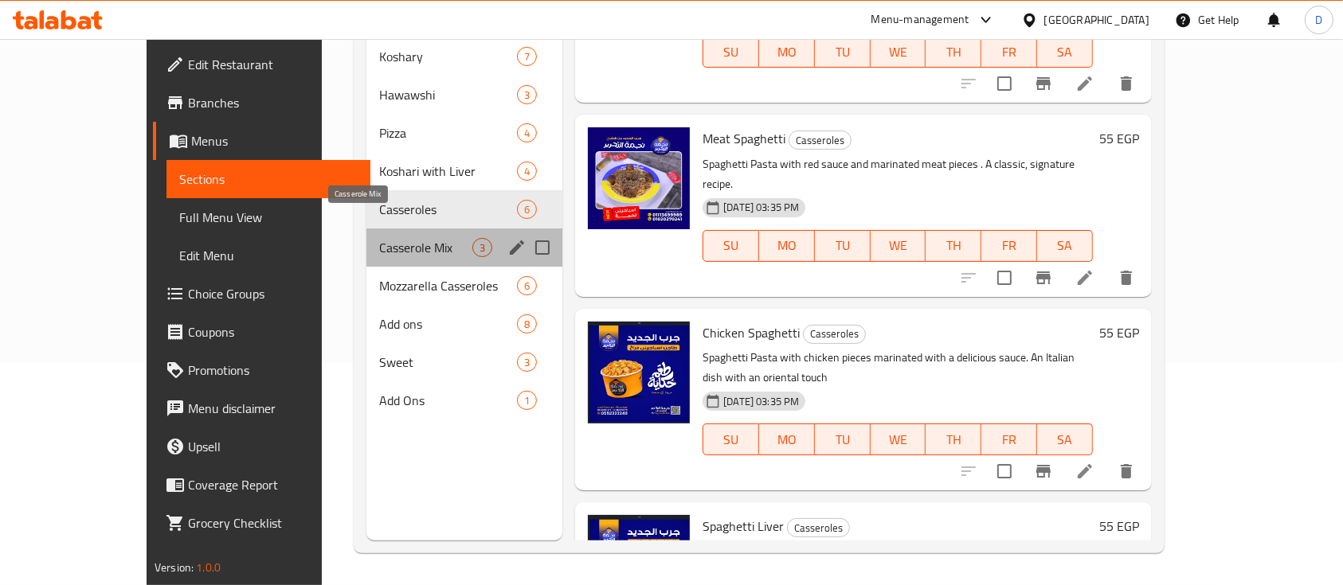
click at [379, 238] on span "Casserole Mix" at bounding box center [425, 247] width 93 height 19
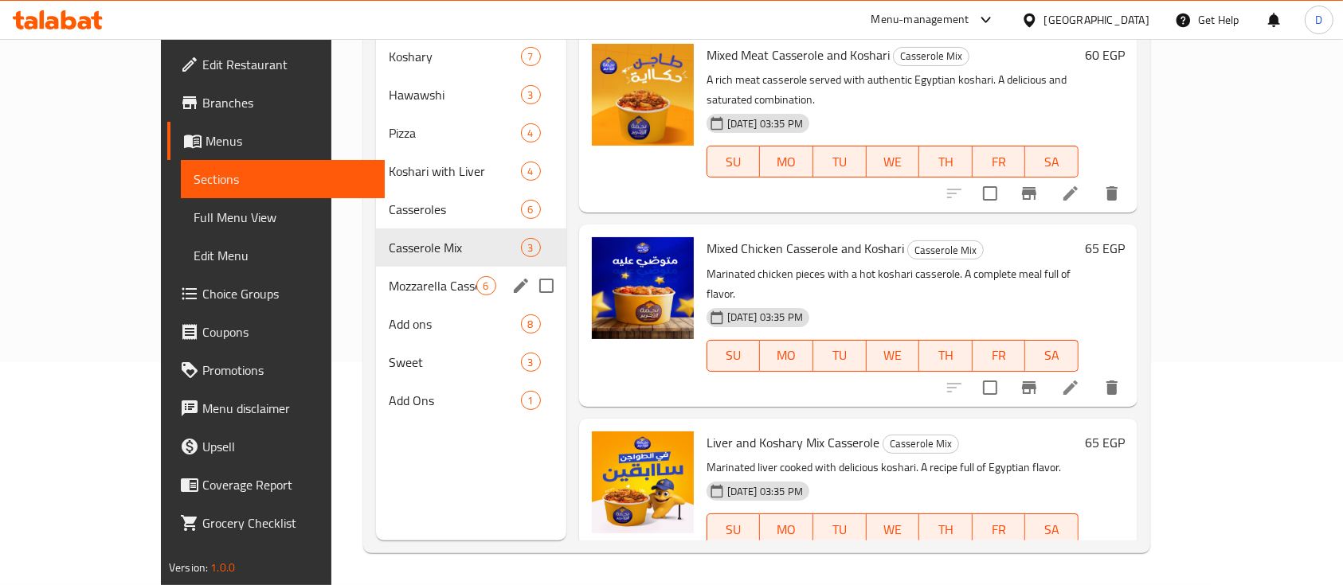
click at [389, 276] on span "Mozzarella Casseroles" at bounding box center [433, 285] width 88 height 19
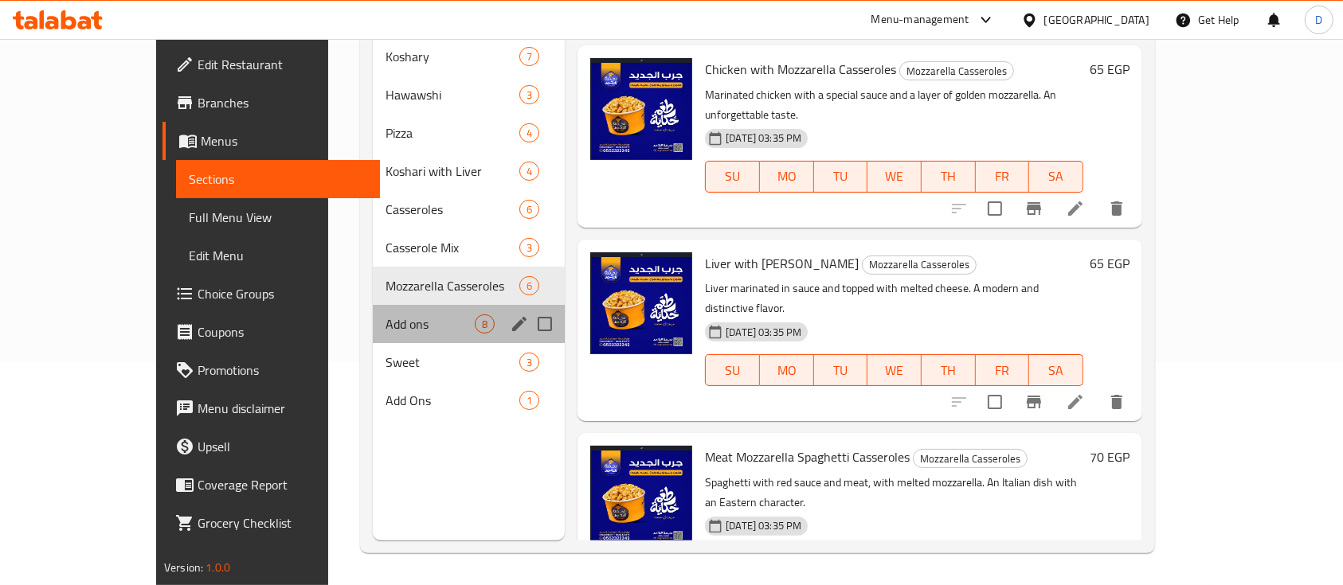
click at [373, 313] on div "Add ons 8" at bounding box center [469, 324] width 193 height 38
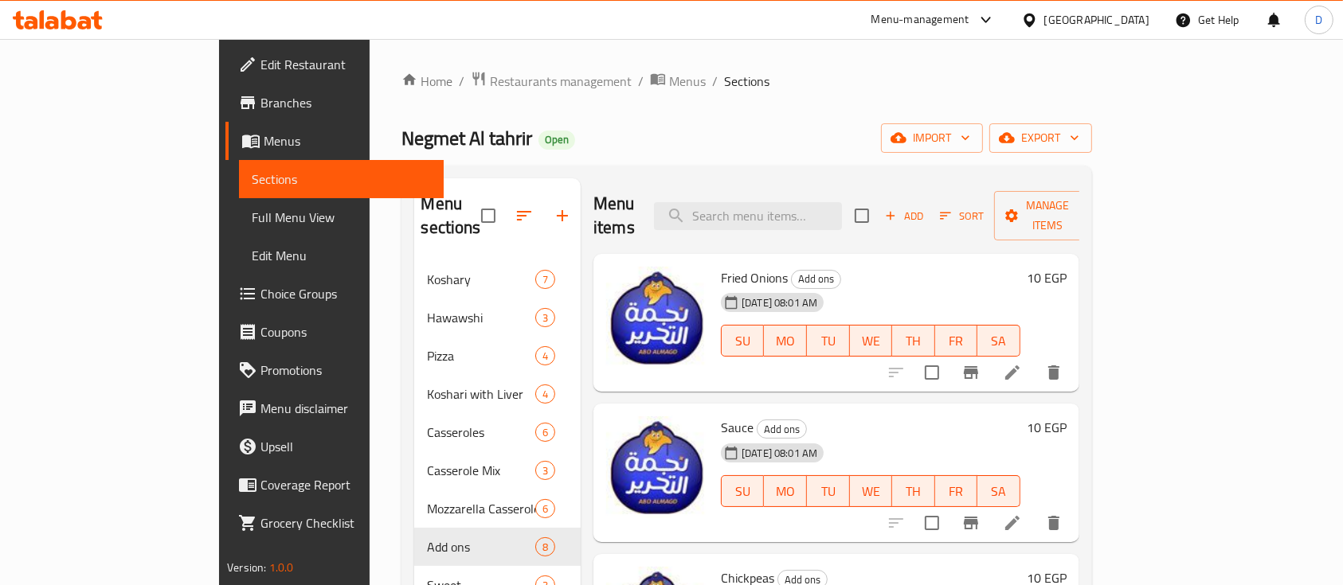
click at [721, 266] on span "Fried Onions" at bounding box center [754, 278] width 67 height 24
copy h6 "Fried Onions"
click at [714, 410] on div "Sauce Add ons [DATE] 08:01 AM SU MO TU WE TH FR SA" at bounding box center [870, 473] width 312 height 126
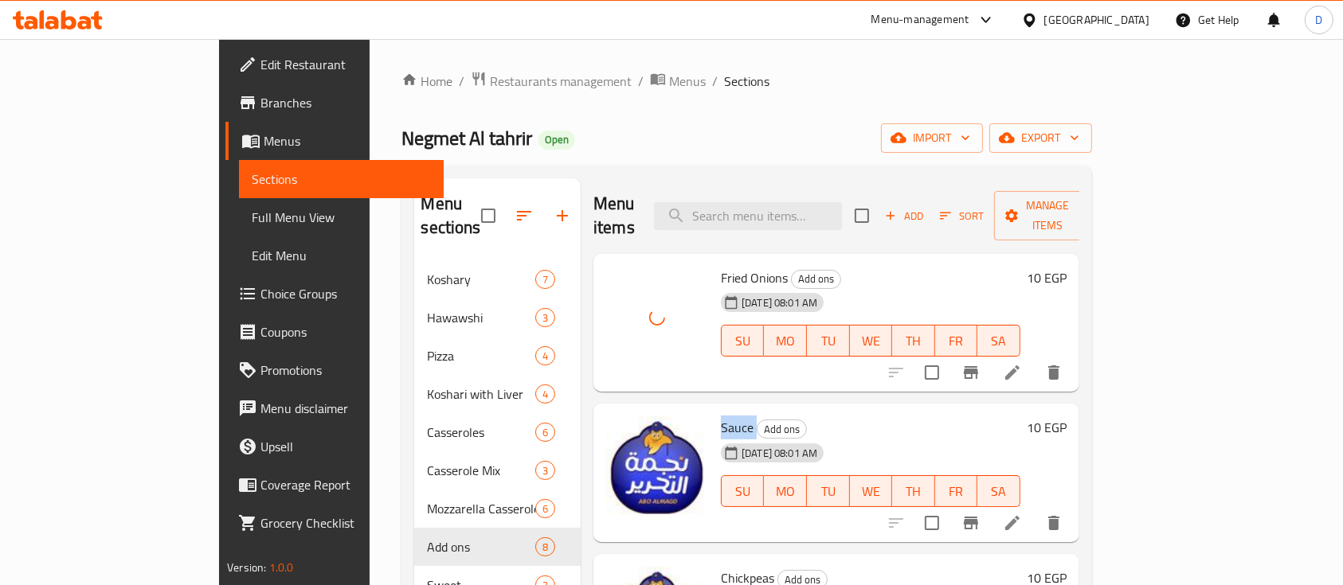
click at [714, 410] on div "Sauce Add ons [DATE] 08:01 AM SU MO TU WE TH FR SA" at bounding box center [870, 473] width 312 height 126
copy h6 "Sauce"
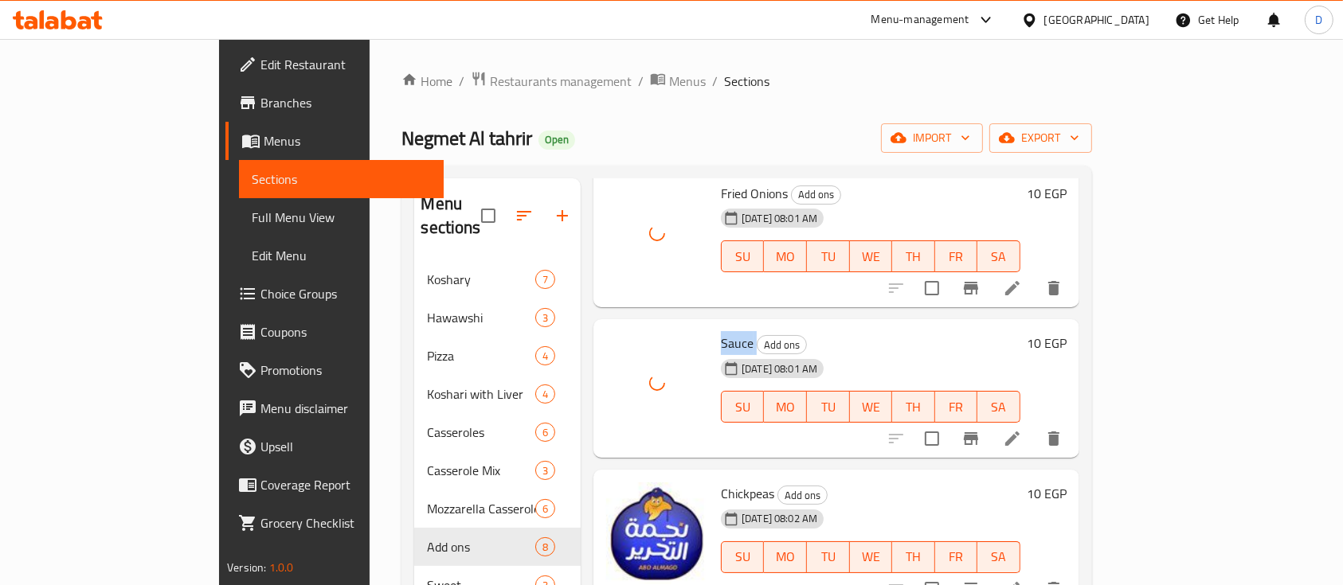
scroll to position [212, 0]
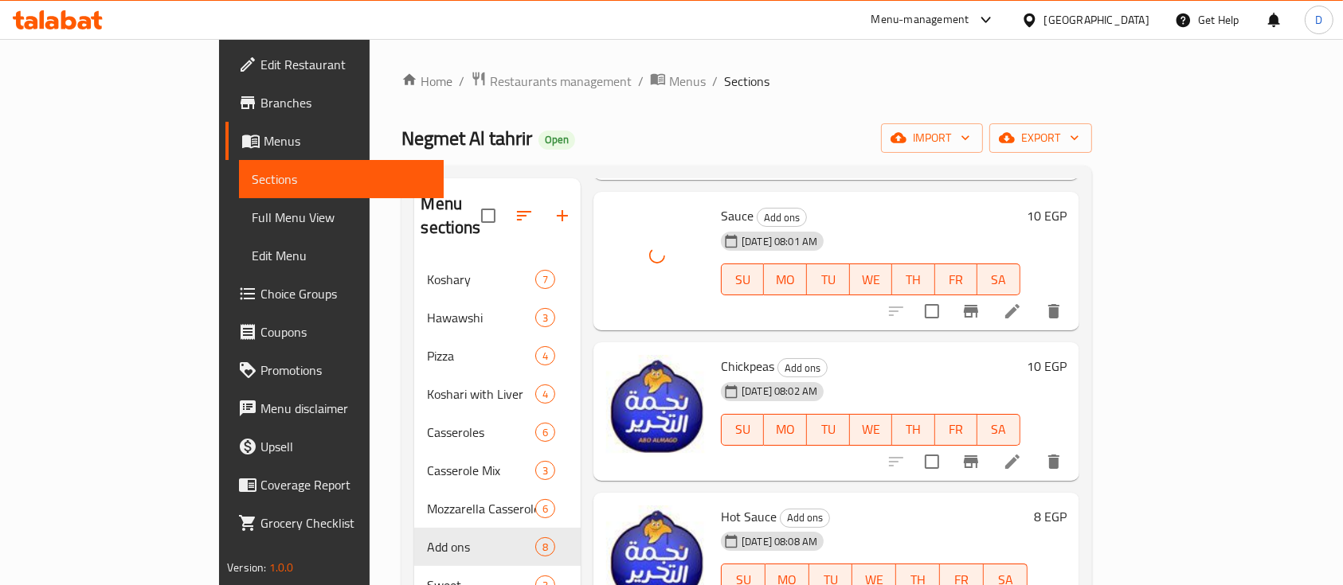
click at [721, 354] on span "Chickpeas" at bounding box center [747, 366] width 53 height 24
copy h6 "Chickpeas"
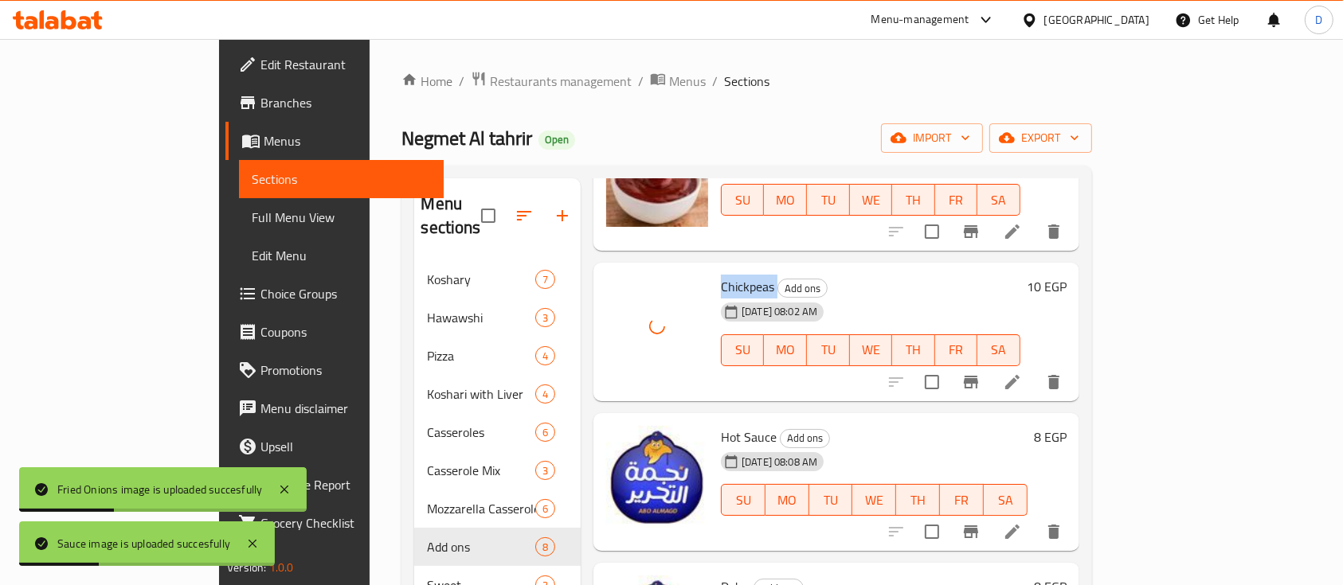
scroll to position [425, 0]
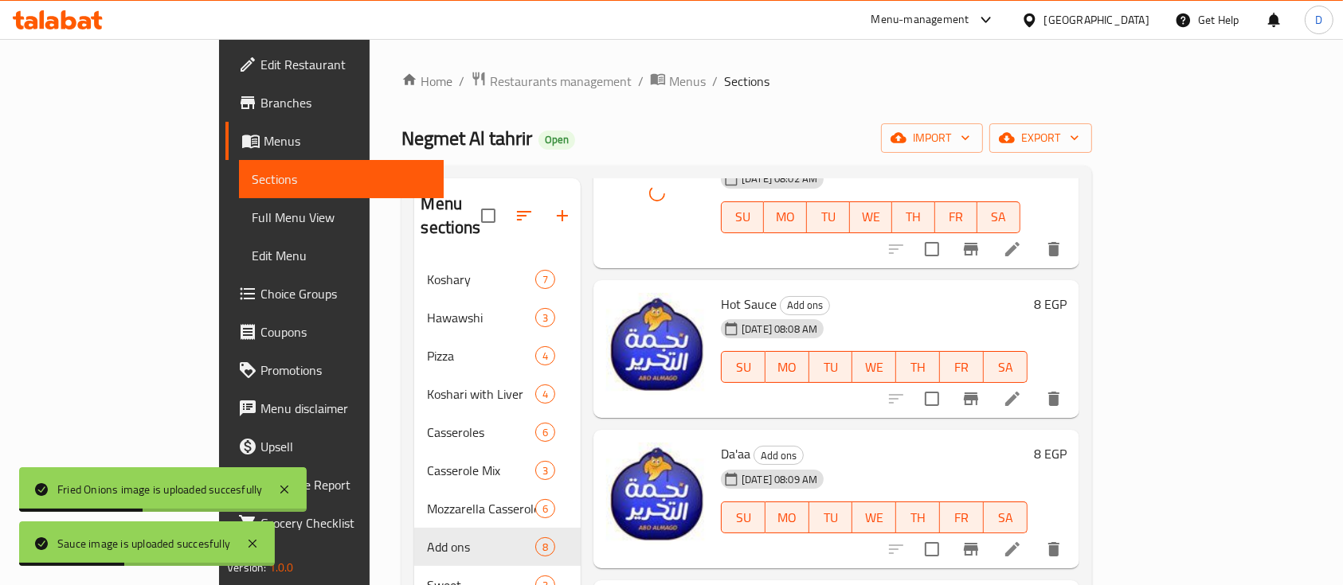
click at [721, 292] on span "Hot Sauce" at bounding box center [749, 304] width 56 height 24
copy h6 "Hot Sauce"
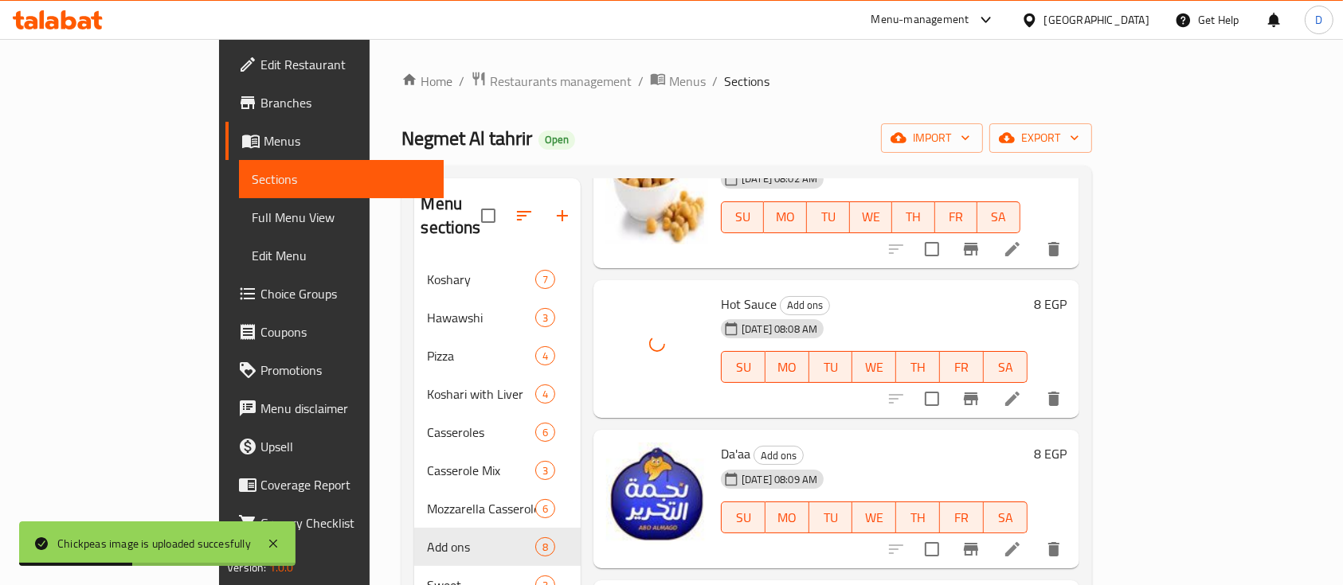
click at [721, 442] on span "Da'aa" at bounding box center [735, 454] width 29 height 24
copy h6 "Da'aa"
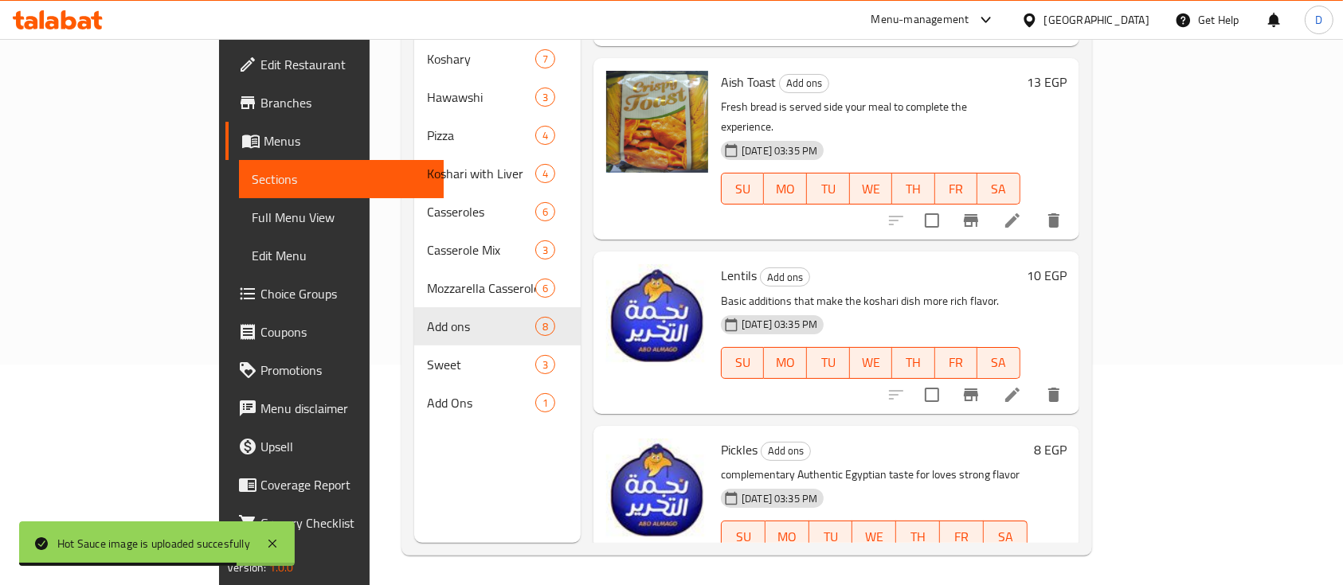
scroll to position [223, 0]
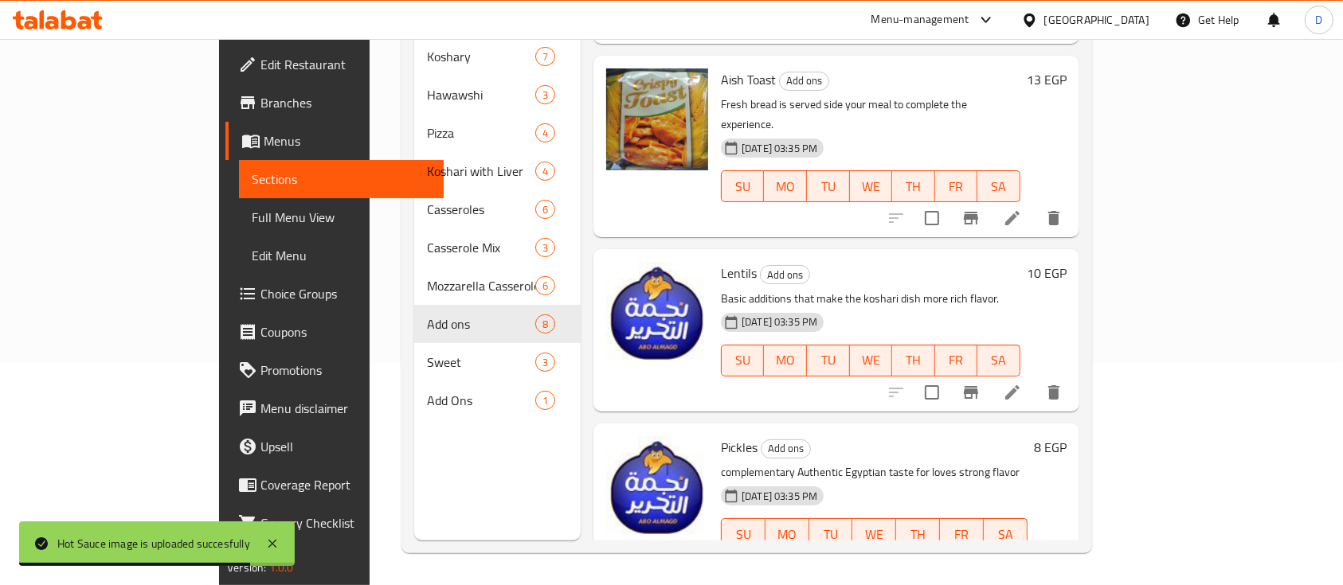
click at [721, 261] on span "Lentils" at bounding box center [739, 273] width 36 height 24
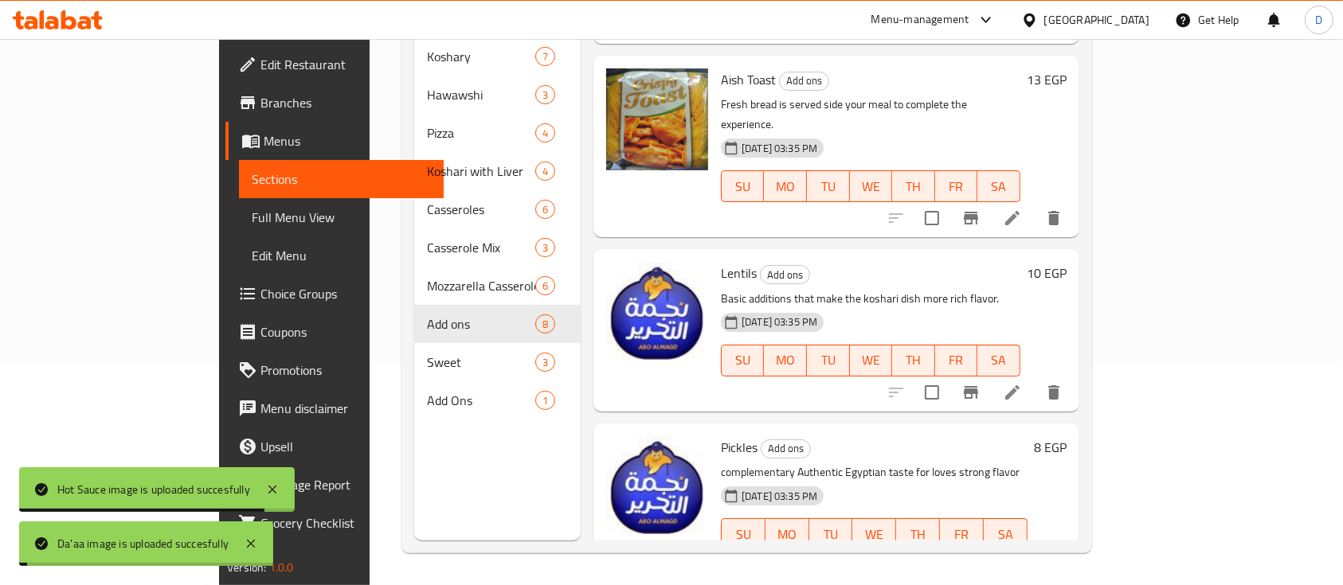
click at [721, 261] on span "Lentils" at bounding box center [739, 273] width 36 height 24
copy h6 "Lentils"
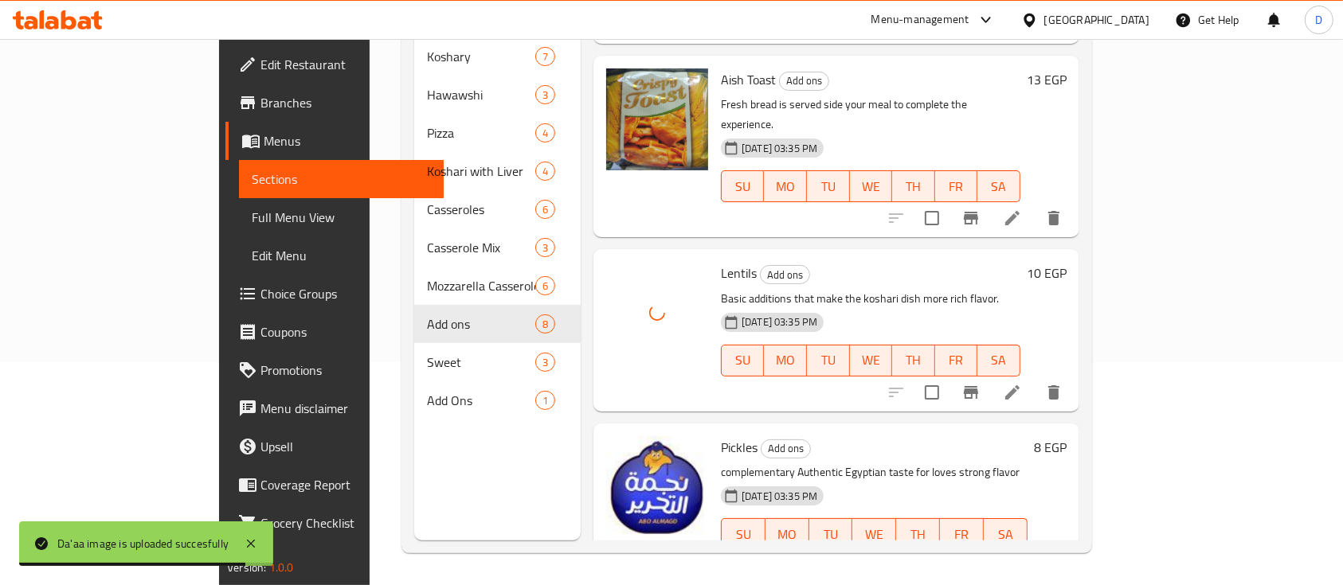
click at [721, 436] on span "Pickles" at bounding box center [739, 448] width 37 height 24
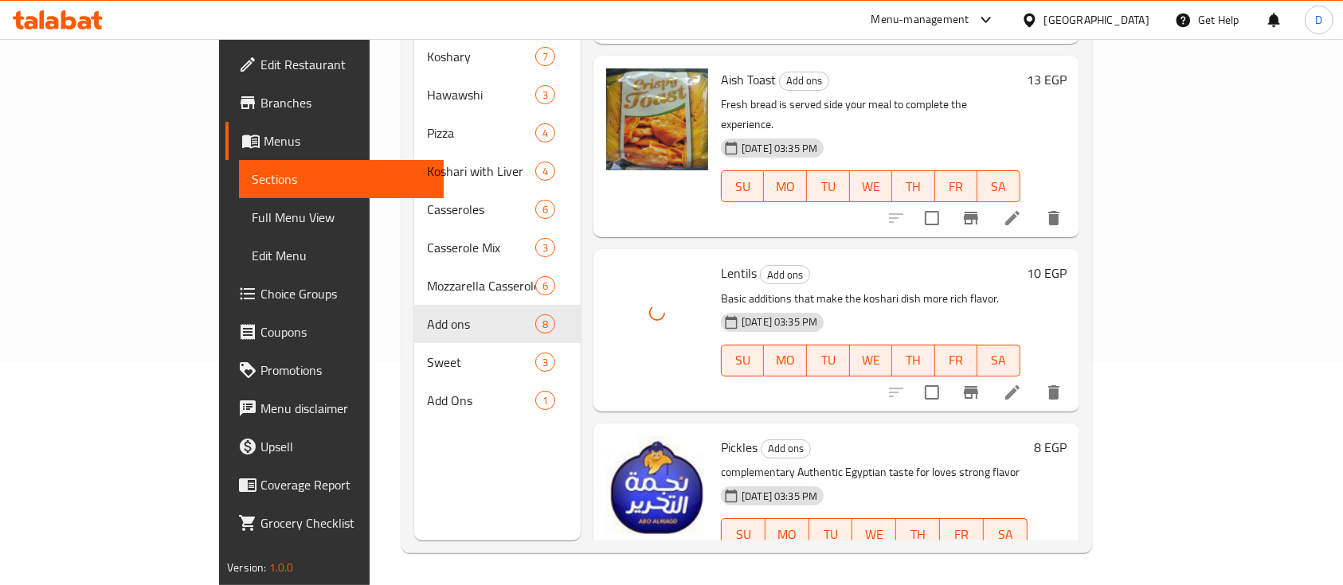
copy span "Pickles"
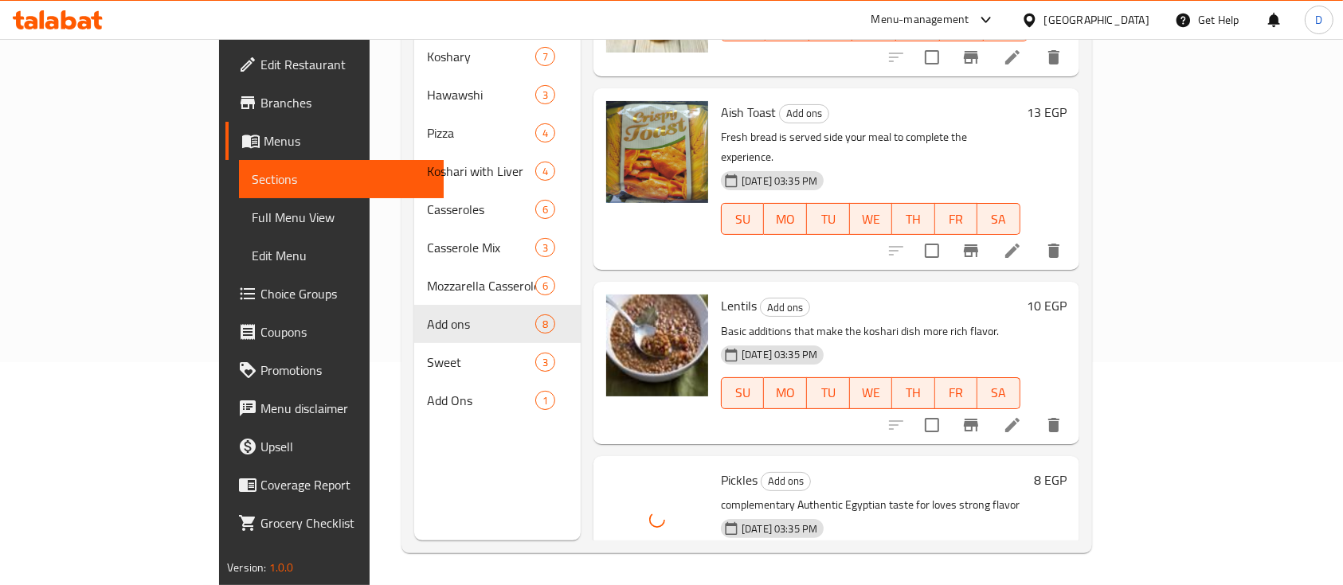
scroll to position [726, 0]
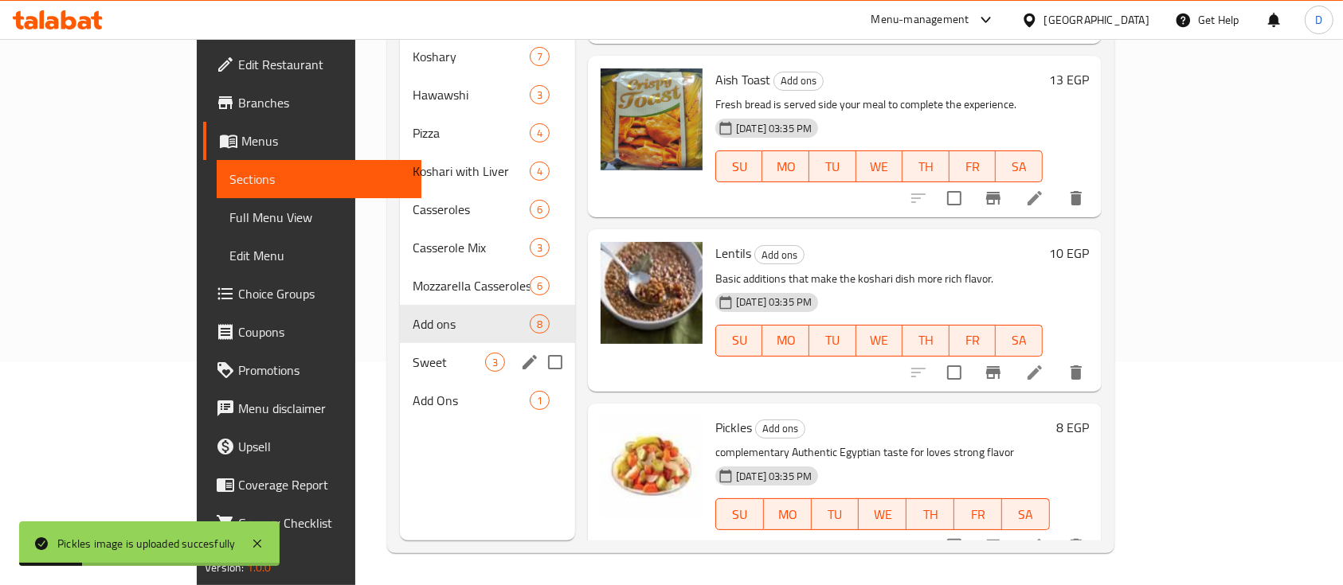
click at [413, 353] on span "Sweet" at bounding box center [449, 362] width 72 height 19
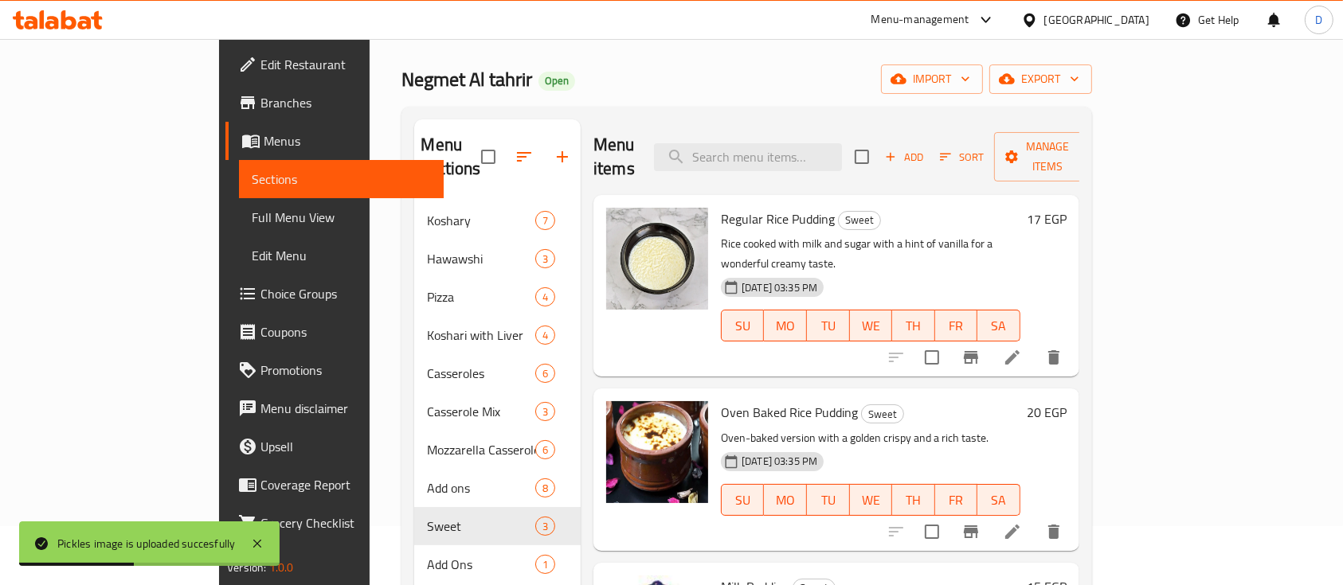
scroll to position [223, 0]
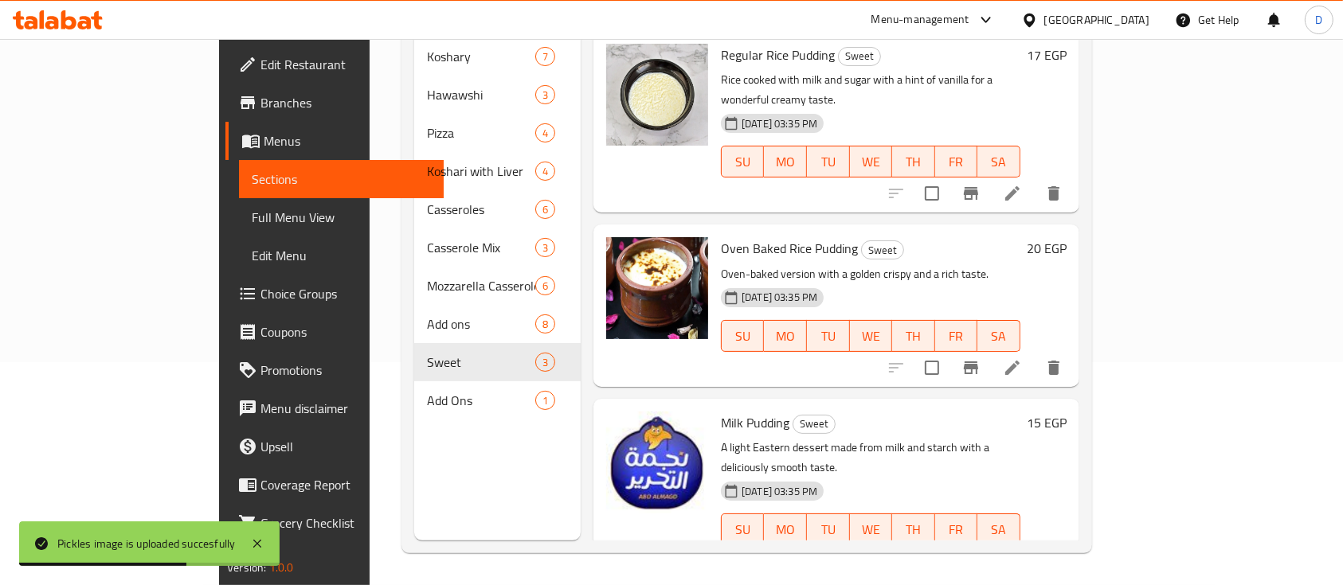
click at [721, 411] on span "Milk Pudding" at bounding box center [755, 423] width 69 height 24
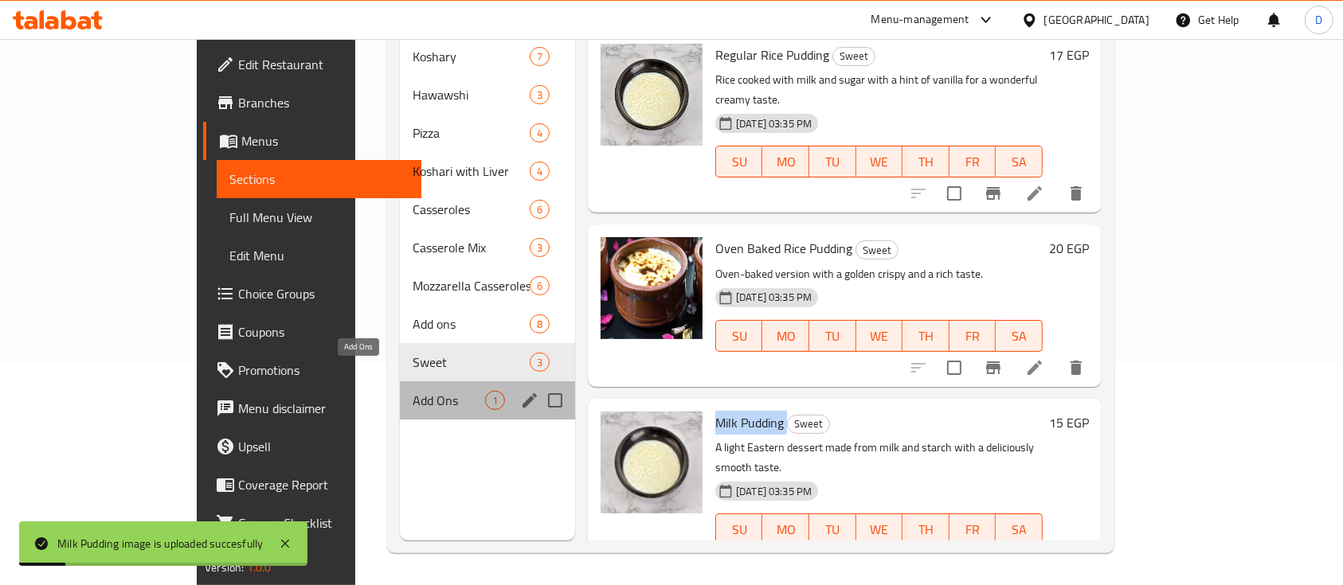
click at [413, 391] on span "Add Ons" at bounding box center [449, 400] width 72 height 19
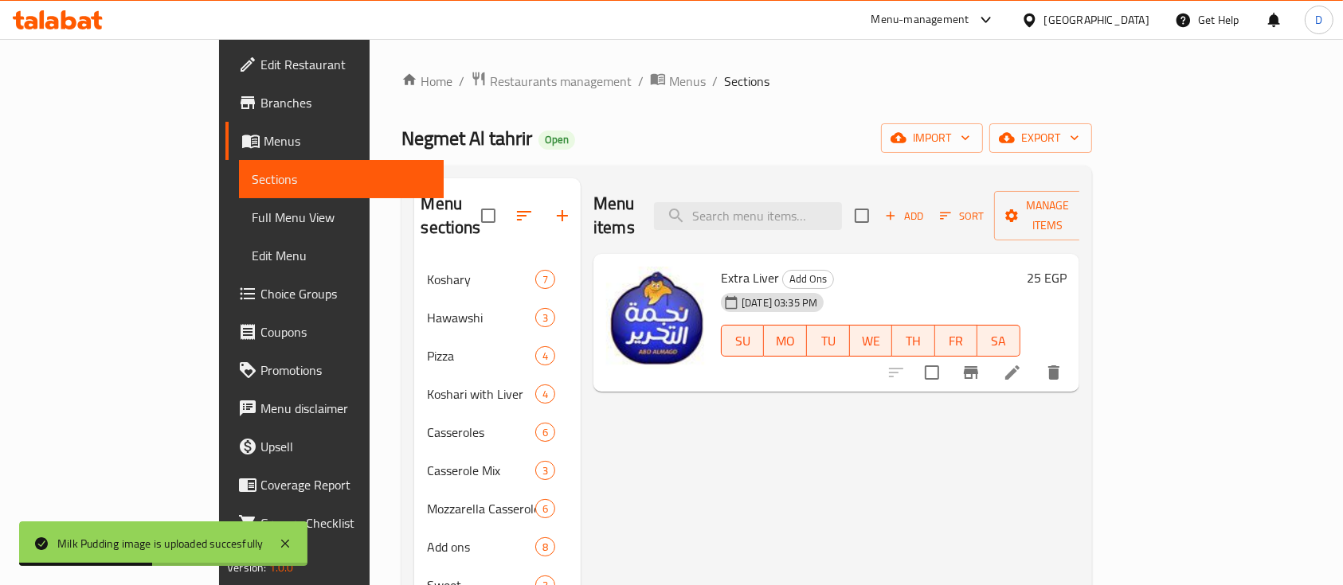
click at [714, 260] on div "Extra Liver Add Ons [DATE] 03:35 PM SU MO TU WE TH FR SA" at bounding box center [870, 323] width 312 height 126
copy h6 "Extra Liver"
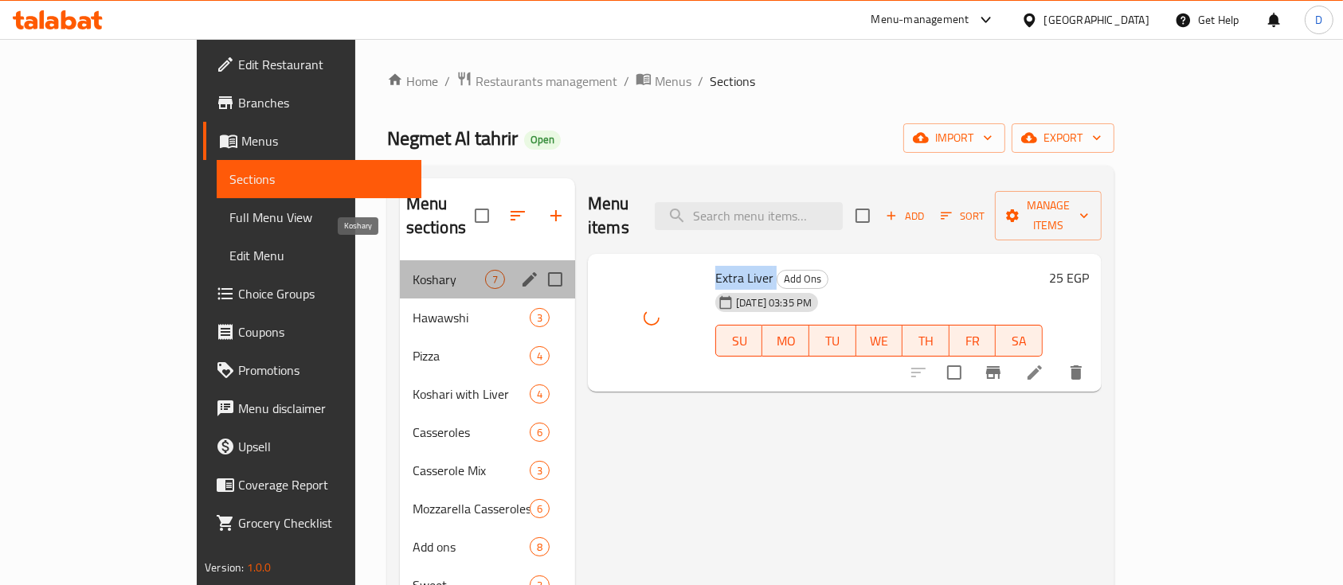
click at [413, 270] on span "Koshary" at bounding box center [449, 279] width 72 height 19
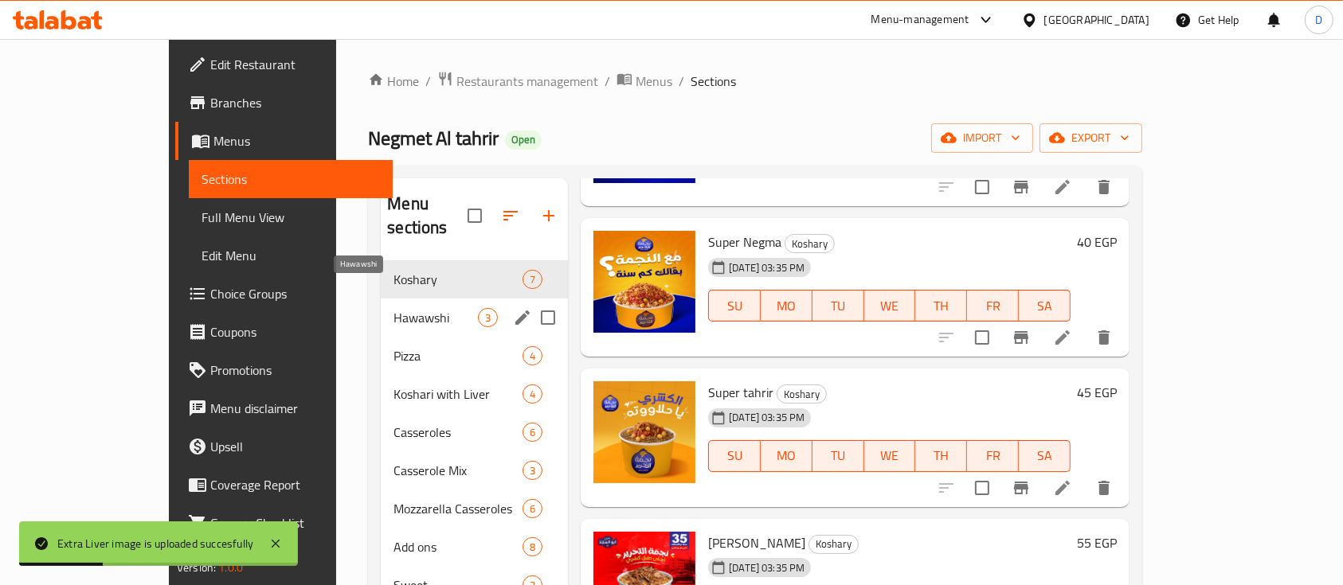
click at [393, 308] on span "Hawawshi" at bounding box center [435, 317] width 84 height 19
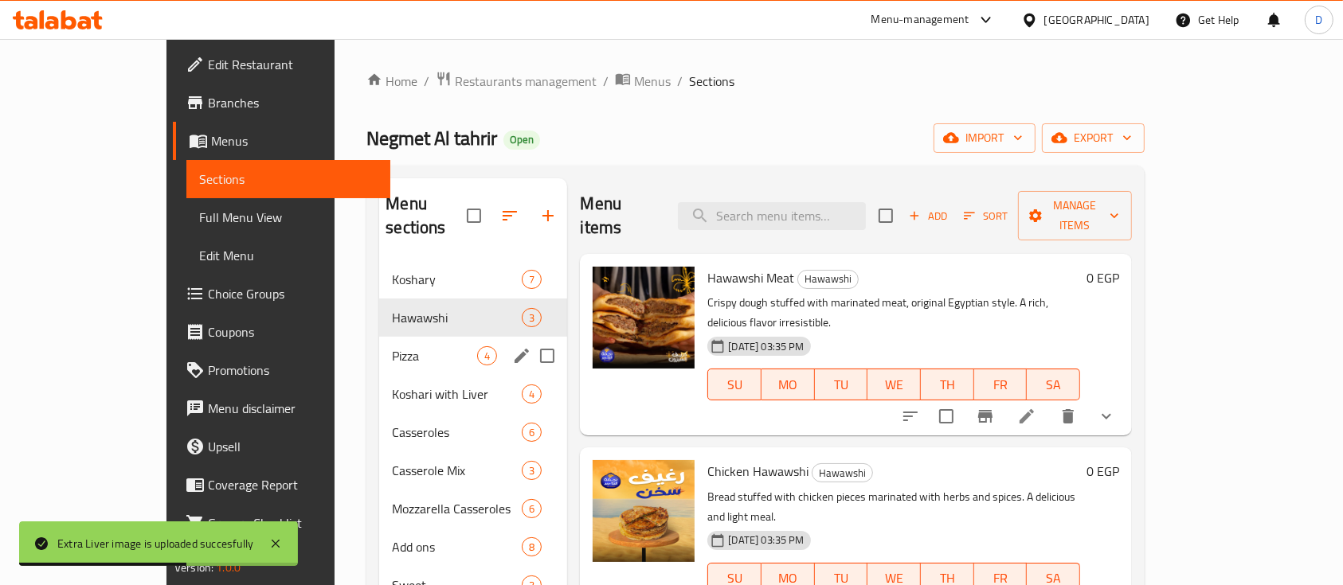
click at [381, 337] on div "Pizza 4" at bounding box center [473, 356] width 188 height 38
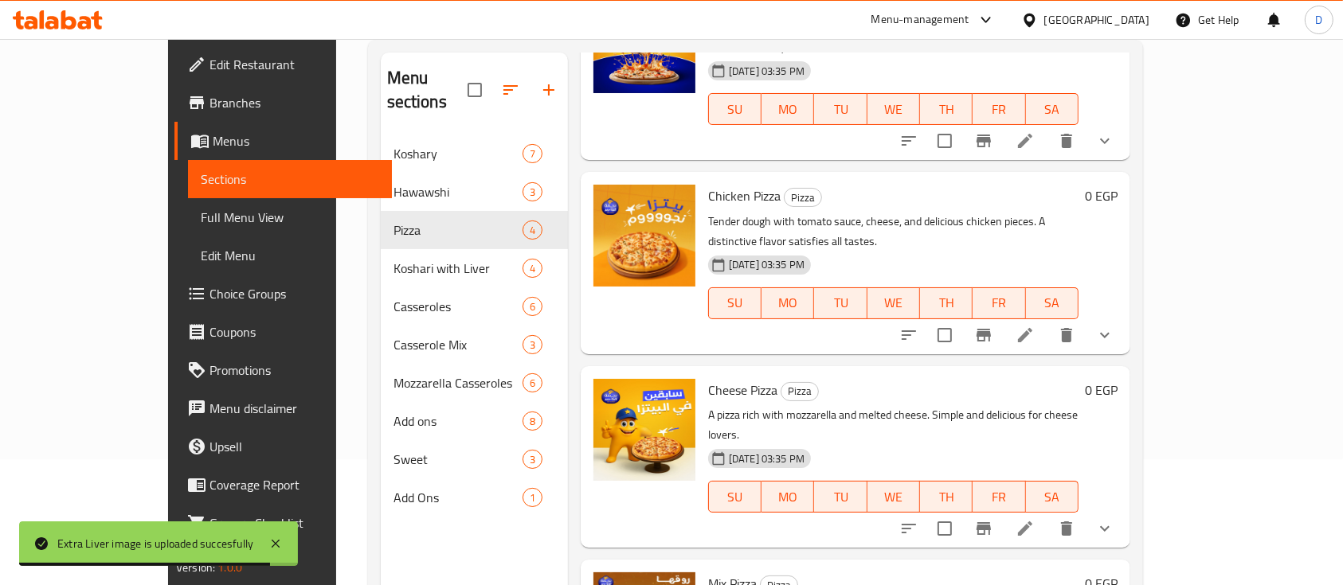
scroll to position [223, 0]
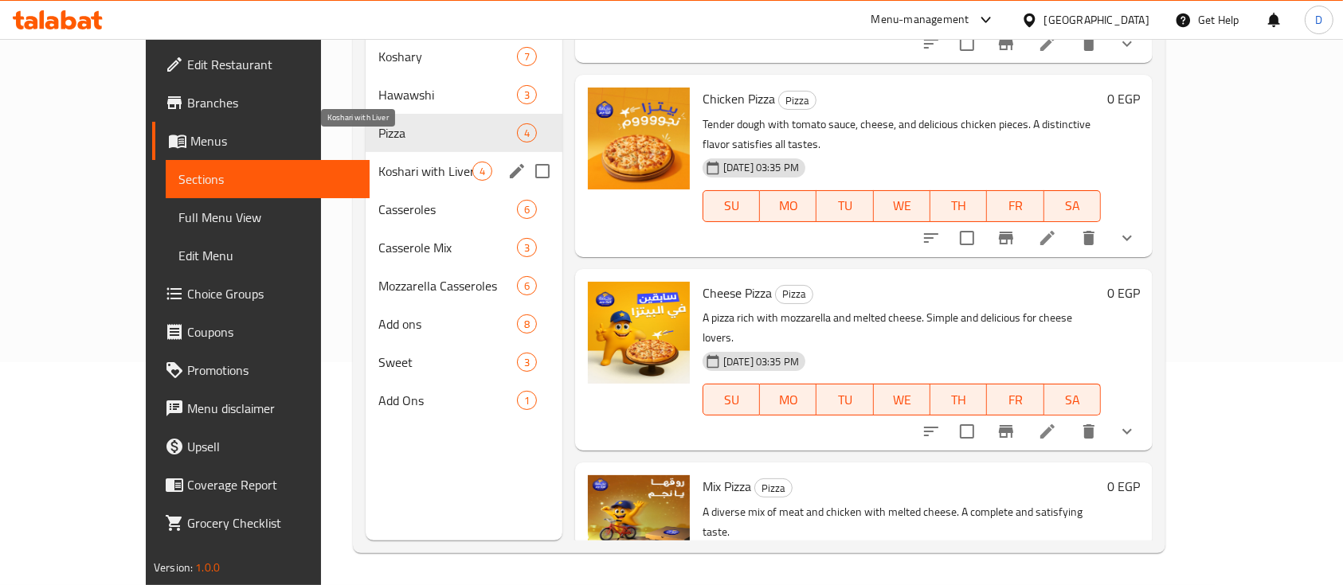
click at [381, 162] on span "Koshari with Liver" at bounding box center [425, 171] width 94 height 19
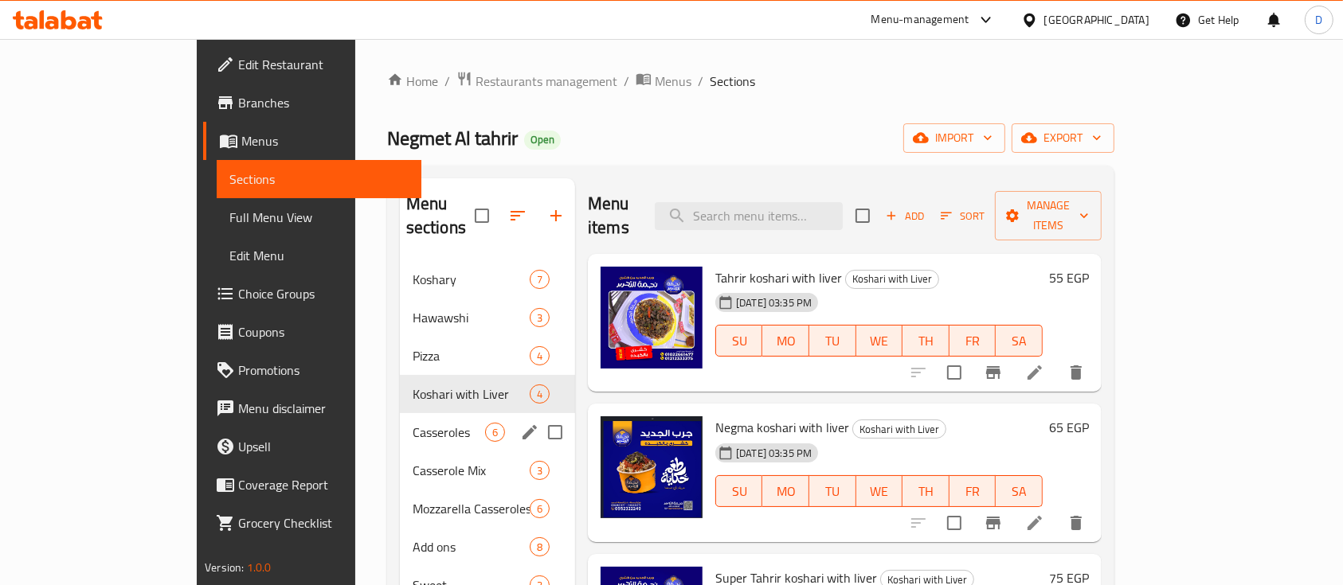
click at [400, 421] on div "Casseroles 6" at bounding box center [487, 432] width 175 height 38
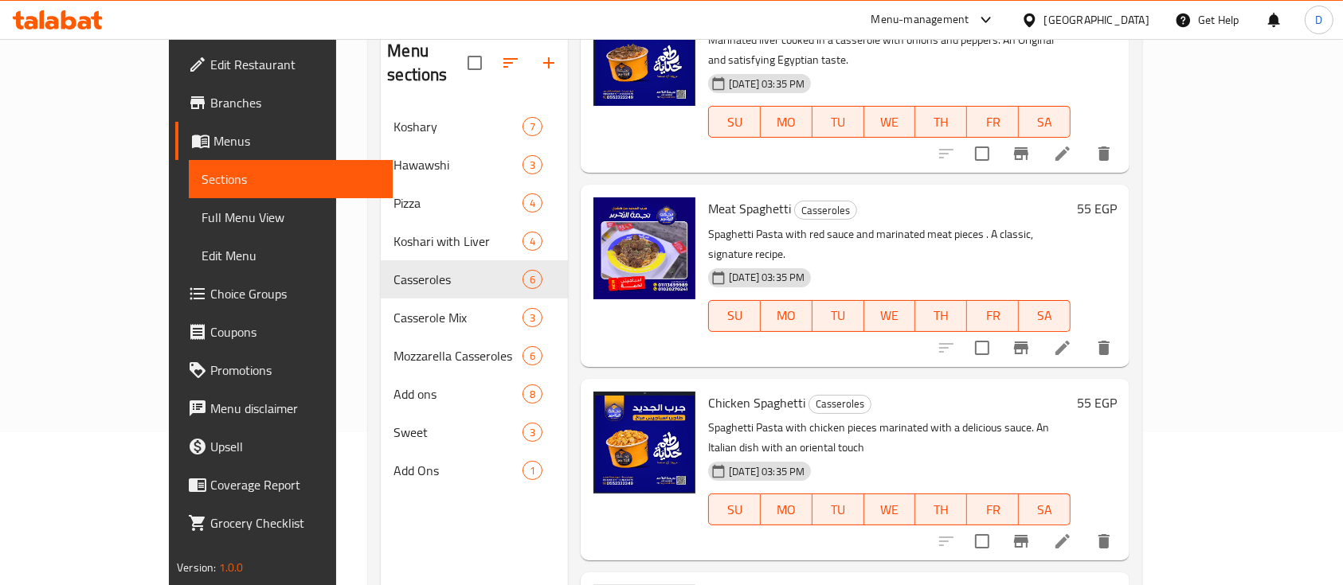
scroll to position [223, 0]
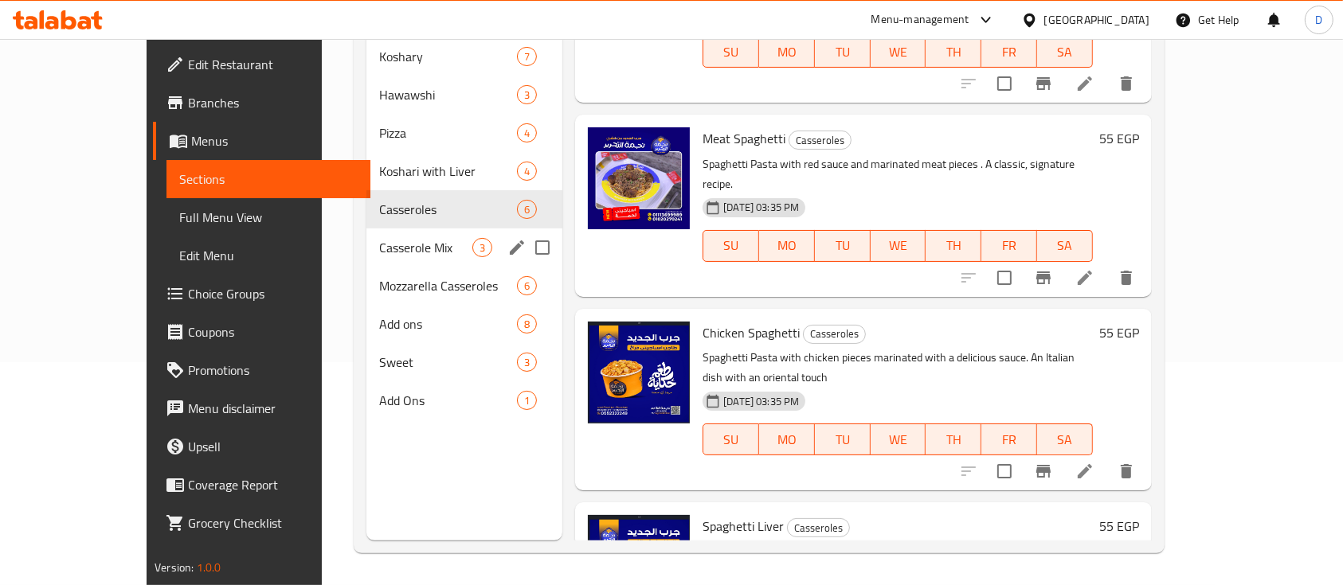
click at [379, 238] on span "Casserole Mix" at bounding box center [425, 247] width 93 height 19
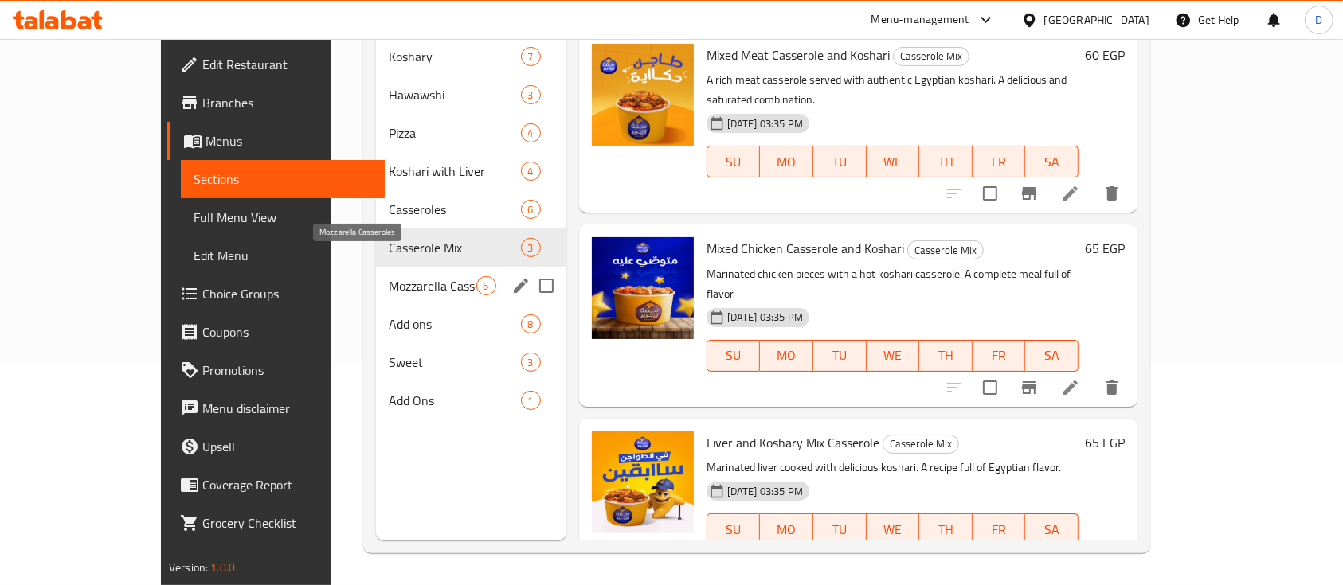
click at [389, 276] on span "Mozzarella Casseroles" at bounding box center [433, 285] width 88 height 19
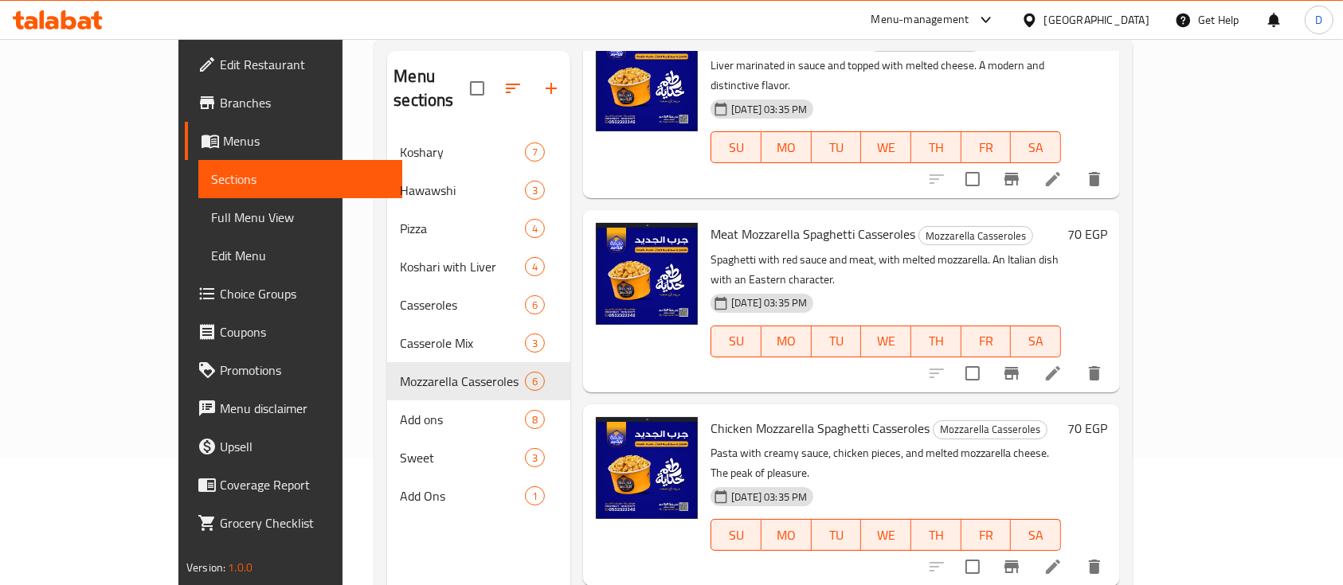
scroll to position [223, 0]
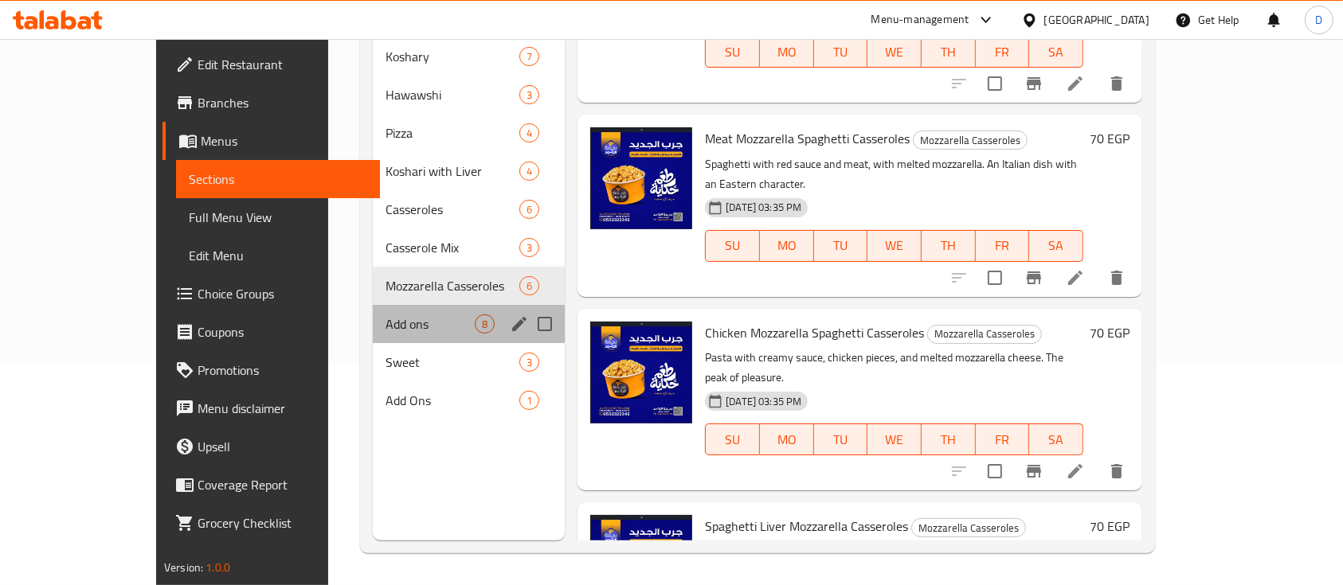
click at [373, 316] on div "Add ons 8" at bounding box center [469, 324] width 193 height 38
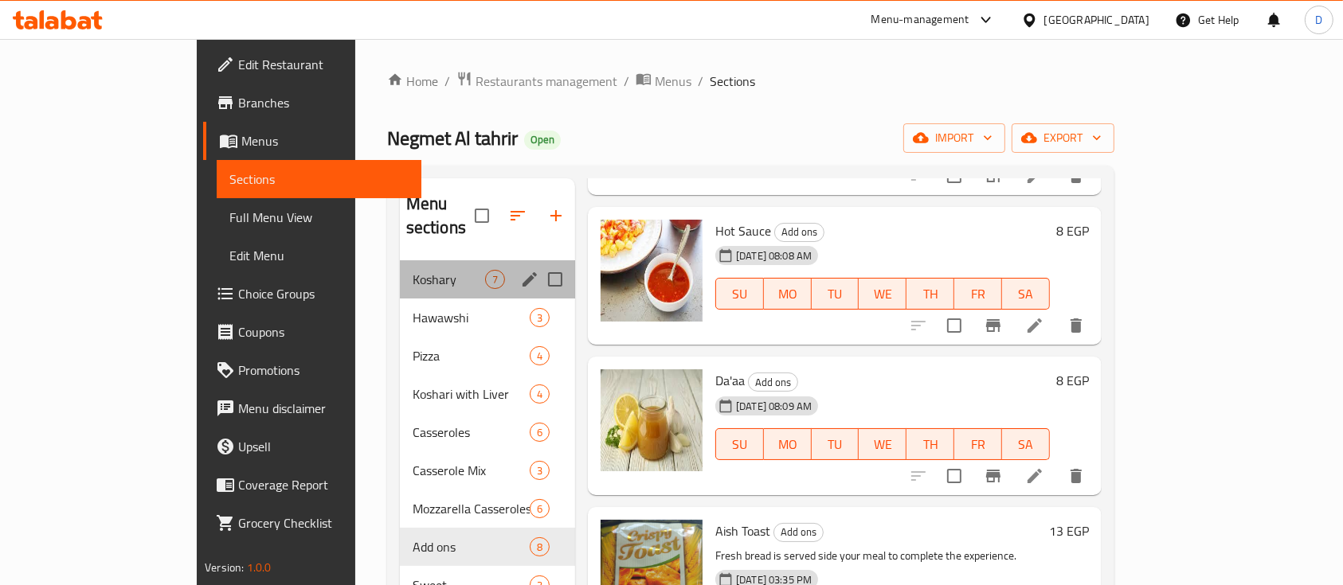
click at [400, 260] on div "Koshary 7" at bounding box center [487, 279] width 175 height 38
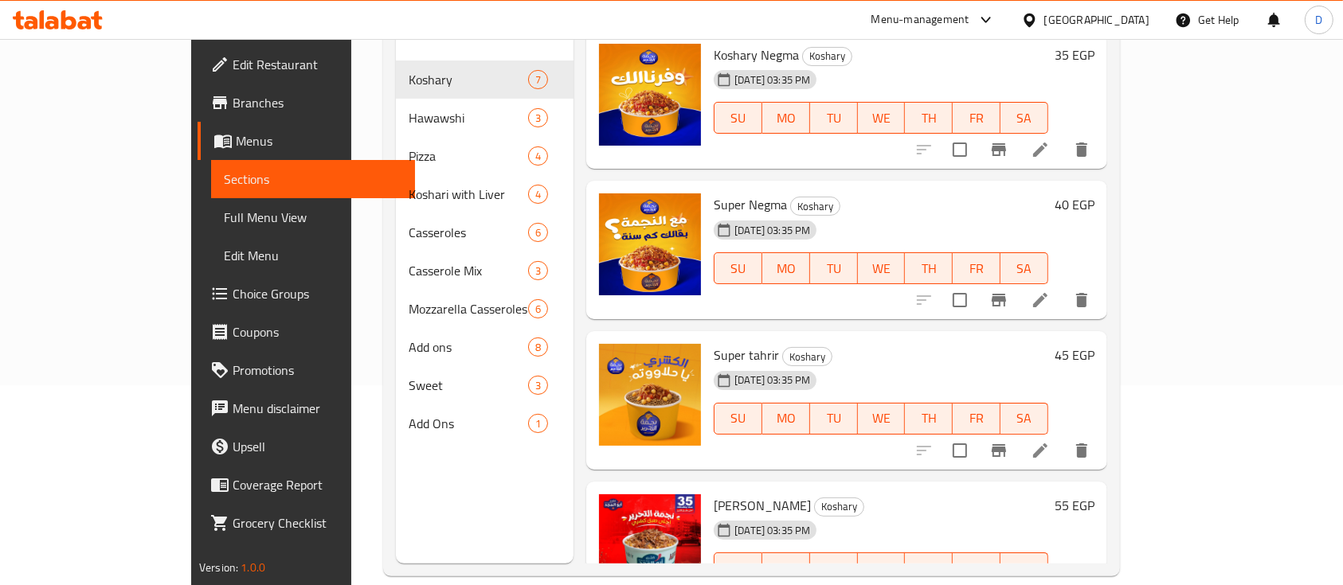
scroll to position [425, 0]
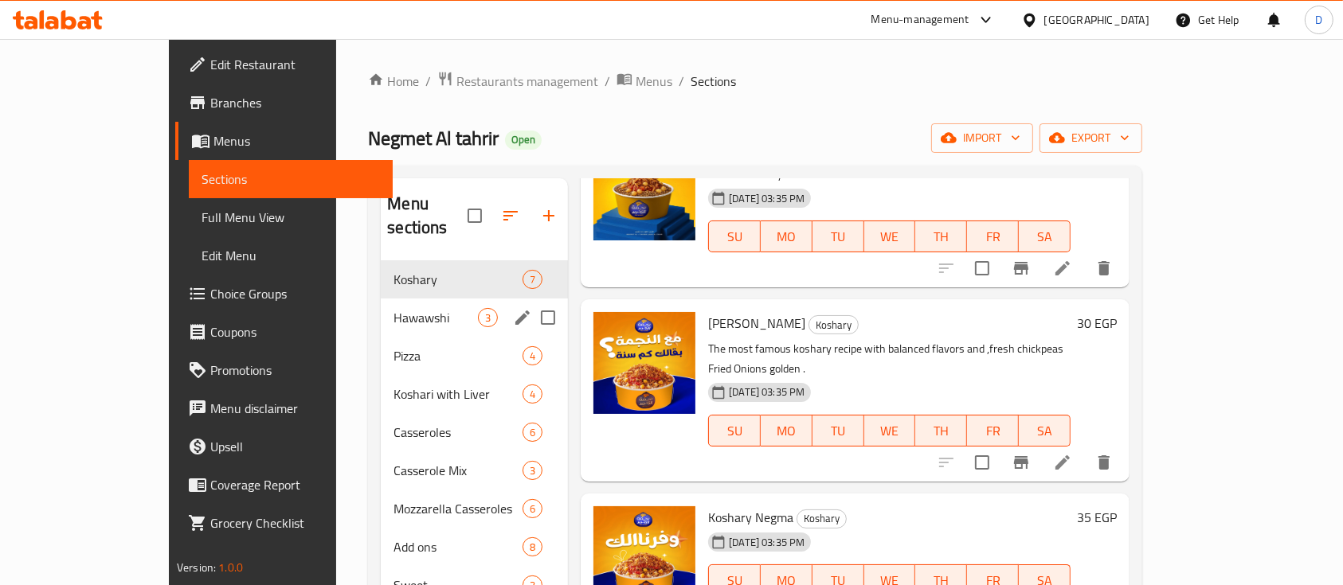
click at [393, 308] on span "Hawawshi" at bounding box center [435, 317] width 84 height 19
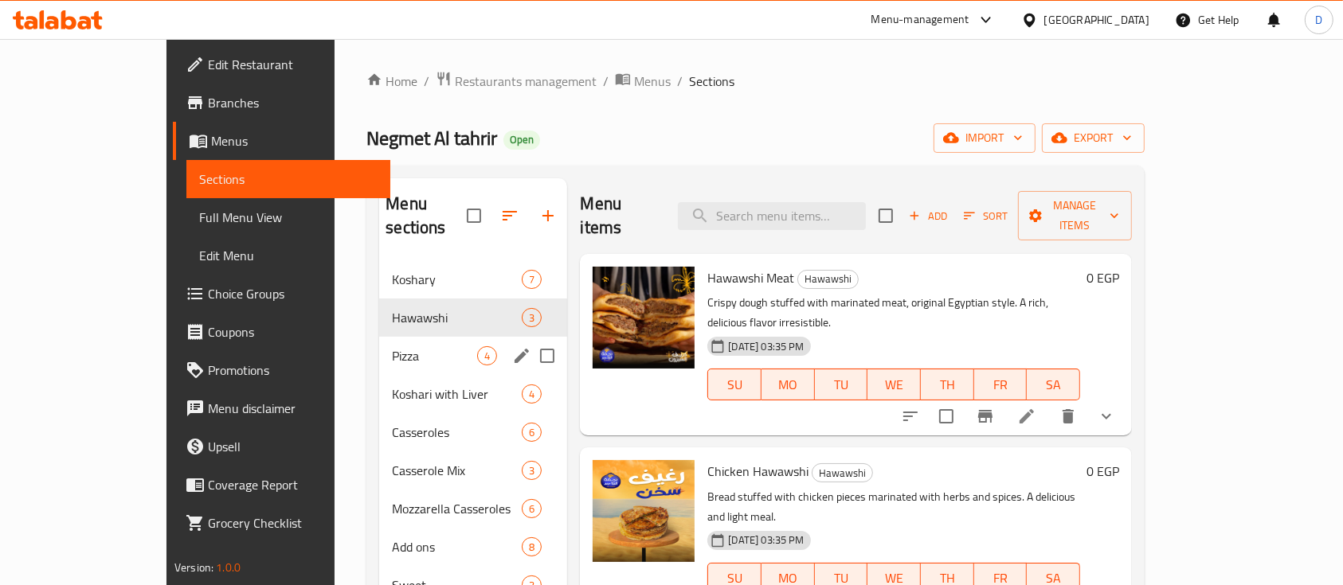
click at [379, 344] on div "Pizza 4" at bounding box center [473, 356] width 188 height 38
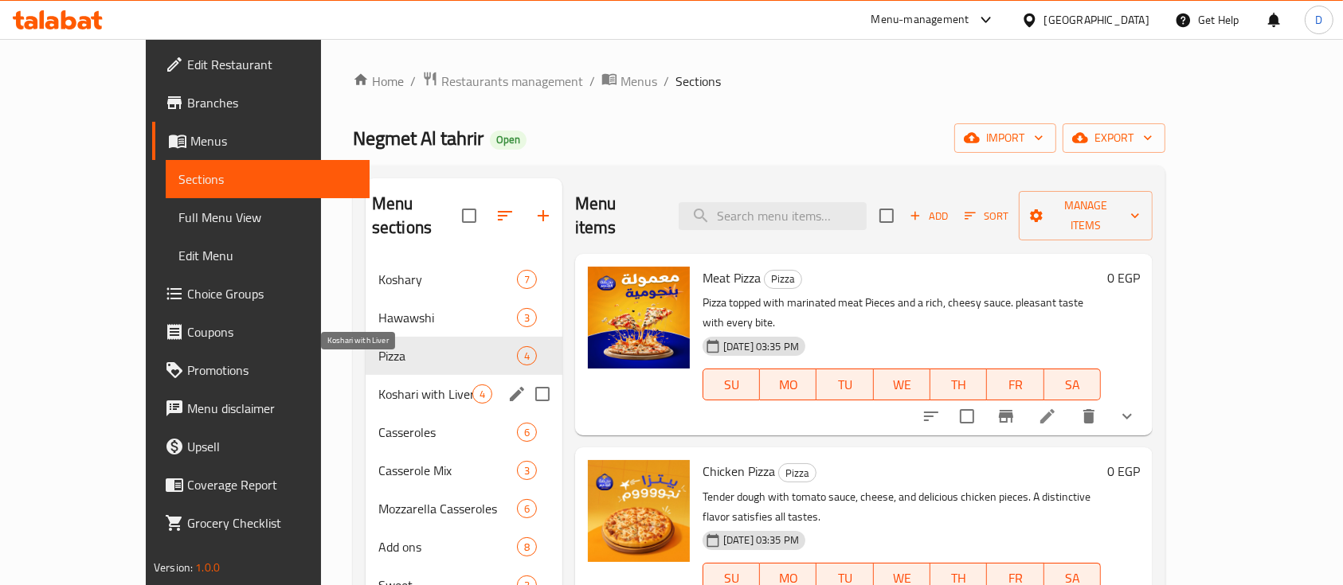
click at [378, 385] on span "Koshari with Liver" at bounding box center [425, 394] width 94 height 19
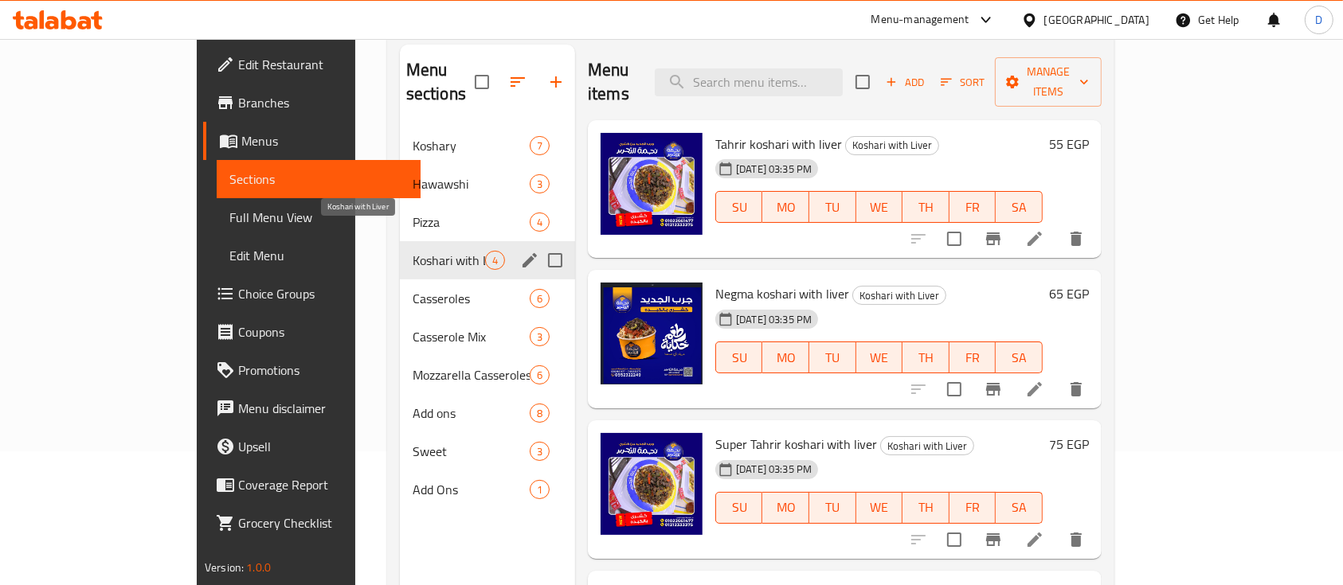
scroll to position [212, 0]
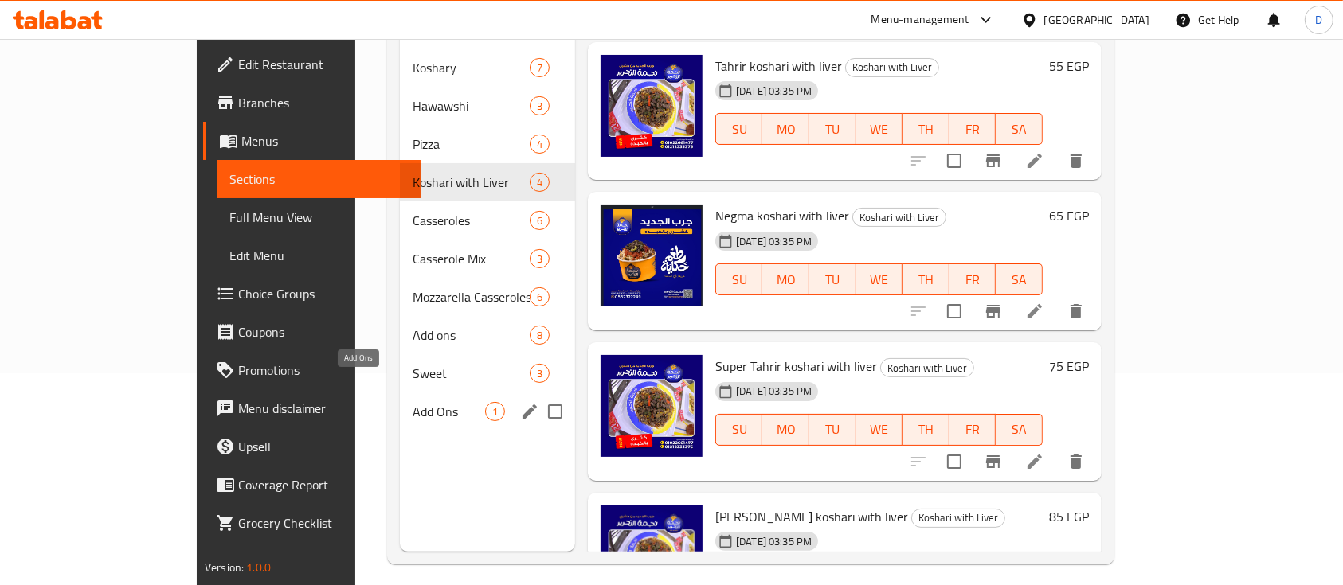
click at [400, 393] on div "Add Ons 1" at bounding box center [487, 412] width 175 height 38
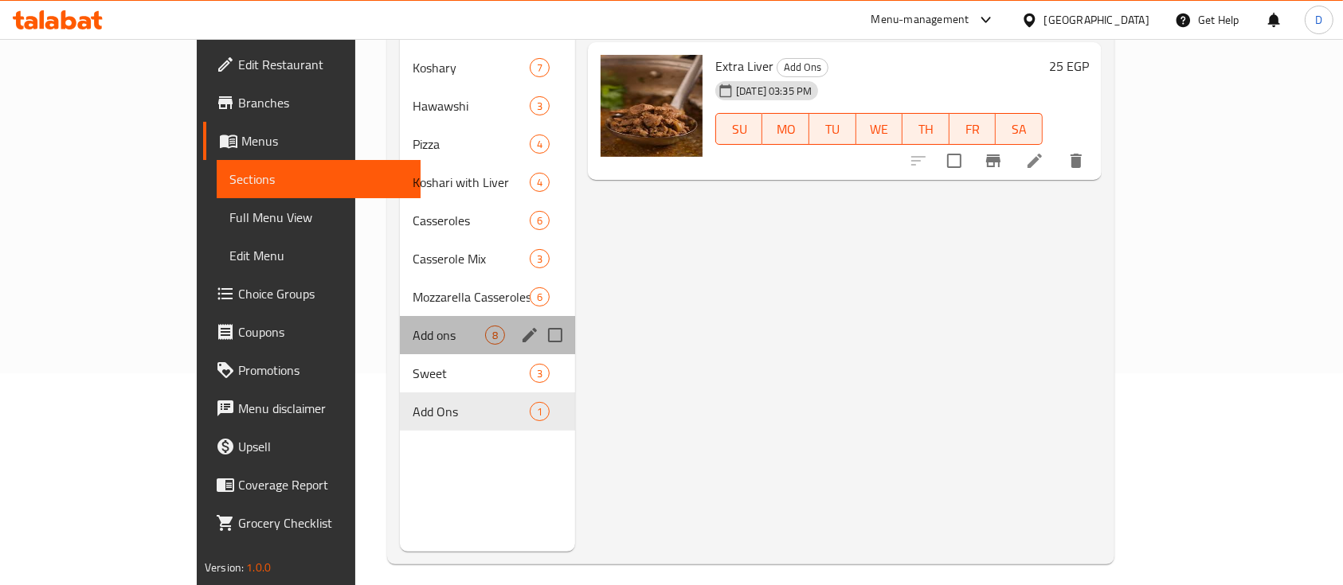
click at [400, 316] on div "Add ons 8" at bounding box center [487, 335] width 175 height 38
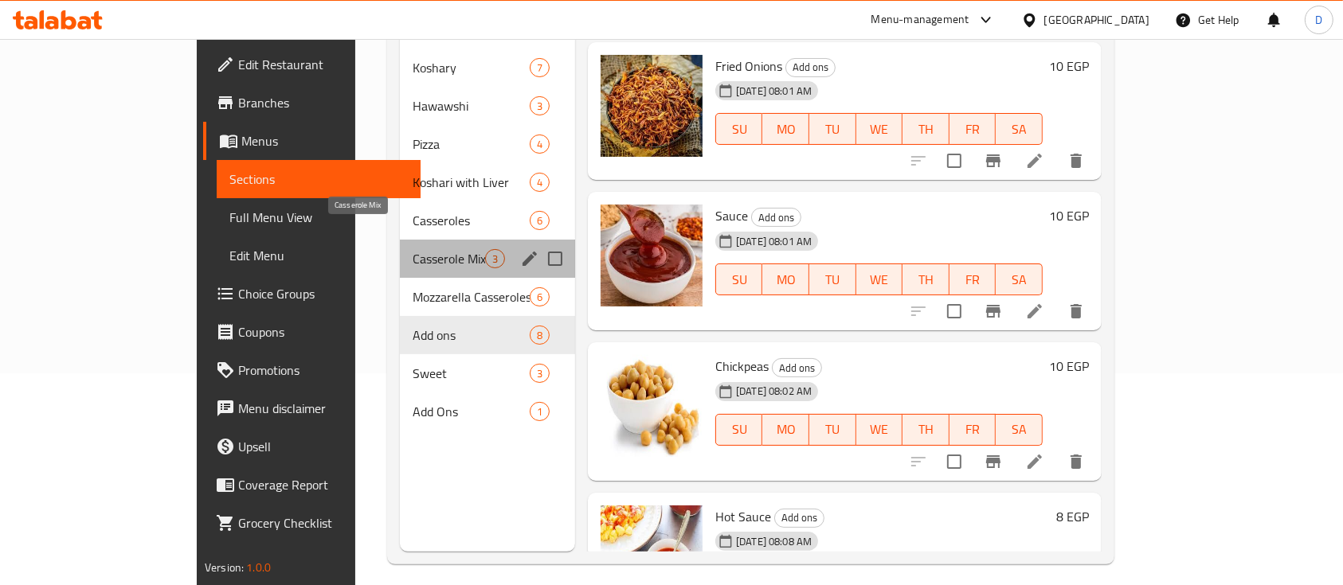
click at [413, 249] on span "Casserole Mix" at bounding box center [449, 258] width 72 height 19
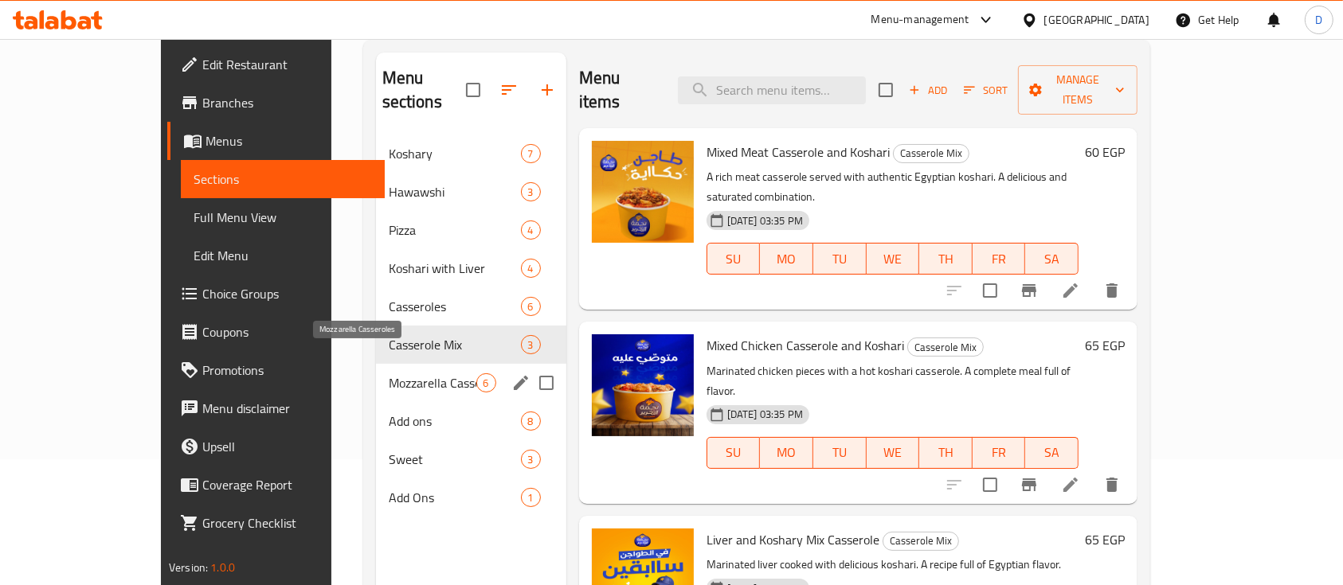
scroll to position [223, 0]
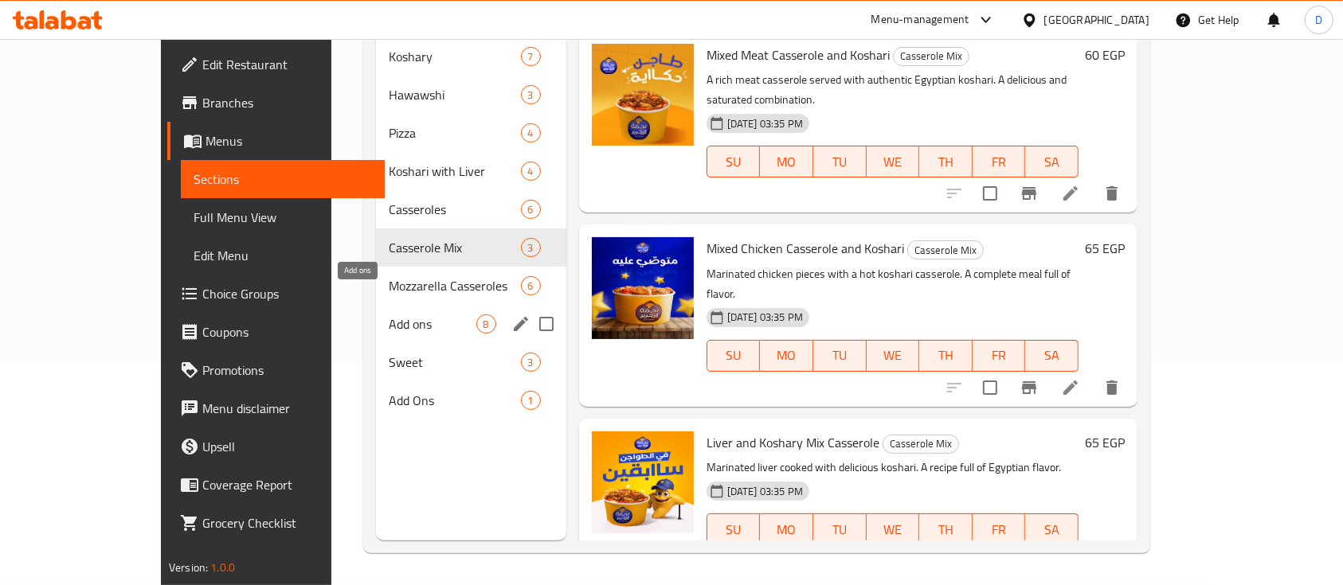
click at [389, 315] on span "Add ons" at bounding box center [433, 324] width 88 height 19
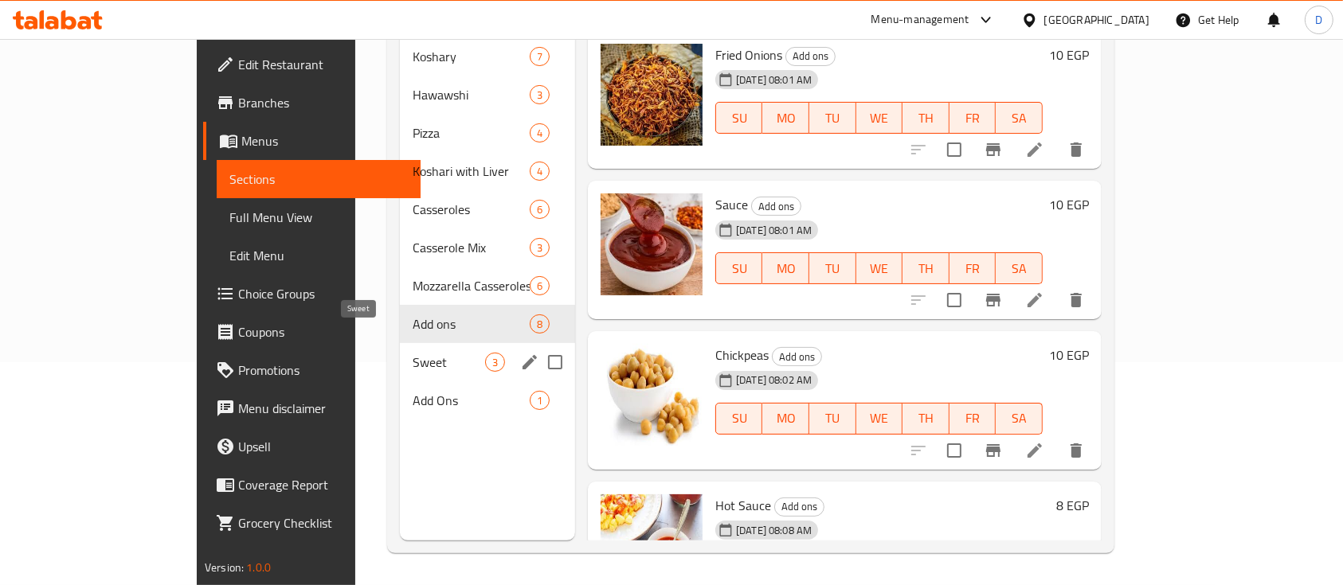
click at [413, 353] on span "Sweet" at bounding box center [449, 362] width 72 height 19
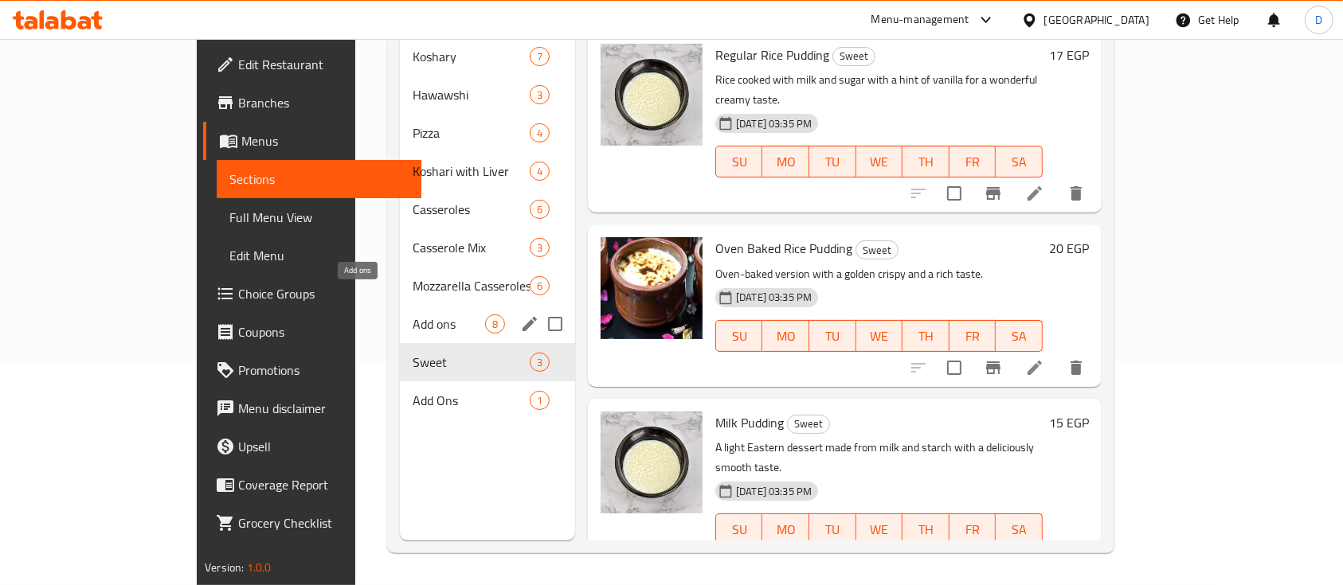
click at [413, 315] on span "Add ons" at bounding box center [449, 324] width 72 height 19
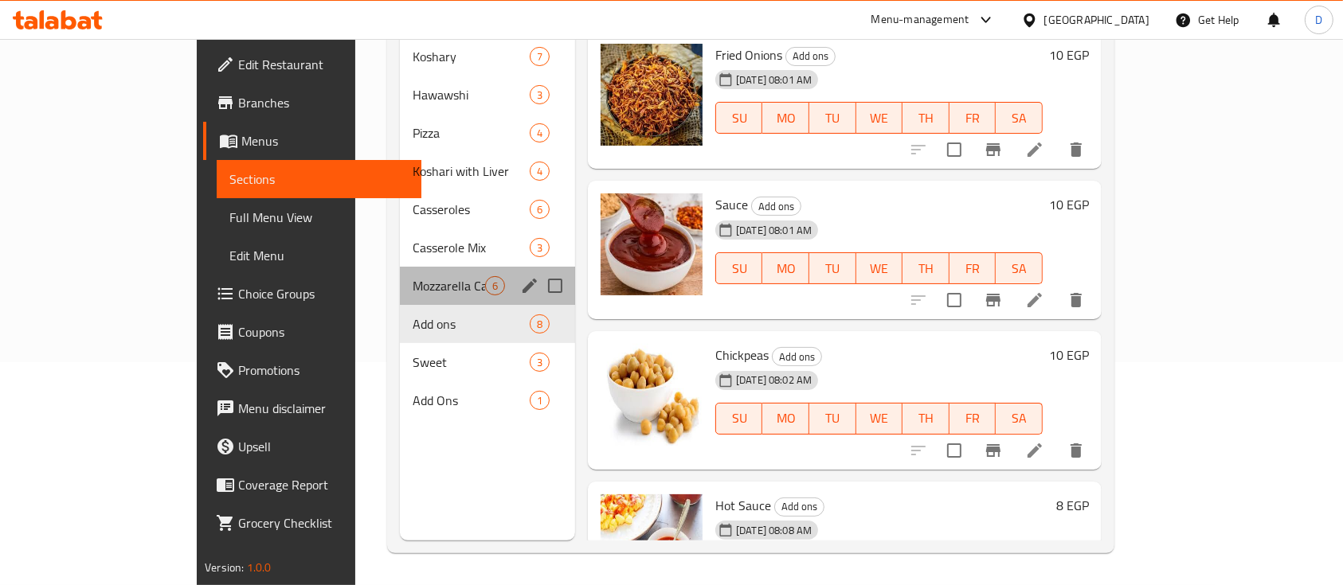
click at [400, 267] on div "Mozzarella Casseroles 6" at bounding box center [487, 286] width 175 height 38
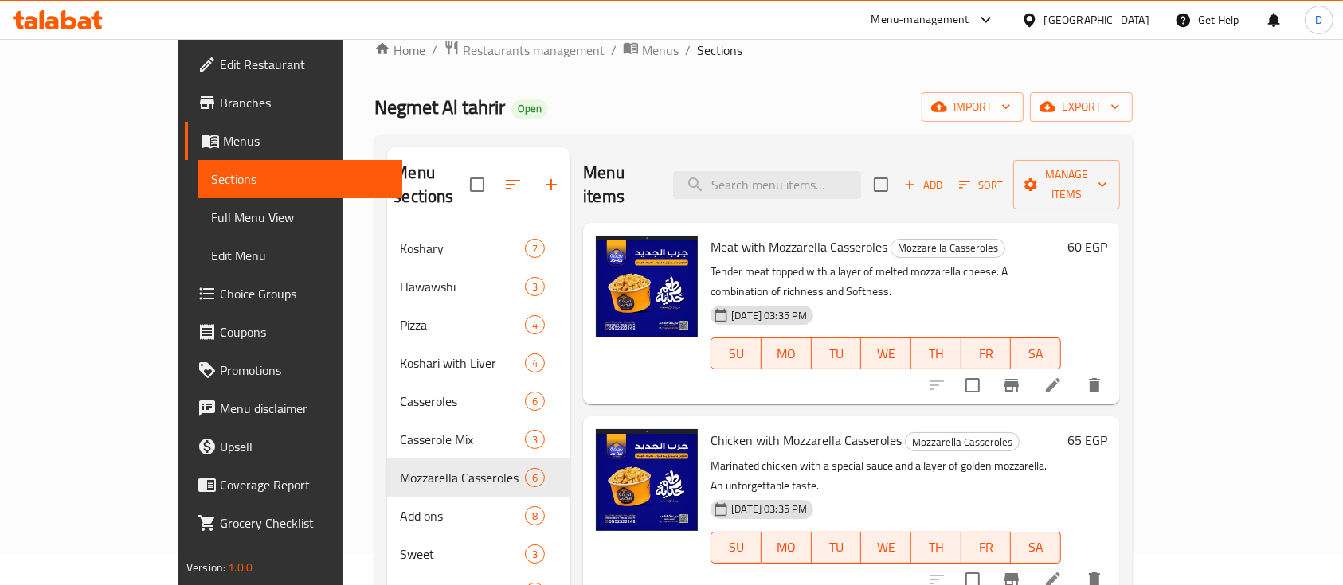
scroll to position [10, 0]
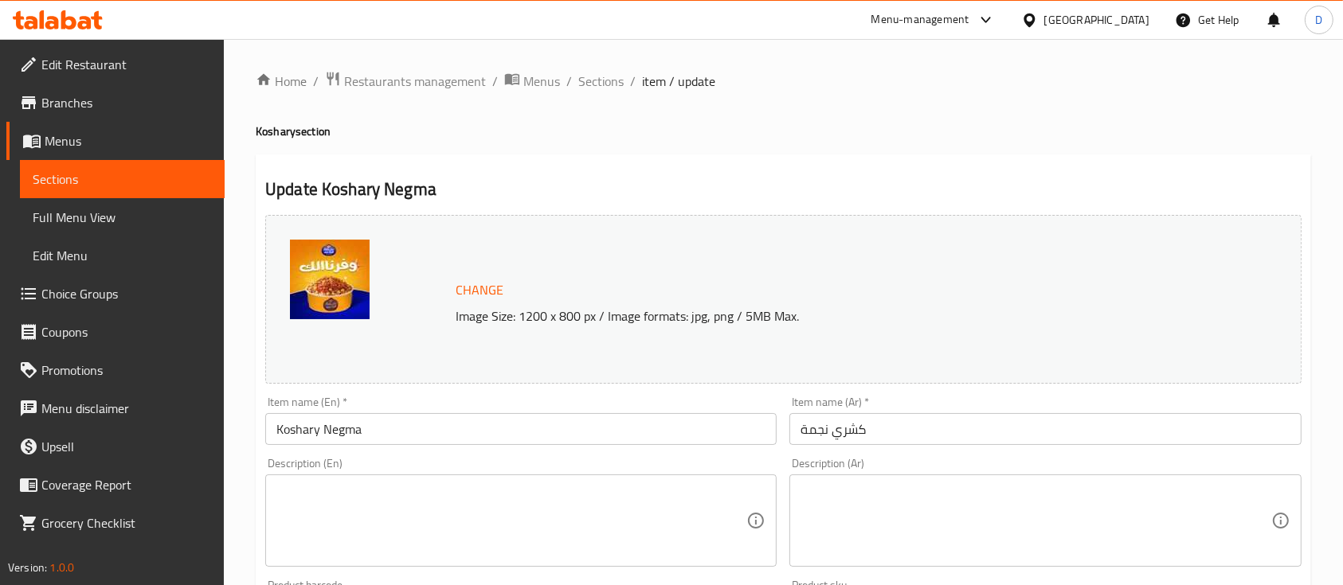
click at [865, 519] on textarea at bounding box center [1036, 521] width 470 height 76
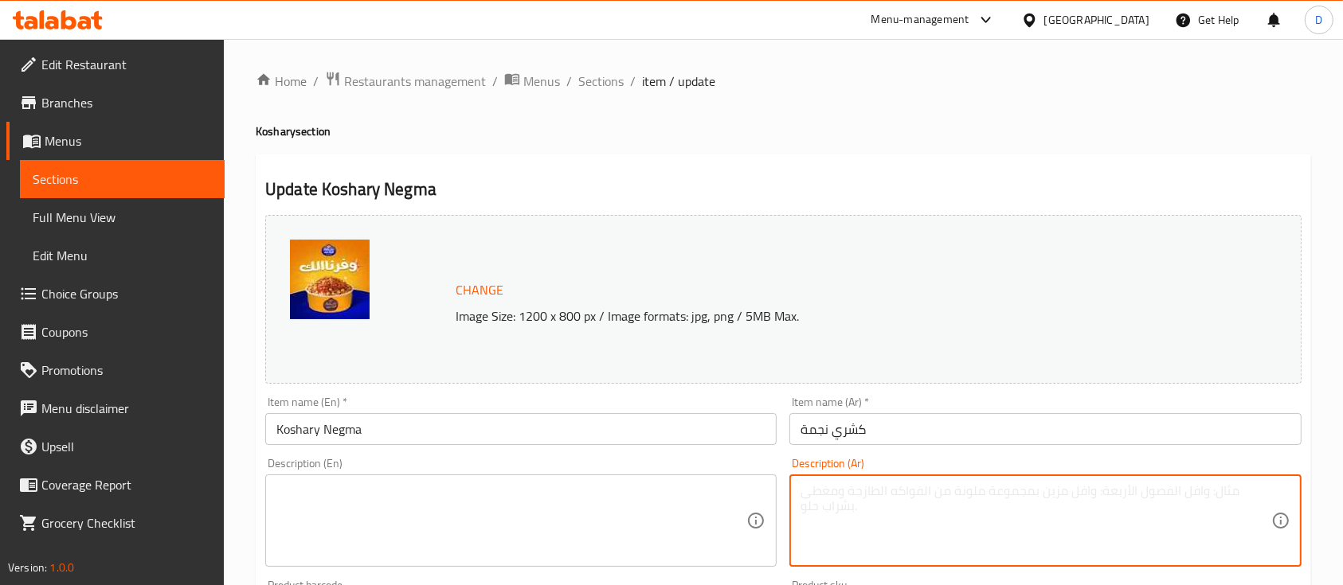
paste textarea "كشري"
type textarea "كشري"
click at [300, 431] on input "Koshary Negma" at bounding box center [520, 429] width 511 height 32
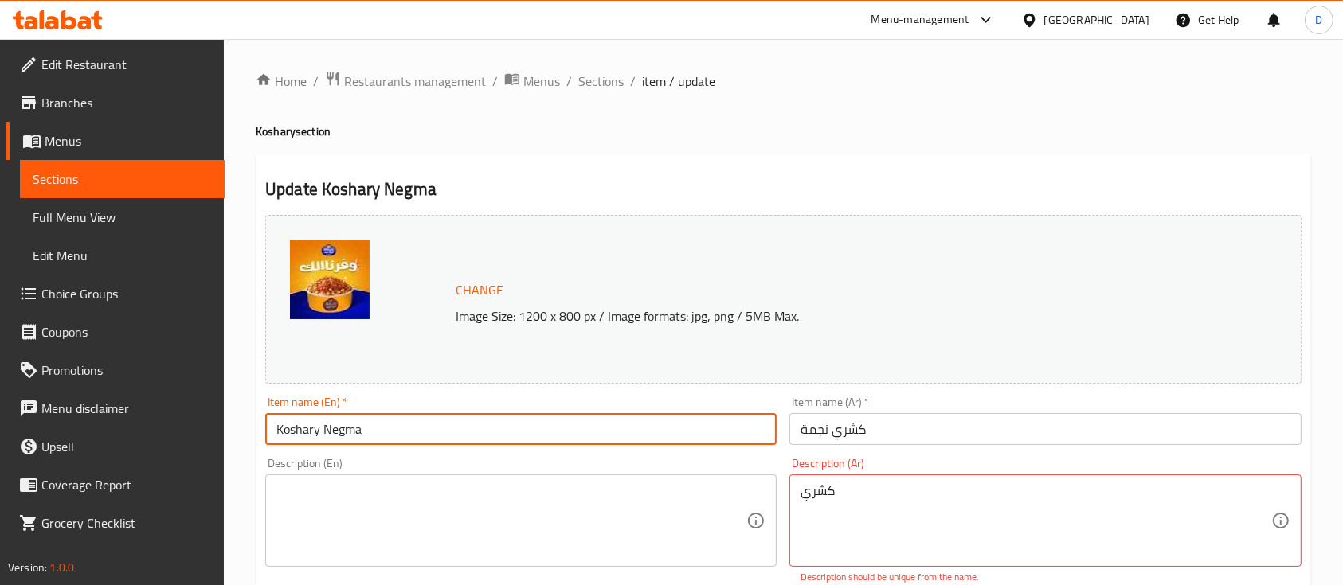
click at [300, 431] on input "Koshary Negma" at bounding box center [520, 429] width 511 height 32
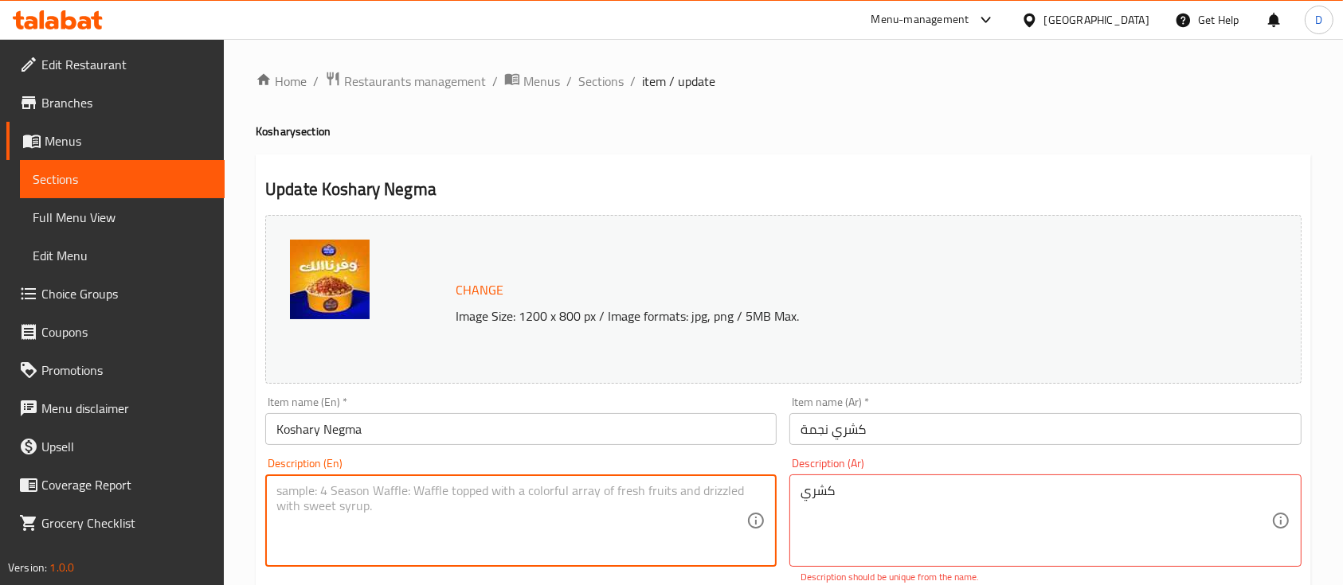
click at [364, 522] on textarea at bounding box center [511, 521] width 470 height 76
paste textarea "Koshary"
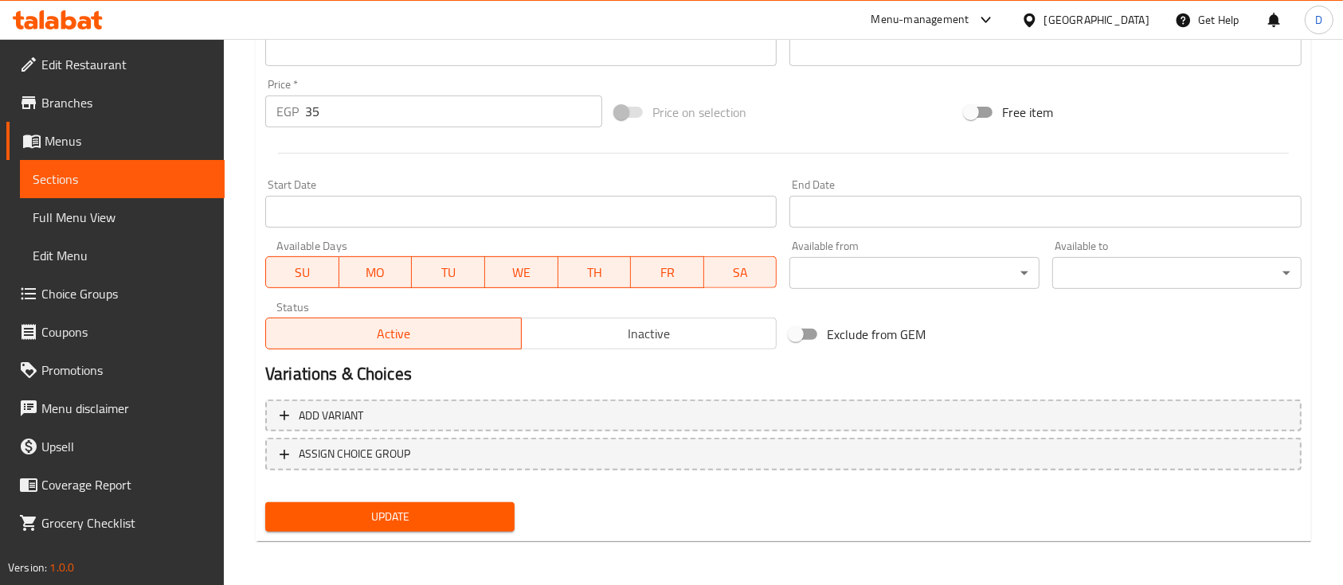
type textarea "Koshary"
click at [393, 518] on span "Update" at bounding box center [390, 517] width 224 height 20
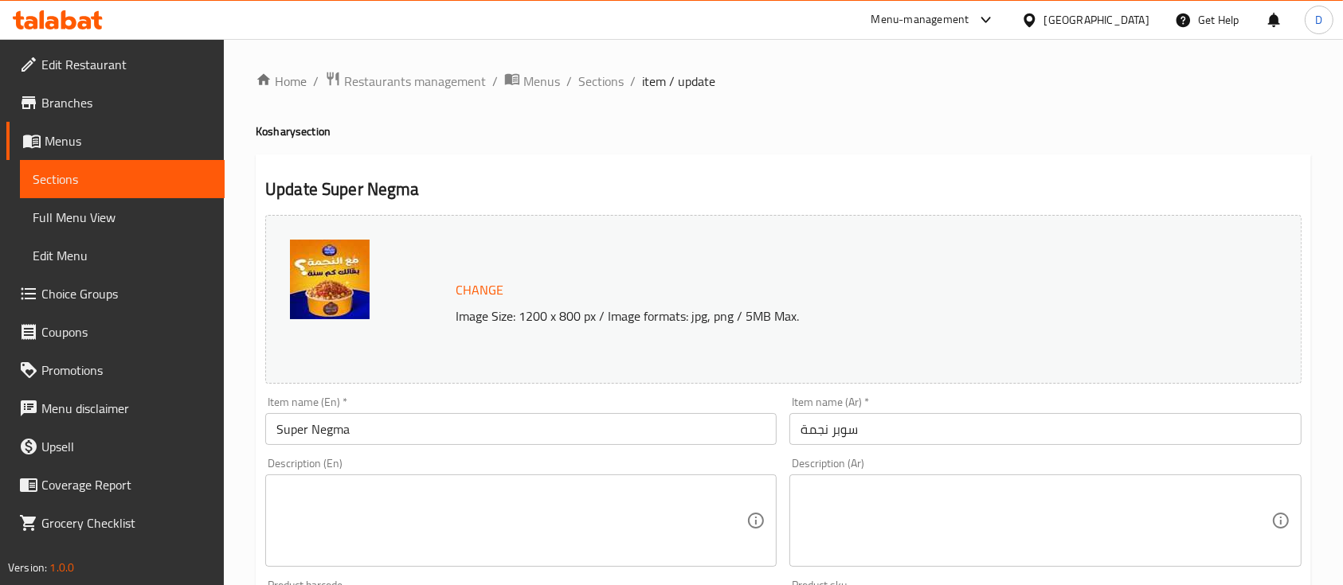
click at [895, 500] on textarea at bounding box center [1036, 521] width 470 height 76
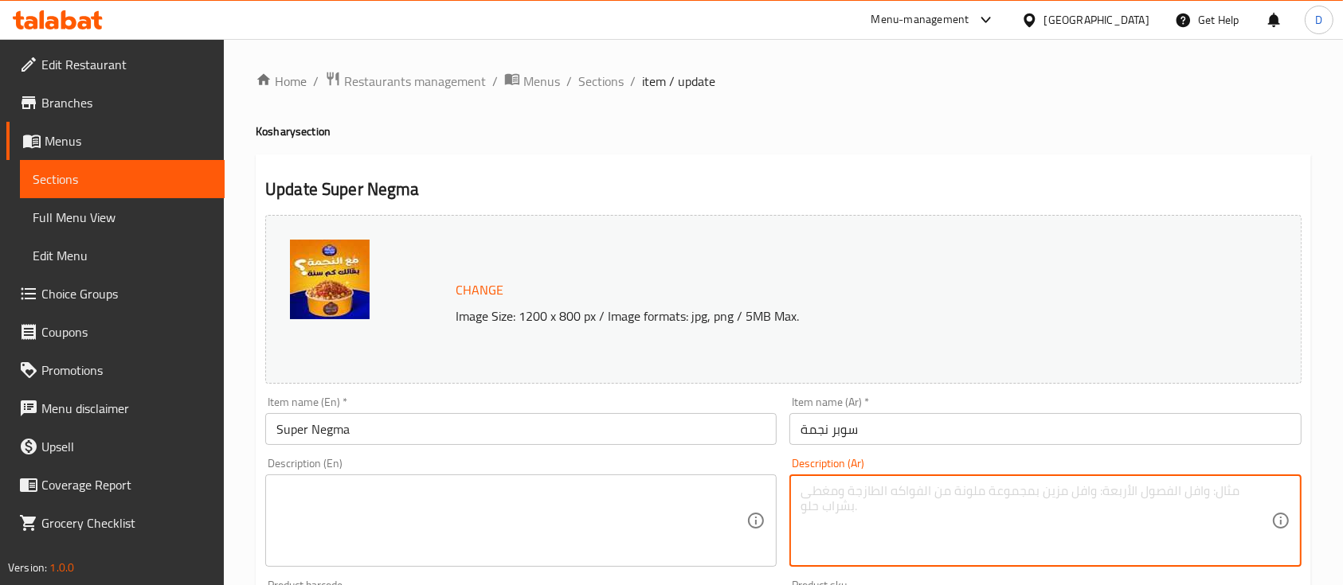
paste textarea "كشري"
type textarea "كشري"
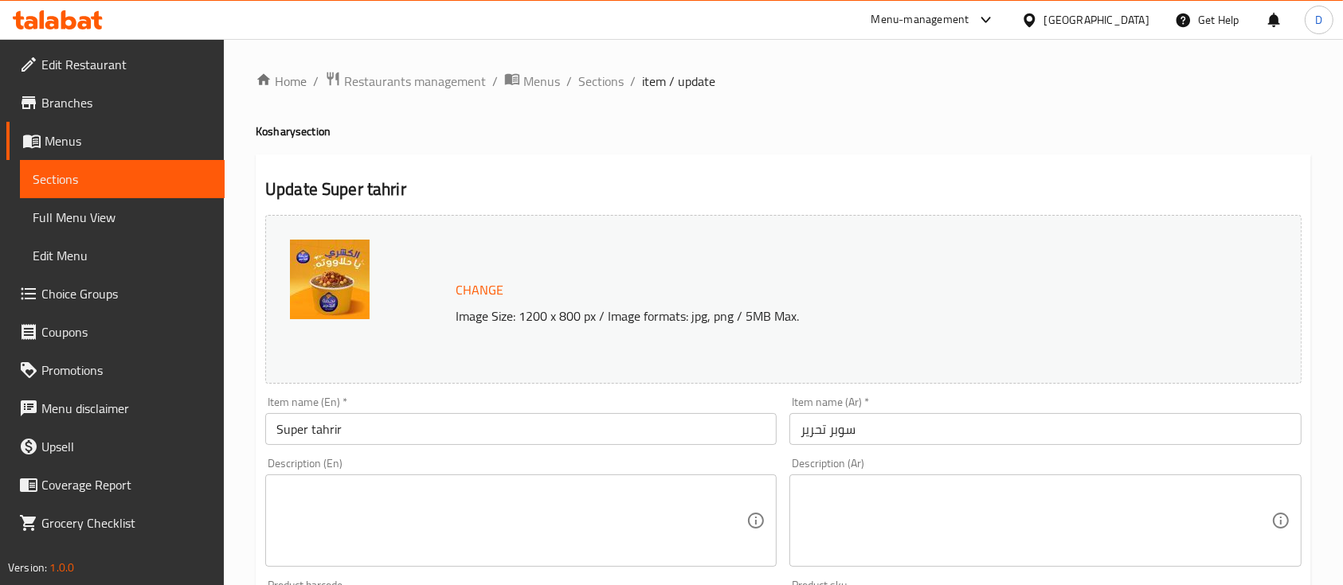
click at [822, 499] on textarea at bounding box center [1036, 521] width 470 height 76
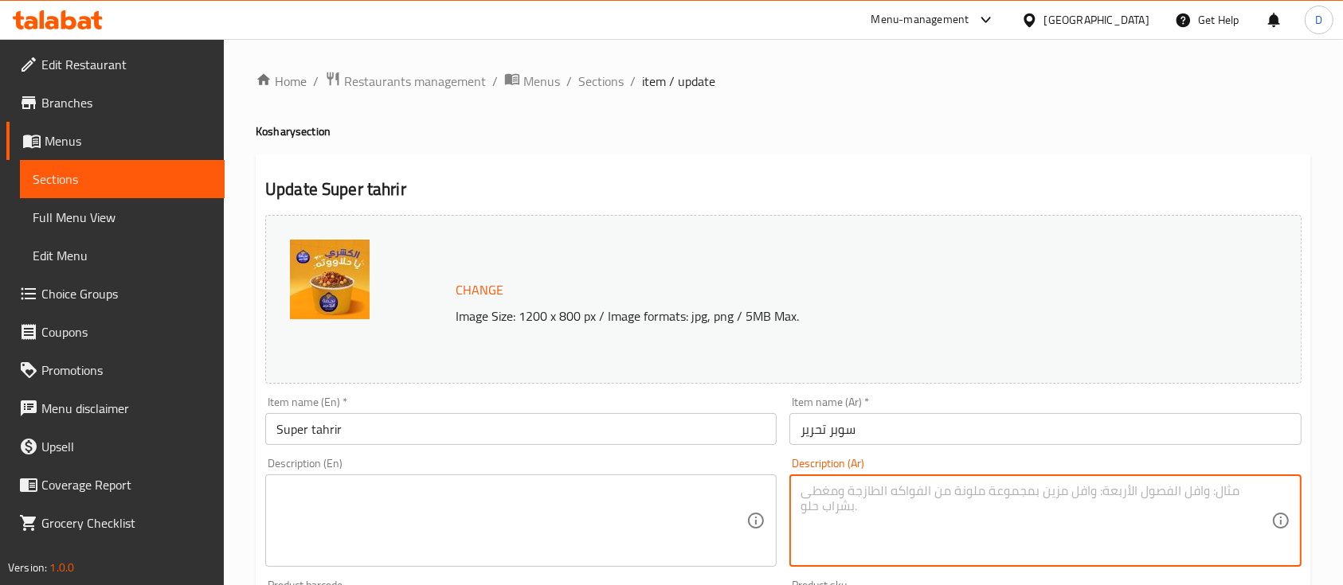
paste textarea "كشري"
type textarea "كشري"
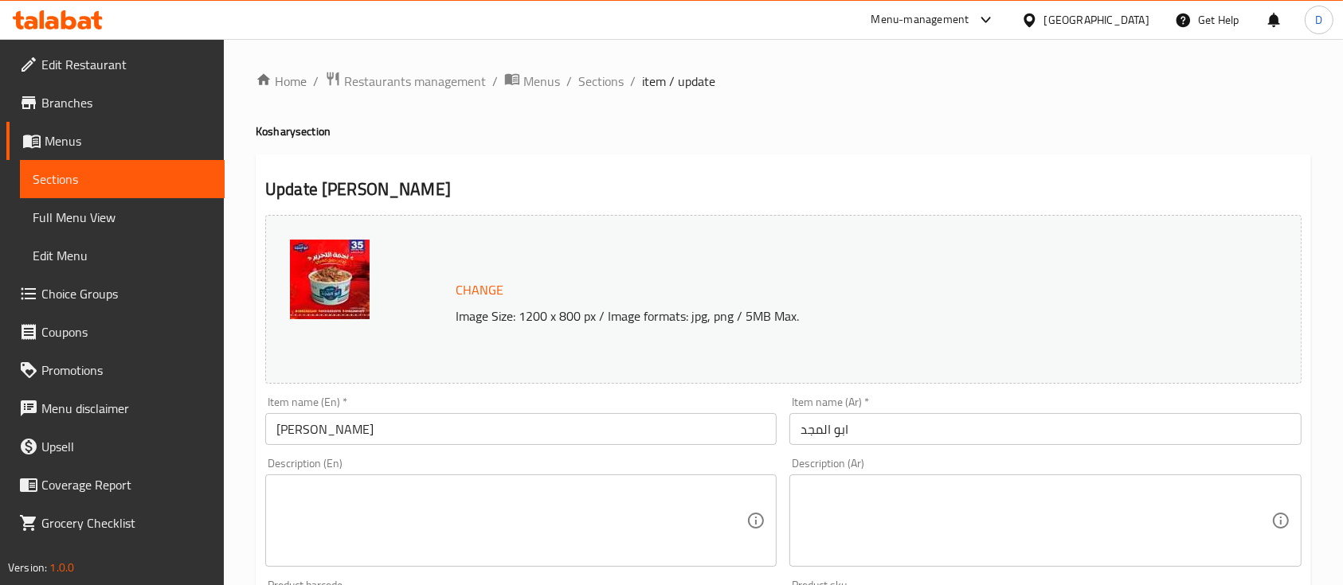
click at [890, 494] on textarea at bounding box center [1036, 521] width 470 height 76
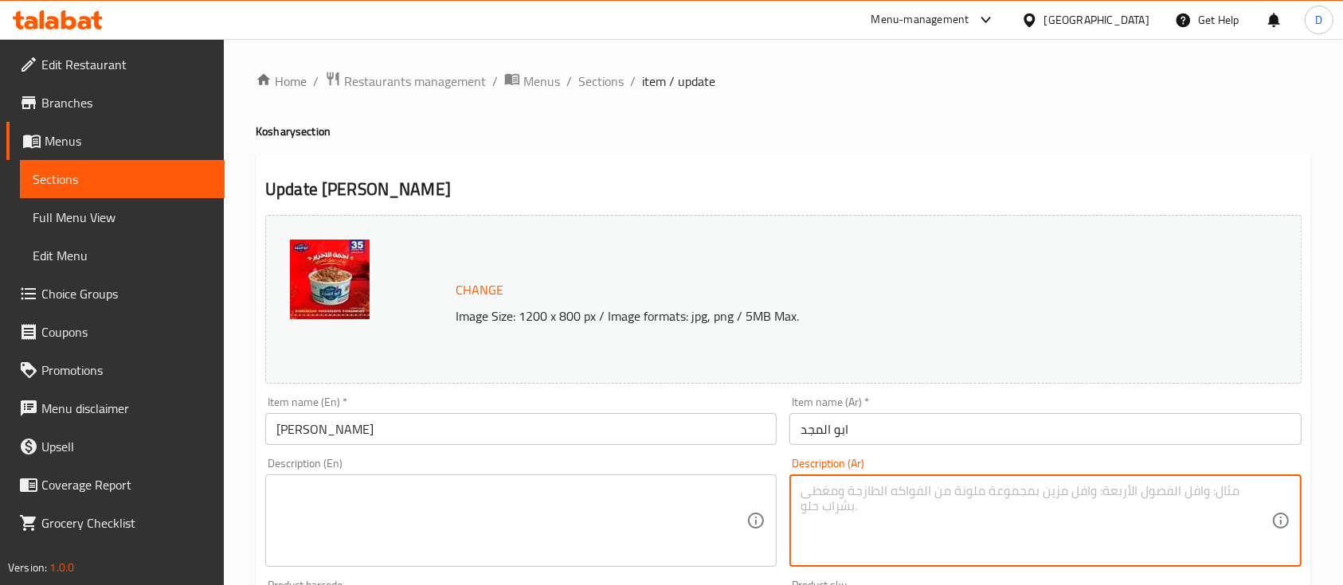
paste textarea "كشري"
type textarea "كشري"
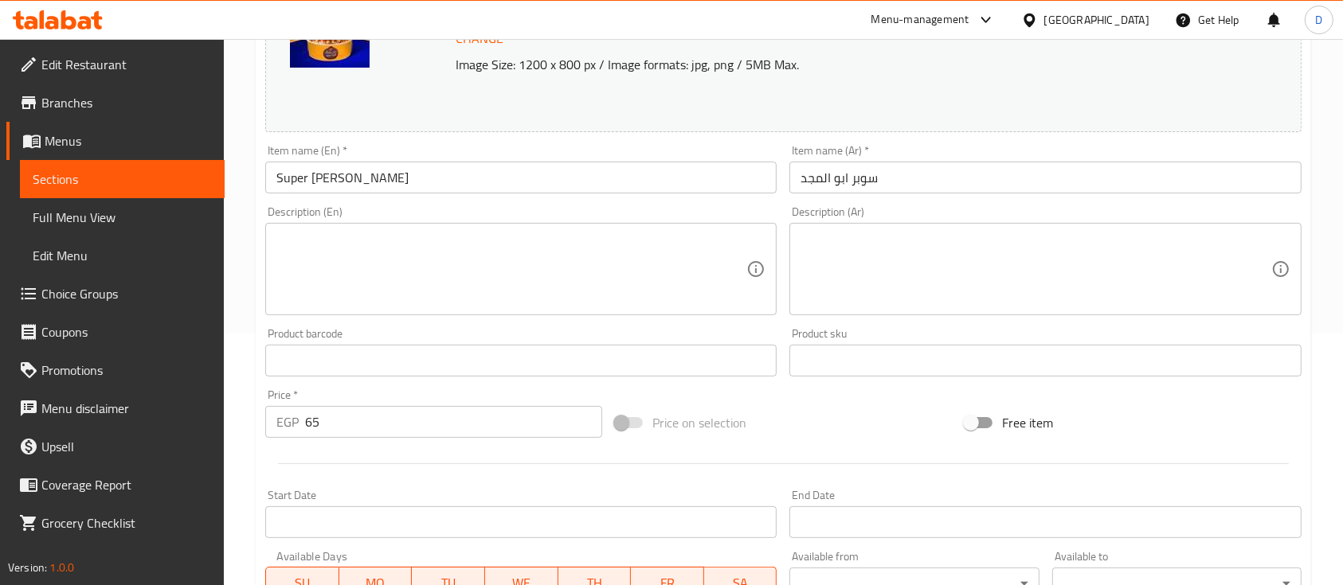
scroll to position [212, 0]
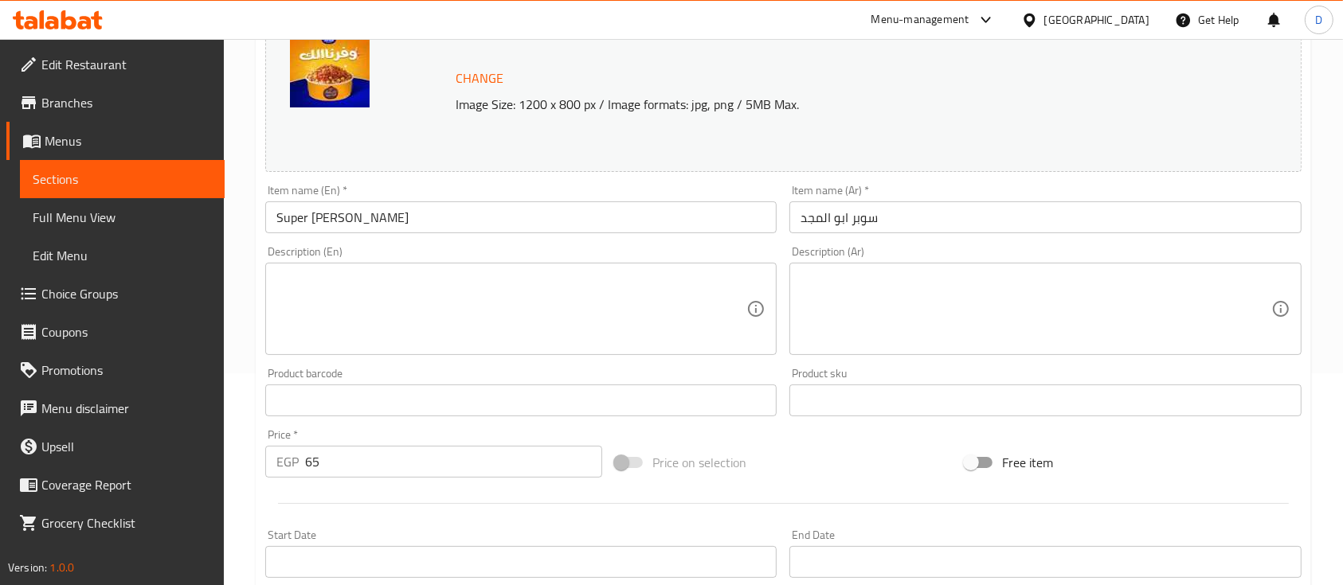
click at [956, 360] on div "Description (Ar) Description (Ar)" at bounding box center [1045, 301] width 524 height 122
click at [976, 350] on div "Description (Ar)" at bounding box center [1044, 309] width 511 height 92
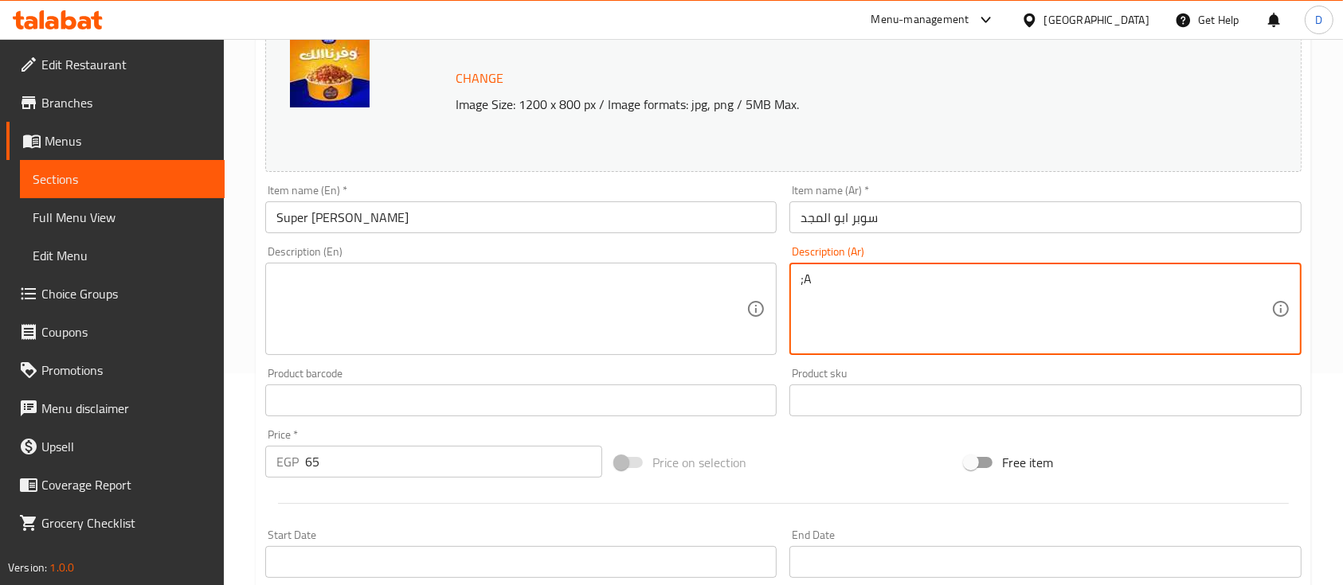
type textarea ";"
type textarea "كشري"
